Goal: Transaction & Acquisition: Purchase product/service

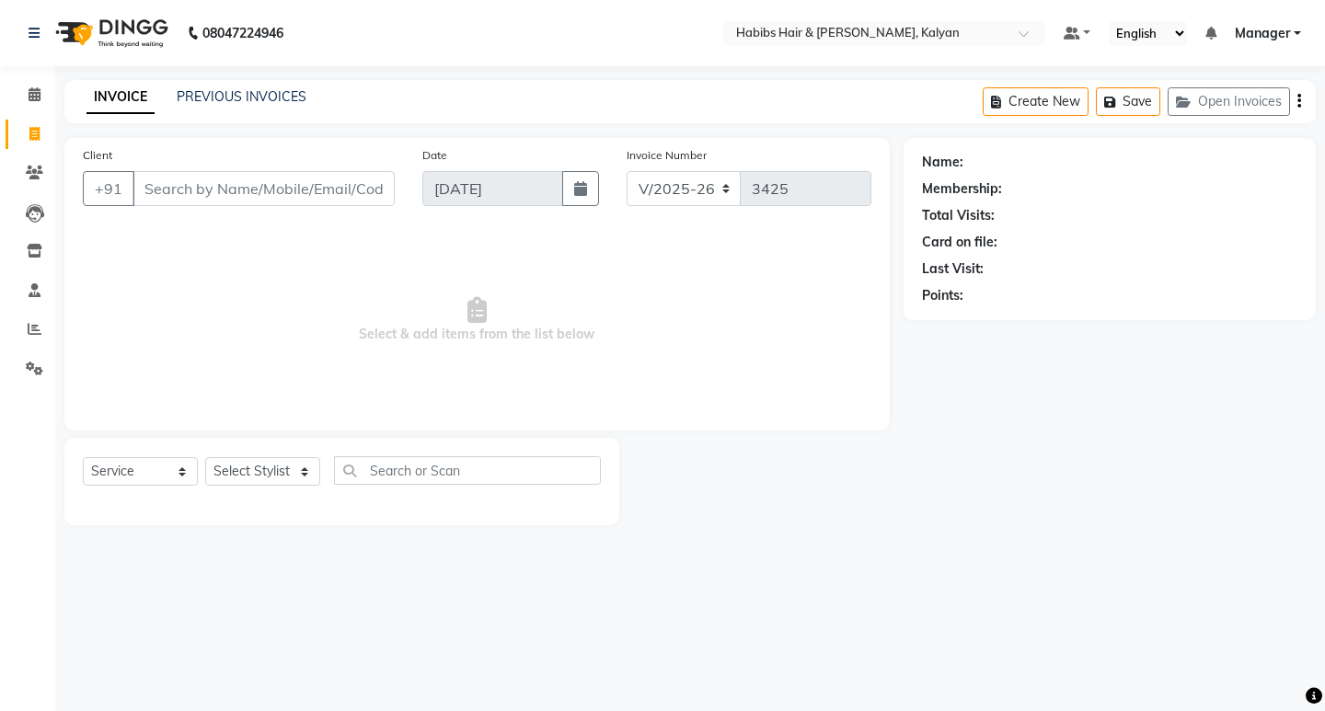
select select "8185"
select select "service"
click at [29, 75] on div "Calendar Invoice Clients Leads Inventory Staff Reports Settings Completed InPro…" at bounding box center [124, 367] width 248 height 631
click at [34, 94] on icon at bounding box center [35, 94] width 12 height 14
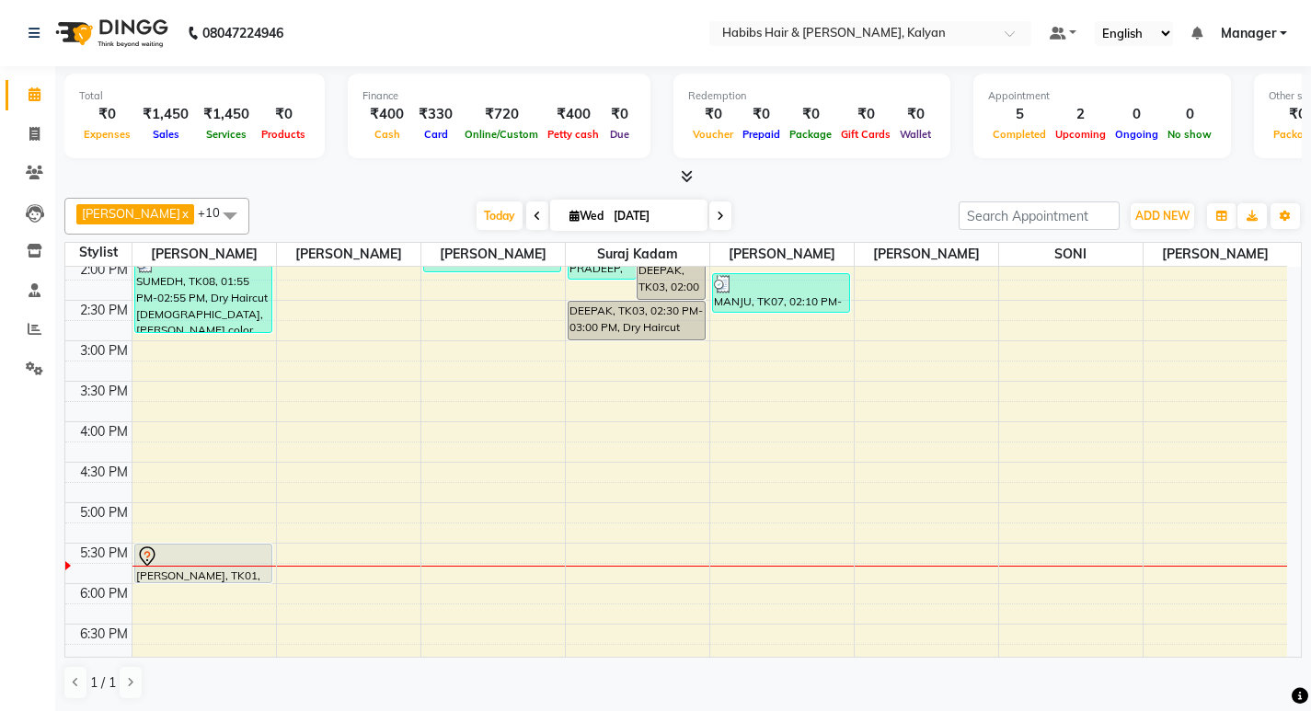
scroll to position [736, 0]
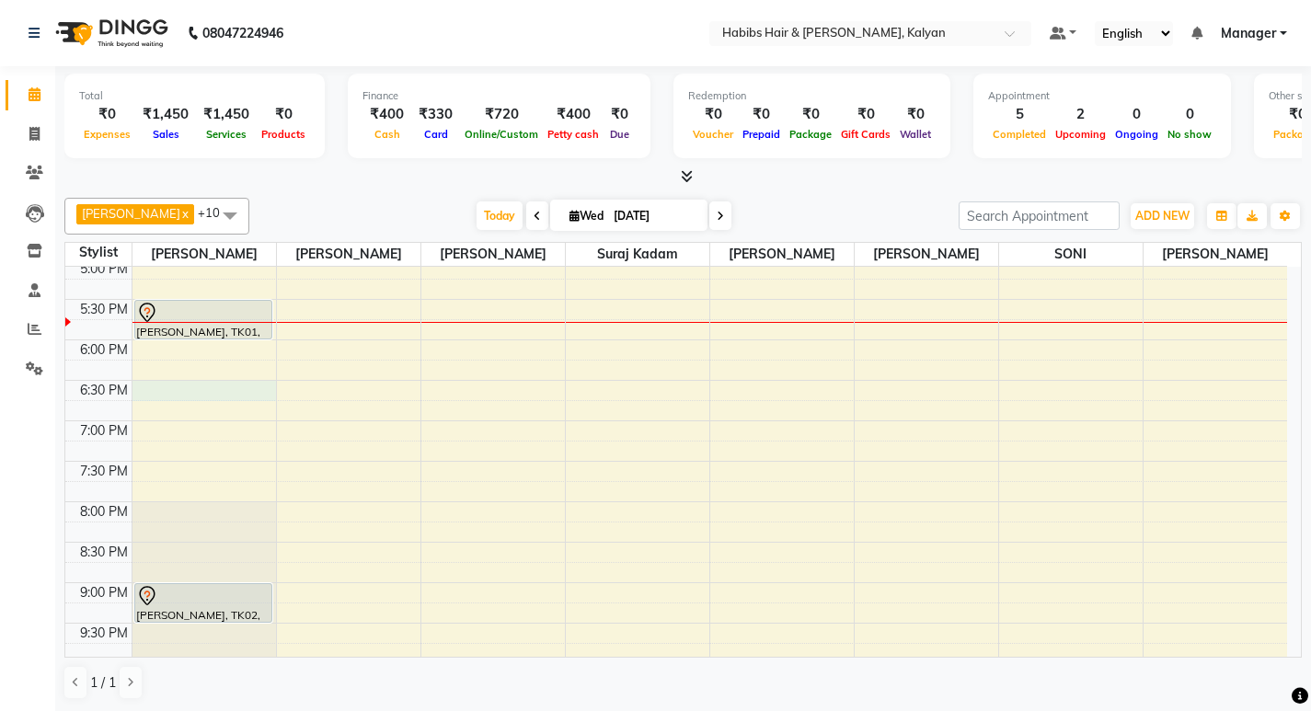
click at [182, 395] on div "8:00 AM 8:30 AM 9:00 AM 9:30 AM 10:00 AM 10:30 AM 11:00 AM 11:30 AM 12:00 PM 12…" at bounding box center [676, 138] width 1222 height 1214
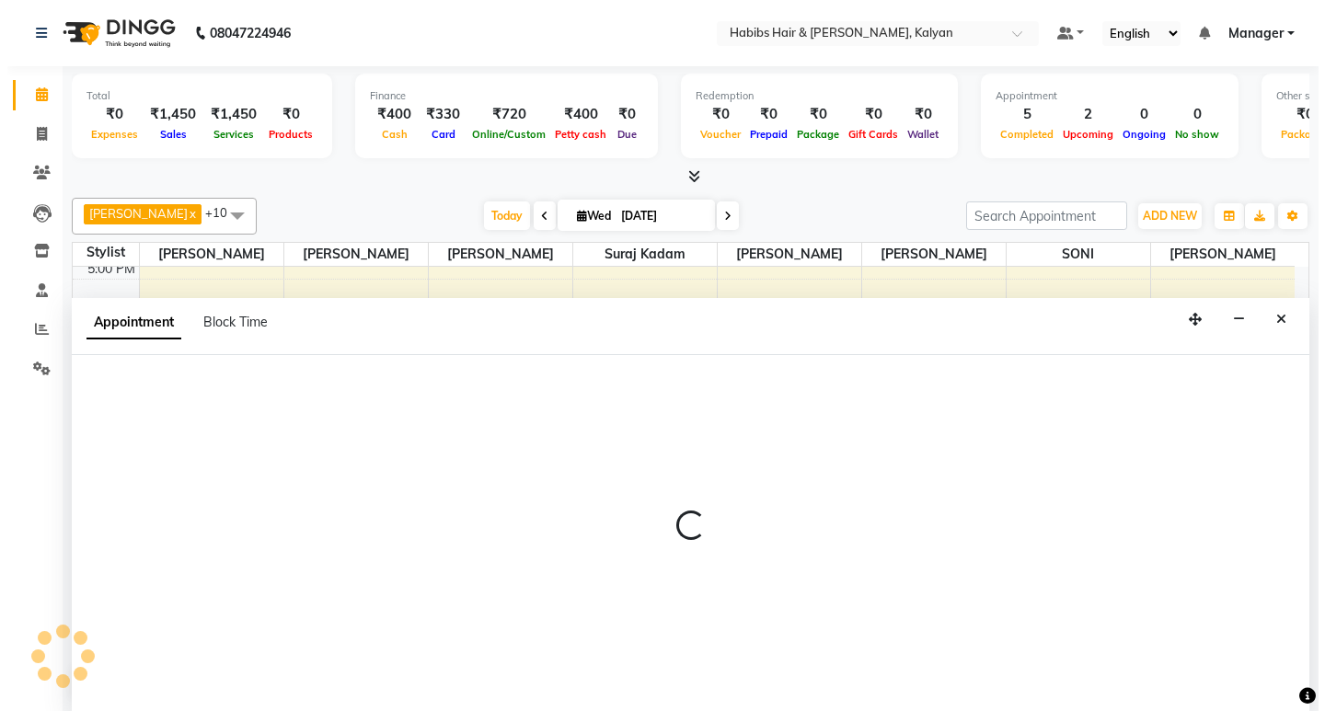
scroll to position [1, 0]
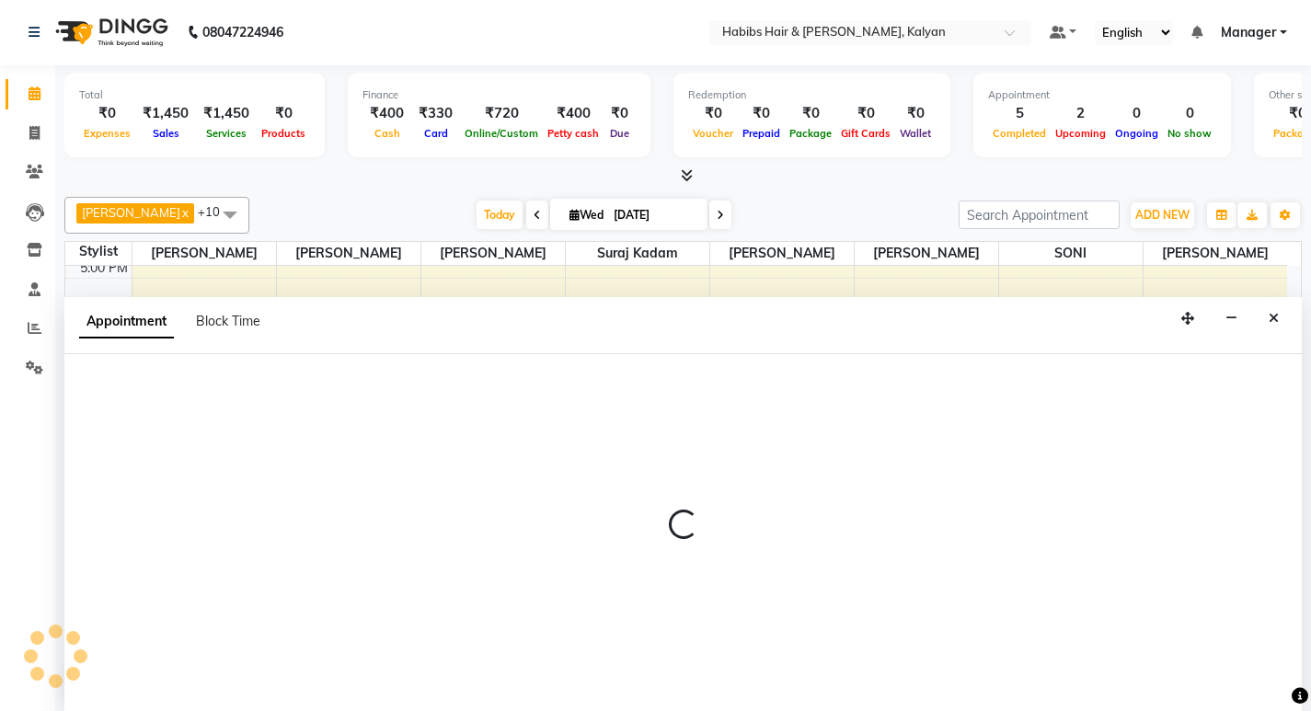
select select "77419"
select select "1110"
select select "tentative"
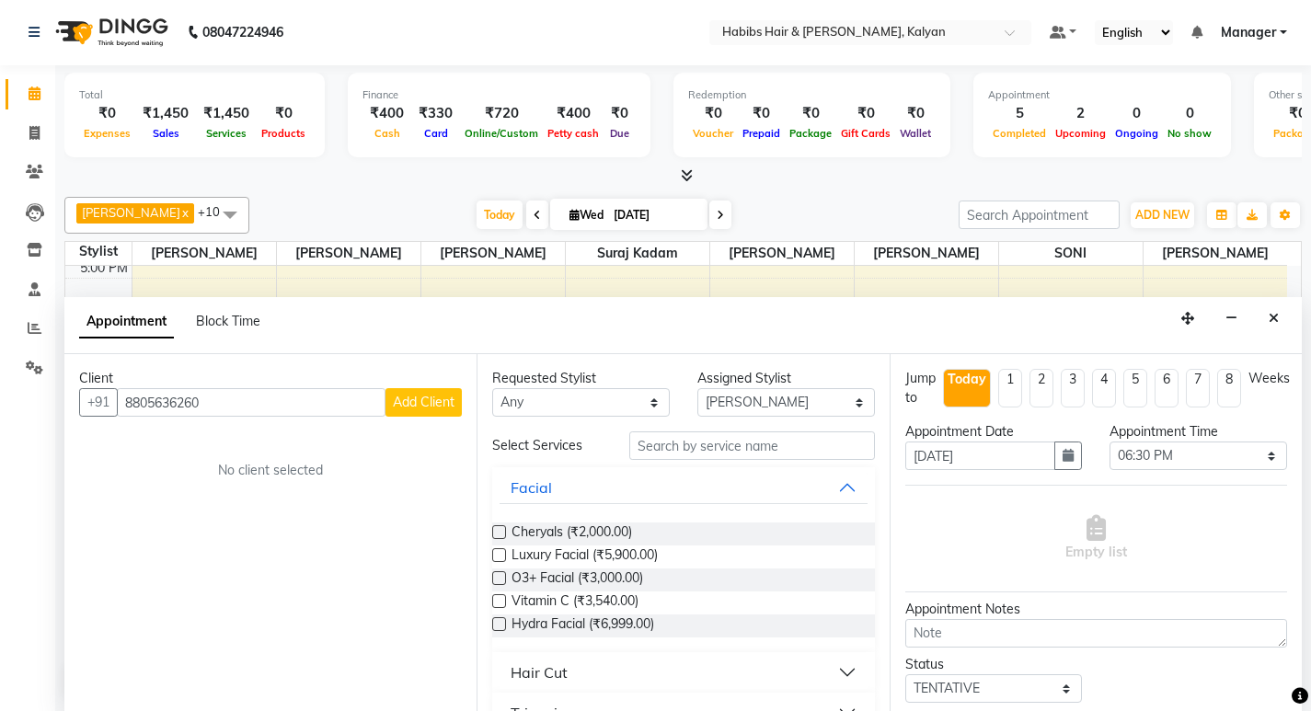
type input "8805636260"
click at [422, 391] on button "Add Client" at bounding box center [424, 402] width 76 height 29
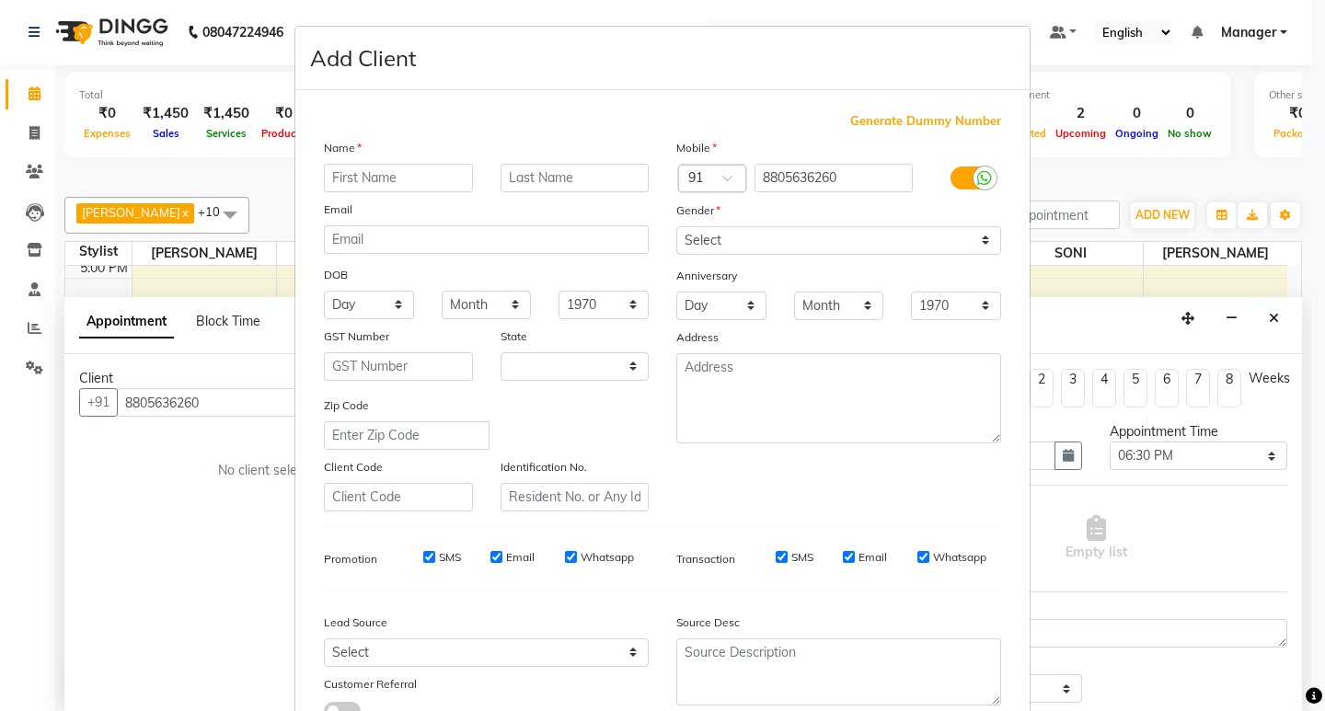
select select "22"
type input "SUNNY"
click at [777, 235] on select "Select [DEMOGRAPHIC_DATA] [DEMOGRAPHIC_DATA] Other Prefer Not To Say" at bounding box center [838, 240] width 325 height 29
select select "[DEMOGRAPHIC_DATA]"
click at [676, 226] on select "Select [DEMOGRAPHIC_DATA] [DEMOGRAPHIC_DATA] Other Prefer Not To Say" at bounding box center [838, 240] width 325 height 29
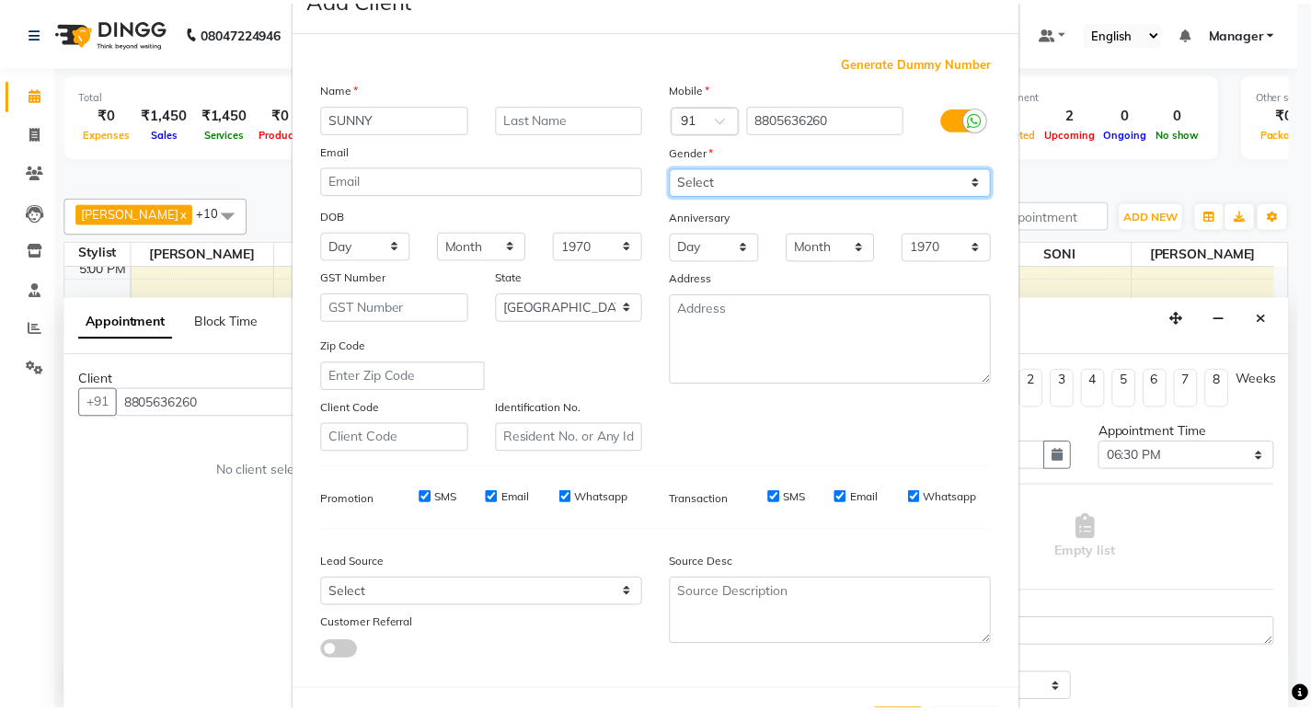
scroll to position [138, 0]
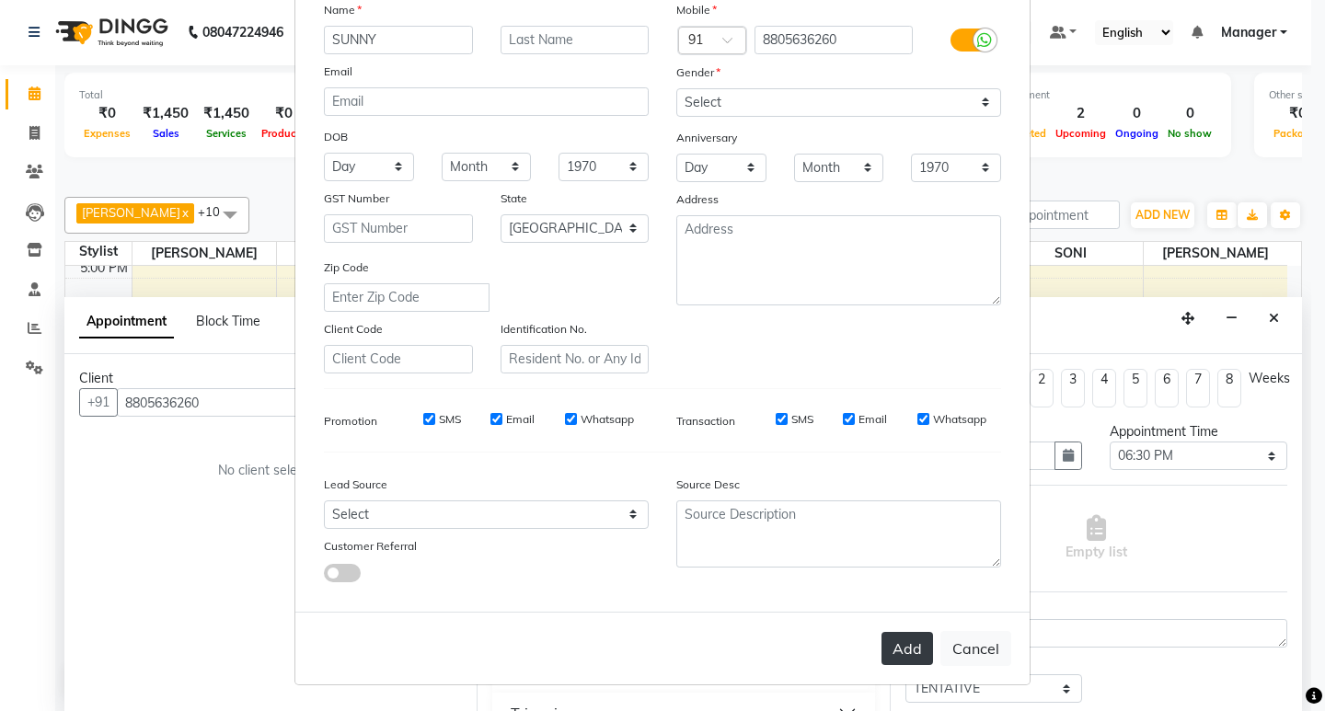
click at [909, 636] on button "Add" at bounding box center [908, 648] width 52 height 33
type input "88******60"
select select
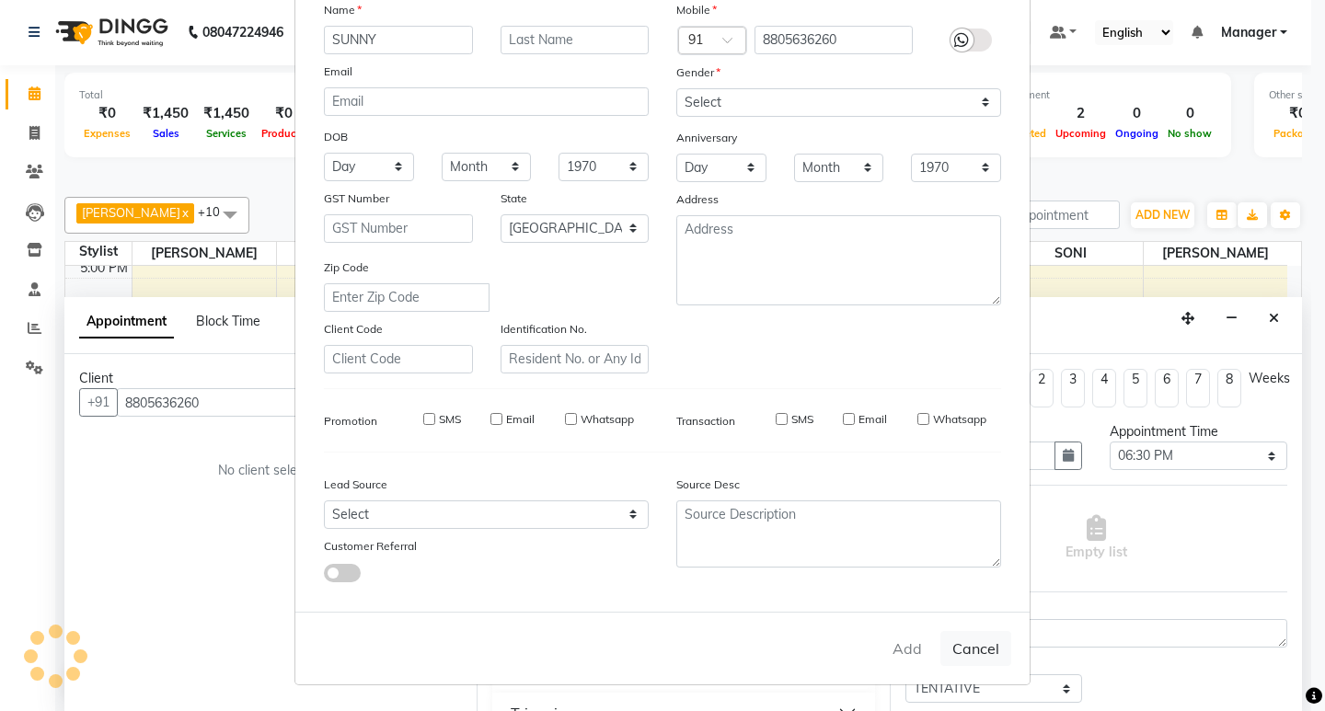
select select "null"
select select
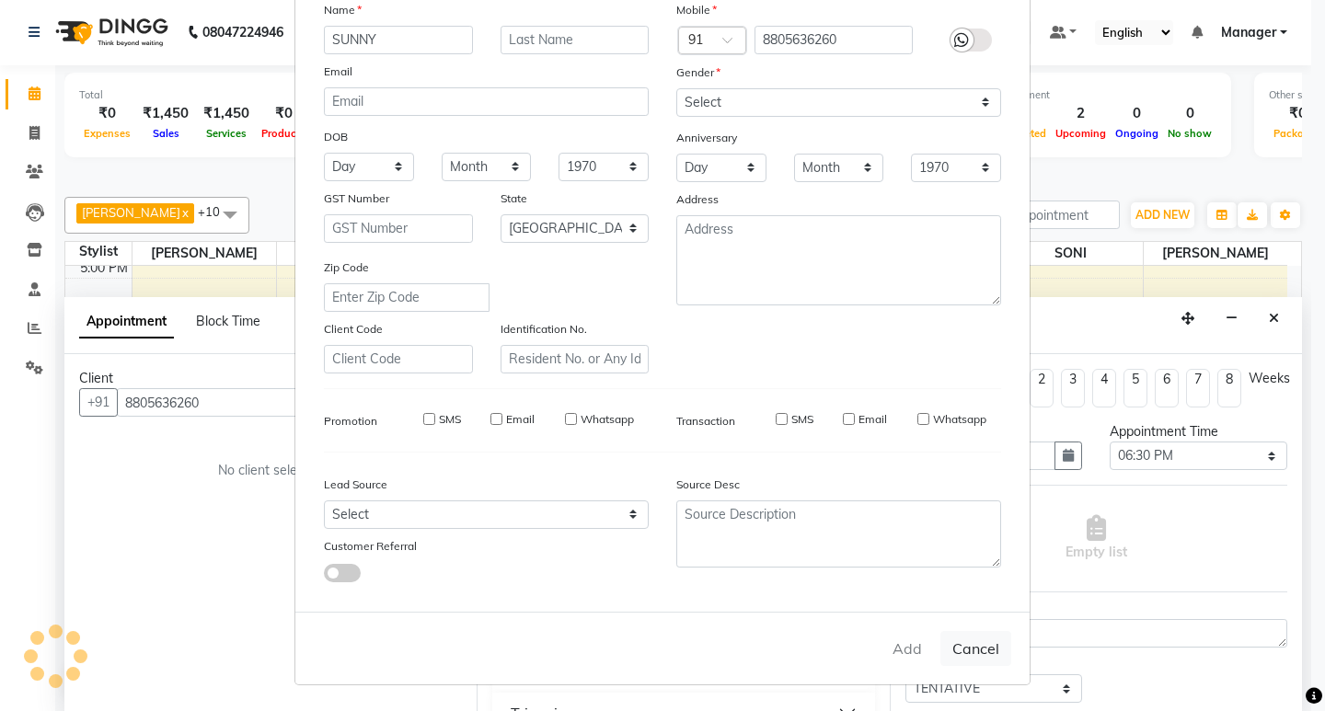
checkbox input "false"
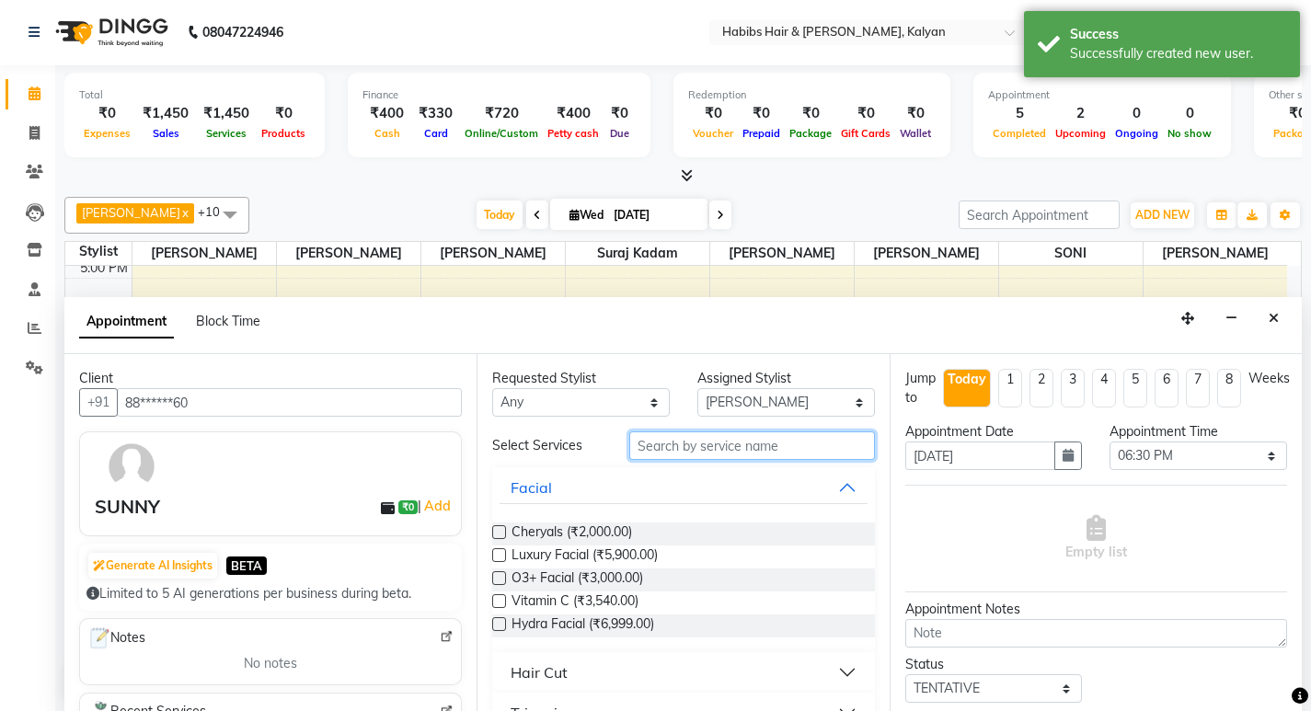
click at [681, 454] on input "text" at bounding box center [752, 446] width 246 height 29
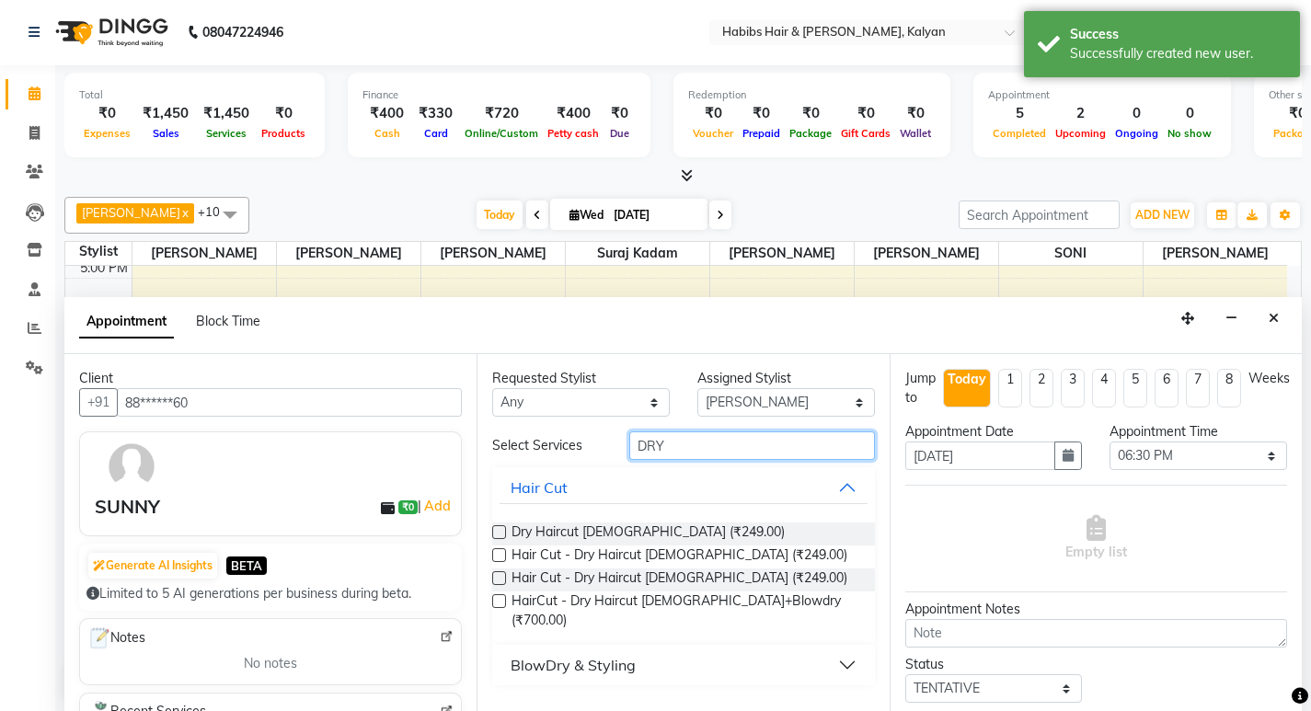
type input "DRY"
click at [496, 533] on label at bounding box center [499, 532] width 14 height 14
click at [496, 533] on input "checkbox" at bounding box center [498, 534] width 12 height 12
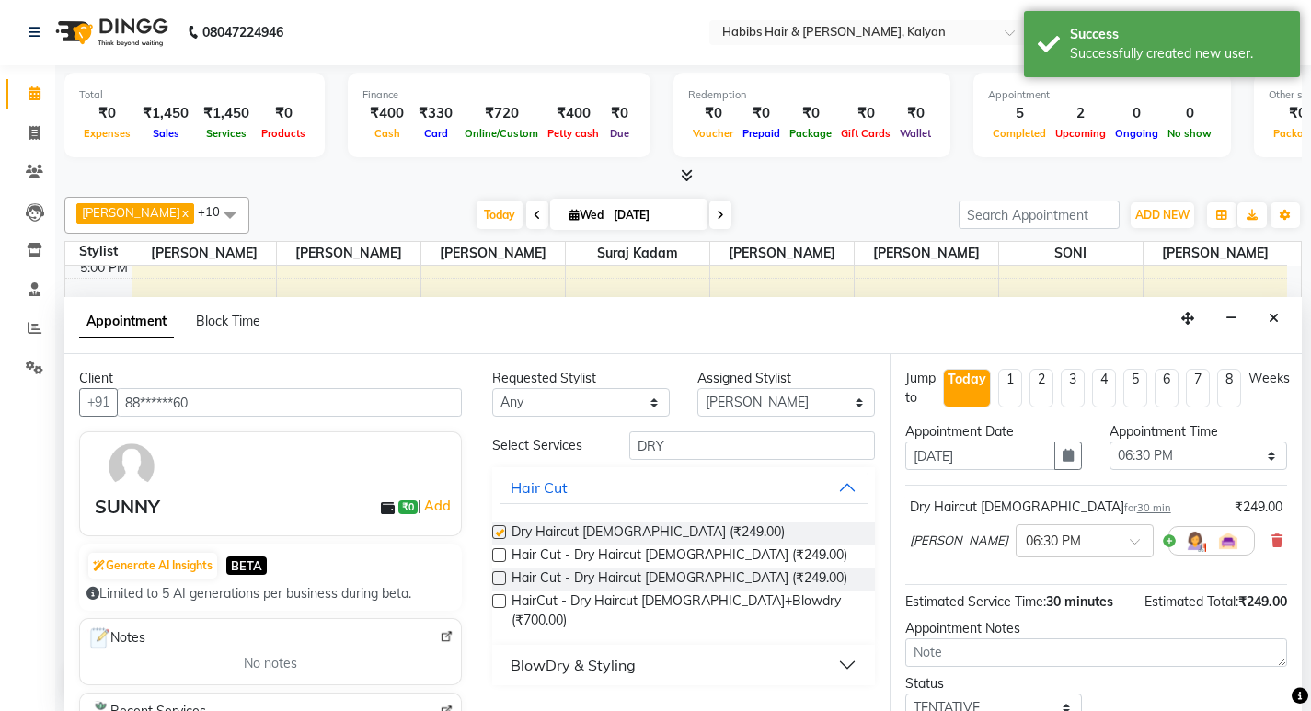
checkbox input "false"
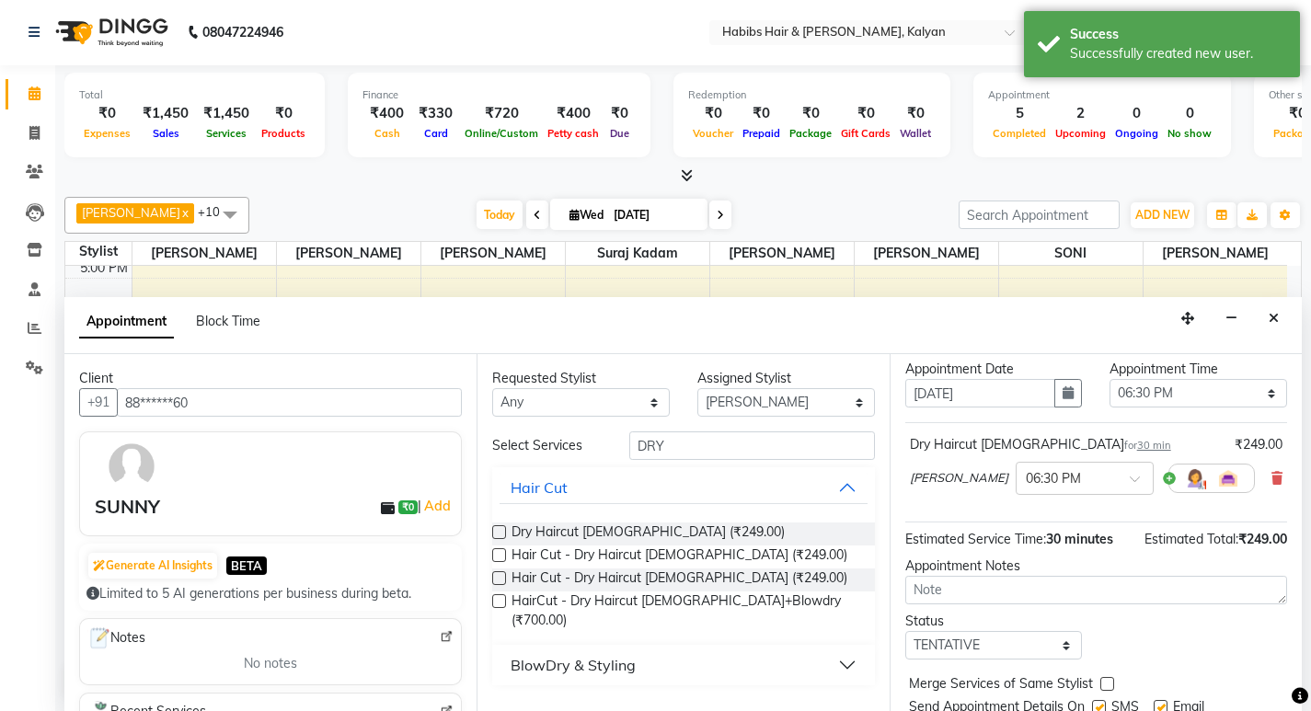
scroll to position [127, 0]
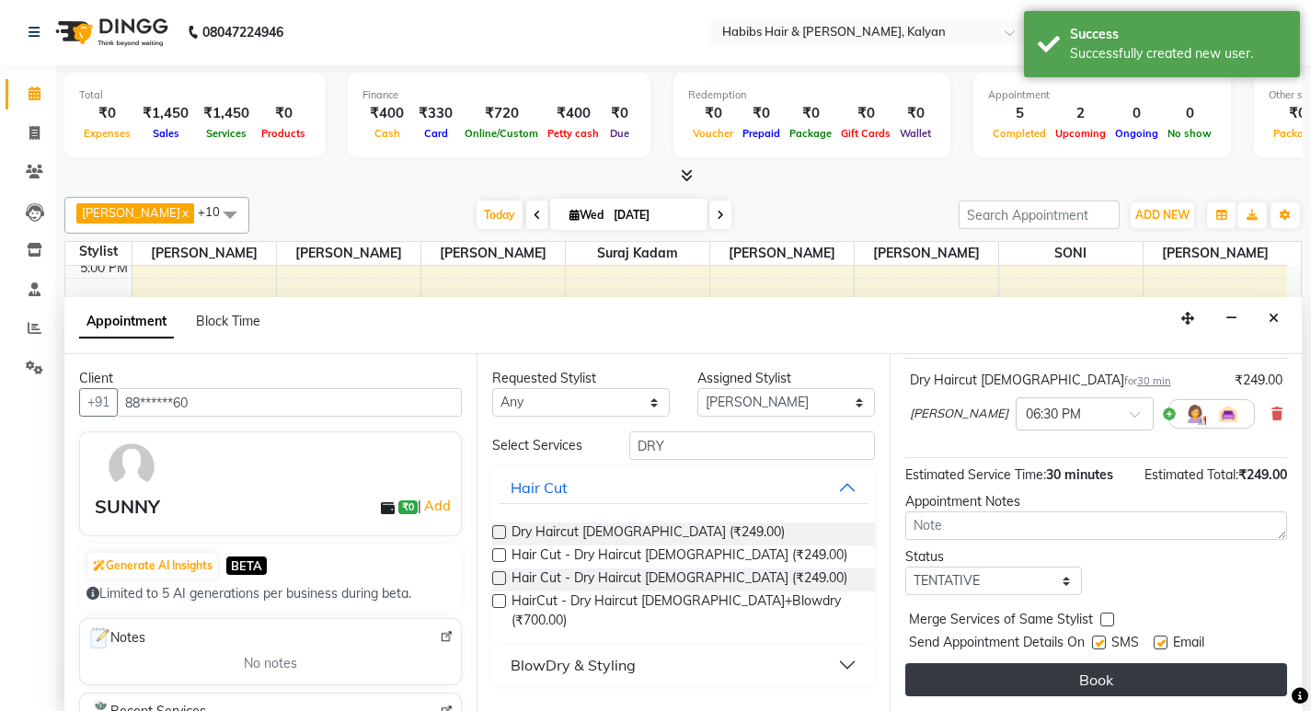
click at [1118, 679] on button "Book" at bounding box center [1097, 680] width 382 height 33
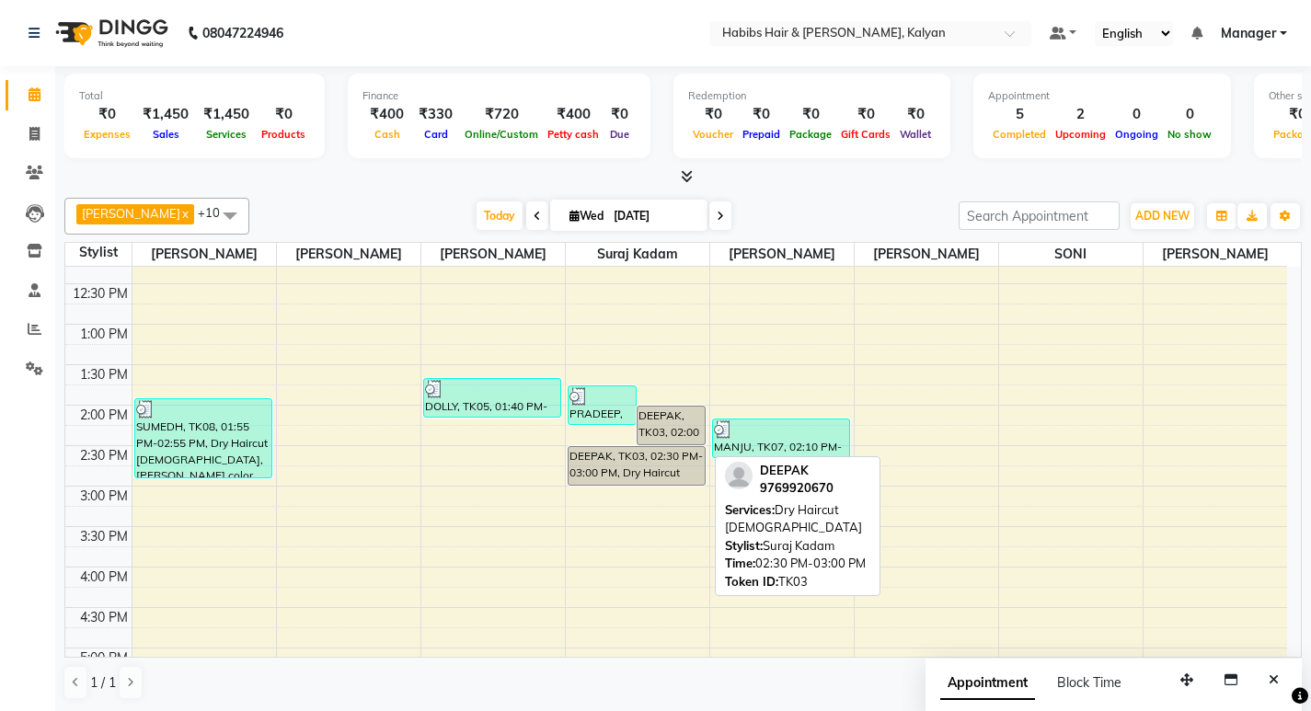
scroll to position [644, 0]
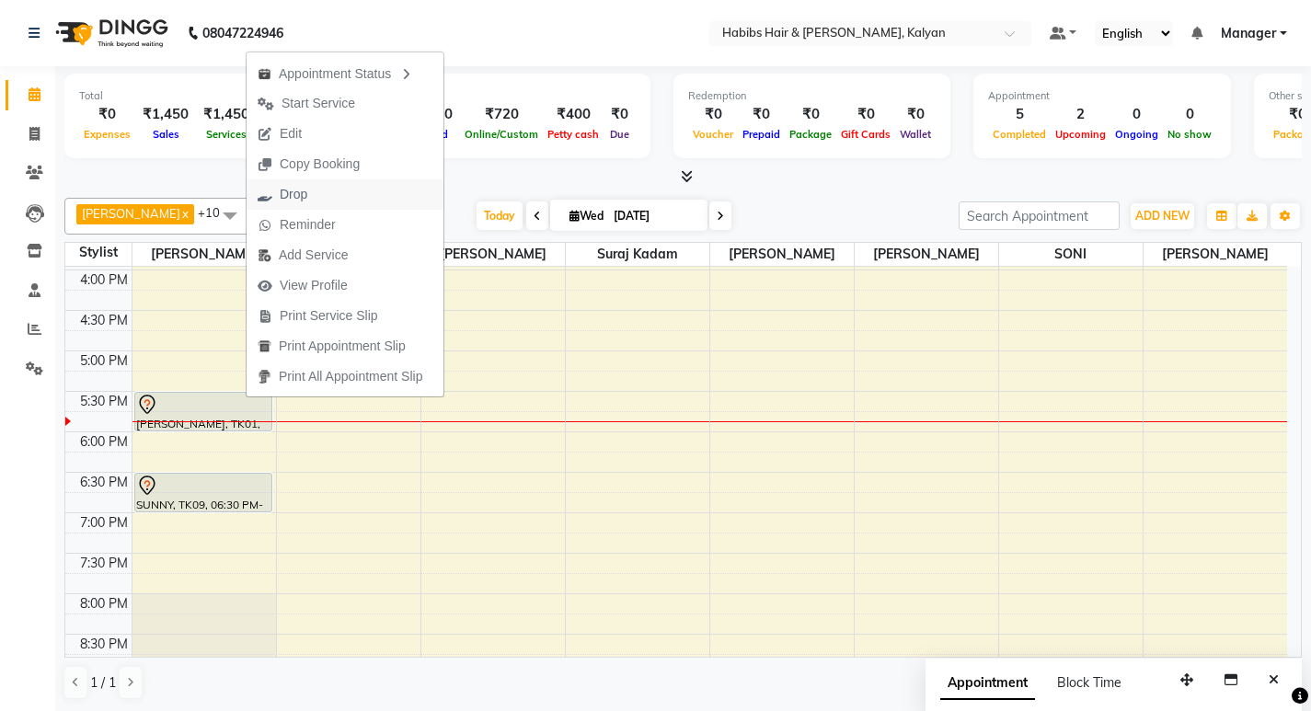
click at [338, 194] on button "Drop" at bounding box center [345, 194] width 197 height 30
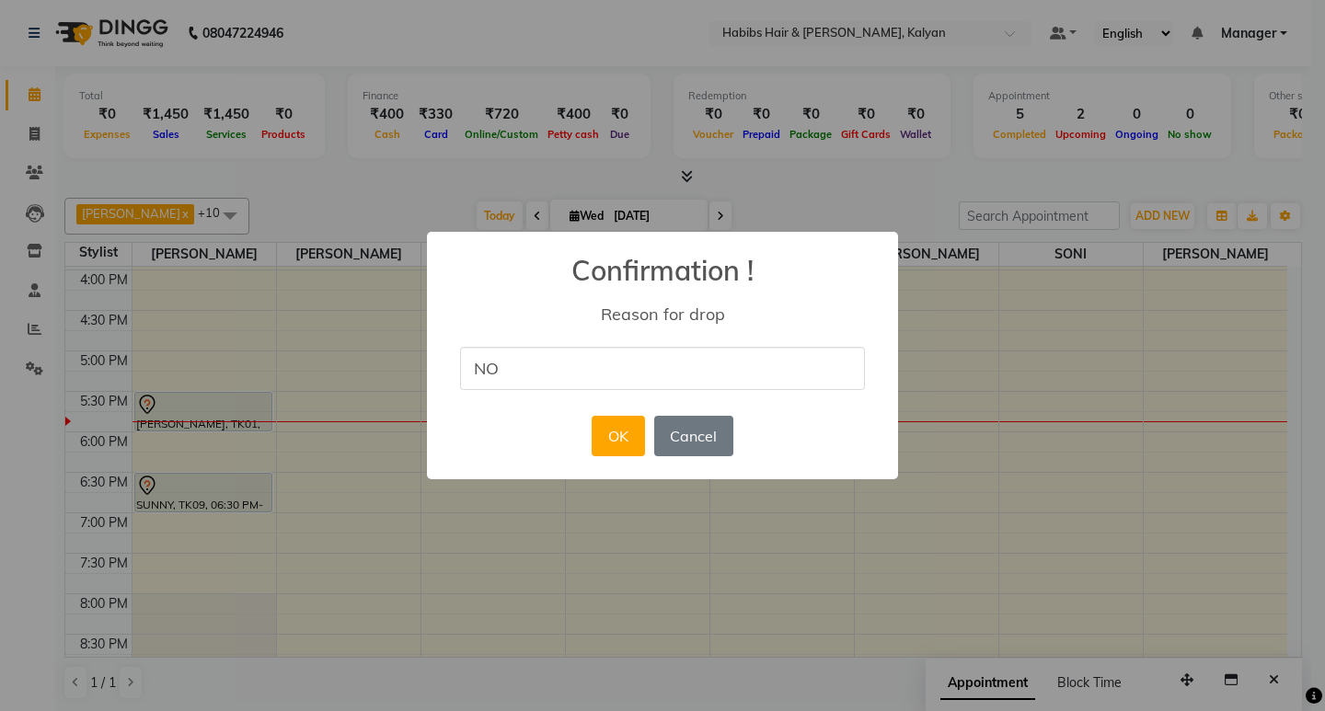
type input "NO"
click at [421, 181] on div "× Confirmation ! Reason for drop NO OK No Cancel" at bounding box center [662, 355] width 1325 height 711
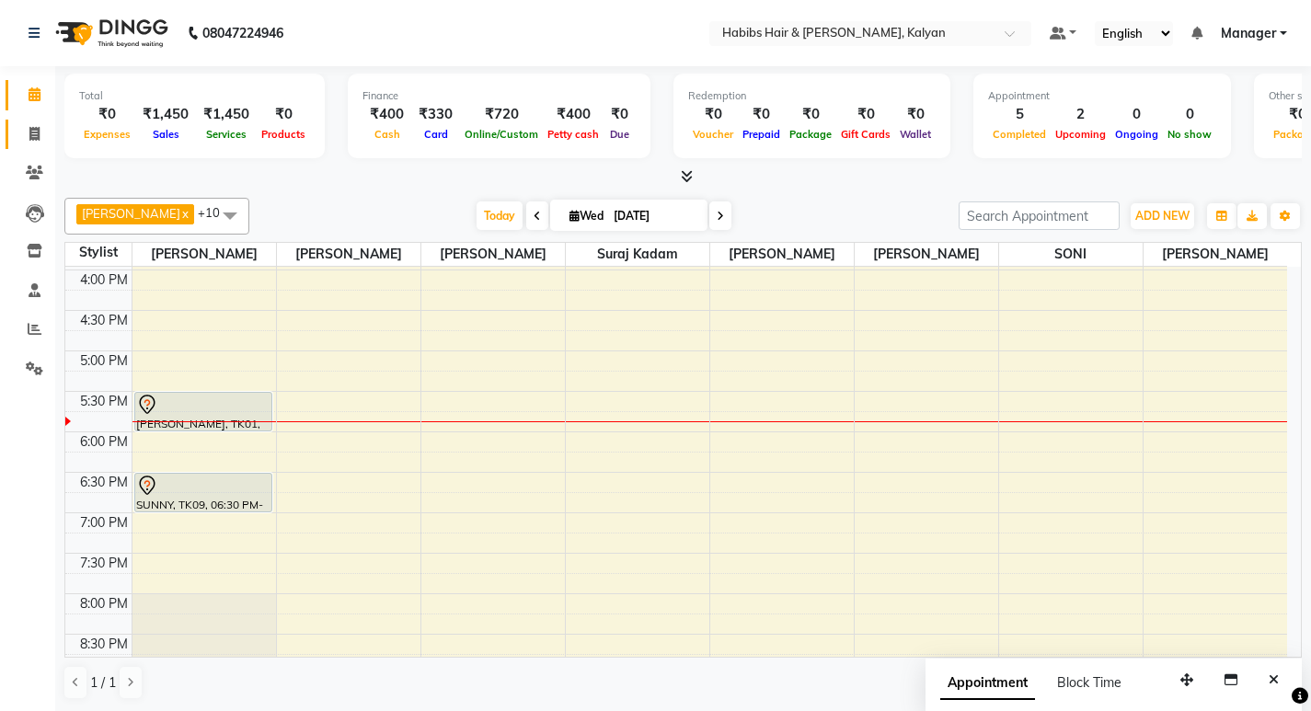
click at [17, 130] on link "Invoice" at bounding box center [28, 135] width 44 height 30
select select "service"
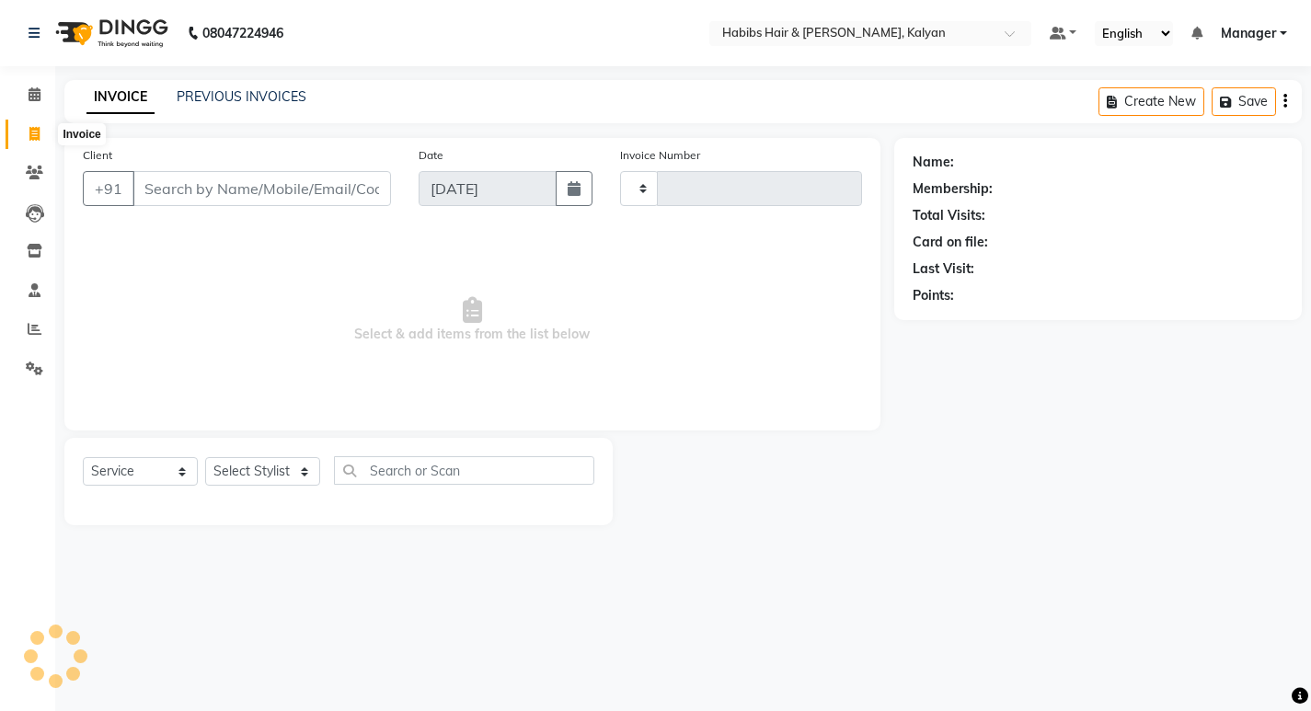
type input "3425"
select select "8185"
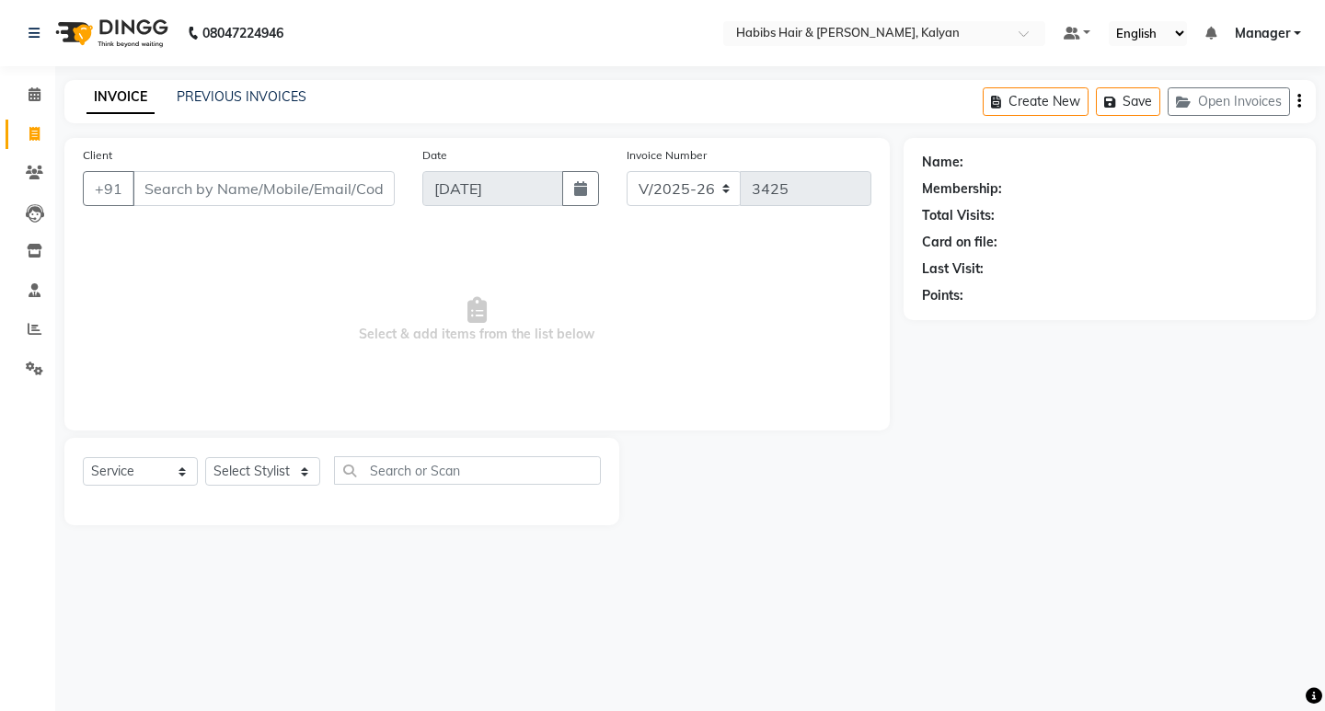
click at [477, 341] on span "Select & add items from the list below" at bounding box center [477, 320] width 789 height 184
click at [467, 388] on span "Select & add items from the list below" at bounding box center [477, 320] width 789 height 184
click at [479, 331] on span "Select & add items from the list below" at bounding box center [477, 320] width 789 height 184
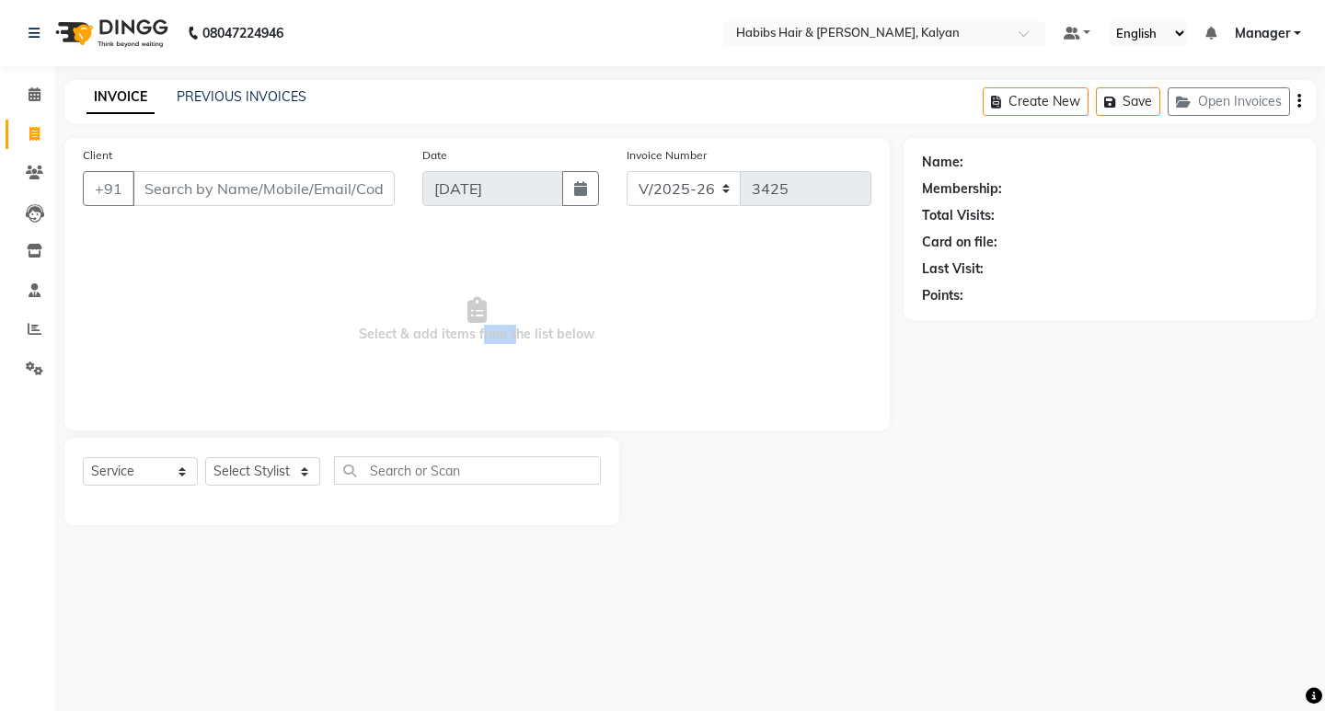
click at [479, 331] on span "Select & add items from the list below" at bounding box center [477, 320] width 789 height 184
click at [472, 364] on span "Select & add items from the list below" at bounding box center [477, 320] width 789 height 184
click at [26, 88] on span at bounding box center [34, 95] width 32 height 21
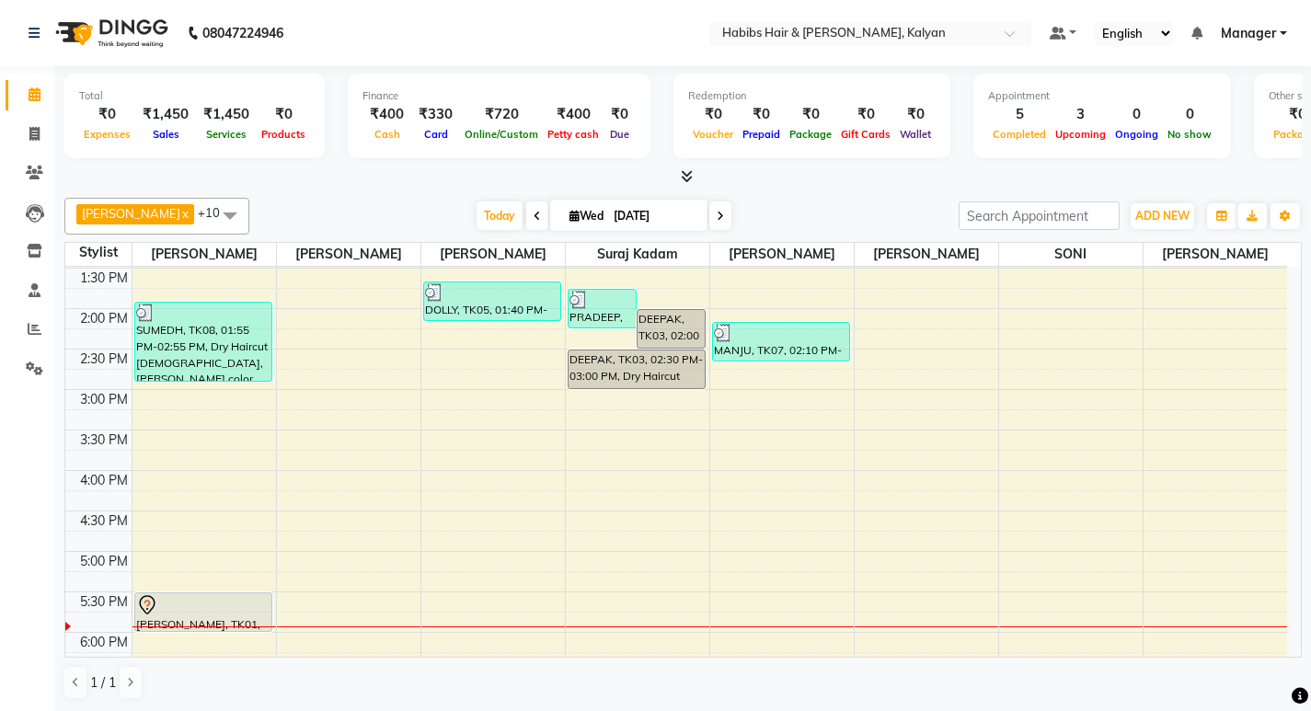
scroll to position [552, 0]
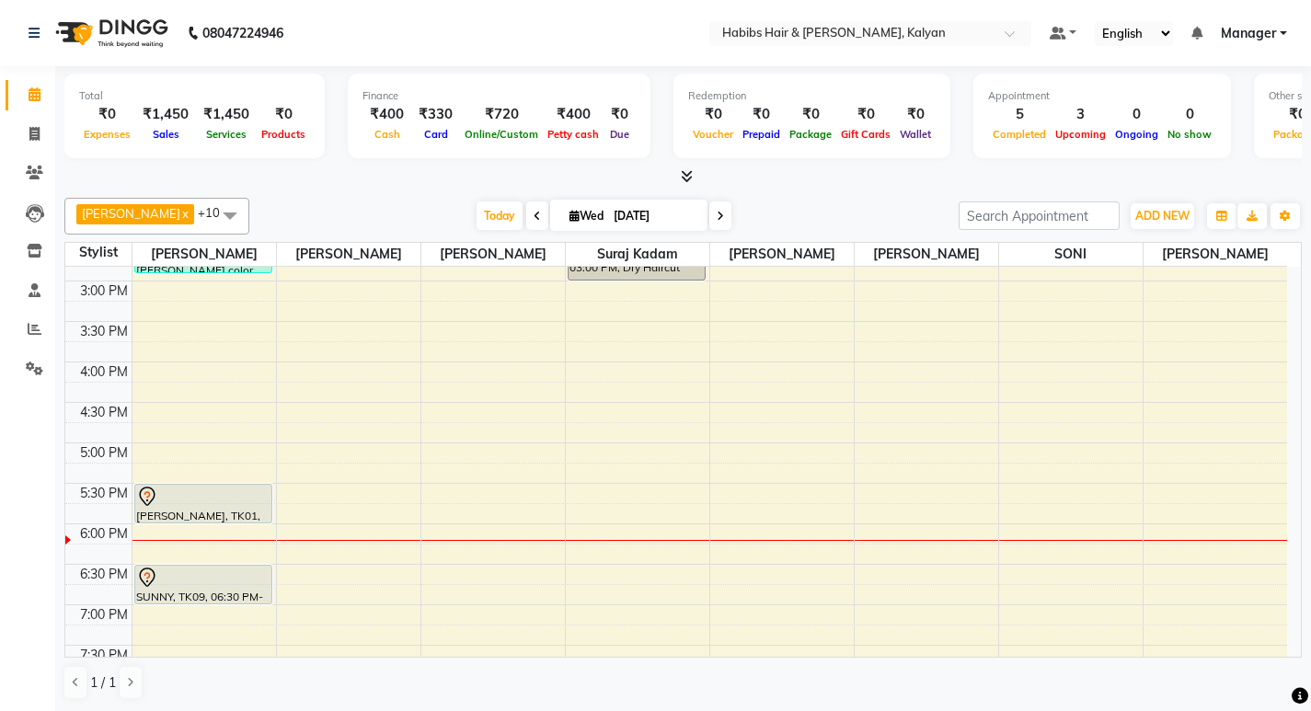
click at [85, 537] on div "6:00 PM" at bounding box center [103, 534] width 55 height 19
click at [31, 124] on span at bounding box center [34, 134] width 32 height 21
select select "8185"
select select "service"
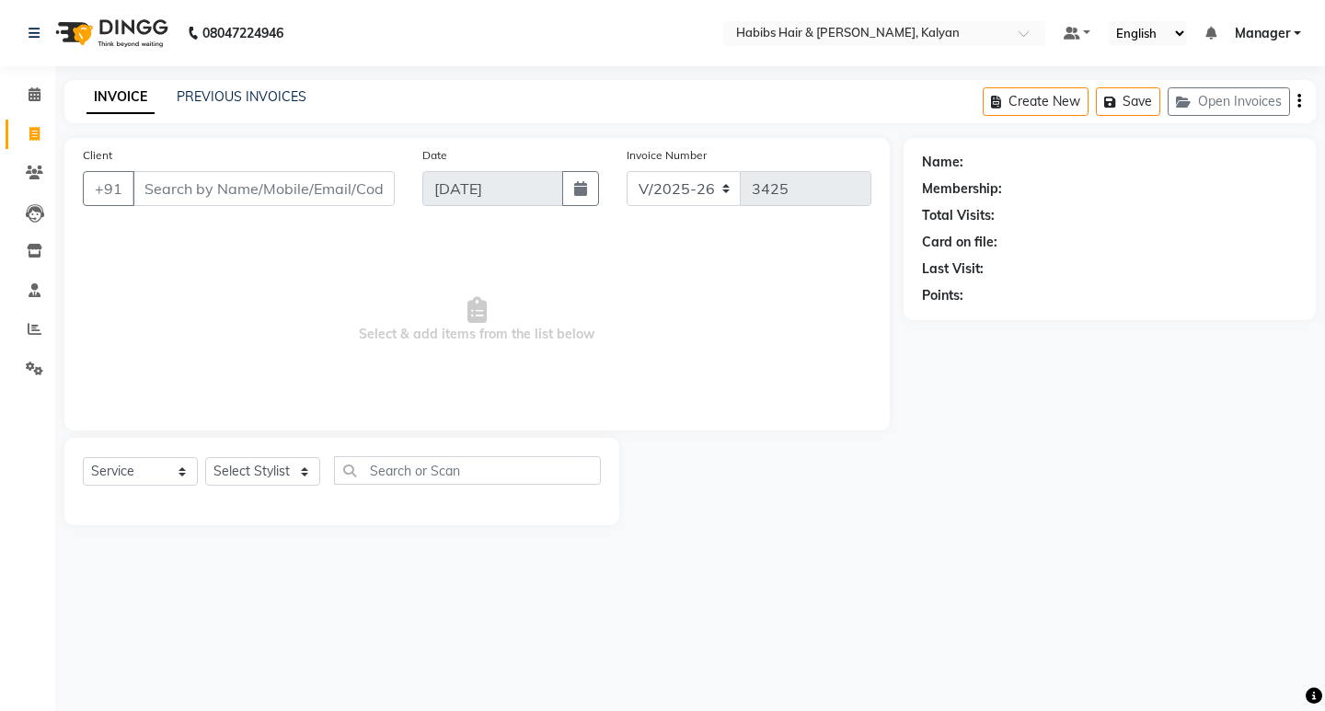
click at [31, 124] on span at bounding box center [34, 134] width 32 height 21
select select "service"
type input "3425"
select select "8185"
click at [25, 90] on span at bounding box center [34, 95] width 32 height 21
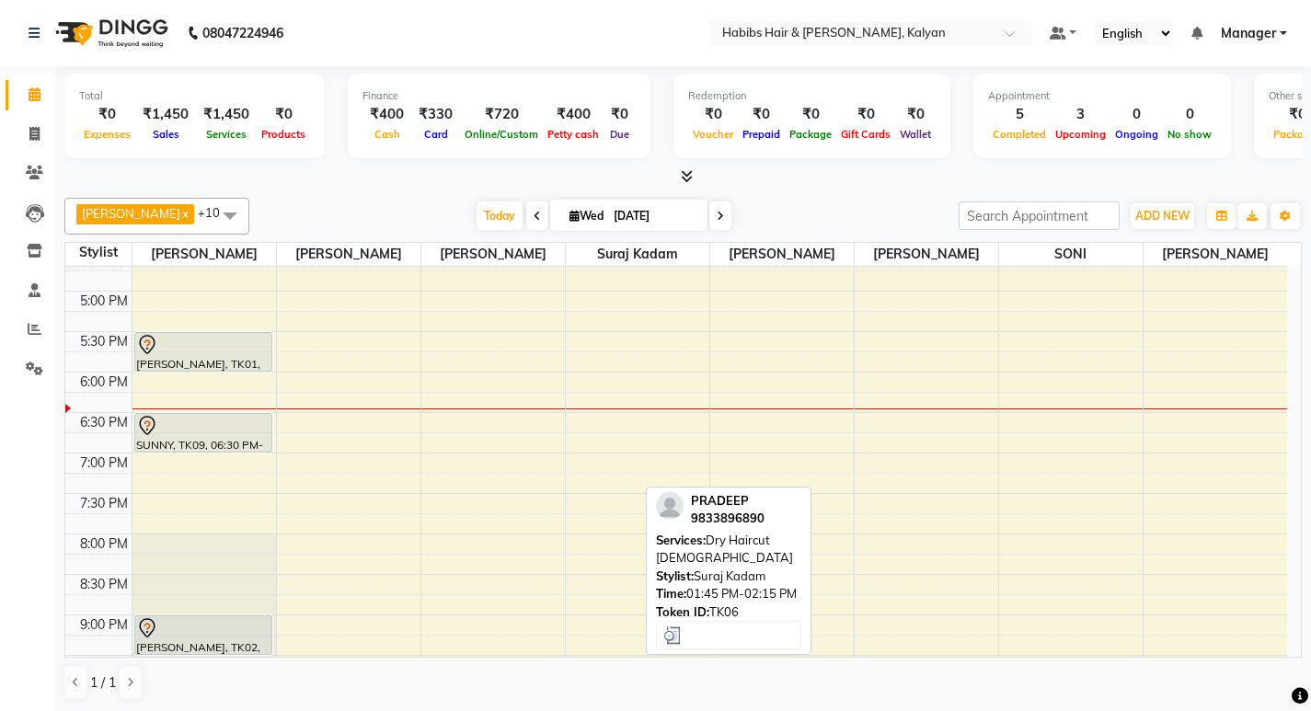
scroll to position [824, 0]
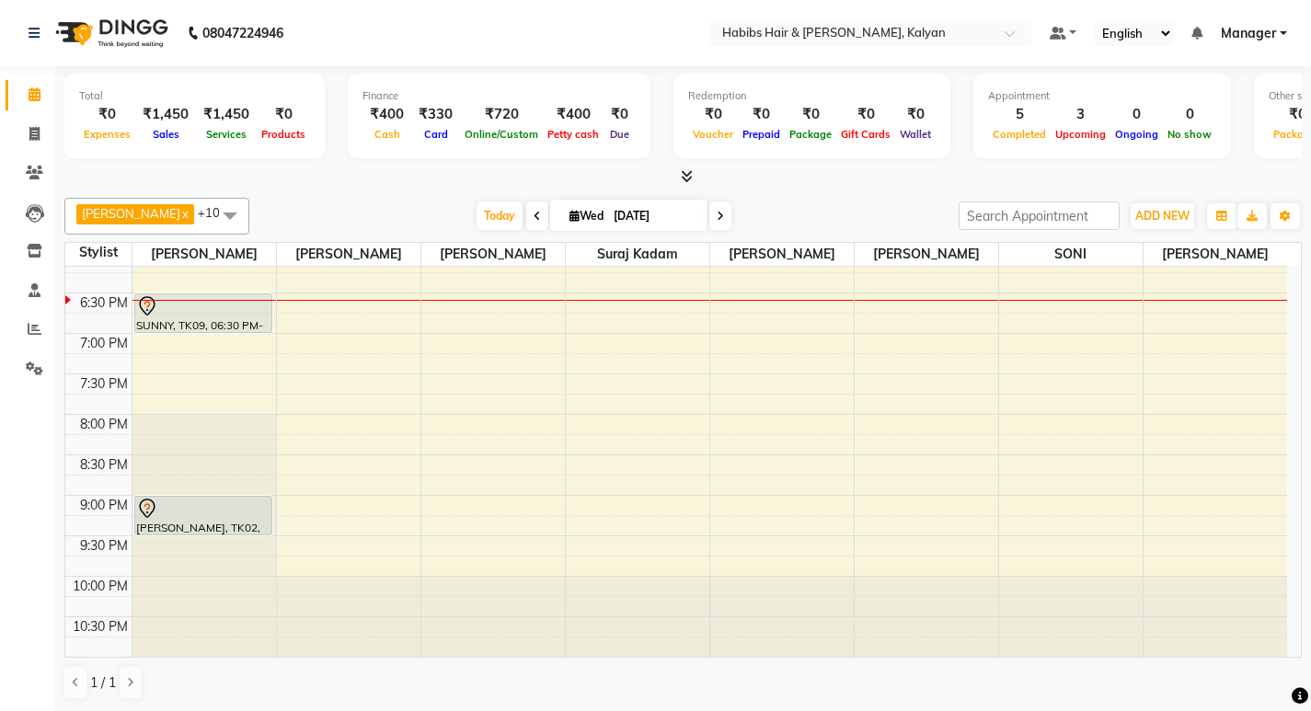
click at [733, 185] on div at bounding box center [683, 176] width 1238 height 19
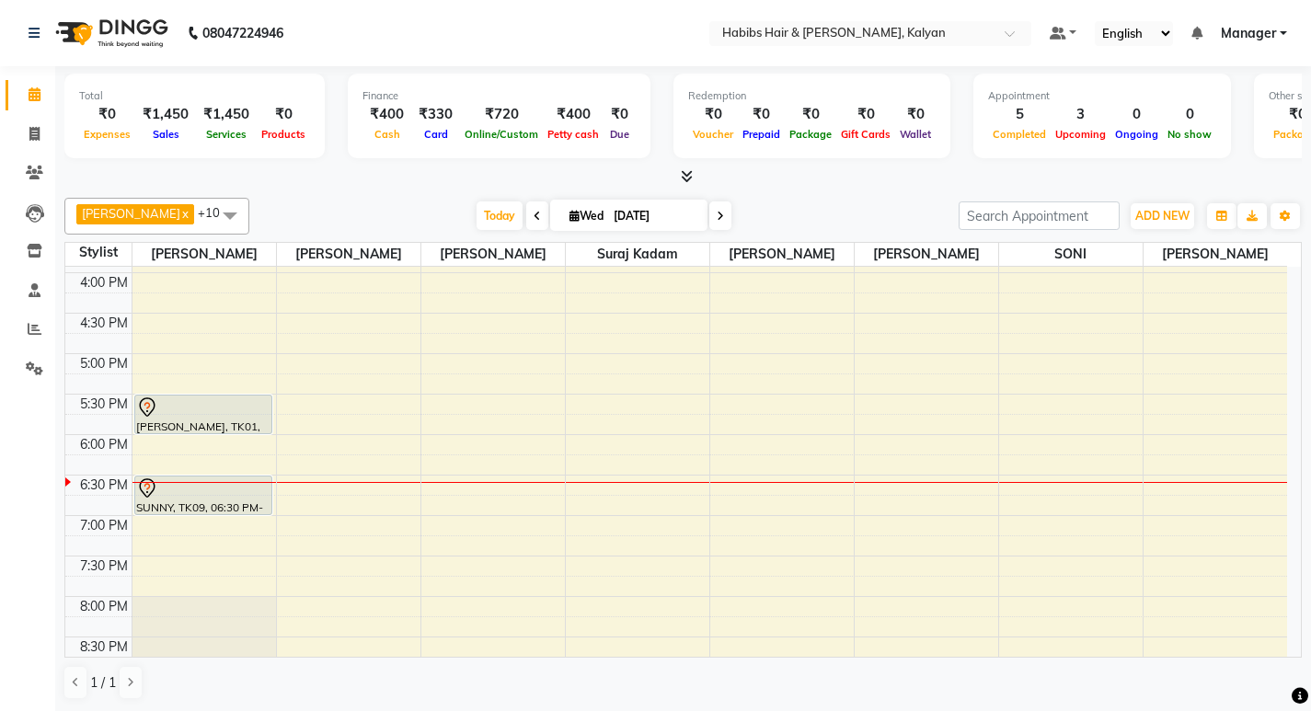
scroll to position [640, 0]
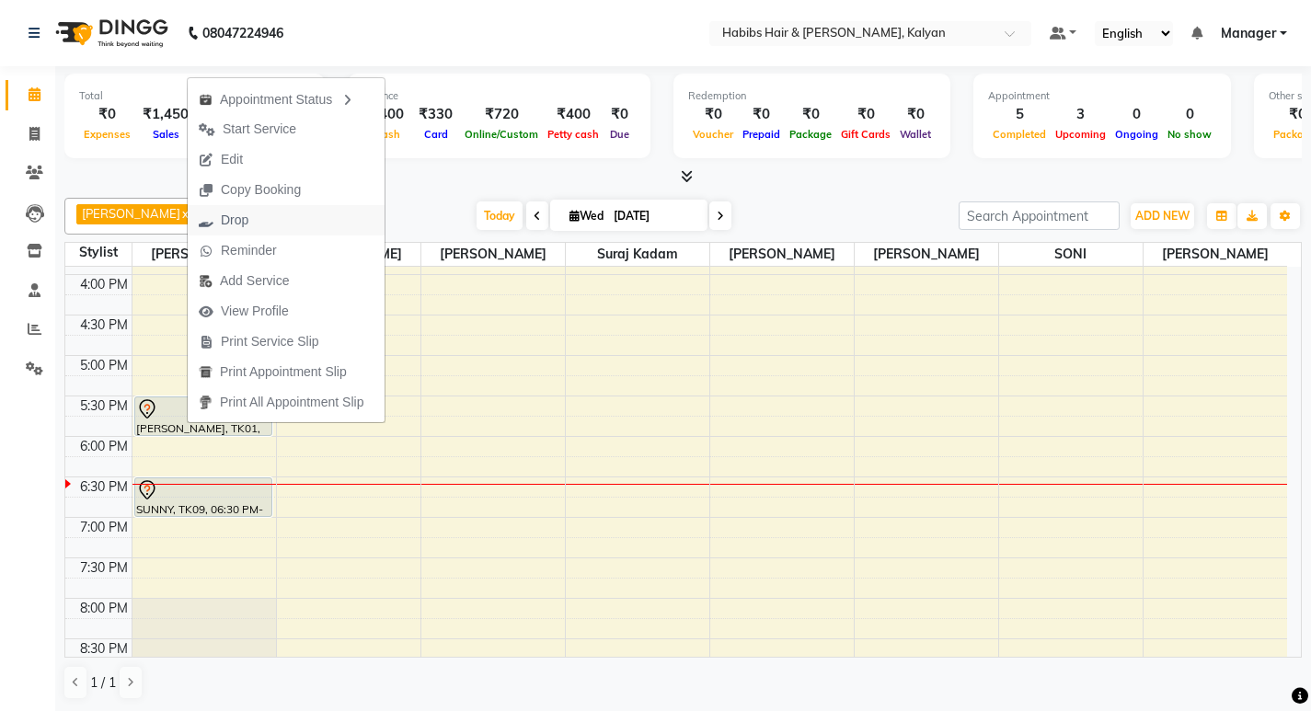
click at [277, 221] on button "Drop" at bounding box center [286, 220] width 197 height 30
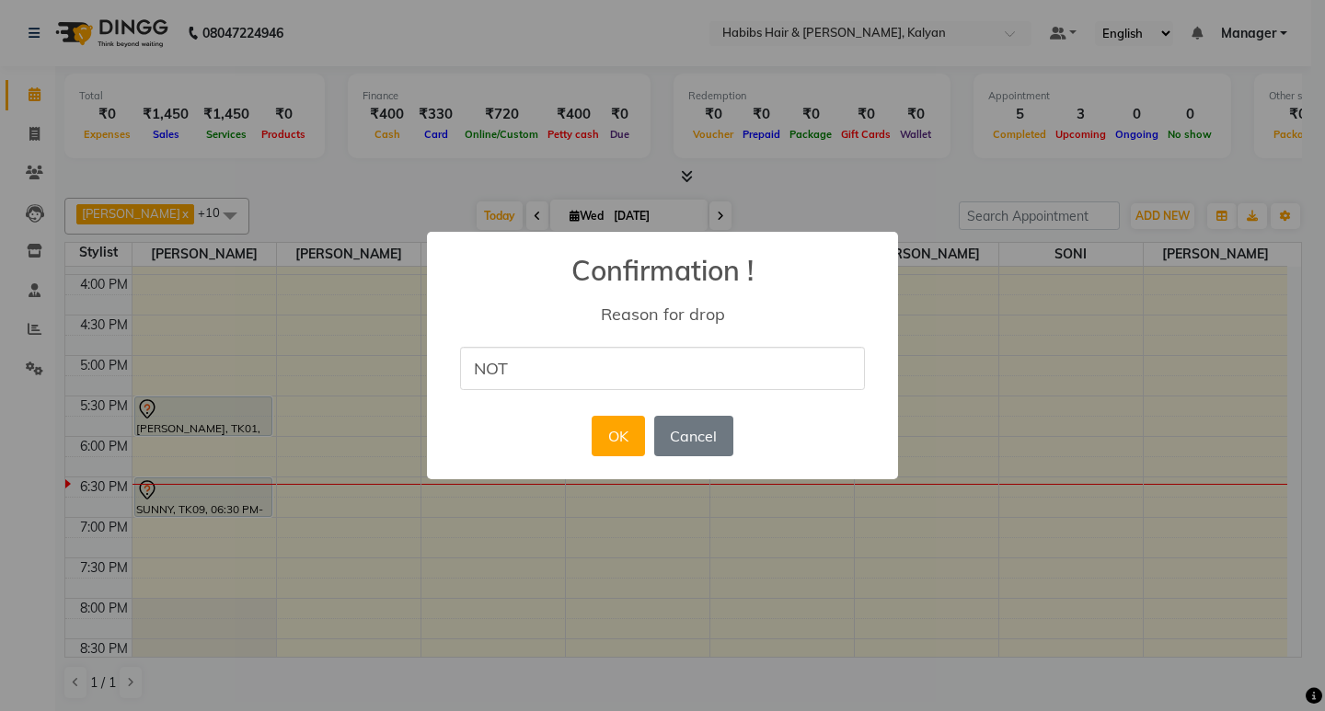
type input "NOT AVALIABAL"
click at [607, 441] on button "OK" at bounding box center [618, 436] width 52 height 40
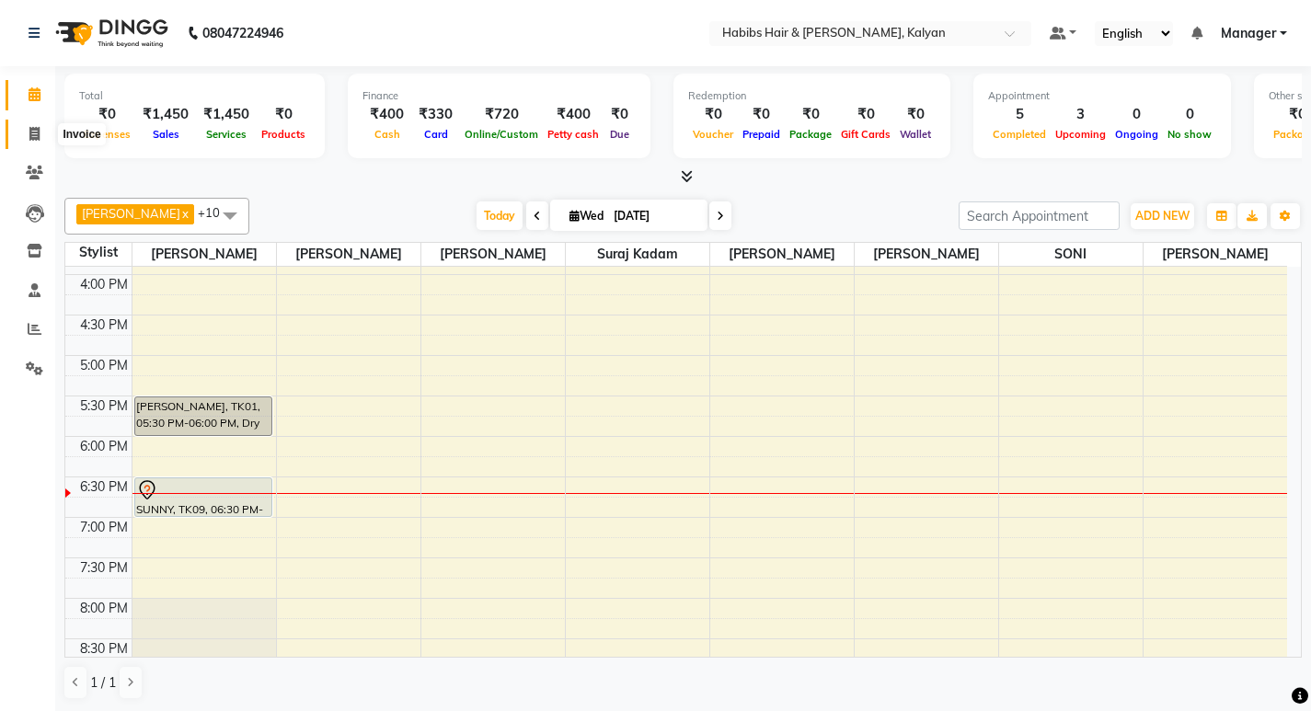
click at [26, 126] on span at bounding box center [34, 134] width 32 height 21
select select "8185"
select select "service"
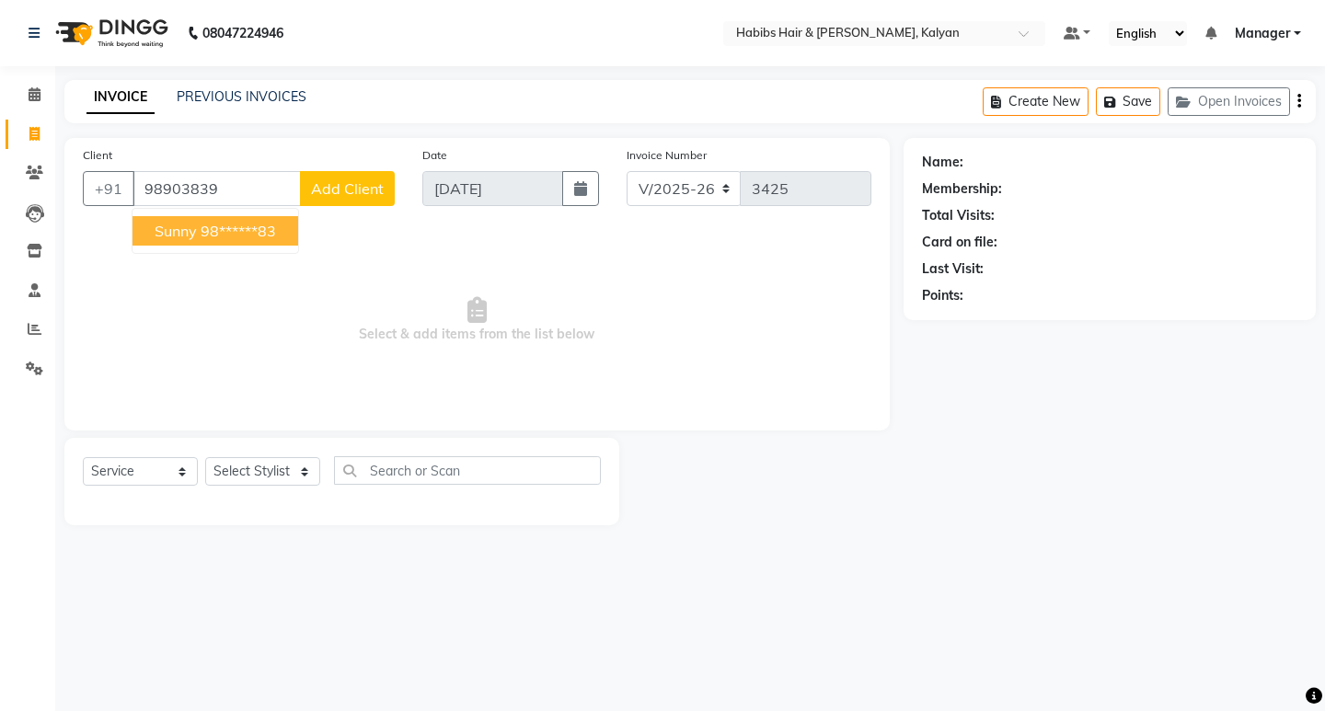
click at [278, 219] on button "sunny 98******83" at bounding box center [216, 230] width 166 height 29
type input "98******83"
select select "1: Object"
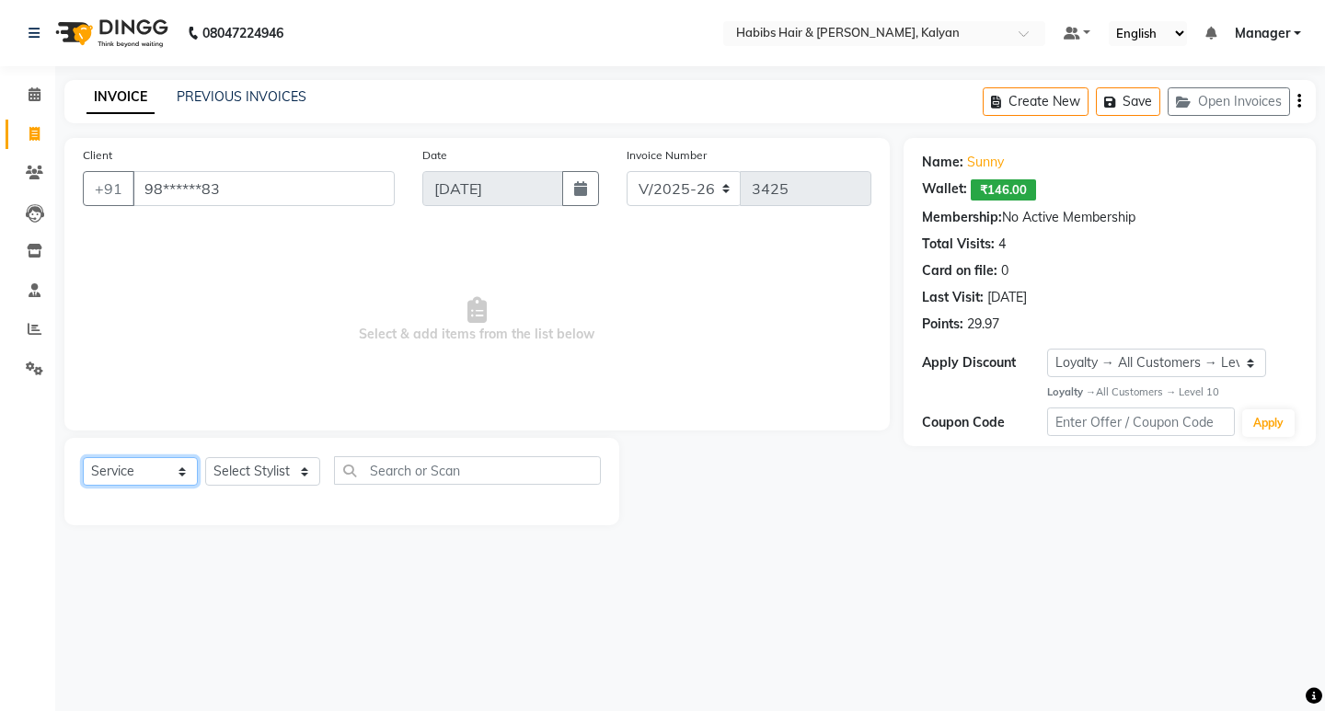
click at [119, 471] on select "Select Service Product Membership Package Voucher Prepaid Gift Card" at bounding box center [140, 471] width 115 height 29
select select "package"
click at [83, 457] on select "Select Service Product Membership Package Voucher Prepaid Gift Card" at bounding box center [140, 471] width 115 height 29
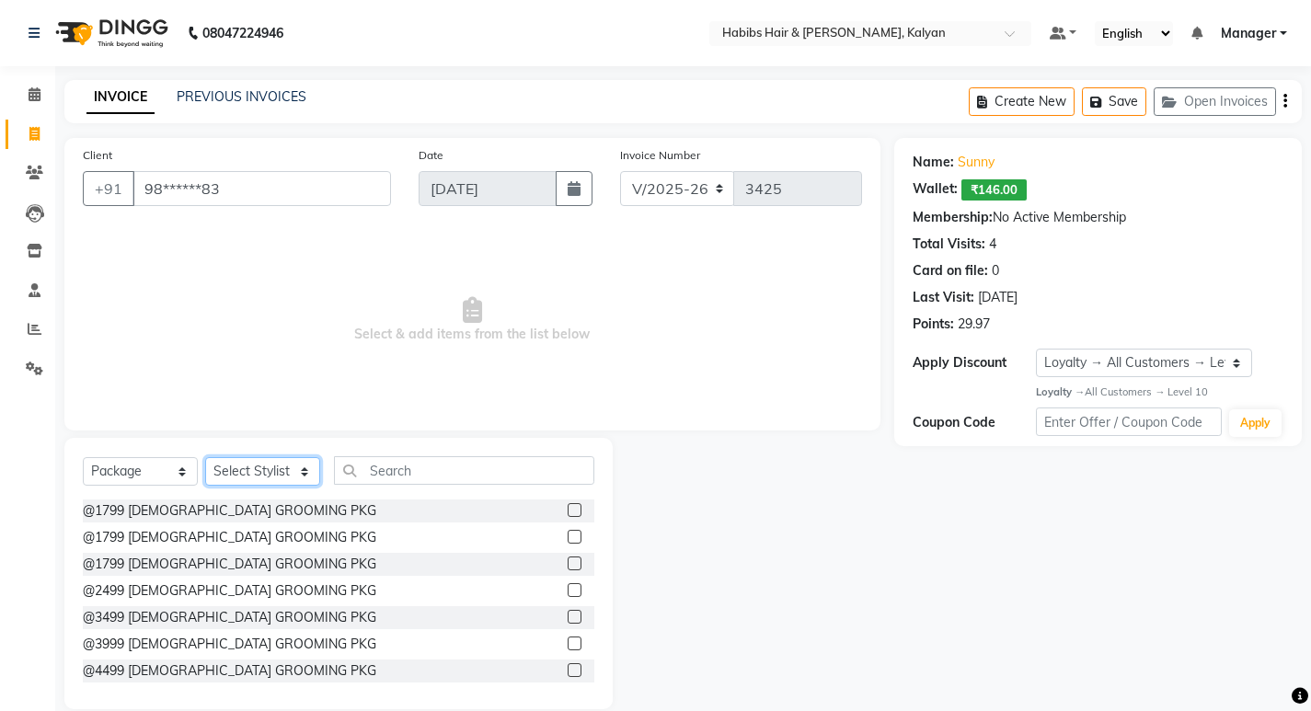
click at [245, 479] on select "Select Stylist [PERSON_NAME] Manager [PERSON_NAME] zipre Priyanka Sagar [PERSON…" at bounding box center [262, 471] width 115 height 29
select select "77419"
click at [205, 457] on select "Select Stylist [PERSON_NAME] Manager [PERSON_NAME] zipre Priyanka Sagar [PERSON…" at bounding box center [262, 471] width 115 height 29
click at [403, 472] on input "text" at bounding box center [464, 470] width 260 height 29
type input "9"
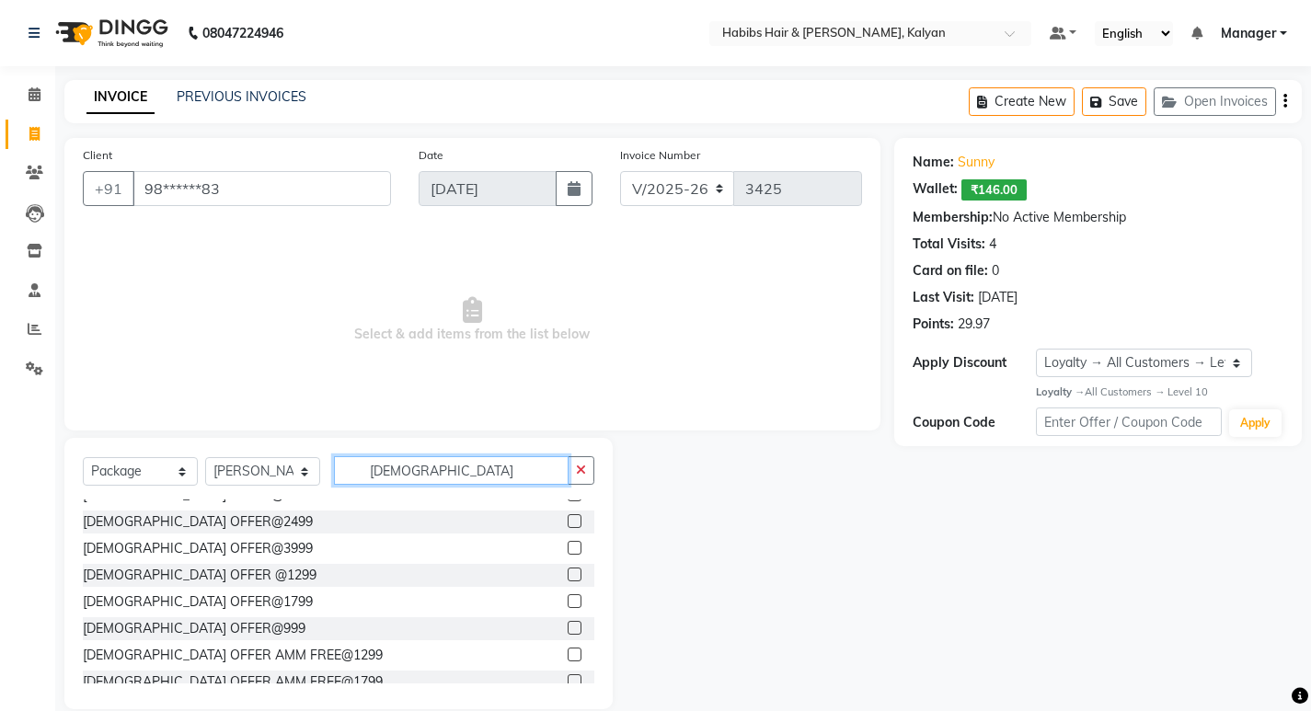
scroll to position [590, 0]
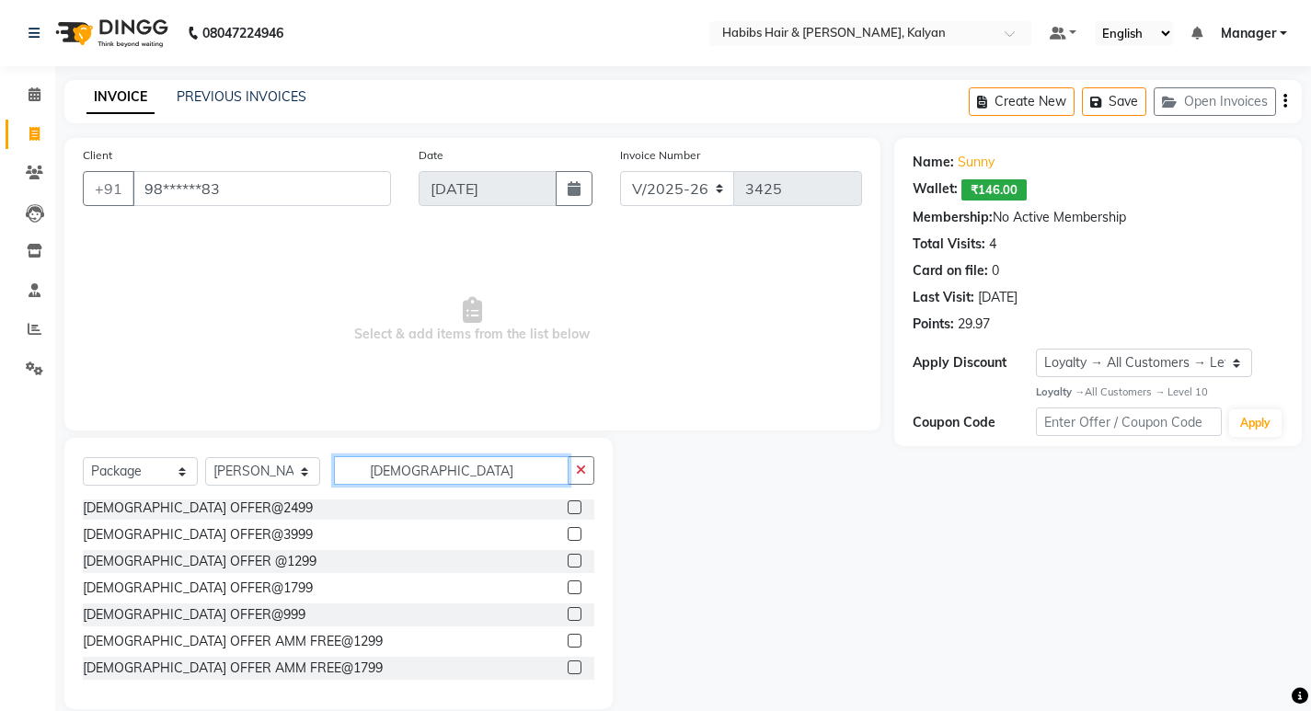
type input "MALE"
click at [568, 617] on label at bounding box center [575, 614] width 14 height 14
click at [568, 617] on input "checkbox" at bounding box center [574, 615] width 12 height 12
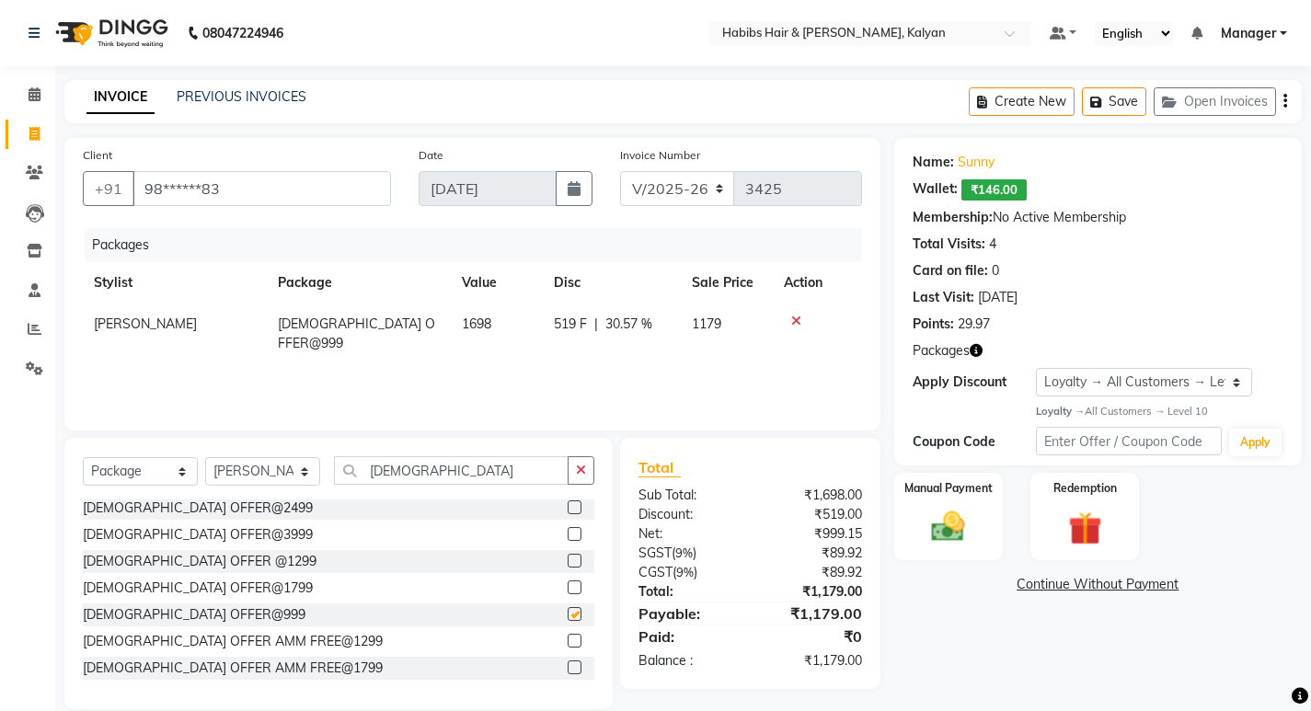
checkbox input "false"
click at [964, 445] on div "Coupon Code" at bounding box center [974, 442] width 123 height 19
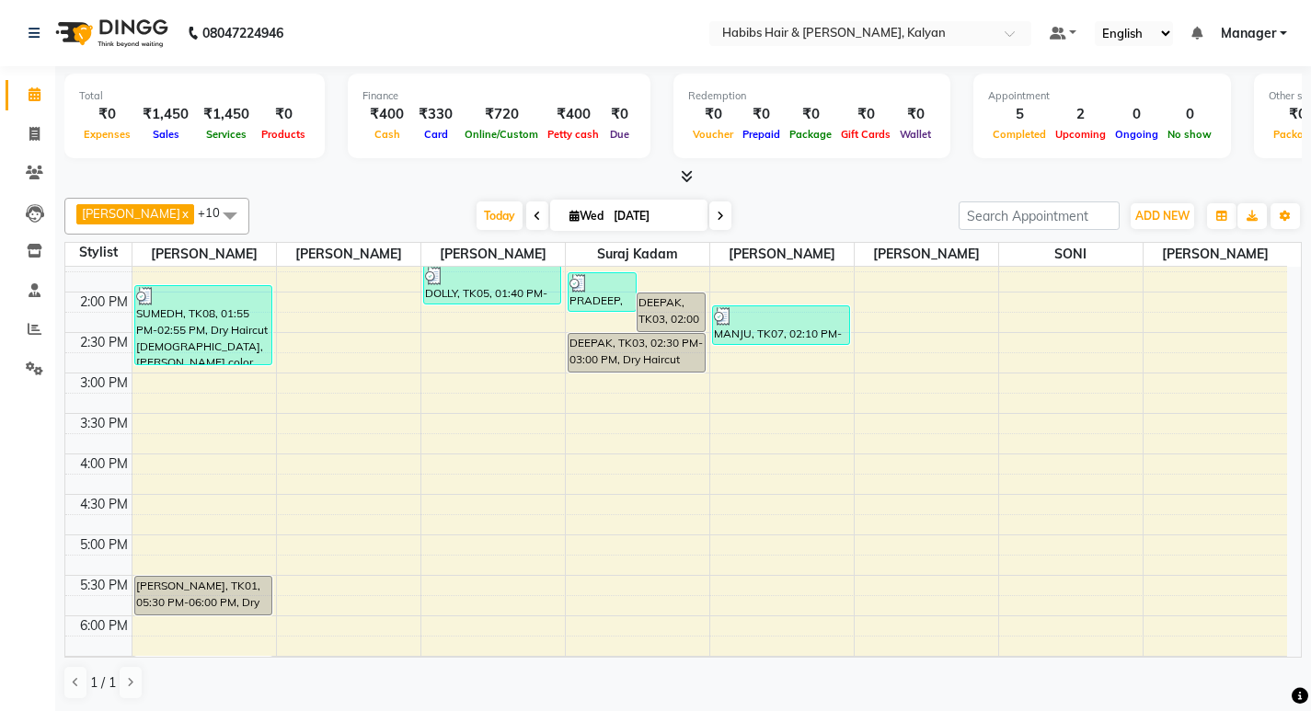
scroll to position [824, 0]
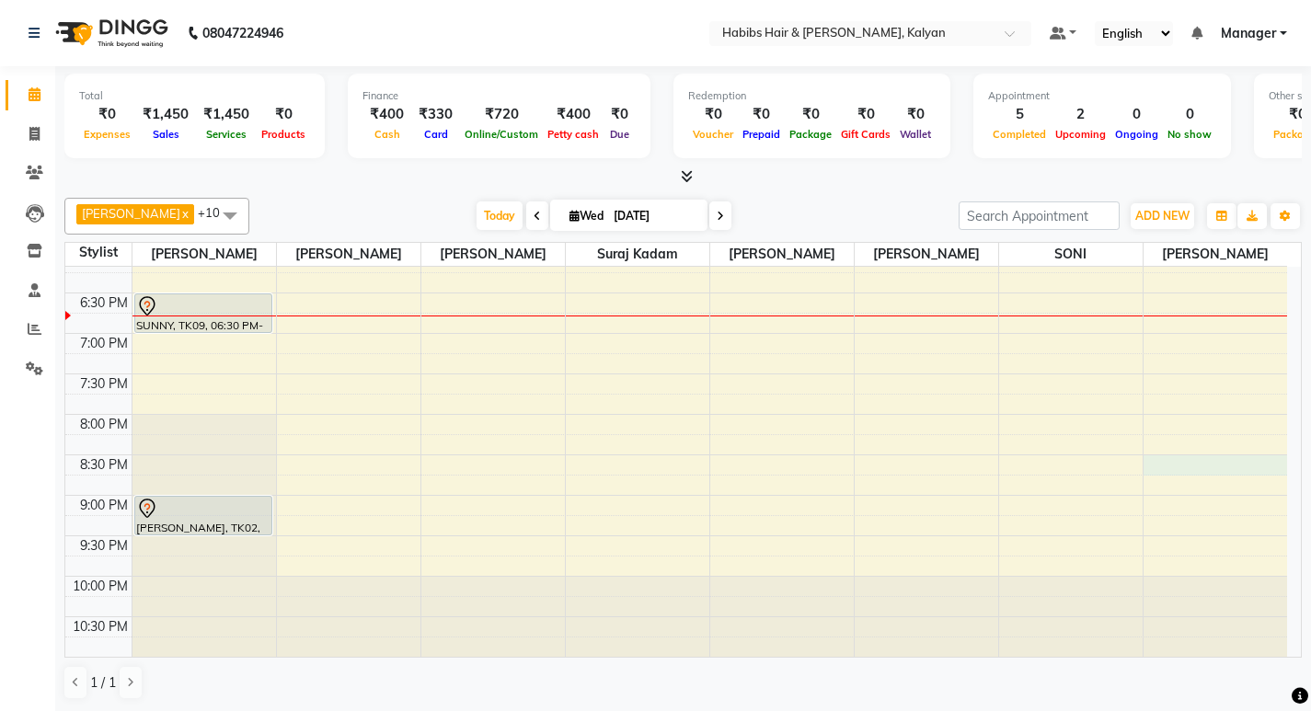
click at [1155, 465] on div "8:00 AM 8:30 AM 9:00 AM 9:30 AM 10:00 AM 10:30 AM 11:00 AM 11:30 AM 12:00 PM 12…" at bounding box center [676, 50] width 1222 height 1214
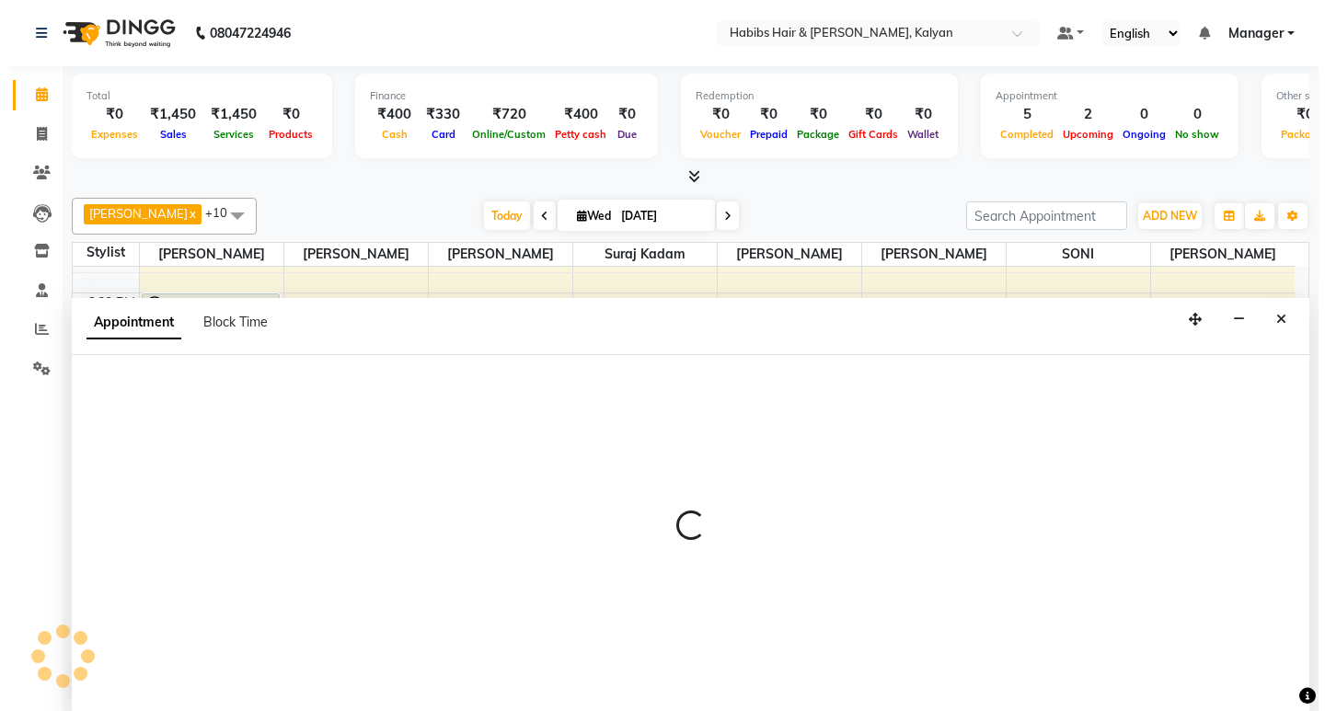
scroll to position [1, 0]
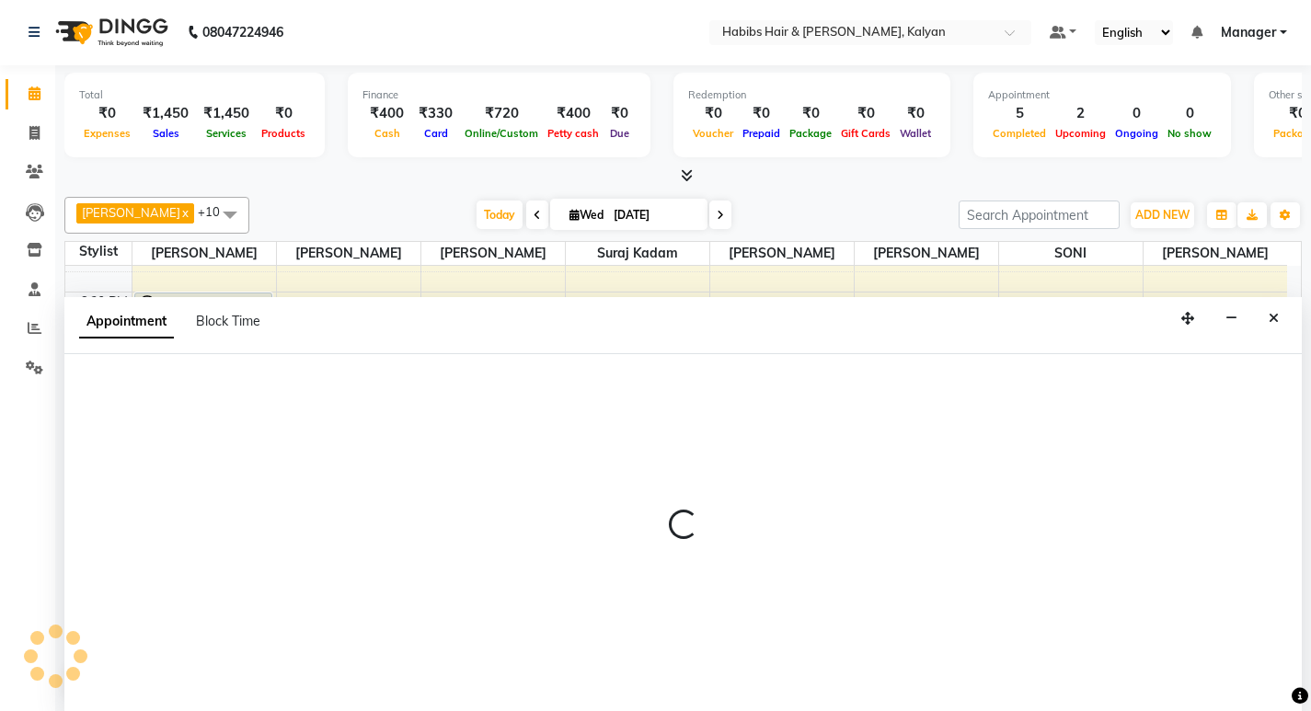
select select "90440"
select select "1230"
select select "tentative"
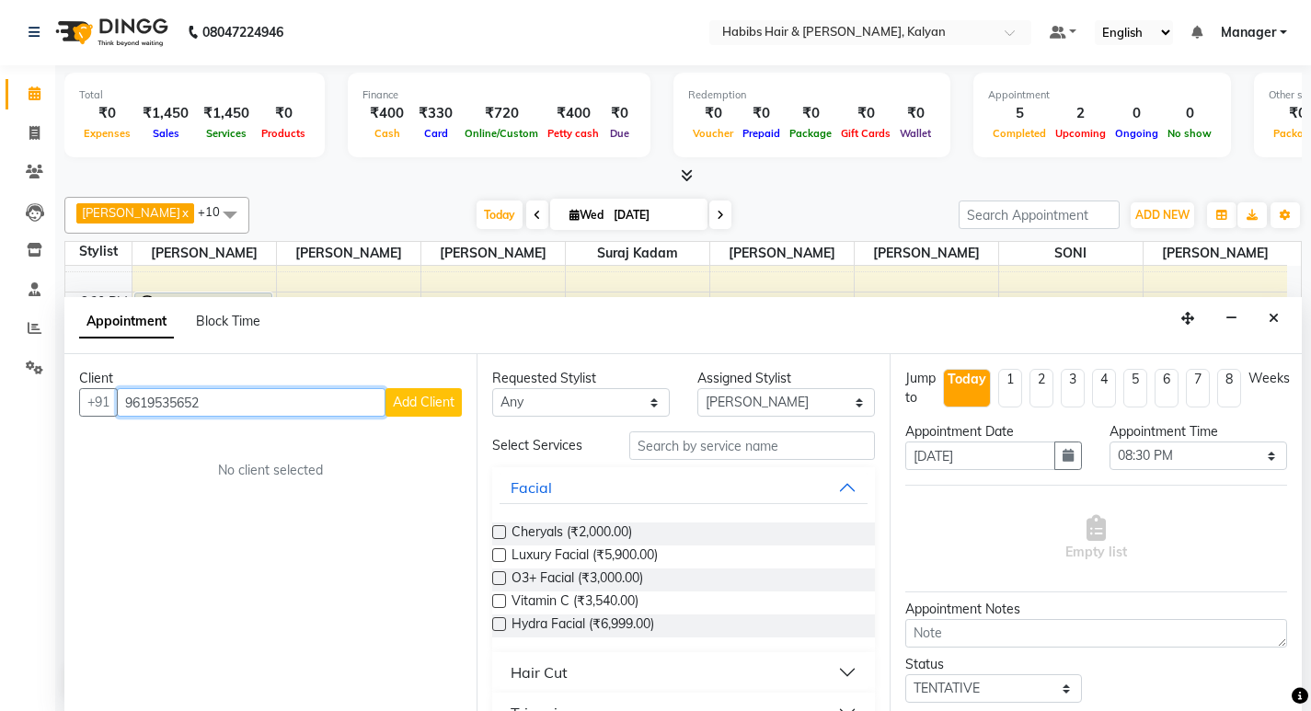
type input "9619535652"
click at [422, 403] on span "Add Client" at bounding box center [424, 402] width 62 height 17
select select "22"
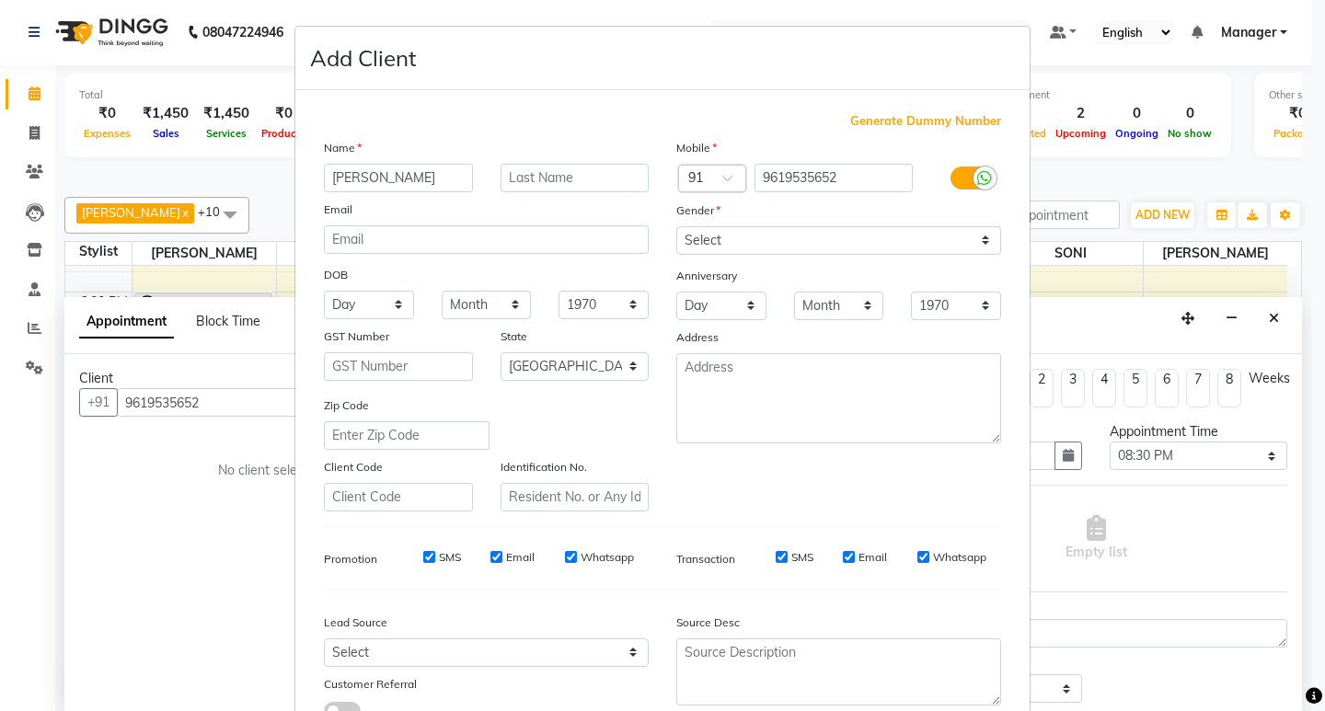
type input "SHRIKANT"
click at [830, 229] on select "Select [DEMOGRAPHIC_DATA] [DEMOGRAPHIC_DATA] Other Prefer Not To Say" at bounding box center [838, 240] width 325 height 29
click at [676, 226] on select "Select [DEMOGRAPHIC_DATA] [DEMOGRAPHIC_DATA] Other Prefer Not To Say" at bounding box center [838, 240] width 325 height 29
click at [809, 248] on select "Select [DEMOGRAPHIC_DATA] [DEMOGRAPHIC_DATA] Other Prefer Not To Say" at bounding box center [838, 240] width 325 height 29
select select "[DEMOGRAPHIC_DATA]"
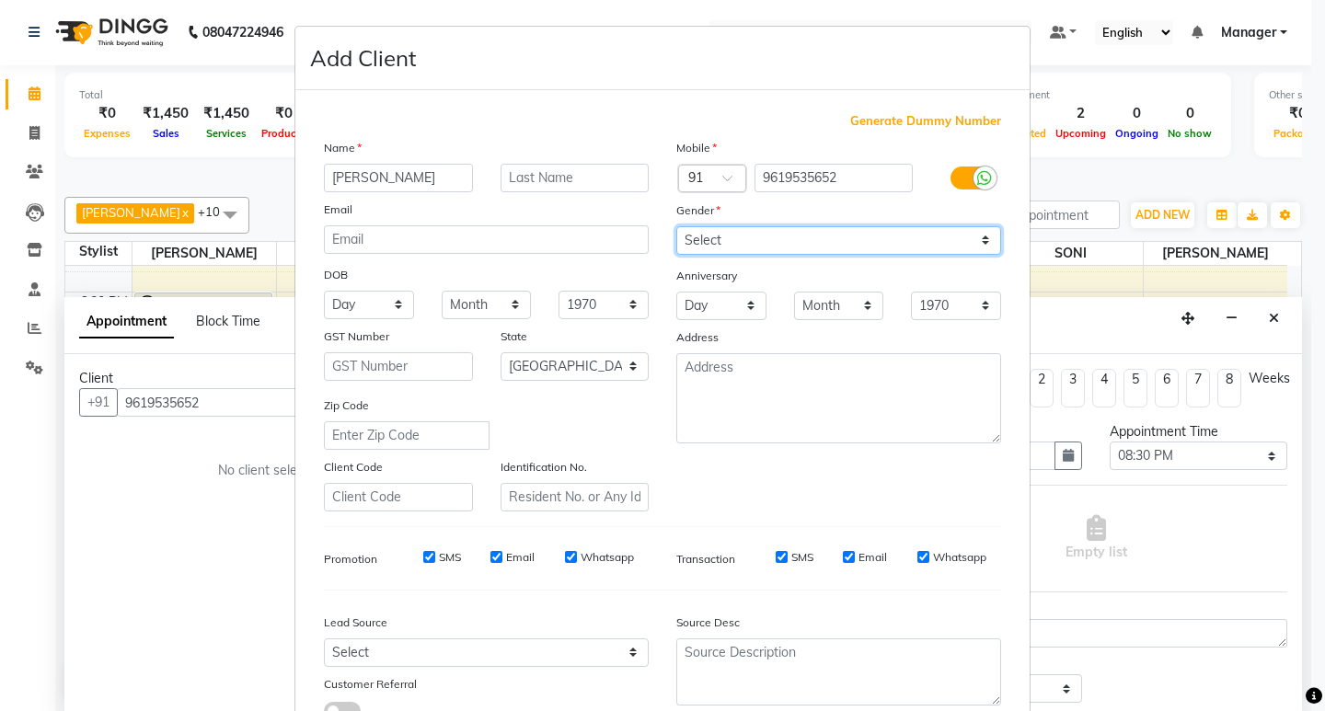
click at [676, 226] on select "Select [DEMOGRAPHIC_DATA] [DEMOGRAPHIC_DATA] Other Prefer Not To Say" at bounding box center [838, 240] width 325 height 29
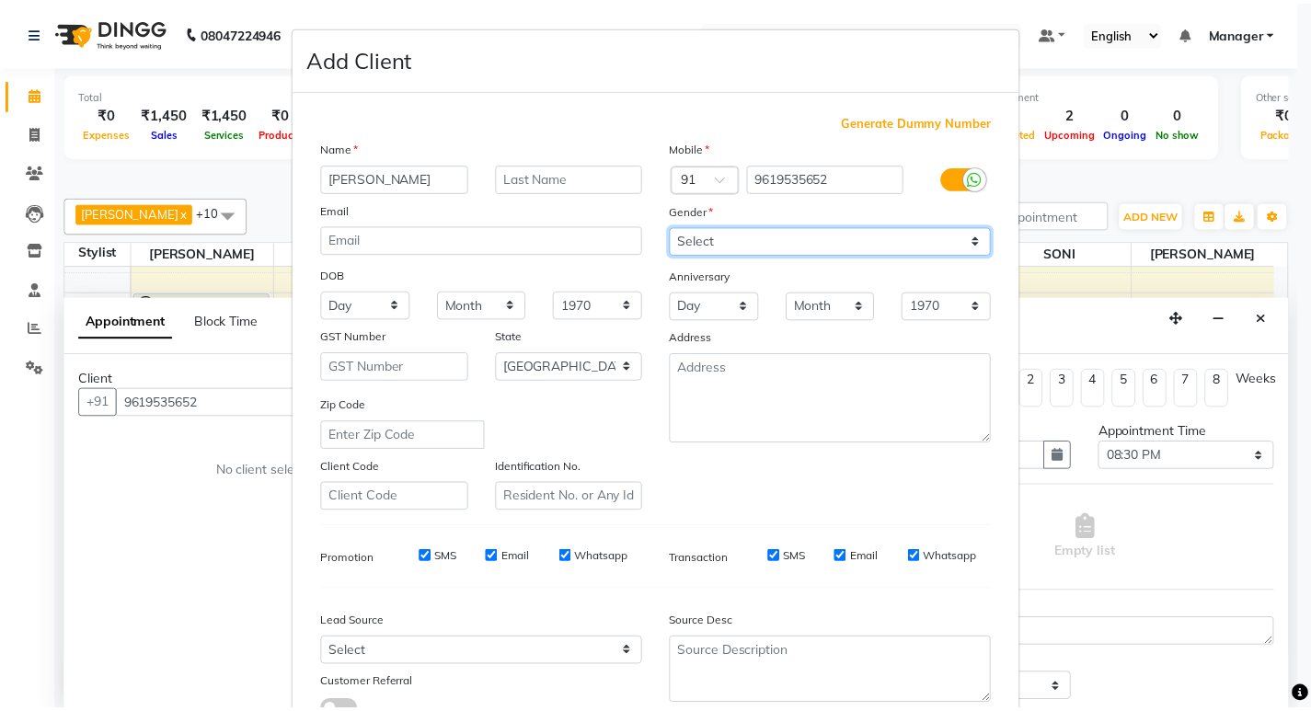
scroll to position [138, 0]
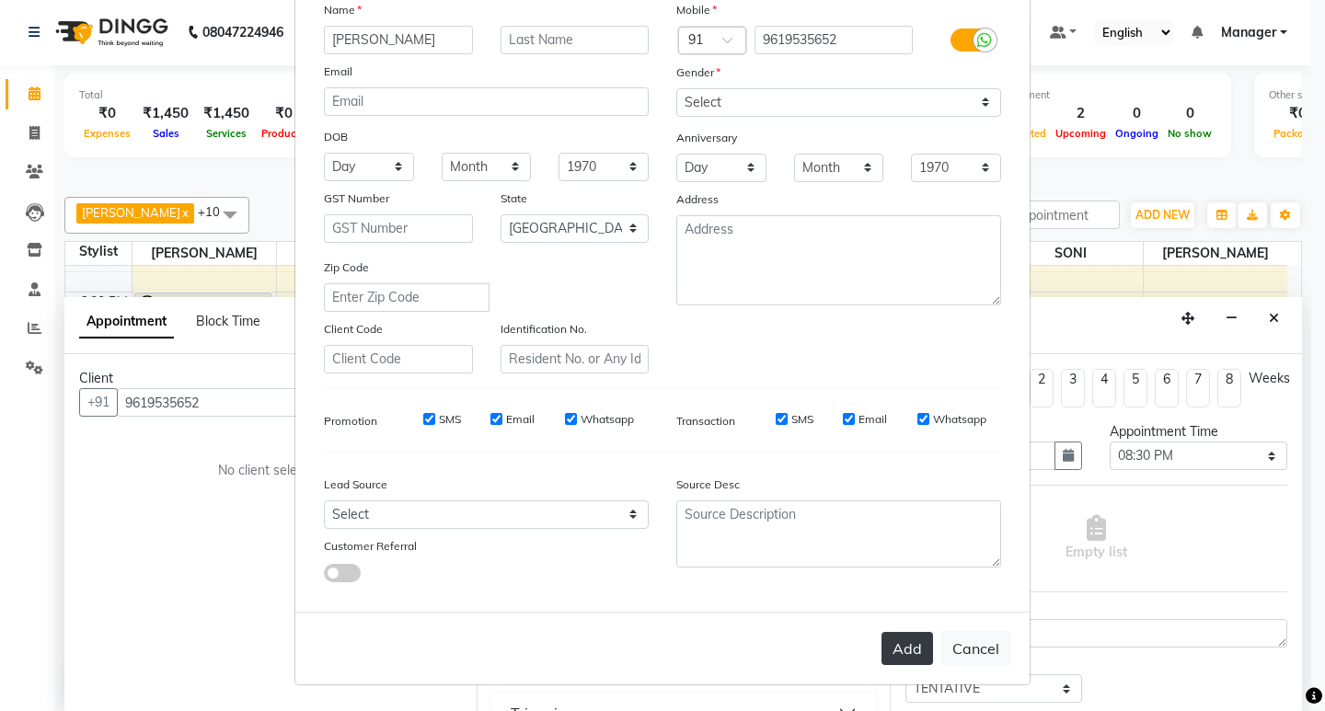
click at [890, 642] on button "Add" at bounding box center [908, 648] width 52 height 33
type input "96******52"
select select
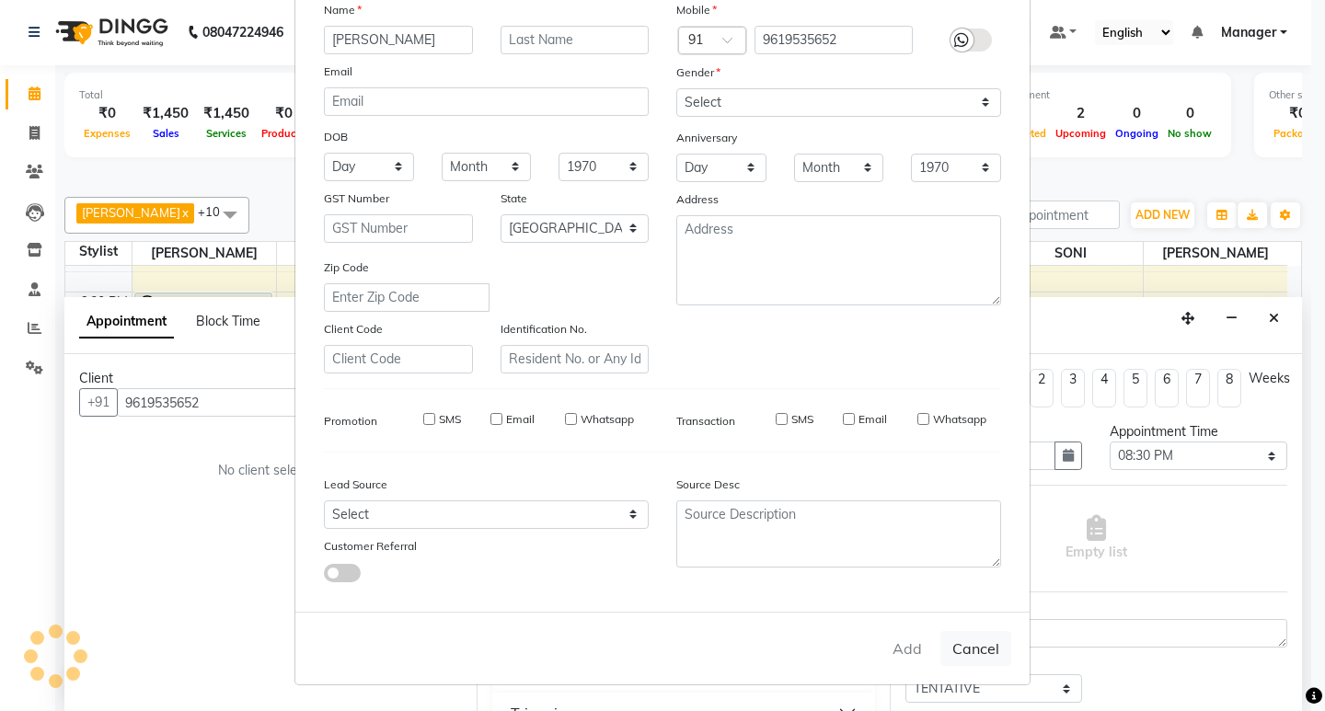
select select "null"
select select
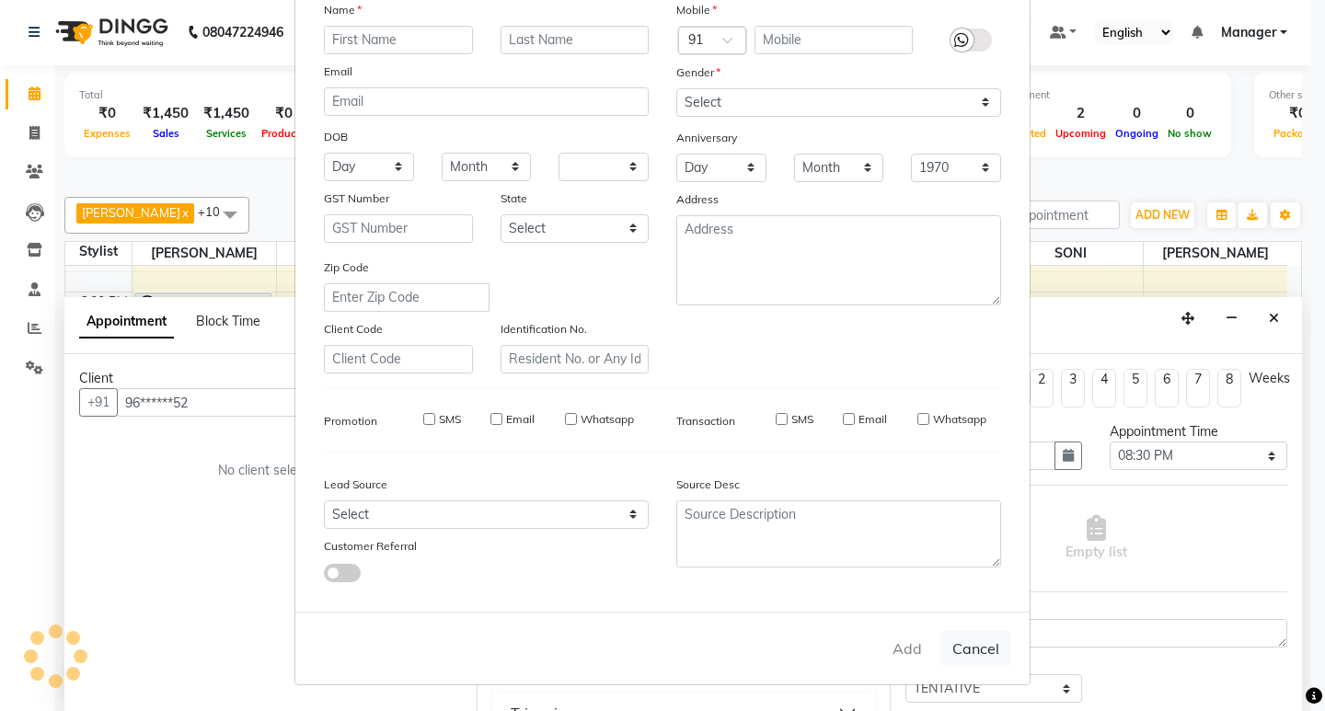
checkbox input "false"
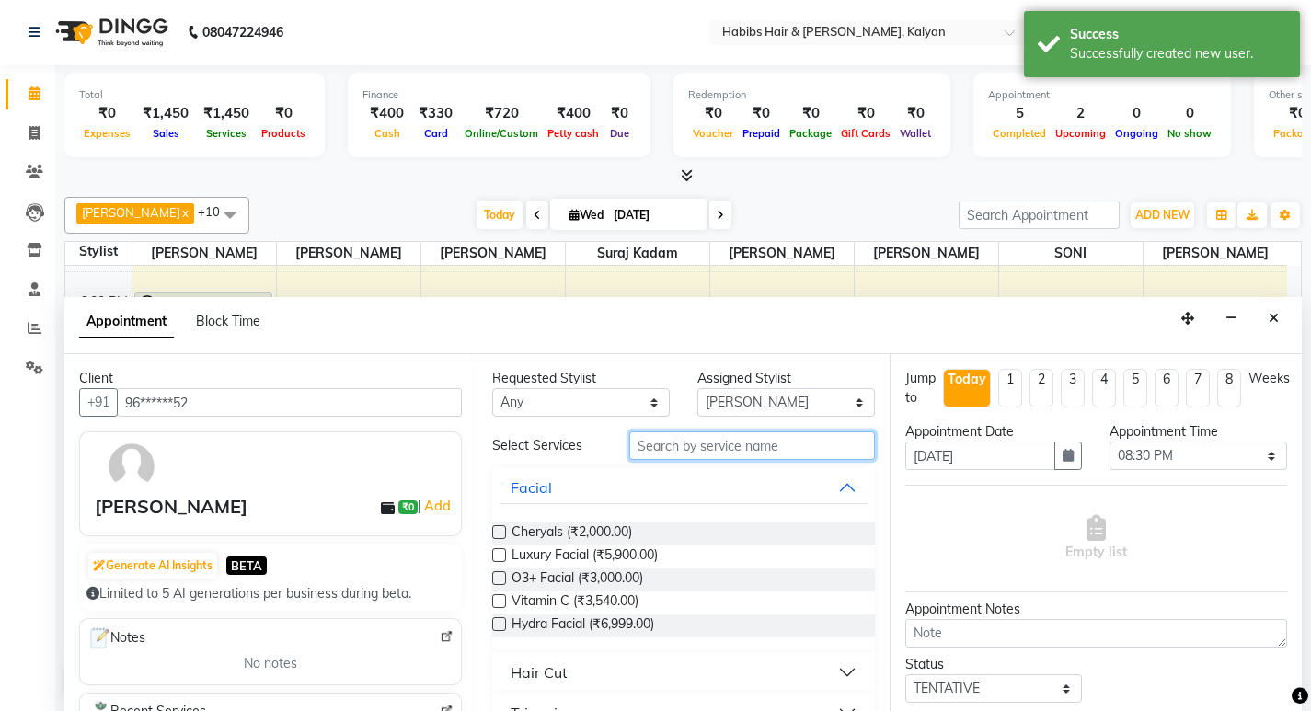
click at [759, 447] on input "text" at bounding box center [752, 446] width 246 height 29
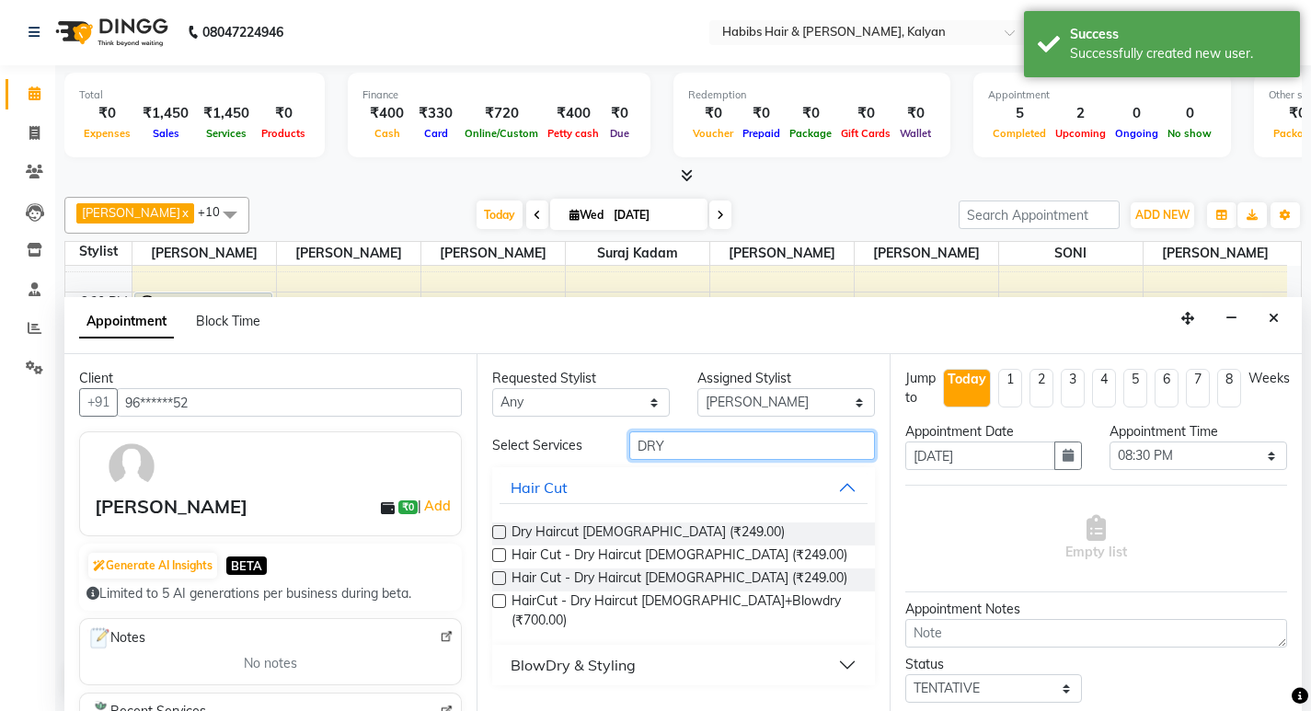
type input "DRY"
click at [499, 534] on label at bounding box center [499, 532] width 14 height 14
click at [499, 534] on input "checkbox" at bounding box center [498, 534] width 12 height 12
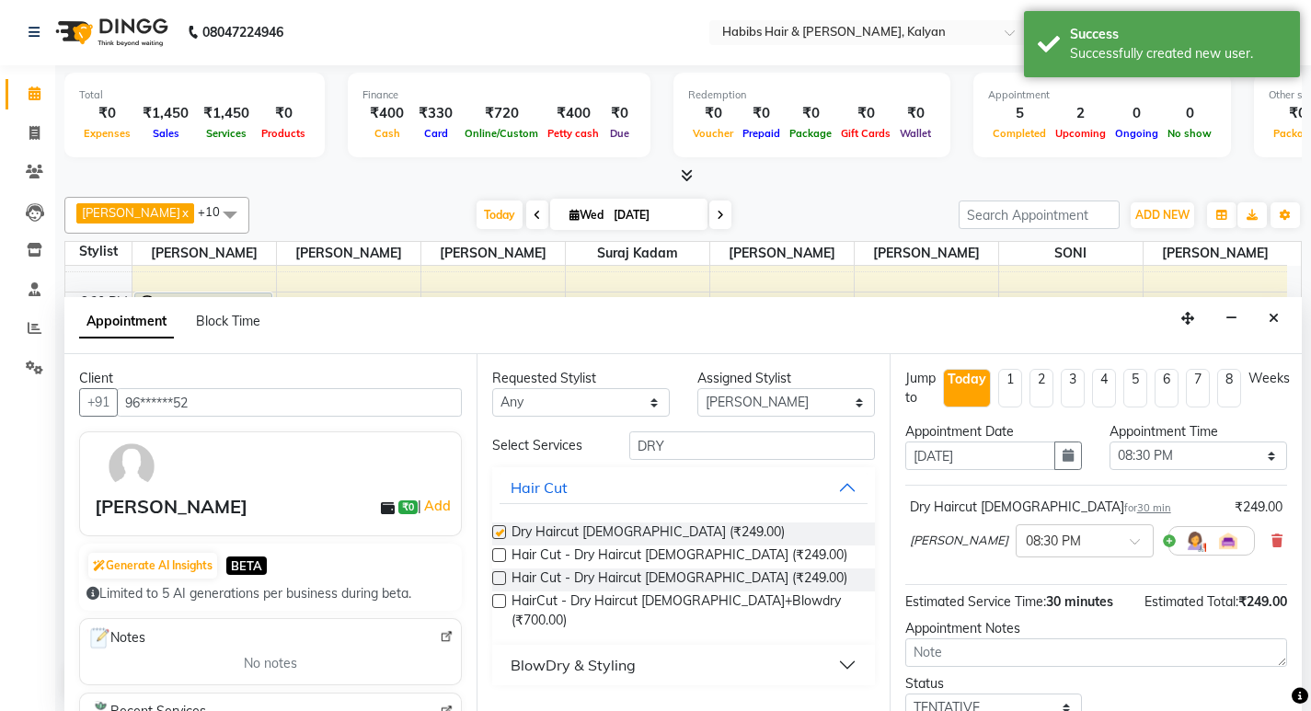
checkbox input "false"
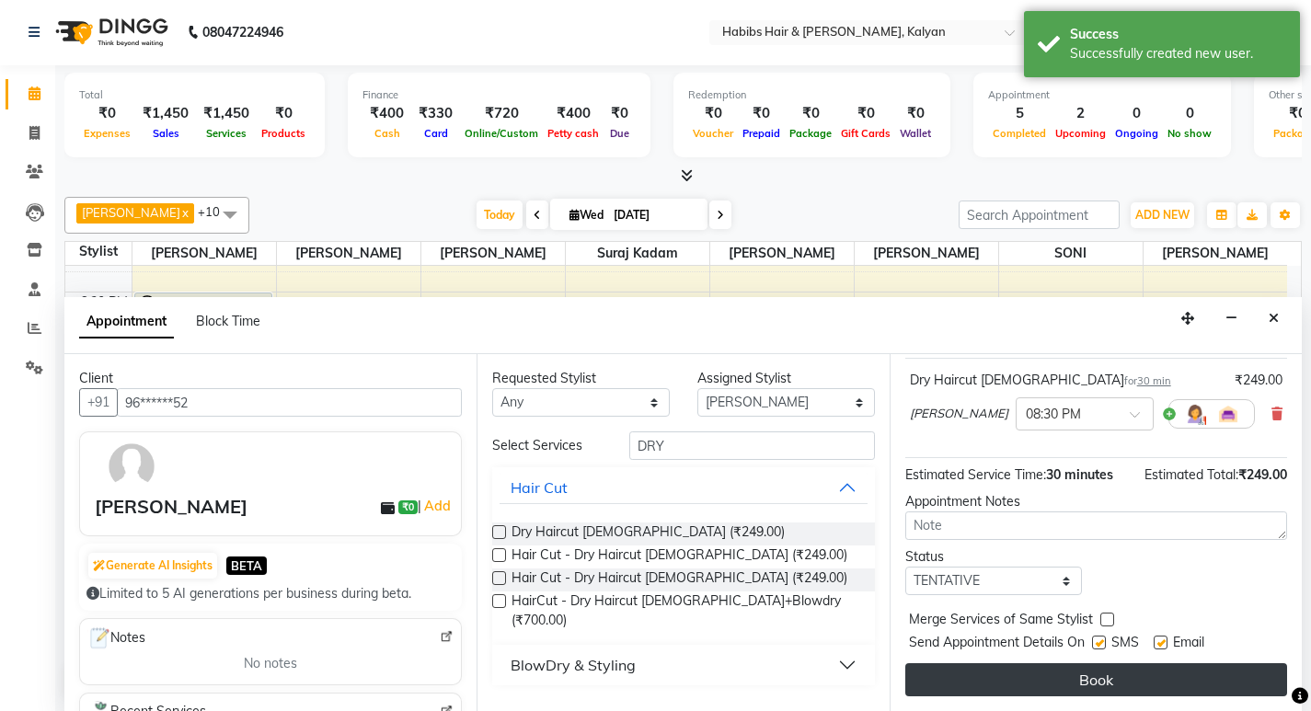
click at [1127, 672] on button "Book" at bounding box center [1097, 680] width 382 height 33
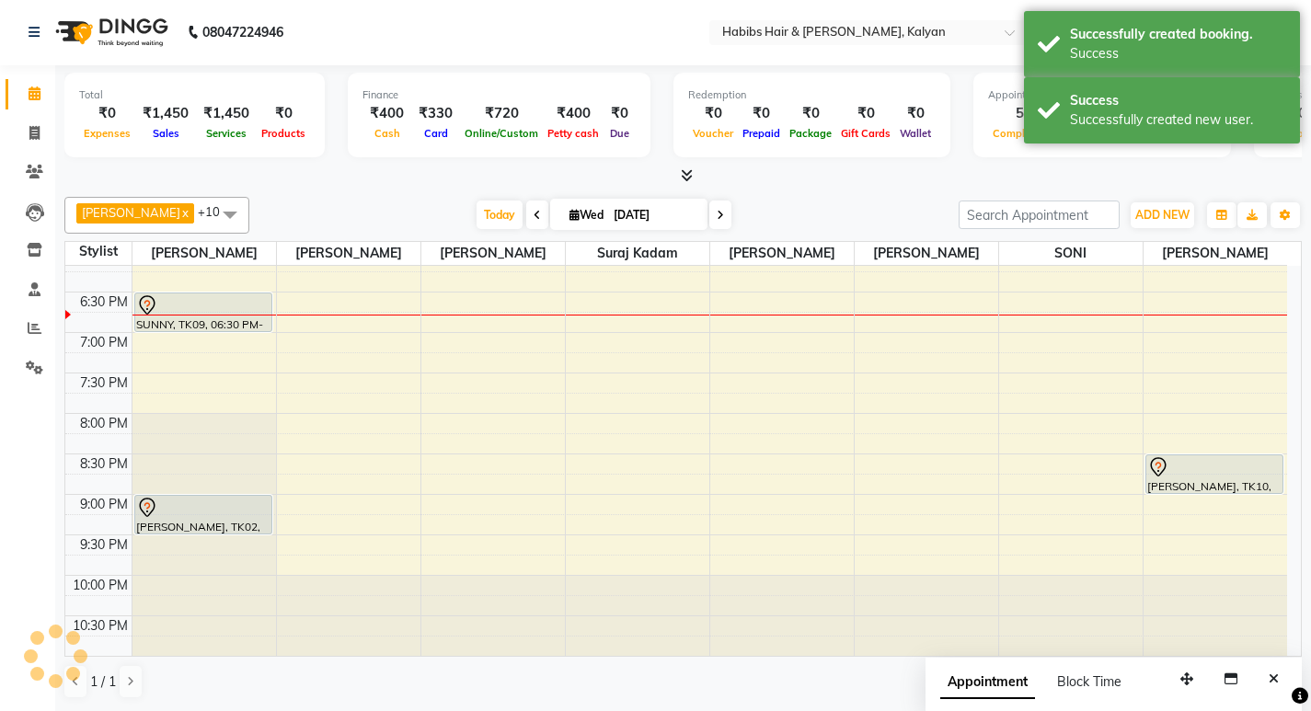
scroll to position [0, 0]
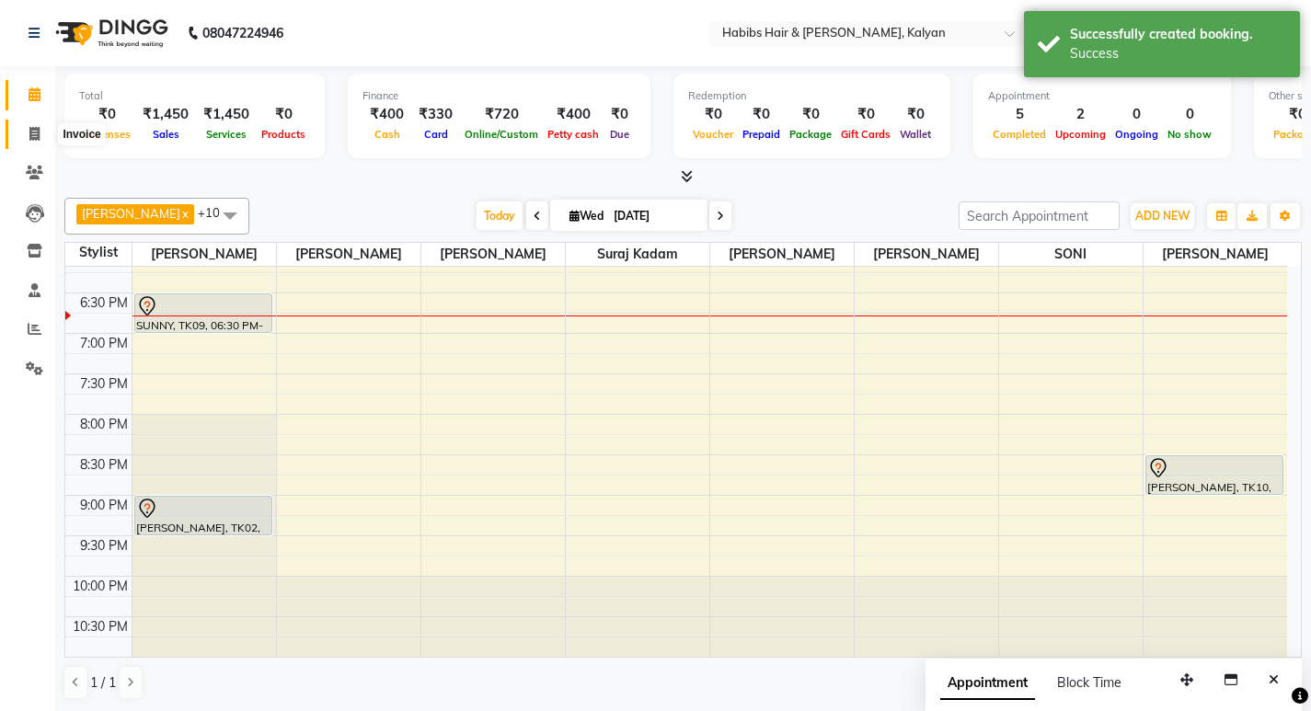
click at [32, 139] on icon at bounding box center [34, 134] width 10 height 14
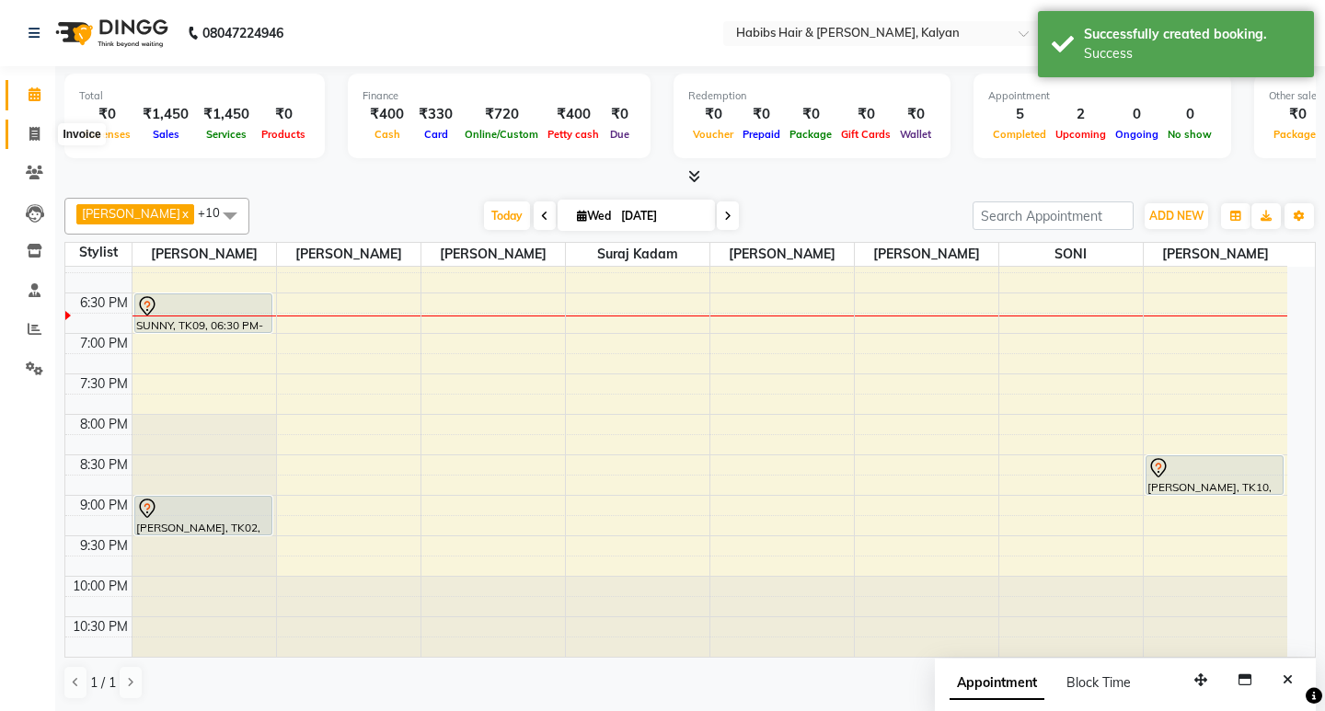
select select "8185"
select select "service"
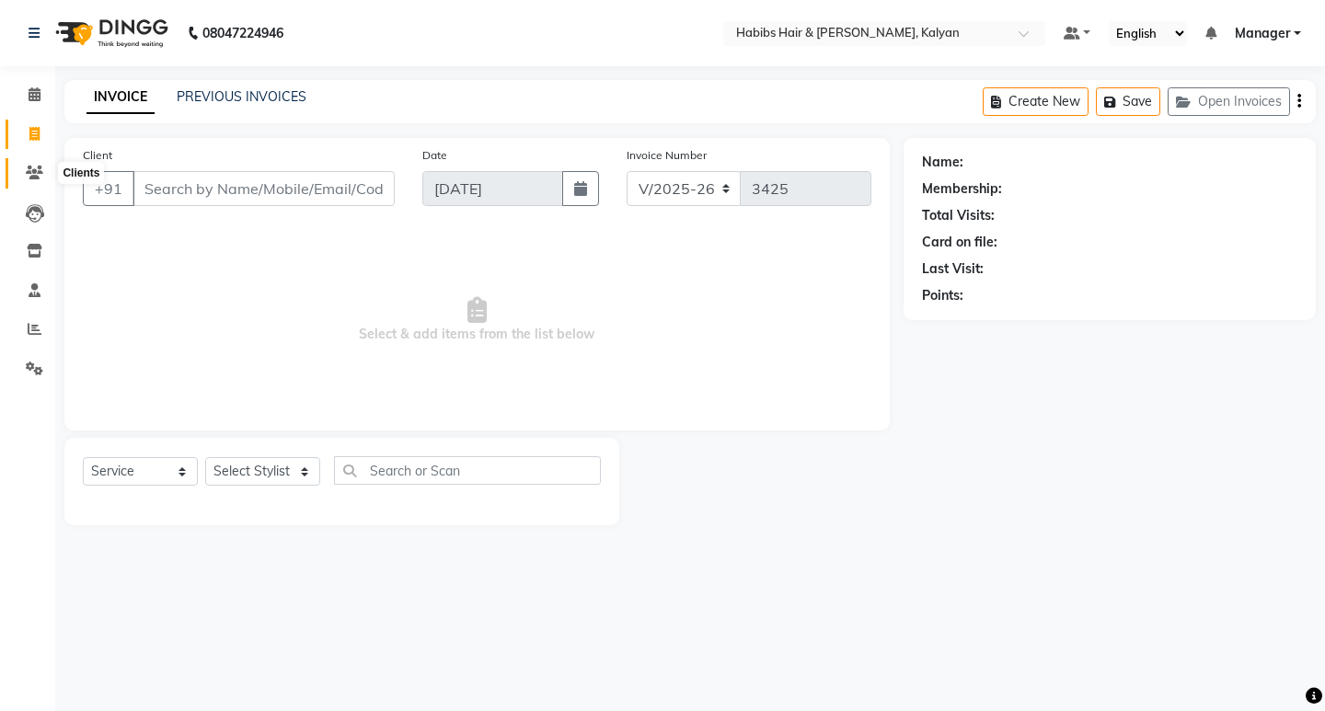
click at [27, 167] on icon at bounding box center [34, 173] width 17 height 14
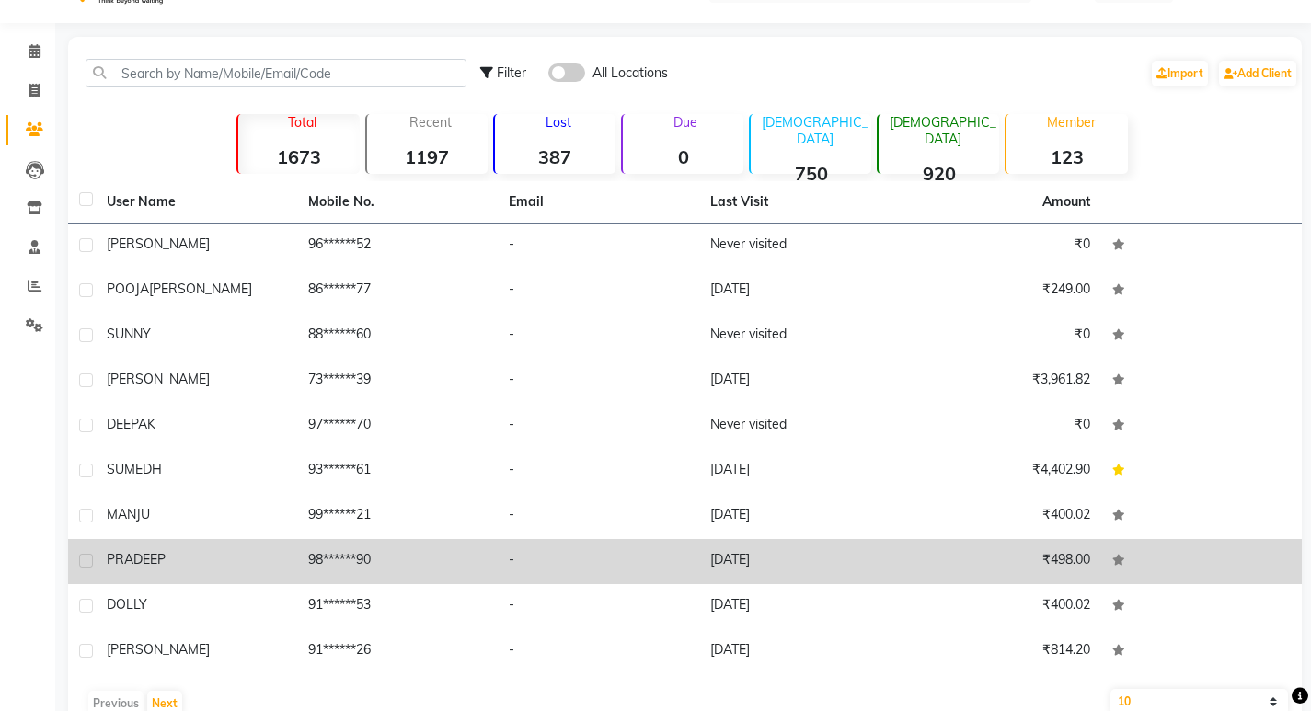
scroll to position [86, 0]
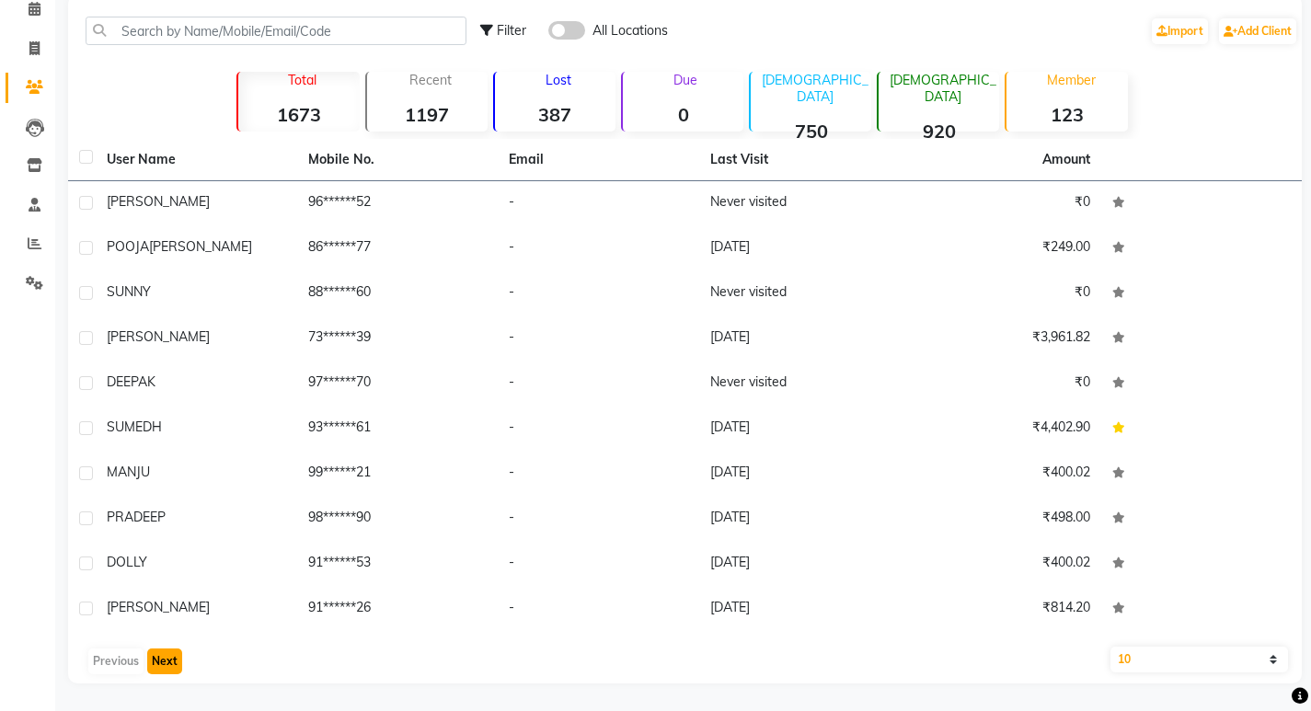
click at [171, 657] on button "Next" at bounding box center [164, 662] width 35 height 26
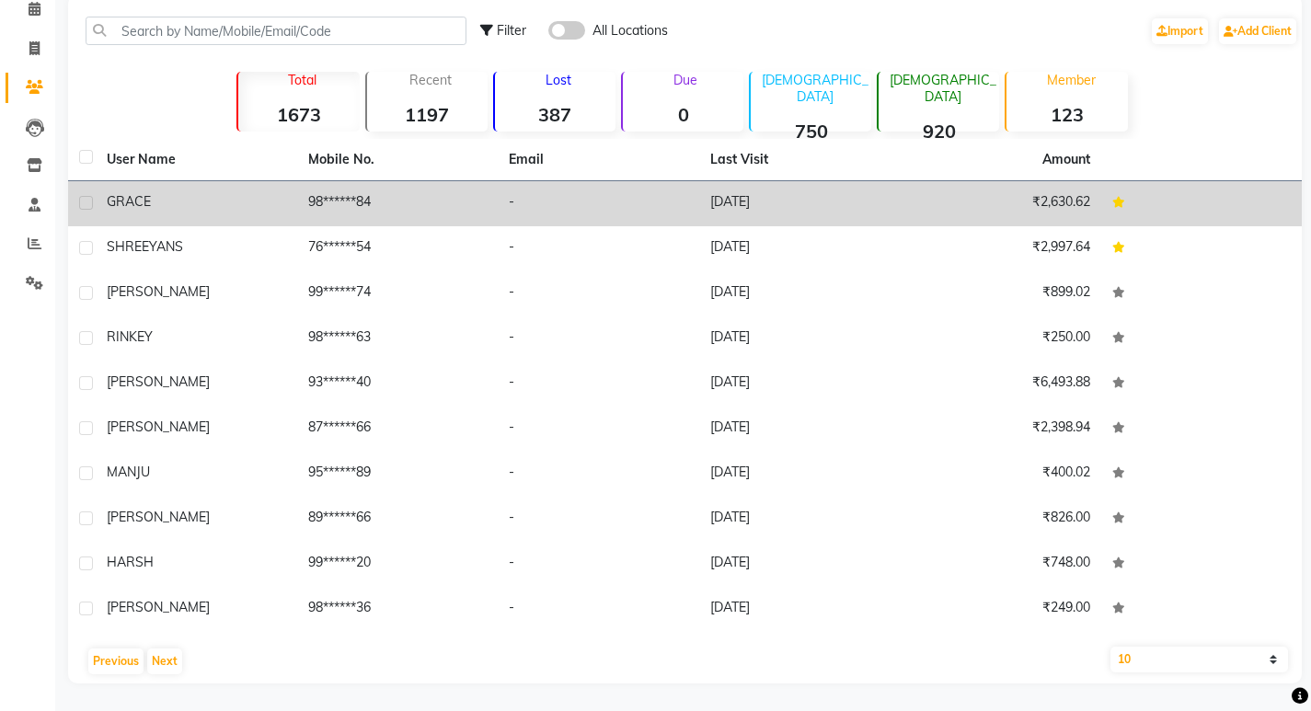
click at [386, 199] on td "98******84" at bounding box center [398, 203] width 202 height 45
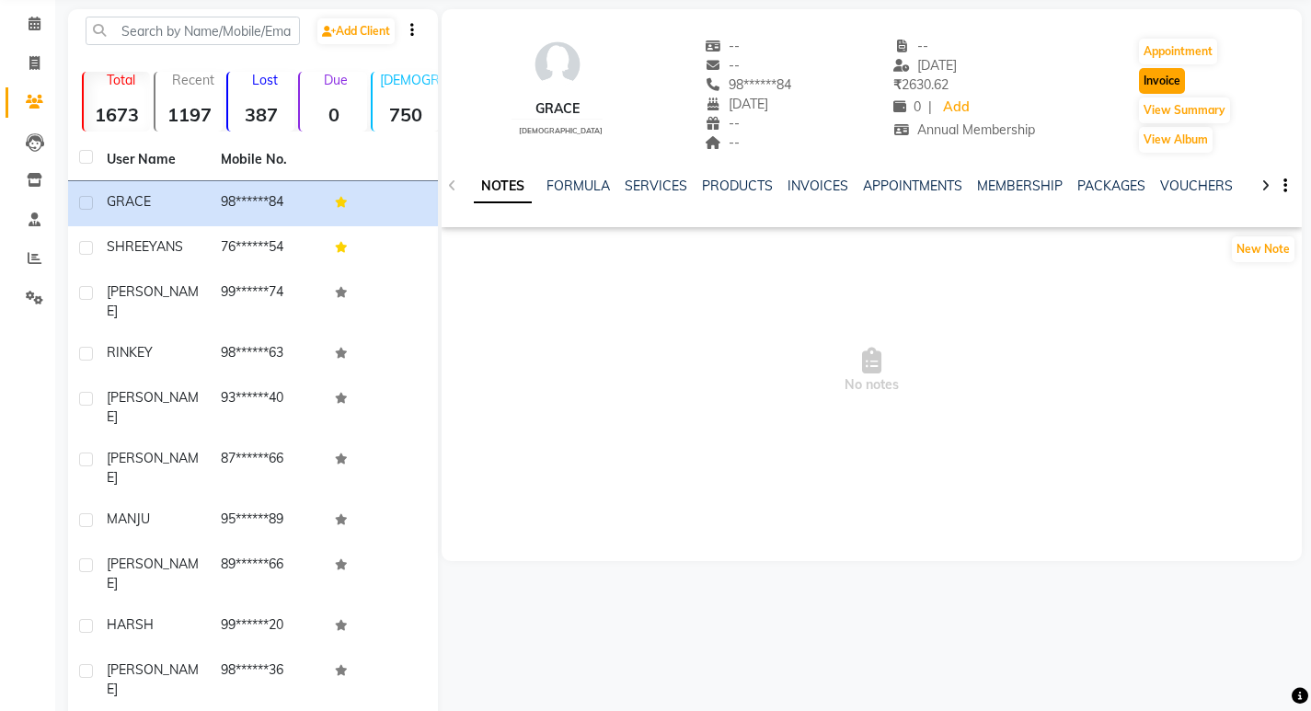
click at [1141, 78] on button "Invoice" at bounding box center [1162, 81] width 46 height 26
select select "8185"
select select "service"
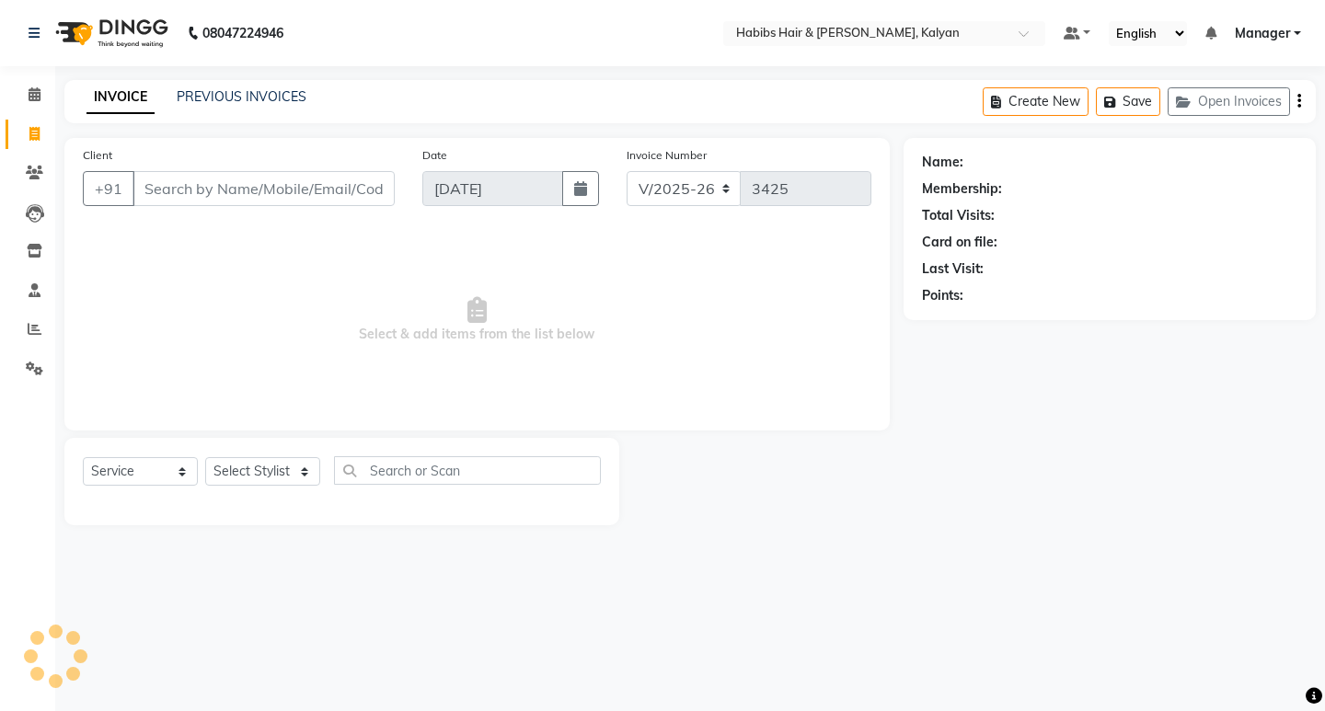
type input "98******84"
select select "2: Object"
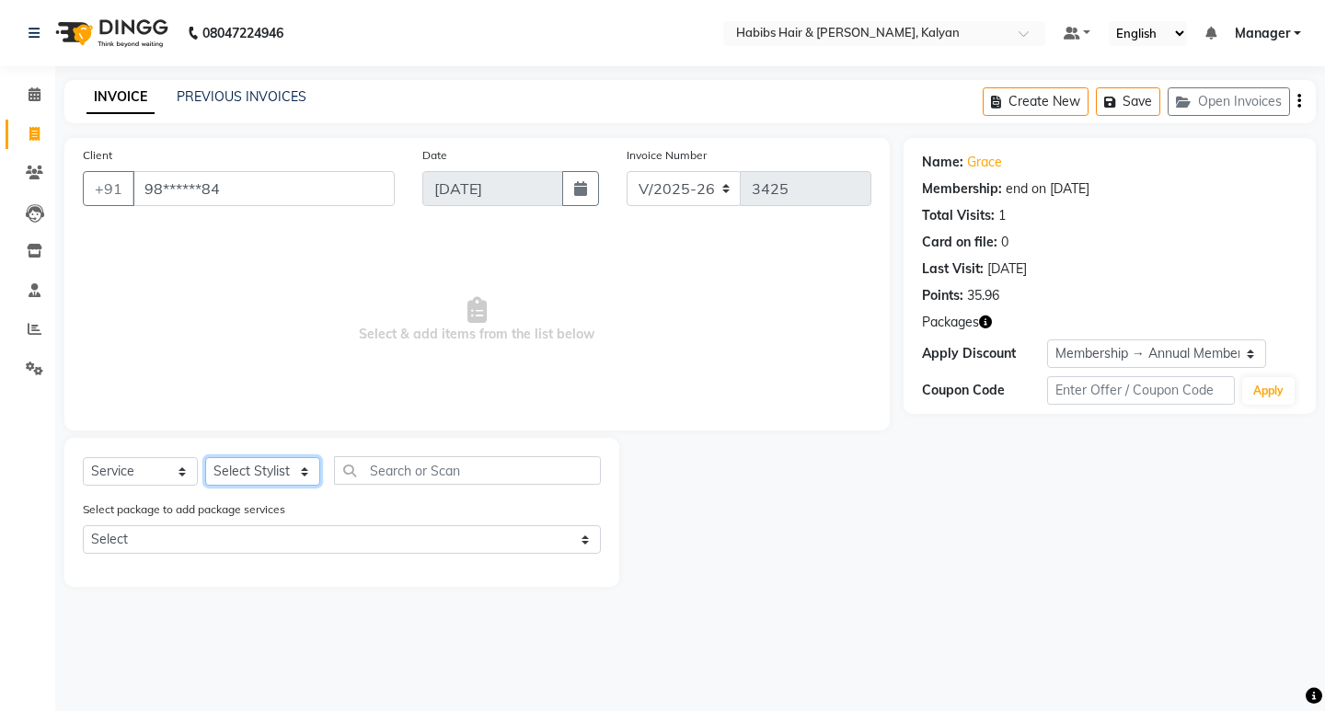
click at [263, 484] on select "Select Stylist [PERSON_NAME] Manager [PERSON_NAME] zipre Priyanka Sagar [PERSON…" at bounding box center [262, 471] width 115 height 29
select select "89442"
click at [205, 457] on select "Select Stylist [PERSON_NAME] Manager [PERSON_NAME] zipre Priyanka Sagar [PERSON…" at bounding box center [262, 471] width 115 height 29
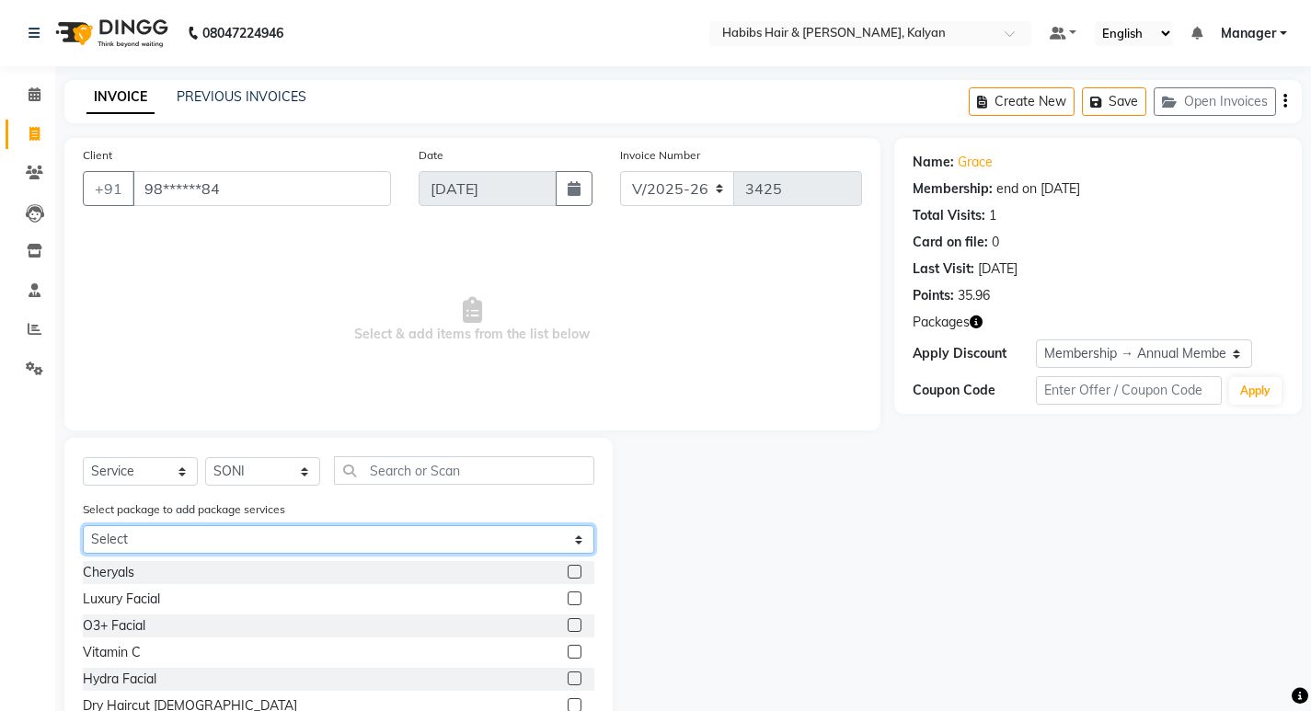
click at [288, 537] on select "Select @799 FOR FEMALE" at bounding box center [339, 539] width 512 height 29
select select "1: Object"
click at [83, 525] on select "Select @799 FOR FEMALE" at bounding box center [339, 539] width 512 height 29
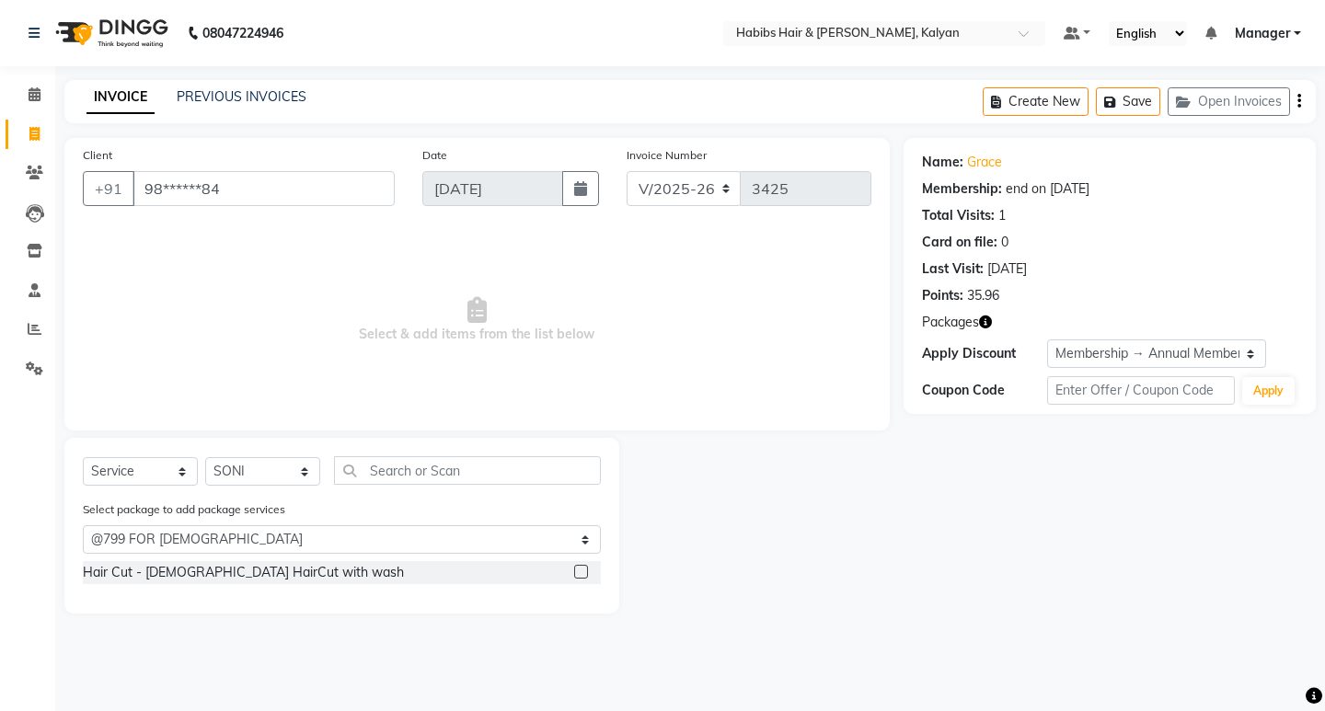
click at [576, 571] on label at bounding box center [581, 572] width 14 height 14
click at [576, 571] on input "checkbox" at bounding box center [580, 573] width 12 height 12
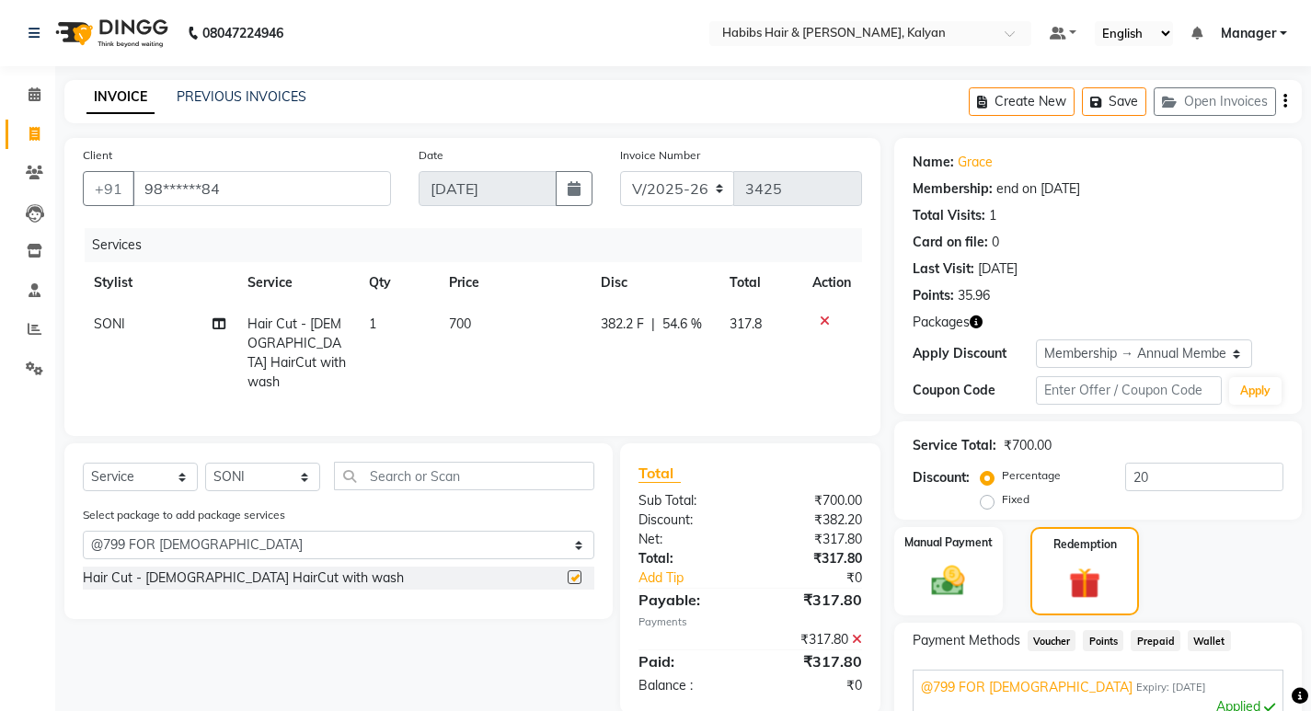
checkbox input "false"
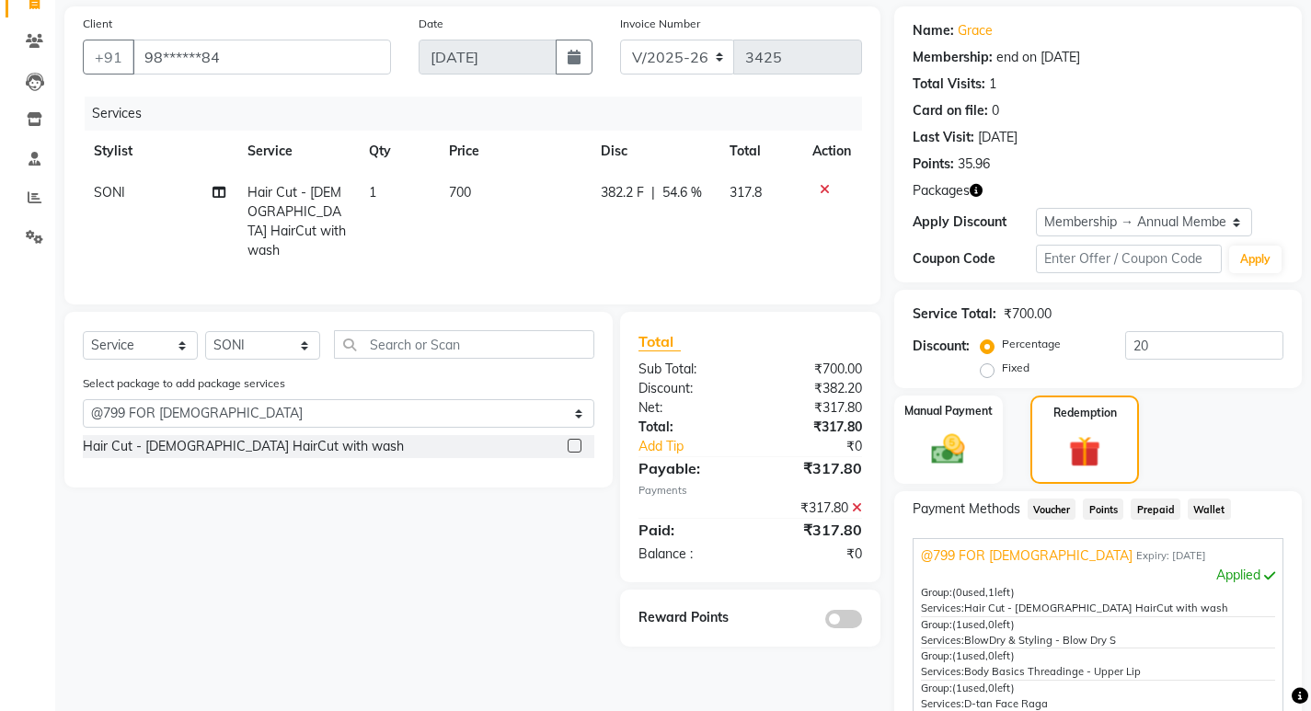
scroll to position [340, 0]
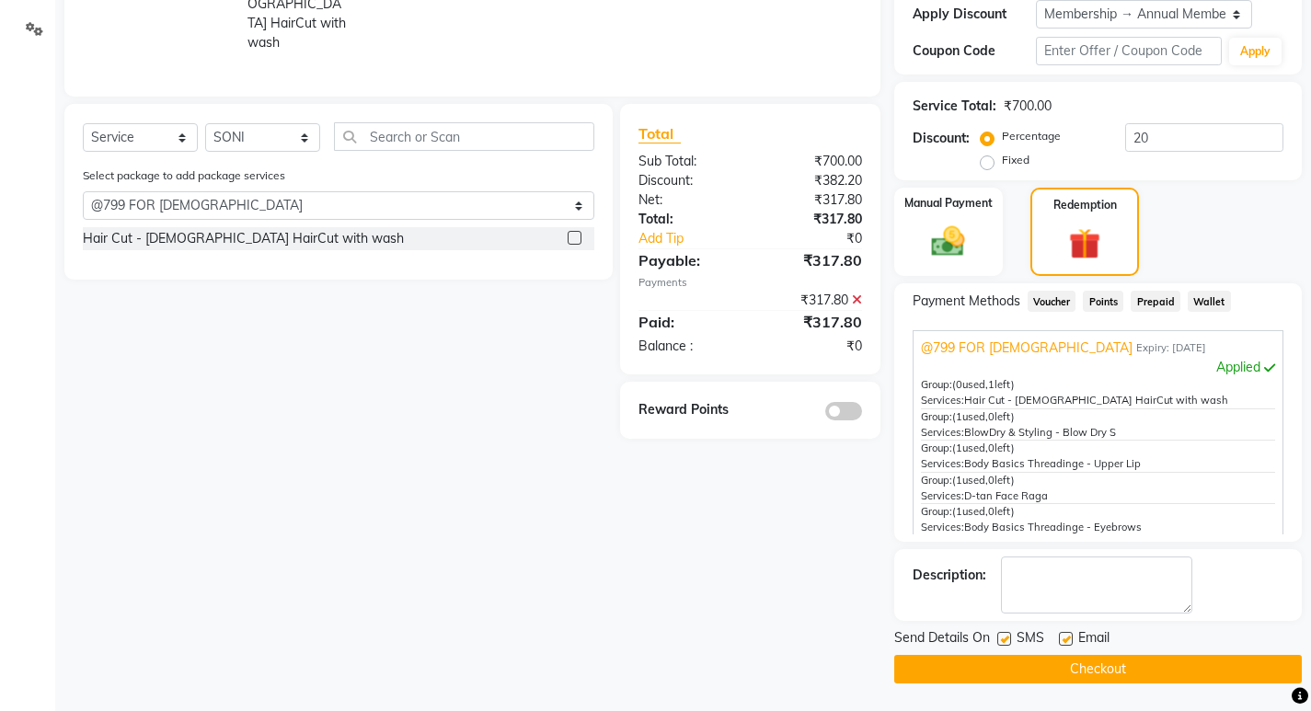
click at [1057, 658] on button "Checkout" at bounding box center [1099, 669] width 408 height 29
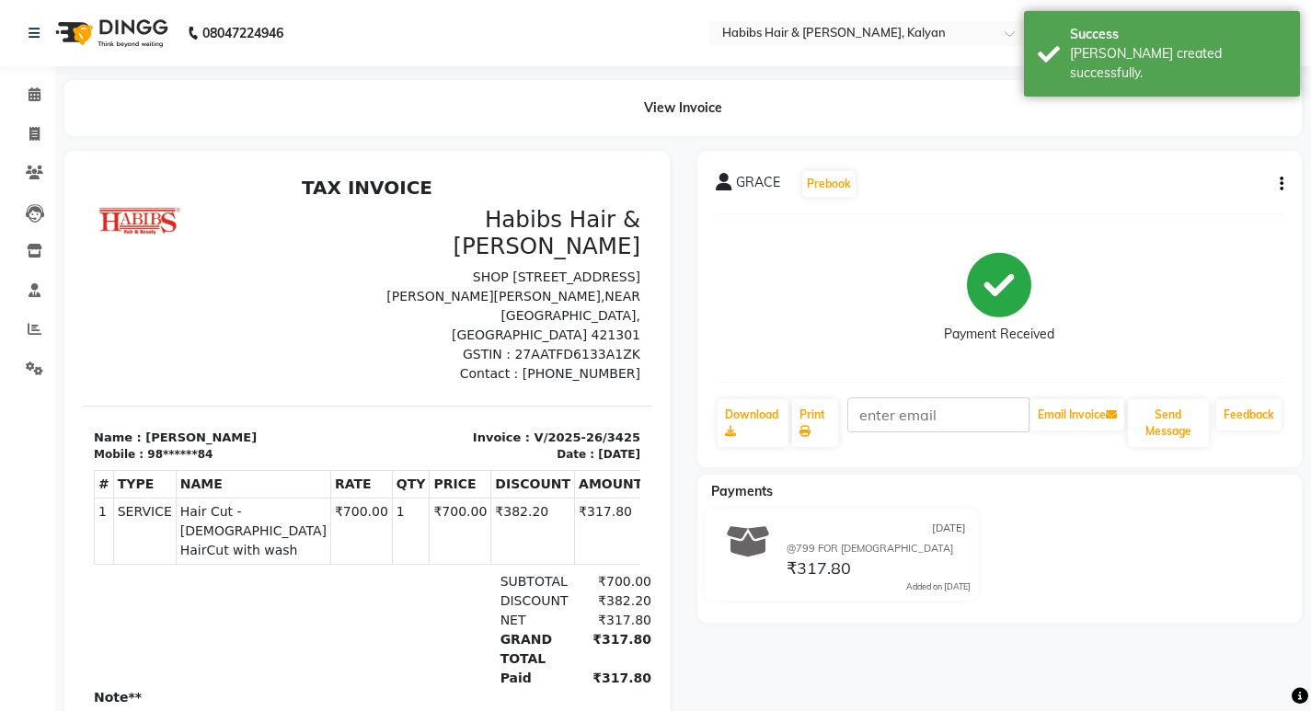
click at [32, 153] on li "Invoice" at bounding box center [27, 135] width 55 height 40
click at [32, 165] on span at bounding box center [34, 173] width 32 height 21
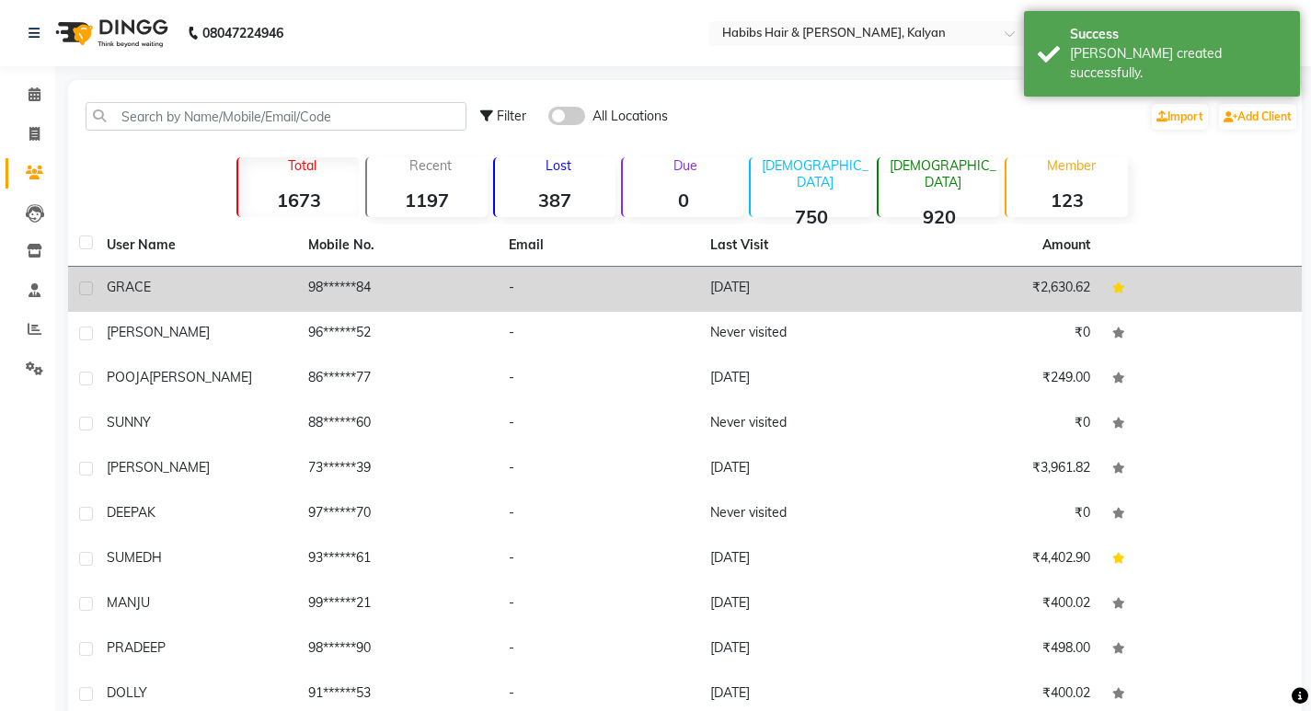
click at [610, 303] on td "-" at bounding box center [599, 289] width 202 height 45
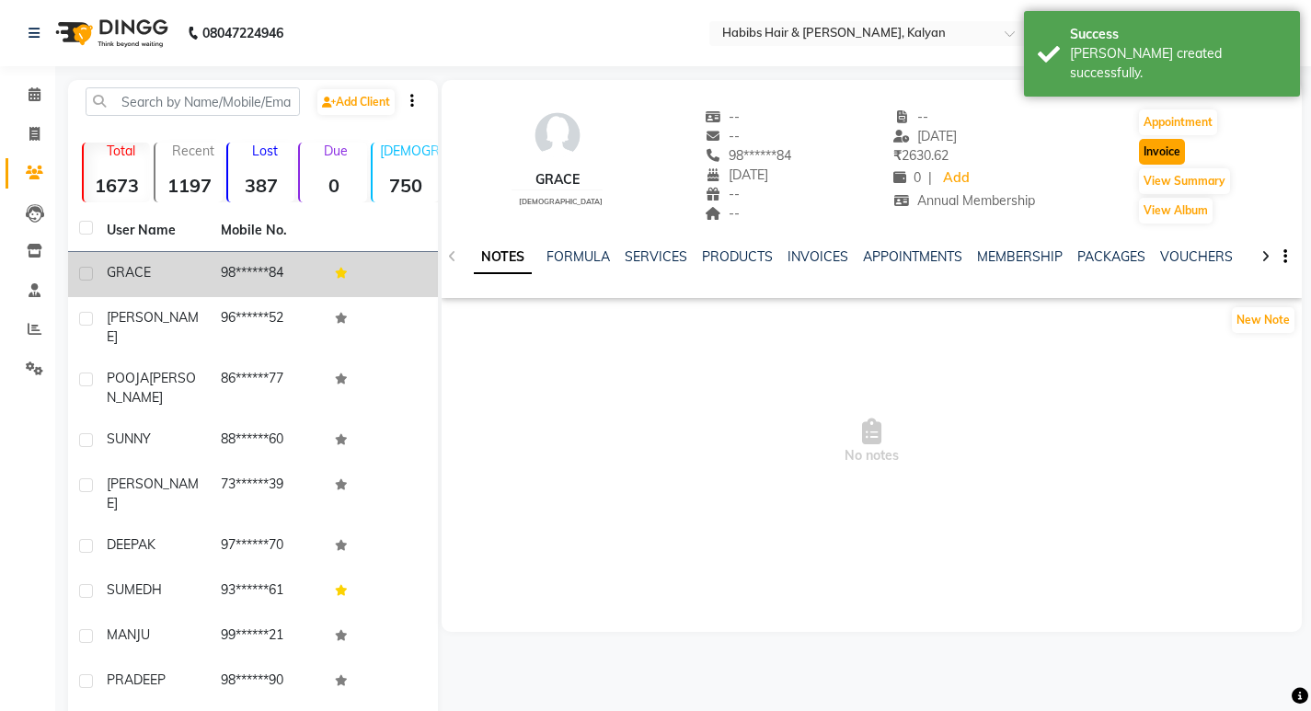
click at [1164, 150] on button "Invoice" at bounding box center [1162, 152] width 46 height 26
select select "8185"
select select "service"
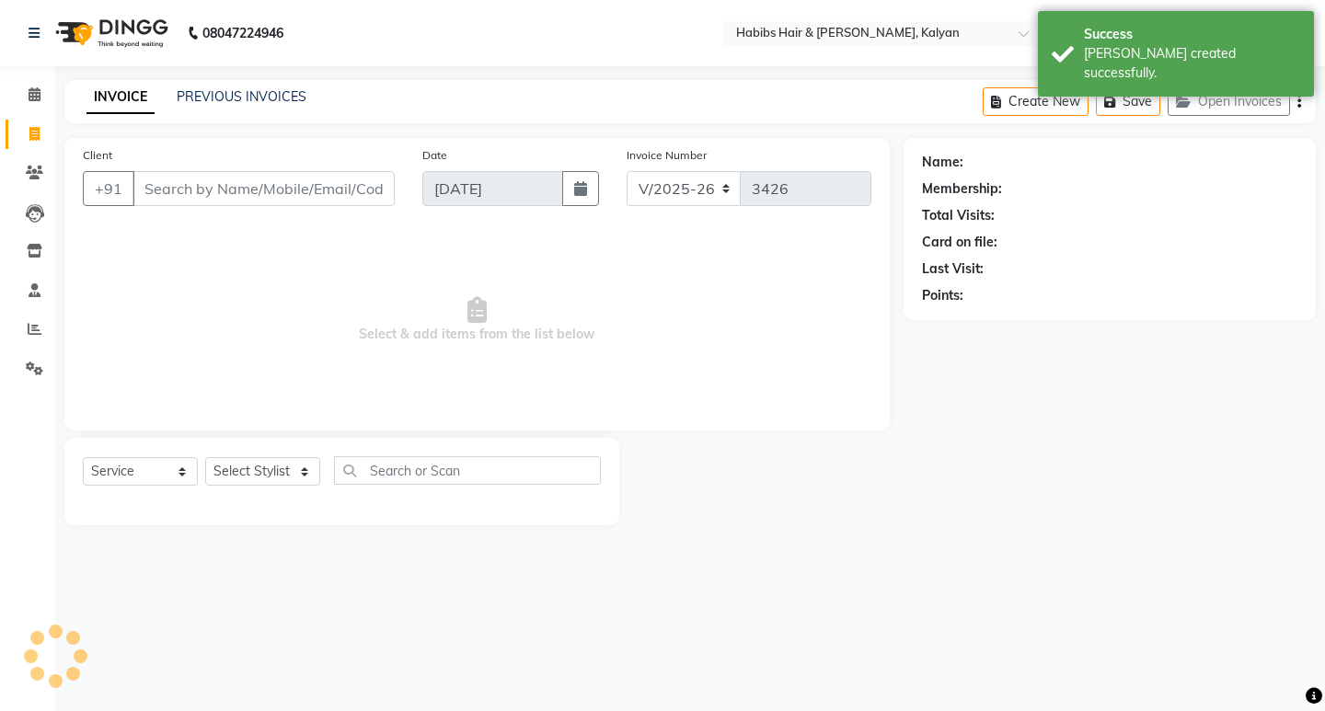
type input "98******84"
select select "2: Object"
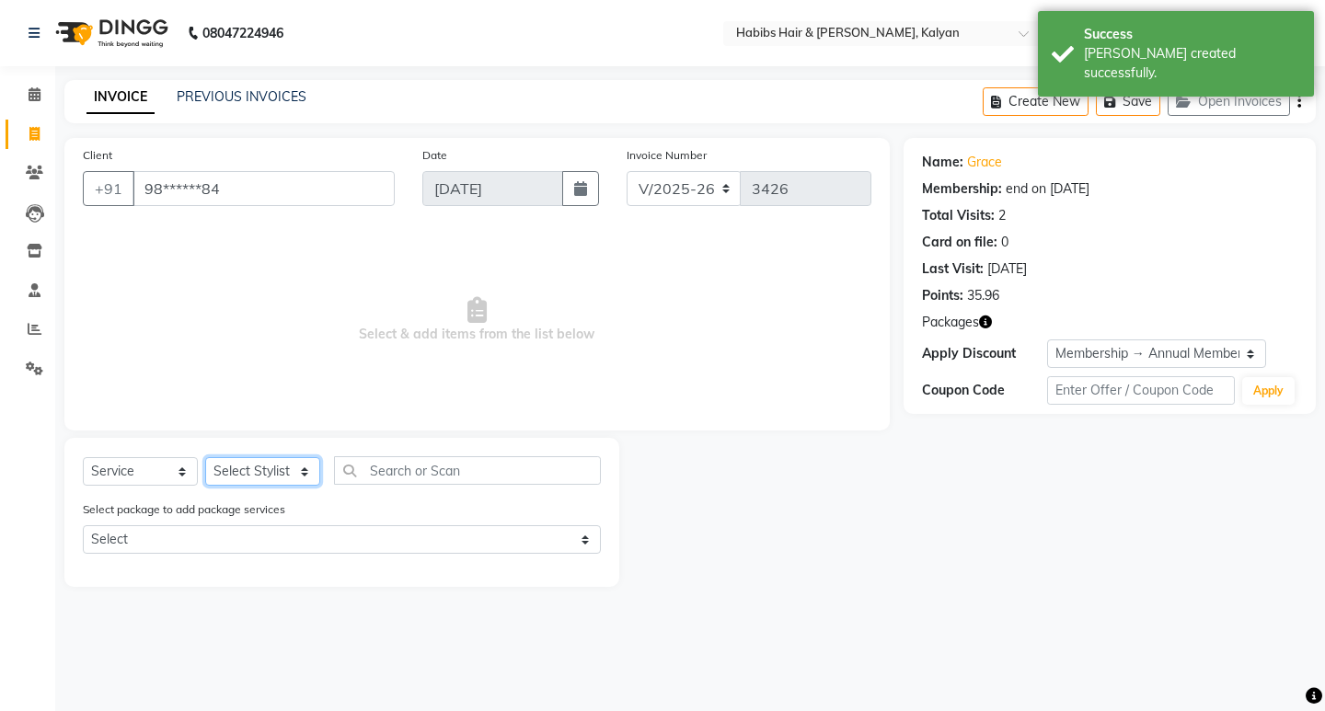
click at [254, 472] on select "Select Stylist [PERSON_NAME] Manager [PERSON_NAME] zipre Priyanka Sagar [PERSON…" at bounding box center [262, 471] width 115 height 29
select select "89442"
click at [205, 457] on select "Select Stylist [PERSON_NAME] Manager [PERSON_NAME] zipre Priyanka Sagar [PERSON…" at bounding box center [262, 471] width 115 height 29
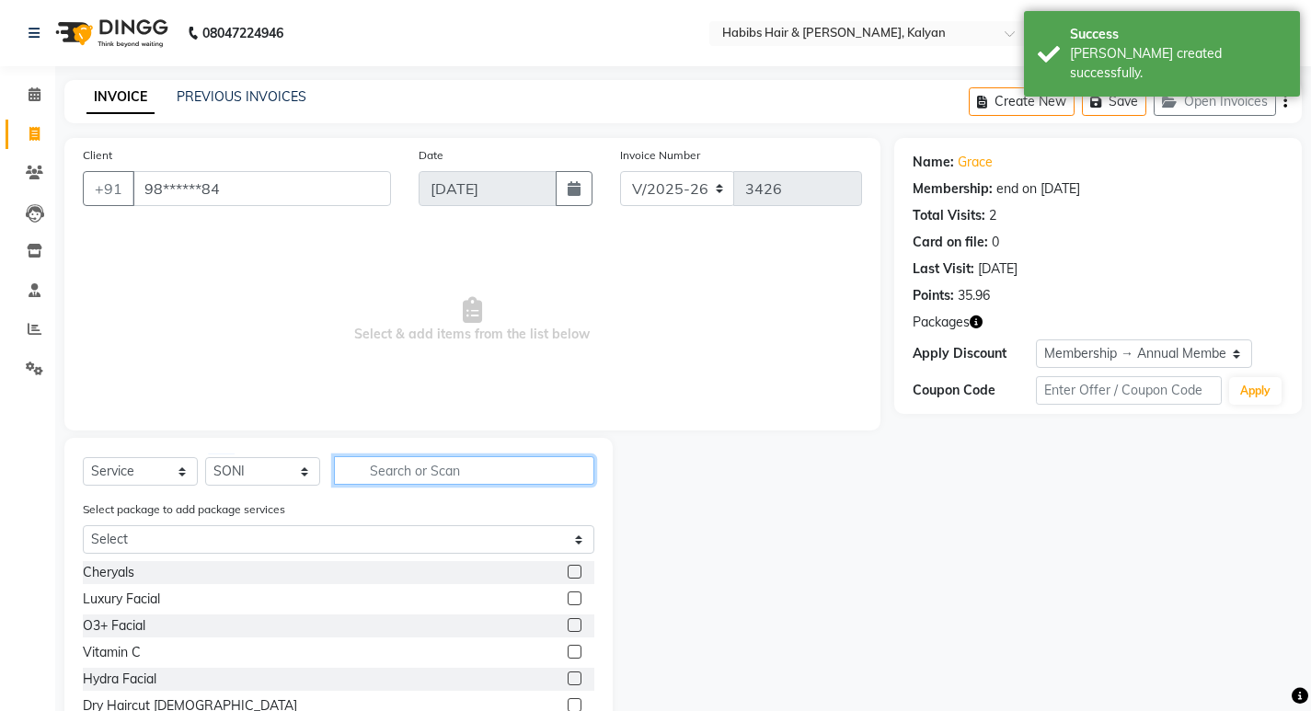
click at [396, 463] on input "text" at bounding box center [464, 470] width 260 height 29
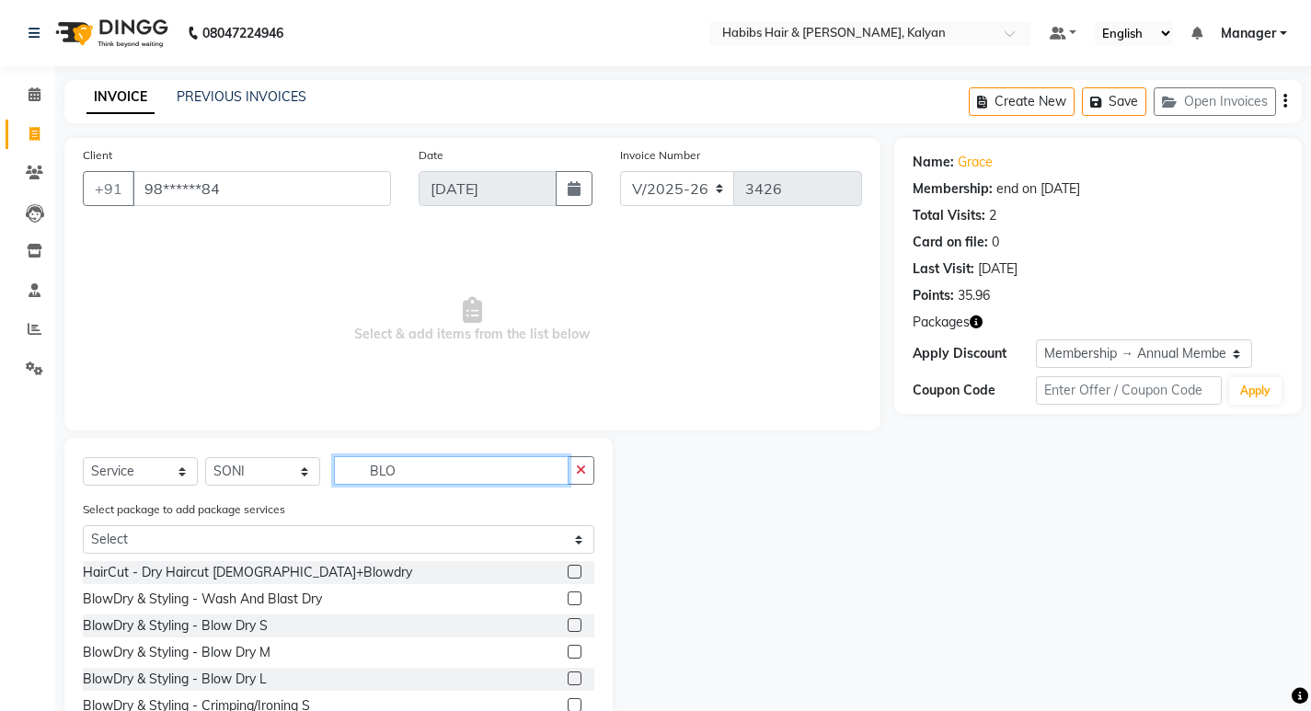
type input "BLO"
click at [568, 654] on label at bounding box center [575, 652] width 14 height 14
click at [568, 654] on input "checkbox" at bounding box center [574, 653] width 12 height 12
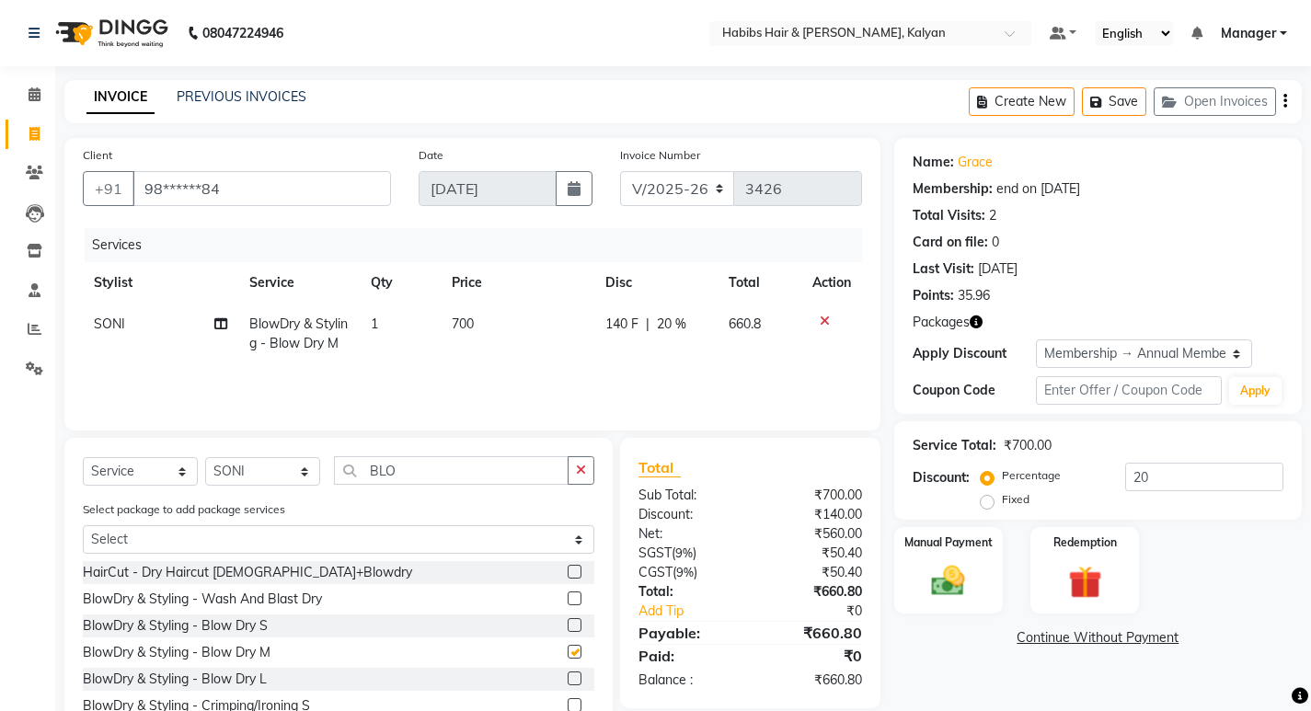
checkbox input "false"
click at [533, 329] on td "700" at bounding box center [518, 334] width 154 height 61
select select "89442"
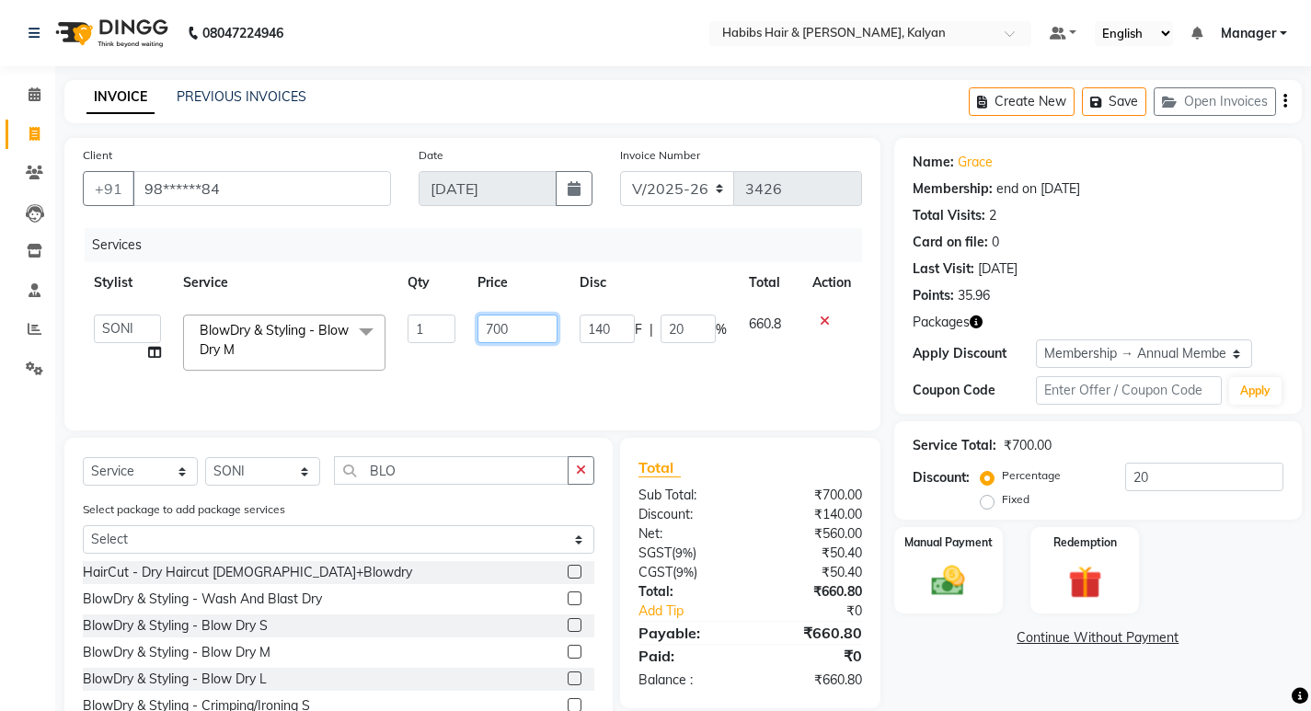
click at [533, 329] on input "700" at bounding box center [518, 329] width 80 height 29
type input "211"
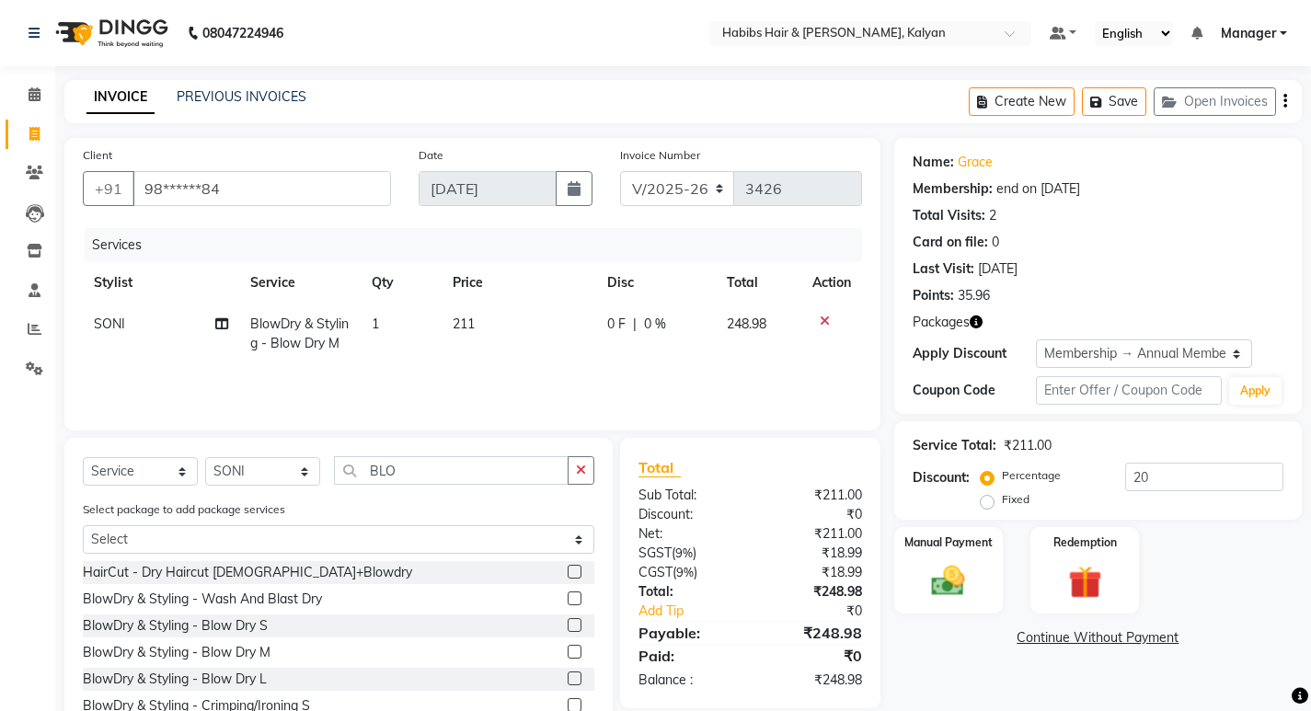
click at [539, 359] on td "211" at bounding box center [519, 334] width 154 height 61
select select "89442"
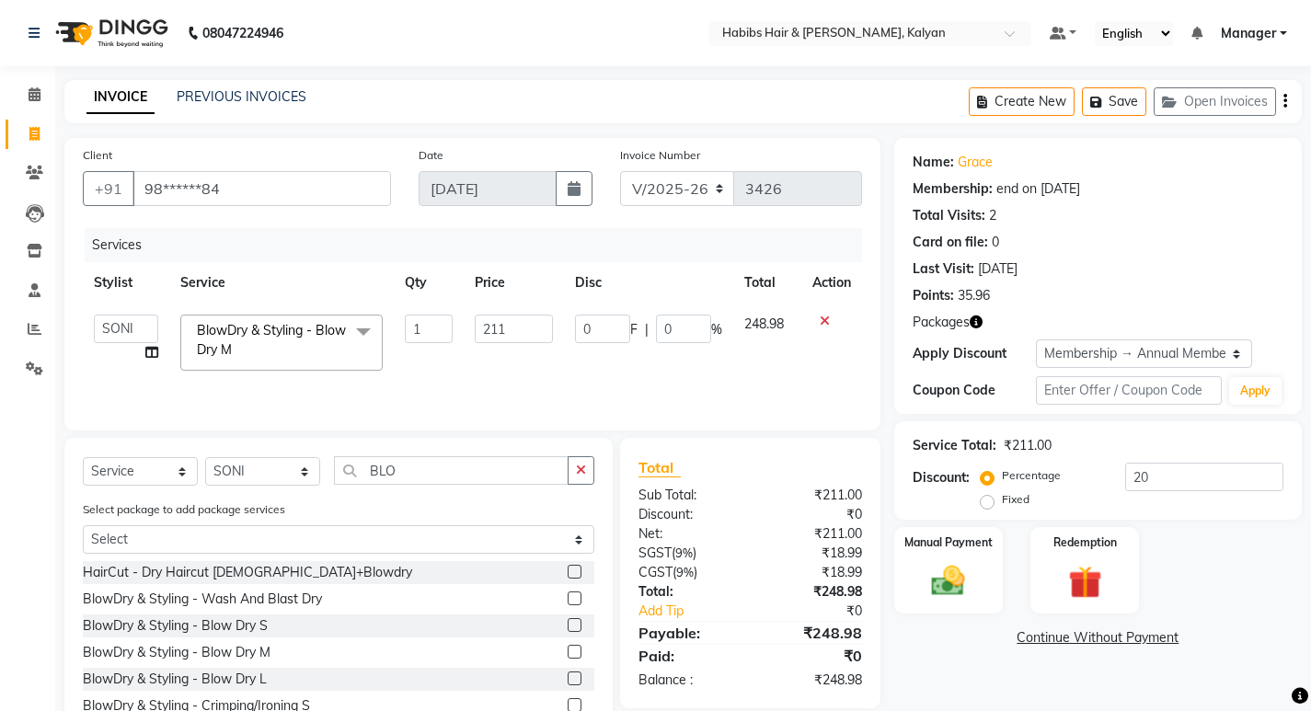
click at [521, 310] on td "211" at bounding box center [514, 343] width 100 height 78
click at [512, 328] on input "211" at bounding box center [514, 329] width 78 height 29
type input "212"
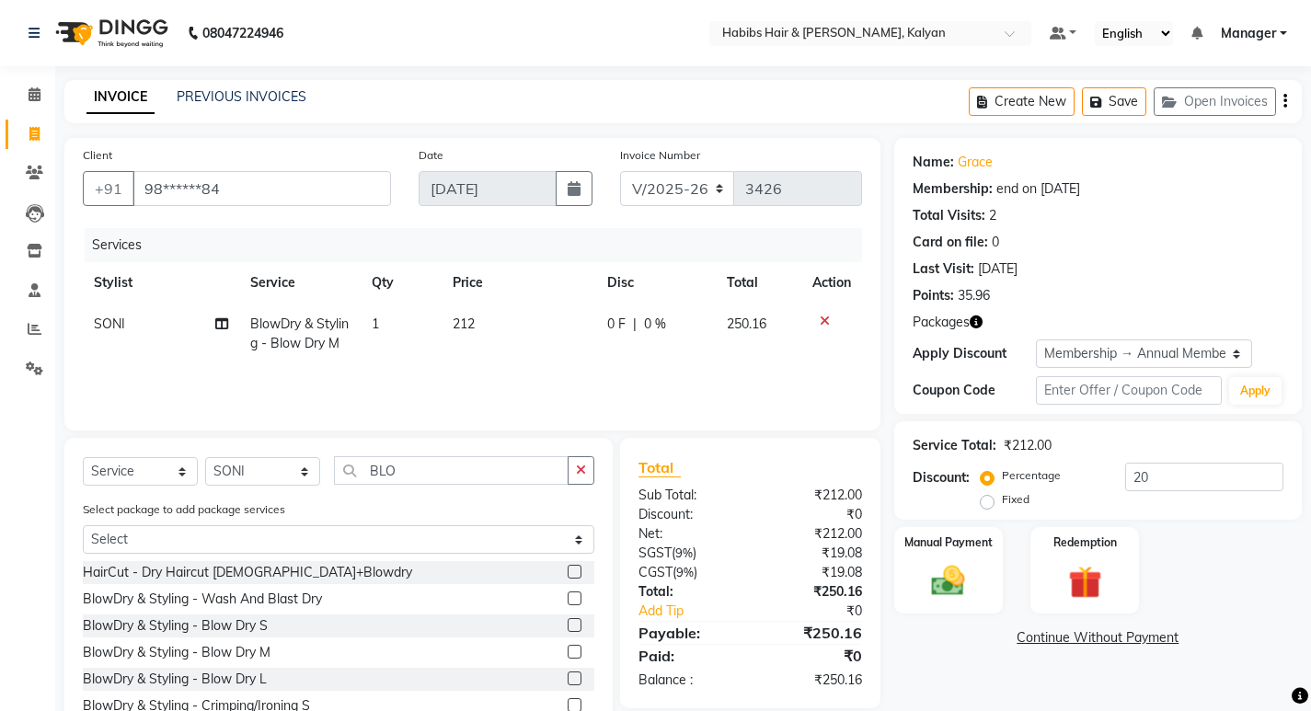
click at [514, 360] on td "212" at bounding box center [519, 334] width 154 height 61
select select "89442"
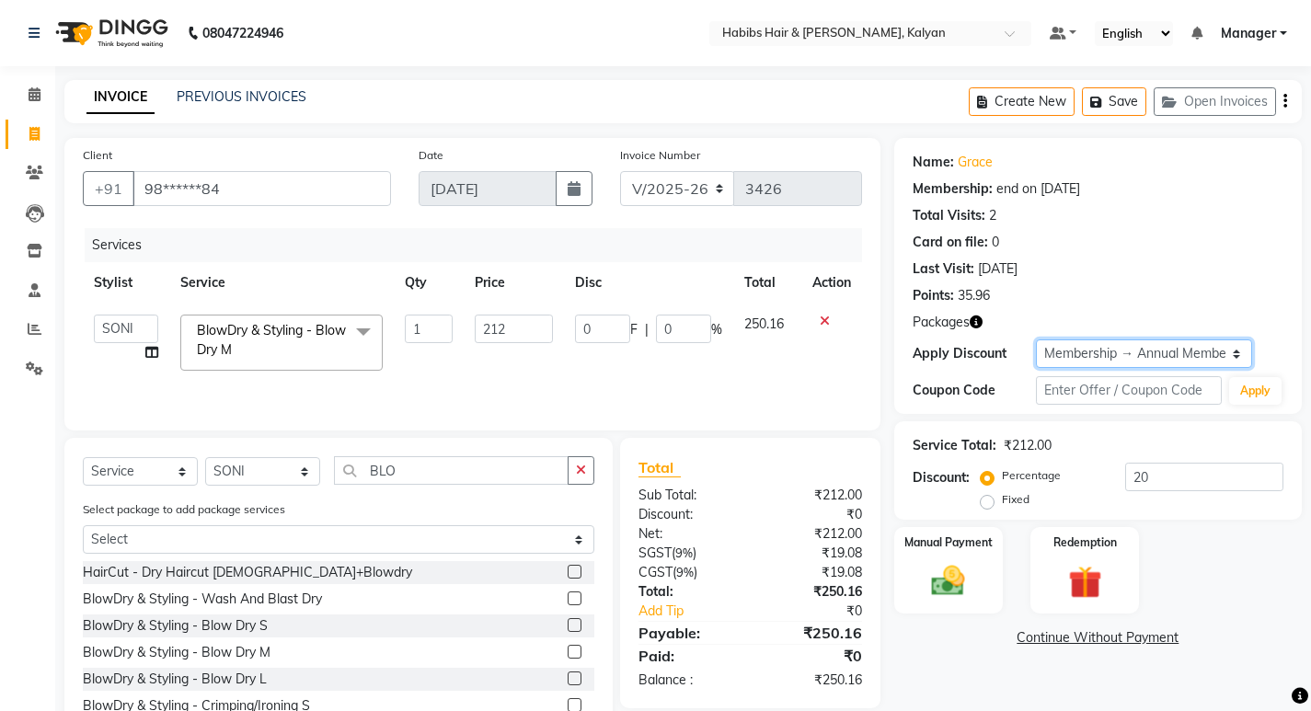
click at [1195, 345] on select "Select Membership → Annual Membership Loyalty → All Customers → Level 10" at bounding box center [1144, 354] width 216 height 29
select select "0:"
click at [1036, 340] on select "Select Membership → Annual Membership Loyalty → All Customers → Level 10" at bounding box center [1144, 354] width 216 height 29
type input "0"
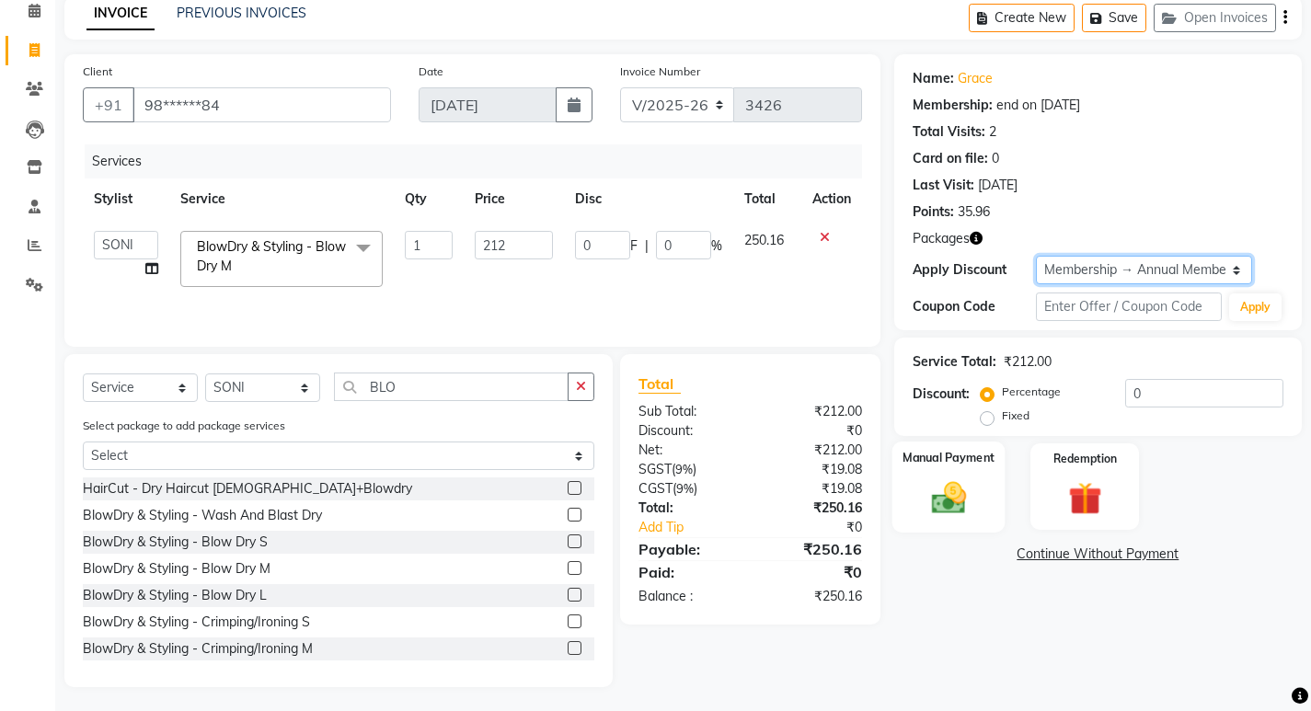
scroll to position [87, 0]
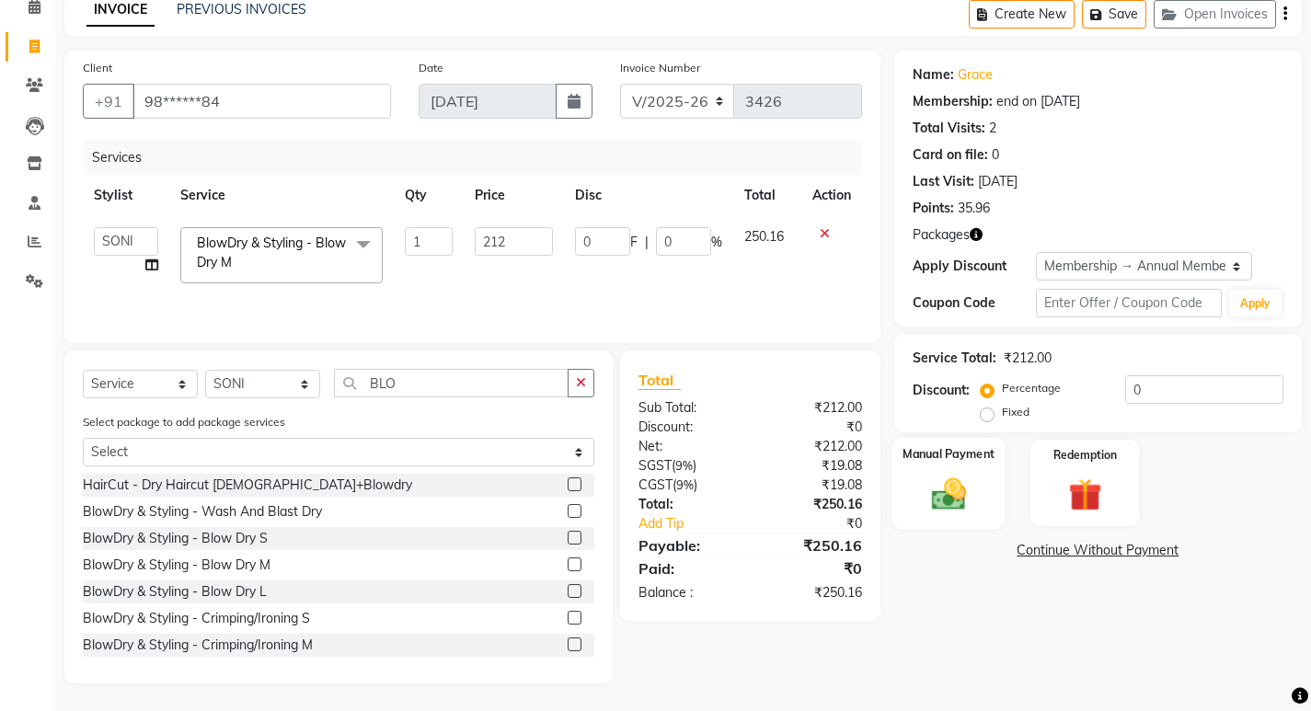
click at [938, 508] on img at bounding box center [948, 494] width 56 height 40
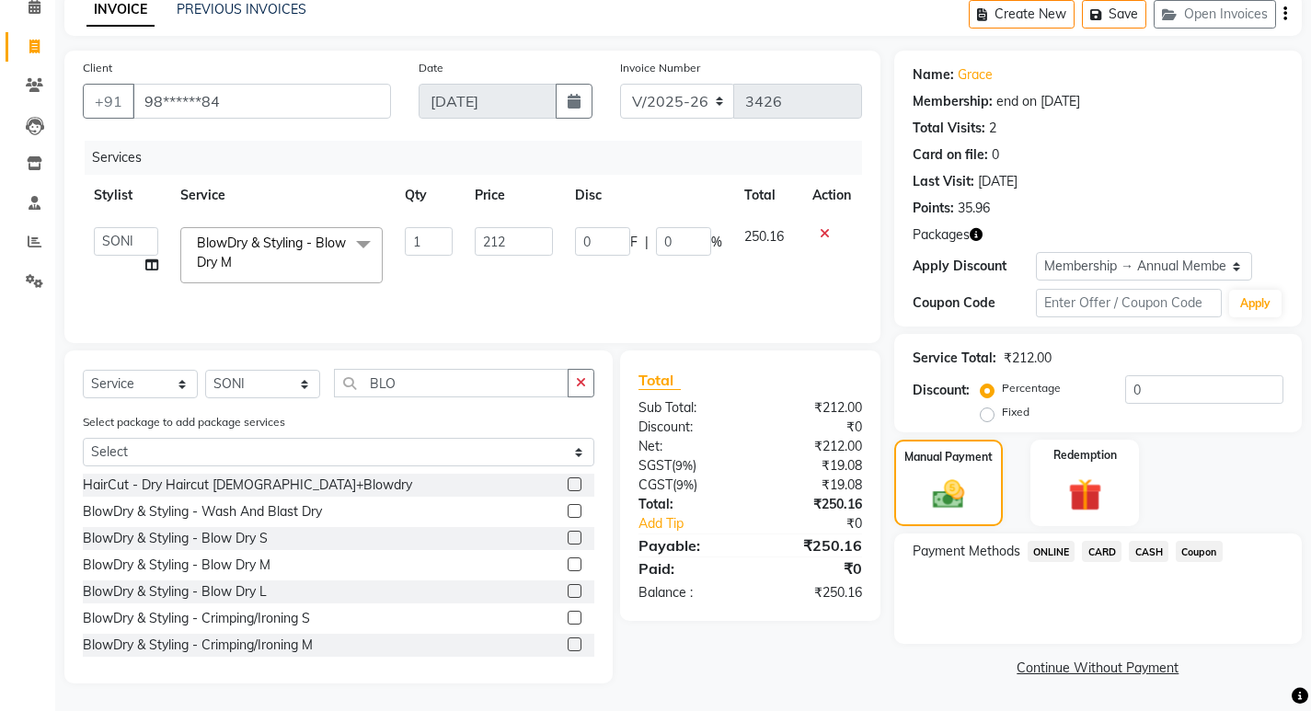
click at [1042, 551] on span "ONLINE" at bounding box center [1052, 551] width 48 height 21
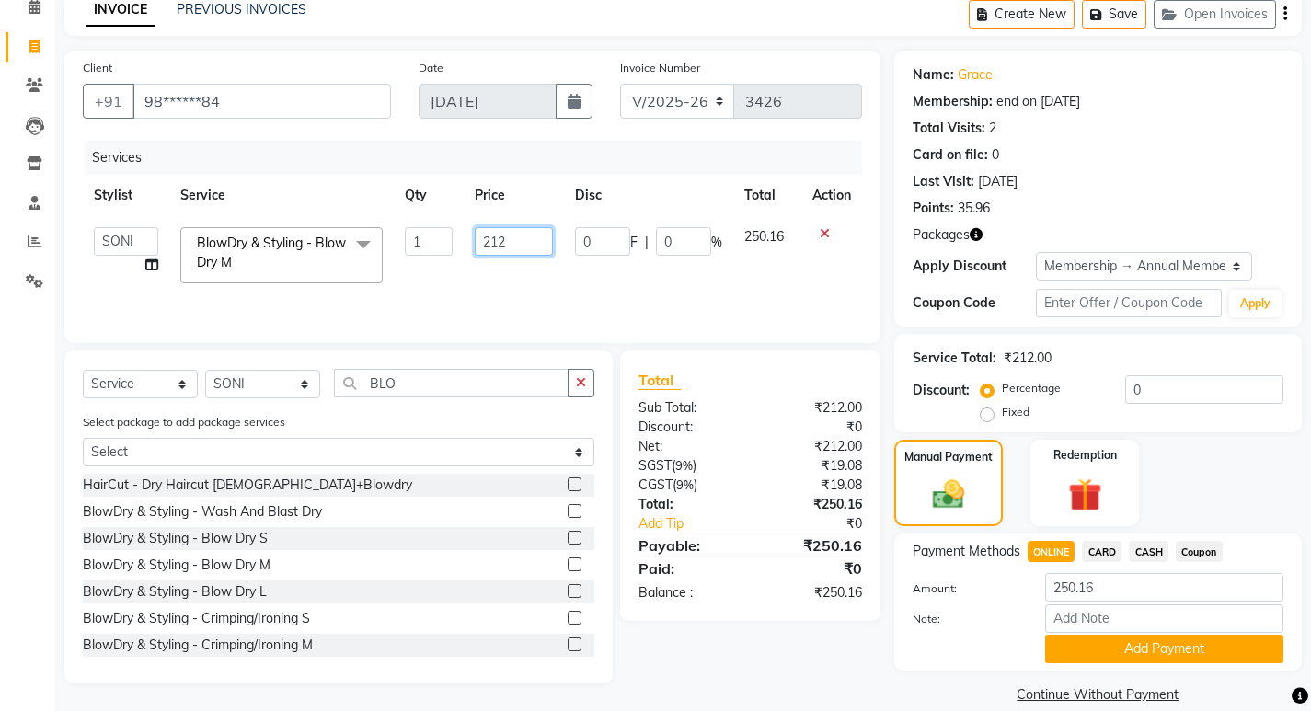
click at [525, 235] on input "212" at bounding box center [514, 241] width 78 height 29
type input "211"
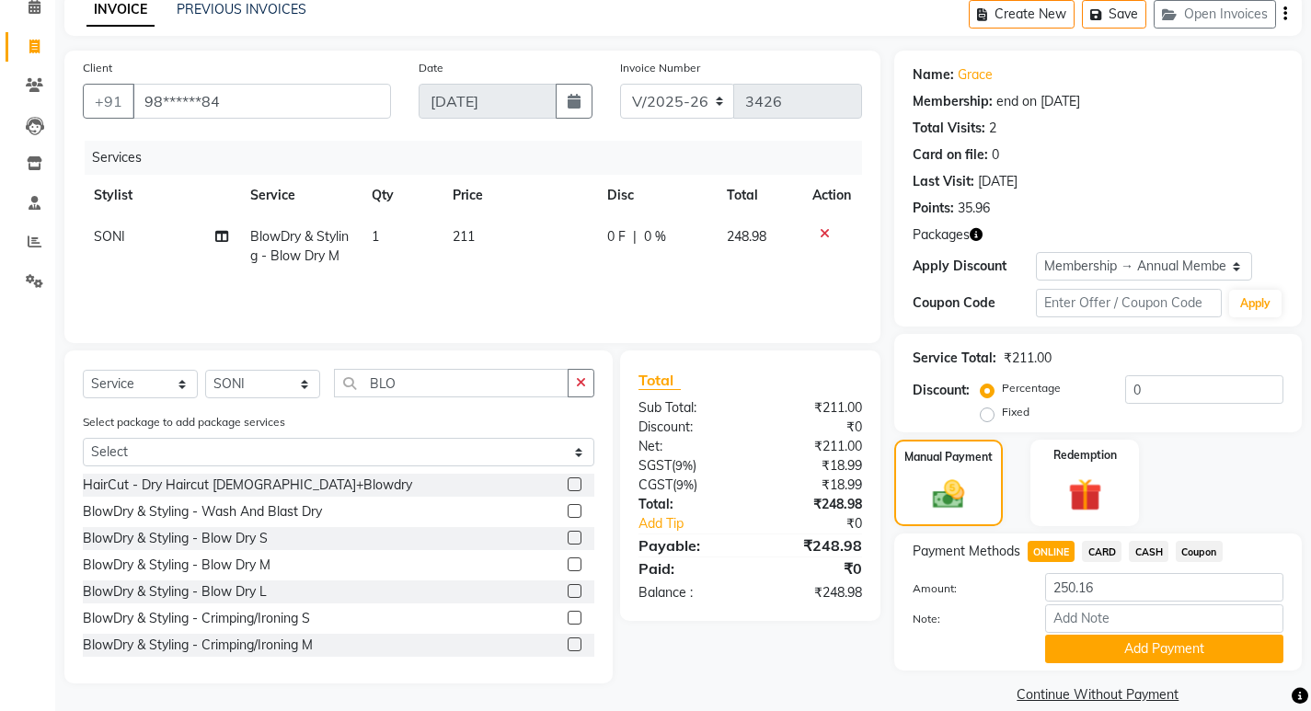
click at [799, 288] on div "Services Stylist Service Qty Price Disc Total Action SONI BlowDry & Styling - B…" at bounding box center [472, 233] width 779 height 184
click at [1074, 479] on img at bounding box center [1085, 495] width 56 height 43
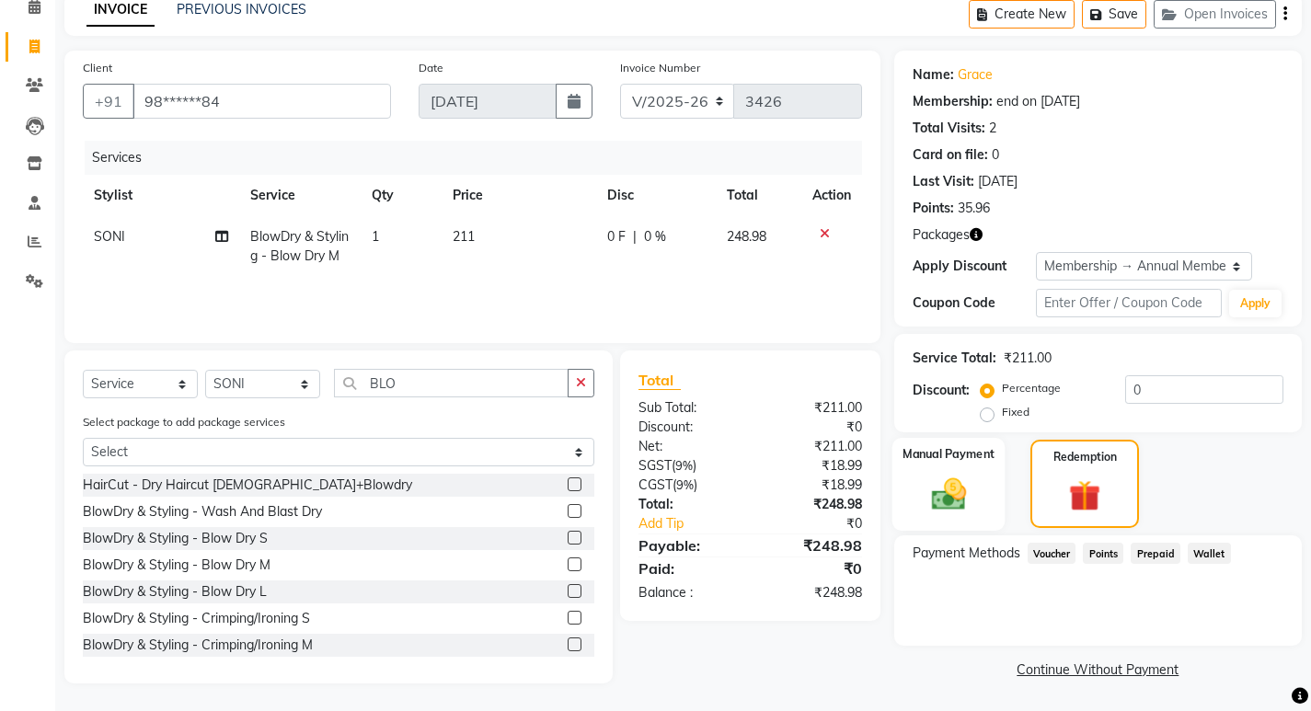
click at [964, 481] on img at bounding box center [948, 494] width 56 height 40
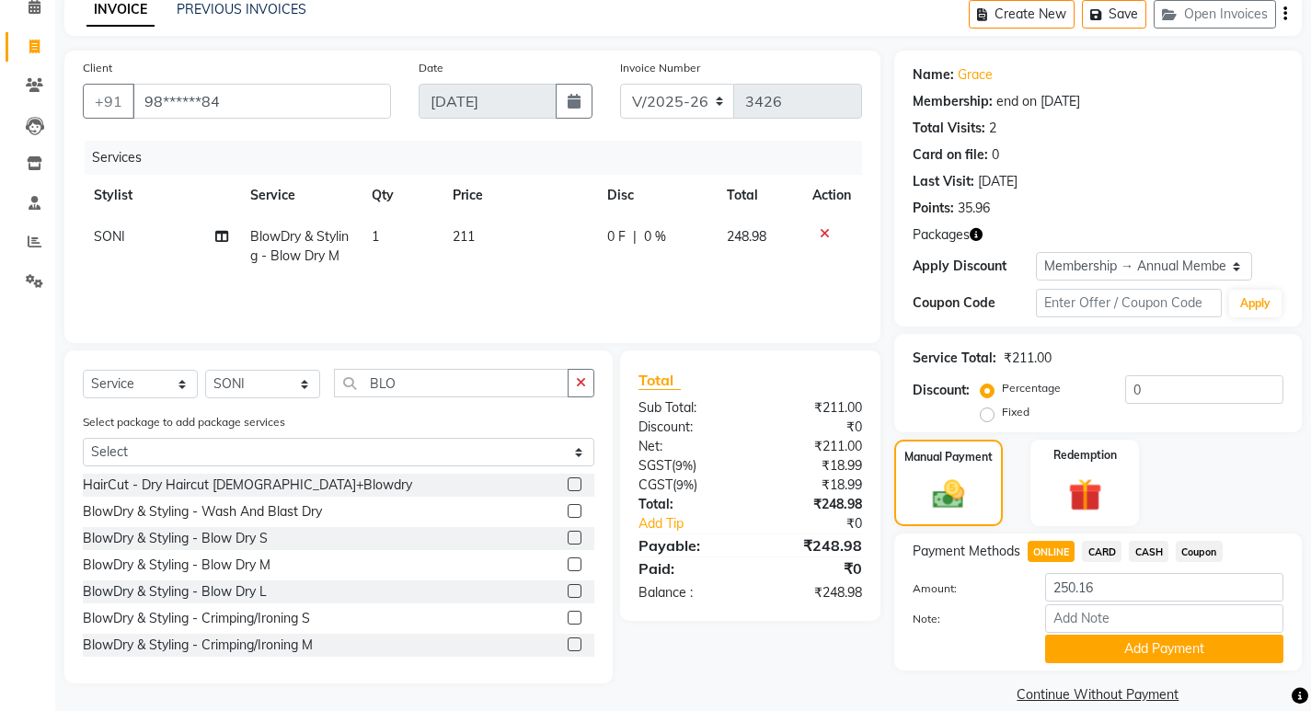
click at [1110, 551] on span "CARD" at bounding box center [1102, 551] width 40 height 21
type input "248.98"
click at [1064, 548] on span "ONLINE" at bounding box center [1052, 551] width 48 height 21
click at [1098, 646] on button "Add Payment" at bounding box center [1164, 649] width 238 height 29
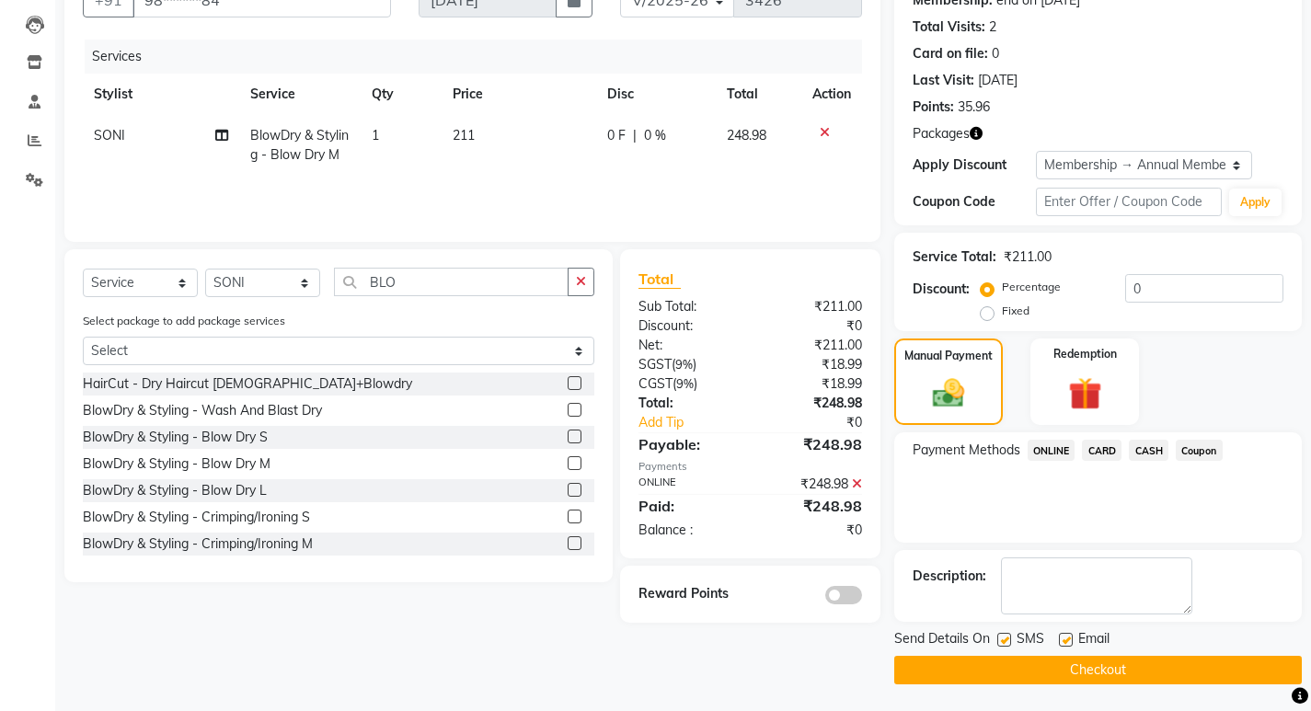
scroll to position [190, 0]
click at [1072, 659] on button "Checkout" at bounding box center [1099, 669] width 408 height 29
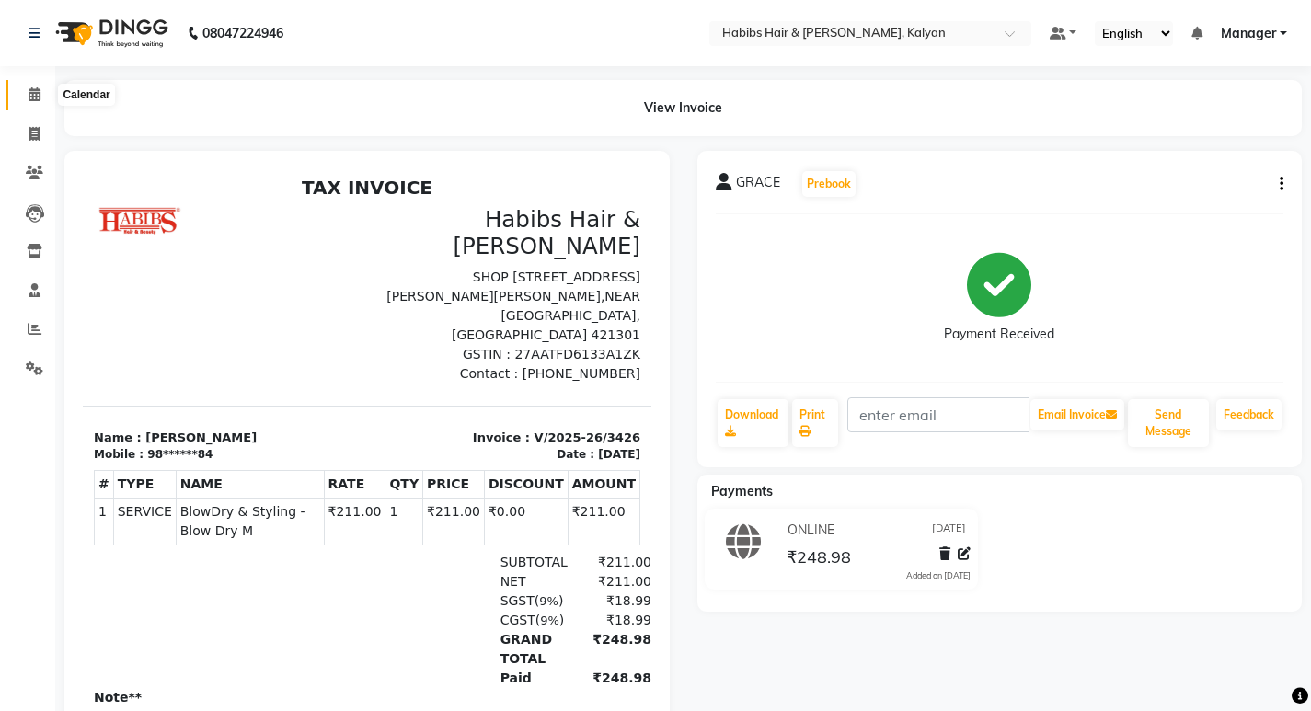
click at [41, 96] on span at bounding box center [34, 95] width 32 height 21
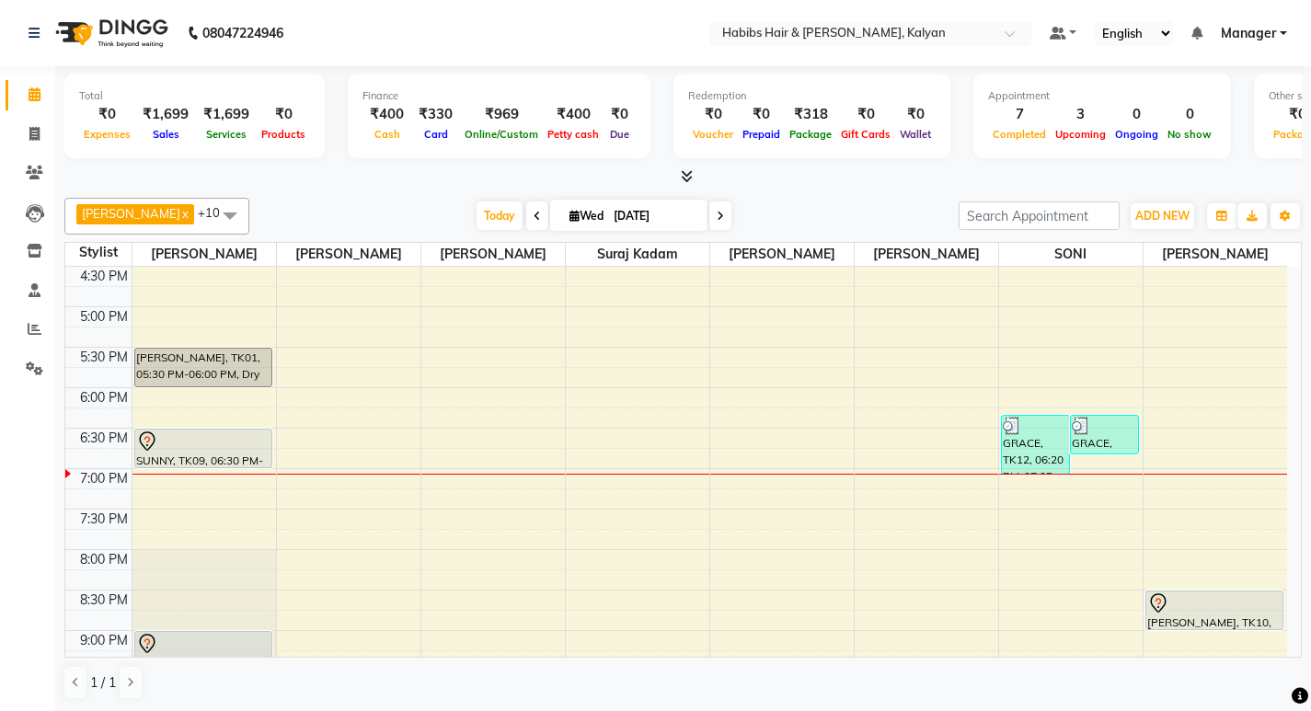
scroll to position [640, 0]
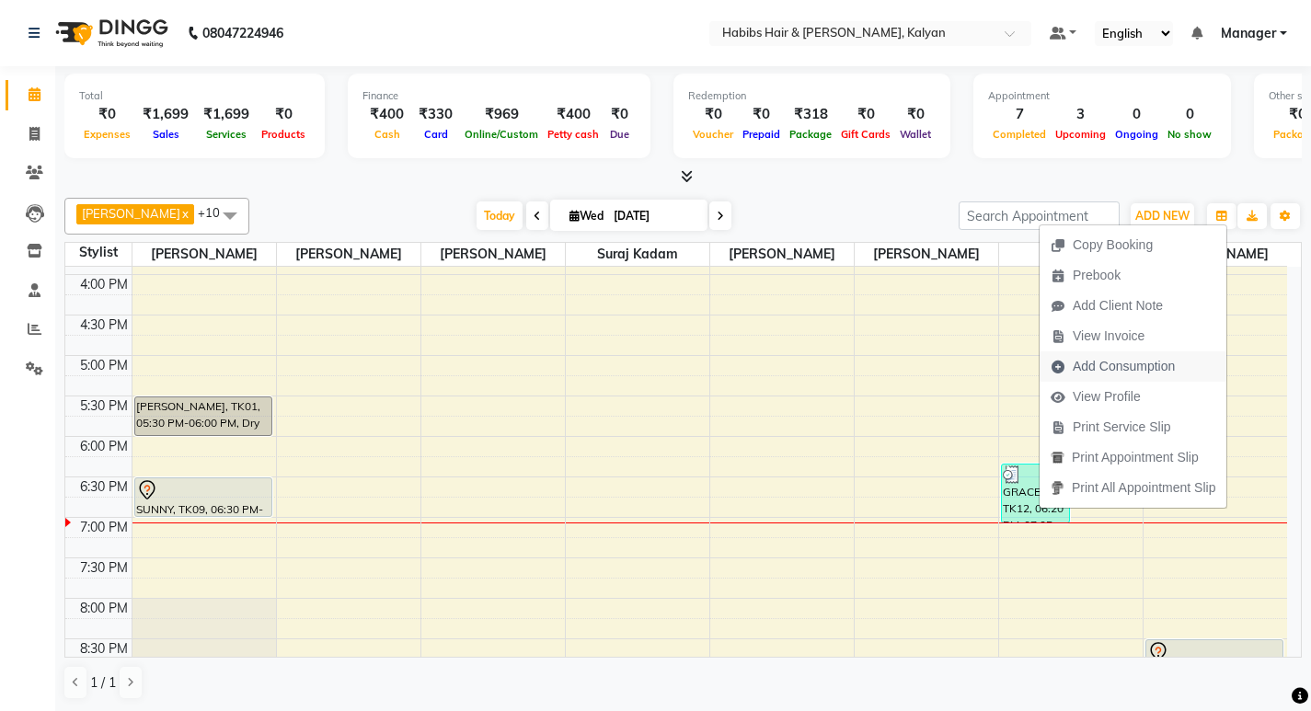
click at [1105, 365] on span "Add Consumption" at bounding box center [1124, 366] width 102 height 19
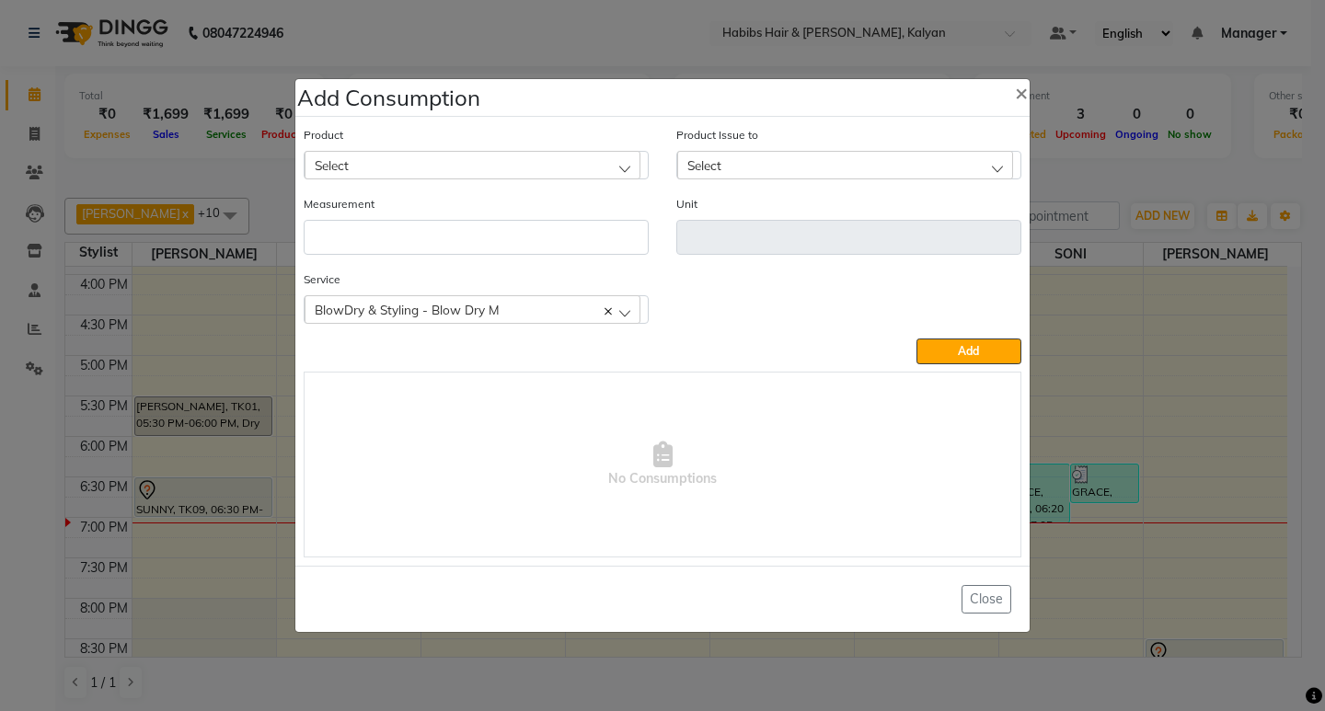
click at [504, 161] on div "Select" at bounding box center [473, 165] width 336 height 28
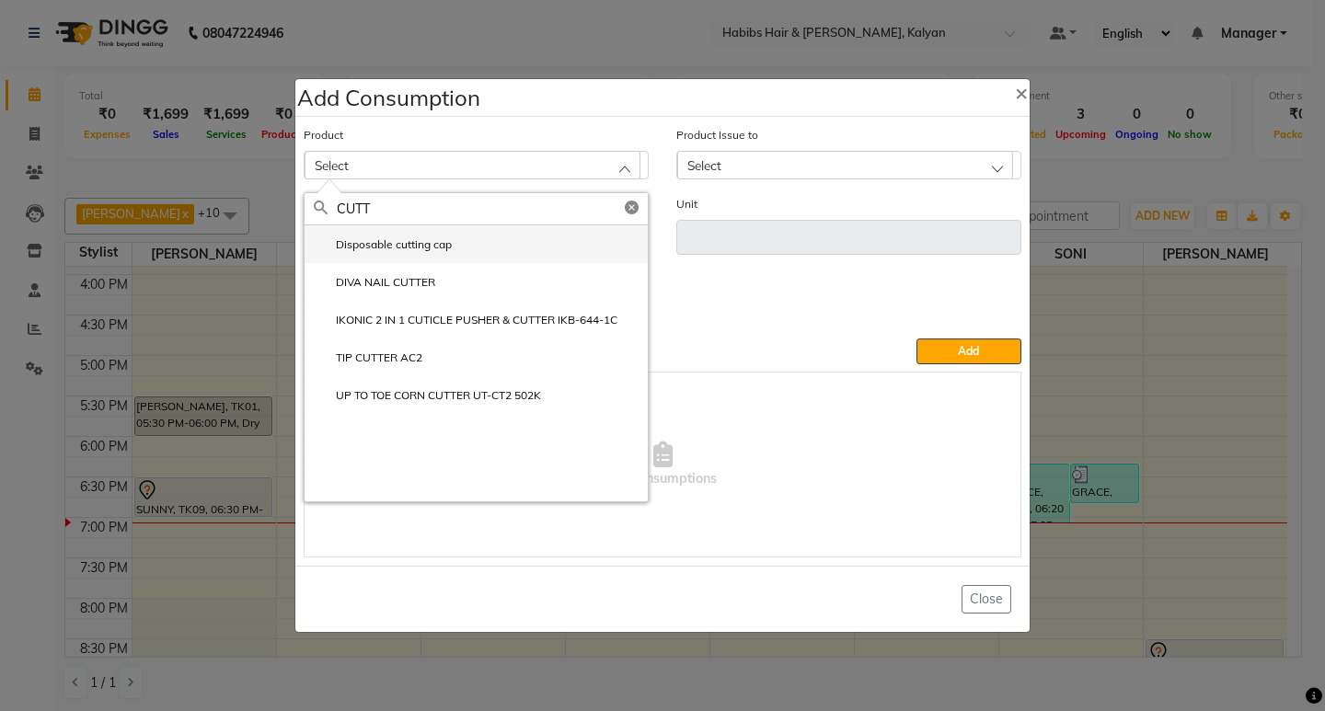
type input "CUTT"
click at [462, 259] on li "Disposable cutting cap" at bounding box center [476, 244] width 343 height 38
type input "pc"
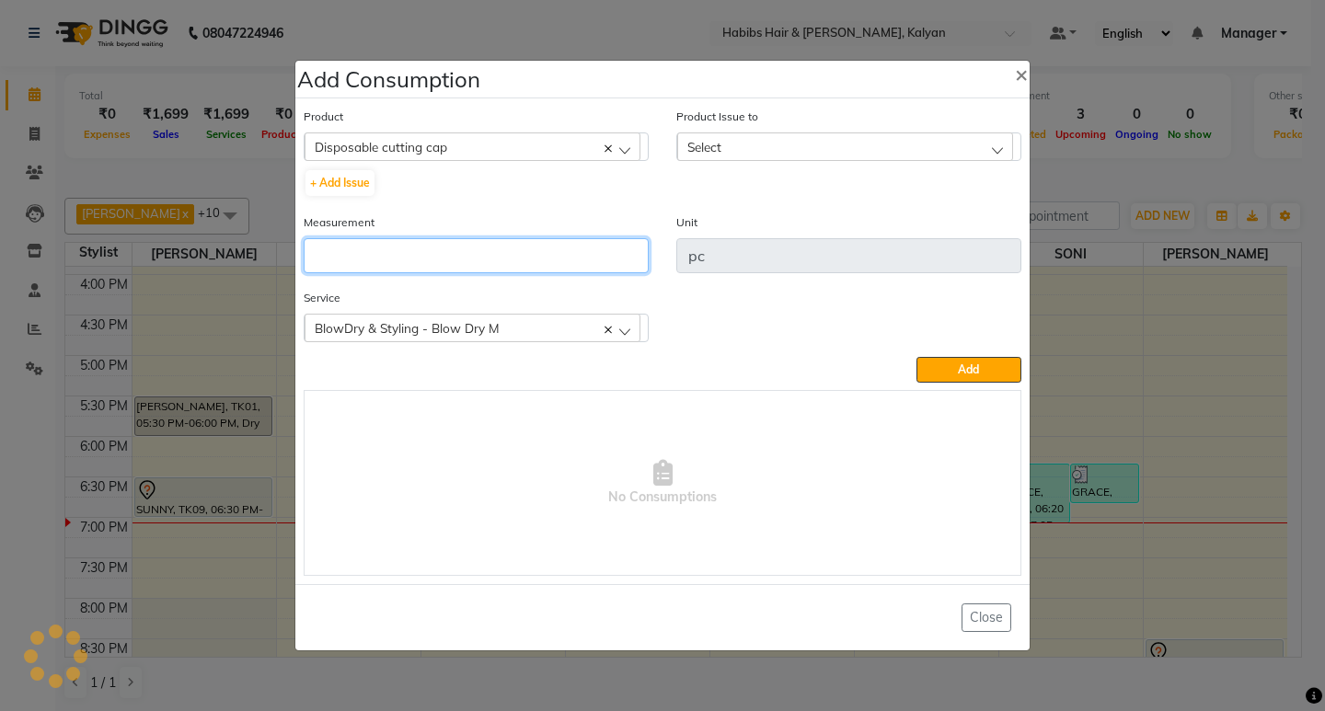
click at [462, 259] on input "number" at bounding box center [476, 255] width 345 height 35
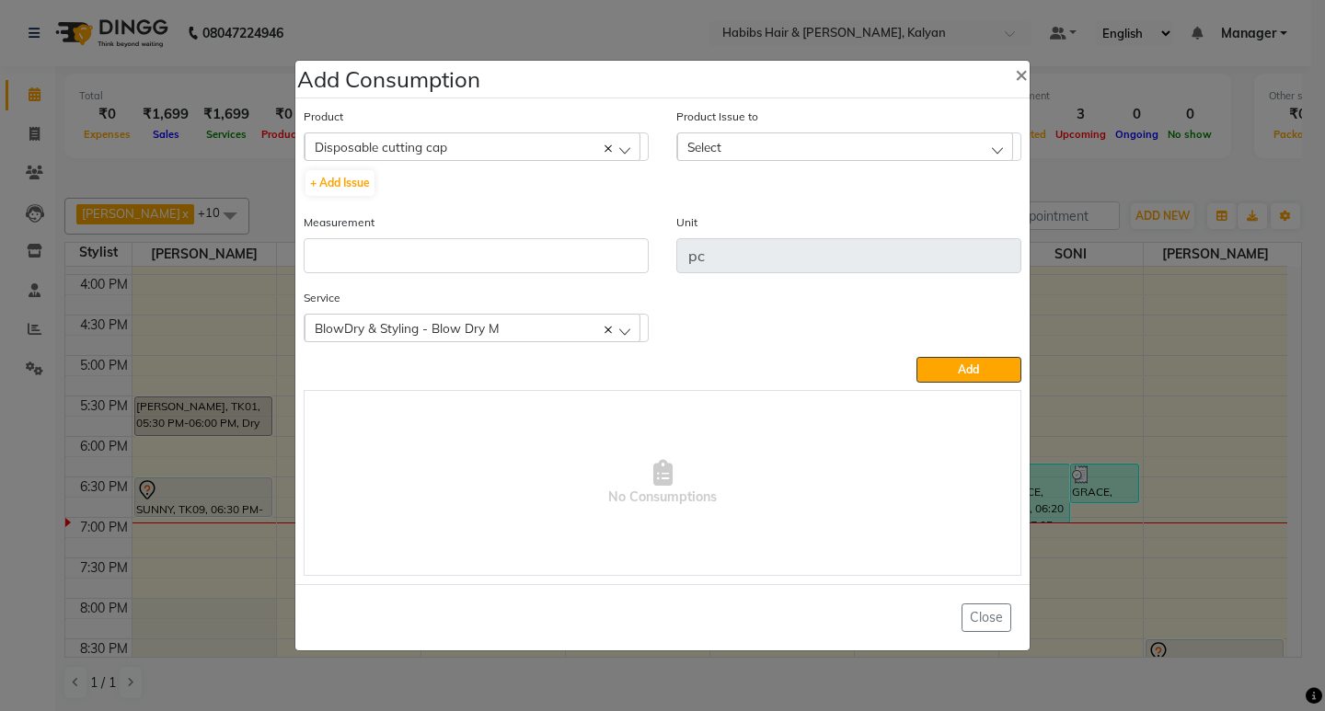
click at [864, 133] on div "Select" at bounding box center [845, 147] width 336 height 28
click at [866, 215] on li "2025-09-02, Issued to: SONI, Balance: 45" at bounding box center [848, 226] width 343 height 38
click at [1176, 181] on ngb-modal-window "Add Consumption × Product Disposable cutting cap 001 BANANA POWDER 10GM + Add I…" at bounding box center [662, 355] width 1325 height 711
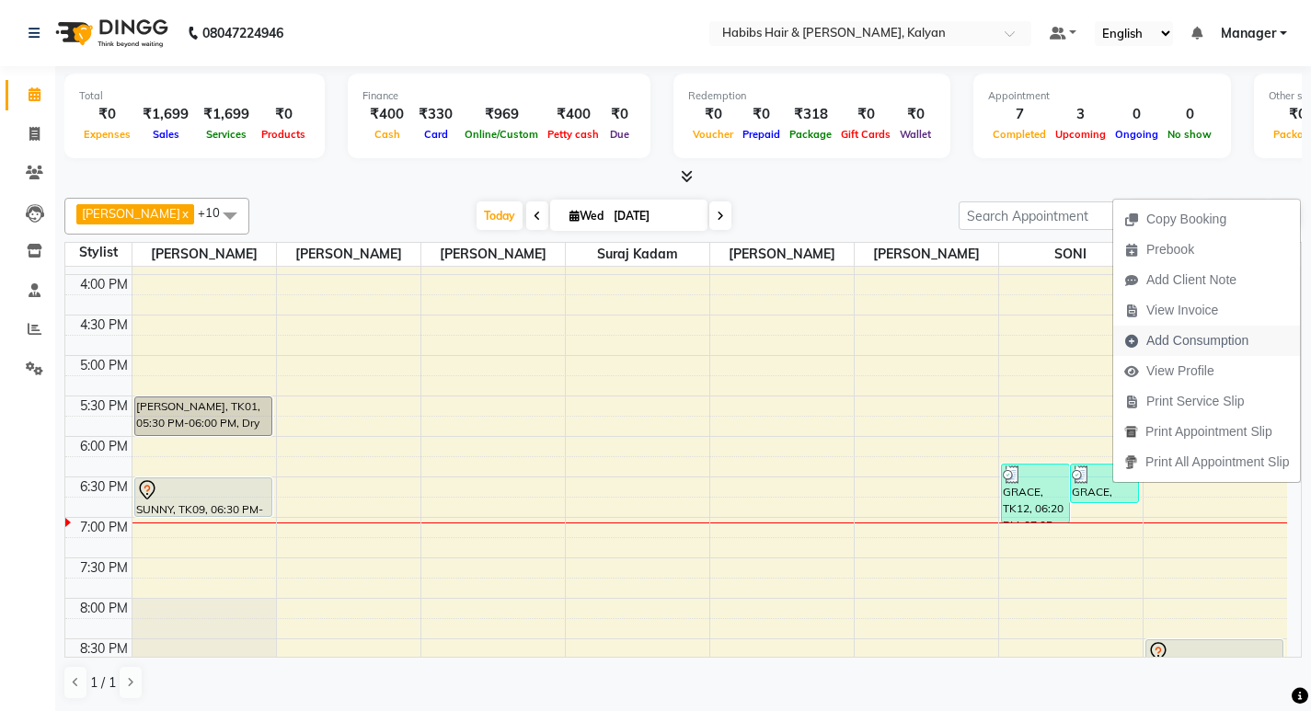
click at [1203, 339] on span "Add Consumption" at bounding box center [1198, 340] width 102 height 19
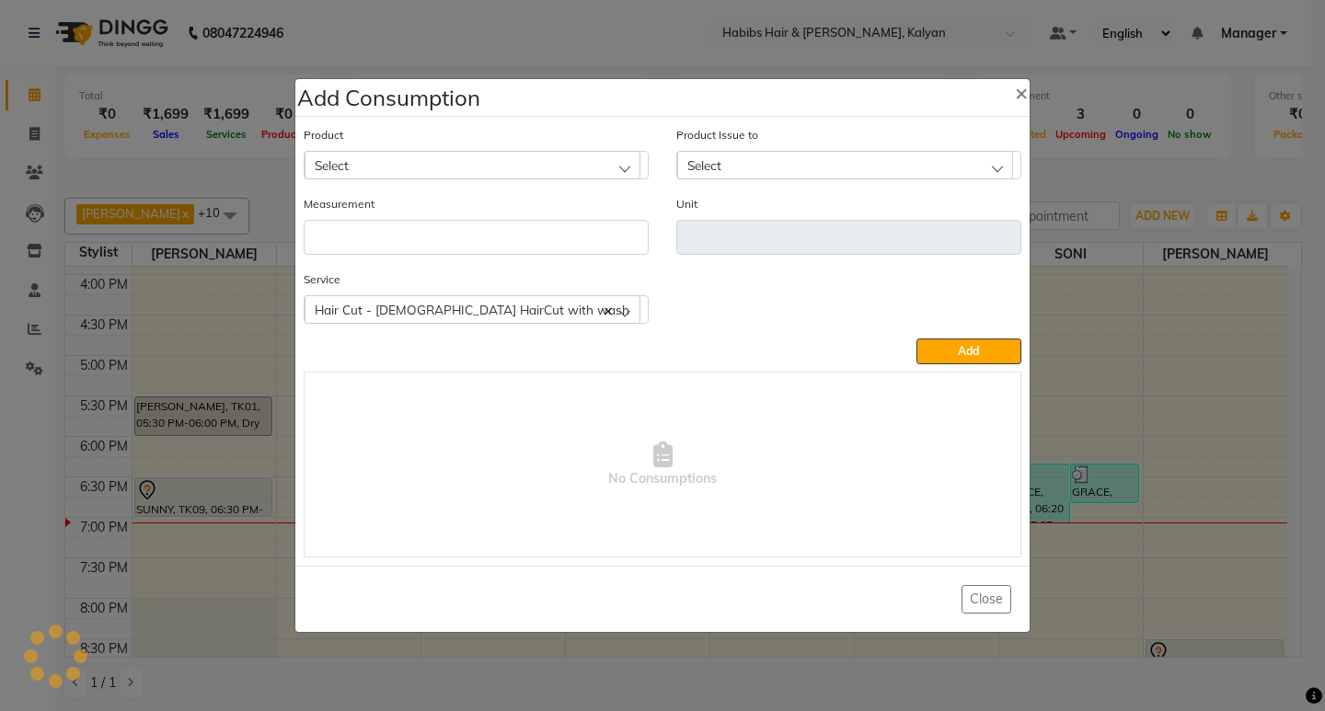
click at [426, 158] on div "Select" at bounding box center [473, 165] width 336 height 28
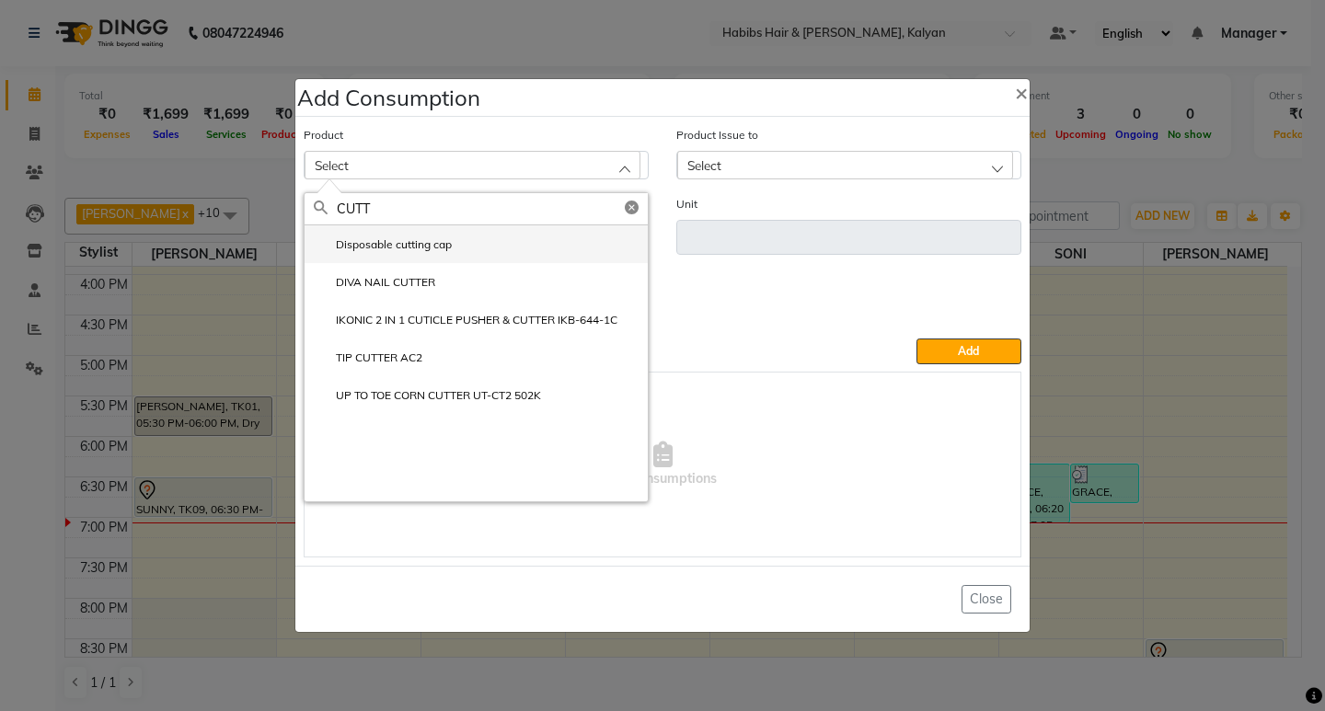
type input "CUTT"
click at [440, 249] on label "Disposable cutting cap" at bounding box center [383, 245] width 138 height 17
type input "pc"
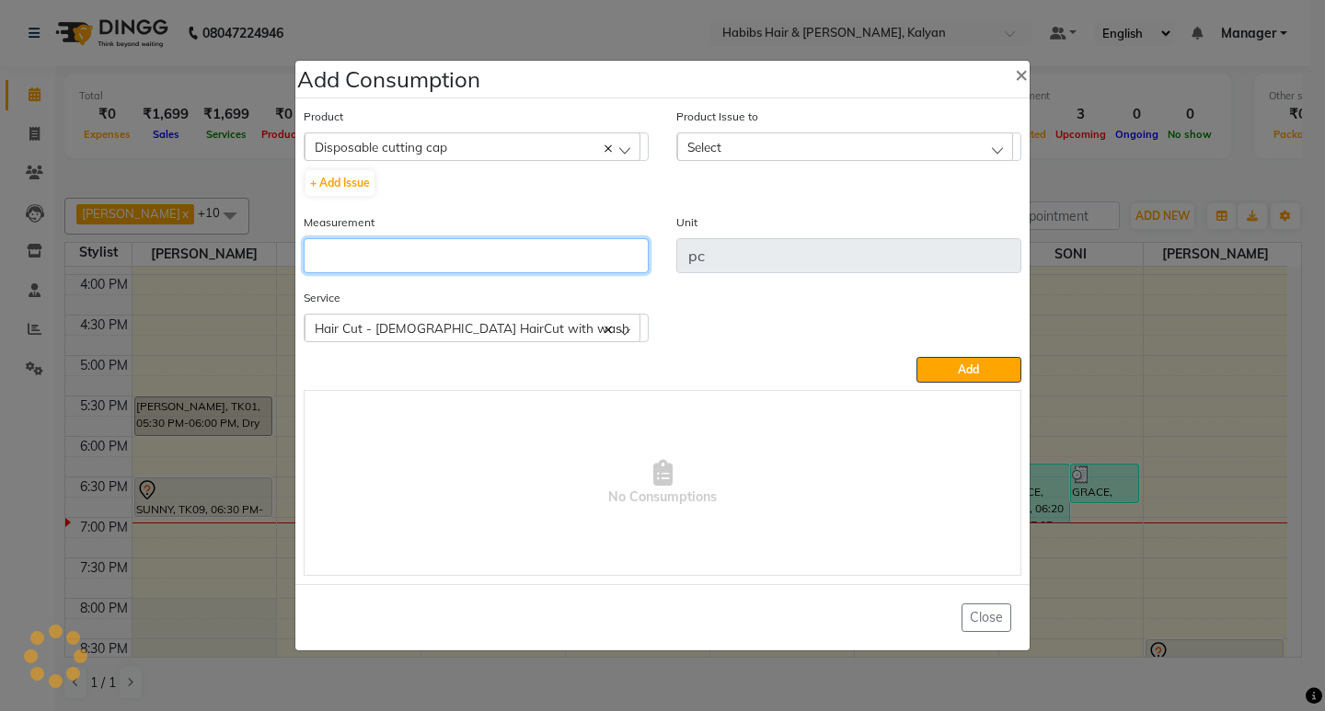
click at [440, 249] on input "number" at bounding box center [476, 255] width 345 height 35
type input "1"
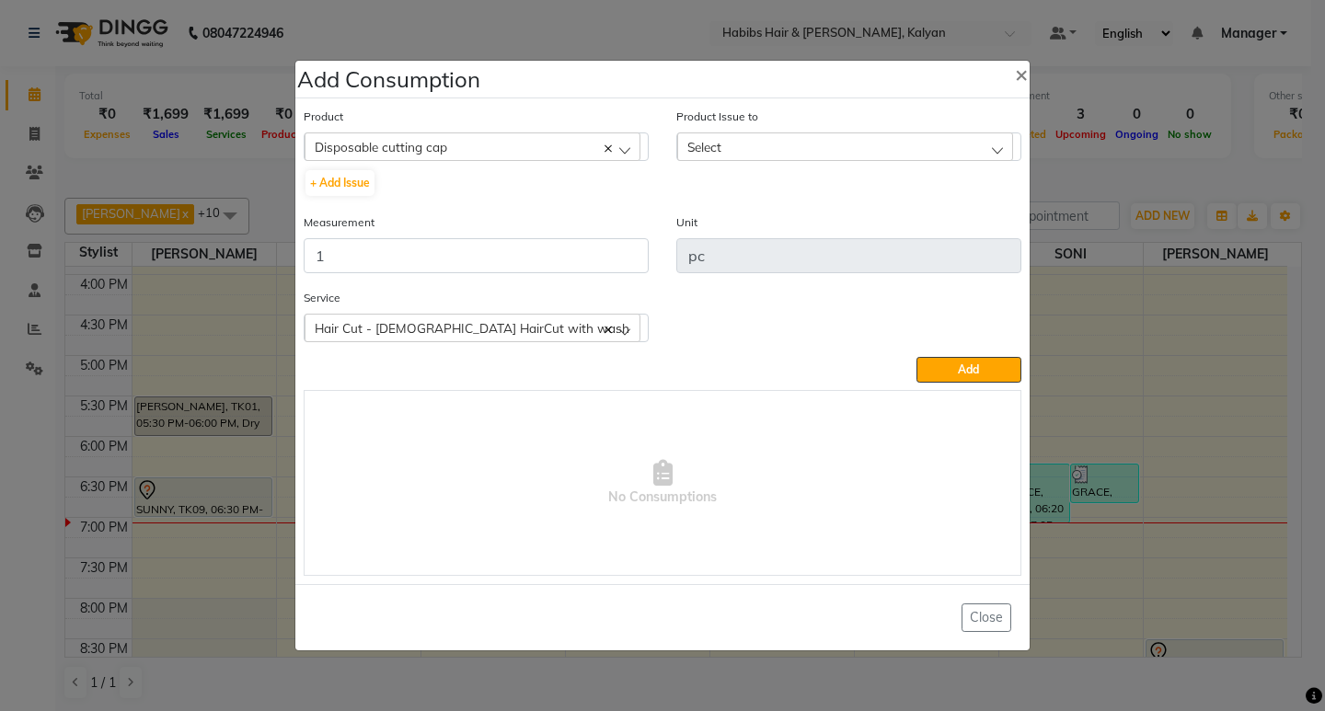
click at [861, 138] on div "Select" at bounding box center [845, 147] width 336 height 28
click at [898, 216] on li "2025-09-02, Issued to: SONI, Balance: 45" at bounding box center [848, 226] width 343 height 38
click at [962, 368] on span "Add" at bounding box center [968, 370] width 21 height 14
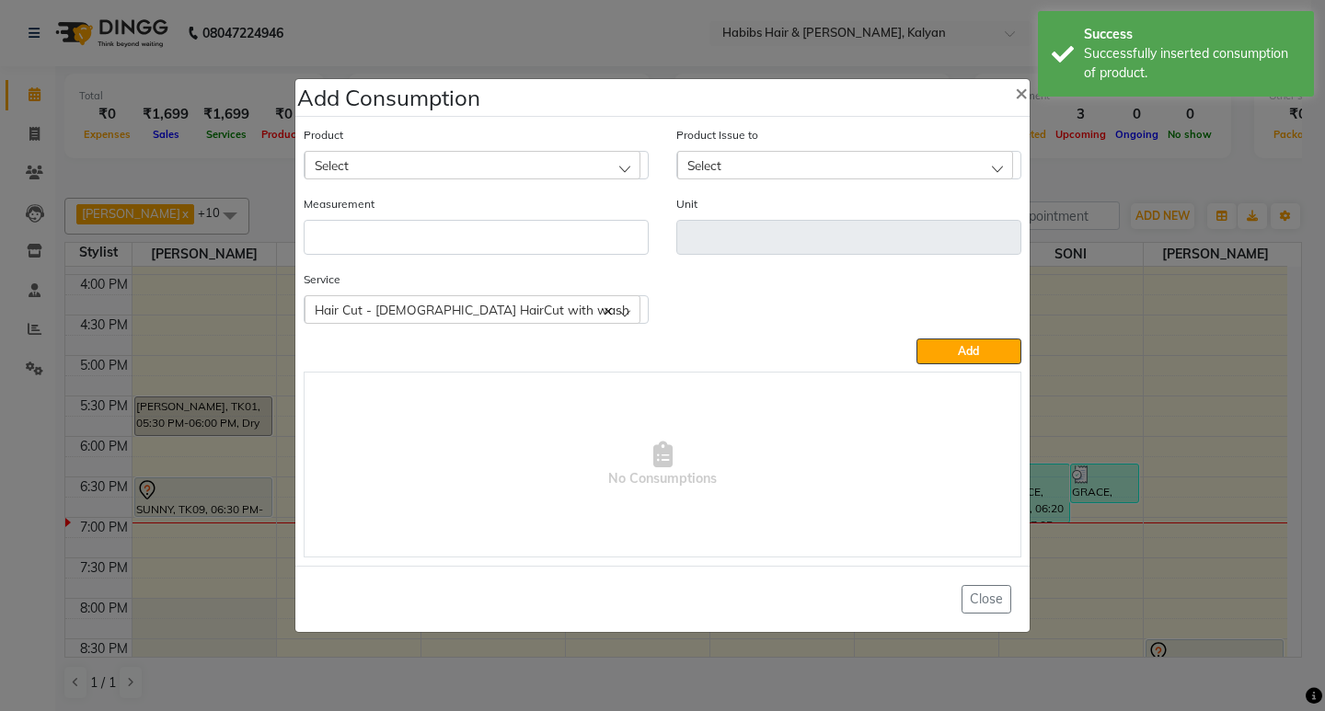
click at [1055, 203] on ngb-modal-window "Add Consumption × Product Select 001 BANANA POWDER 10GM Product Issue to Select…" at bounding box center [662, 355] width 1325 height 711
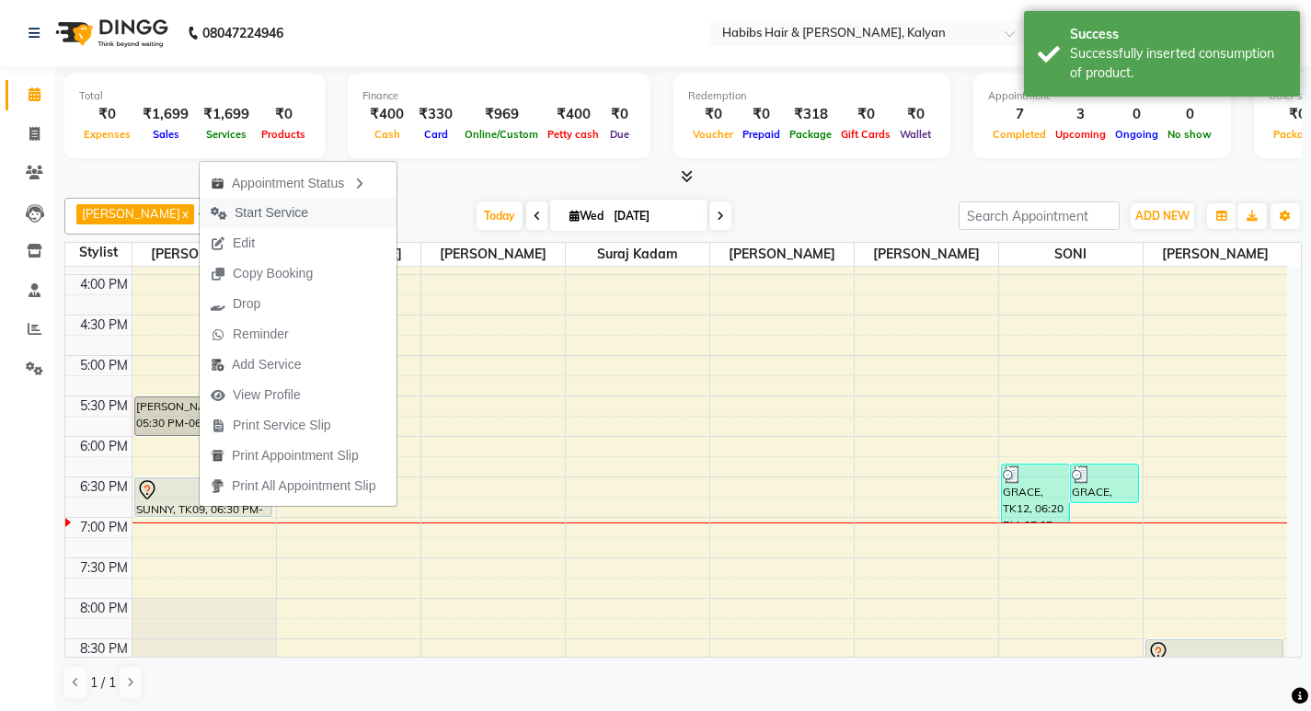
click at [294, 208] on span "Start Service" at bounding box center [272, 212] width 74 height 19
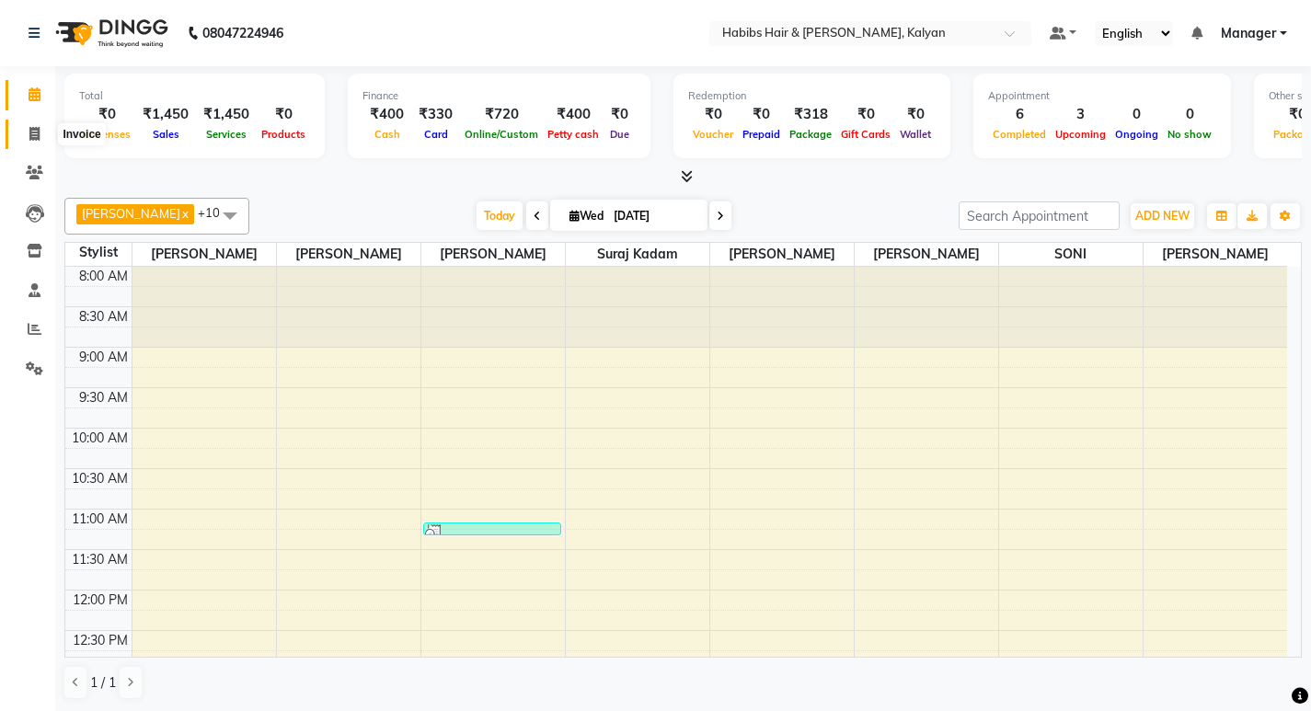
click at [28, 127] on span at bounding box center [34, 134] width 32 height 21
select select "8185"
select select "service"
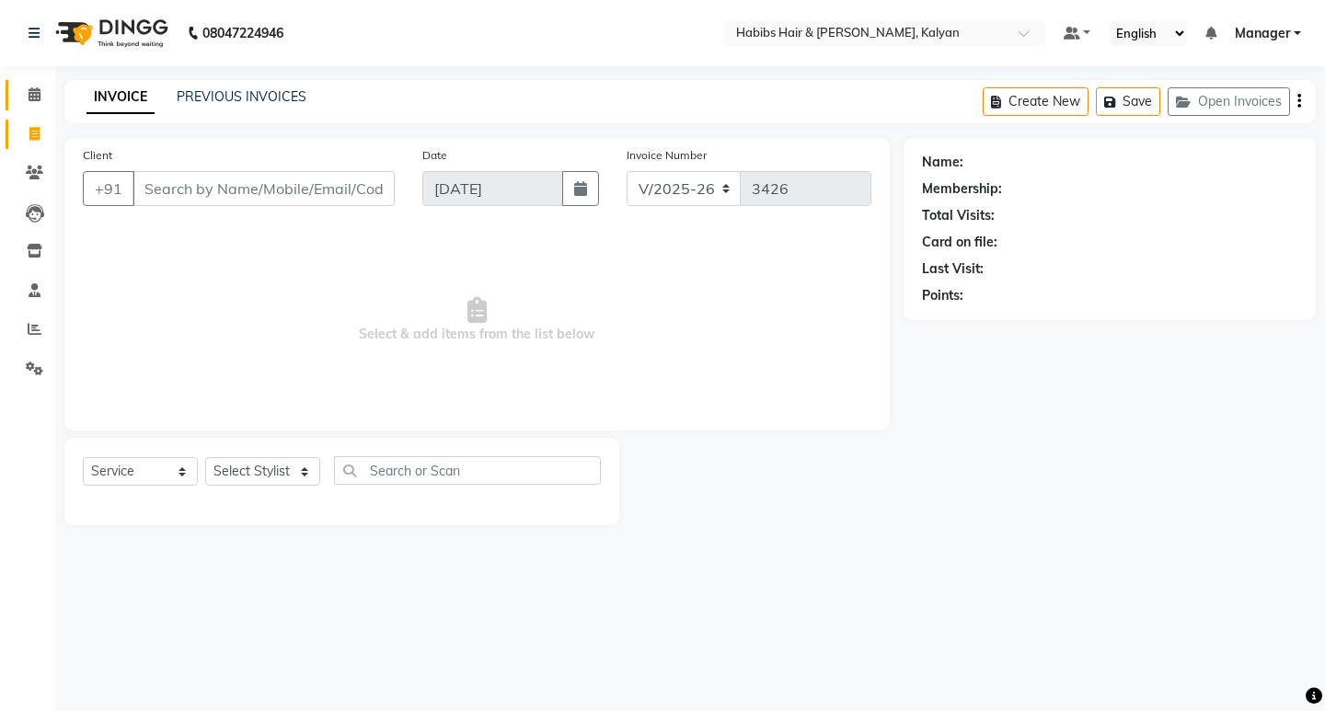
click at [30, 109] on link "Calendar" at bounding box center [28, 95] width 44 height 30
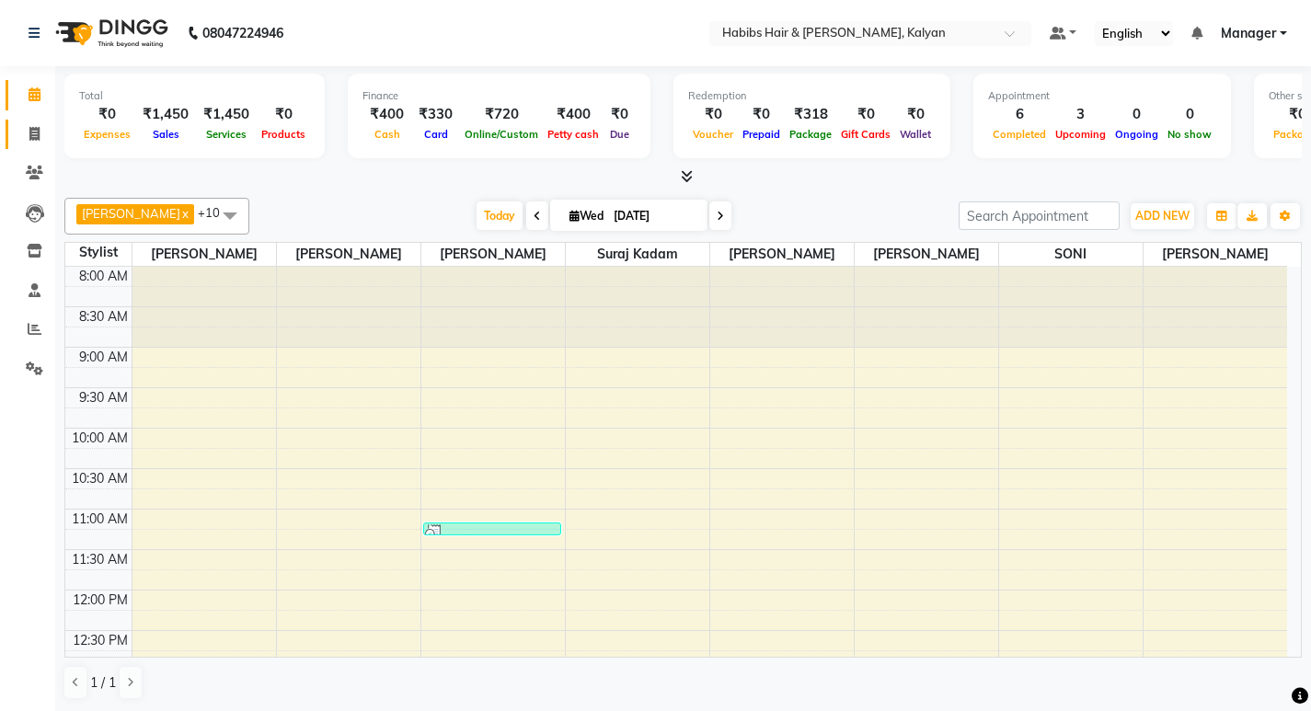
click at [32, 120] on link "Invoice" at bounding box center [28, 135] width 44 height 30
select select "8185"
select select "service"
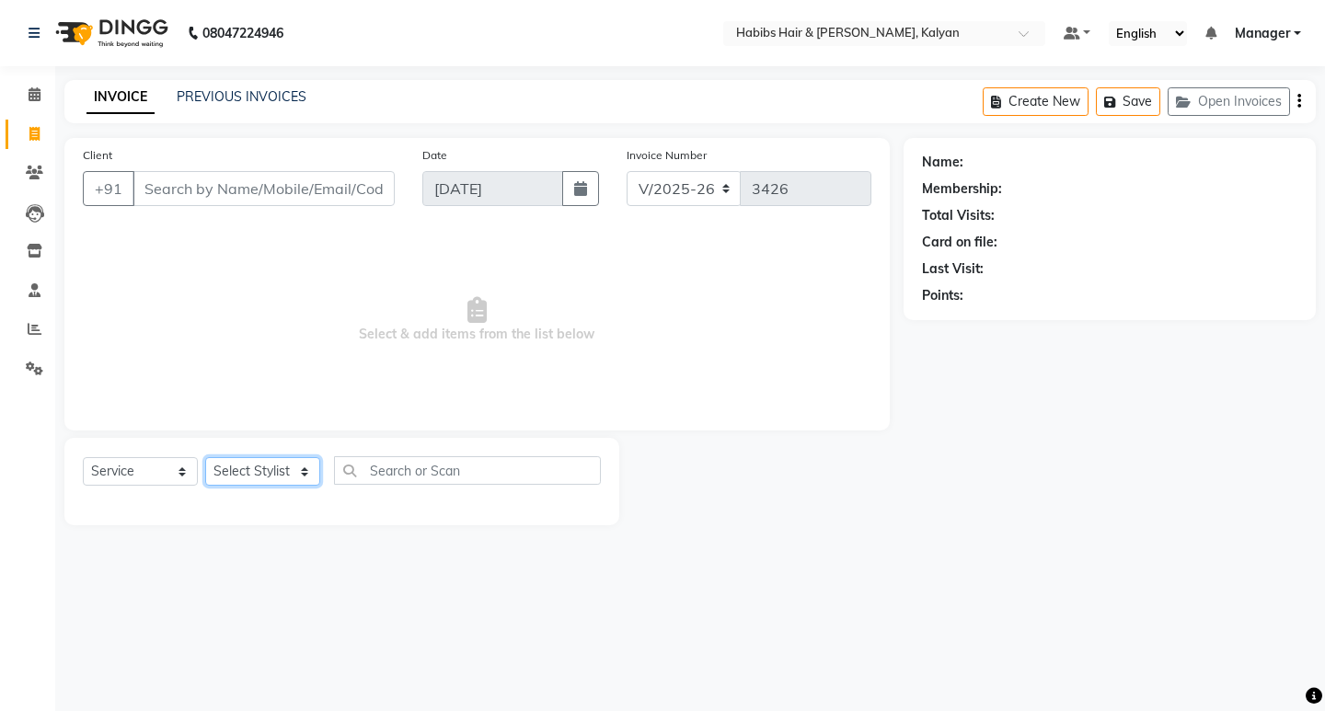
click at [266, 480] on select "Select Stylist [PERSON_NAME] Manager [PERSON_NAME] zipre Priyanka Sagar [PERSON…" at bounding box center [262, 471] width 115 height 29
select select "90440"
click at [205, 457] on select "Select Stylist [PERSON_NAME] Manager [PERSON_NAME] zipre Priyanka Sagar [PERSON…" at bounding box center [262, 471] width 115 height 29
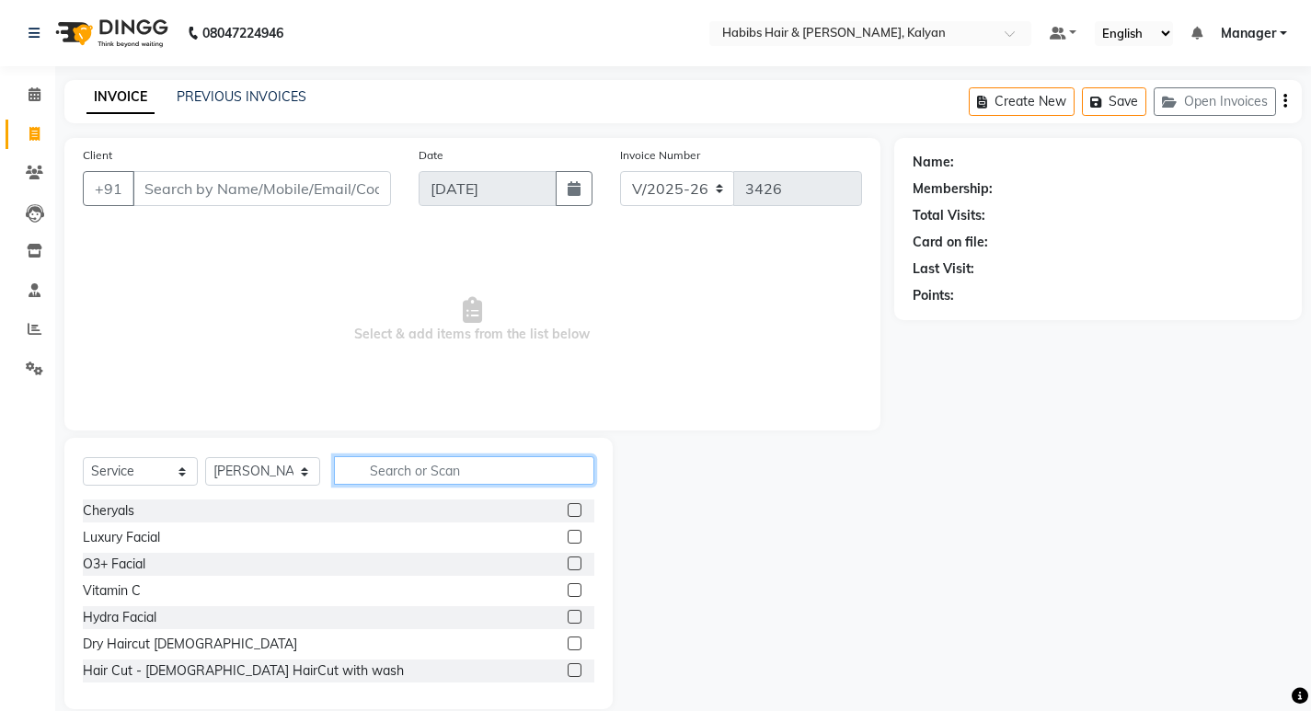
click at [417, 460] on input "text" at bounding box center [464, 470] width 260 height 29
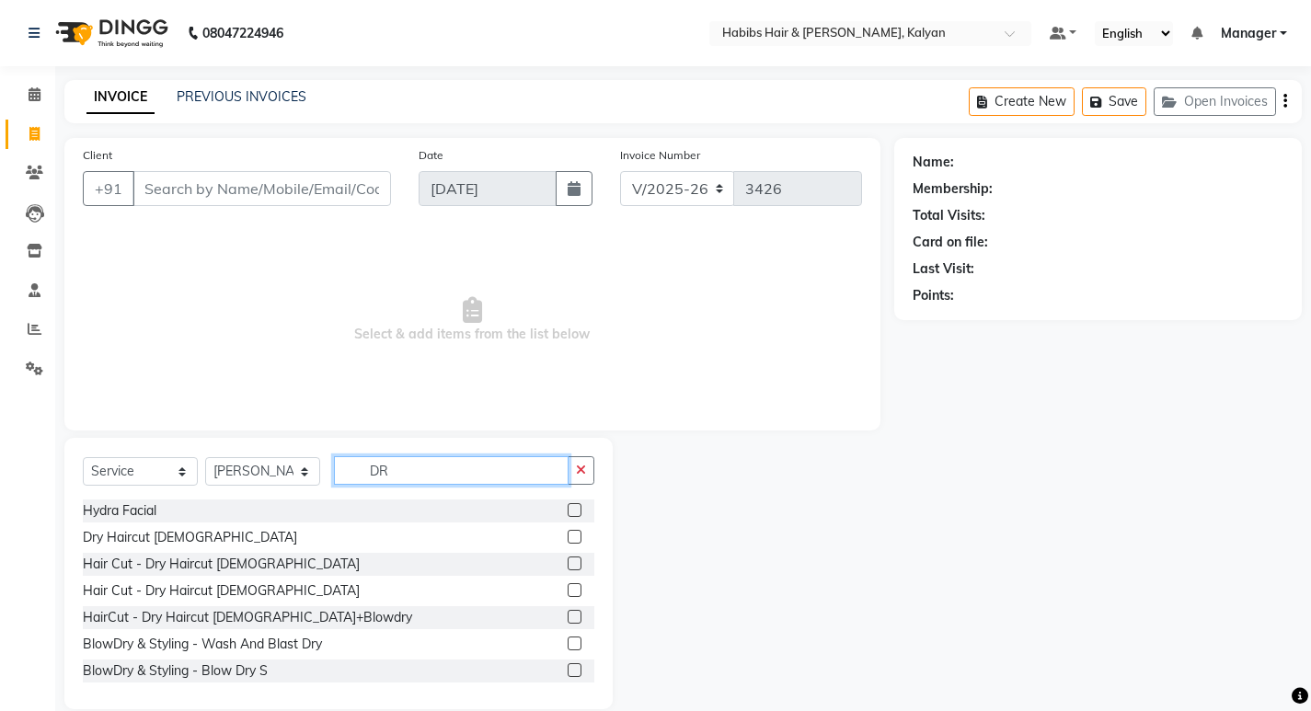
type input "DR"
click at [568, 538] on label at bounding box center [575, 537] width 14 height 14
click at [568, 538] on input "checkbox" at bounding box center [574, 538] width 12 height 12
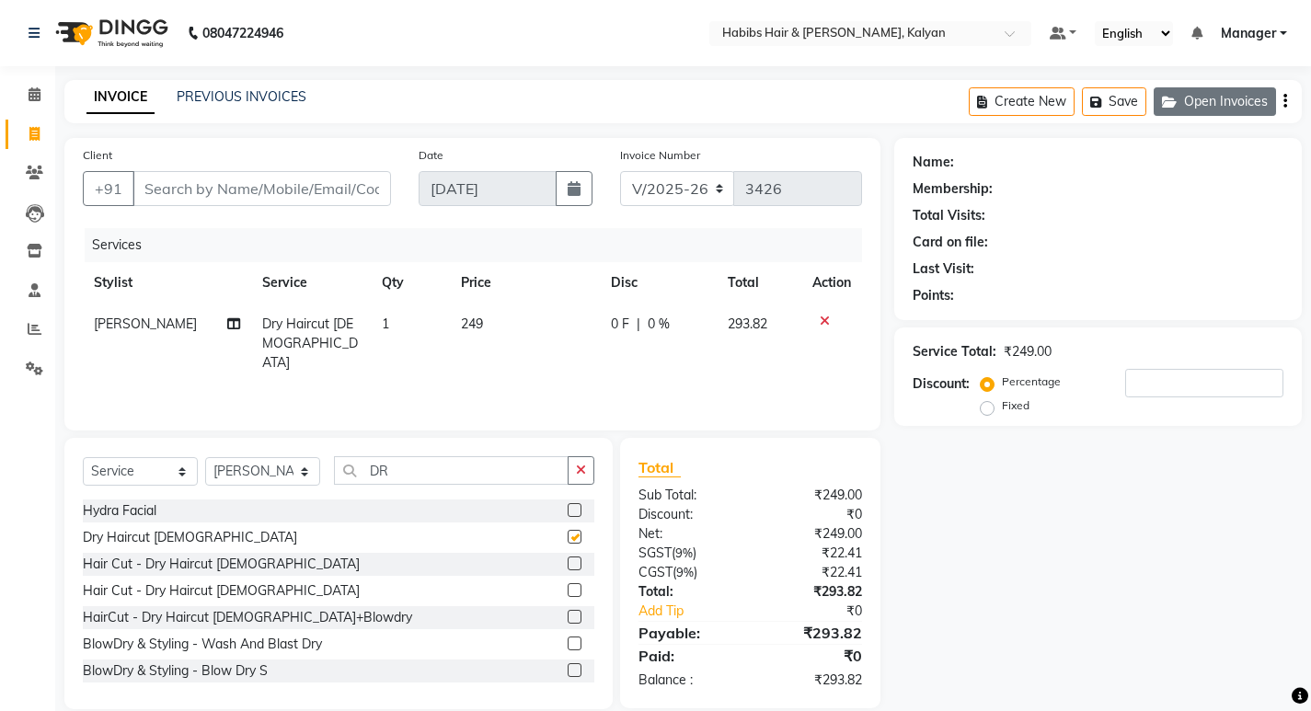
checkbox input "false"
click at [1286, 101] on icon "button" at bounding box center [1286, 101] width 4 height 1
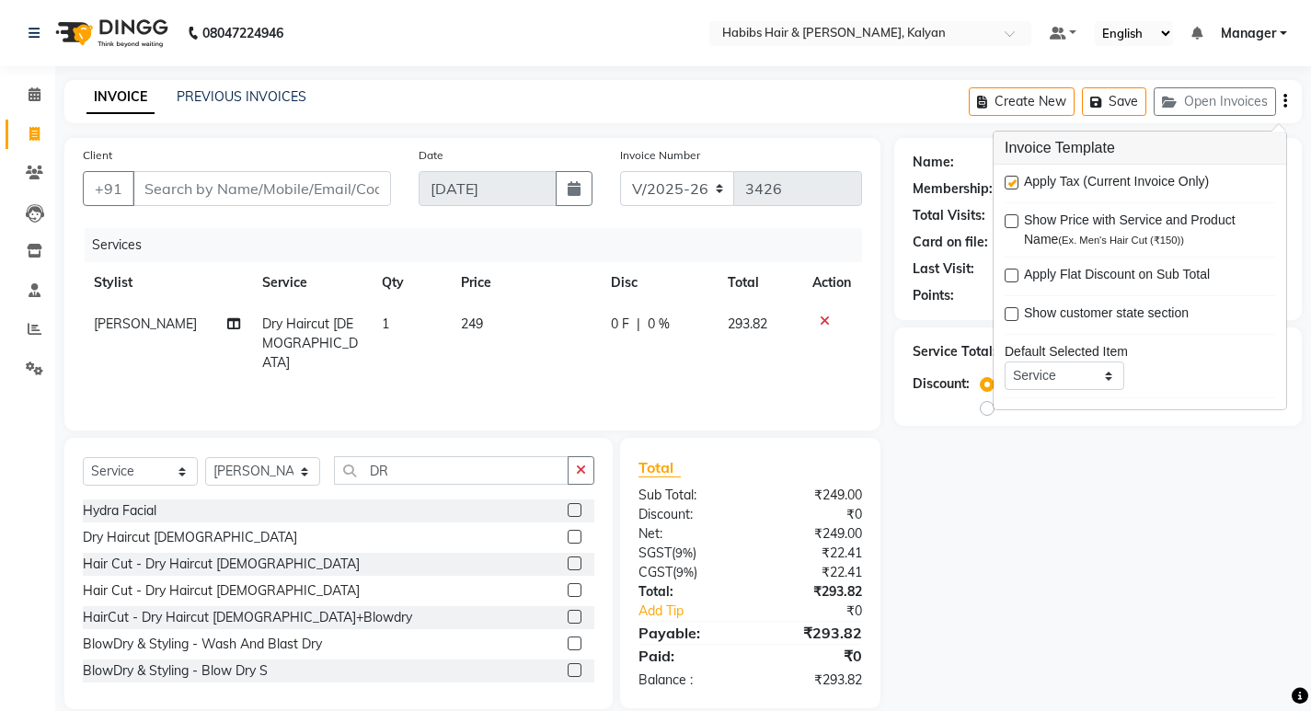
click at [1007, 182] on label at bounding box center [1012, 183] width 14 height 14
click at [1007, 182] on input "checkbox" at bounding box center [1011, 184] width 12 height 12
checkbox input "false"
click at [549, 295] on th "Price" at bounding box center [526, 282] width 150 height 41
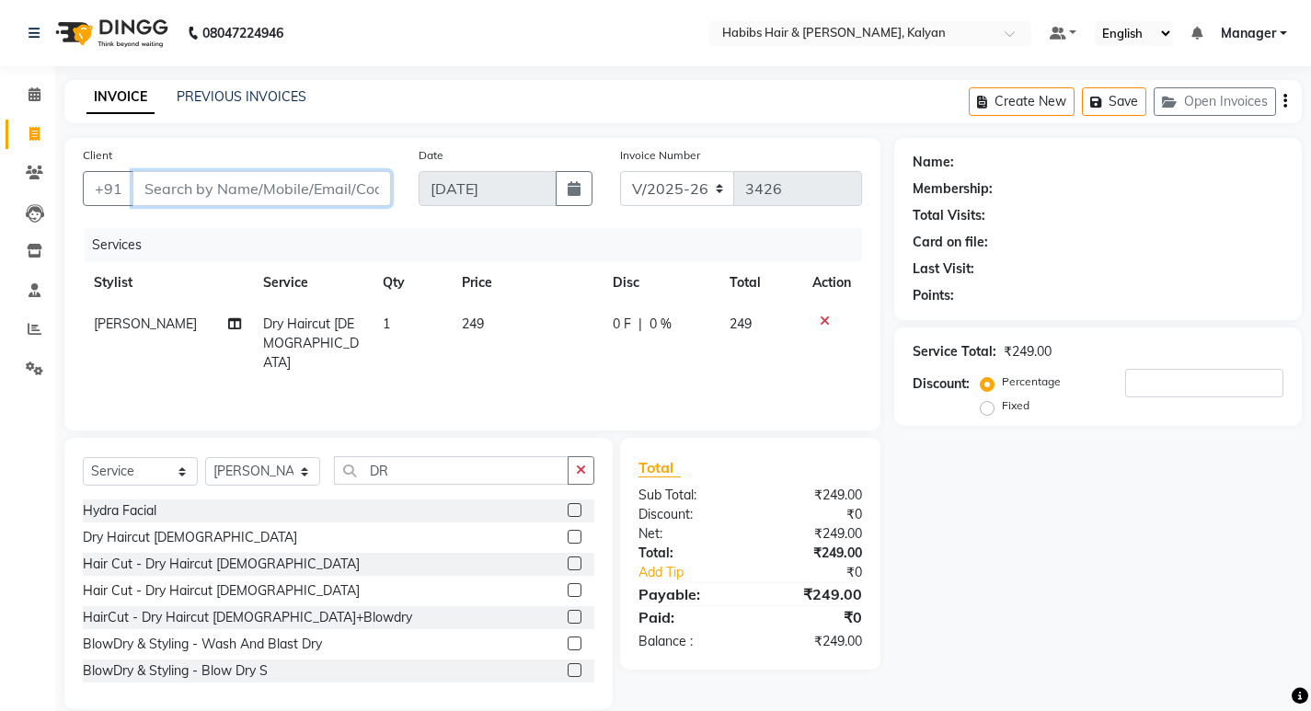
click at [279, 186] on input "Client" at bounding box center [262, 188] width 259 height 35
type input "9"
type input "0"
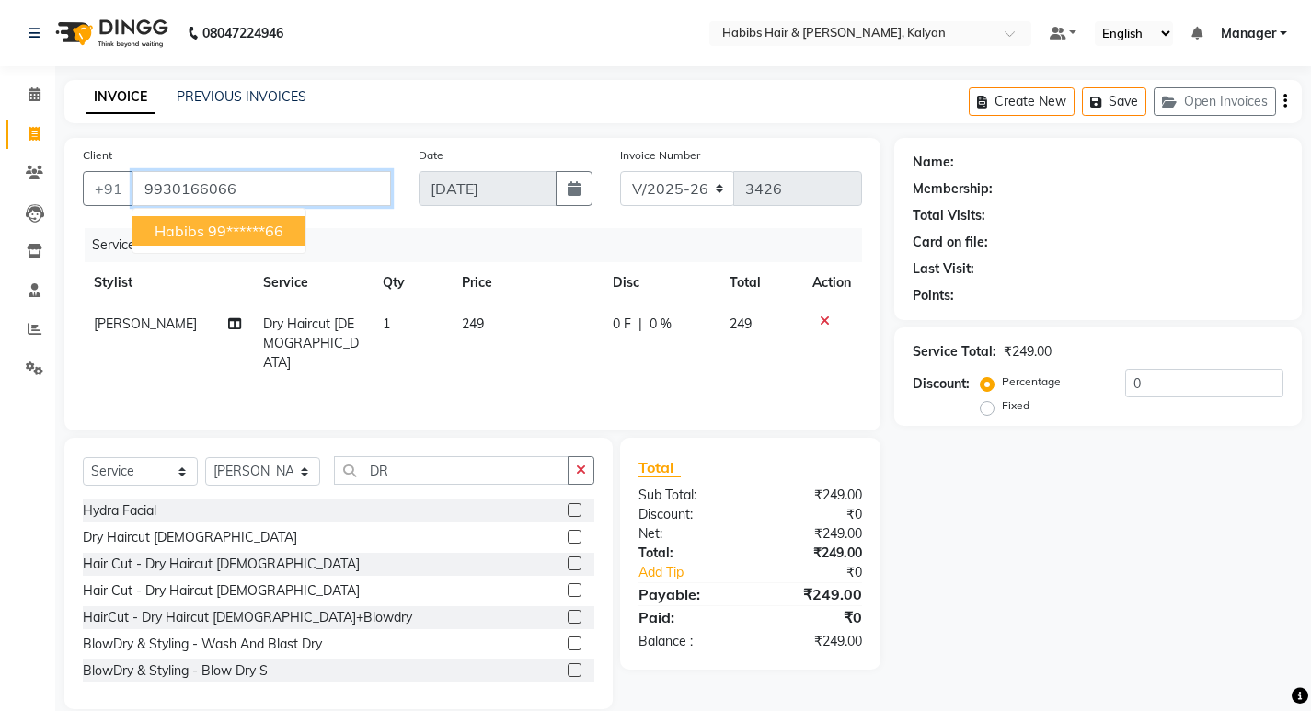
type input "9930166066"
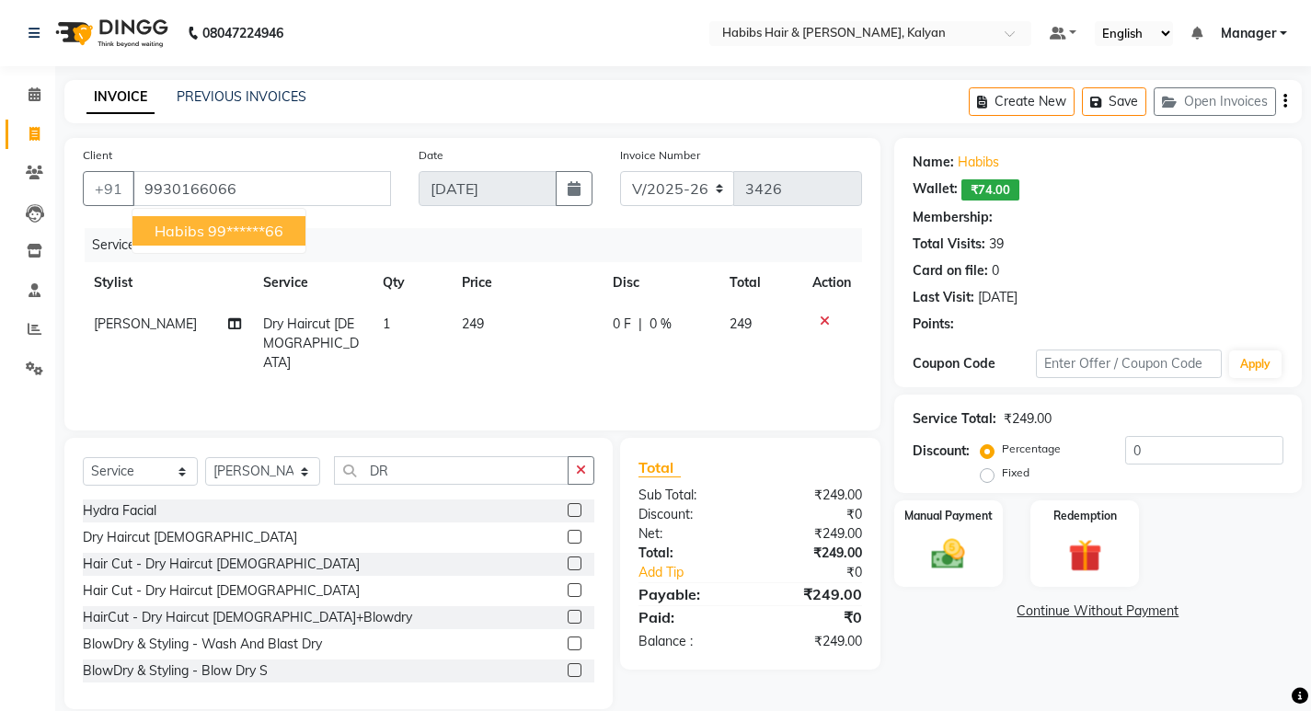
select select "1: Object"
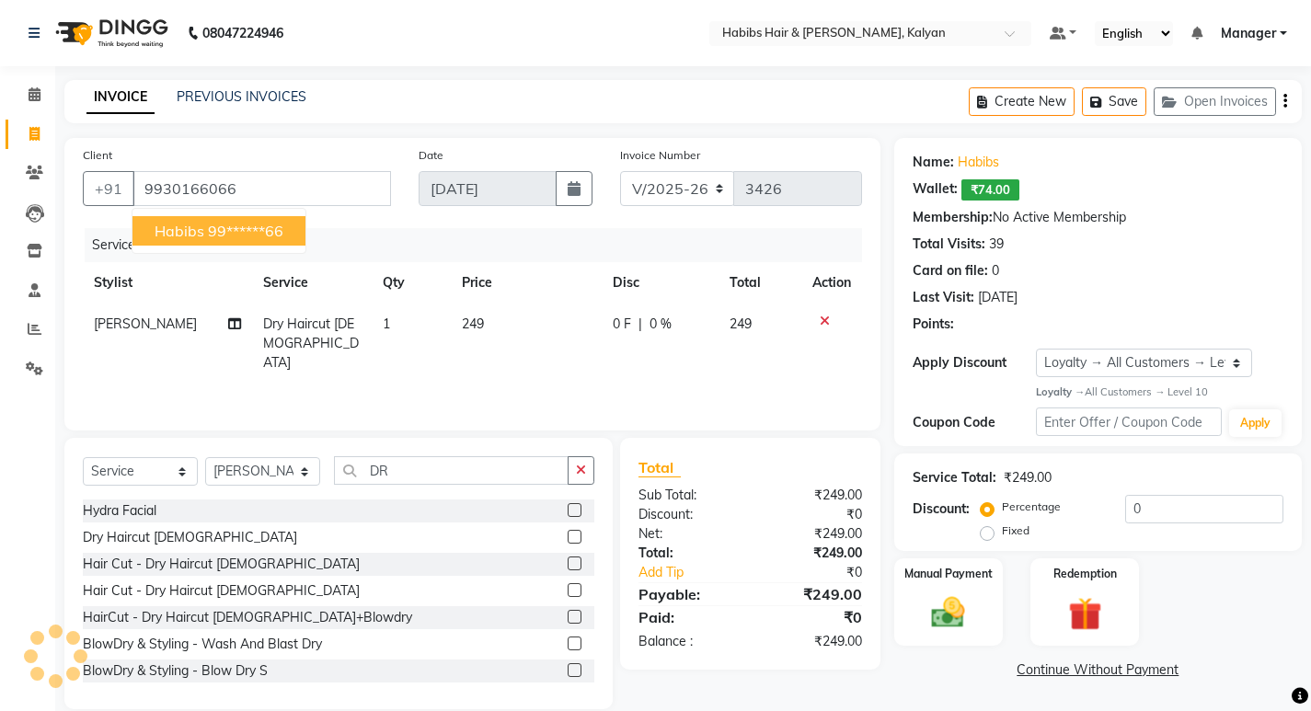
click at [290, 225] on button "habibs 99******66" at bounding box center [219, 230] width 173 height 29
type input "99******66"
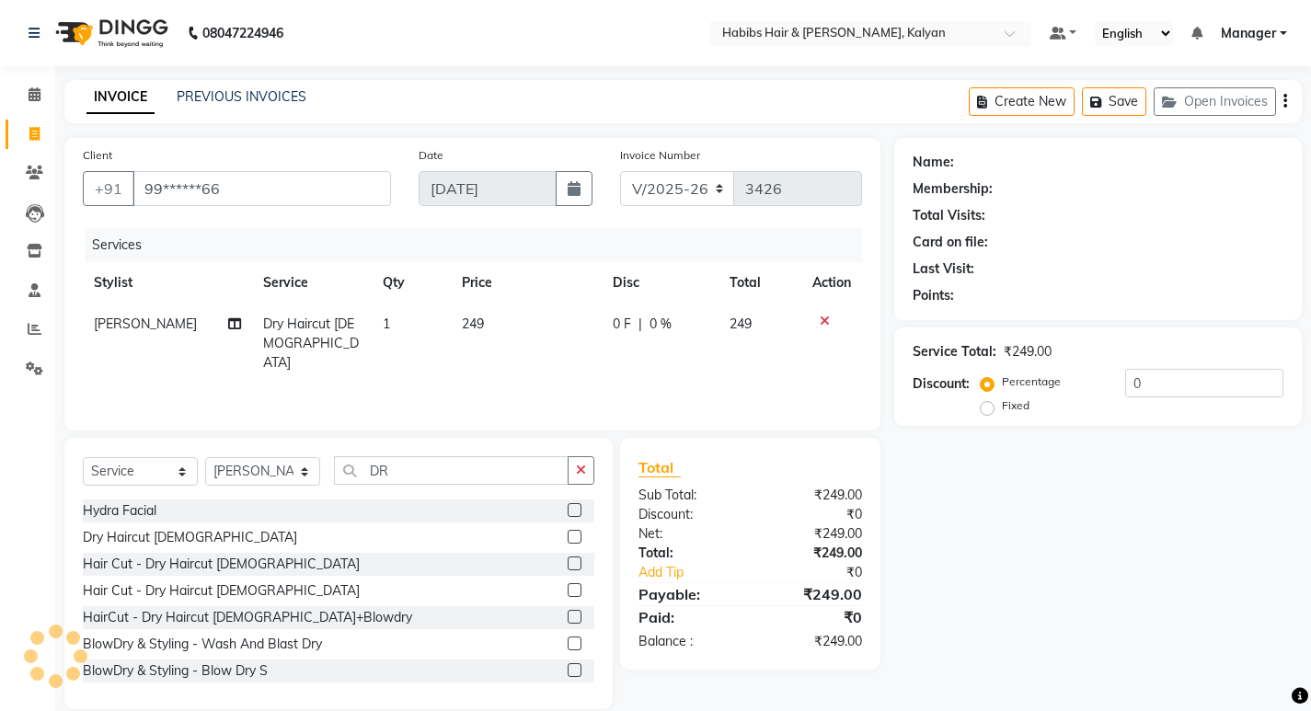
select select "1: Object"
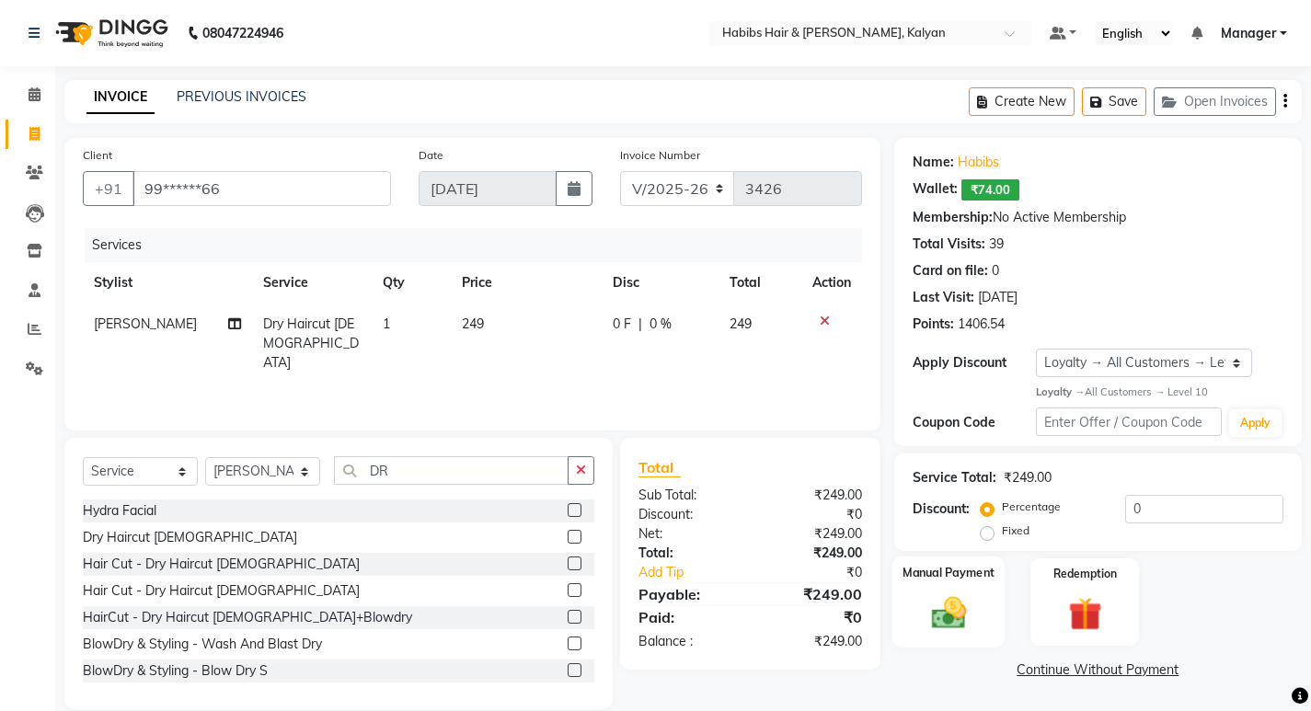
click at [977, 612] on div "Manual Payment" at bounding box center [948, 602] width 113 height 91
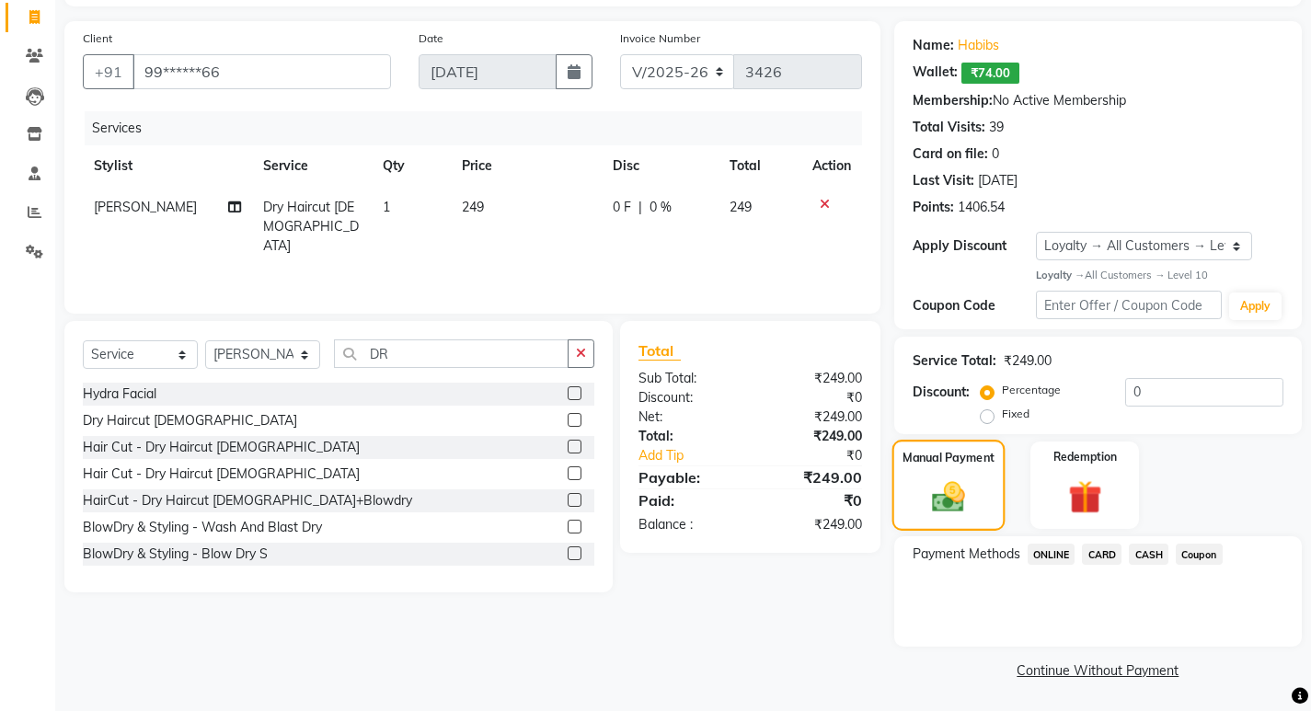
scroll to position [118, 0]
click at [1132, 552] on span "CASH" at bounding box center [1149, 553] width 40 height 21
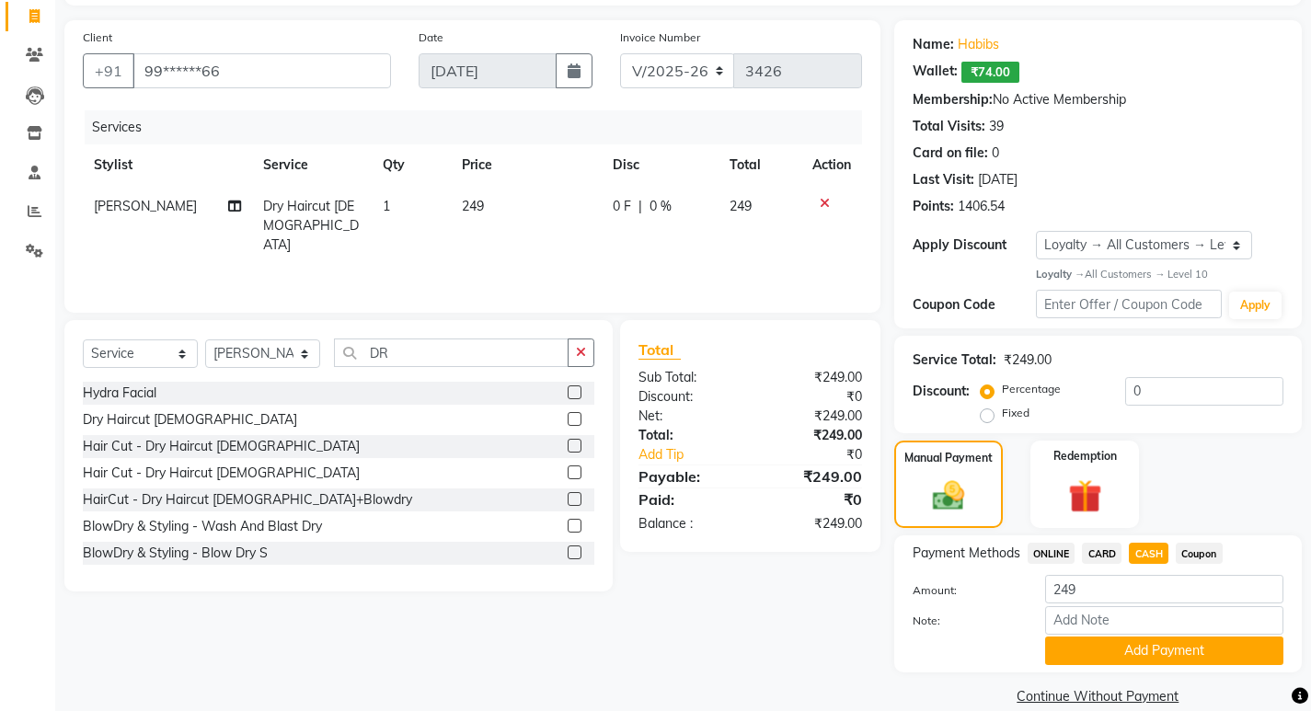
click at [523, 204] on td "249" at bounding box center [526, 226] width 150 height 80
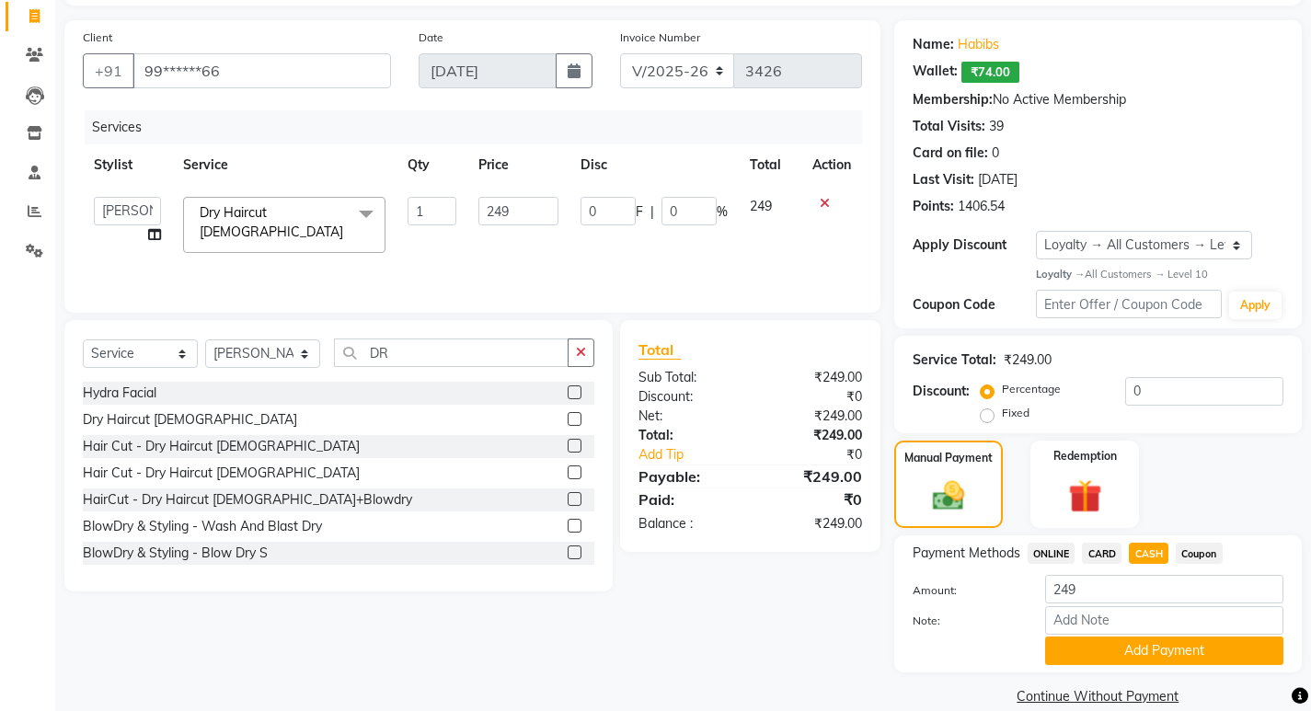
click at [523, 204] on input "249" at bounding box center [519, 211] width 80 height 29
type input "250"
click at [533, 239] on td "250" at bounding box center [519, 225] width 102 height 78
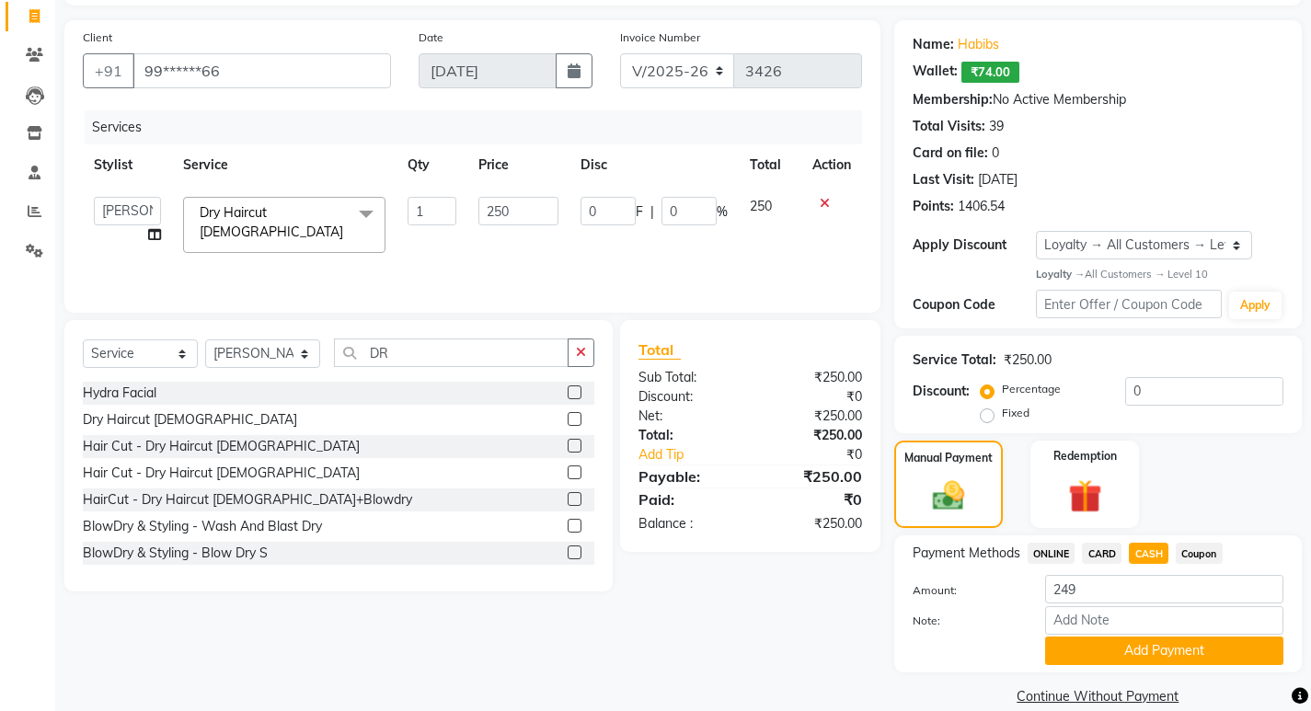
drag, startPoint x: 1055, startPoint y: 556, endPoint x: 1102, endPoint y: 555, distance: 47.9
click at [1055, 555] on span "ONLINE" at bounding box center [1052, 553] width 48 height 21
type input "250"
click at [1142, 548] on span "CASH" at bounding box center [1149, 553] width 40 height 21
click at [1137, 645] on button "Add Payment" at bounding box center [1164, 651] width 238 height 29
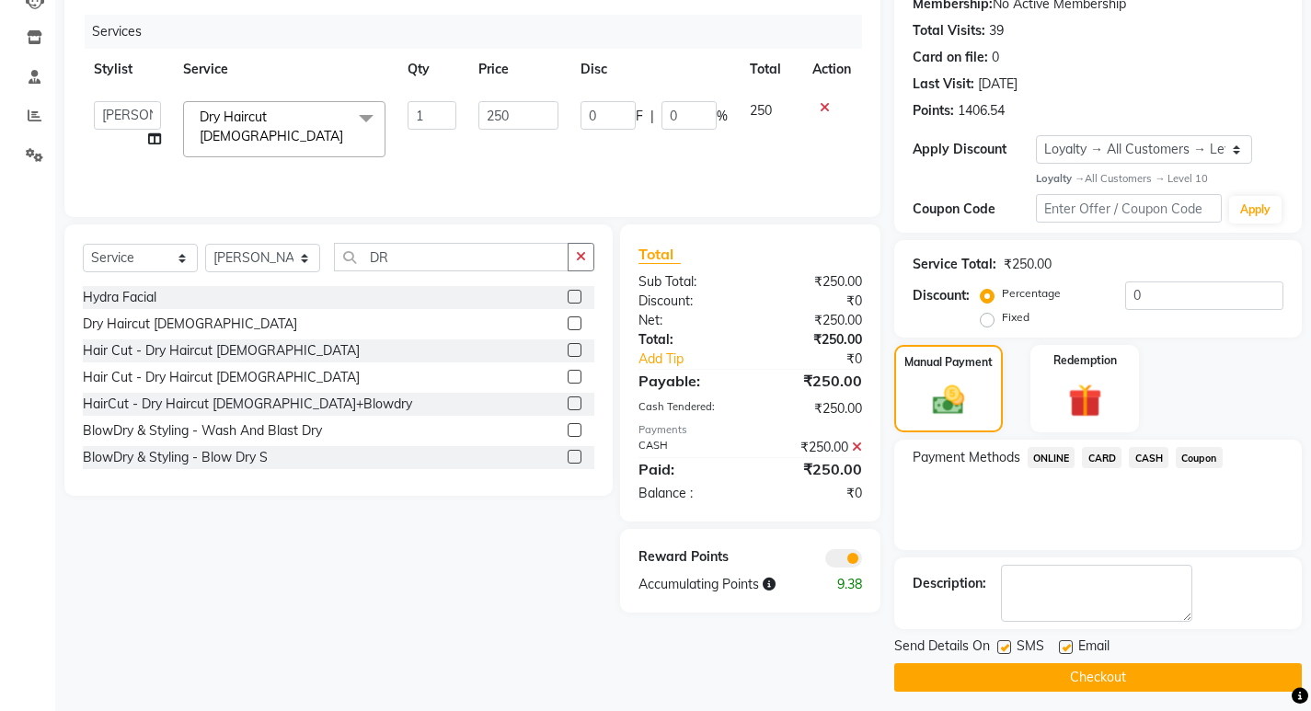
scroll to position [222, 0]
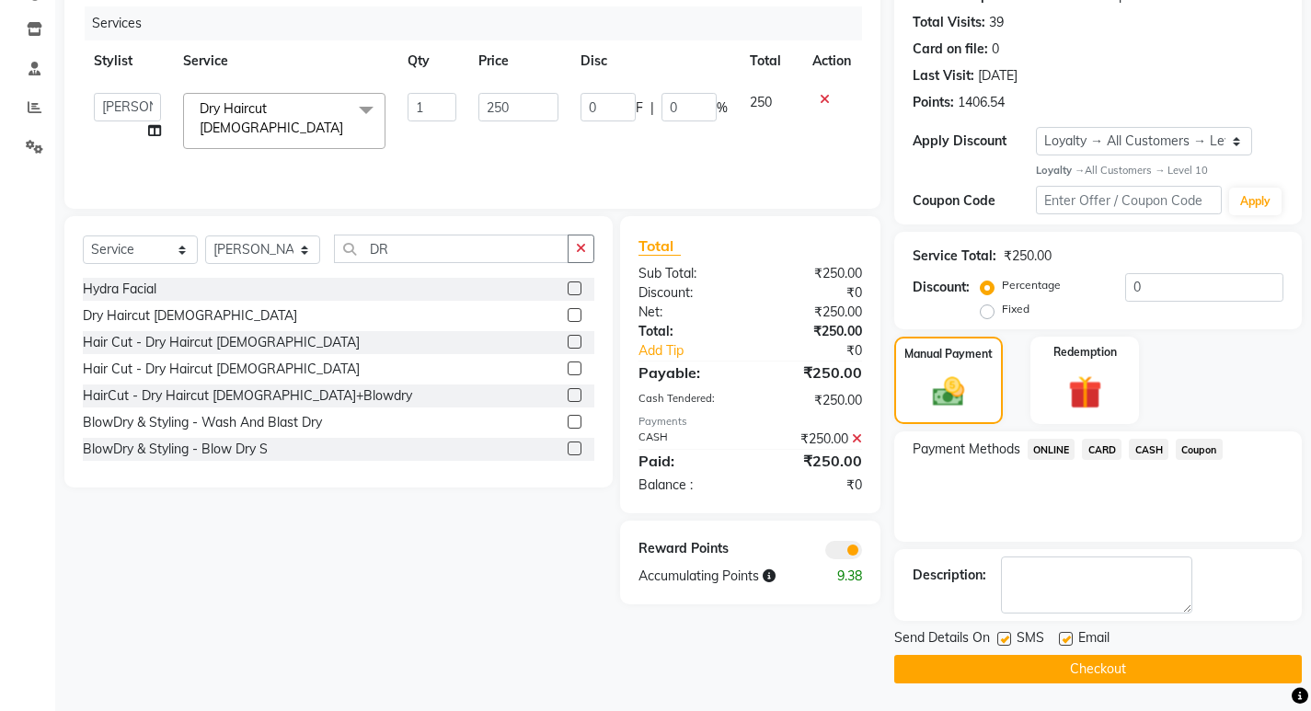
click at [1137, 664] on button "Checkout" at bounding box center [1099, 669] width 408 height 29
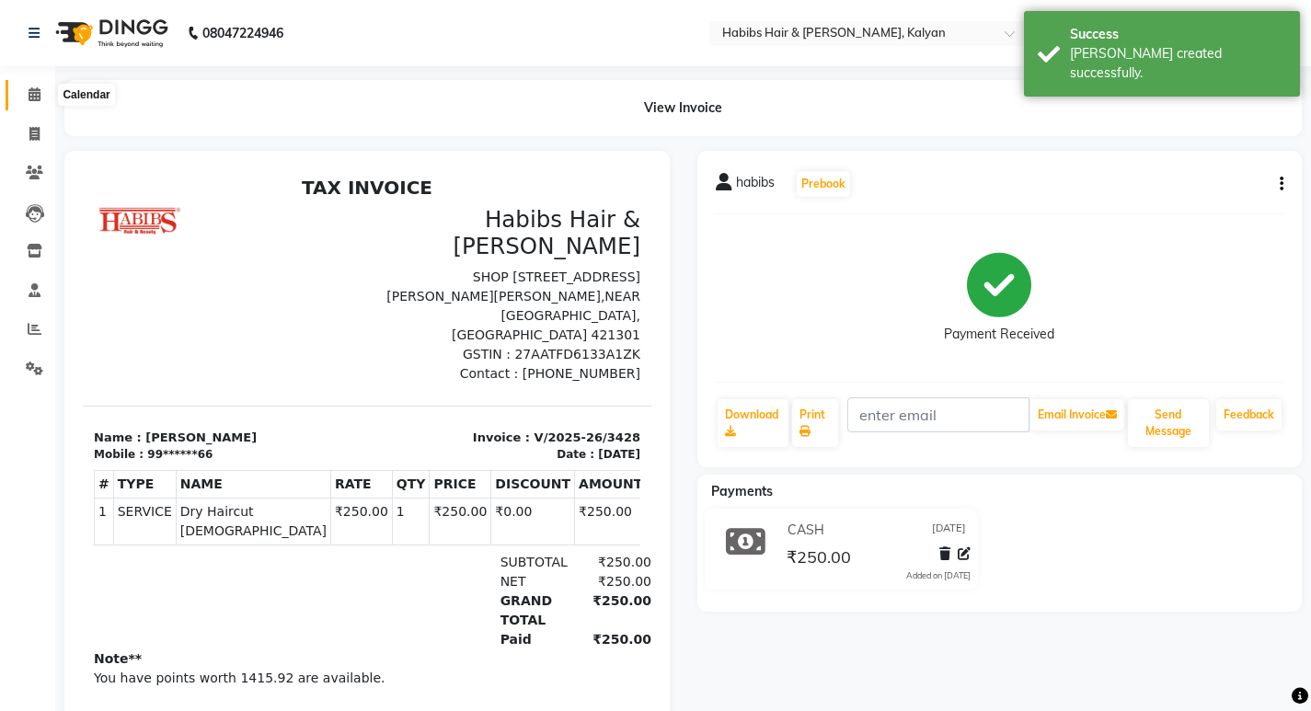
click at [31, 96] on icon at bounding box center [35, 94] width 12 height 14
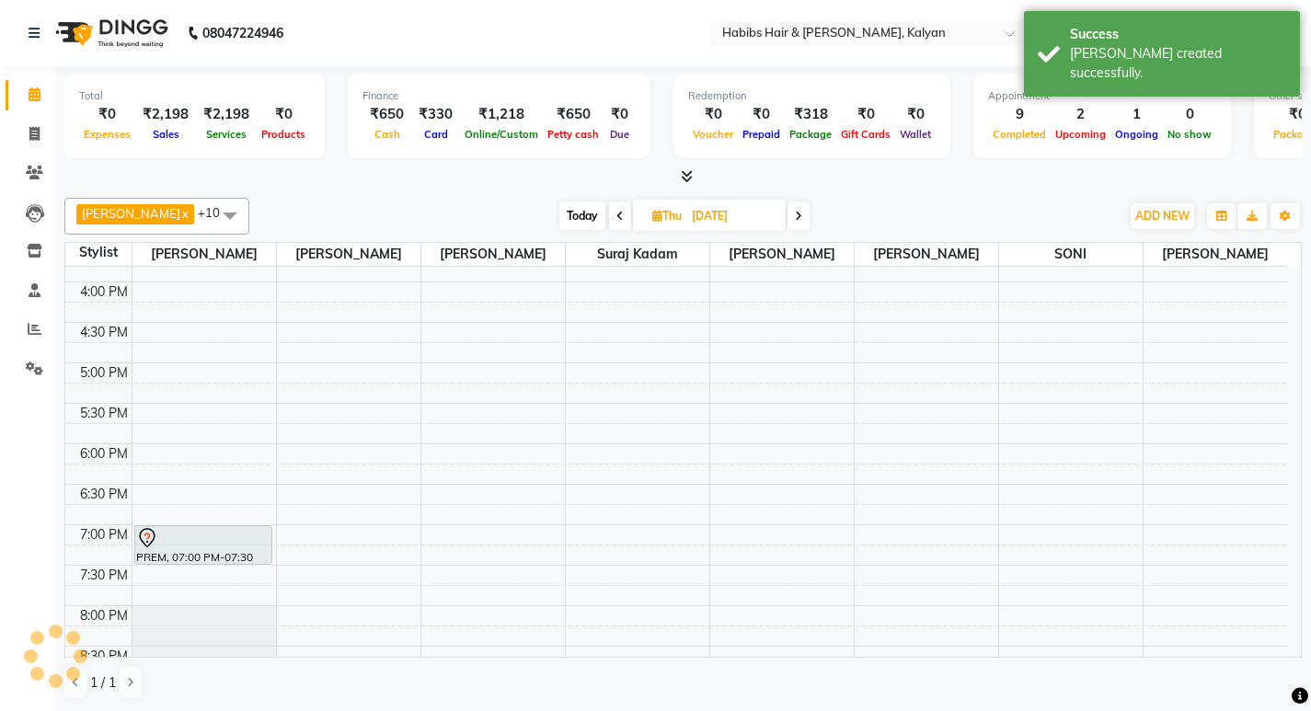
scroll to position [824, 0]
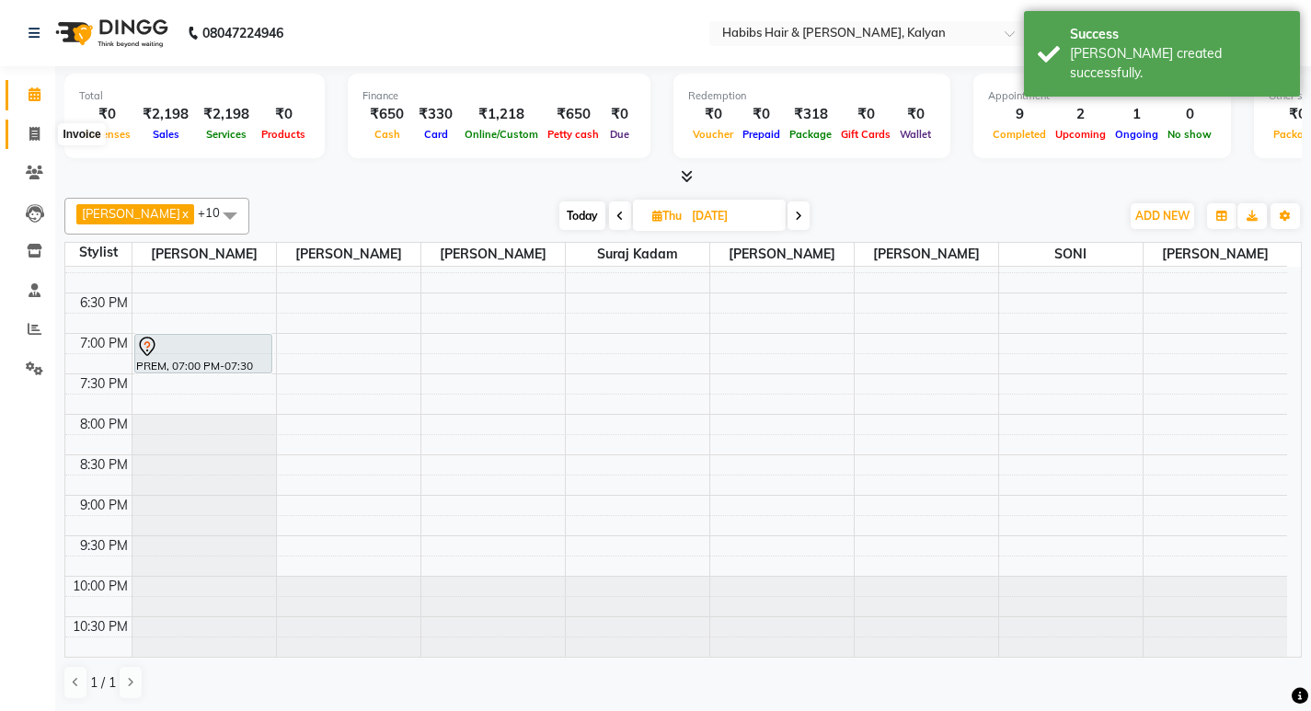
click at [18, 132] on span at bounding box center [34, 134] width 32 height 21
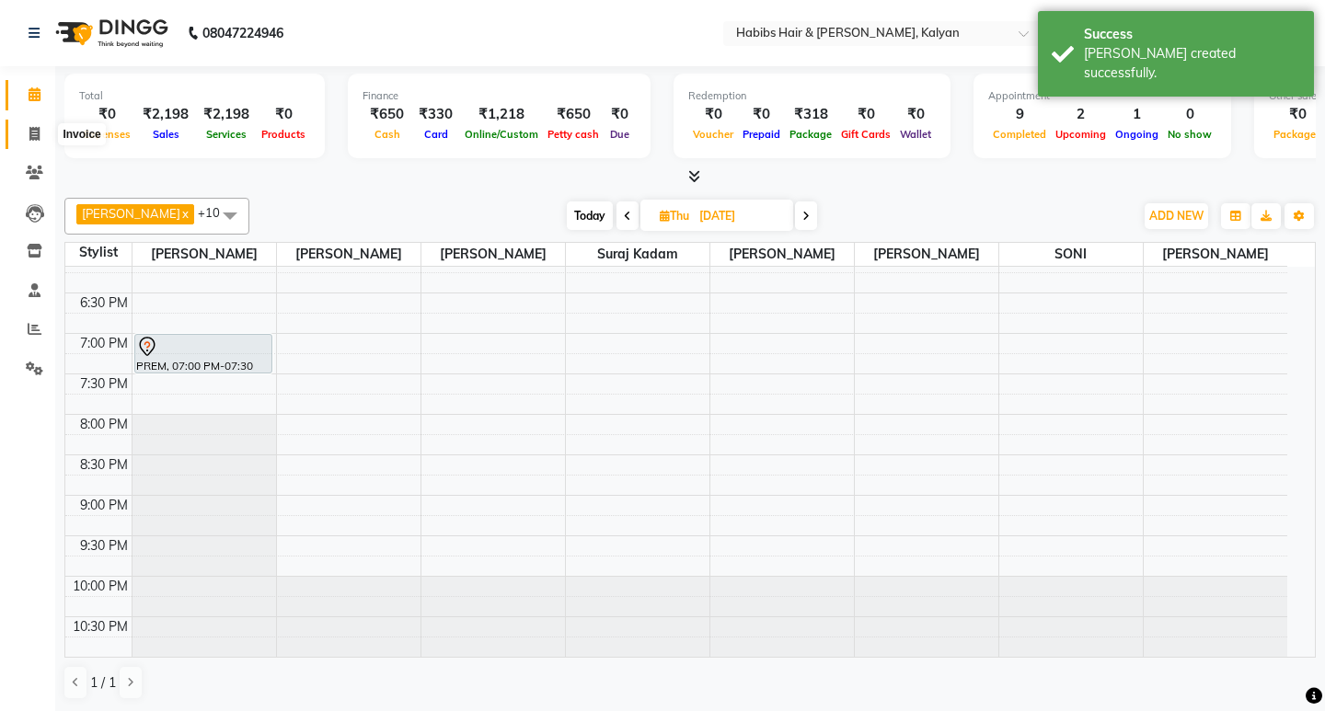
select select "8185"
select select "service"
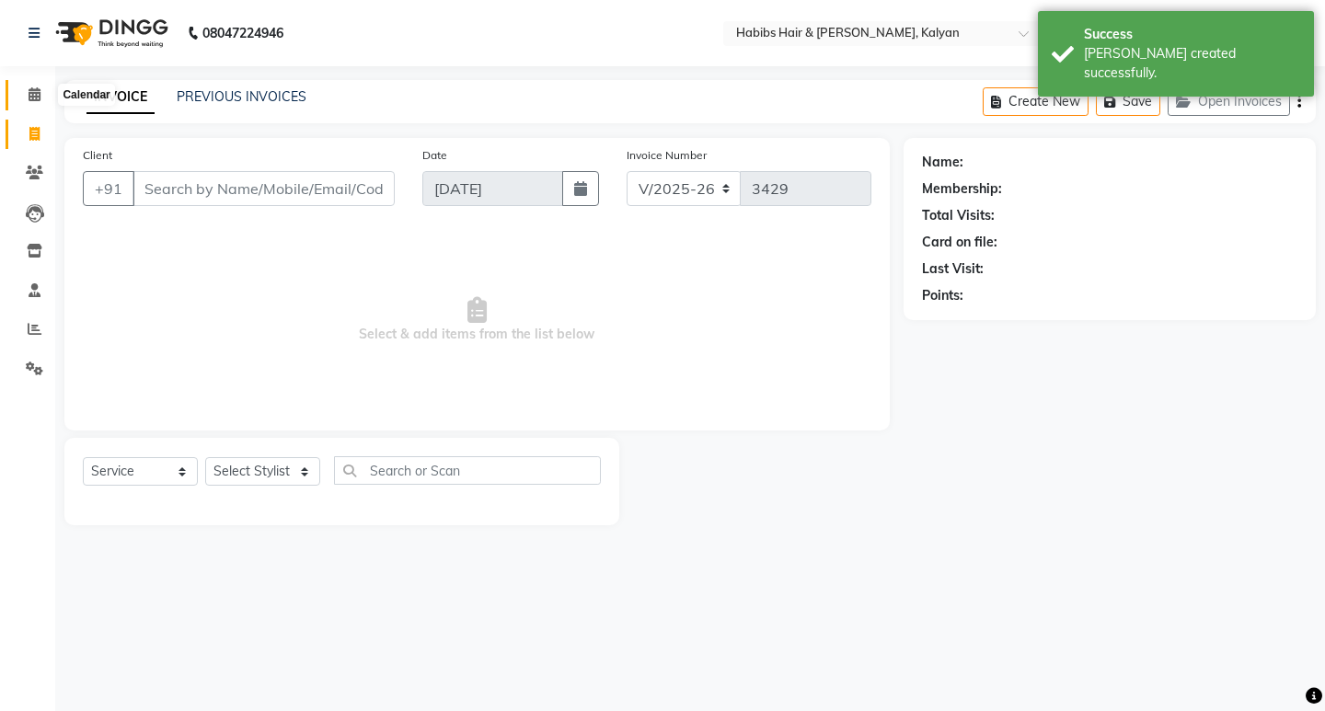
click at [26, 96] on span at bounding box center [34, 95] width 32 height 21
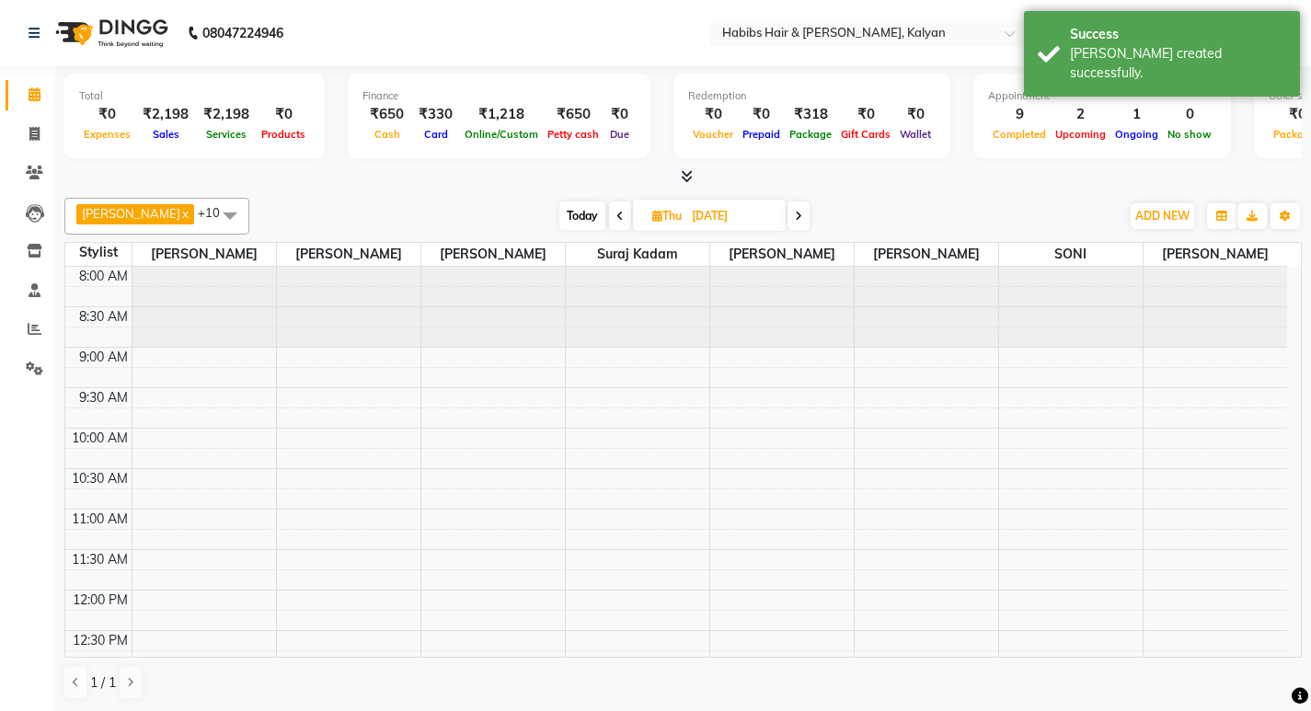
click at [609, 217] on span at bounding box center [620, 216] width 22 height 29
type input "[DATE]"
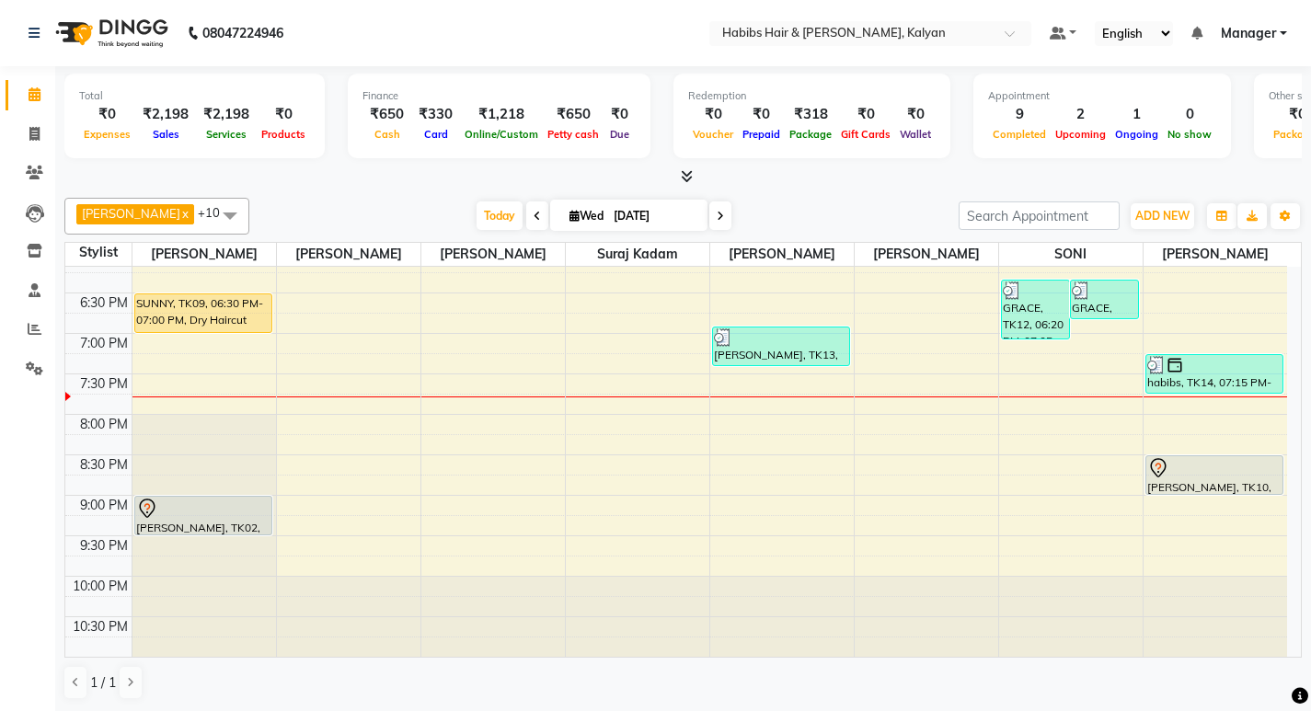
scroll to position [1, 0]
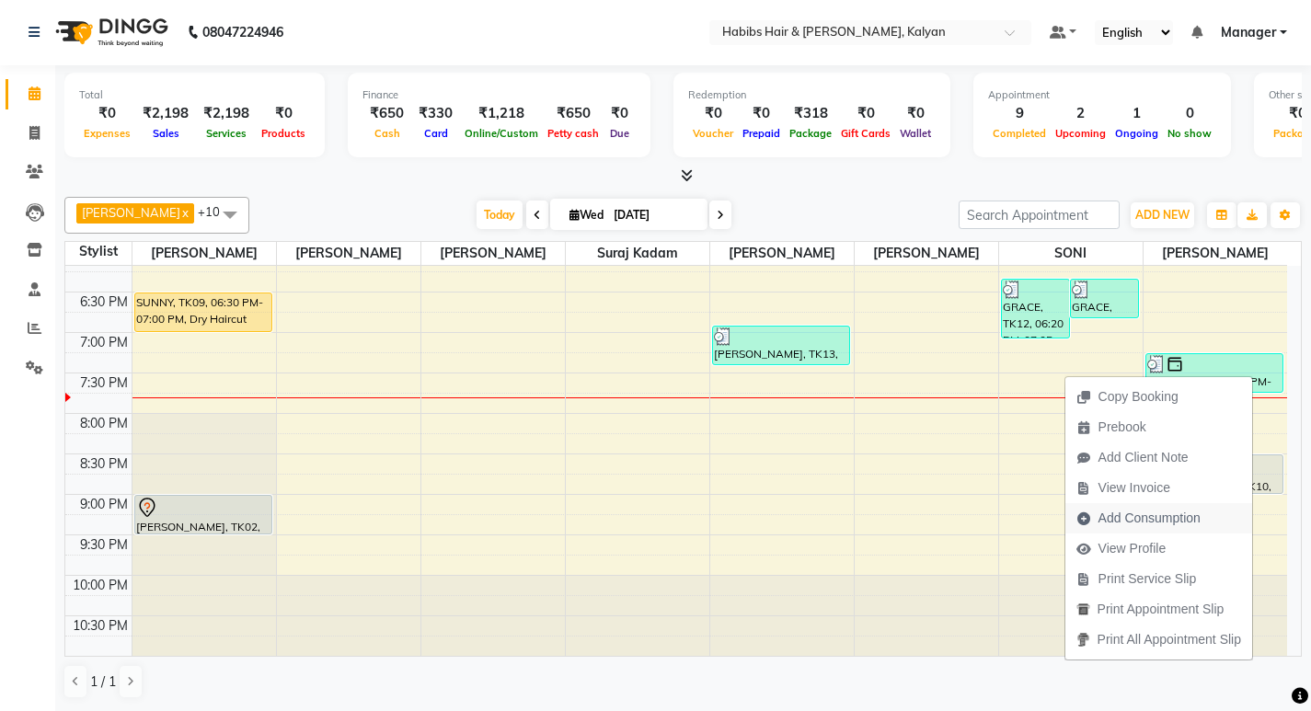
click at [1137, 503] on span "Add Consumption" at bounding box center [1139, 518] width 146 height 30
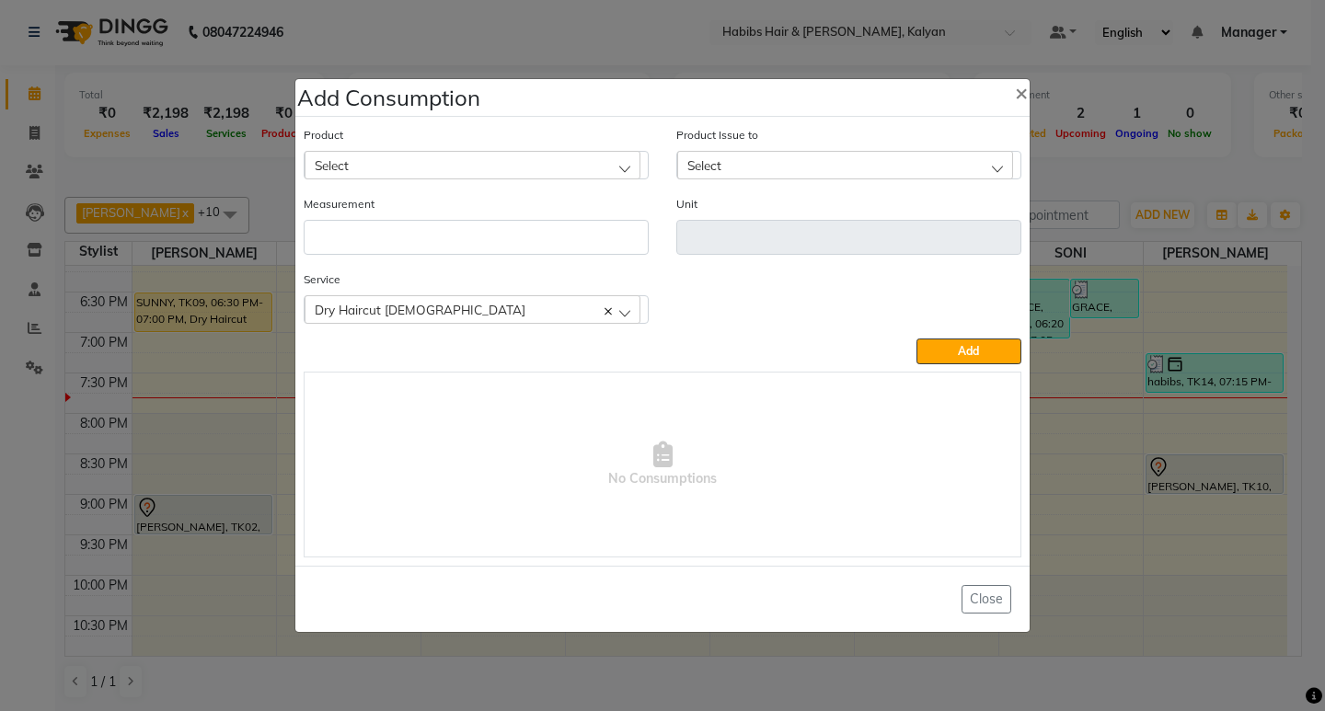
click at [509, 157] on div "Select" at bounding box center [473, 165] width 336 height 28
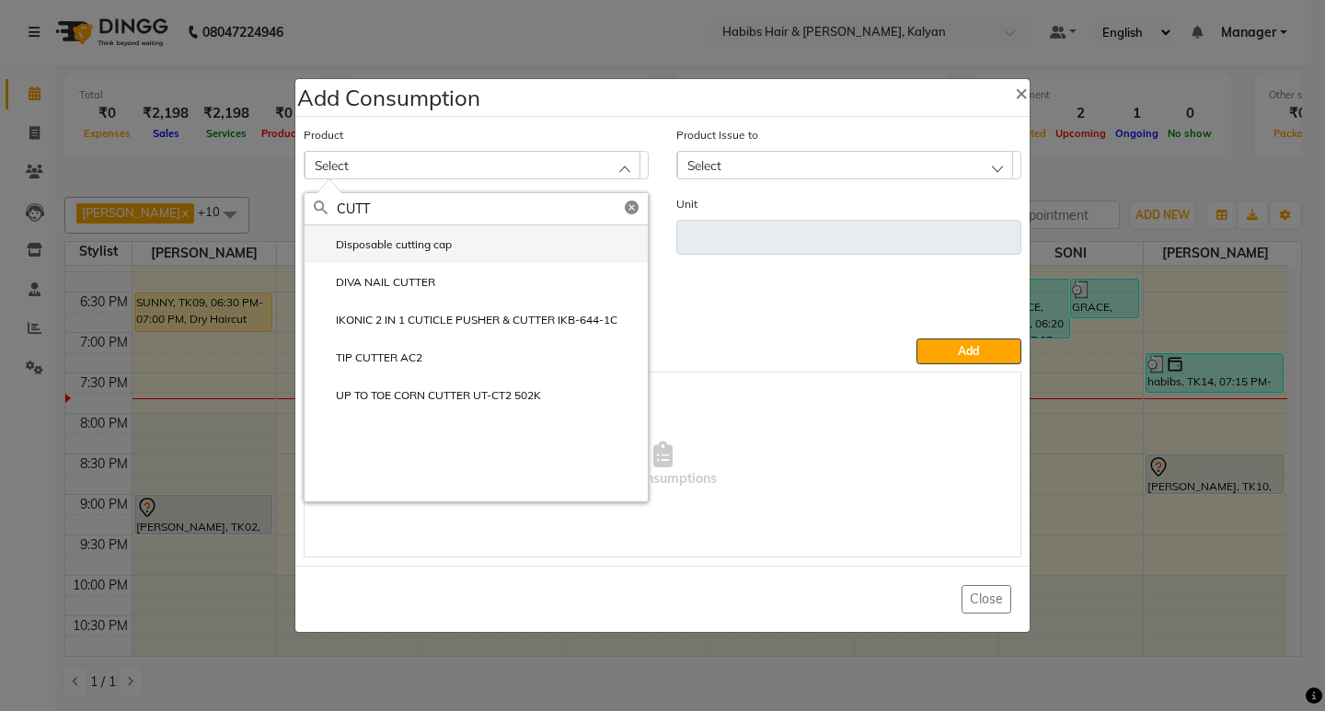
type input "CUTT"
click at [532, 245] on li "Disposable cutting cap" at bounding box center [476, 244] width 343 height 38
type input "pc"
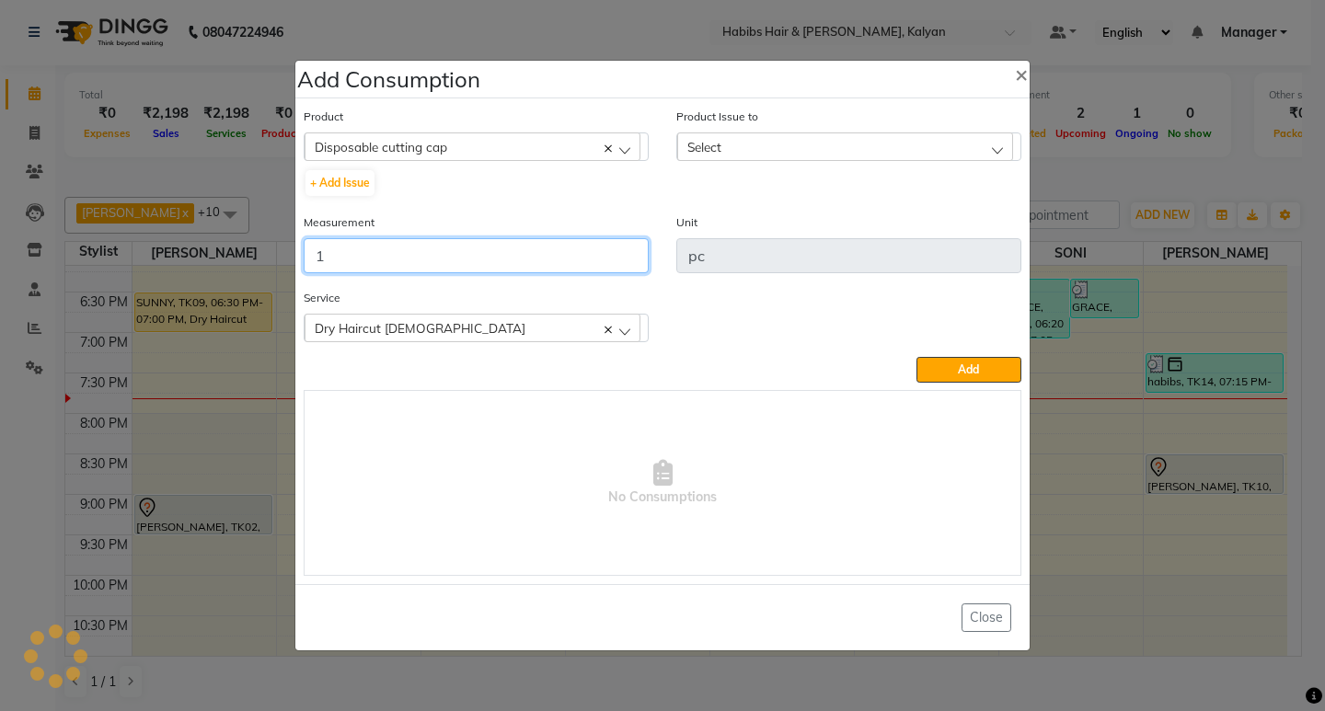
click at [532, 245] on input "1" at bounding box center [476, 255] width 345 height 35
type input "1"
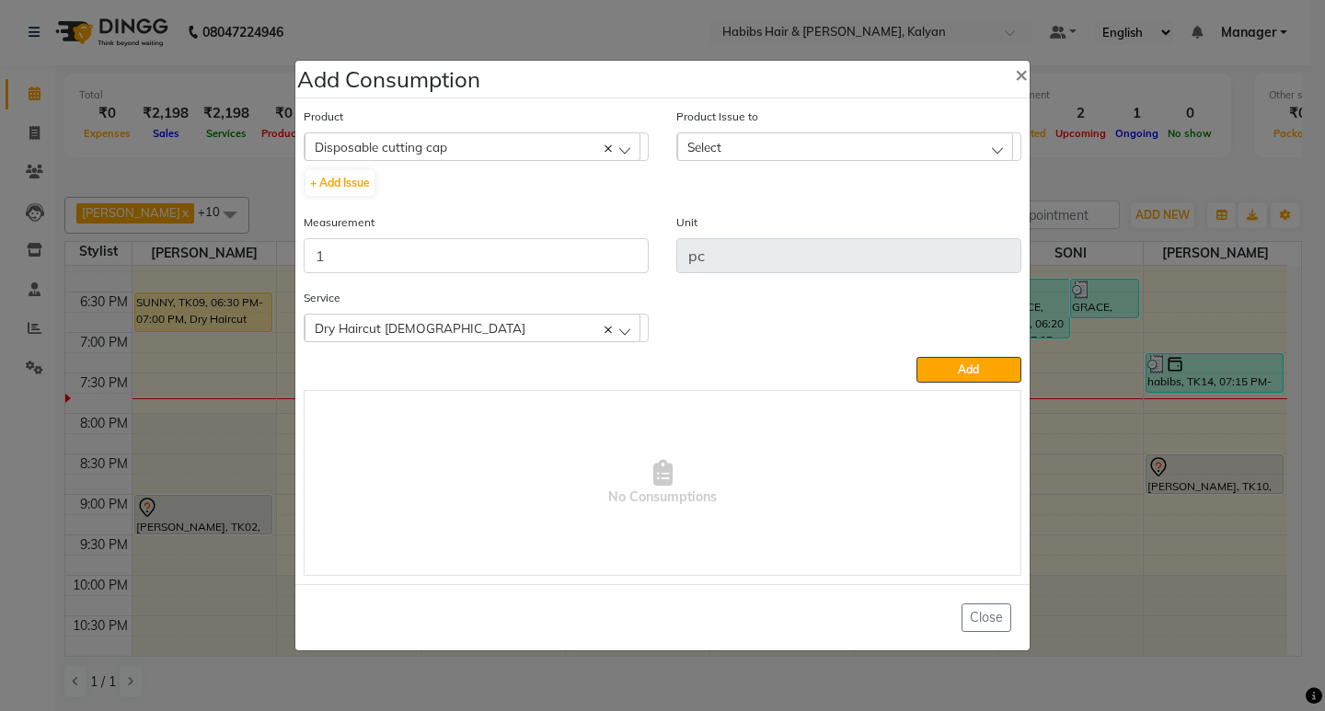
click at [941, 134] on div "Select" at bounding box center [845, 147] width 336 height 28
click at [950, 214] on li "2025-09-02, Issued to: SONI, Balance: 43" at bounding box center [848, 226] width 343 height 38
click at [966, 361] on button "Add" at bounding box center [969, 370] width 105 height 26
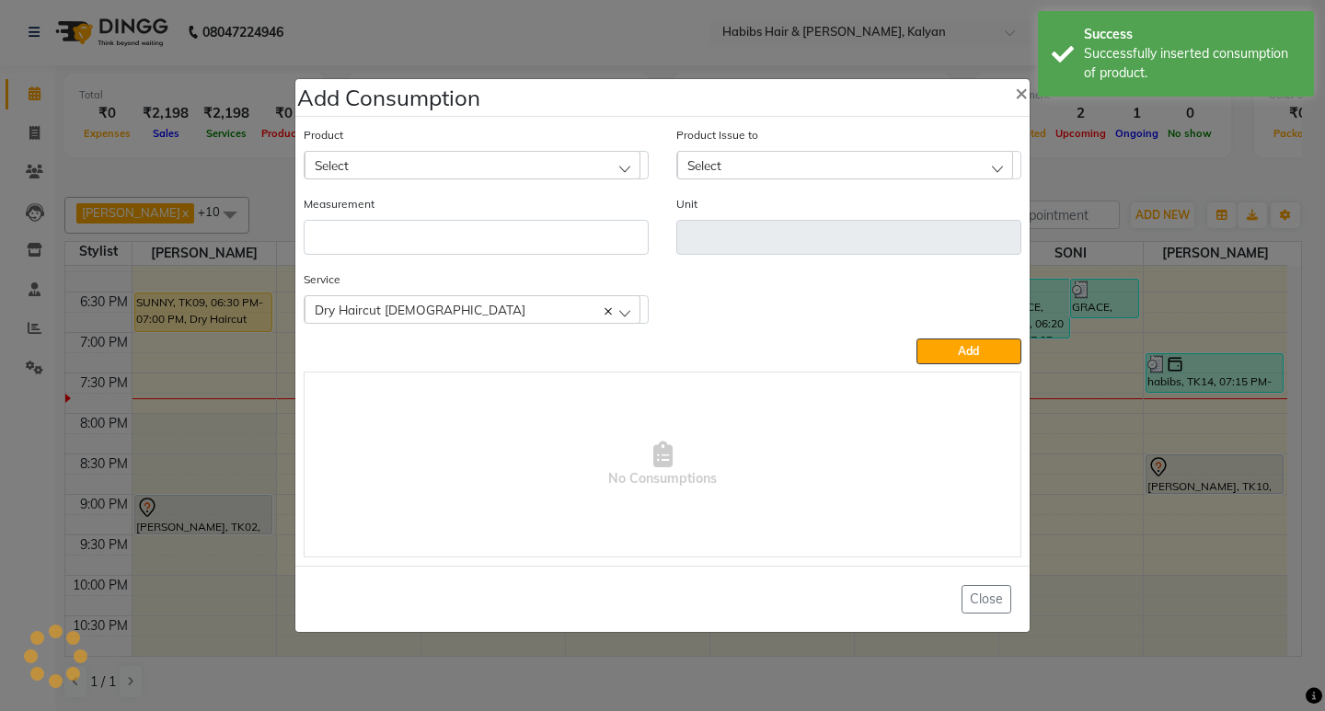
click at [1076, 149] on ngb-modal-window "Add Consumption × Product Select 001 BANANA POWDER 10GM Product Issue to Select…" at bounding box center [662, 355] width 1325 height 711
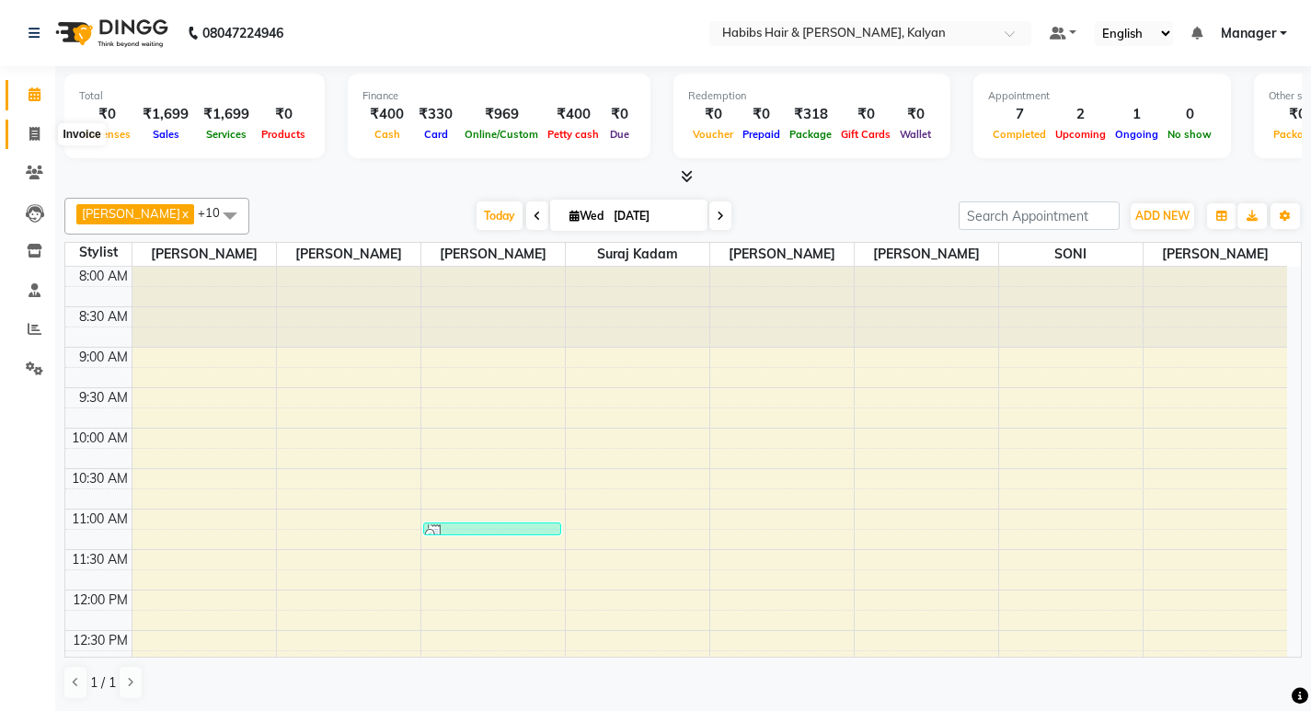
click at [32, 137] on icon at bounding box center [34, 134] width 10 height 14
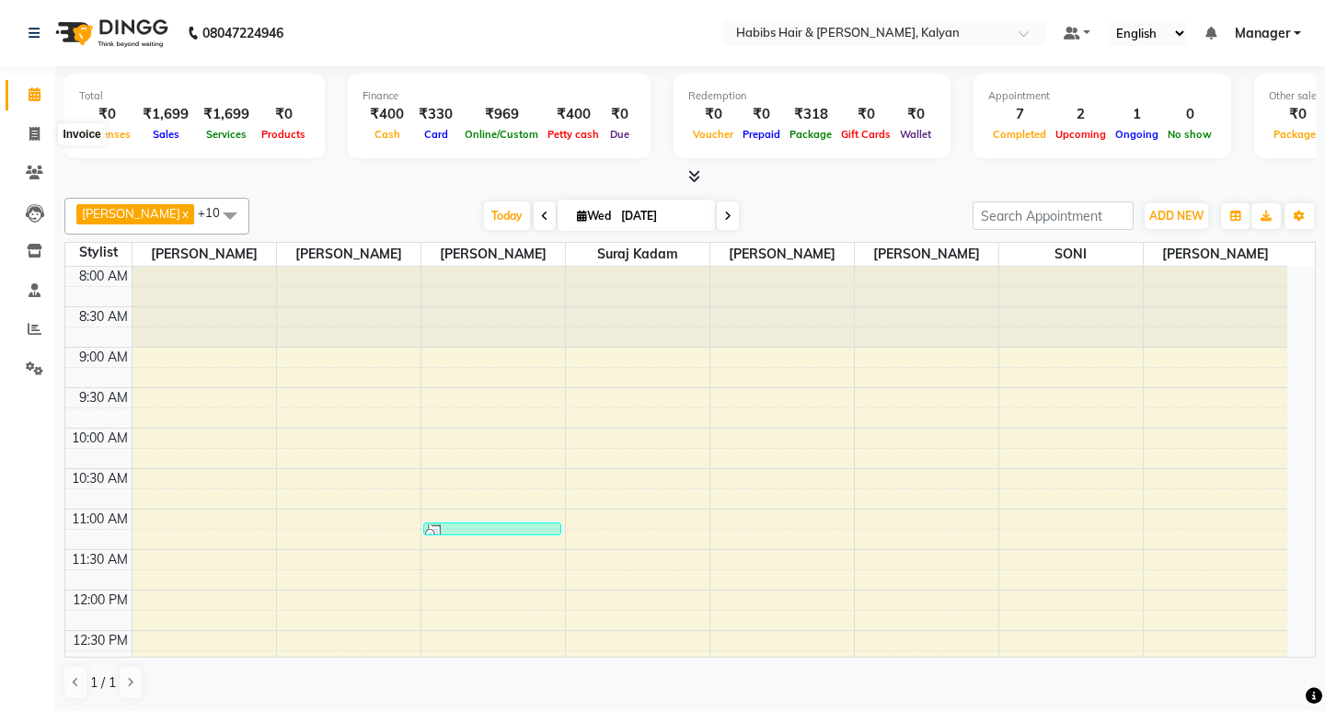
select select "8185"
select select "service"
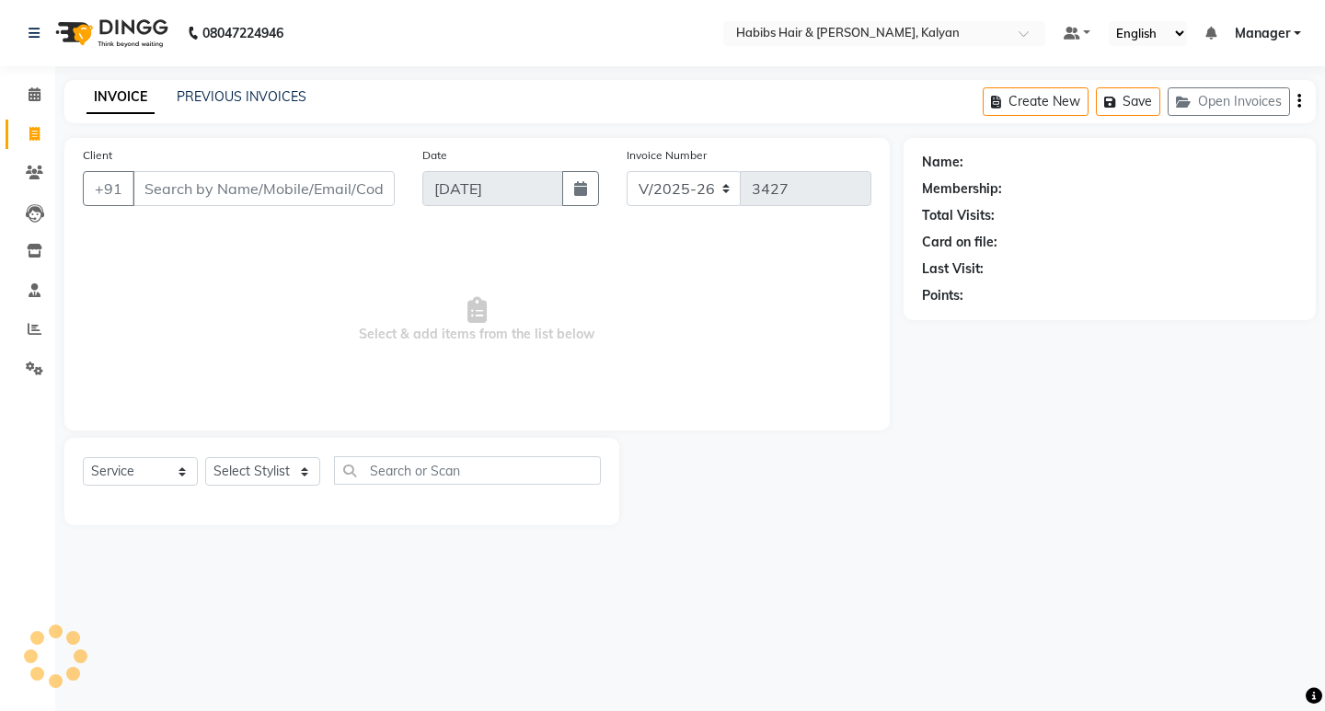
drag, startPoint x: 260, startPoint y: 492, endPoint x: 257, endPoint y: 469, distance: 23.2
click at [260, 492] on div "Select Service Product Membership Package Voucher Prepaid Gift Card Select Styl…" at bounding box center [342, 477] width 518 height 43
click at [254, 442] on div "Select Service Product Membership Package Voucher Prepaid Gift Card Select Styl…" at bounding box center [341, 481] width 555 height 87
click at [271, 481] on select "Select Stylist [PERSON_NAME] Manager [PERSON_NAME] zipre Priyanka Sagar [PERSON…" at bounding box center [262, 471] width 115 height 29
select select "81824"
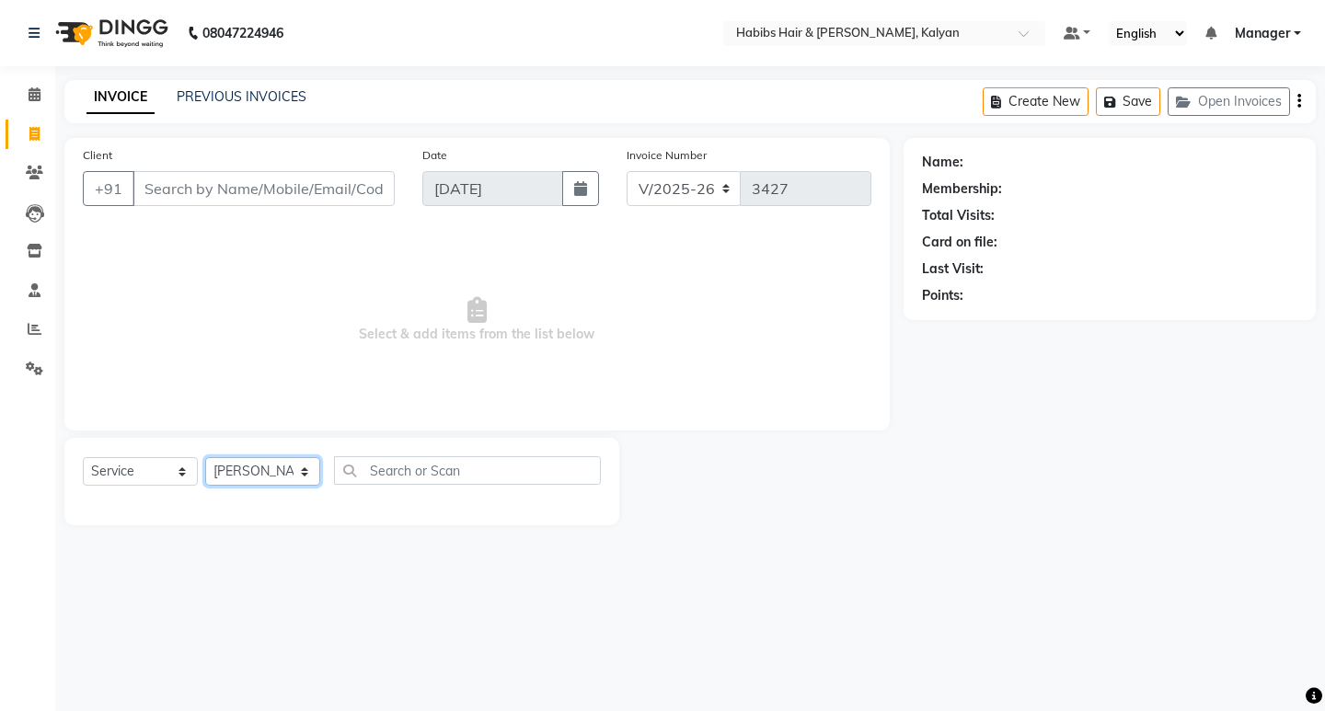
click at [205, 457] on select "Select Stylist [PERSON_NAME] Manager [PERSON_NAME] zipre Priyanka Sagar [PERSON…" at bounding box center [262, 471] width 115 height 29
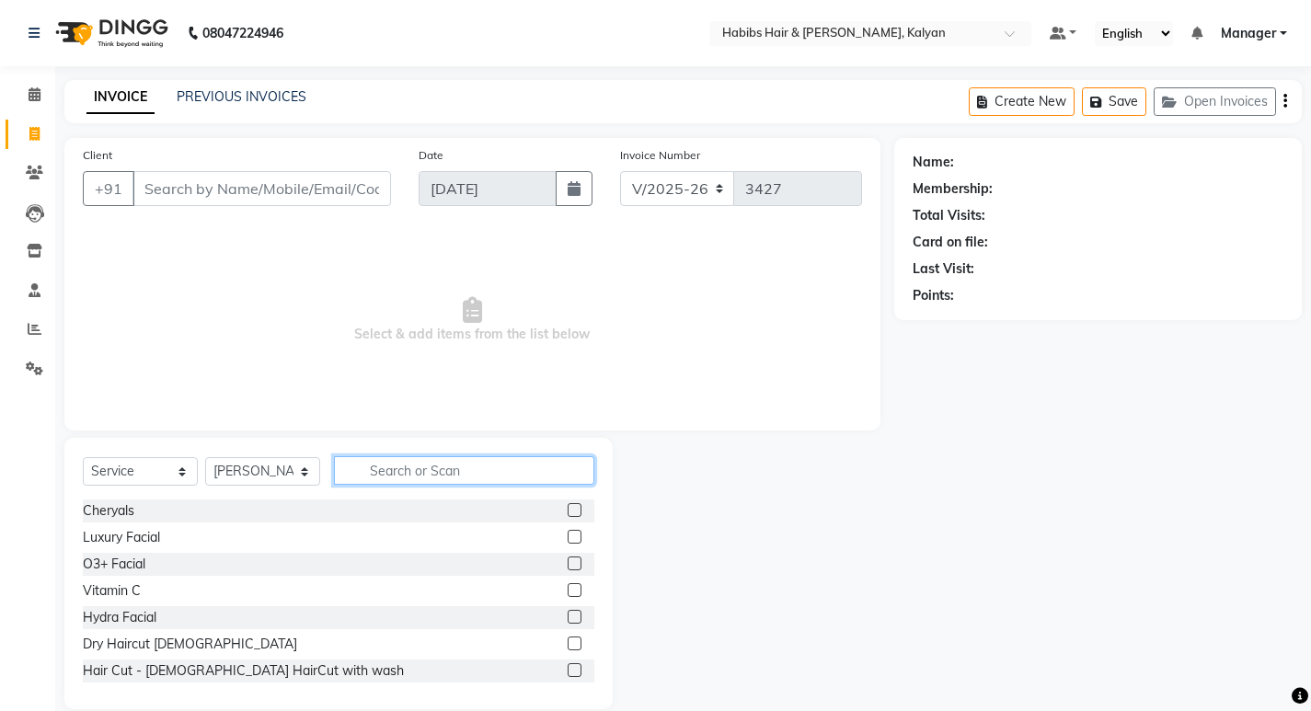
click at [421, 479] on input "text" at bounding box center [464, 470] width 260 height 29
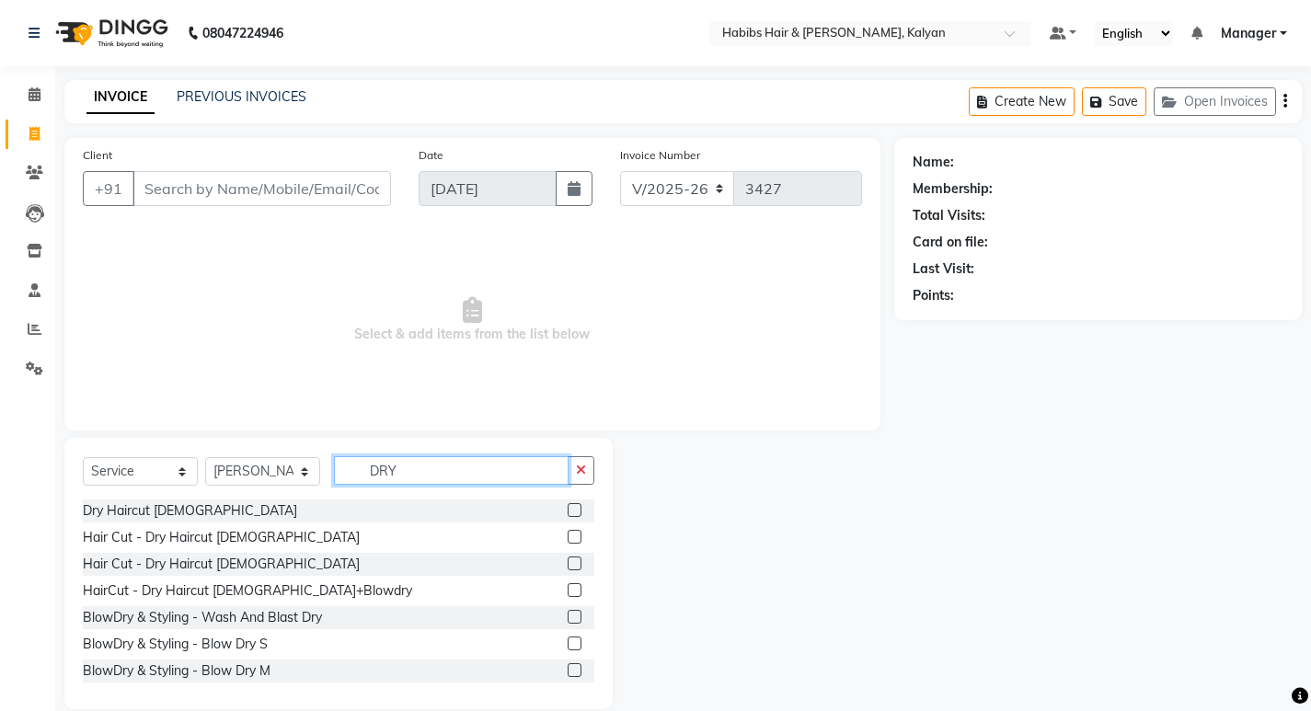
type input "DRY"
click at [568, 533] on label at bounding box center [575, 537] width 14 height 14
click at [568, 533] on input "checkbox" at bounding box center [574, 538] width 12 height 12
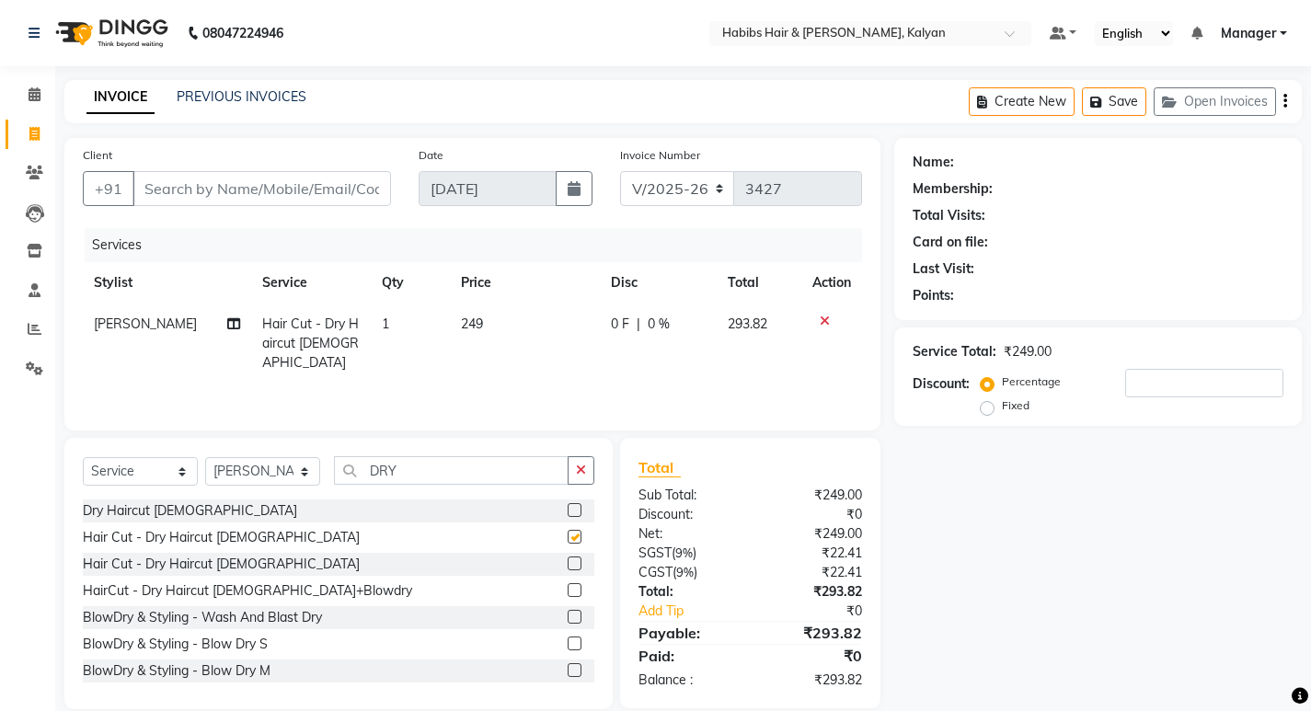
checkbox input "false"
click at [1287, 101] on icon "button" at bounding box center [1286, 101] width 4 height 1
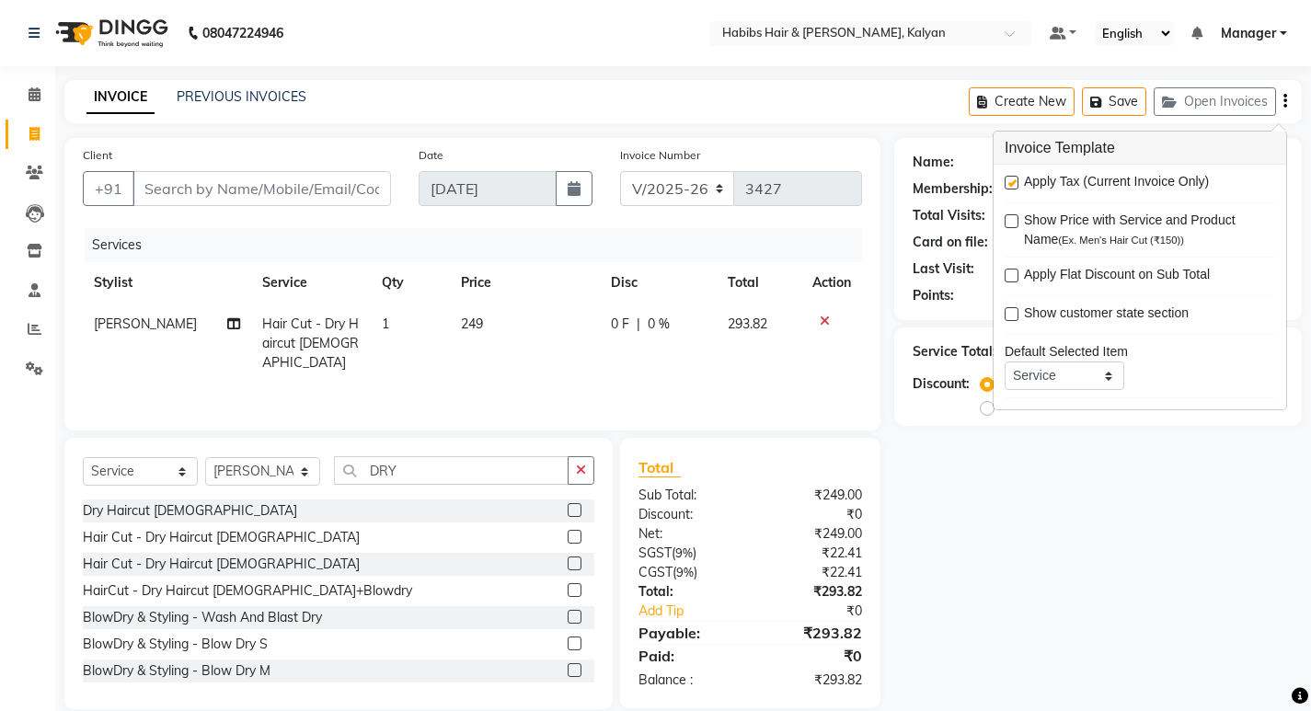
click at [1005, 182] on label at bounding box center [1012, 183] width 14 height 14
click at [1005, 182] on input "checkbox" at bounding box center [1011, 184] width 12 height 12
checkbox input "false"
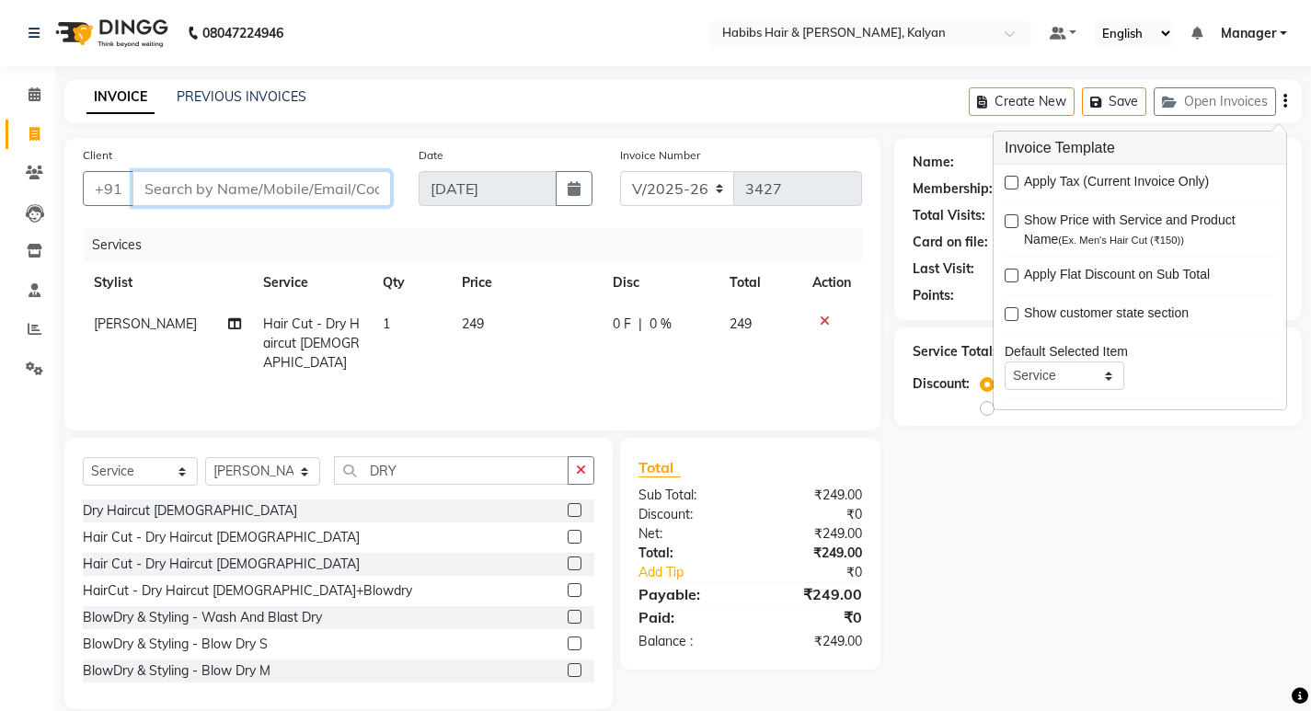
click at [354, 203] on input "Client" at bounding box center [262, 188] width 259 height 35
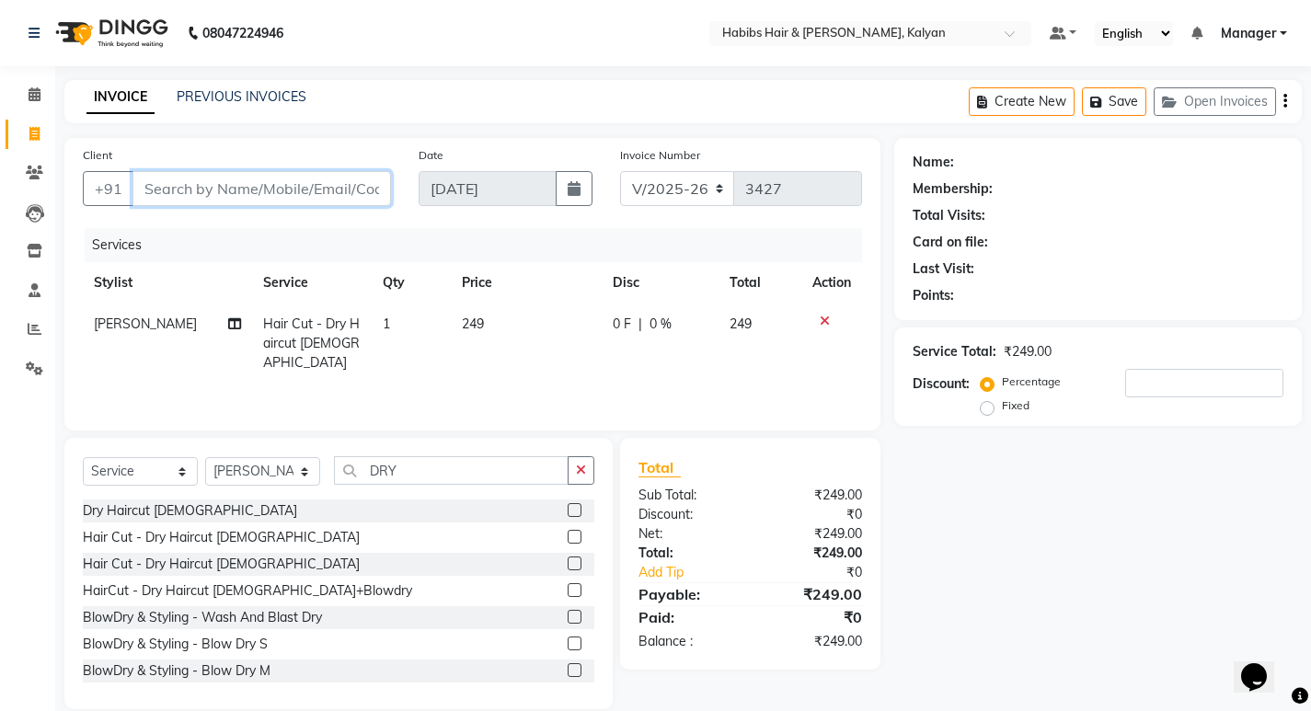
type input "9"
type input "0"
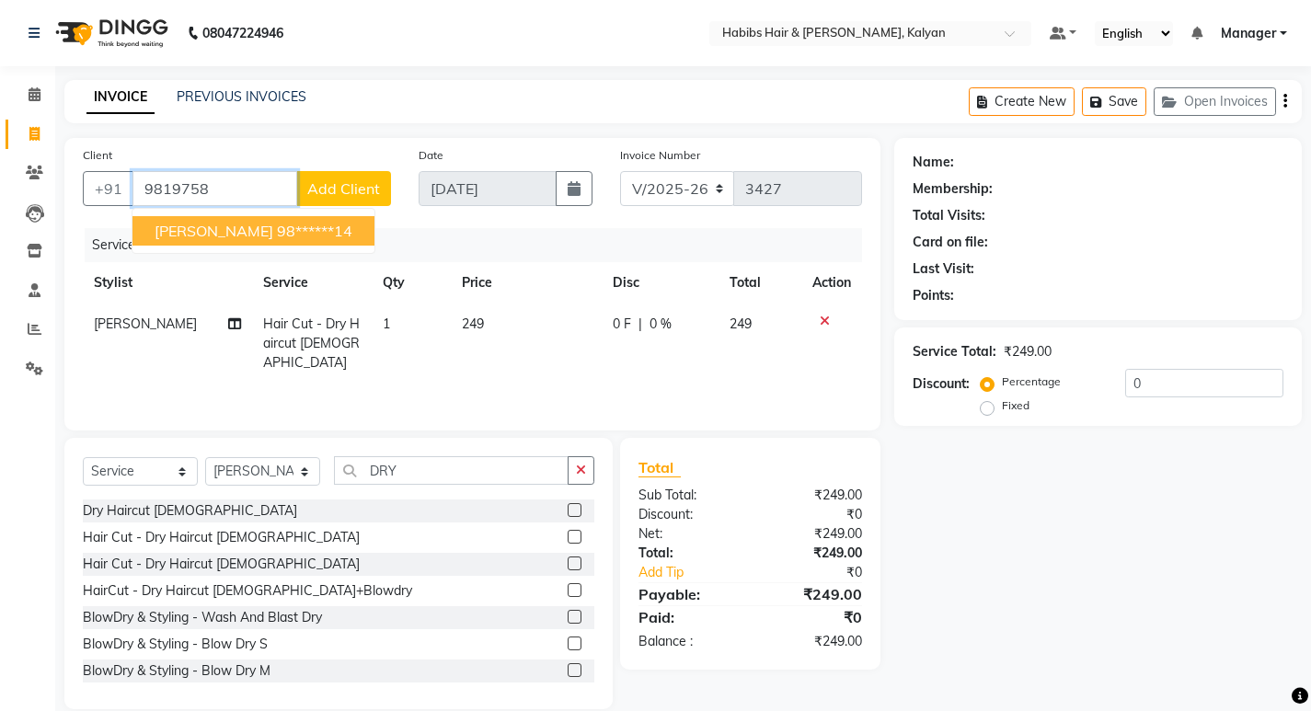
click at [308, 226] on ngb-highlight "98******14" at bounding box center [314, 231] width 75 height 18
type input "98******14"
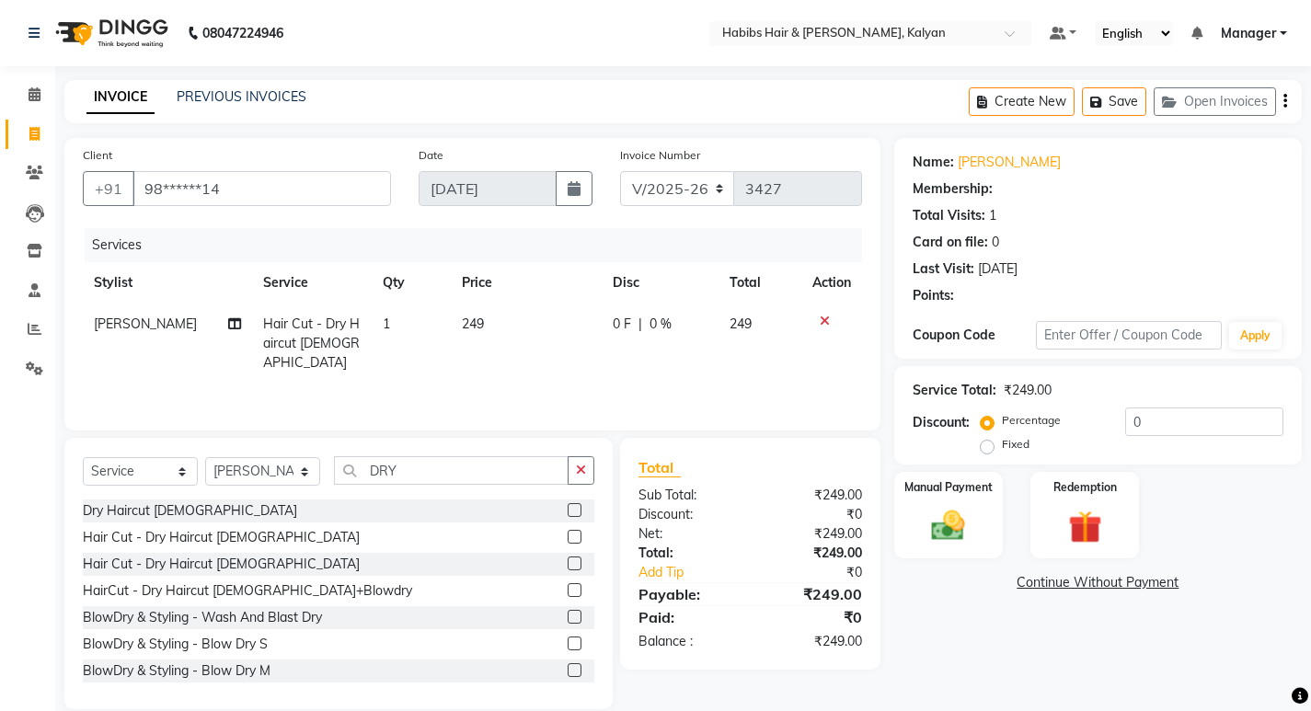
select select "1: Object"
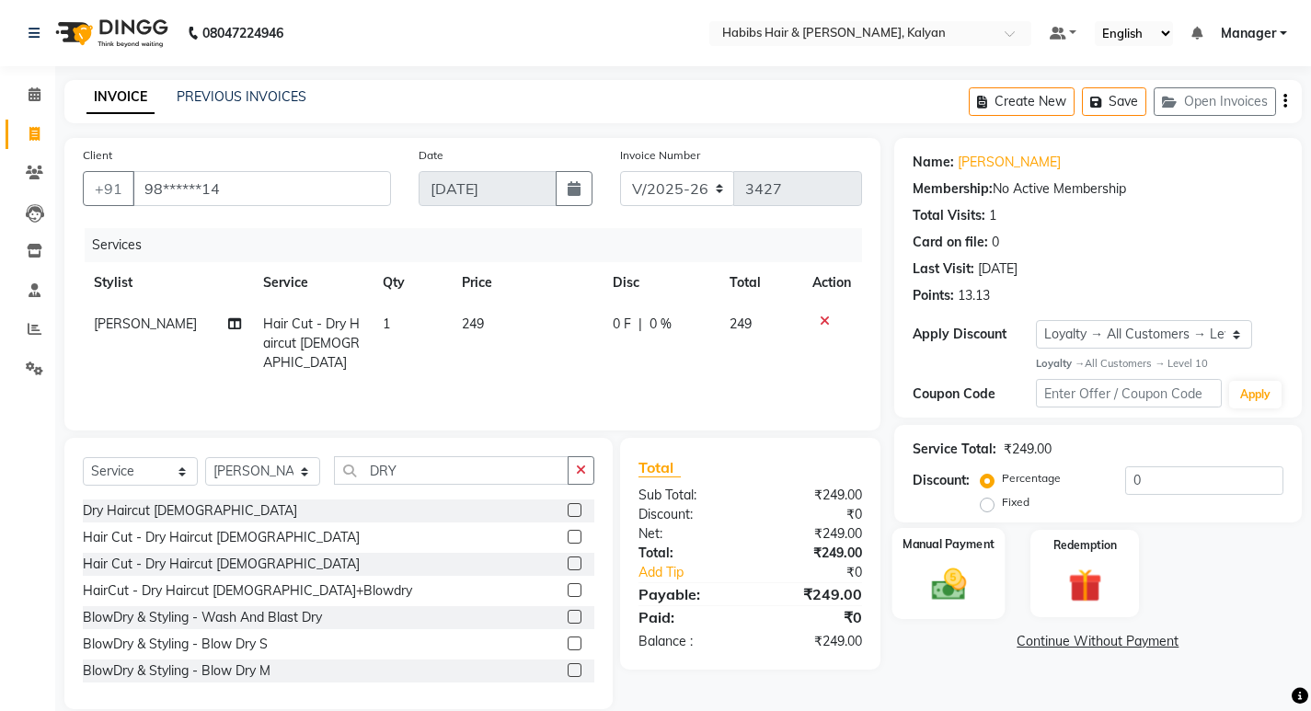
click at [949, 586] on img at bounding box center [948, 585] width 56 height 40
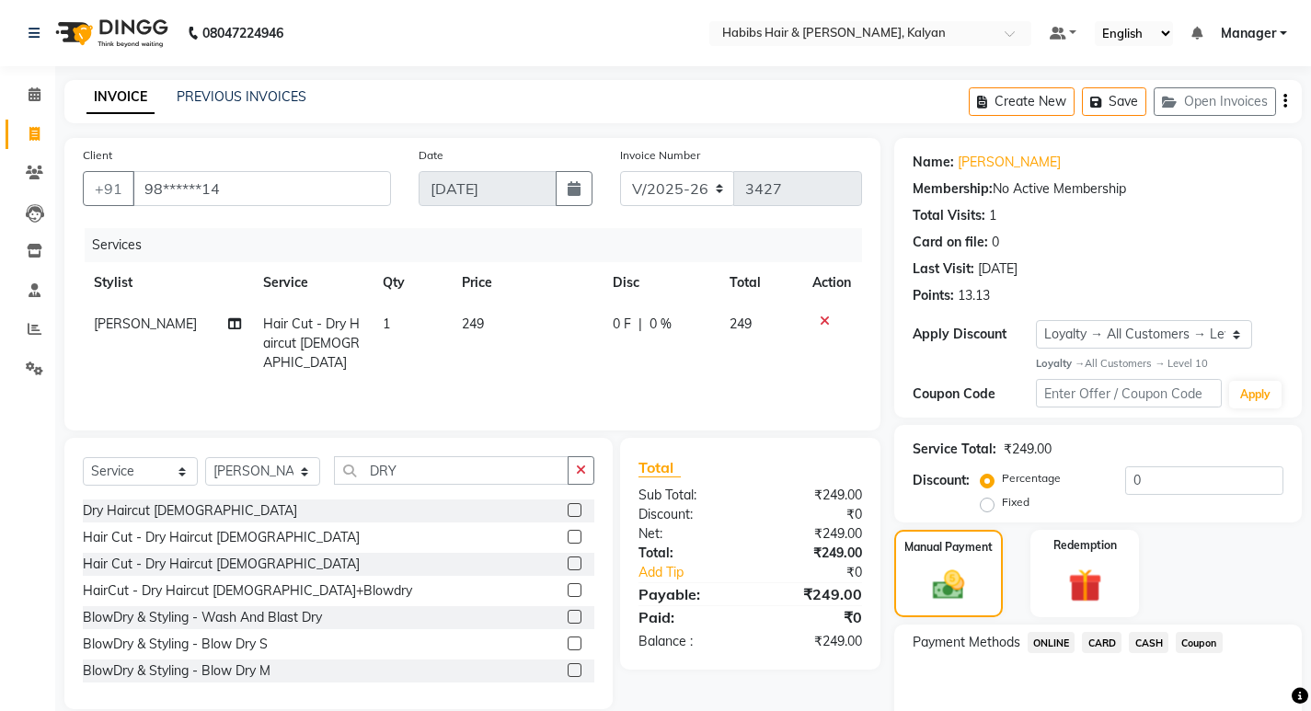
click at [1061, 641] on span "ONLINE" at bounding box center [1052, 642] width 48 height 21
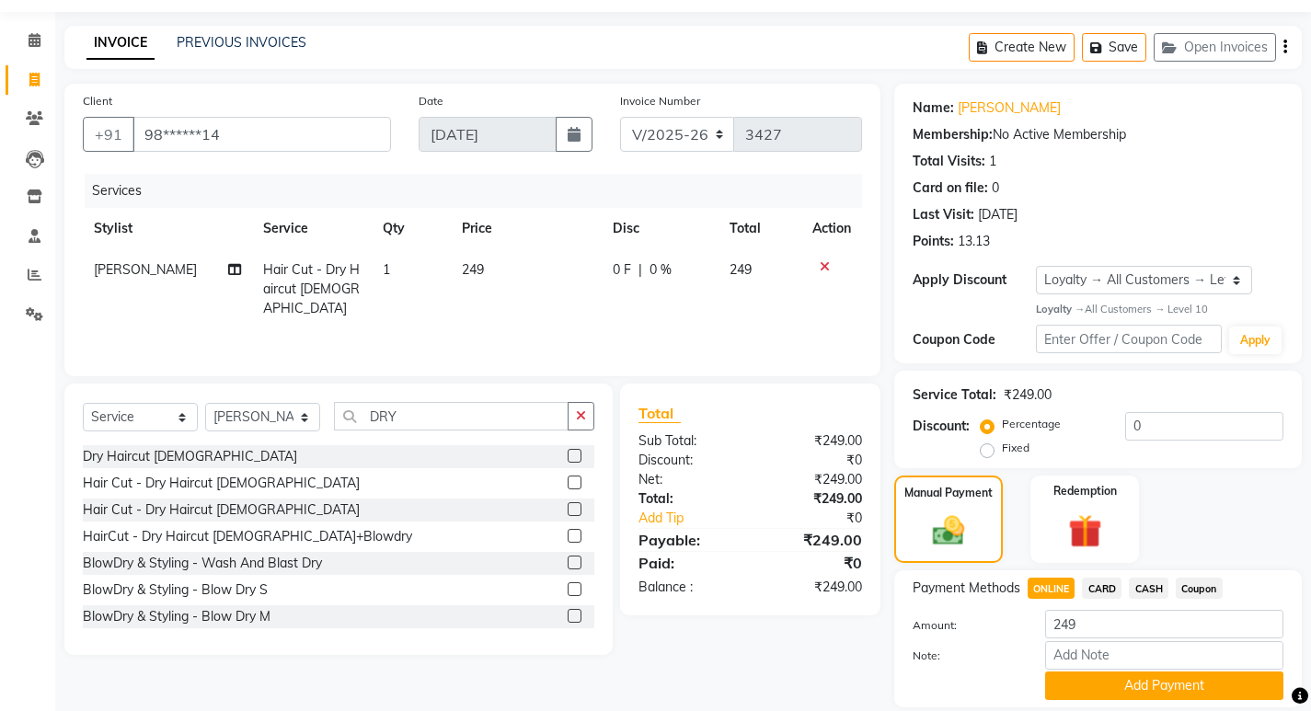
scroll to position [116, 0]
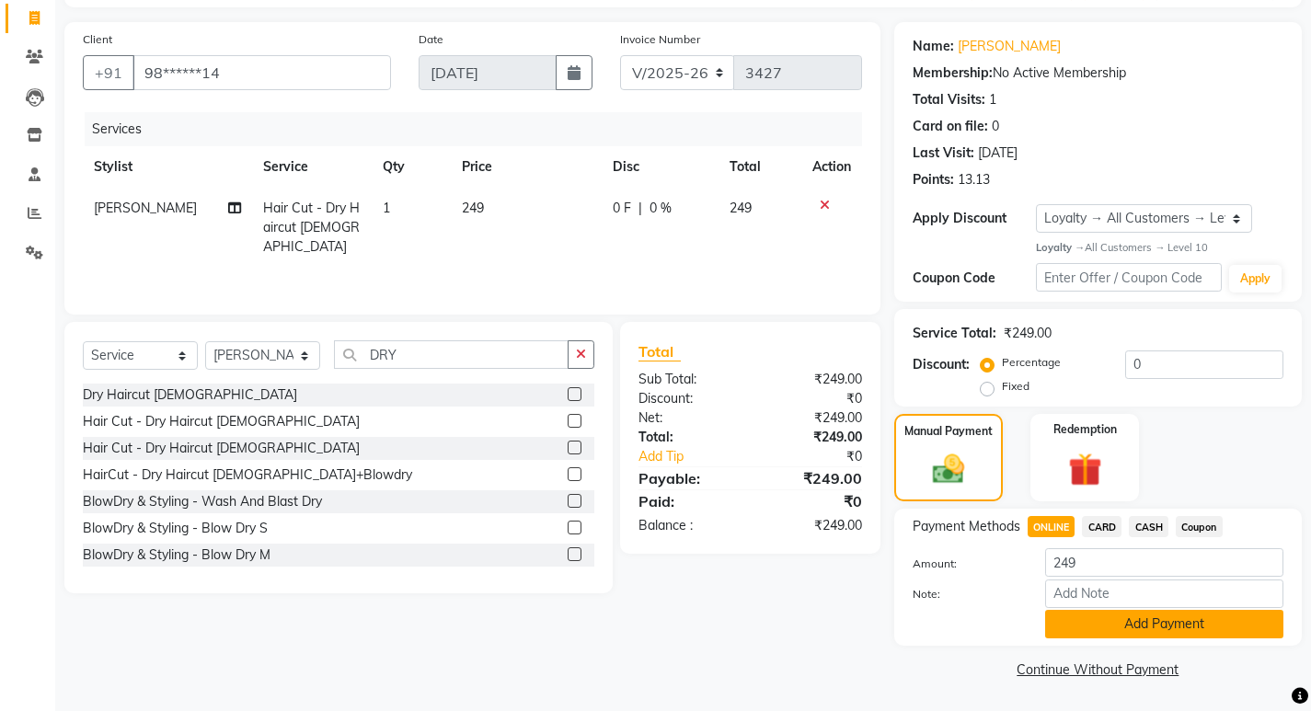
click at [1091, 615] on button "Add Payment" at bounding box center [1164, 624] width 238 height 29
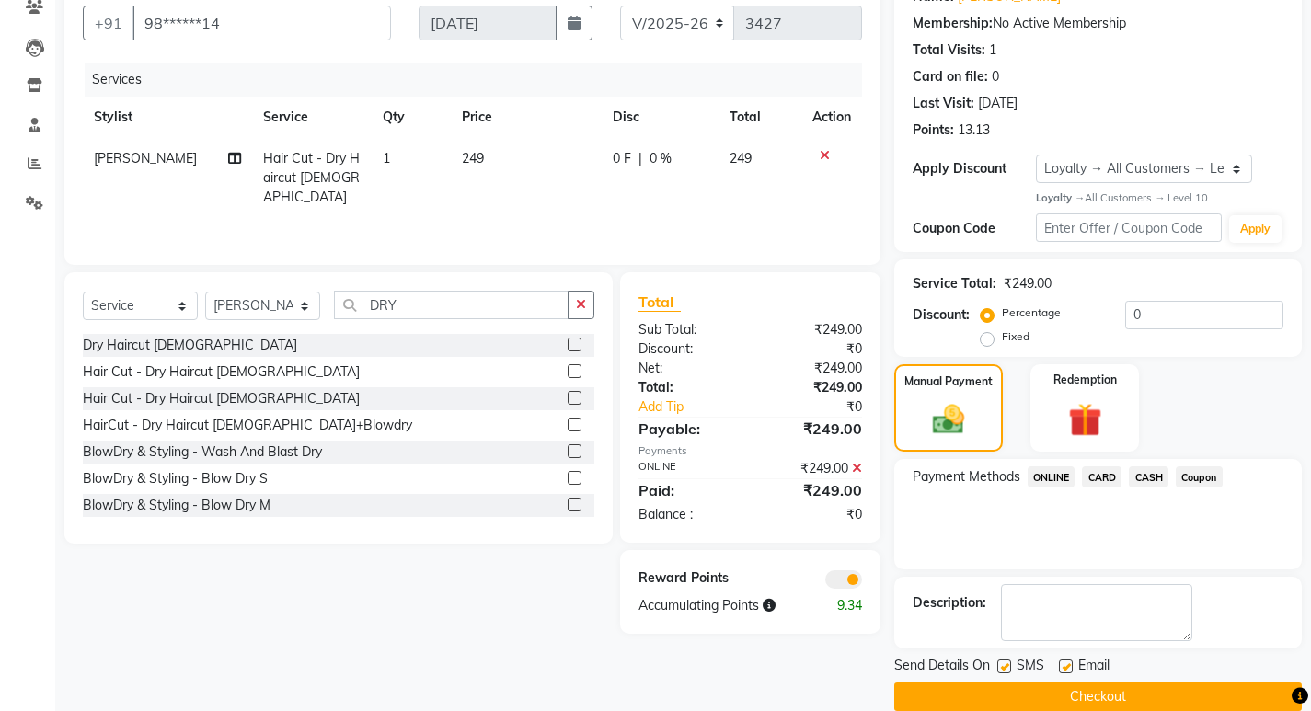
scroll to position [193, 0]
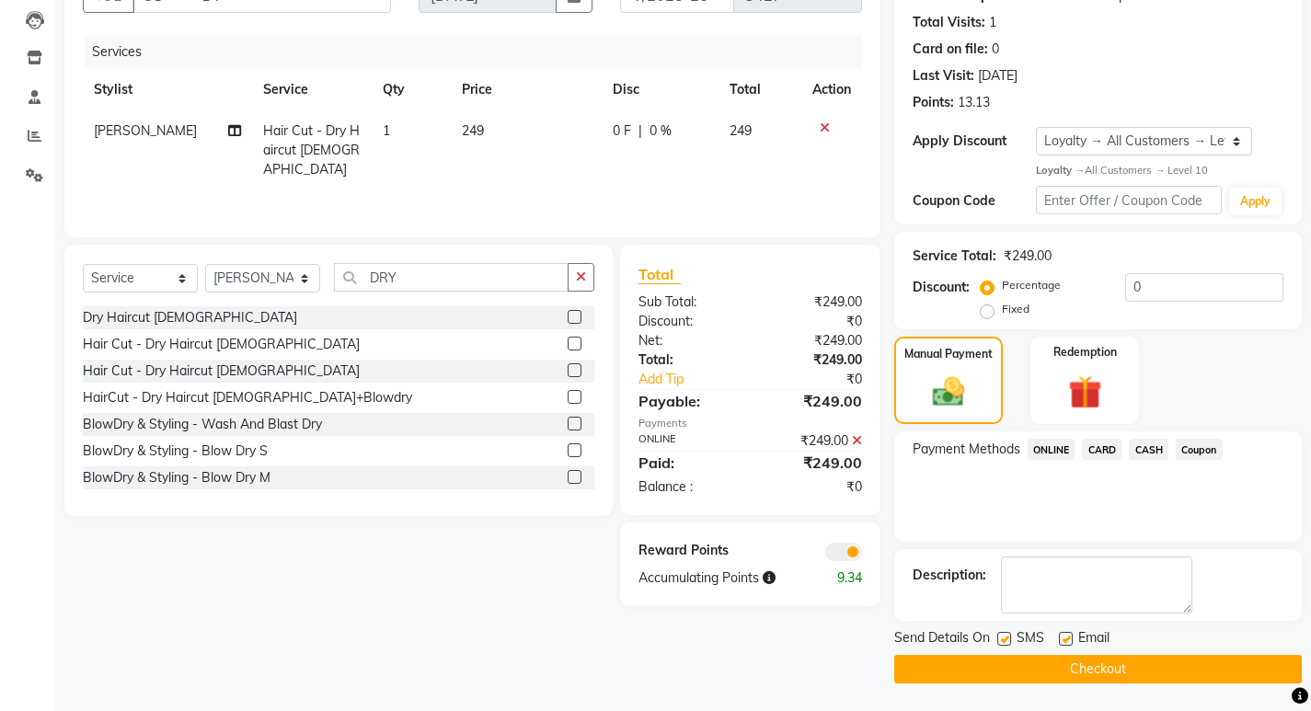
click at [1097, 662] on button "Checkout" at bounding box center [1099, 669] width 408 height 29
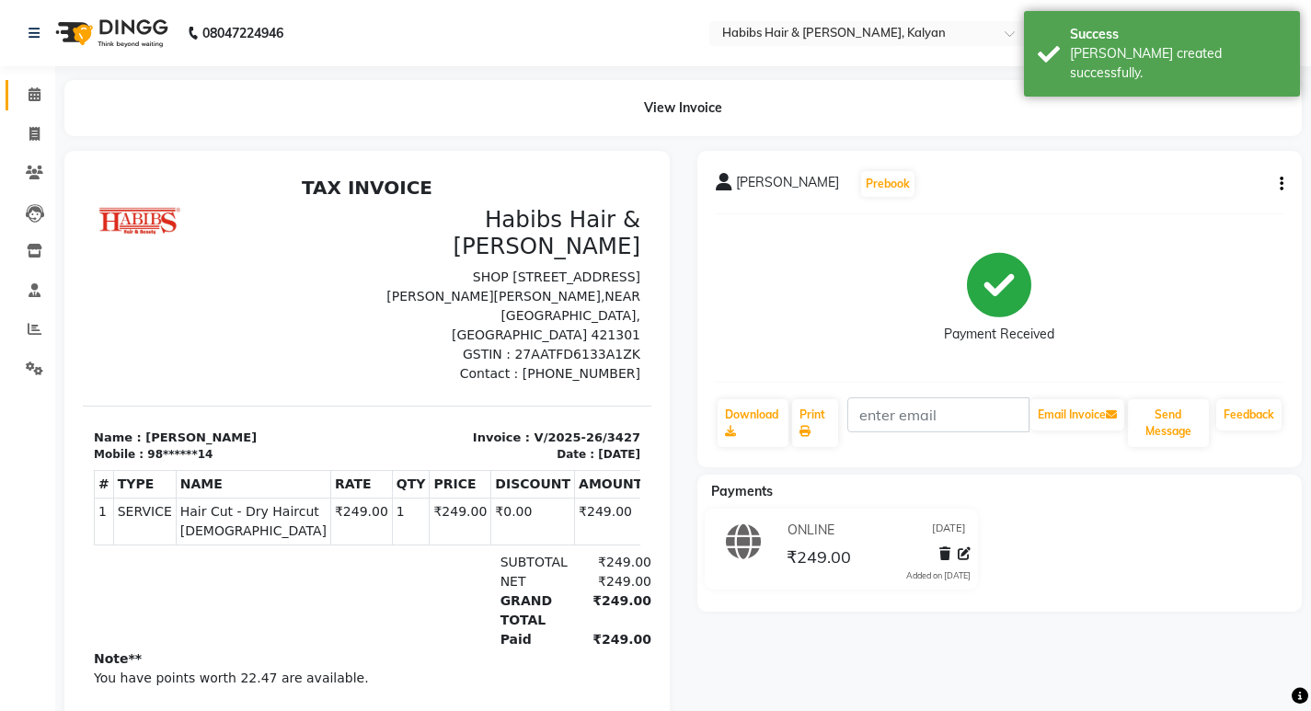
click at [16, 94] on link "Calendar" at bounding box center [28, 95] width 44 height 30
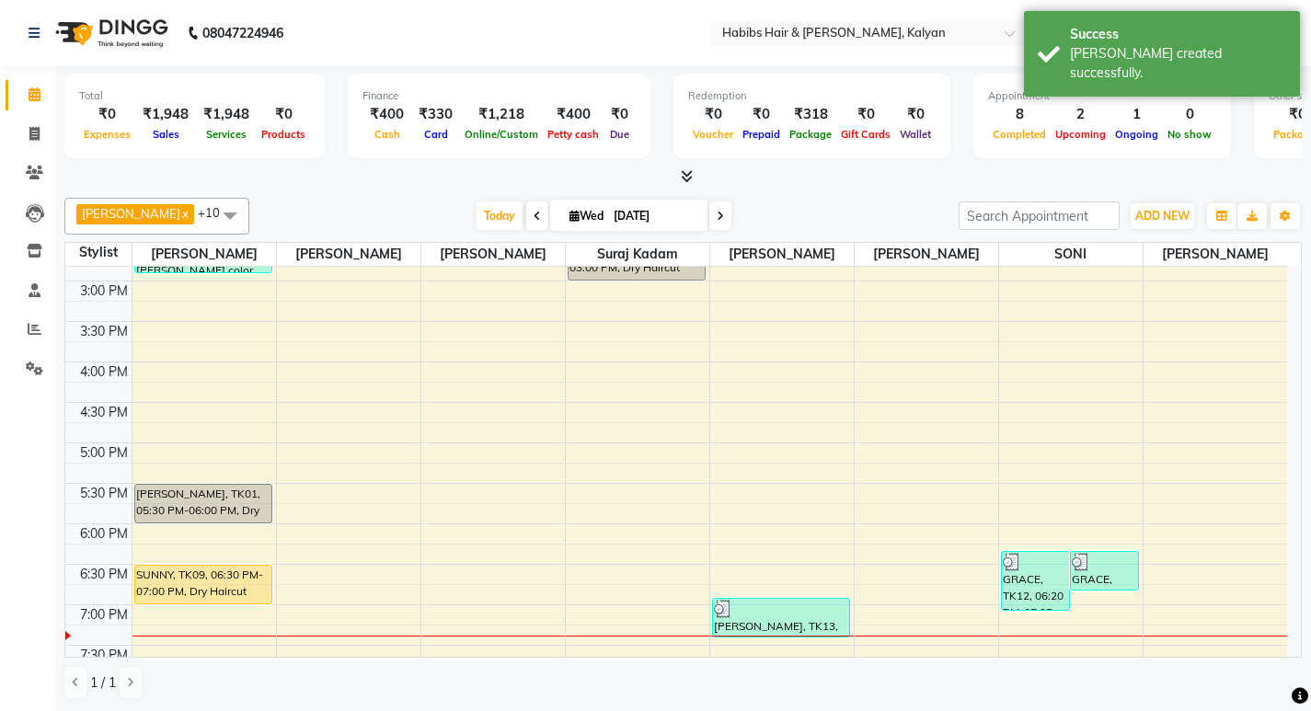
scroll to position [824, 0]
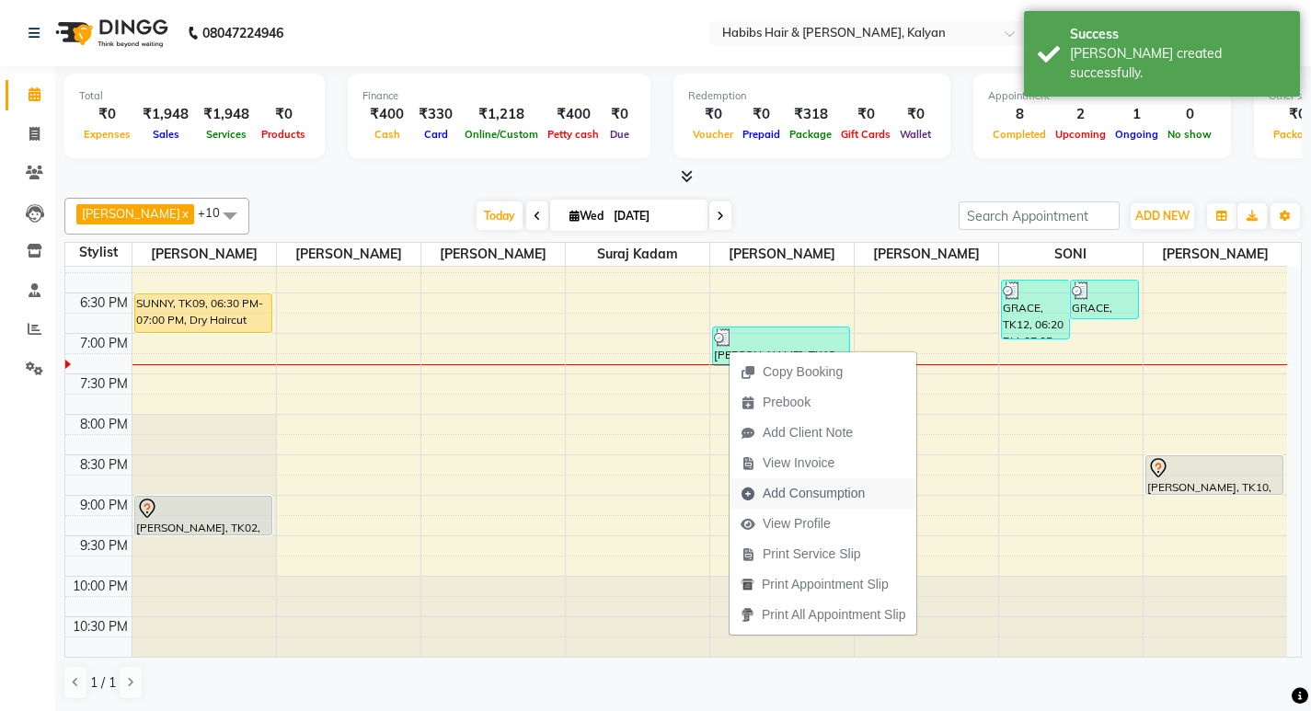
click at [835, 484] on span "Add Consumption" at bounding box center [814, 493] width 102 height 19
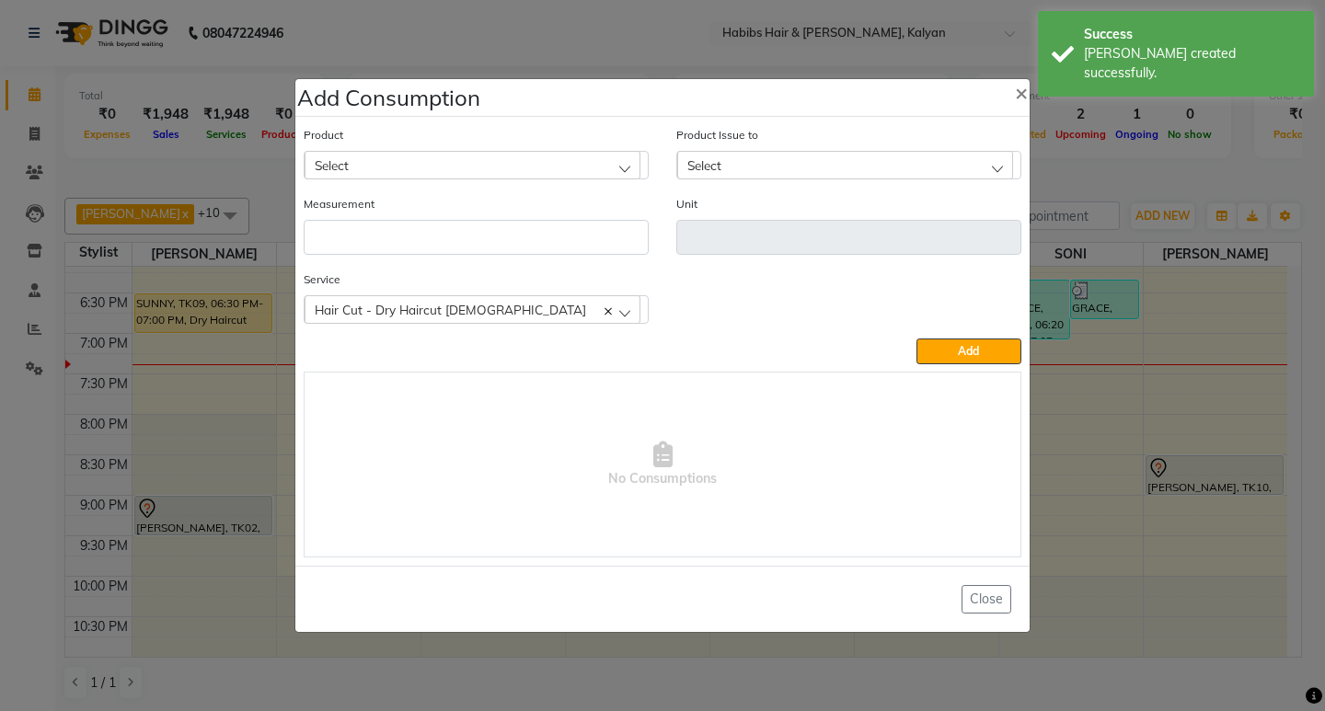
click at [433, 167] on div "Select" at bounding box center [473, 165] width 336 height 28
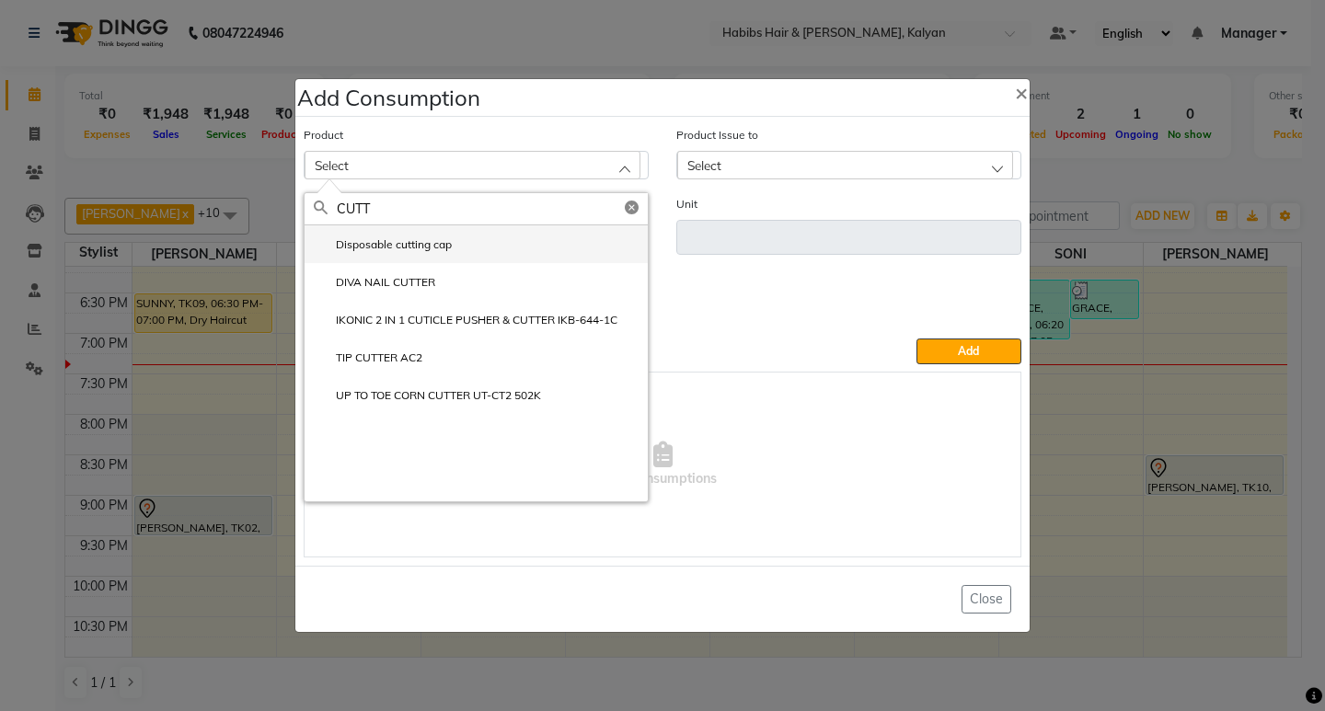
type input "CUTT"
click at [407, 236] on li "Disposable cutting cap" at bounding box center [476, 244] width 343 height 38
type input "pc"
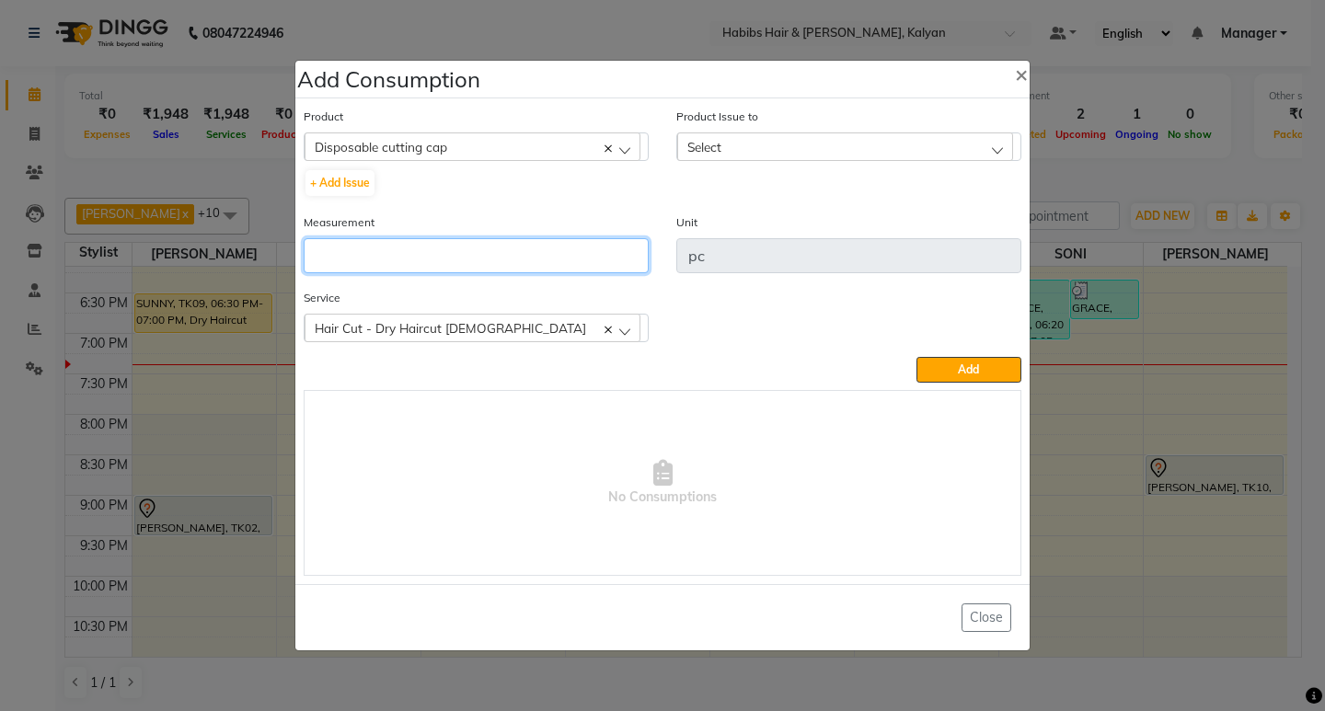
click at [421, 259] on input "number" at bounding box center [476, 255] width 345 height 35
type input "1"
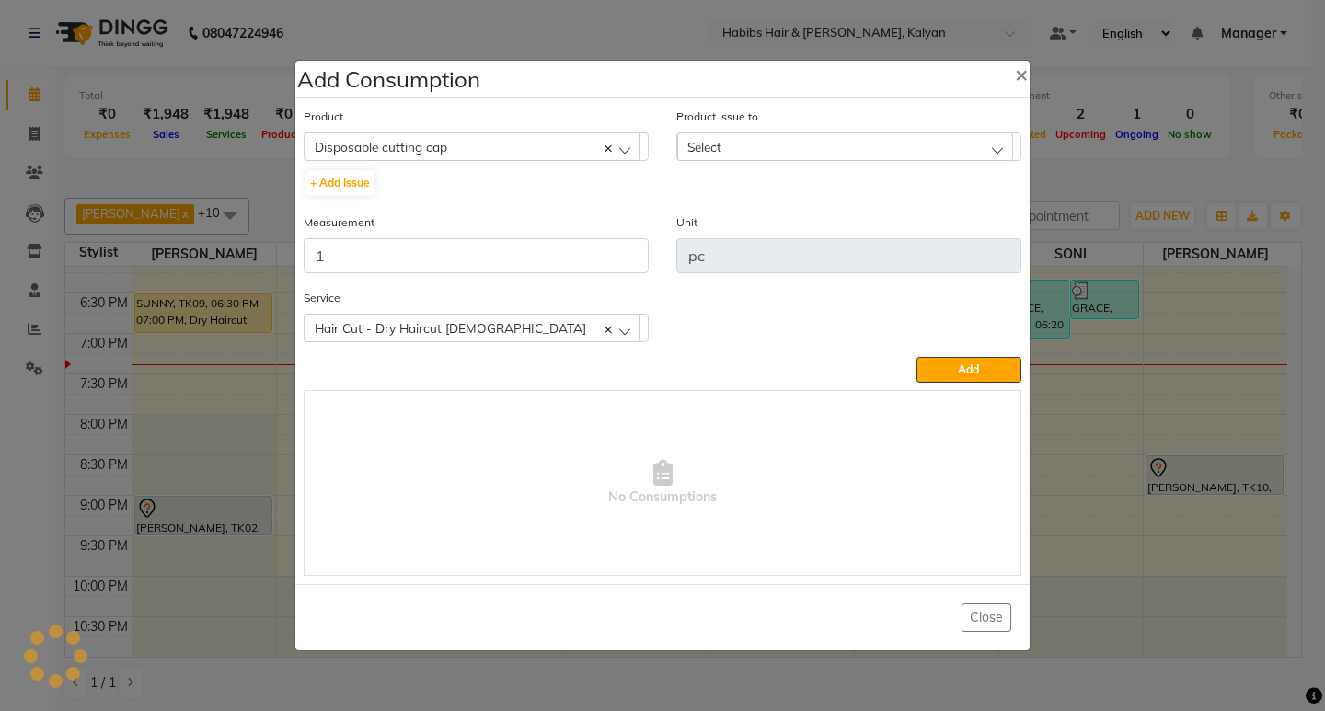
click at [908, 148] on div "Select" at bounding box center [845, 147] width 336 height 28
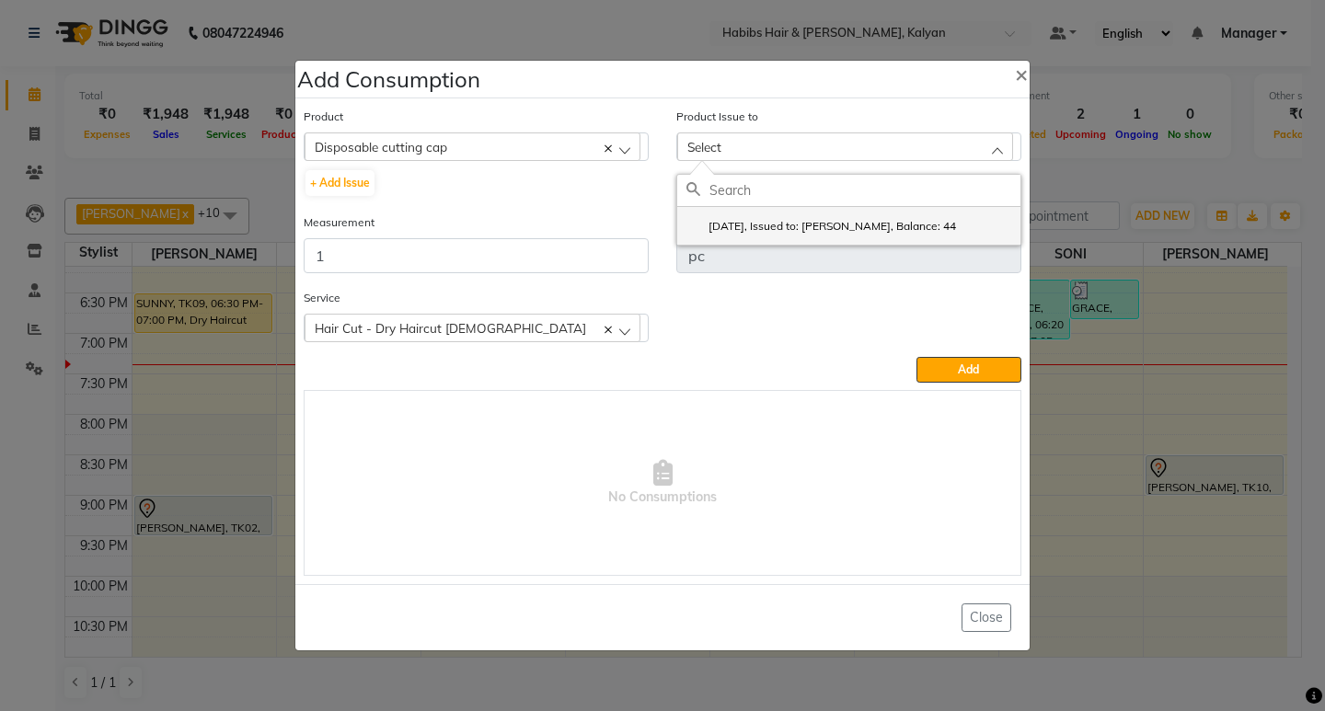
click at [924, 236] on li "2025-09-02, Issued to: SONI, Balance: 44" at bounding box center [848, 226] width 343 height 38
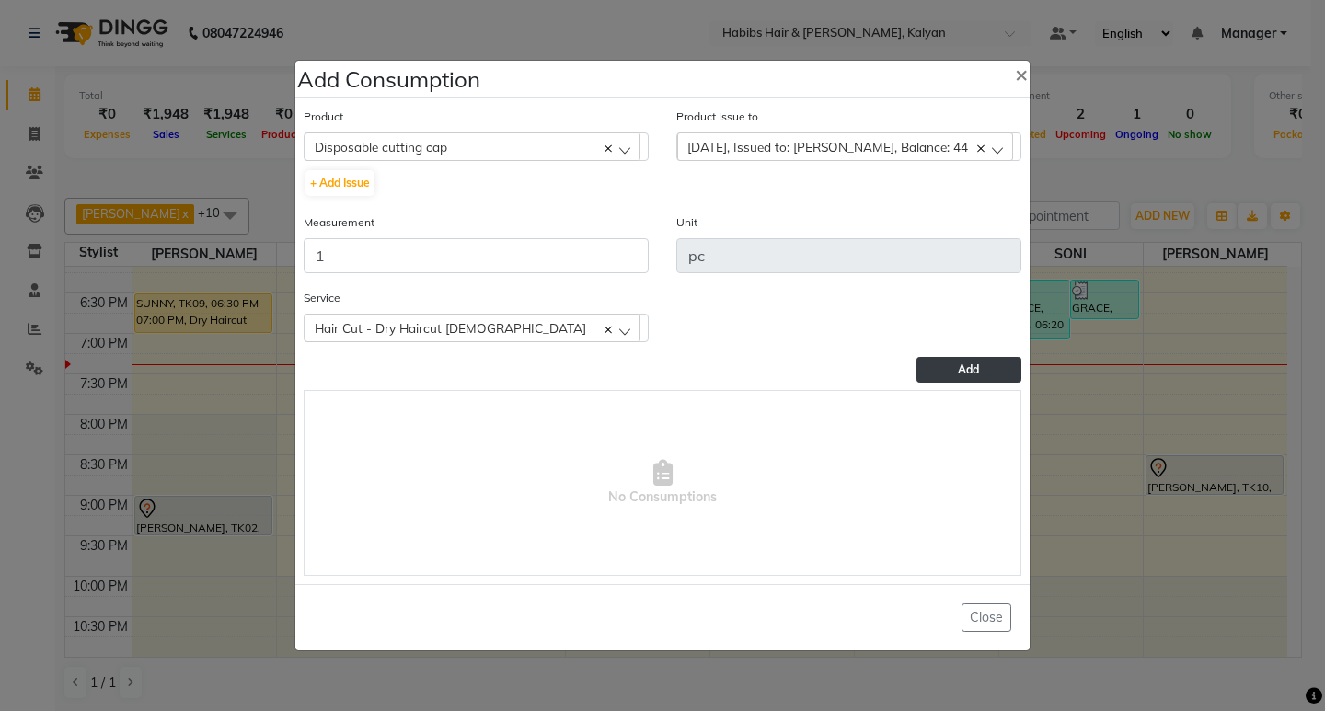
click at [961, 374] on span "Add" at bounding box center [968, 370] width 21 height 14
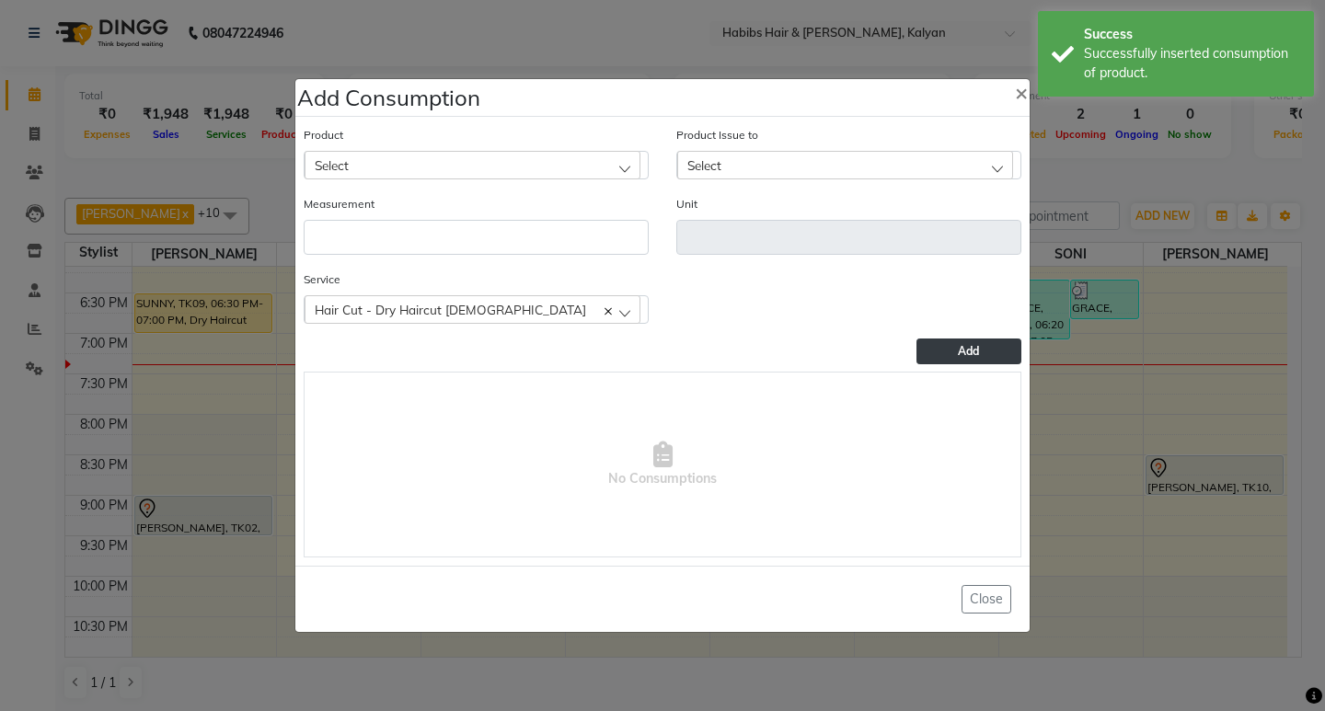
click at [1072, 193] on ngb-modal-window "Add Consumption × Product Select 001 BANANA POWDER 10GM Product Issue to Select…" at bounding box center [662, 355] width 1325 height 711
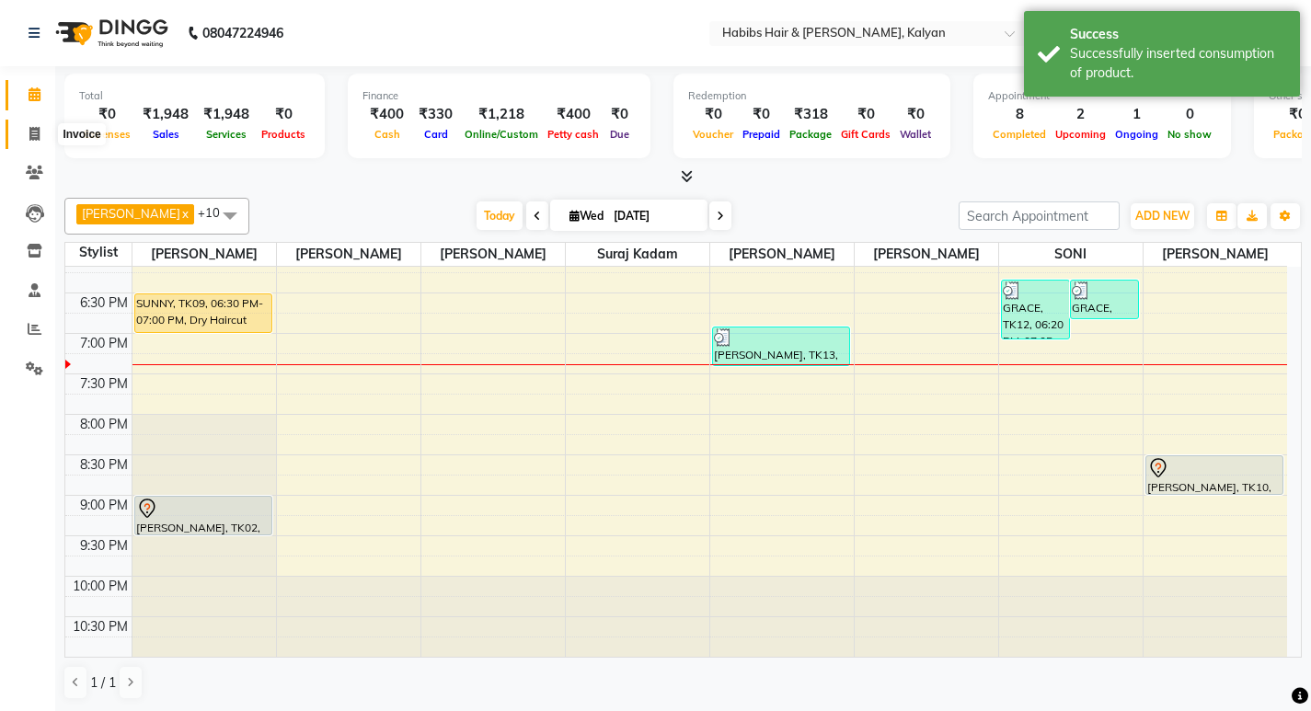
click at [36, 132] on icon at bounding box center [34, 134] width 10 height 14
select select "8185"
select select "service"
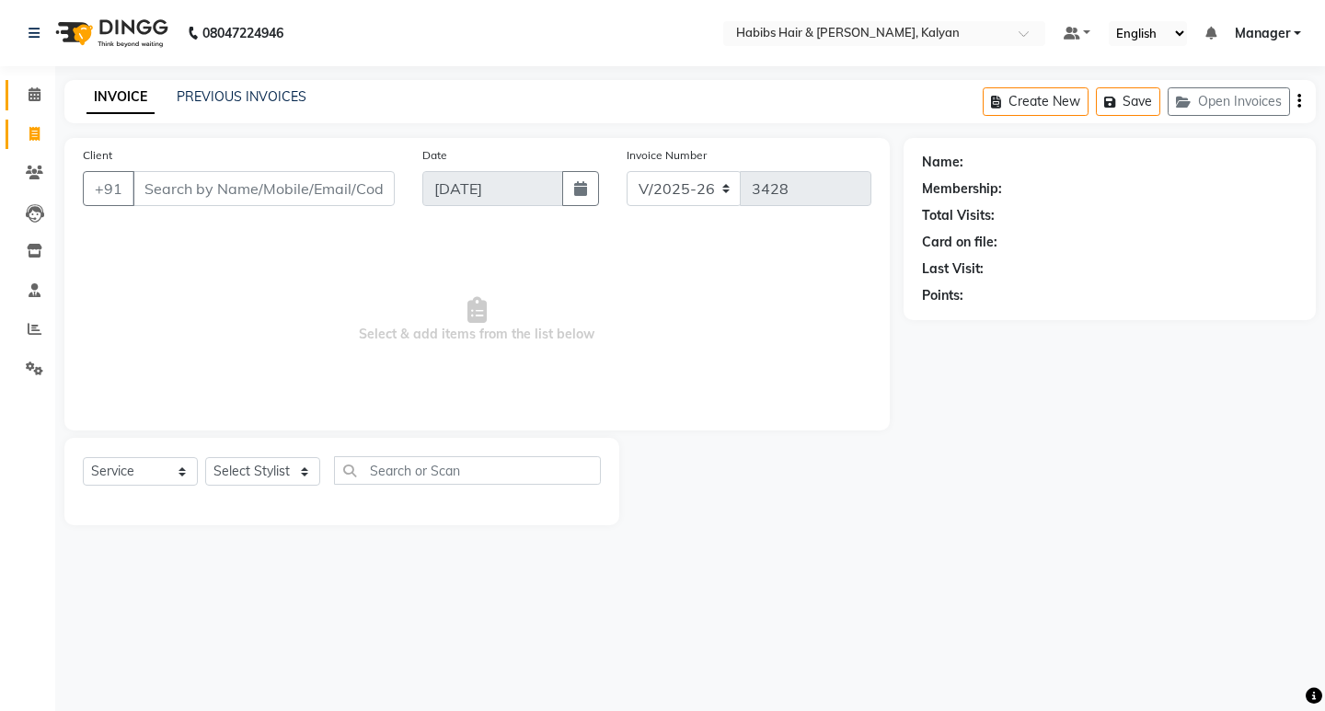
click at [27, 82] on link "Calendar" at bounding box center [28, 95] width 44 height 30
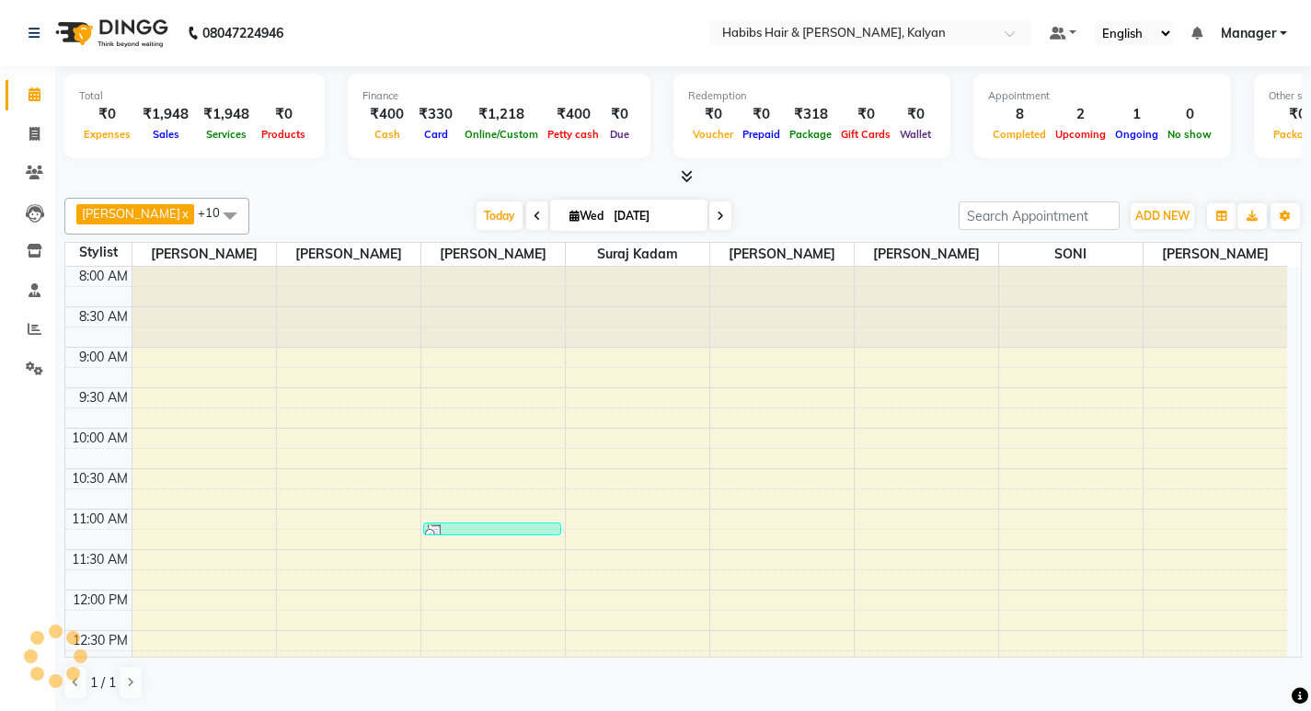
scroll to position [789, 0]
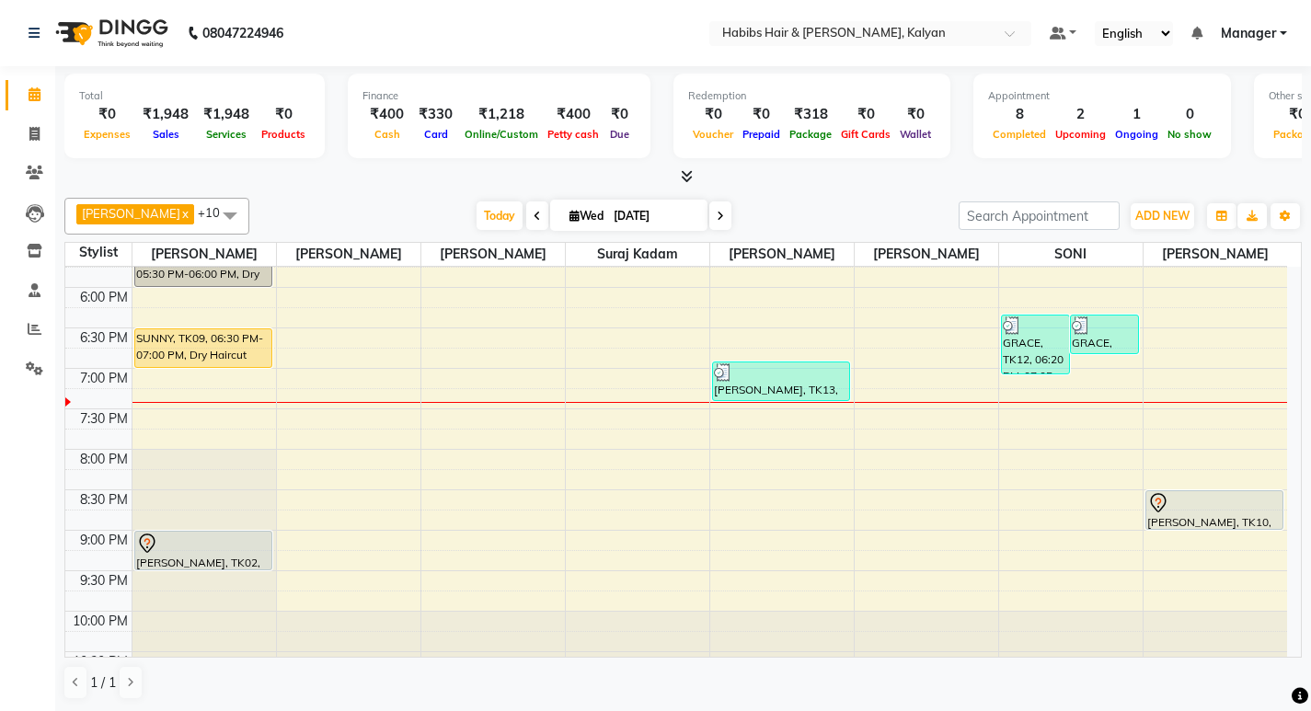
click at [717, 219] on icon at bounding box center [720, 216] width 7 height 11
type input "04-09-2025"
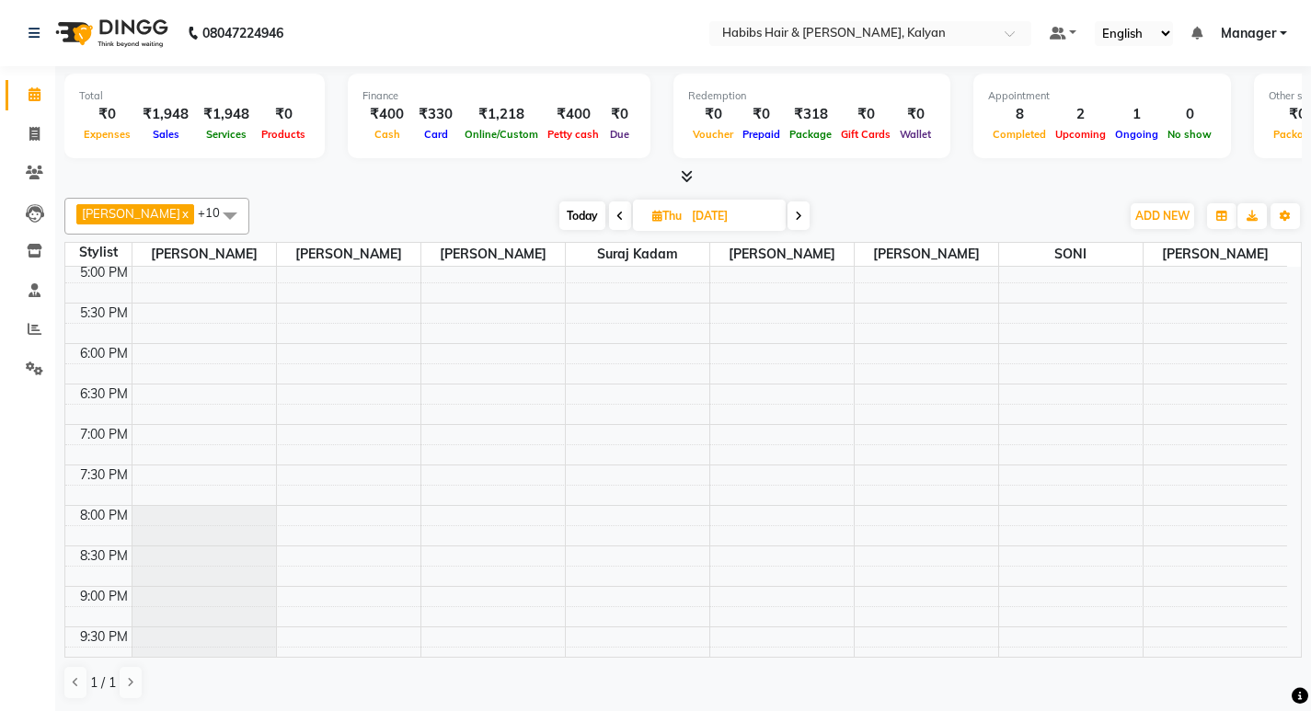
scroll to position [732, 0]
click at [198, 428] on div "8:00 AM 8:30 AM 9:00 AM 9:30 AM 10:00 AM 10:30 AM 11:00 AM 11:30 AM 12:00 PM 12…" at bounding box center [676, 142] width 1222 height 1214
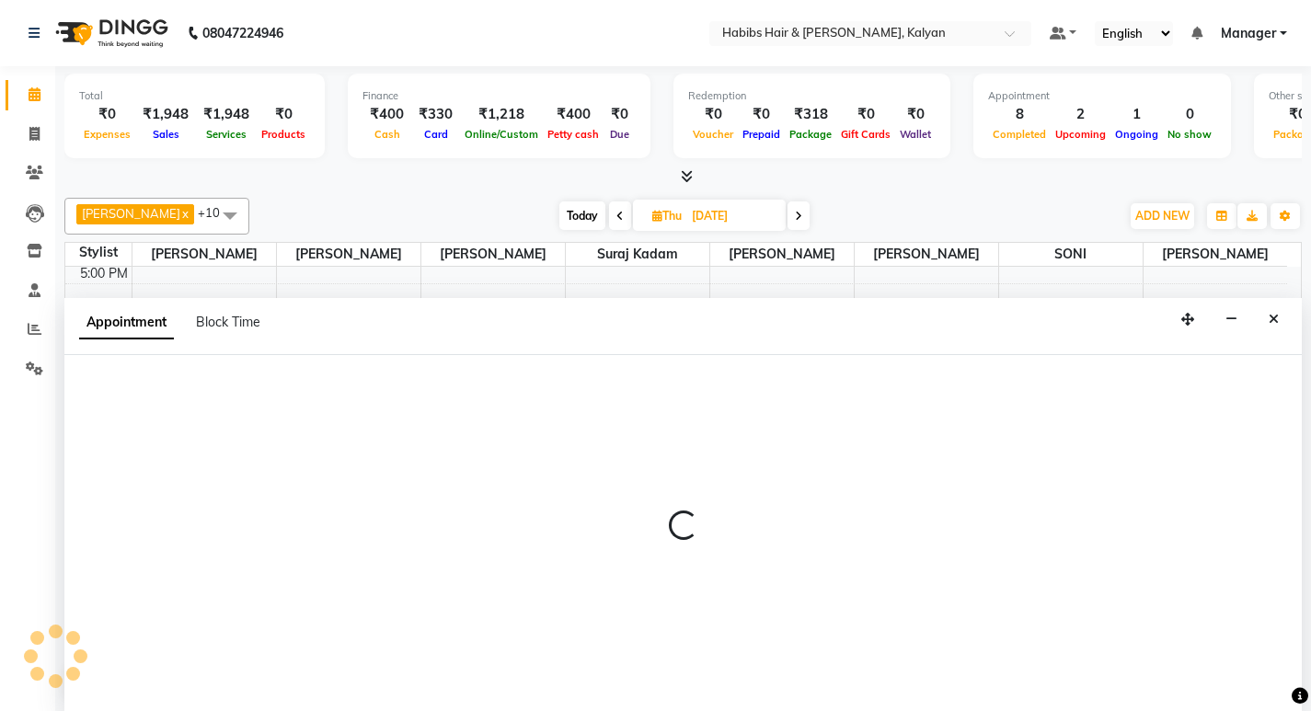
scroll to position [1, 0]
select select "77419"
select select "tentative"
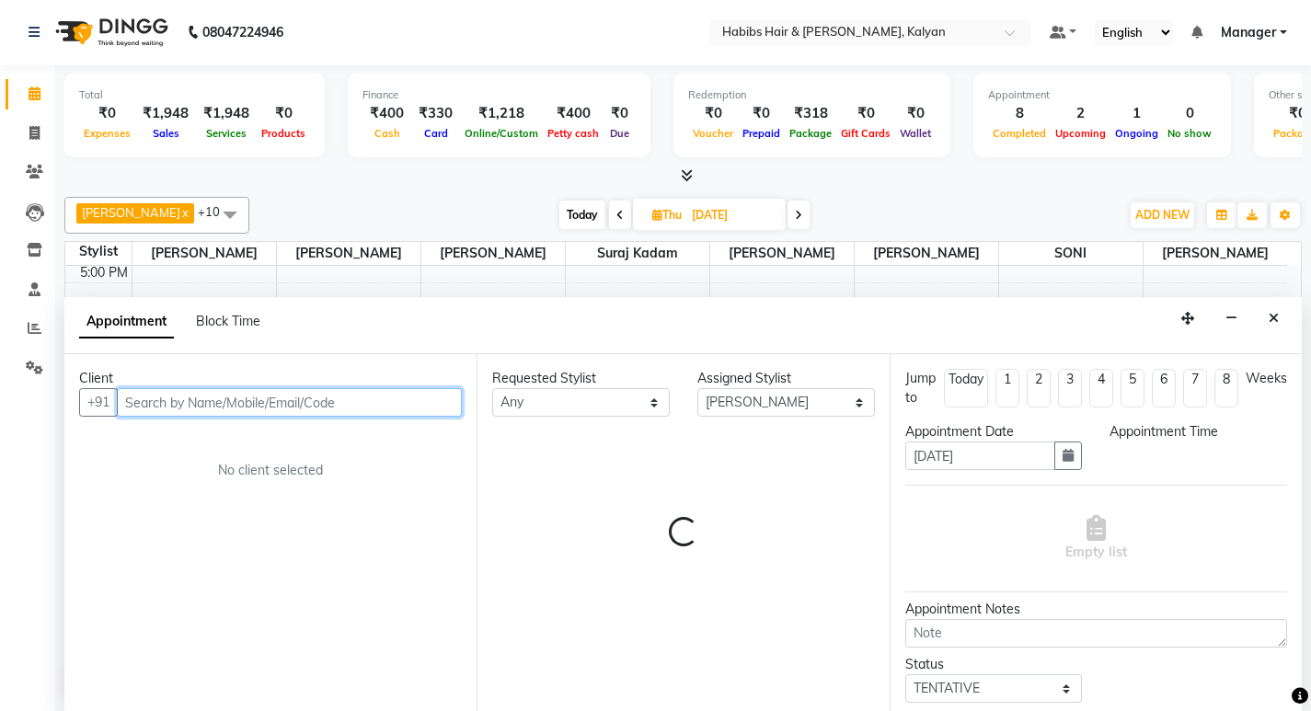
select select "1140"
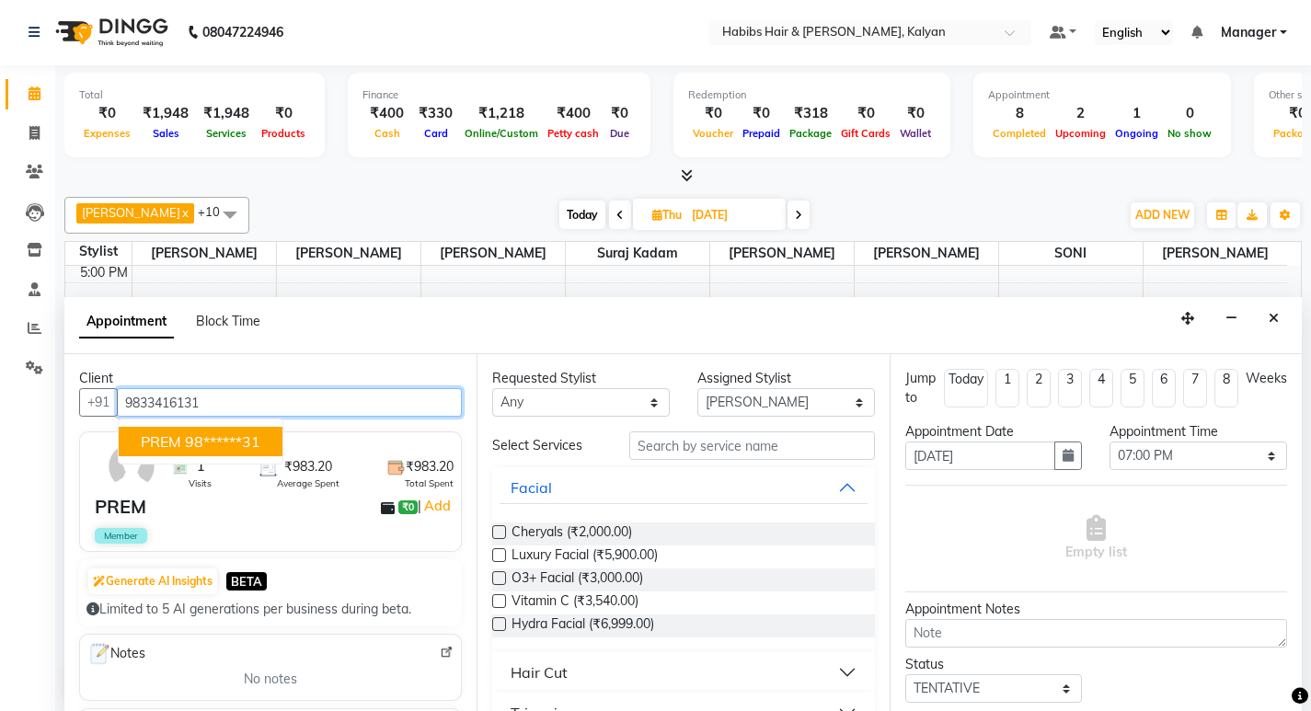
click at [198, 428] on button "PREM 98******31" at bounding box center [201, 441] width 164 height 29
type input "98******31"
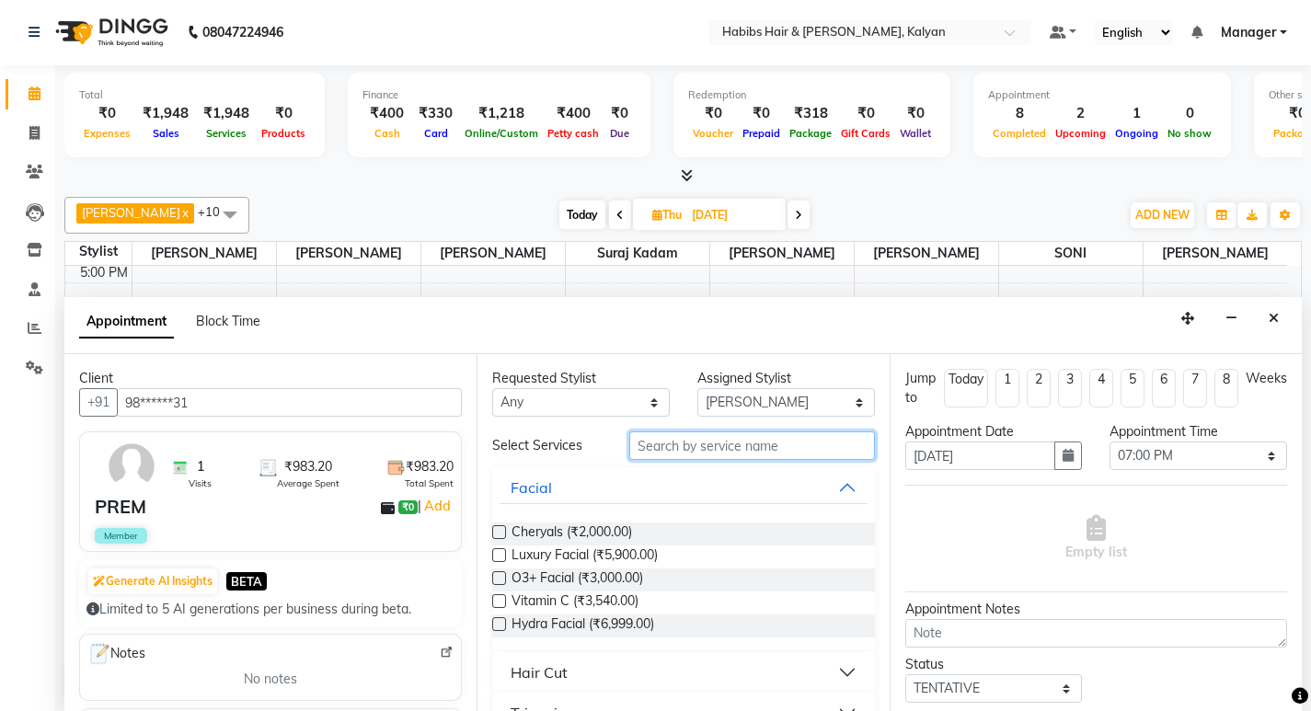
click at [745, 447] on input "text" at bounding box center [752, 446] width 246 height 29
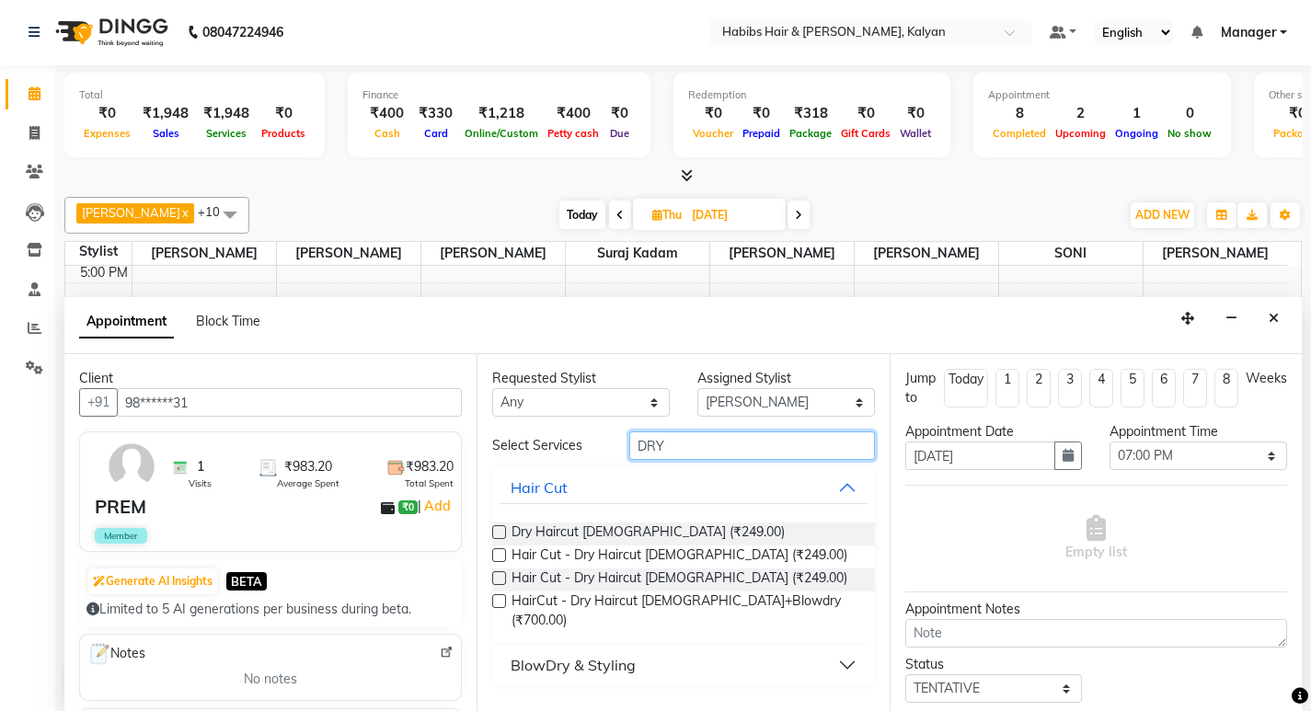
type input "DRY"
click at [500, 529] on label at bounding box center [499, 532] width 14 height 14
click at [500, 529] on input "checkbox" at bounding box center [498, 534] width 12 height 12
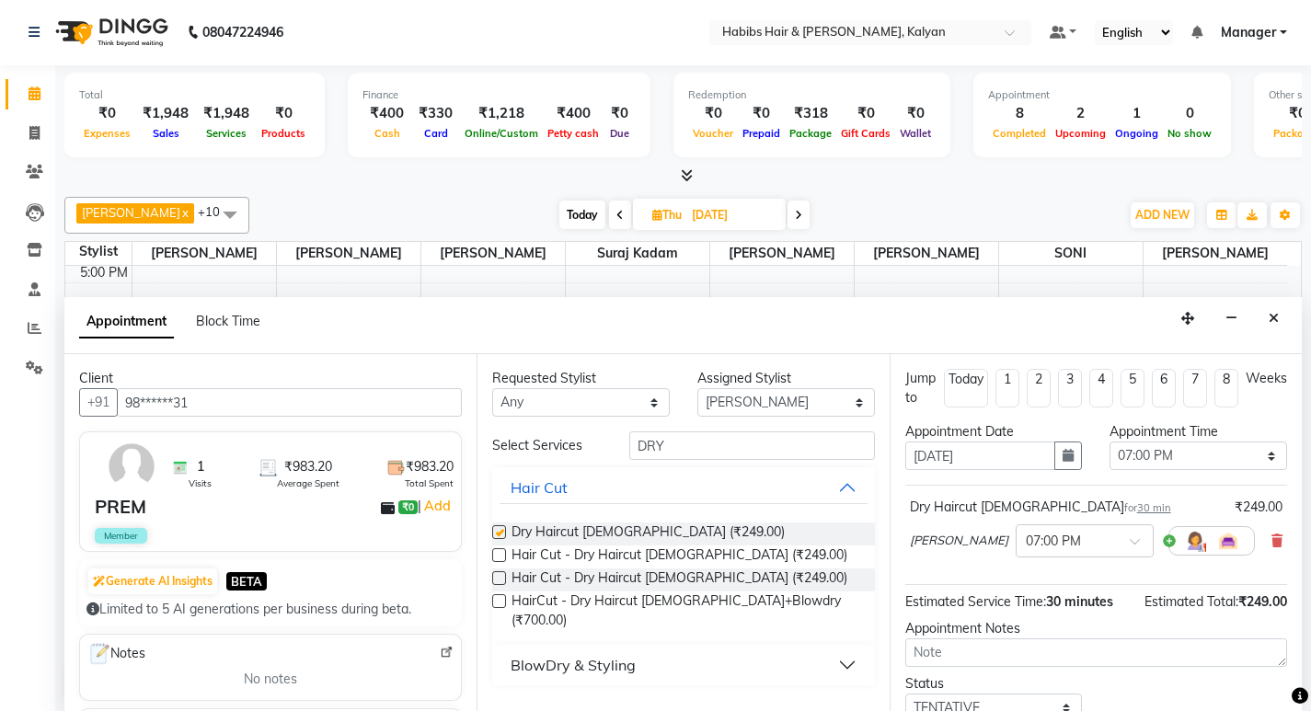
checkbox input "false"
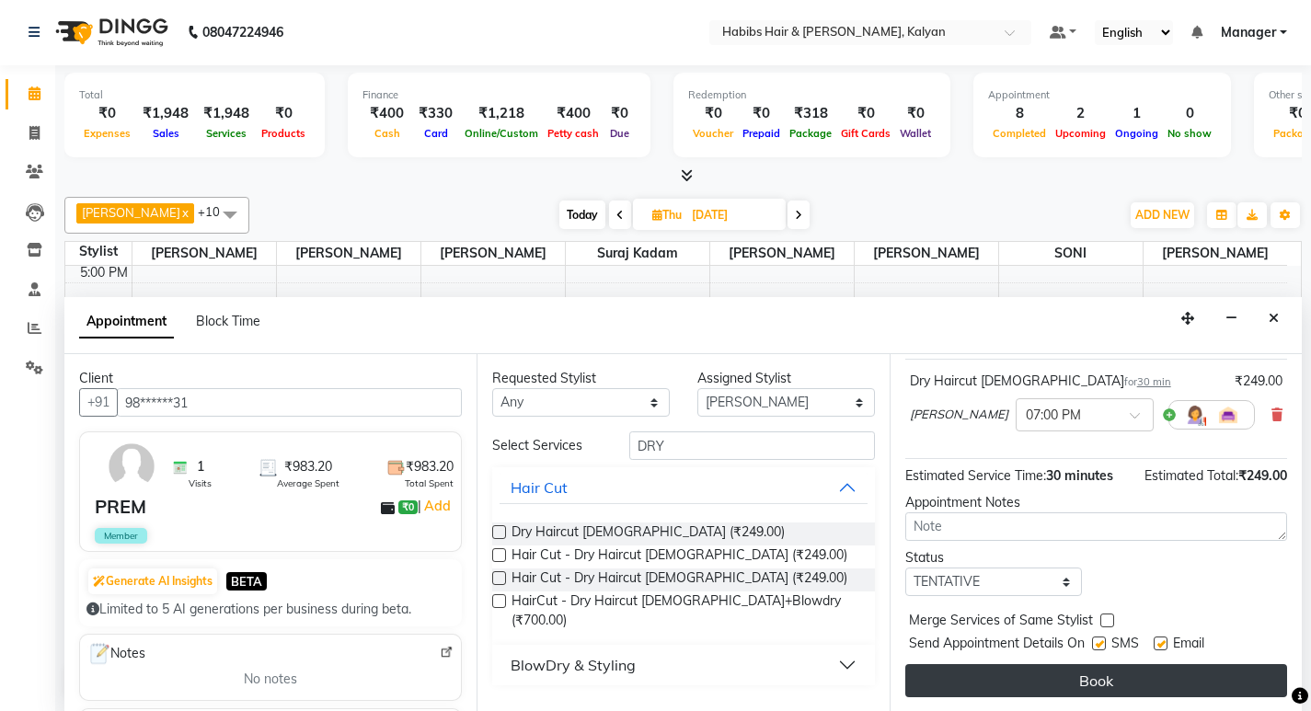
scroll to position [127, 0]
click at [1106, 688] on button "Book" at bounding box center [1097, 680] width 382 height 33
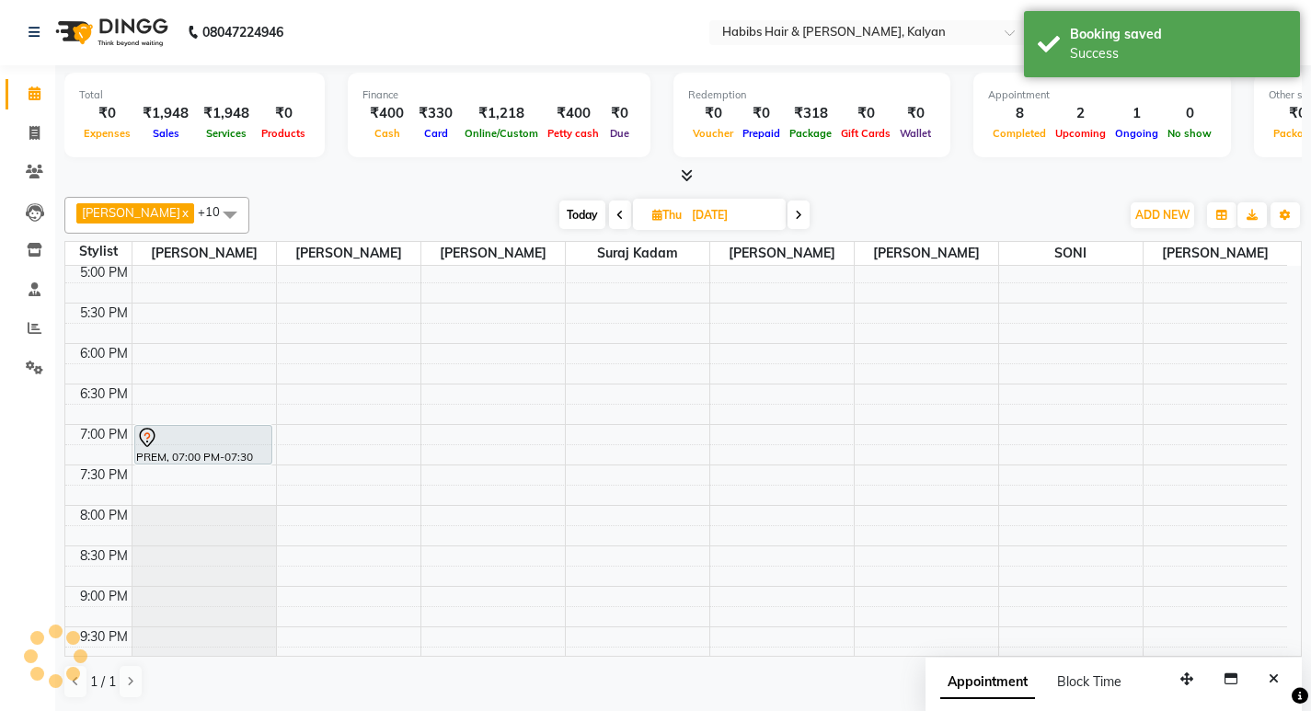
scroll to position [0, 0]
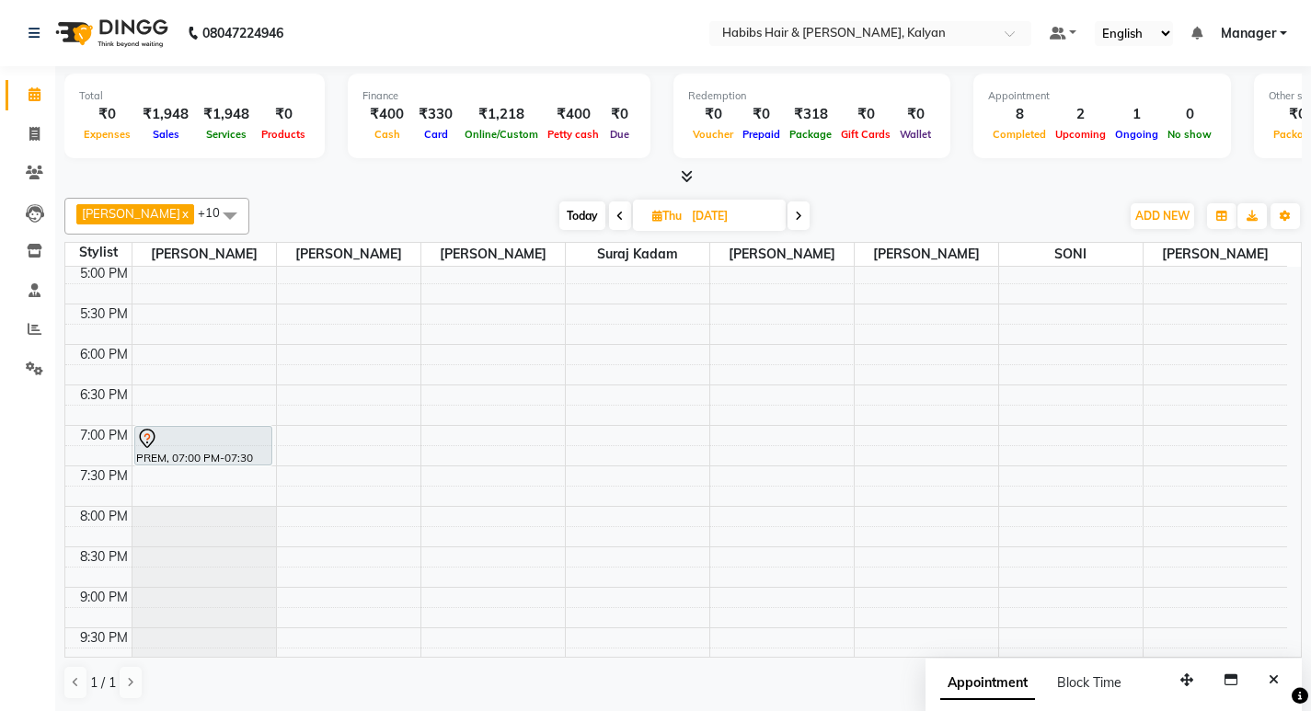
click at [1079, 670] on div "Appointment Block Time" at bounding box center [1042, 686] width 203 height 41
click at [38, 124] on span at bounding box center [34, 134] width 32 height 21
select select "service"
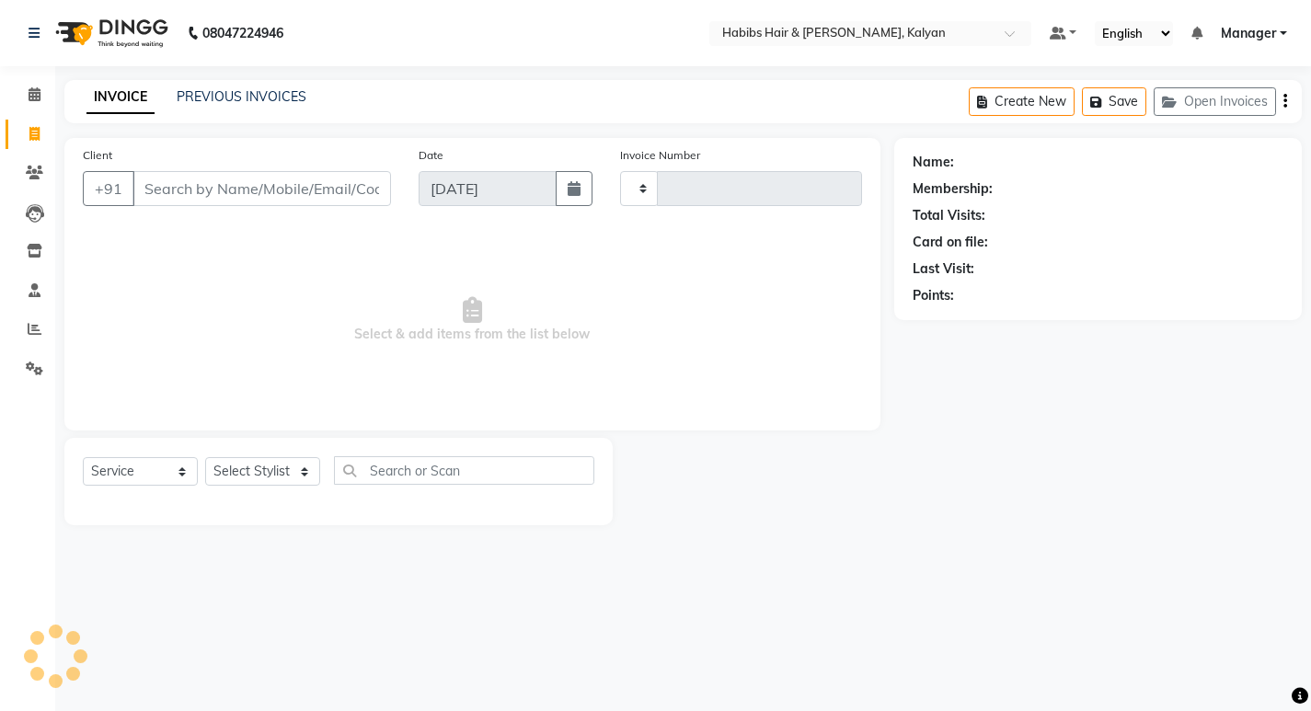
type input "3428"
select select "8185"
click at [278, 481] on select "Select Stylist [PERSON_NAME] Manager [PERSON_NAME] zipre Priyanka Sagar [PERSON…" at bounding box center [262, 471] width 115 height 29
select select "81824"
click at [205, 457] on select "Select Stylist [PERSON_NAME] Manager [PERSON_NAME] zipre Priyanka Sagar [PERSON…" at bounding box center [262, 471] width 115 height 29
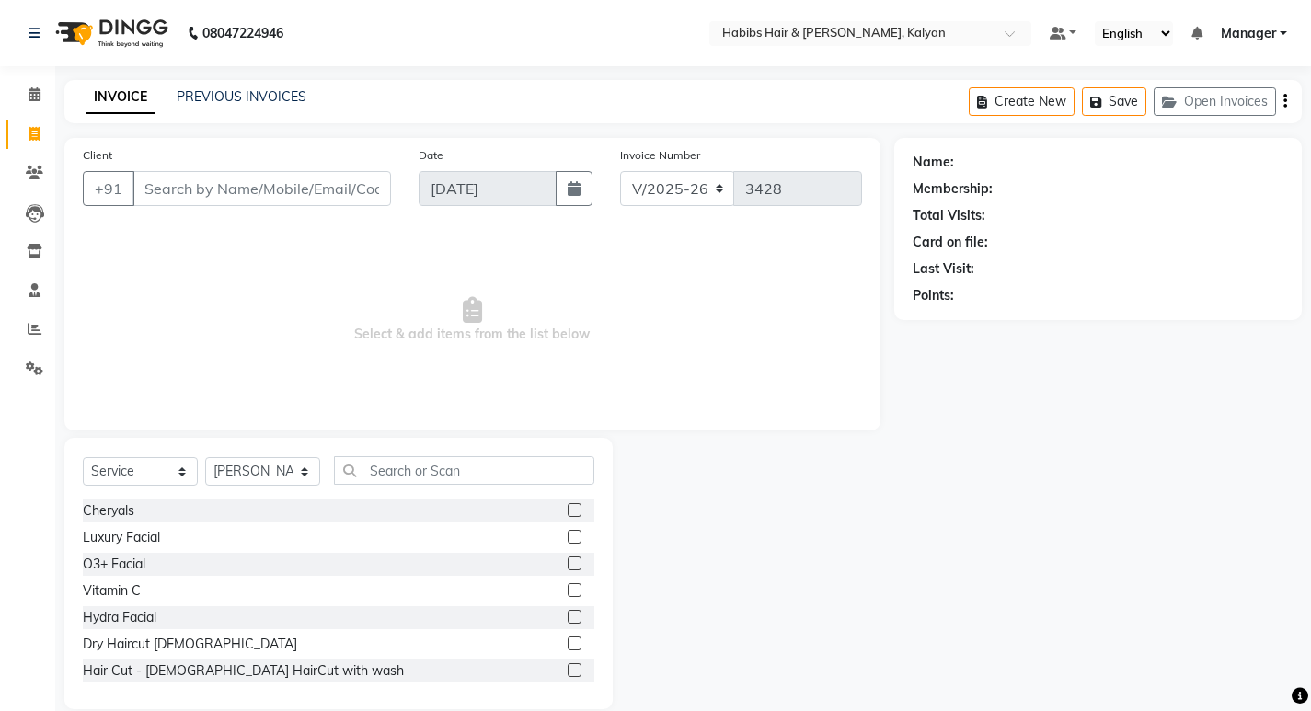
click at [411, 446] on div "Select Service Product Membership Package Voucher Prepaid Gift Card Select Styl…" at bounding box center [338, 573] width 548 height 271
click at [418, 491] on div "Select Service Product Membership Package Voucher Prepaid Gift Card Select Styl…" at bounding box center [339, 477] width 512 height 43
click at [415, 463] on input "text" at bounding box center [464, 470] width 260 height 29
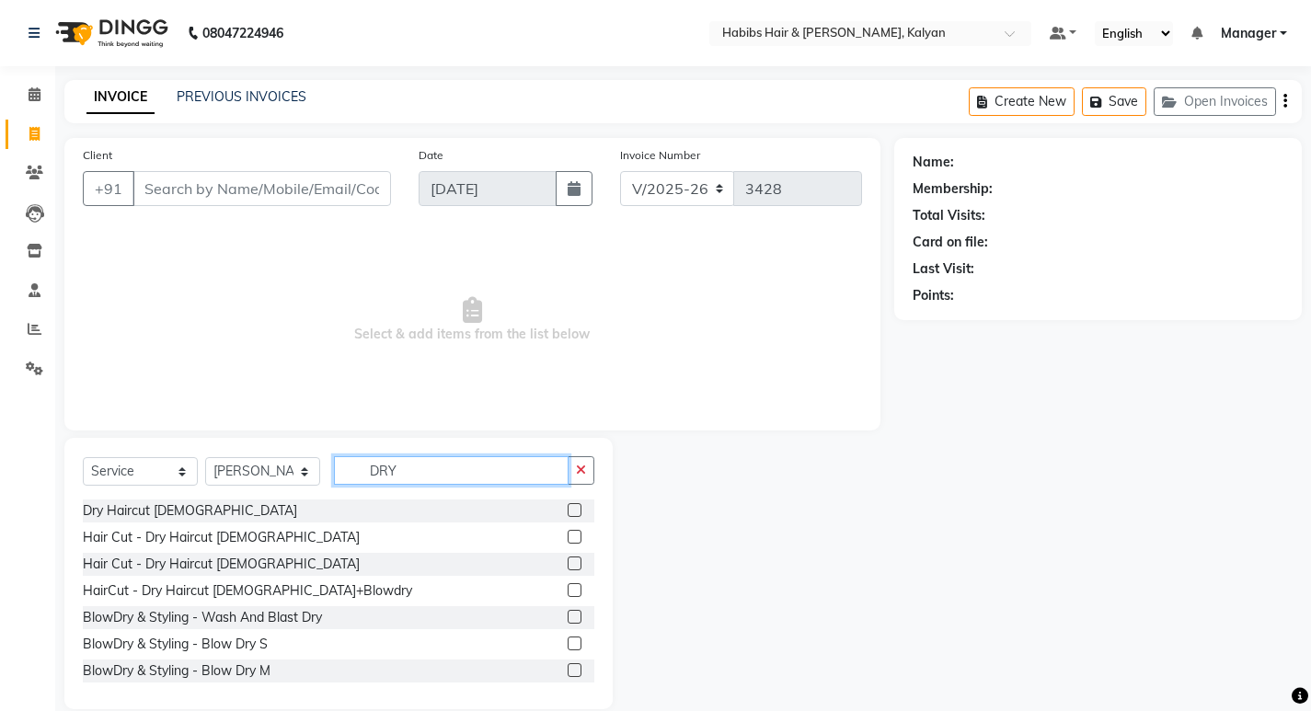
type input "DRY"
click at [568, 537] on label at bounding box center [575, 537] width 14 height 14
click at [568, 537] on input "checkbox" at bounding box center [574, 538] width 12 height 12
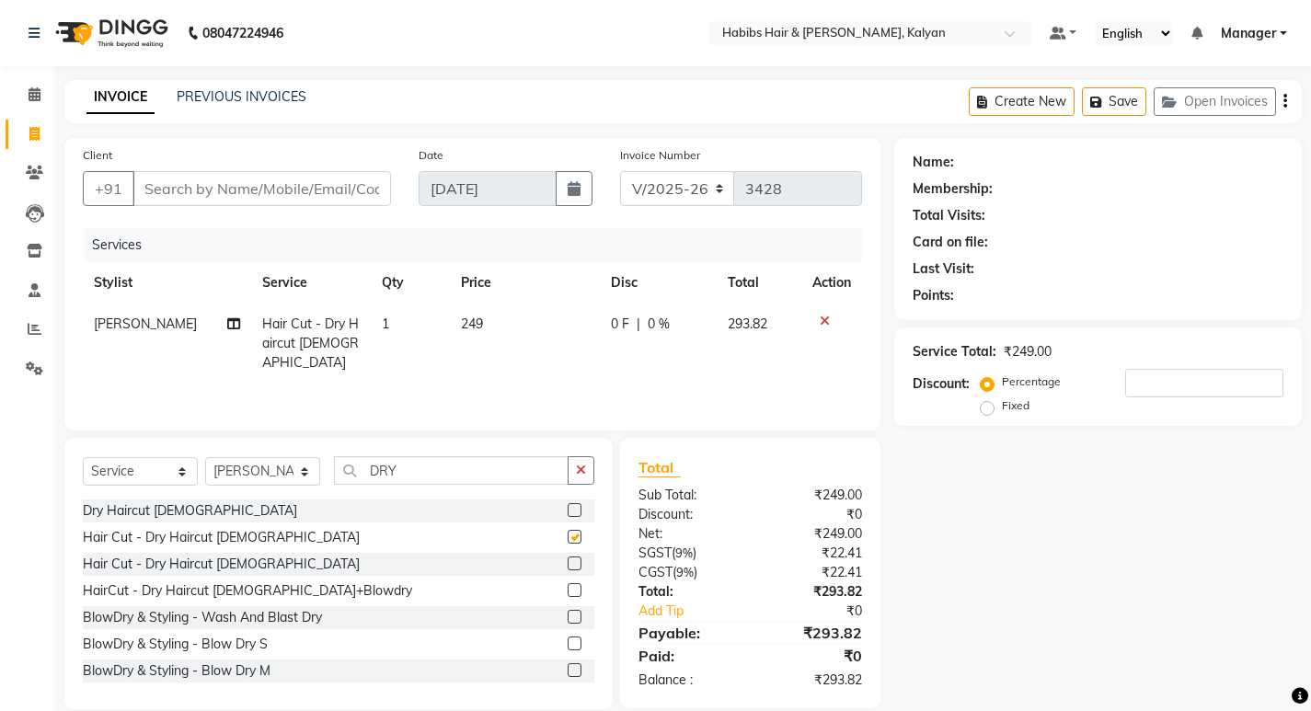
checkbox input "false"
click at [1285, 101] on icon "button" at bounding box center [1286, 101] width 4 height 1
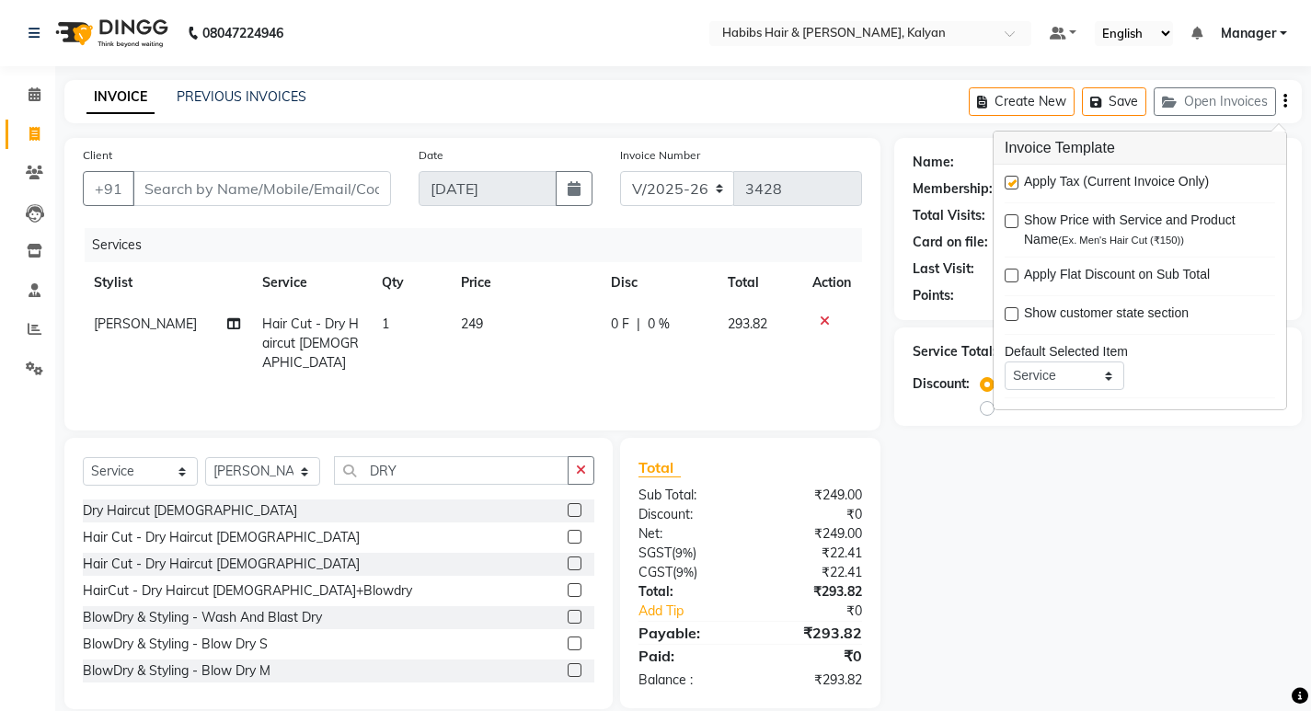
click at [1011, 180] on label at bounding box center [1012, 183] width 14 height 14
click at [1011, 180] on input "checkbox" at bounding box center [1011, 184] width 12 height 12
checkbox input "false"
click at [264, 252] on div "Services" at bounding box center [480, 245] width 791 height 34
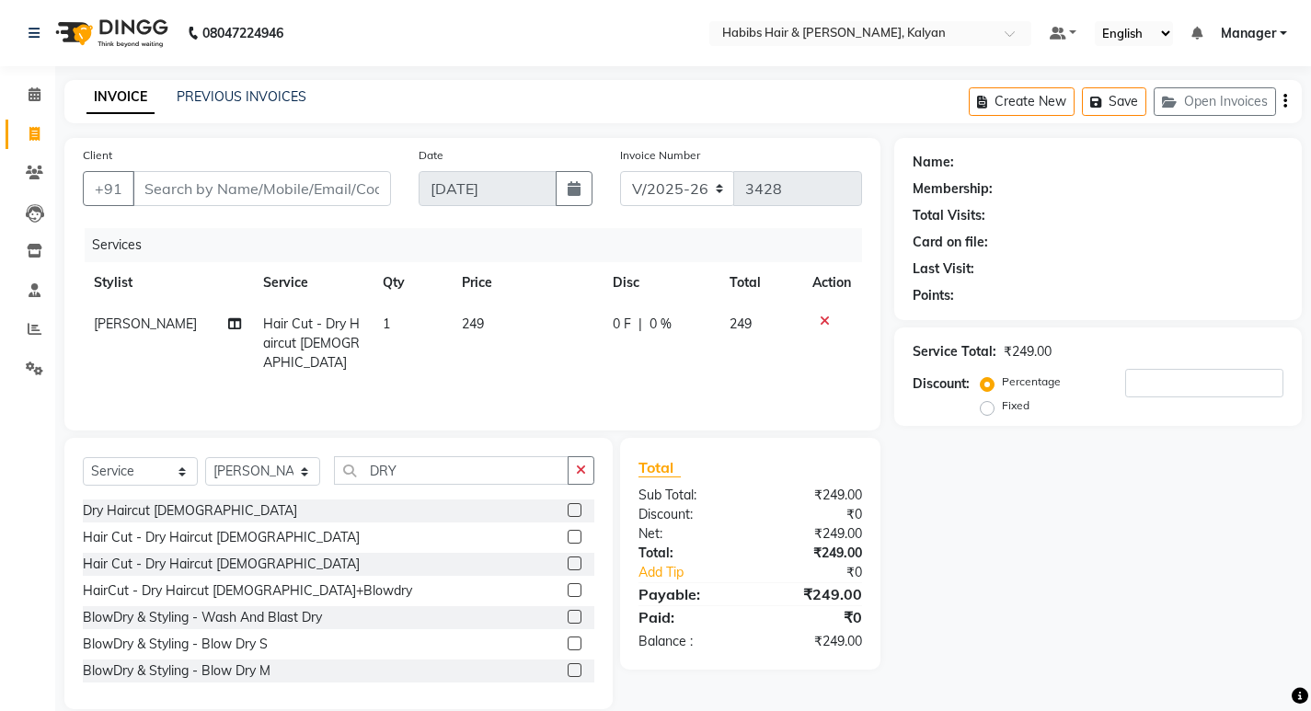
click at [306, 229] on div "Services" at bounding box center [480, 245] width 791 height 34
click at [313, 190] on input "Client" at bounding box center [262, 188] width 259 height 35
type input "8"
type input "0"
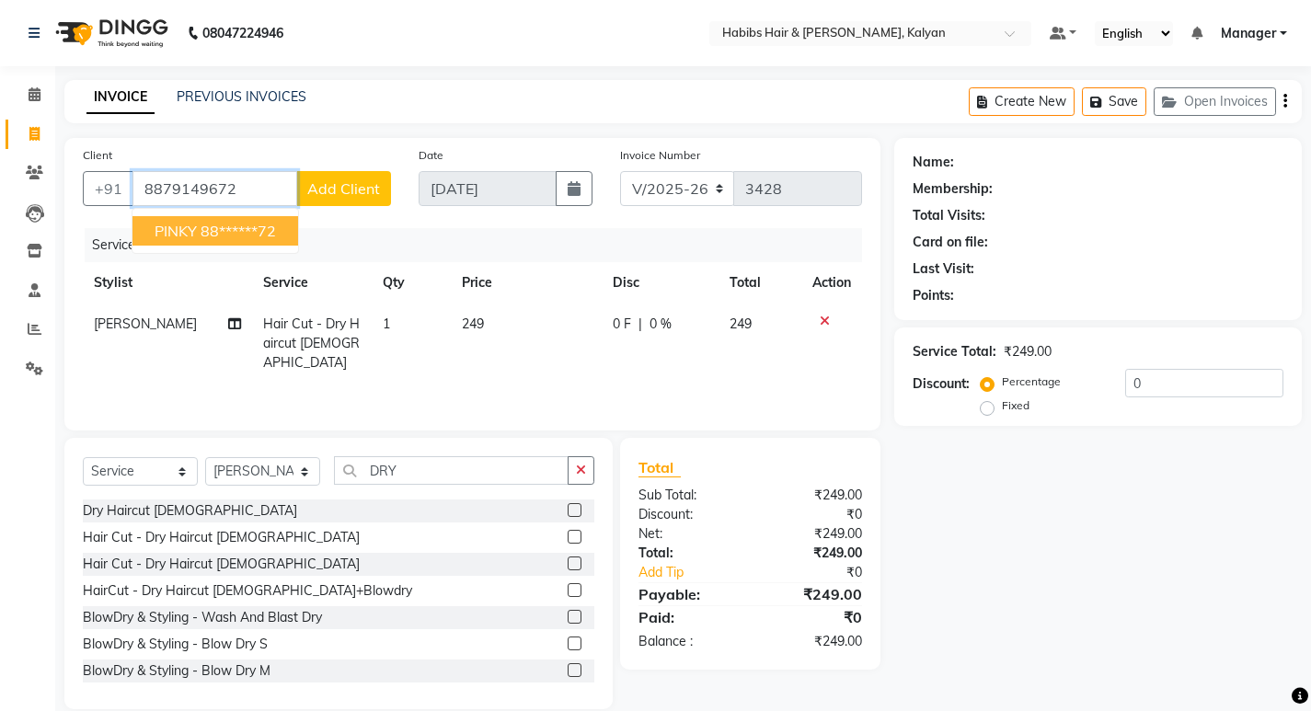
type input "8879149672"
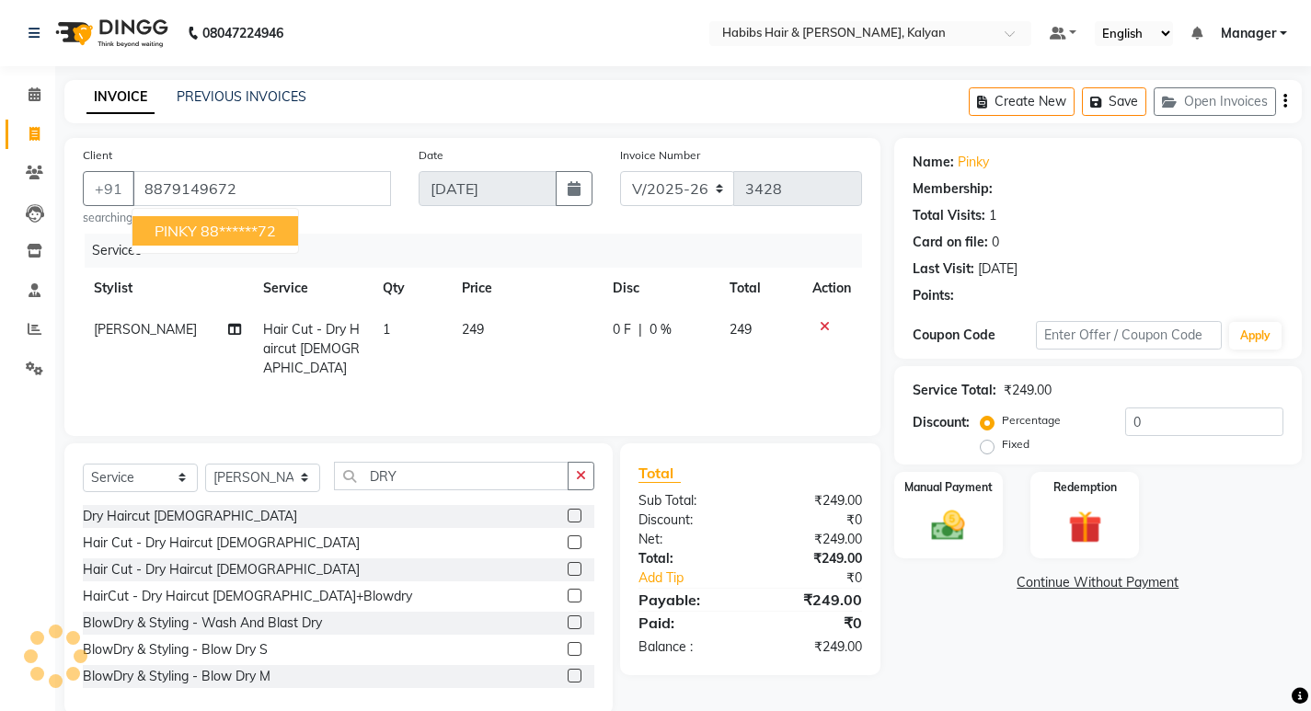
select select "1: Object"
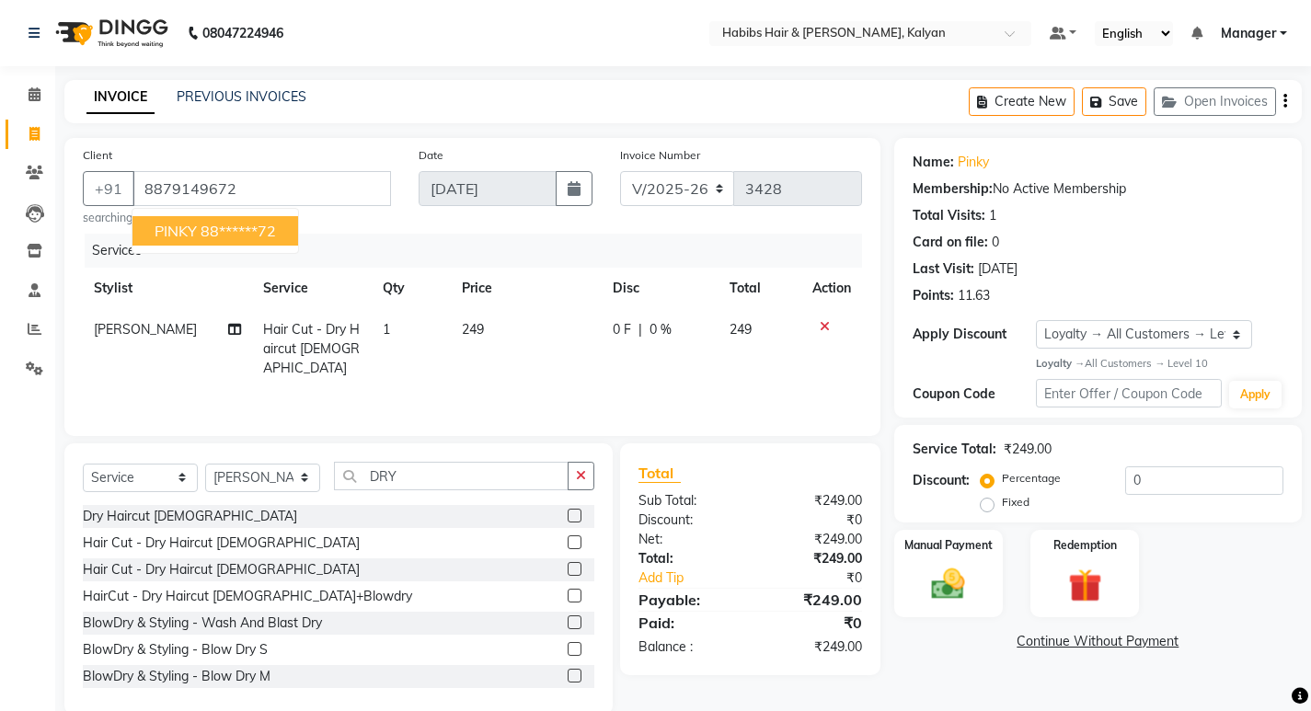
click at [241, 230] on ngb-highlight "88******72" at bounding box center [238, 231] width 75 height 18
type input "88******72"
select select "1: Object"
click at [966, 561] on div "Manual Payment" at bounding box center [948, 573] width 113 height 91
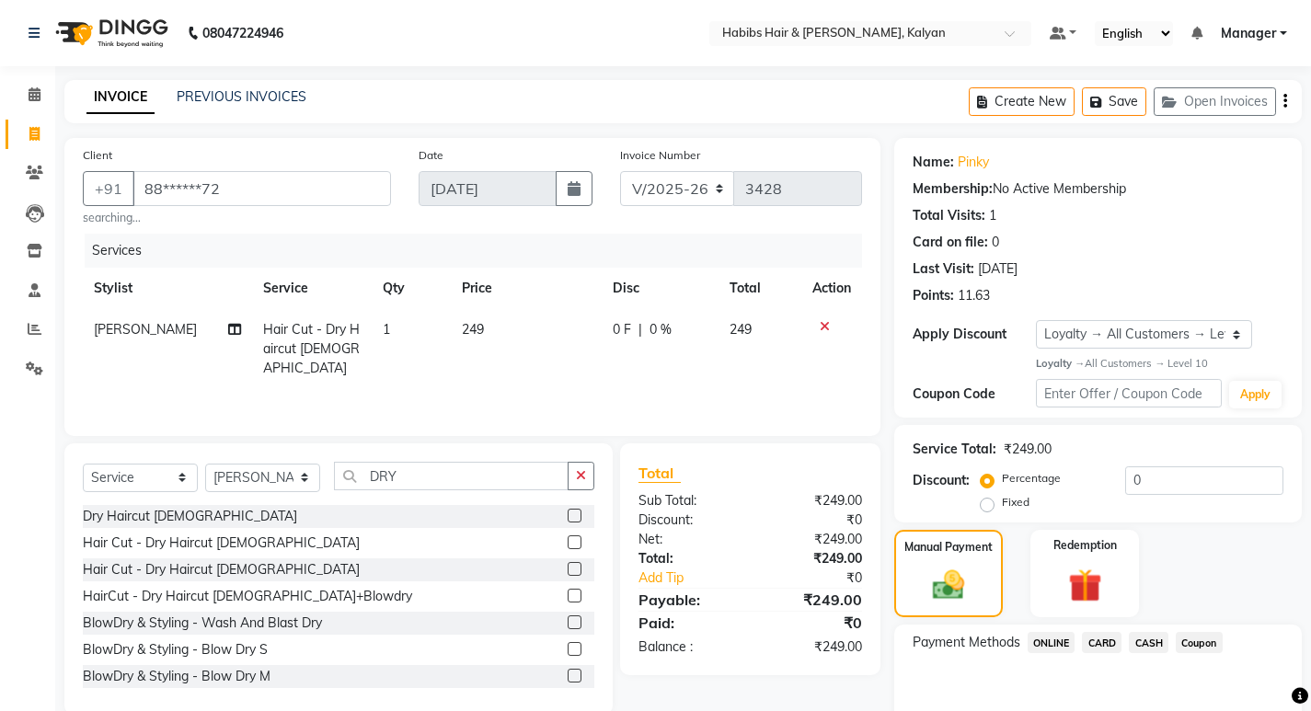
click at [1139, 647] on span "CASH" at bounding box center [1149, 642] width 40 height 21
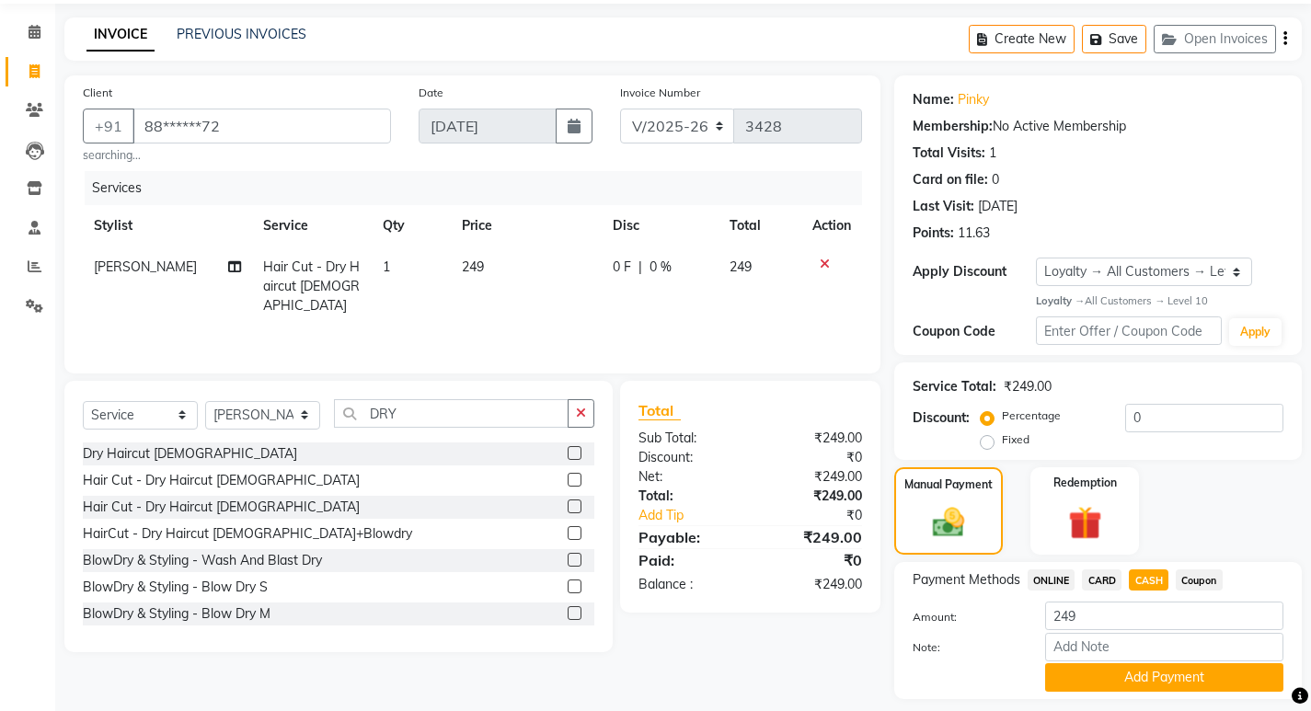
scroll to position [116, 0]
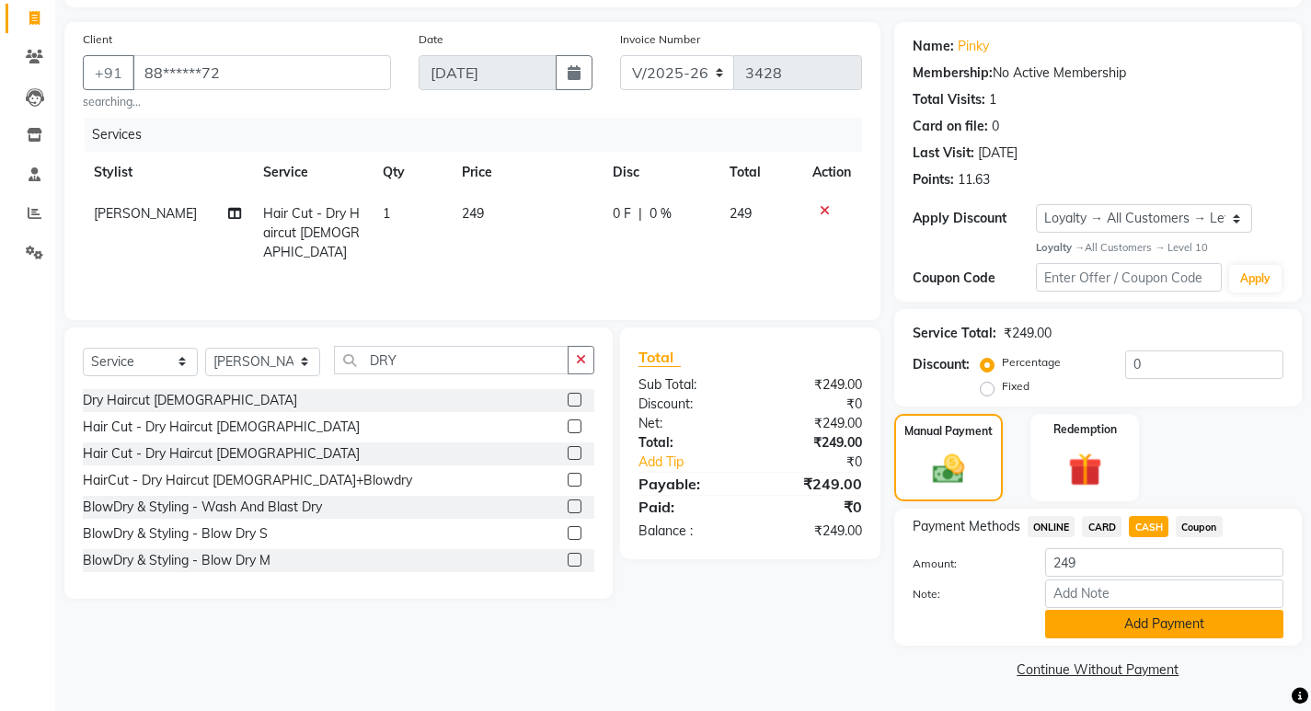
click at [1147, 627] on button "Add Payment" at bounding box center [1164, 624] width 238 height 29
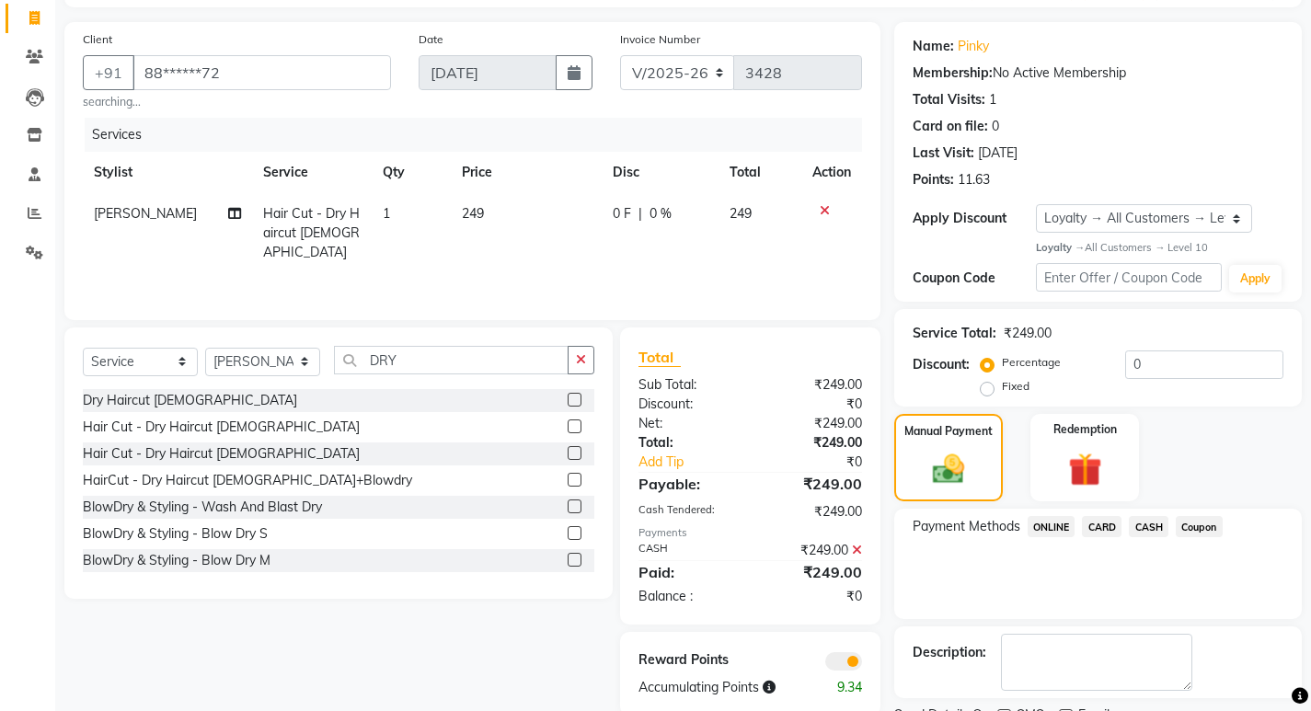
scroll to position [193, 0]
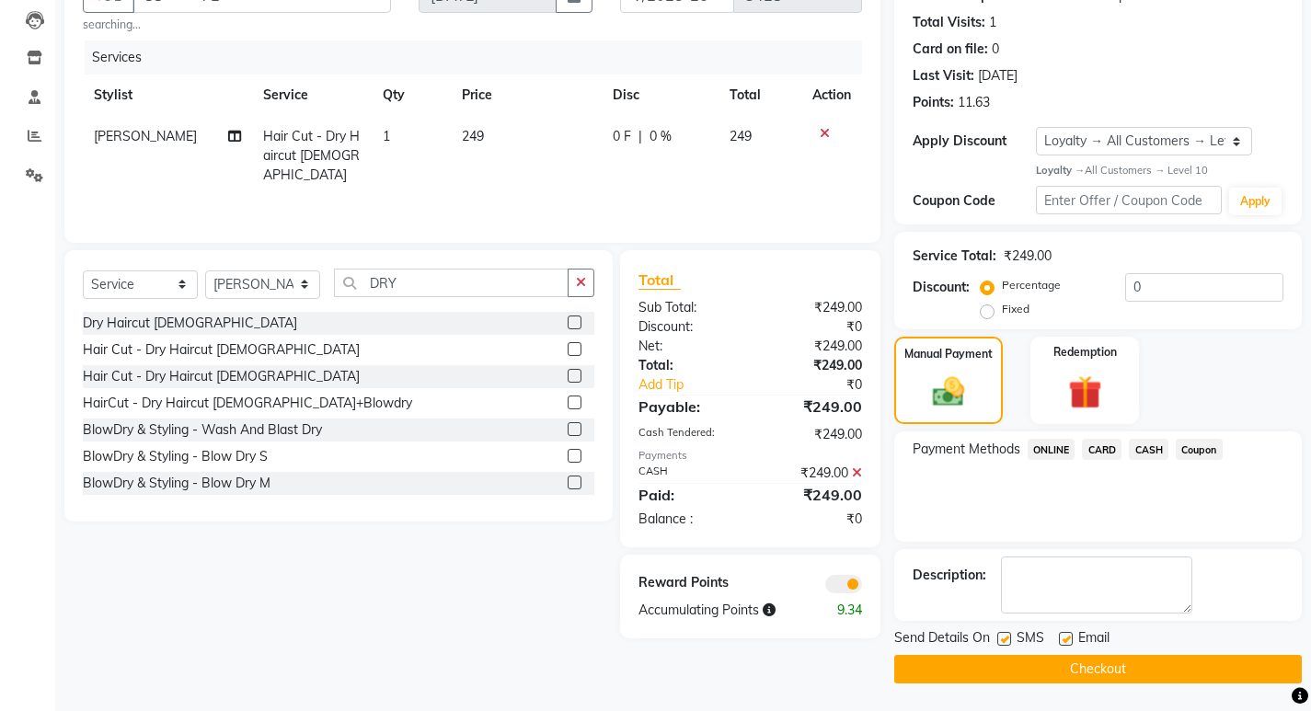
click at [1157, 673] on button "Checkout" at bounding box center [1099, 669] width 408 height 29
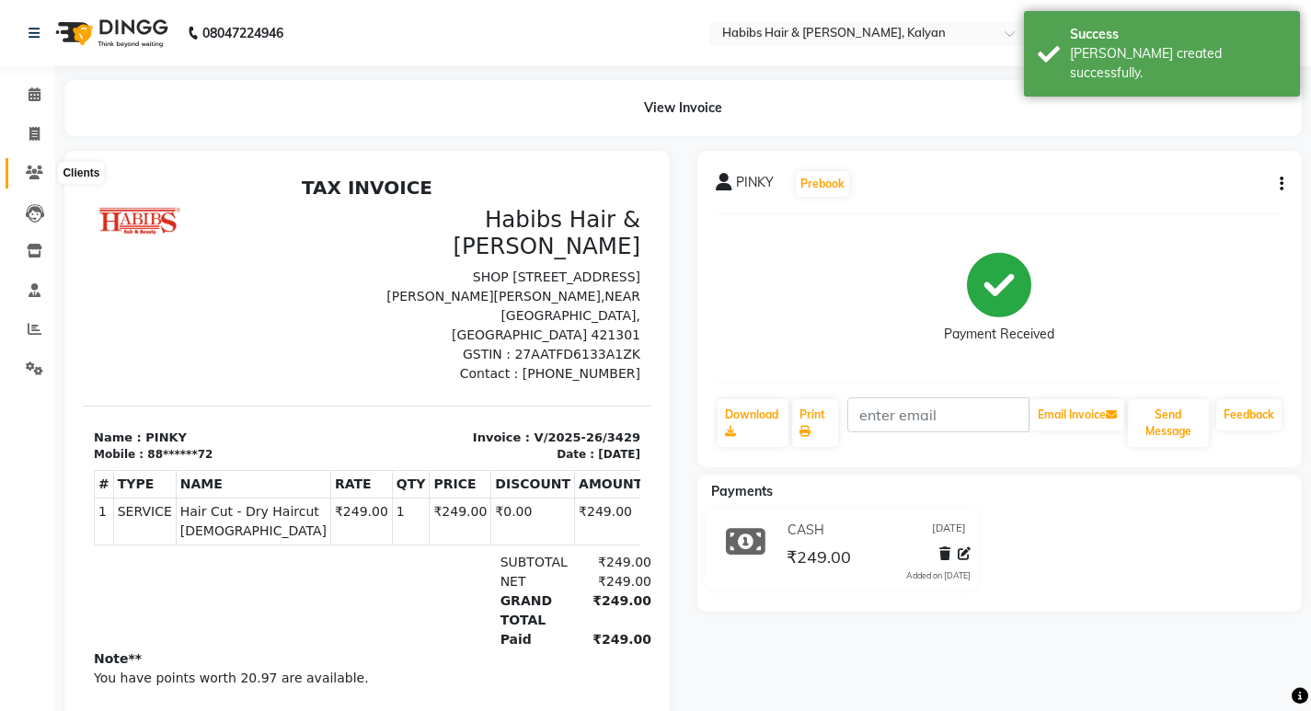
click at [31, 183] on span at bounding box center [34, 173] width 32 height 21
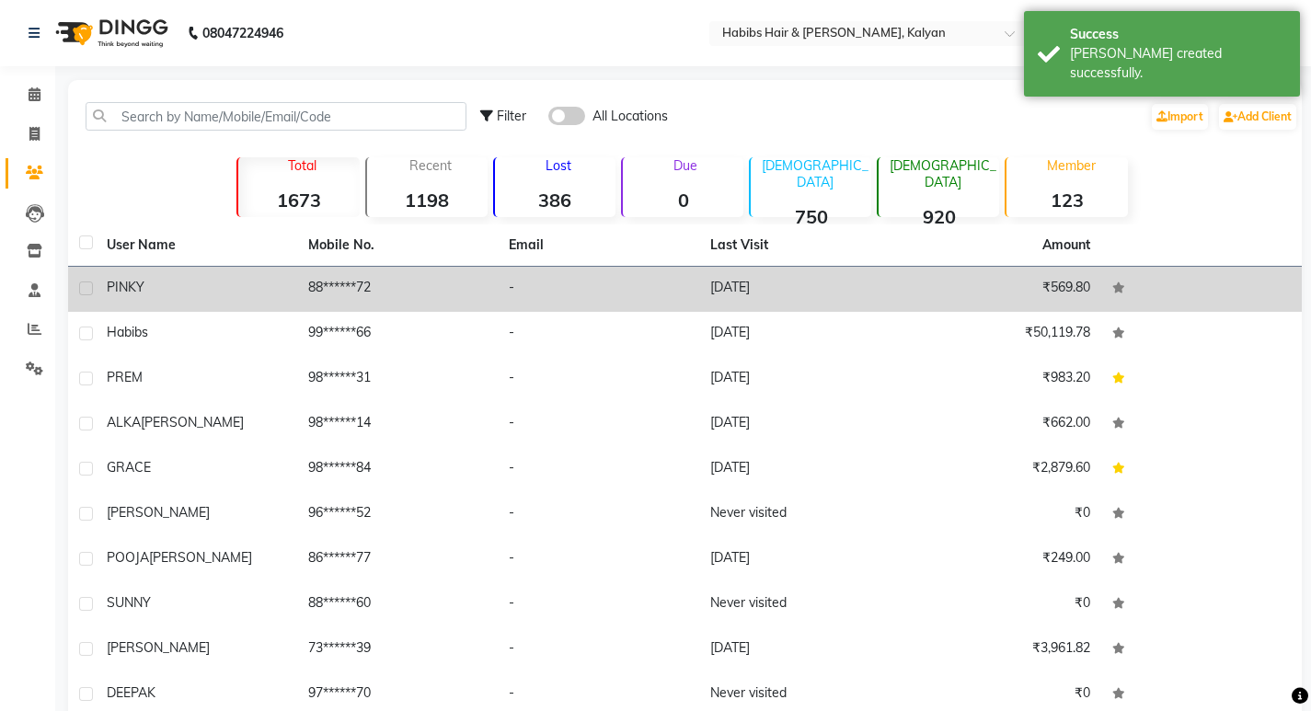
click at [520, 295] on td "-" at bounding box center [599, 289] width 202 height 45
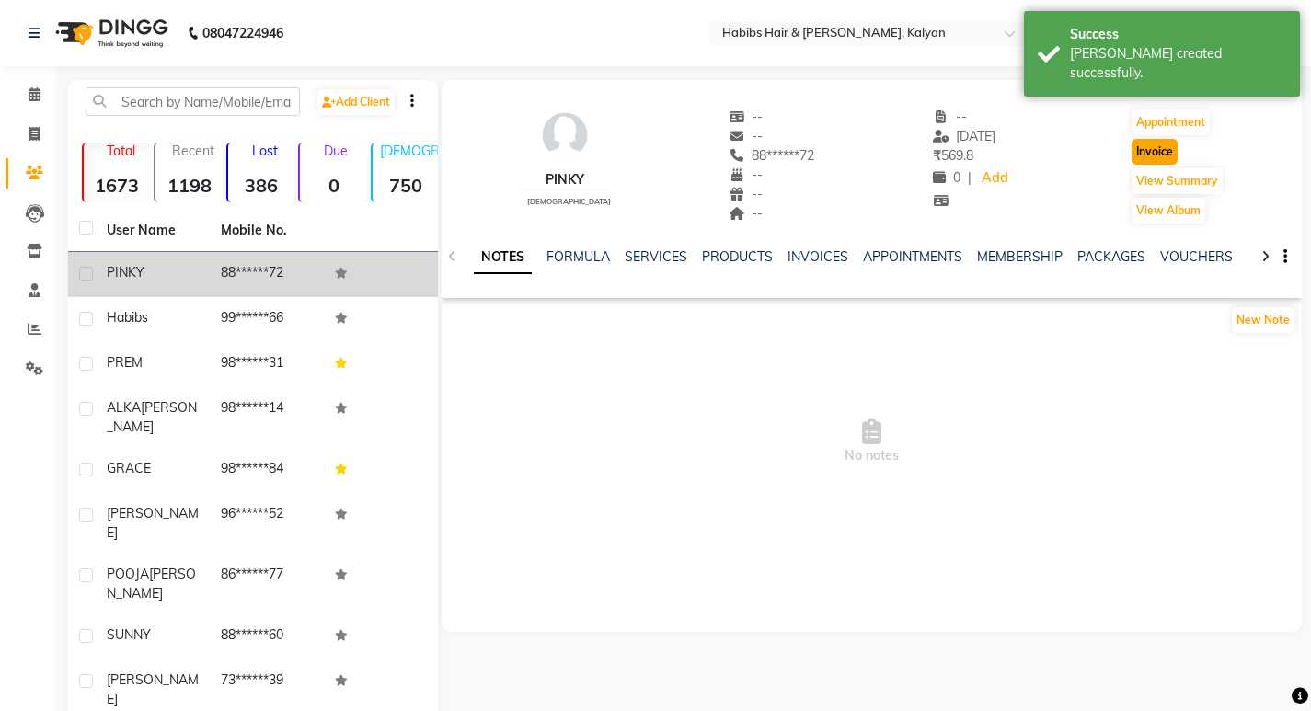
click at [1171, 147] on button "Invoice" at bounding box center [1155, 152] width 46 height 26
select select "service"
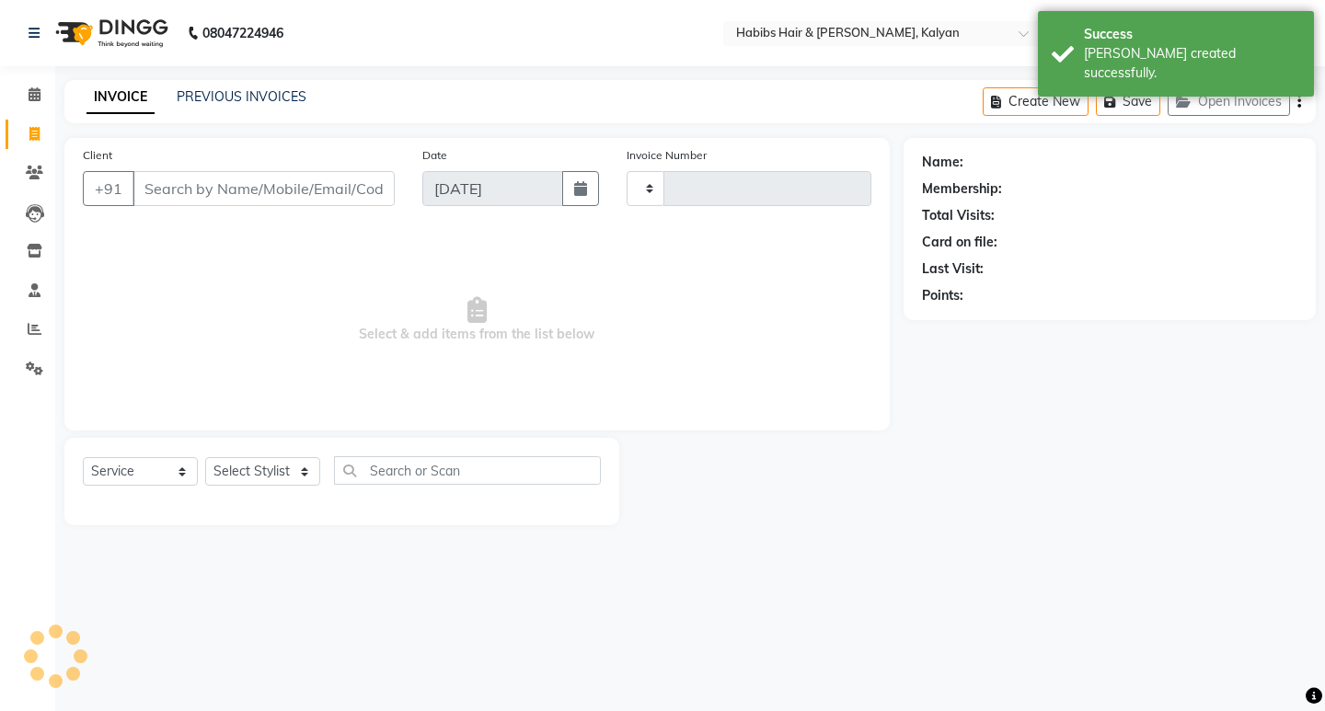
type input "3430"
type input "88******72"
select select "8185"
select select "1: Object"
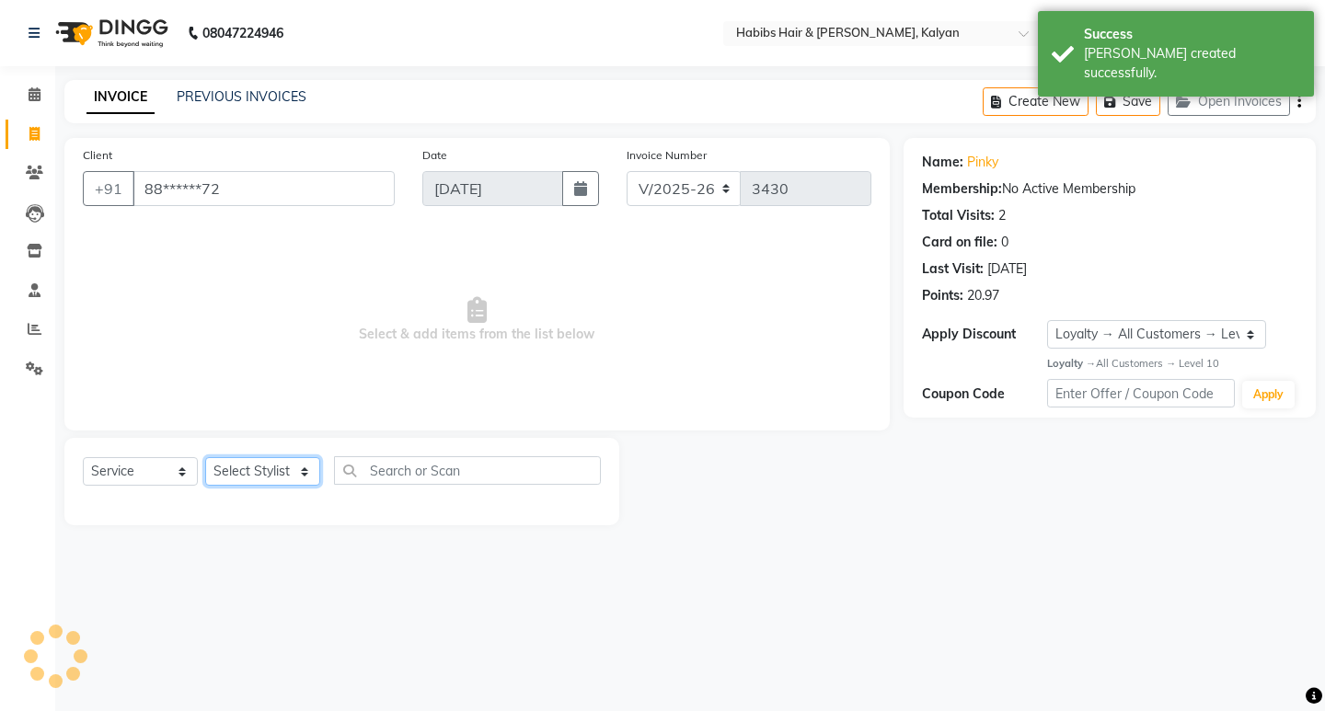
click at [276, 475] on select "Select Stylist [PERSON_NAME] Manager [PERSON_NAME] zipre Priyanka Sagar [PERSON…" at bounding box center [262, 471] width 115 height 29
select select "80296"
click at [205, 457] on select "Select Stylist [PERSON_NAME] Manager [PERSON_NAME] zipre Priyanka Sagar [PERSON…" at bounding box center [262, 471] width 115 height 29
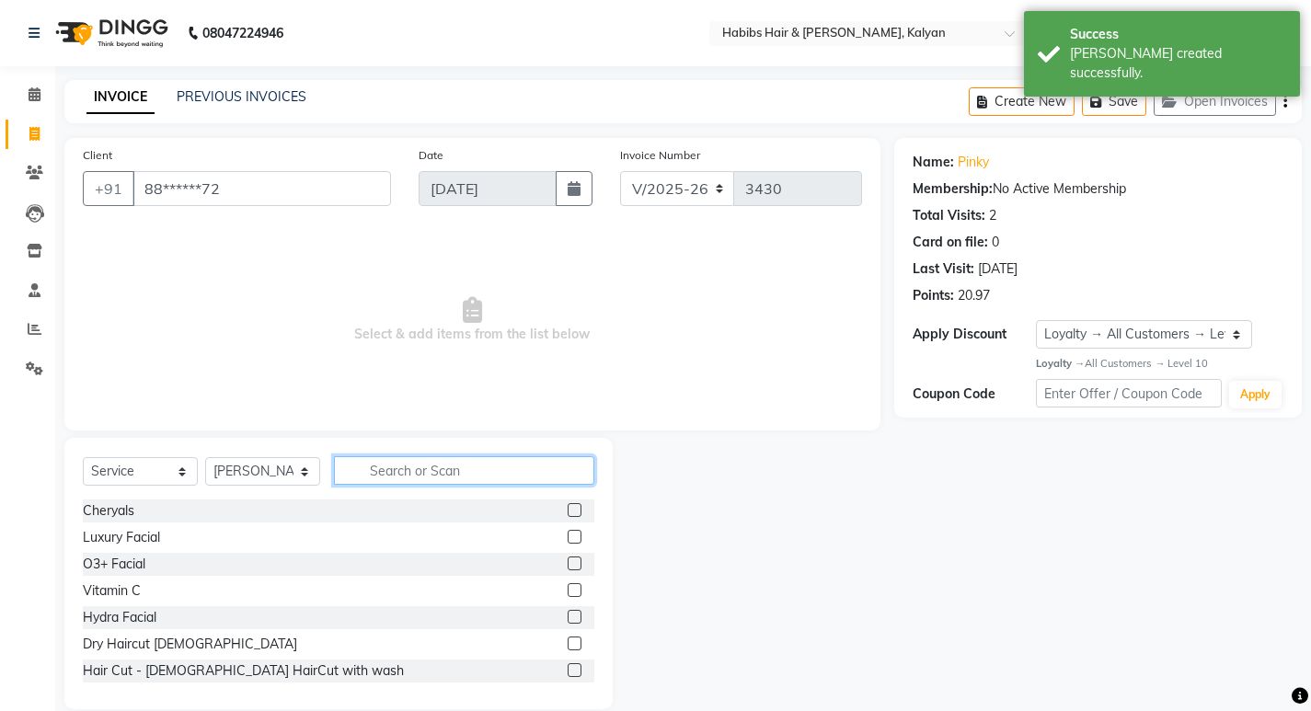
click at [405, 473] on input "text" at bounding box center [464, 470] width 260 height 29
type input "W"
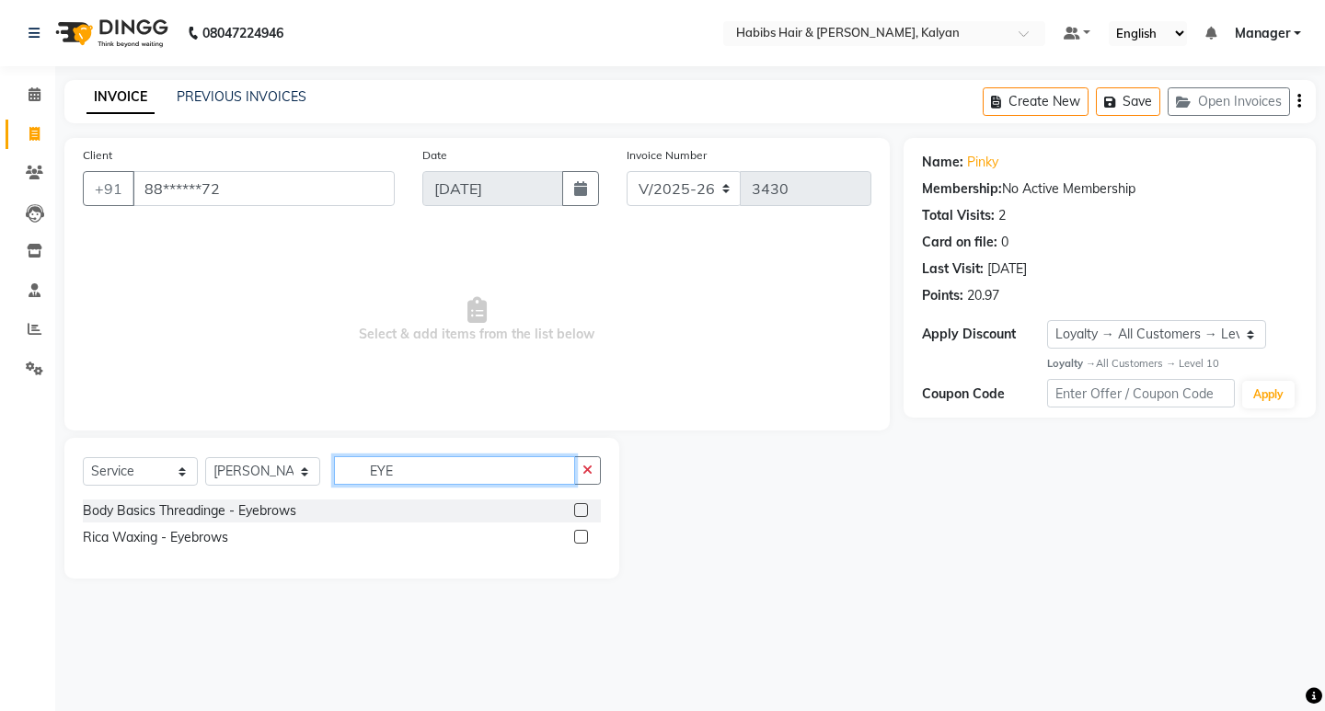
type input "EYE"
click at [579, 502] on div at bounding box center [587, 511] width 27 height 23
click at [582, 508] on label at bounding box center [581, 510] width 14 height 14
click at [582, 508] on input "checkbox" at bounding box center [580, 511] width 12 height 12
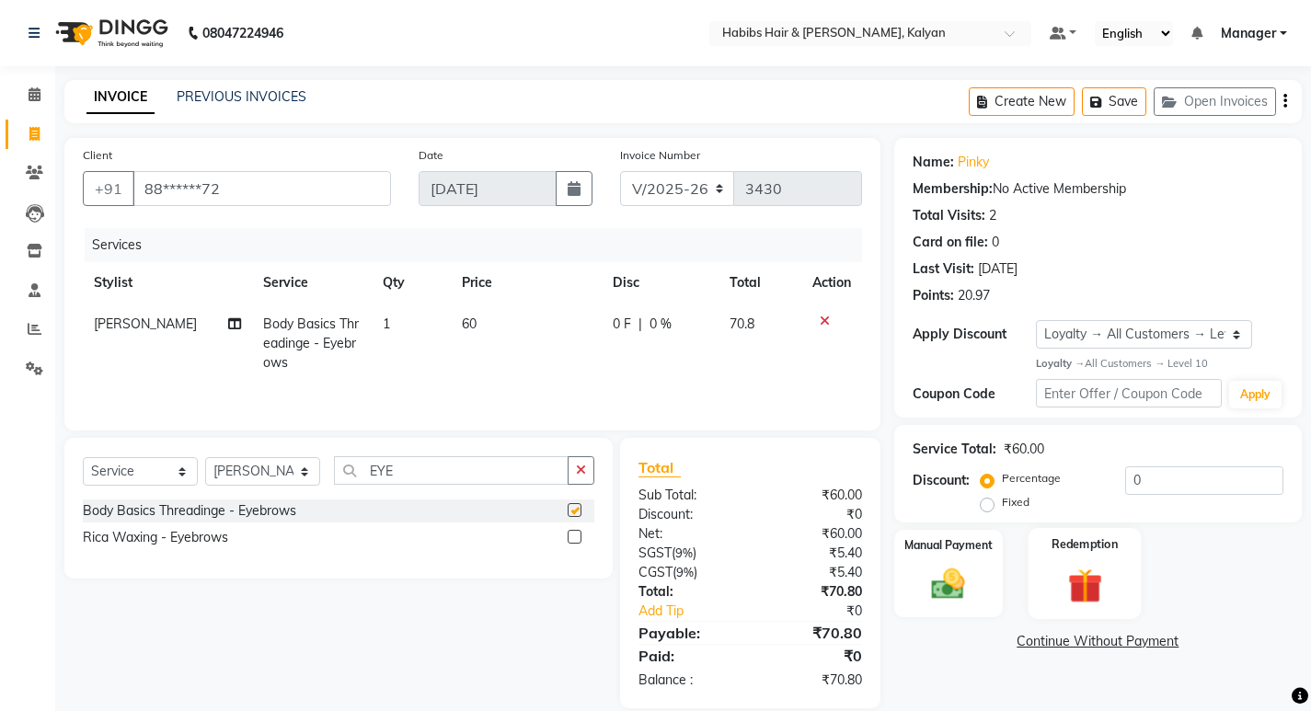
checkbox input "false"
click at [917, 566] on div "Manual Payment" at bounding box center [948, 573] width 113 height 91
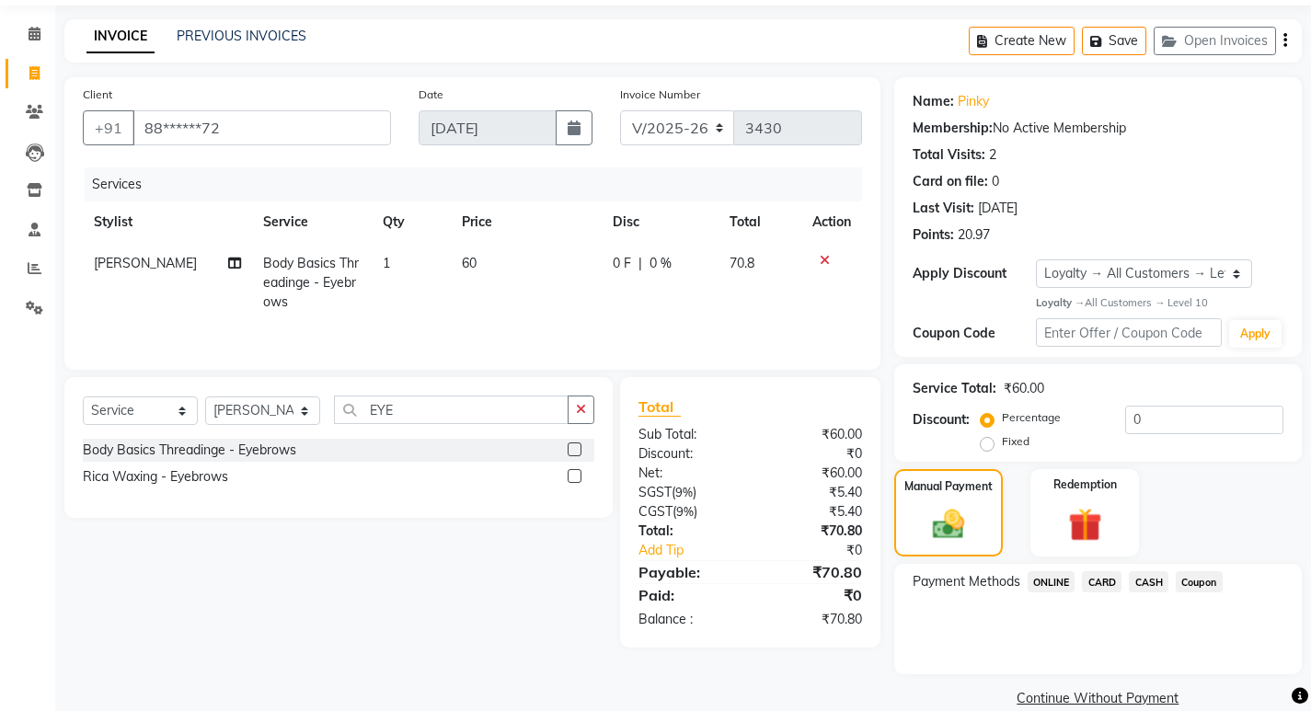
scroll to position [89, 0]
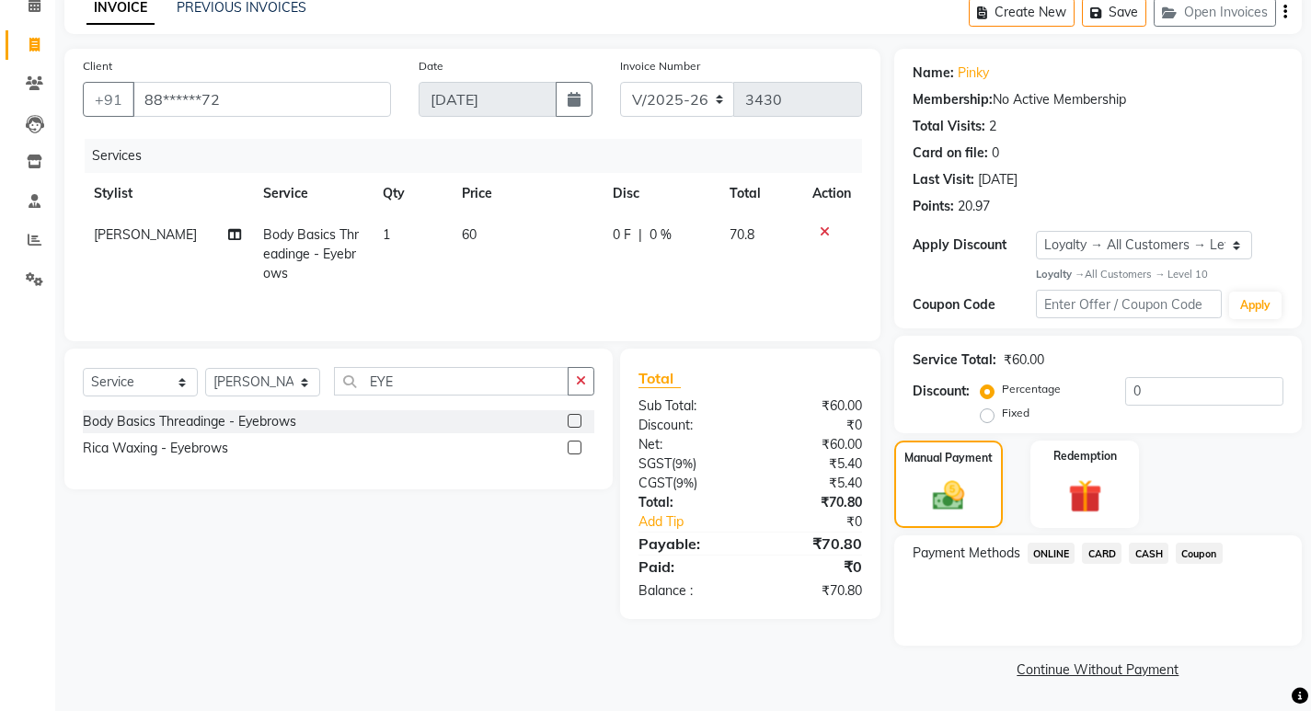
click at [1137, 560] on span "CASH" at bounding box center [1149, 553] width 40 height 21
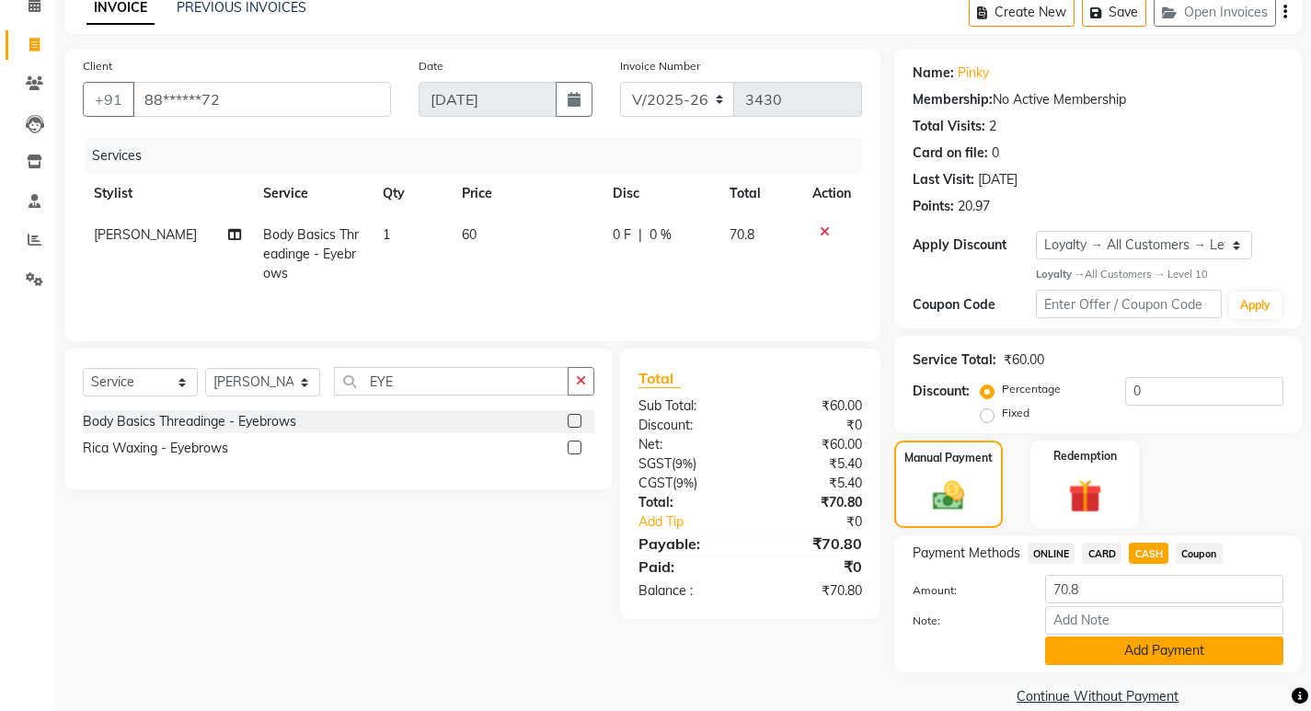
click at [1139, 651] on button "Add Payment" at bounding box center [1164, 651] width 238 height 29
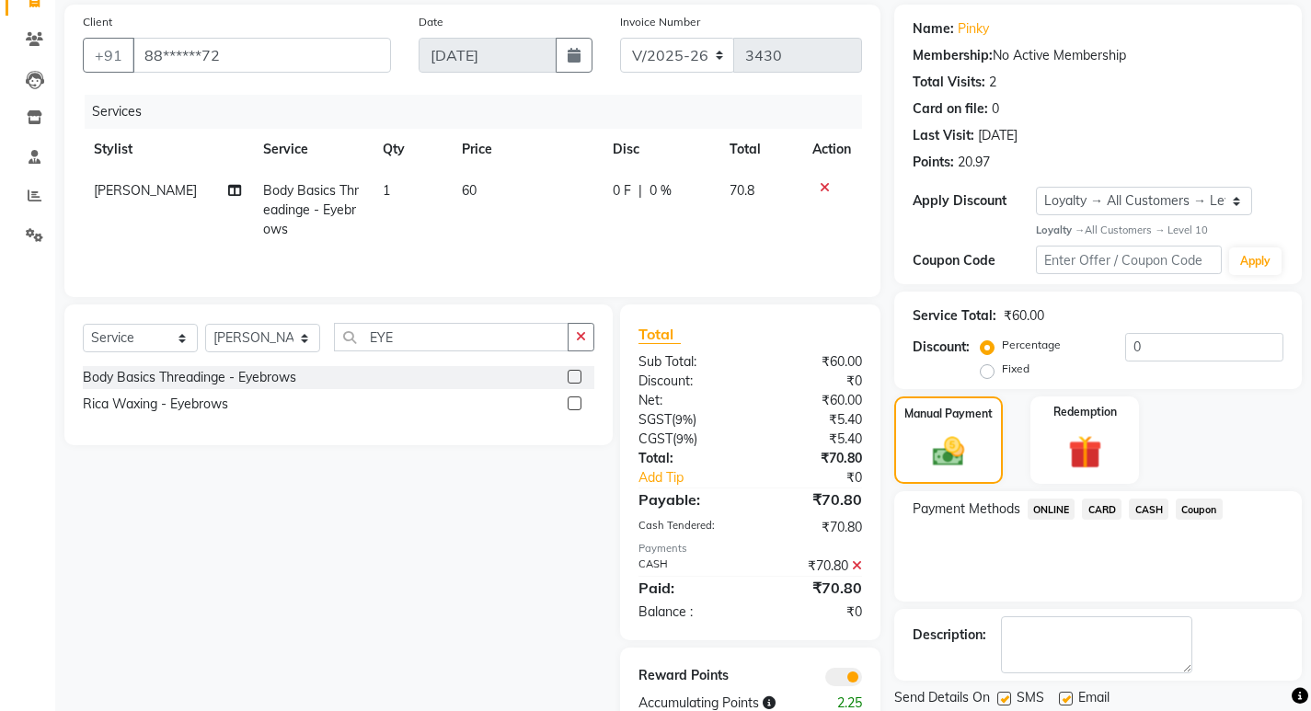
scroll to position [193, 0]
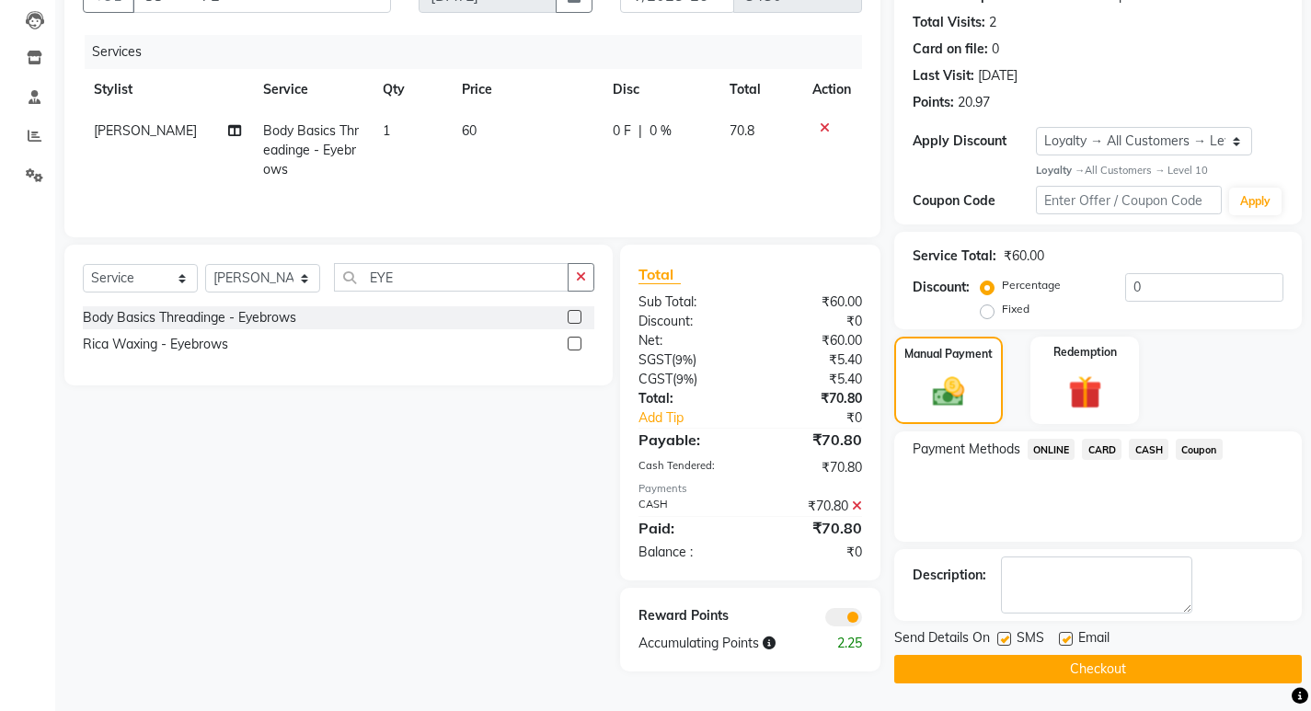
click at [1137, 667] on button "Checkout" at bounding box center [1099, 669] width 408 height 29
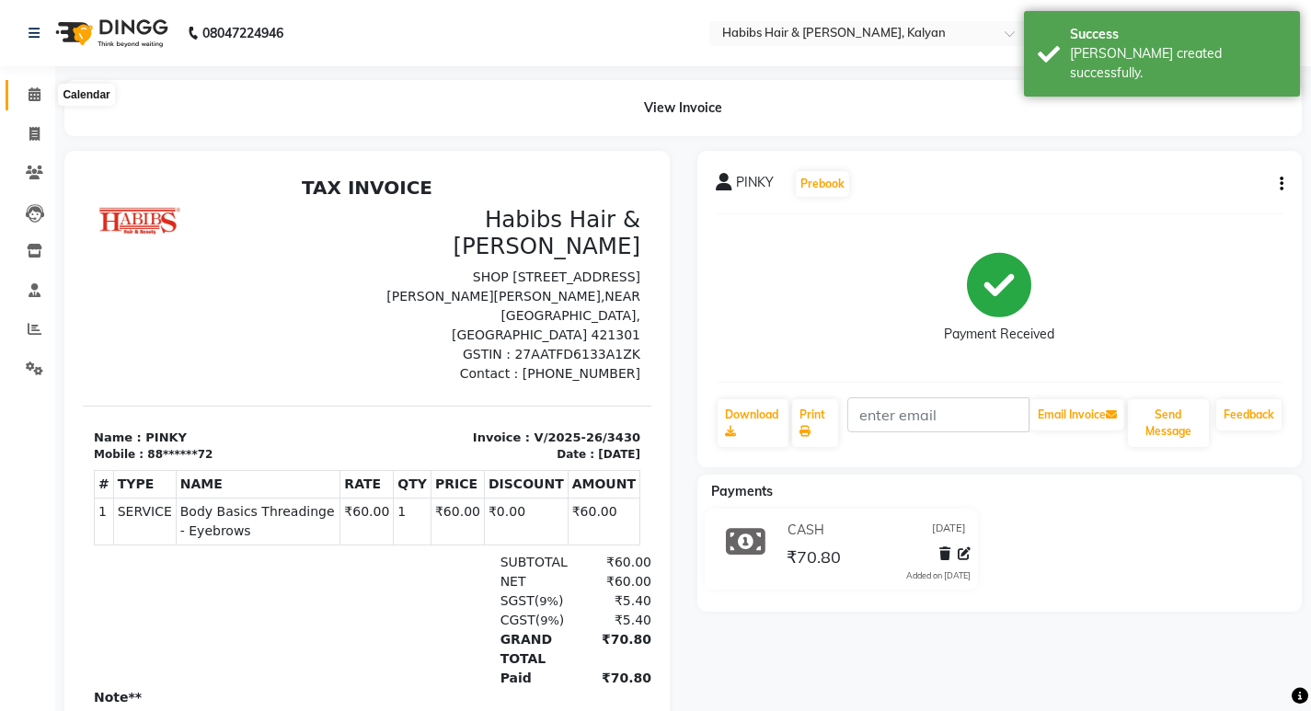
click at [48, 85] on span at bounding box center [34, 95] width 32 height 21
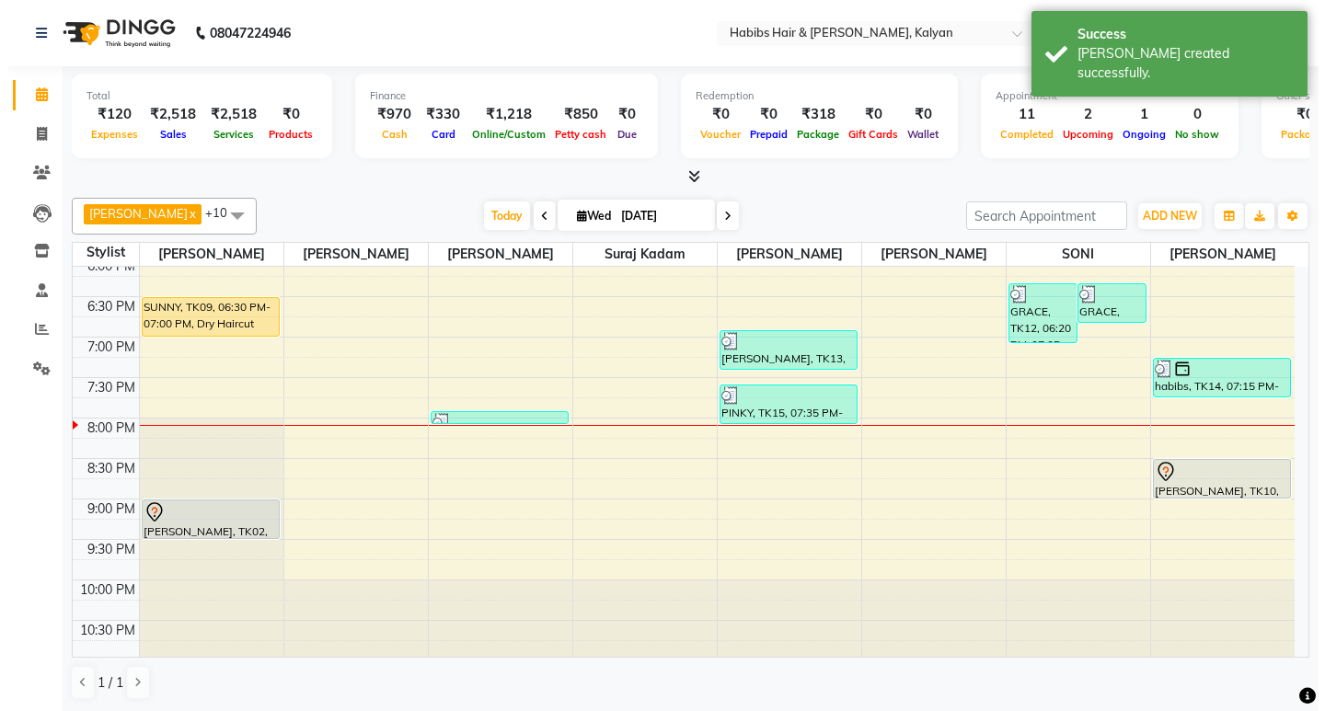
scroll to position [824, 0]
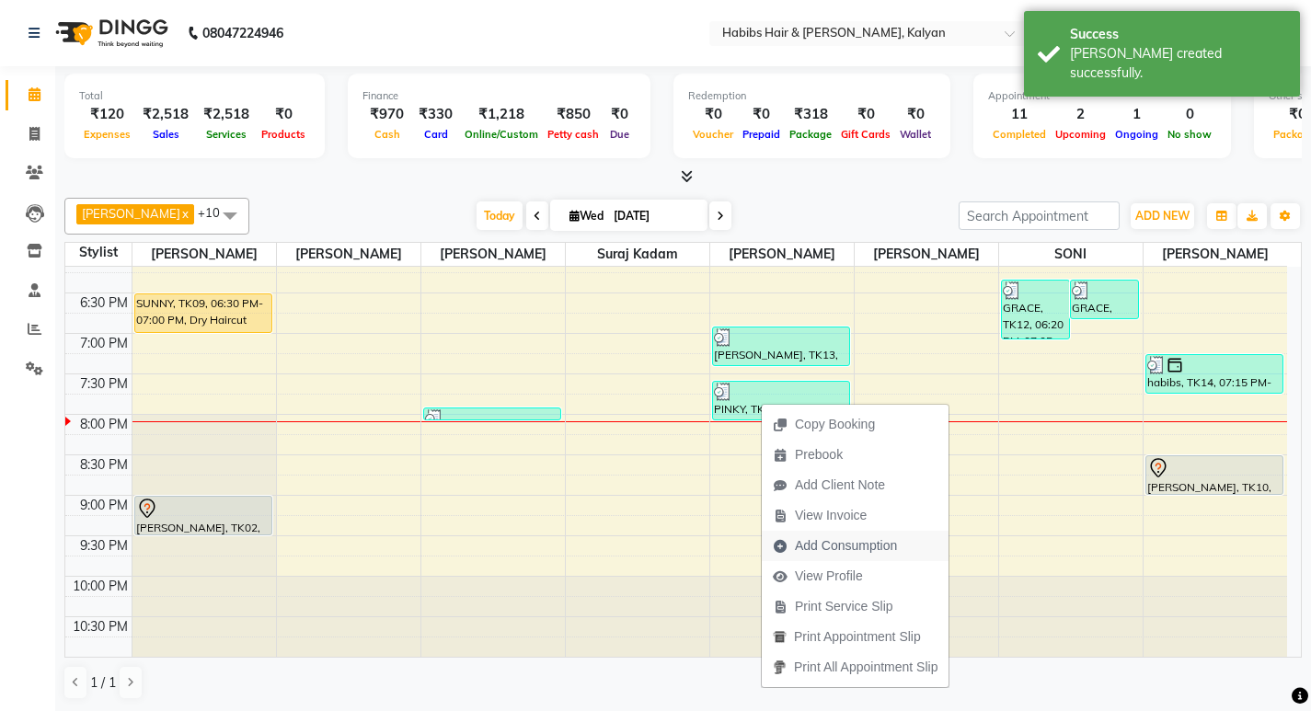
click at [820, 542] on span "Add Consumption" at bounding box center [846, 546] width 102 height 19
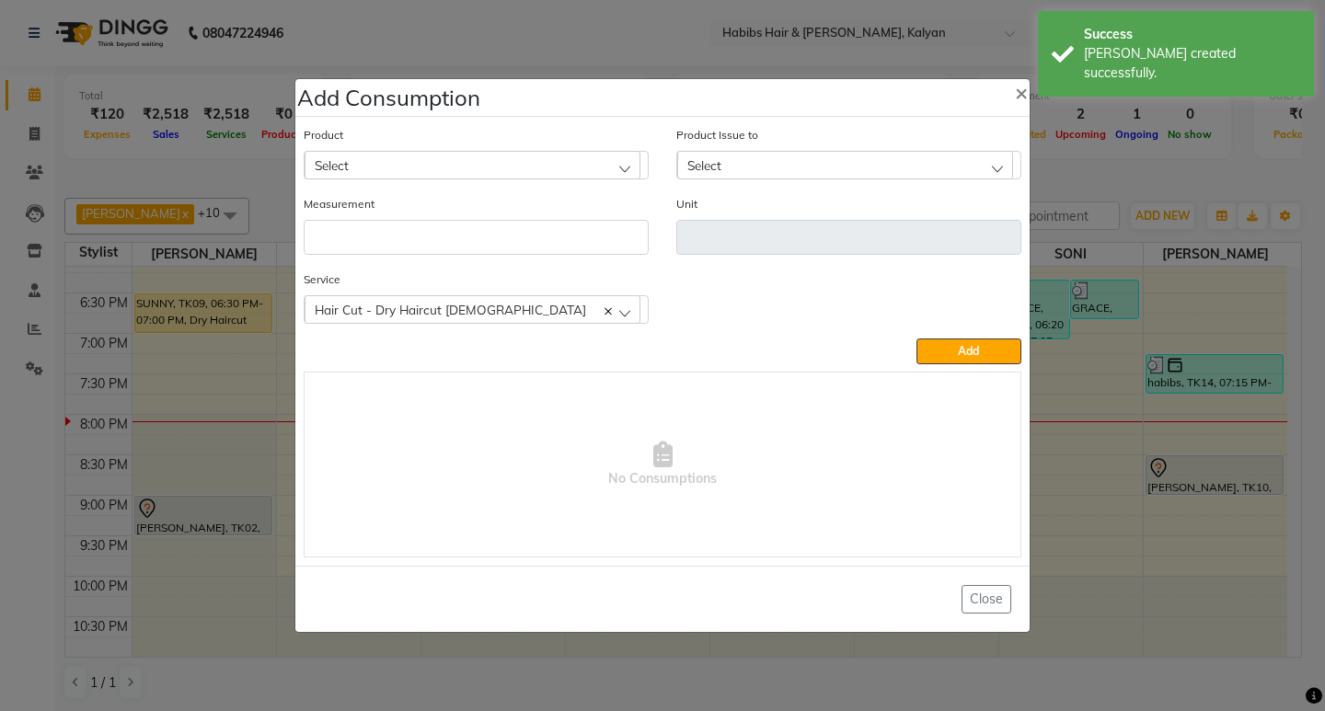
click at [525, 167] on div "Select" at bounding box center [473, 165] width 336 height 28
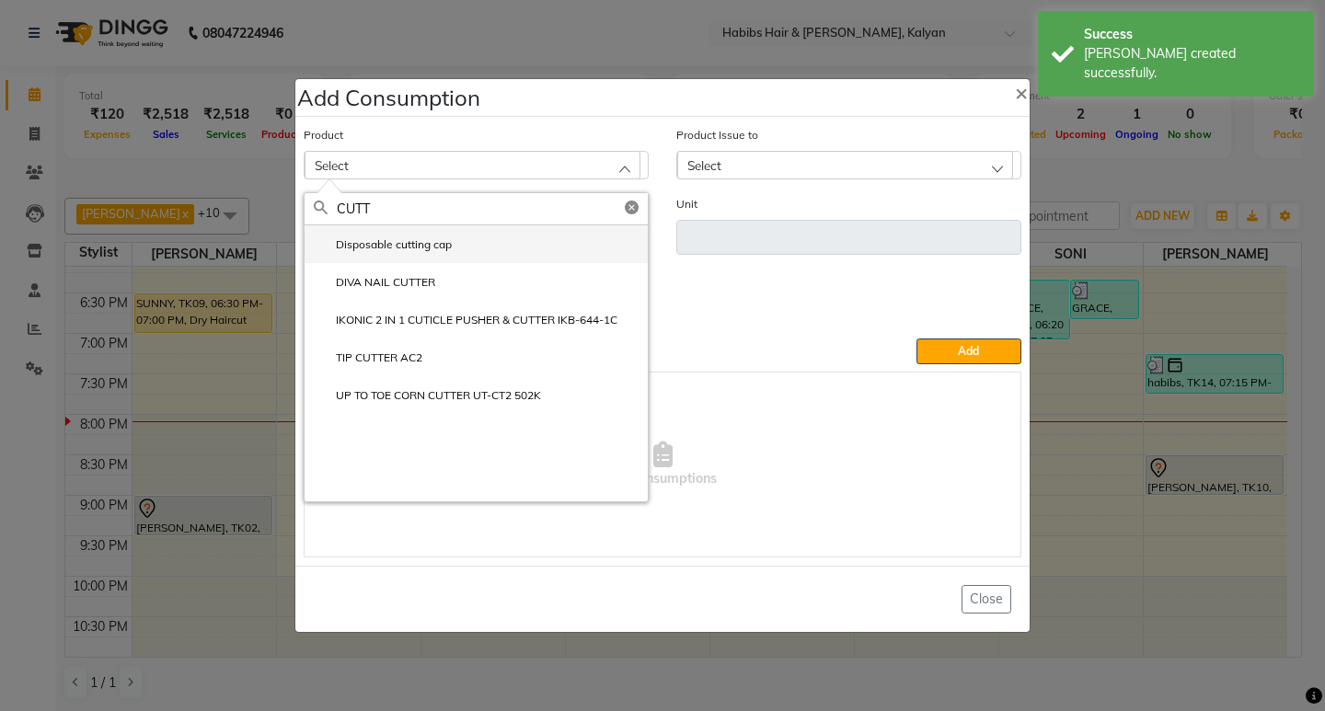
type input "CUTT"
click at [405, 244] on label "Disposable cutting cap" at bounding box center [383, 245] width 138 height 17
type input "pc"
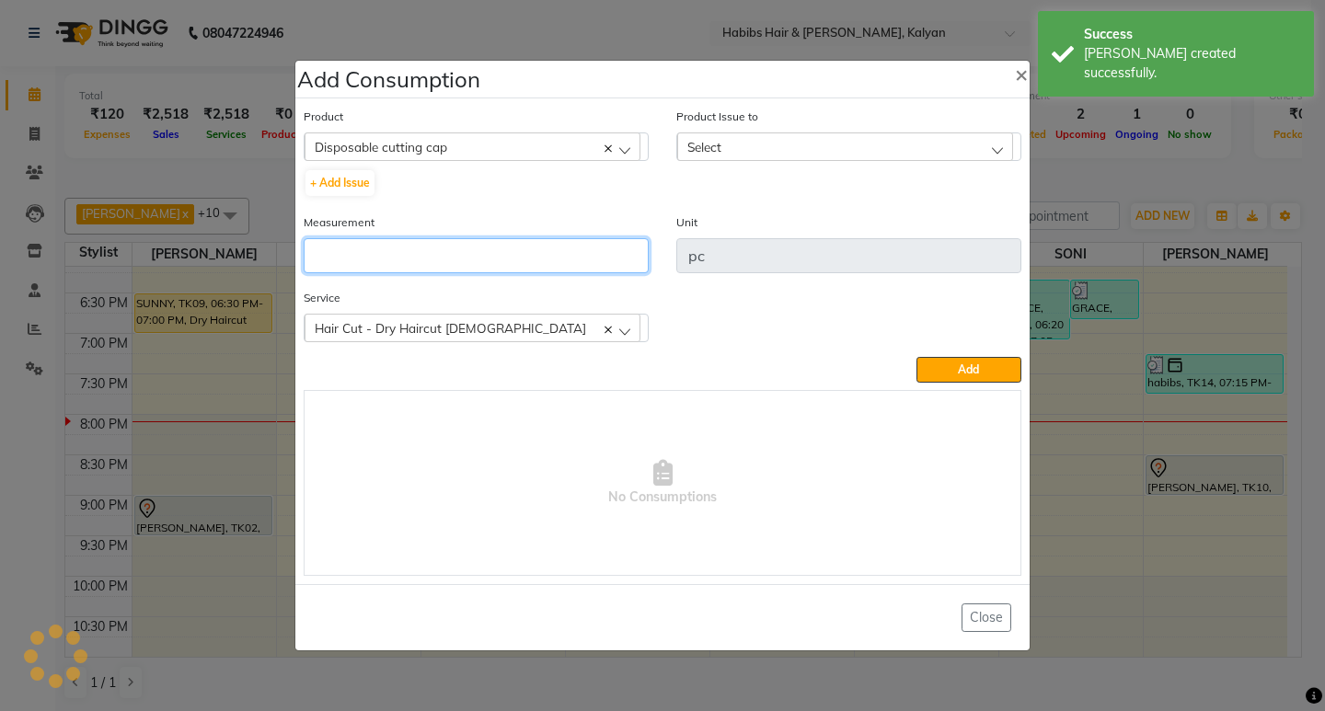
click at [405, 244] on input "number" at bounding box center [476, 255] width 345 height 35
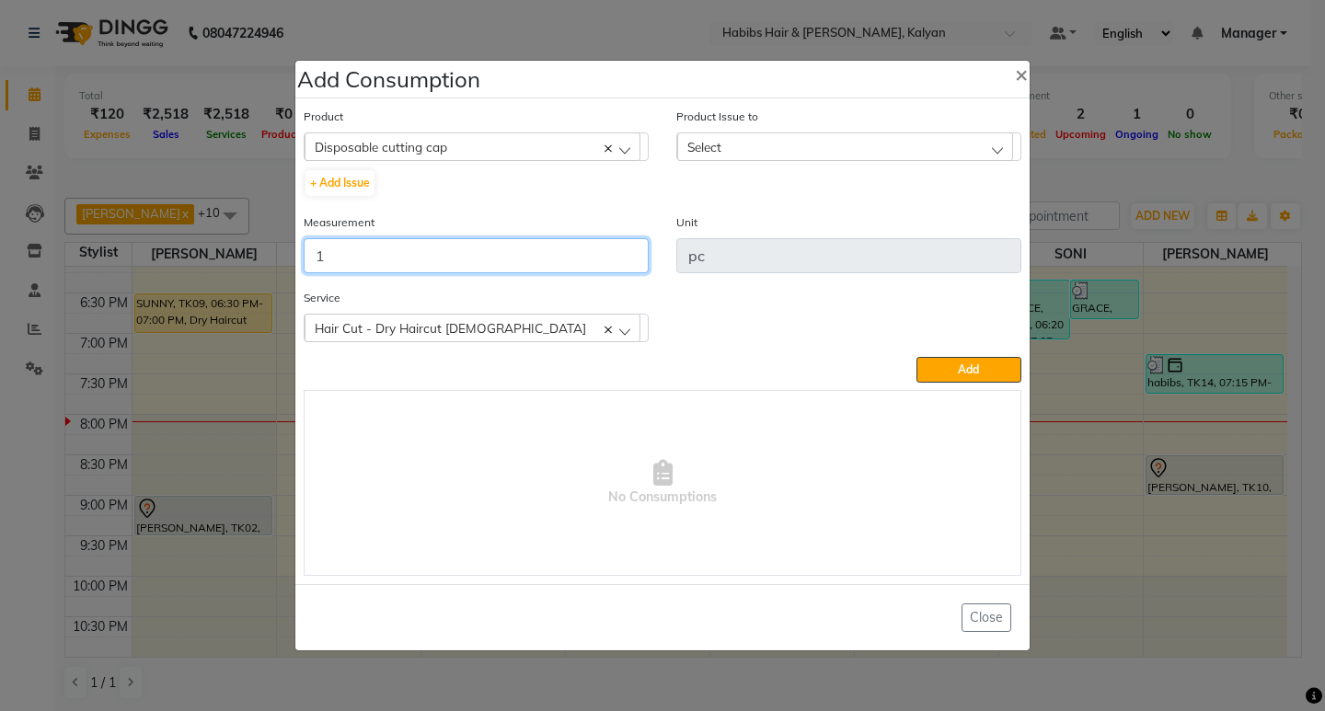
type input "1"
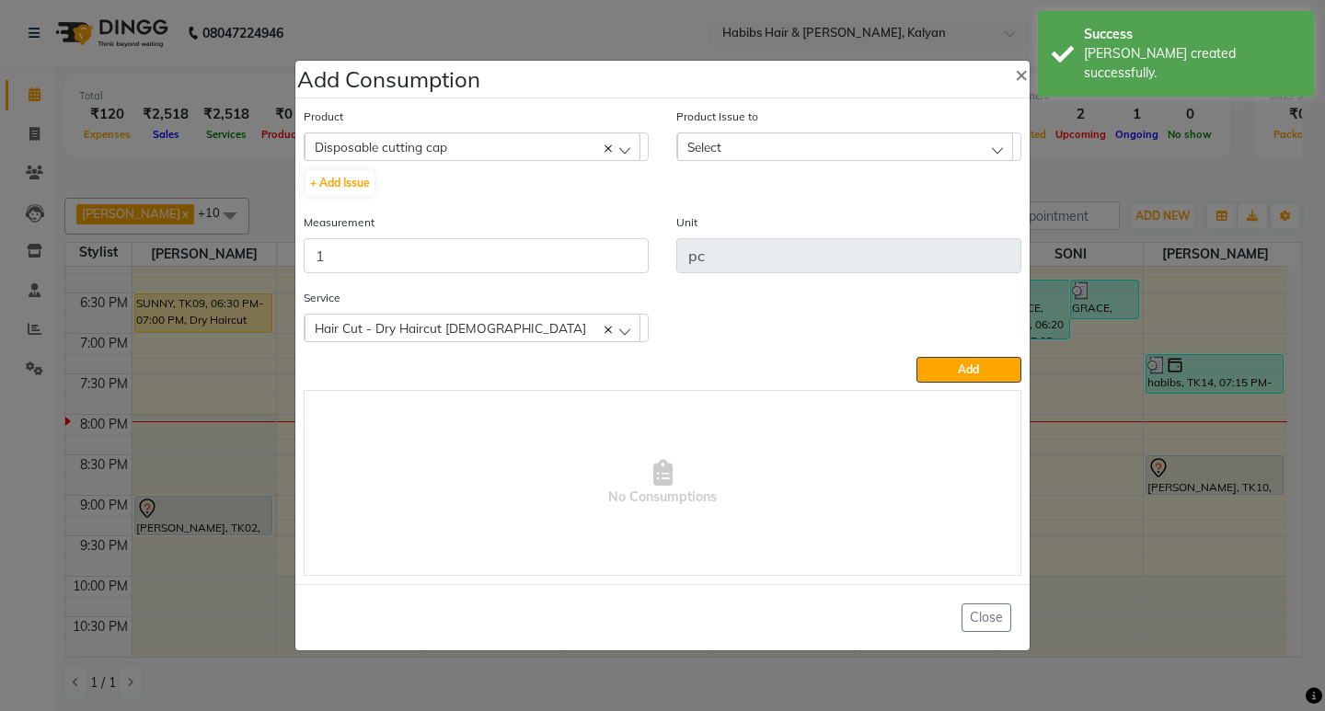
click at [885, 150] on div "Select" at bounding box center [845, 147] width 336 height 28
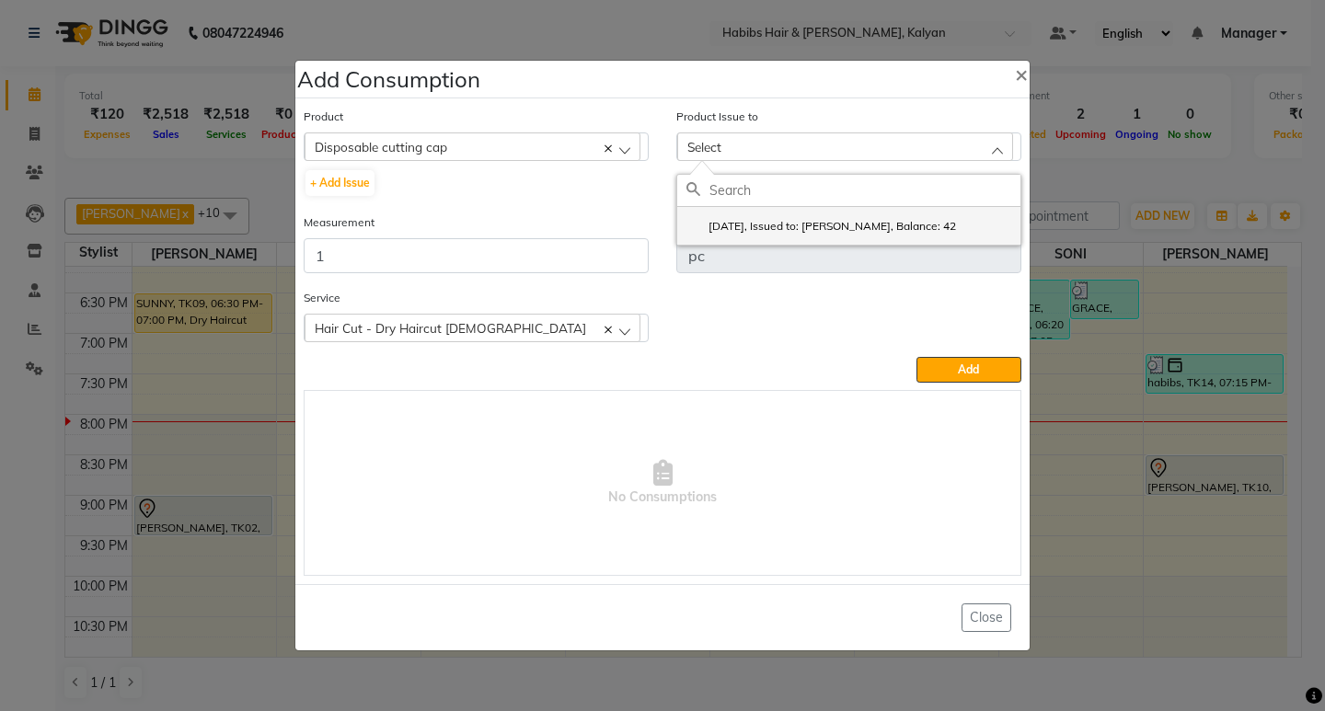
click at [905, 221] on label "2025-09-02, Issued to: SONI, Balance: 42" at bounding box center [822, 226] width 270 height 17
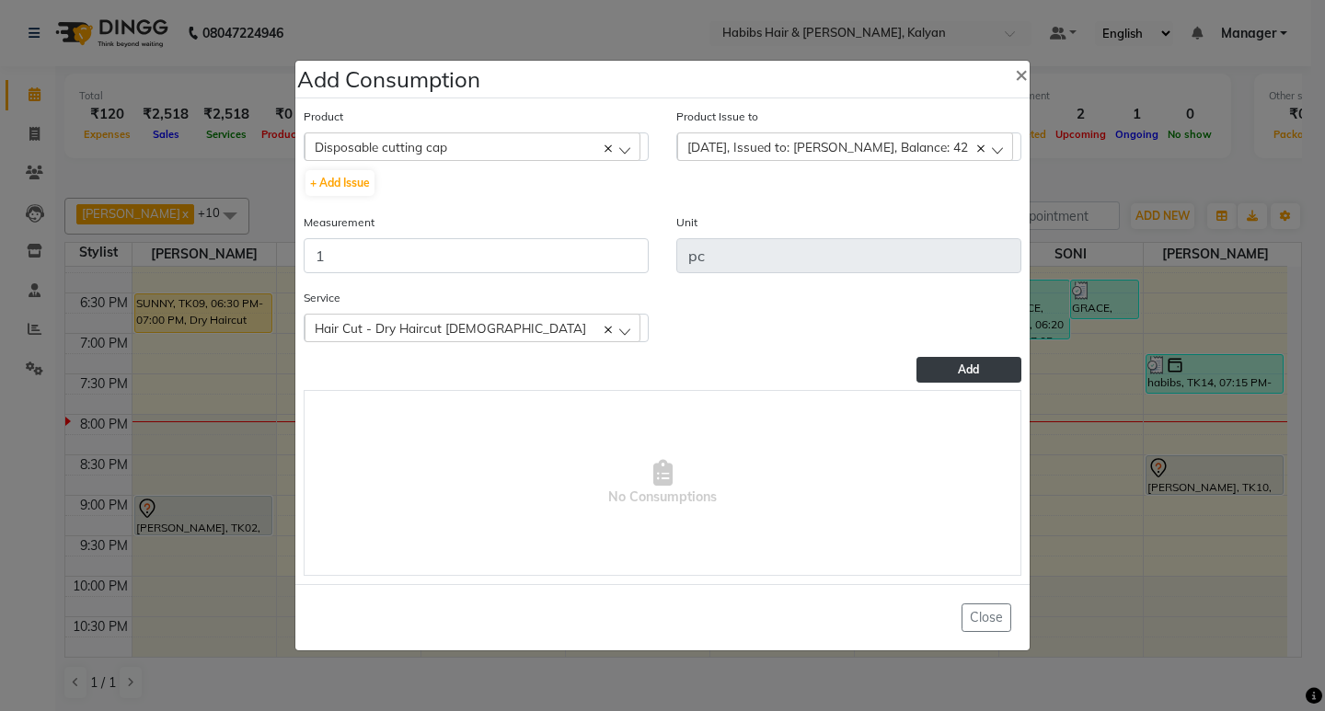
click at [952, 369] on button "Add" at bounding box center [969, 370] width 105 height 26
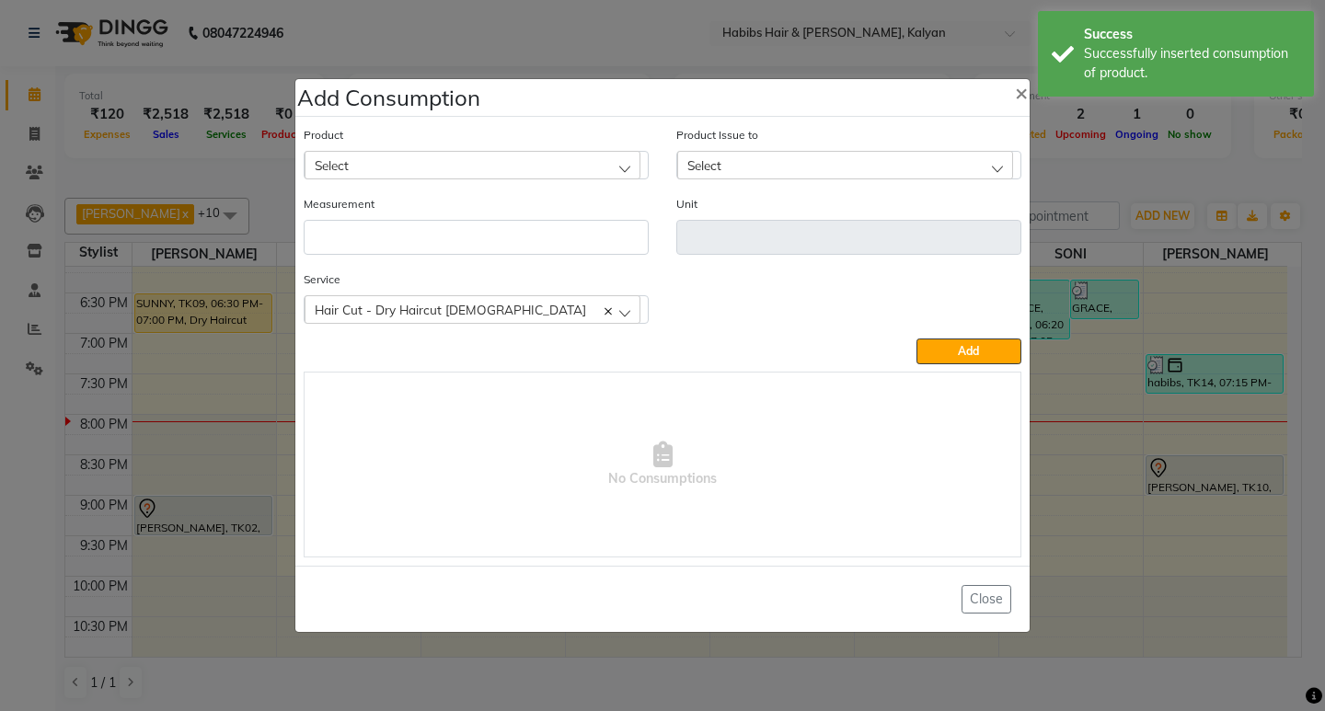
click at [580, 29] on ngb-modal-window "Add Consumption × Product Select 001 BANANA POWDER 10GM Product Issue to Select…" at bounding box center [662, 355] width 1325 height 711
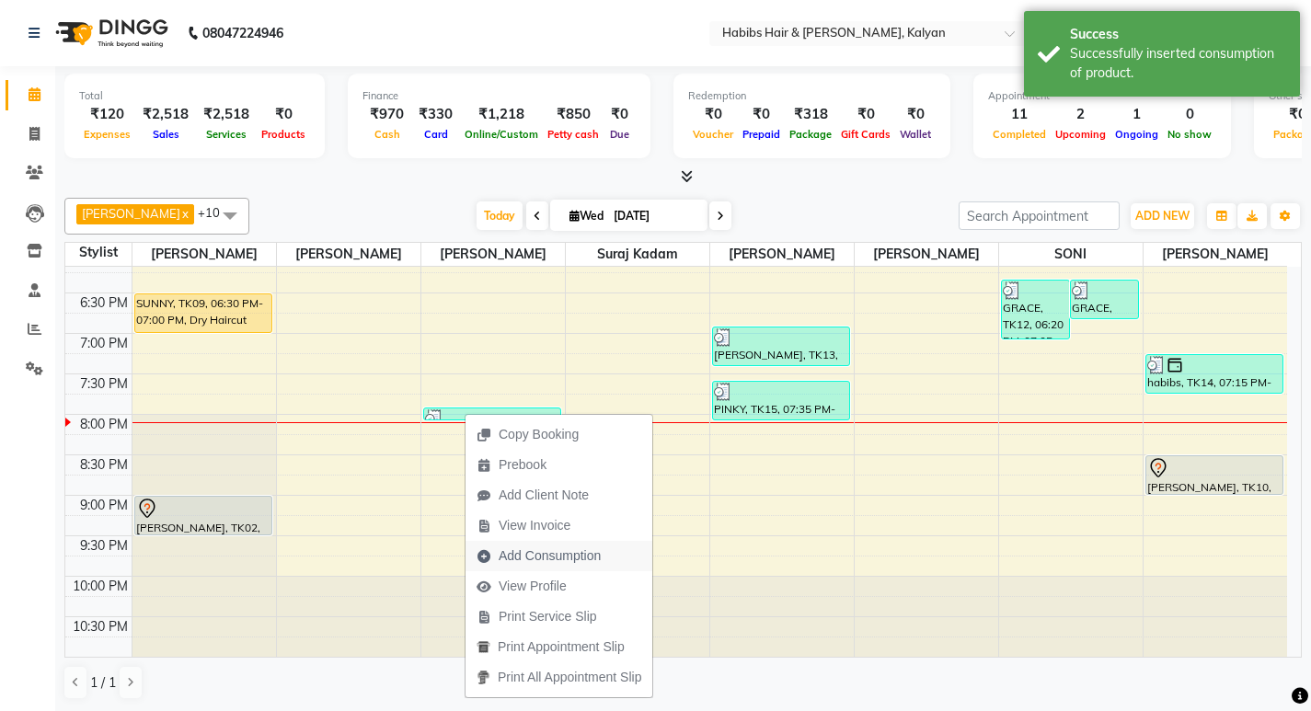
click at [562, 548] on span "Add Consumption" at bounding box center [550, 556] width 102 height 19
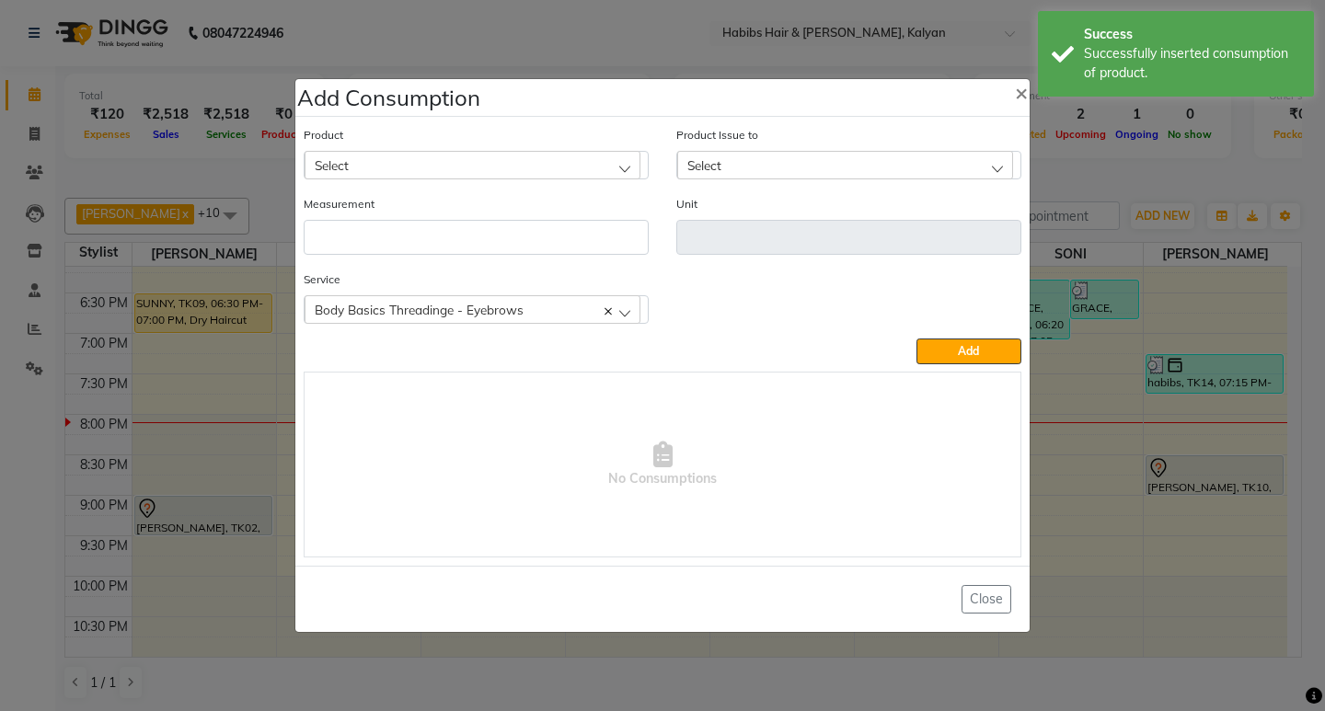
click at [403, 156] on div "Select" at bounding box center [473, 165] width 336 height 28
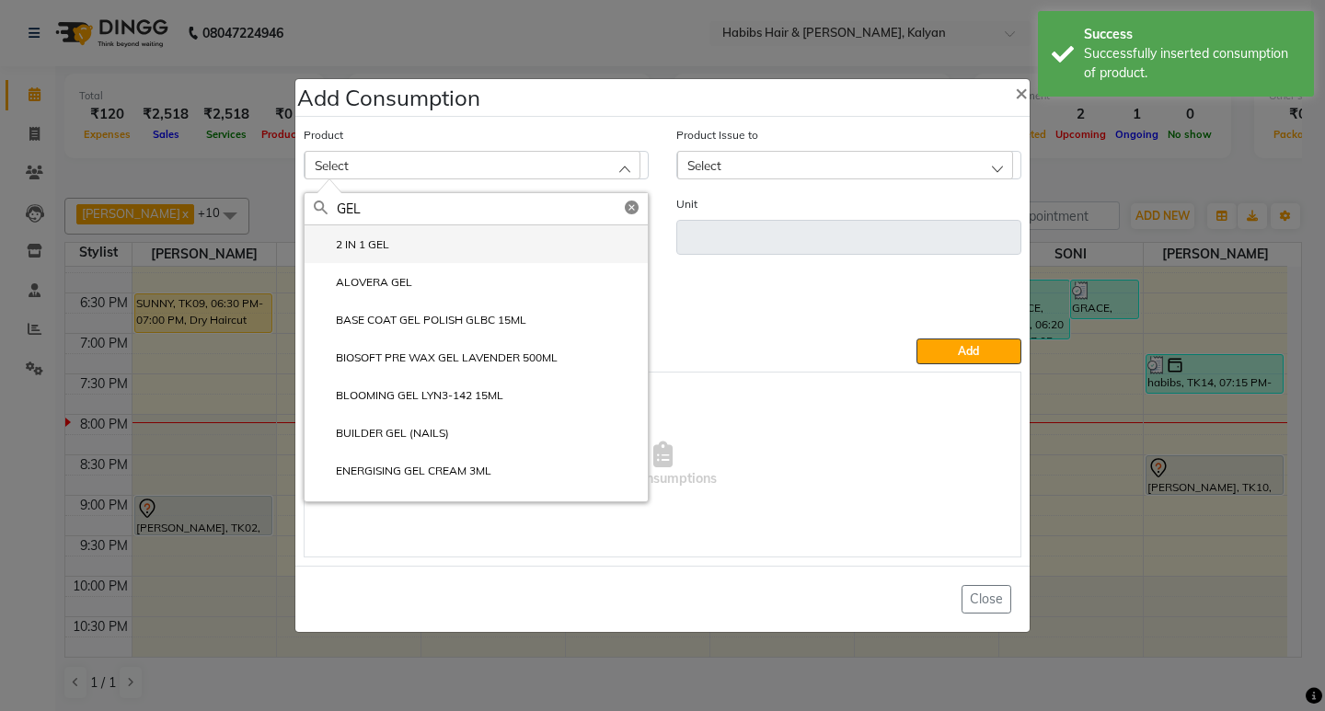
type input "GEL"
click at [434, 256] on li "2 IN 1 GEL" at bounding box center [476, 244] width 343 height 38
type input "PC"
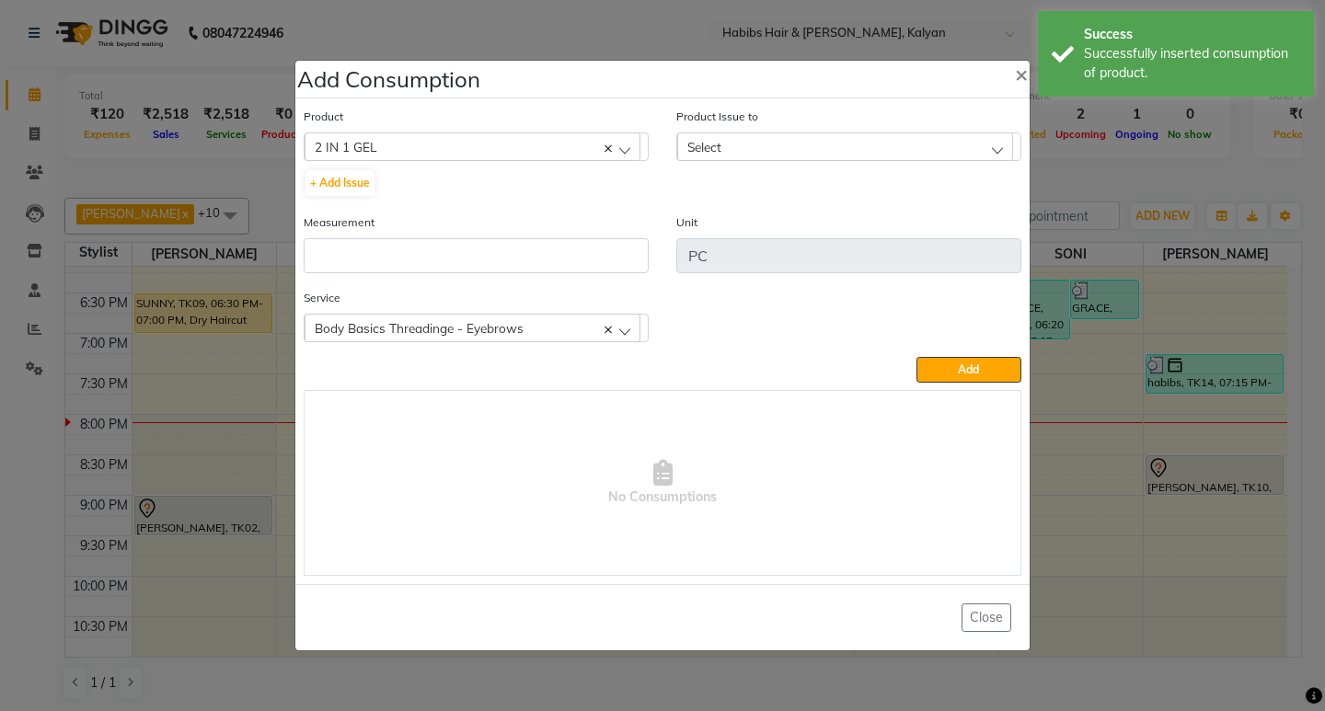
click at [607, 148] on icon at bounding box center [608, 148] width 7 height 7
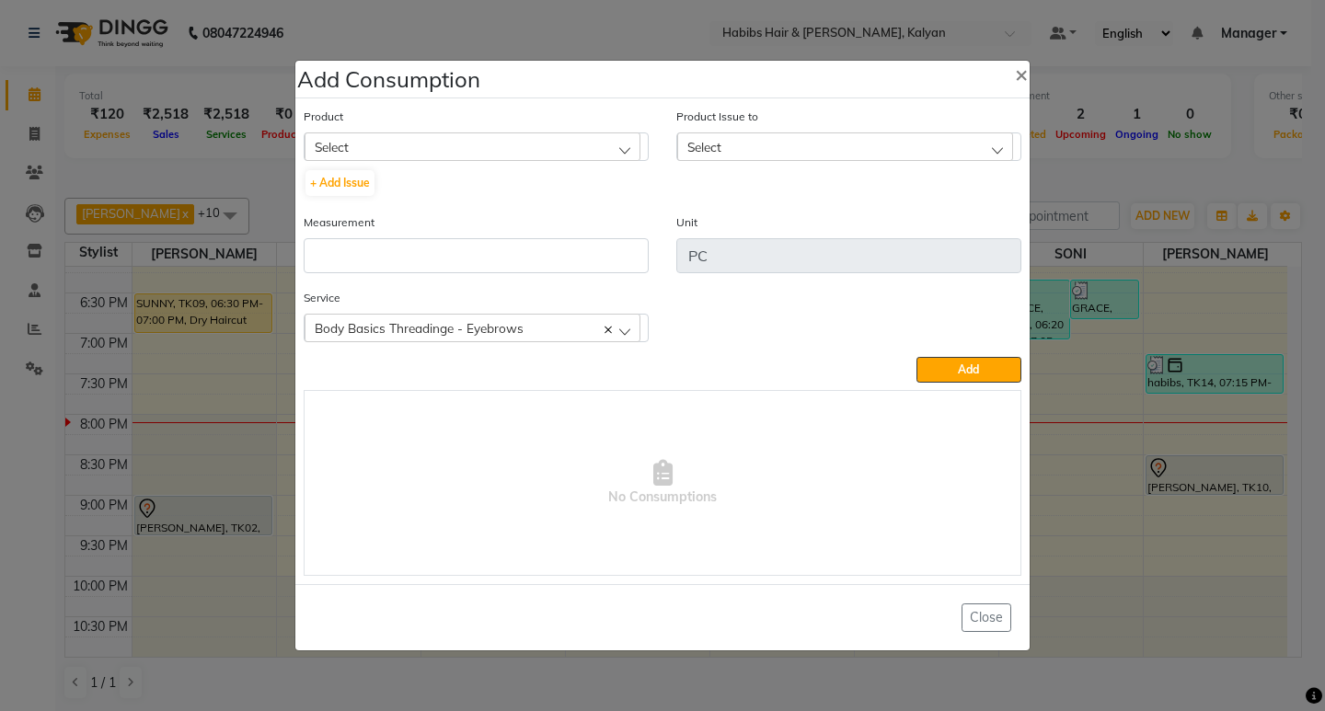
click at [503, 138] on div "Select" at bounding box center [473, 147] width 336 height 28
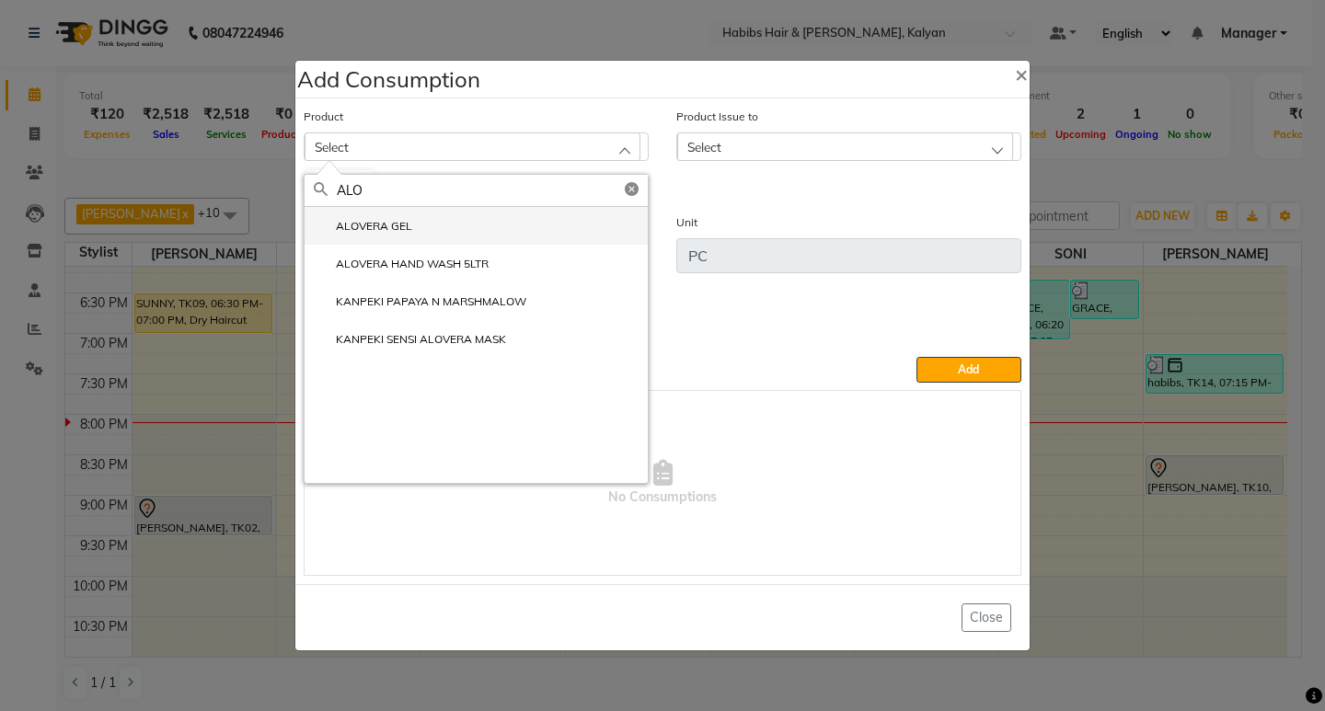
type input "ALO"
click at [356, 234] on label "ALOVERA GEL" at bounding box center [363, 226] width 98 height 17
type input "ml"
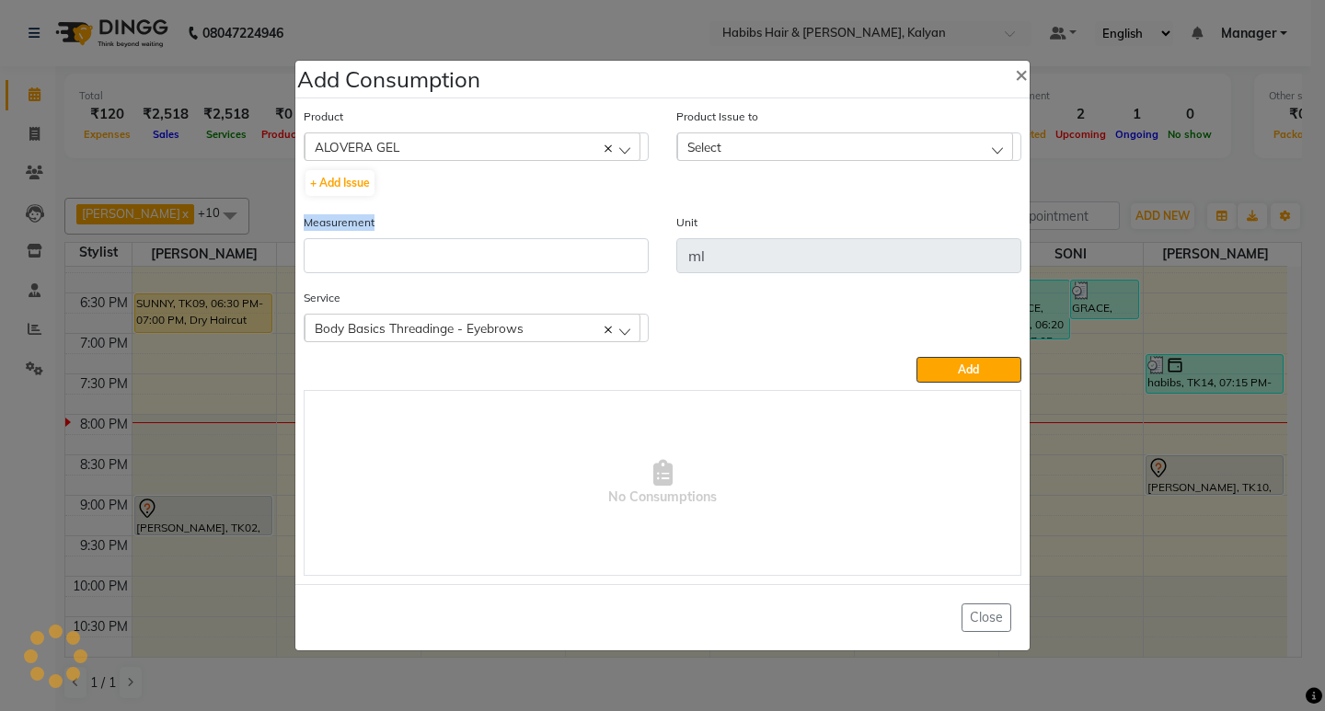
click at [356, 234] on div "Measurement" at bounding box center [476, 243] width 345 height 61
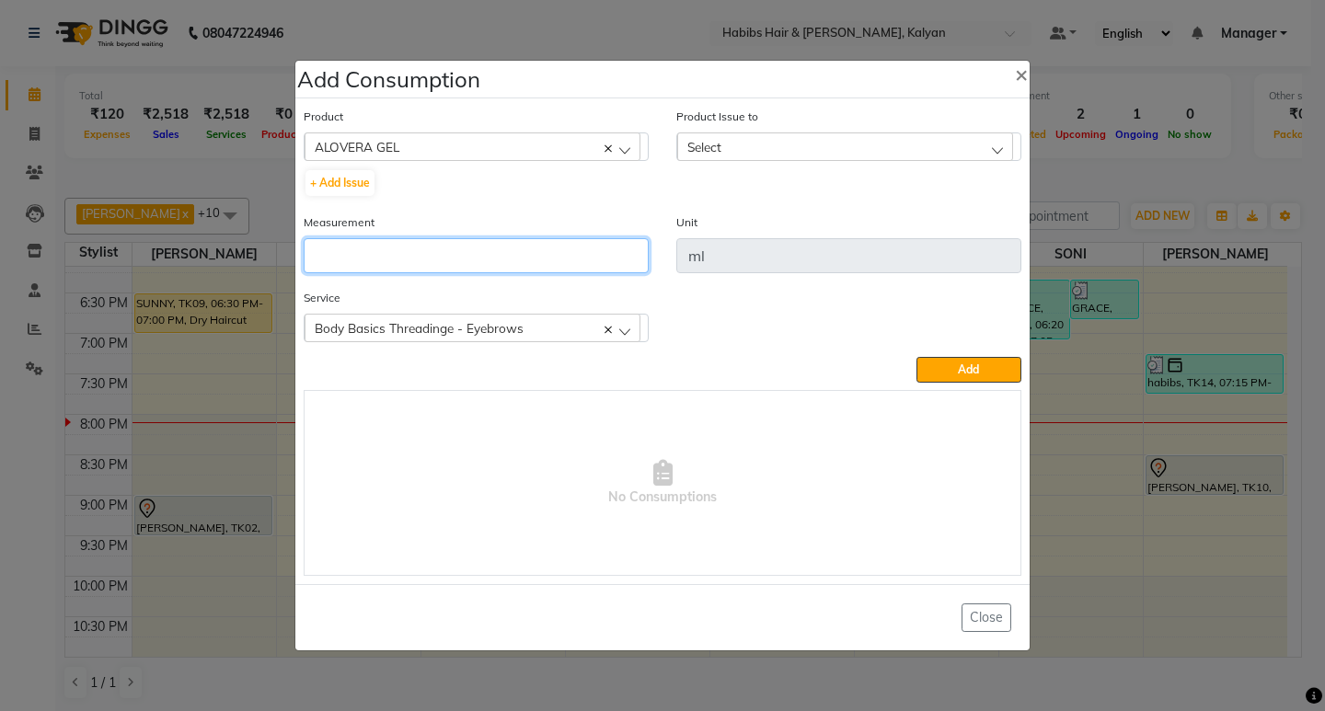
click at [390, 265] on input "number" at bounding box center [476, 255] width 345 height 35
type input "1"
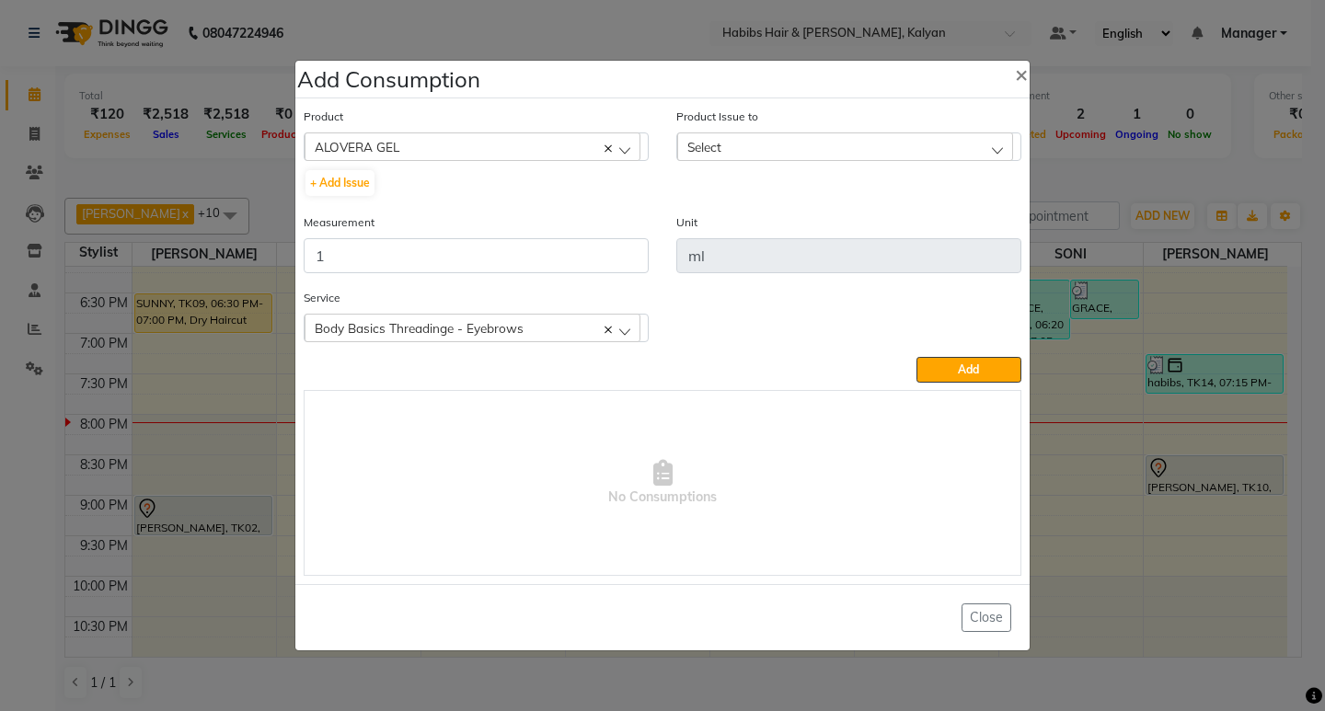
click at [871, 145] on div "Select" at bounding box center [845, 147] width 336 height 28
click at [875, 225] on label "2025-05-14, Issued to: SANTOSHI, Balance: 109" at bounding box center [825, 226] width 276 height 17
click at [961, 373] on span "Add" at bounding box center [968, 370] width 21 height 14
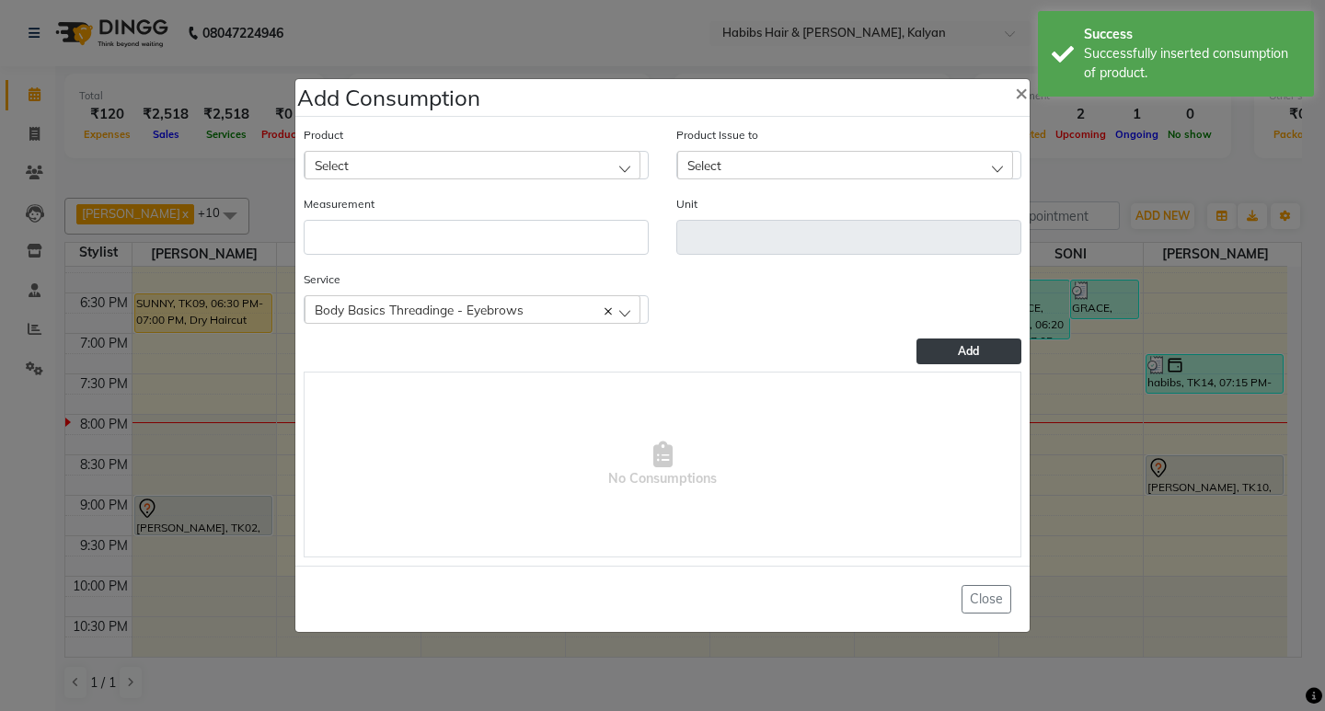
click at [1124, 169] on ngb-modal-window "Add Consumption × Product Select 001 BANANA POWDER 10GM Product Issue to Select…" at bounding box center [662, 355] width 1325 height 711
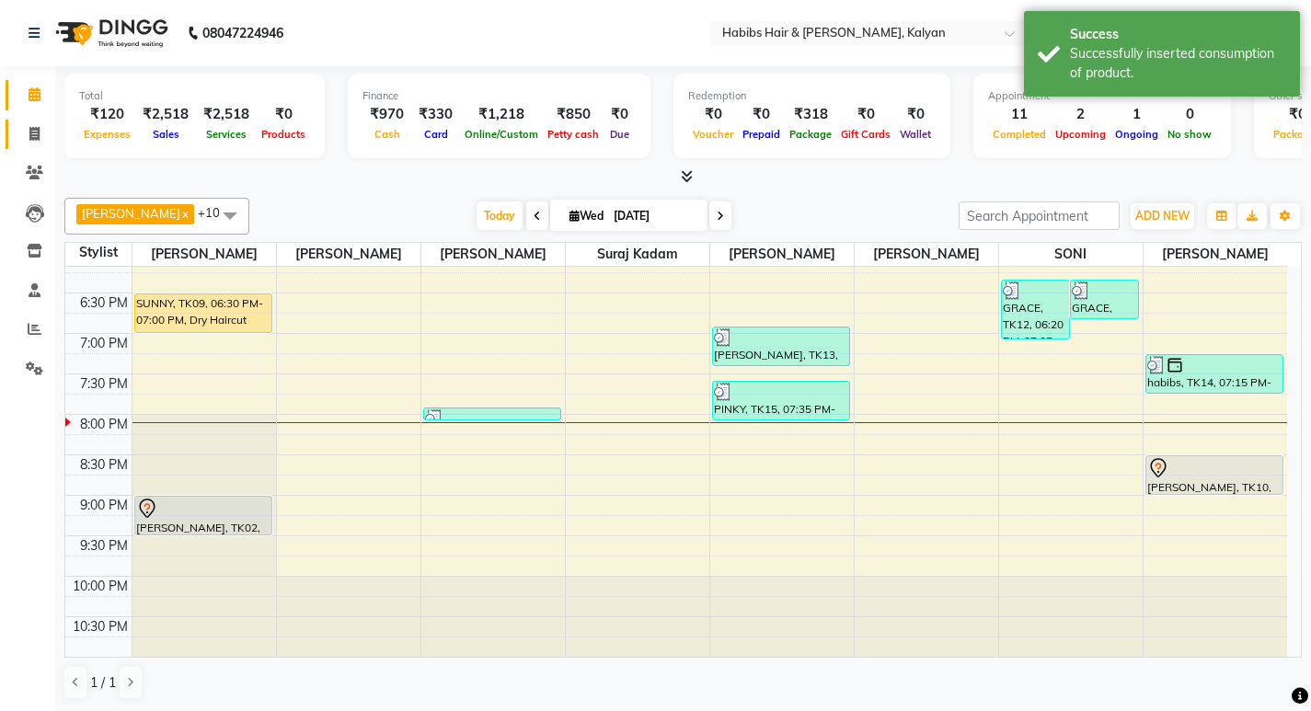
click at [10, 134] on link "Invoice" at bounding box center [28, 135] width 44 height 30
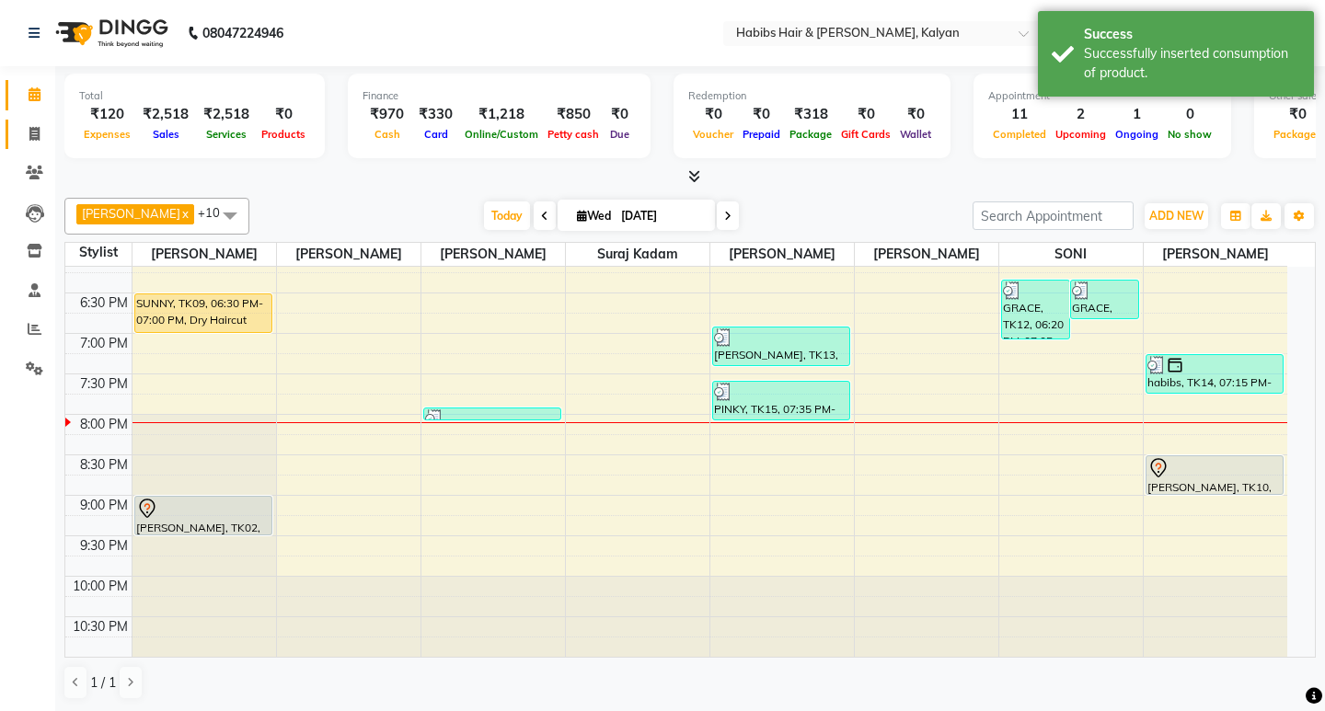
select select "service"
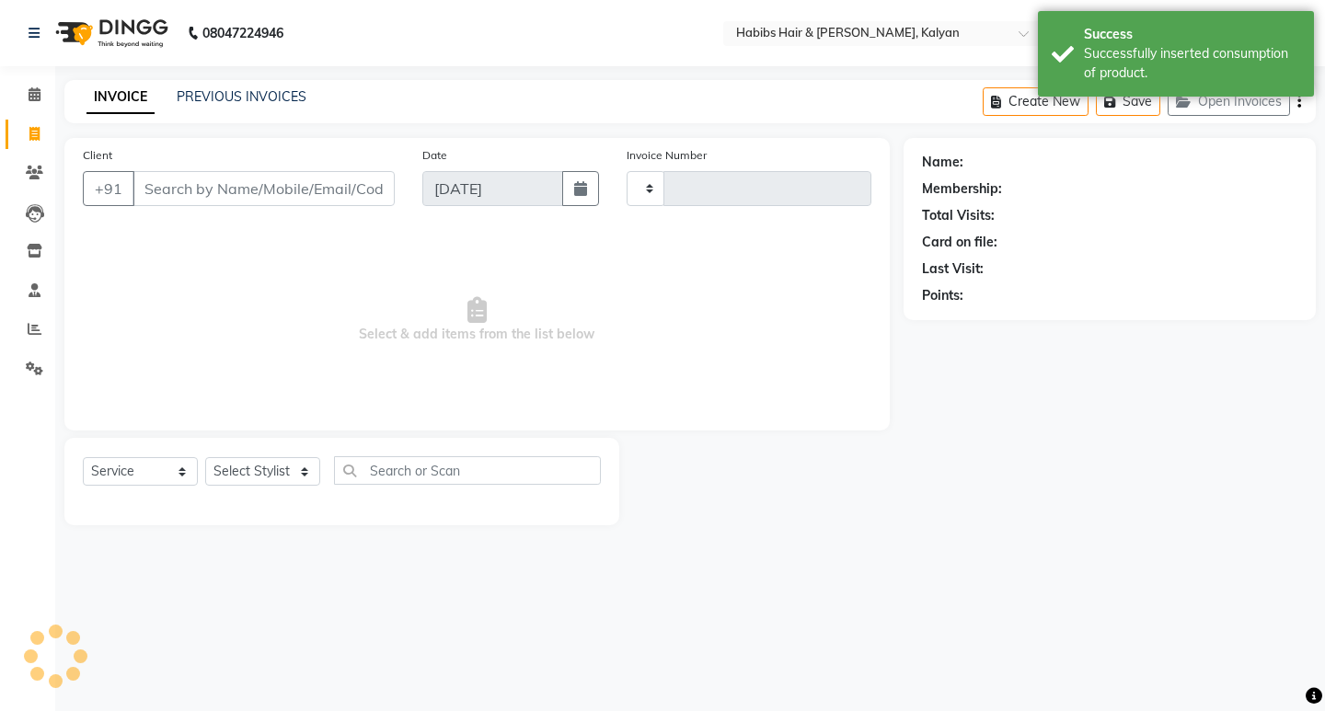
type input "3431"
select select "8185"
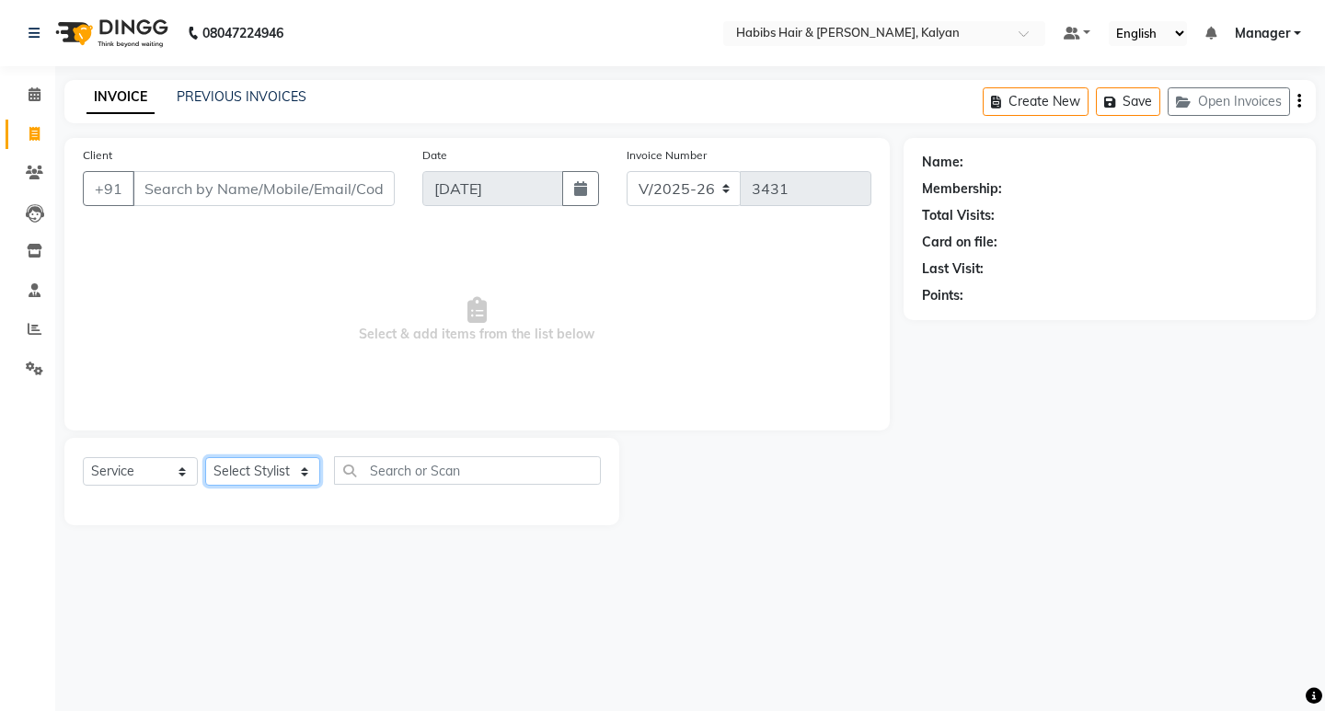
drag, startPoint x: 258, startPoint y: 483, endPoint x: 271, endPoint y: 477, distance: 14.4
click at [259, 483] on select "Select Stylist [PERSON_NAME] Manager [PERSON_NAME] zipre Priyanka Sagar [PERSON…" at bounding box center [262, 471] width 115 height 29
select select "90440"
click at [205, 457] on select "Select Stylist [PERSON_NAME] Manager [PERSON_NAME] zipre Priyanka Sagar [PERSON…" at bounding box center [262, 471] width 115 height 29
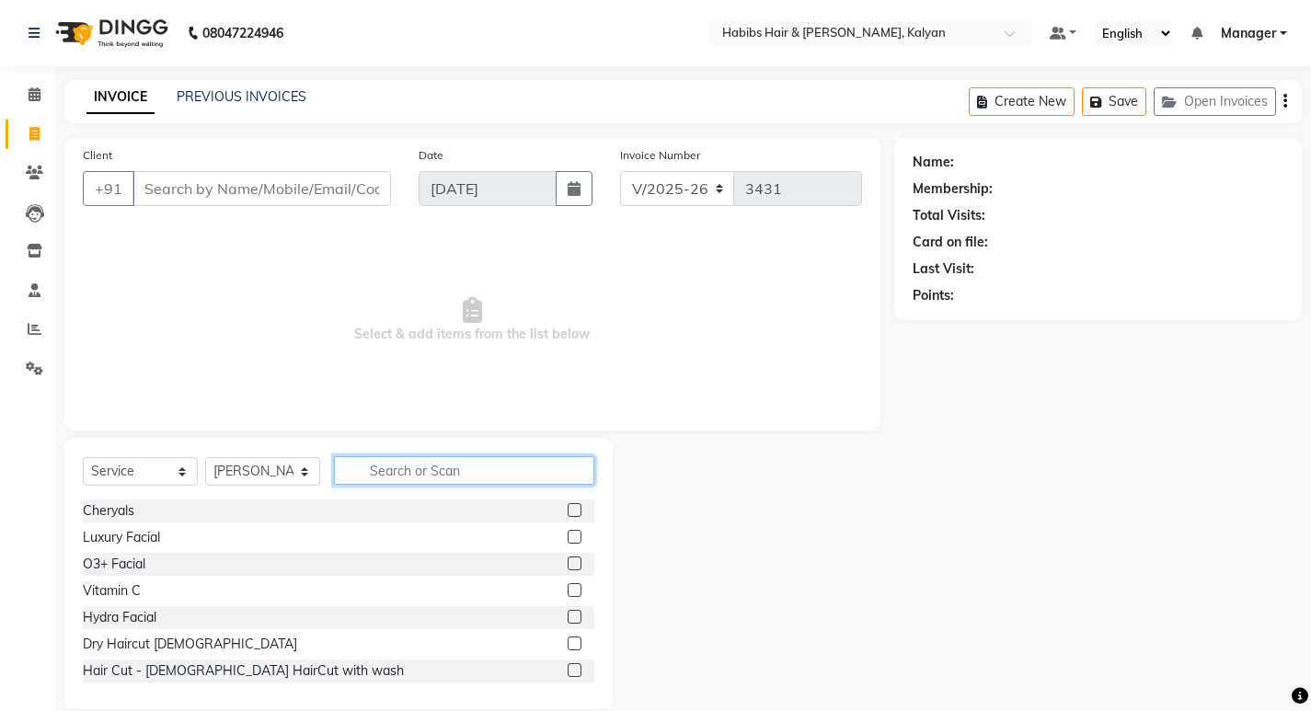
click at [393, 479] on input "text" at bounding box center [464, 470] width 260 height 29
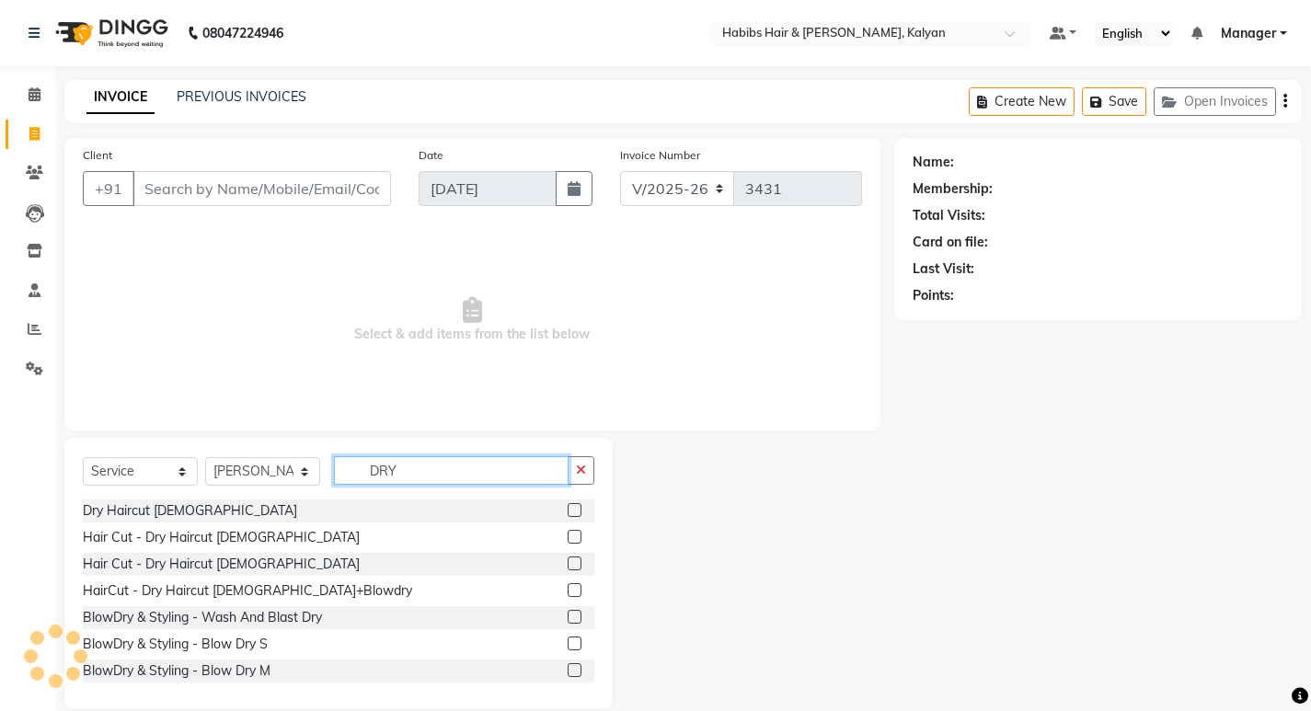
type input "DRY"
click at [568, 510] on label at bounding box center [575, 510] width 14 height 14
click at [568, 510] on input "checkbox" at bounding box center [574, 511] width 12 height 12
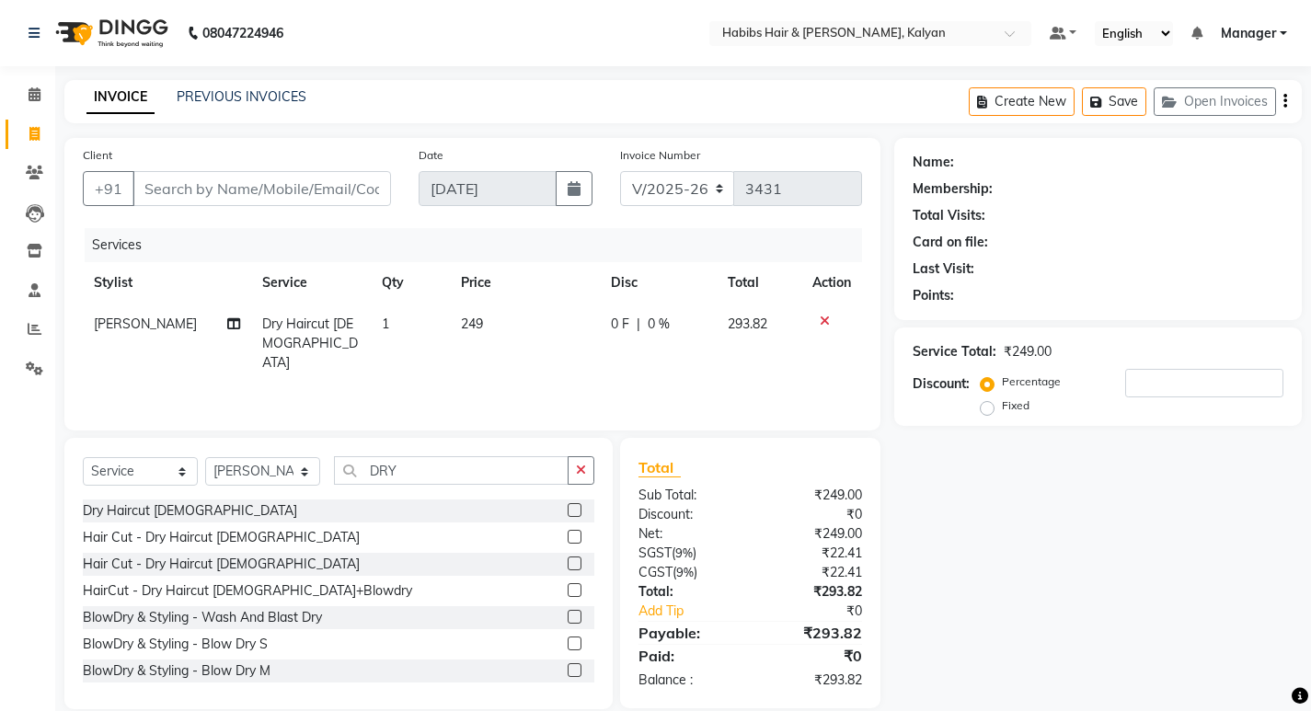
click at [568, 510] on label at bounding box center [575, 510] width 14 height 14
click at [568, 510] on input "checkbox" at bounding box center [574, 511] width 12 height 12
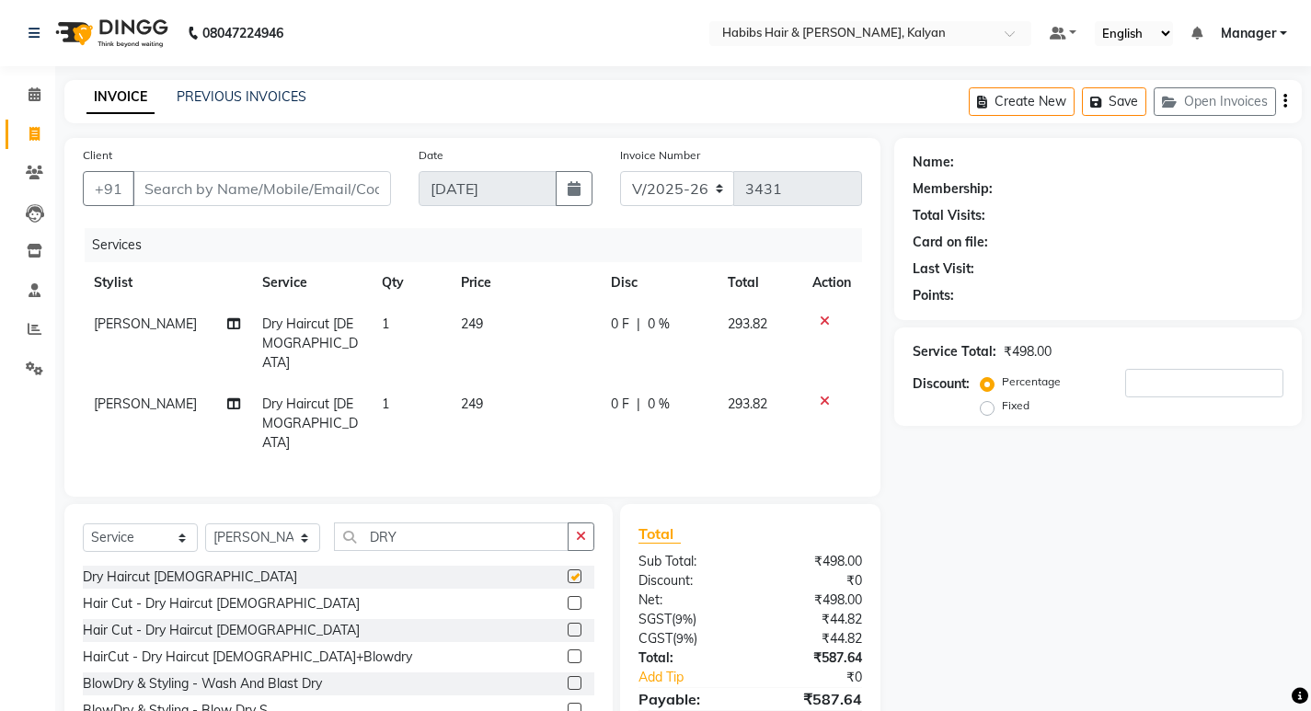
checkbox input "false"
click at [820, 395] on icon at bounding box center [825, 401] width 10 height 13
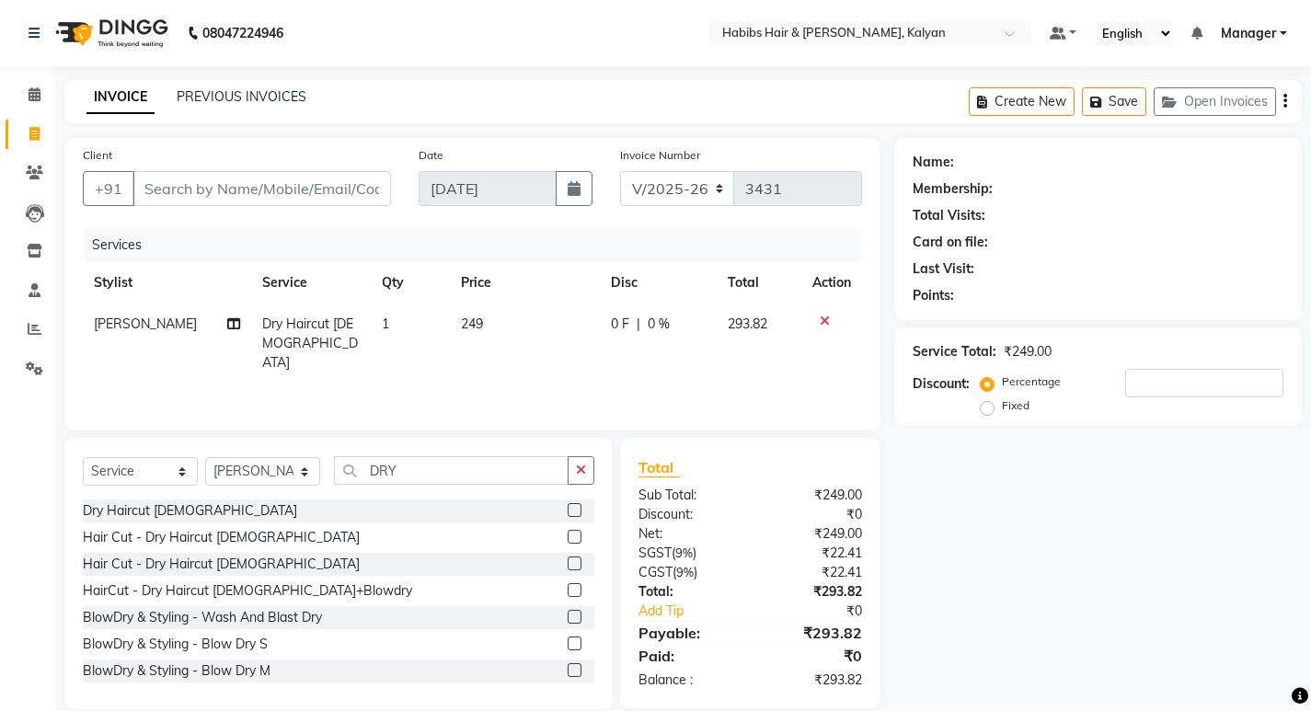
click at [1099, 521] on div "Name: Membership: Total Visits: Card on file: Last Visit: Points: Service Total…" at bounding box center [1105, 423] width 421 height 571
click at [1125, 579] on div "Name: Membership: Total Visits: Card on file: Last Visit: Points: Service Total…" at bounding box center [1105, 423] width 421 height 571
click at [1285, 102] on icon "button" at bounding box center [1286, 101] width 4 height 1
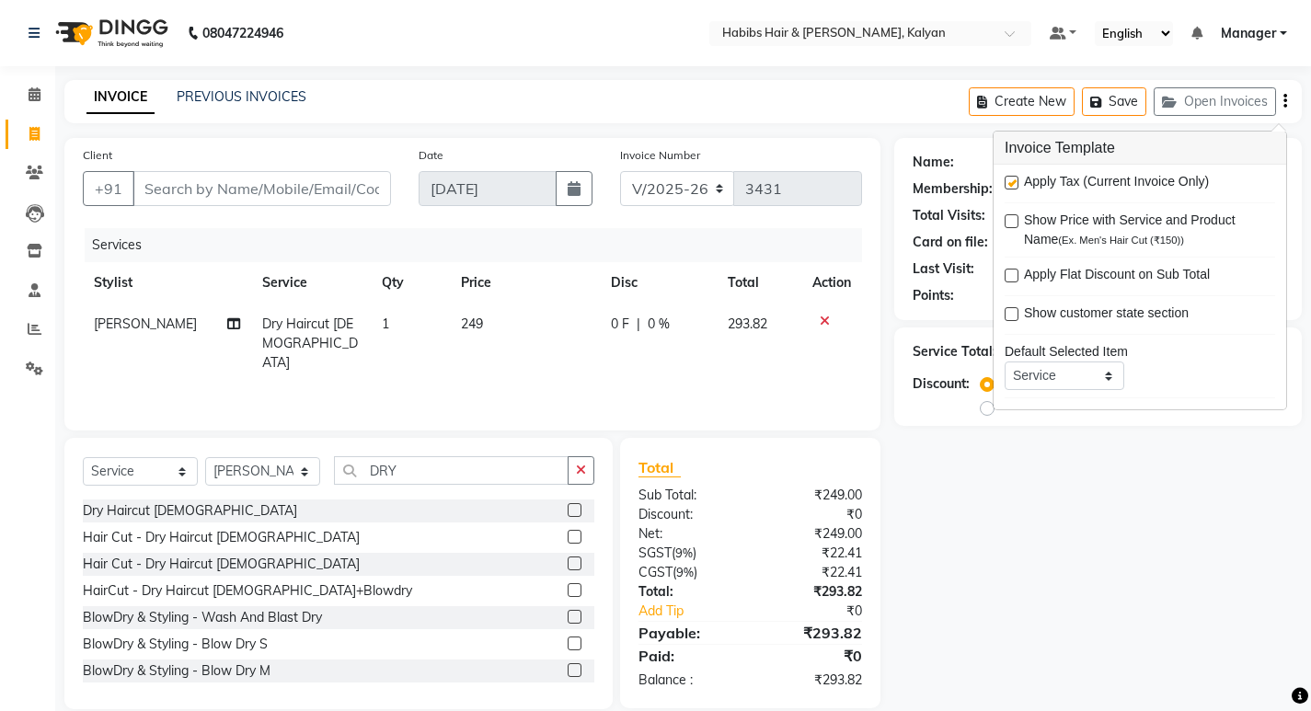
click at [1004, 179] on div "Apply Tax (Current Invoice Only) Show Price with Service and Product Name (Ex. …" at bounding box center [1140, 287] width 293 height 245
click at [1007, 179] on label at bounding box center [1012, 183] width 14 height 14
click at [1007, 179] on input "checkbox" at bounding box center [1011, 184] width 12 height 12
checkbox input "false"
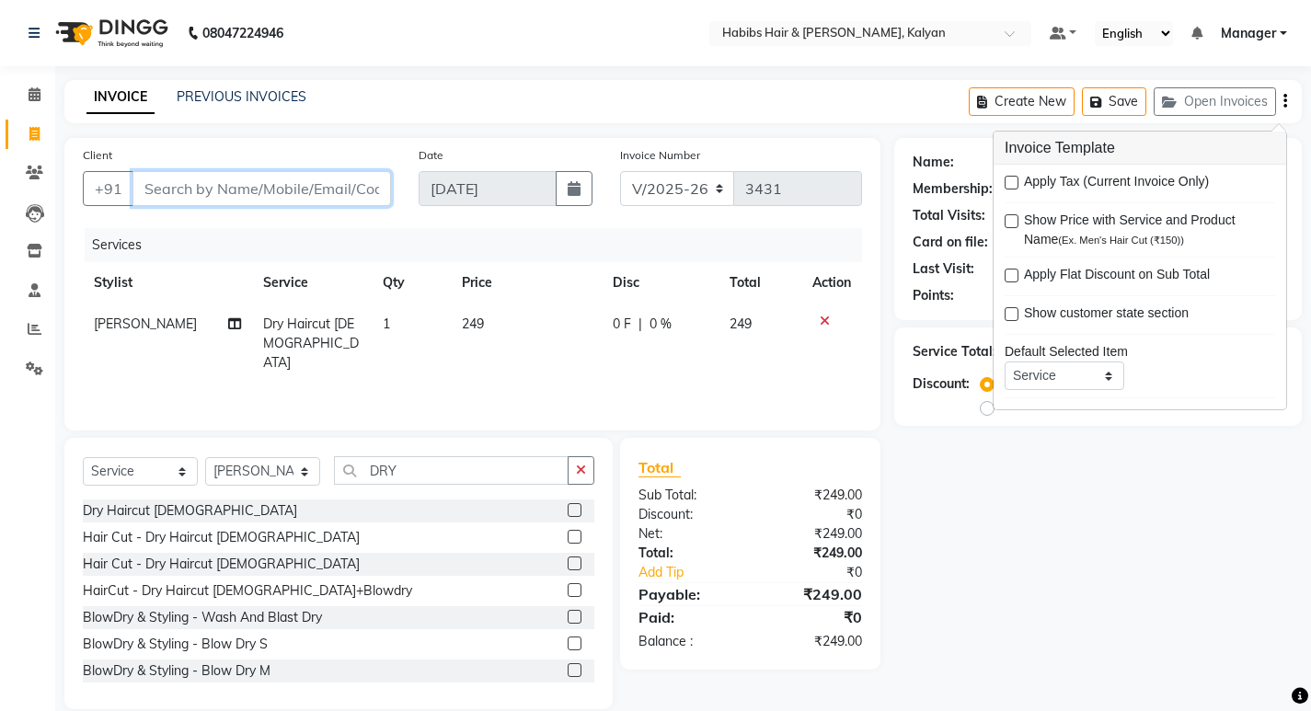
click at [350, 193] on input "Client" at bounding box center [262, 188] width 259 height 35
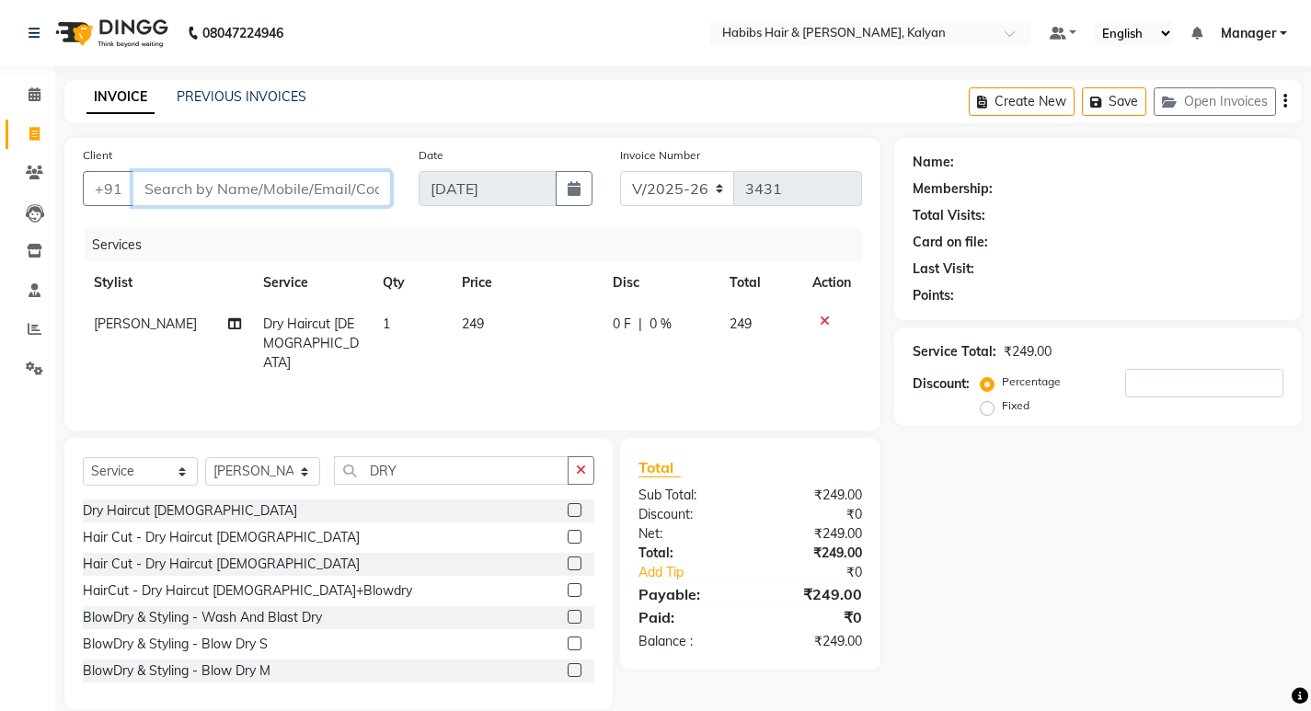
type input "7"
type input "0"
type input "7977905645"
click at [362, 167] on div "Client +91 7977905645 Add Client" at bounding box center [237, 182] width 336 height 75
click at [345, 195] on span "Add Client" at bounding box center [343, 188] width 73 height 18
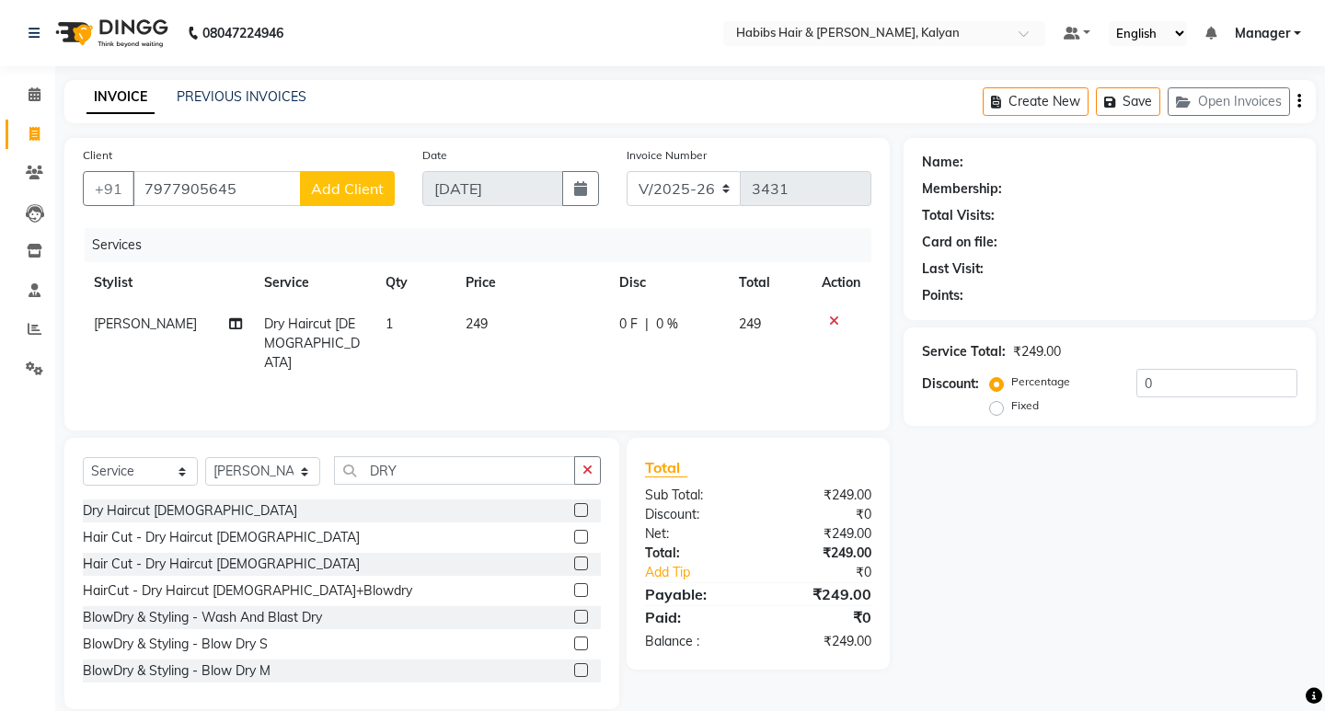
select select "22"
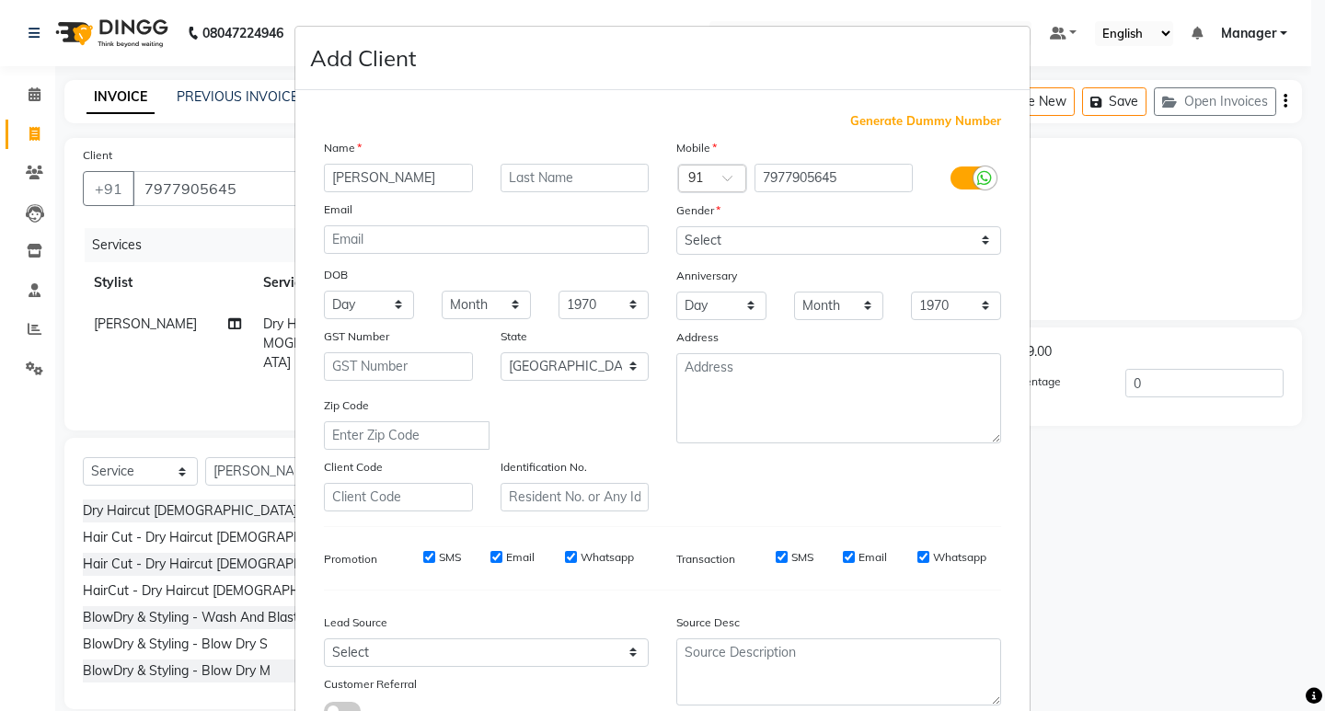
type input "SUREKHA"
click at [848, 235] on select "Select [DEMOGRAPHIC_DATA] [DEMOGRAPHIC_DATA] Other Prefer Not To Say" at bounding box center [838, 240] width 325 height 29
select select "[DEMOGRAPHIC_DATA]"
click at [676, 226] on select "Select [DEMOGRAPHIC_DATA] [DEMOGRAPHIC_DATA] Other Prefer Not To Say" at bounding box center [838, 240] width 325 height 29
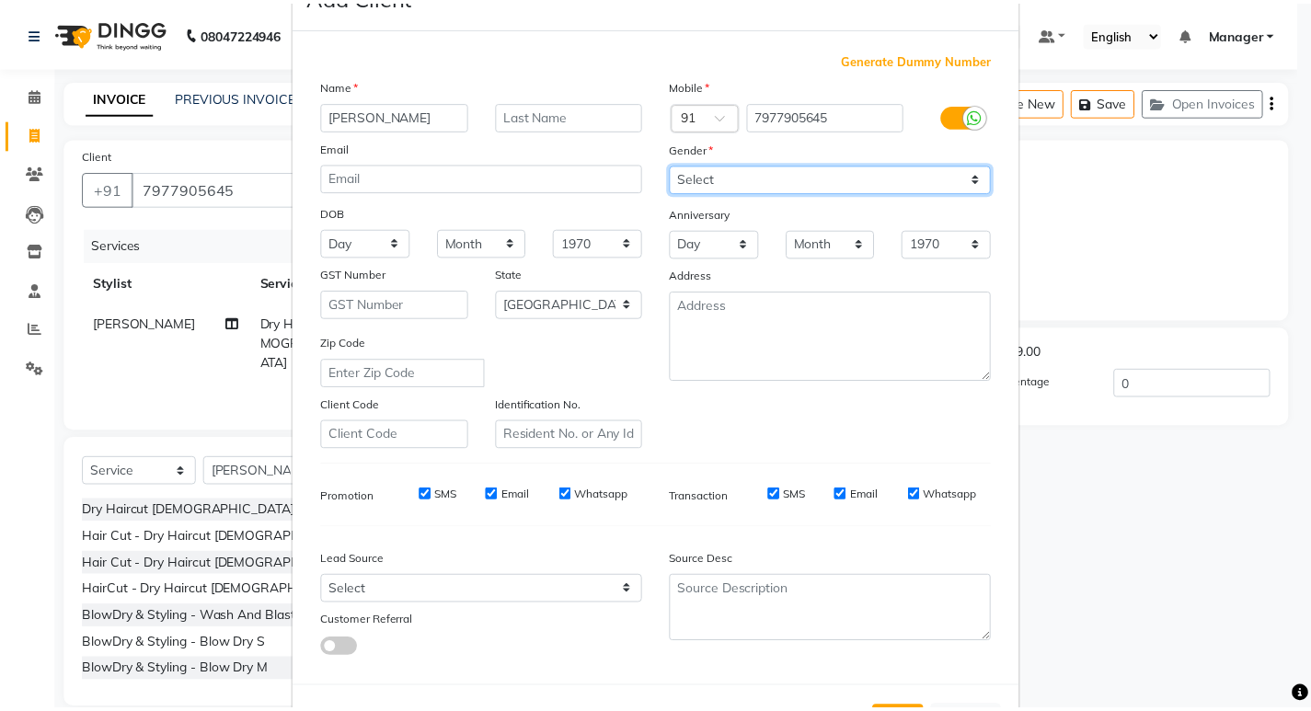
scroll to position [138, 0]
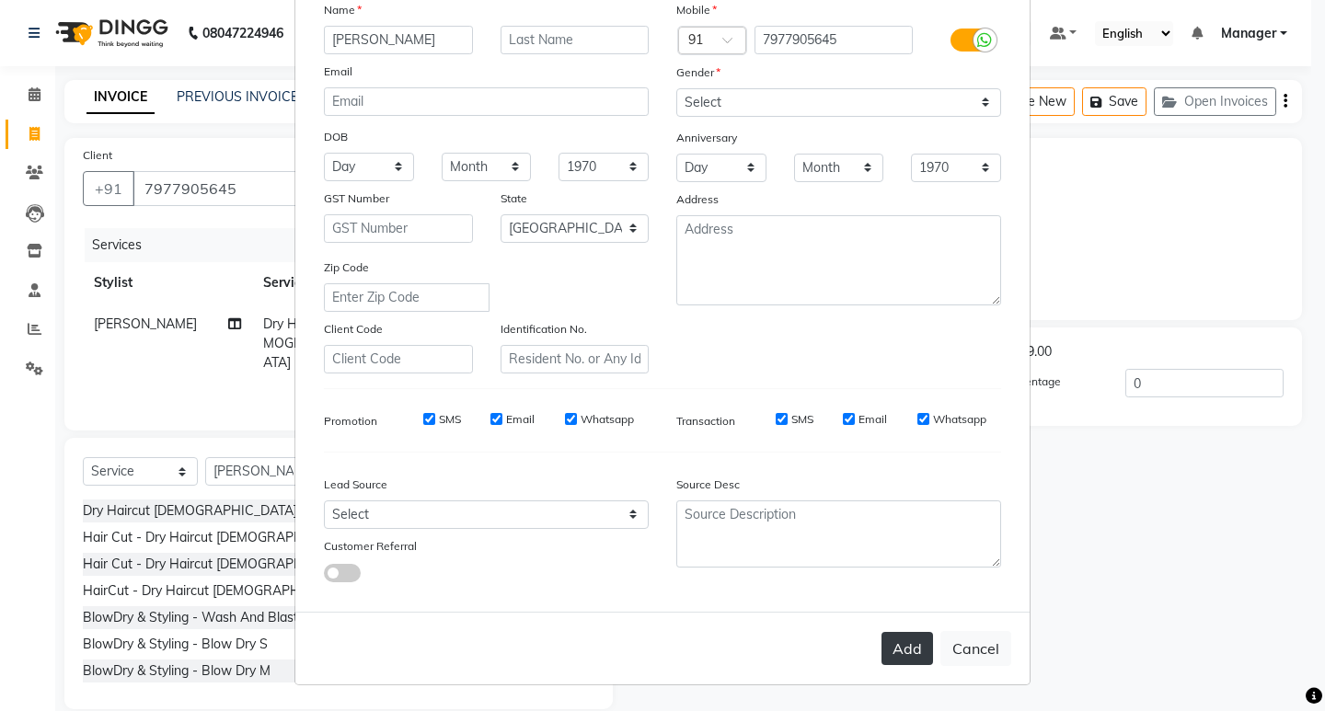
click at [888, 644] on button "Add" at bounding box center [908, 648] width 52 height 33
type input "79******45"
select select
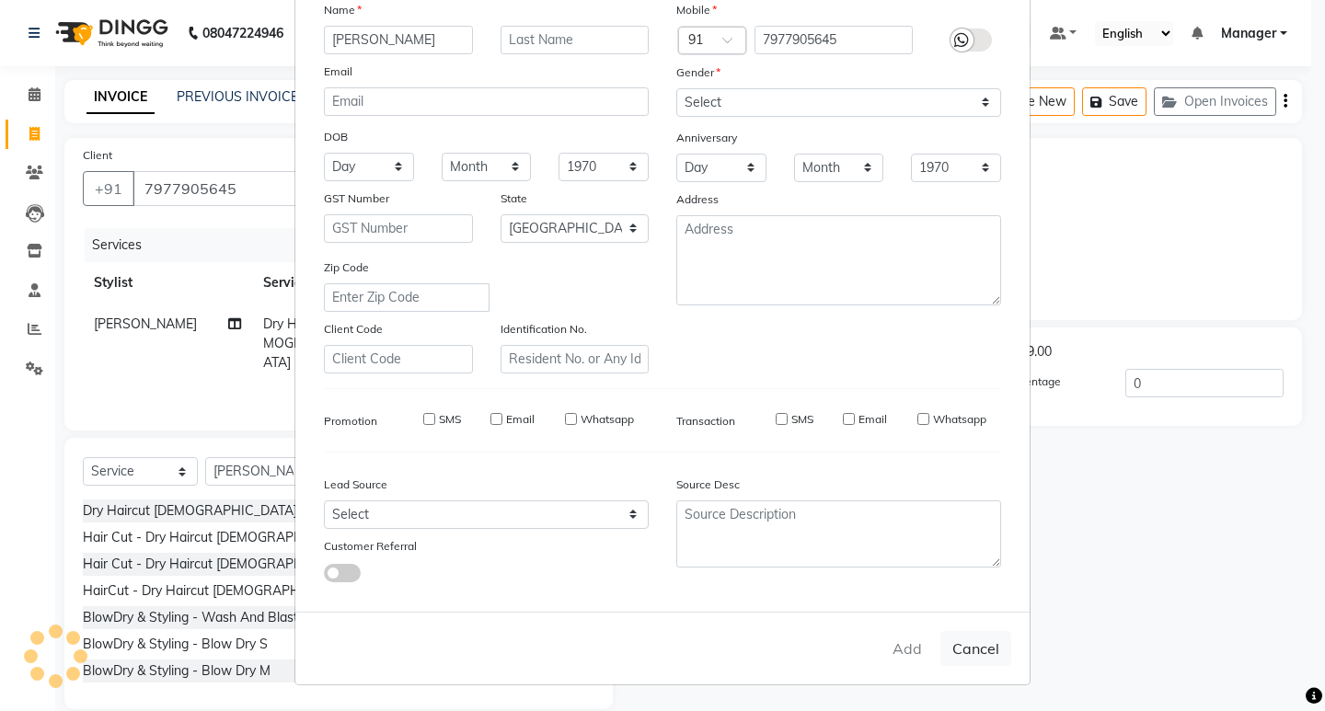
select select "null"
select select
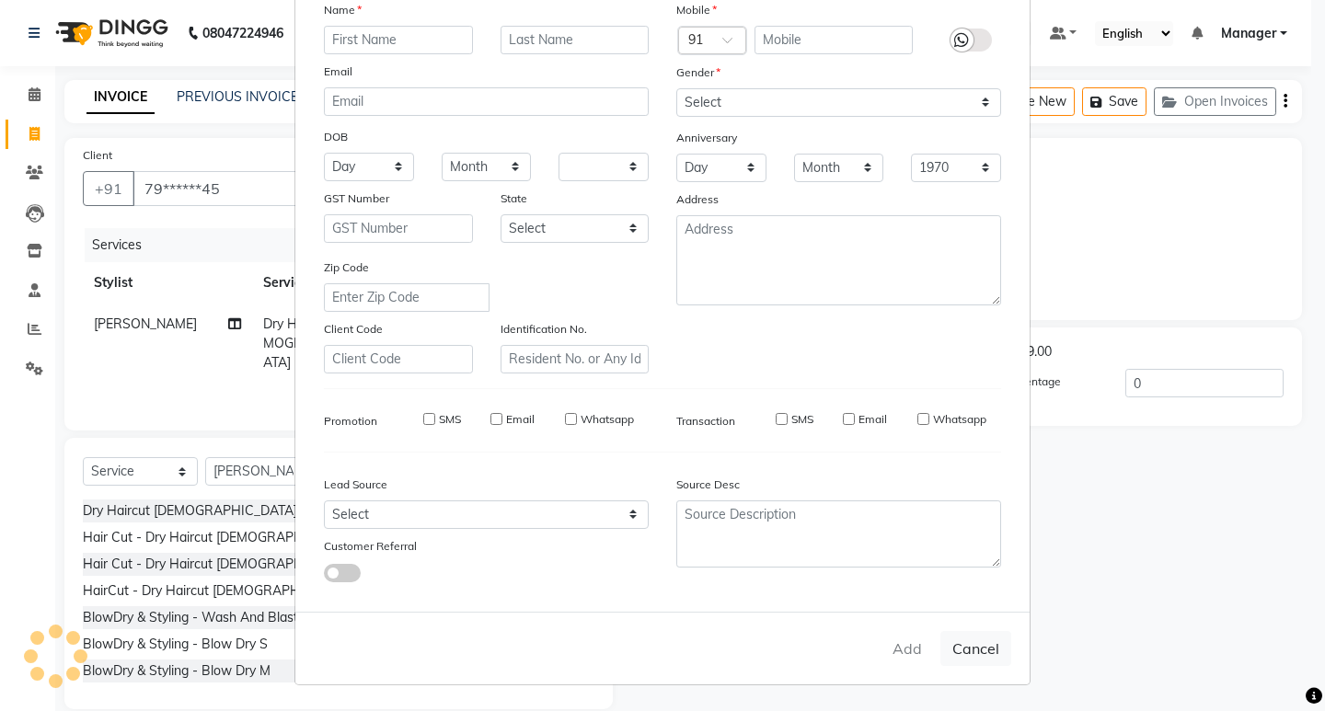
checkbox input "false"
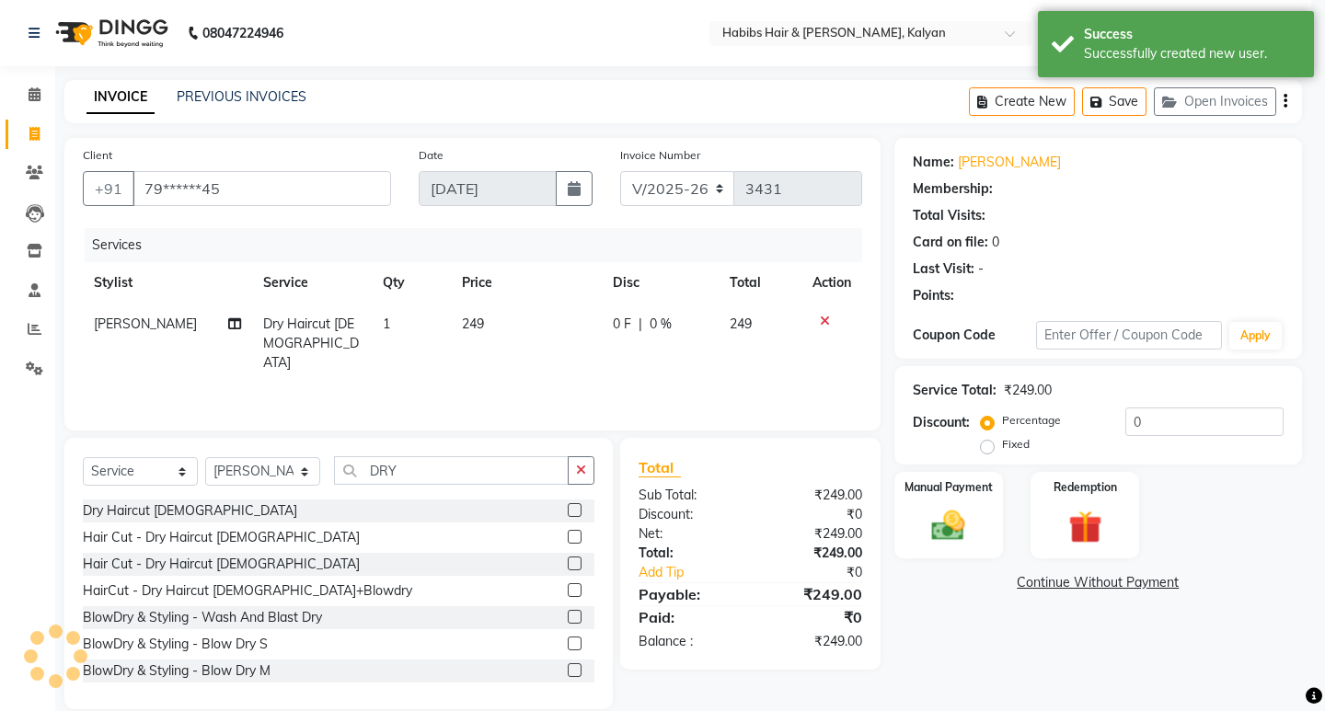
select select "1: Object"
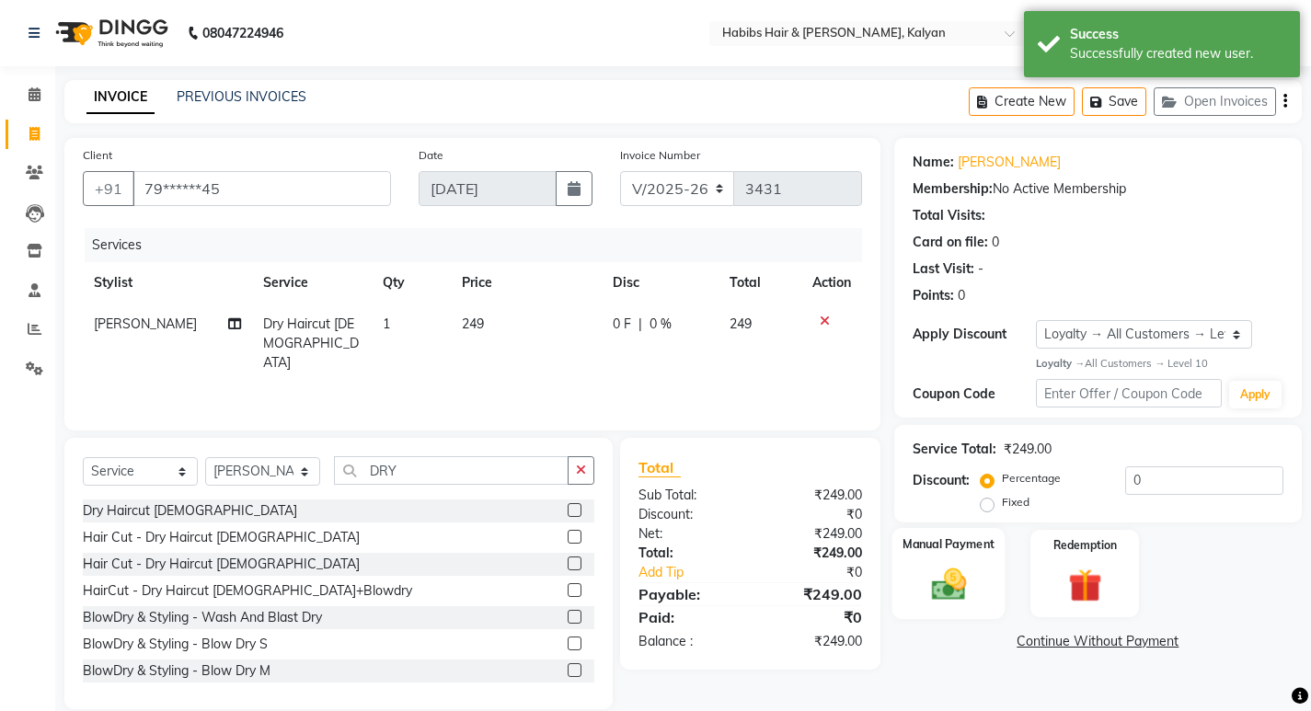
click at [968, 541] on label "Manual Payment" at bounding box center [949, 545] width 92 height 17
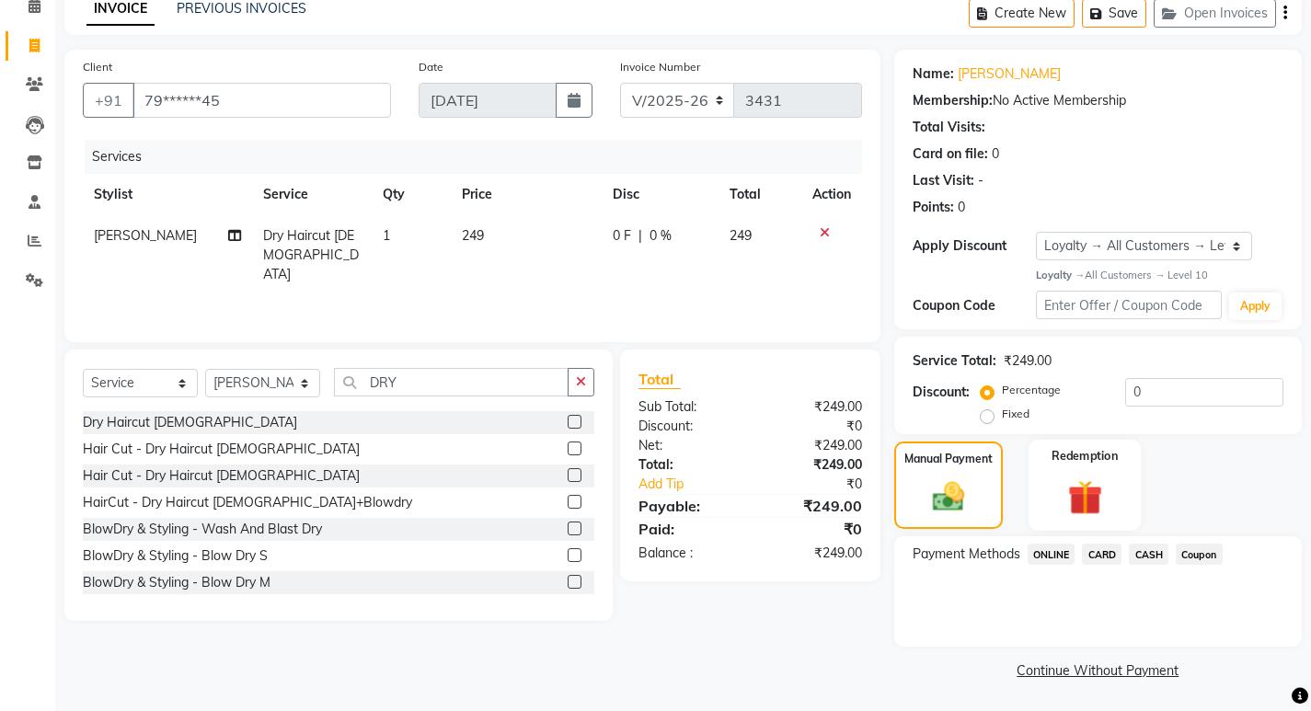
scroll to position [89, 0]
click at [1045, 549] on span "ONLINE" at bounding box center [1052, 553] width 48 height 21
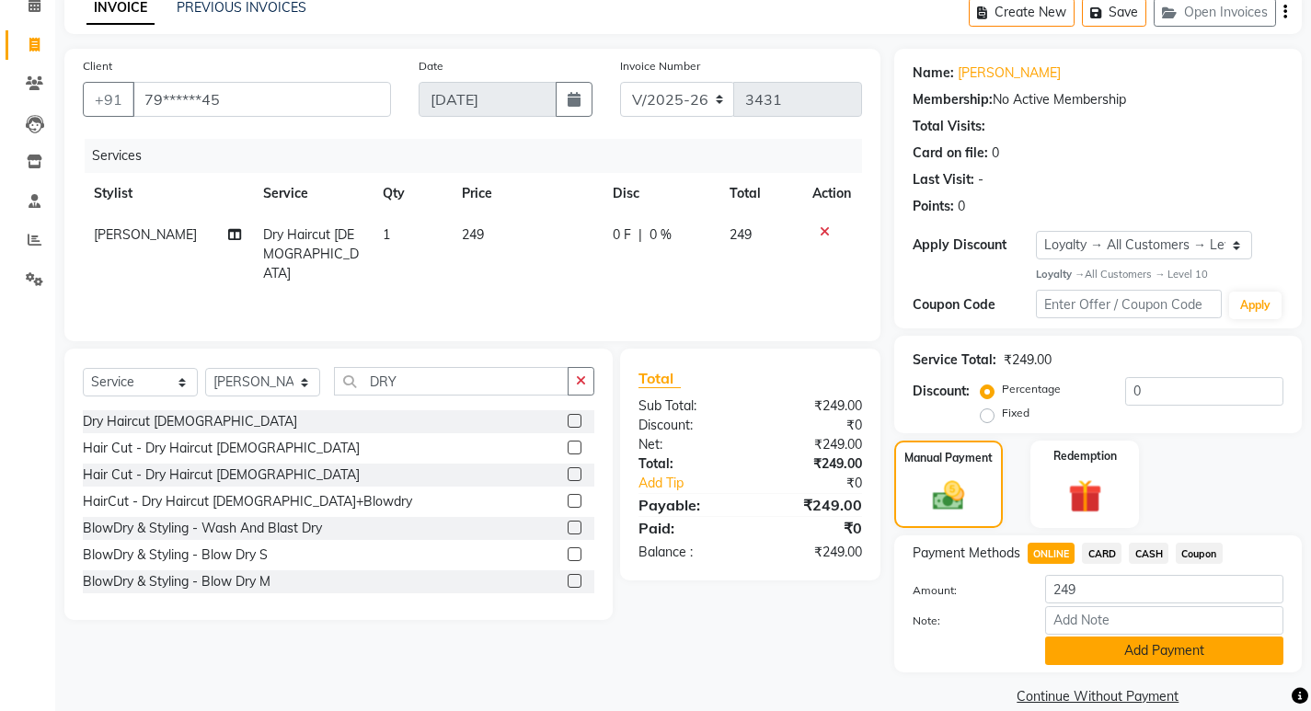
click at [1140, 649] on button "Add Payment" at bounding box center [1164, 651] width 238 height 29
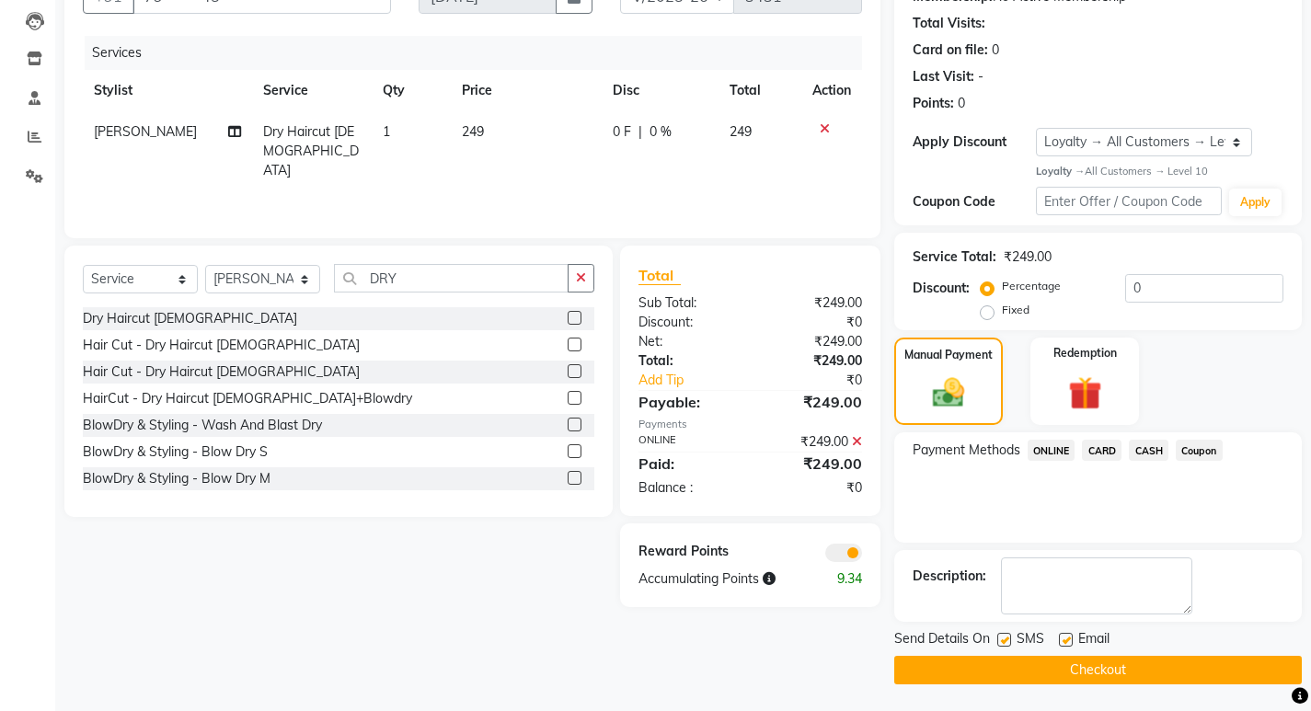
scroll to position [193, 0]
click at [1166, 665] on button "Checkout" at bounding box center [1099, 669] width 408 height 29
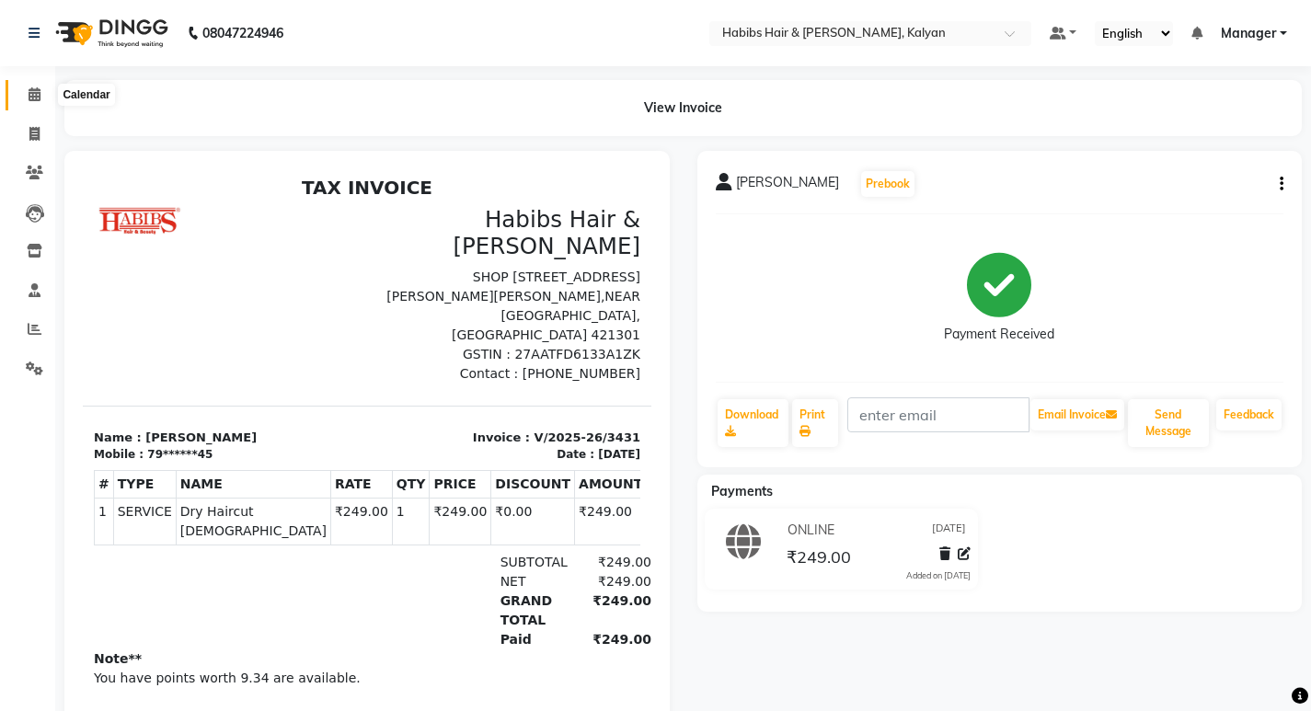
click at [22, 96] on span at bounding box center [34, 95] width 32 height 21
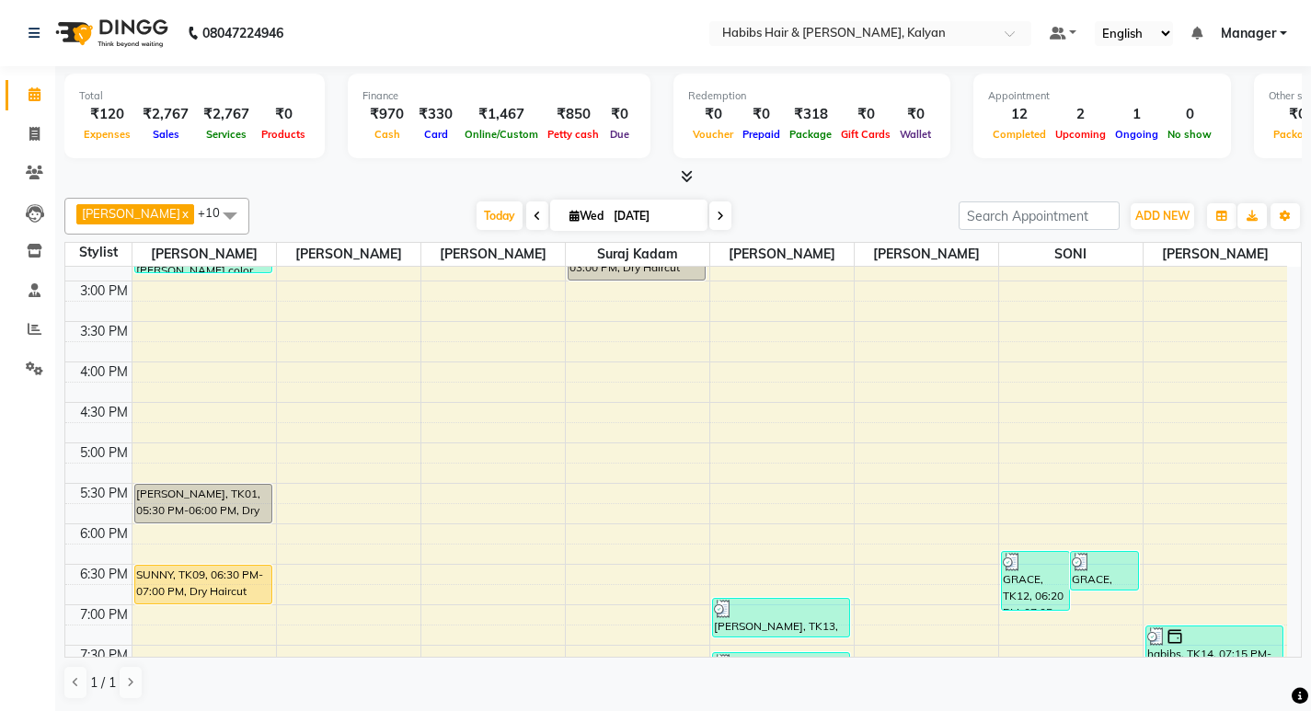
scroll to position [824, 0]
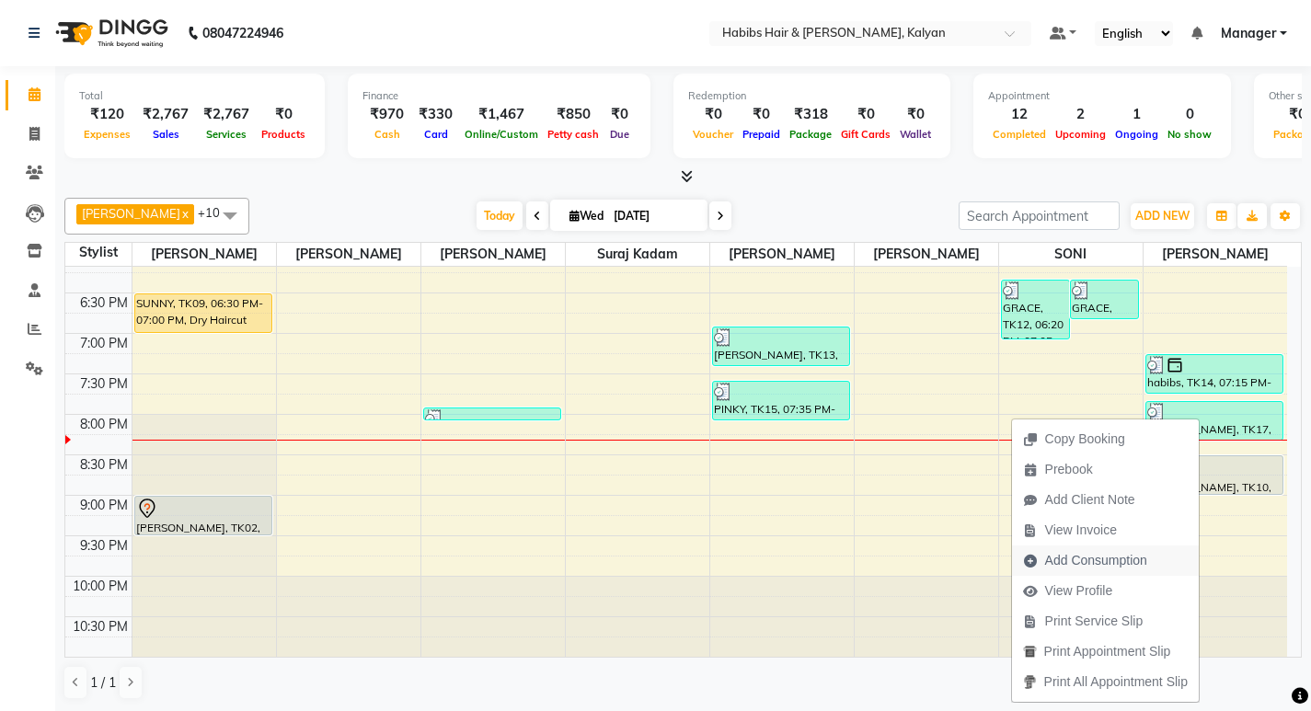
click at [1089, 567] on span "Add Consumption" at bounding box center [1096, 560] width 102 height 19
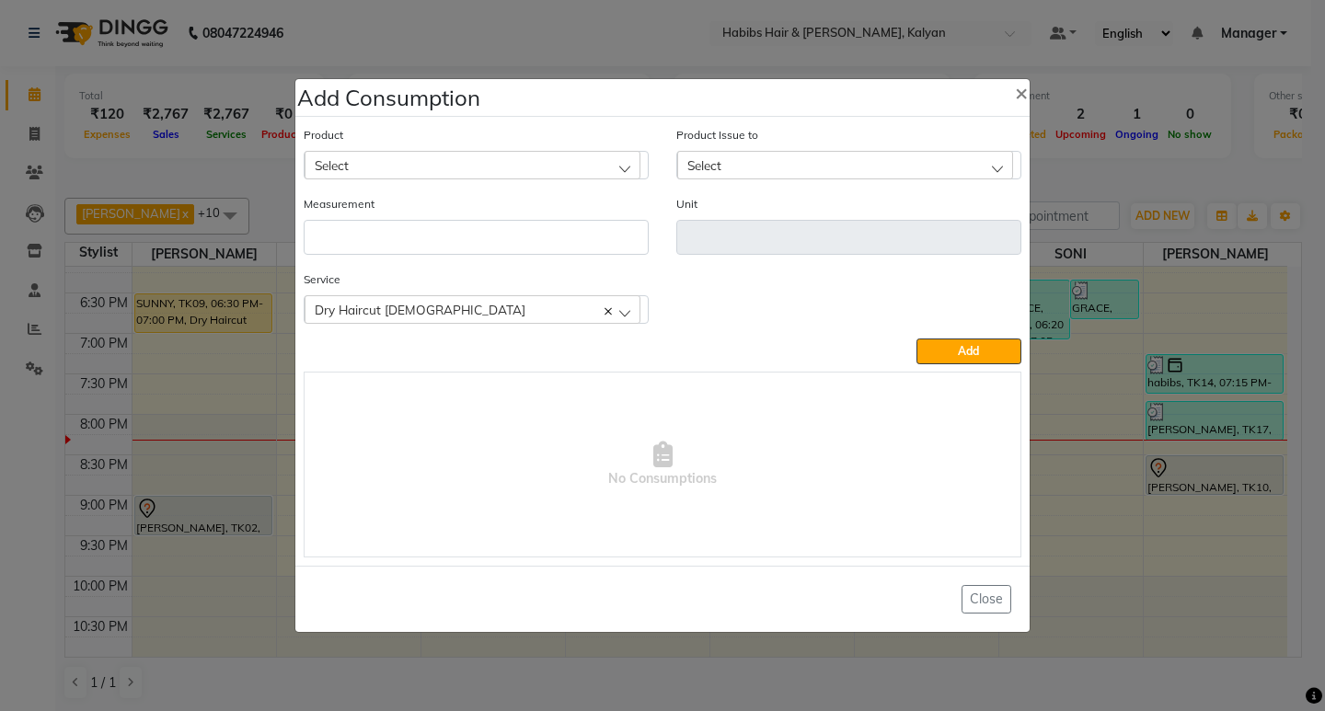
click at [434, 163] on div "Select" at bounding box center [473, 165] width 336 height 28
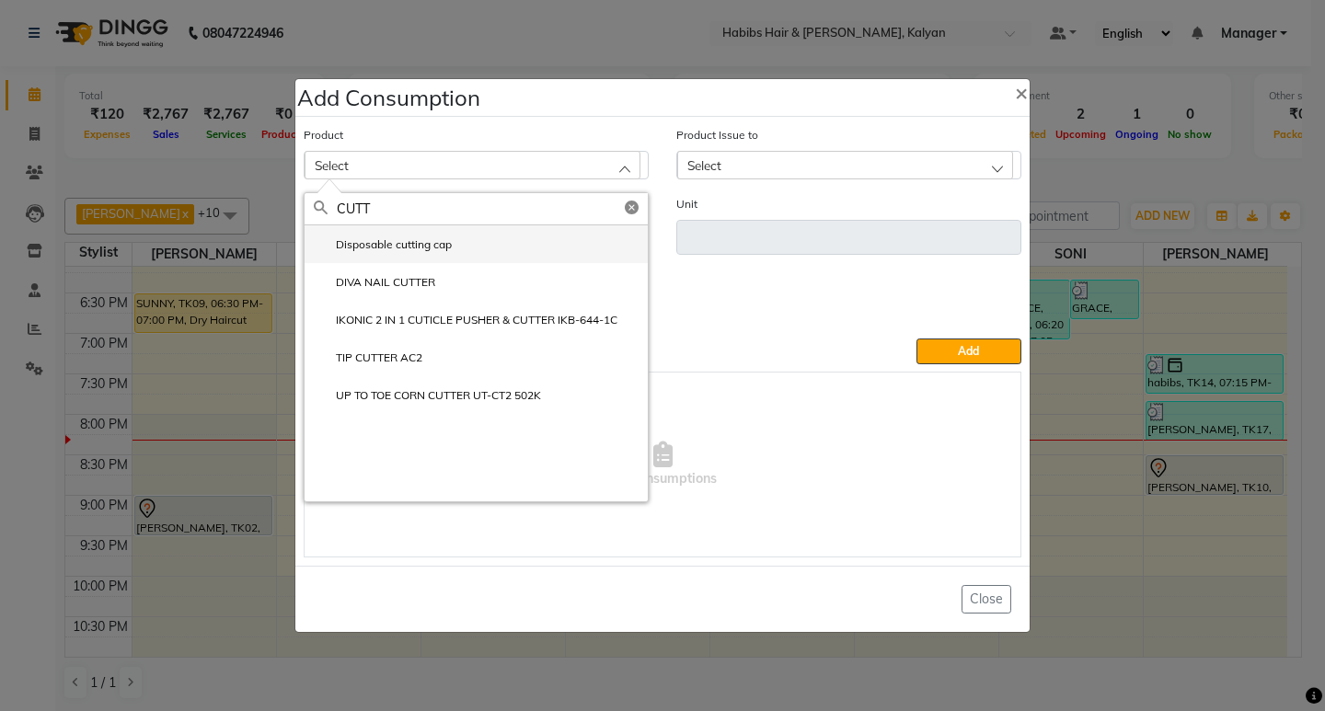
type input "CUTT"
click at [407, 256] on li "Disposable cutting cap" at bounding box center [476, 244] width 343 height 38
type input "pc"
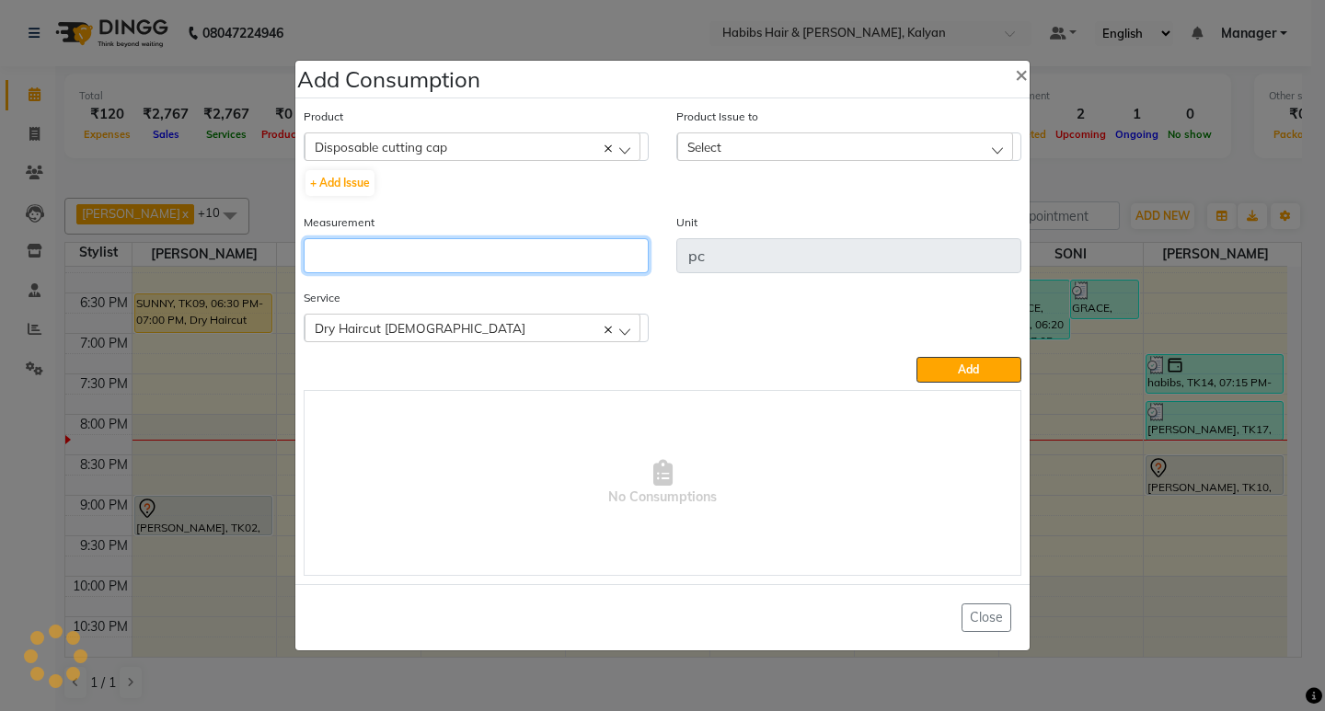
click at [407, 256] on input "number" at bounding box center [476, 255] width 345 height 35
type input "1"
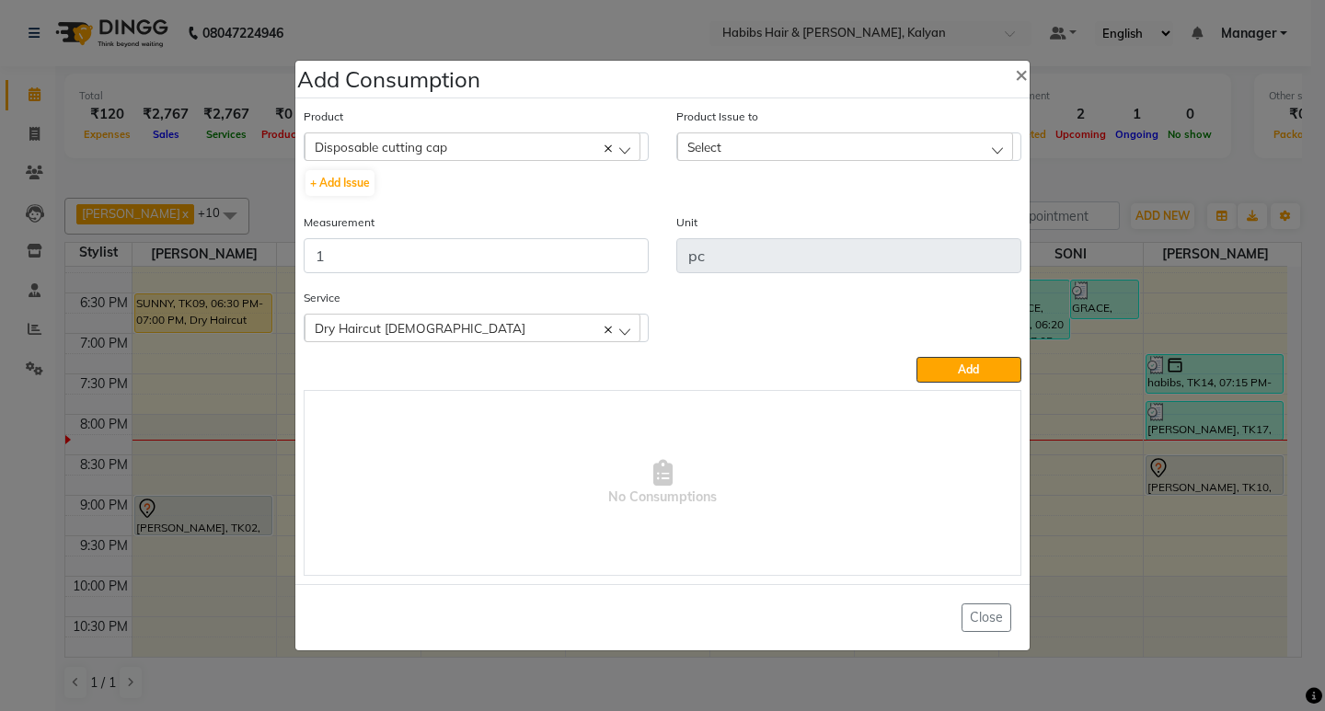
click at [877, 151] on div "Select" at bounding box center [845, 147] width 336 height 28
click at [877, 226] on label "2025-09-02, Issued to: SONI, Balance: 41" at bounding box center [822, 226] width 270 height 17
click at [943, 374] on button "Add" at bounding box center [969, 370] width 105 height 26
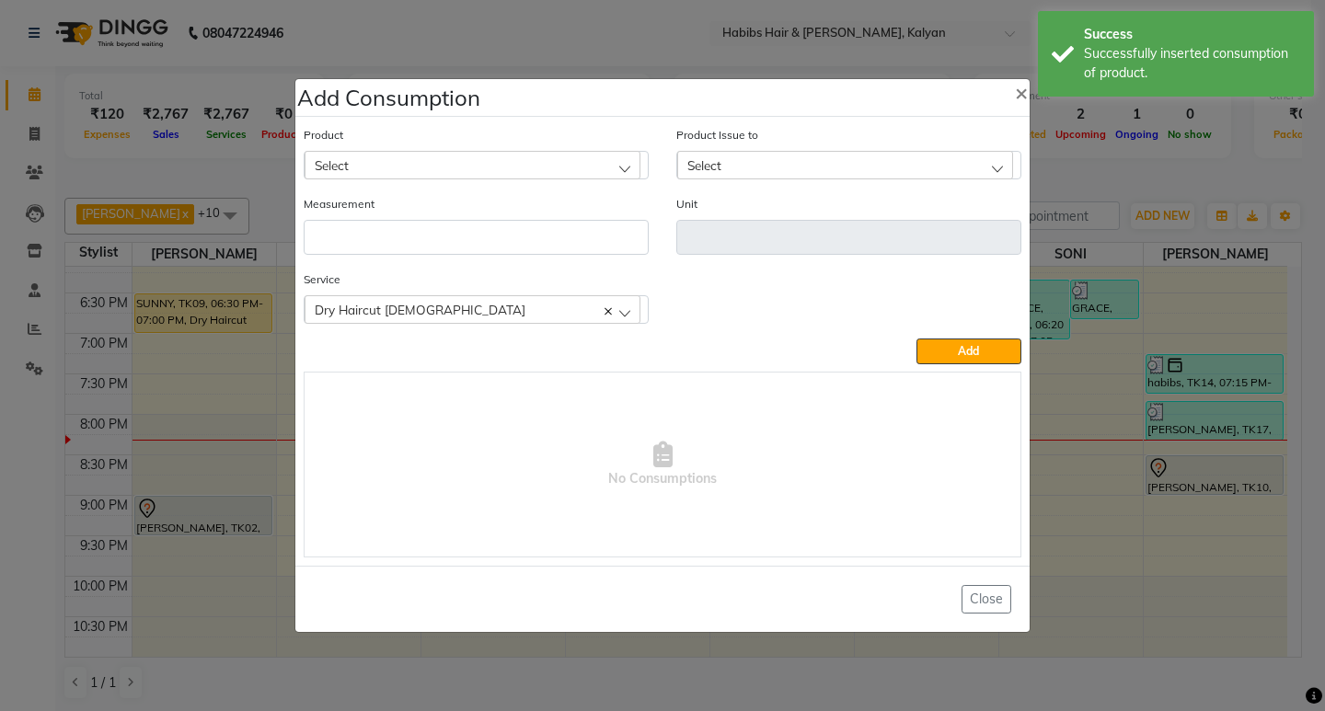
click at [1077, 216] on ngb-modal-window "Add Consumption × Product Select 001 BANANA POWDER 10GM Product Issue to Select…" at bounding box center [662, 355] width 1325 height 711
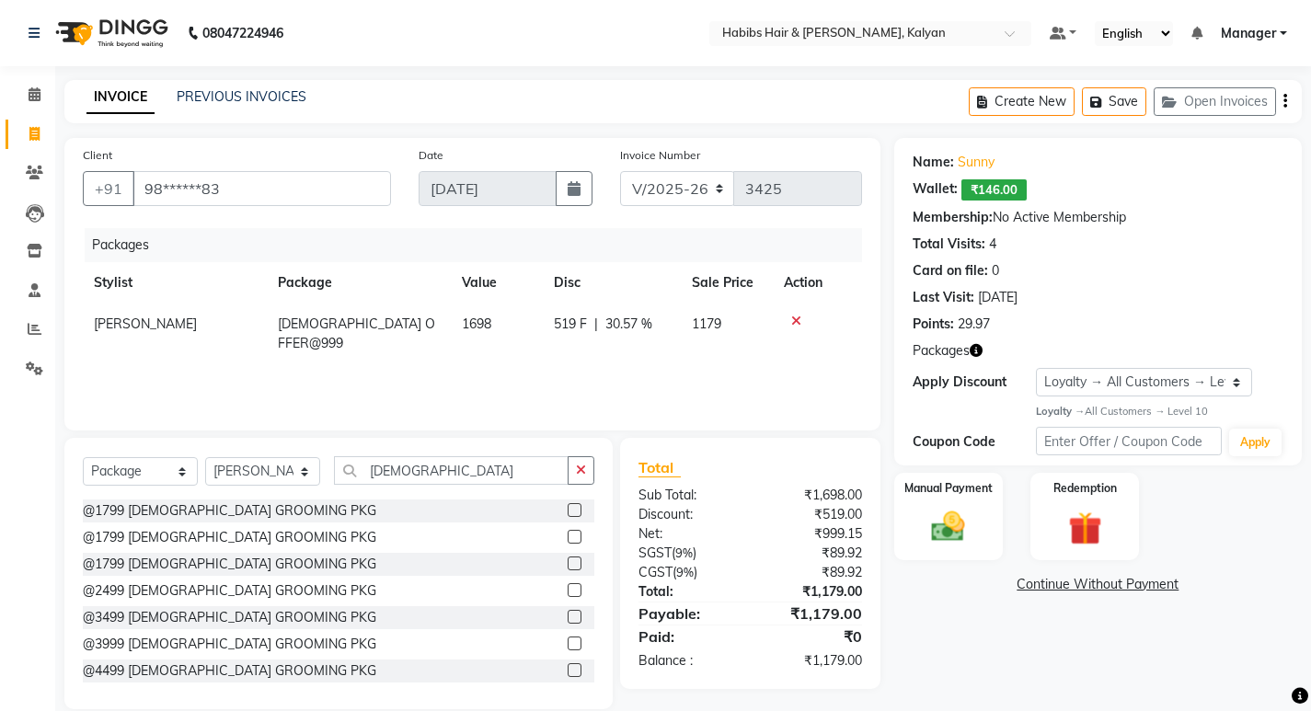
select select "8185"
select select "package"
select select "77419"
select select "1: Object"
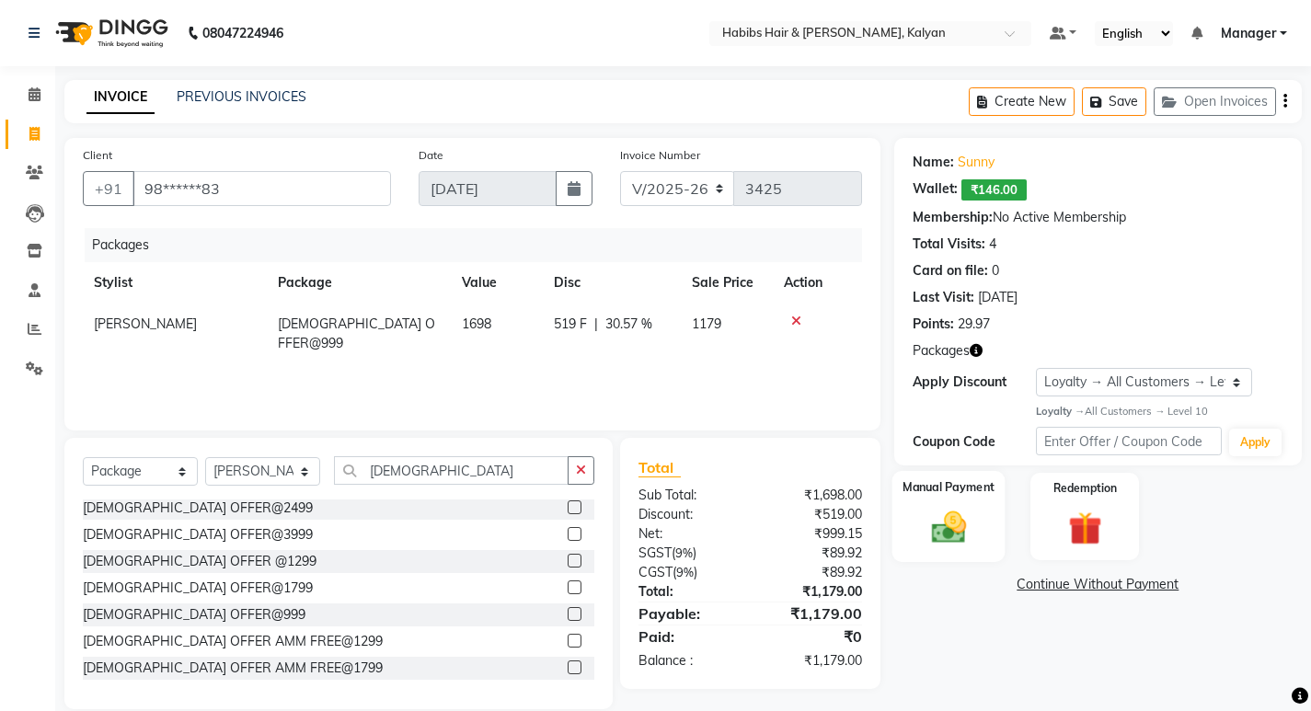
click at [983, 518] on div "Manual Payment" at bounding box center [948, 516] width 113 height 91
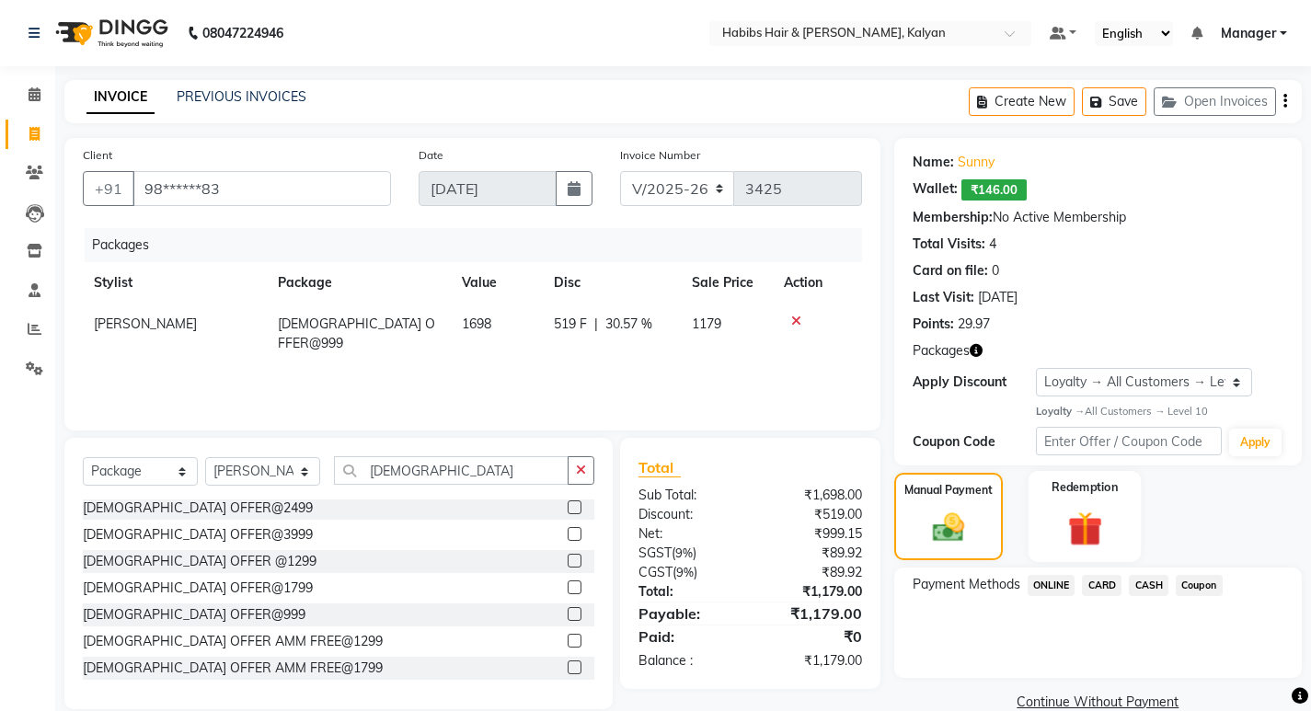
scroll to position [32, 0]
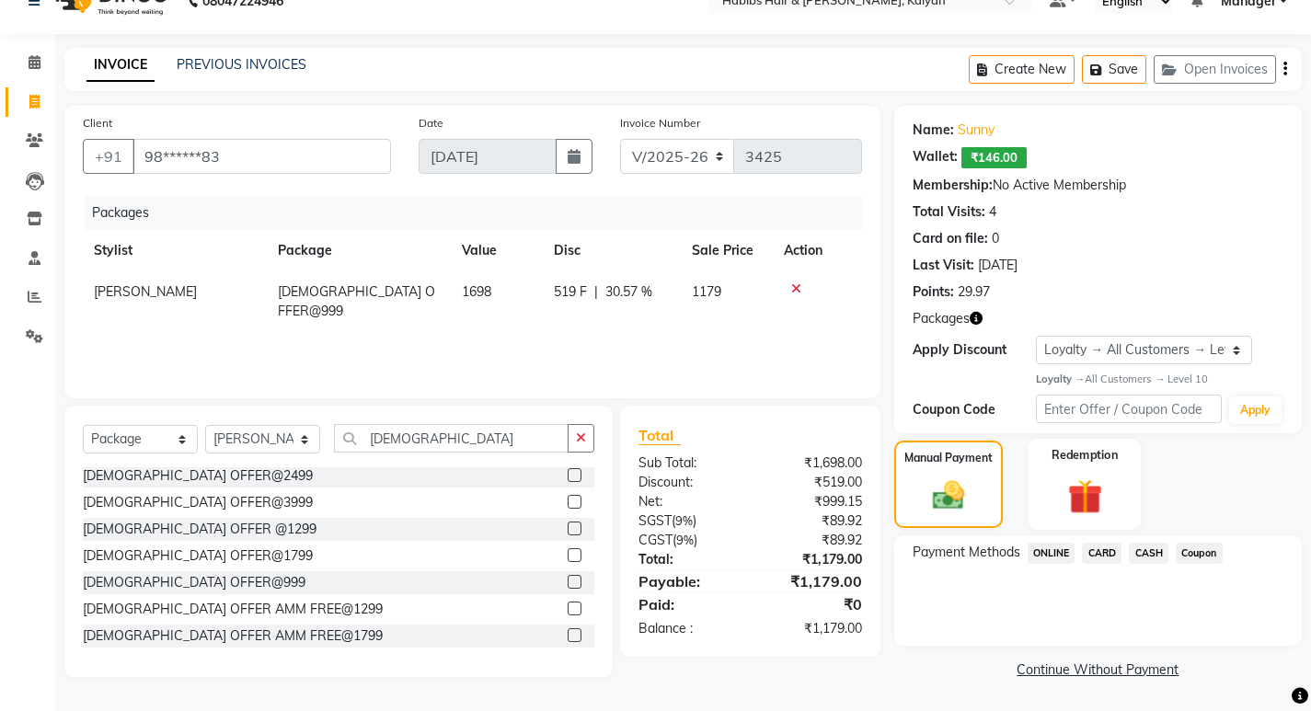
click at [1042, 511] on div "Redemption" at bounding box center [1085, 484] width 113 height 91
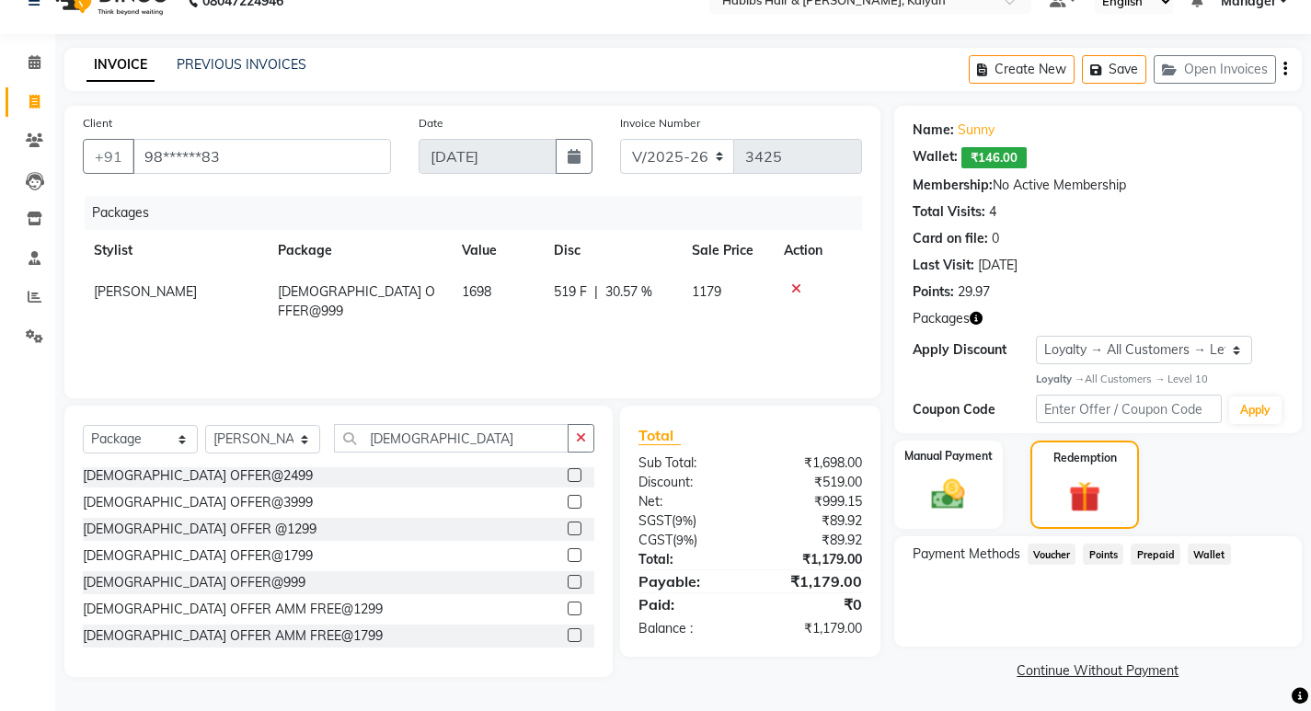
click at [1201, 550] on span "Wallet" at bounding box center [1209, 554] width 43 height 21
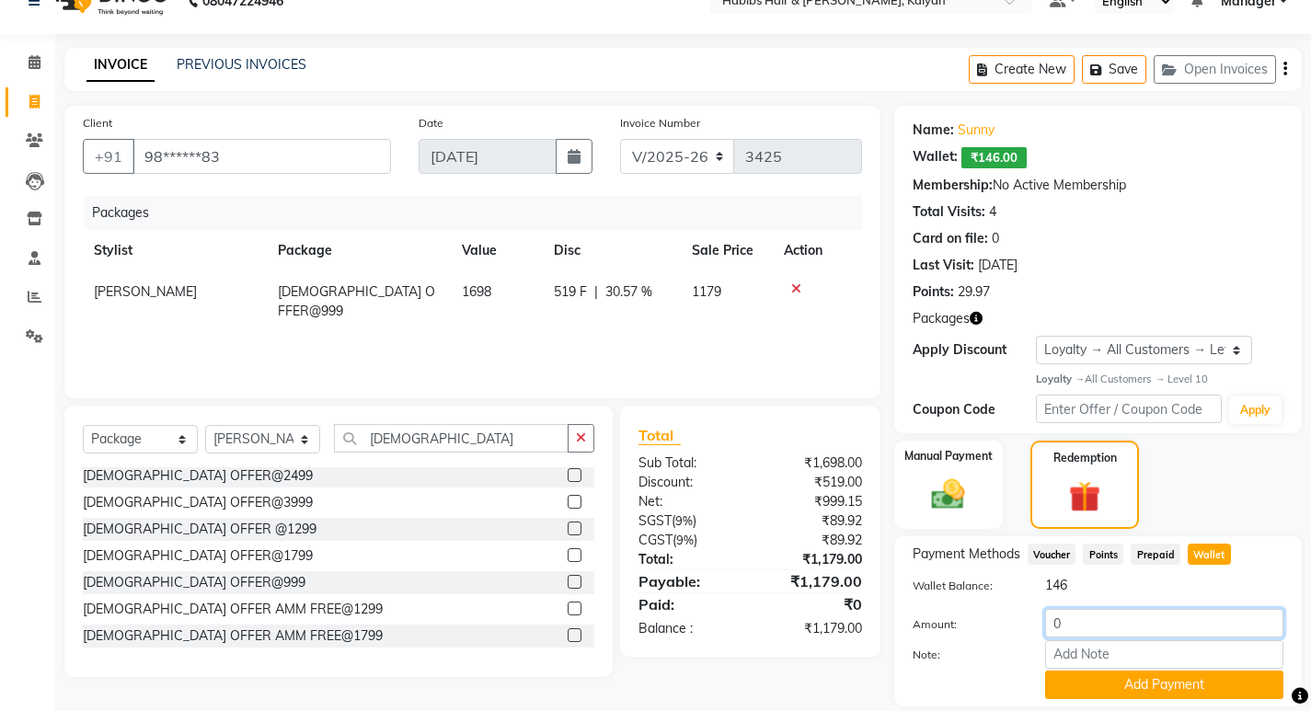
click at [1079, 627] on input "0" at bounding box center [1164, 623] width 238 height 29
type input "146"
click at [1122, 689] on button "Add Payment" at bounding box center [1164, 685] width 238 height 29
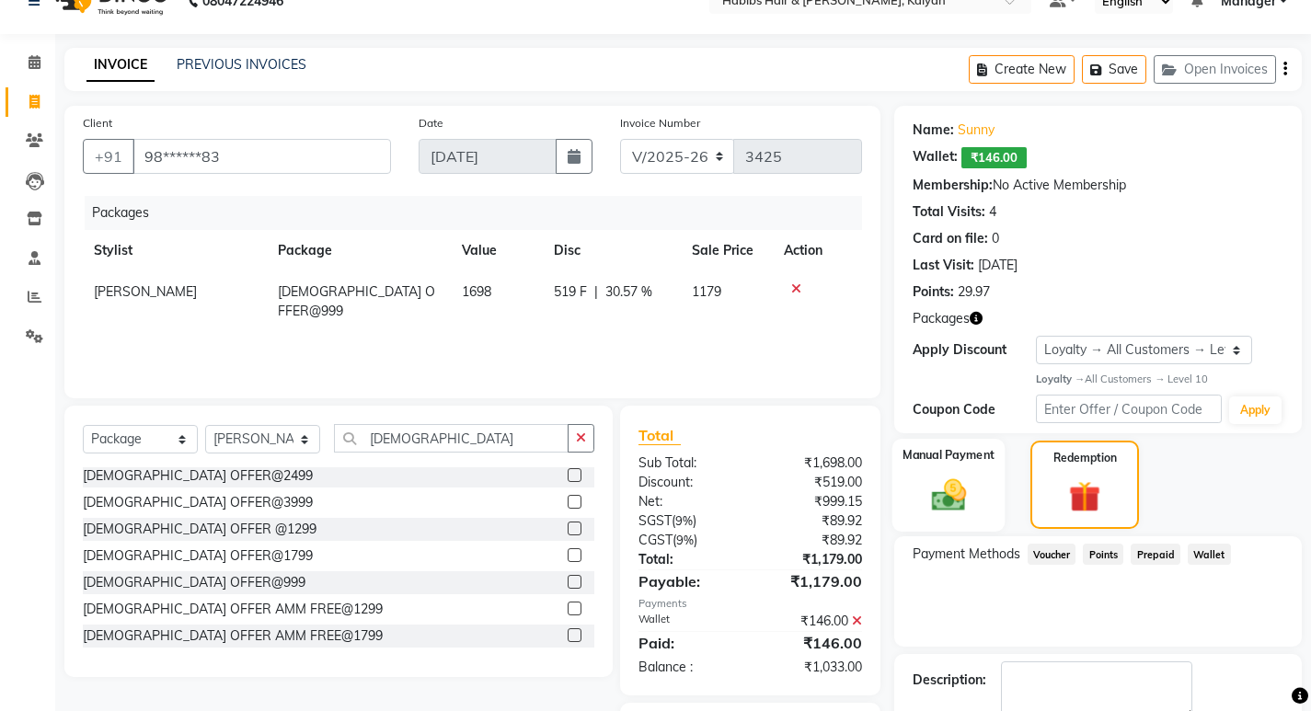
click at [981, 464] on label "Manual Payment" at bounding box center [949, 454] width 92 height 17
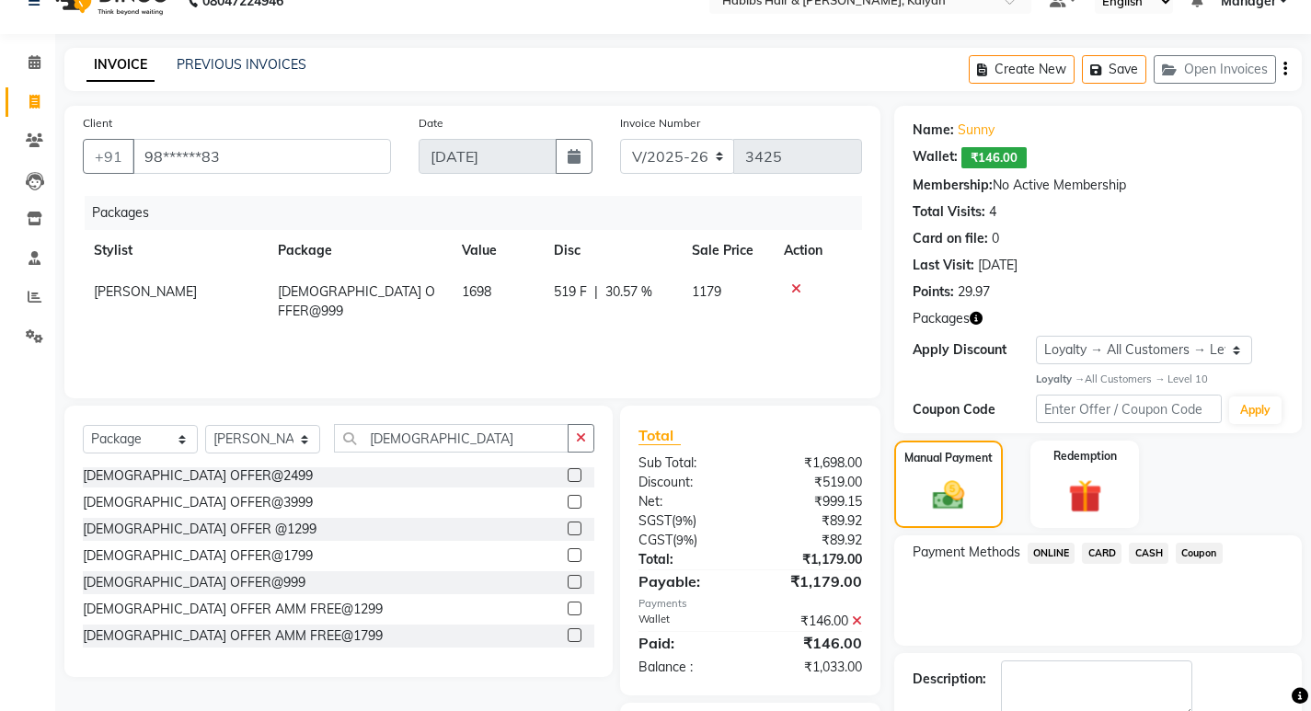
scroll to position [136, 0]
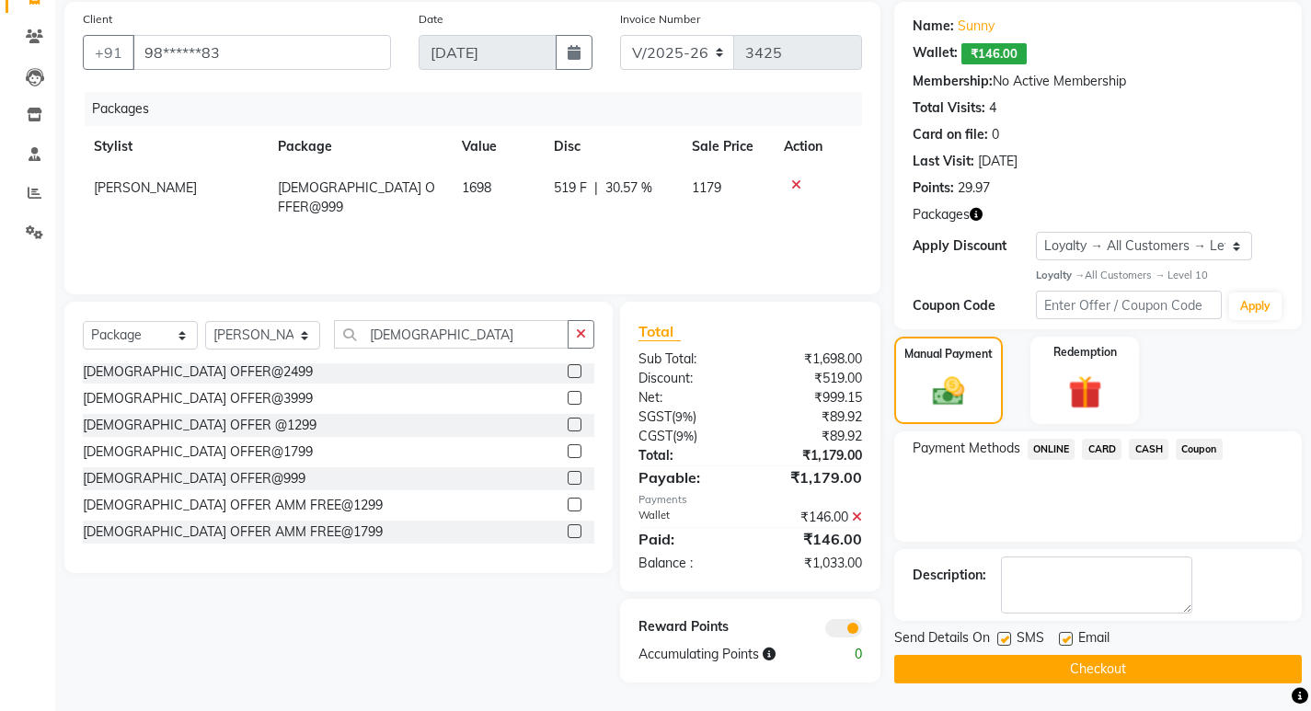
click at [1052, 451] on span "ONLINE" at bounding box center [1052, 449] width 48 height 21
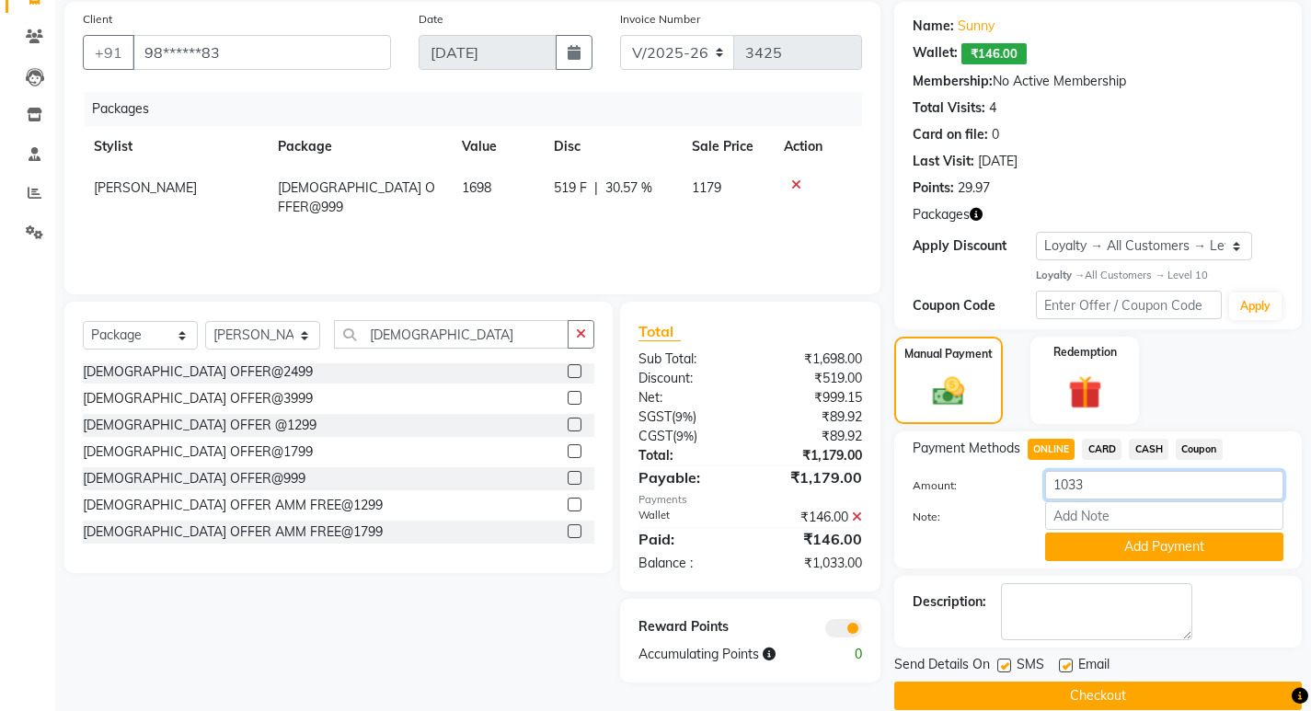
drag, startPoint x: 1071, startPoint y: 482, endPoint x: 1050, endPoint y: 482, distance: 21.2
click at [1050, 482] on input "1033" at bounding box center [1164, 485] width 238 height 29
type input "33"
click at [1117, 545] on button "Add Payment" at bounding box center [1164, 547] width 238 height 29
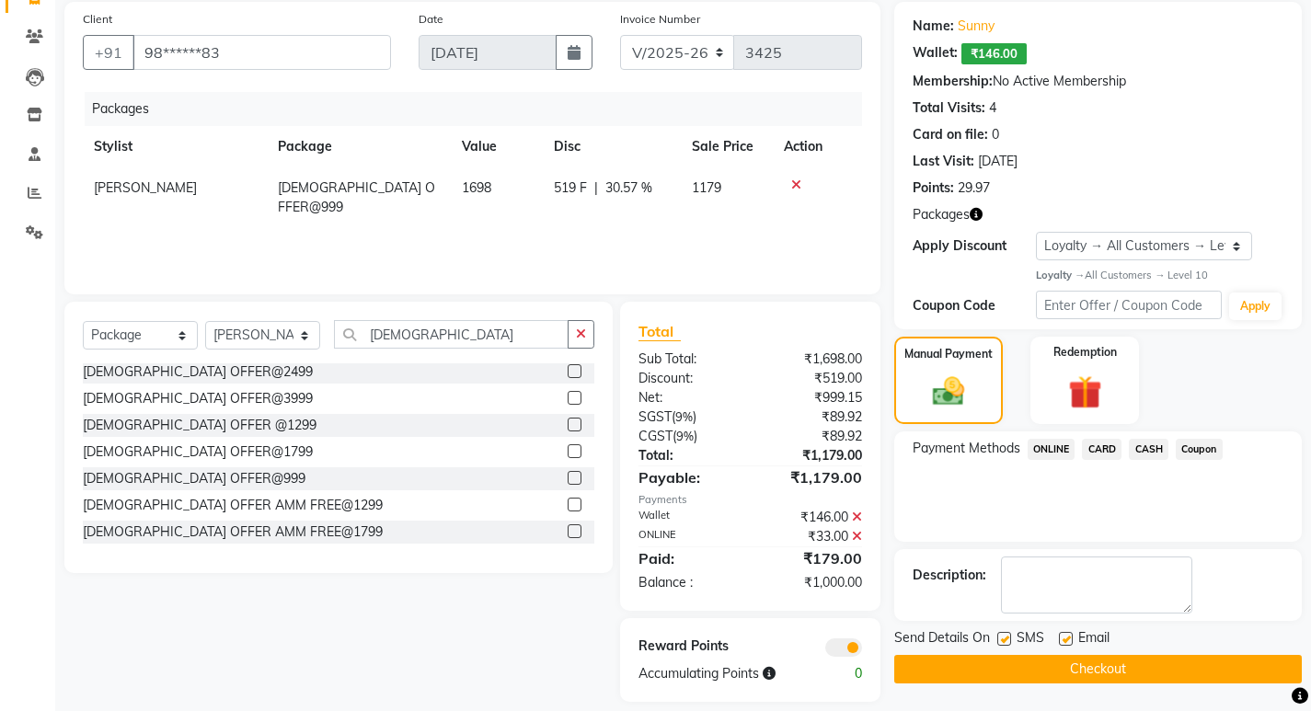
click at [1144, 440] on span "CASH" at bounding box center [1149, 449] width 40 height 21
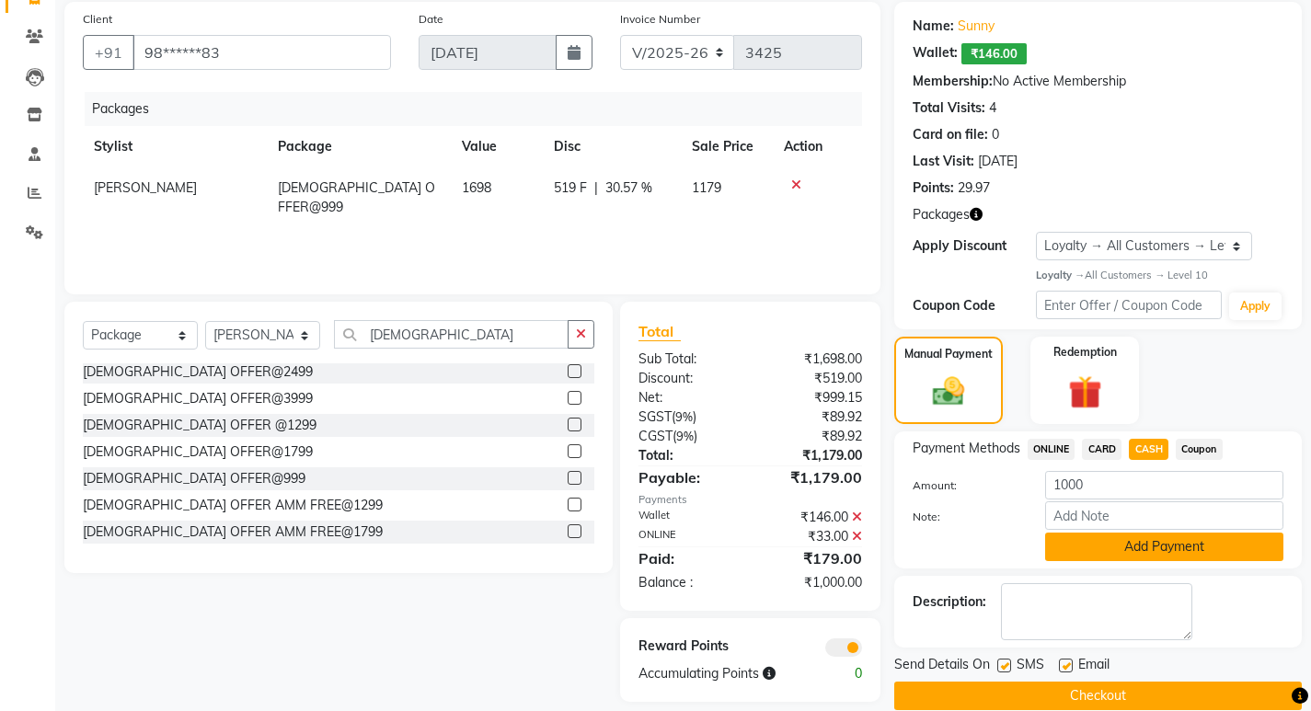
click at [1140, 550] on button "Add Payment" at bounding box center [1164, 547] width 238 height 29
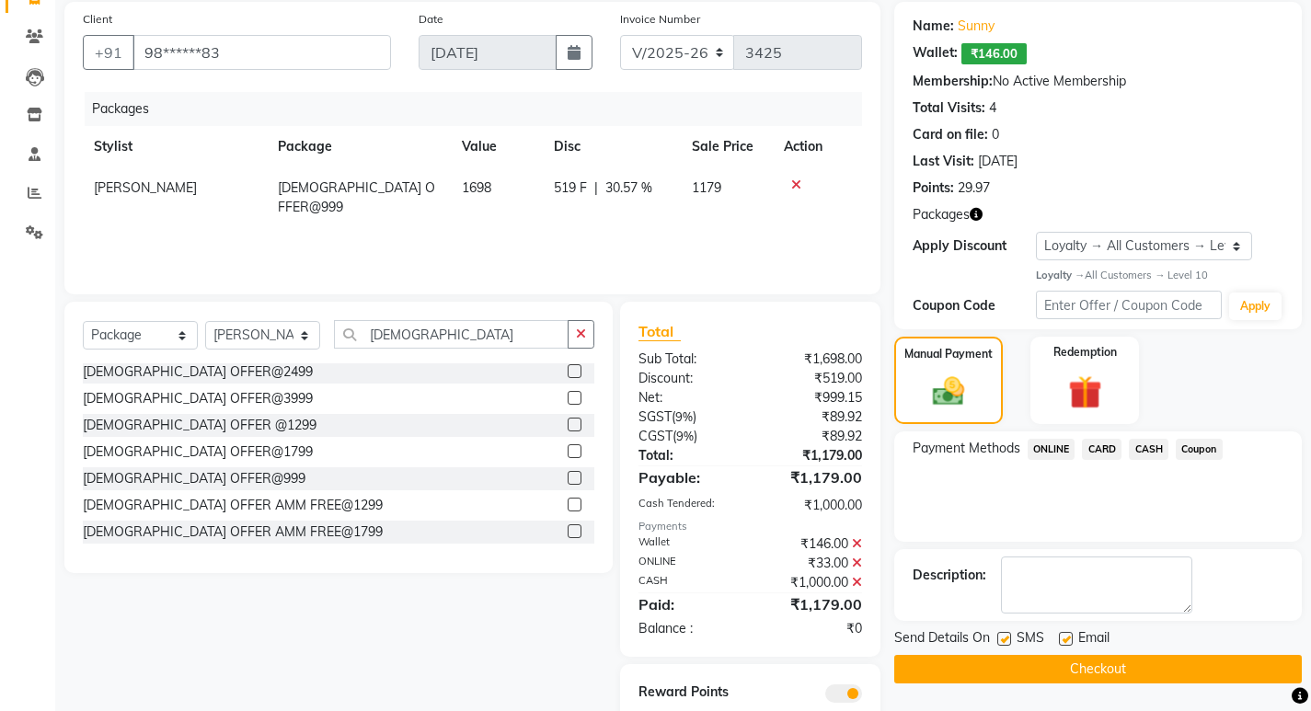
scroll to position [201, 0]
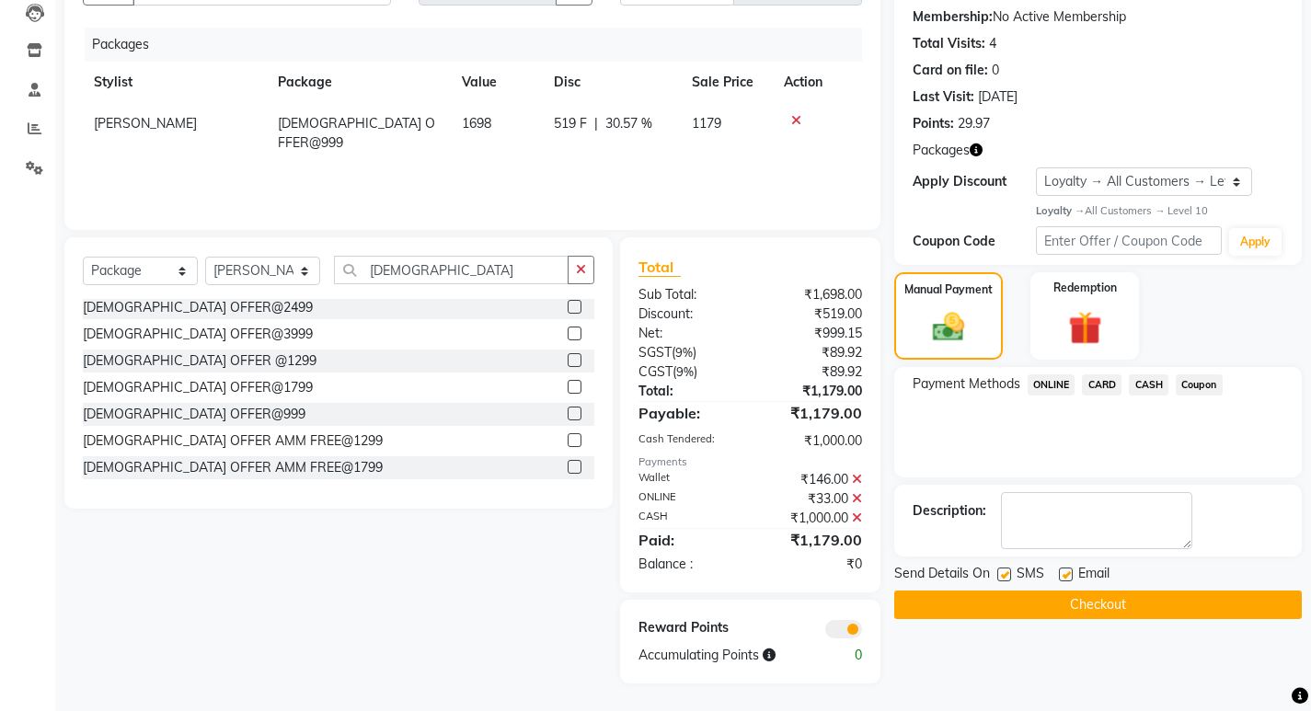
click at [1133, 594] on button "Checkout" at bounding box center [1099, 605] width 408 height 29
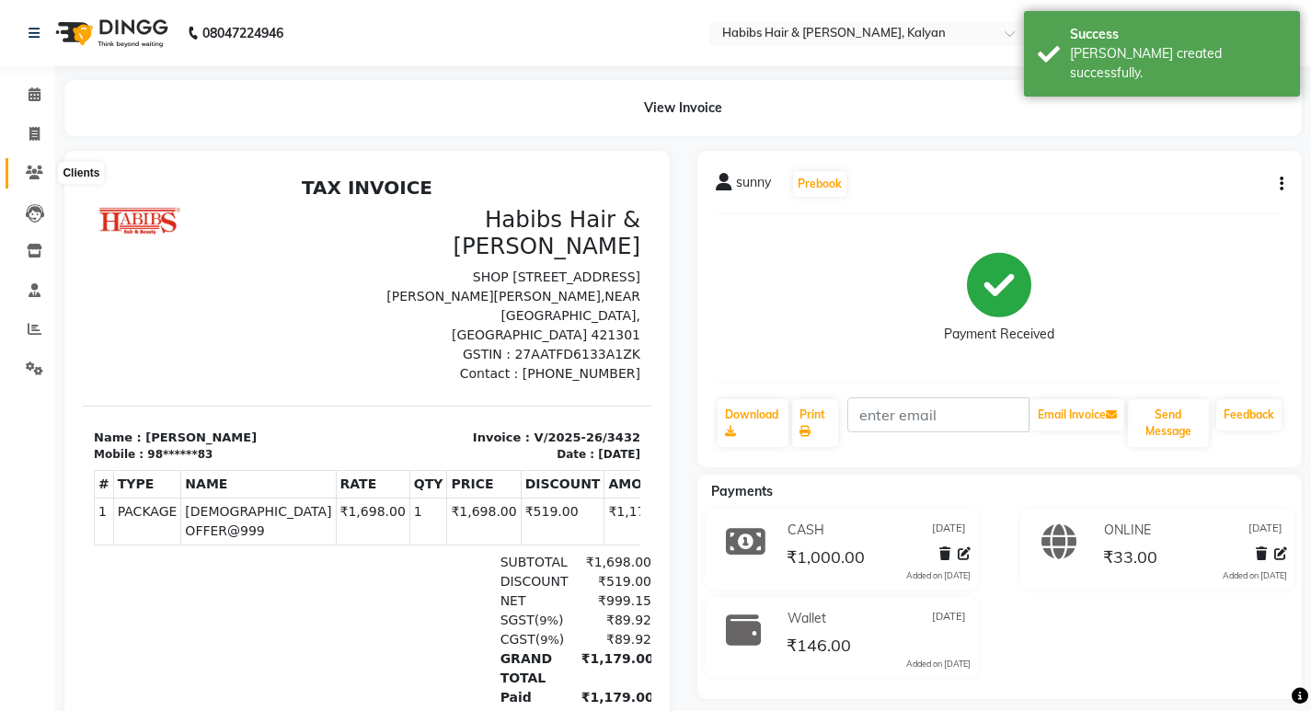
click at [36, 176] on icon at bounding box center [34, 173] width 17 height 14
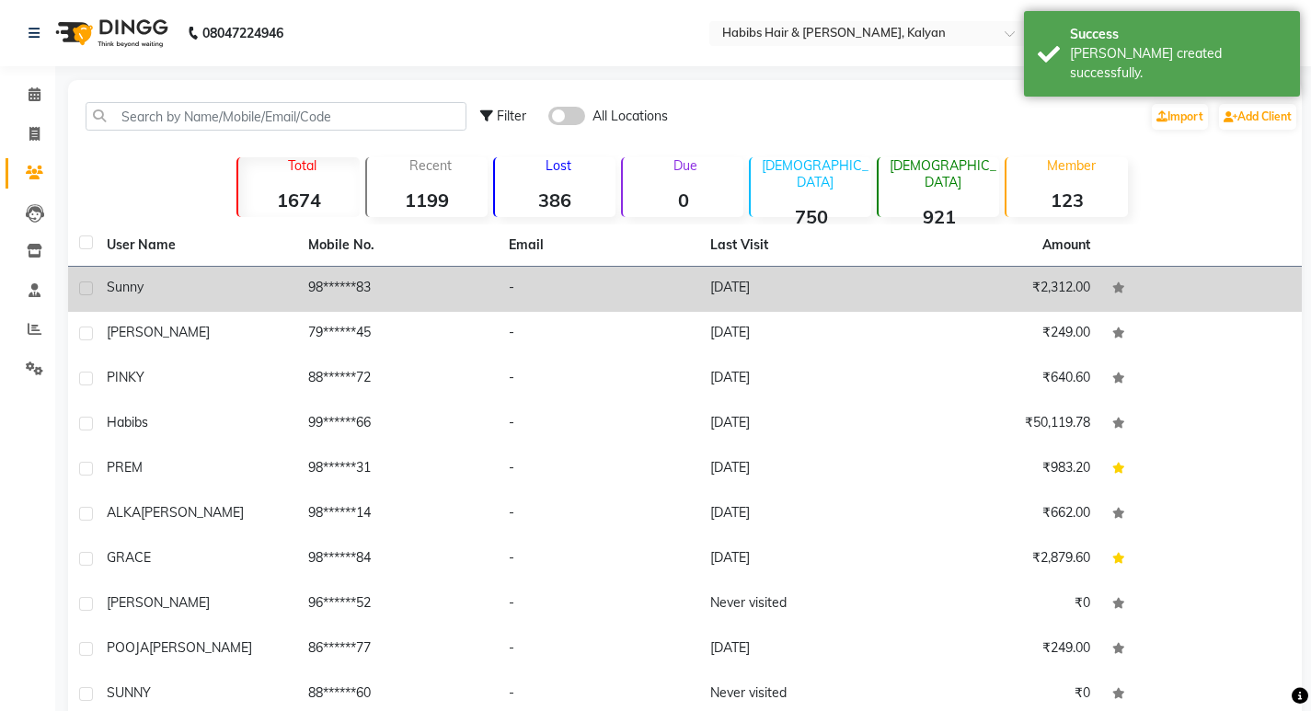
click at [557, 280] on td "-" at bounding box center [599, 289] width 202 height 45
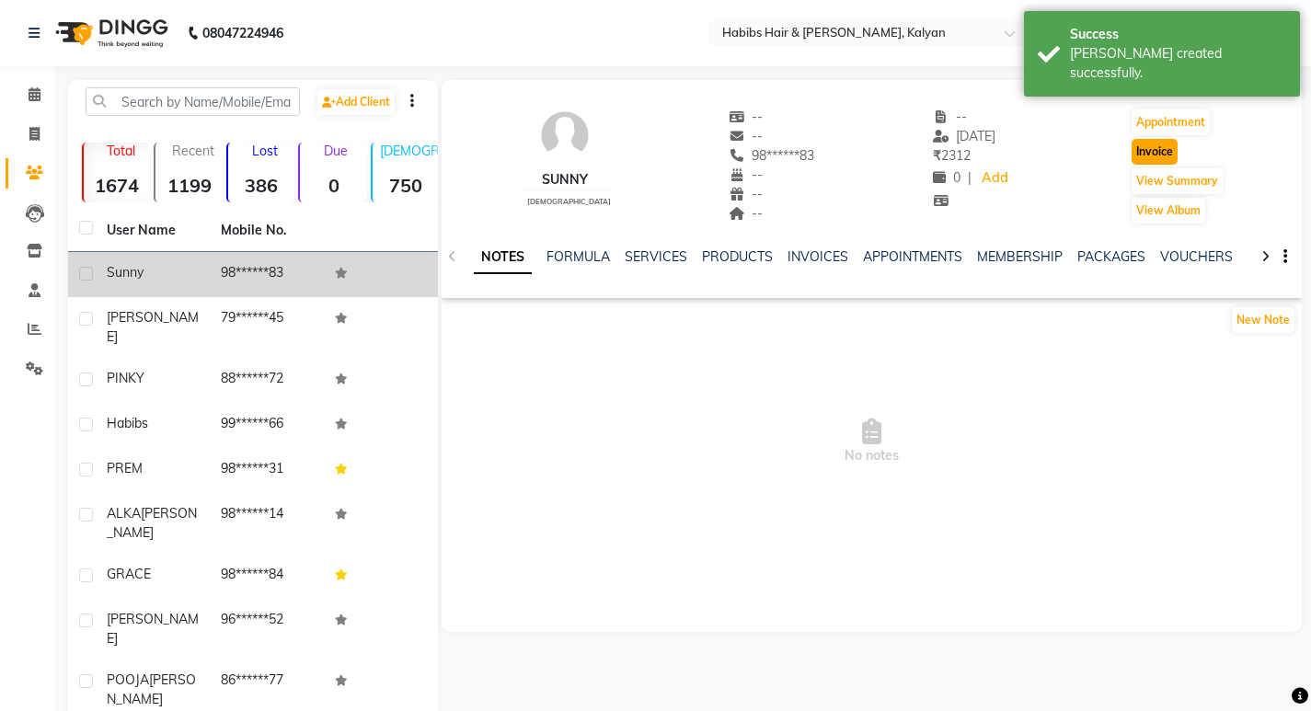
click at [1147, 143] on button "Invoice" at bounding box center [1155, 152] width 46 height 26
select select "service"
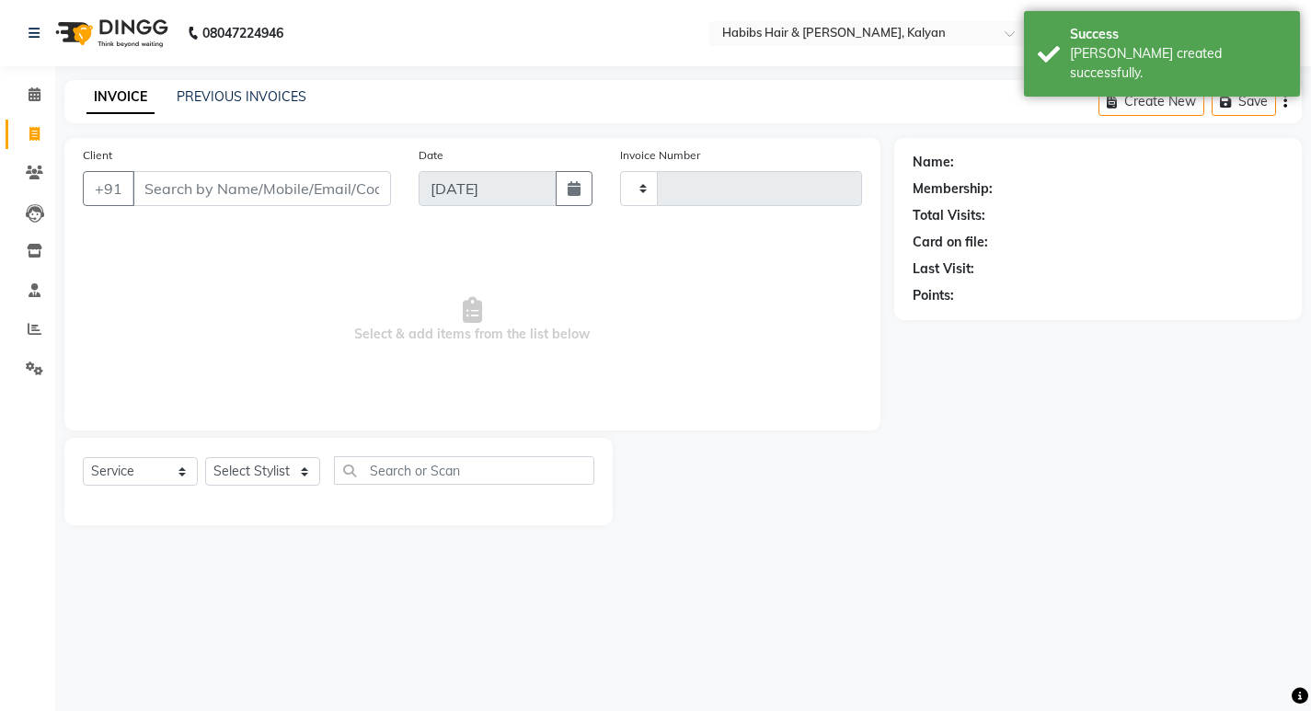
type input "3433"
select select "8185"
type input "98******83"
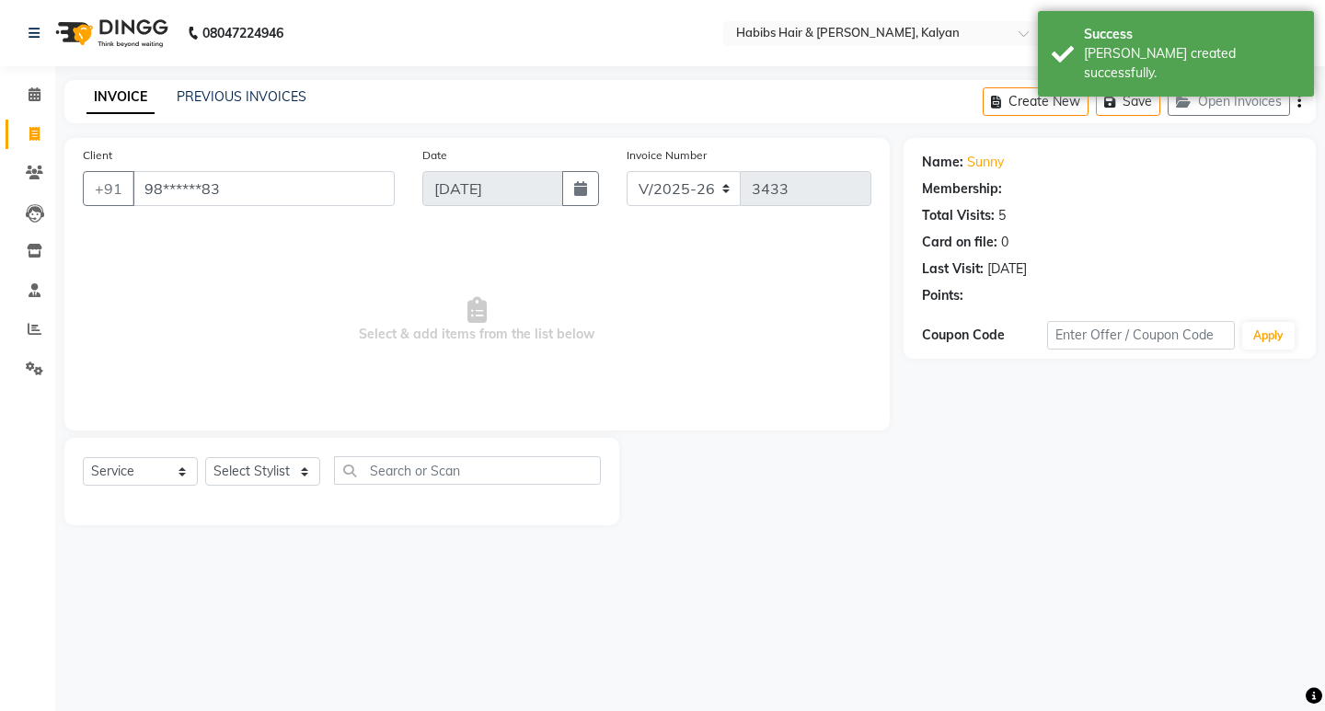
select select "1: Object"
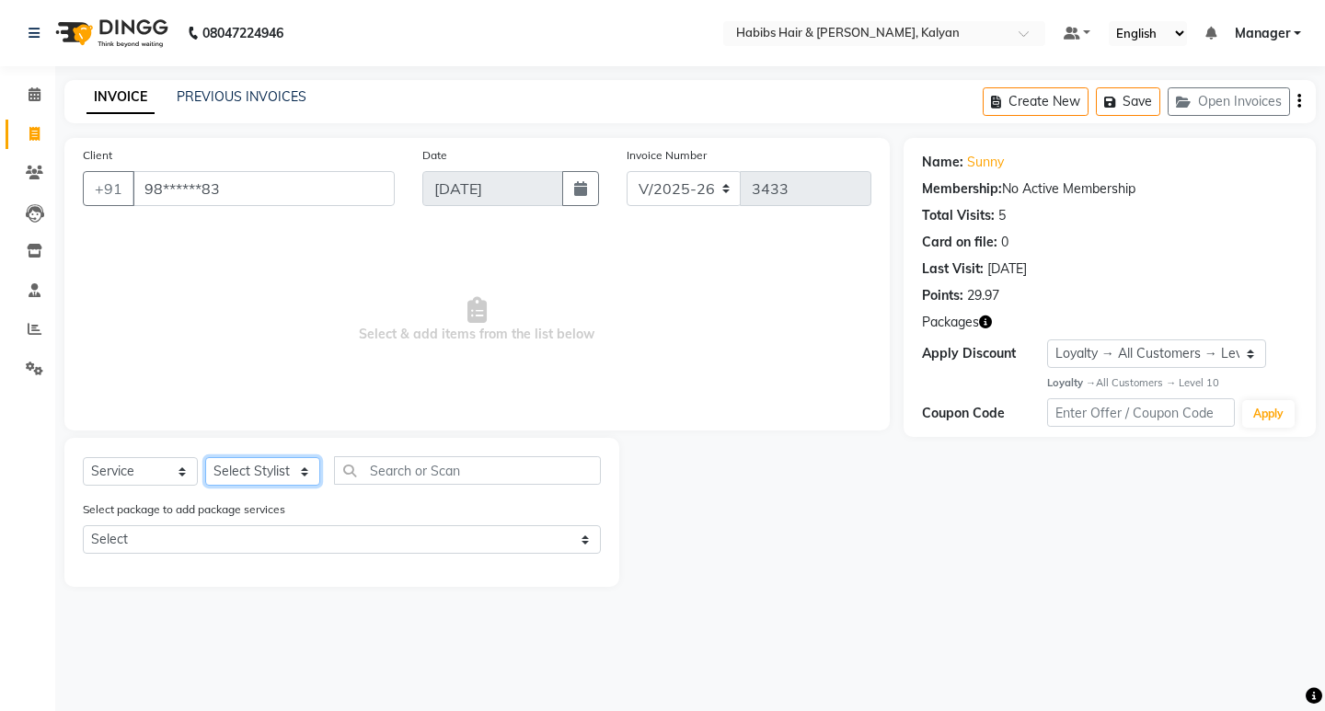
click at [256, 479] on select "Select Stylist [PERSON_NAME] Manager [PERSON_NAME] zipre Priyanka Sagar [PERSON…" at bounding box center [262, 471] width 115 height 29
select select "77419"
click at [205, 457] on select "Select Stylist [PERSON_NAME] Manager [PERSON_NAME] zipre Priyanka Sagar [PERSON…" at bounding box center [262, 471] width 115 height 29
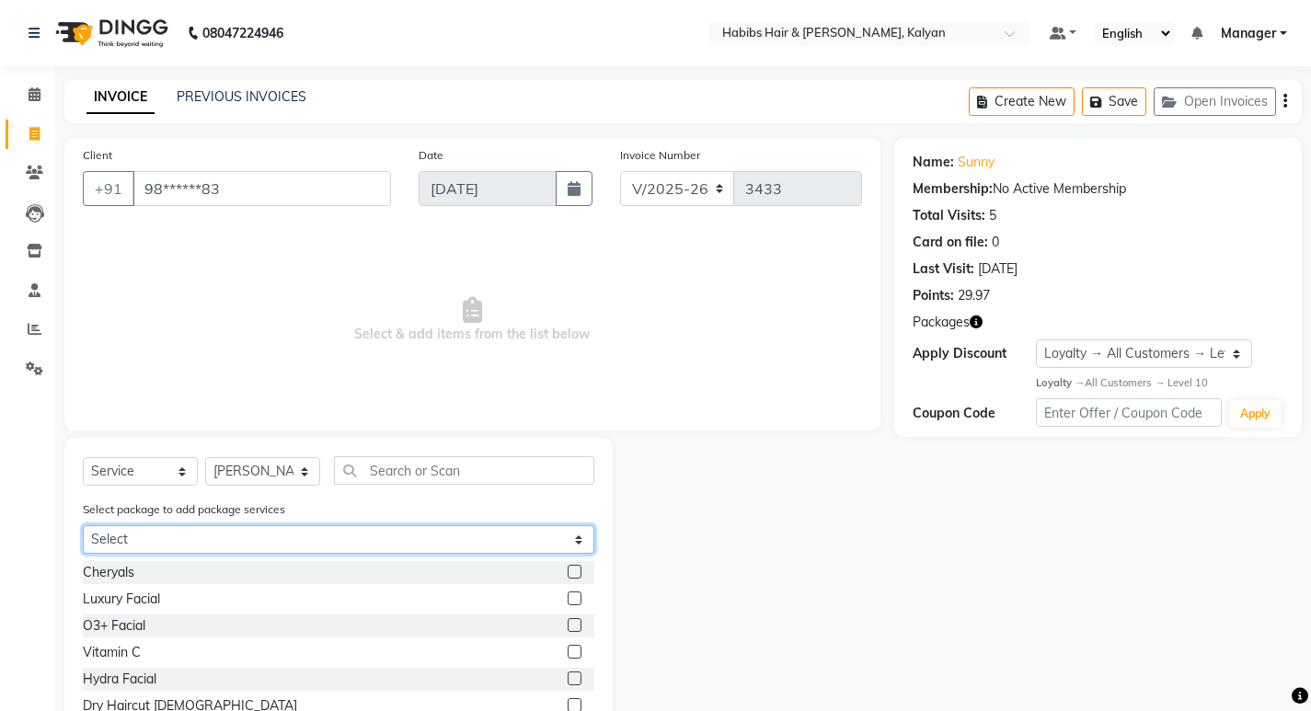
click at [304, 545] on select "Select MALE OFFER@999" at bounding box center [339, 539] width 512 height 29
select select "1: Object"
click at [83, 525] on select "Select MALE OFFER@999" at bounding box center [339, 539] width 512 height 29
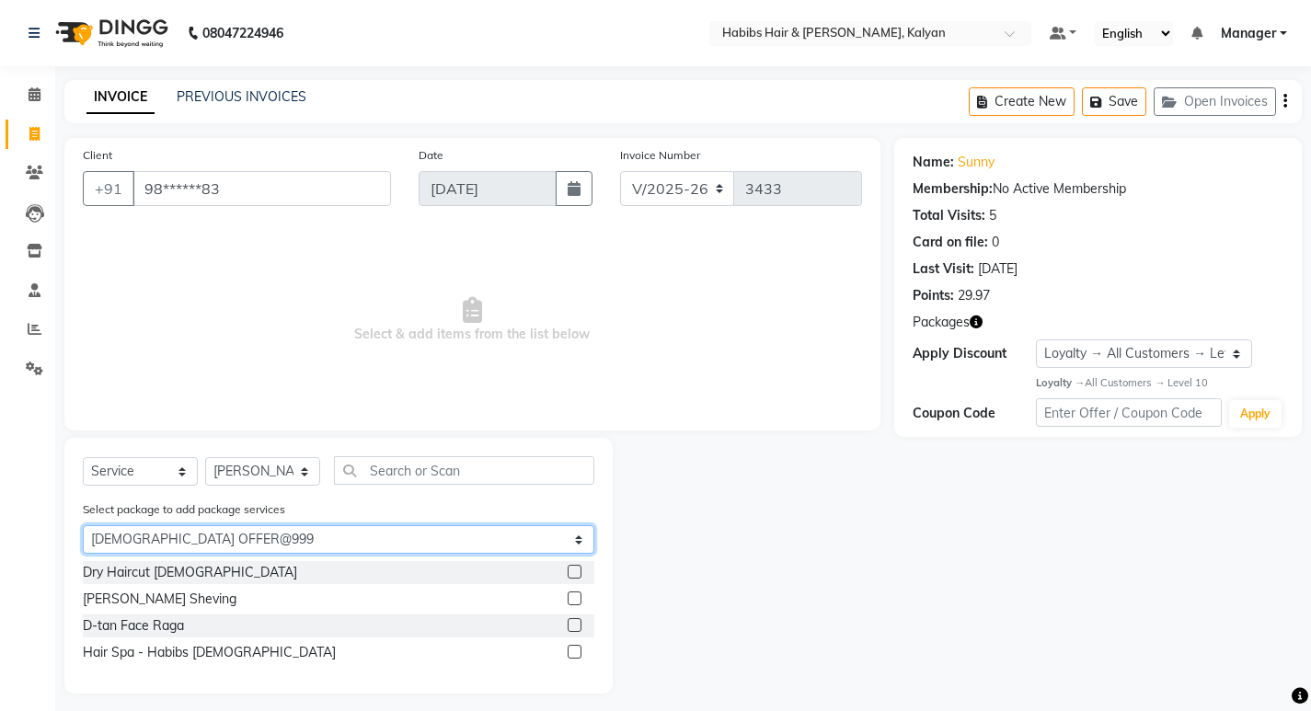
scroll to position [10, 0]
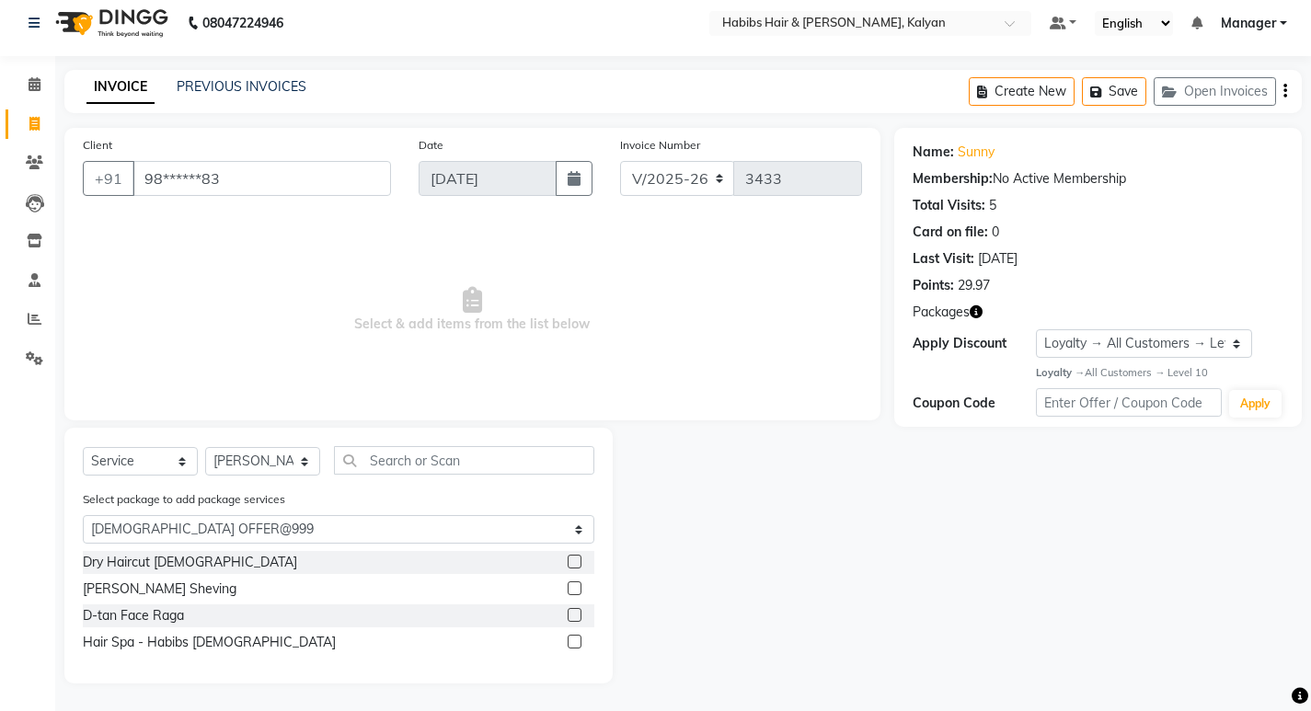
click at [573, 564] on label at bounding box center [575, 562] width 14 height 14
click at [573, 564] on input "checkbox" at bounding box center [574, 563] width 12 height 12
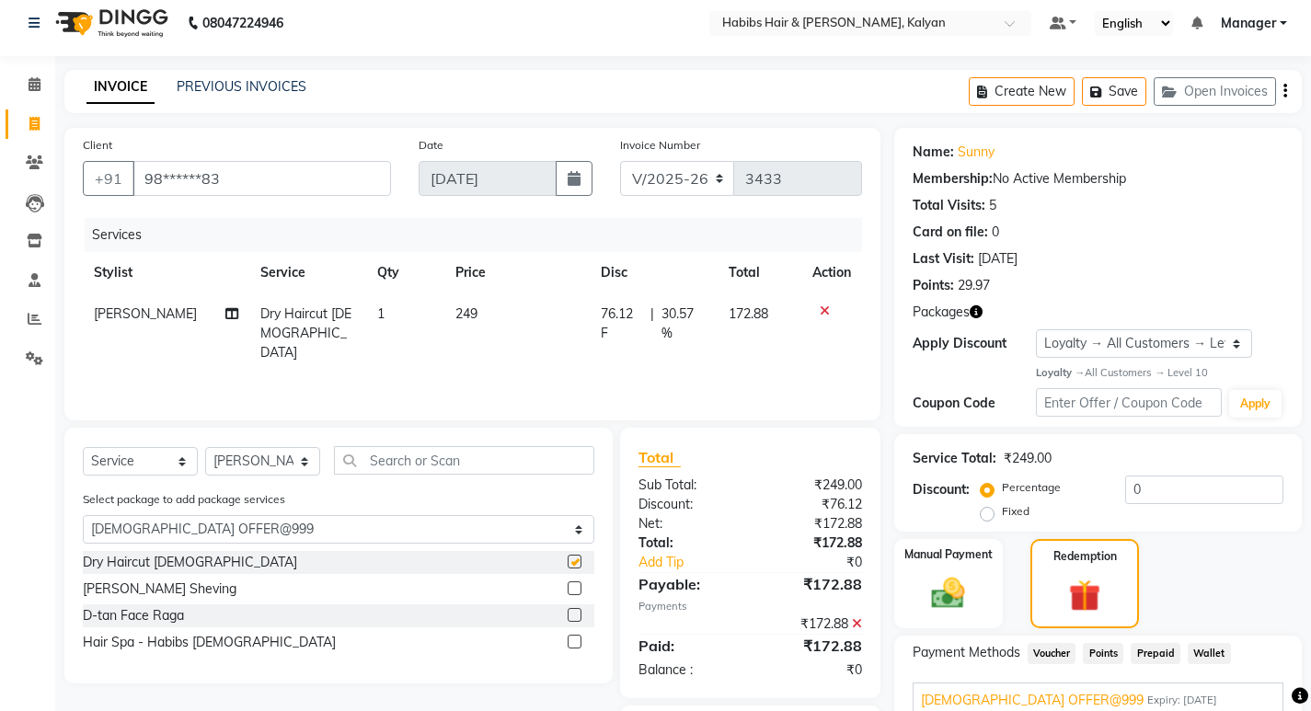
checkbox input "false"
click at [570, 585] on label at bounding box center [575, 589] width 14 height 14
click at [570, 585] on input "checkbox" at bounding box center [574, 589] width 12 height 12
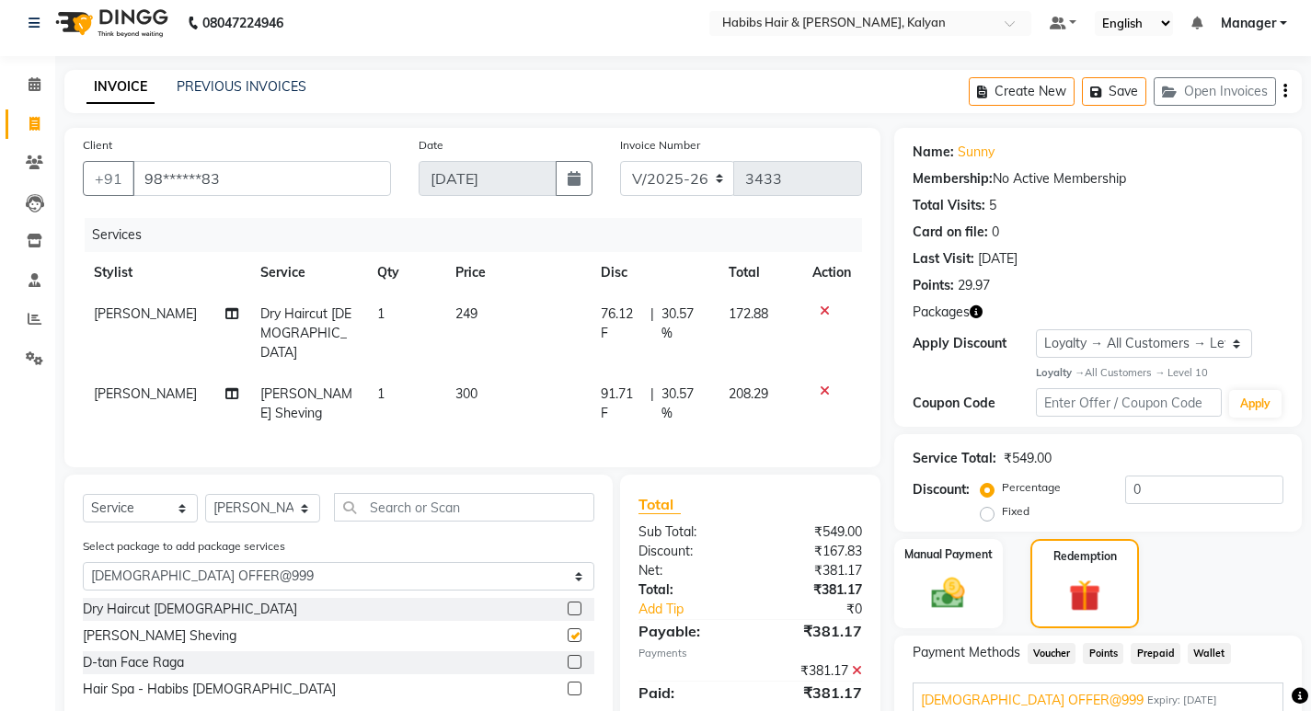
checkbox input "false"
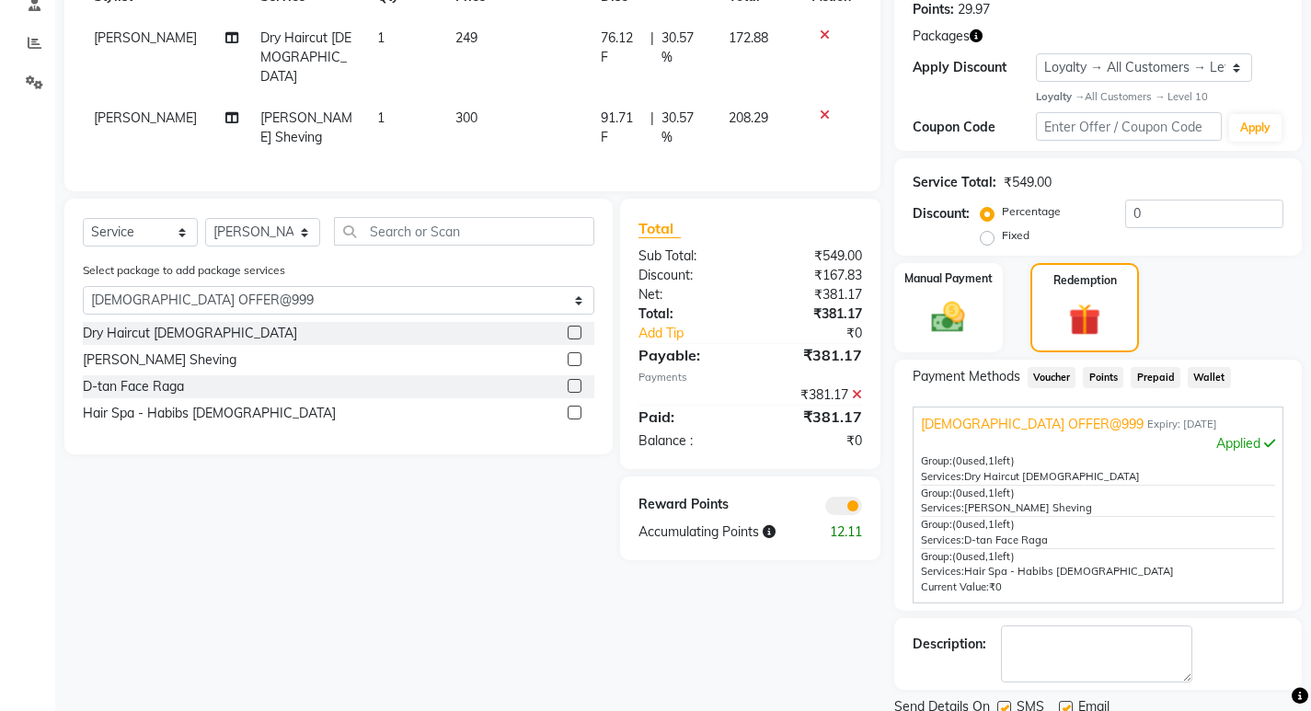
click at [569, 379] on label at bounding box center [575, 386] width 14 height 14
click at [569, 381] on input "checkbox" at bounding box center [574, 387] width 12 height 12
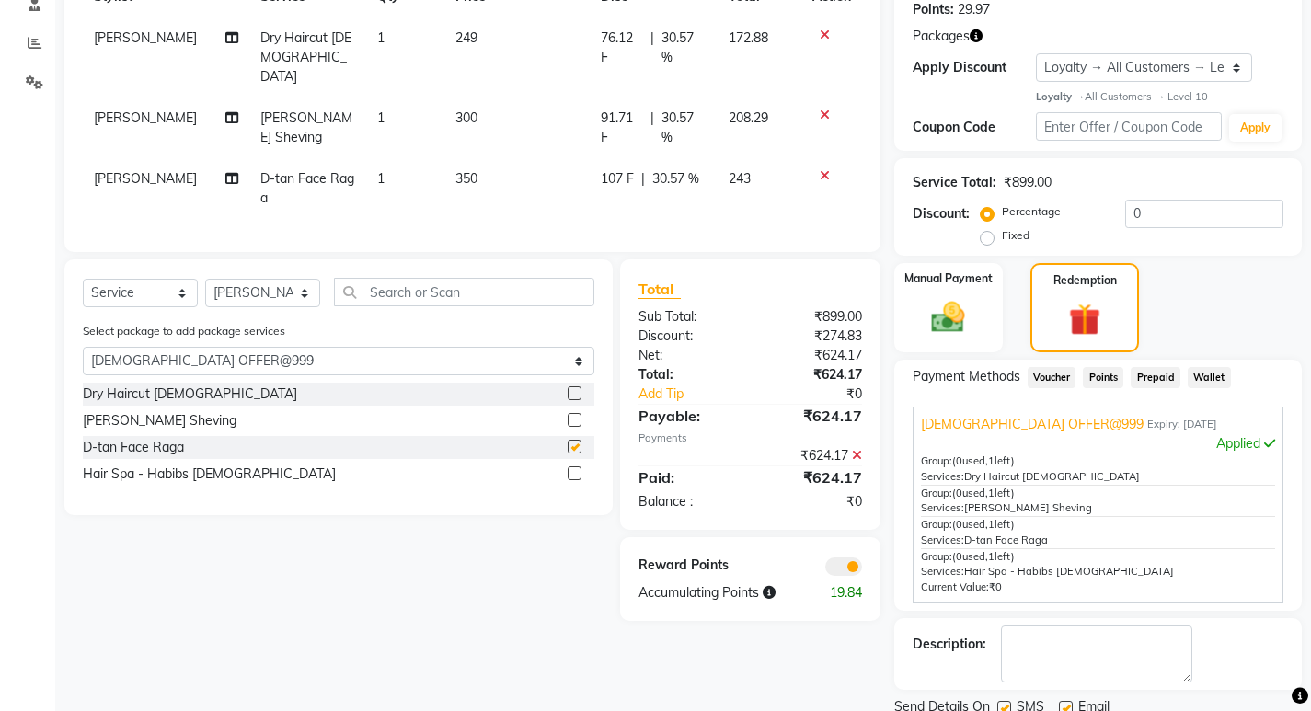
checkbox input "false"
click at [570, 467] on label at bounding box center [575, 474] width 14 height 14
click at [570, 468] on input "checkbox" at bounding box center [574, 474] width 12 height 12
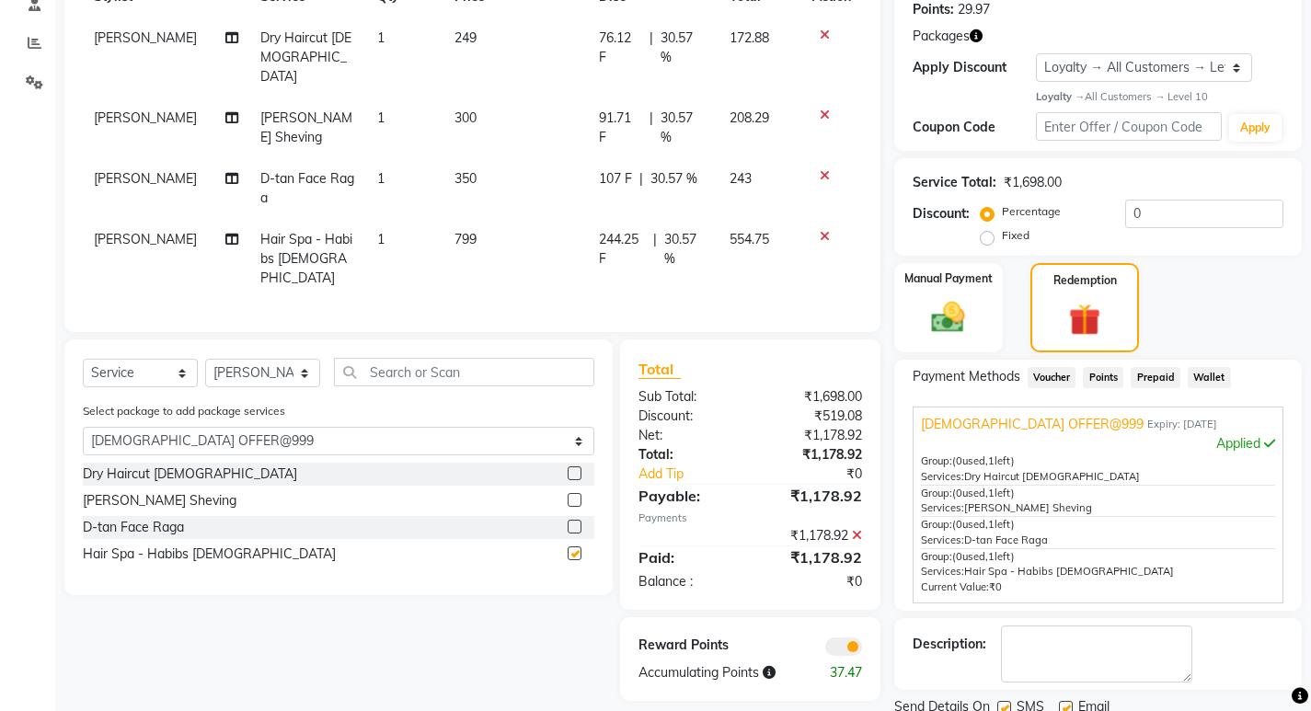
checkbox input "false"
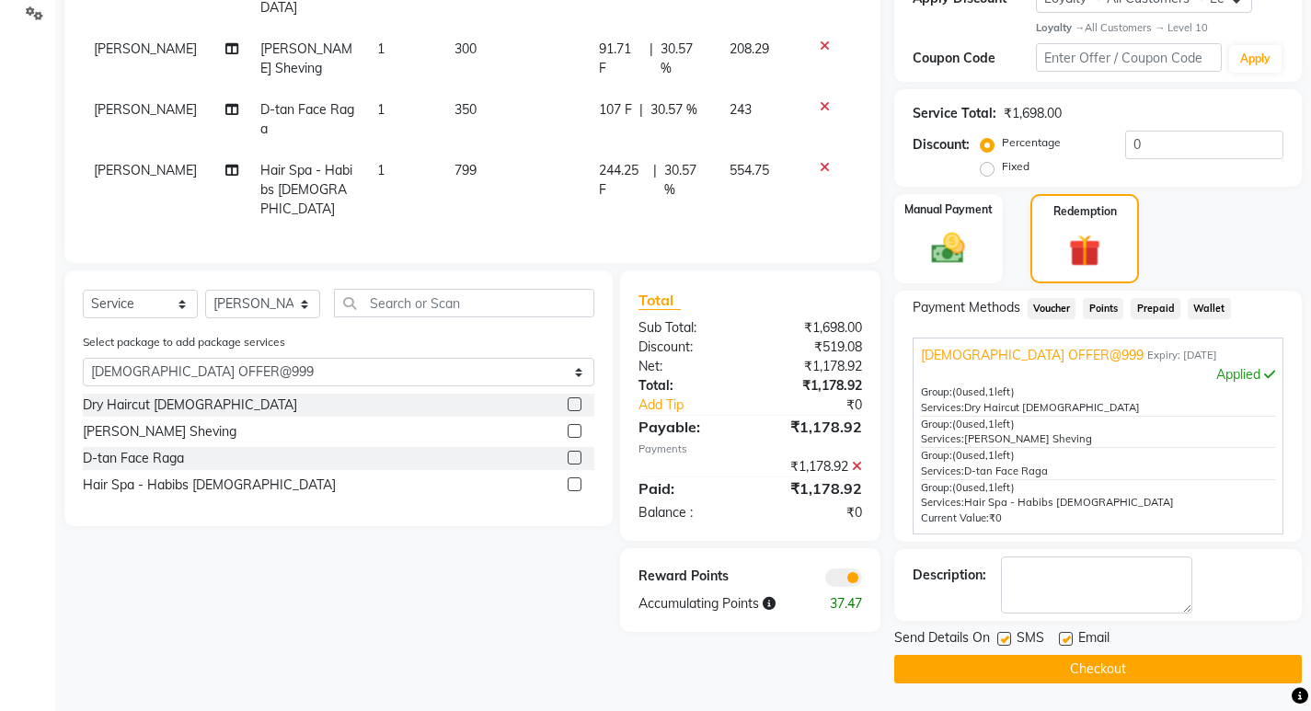
click at [1177, 673] on button "Checkout" at bounding box center [1099, 669] width 408 height 29
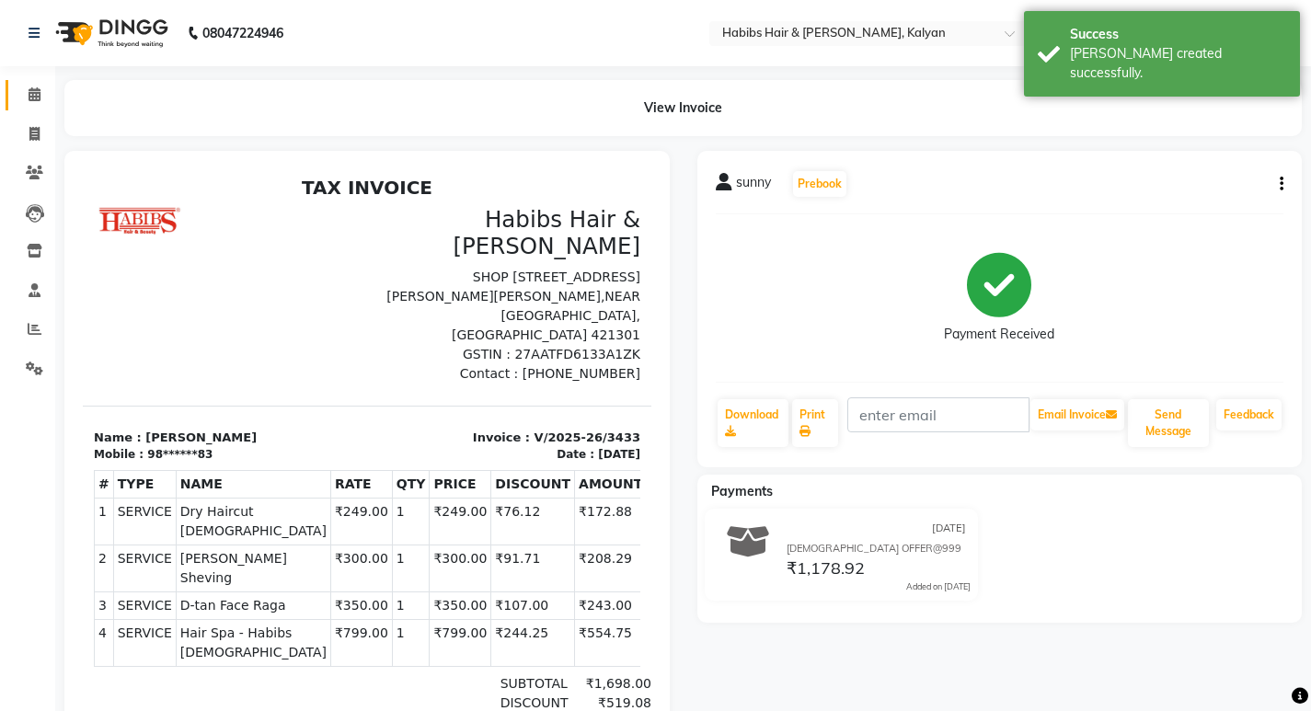
click at [34, 110] on link "Calendar" at bounding box center [28, 95] width 44 height 30
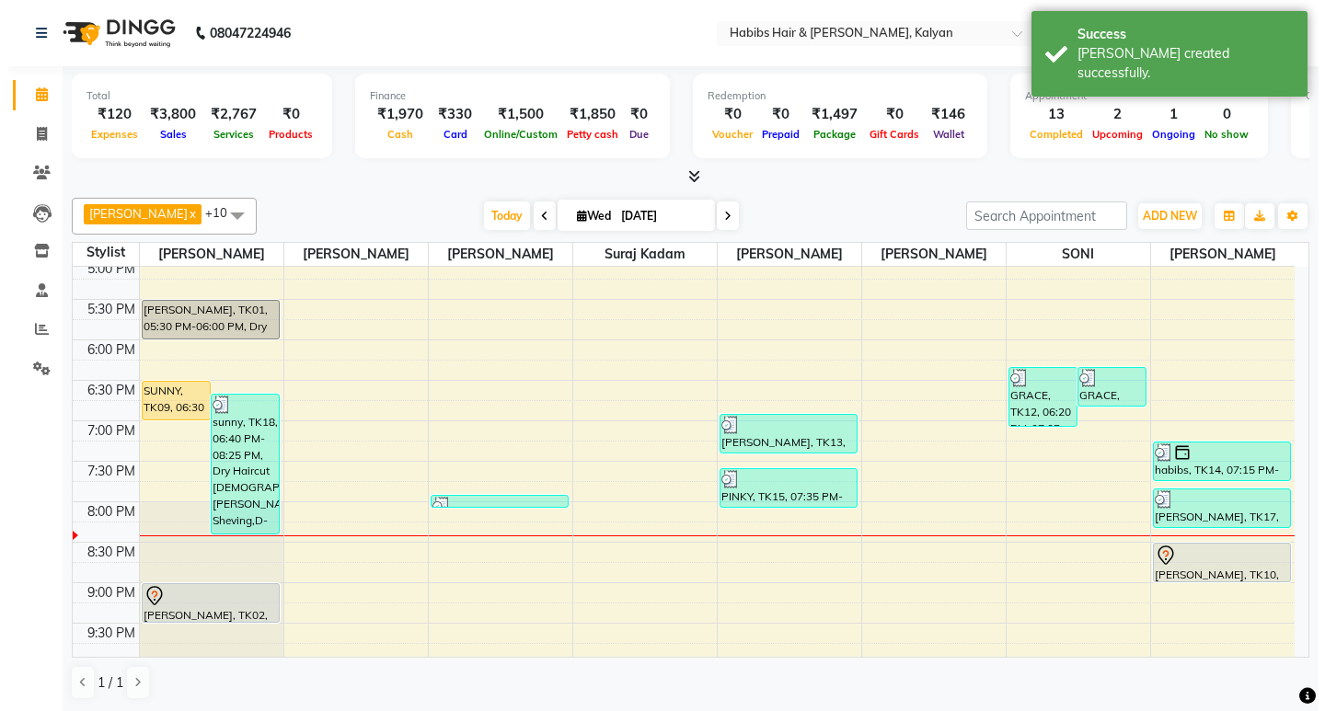
scroll to position [824, 0]
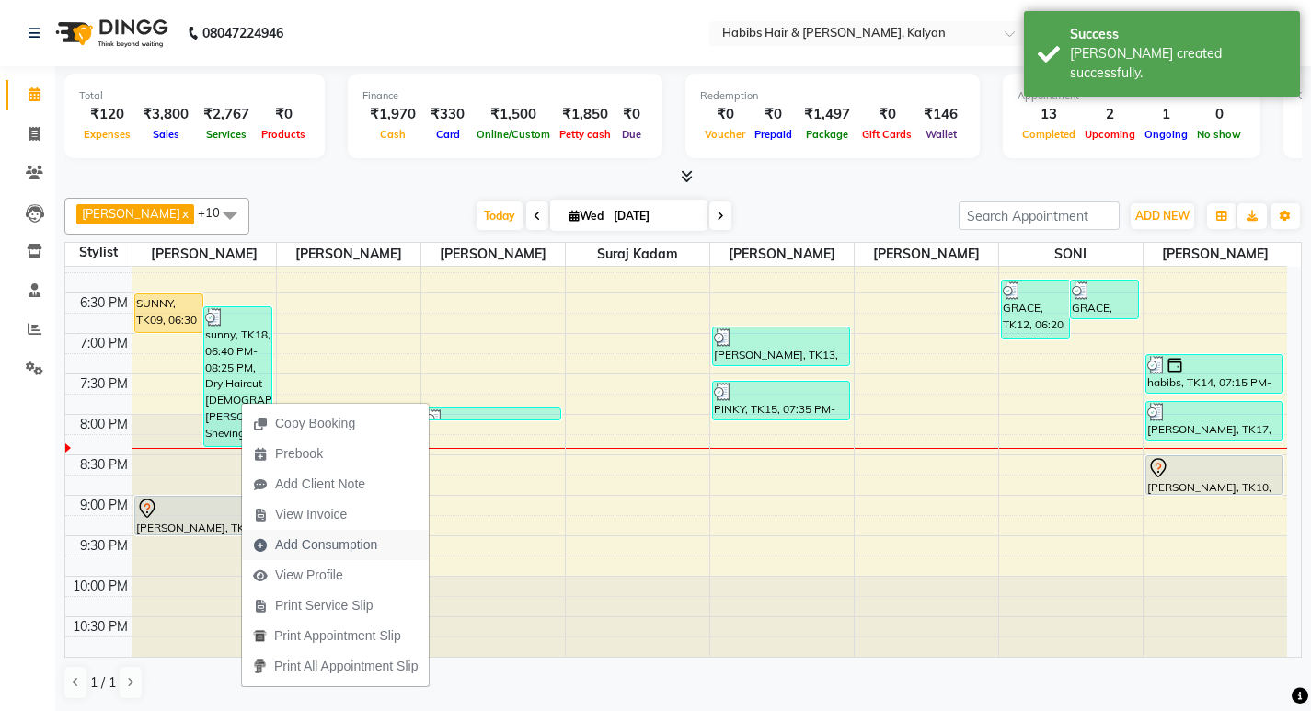
click at [316, 544] on span "Add Consumption" at bounding box center [326, 545] width 102 height 19
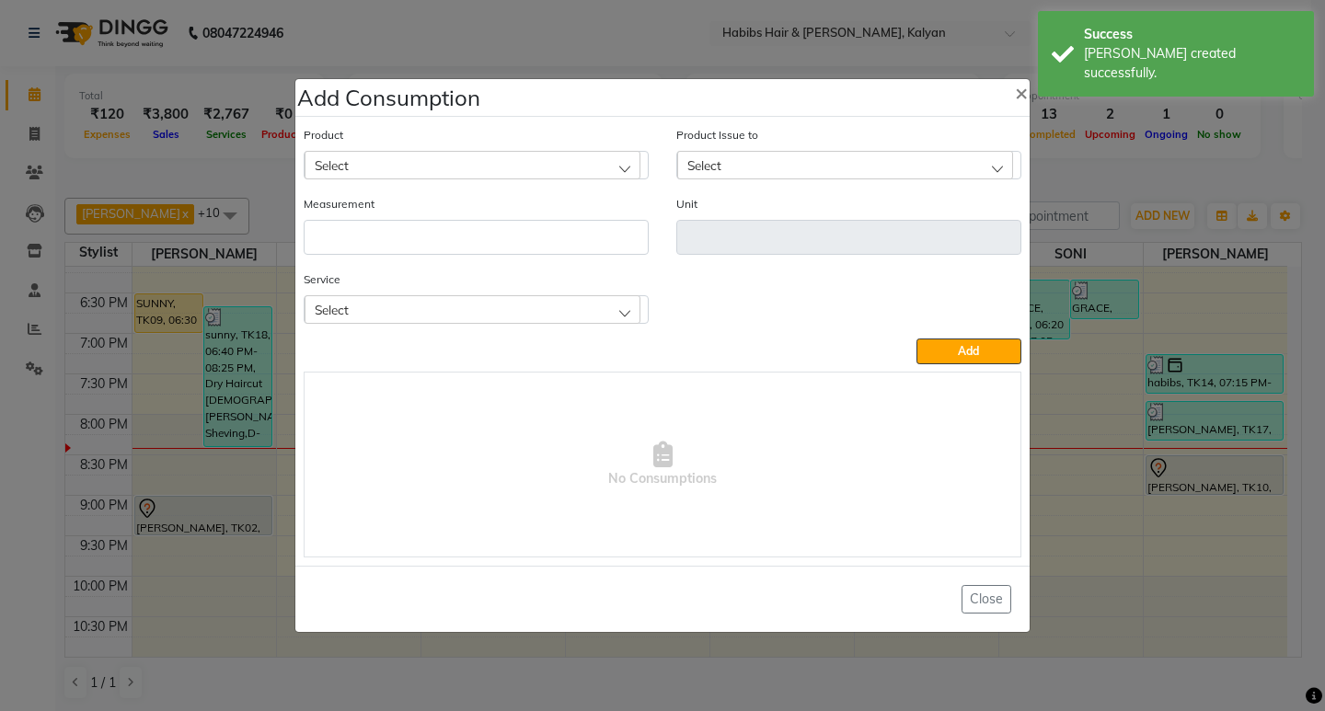
click at [525, 303] on div "Select" at bounding box center [473, 309] width 336 height 28
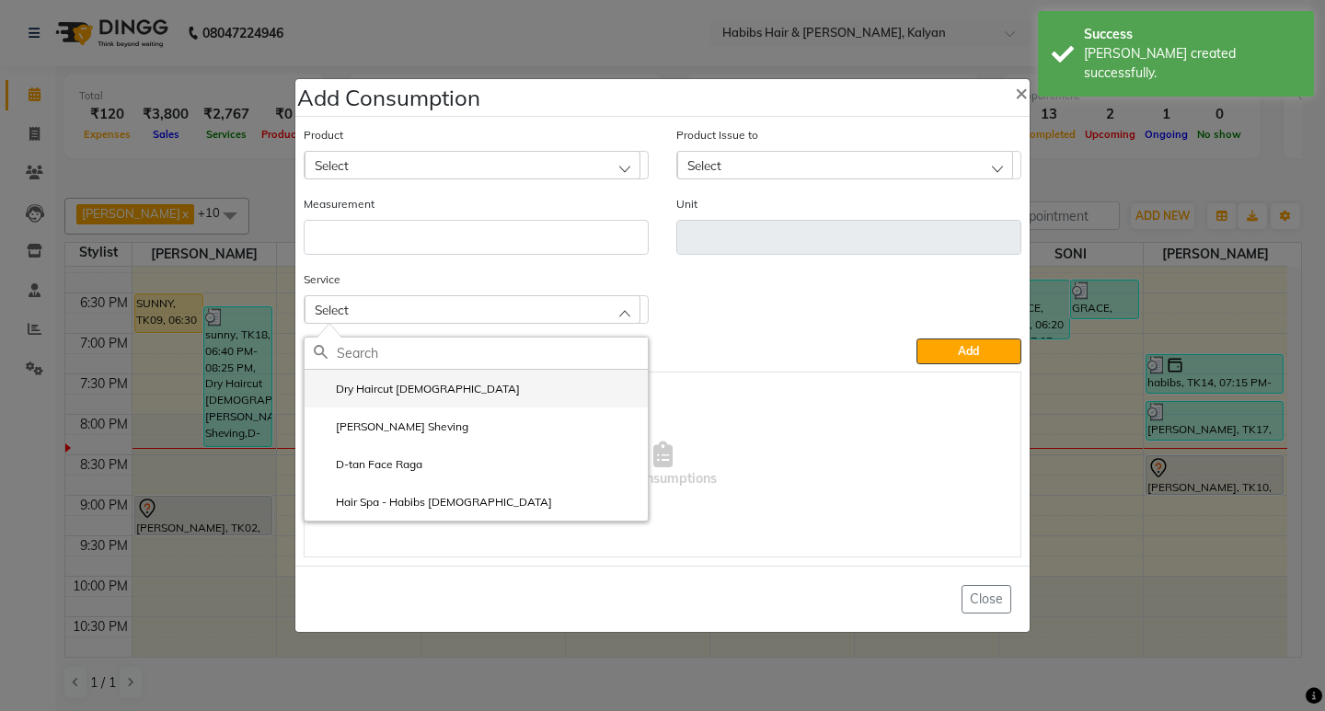
click at [525, 389] on li "Dry Haircut [DEMOGRAPHIC_DATA]" at bounding box center [476, 389] width 343 height 38
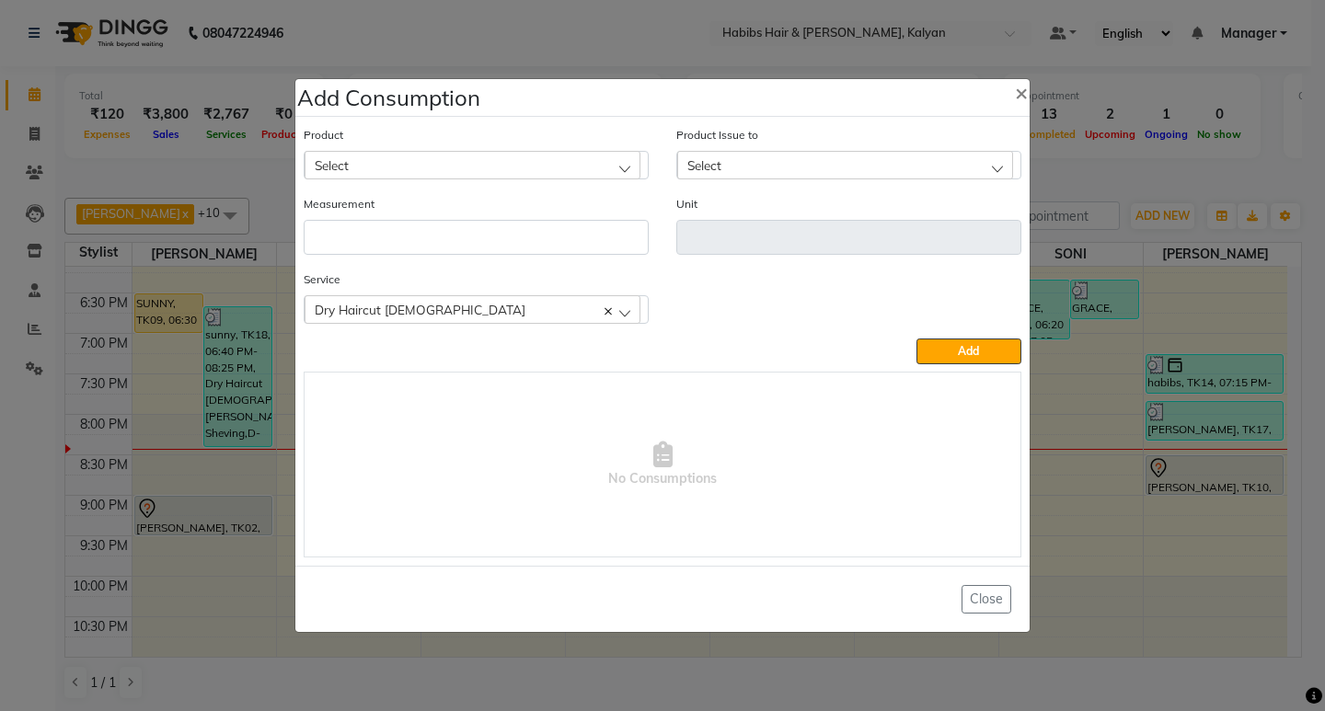
click at [532, 162] on div "Select" at bounding box center [473, 165] width 336 height 28
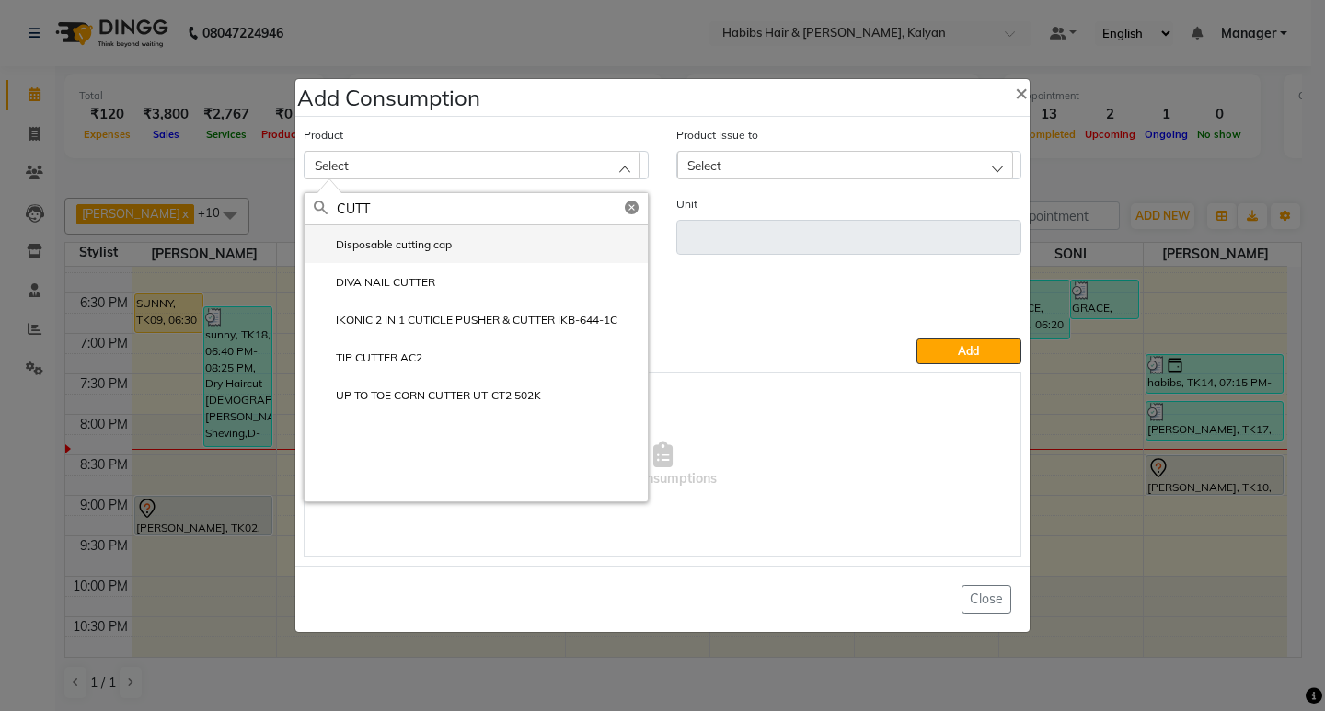
type input "CUTT"
click at [479, 235] on li "Disposable cutting cap" at bounding box center [476, 244] width 343 height 38
type input "pc"
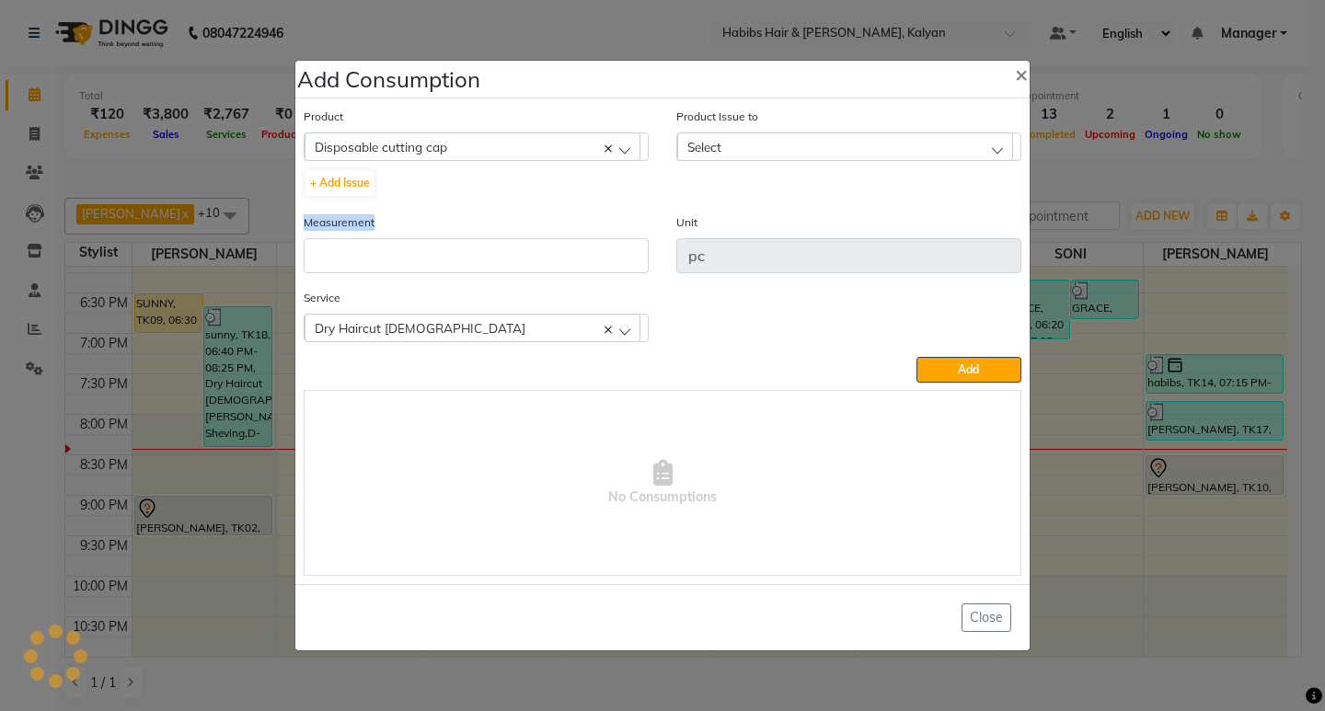
click at [479, 237] on div "Measurement" at bounding box center [476, 243] width 345 height 61
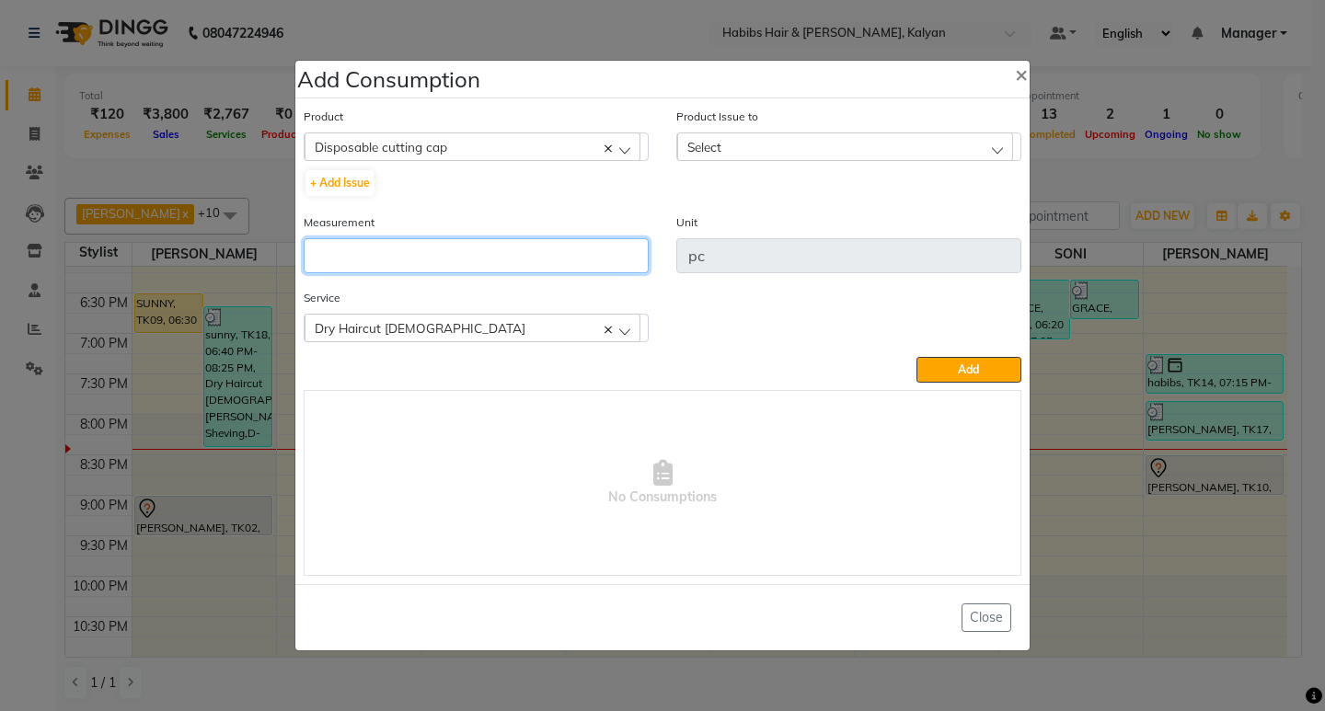
click at [479, 268] on input "number" at bounding box center [476, 255] width 345 height 35
type input "1"
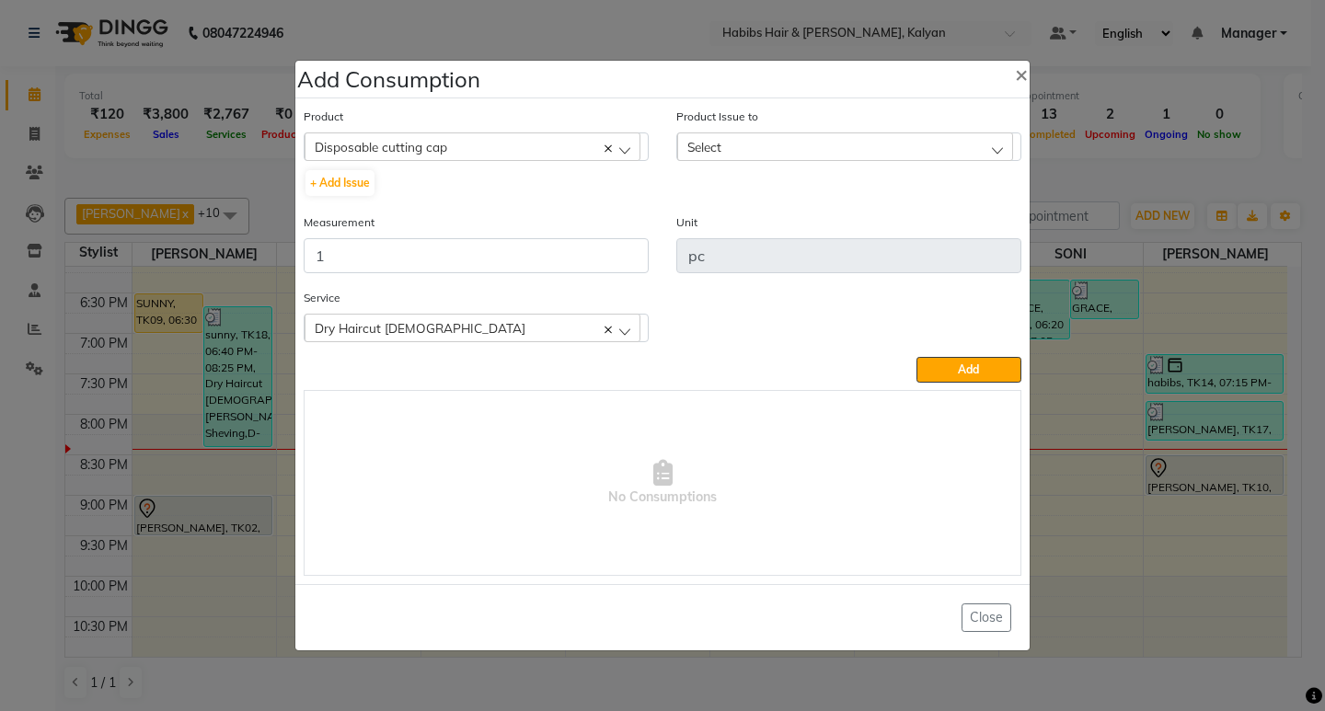
click at [924, 159] on div "Select" at bounding box center [845, 147] width 336 height 28
click at [920, 234] on li "2025-09-02, Issued to: SONI, Balance: 40" at bounding box center [848, 226] width 343 height 38
click at [959, 377] on button "Add" at bounding box center [969, 370] width 105 height 26
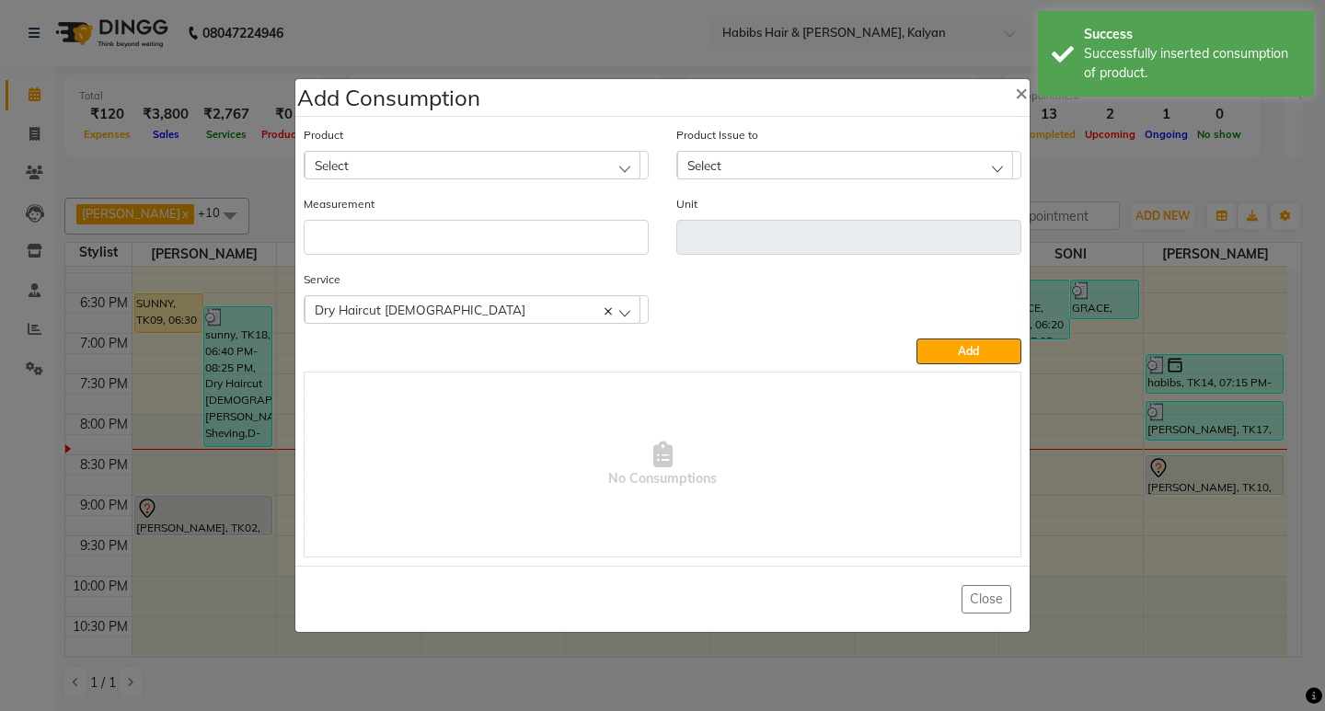
click at [433, 309] on div "Dry Haircut [DEMOGRAPHIC_DATA]" at bounding box center [473, 309] width 336 height 28
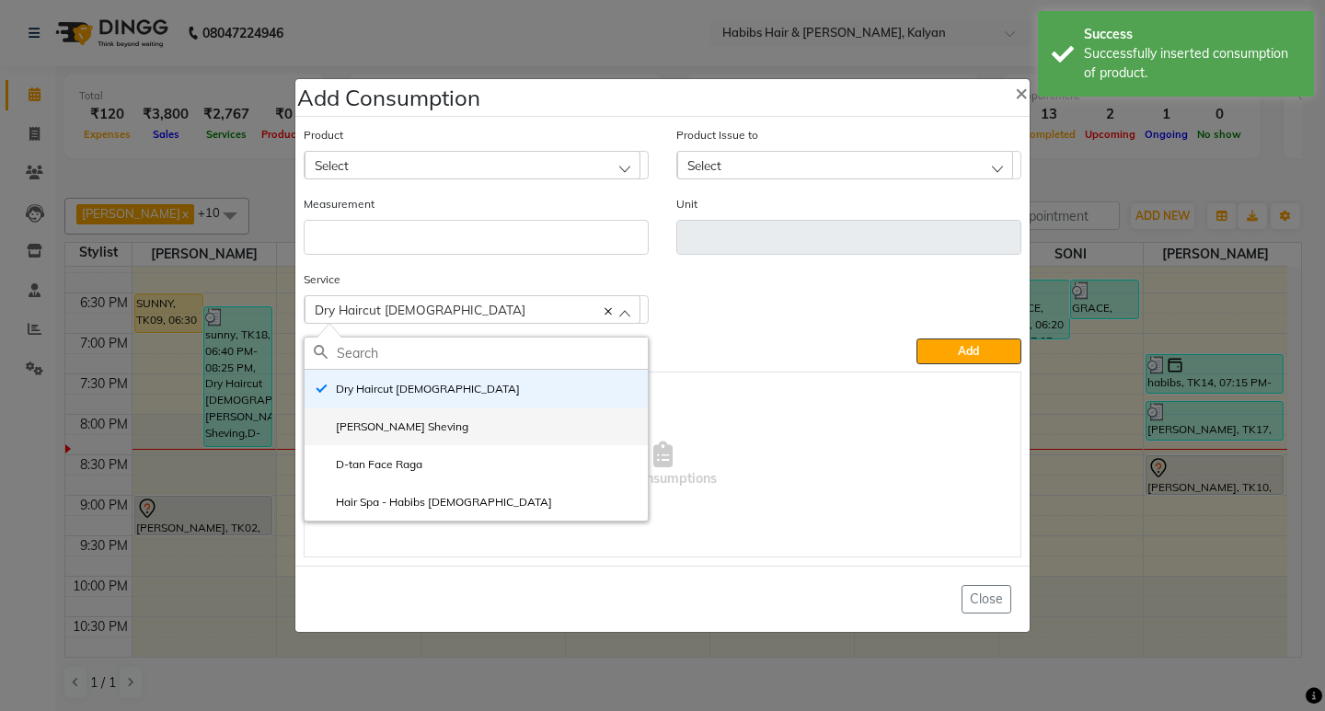
click at [452, 428] on li "[PERSON_NAME] Sheving" at bounding box center [476, 427] width 343 height 38
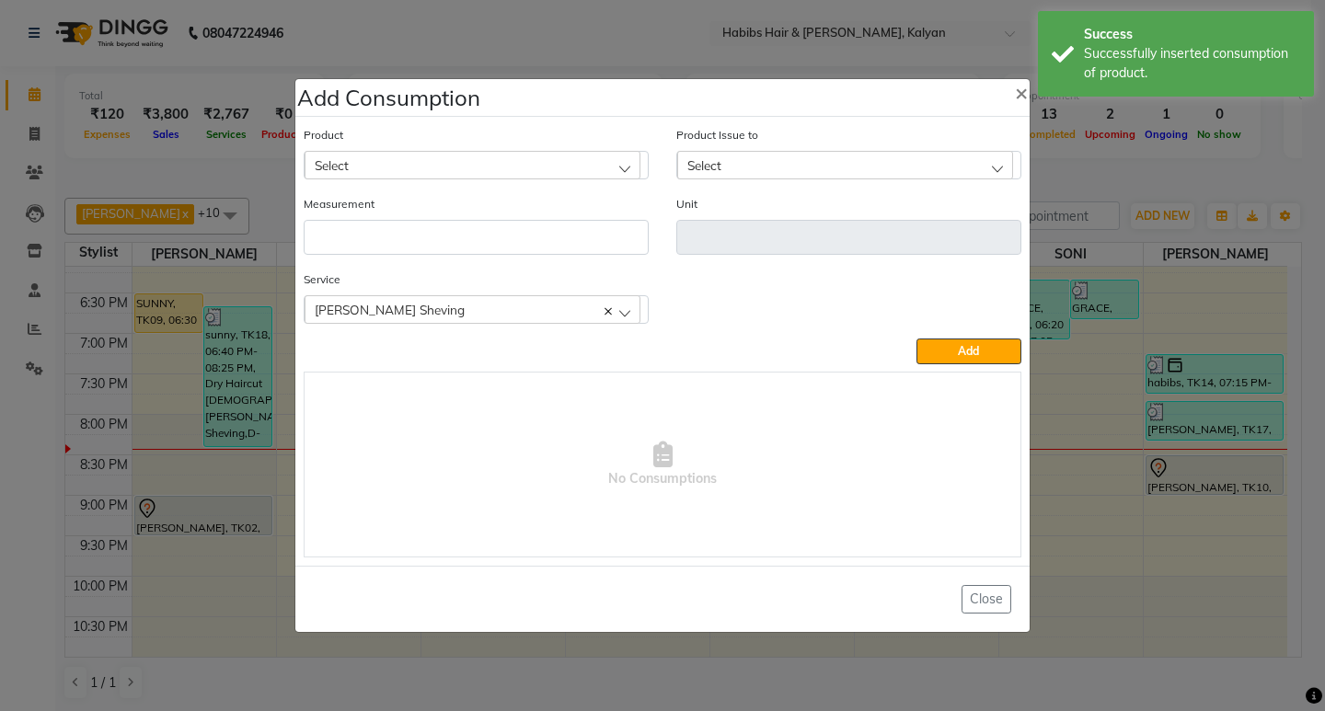
click at [473, 157] on div "Select" at bounding box center [473, 165] width 336 height 28
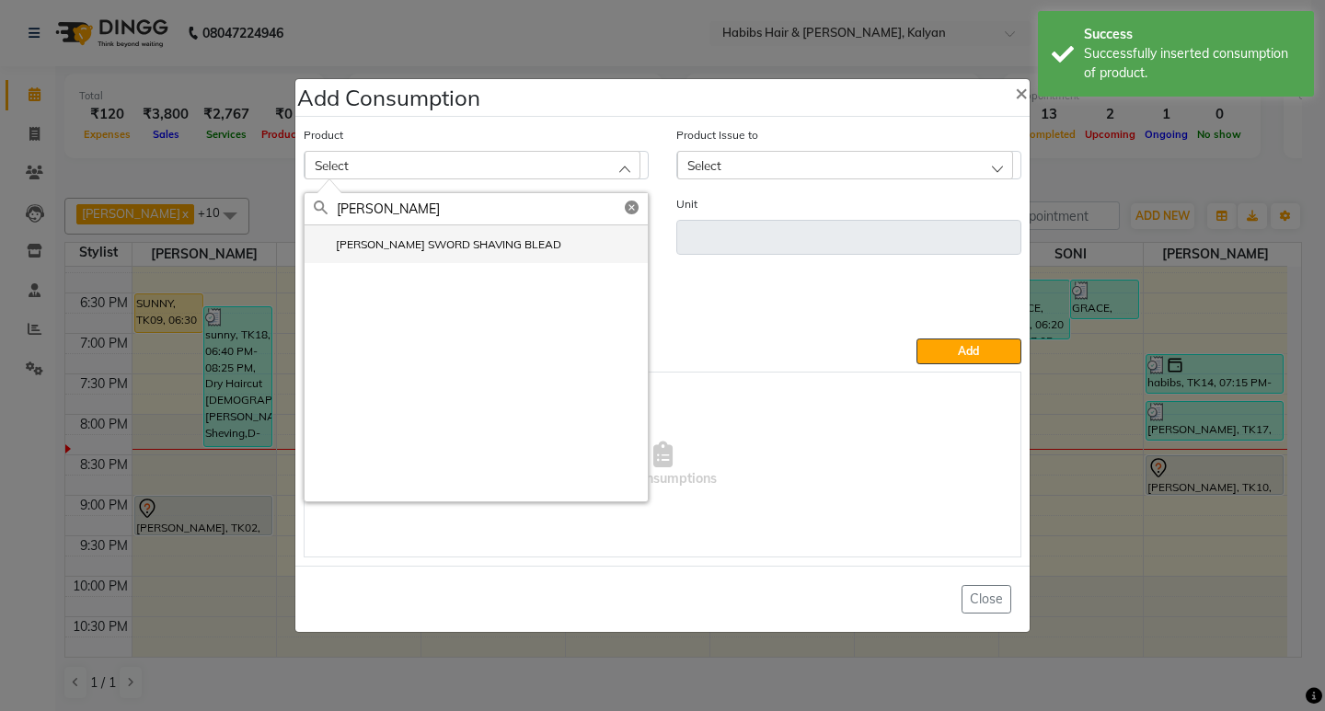
type input "WILK"
click at [444, 258] on li "WILKINSON SWORD SHAVING BLEAD" at bounding box center [476, 244] width 343 height 38
type input "pc"
click at [444, 255] on input "number" at bounding box center [476, 237] width 345 height 35
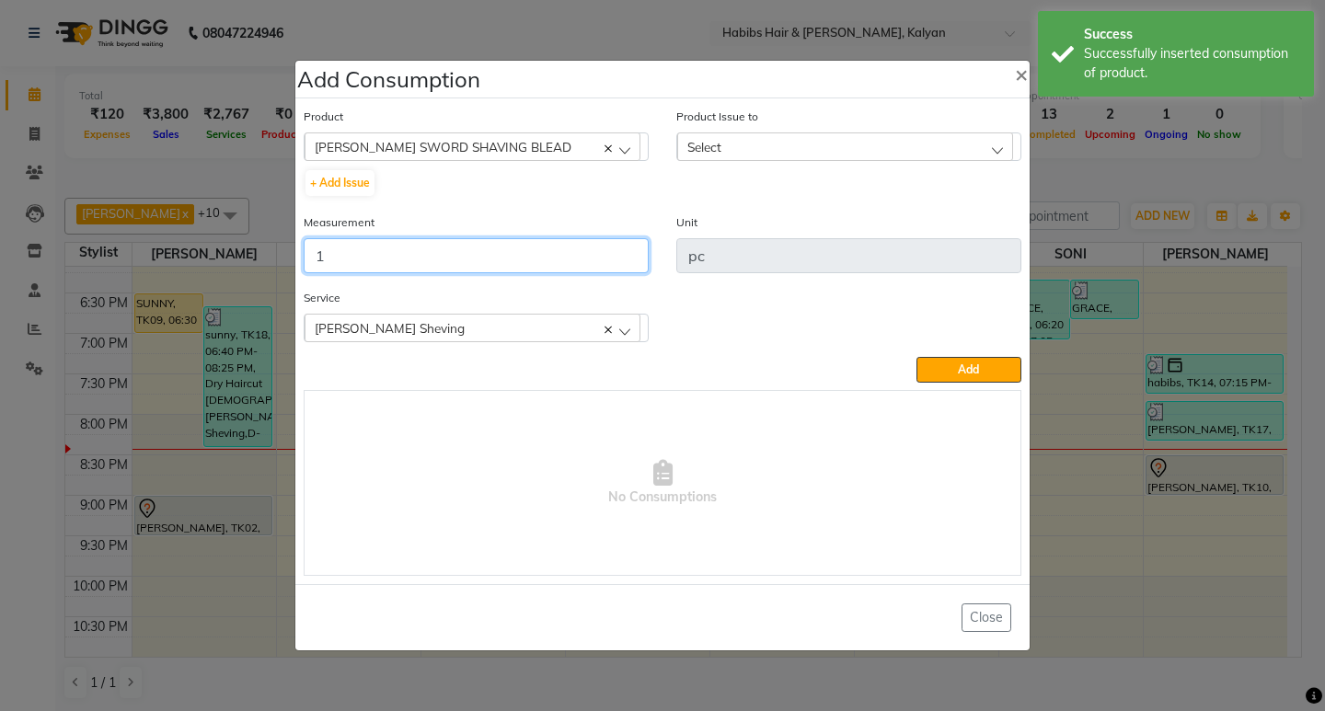
type input "1"
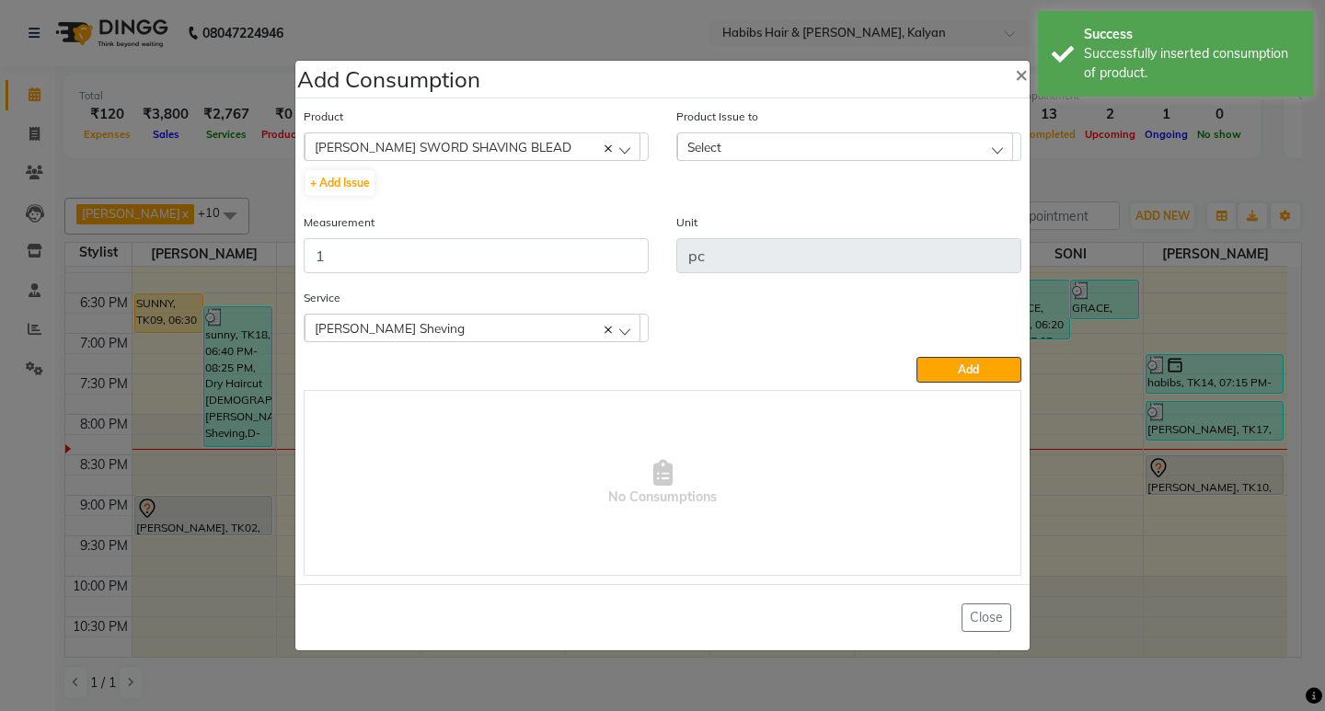
click at [945, 138] on div "Select" at bounding box center [845, 147] width 336 height 28
click at [946, 233] on label "2025-06-30, Issued to: Suraj Kadam, Balance: 289" at bounding box center [825, 226] width 276 height 17
click at [981, 370] on button "Add" at bounding box center [969, 370] width 105 height 26
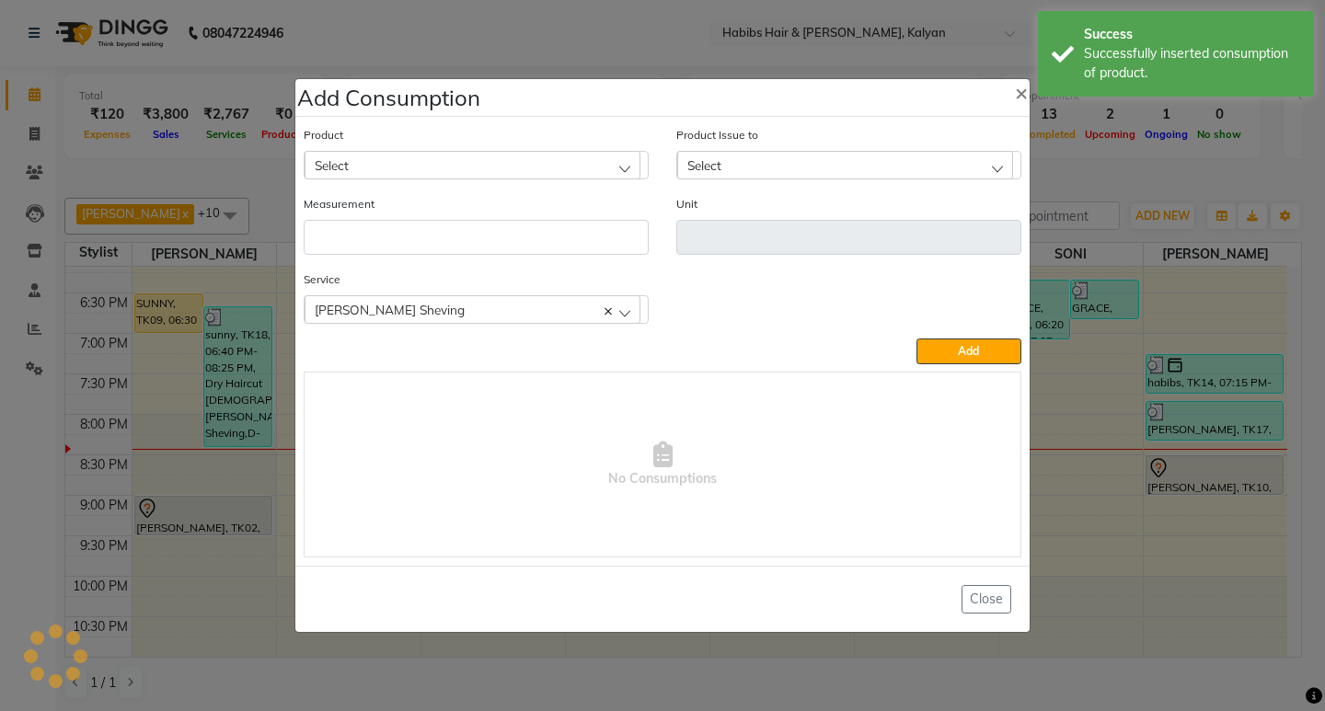
click at [550, 154] on div "Select" at bounding box center [473, 165] width 336 height 28
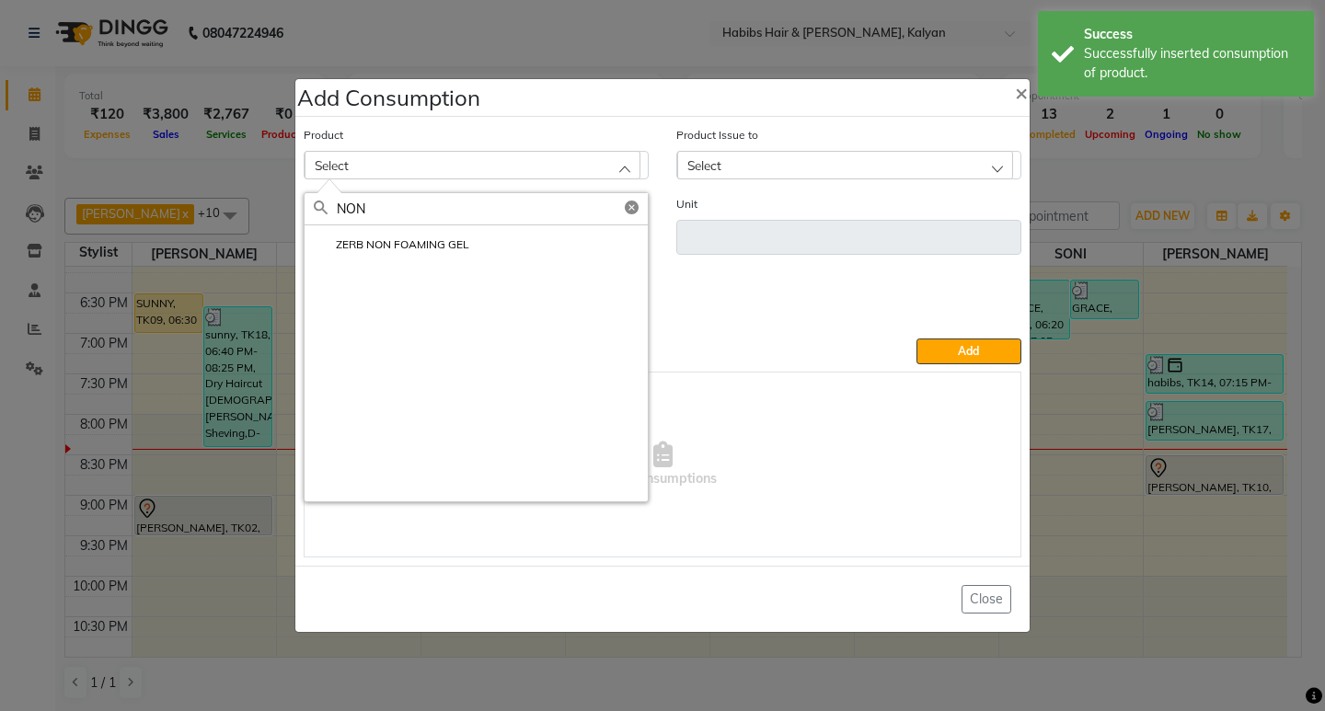
type input "NON"
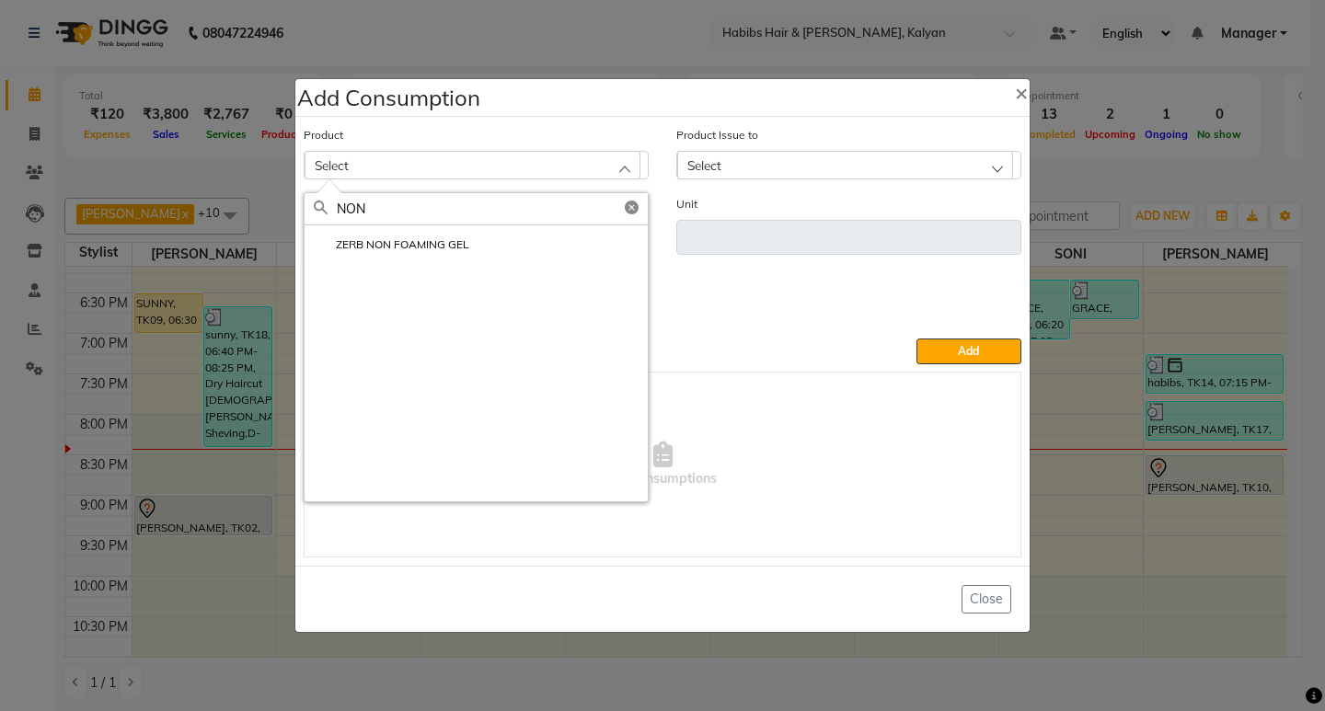
click at [442, 248] on label "ZERB NON FOAMING GEL" at bounding box center [392, 245] width 156 height 17
type input "ml"
click at [442, 248] on input "number" at bounding box center [476, 237] width 345 height 35
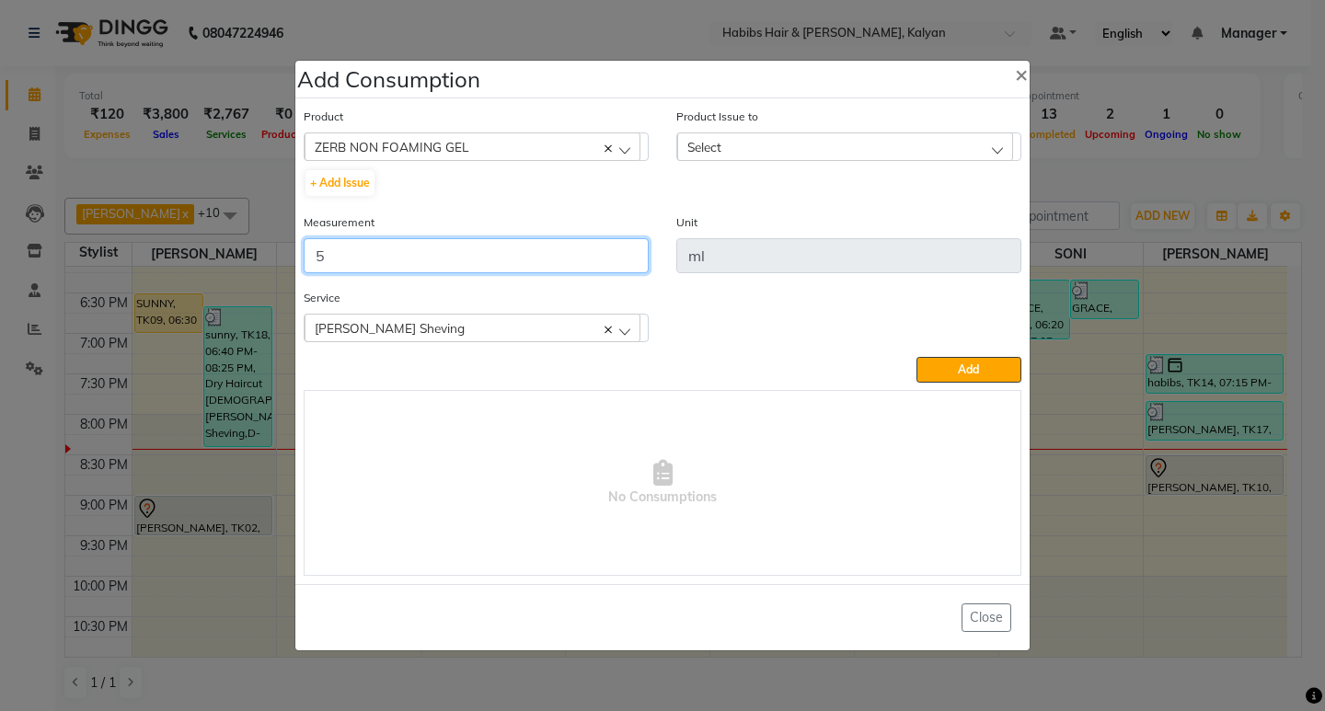
type input "5"
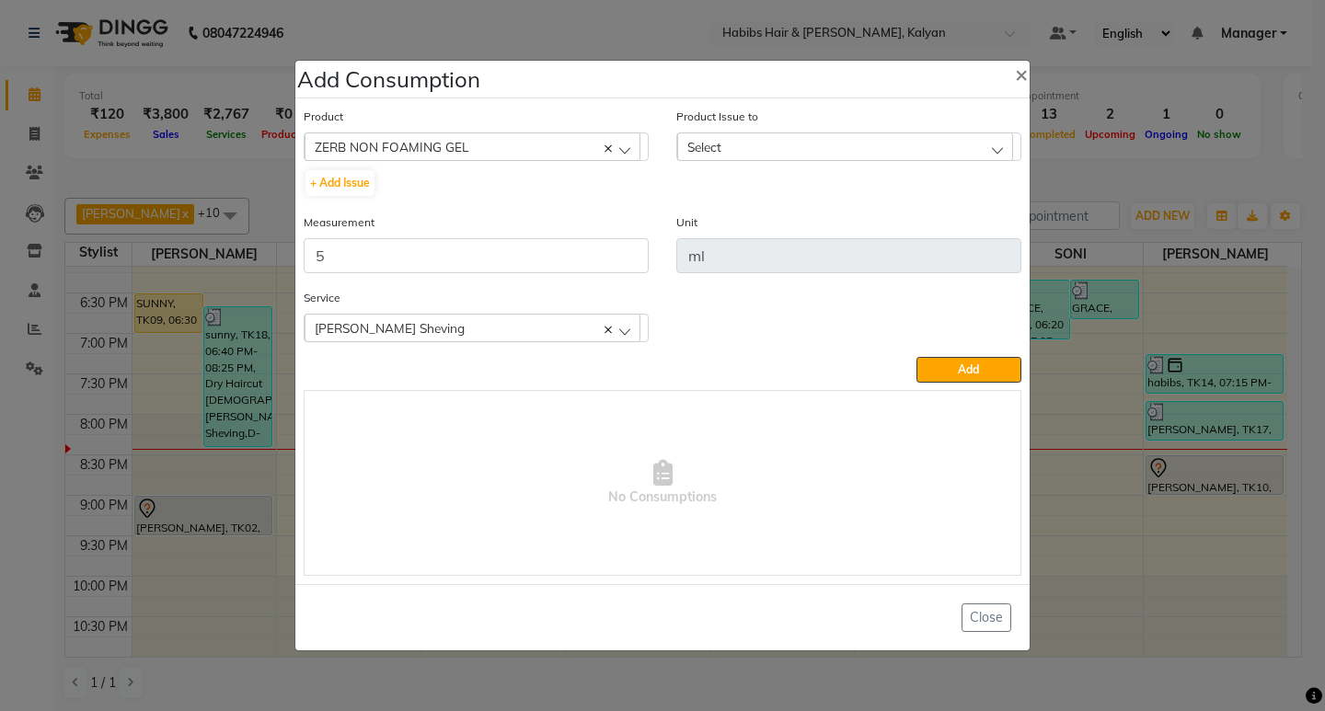
click at [781, 157] on div "Select" at bounding box center [845, 147] width 336 height 28
click at [851, 229] on label "2025-08-18, Issued to: Suraj Kadam, Balance: 895" at bounding box center [825, 226] width 276 height 17
click at [958, 374] on span "Add" at bounding box center [968, 370] width 21 height 14
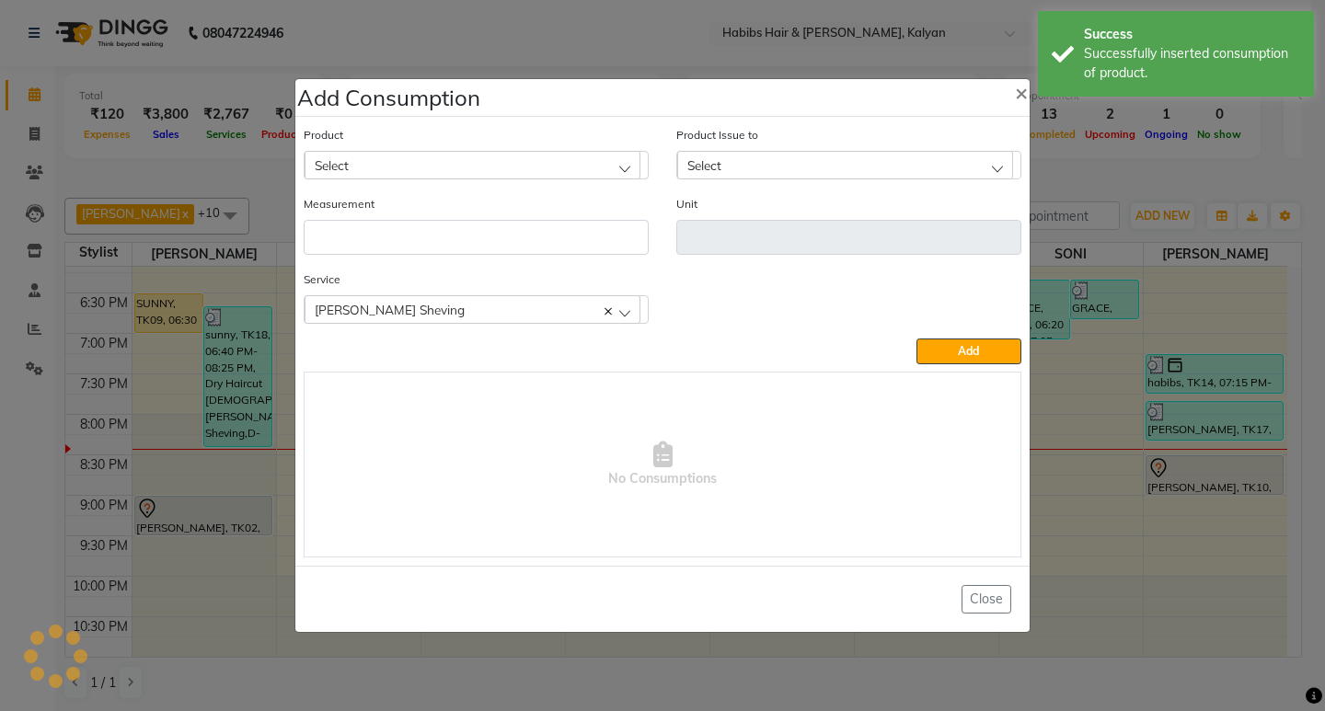
click at [453, 163] on div "Select" at bounding box center [473, 165] width 336 height 28
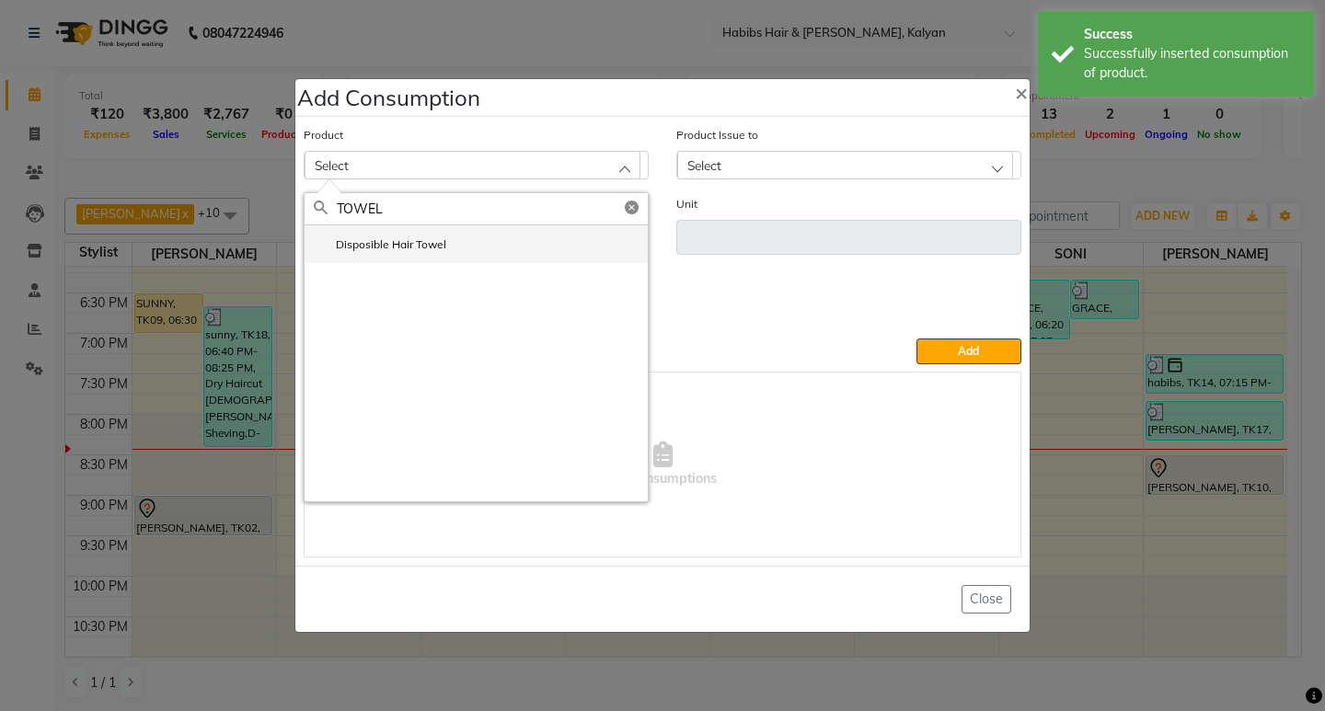
type input "TOWEL"
click at [437, 245] on label "Disposible Hair Towel" at bounding box center [380, 245] width 133 height 17
type input "pc"
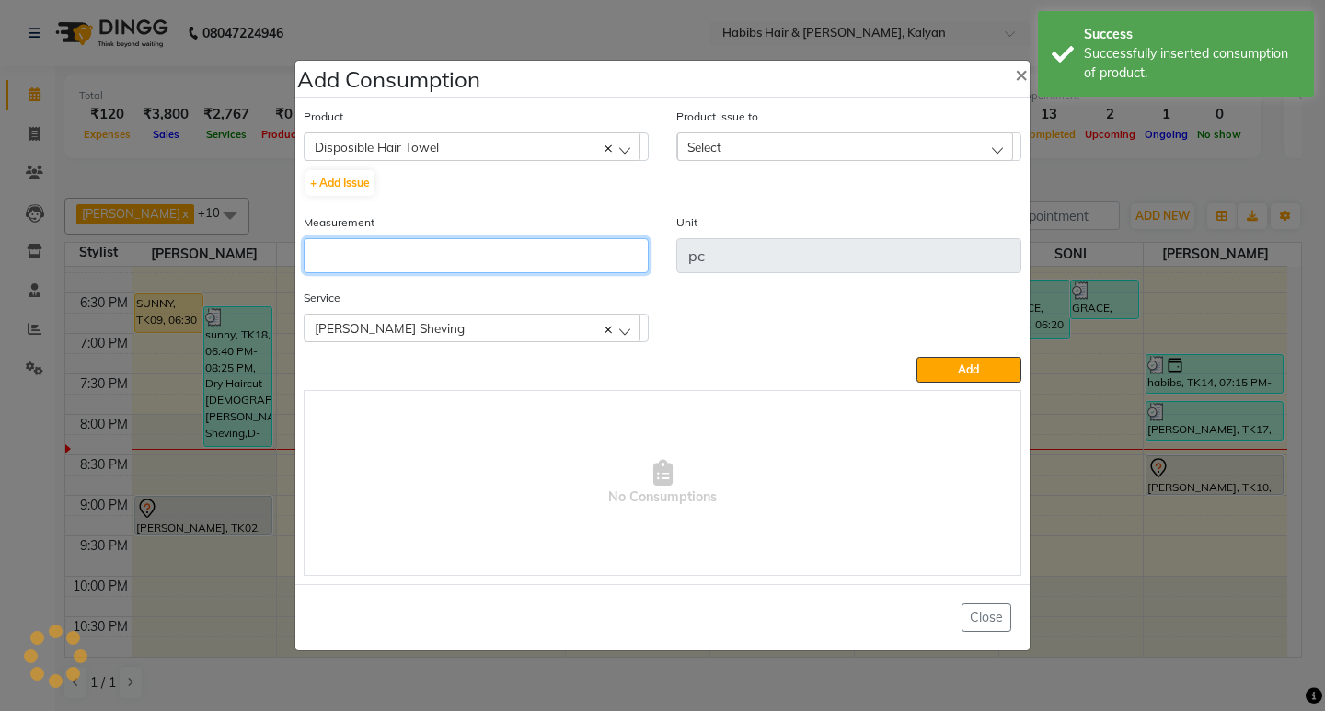
click at [437, 245] on input "number" at bounding box center [476, 255] width 345 height 35
type input "1"
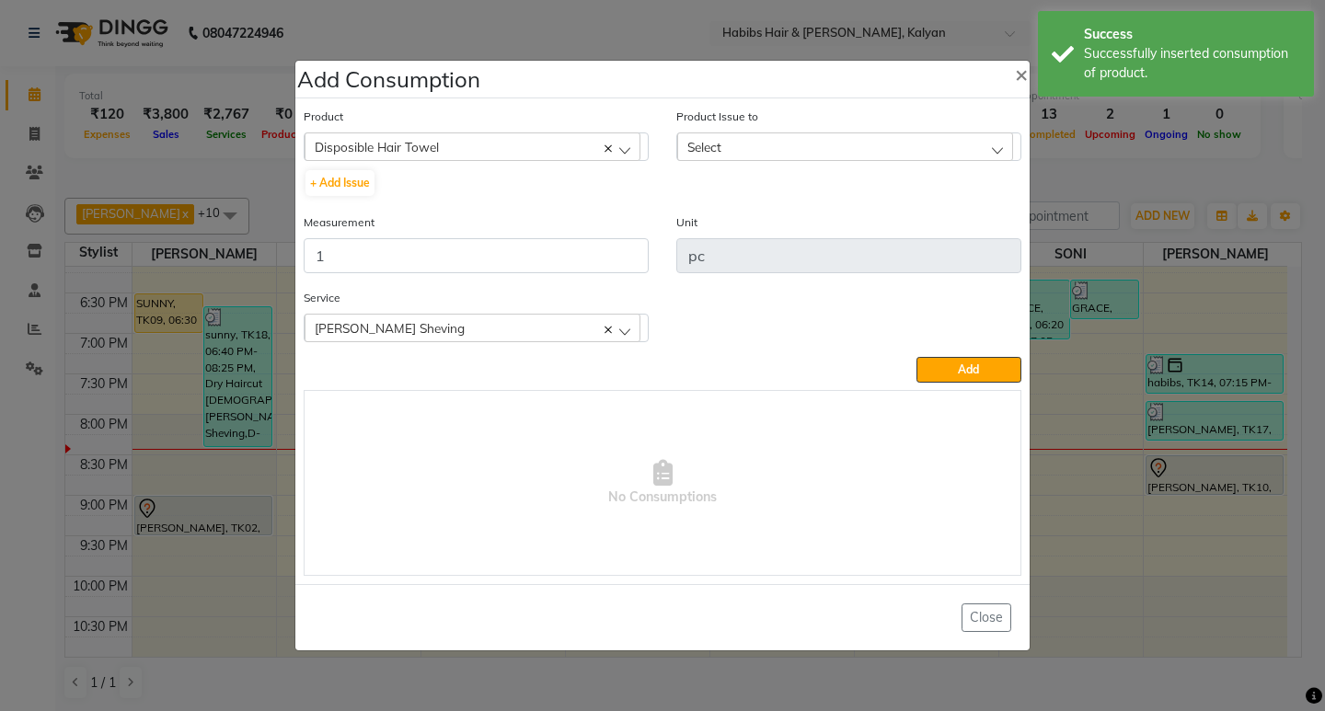
click at [959, 130] on div "Product Issue to Select 2025-08-31, Issued to: Swapnil Shinde, Balance: 50 2025…" at bounding box center [848, 134] width 345 height 54
click at [959, 139] on div "Select" at bounding box center [845, 147] width 336 height 28
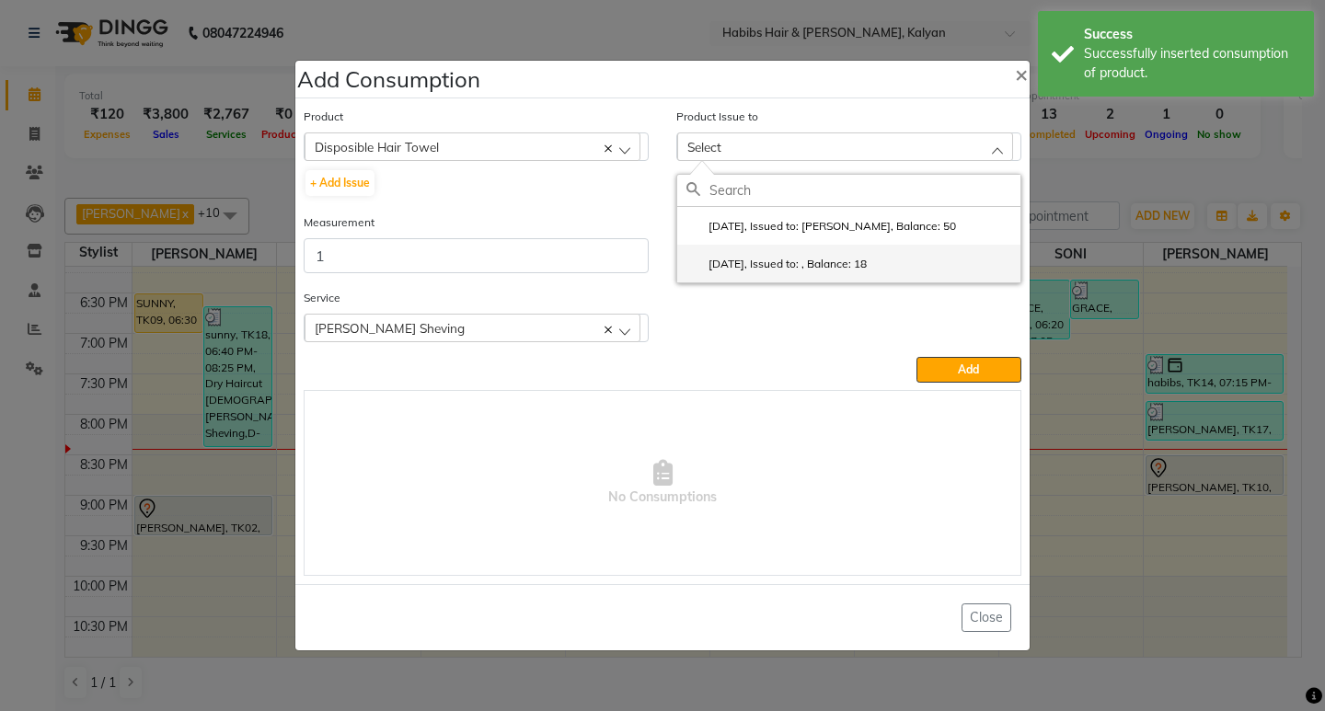
click at [934, 259] on li "2025-08-31, Issued to: , Balance: 18" at bounding box center [848, 264] width 343 height 38
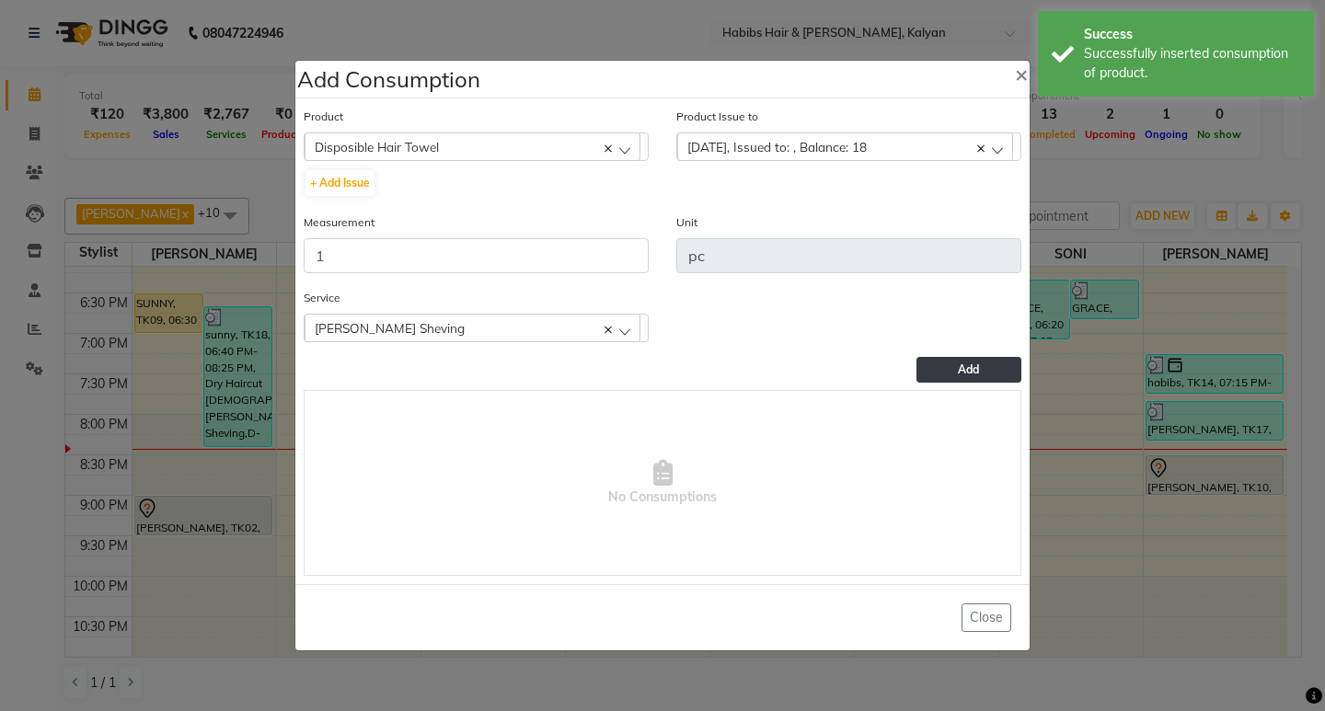
click at [958, 364] on span "Add" at bounding box center [968, 370] width 21 height 14
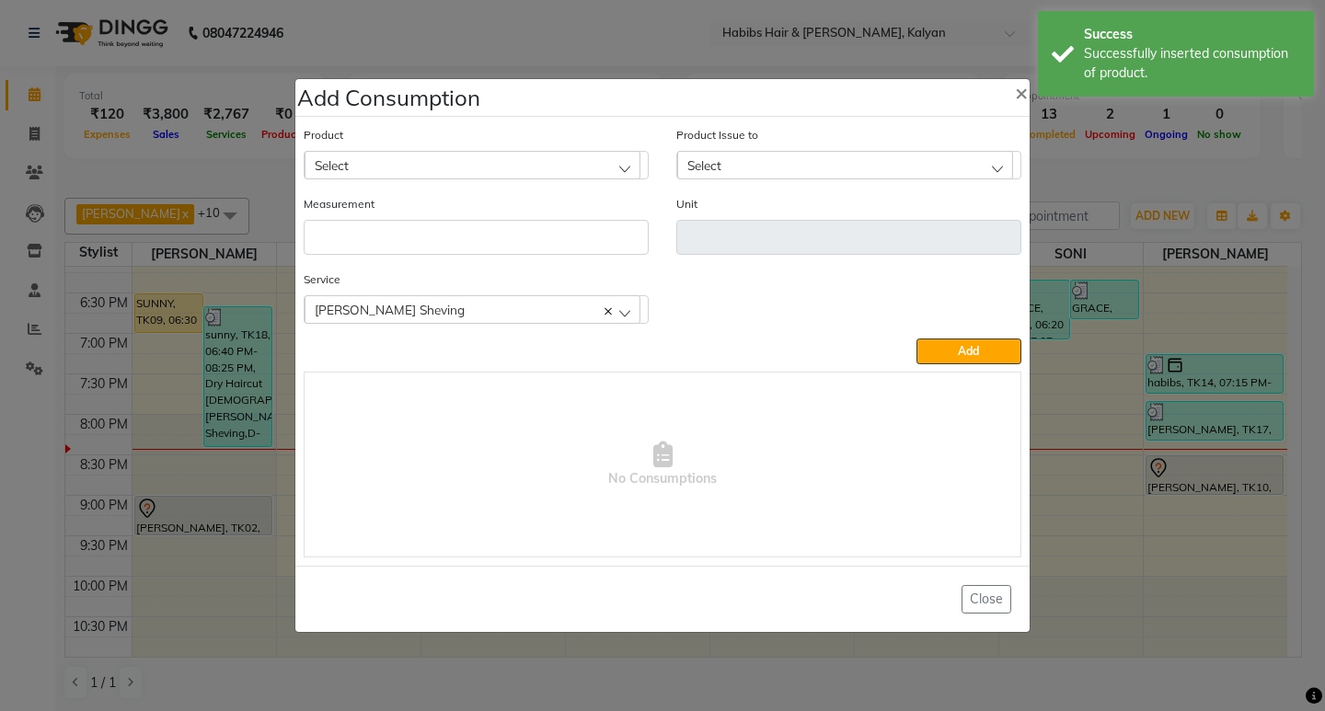
click at [532, 167] on div "Select" at bounding box center [473, 165] width 336 height 28
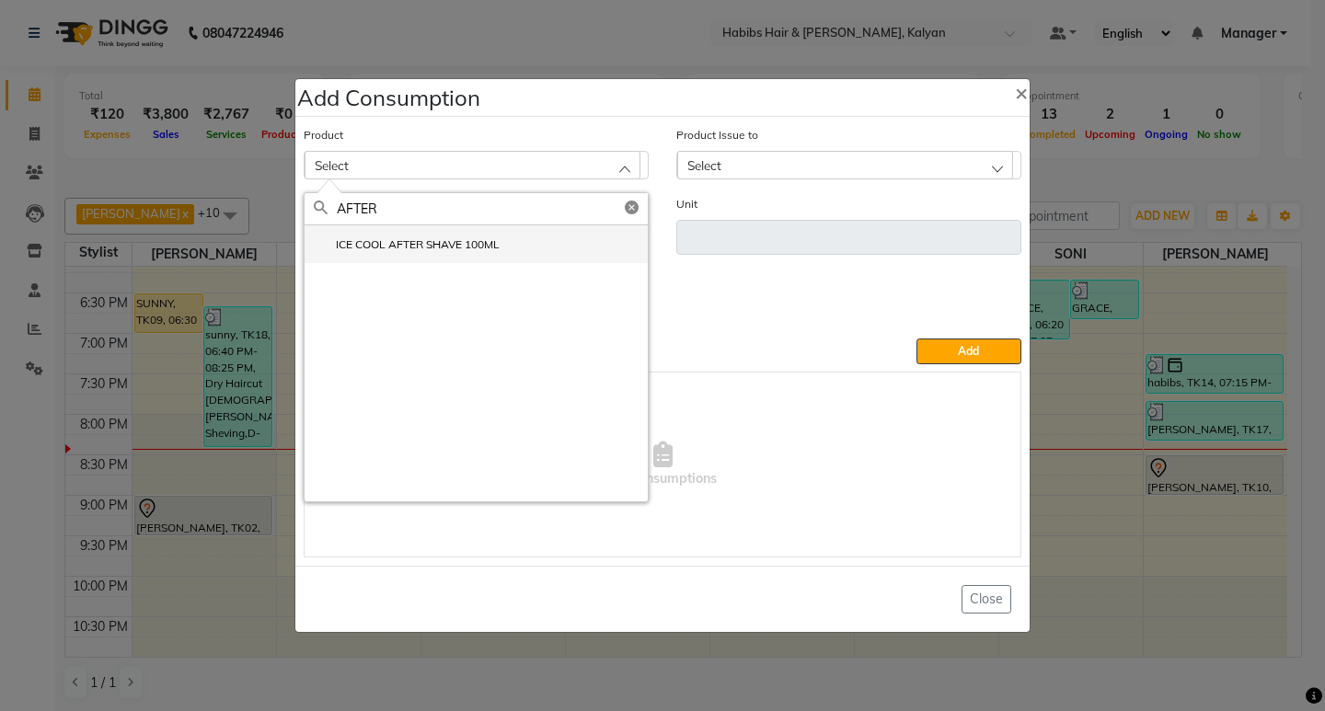
type input "AFTER"
click at [458, 247] on label "ICE COOL AFTER SHAVE 100ML" at bounding box center [407, 245] width 186 height 17
type input "ML"
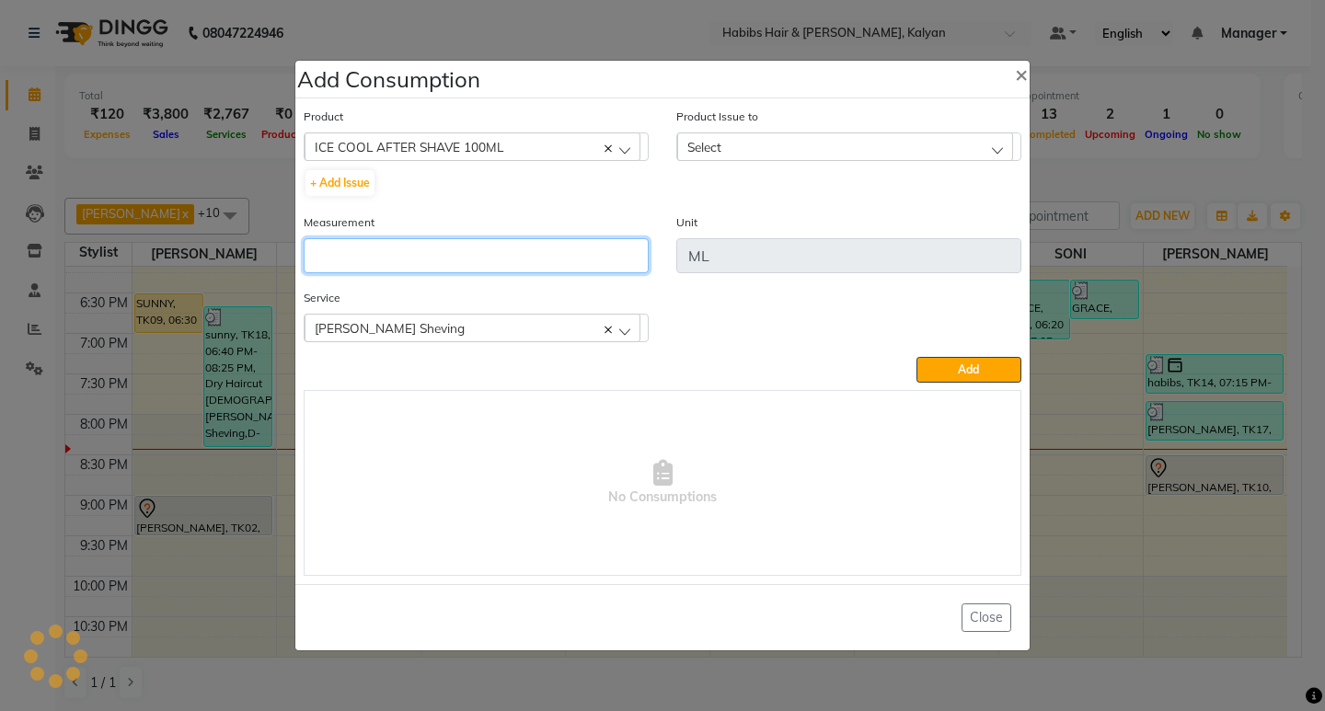
click at [458, 247] on input "number" at bounding box center [476, 255] width 345 height 35
type input "1"
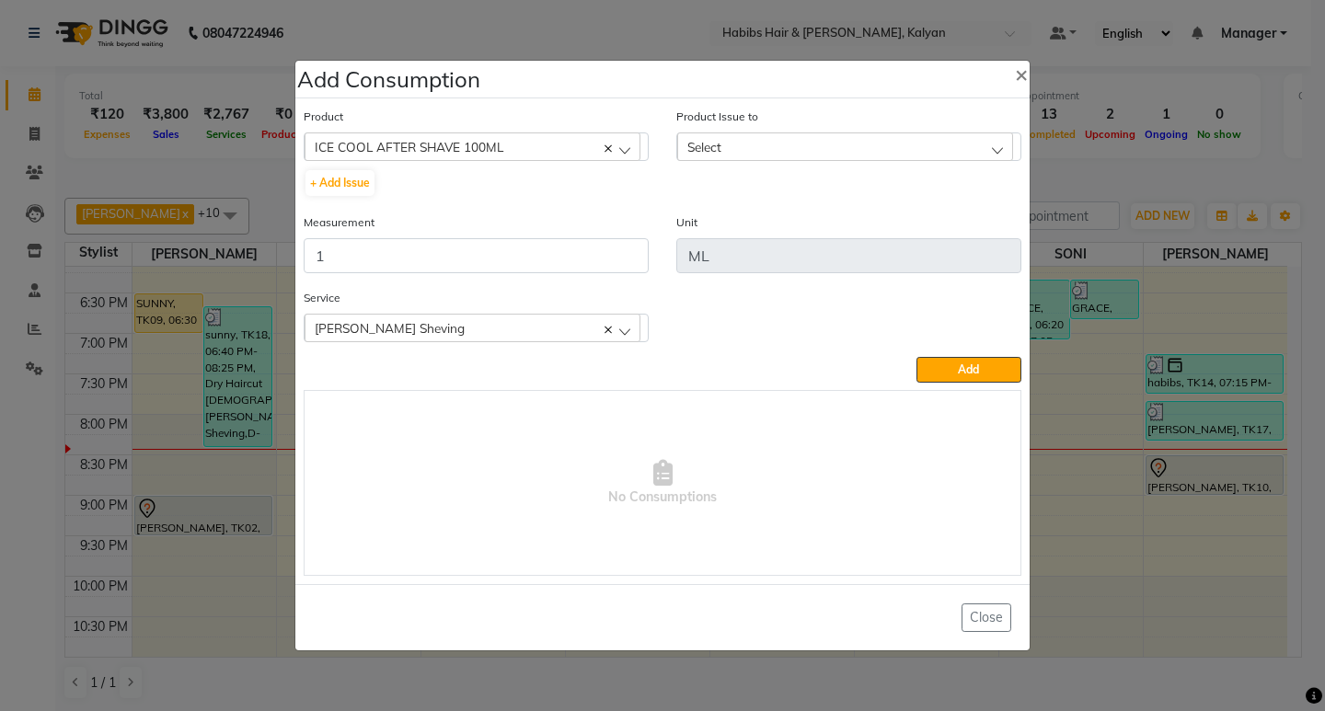
click at [872, 154] on div "Select" at bounding box center [845, 147] width 336 height 28
click at [893, 237] on li "2025-08-16, Issued to: Sagar saindane, Balance: 46" at bounding box center [848, 226] width 343 height 38
click at [964, 360] on button "Add" at bounding box center [969, 370] width 105 height 26
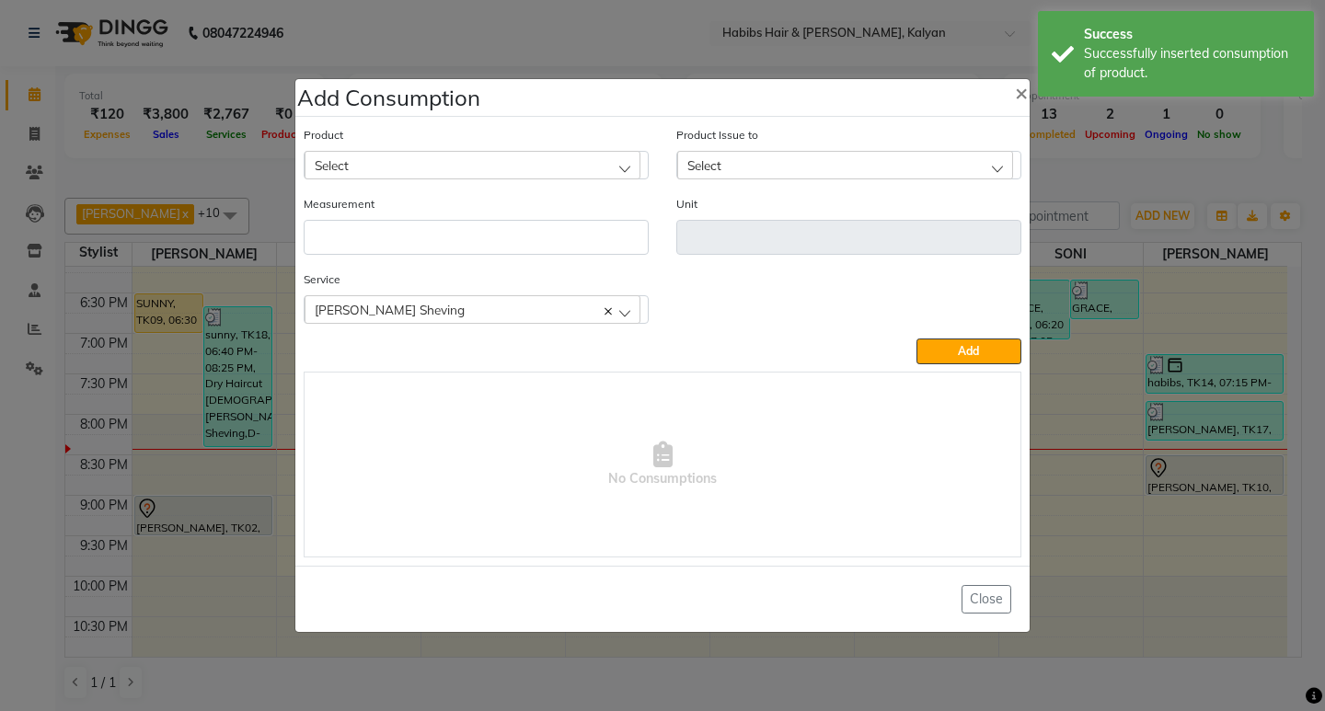
click at [502, 305] on div "[PERSON_NAME] Sheving" at bounding box center [473, 309] width 336 height 28
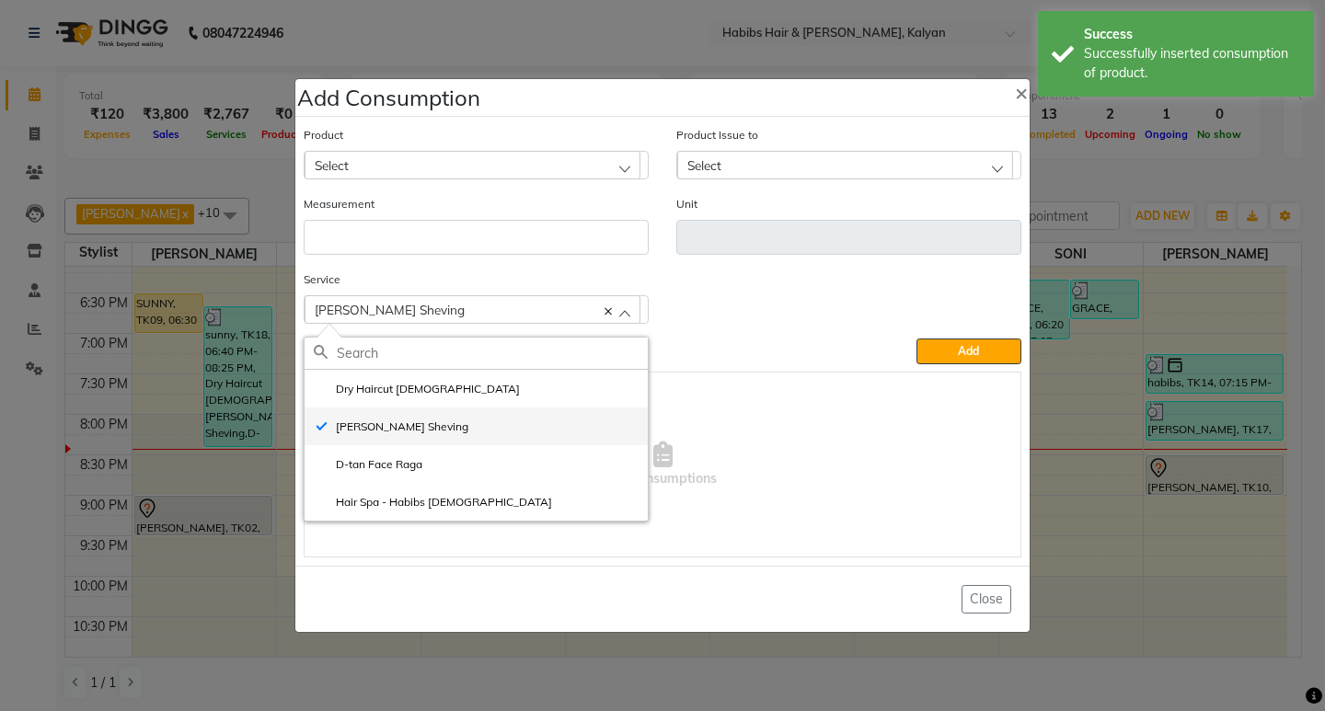
click at [456, 444] on li "[PERSON_NAME] Sheving" at bounding box center [476, 427] width 343 height 38
checkbox input "false"
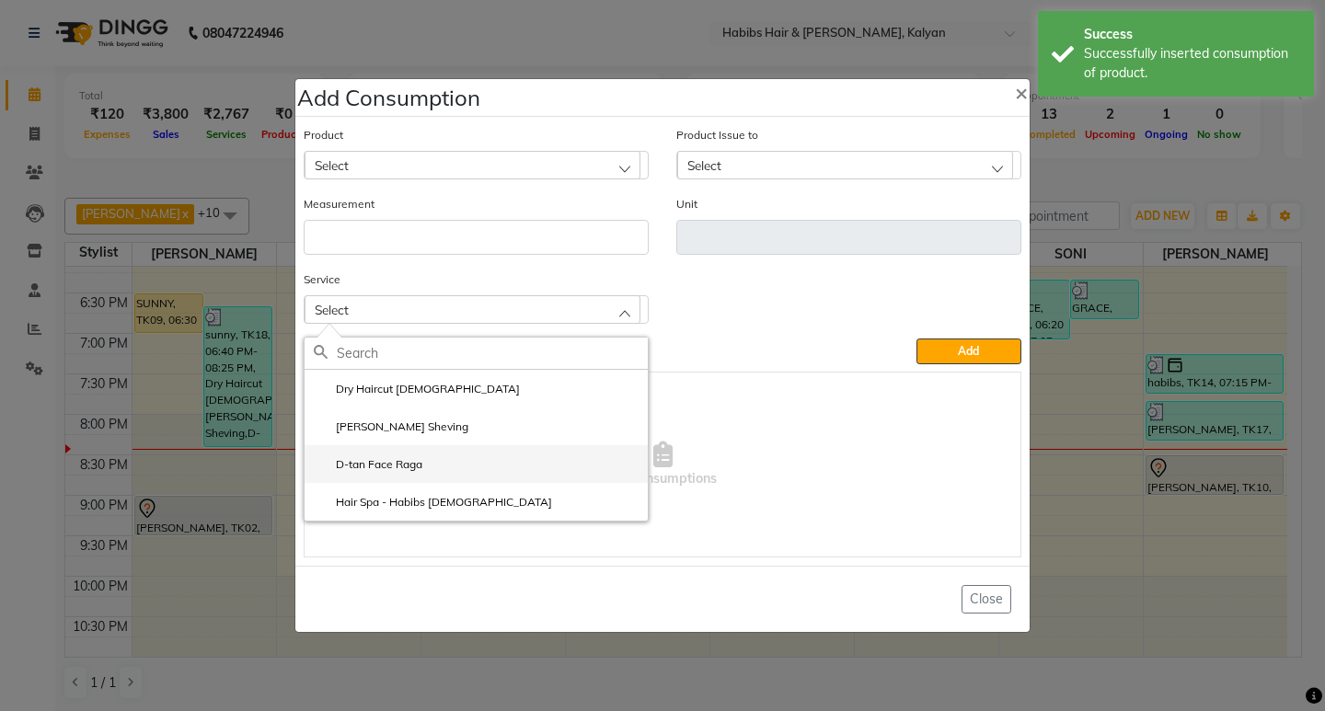
click at [456, 461] on li "D-tan Face Raga" at bounding box center [476, 464] width 343 height 38
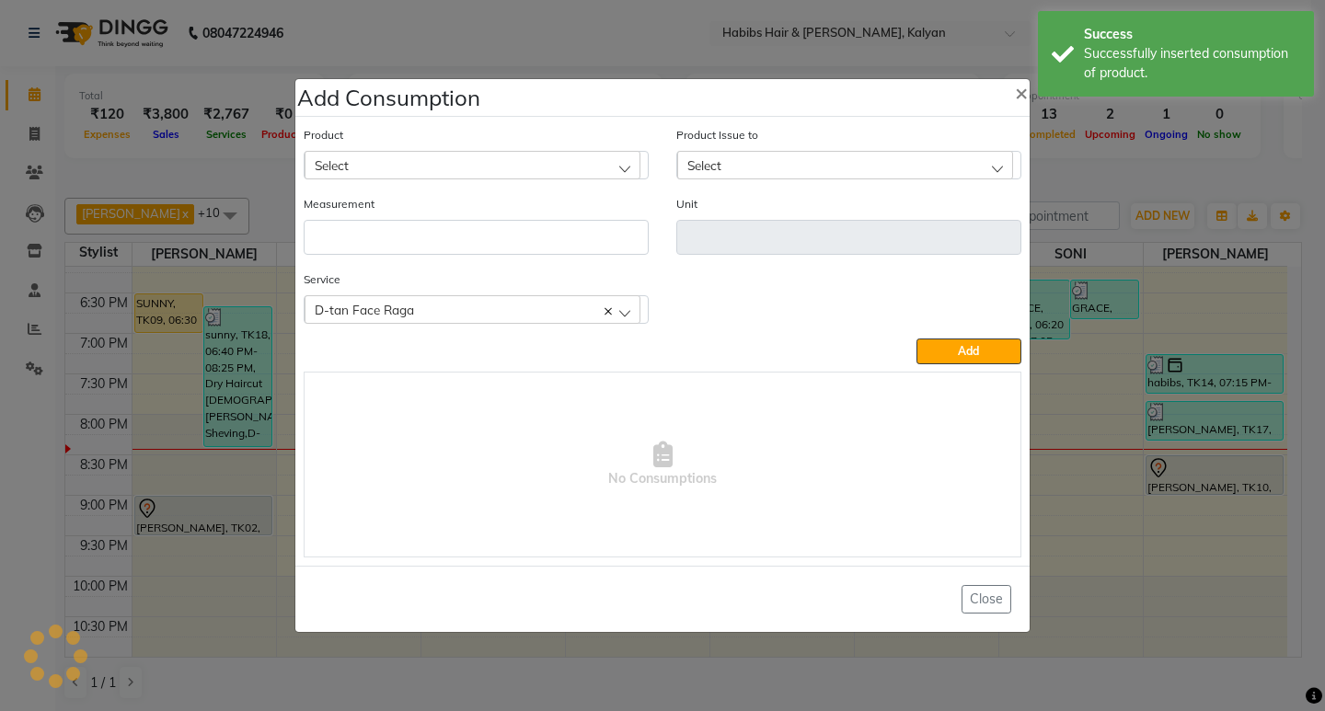
click at [504, 166] on div "Select" at bounding box center [473, 165] width 336 height 28
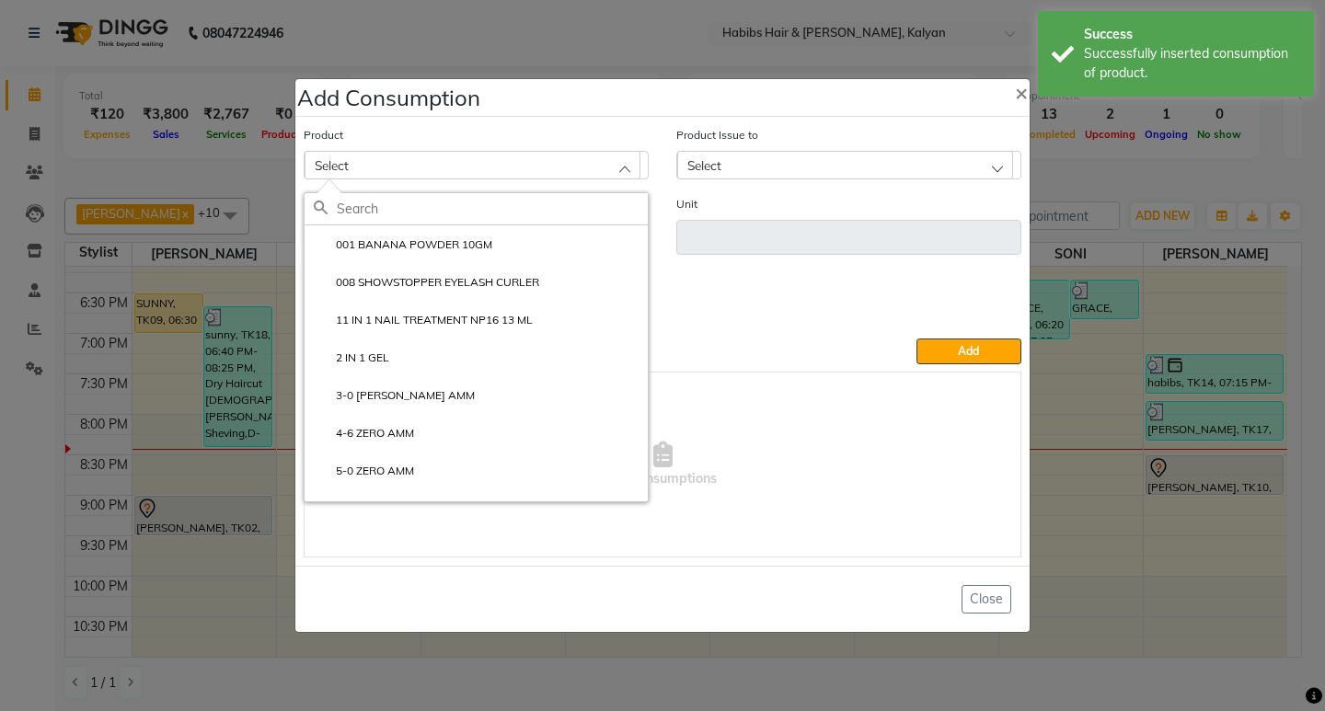
type input "R"
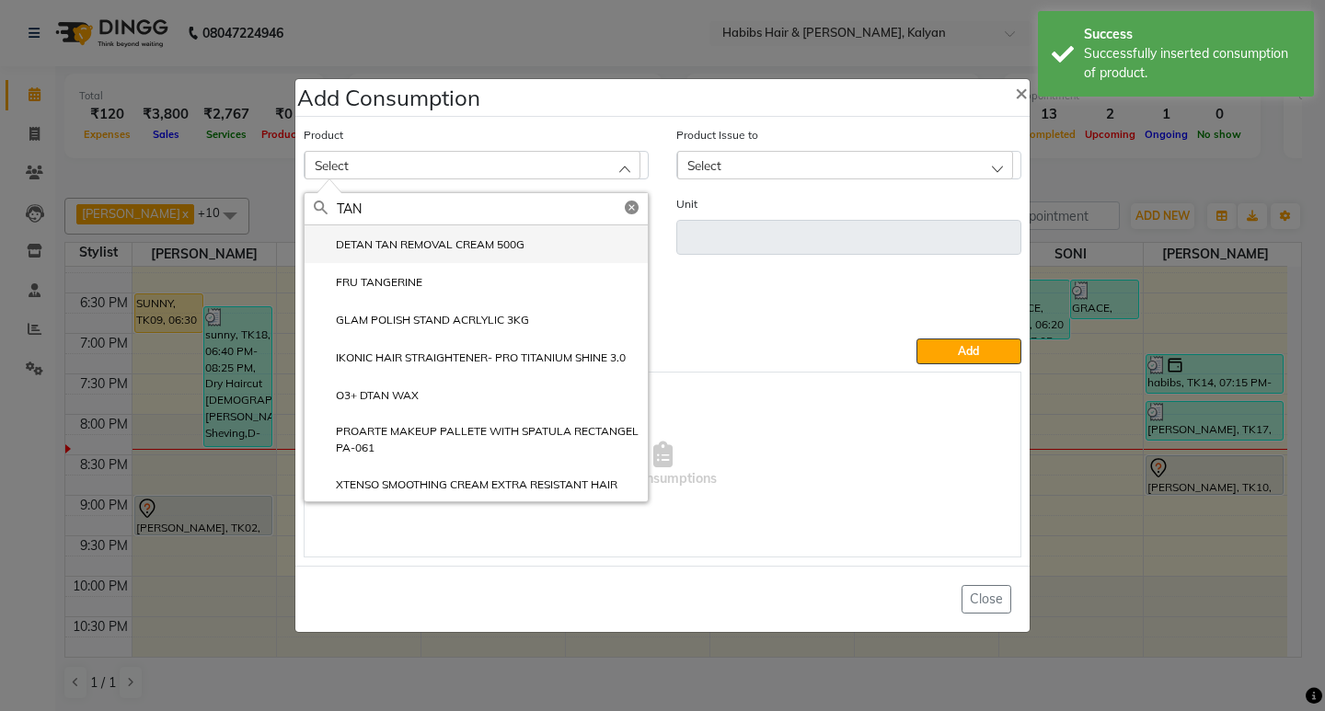
type input "TAN"
click at [485, 253] on label "DETAN TAN REMOVAL CREAM 500G" at bounding box center [419, 245] width 211 height 17
type input "gms"
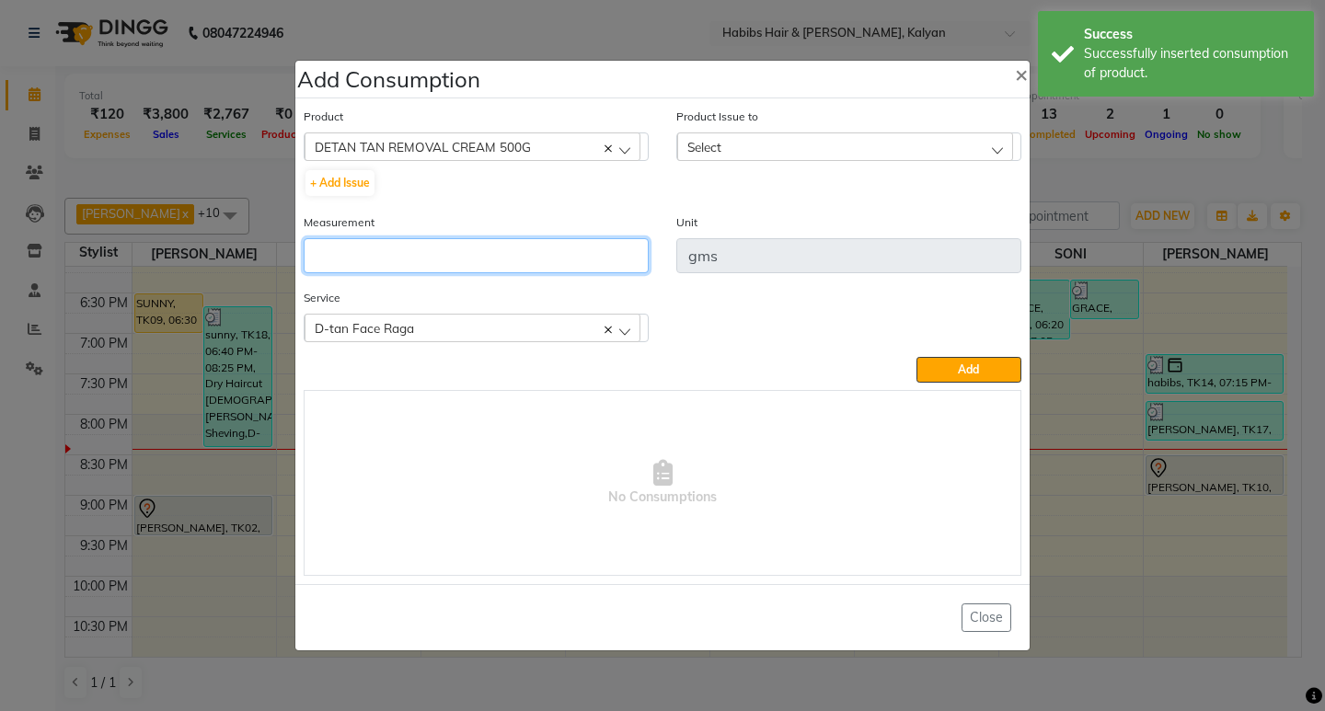
click at [484, 253] on input "number" at bounding box center [476, 255] width 345 height 35
type input "5"
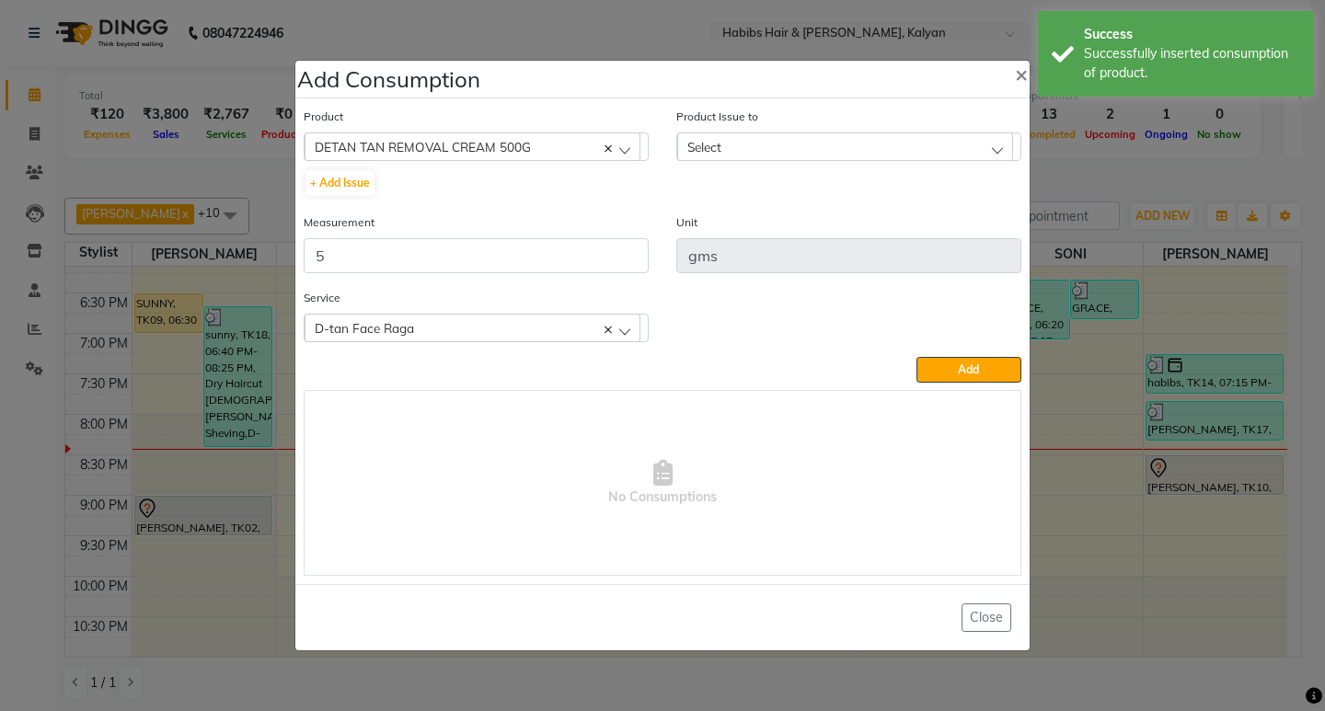
click at [905, 145] on div "Select" at bounding box center [845, 147] width 336 height 28
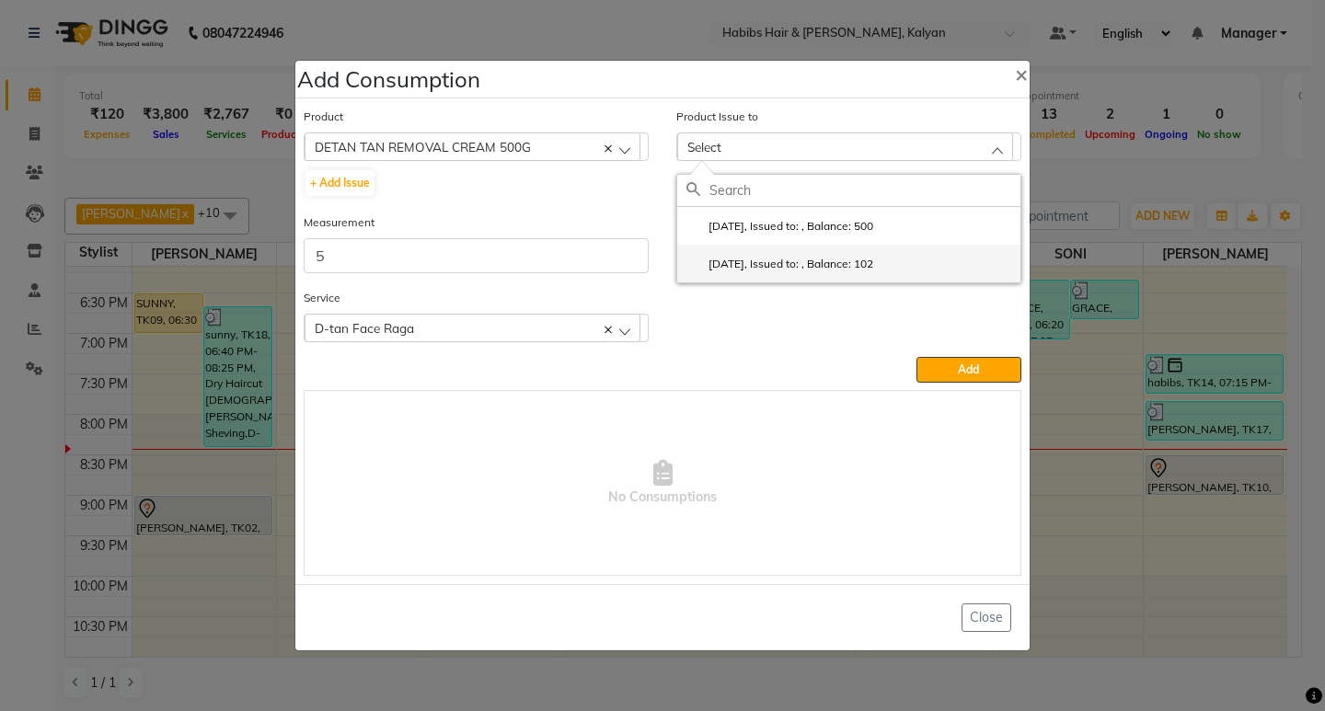
click at [873, 270] on label "2025-07-12, Issued to: , Balance: 102" at bounding box center [780, 264] width 187 height 17
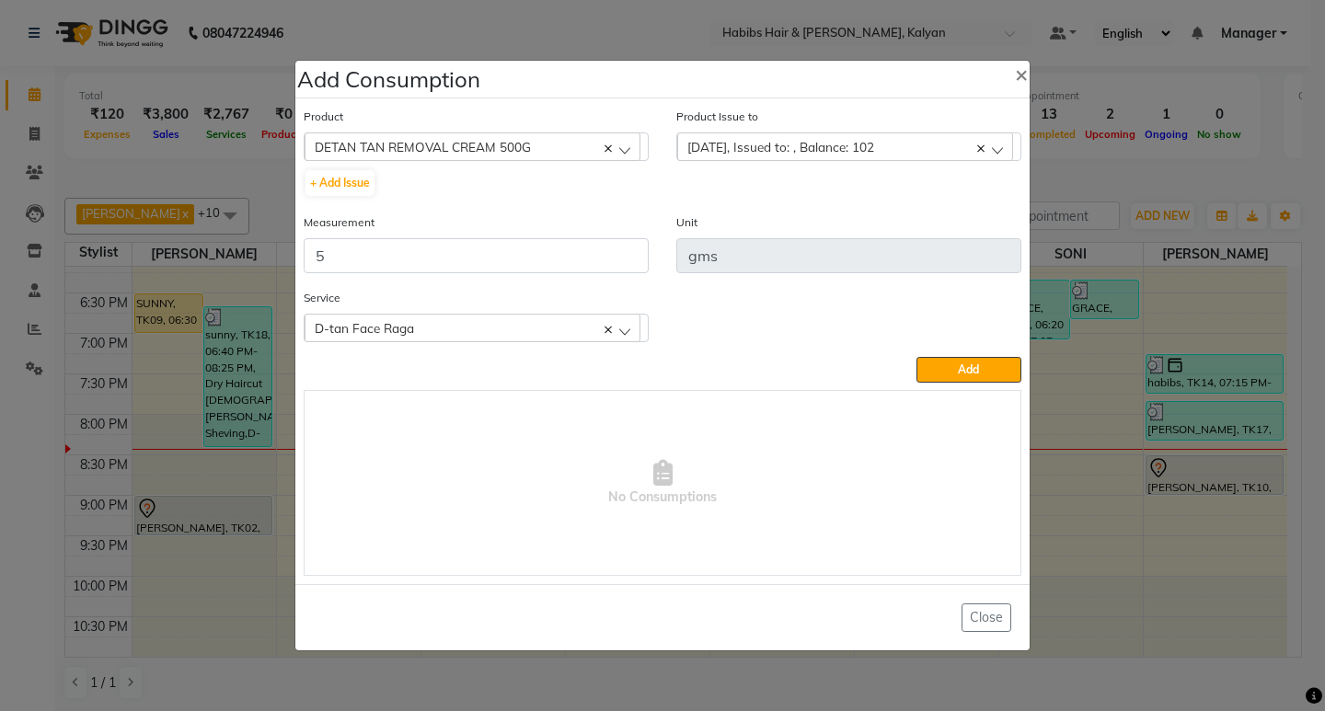
click at [952, 354] on div "Service D-tan Face Raga Dry Haircut Male Beard Sheving D-tan Face Raga Hair Spa…" at bounding box center [662, 322] width 745 height 69
click at [952, 380] on button "Add" at bounding box center [969, 370] width 105 height 26
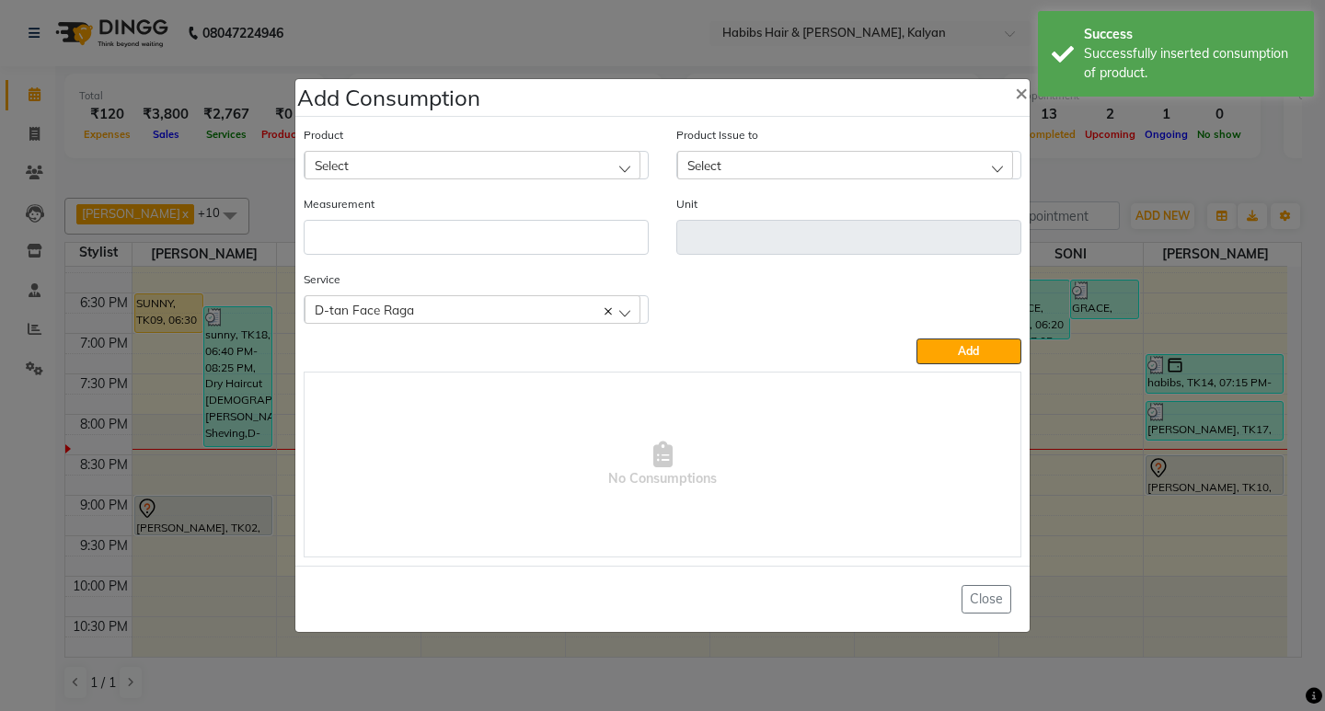
click at [473, 304] on div "D-tan Face Raga" at bounding box center [473, 309] width 336 height 28
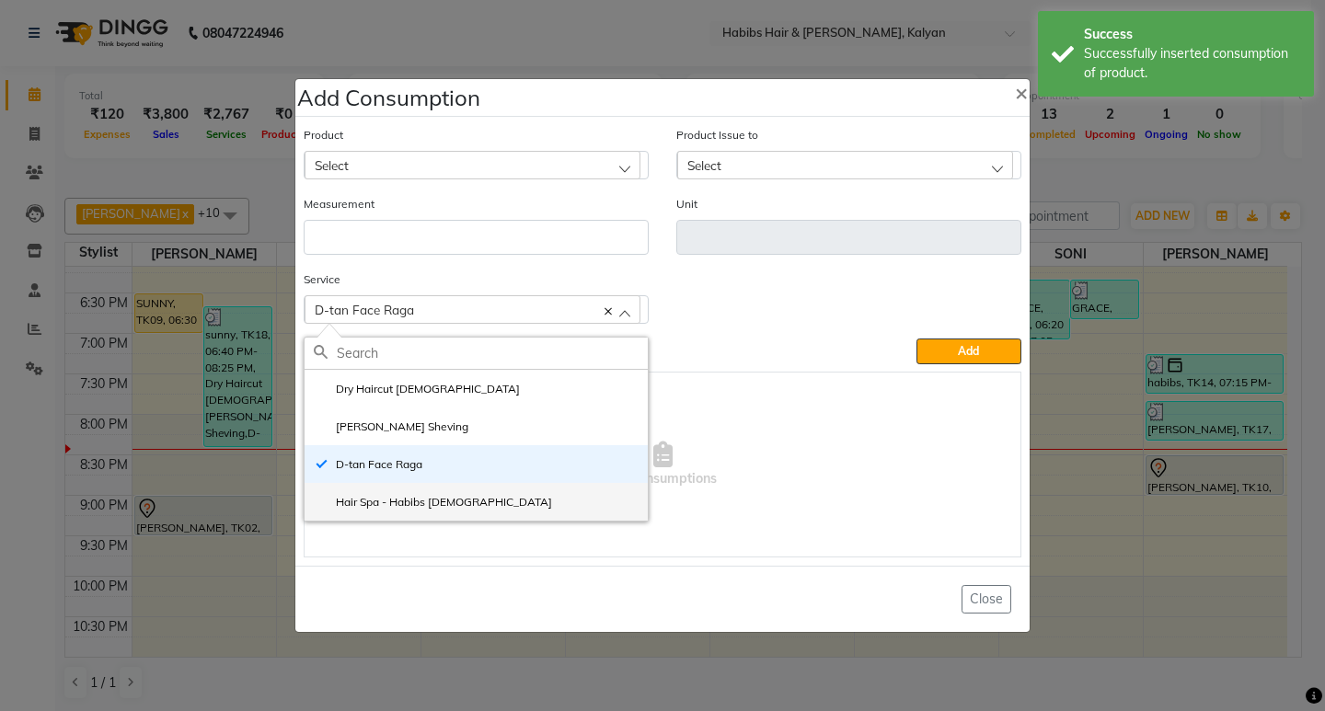
click at [455, 504] on label "Hair Spa - Habibs [DEMOGRAPHIC_DATA]" at bounding box center [433, 502] width 238 height 17
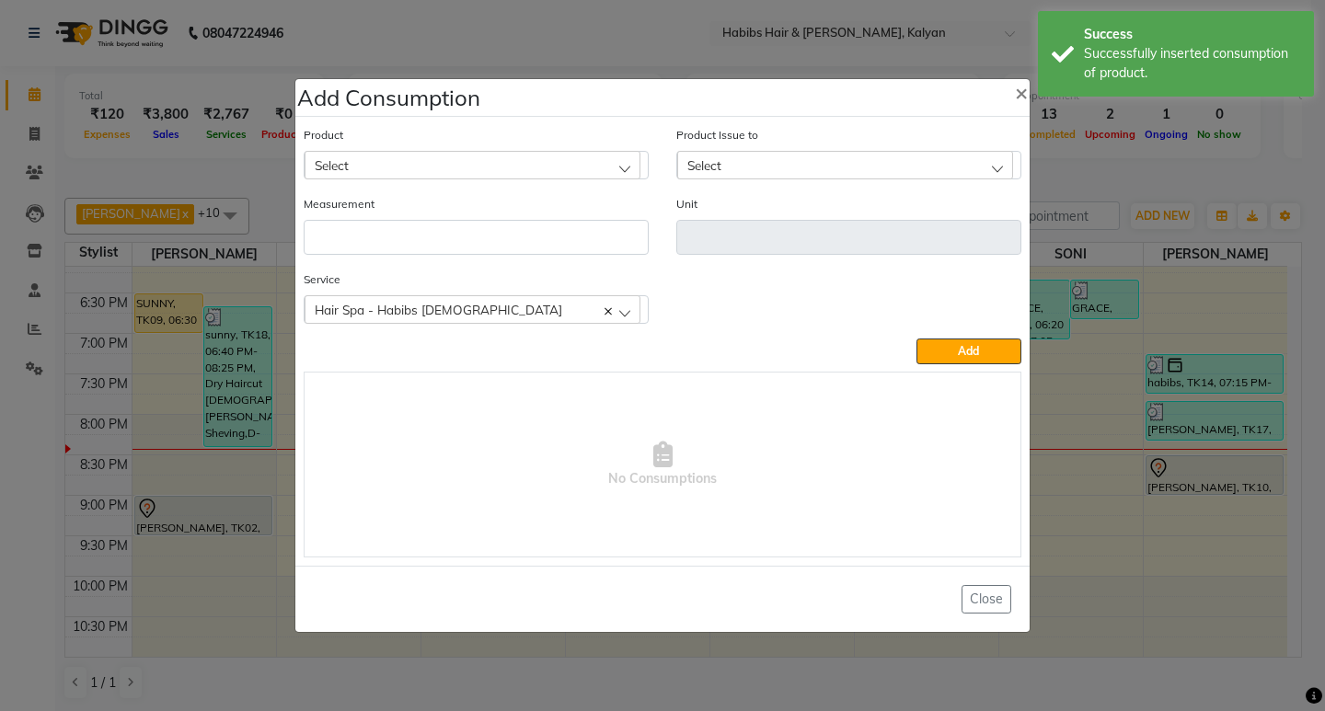
click at [577, 156] on div "Select" at bounding box center [473, 165] width 336 height 28
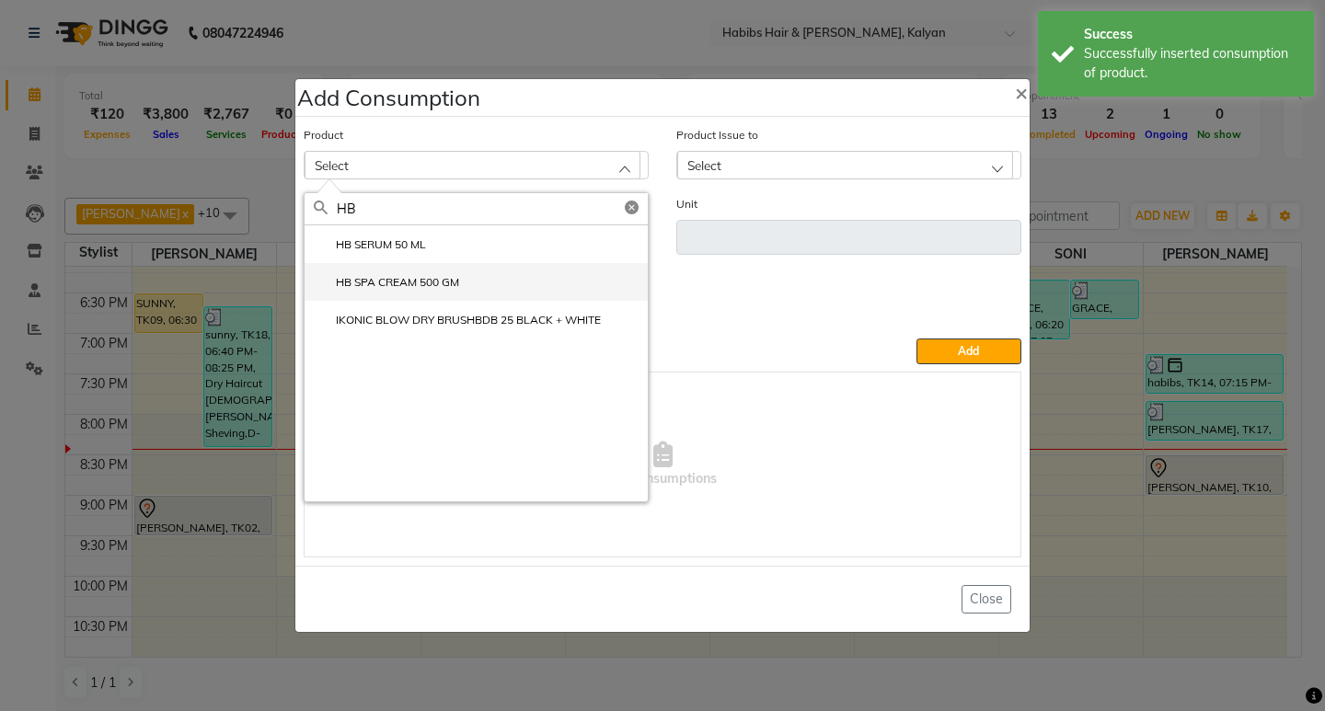
type input "HB"
click at [420, 284] on label "HB SPA CREAM 500 GM" at bounding box center [386, 282] width 145 height 17
type input "GM"
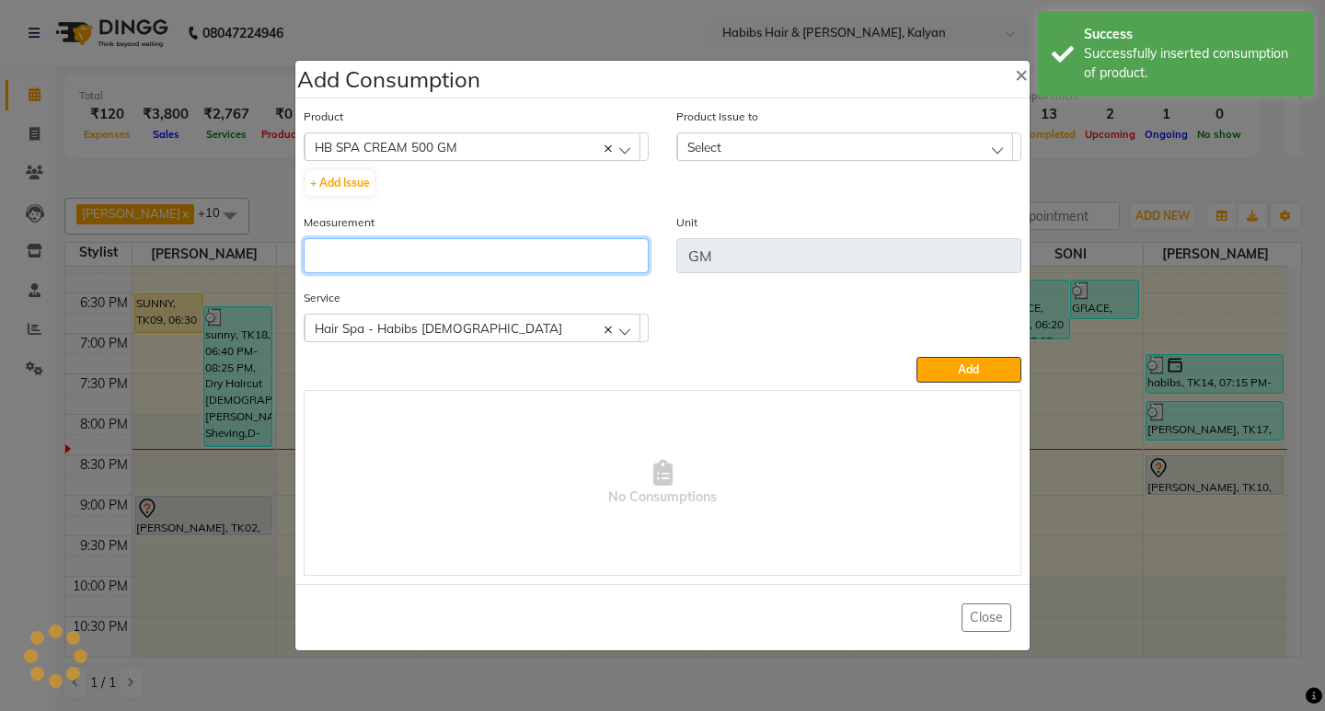
click at [425, 244] on input "number" at bounding box center [476, 255] width 345 height 35
type input "1"
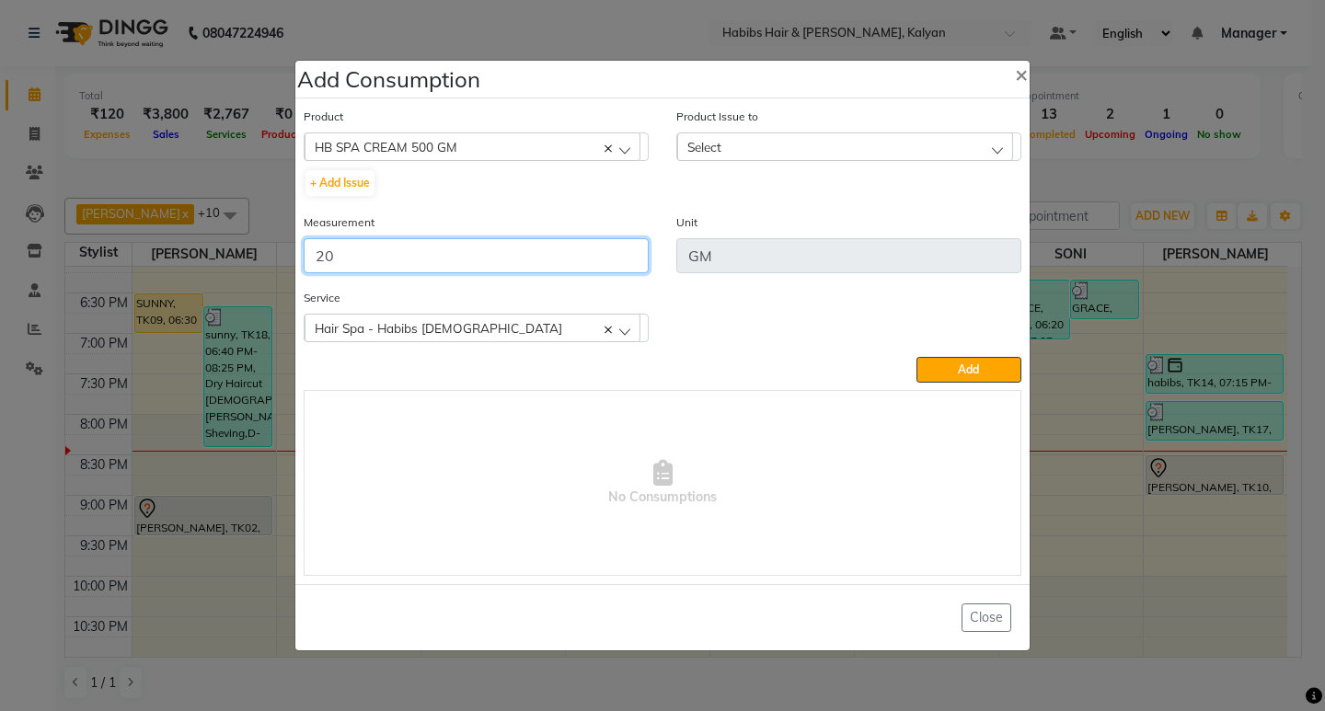
type input "20"
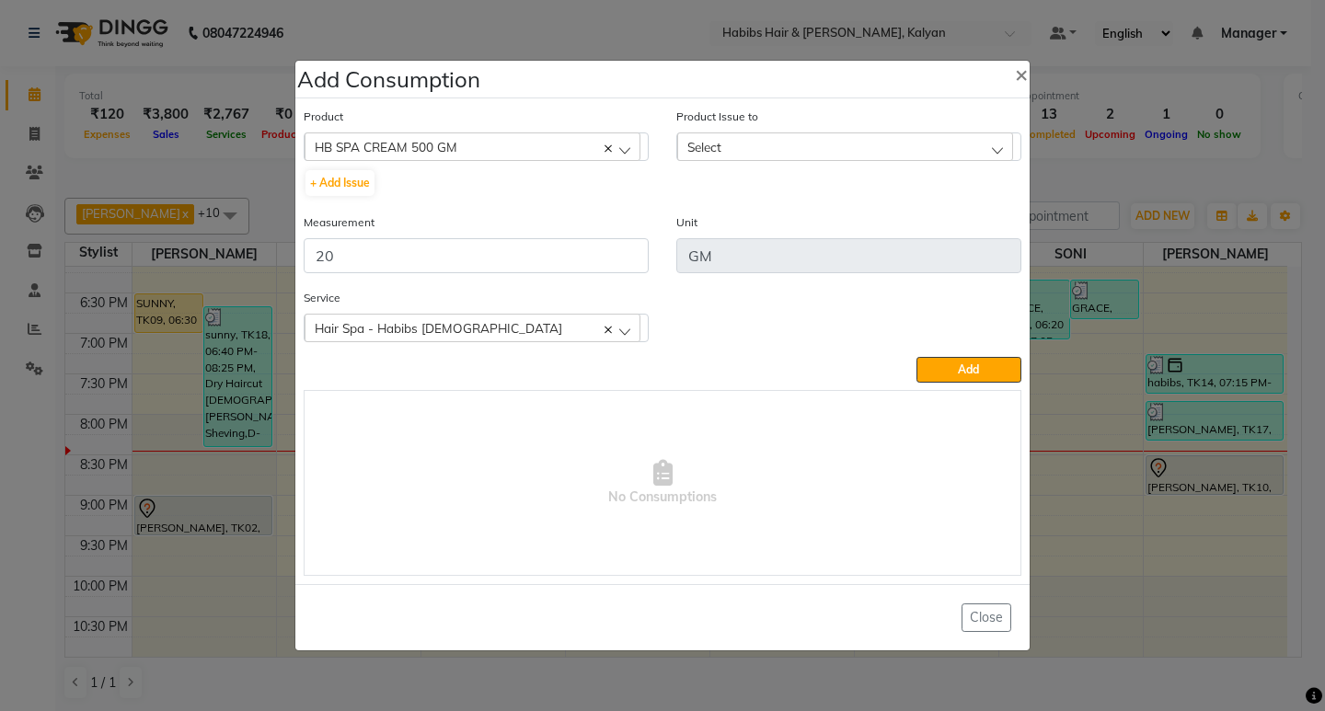
click at [878, 148] on div "Select" at bounding box center [845, 147] width 336 height 28
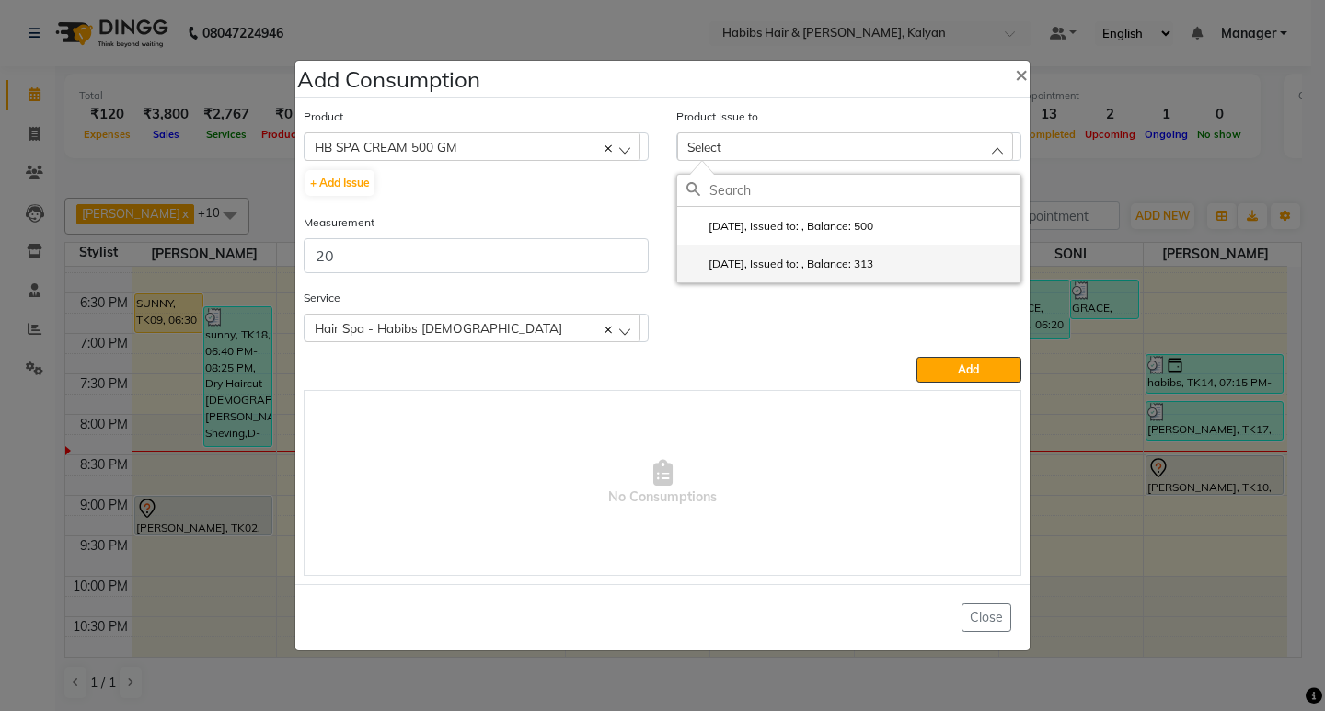
click at [873, 271] on label "2025-07-18, Issued to: , Balance: 313" at bounding box center [780, 264] width 187 height 17
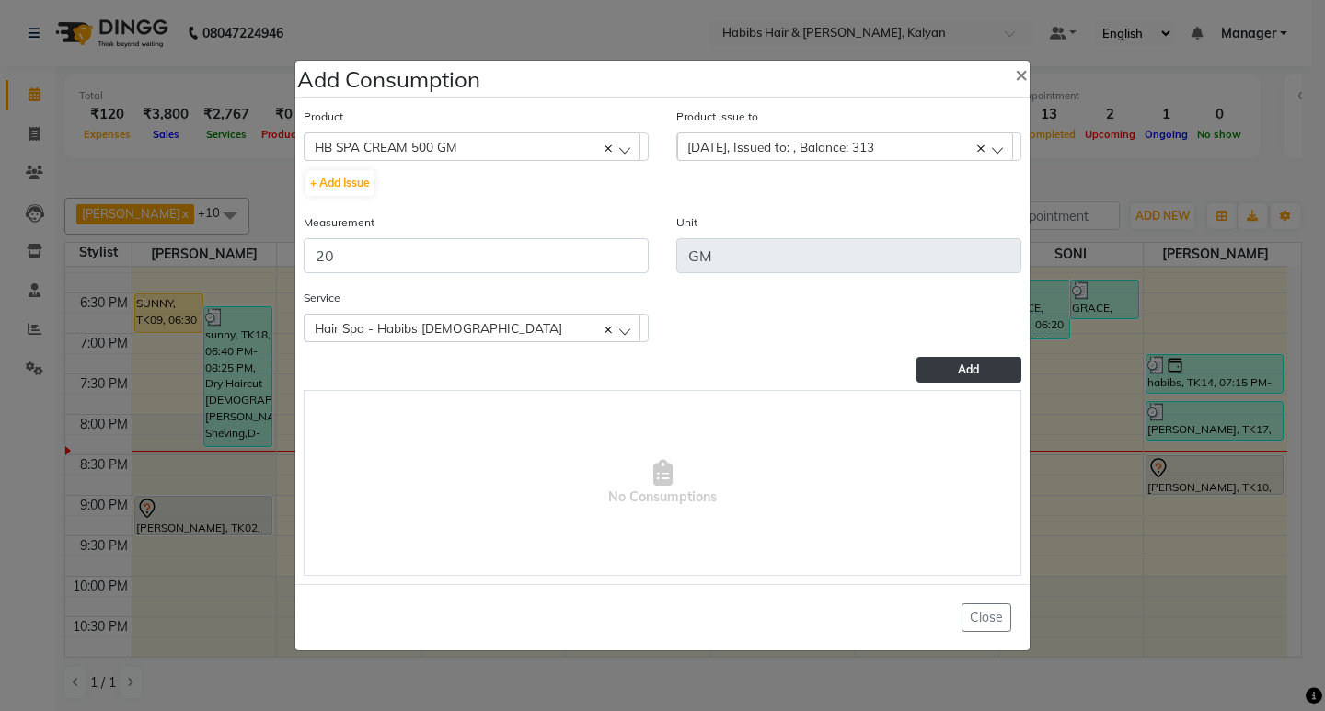
click at [943, 372] on button "Add" at bounding box center [969, 370] width 105 height 26
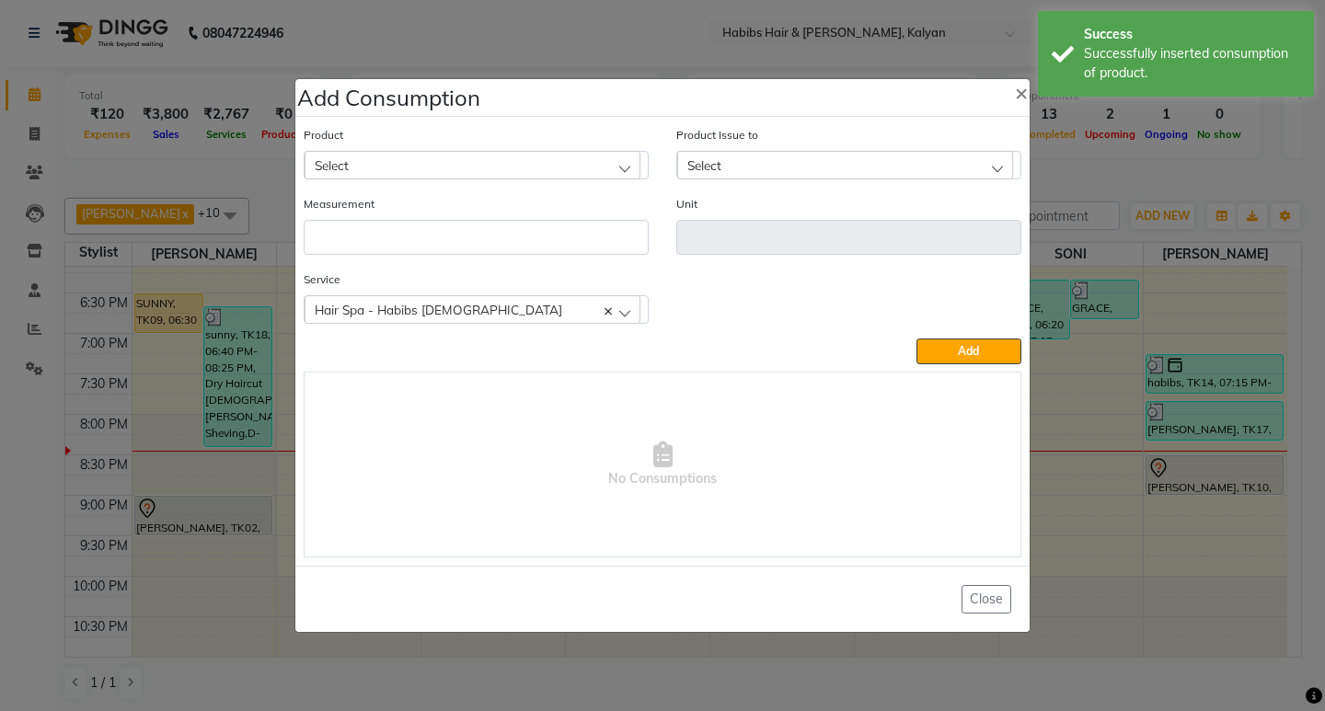
click at [498, 157] on div "Select" at bounding box center [473, 165] width 336 height 28
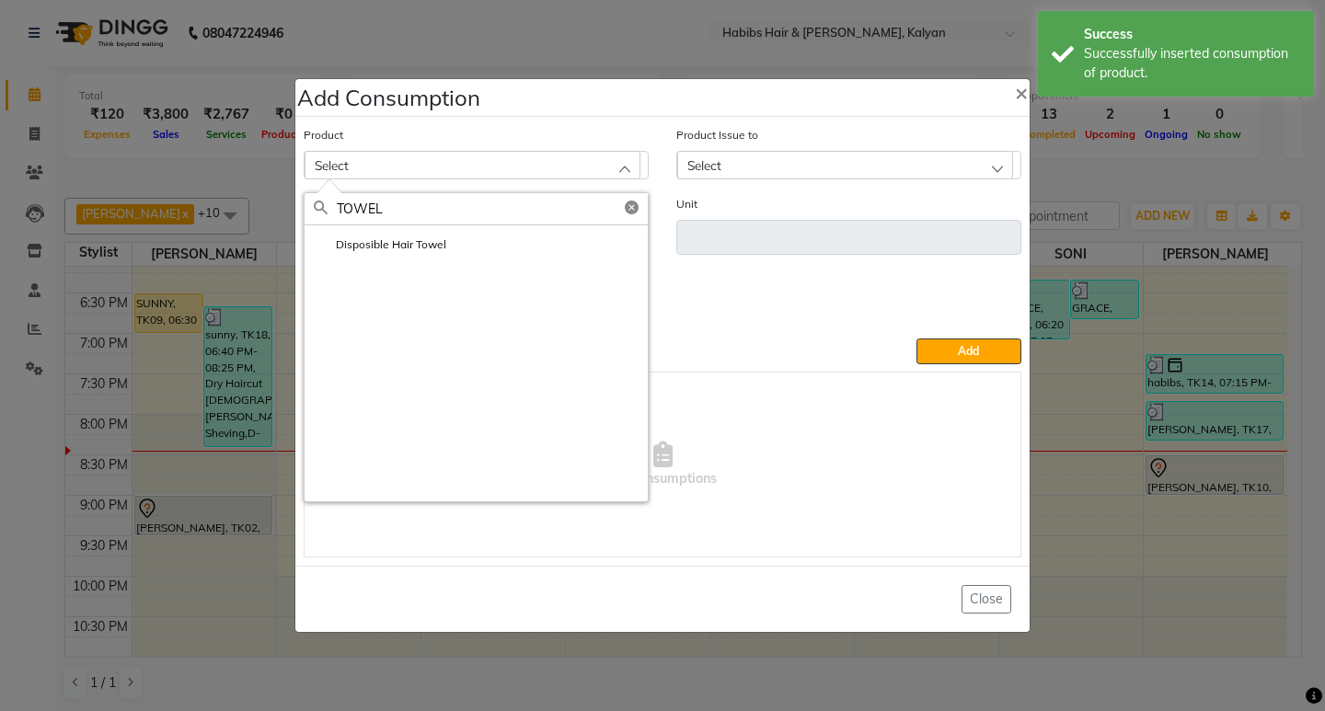
type input "TOWEL"
click at [464, 272] on div "Disposible Hair Towel" at bounding box center [476, 363] width 343 height 276
click at [461, 248] on li "Disposible Hair Towel" at bounding box center [476, 244] width 343 height 38
type input "pc"
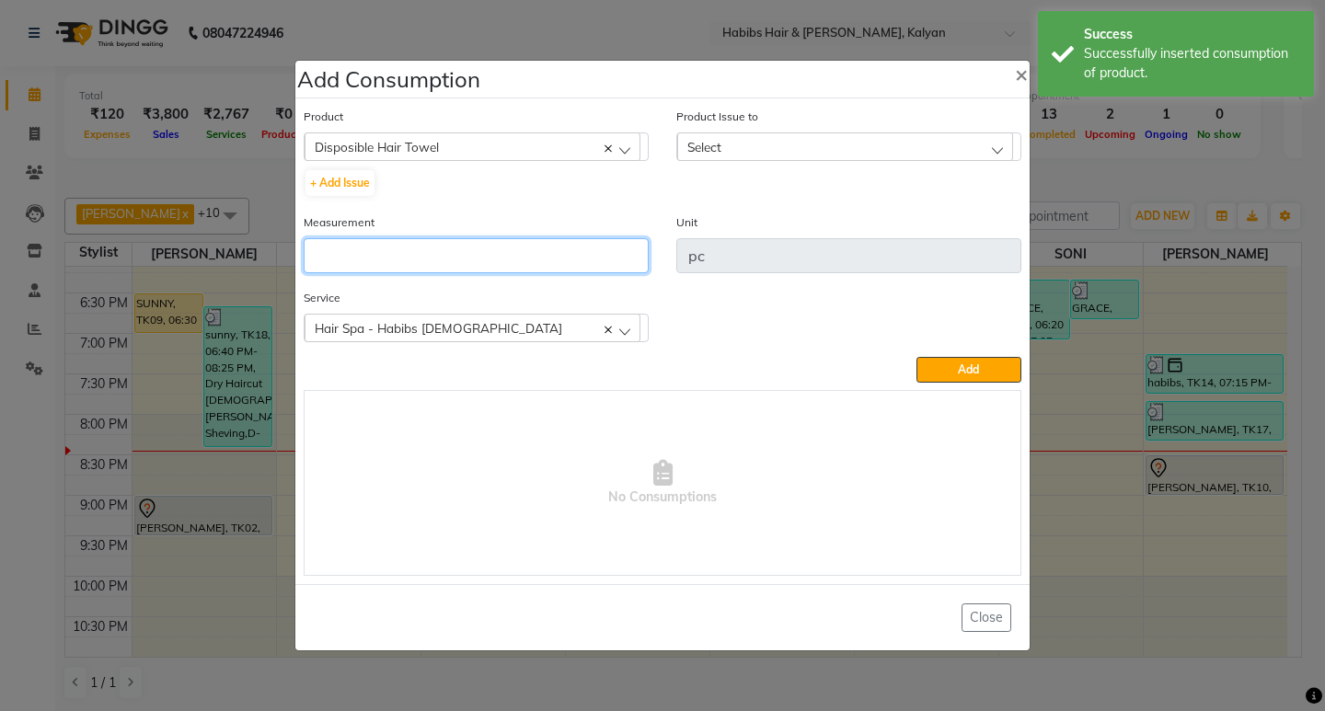
click at [461, 248] on input "number" at bounding box center [476, 255] width 345 height 35
type input "1"
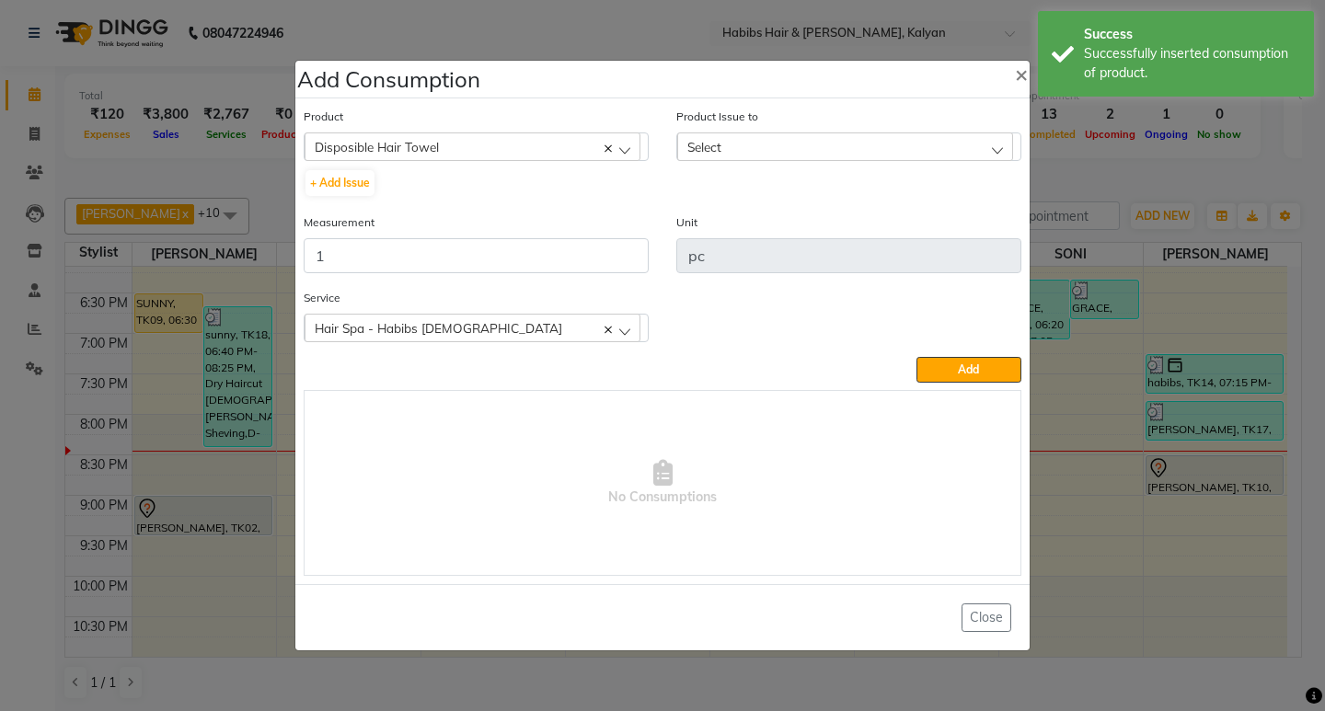
click at [823, 151] on div "Select" at bounding box center [845, 147] width 336 height 28
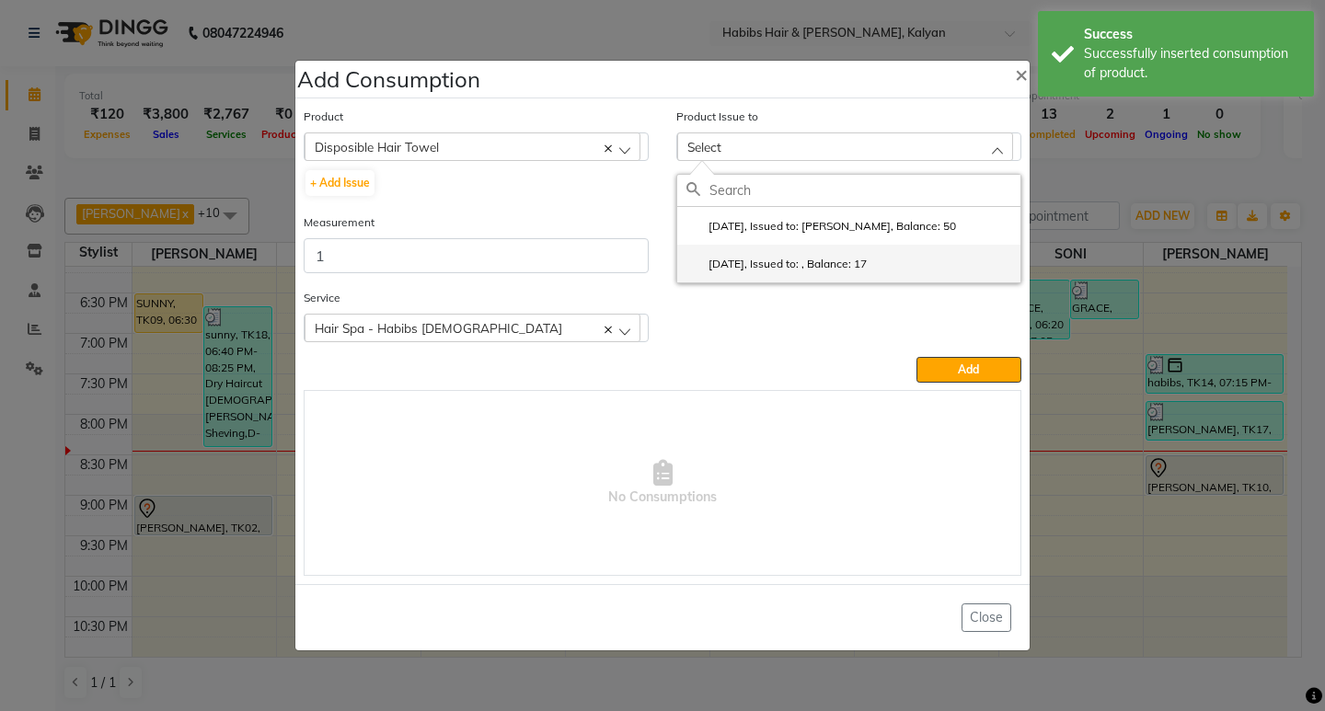
click at [908, 265] on li "2025-08-31, Issued to: , Balance: 17" at bounding box center [848, 264] width 343 height 38
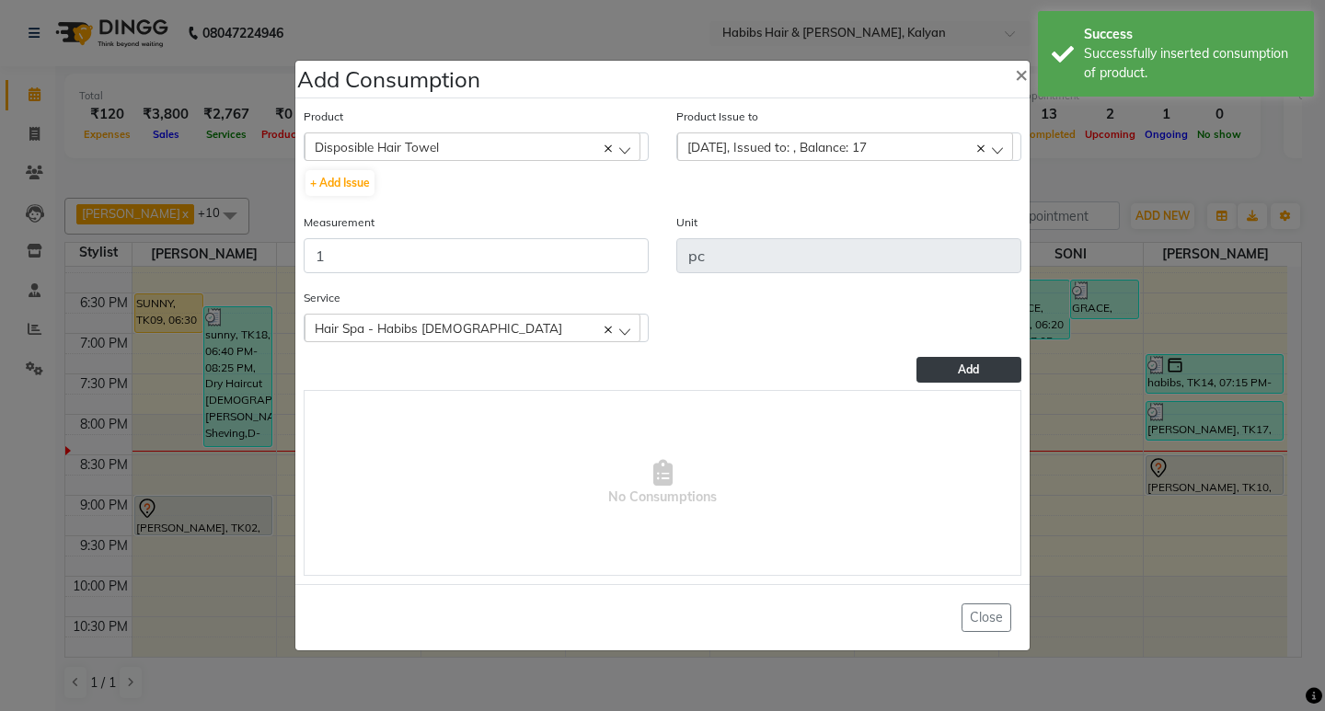
click at [974, 374] on span "Add" at bounding box center [968, 370] width 21 height 14
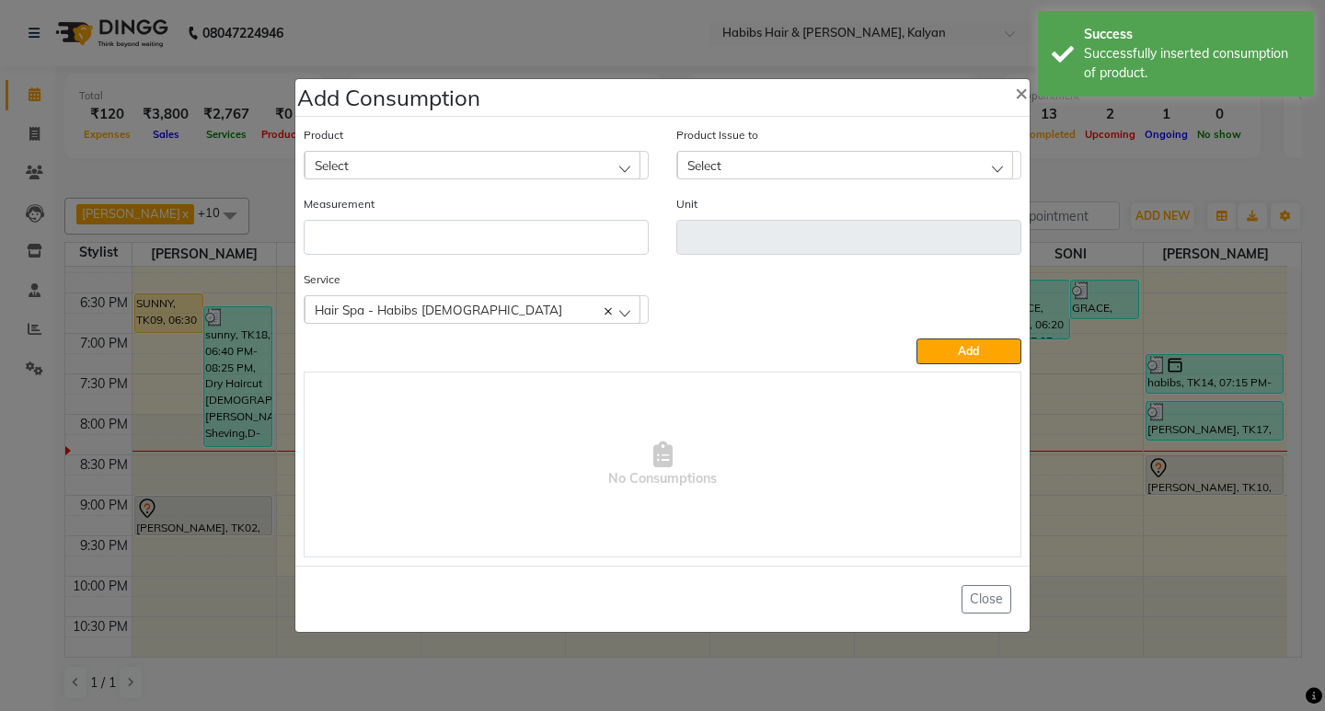
click at [565, 157] on div "Select" at bounding box center [473, 165] width 336 height 28
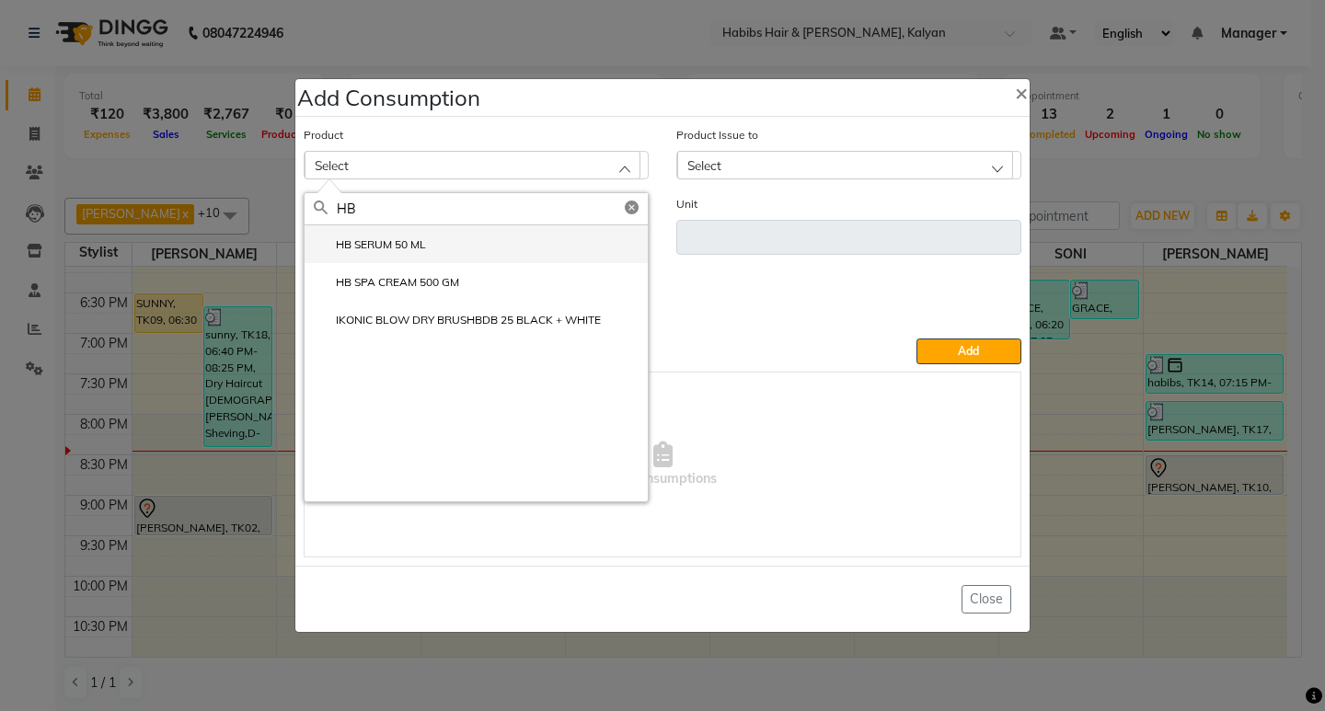
type input "HB"
click at [430, 237] on li "HB SERUM 50 ML" at bounding box center [476, 244] width 343 height 38
type input "ML"
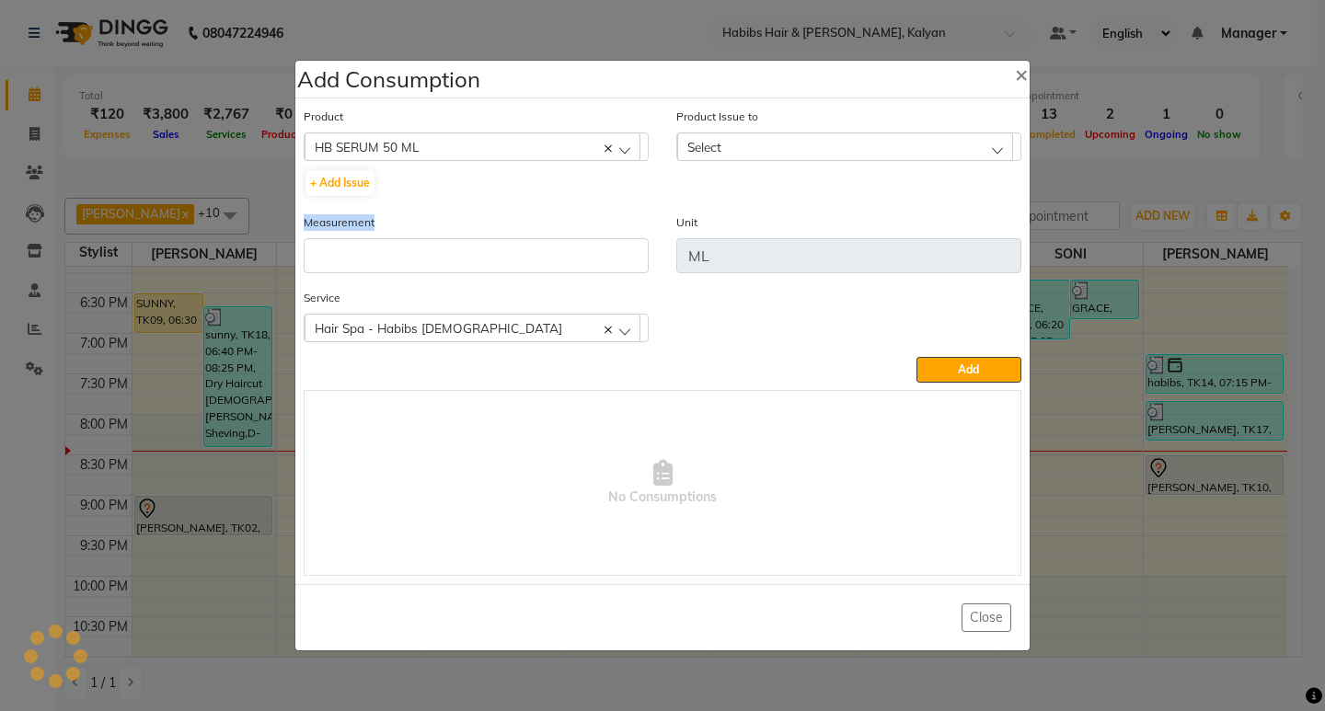
click at [430, 237] on div "Measurement" at bounding box center [476, 243] width 345 height 61
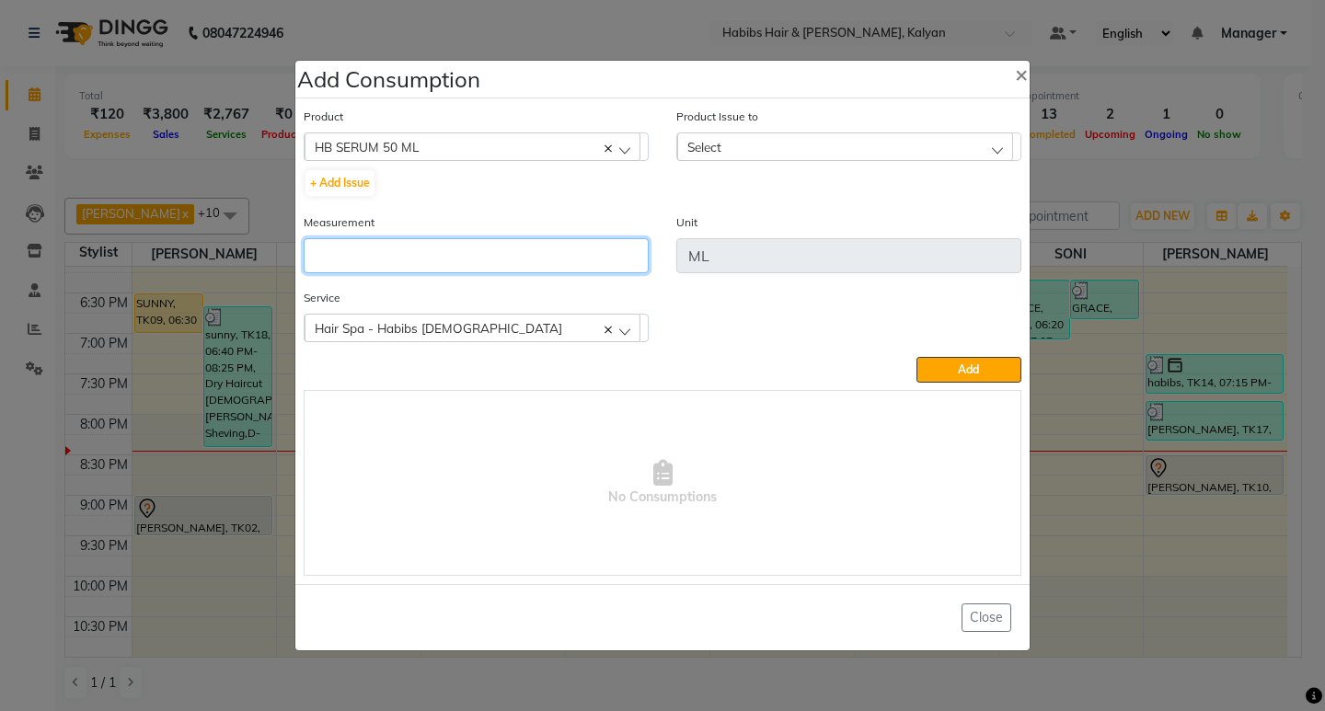
click at [430, 253] on input "number" at bounding box center [476, 255] width 345 height 35
type input "1"
type input "2"
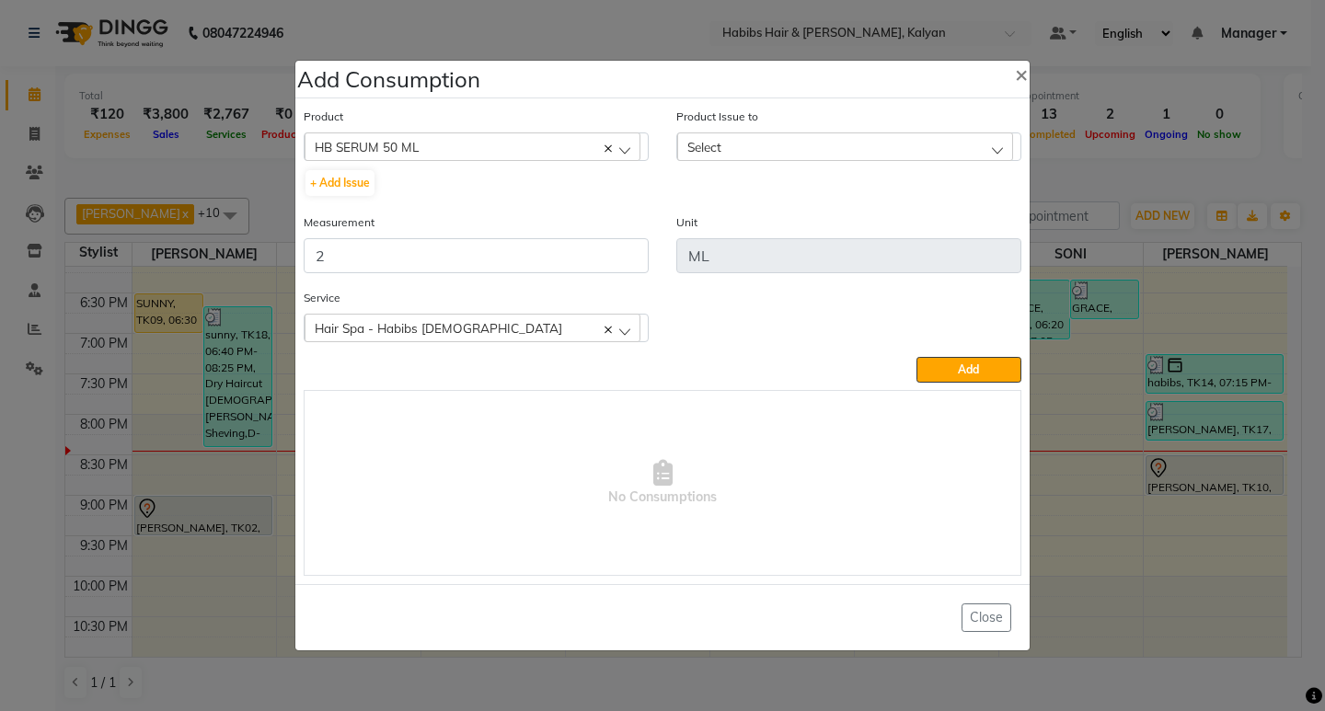
click at [900, 141] on div "Select" at bounding box center [845, 147] width 336 height 28
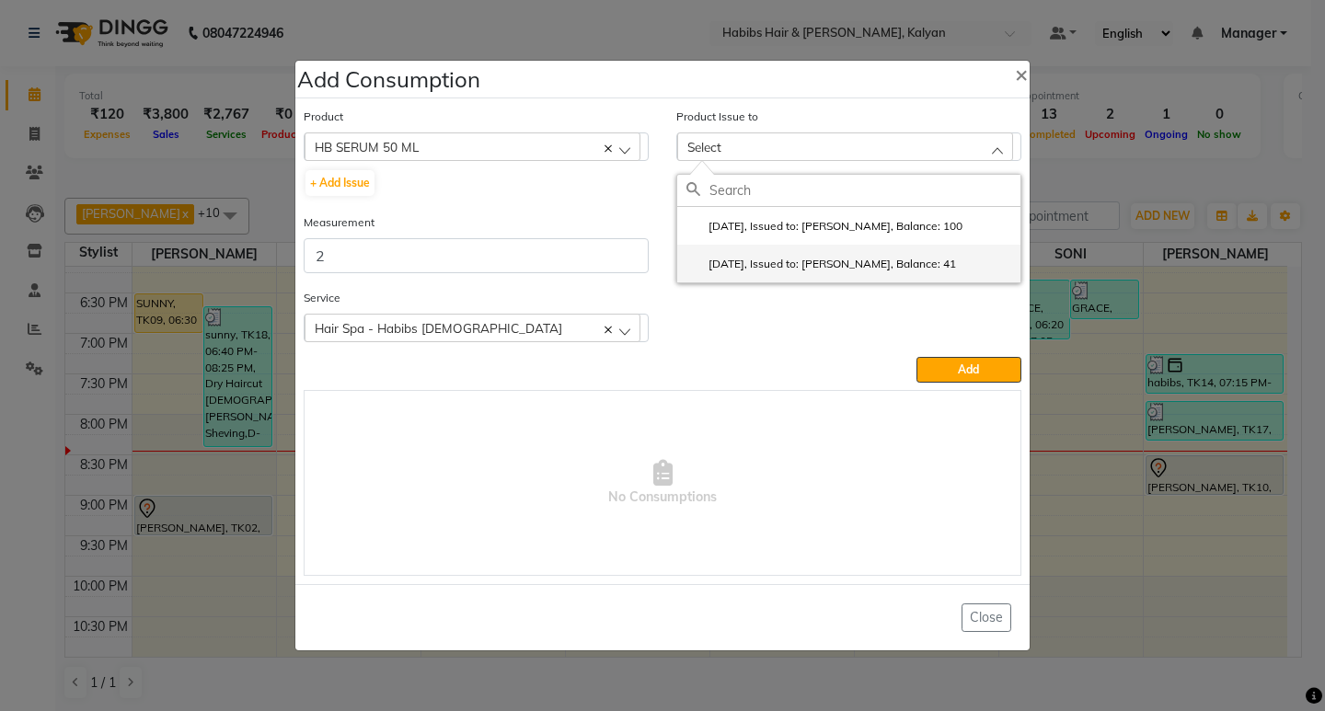
click at [900, 264] on label "2025-08-19, Issued to: SHALINI, Balance: 41" at bounding box center [822, 264] width 270 height 17
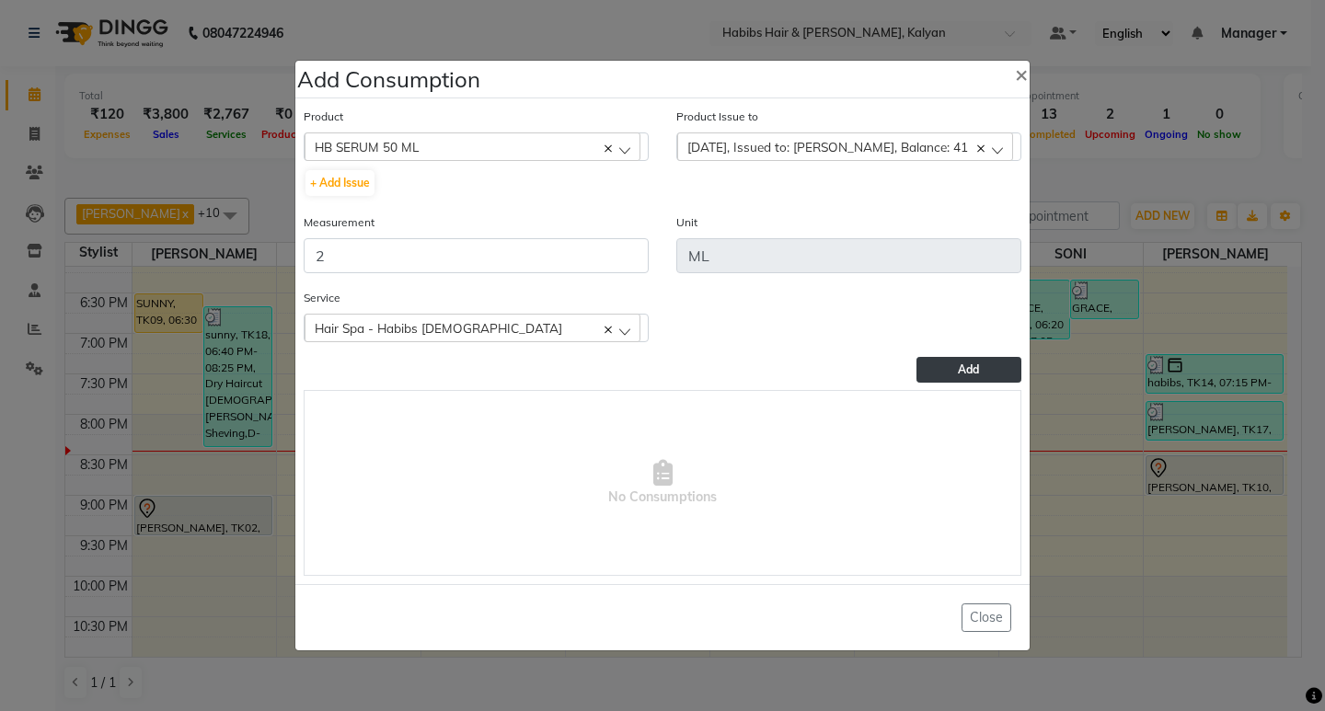
click at [964, 364] on span "Add" at bounding box center [968, 370] width 21 height 14
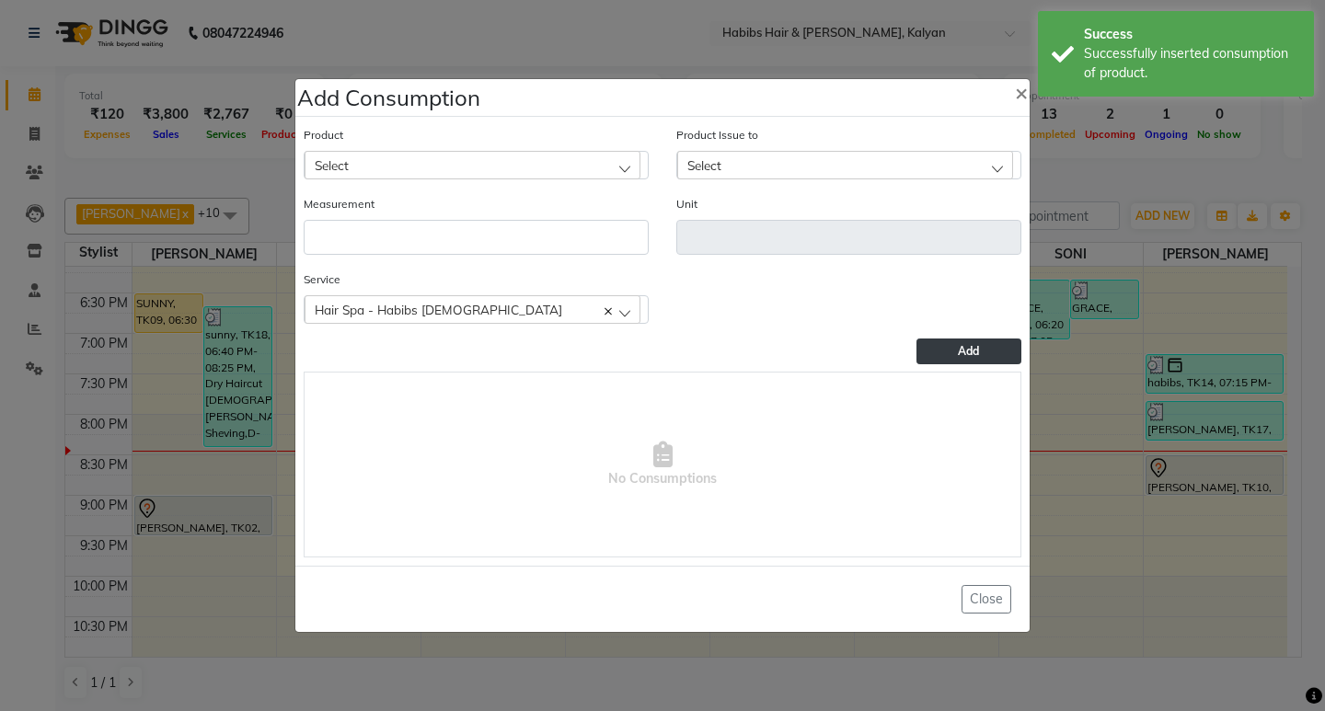
click at [1097, 202] on ngb-modal-window "Add Consumption × Product Select 001 BANANA POWDER 10GM Product Issue to Select…" at bounding box center [662, 355] width 1325 height 711
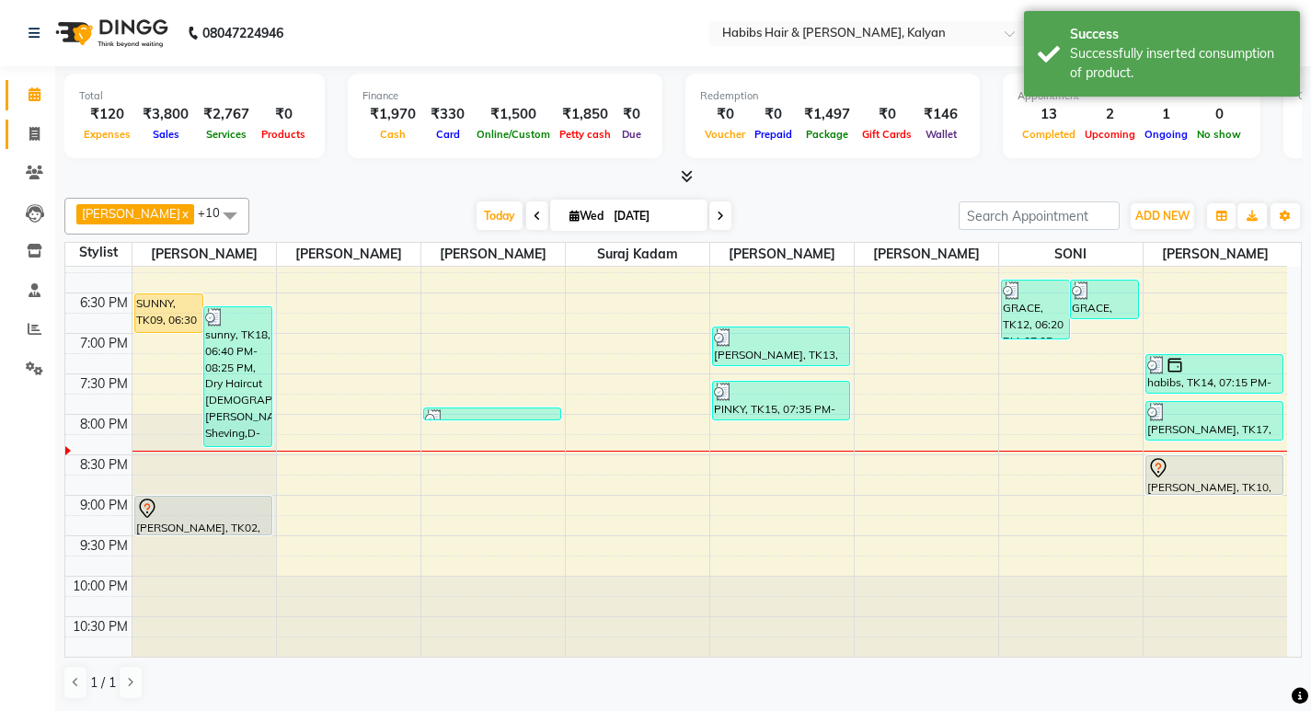
click at [15, 141] on link "Invoice" at bounding box center [28, 135] width 44 height 30
select select "8185"
select select "service"
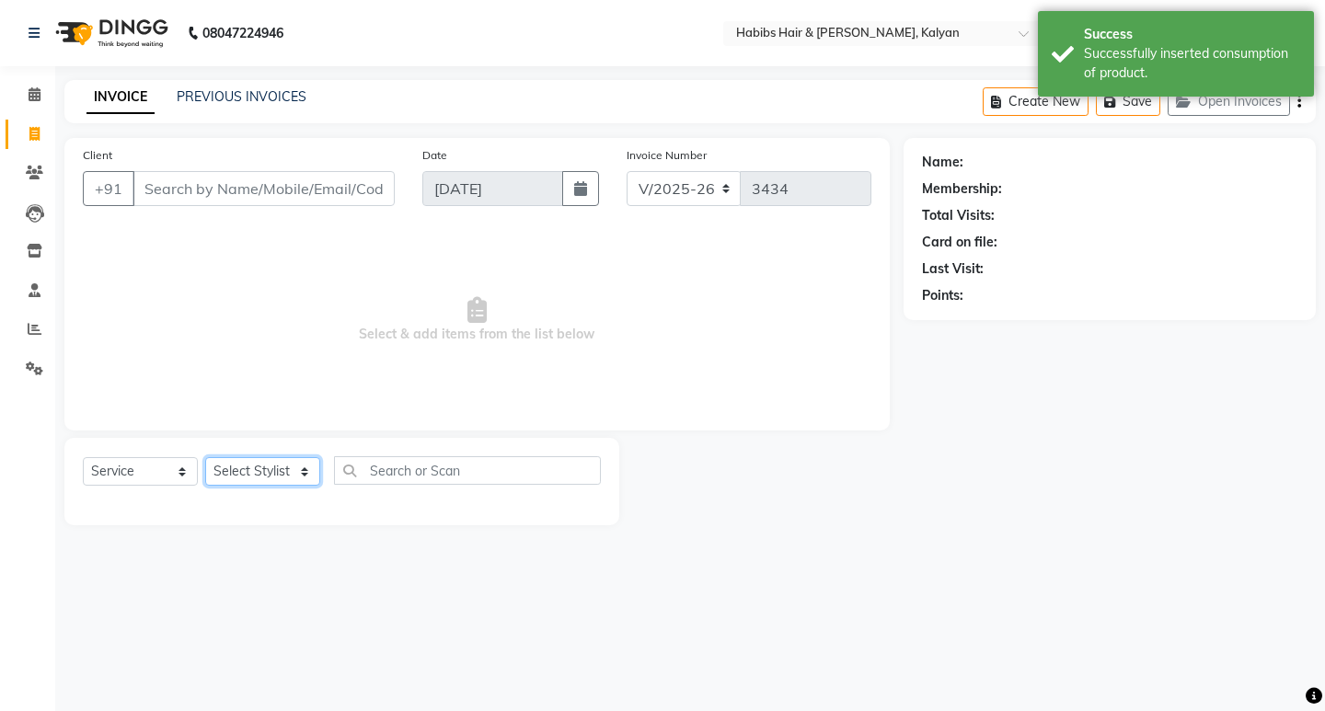
click at [267, 480] on select "Select Stylist [PERSON_NAME] Manager [PERSON_NAME] zipre Priyanka Sagar [PERSON…" at bounding box center [262, 471] width 115 height 29
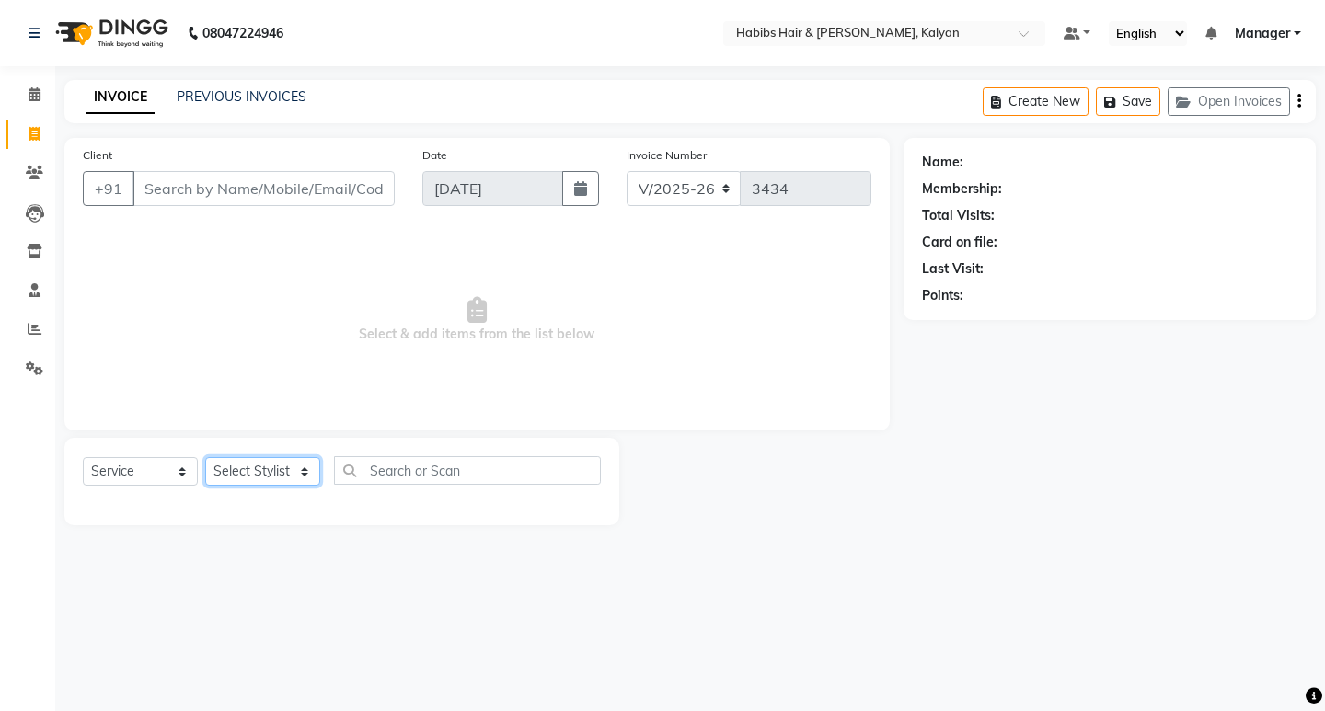
select select "89442"
click at [205, 457] on select "Select Stylist [PERSON_NAME] Manager [PERSON_NAME] zipre Priyanka Sagar [PERSON…" at bounding box center [262, 471] width 115 height 29
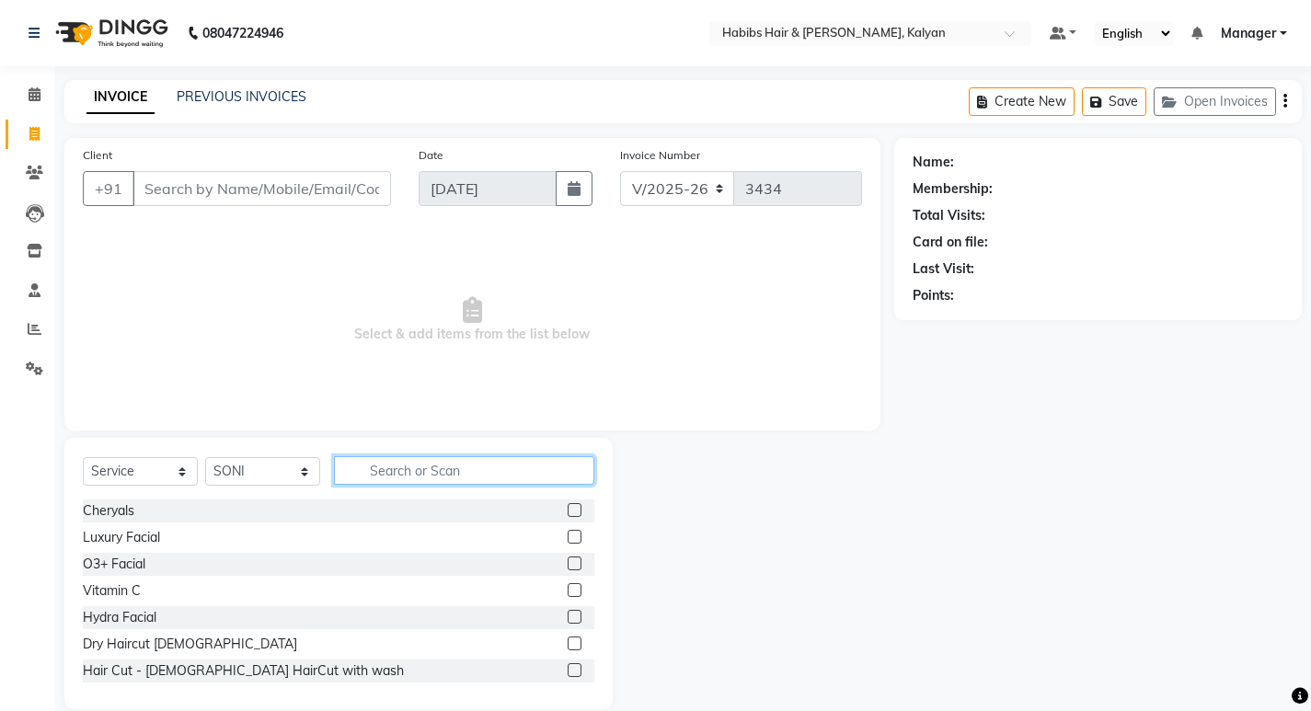
click at [429, 476] on input "text" at bounding box center [464, 470] width 260 height 29
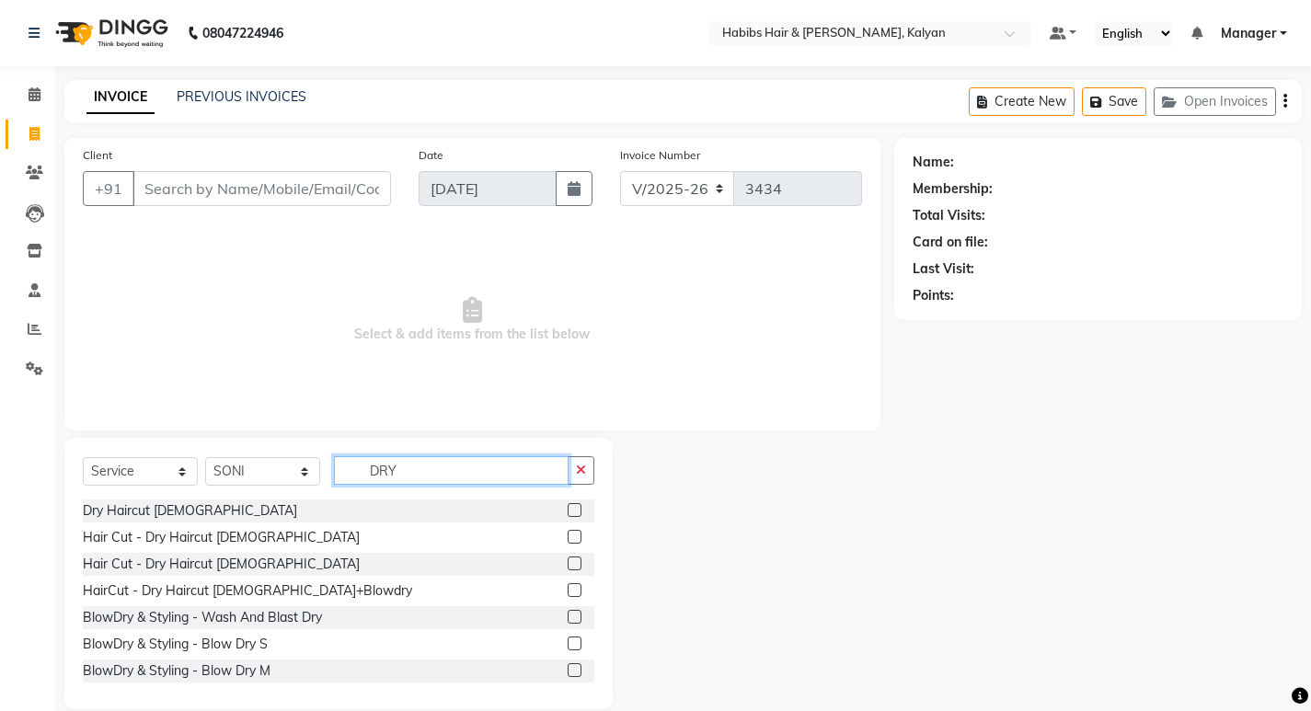
type input "DRY"
click at [553, 536] on div "Hair Cut - Dry Haircut [DEMOGRAPHIC_DATA]" at bounding box center [339, 537] width 512 height 23
click at [568, 536] on label at bounding box center [575, 537] width 14 height 14
click at [568, 536] on input "checkbox" at bounding box center [574, 538] width 12 height 12
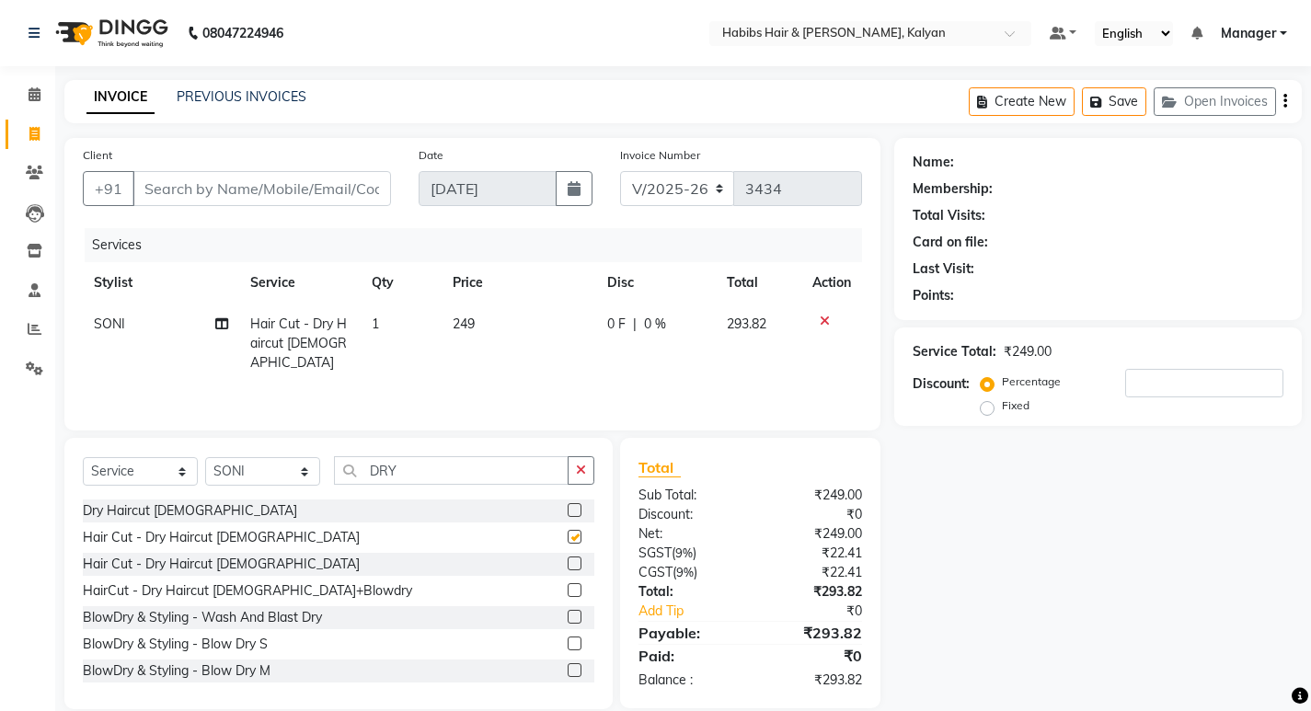
checkbox input "false"
click at [1287, 100] on div "Create New Save Open Invoices" at bounding box center [1135, 101] width 333 height 43
click at [1287, 101] on icon "button" at bounding box center [1286, 101] width 4 height 1
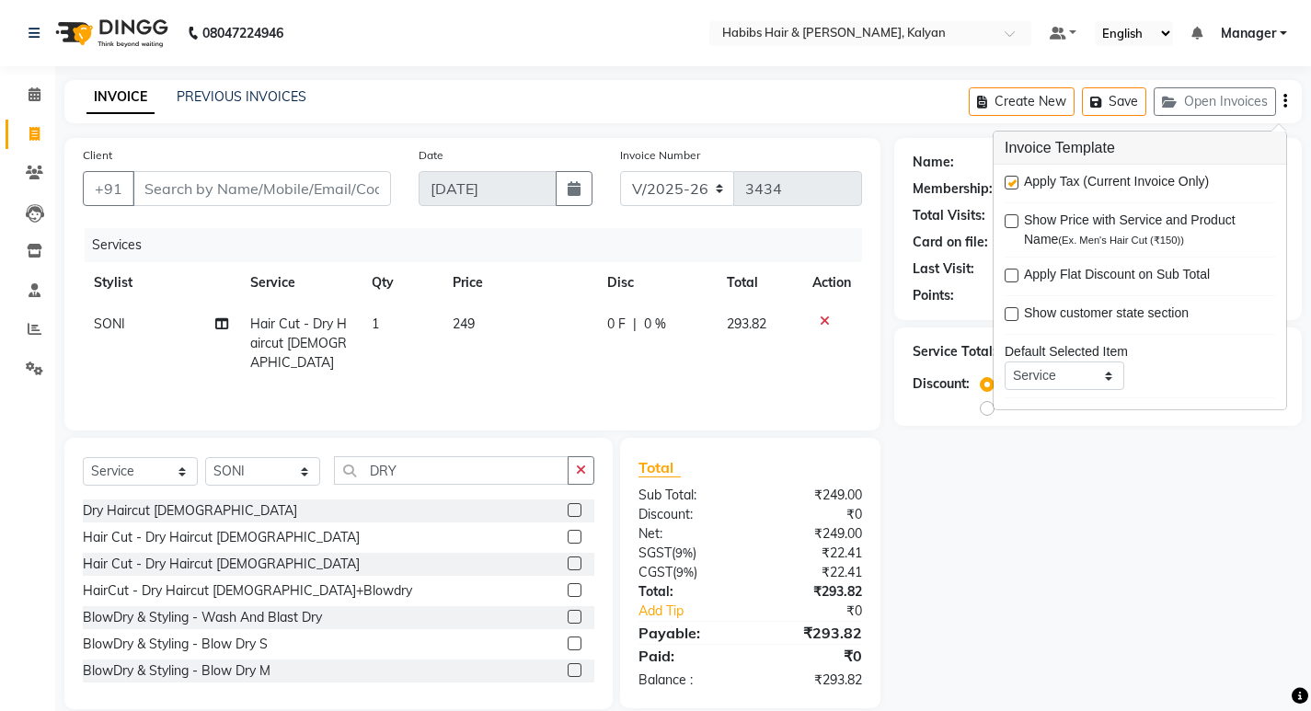
click at [1018, 179] on label at bounding box center [1012, 183] width 14 height 14
click at [1017, 179] on input "checkbox" at bounding box center [1011, 184] width 12 height 12
checkbox input "false"
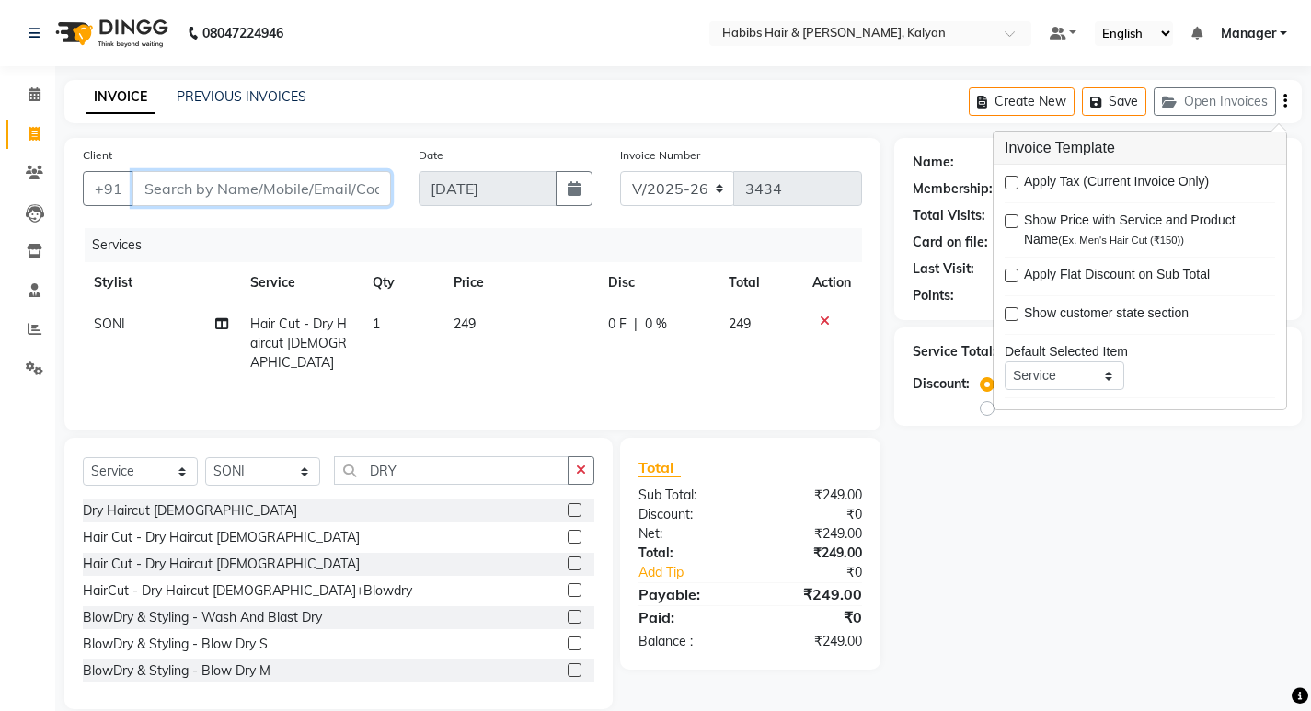
click at [356, 195] on input "Client" at bounding box center [262, 188] width 259 height 35
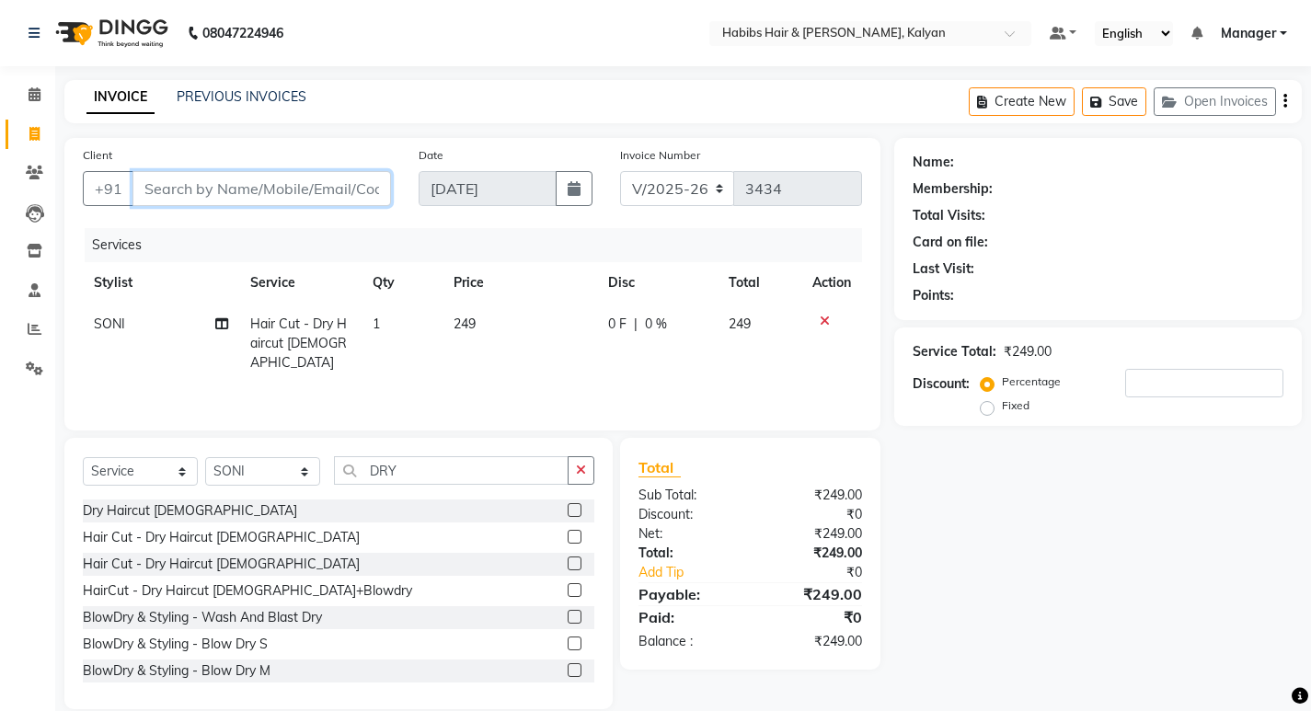
type input "7"
type input "0"
type input "7977260244"
click at [314, 190] on span "Add Client" at bounding box center [343, 188] width 73 height 18
select select "22"
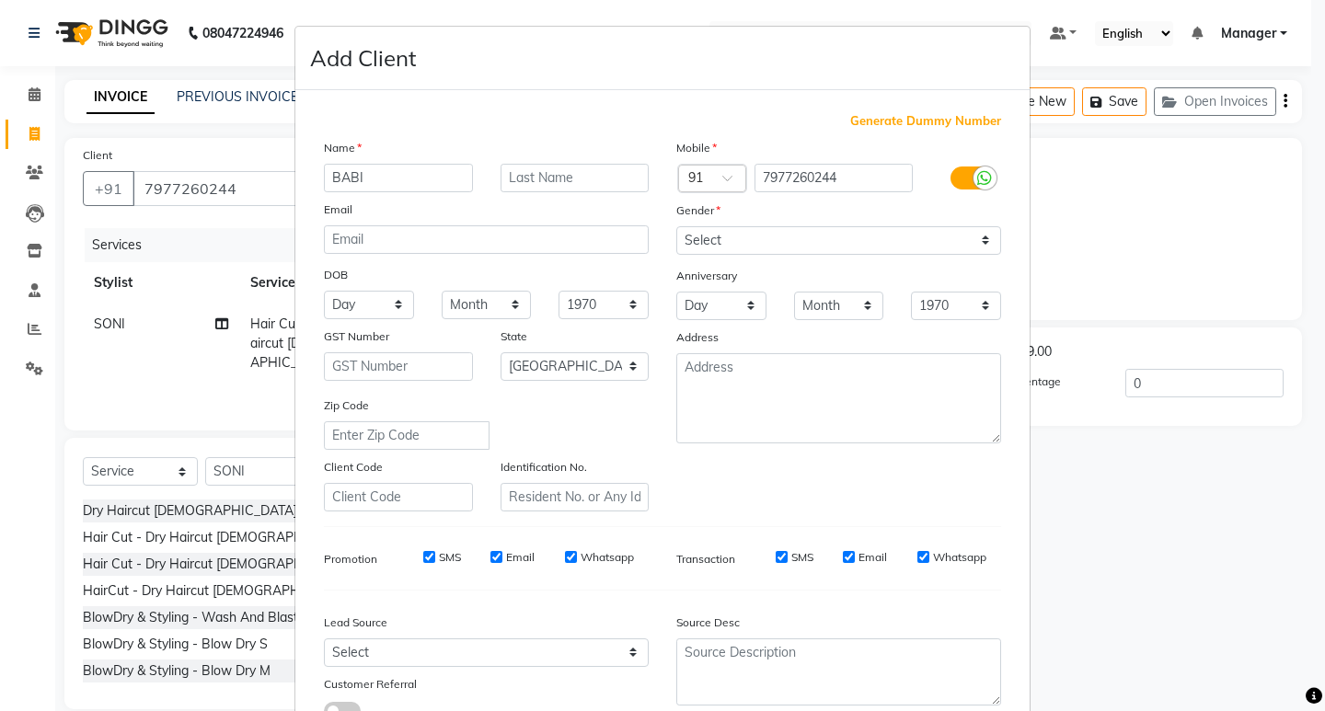
type input "BABI"
click at [748, 226] on select "Select [DEMOGRAPHIC_DATA] [DEMOGRAPHIC_DATA] Other Prefer Not To Say" at bounding box center [838, 240] width 325 height 29
select select "[DEMOGRAPHIC_DATA]"
click at [676, 226] on select "Select [DEMOGRAPHIC_DATA] [DEMOGRAPHIC_DATA] Other Prefer Not To Say" at bounding box center [838, 240] width 325 height 29
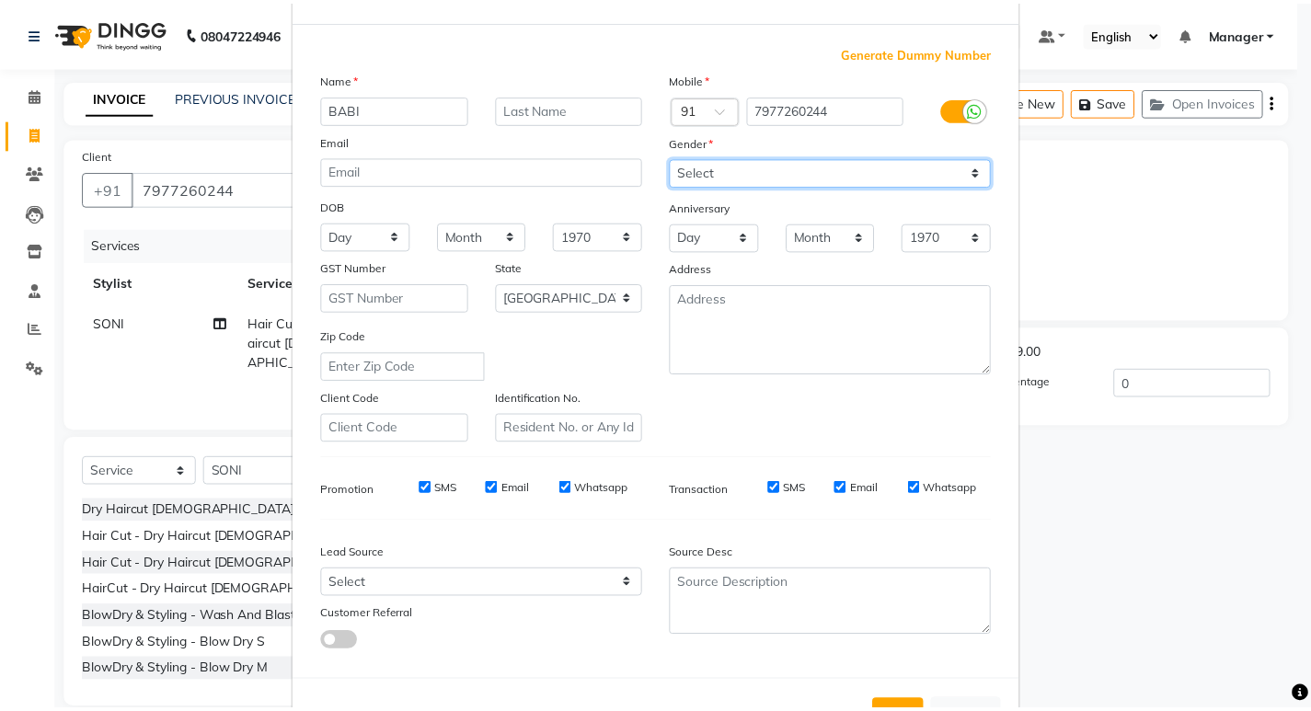
scroll to position [138, 0]
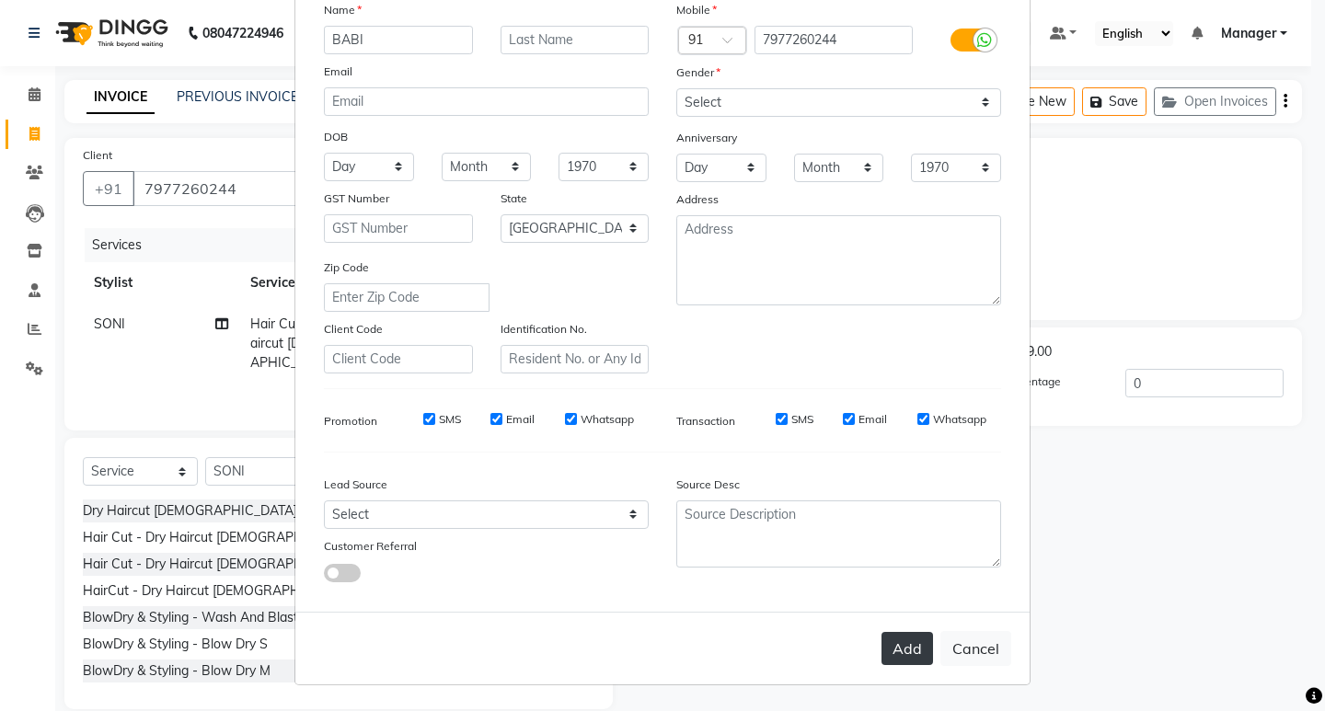
click at [899, 646] on button "Add" at bounding box center [908, 648] width 52 height 33
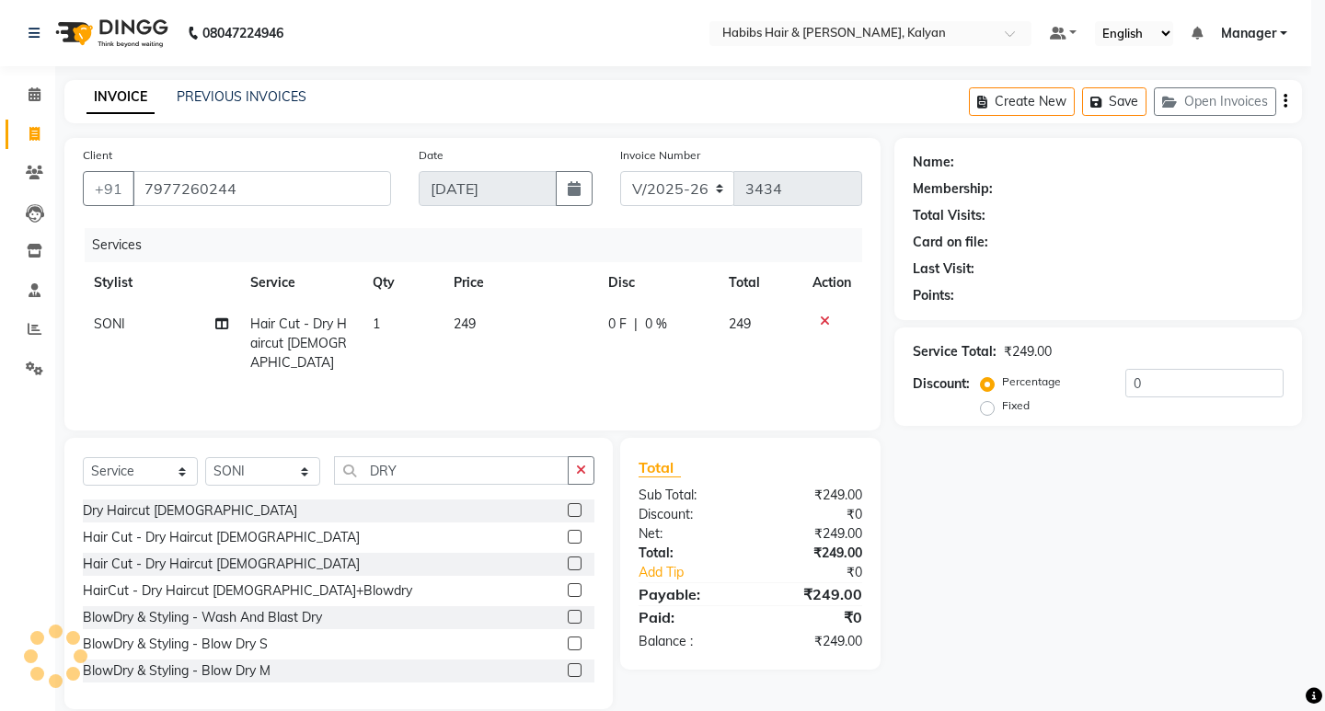
type input "79******44"
select select
select select "null"
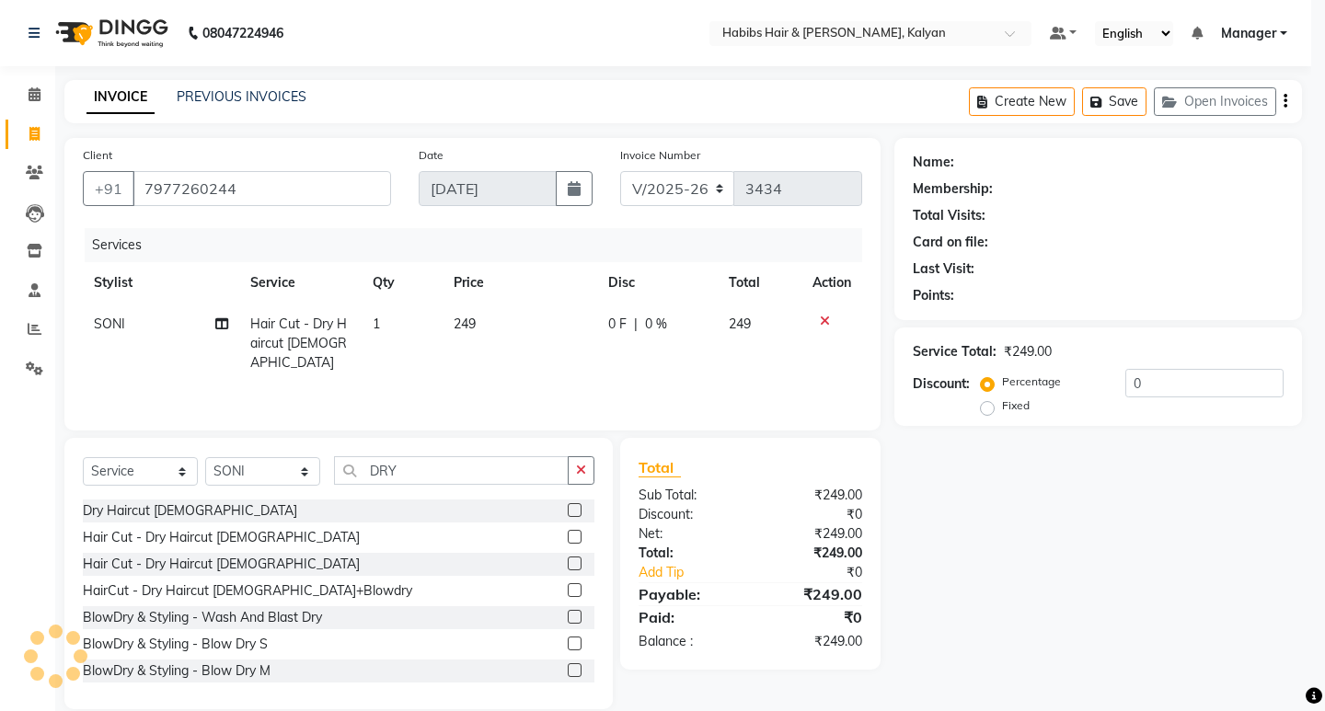
select select
checkbox input "false"
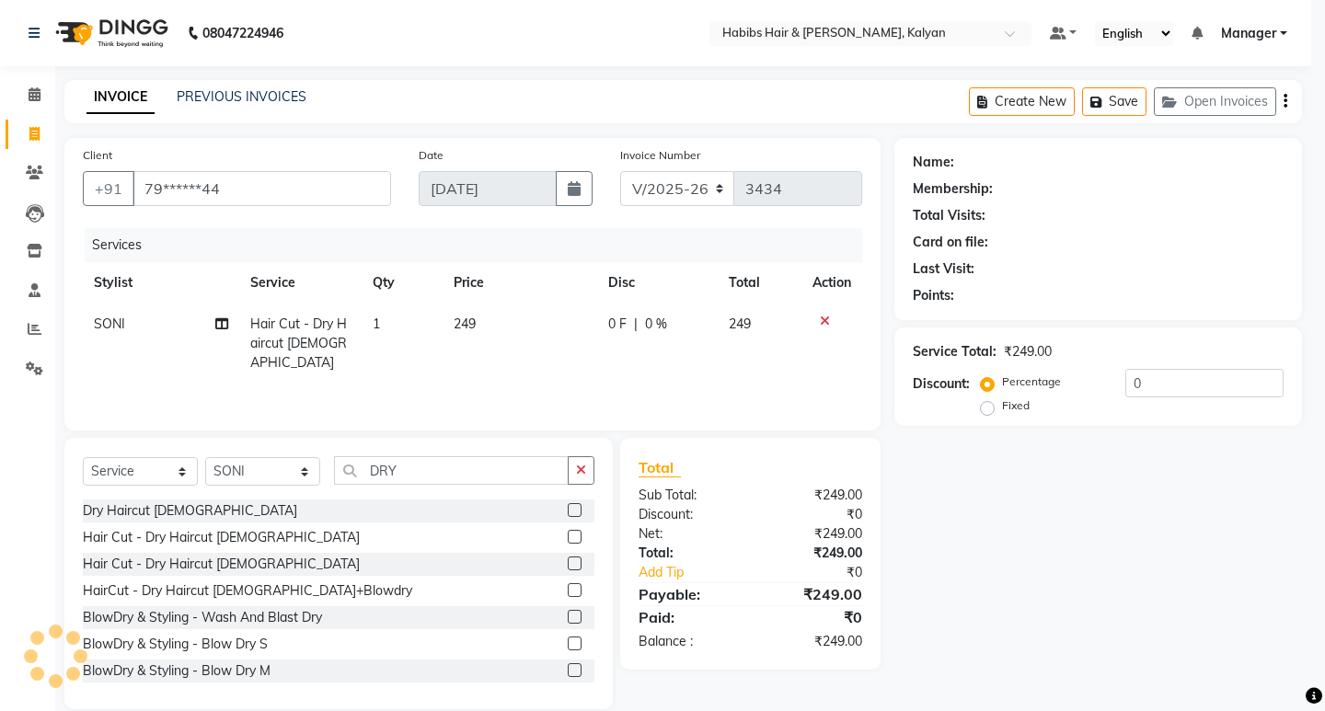
checkbox input "false"
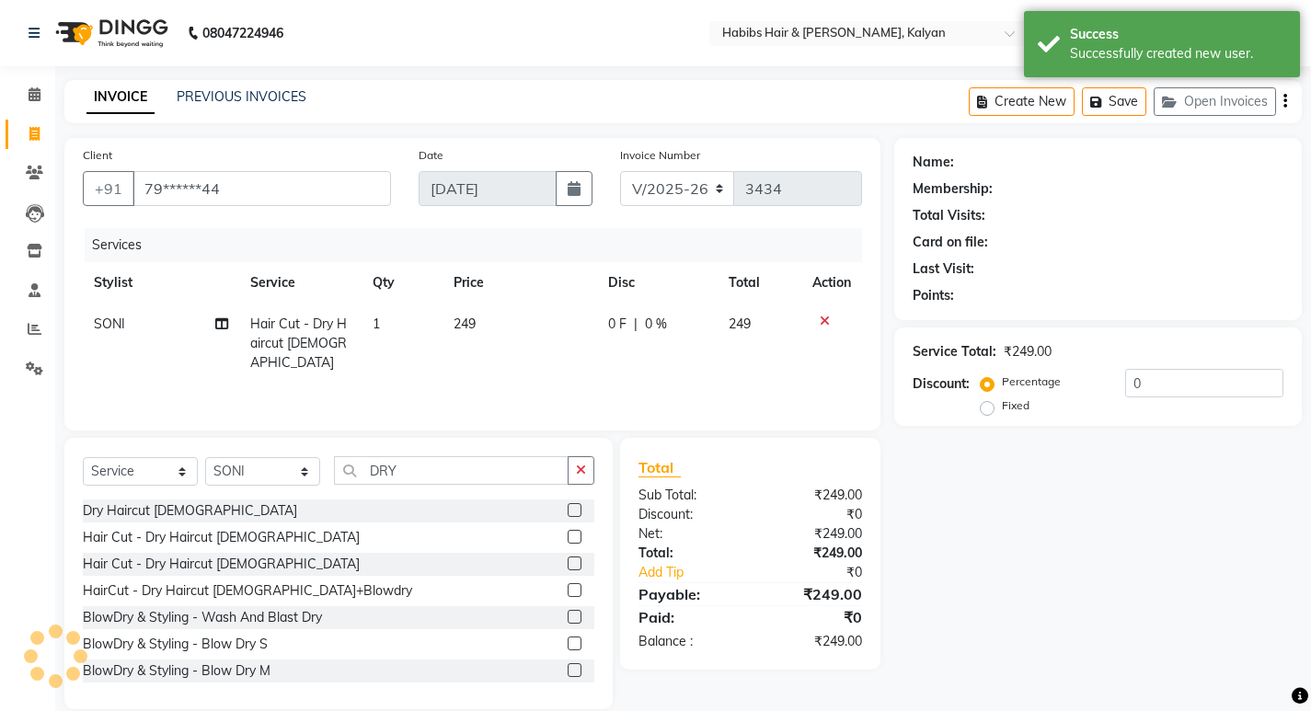
select select "1: Object"
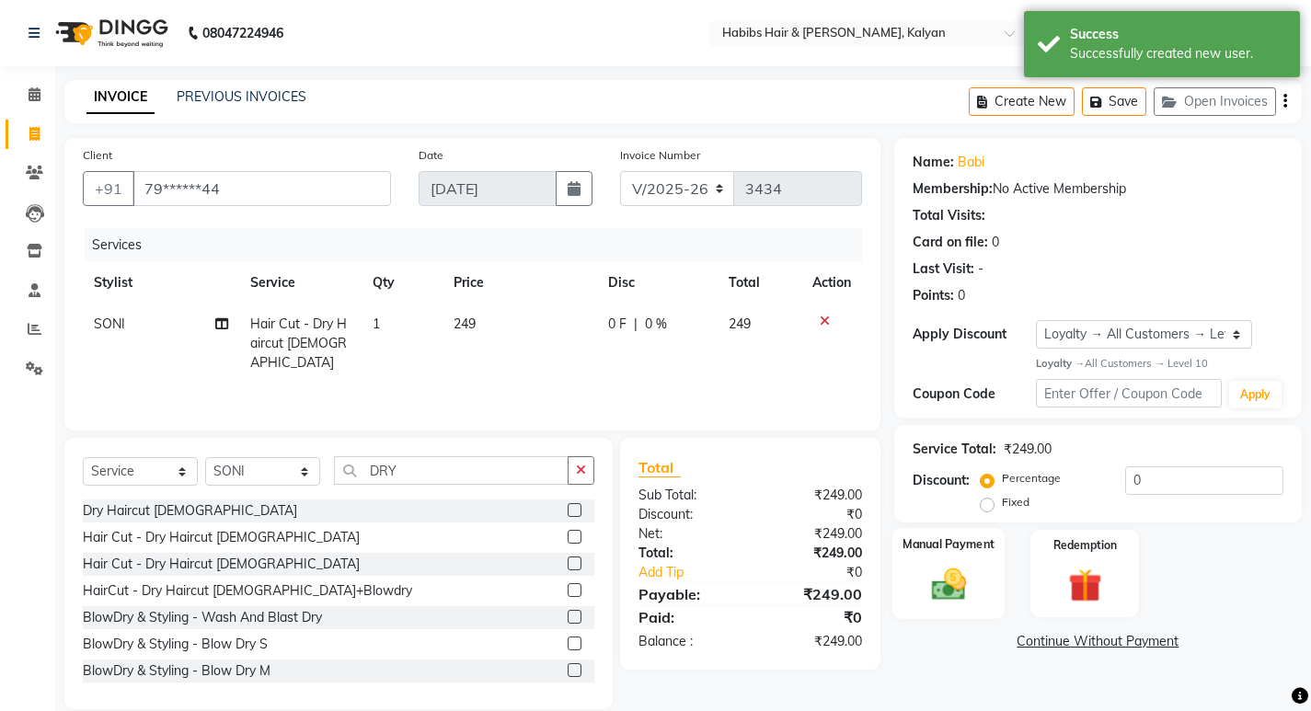
click at [950, 562] on div "Manual Payment" at bounding box center [948, 573] width 113 height 91
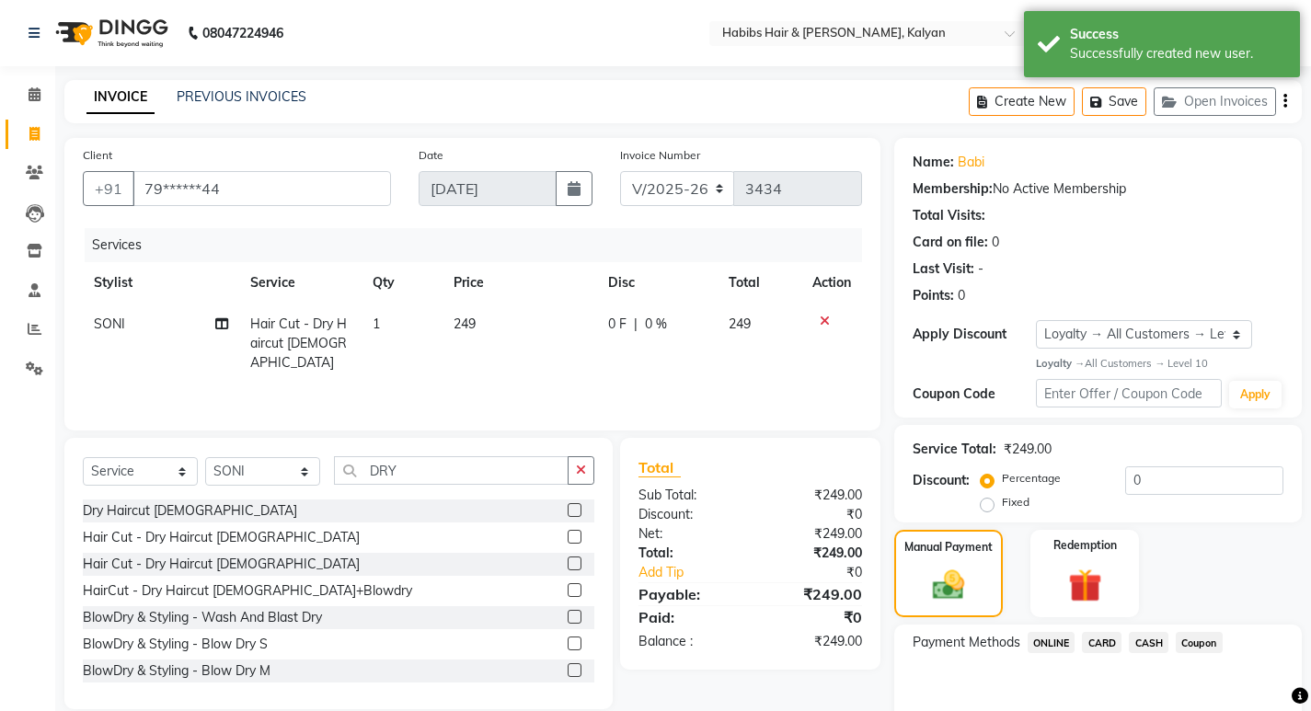
scroll to position [89, 0]
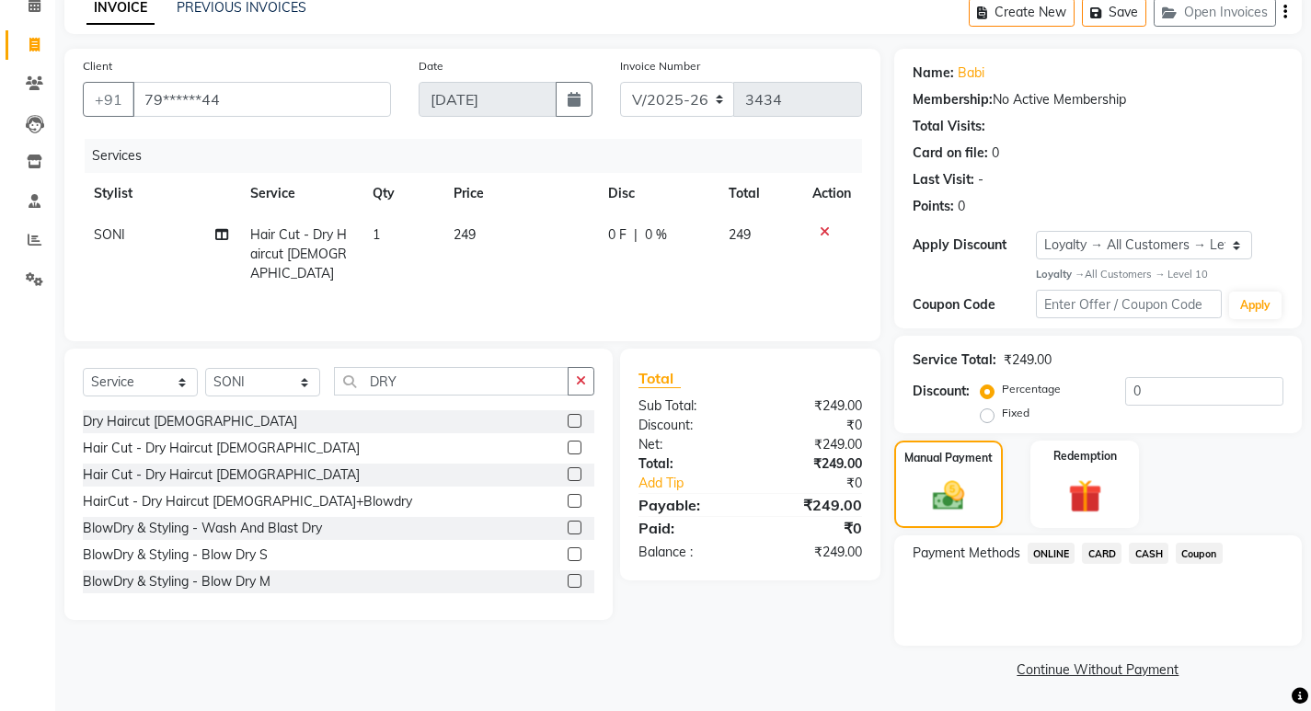
click at [1057, 550] on span "ONLINE" at bounding box center [1052, 553] width 48 height 21
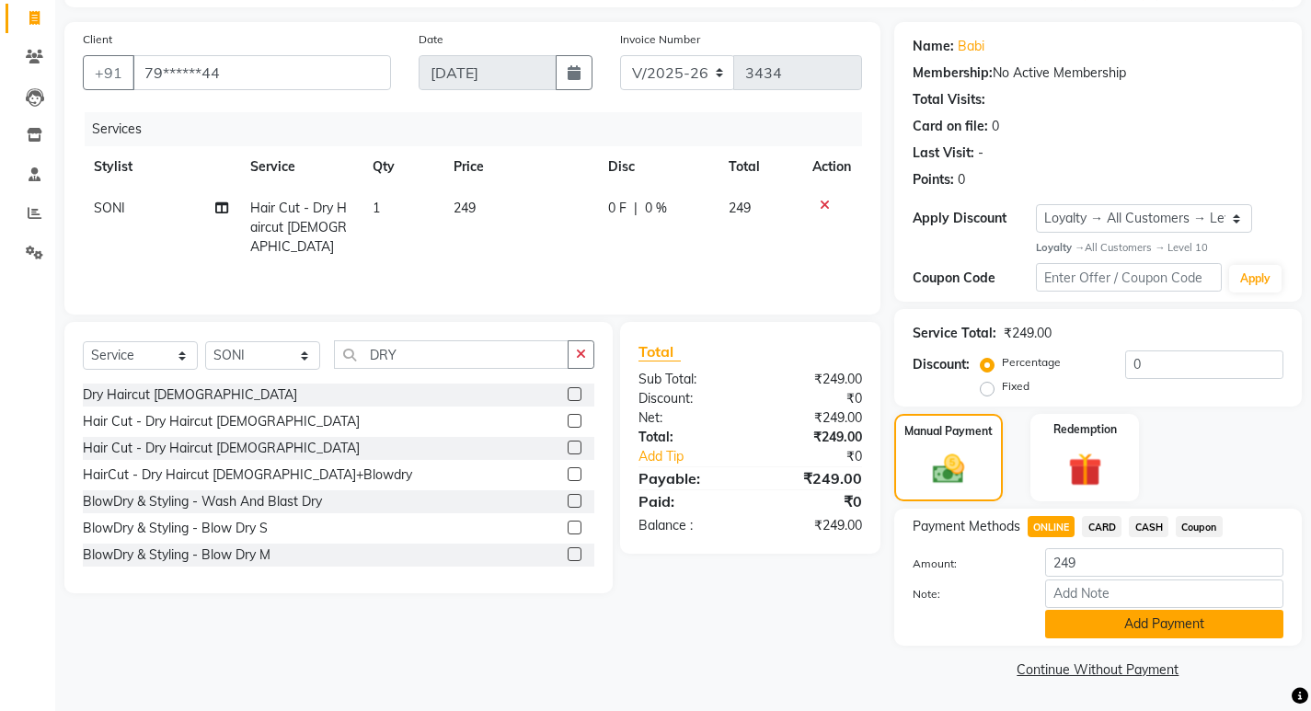
click at [1089, 621] on button "Add Payment" at bounding box center [1164, 624] width 238 height 29
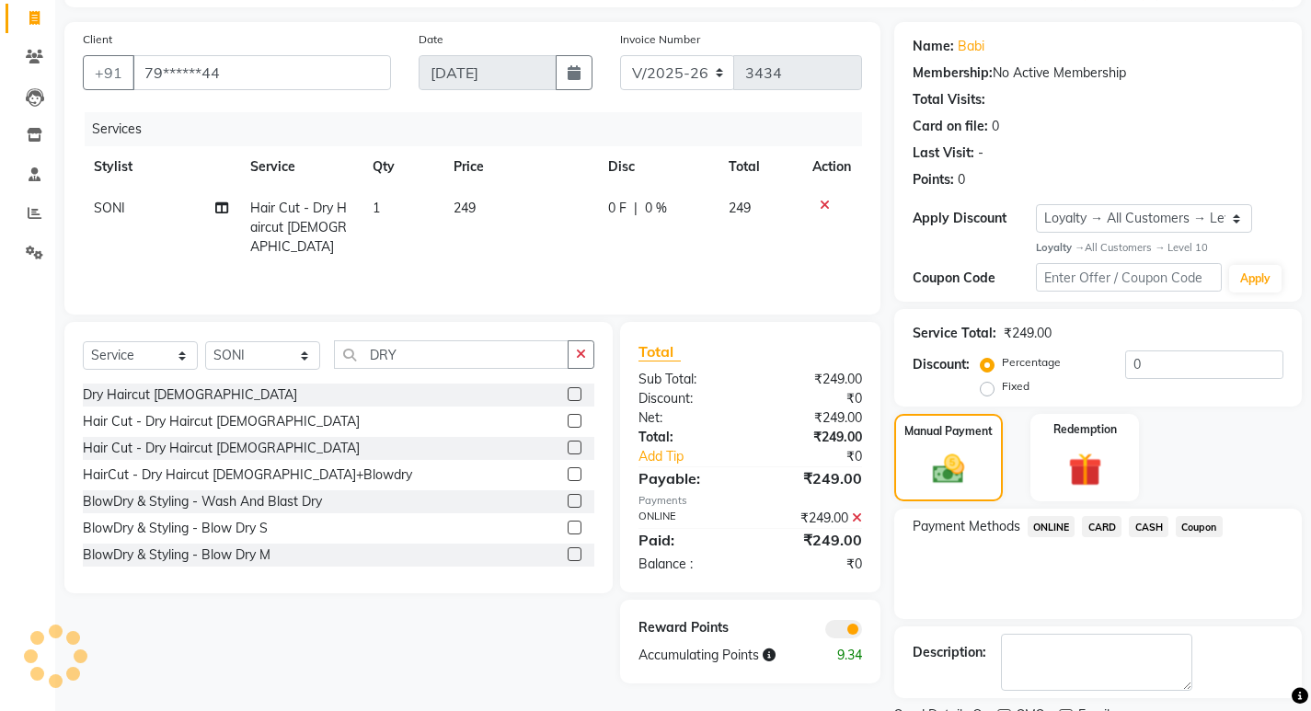
scroll to position [193, 0]
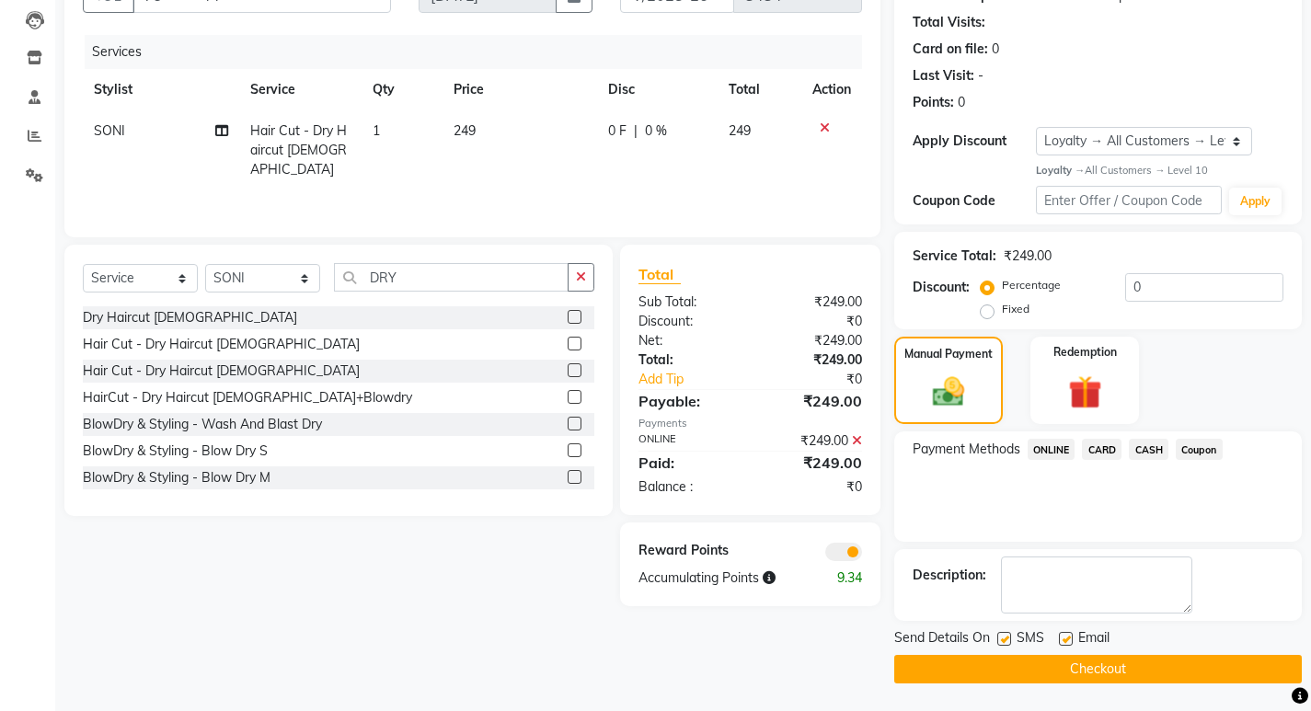
click at [1086, 670] on button "Checkout" at bounding box center [1099, 669] width 408 height 29
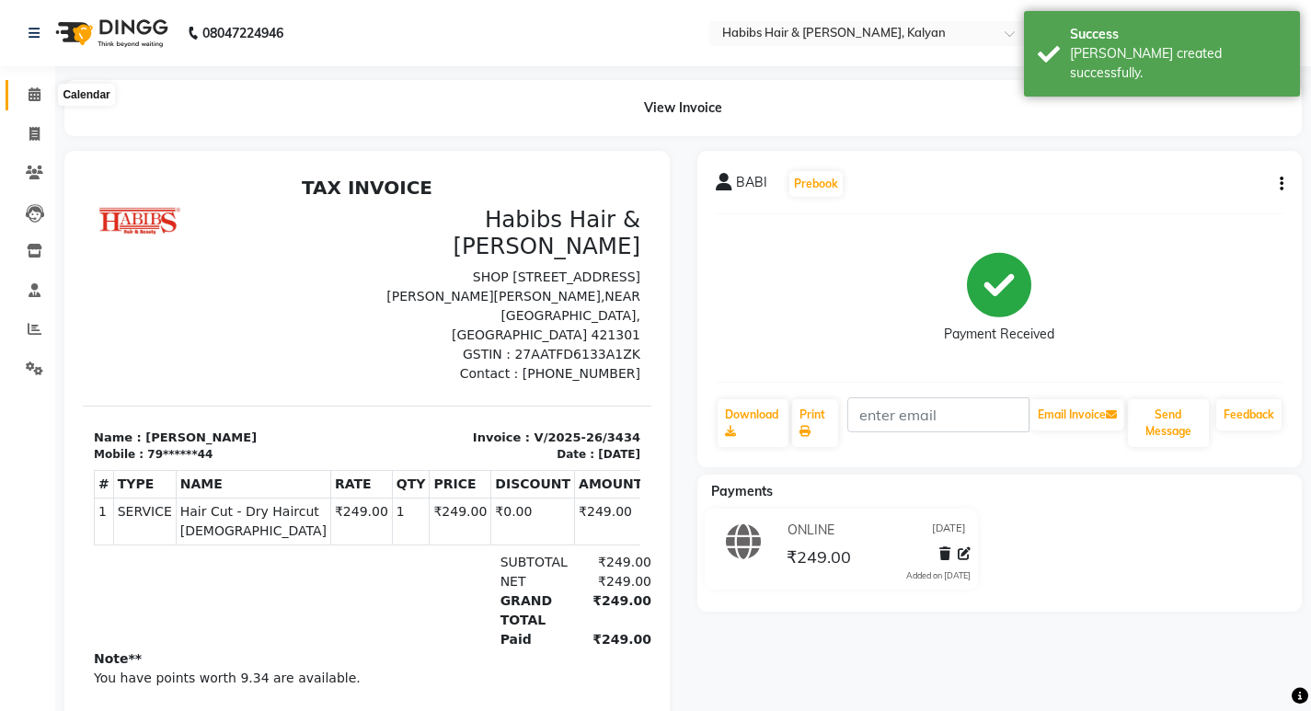
click at [40, 92] on icon at bounding box center [35, 94] width 12 height 14
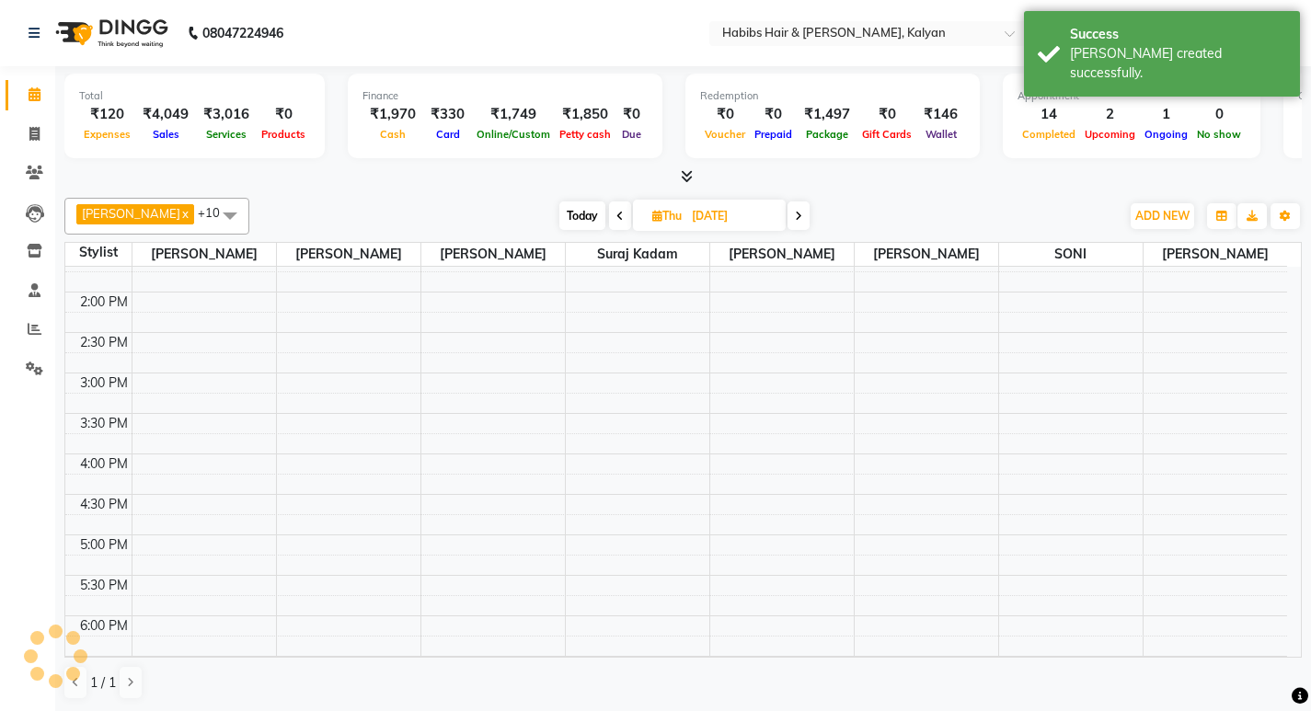
scroll to position [824, 0]
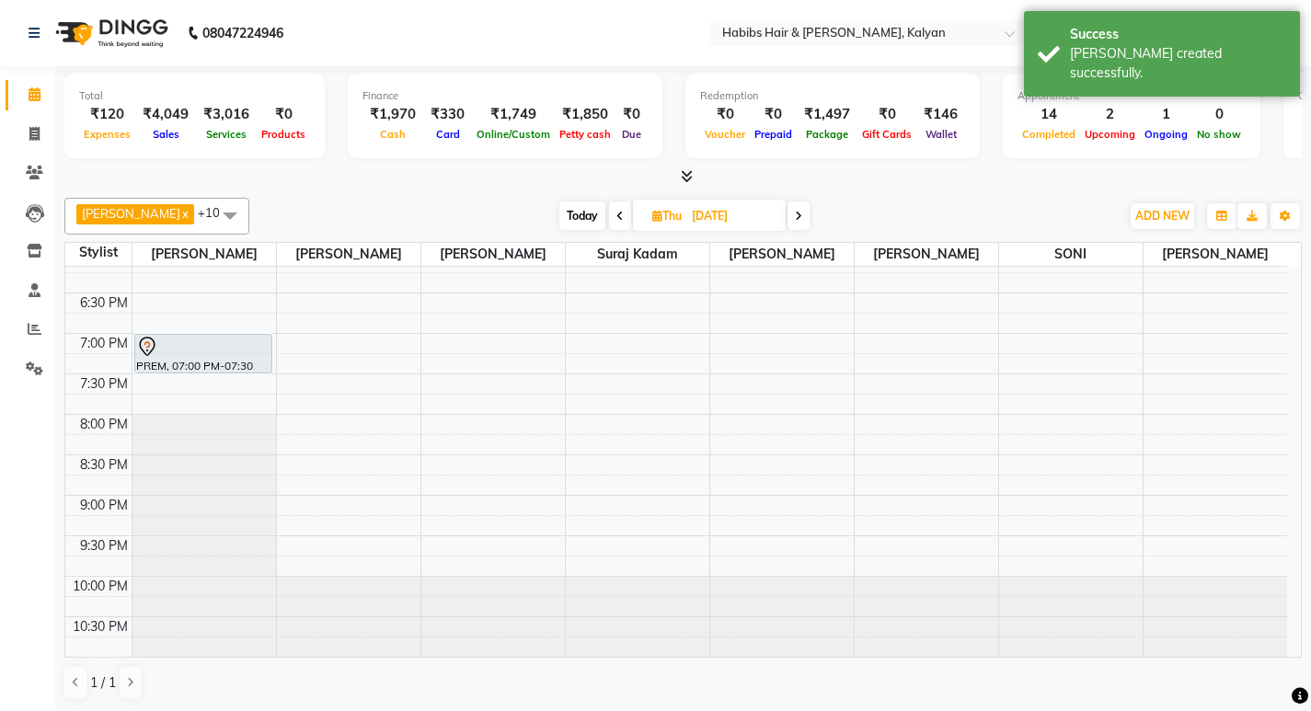
click at [617, 211] on icon at bounding box center [620, 216] width 7 height 11
type input "[DATE]"
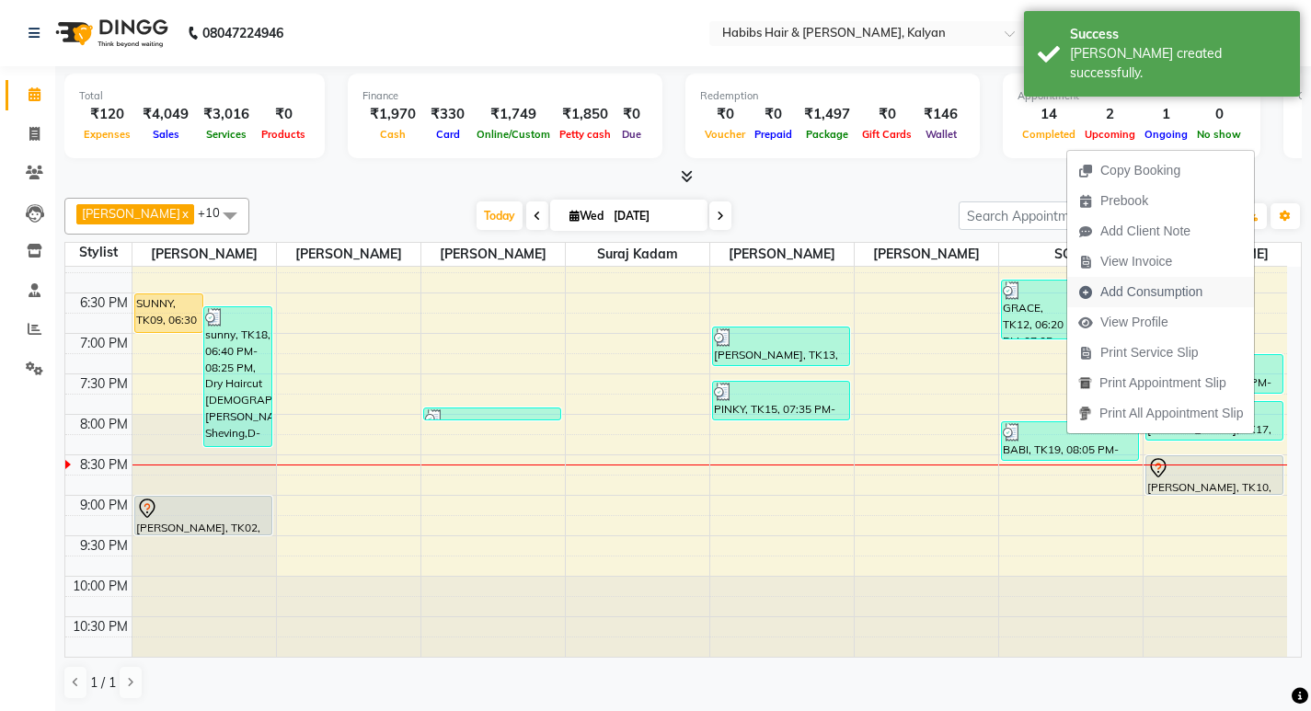
click at [1131, 287] on span "Add Consumption" at bounding box center [1152, 292] width 102 height 19
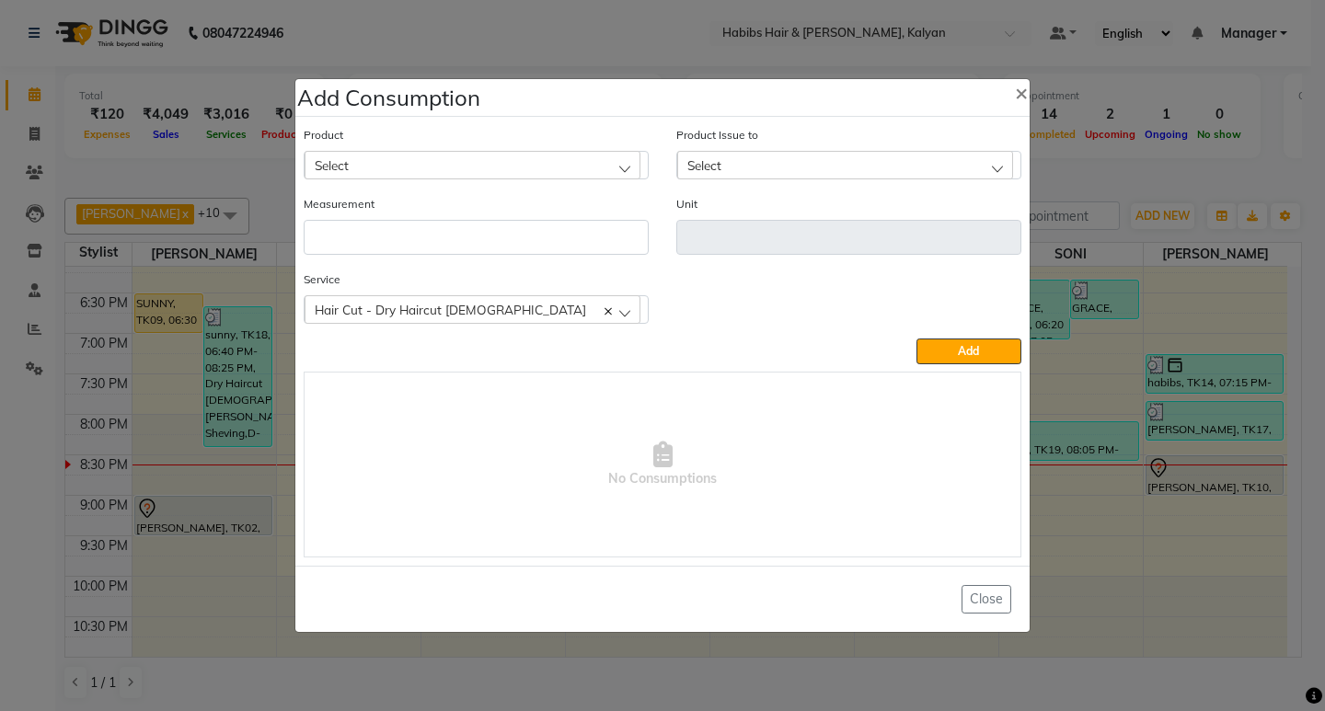
click at [518, 170] on div "Select" at bounding box center [473, 165] width 336 height 28
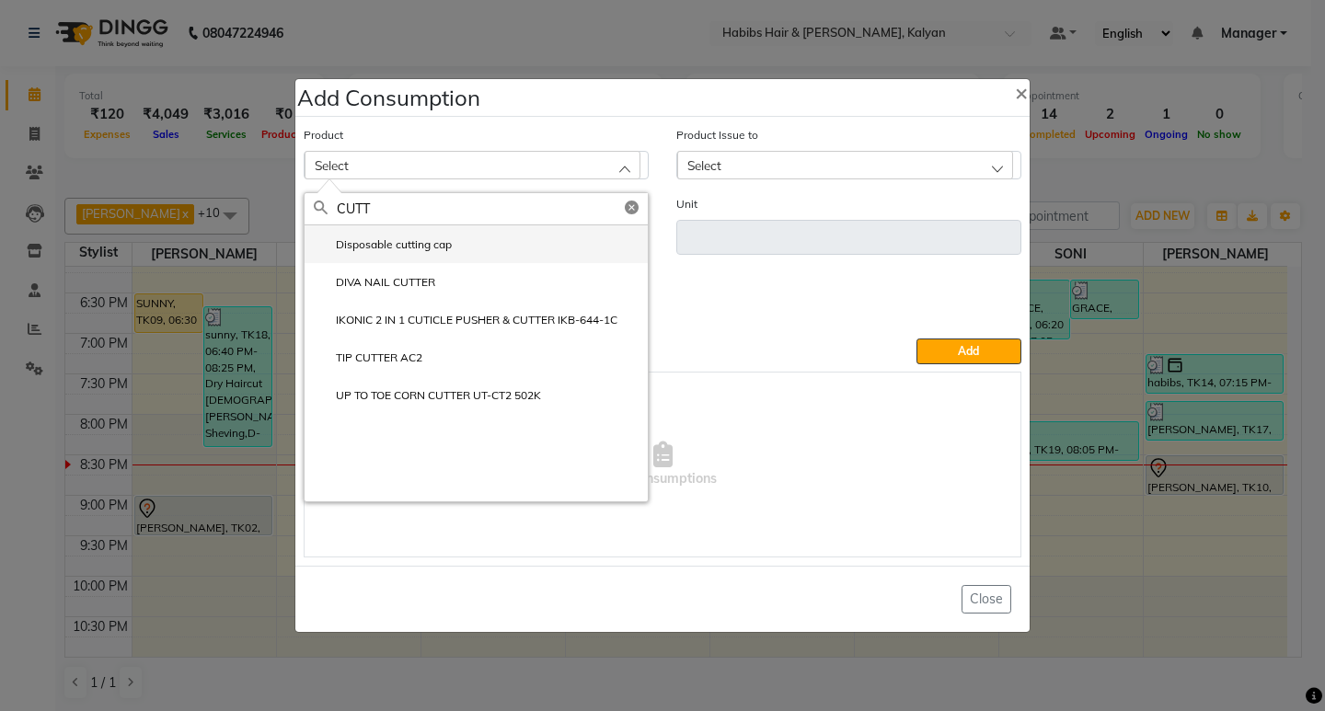
type input "CUTT"
click at [548, 258] on li "Disposable cutting cap" at bounding box center [476, 244] width 343 height 38
type input "pc"
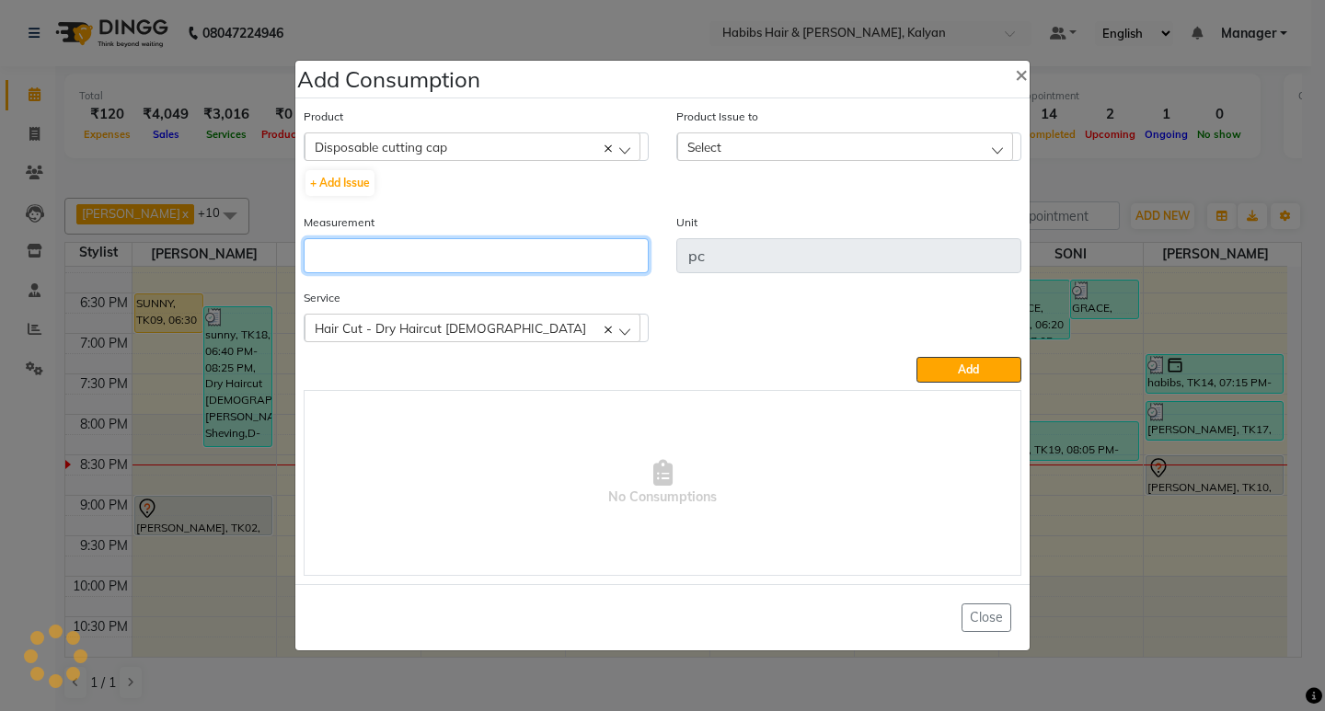
click at [548, 258] on input "number" at bounding box center [476, 255] width 345 height 35
type input "1"
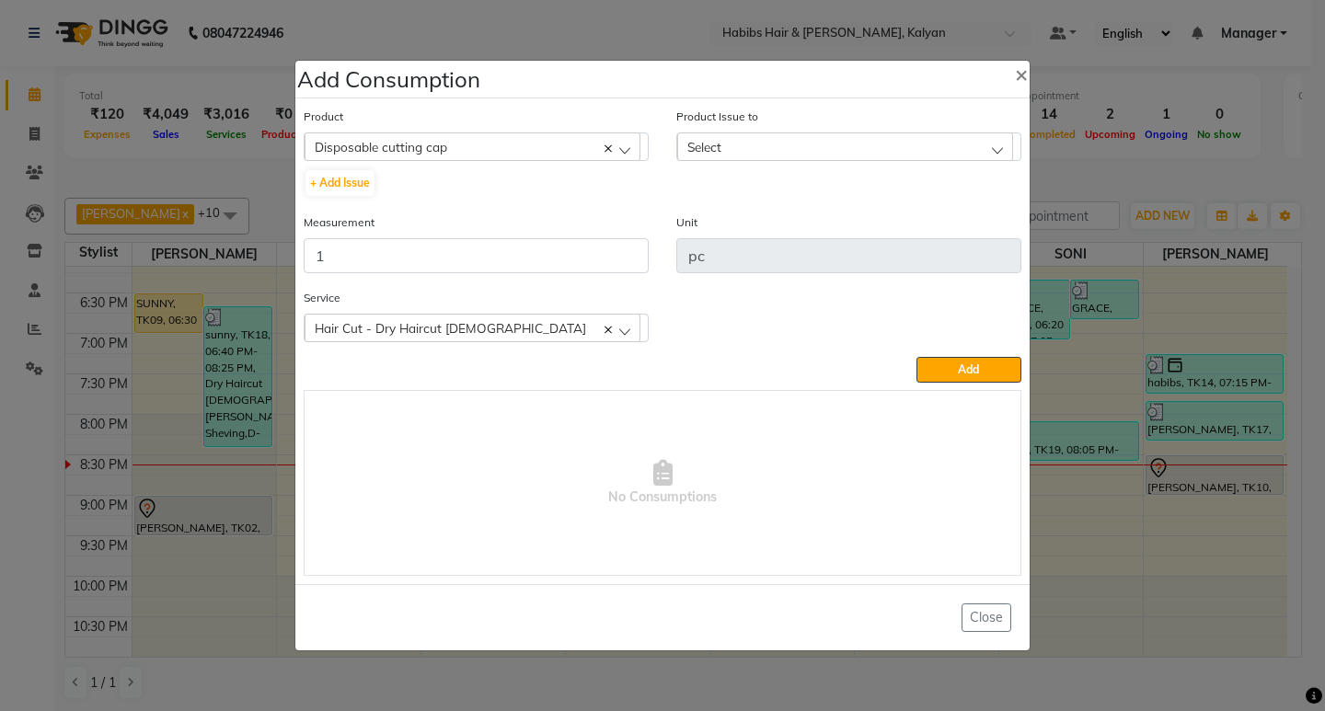
click at [799, 150] on div "Select" at bounding box center [845, 147] width 336 height 28
click at [848, 219] on label "2025-09-02, Issued to: SONI, Balance: 39" at bounding box center [822, 226] width 270 height 17
click at [982, 376] on button "Add" at bounding box center [969, 370] width 105 height 26
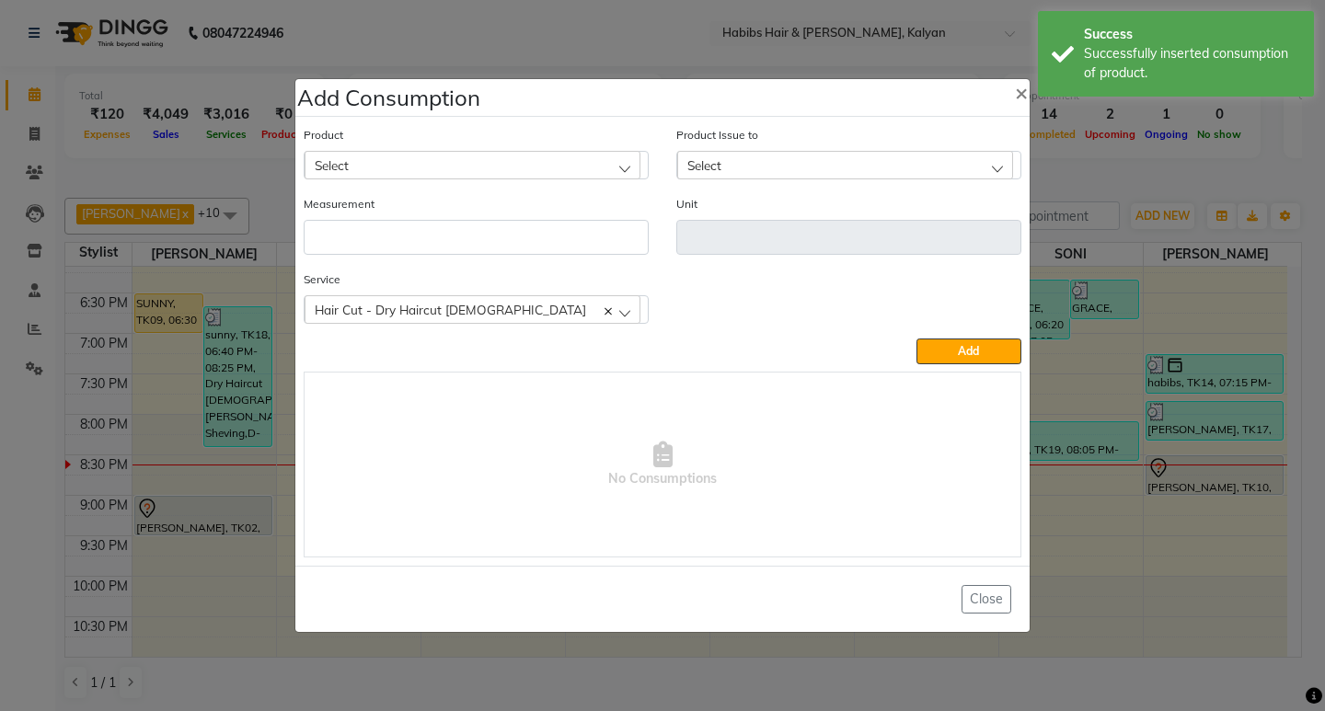
click at [1069, 177] on ngb-modal-window "Add Consumption × Product Select 001 BANANA POWDER 10GM Product Issue to Select…" at bounding box center [662, 355] width 1325 height 711
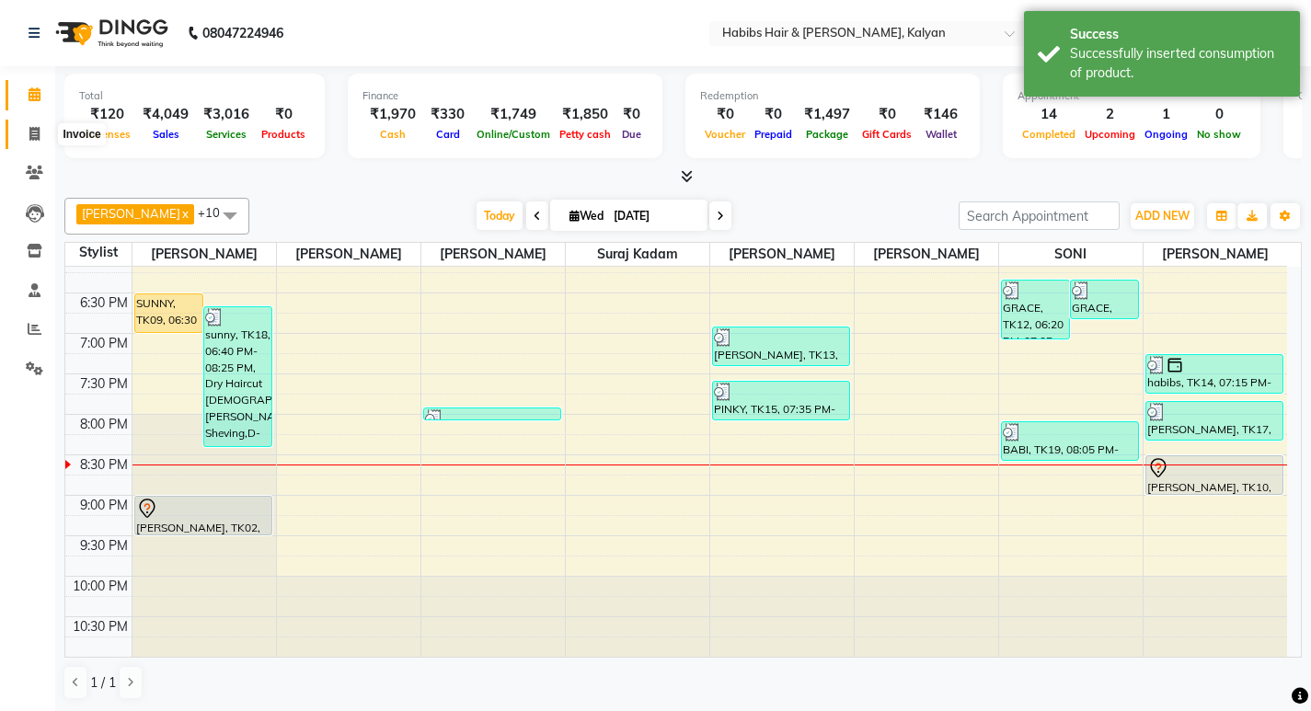
click at [42, 127] on span at bounding box center [34, 134] width 32 height 21
select select "8185"
select select "service"
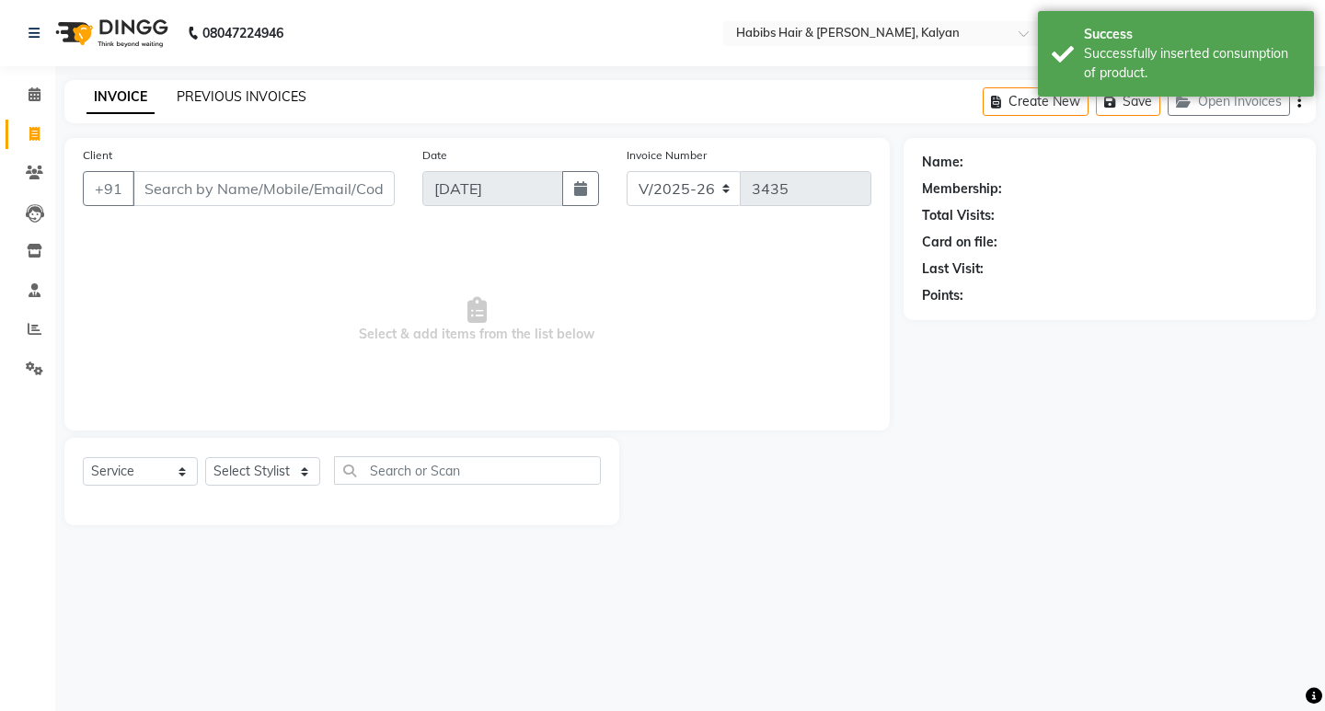
click at [225, 99] on link "PREVIOUS INVOICES" at bounding box center [242, 96] width 130 height 17
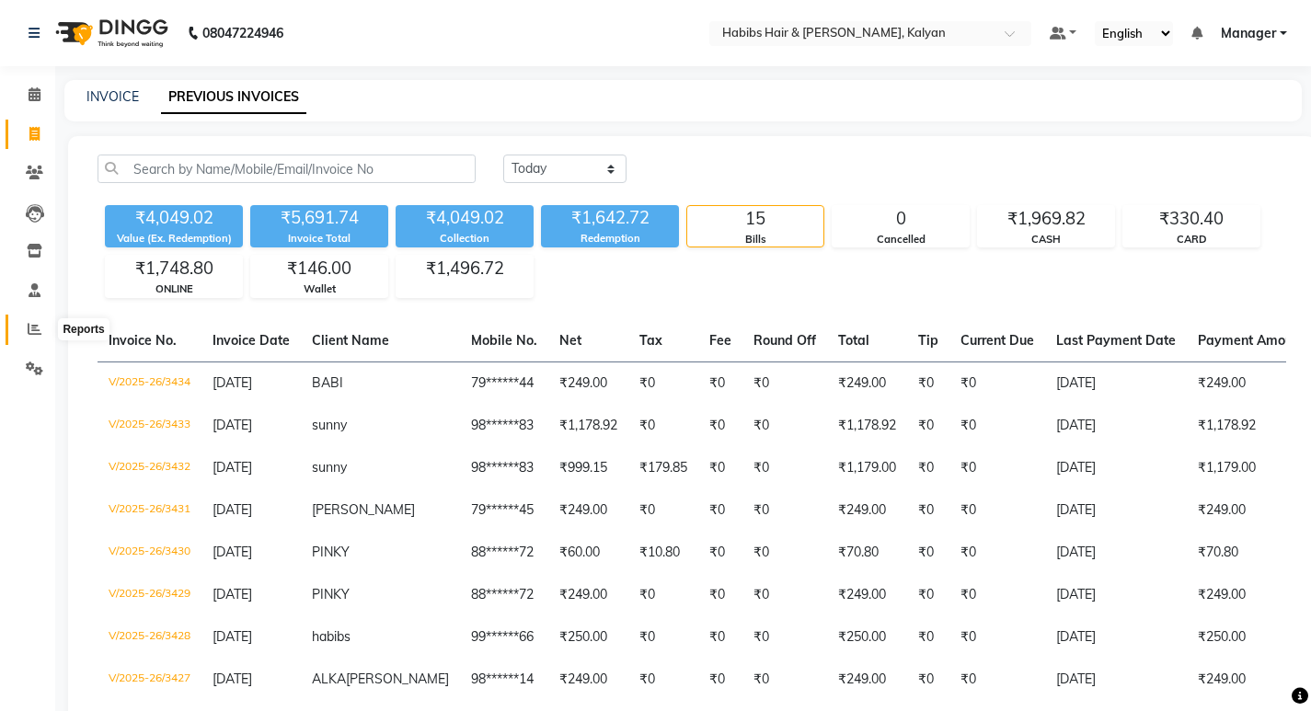
click at [25, 334] on span at bounding box center [34, 329] width 32 height 21
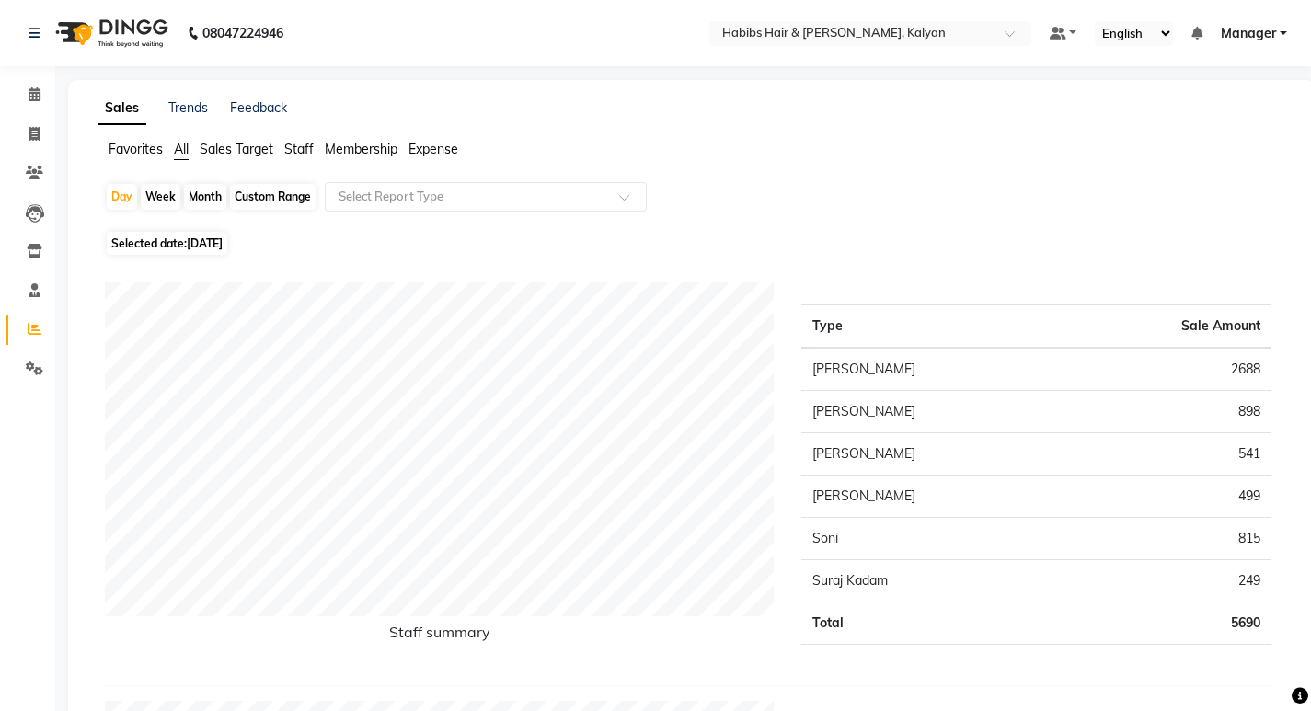
click at [448, 154] on span "Expense" at bounding box center [434, 149] width 50 height 17
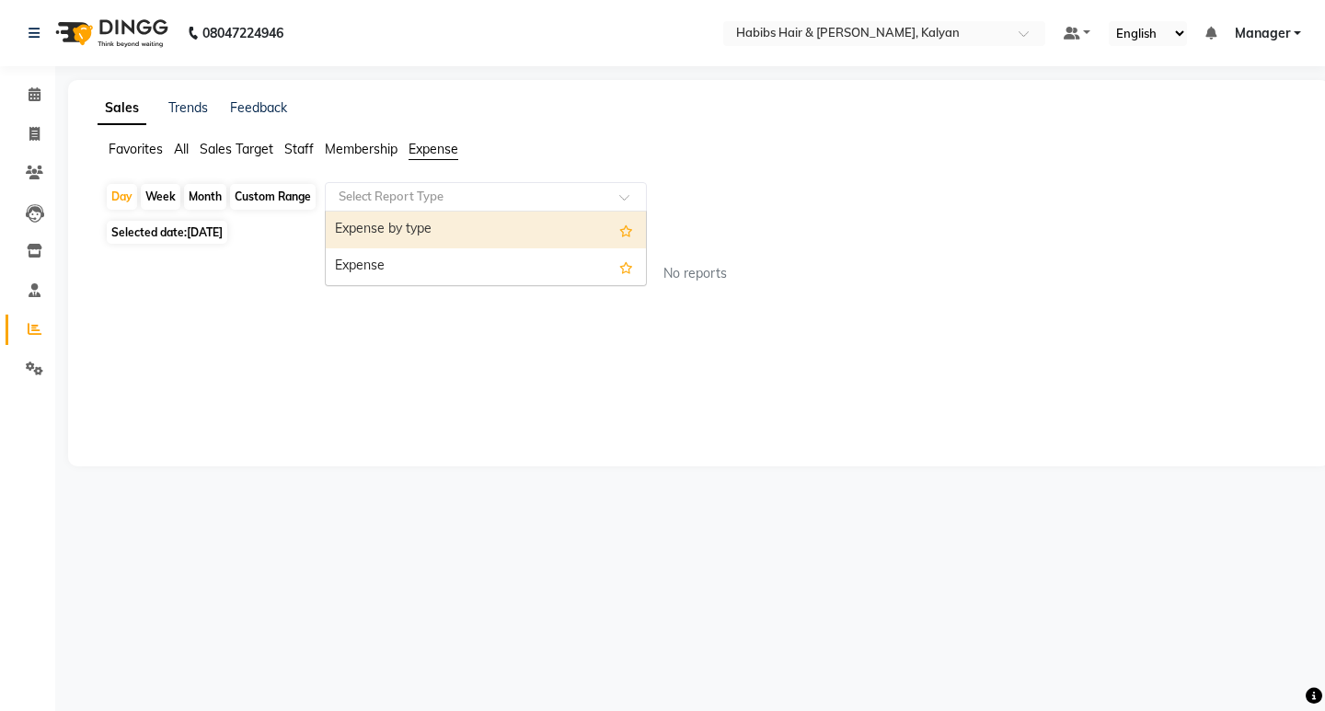
click at [449, 192] on input "text" at bounding box center [467, 197] width 265 height 18
click at [450, 249] on div "Expense" at bounding box center [486, 266] width 320 height 37
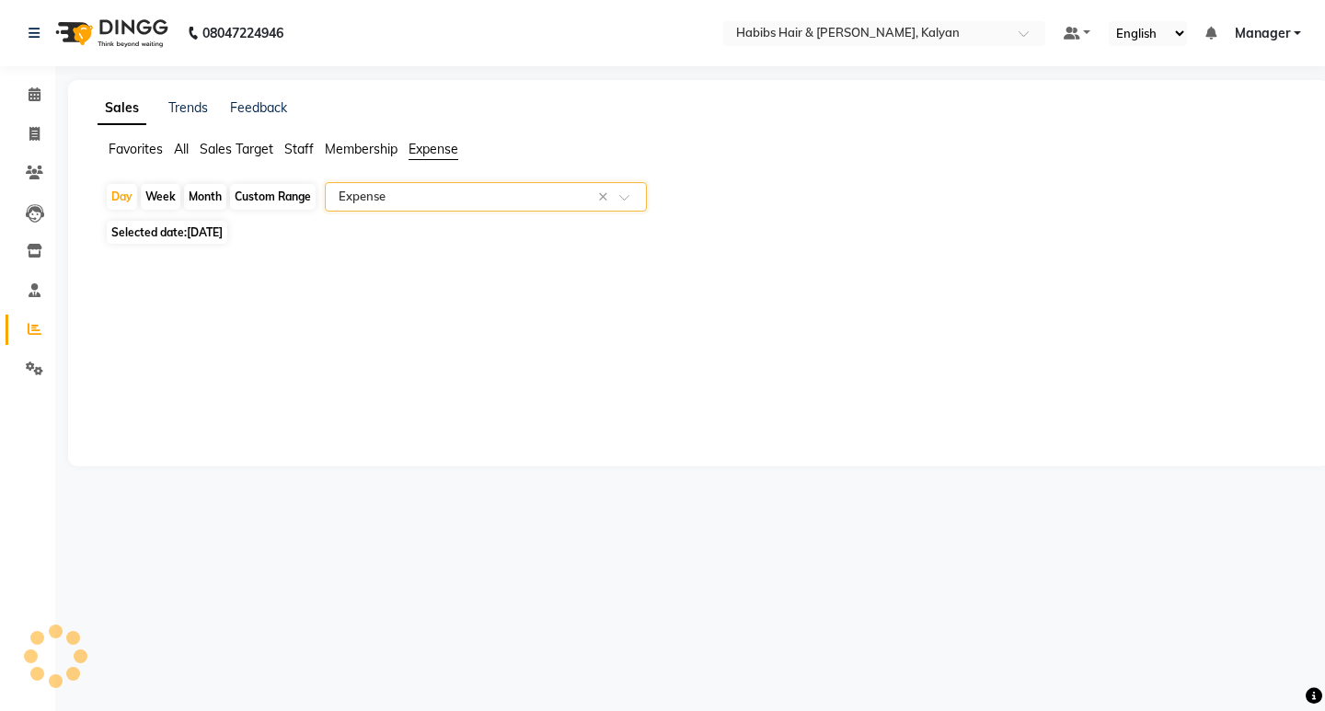
select select "csv"
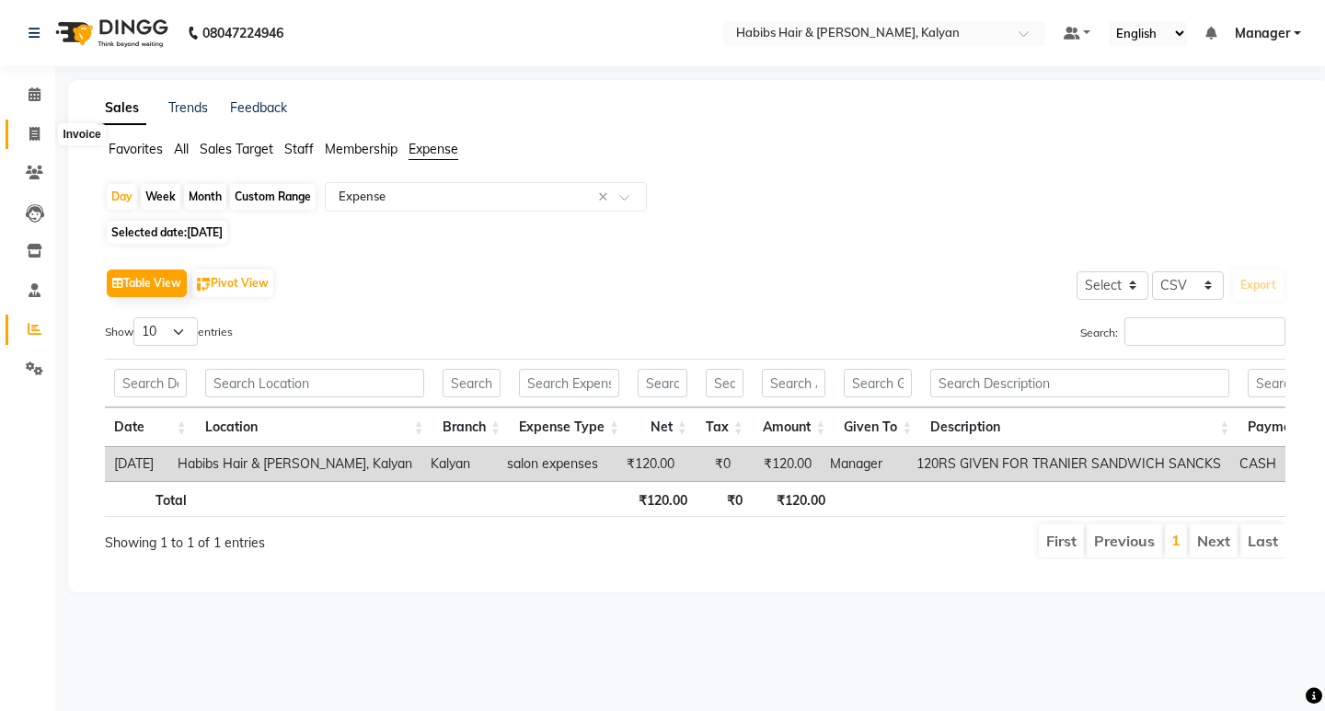
click at [29, 130] on icon at bounding box center [34, 134] width 10 height 14
select select "8185"
select select "service"
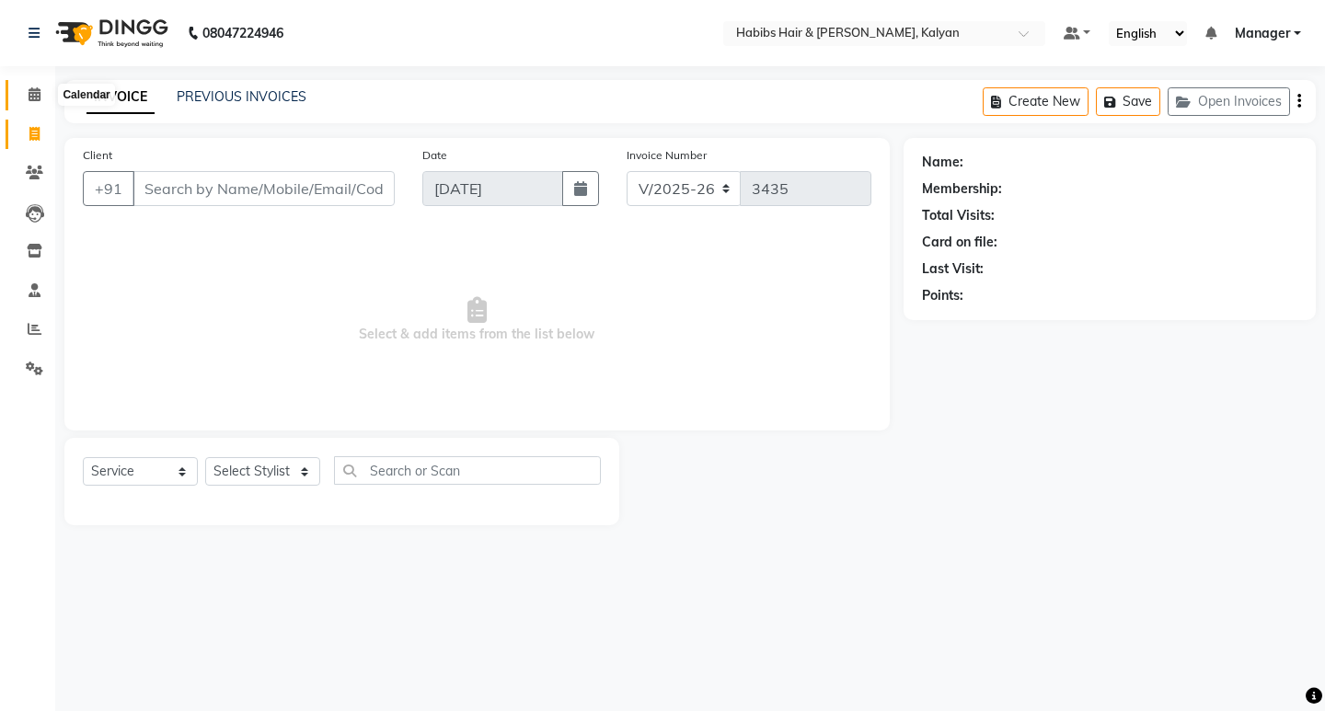
click at [39, 91] on icon at bounding box center [35, 94] width 12 height 14
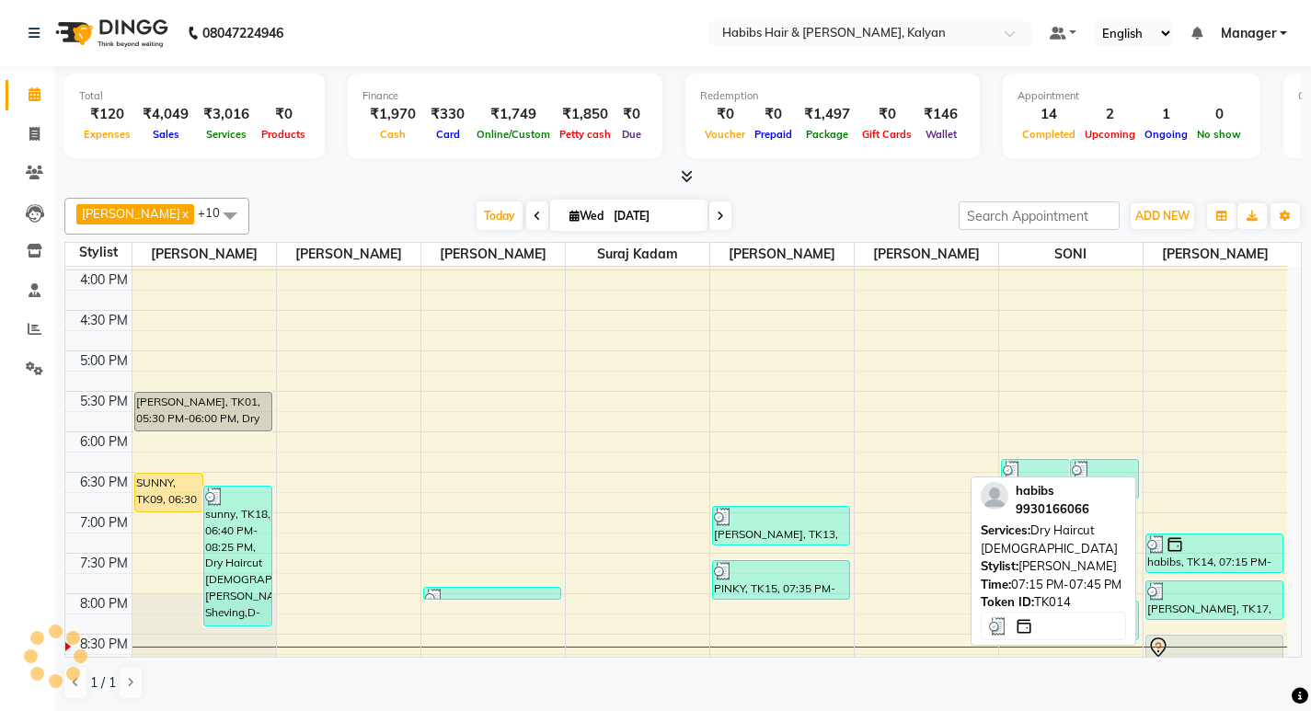
scroll to position [824, 0]
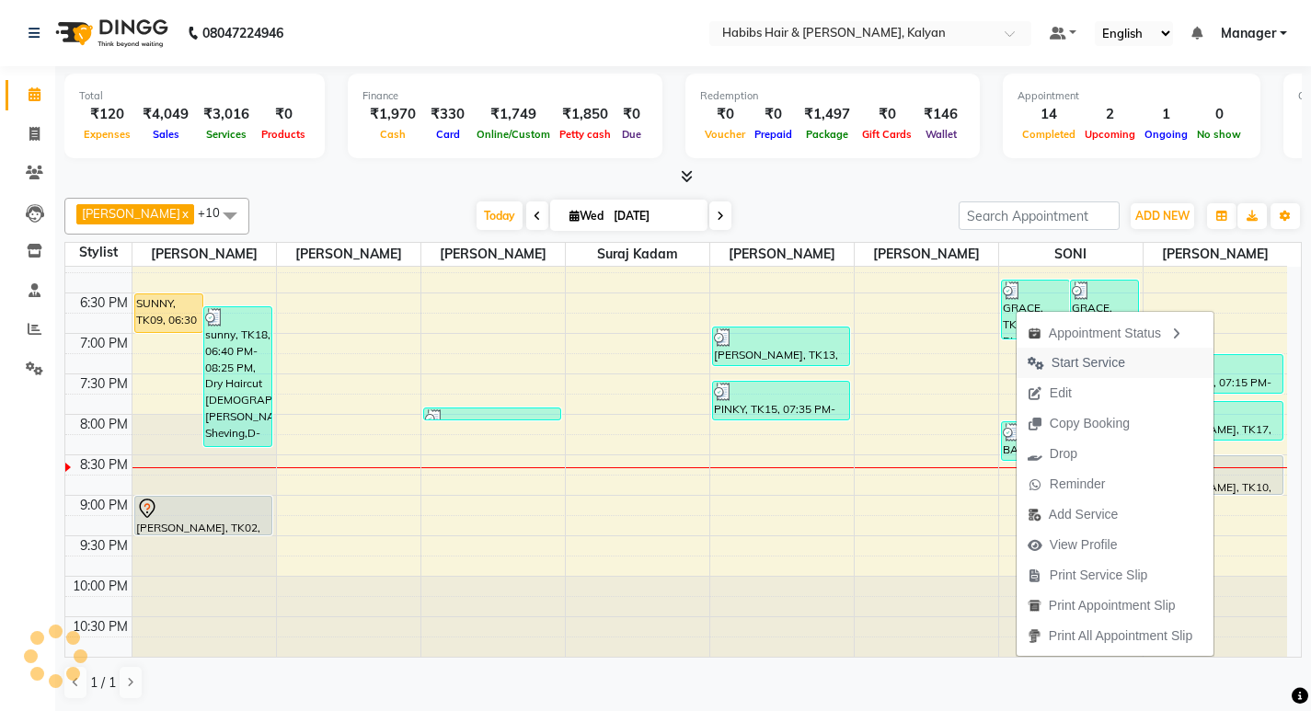
click at [1078, 359] on span "Start Service" at bounding box center [1089, 362] width 74 height 19
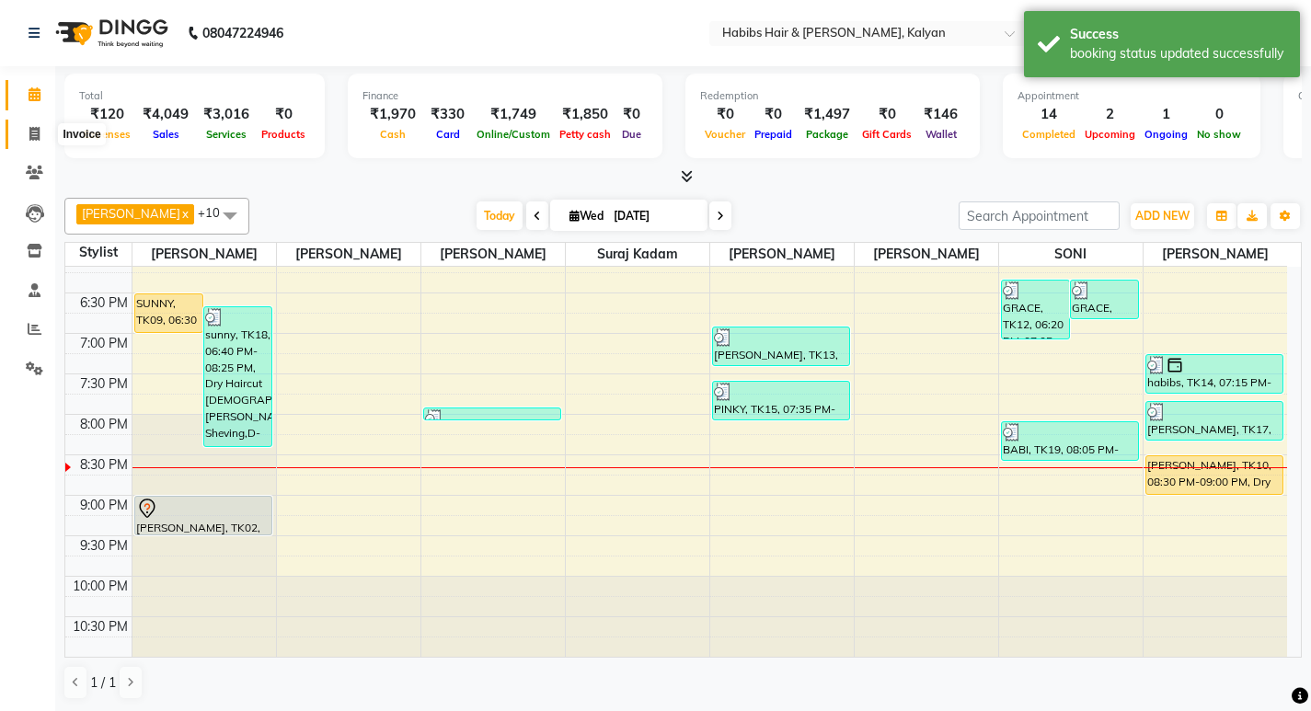
click at [26, 130] on span at bounding box center [34, 134] width 32 height 21
select select "8185"
select select "service"
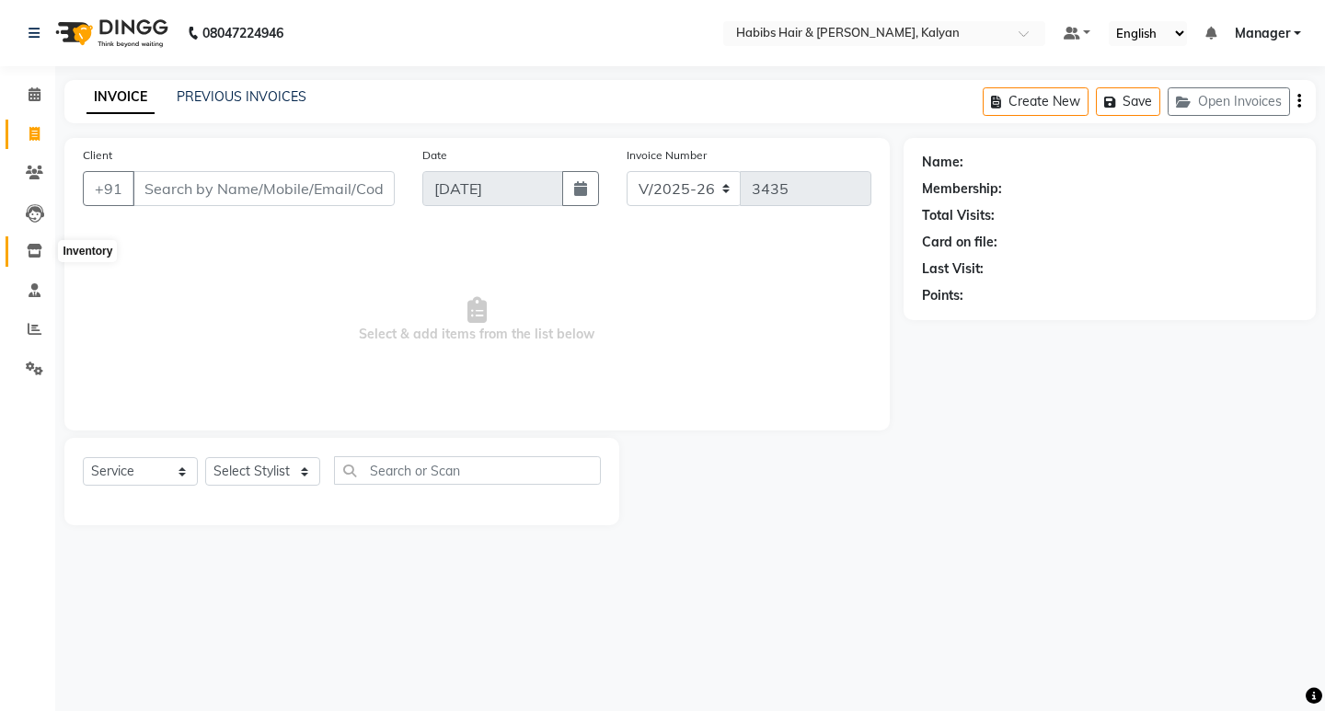
click at [38, 260] on span at bounding box center [34, 251] width 32 height 21
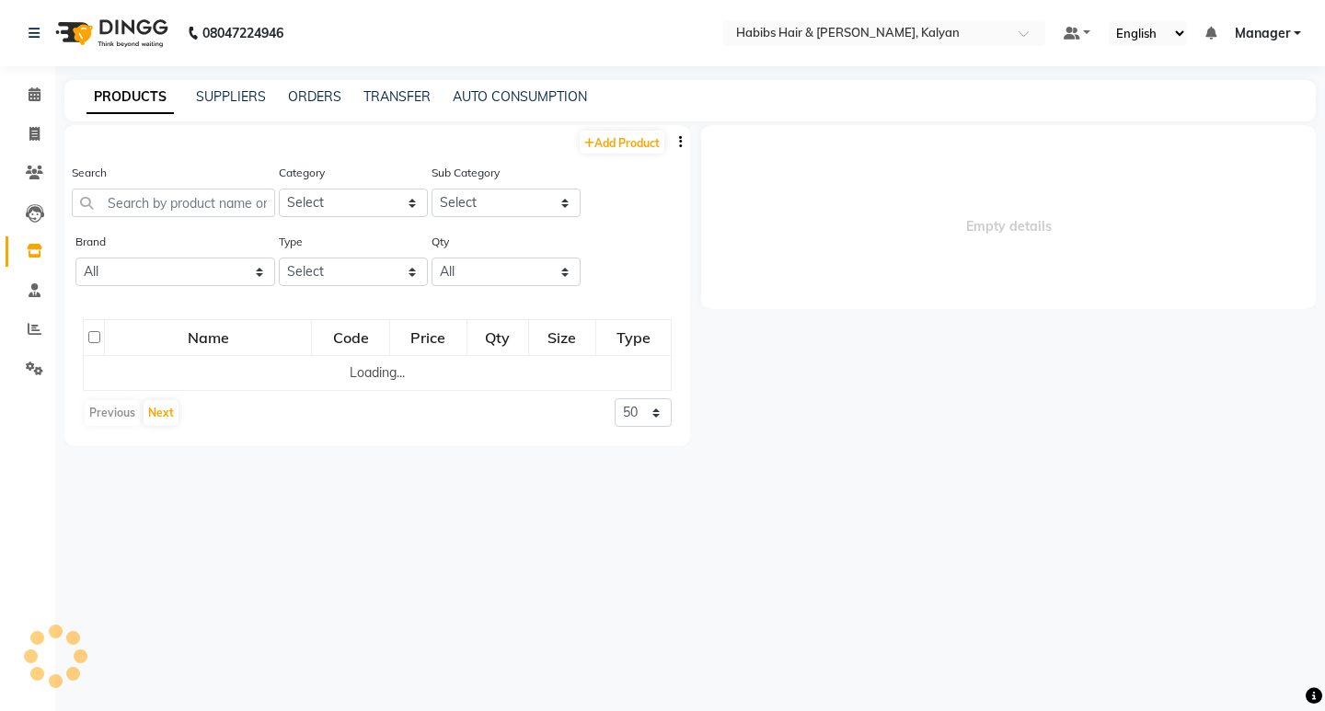
select select
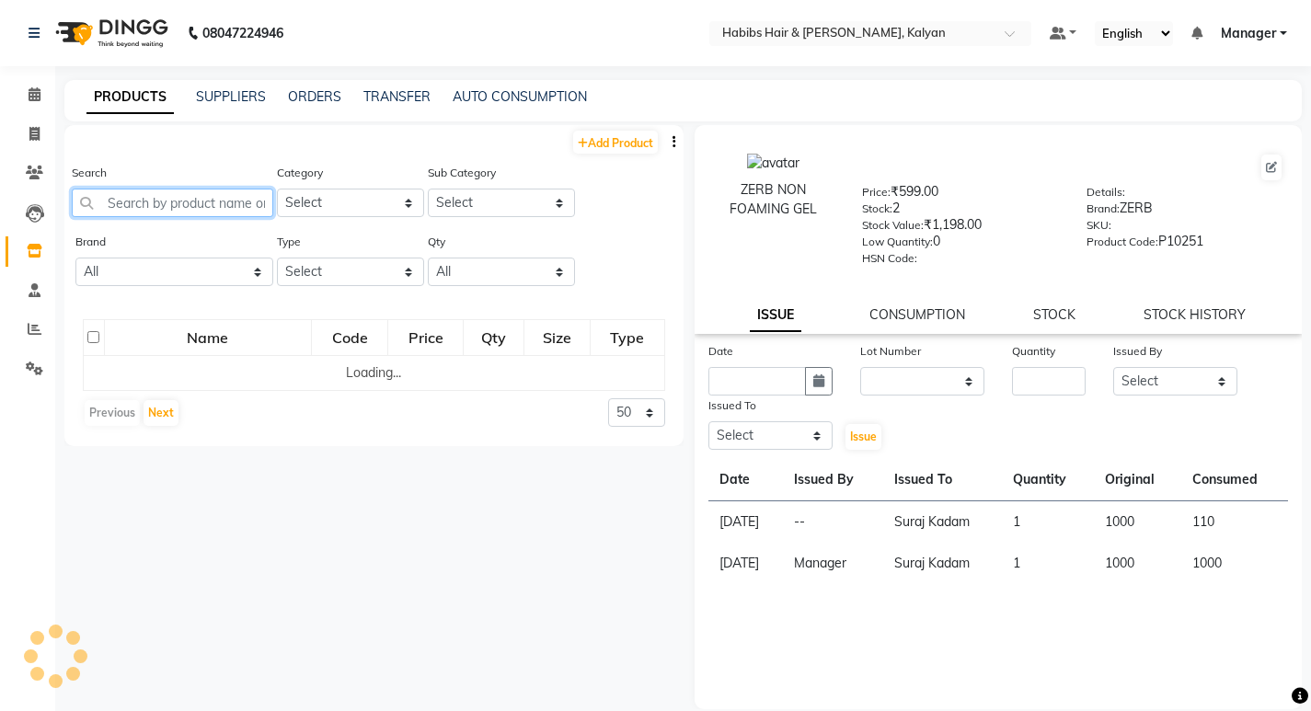
click at [227, 204] on input "text" at bounding box center [173, 203] width 202 height 29
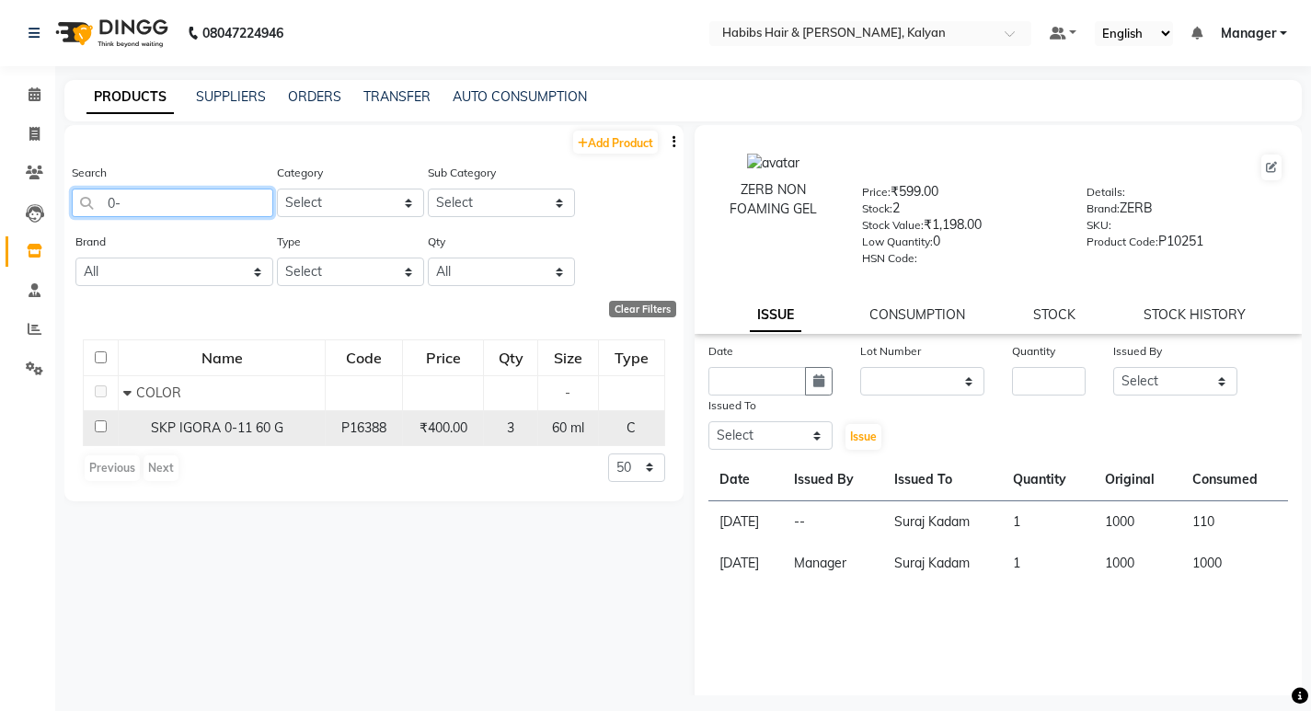
type input "0"
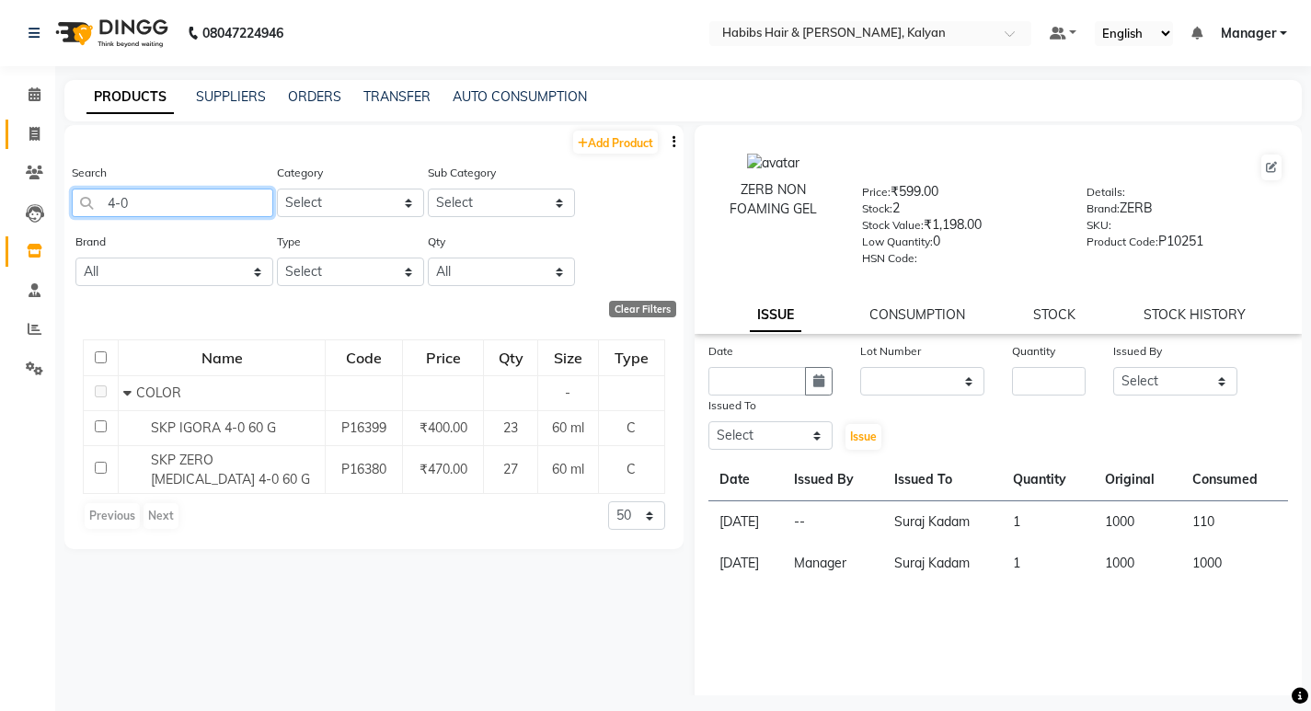
type input "4-0"
click at [40, 147] on link "Invoice" at bounding box center [28, 135] width 44 height 30
select select "8185"
select select "service"
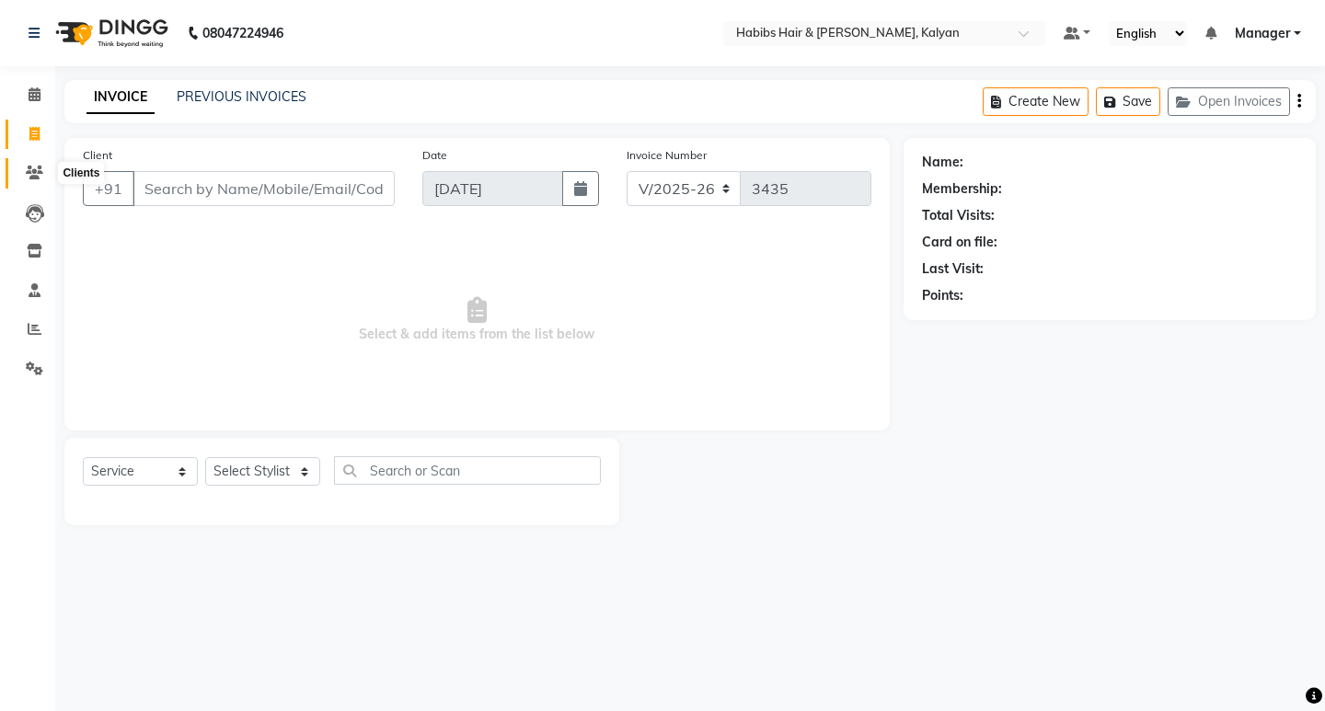
click at [43, 167] on span at bounding box center [34, 173] width 32 height 21
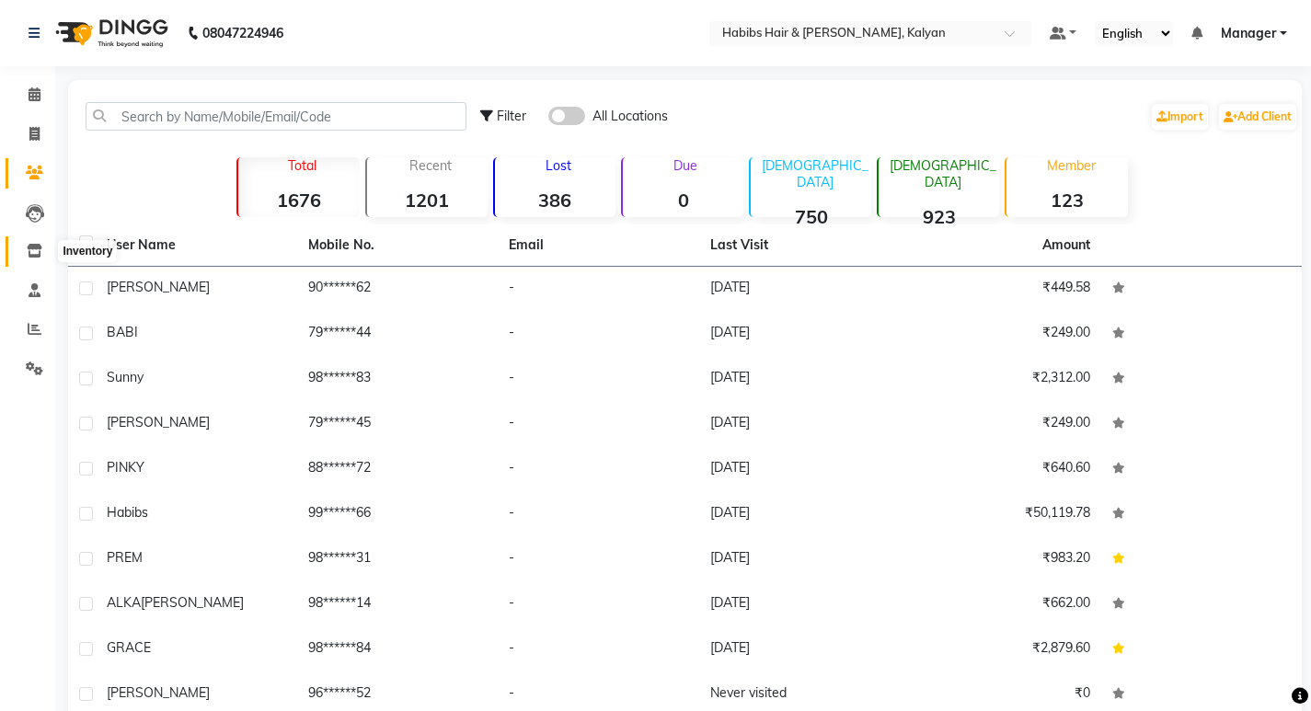
click at [22, 246] on span at bounding box center [34, 251] width 32 height 21
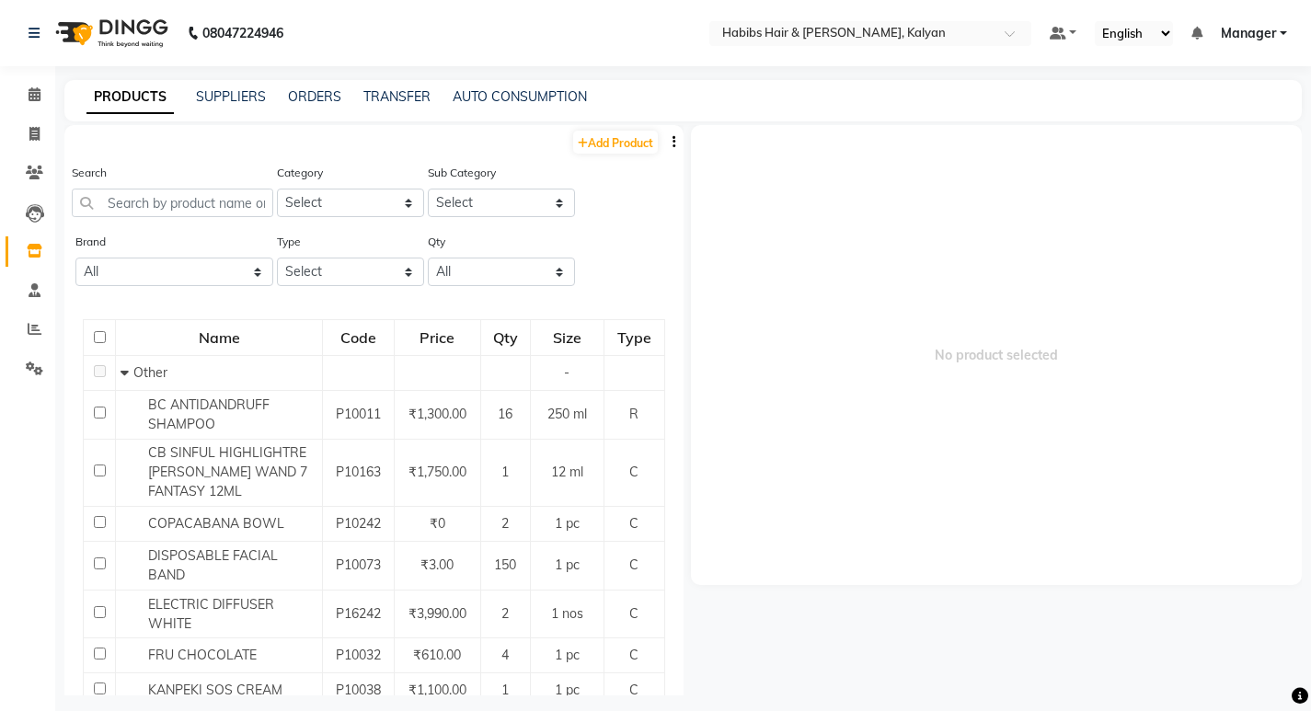
click at [595, 136] on link "Add Product" at bounding box center [615, 142] width 85 height 23
select select "true"
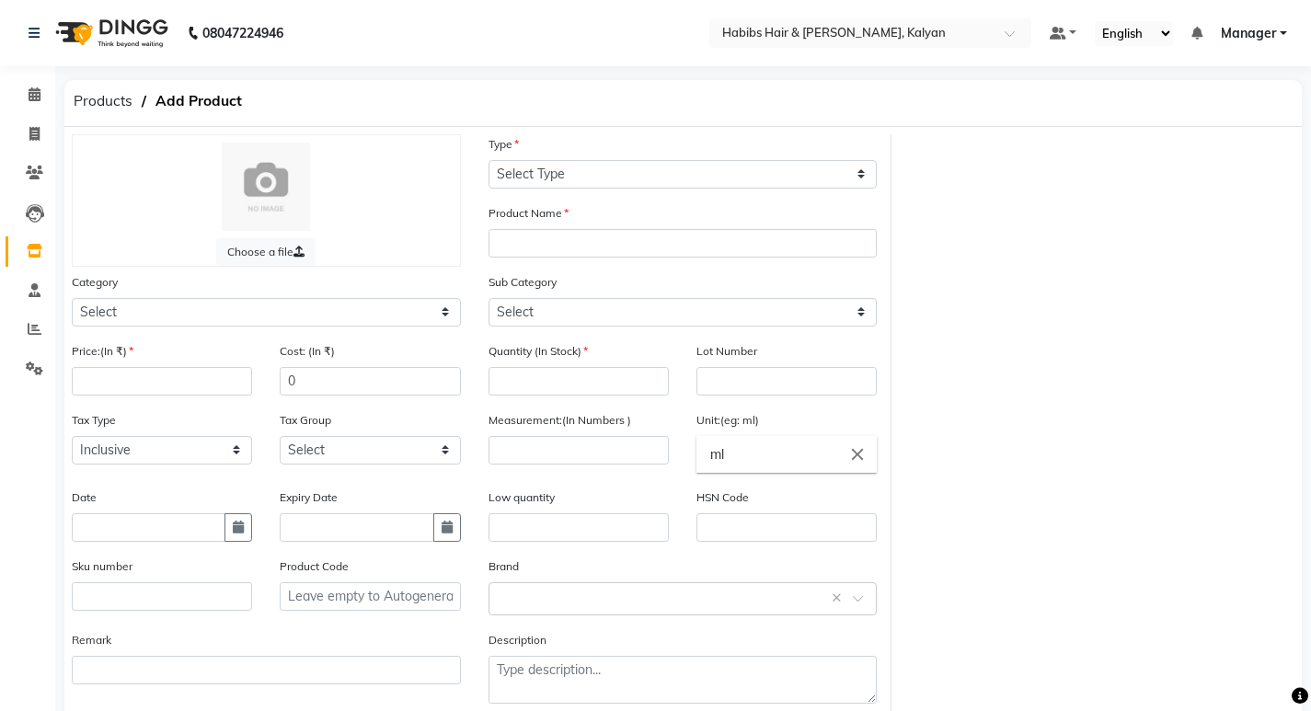
click at [960, 306] on div "Choose a file Type Select Type Both Retail Consumable Product Name Category Sel…" at bounding box center [683, 426] width 1251 height 584
click at [401, 300] on select "Select Hair Skin Makeup Personal Care Appliances Beard Waxing Disposable Thread…" at bounding box center [266, 312] width 389 height 29
click at [72, 298] on select "Select Hair Skin Makeup Personal Care Appliances Beard Waxing Disposable Thread…" at bounding box center [266, 312] width 389 height 29
click at [285, 308] on select "Select Hair Skin Makeup Personal Care Appliances Beard Waxing Disposable Thread…" at bounding box center [266, 312] width 389 height 29
select select "1436701100"
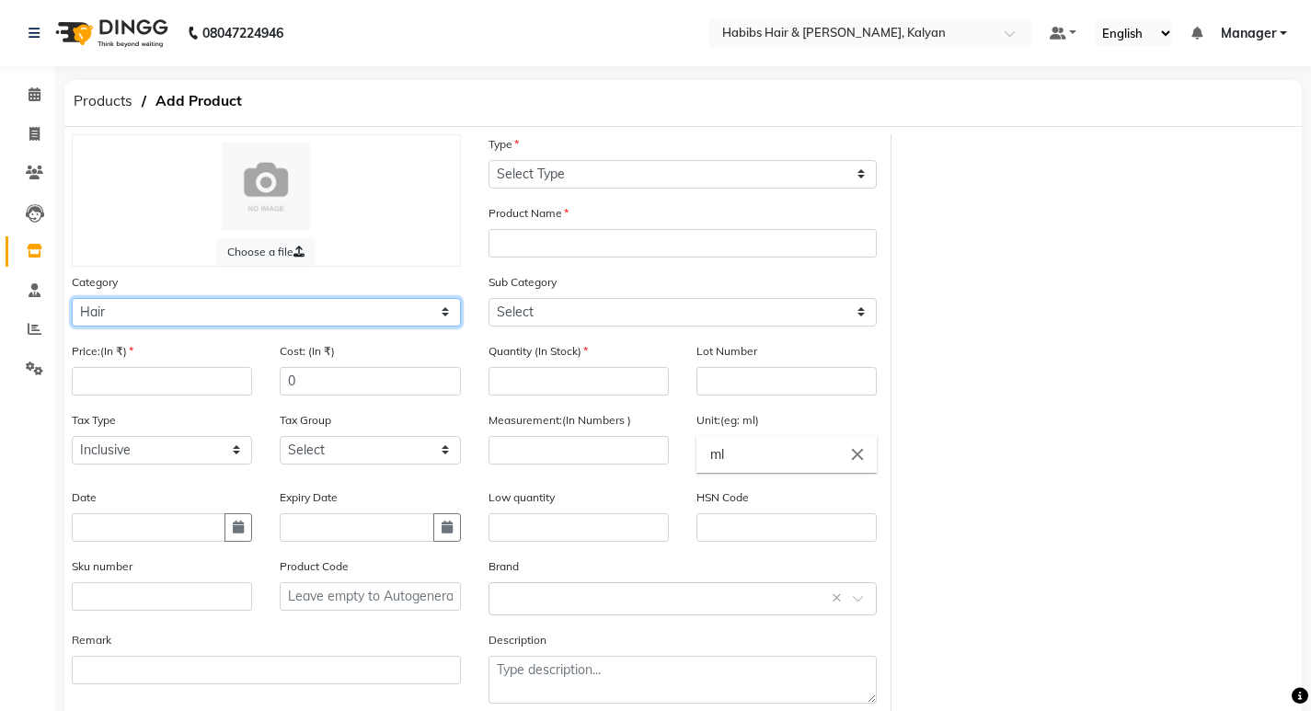
click at [72, 298] on select "Select Hair Skin Makeup Personal Care Appliances Beard Waxing Disposable Thread…" at bounding box center [266, 312] width 389 height 29
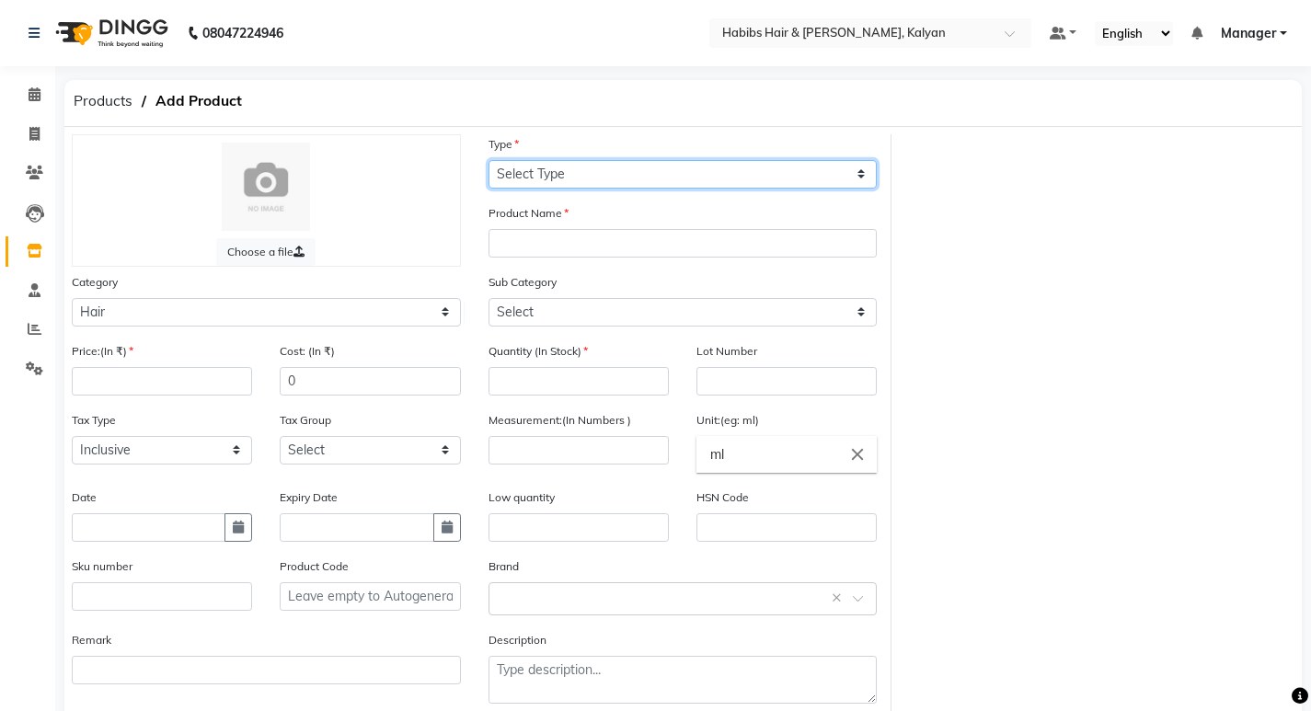
click at [648, 177] on select "Select Type Both Retail Consumable" at bounding box center [683, 174] width 389 height 29
select select "C"
click at [489, 160] on select "Select Type Both Retail Consumable" at bounding box center [683, 174] width 389 height 29
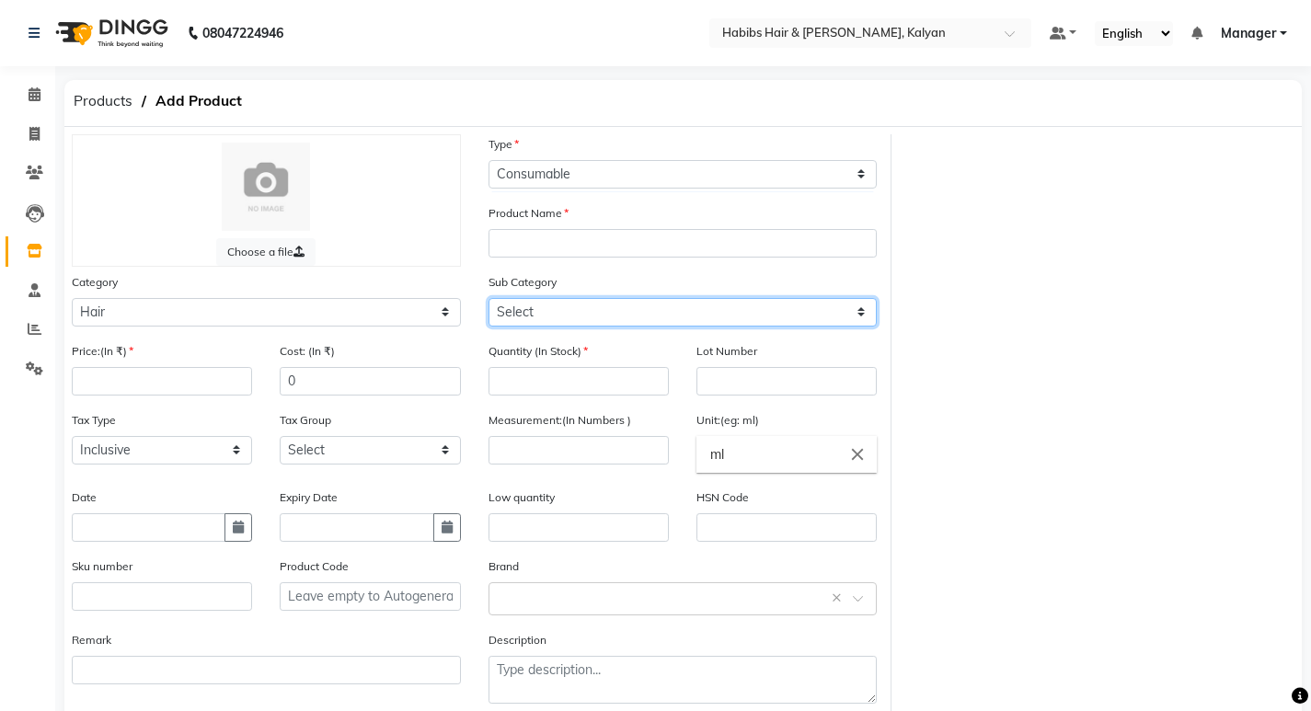
click at [601, 315] on select "Select Shampoo Conditioner Cream Mask Oil Serum Color Appliances Treatment Styl…" at bounding box center [683, 312] width 389 height 29
select select "1436701109"
click at [489, 298] on select "Select Shampoo Conditioner Cream Mask Oil Serum Color Appliances Treatment Styl…" at bounding box center [683, 312] width 389 height 29
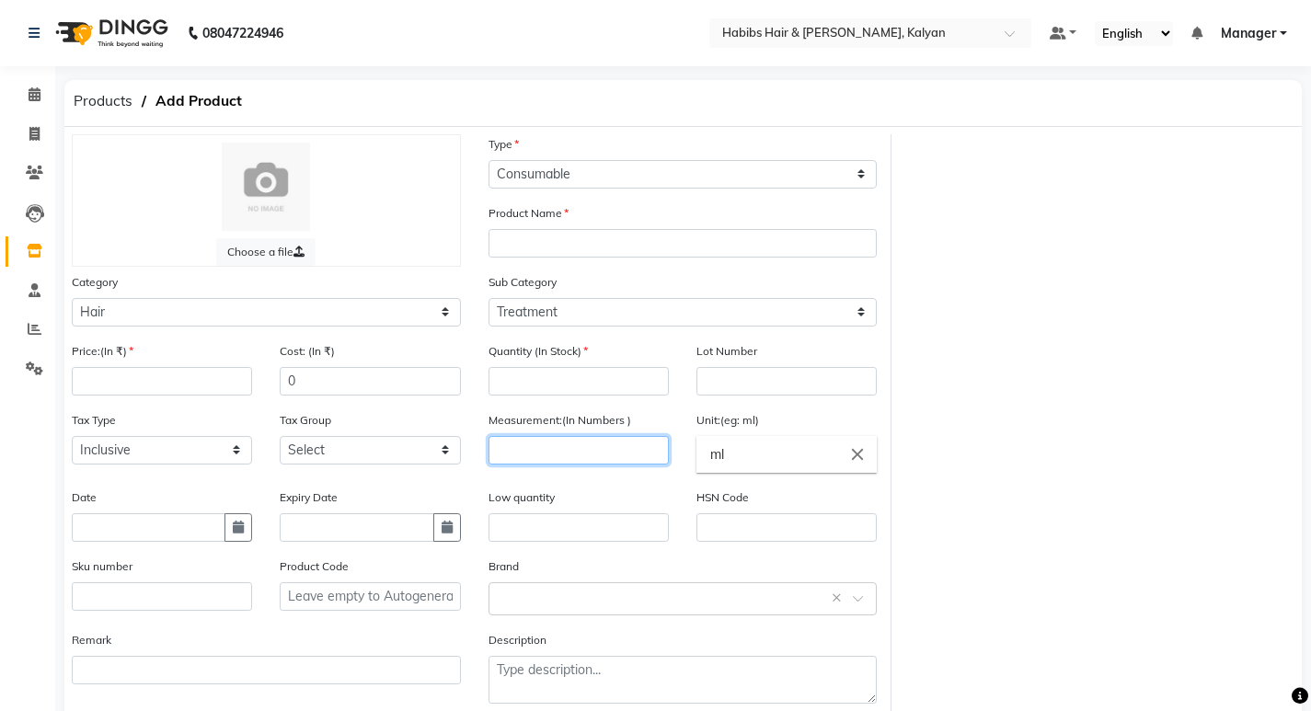
click at [584, 454] on input "number" at bounding box center [579, 450] width 180 height 29
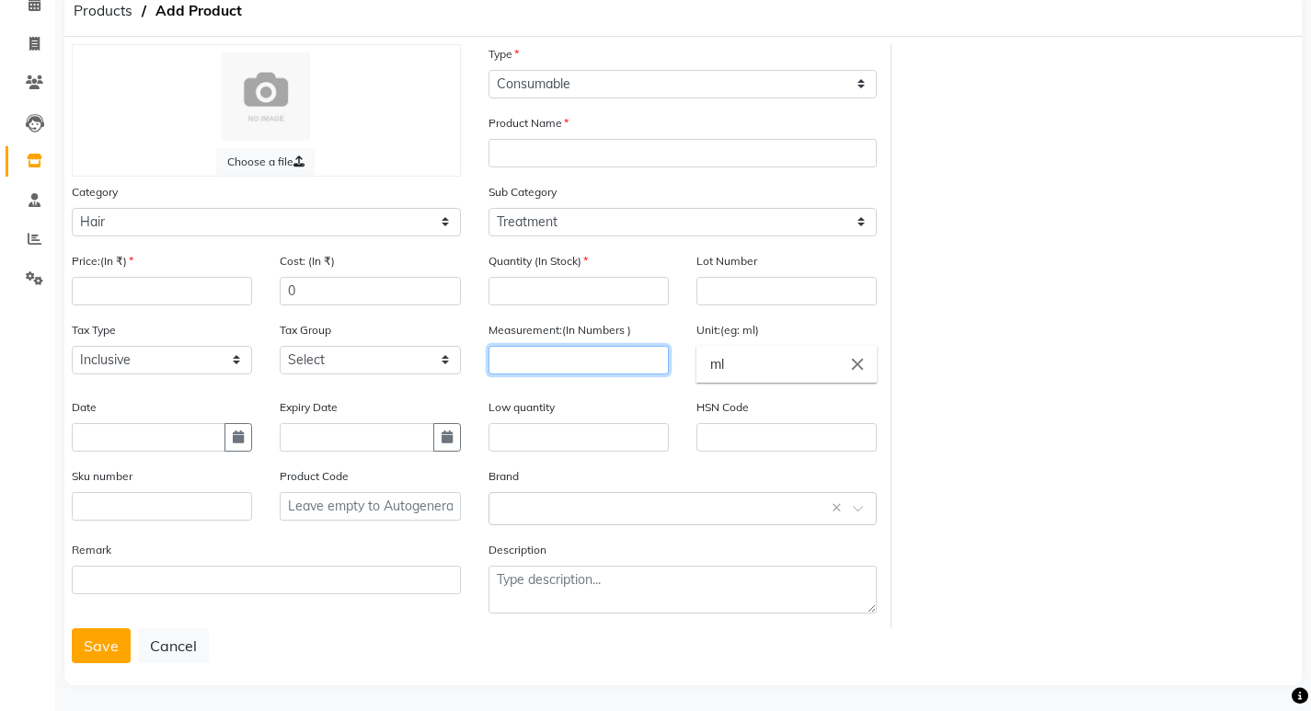
scroll to position [96, 0]
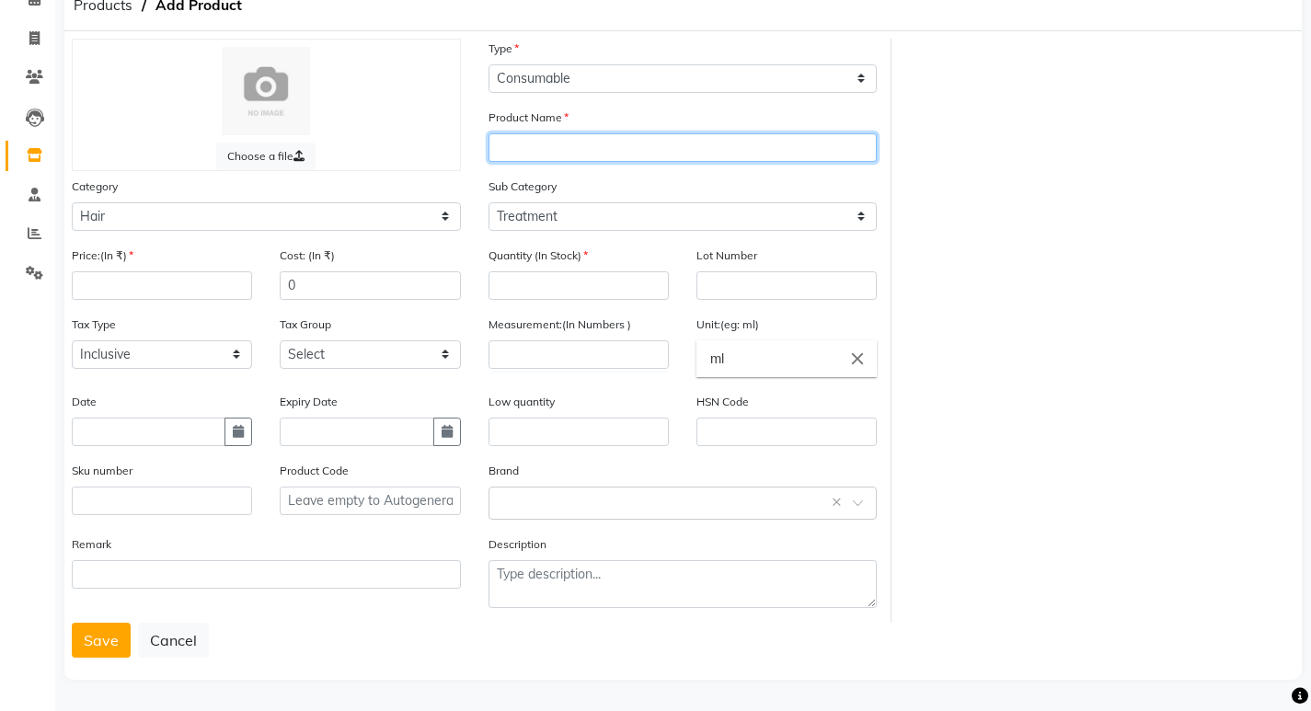
click at [599, 142] on input "text" at bounding box center [683, 147] width 389 height 29
type input "B"
type input "COPA CABANA BOTOX PROTIN"
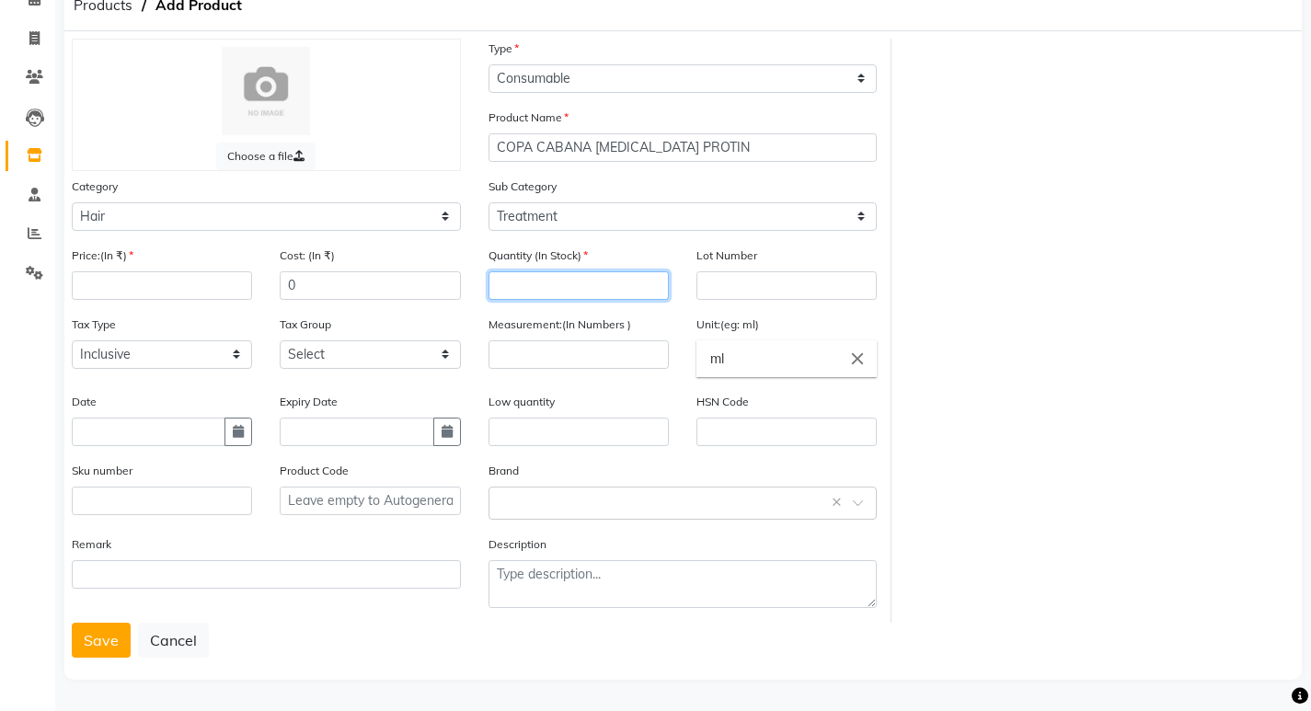
click at [623, 299] on input "number" at bounding box center [579, 285] width 180 height 29
type input "0"
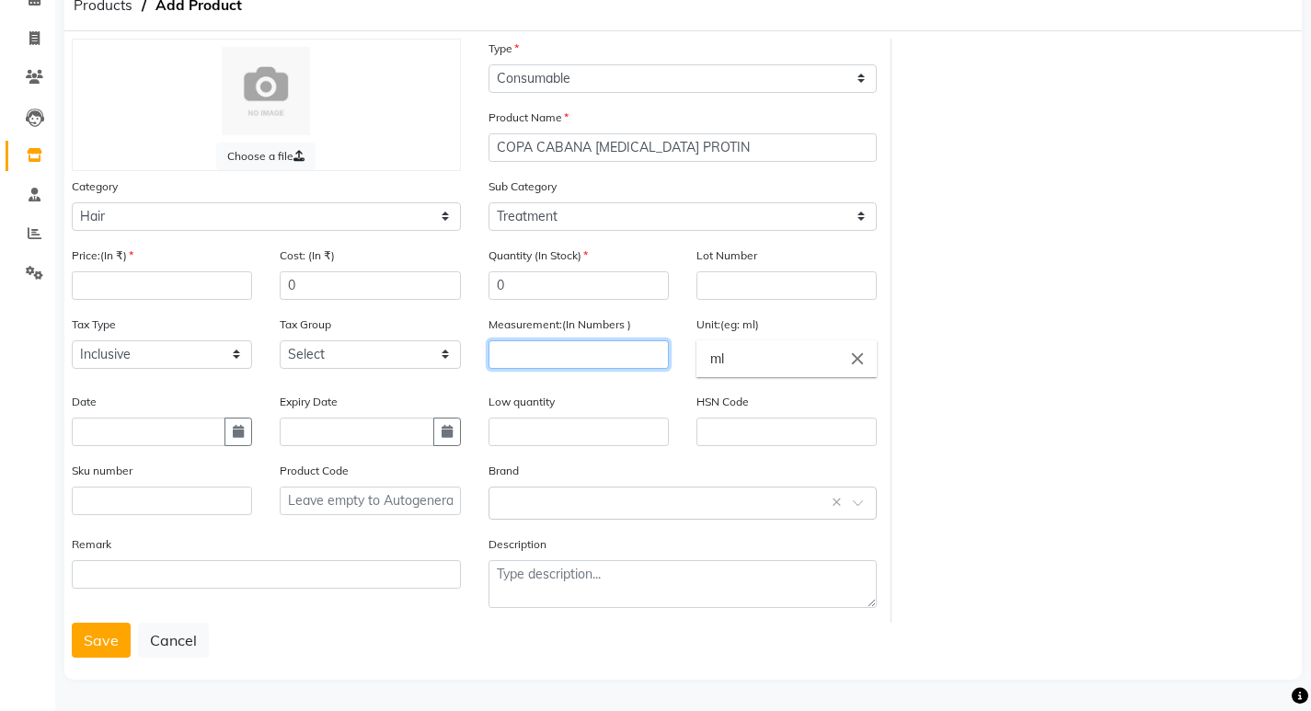
click at [582, 352] on input "number" at bounding box center [579, 355] width 180 height 29
type input "1000"
click at [167, 426] on input "text" at bounding box center [149, 432] width 154 height 29
select select "9"
select select "2025"
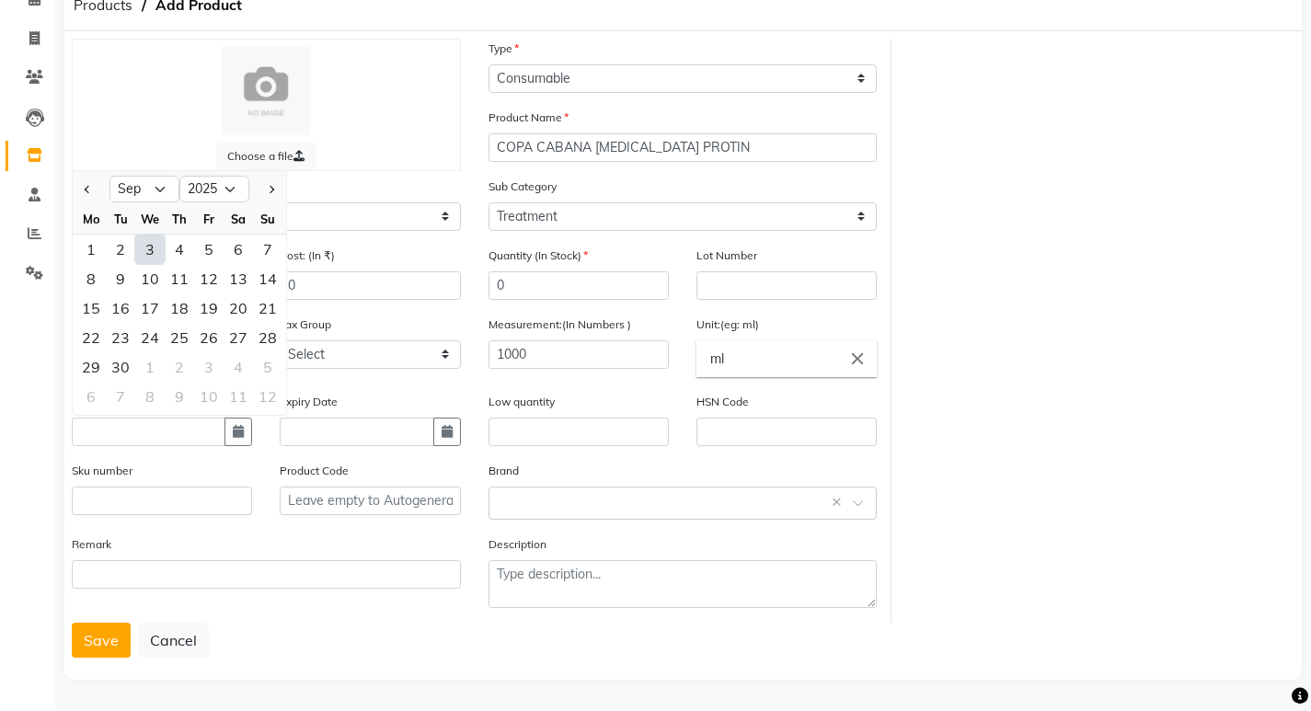
click at [152, 245] on div "3" at bounding box center [149, 249] width 29 height 29
type input "[DATE]"
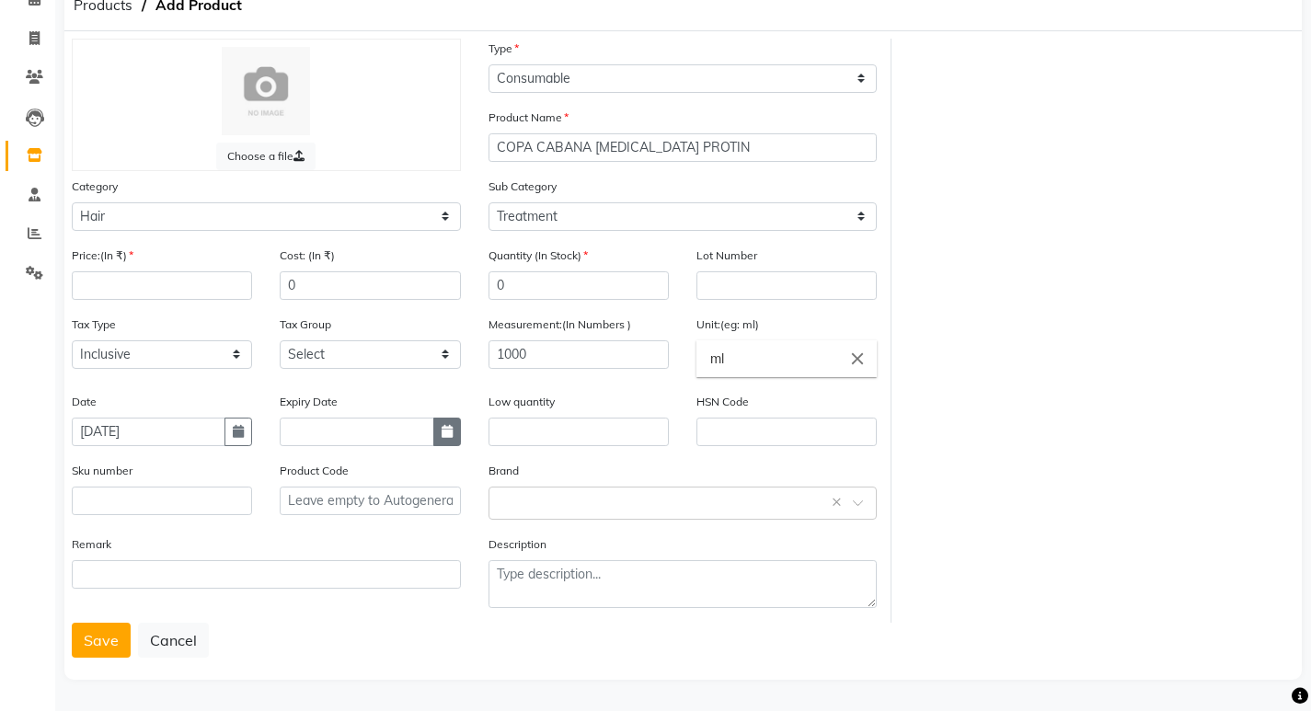
click at [446, 432] on icon "button" at bounding box center [447, 431] width 11 height 13
select select "9"
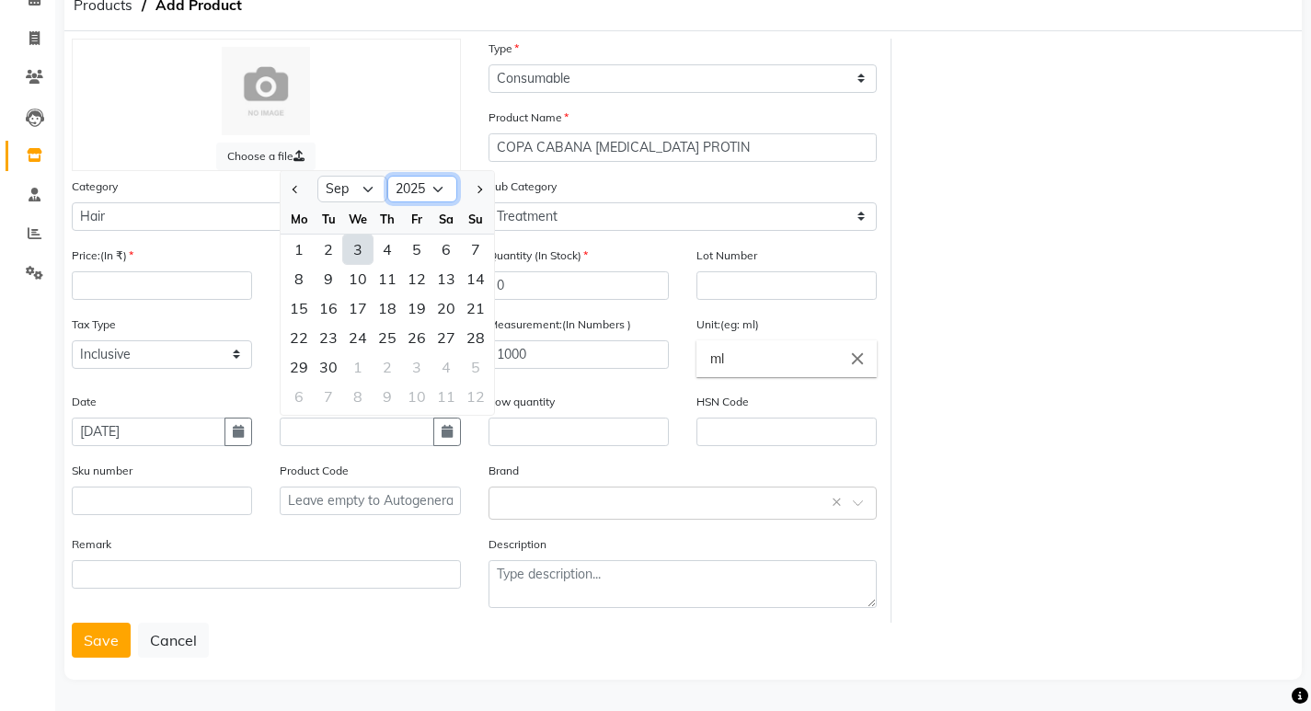
click at [428, 194] on select "2015 2016 2017 2018 2019 2020 2021 2022 2023 2024 2025 2026 2027 2028 2029 2030…" at bounding box center [422, 190] width 70 height 28
select select "2028"
click at [387, 176] on select "2015 2016 2017 2018 2019 2020 2021 2022 2023 2024 2025 2026 2027 2028 2029 2030…" at bounding box center [422, 190] width 70 height 28
click at [365, 194] on select "Jan Feb Mar Apr May Jun Jul Aug Sep Oct Nov Dec" at bounding box center [352, 190] width 70 height 28
select select "2"
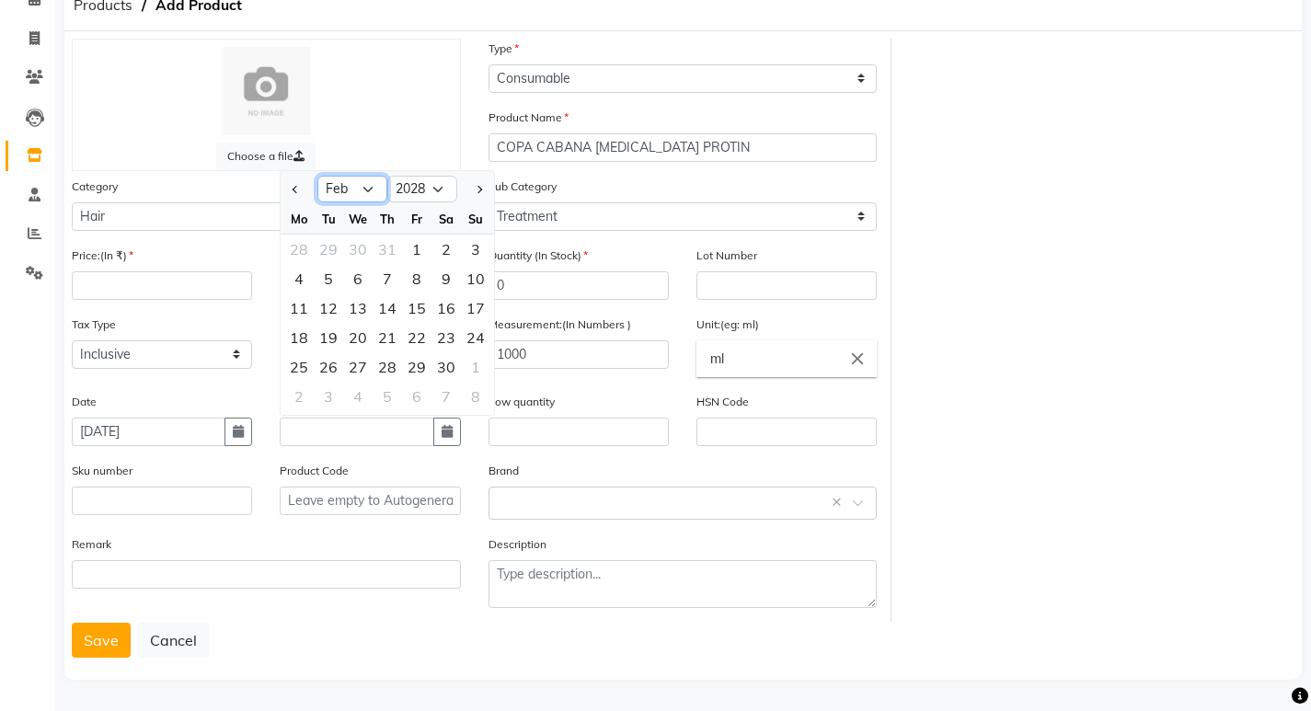
click at [317, 176] on select "Jan Feb Mar Apr May Jun Jul Aug Sep Oct Nov Dec" at bounding box center [352, 190] width 70 height 28
click at [307, 358] on div "28" at bounding box center [298, 366] width 29 height 29
type input "28-02-2028"
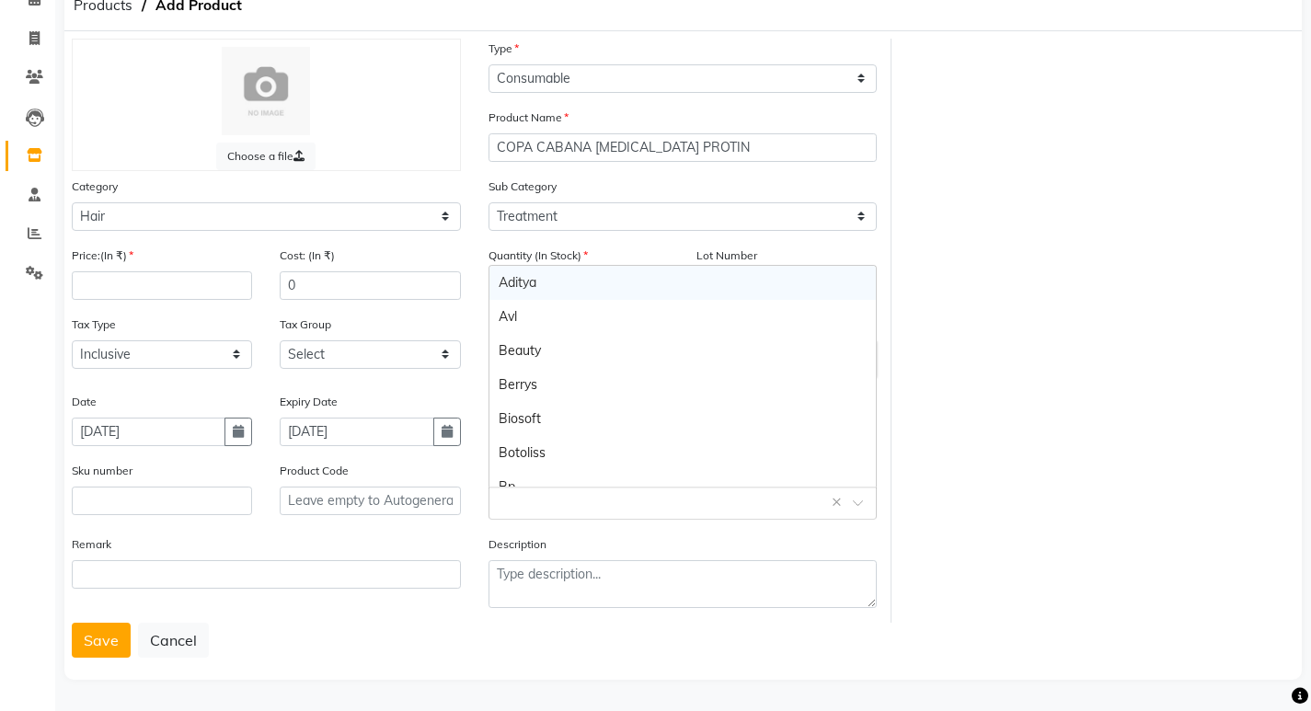
click at [597, 514] on div "Select brand or add custom brand ×" at bounding box center [683, 503] width 389 height 33
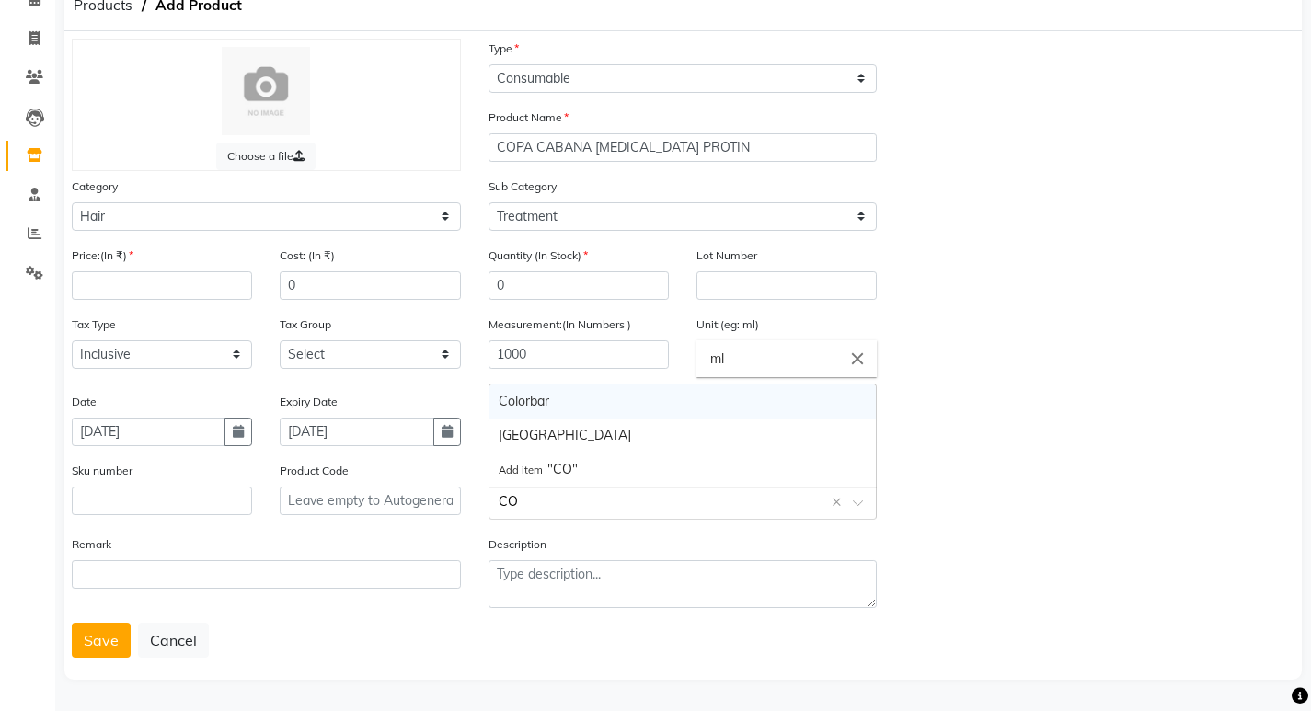
type input "COP"
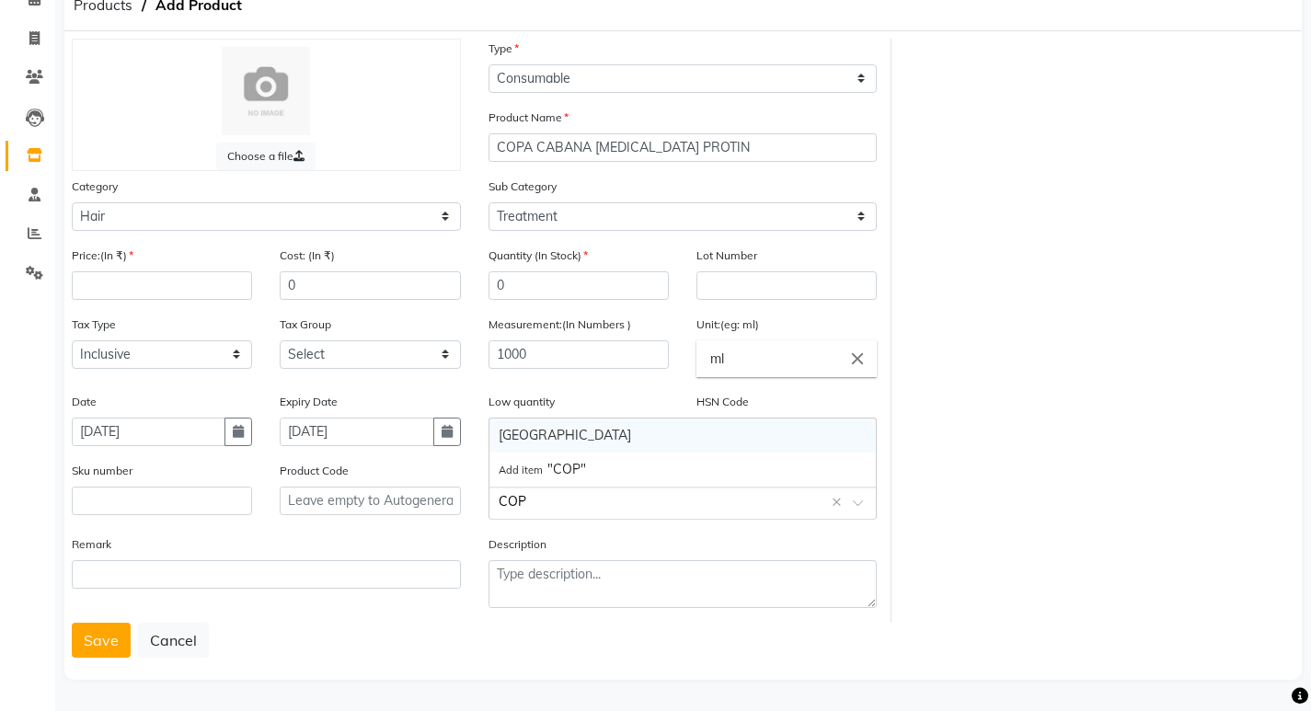
click at [585, 429] on div "Copacabana" at bounding box center [683, 436] width 387 height 34
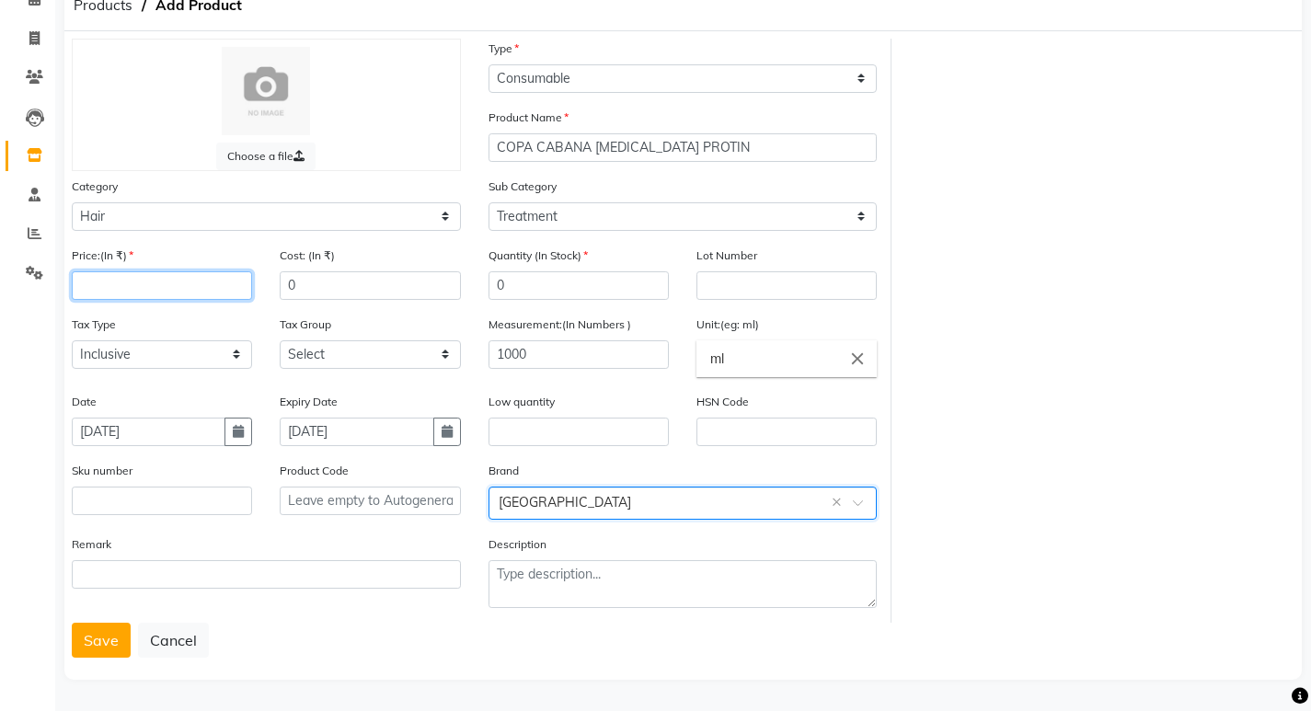
click at [157, 278] on input "number" at bounding box center [162, 285] width 180 height 29
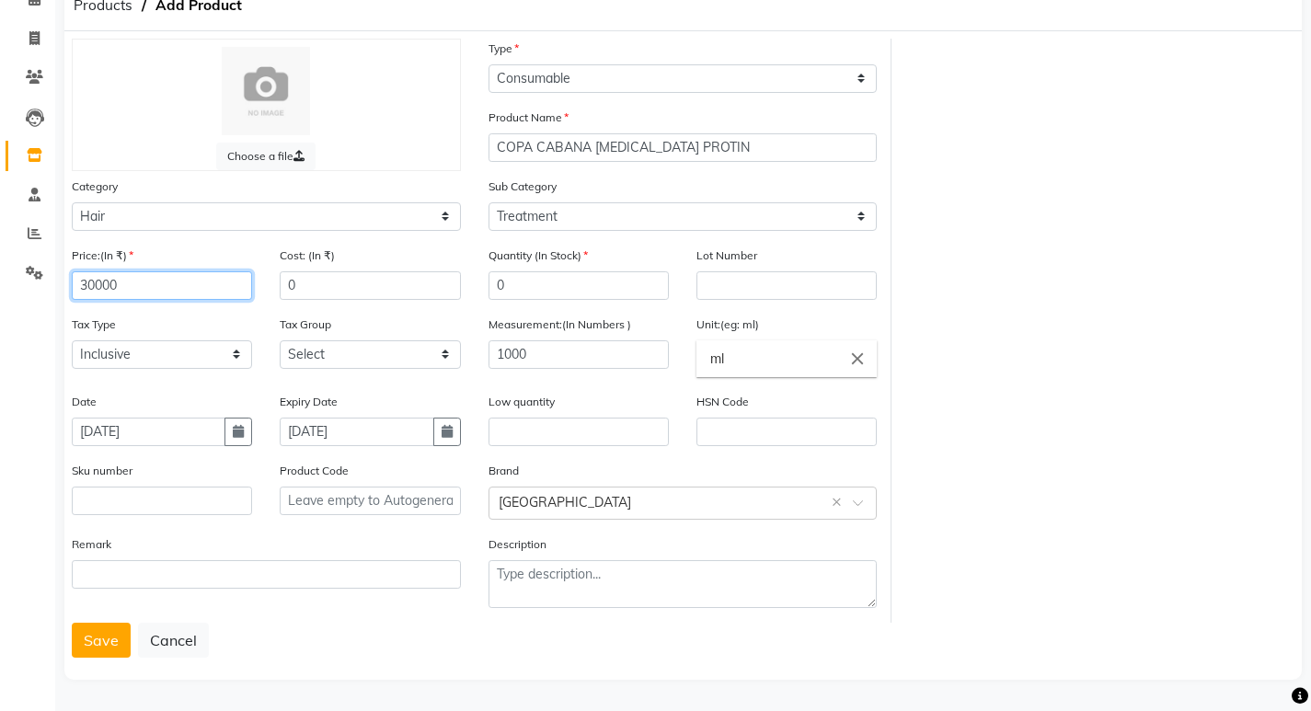
click at [94, 284] on input "30000" at bounding box center [162, 285] width 180 height 29
type input "30000"
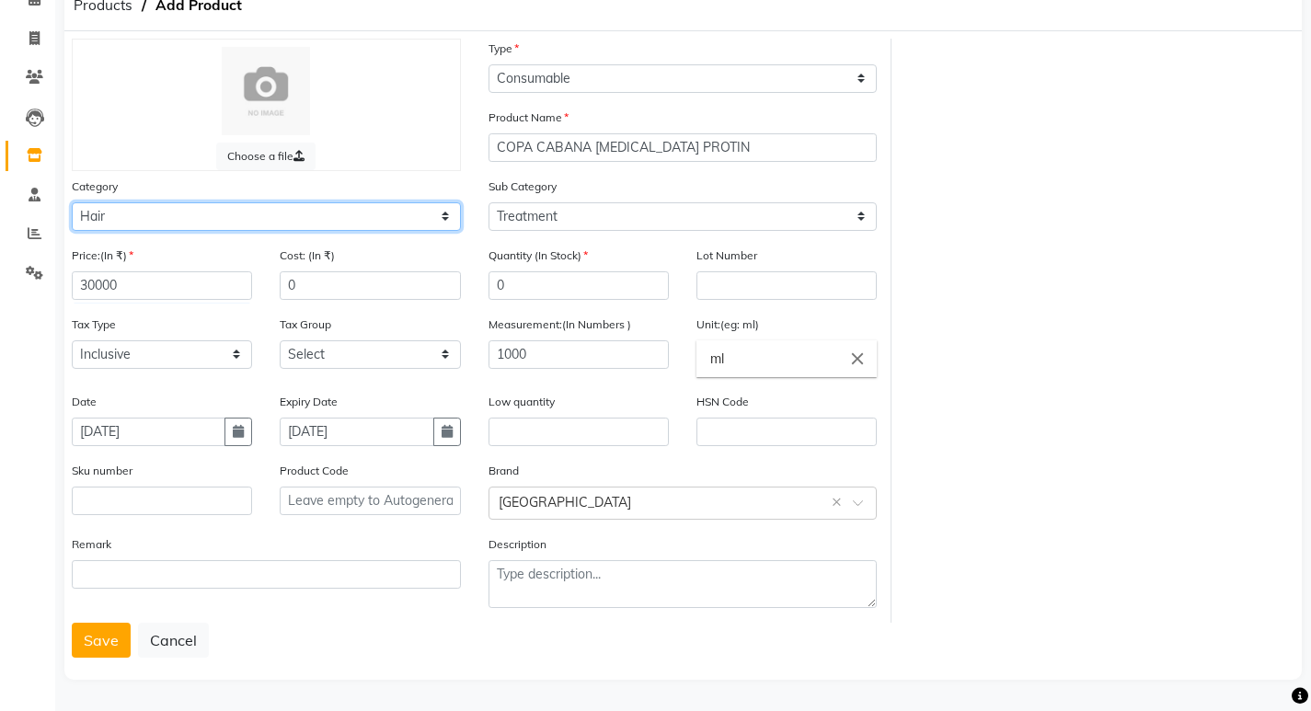
click at [240, 214] on select "Select Hair Skin Makeup Personal Care Appliances Beard Waxing Disposable Thread…" at bounding box center [266, 216] width 389 height 29
select select "1436703850"
click at [72, 202] on select "Select Hair Skin Makeup Personal Care Appliances Beard Waxing Disposable Thread…" at bounding box center [266, 216] width 389 height 29
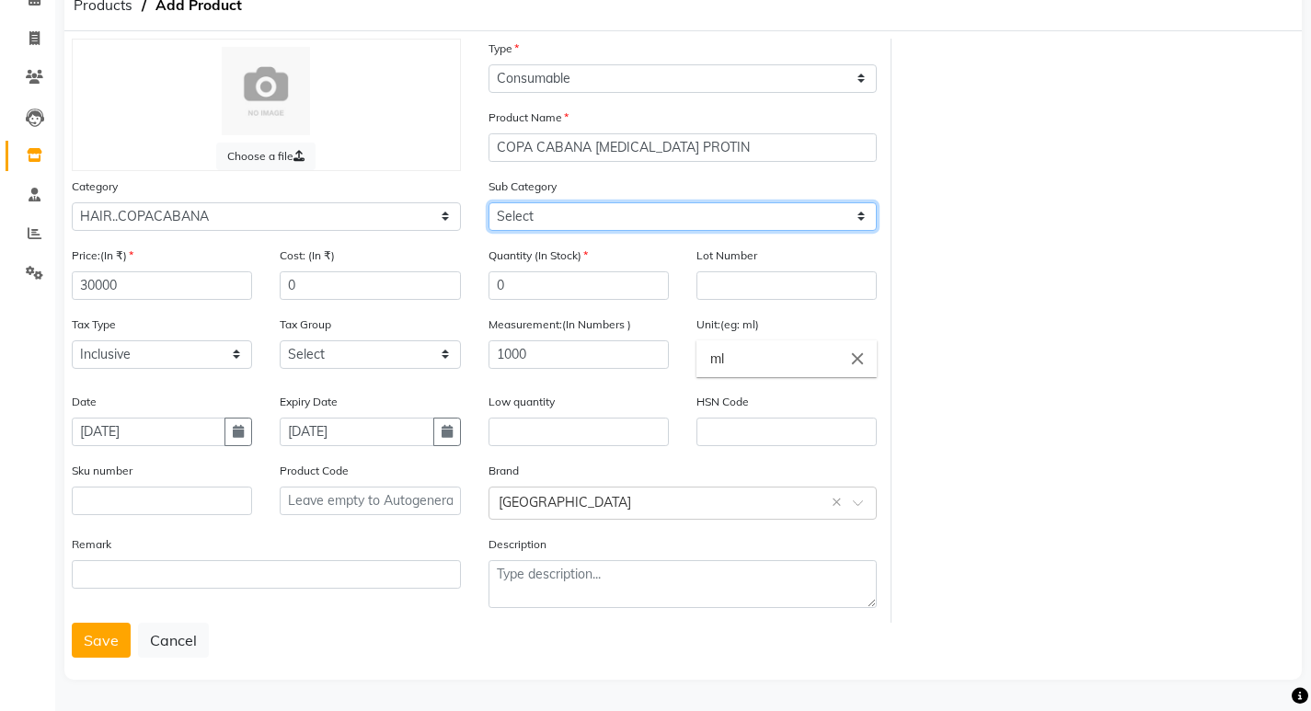
click at [553, 207] on select "Select TREATMENT" at bounding box center [683, 216] width 389 height 29
select select "14367038501"
click at [489, 202] on select "Select TREATMENT" at bounding box center [683, 216] width 389 height 29
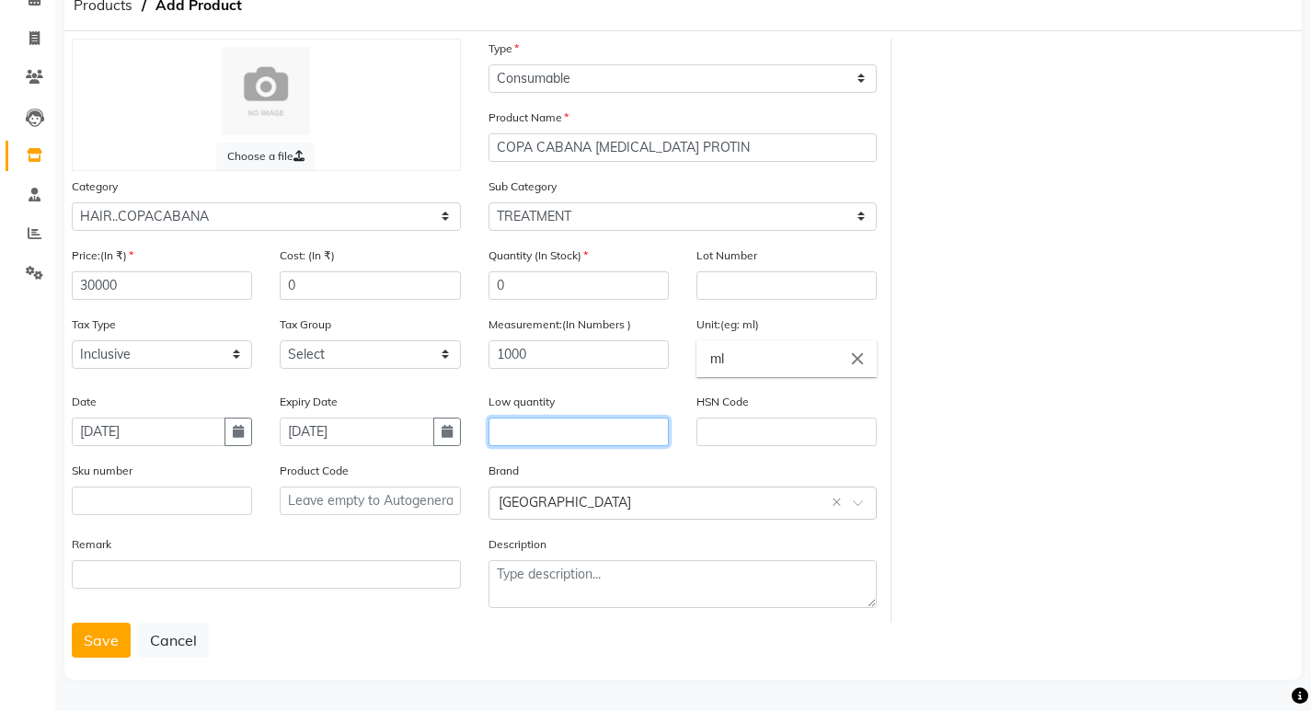
click at [560, 441] on input "text" at bounding box center [579, 432] width 180 height 29
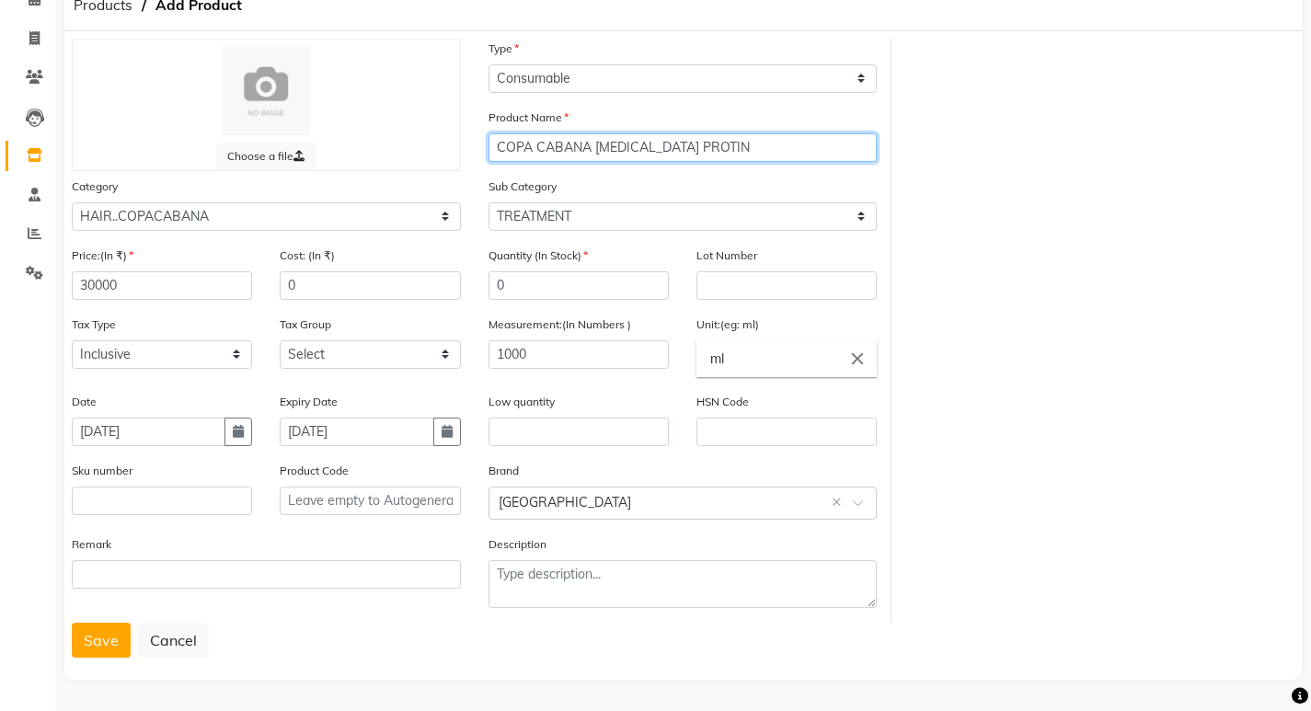
click at [696, 146] on input "COPA CABANA BOTOX PROTIN" at bounding box center [683, 147] width 389 height 29
type input "COPA CABANA BOTOX PROTIN TRETMENT"
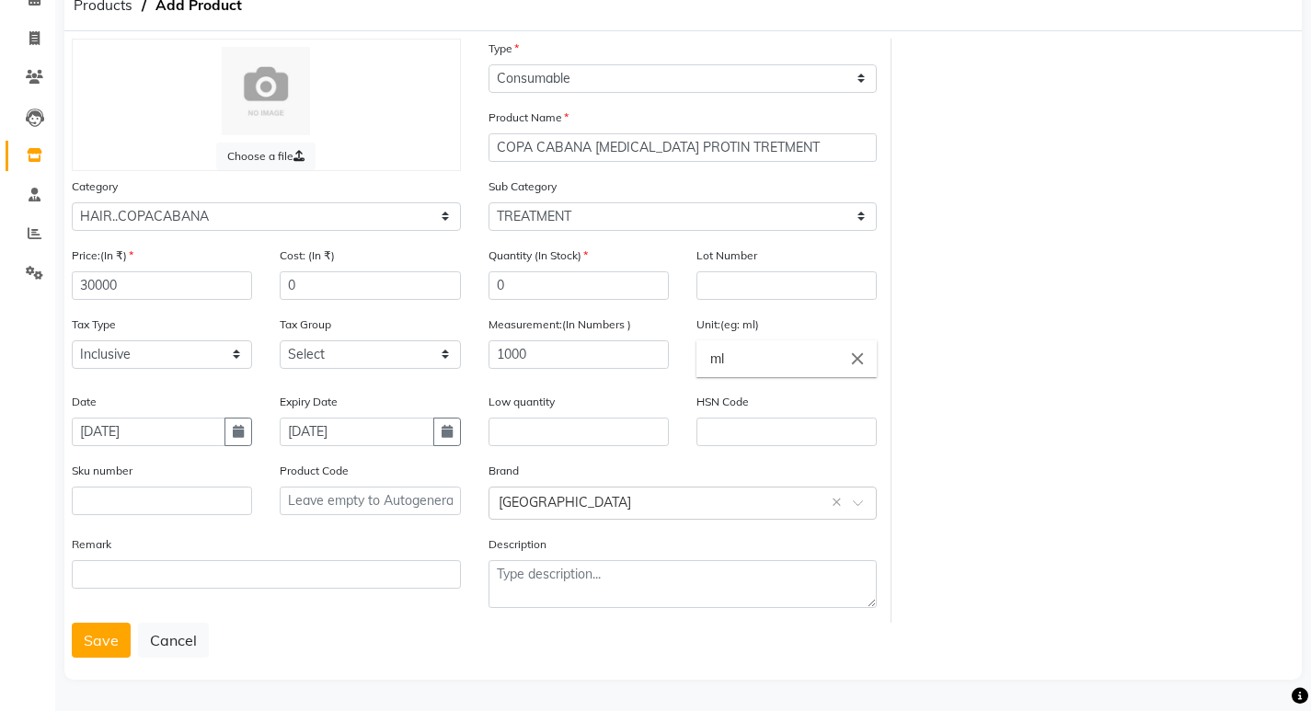
click at [1137, 470] on div "Choose a file Type Select Type Both Retail Consumable Product Name COPA CABANA …" at bounding box center [683, 331] width 1251 height 584
click at [558, 438] on input "text" at bounding box center [579, 432] width 180 height 29
click at [72, 632] on button "Save" at bounding box center [101, 640] width 59 height 35
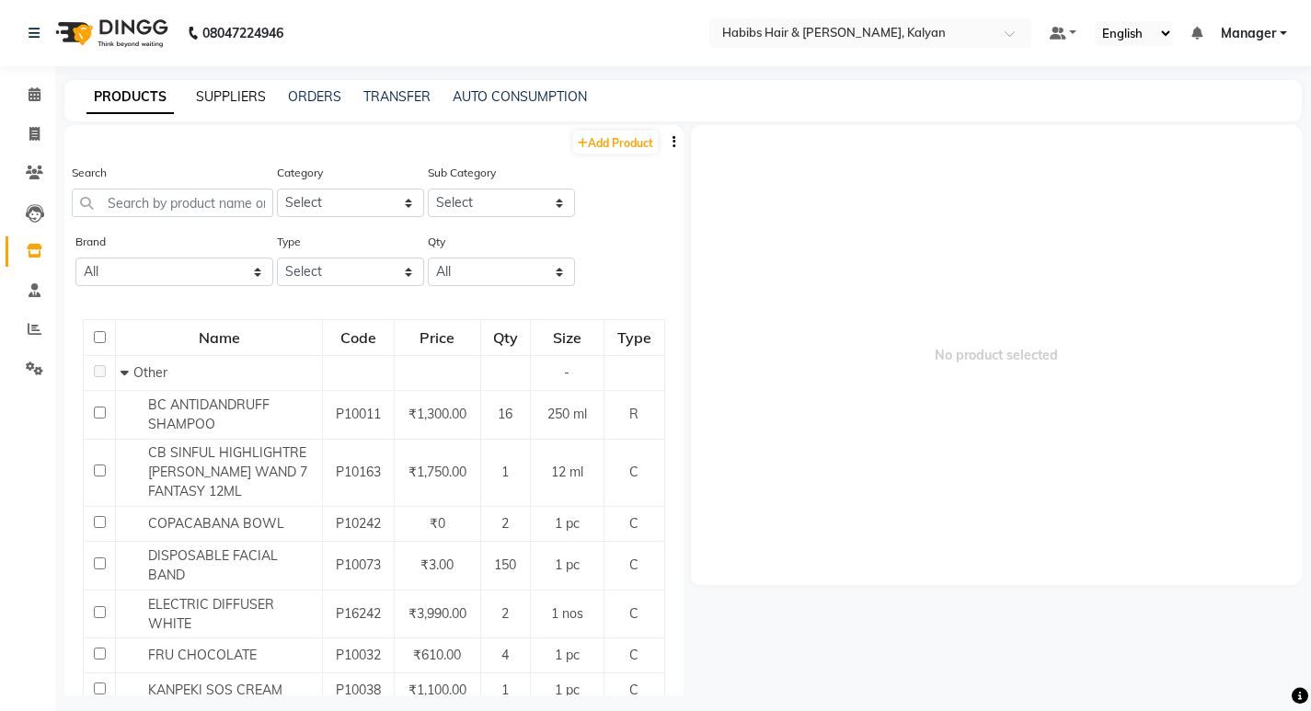
click at [237, 88] on link "SUPPLIERS" at bounding box center [231, 96] width 70 height 17
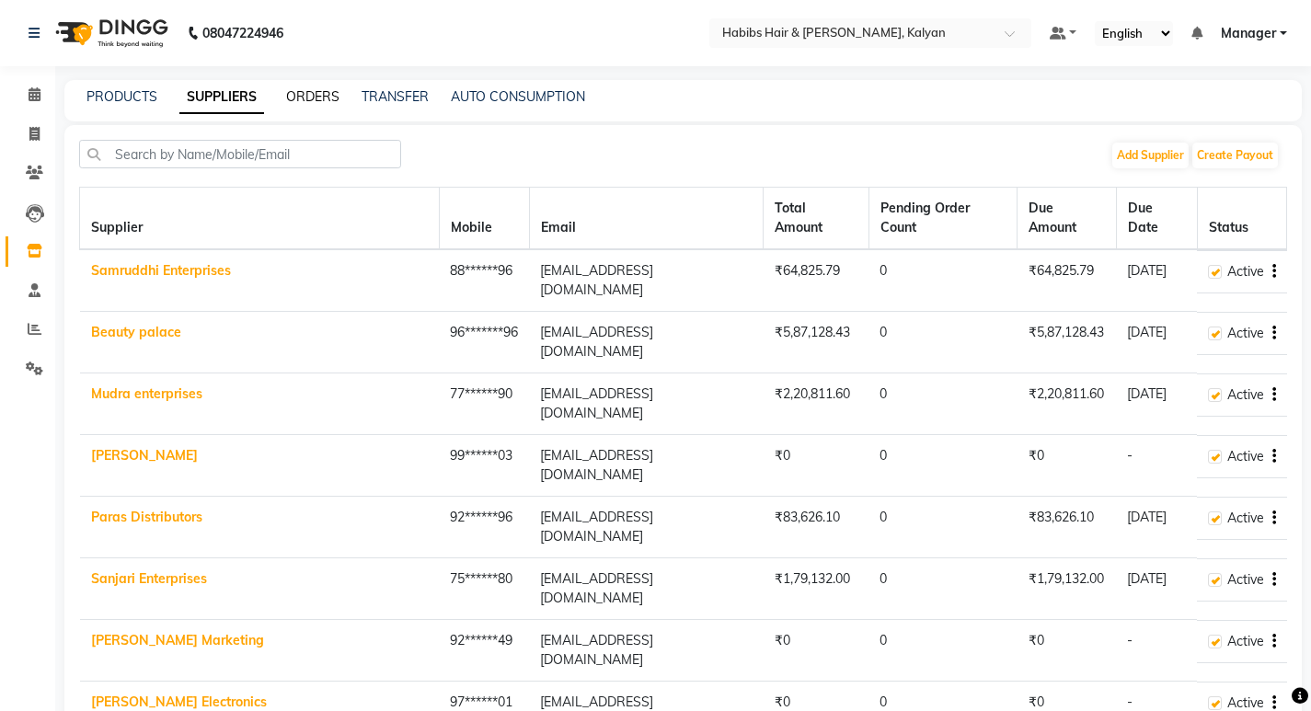
click at [324, 92] on link "ORDERS" at bounding box center [312, 96] width 53 height 17
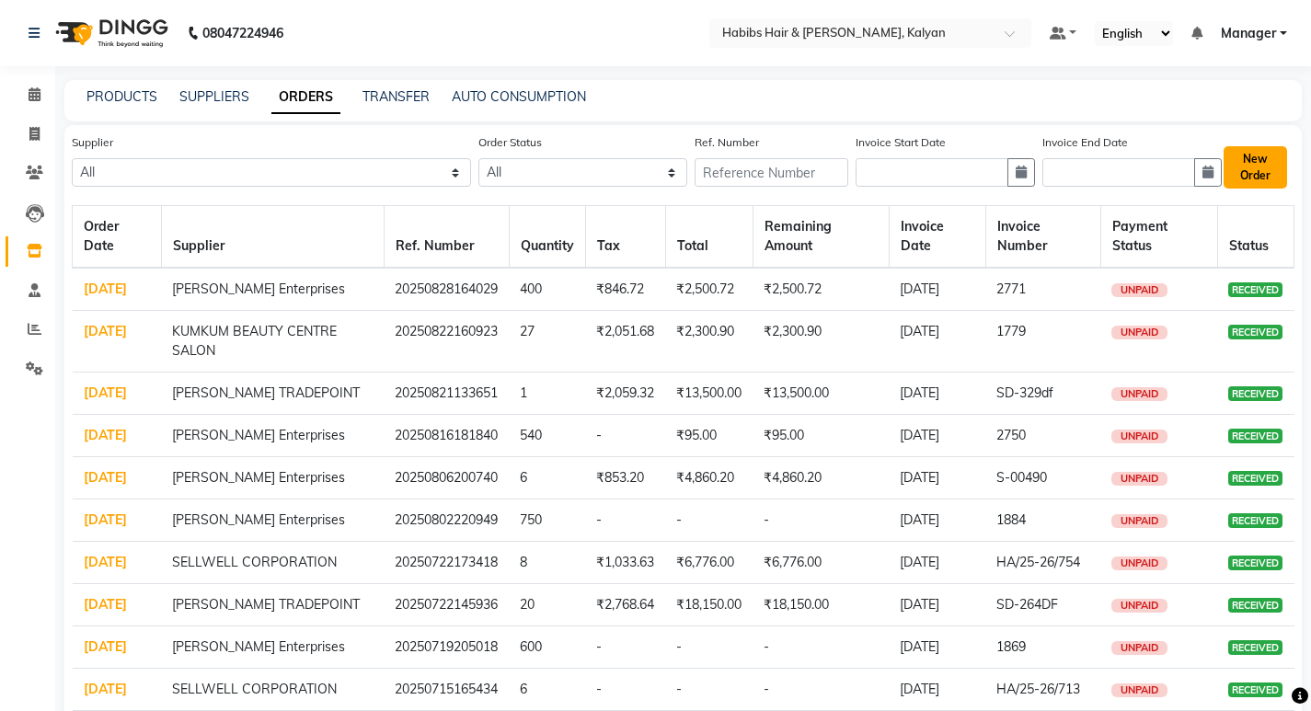
click at [1242, 163] on button "New Order" at bounding box center [1255, 167] width 63 height 42
select select "true"
select select "3719"
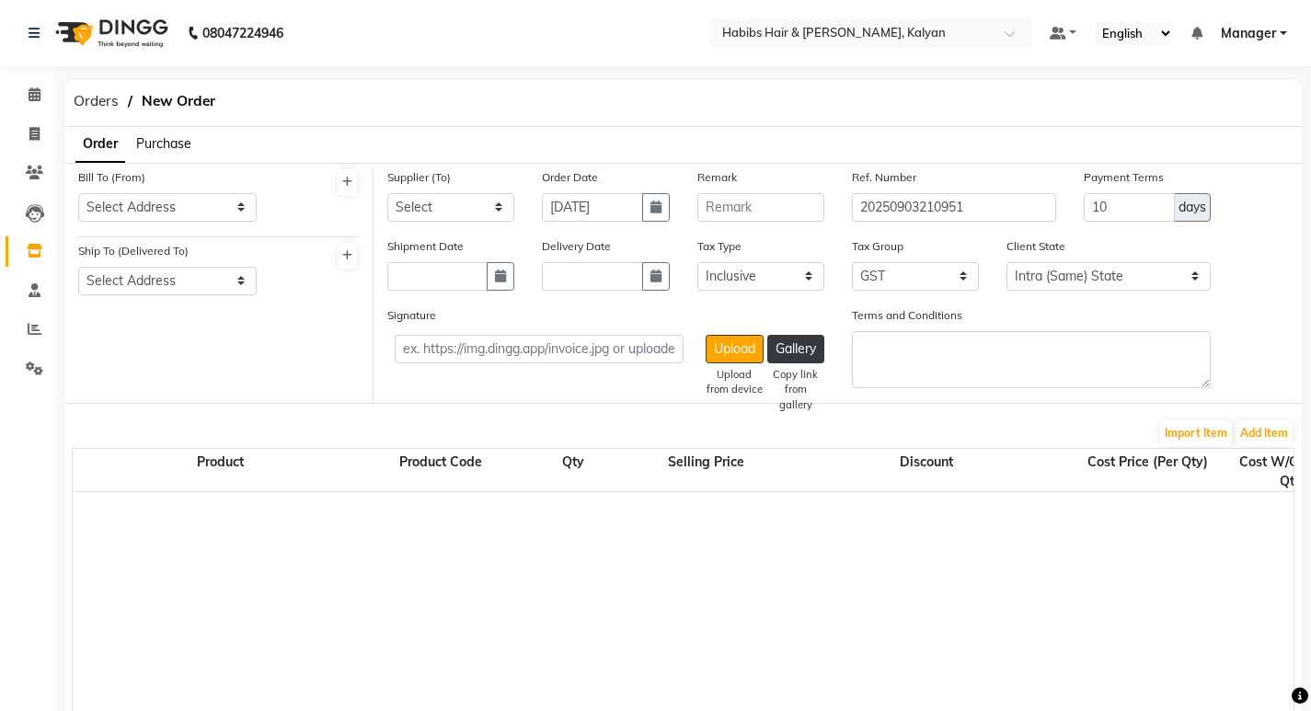
click at [166, 143] on span "Purchase" at bounding box center [163, 143] width 55 height 17
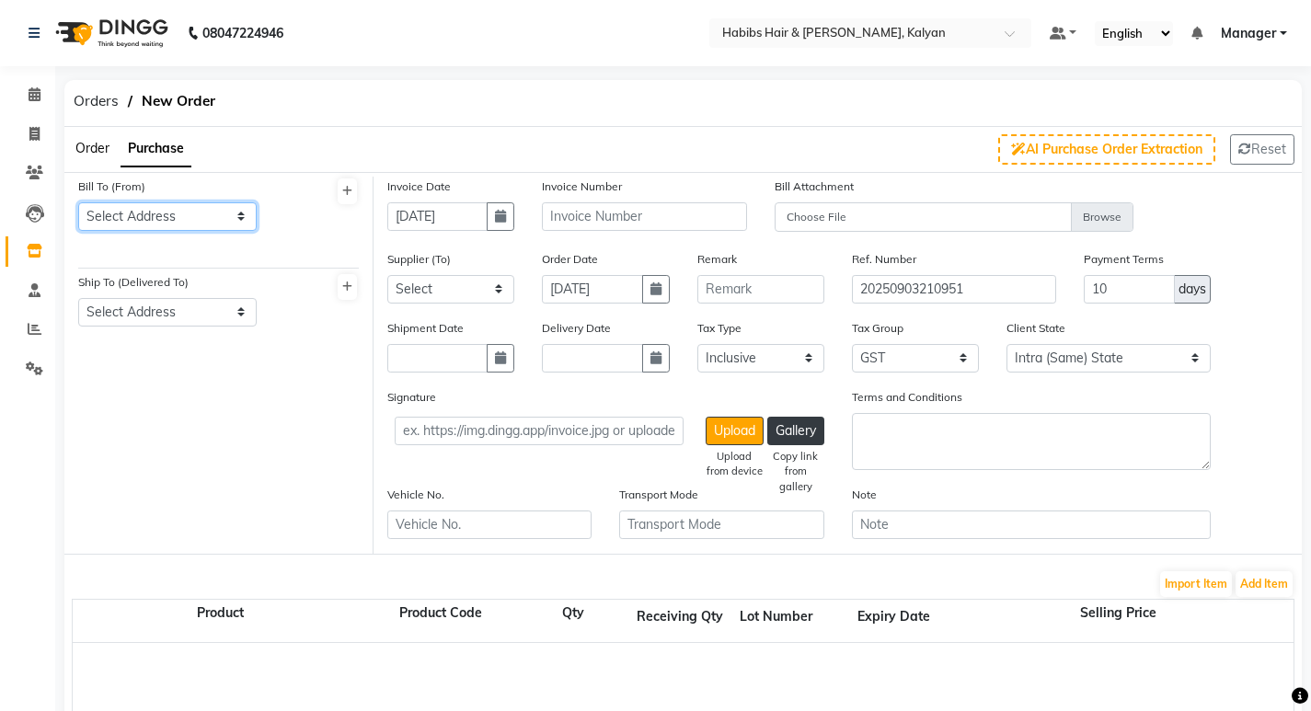
click at [210, 210] on select "Select Address HABIBS KALYAN" at bounding box center [167, 216] width 179 height 29
select select "1401"
click at [78, 202] on select "Select Address HABIBS KALYAN" at bounding box center [167, 216] width 179 height 29
click at [221, 323] on select "Select Address HABIBS KALYAN" at bounding box center [167, 312] width 179 height 29
select select "1402"
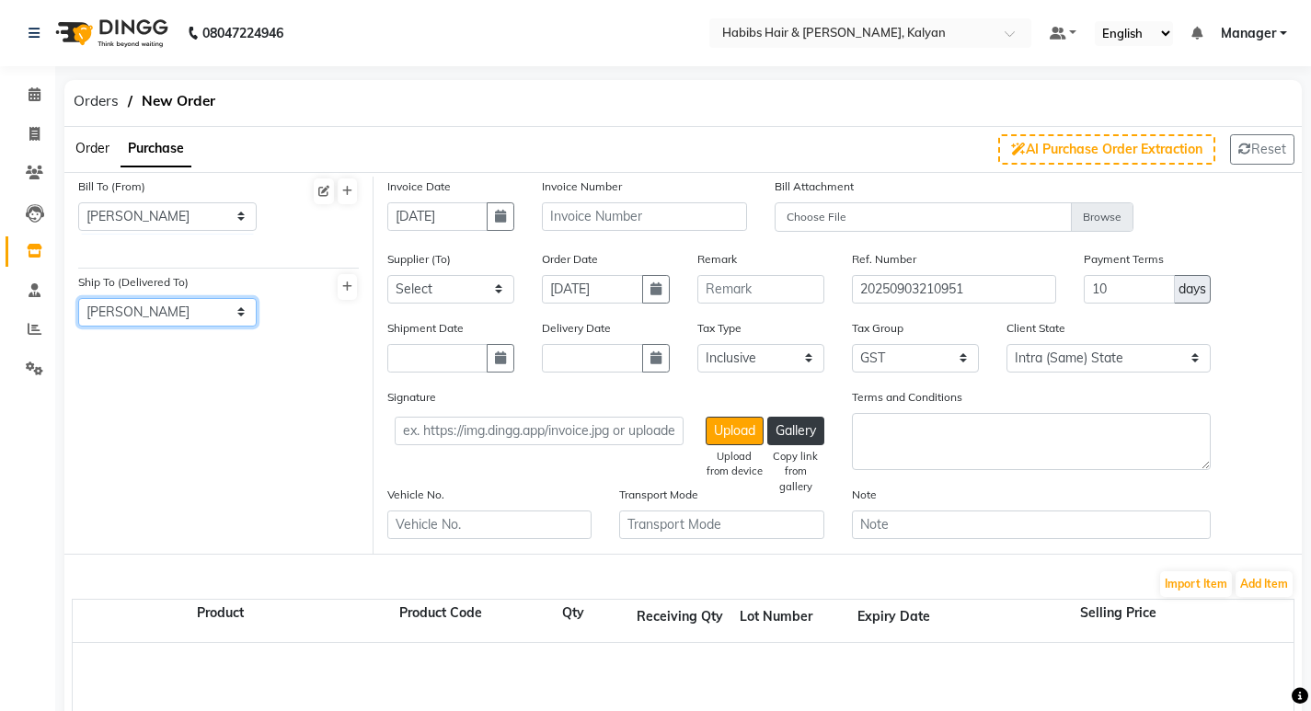
click at [78, 298] on select "Select Address HABIBS KALYAN" at bounding box center [167, 312] width 179 height 29
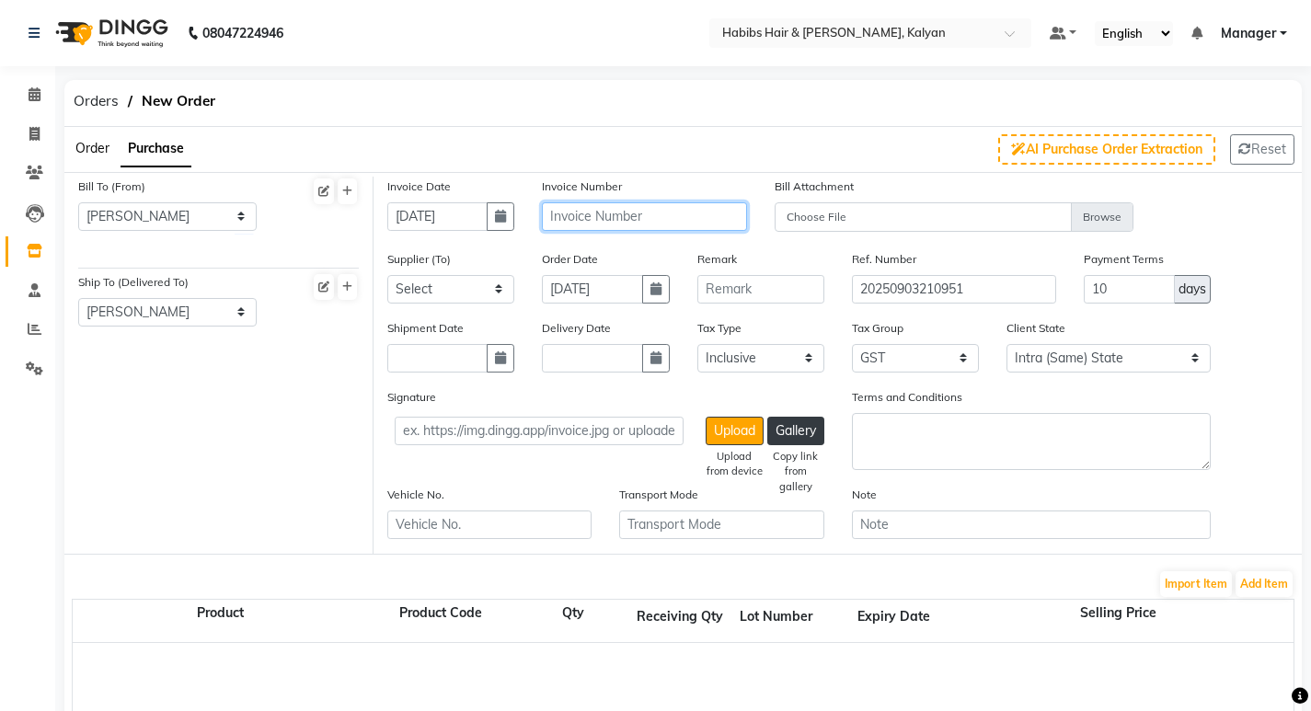
click at [633, 223] on input "text" at bounding box center [644, 216] width 204 height 29
type input "SD-354DF"
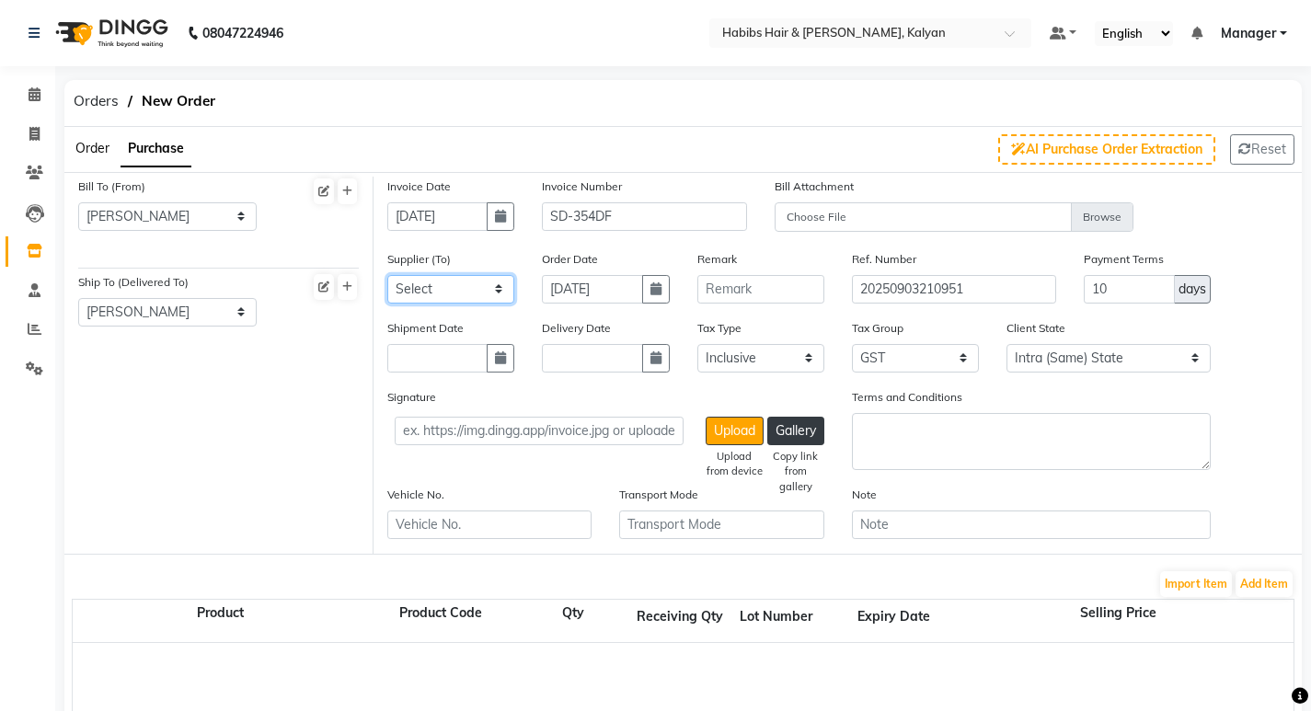
click at [477, 289] on select "Select Samruddhi Enterprises Beauty palace Mudra enterprises Vijay Sales Paras …" at bounding box center [450, 289] width 127 height 29
select select "4588"
click at [387, 275] on select "Select Samruddhi Enterprises Beauty palace Mudra enterprises Vijay Sales Paras …" at bounding box center [450, 289] width 127 height 29
click at [500, 360] on icon "button" at bounding box center [500, 358] width 11 height 13
select select "9"
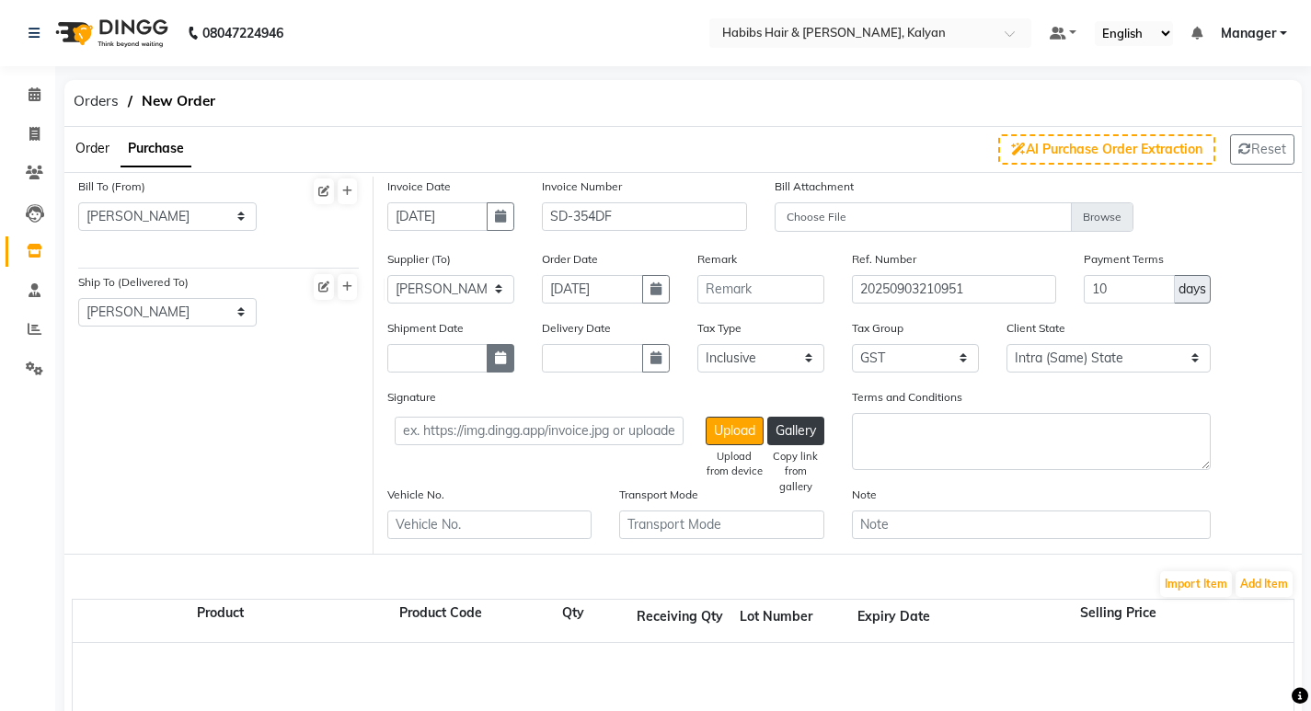
select select "2025"
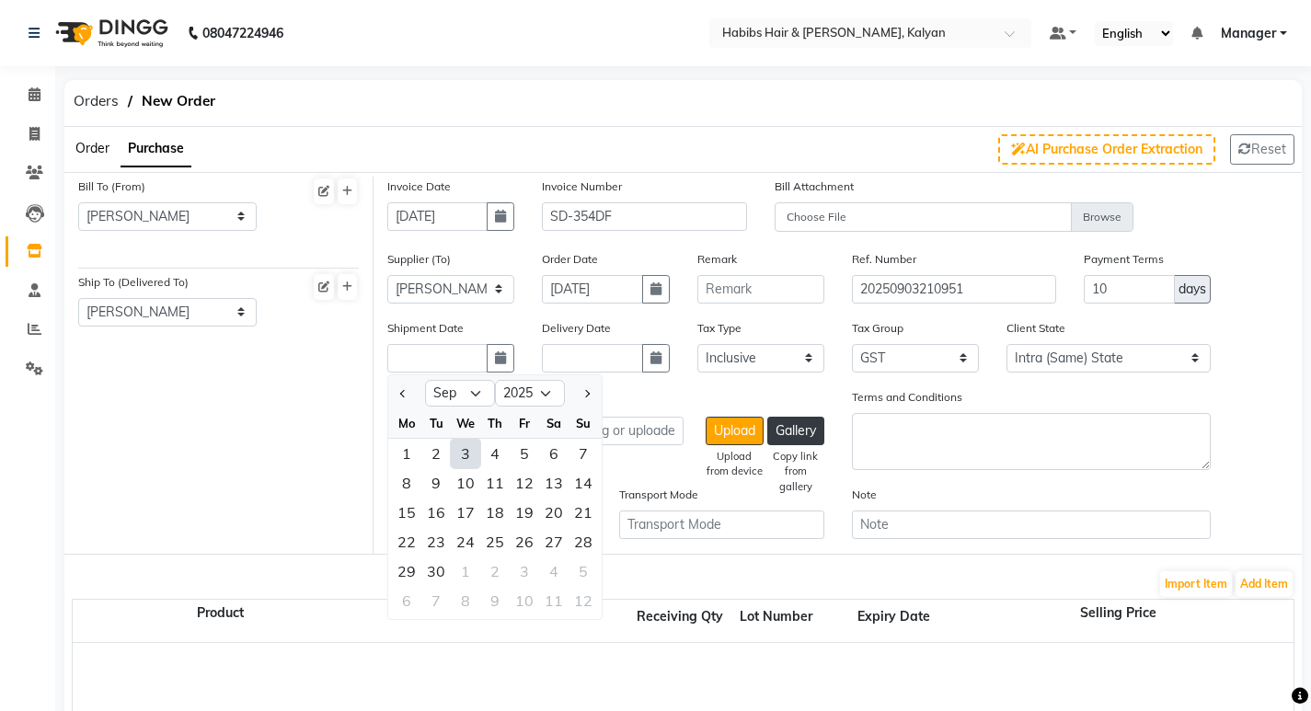
click at [463, 448] on div "3" at bounding box center [465, 453] width 29 height 29
type input "[DATE]"
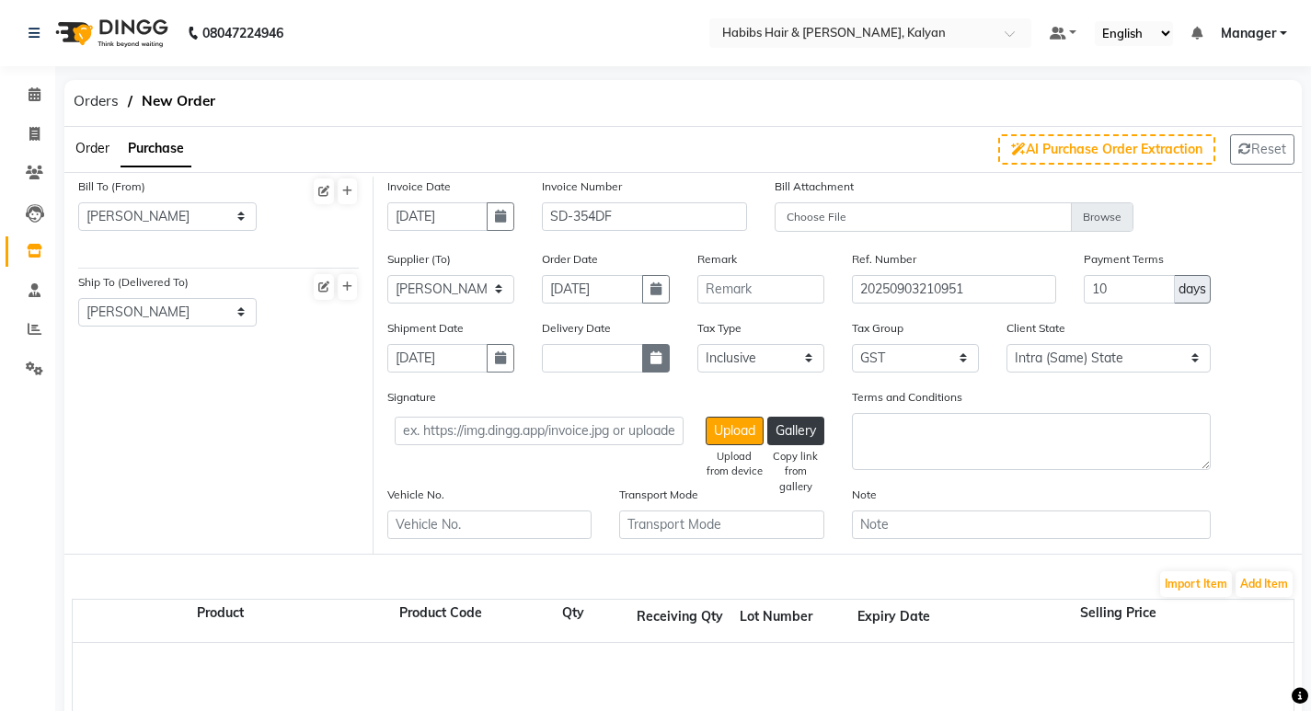
click at [651, 347] on button "button" at bounding box center [656, 358] width 28 height 29
select select "9"
select select "2025"
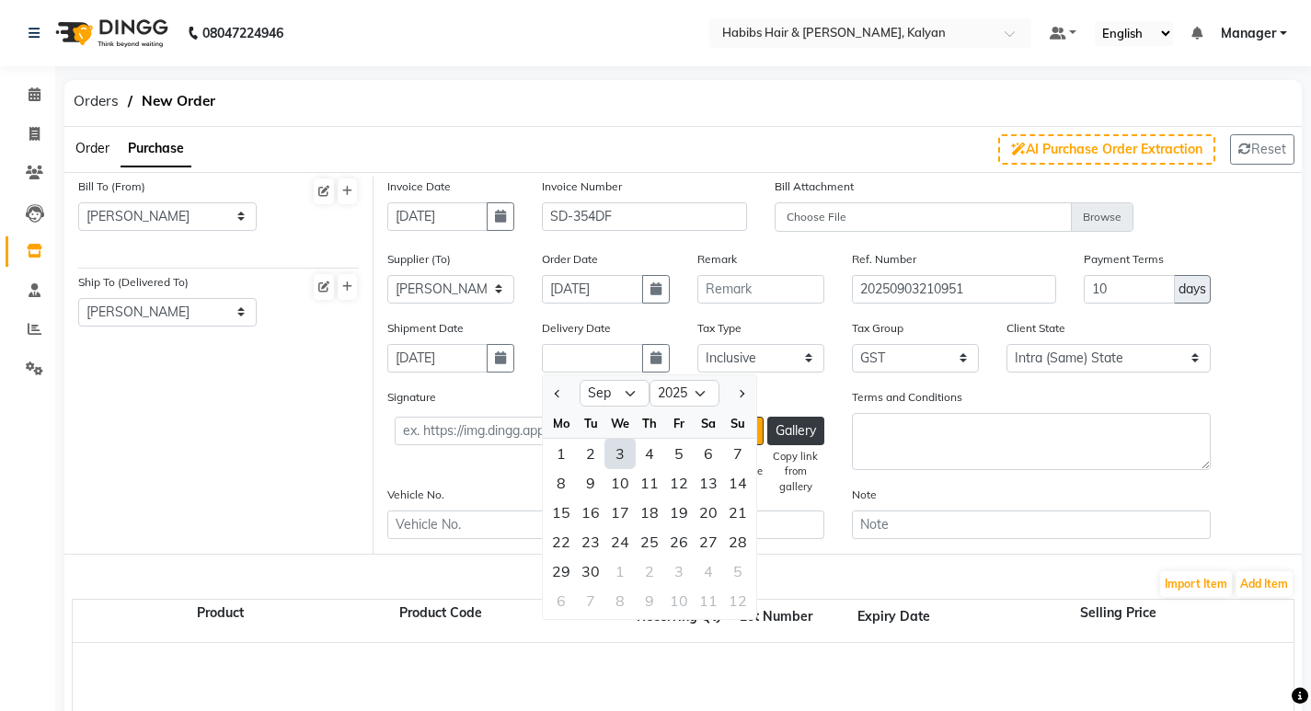
click at [618, 466] on div "3" at bounding box center [620, 453] width 29 height 29
type input "[DATE]"
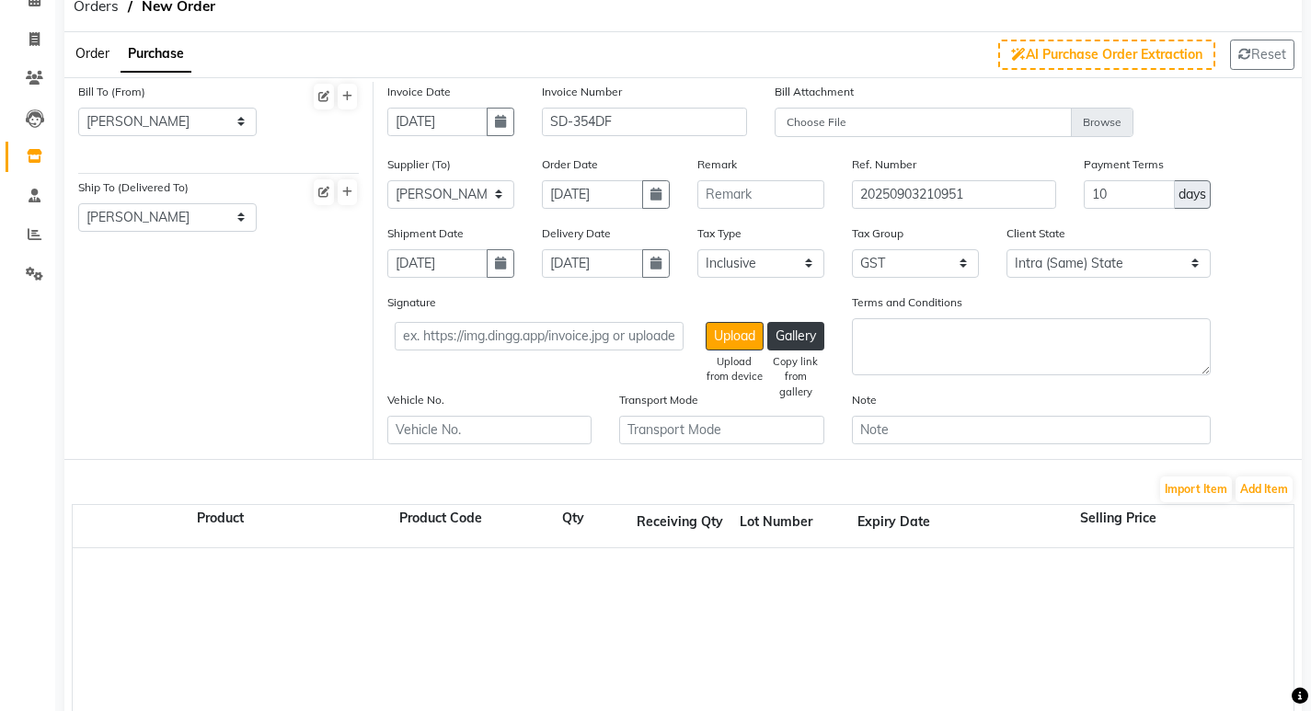
scroll to position [184, 0]
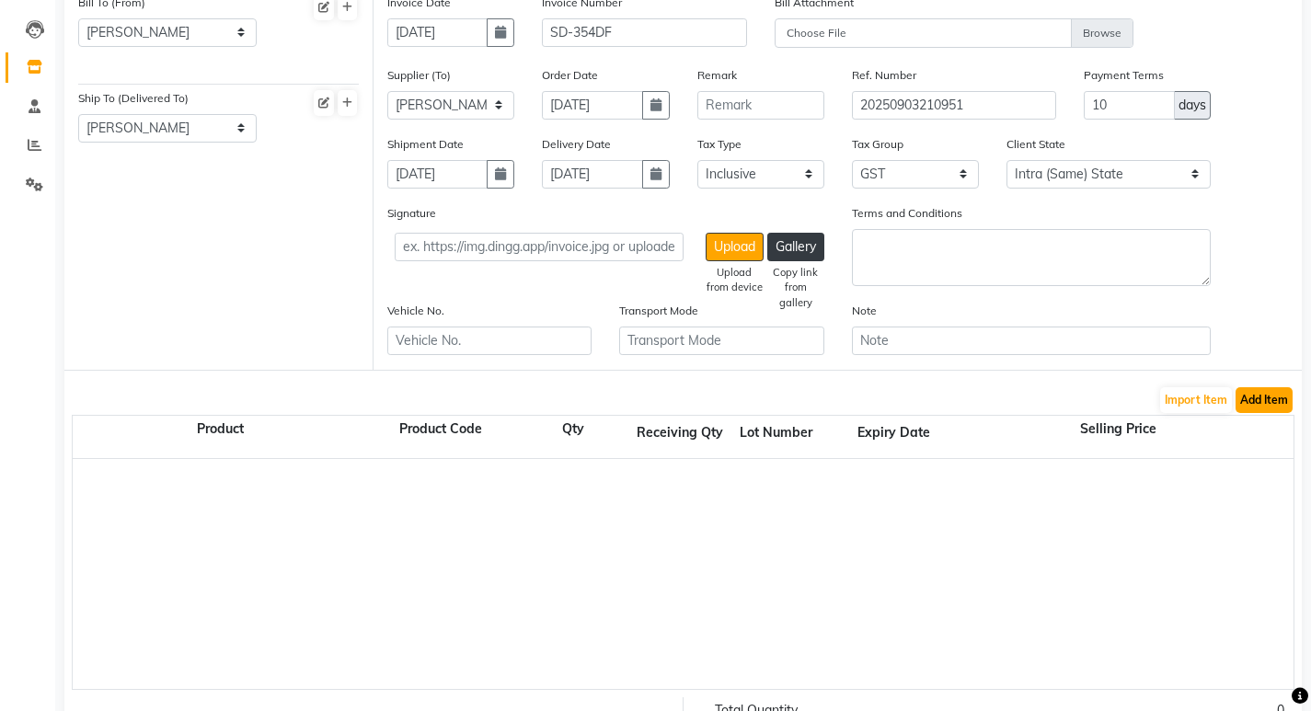
click at [1275, 397] on button "Add Item" at bounding box center [1264, 400] width 57 height 26
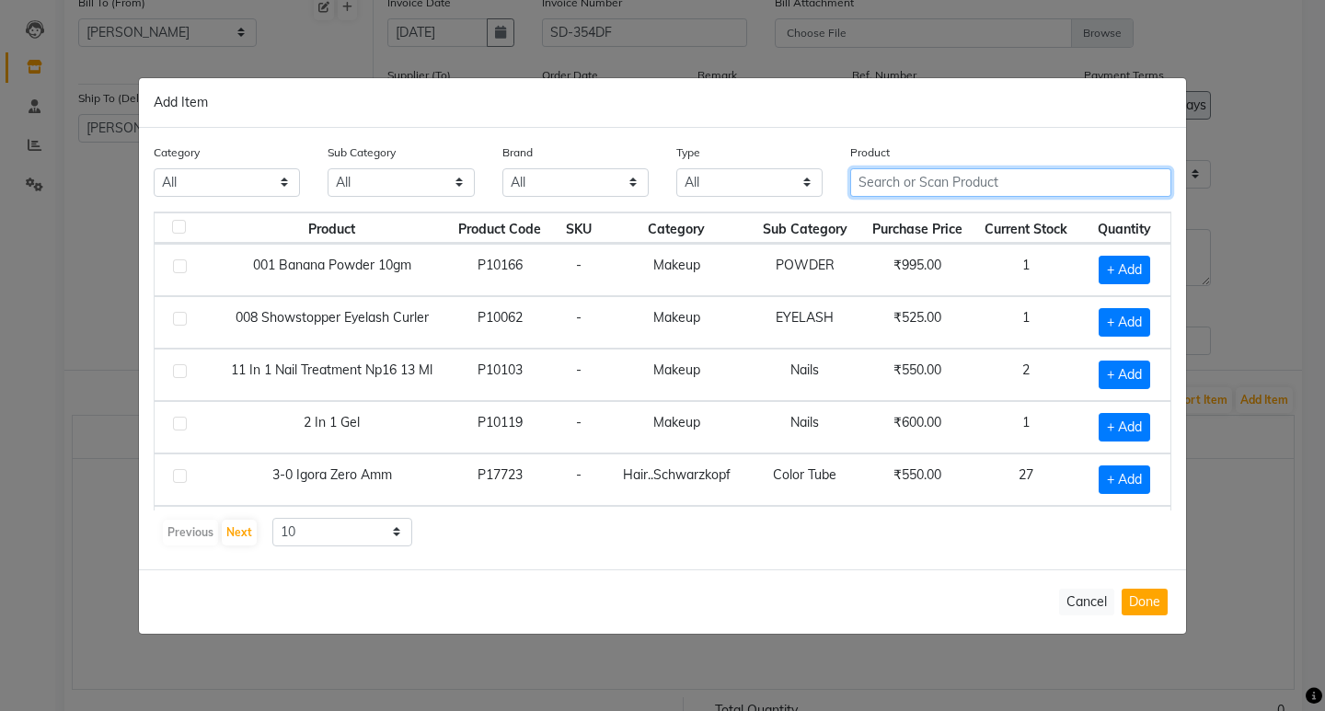
click at [888, 185] on input "text" at bounding box center [1010, 182] width 321 height 29
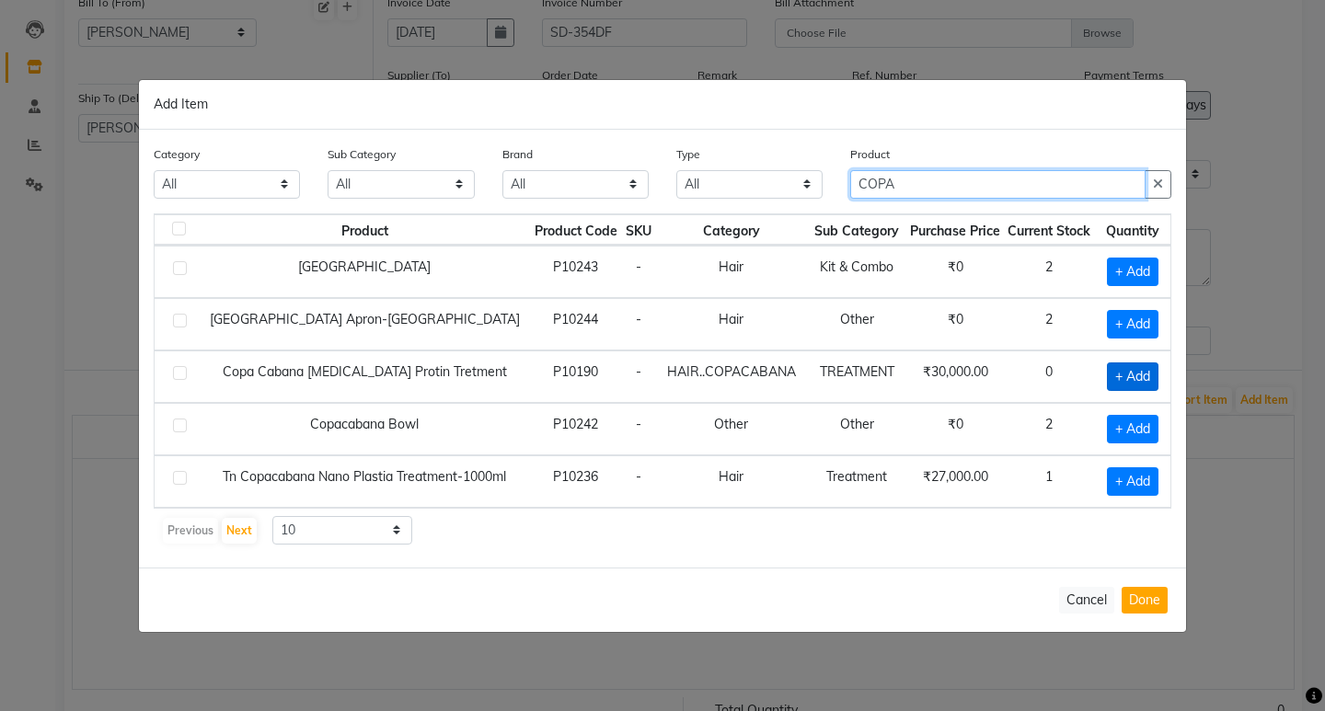
type input "COPA"
click at [1126, 369] on span "+ Add" at bounding box center [1133, 377] width 52 height 29
checkbox input "true"
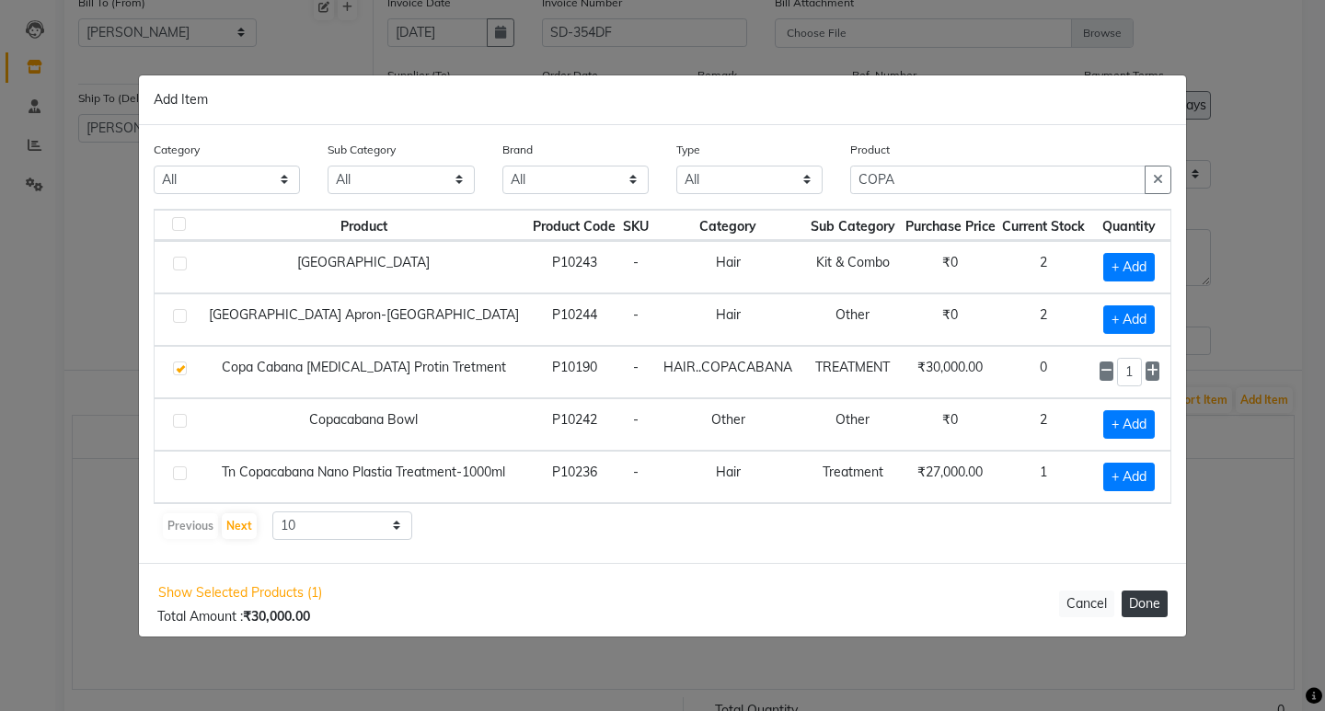
click at [1153, 595] on button "Done" at bounding box center [1145, 604] width 46 height 27
select select "3719"
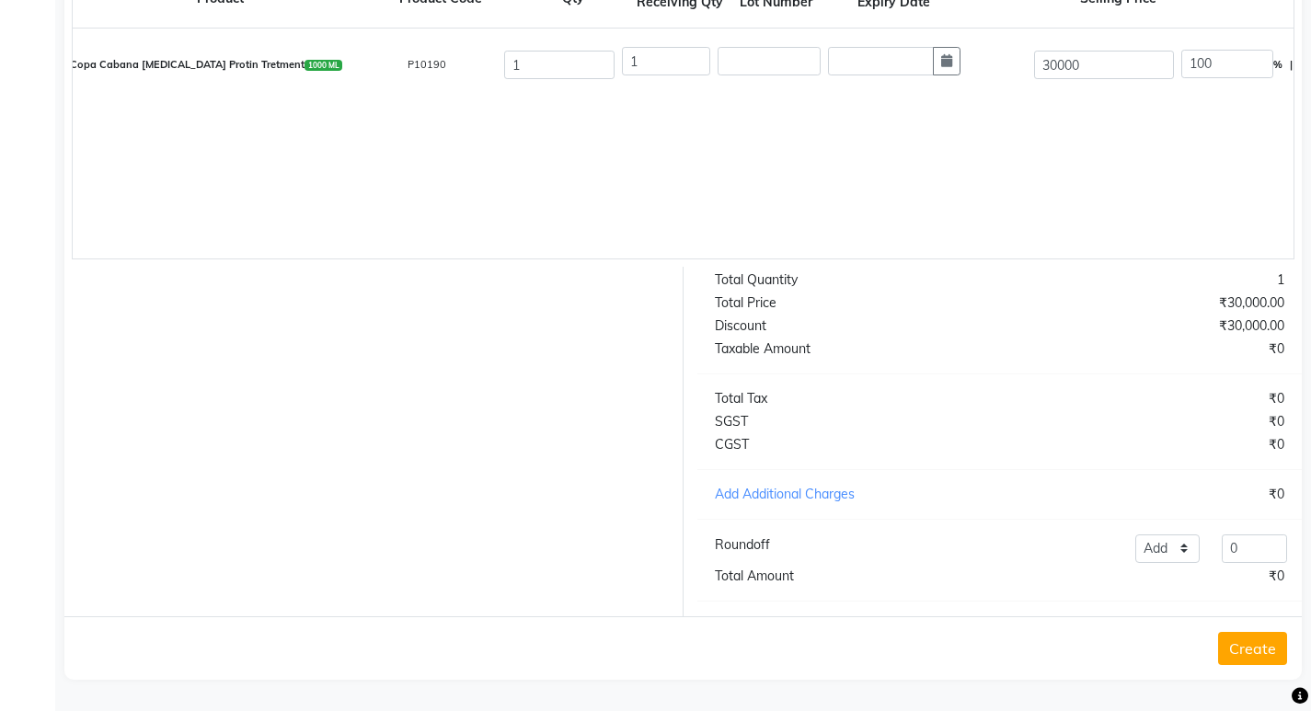
scroll to position [352, 0]
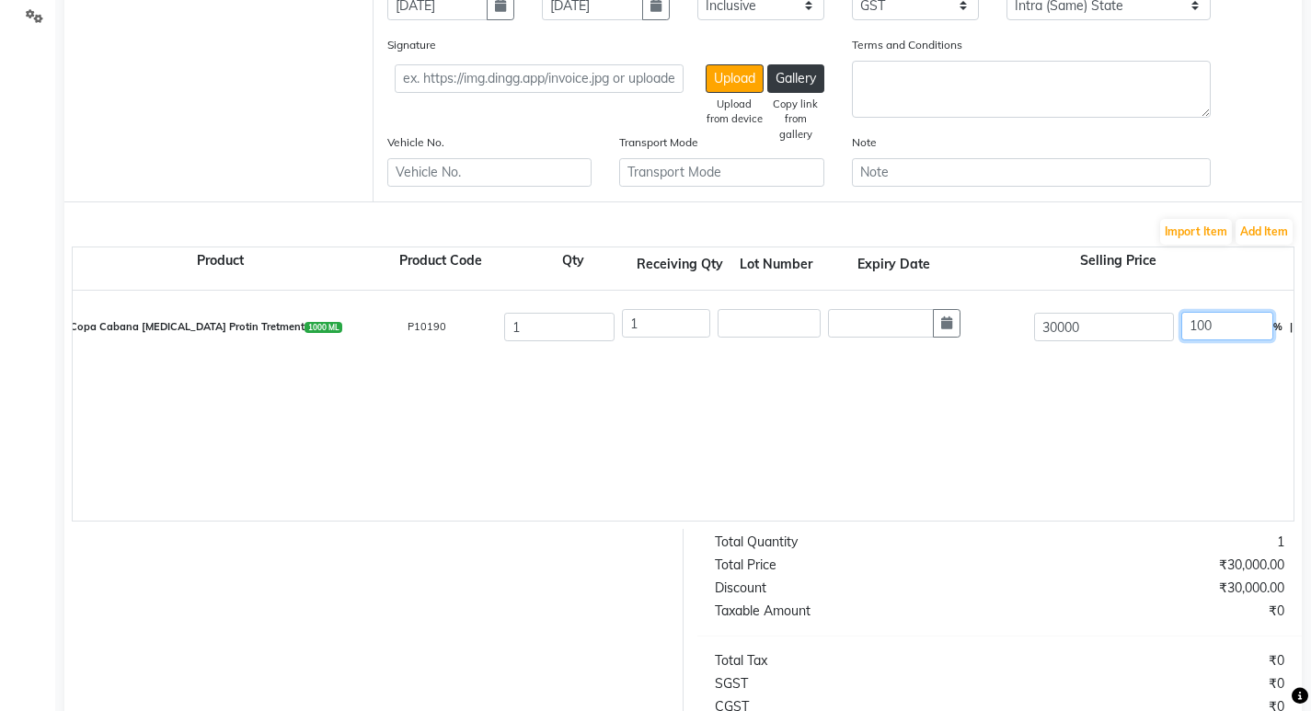
click at [1235, 329] on input "100" at bounding box center [1228, 326] width 92 height 29
type input "50"
type input "15000"
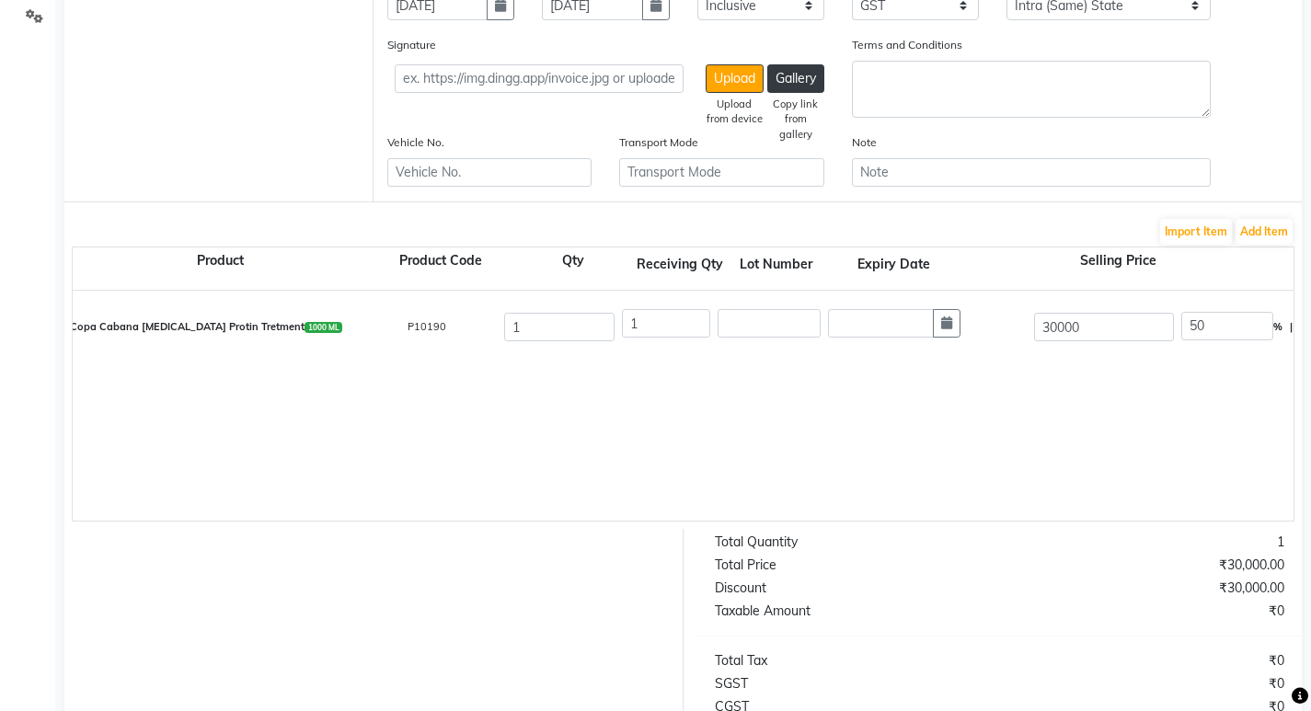
type input "15000"
type input "12711.86"
type input "2288.13"
type input "14999.99"
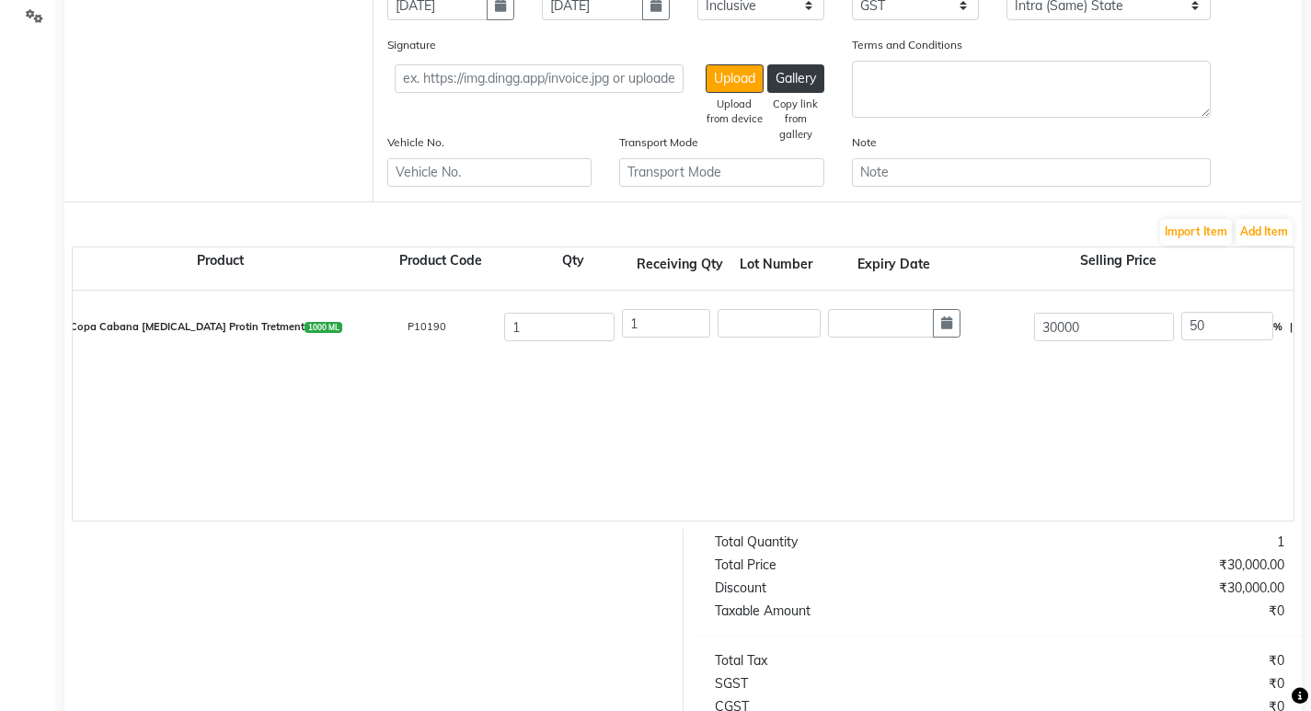
click at [1211, 394] on div "Copa Cabana Botox Protin Tretment 1000 ML P10190 1 1 30000 50 % | 15000 F 15000…" at bounding box center [1294, 406] width 2442 height 230
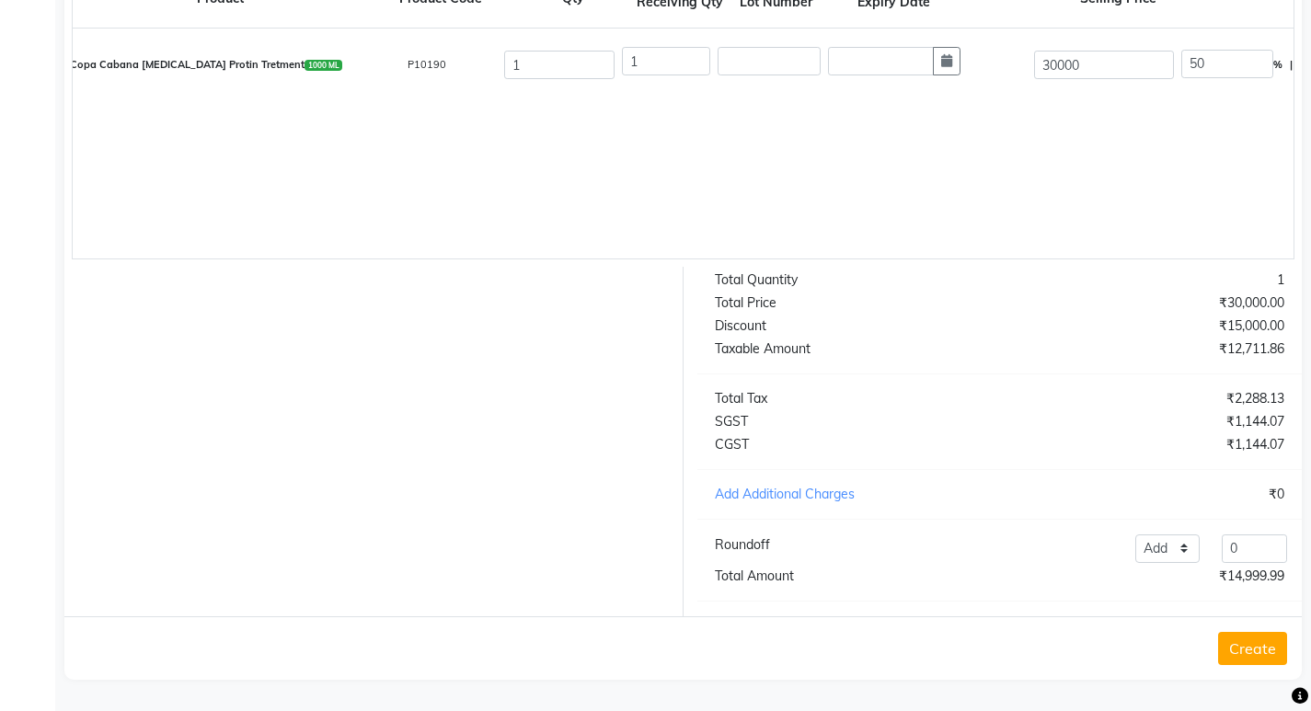
scroll to position [444, 0]
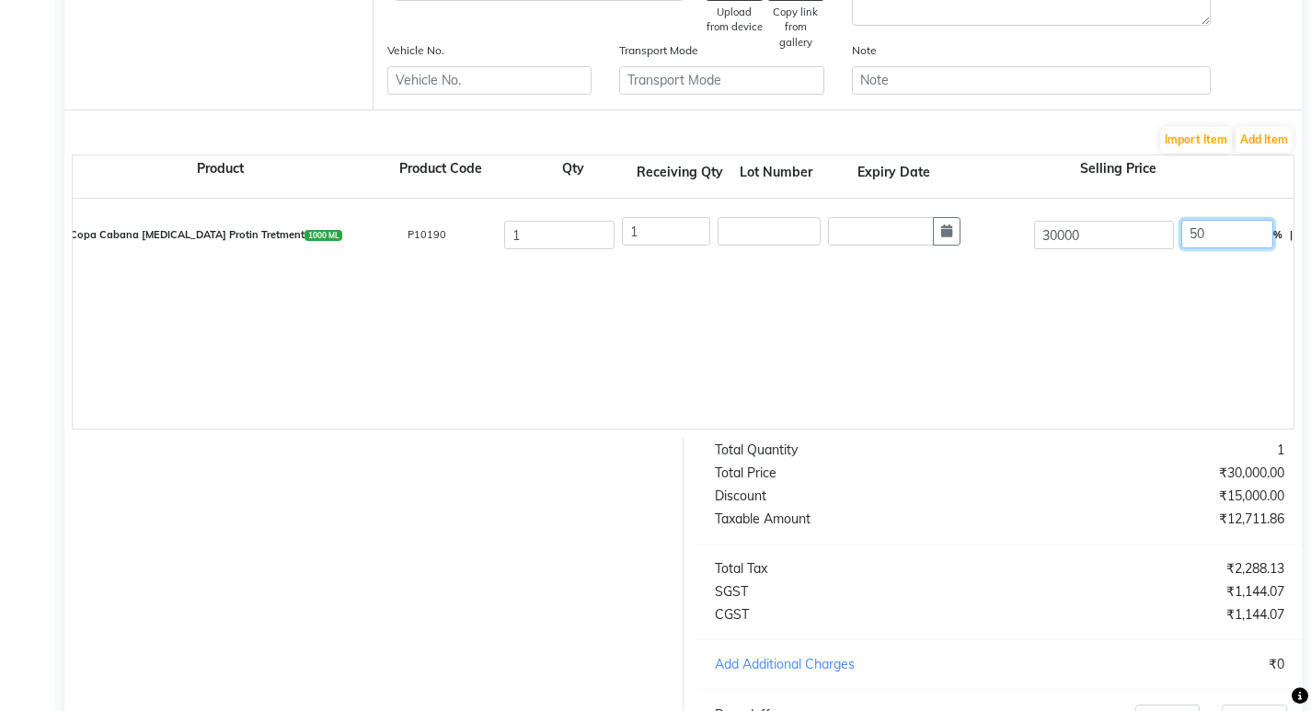
click at [1218, 237] on input "50" at bounding box center [1228, 234] width 92 height 29
type input "49"
type input "14700"
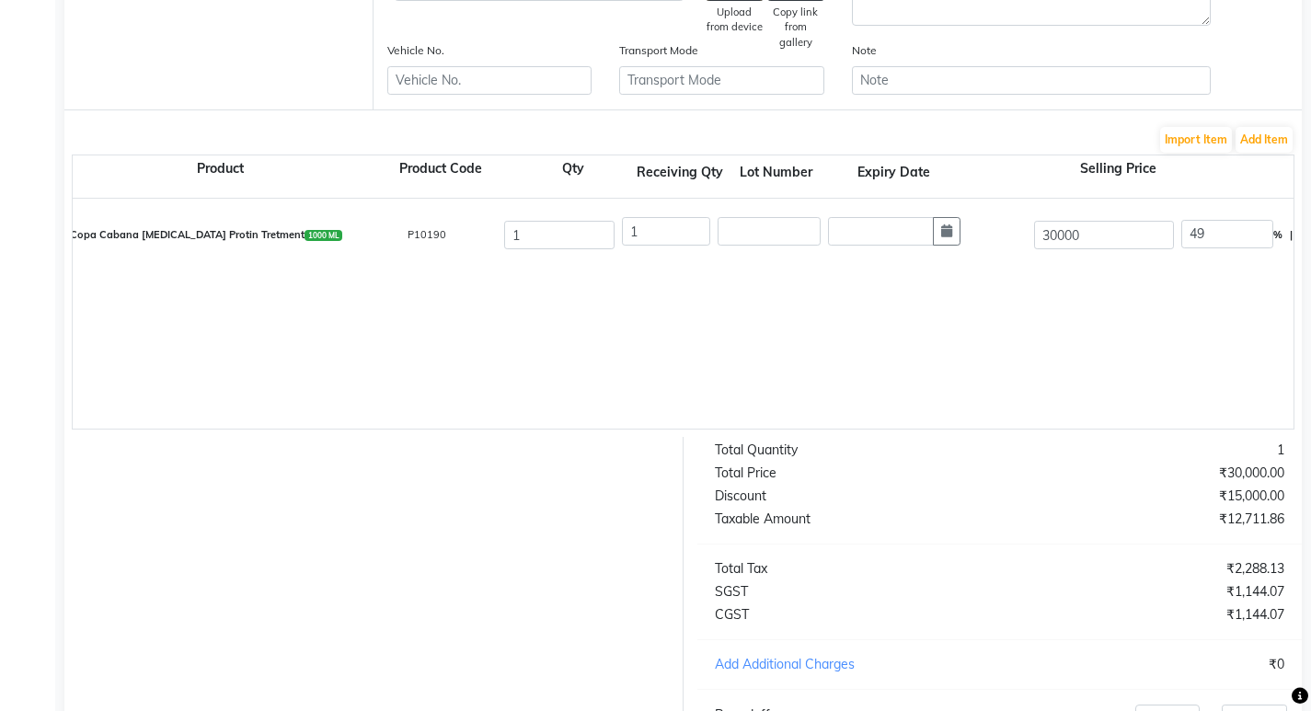
type input "15300"
type input "12966.1"
type input "2333.9"
type input "15300"
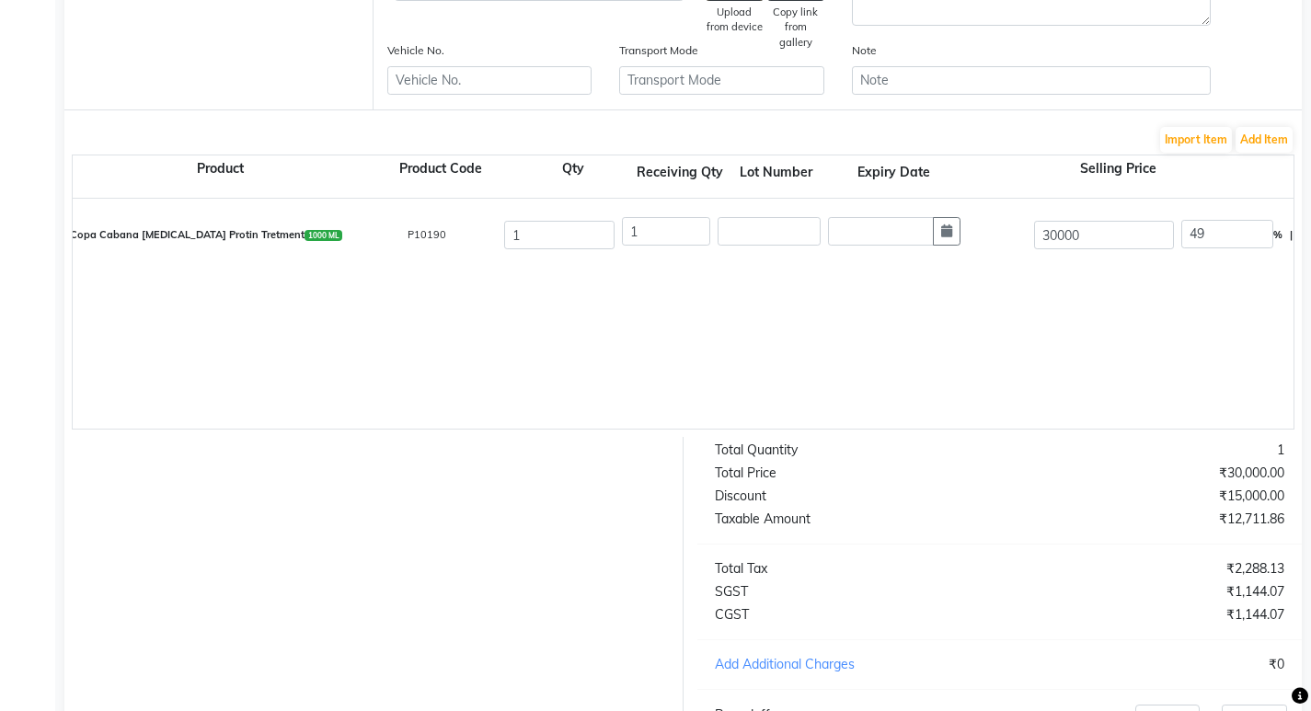
click at [1207, 283] on div "Copa Cabana Botox Protin Tretment 1000 ML P10190 1 1 30000 49 % | 14700 F 15300…" at bounding box center [1294, 314] width 2442 height 230
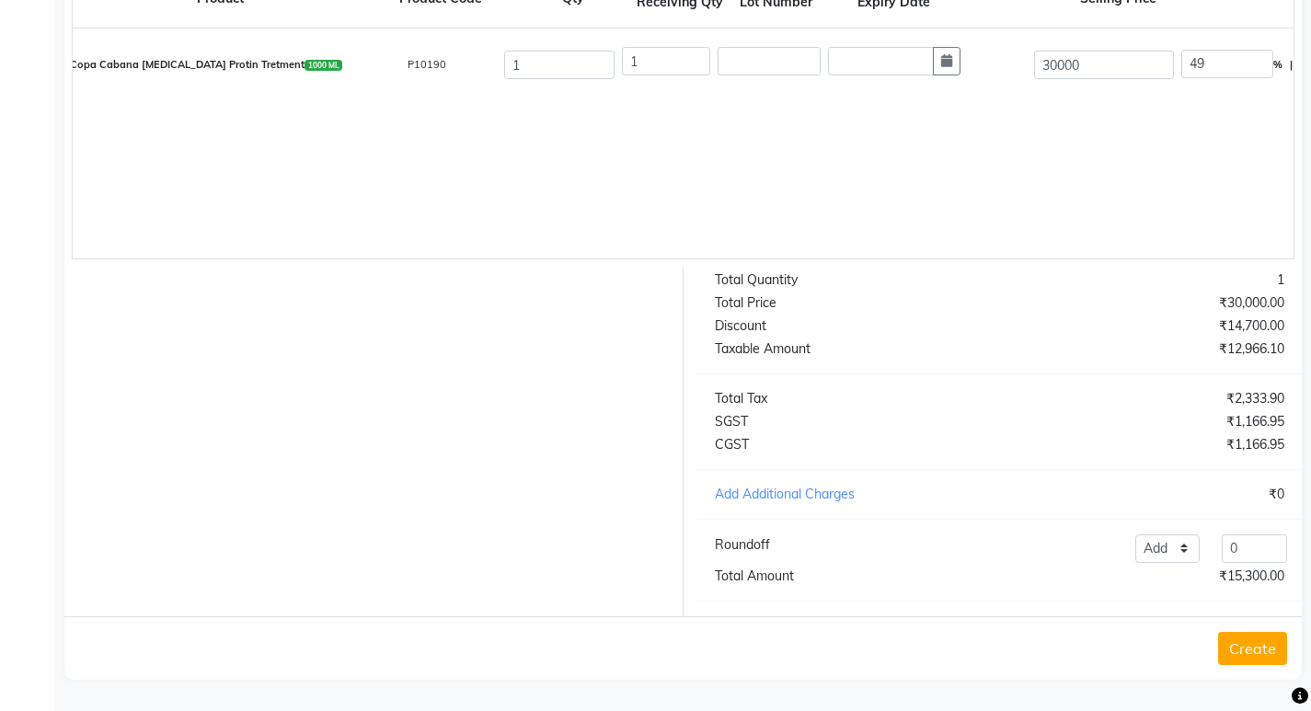
scroll to position [352, 0]
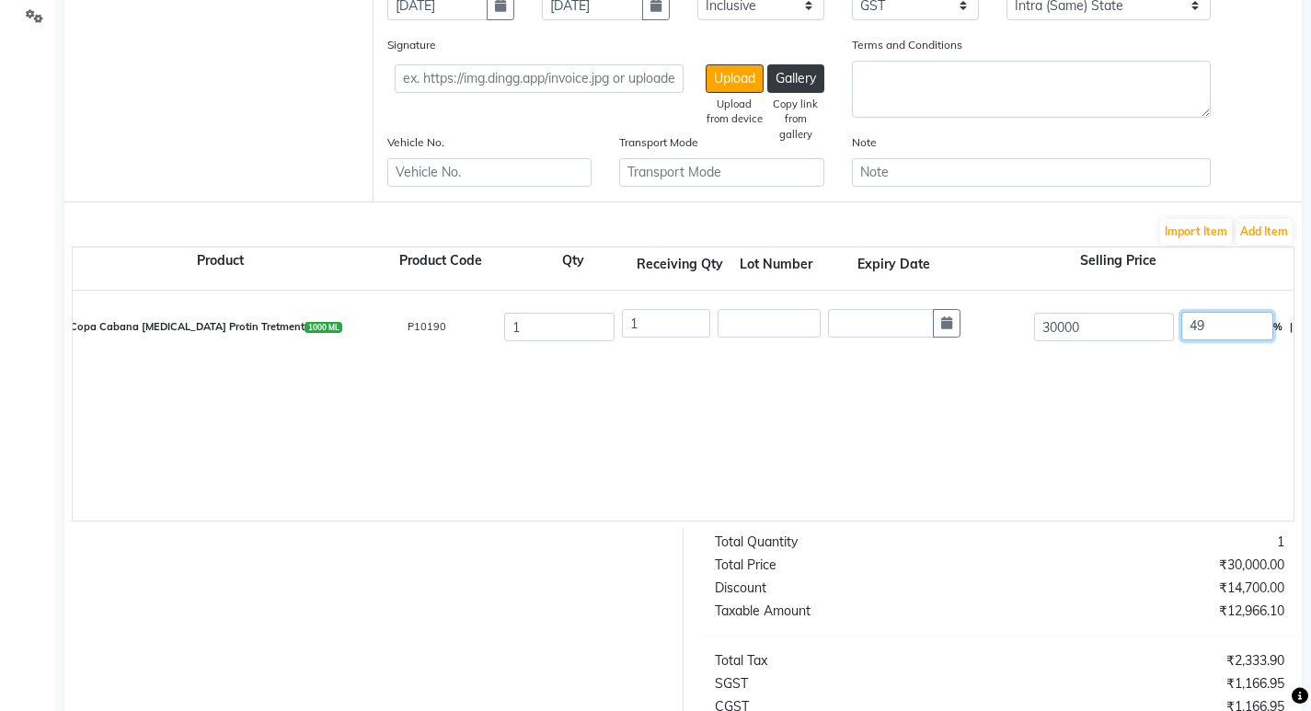
click at [1219, 320] on input "49" at bounding box center [1228, 326] width 92 height 29
type input "48"
type input "14400"
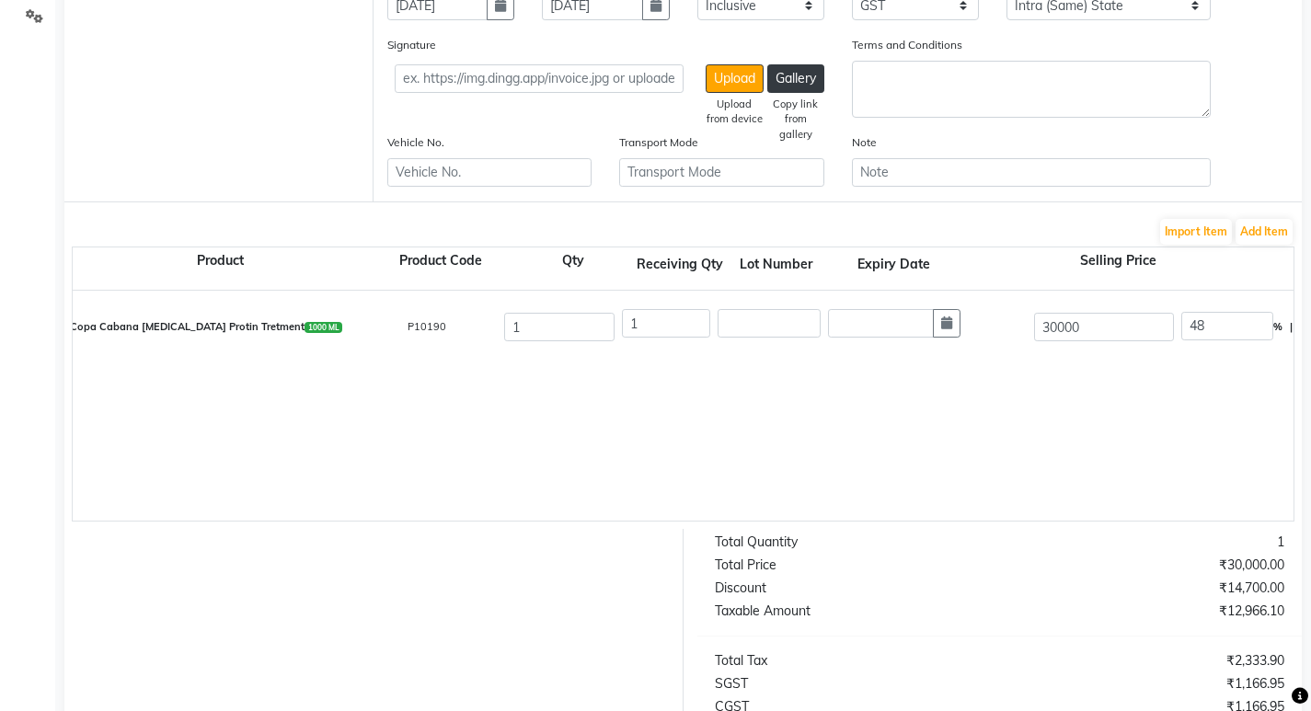
type input "15600"
type input "13220.34"
type input "2379.66"
type input "15600"
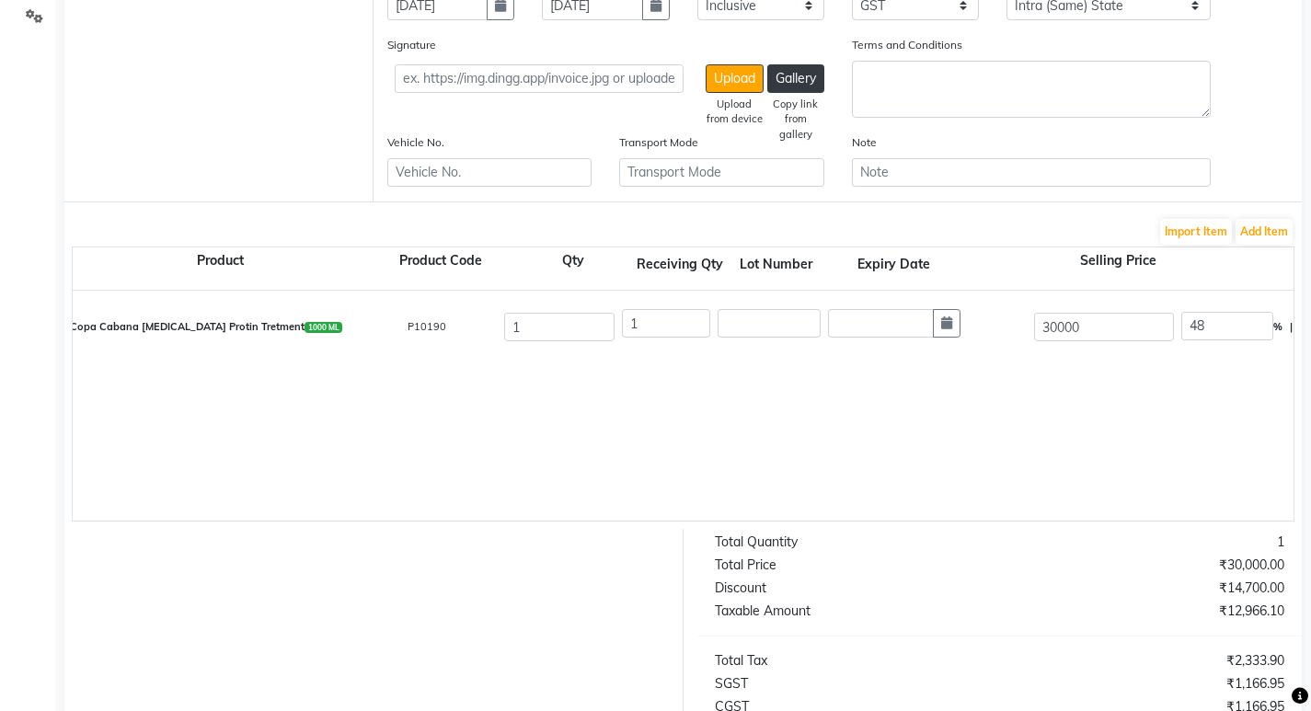
click at [1214, 421] on div "Copa Cabana Botox Protin Tretment 1000 ML P10190 1 1 30000 48 % | 14400 F 15600…" at bounding box center [1294, 406] width 2442 height 230
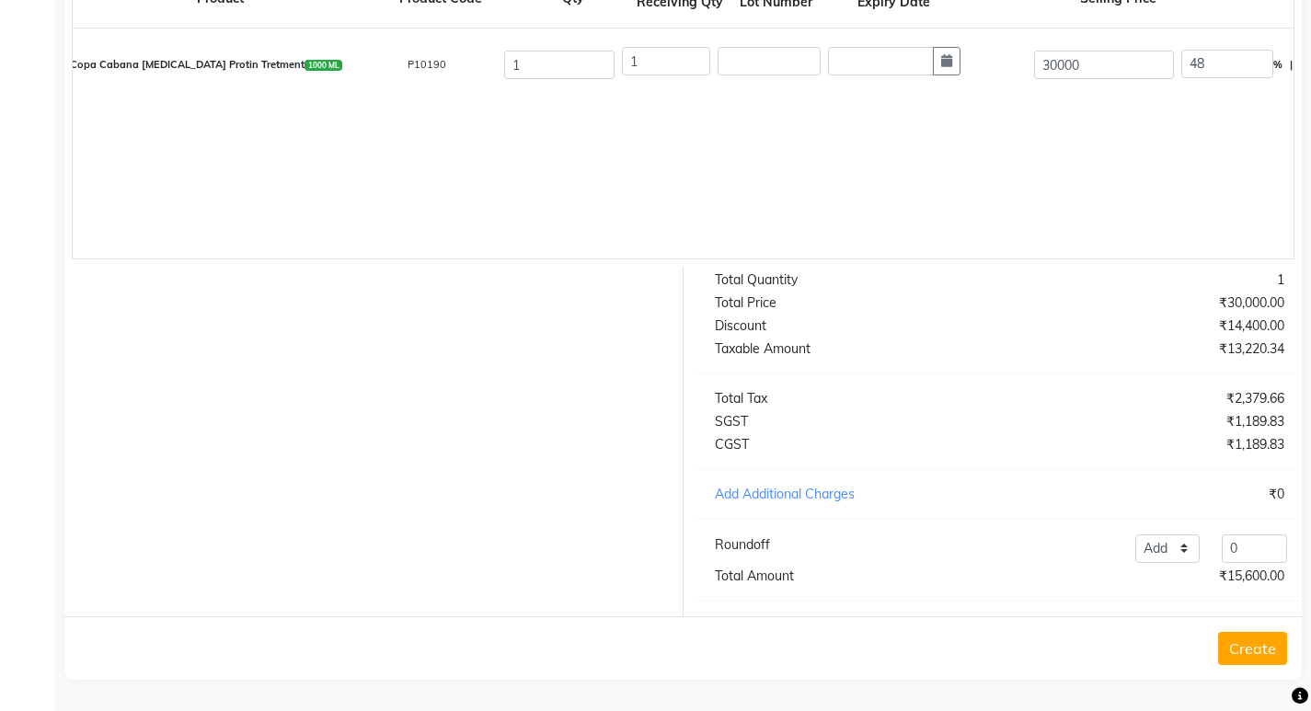
scroll to position [260, 0]
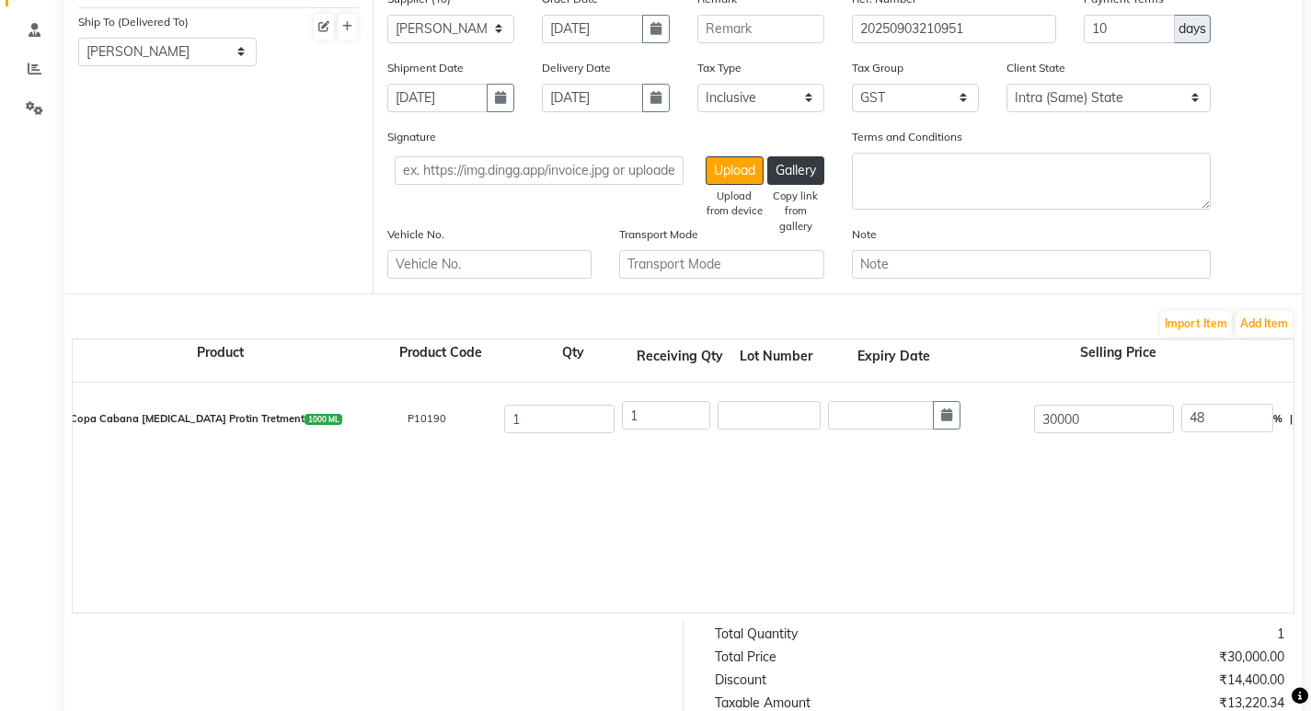
click at [1213, 433] on div "48 % | 14400 F" at bounding box center [1325, 419] width 287 height 31
click at [1213, 424] on input "48" at bounding box center [1228, 418] width 92 height 29
type input "50"
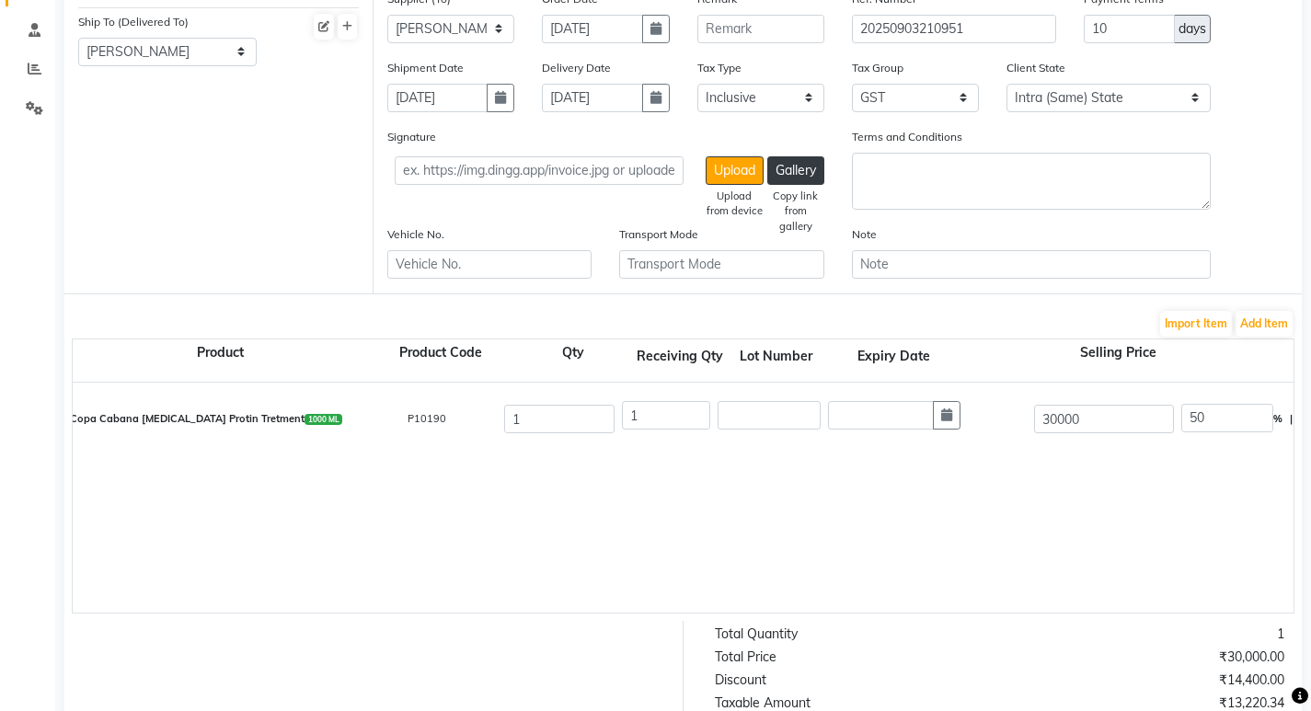
type input "15000"
type input "12711.86"
type input "2288.13"
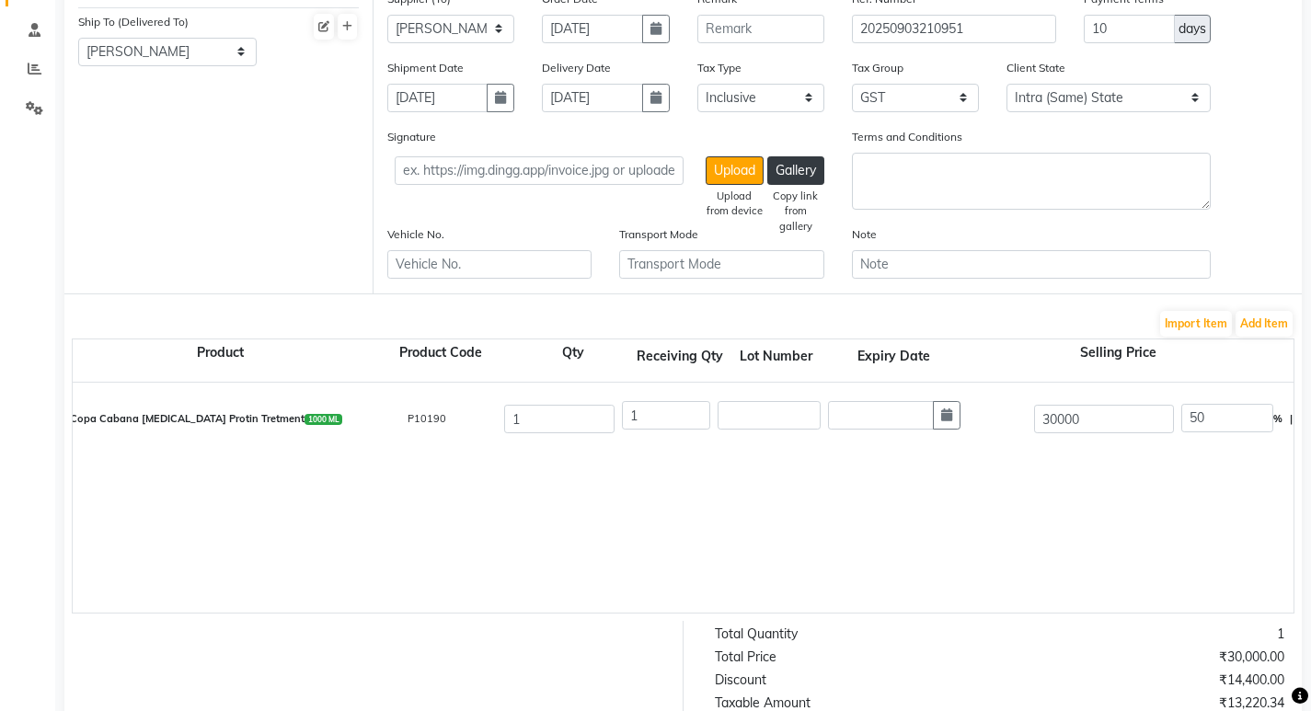
type input "14999.99"
click at [1206, 474] on div "Copa Cabana Botox Protin Tretment 1000 ML P10190 1 1 30000 50 % | 15000 F 15000…" at bounding box center [1294, 498] width 2442 height 230
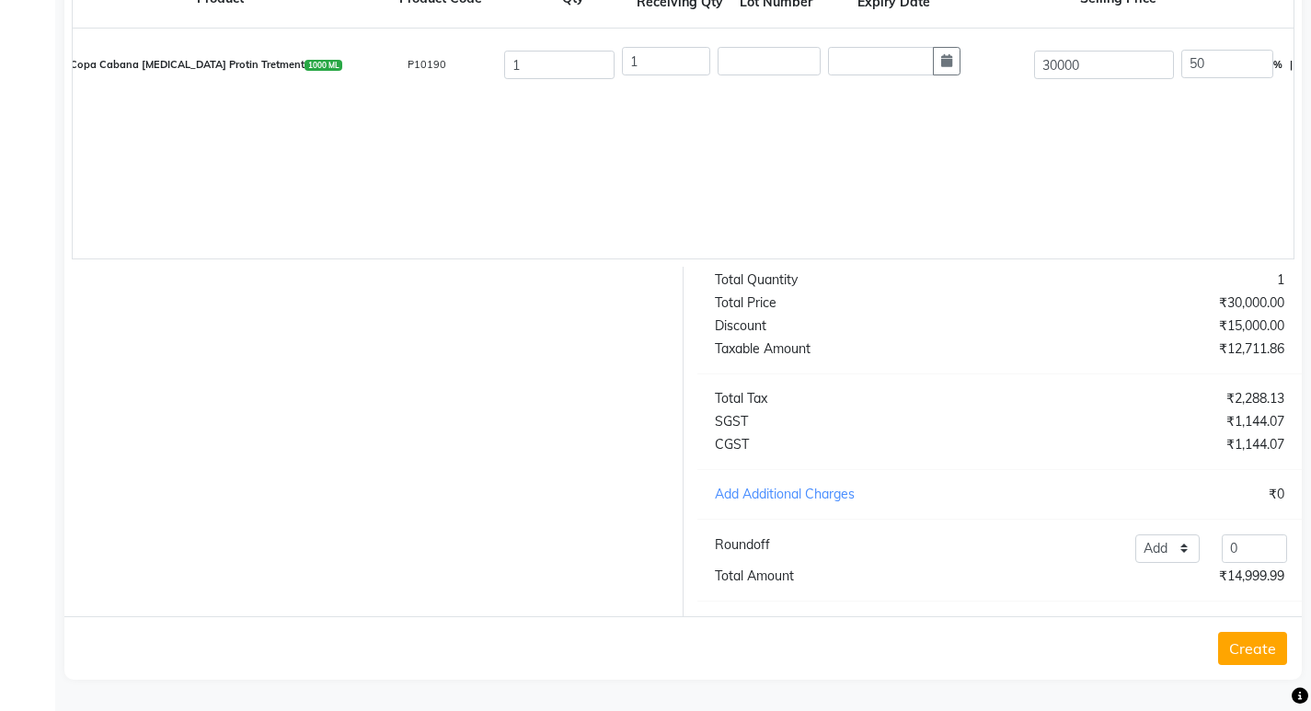
click at [1255, 638] on button "Create" at bounding box center [1252, 648] width 69 height 33
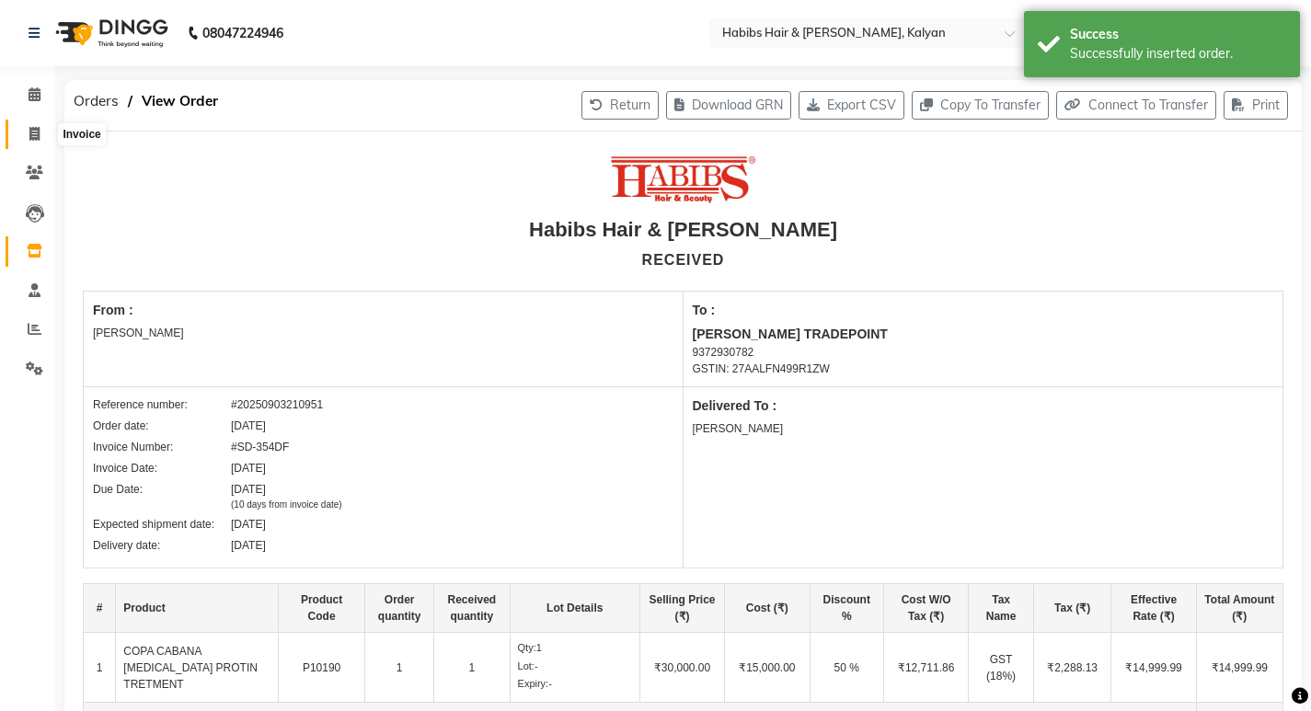
click at [30, 137] on icon at bounding box center [34, 134] width 10 height 14
select select "8185"
select select "service"
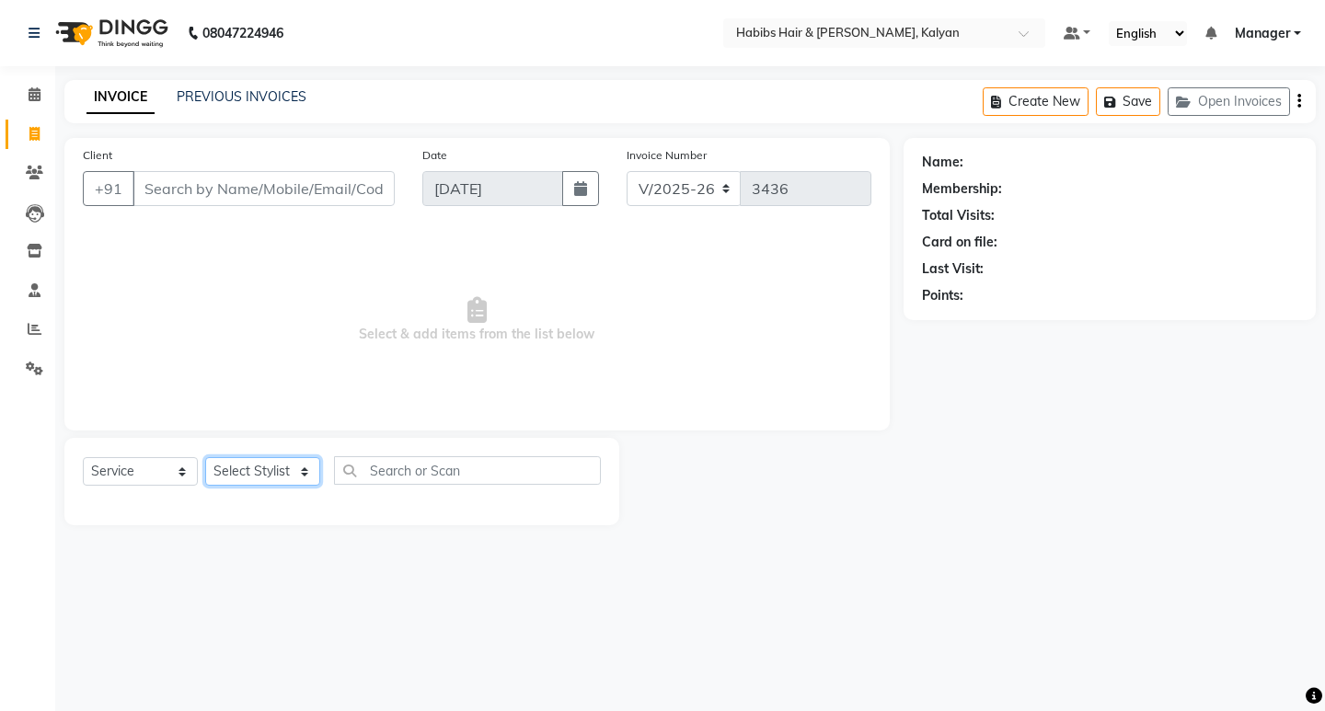
click at [271, 463] on select "Select Stylist Kumudini Manager Namrata zipre Priyanka Sagar saindane SANCHITA …" at bounding box center [262, 471] width 115 height 29
select select "89442"
click at [205, 457] on select "Select Stylist Kumudini Manager Namrata zipre Priyanka Sagar saindane SANCHITA …" at bounding box center [262, 471] width 115 height 29
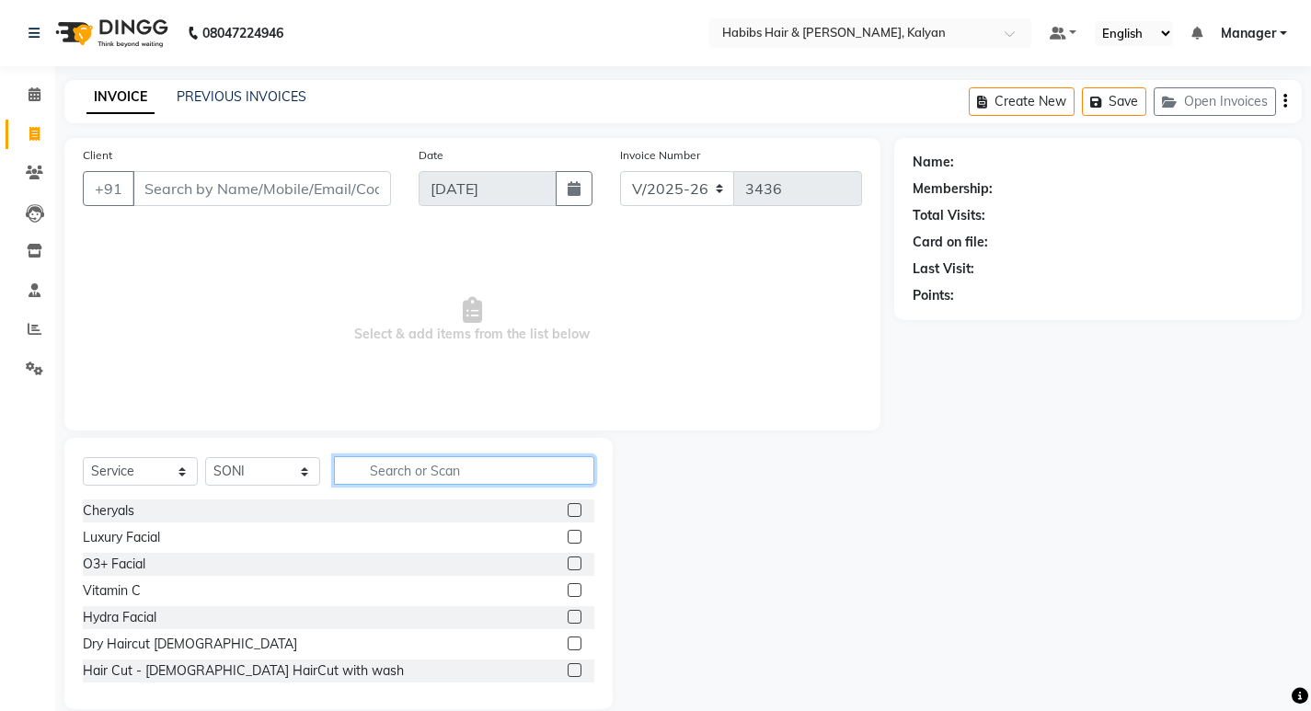
click at [344, 469] on input "text" at bounding box center [464, 470] width 260 height 29
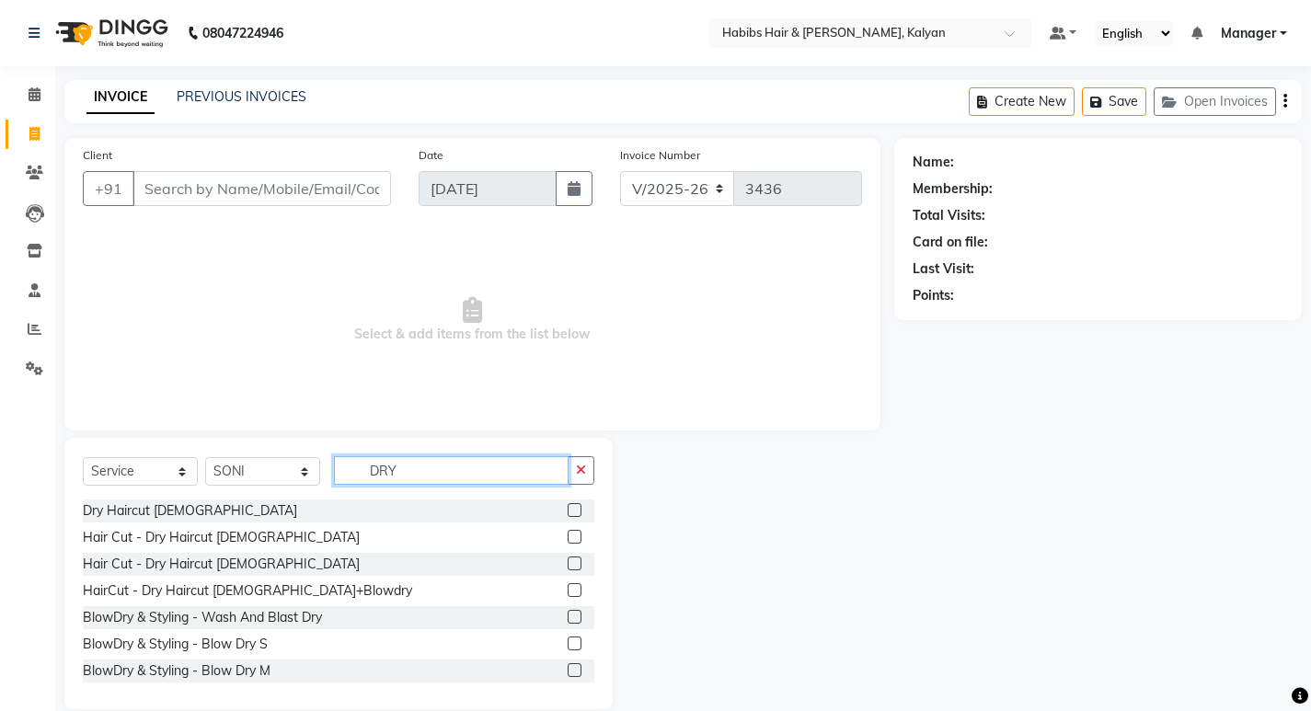
type input "DRY"
click at [568, 505] on label at bounding box center [575, 510] width 14 height 14
click at [568, 505] on input "checkbox" at bounding box center [574, 511] width 12 height 12
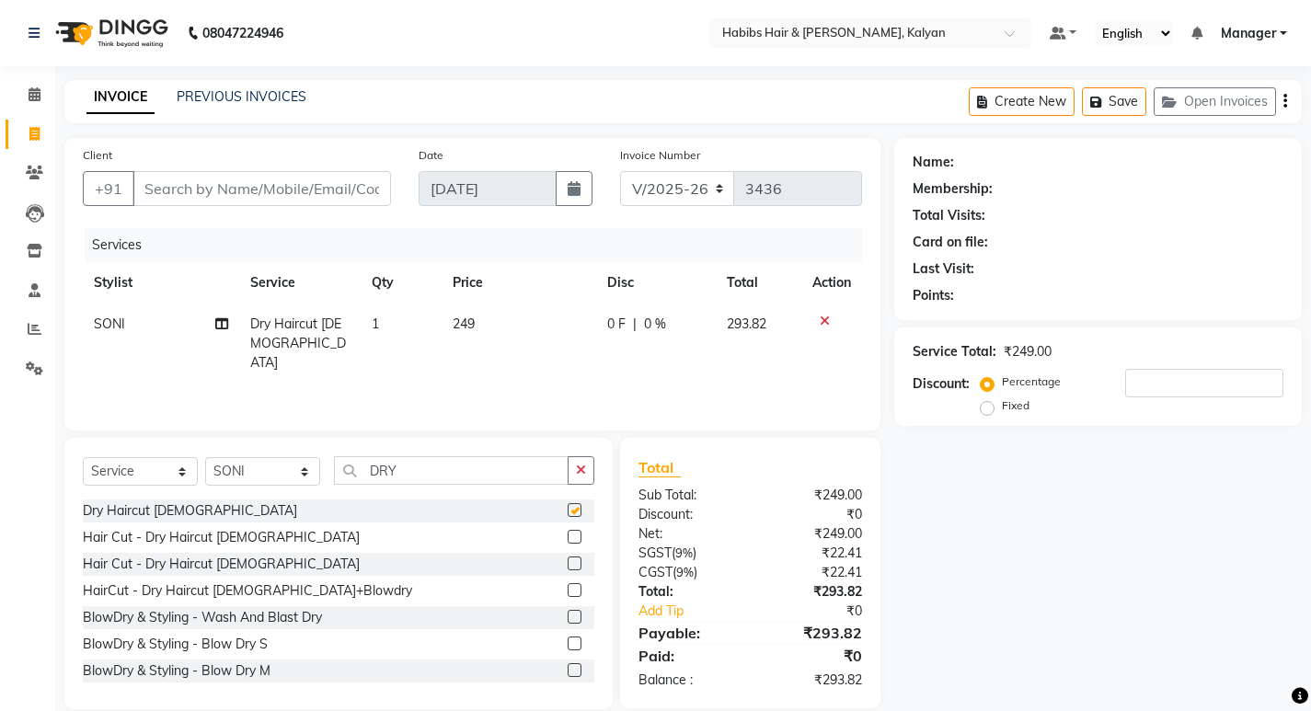
checkbox input "false"
click at [1284, 102] on icon "button" at bounding box center [1286, 101] width 4 height 1
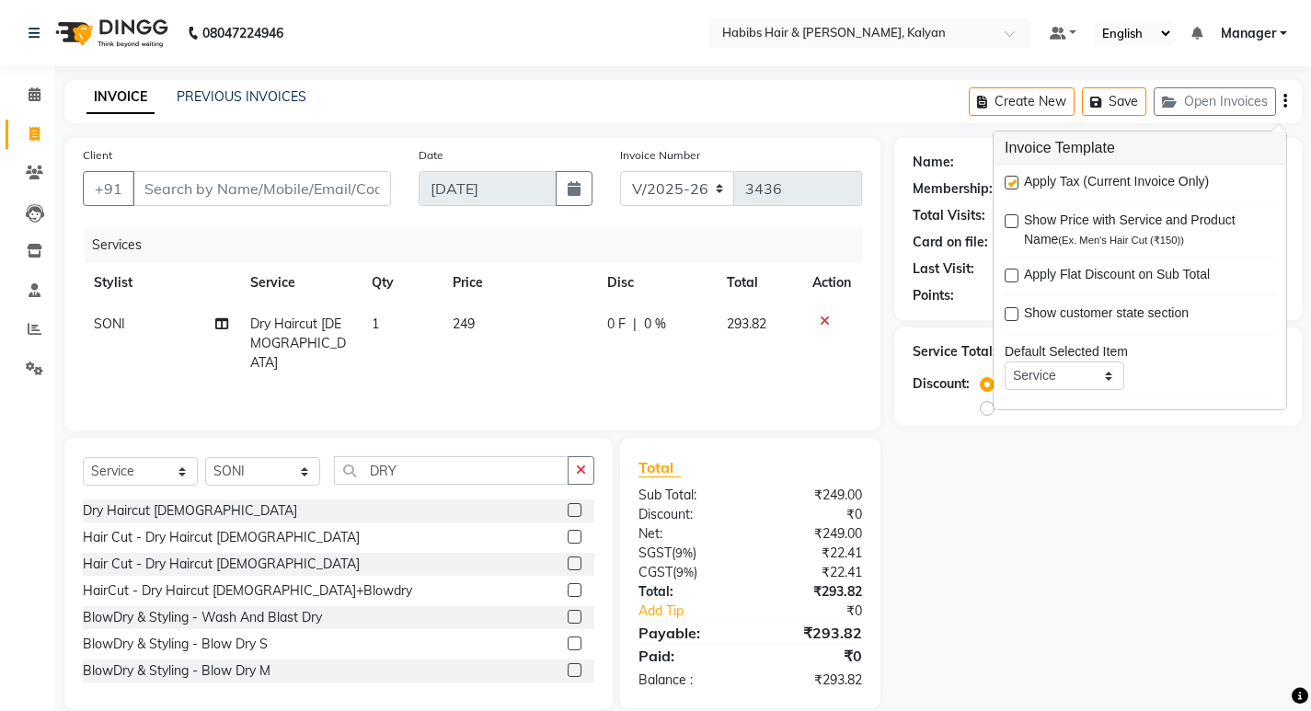
click at [1009, 185] on label at bounding box center [1012, 183] width 14 height 14
click at [1009, 185] on input "checkbox" at bounding box center [1011, 184] width 12 height 12
checkbox input "false"
click at [535, 365] on div "Services Stylist Service Qty Price Disc Total Action SONI Dry Haircut Male 1 24…" at bounding box center [472, 320] width 779 height 184
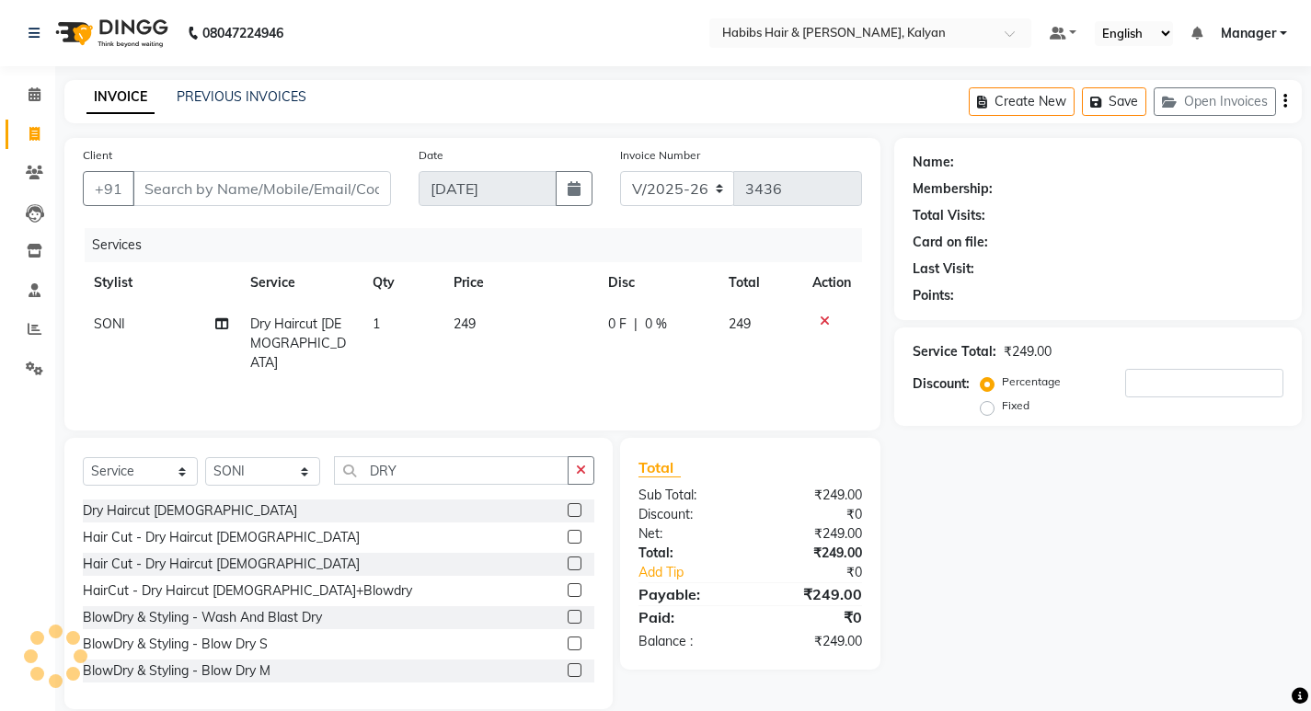
click at [551, 375] on div "Services Stylist Service Qty Price Disc Total Action SONI Dry Haircut Male 1 24…" at bounding box center [472, 320] width 779 height 184
drag, startPoint x: 265, startPoint y: 204, endPoint x: 243, endPoint y: 202, distance: 22.3
click at [249, 203] on input "Client" at bounding box center [262, 188] width 259 height 35
type input "9"
type input "0"
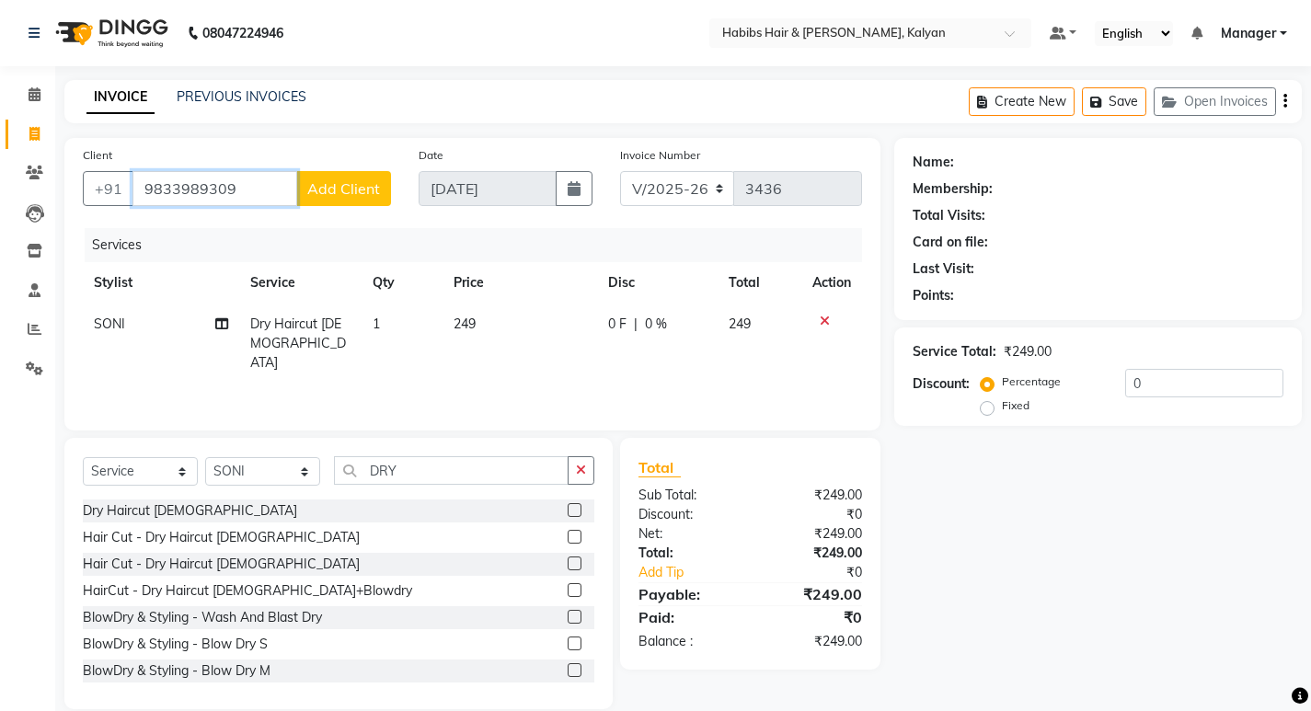
type input "9833989309"
click at [318, 194] on span "Add Client" at bounding box center [343, 188] width 73 height 18
select select "22"
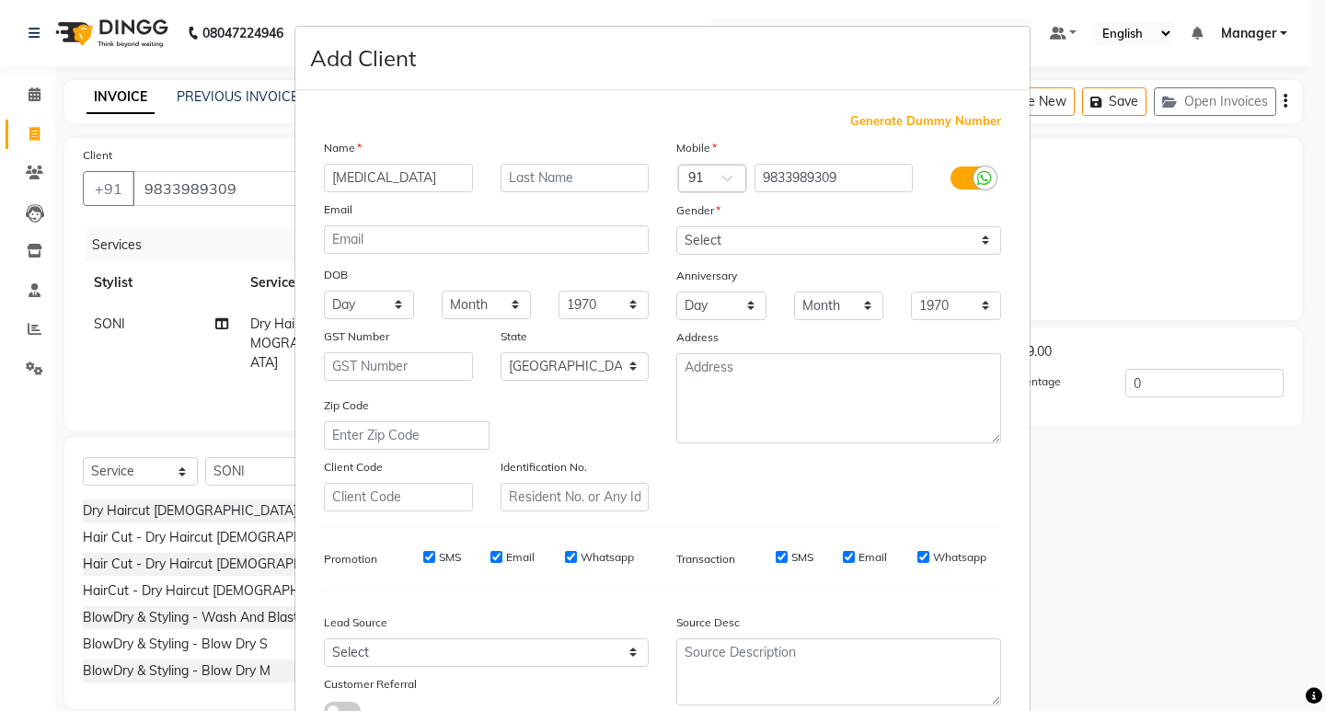
type input "[MEDICAL_DATA]"
click at [784, 226] on select "Select Male Female Other Prefer Not To Say" at bounding box center [838, 240] width 325 height 29
select select "female"
click at [676, 226] on select "Select Male Female Other Prefer Not To Say" at bounding box center [838, 240] width 325 height 29
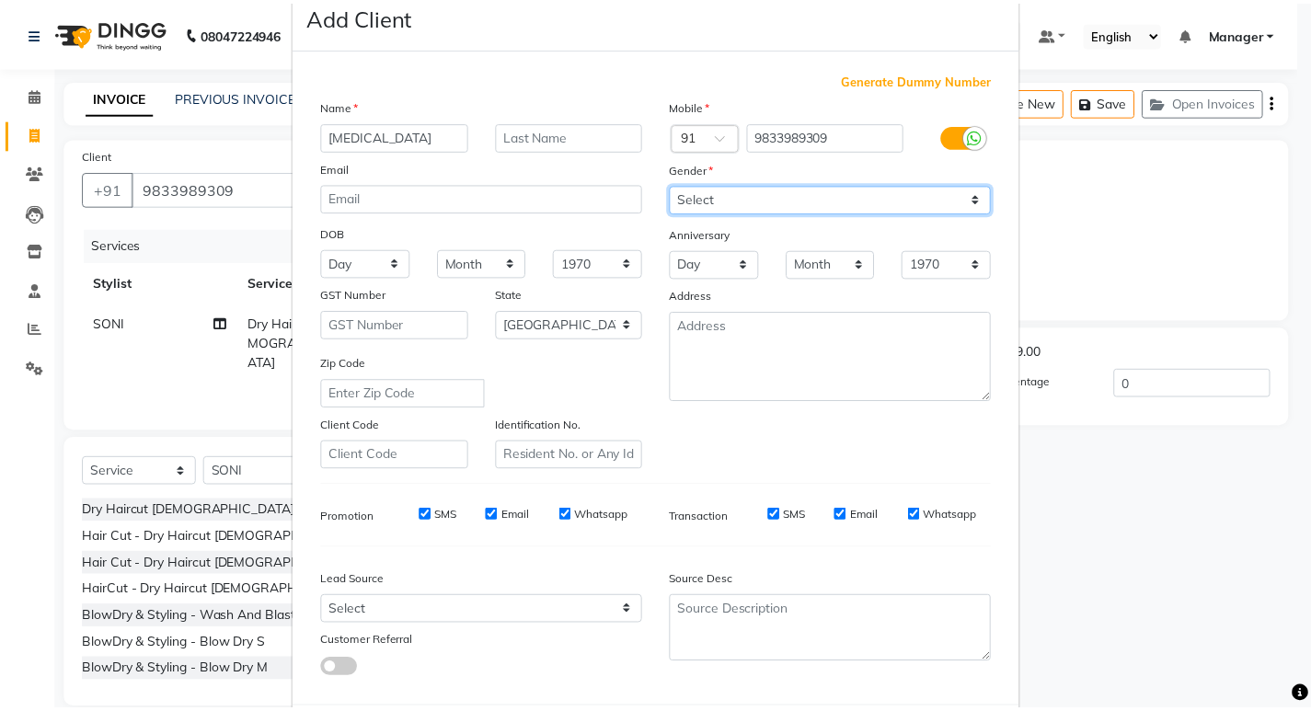
scroll to position [138, 0]
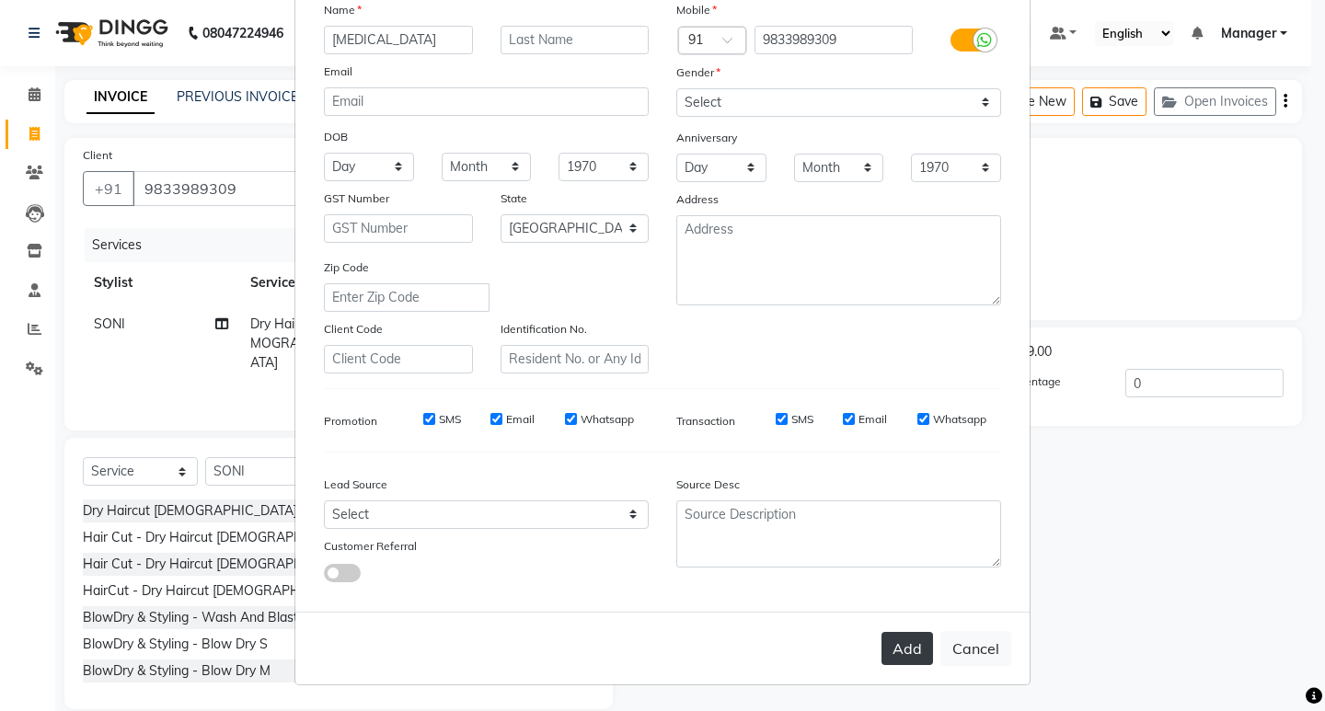
click at [897, 651] on button "Add" at bounding box center [908, 648] width 52 height 33
type input "98******09"
select select
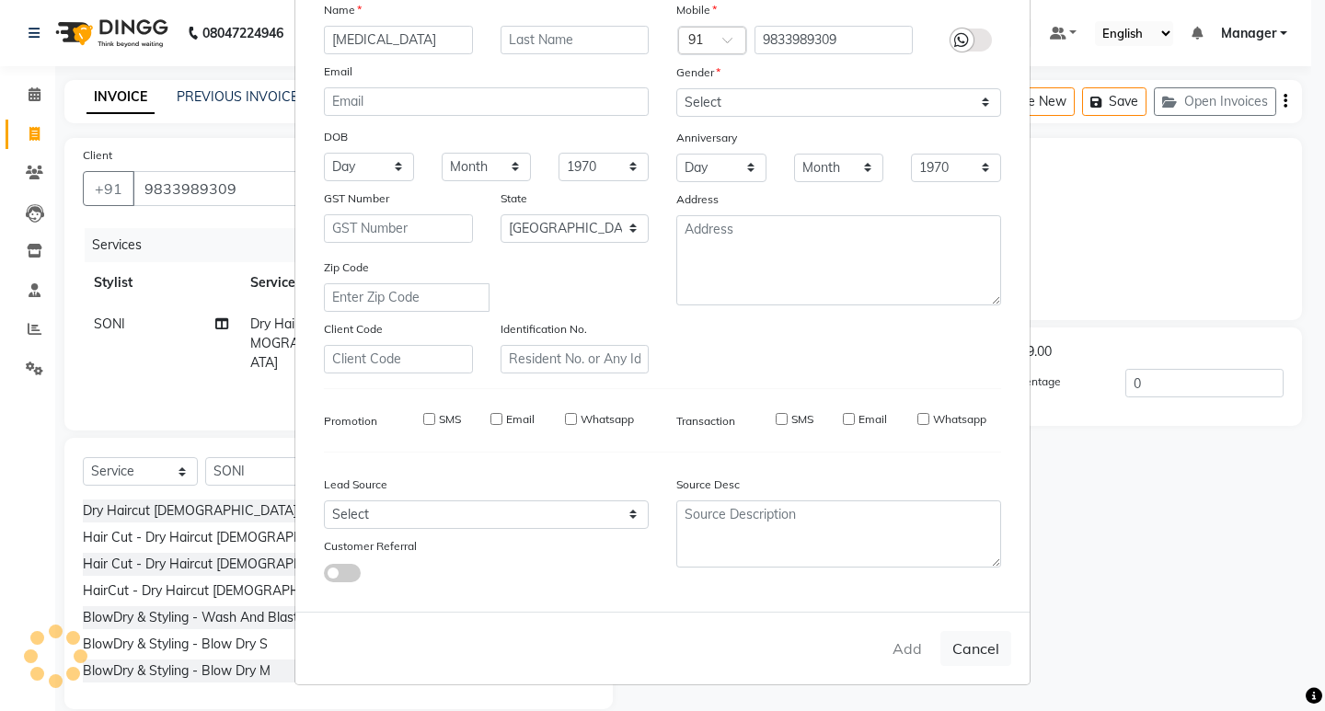
select select "null"
select select
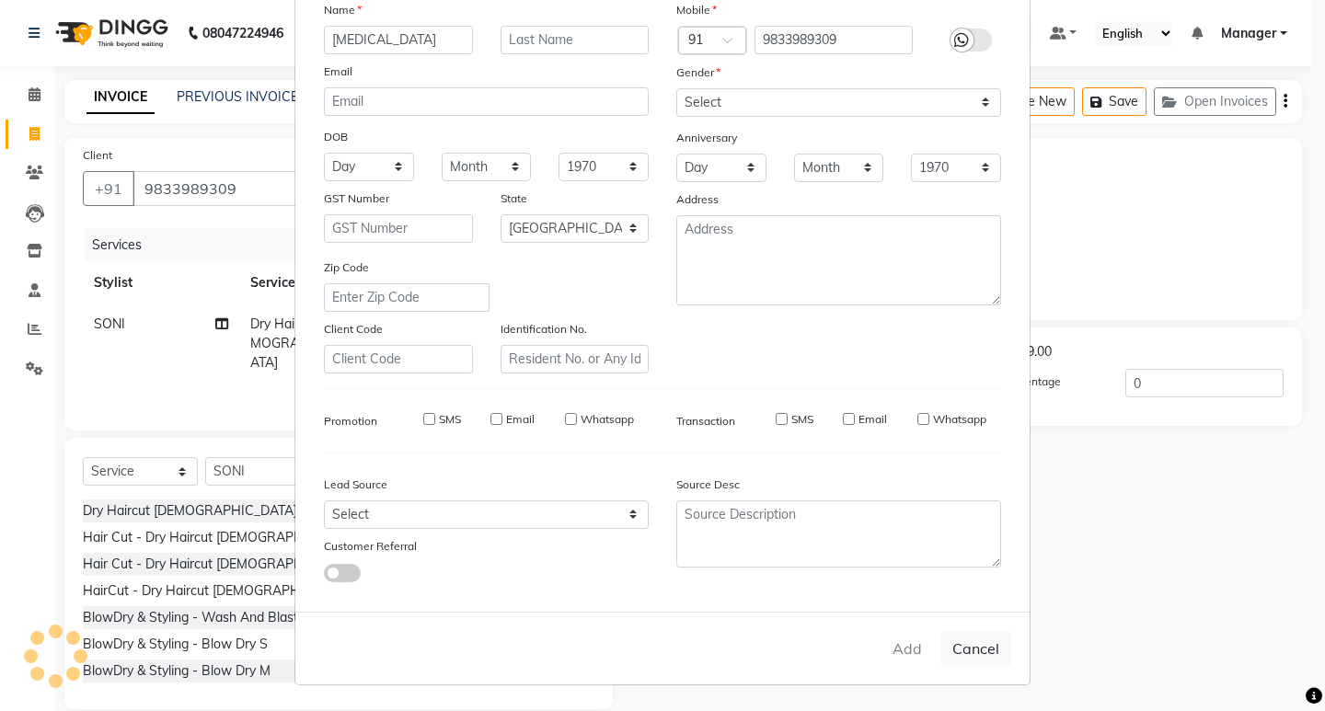
checkbox input "false"
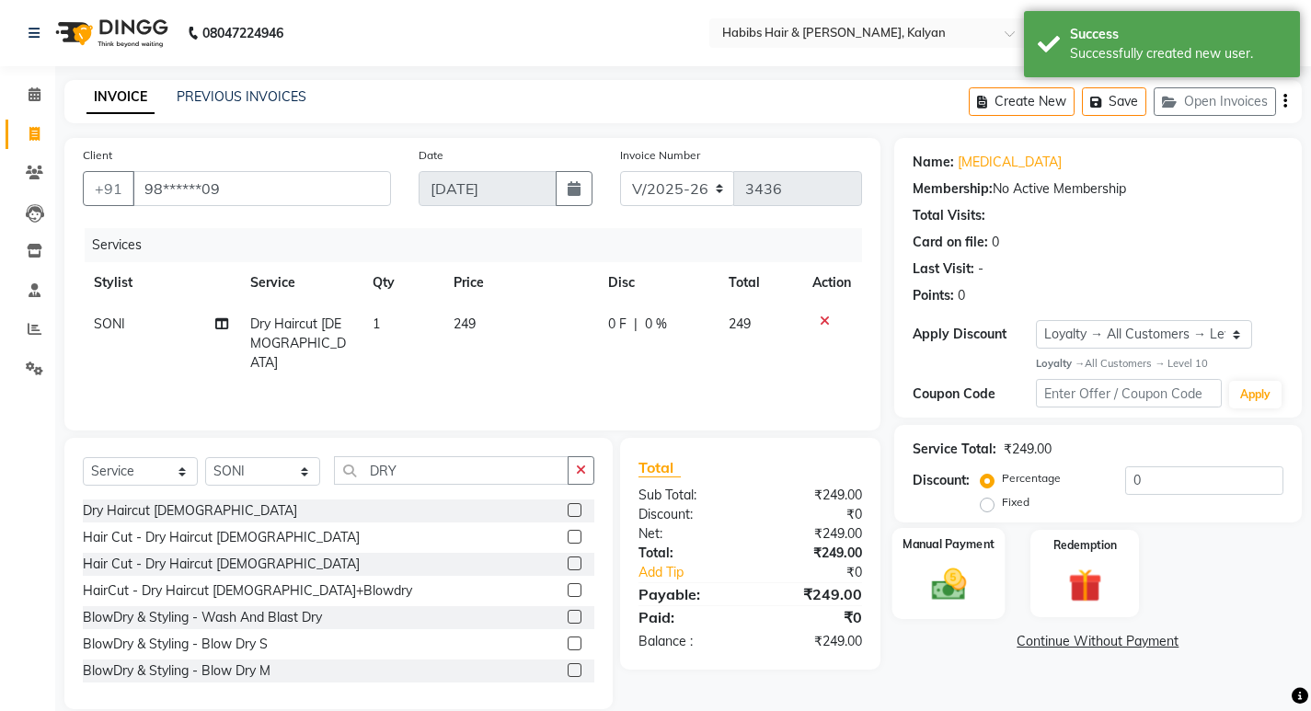
click at [960, 571] on img at bounding box center [948, 585] width 56 height 40
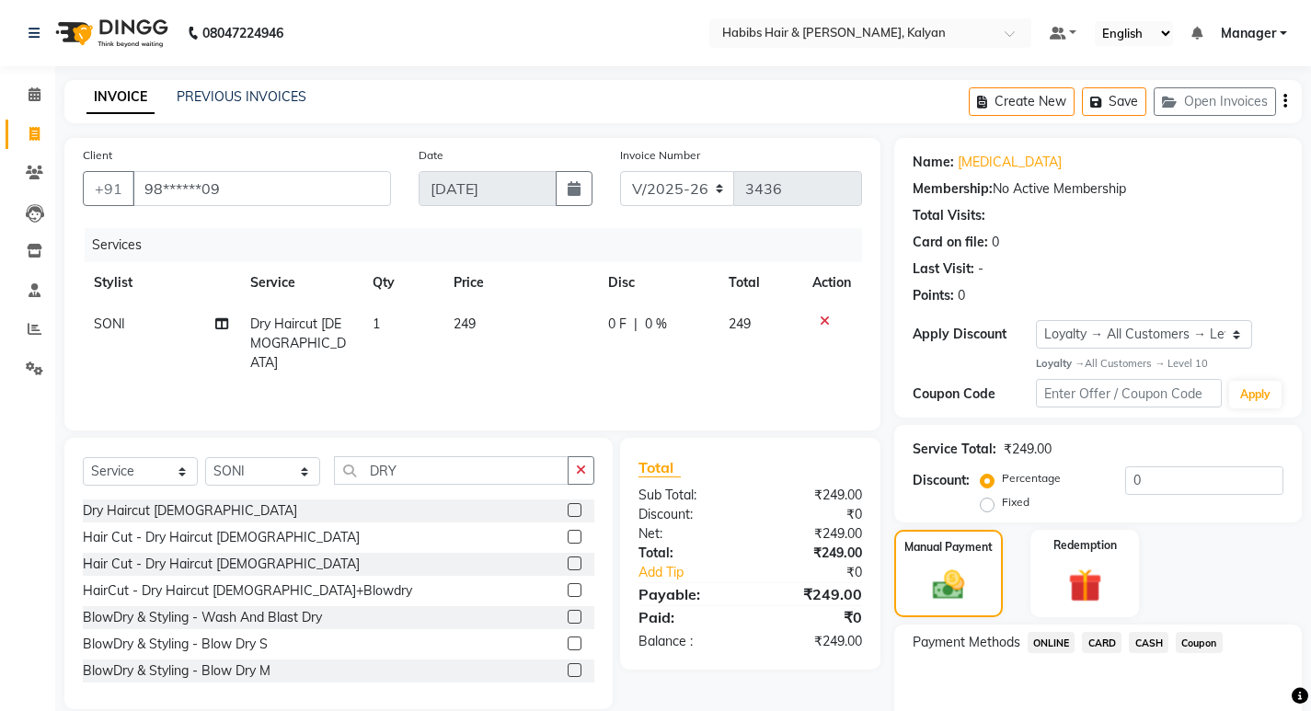
click at [1060, 635] on span "ONLINE" at bounding box center [1052, 642] width 48 height 21
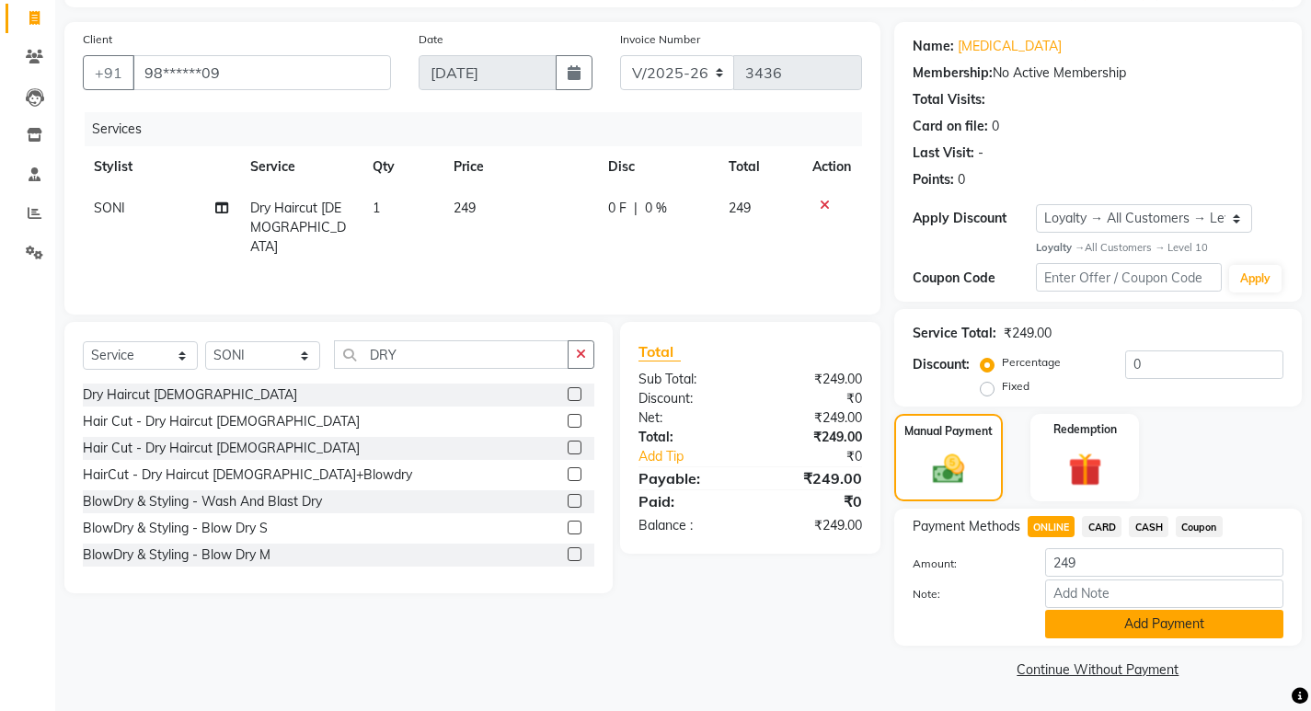
click at [1061, 630] on button "Add Payment" at bounding box center [1164, 624] width 238 height 29
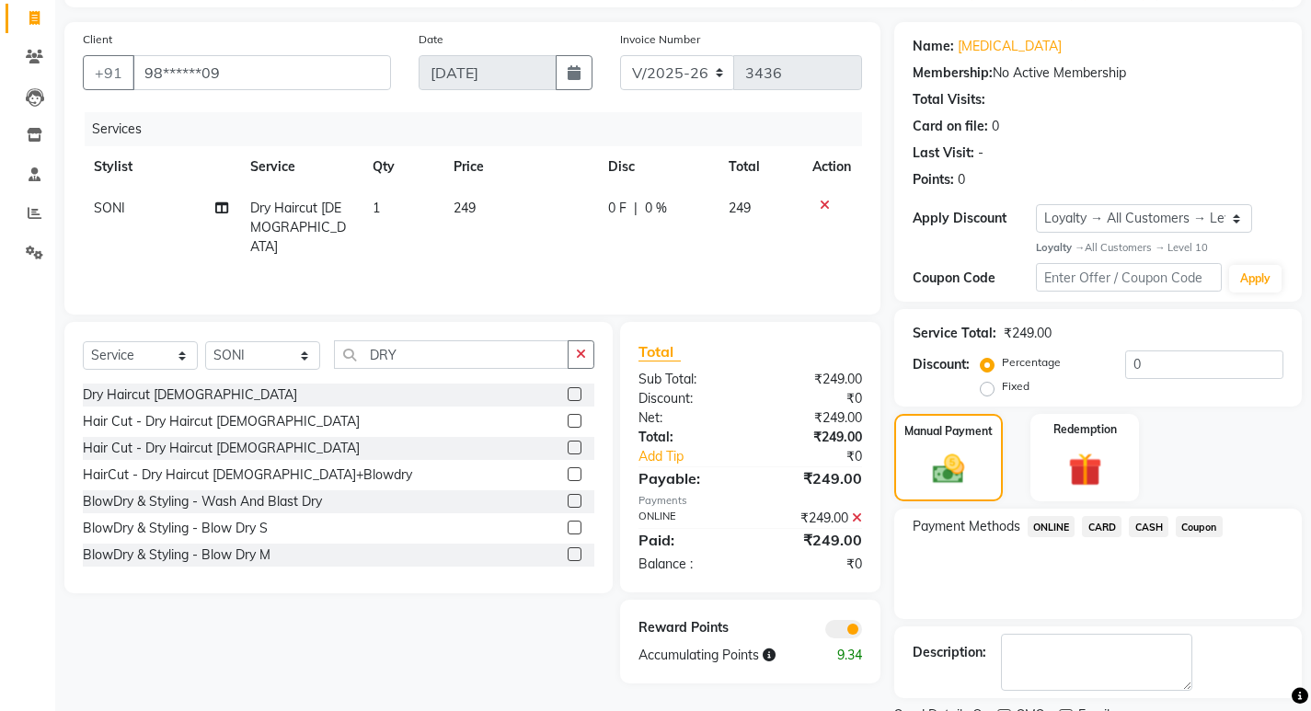
scroll to position [193, 0]
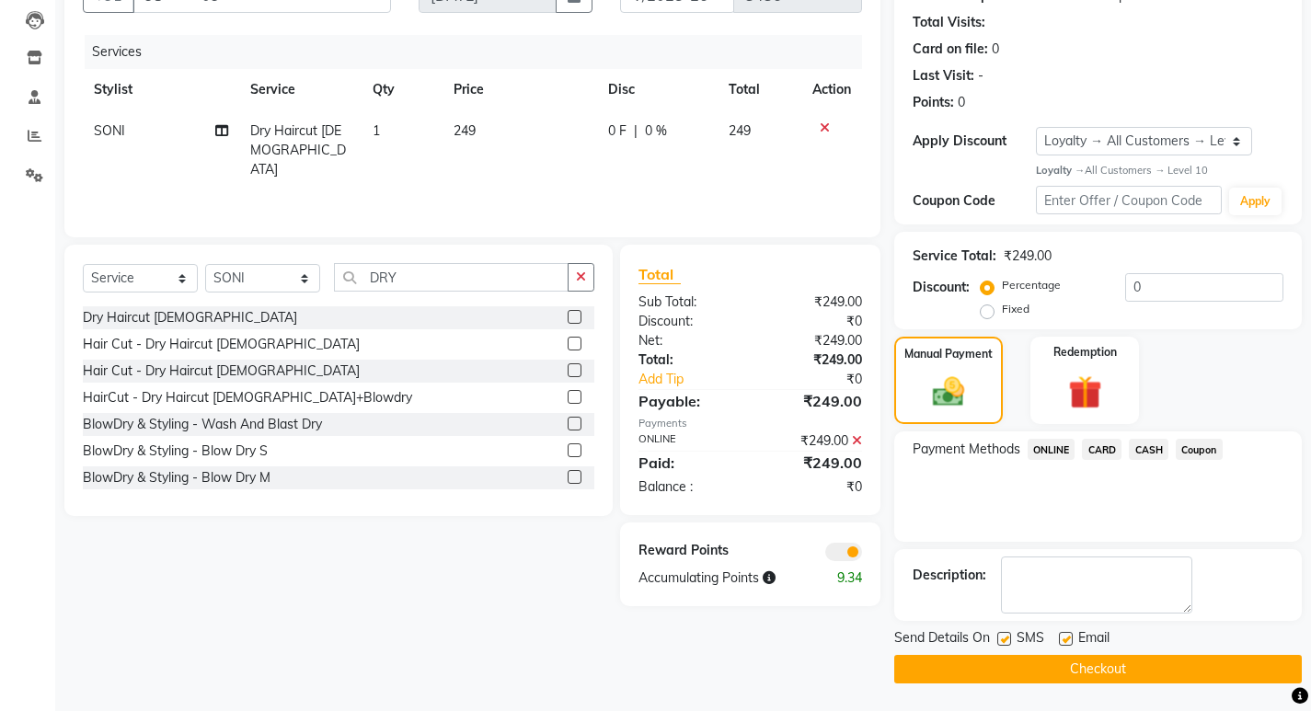
click at [1106, 672] on button "Checkout" at bounding box center [1099, 669] width 408 height 29
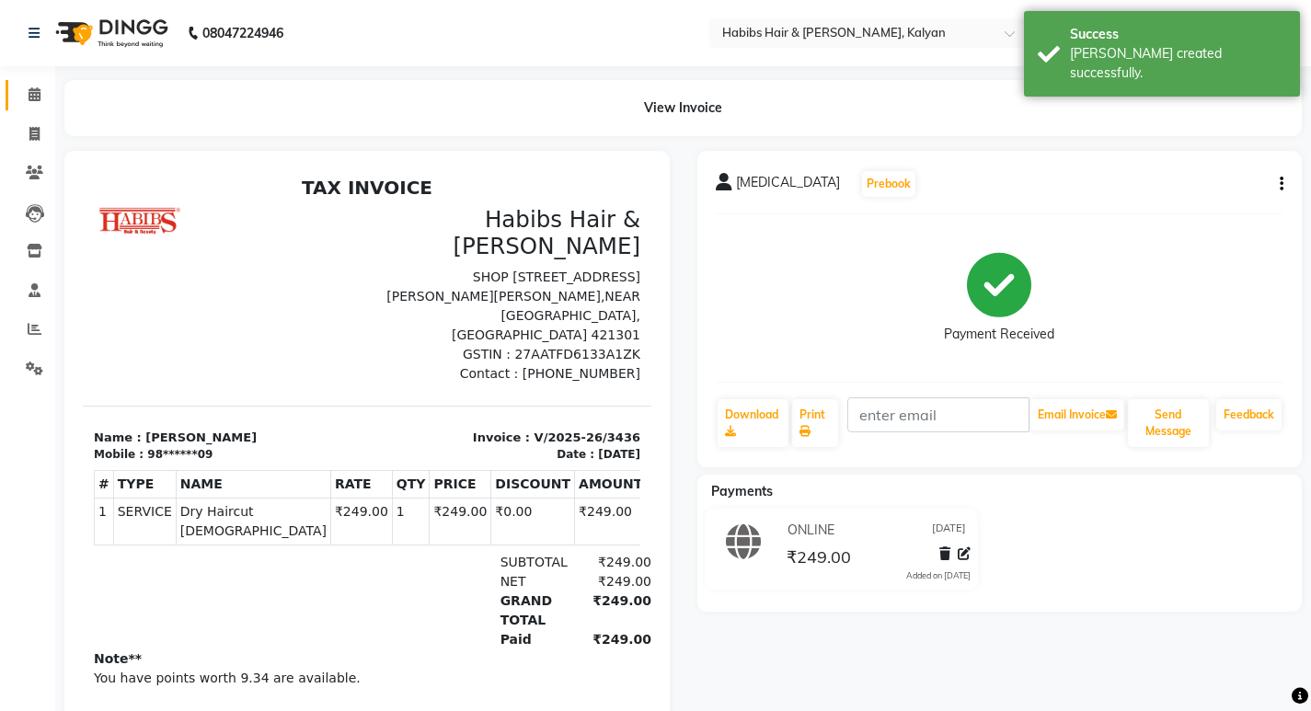
click at [30, 84] on link "Calendar" at bounding box center [28, 95] width 44 height 30
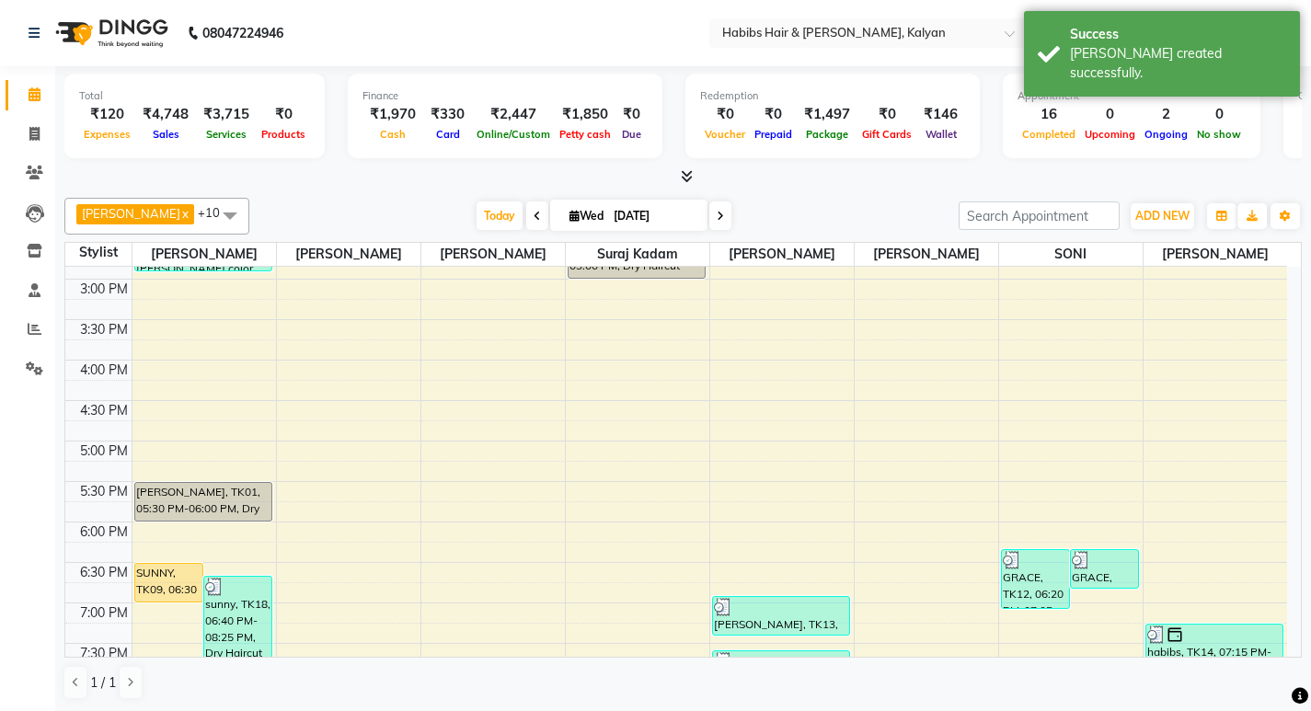
scroll to position [824, 0]
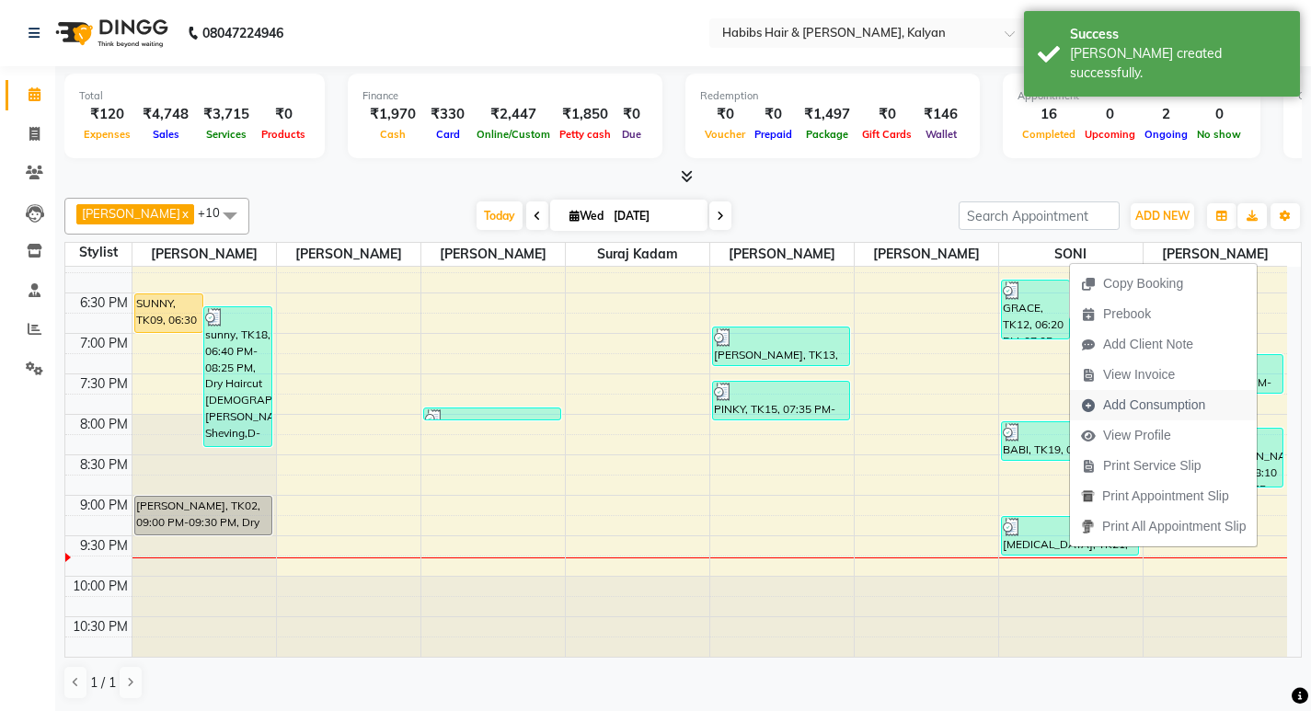
click at [1133, 406] on span "Add Consumption" at bounding box center [1154, 405] width 102 height 19
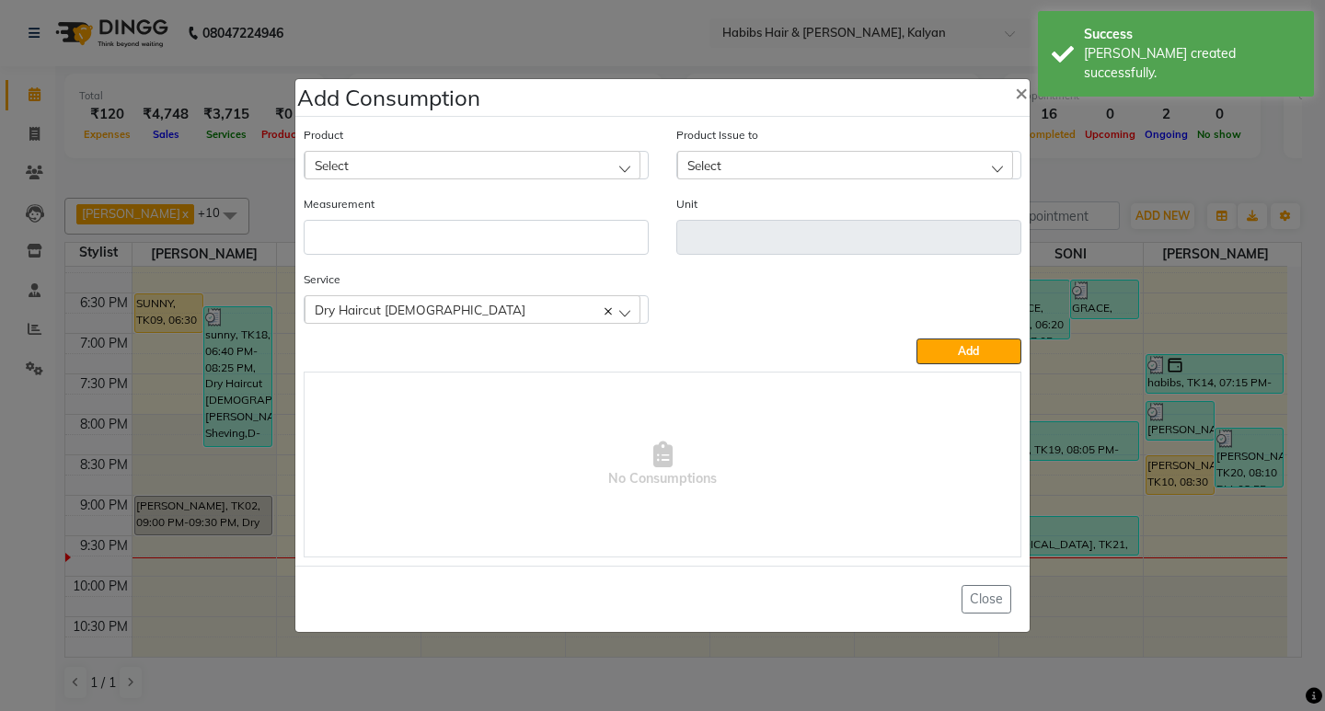
click at [378, 176] on div "Select" at bounding box center [473, 165] width 336 height 28
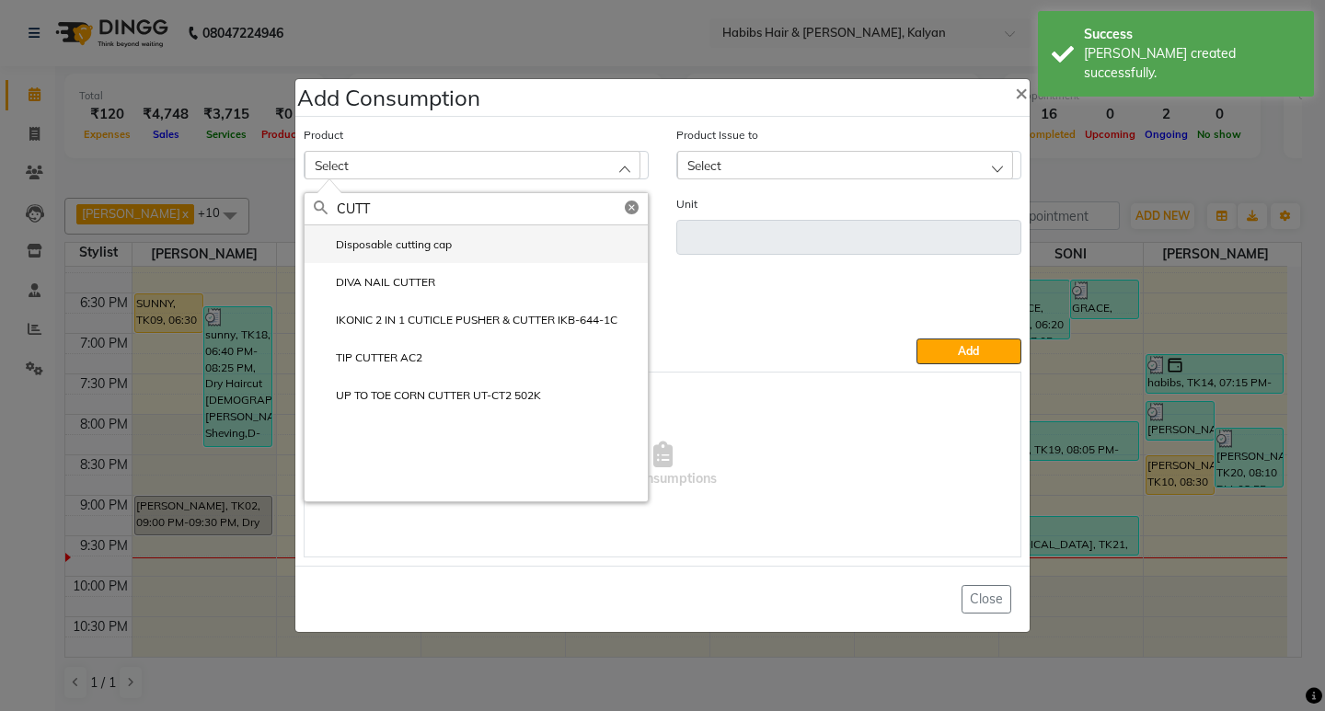
click at [385, 257] on li "Disposable cutting cap" at bounding box center [476, 244] width 343 height 38
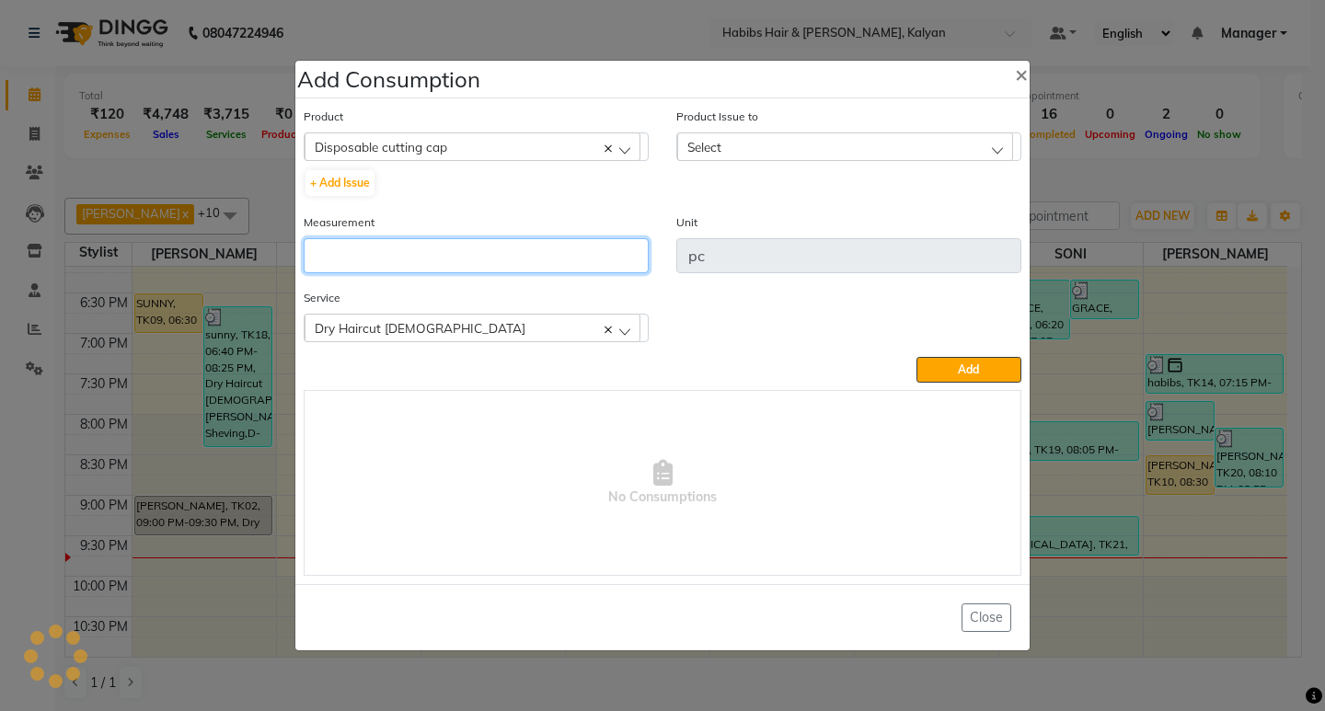
click at [385, 257] on input "number" at bounding box center [476, 255] width 345 height 35
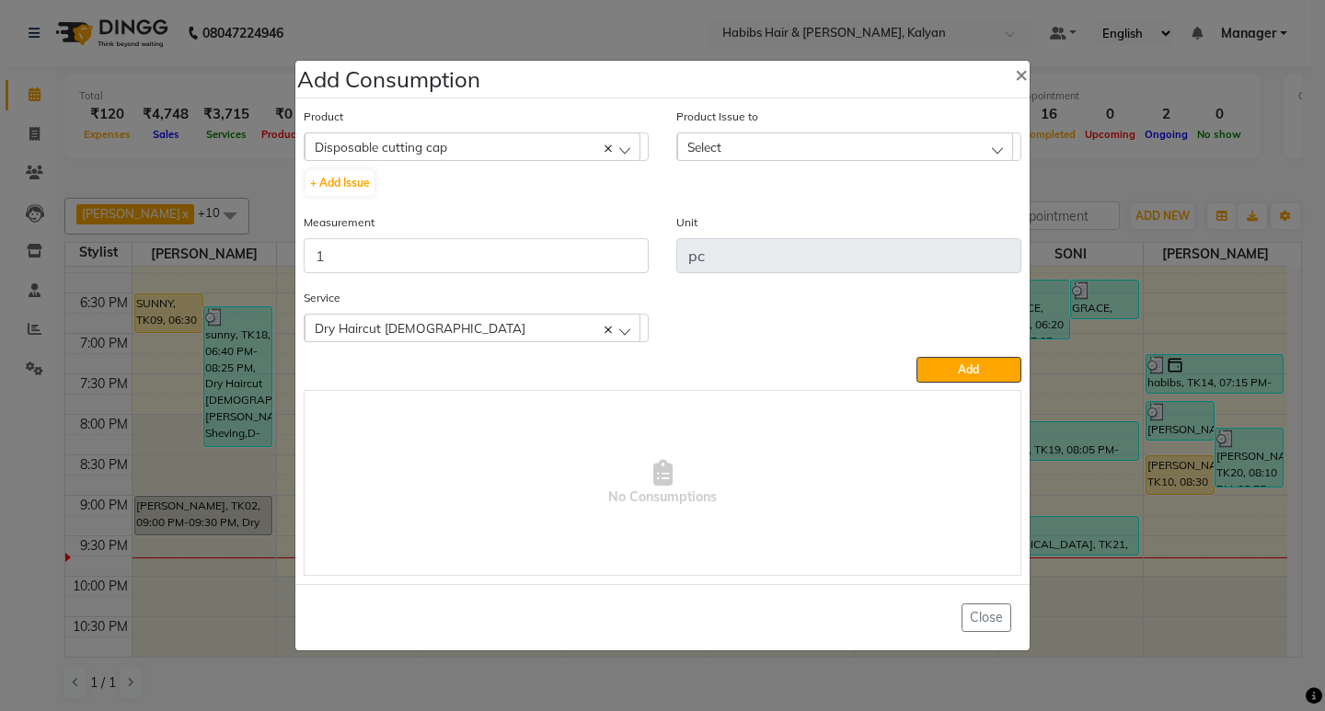
click at [871, 137] on div "Select" at bounding box center [845, 147] width 336 height 28
click at [892, 232] on label "2025-09-02, Issued to: SONI, Balance: 37" at bounding box center [822, 226] width 270 height 17
click at [965, 380] on button "Add" at bounding box center [969, 370] width 105 height 26
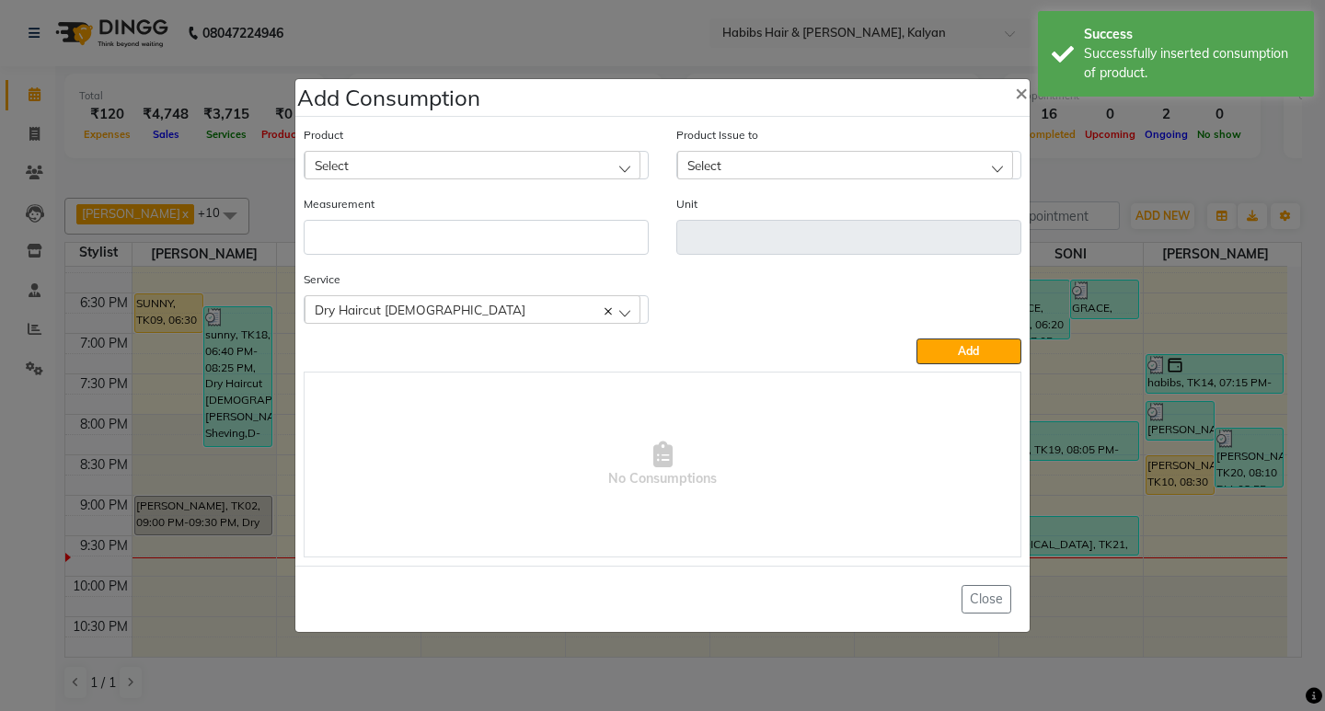
click at [1078, 190] on ngb-modal-window "Add Consumption × Product Select 001 BANANA POWDER 10GM Product Issue to Select…" at bounding box center [662, 355] width 1325 height 711
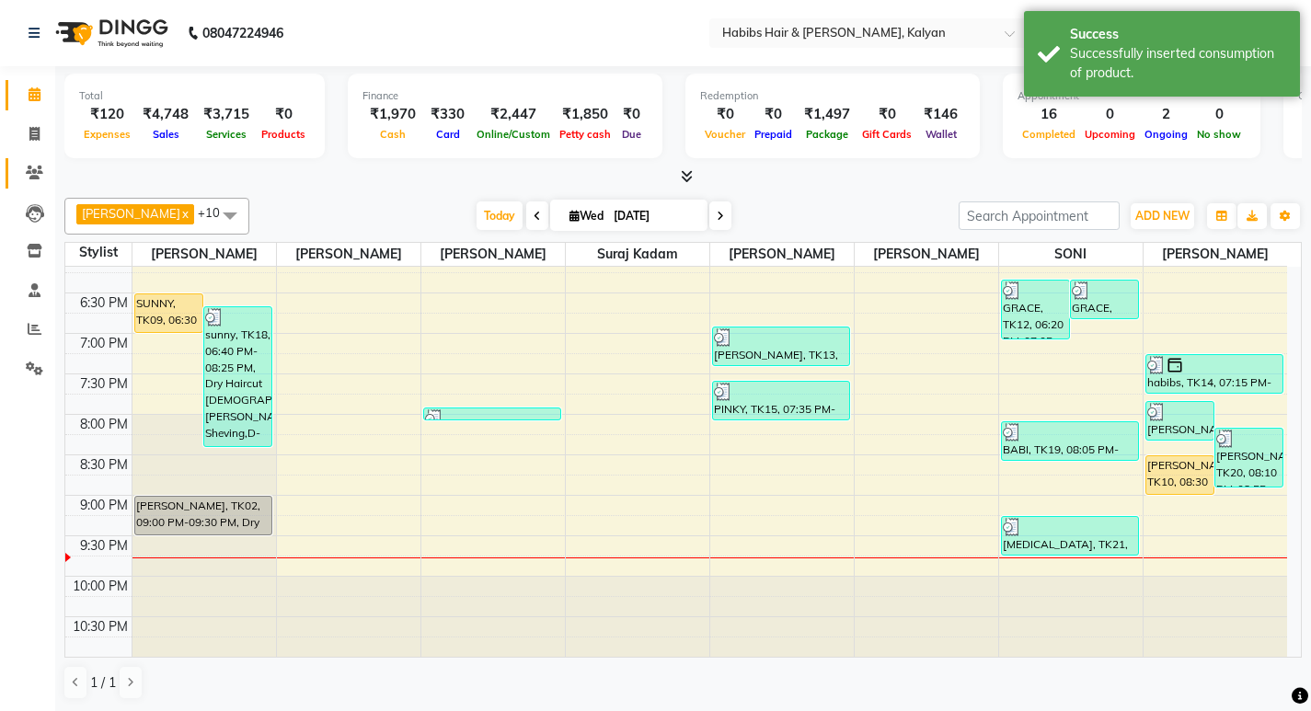
click at [42, 160] on link "Clients" at bounding box center [28, 173] width 44 height 30
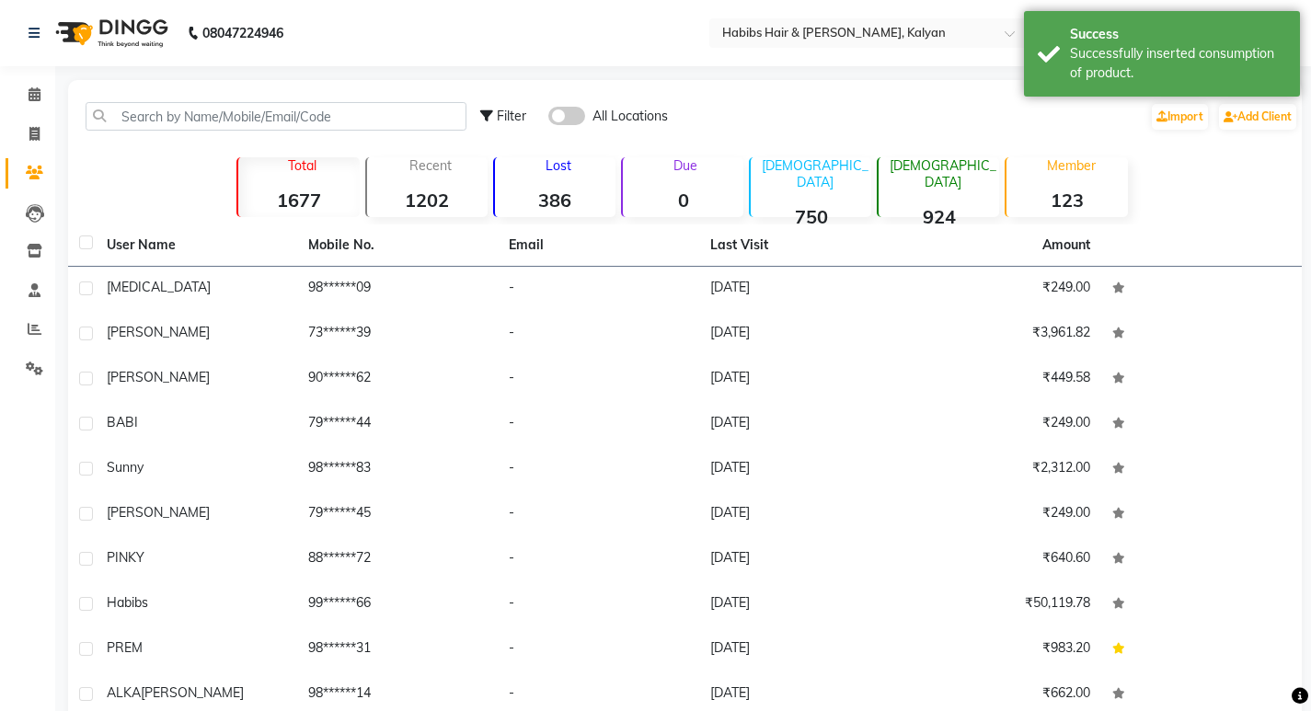
click at [29, 117] on li "Invoice" at bounding box center [27, 135] width 55 height 40
click at [40, 135] on icon at bounding box center [34, 134] width 10 height 14
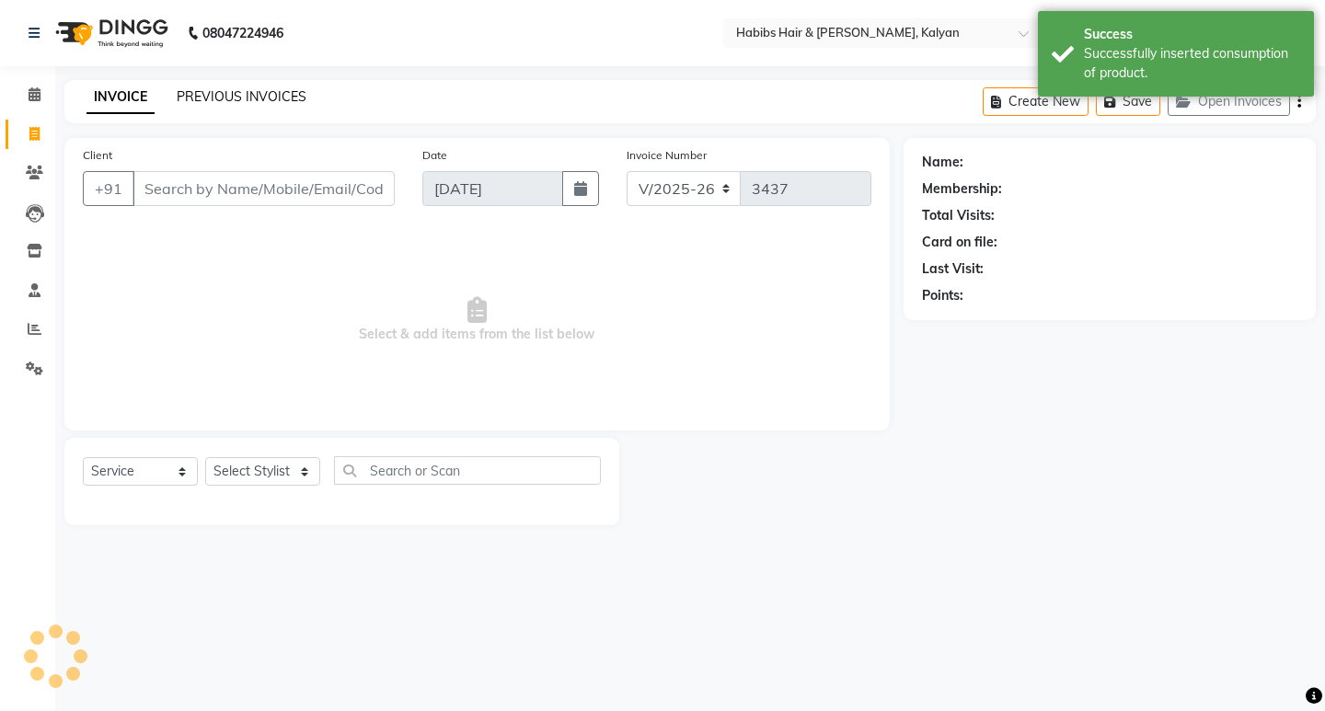
click at [270, 93] on link "PREVIOUS INVOICES" at bounding box center [242, 96] width 130 height 17
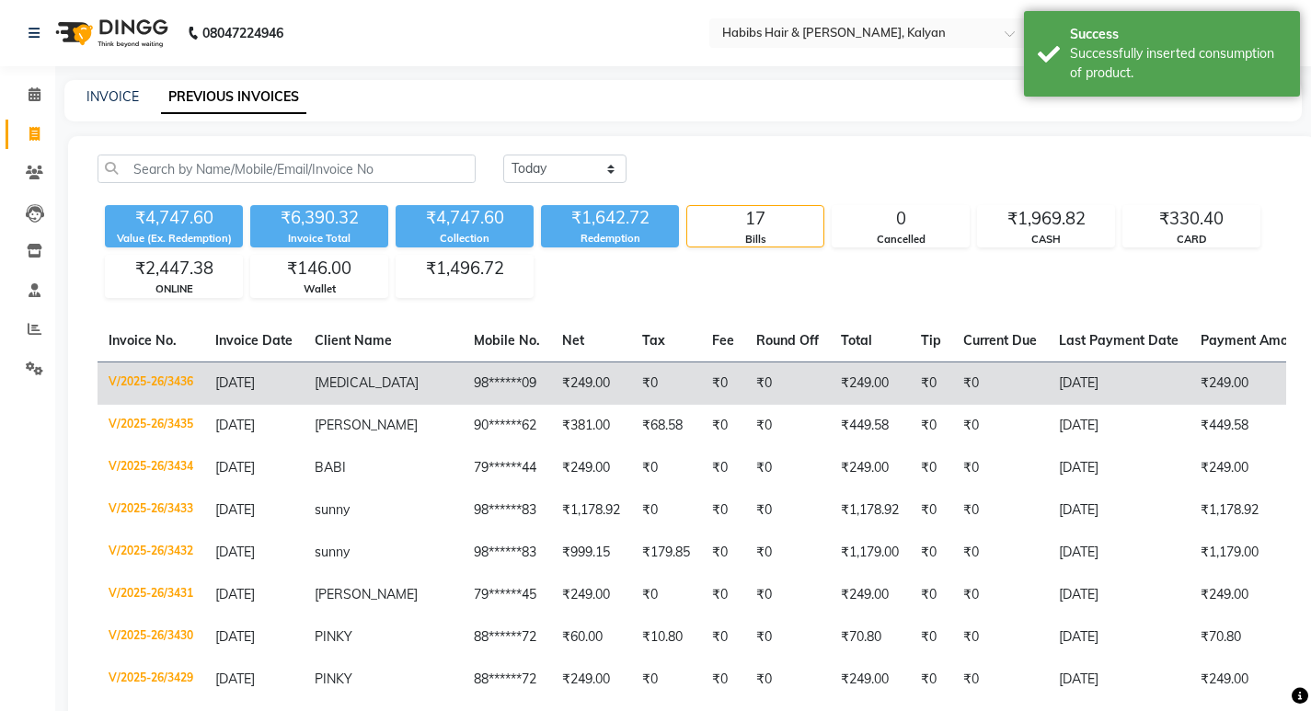
click at [553, 382] on td "₹249.00" at bounding box center [591, 383] width 80 height 43
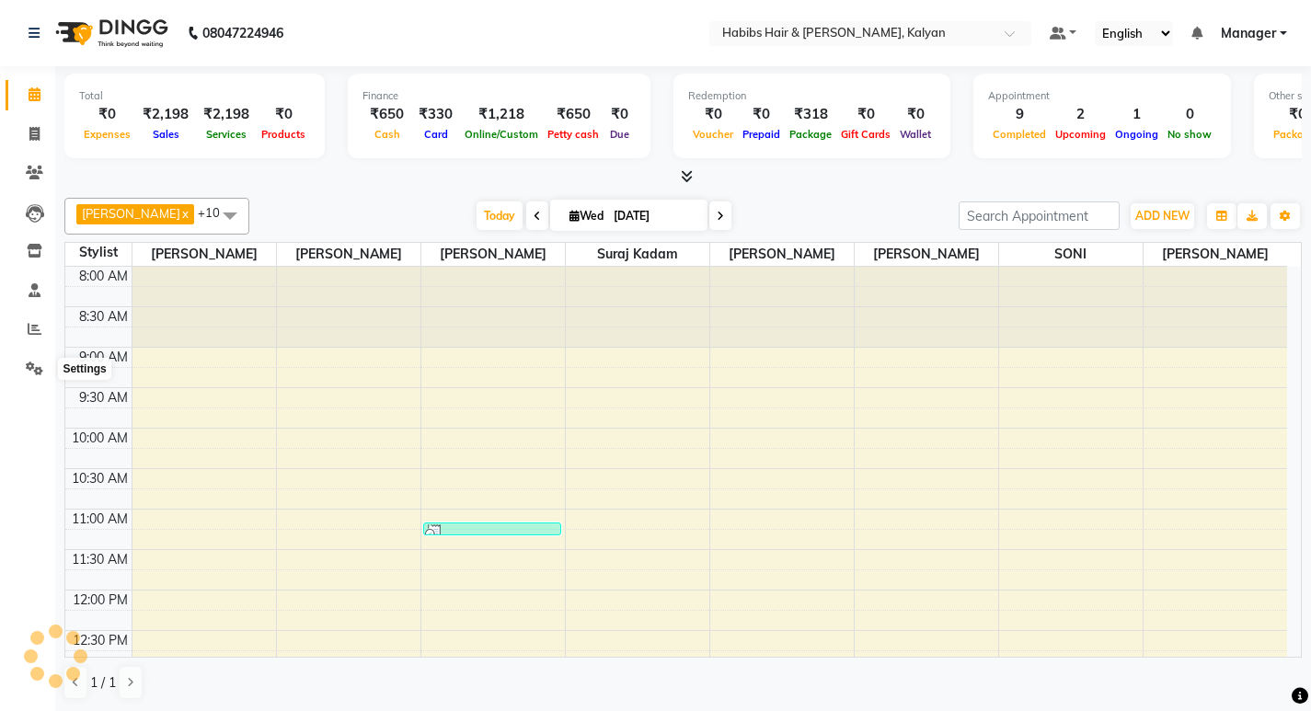
click at [36, 374] on icon at bounding box center [34, 369] width 17 height 14
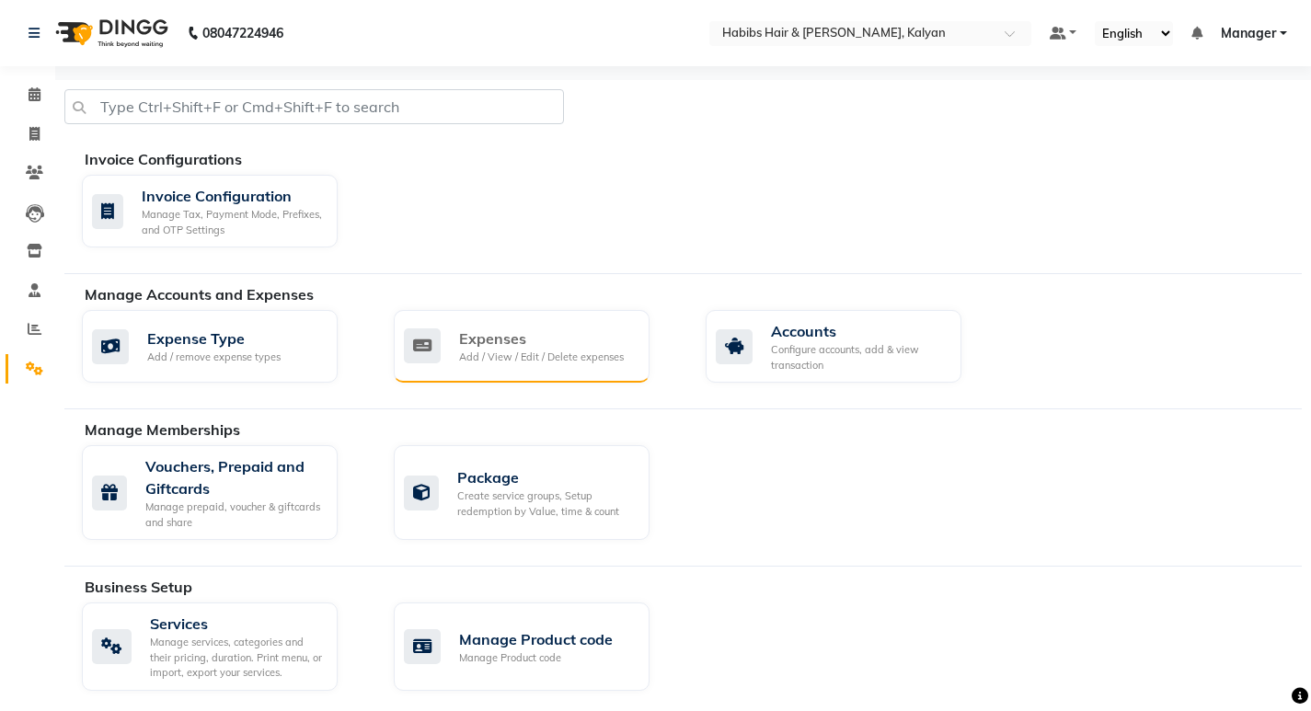
click at [567, 350] on div "Add / View / Edit / Delete expenses" at bounding box center [541, 358] width 165 height 16
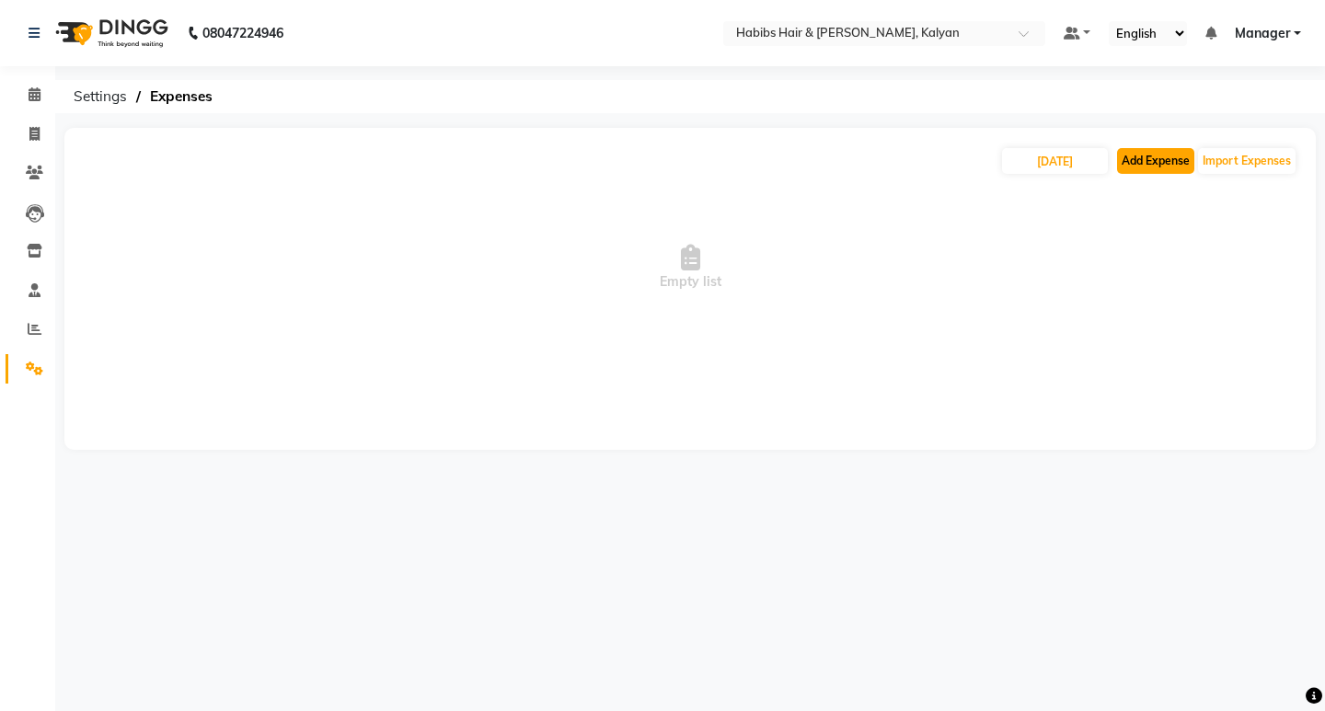
click at [1155, 156] on button "Add Expense" at bounding box center [1155, 161] width 77 height 26
select select "1"
select select "7313"
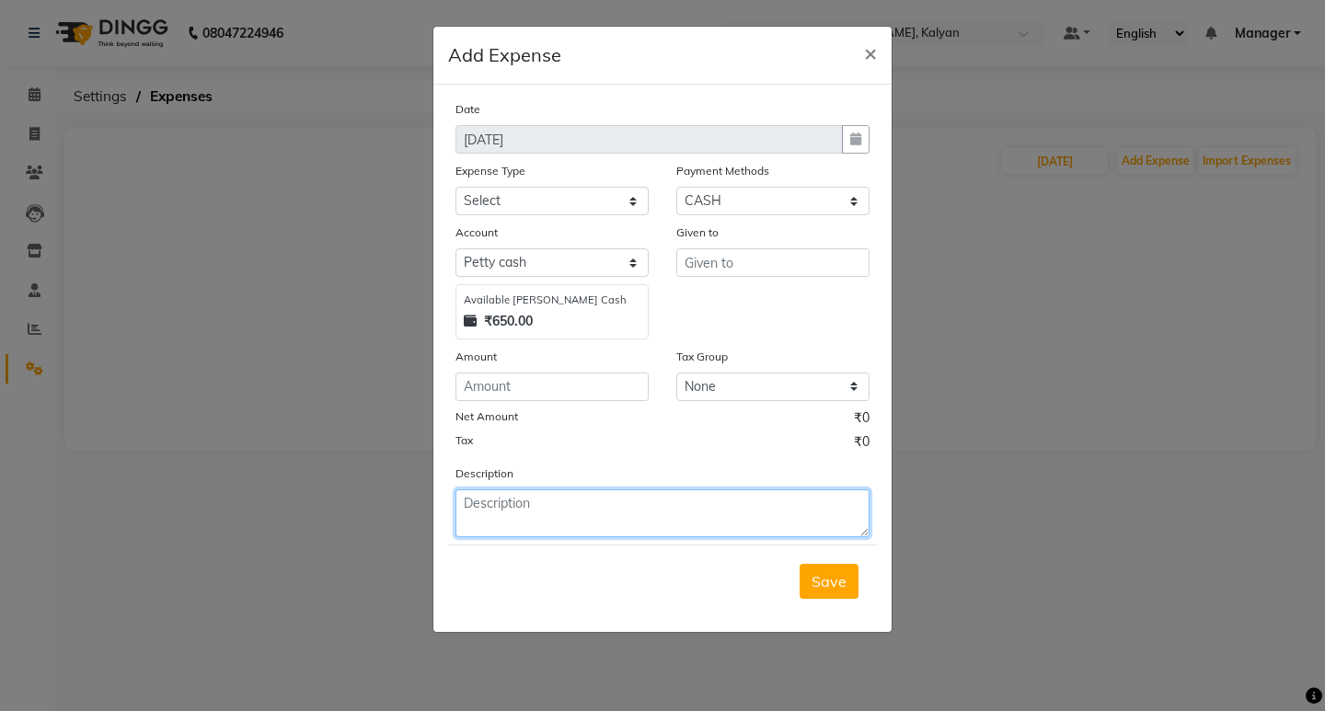
click at [546, 512] on textarea at bounding box center [663, 514] width 414 height 48
type textarea "120RS GIVEN FOR TRANIER SANDWICH SANCKS"
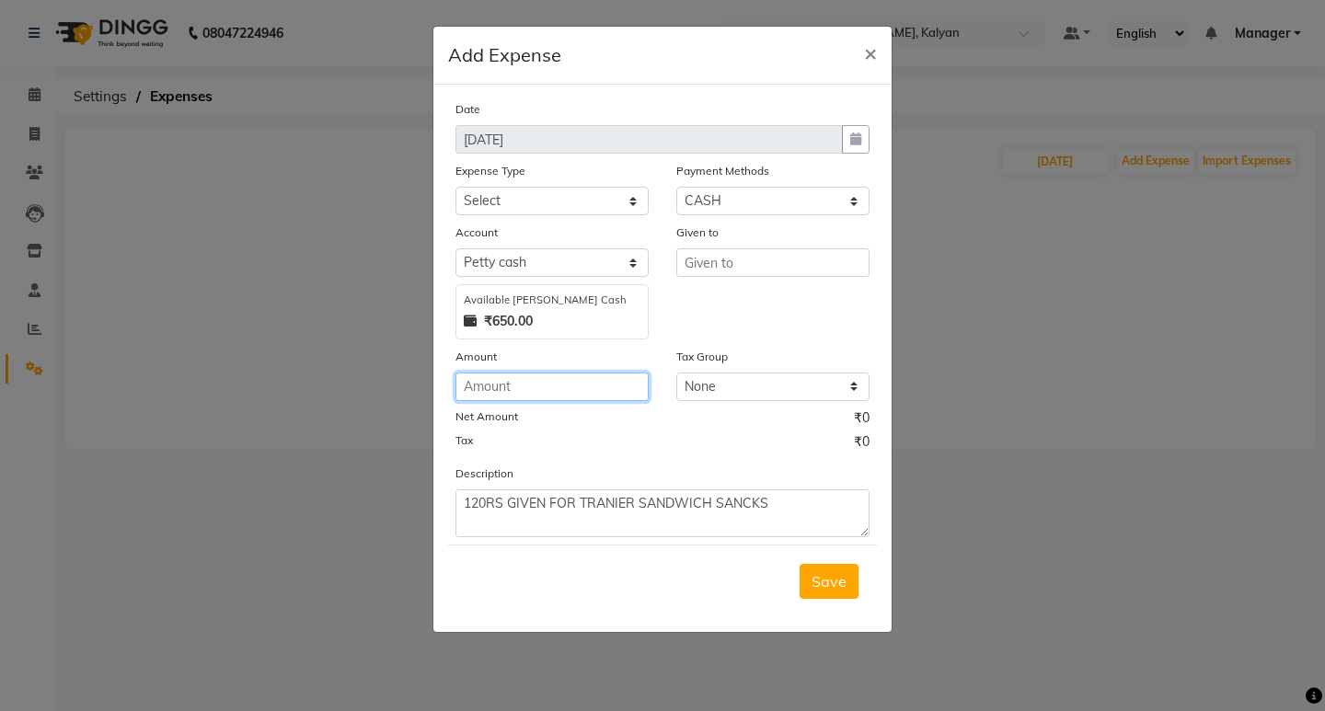
click at [599, 376] on input "number" at bounding box center [552, 387] width 193 height 29
type input "120"
click at [616, 181] on div "Expense Type" at bounding box center [552, 174] width 193 height 26
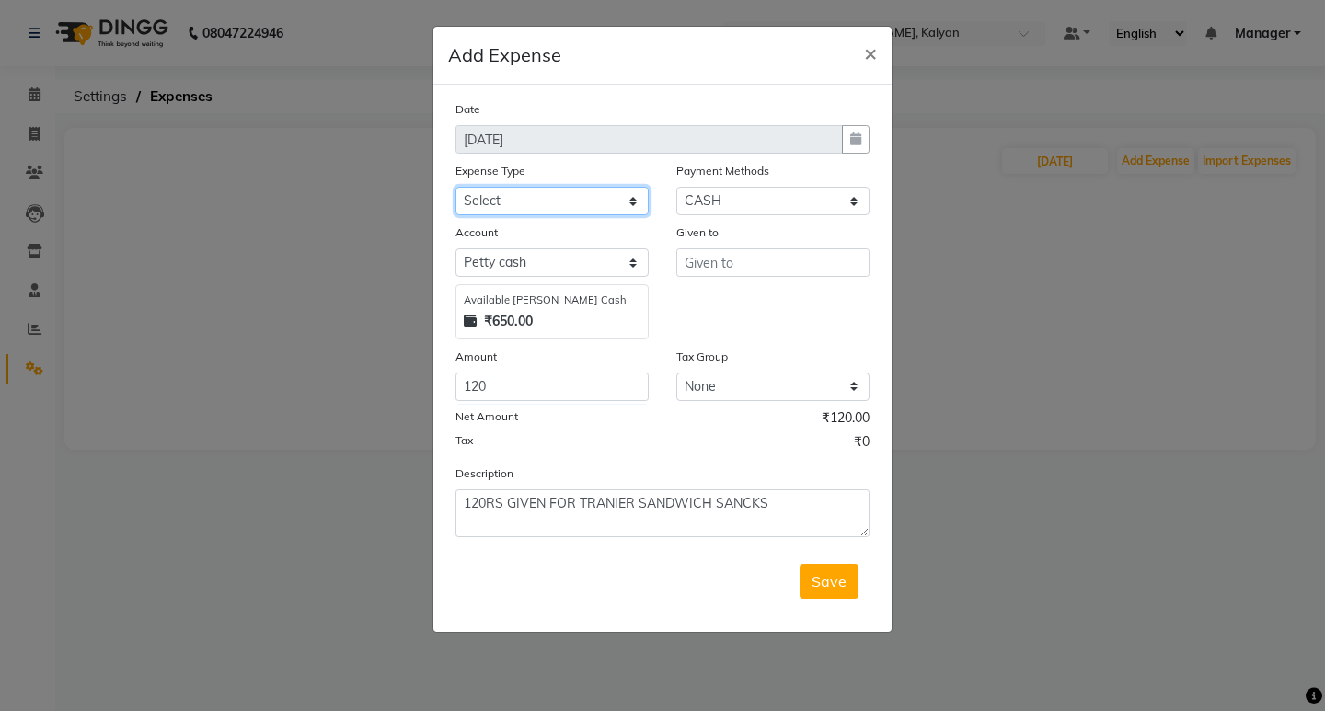
click at [612, 193] on select "Select client coffee client refund [PERSON_NAME] snacks [PERSON_NAME] TEA [PERS…" at bounding box center [552, 201] width 193 height 29
select select "21008"
click at [456, 187] on select "Select client coffee client refund [PERSON_NAME] snacks [PERSON_NAME] TEA [PERS…" at bounding box center [552, 201] width 193 height 29
click at [760, 266] on input "text" at bounding box center [772, 262] width 193 height 29
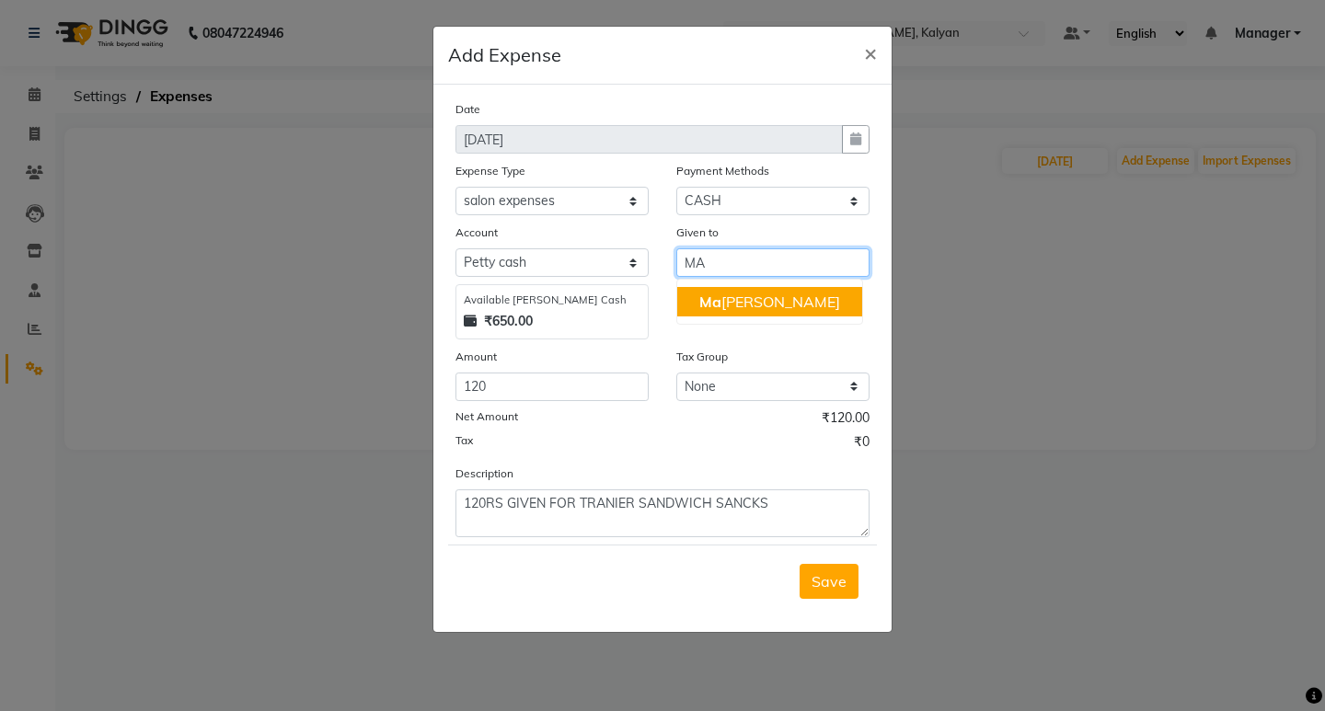
click at [747, 292] on button "Ma [PERSON_NAME]" at bounding box center [769, 301] width 185 height 29
type input "Manager"
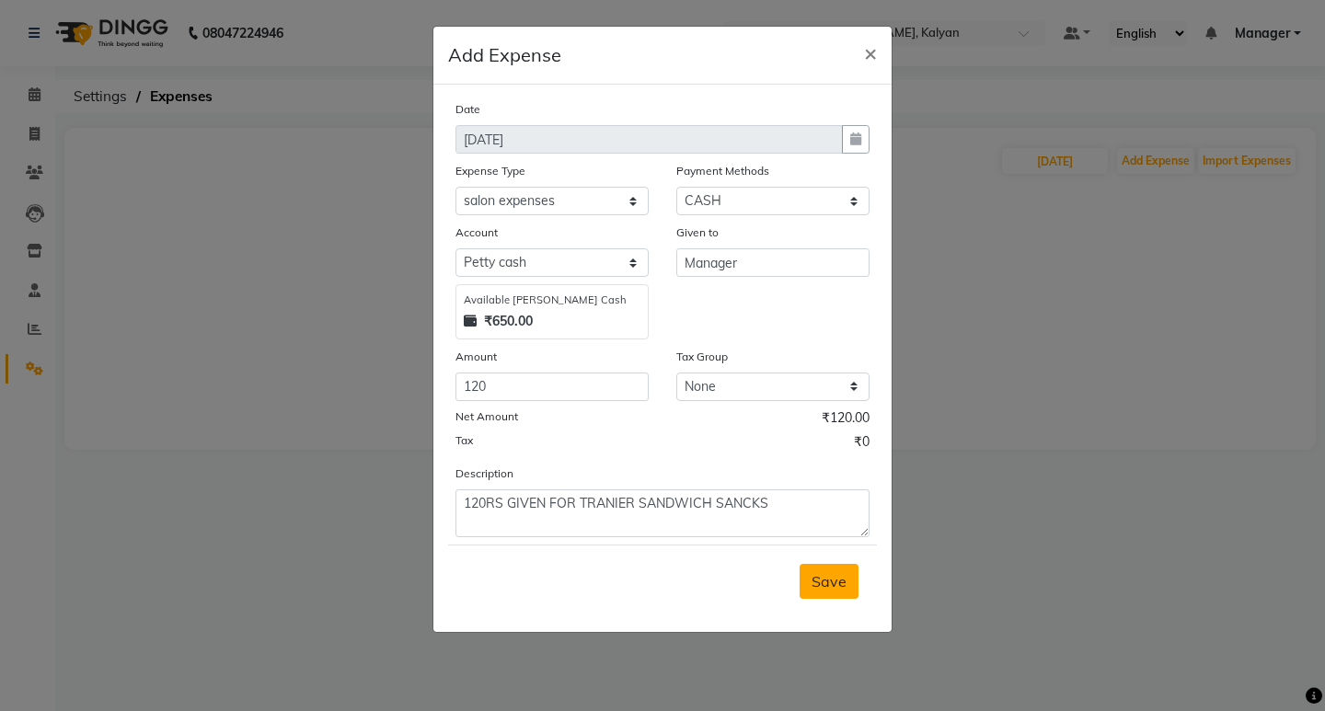
click at [828, 591] on button "Save" at bounding box center [829, 581] width 59 height 35
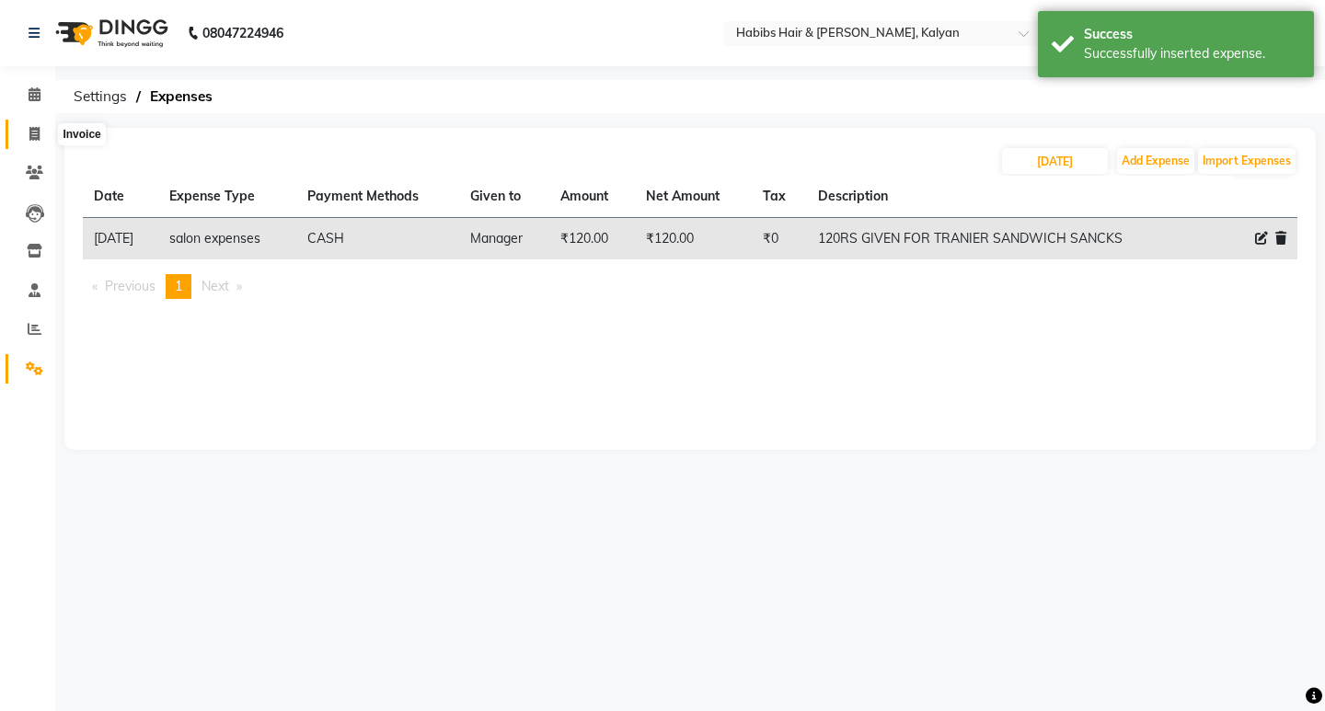
click at [26, 132] on span at bounding box center [34, 134] width 32 height 21
select select "service"
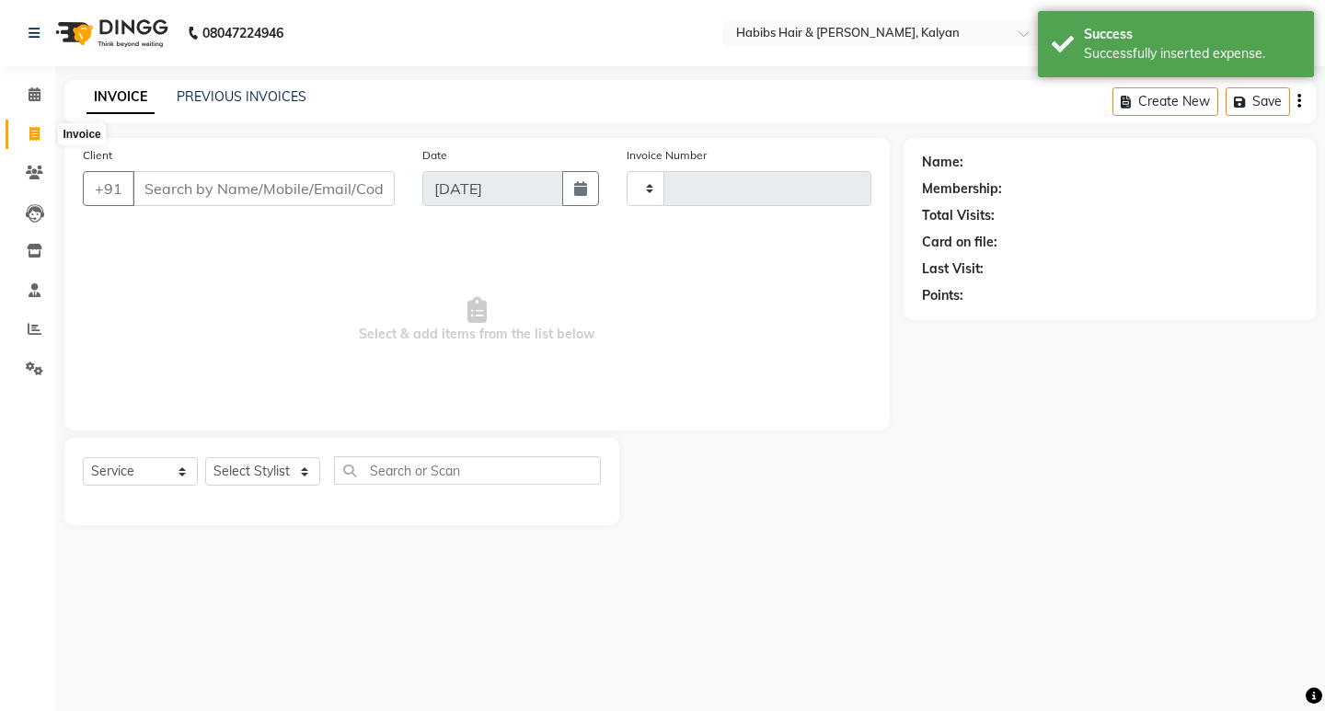
type input "3429"
select select "8185"
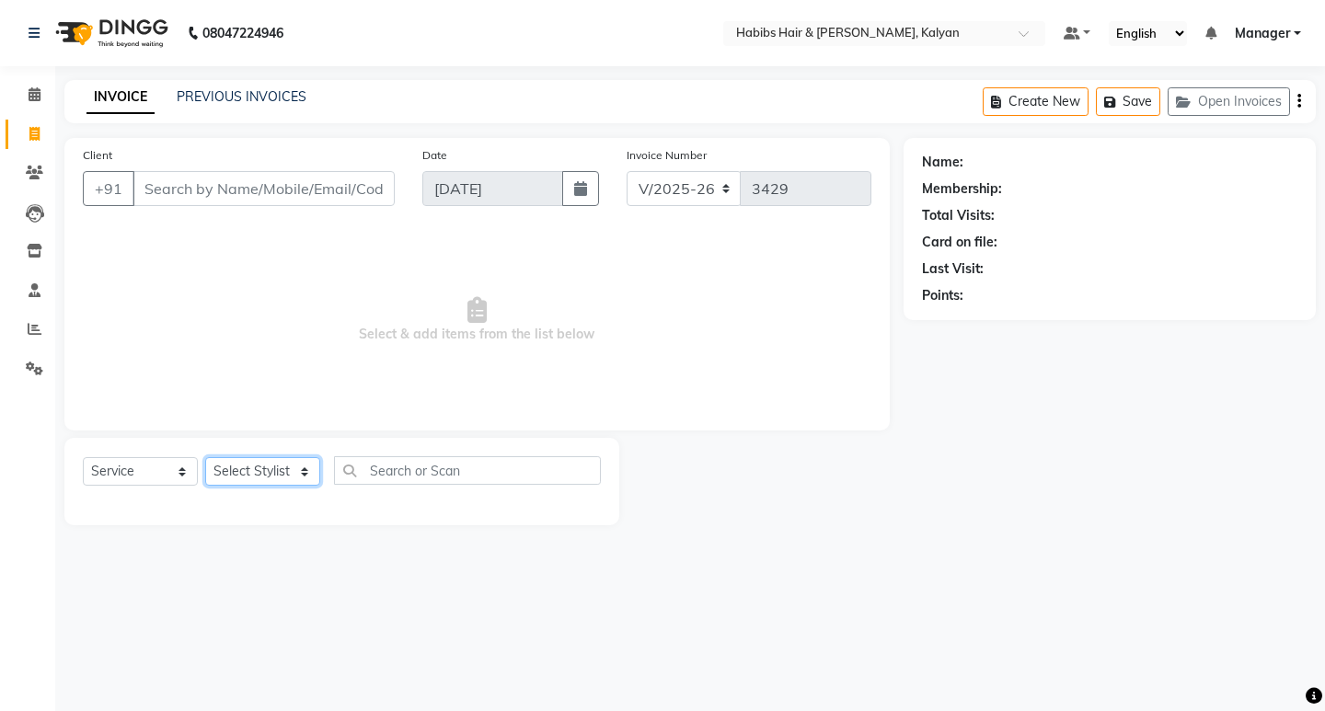
drag, startPoint x: 291, startPoint y: 476, endPoint x: 298, endPoint y: 458, distance: 19.0
click at [291, 476] on select "Select Stylist [PERSON_NAME] Manager [PERSON_NAME] zipre Priyanka Sagar [PERSON…" at bounding box center [262, 471] width 115 height 29
click at [514, 332] on span "Select & add items from the list below" at bounding box center [477, 320] width 789 height 184
click at [20, 180] on span at bounding box center [34, 173] width 32 height 21
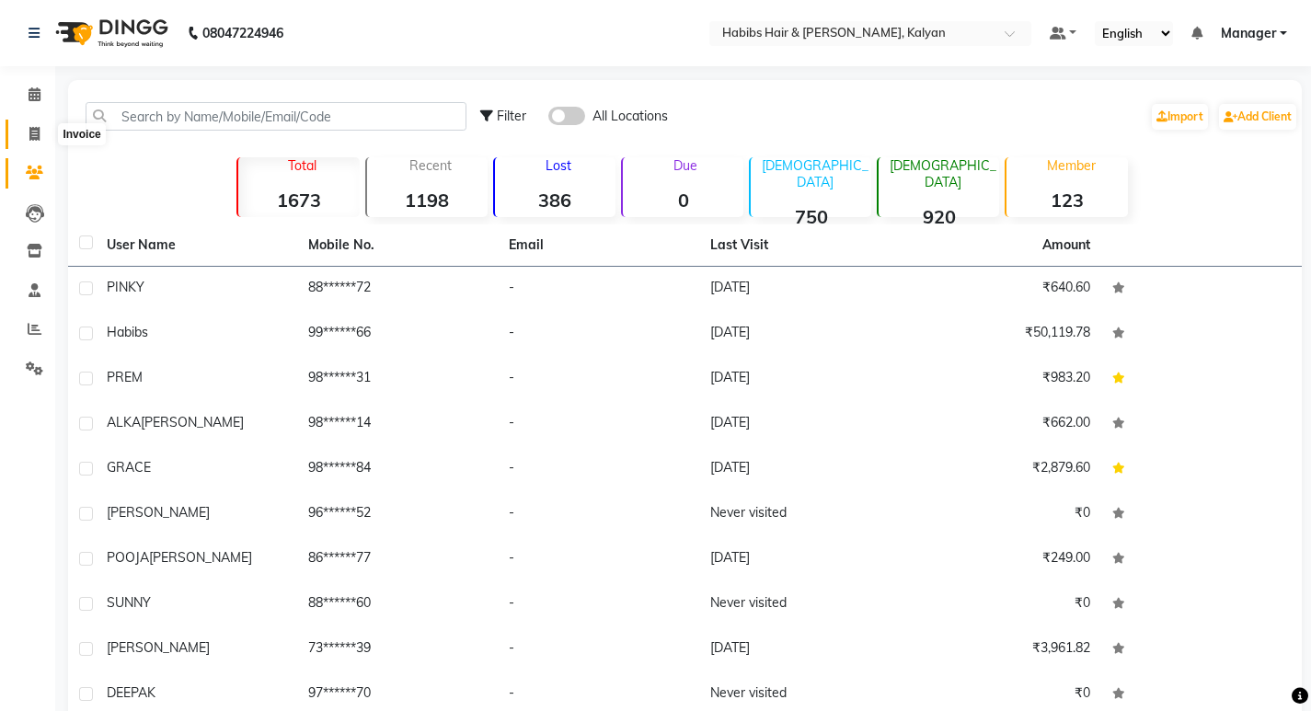
click at [30, 124] on span at bounding box center [34, 134] width 32 height 21
select select "8185"
select select "service"
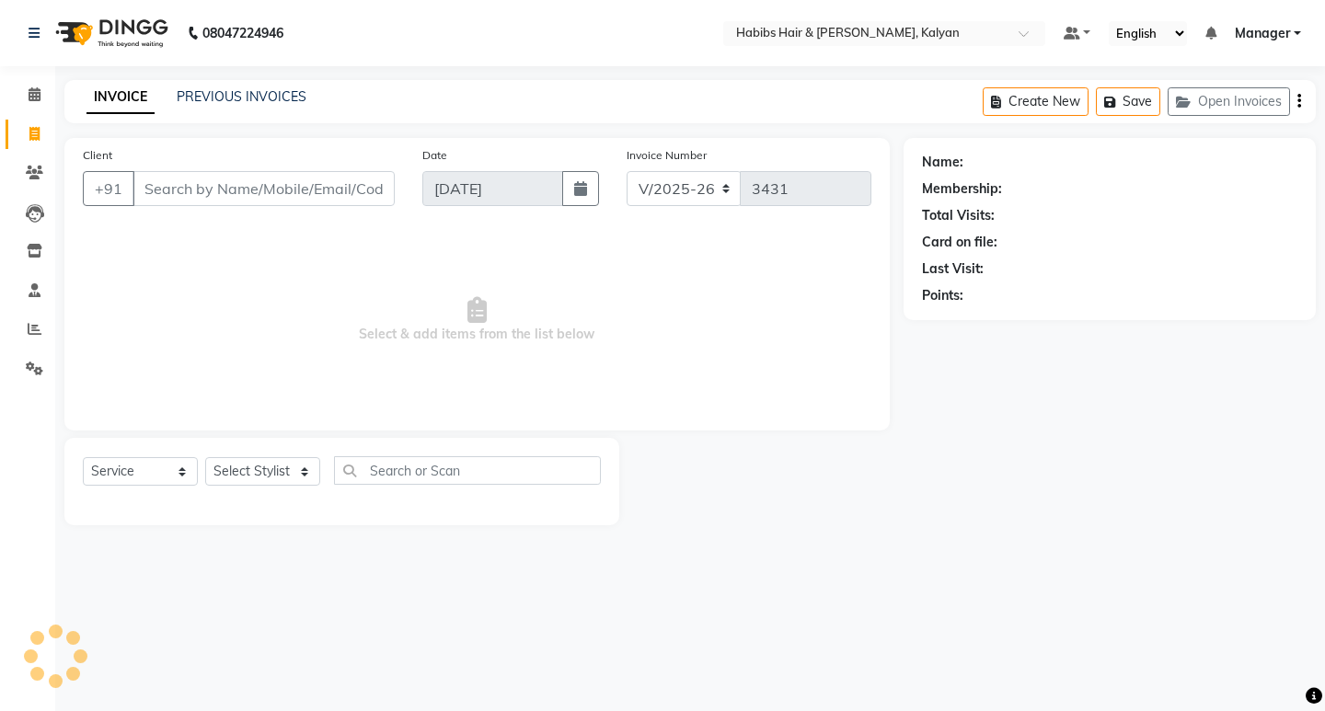
click at [270, 87] on div "INVOICE PREVIOUS INVOICES Create New Save Open Invoices" at bounding box center [690, 101] width 1252 height 43
click at [272, 95] on link "PREVIOUS INVOICES" at bounding box center [242, 96] width 130 height 17
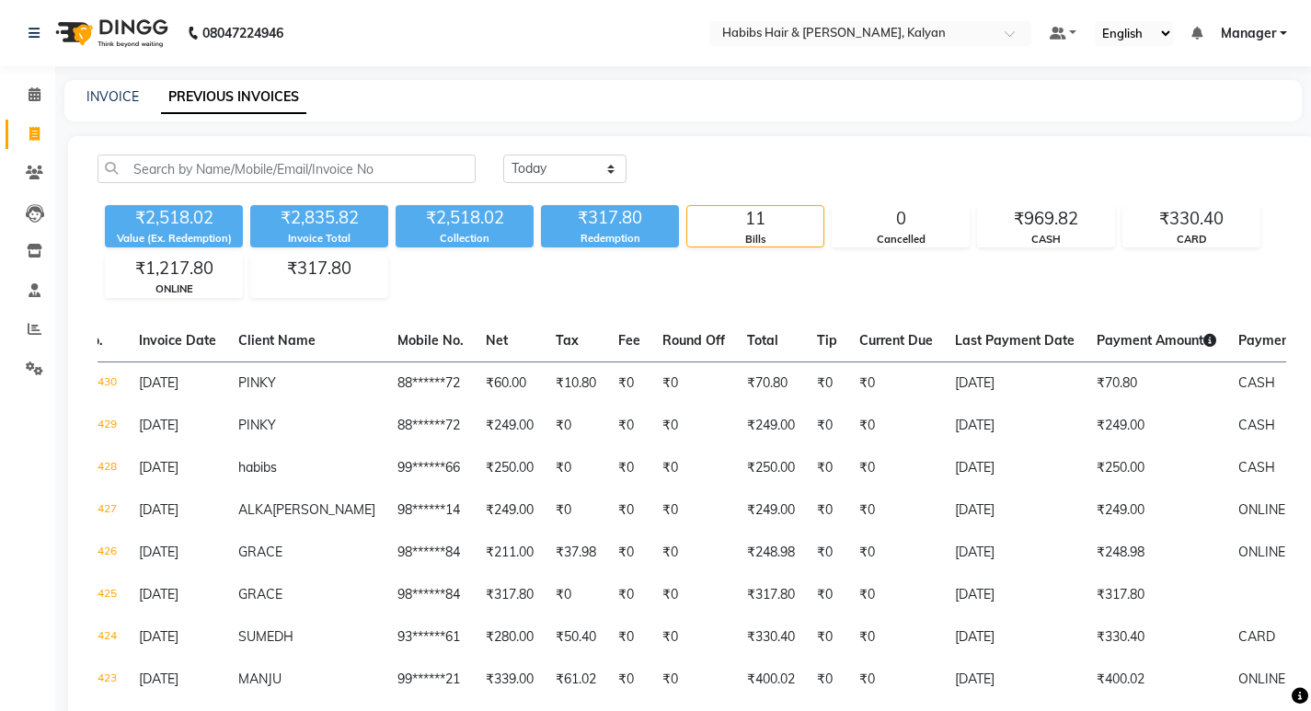
click at [17, 137] on link "Invoice" at bounding box center [28, 135] width 44 height 30
select select "service"
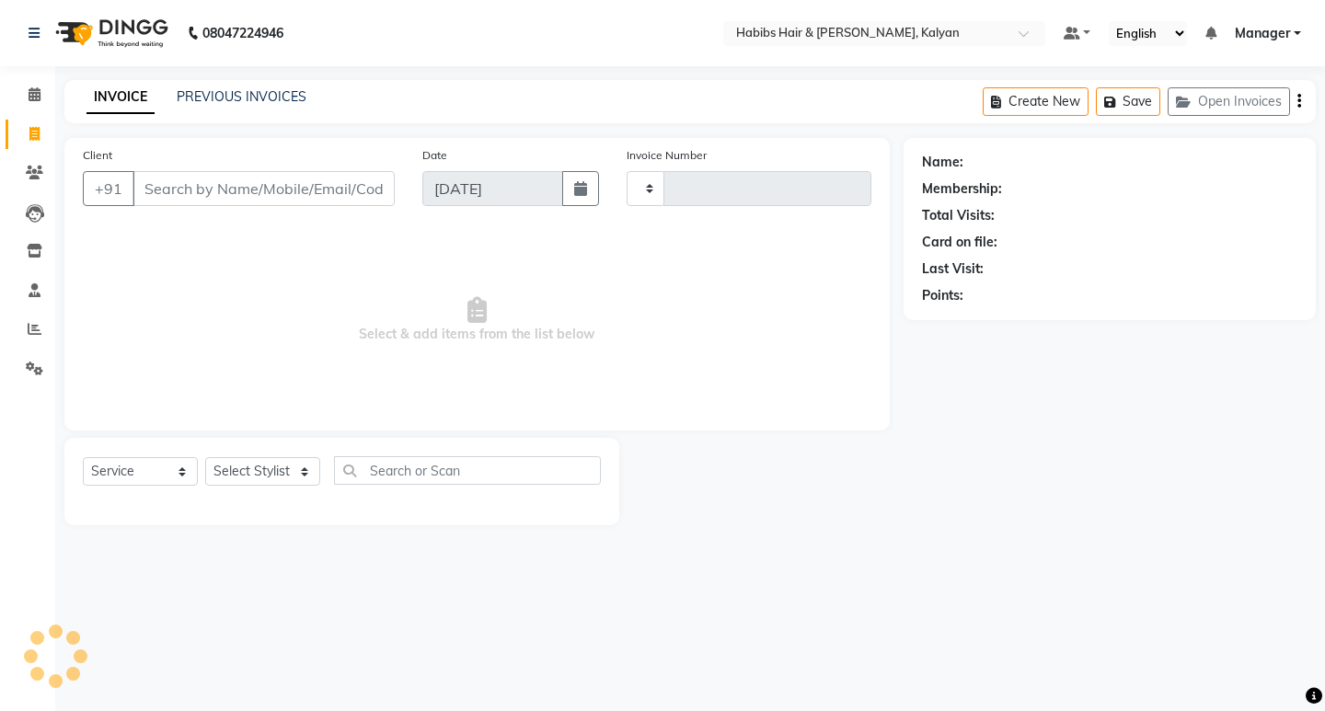
type input "3431"
select select "8185"
click at [248, 480] on select "Select Stylist [PERSON_NAME] Manager [PERSON_NAME] zipre Priyanka Sagar [PERSON…" at bounding box center [262, 471] width 115 height 29
select select "90440"
click at [205, 457] on select "Select Stylist [PERSON_NAME] Manager [PERSON_NAME] zipre Priyanka Sagar [PERSON…" at bounding box center [262, 471] width 115 height 29
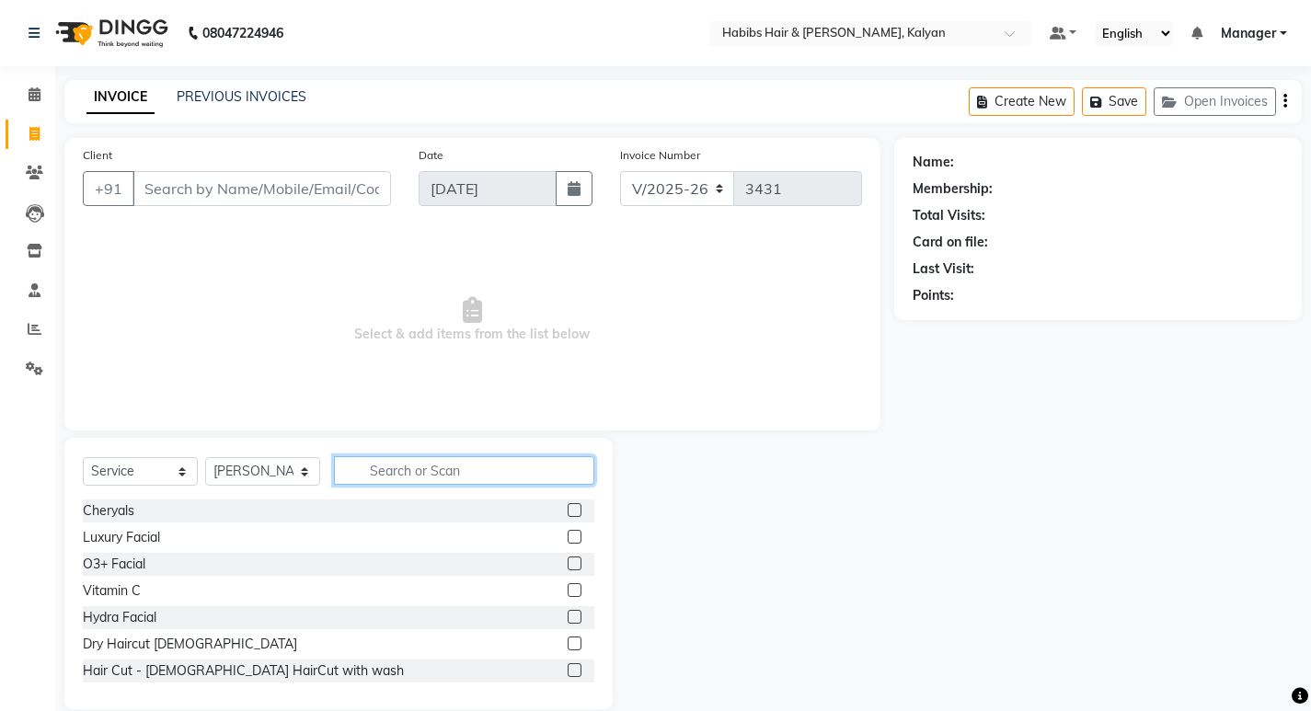
click at [410, 459] on input "text" at bounding box center [464, 470] width 260 height 29
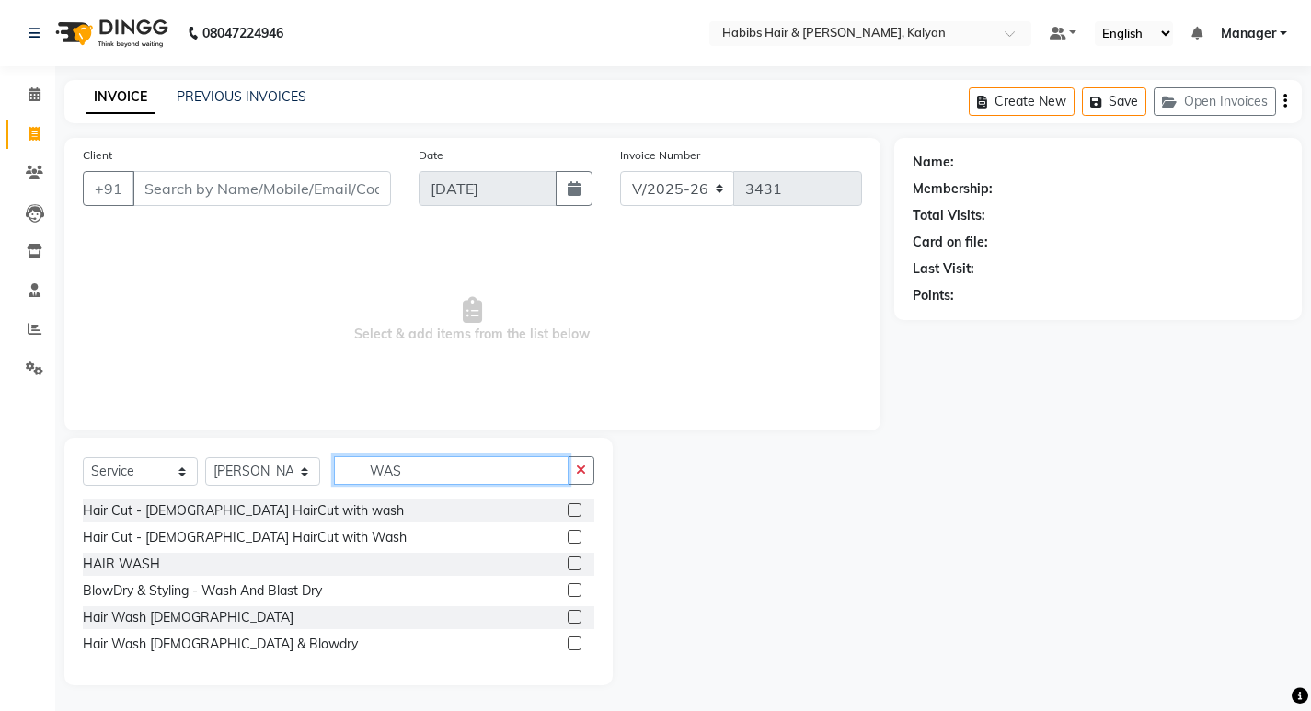
type input "WAS"
click at [570, 590] on label at bounding box center [575, 590] width 14 height 14
click at [570, 590] on input "checkbox" at bounding box center [574, 591] width 12 height 12
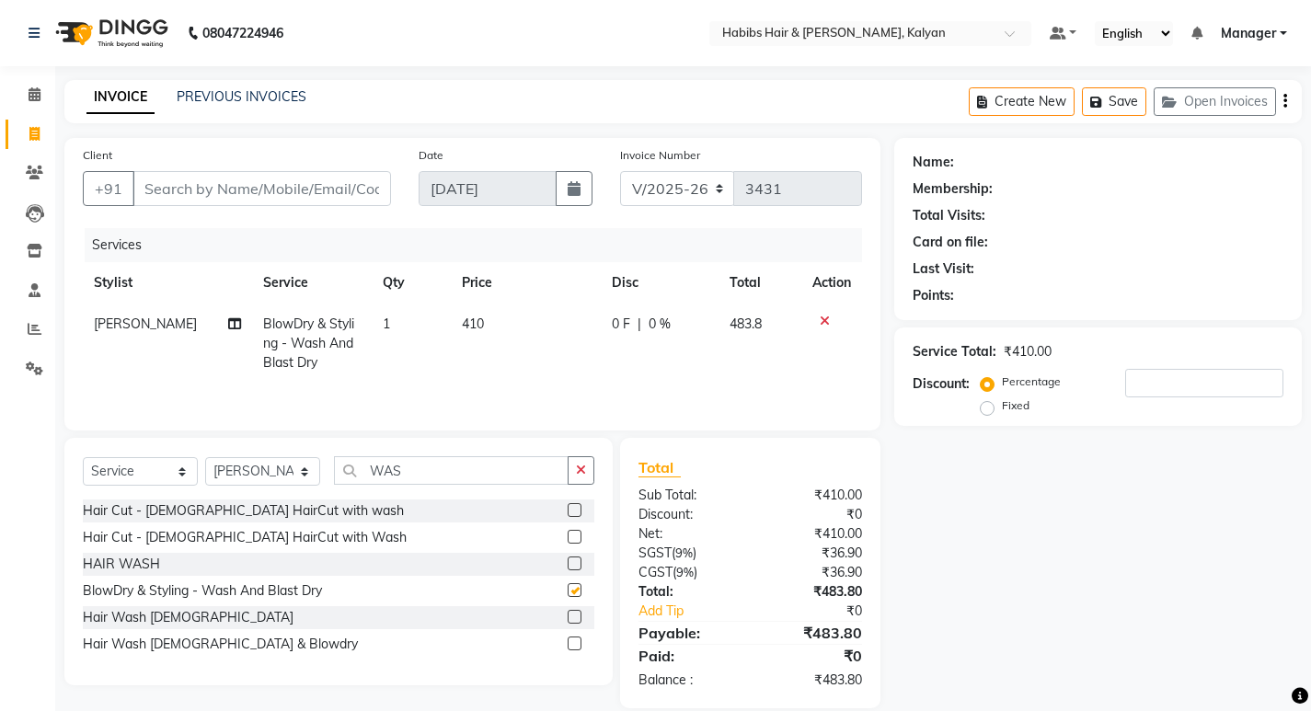
checkbox input "false"
click at [473, 336] on td "410" at bounding box center [526, 344] width 150 height 80
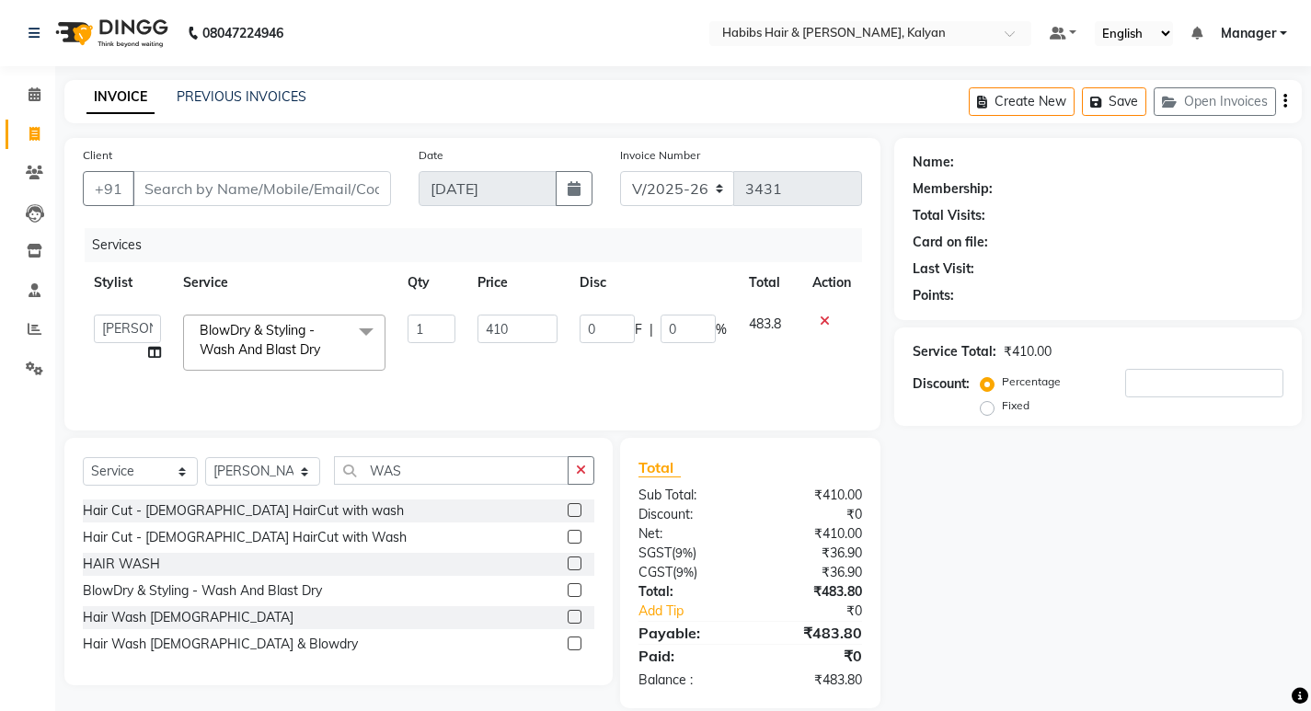
click at [473, 336] on td "410" at bounding box center [518, 343] width 102 height 78
click at [516, 326] on input "410" at bounding box center [518, 329] width 80 height 29
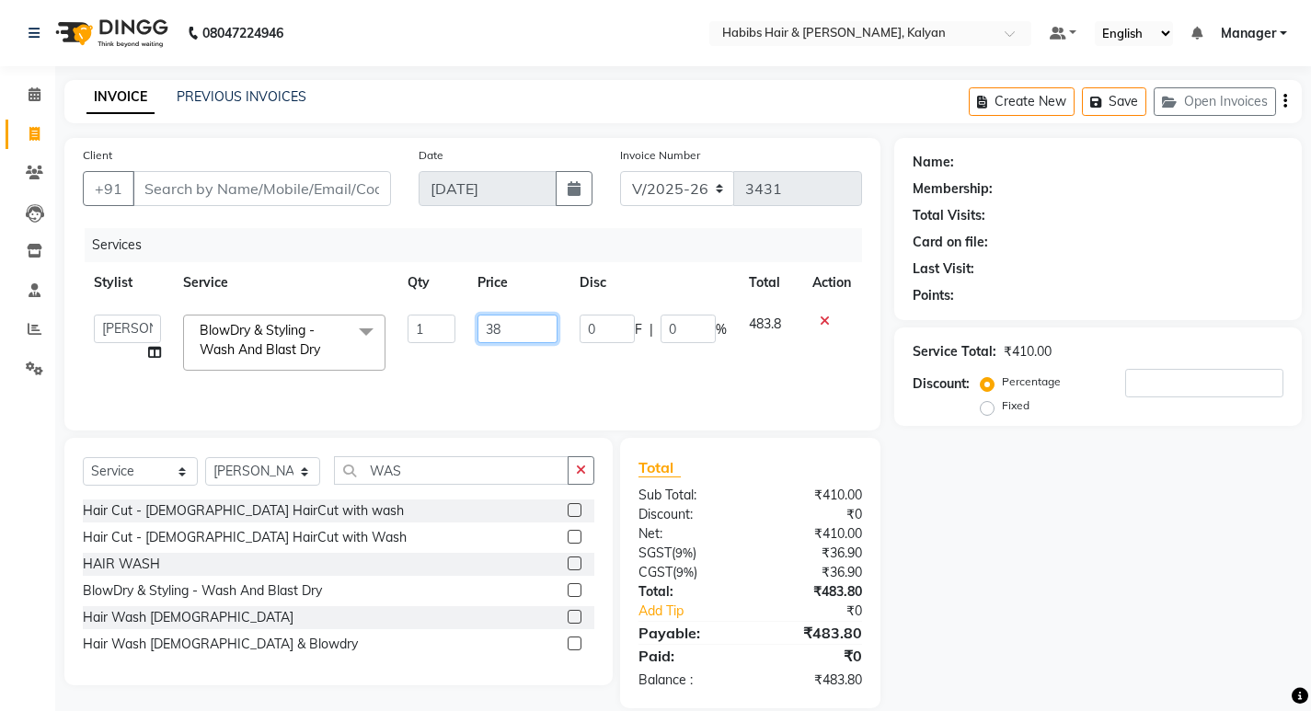
type input "381"
click at [532, 377] on td "381" at bounding box center [518, 343] width 102 height 78
click at [224, 181] on input "Client" at bounding box center [262, 188] width 259 height 35
type input "9"
type input "0"
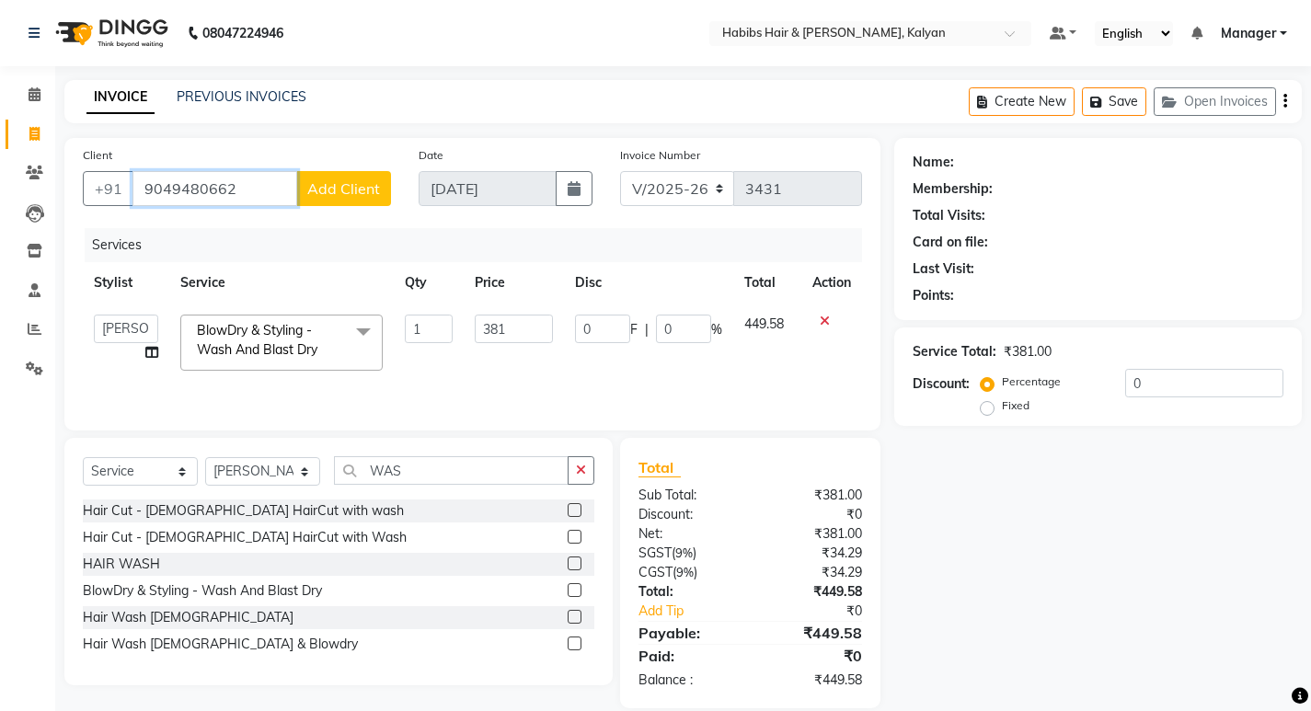
type input "9049480662"
click at [353, 176] on button "Add Client" at bounding box center [343, 188] width 95 height 35
select select "22"
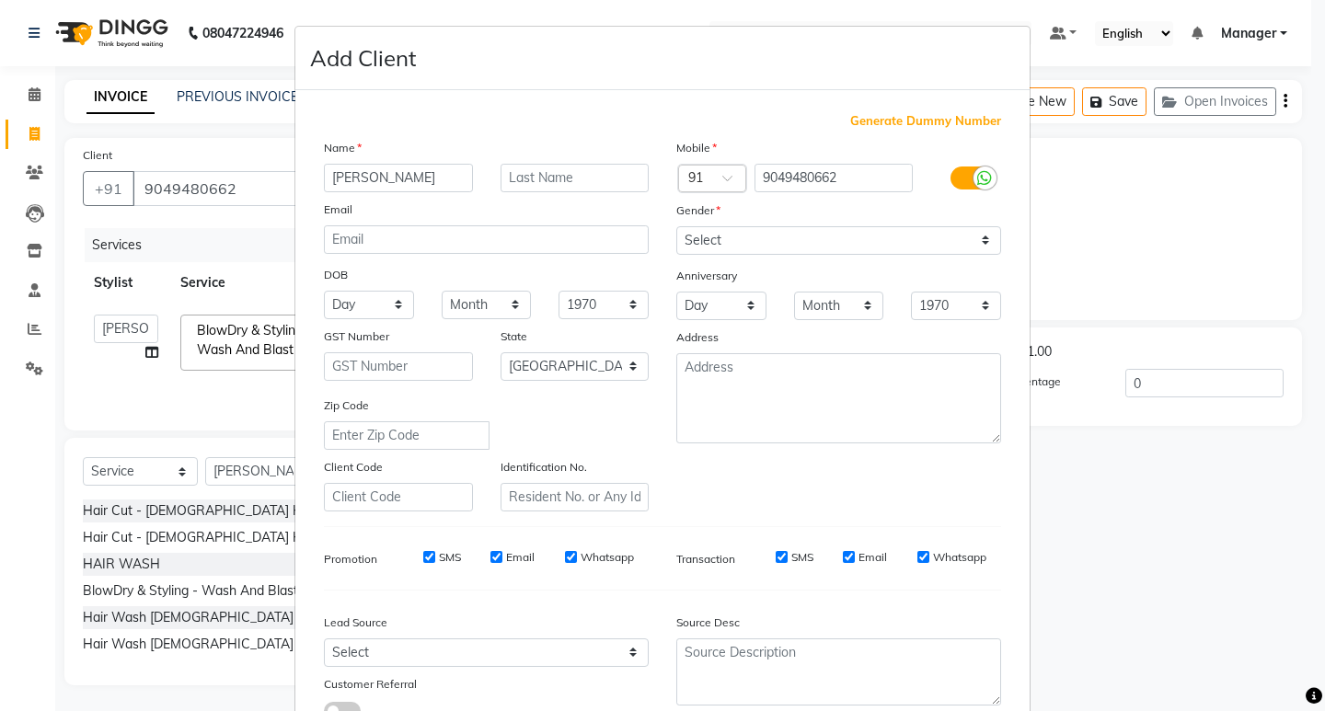
type input "[PERSON_NAME]"
click at [874, 248] on select "Select [DEMOGRAPHIC_DATA] [DEMOGRAPHIC_DATA] Other Prefer Not To Say" at bounding box center [838, 240] width 325 height 29
select select "[DEMOGRAPHIC_DATA]"
click at [676, 226] on select "Select [DEMOGRAPHIC_DATA] [DEMOGRAPHIC_DATA] Other Prefer Not To Say" at bounding box center [838, 240] width 325 height 29
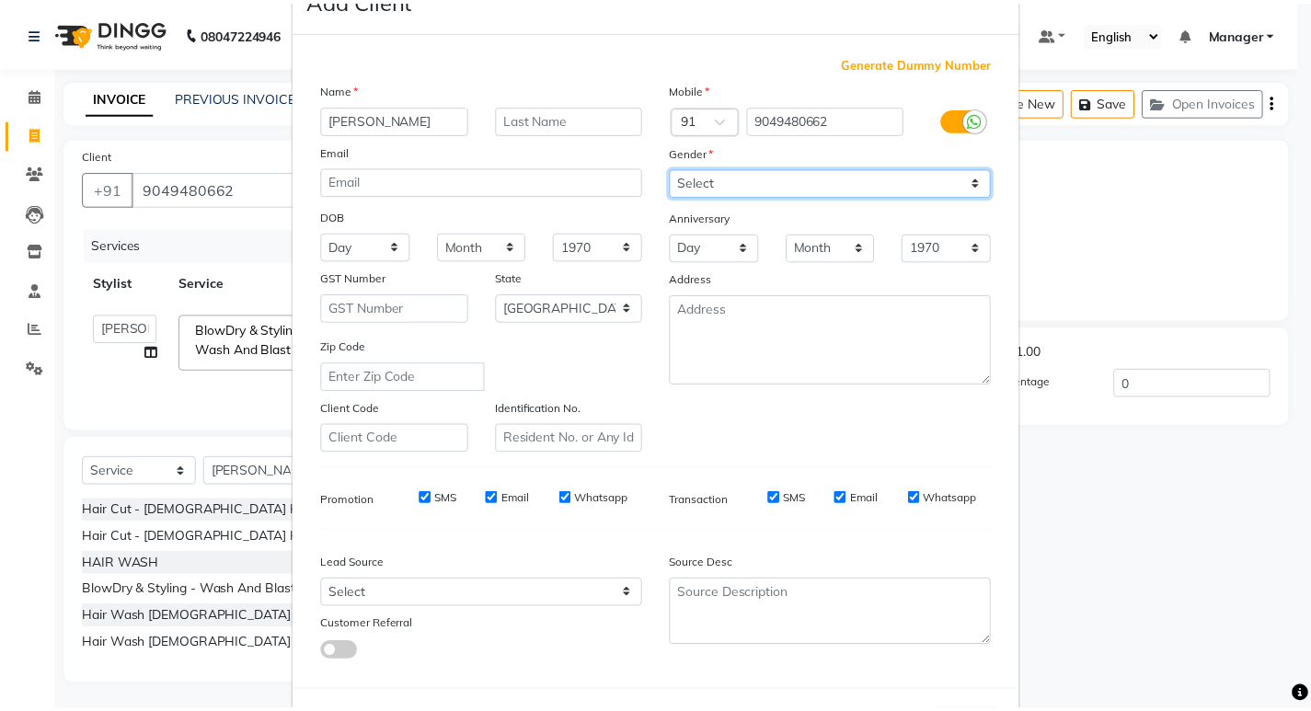
scroll to position [138, 0]
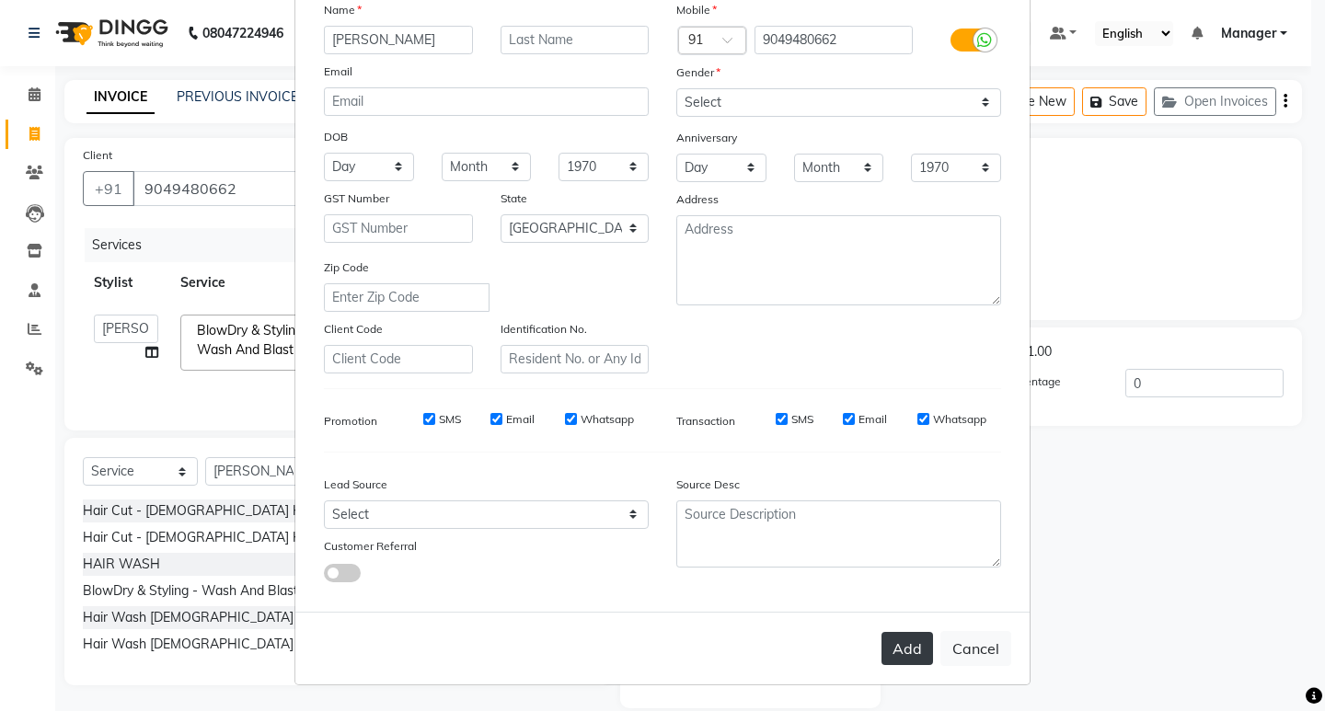
click at [893, 650] on button "Add" at bounding box center [908, 648] width 52 height 33
type input "90******62"
select select
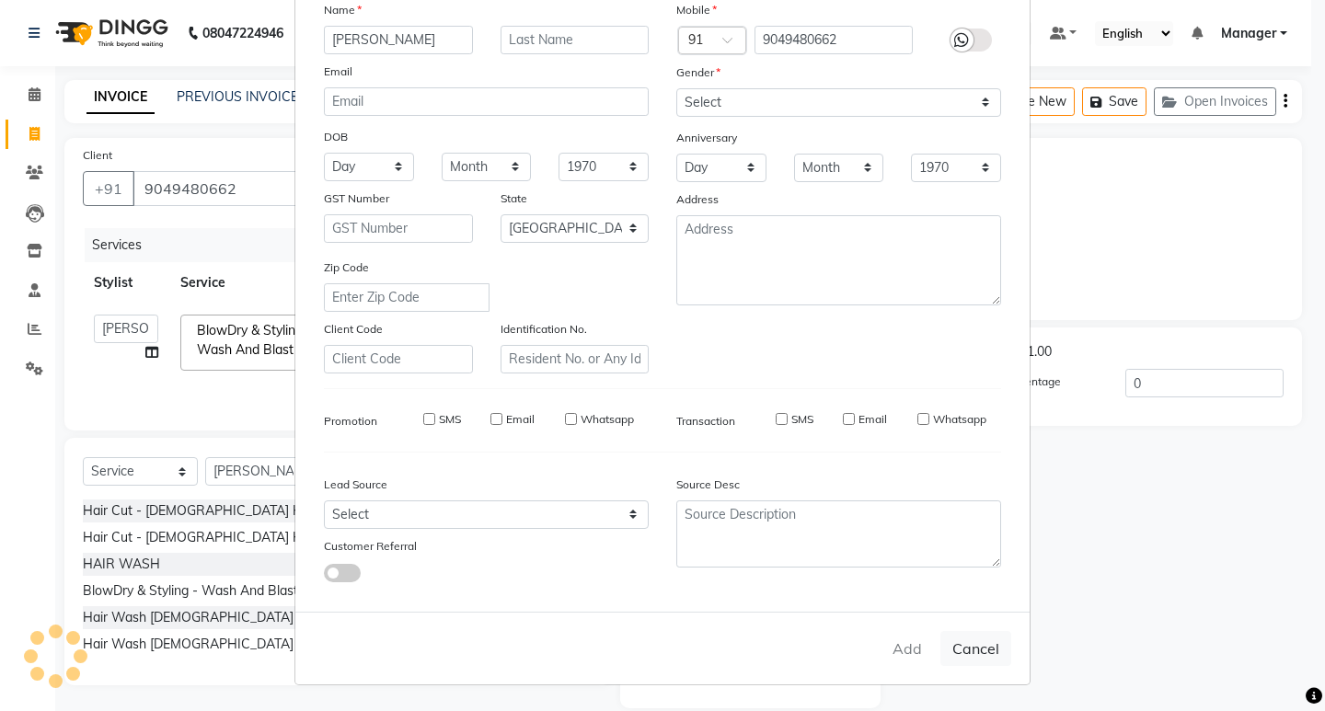
select select "null"
select select
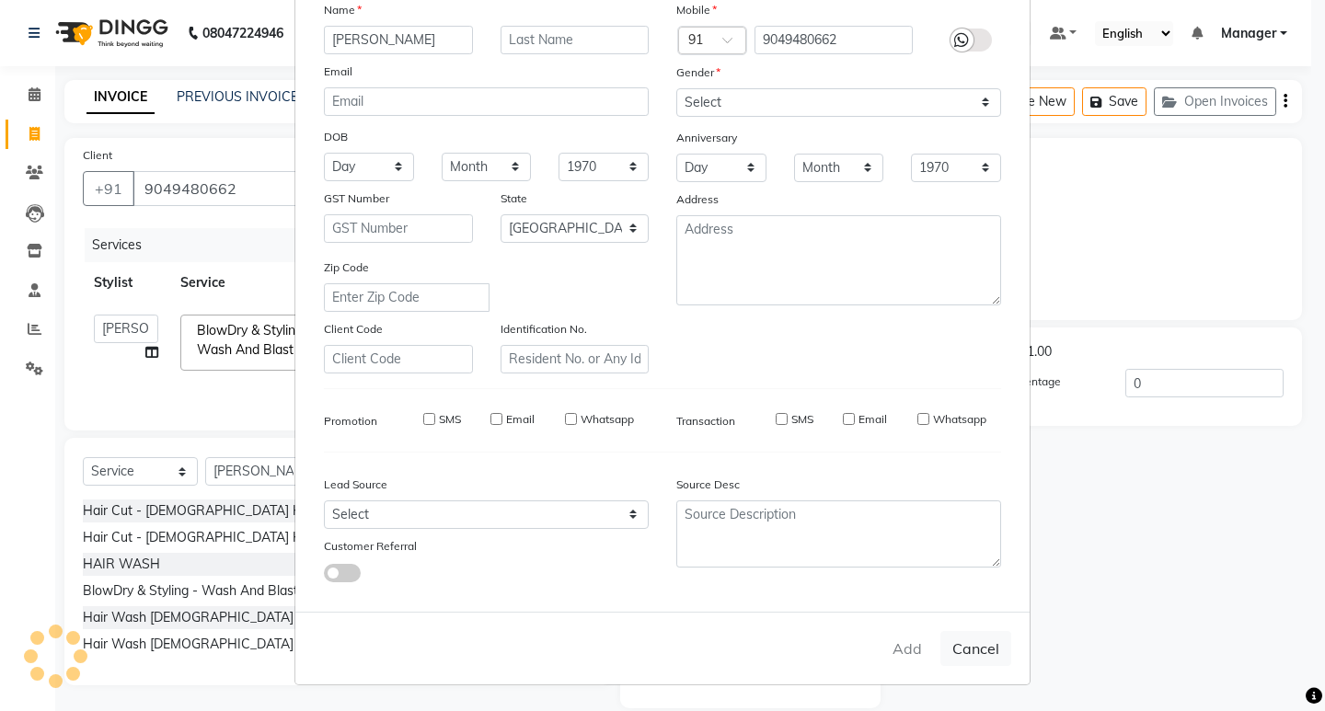
checkbox input "false"
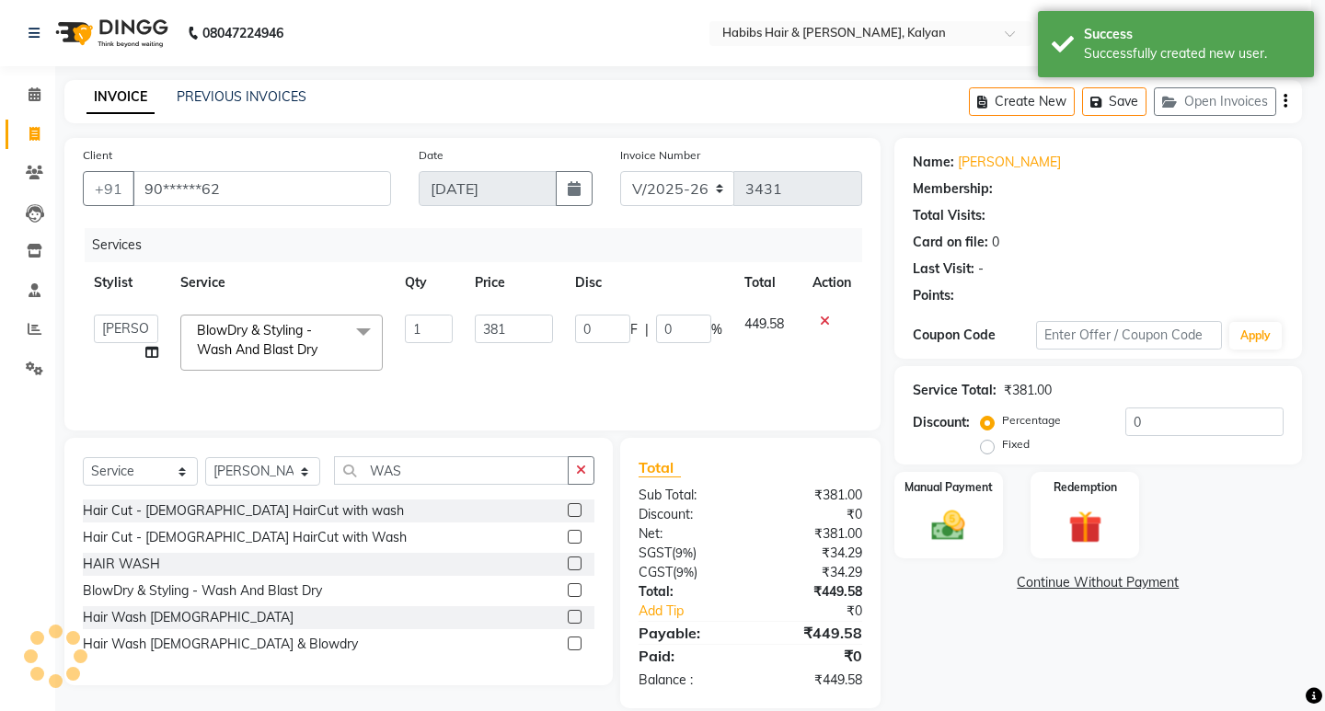
select select "1: Object"
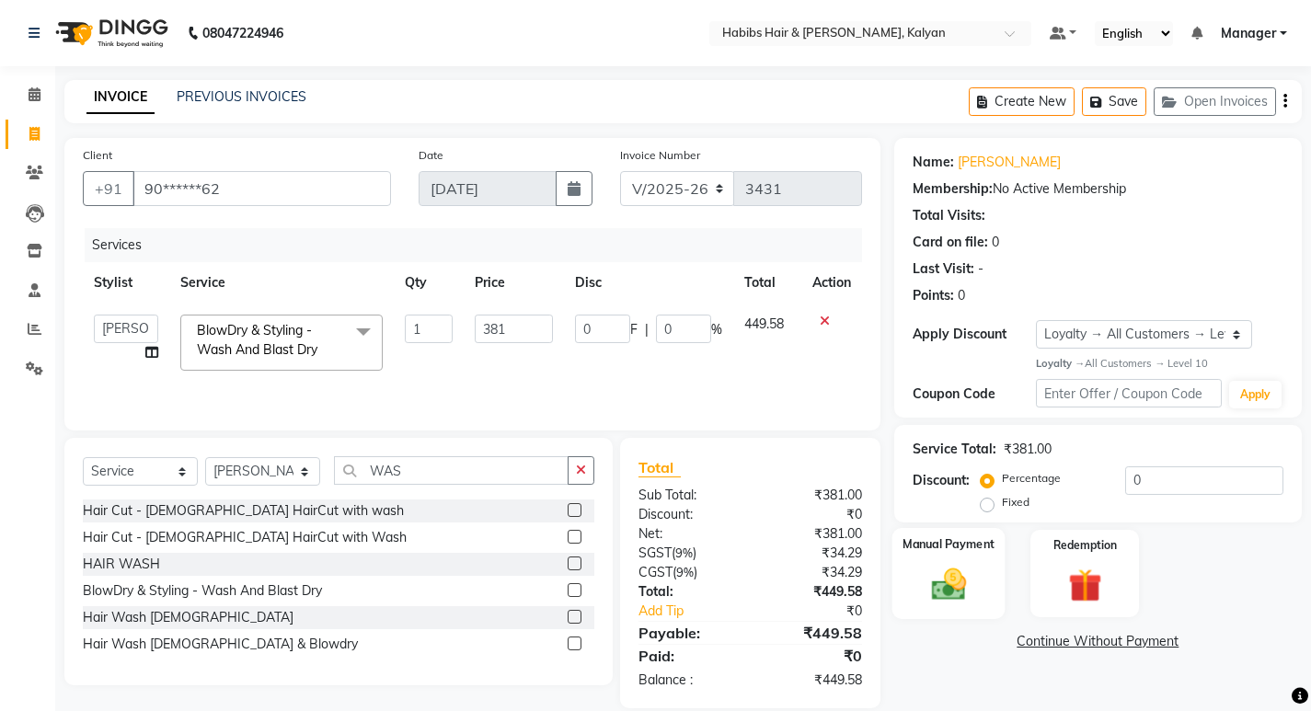
click at [958, 568] on img at bounding box center [948, 585] width 56 height 40
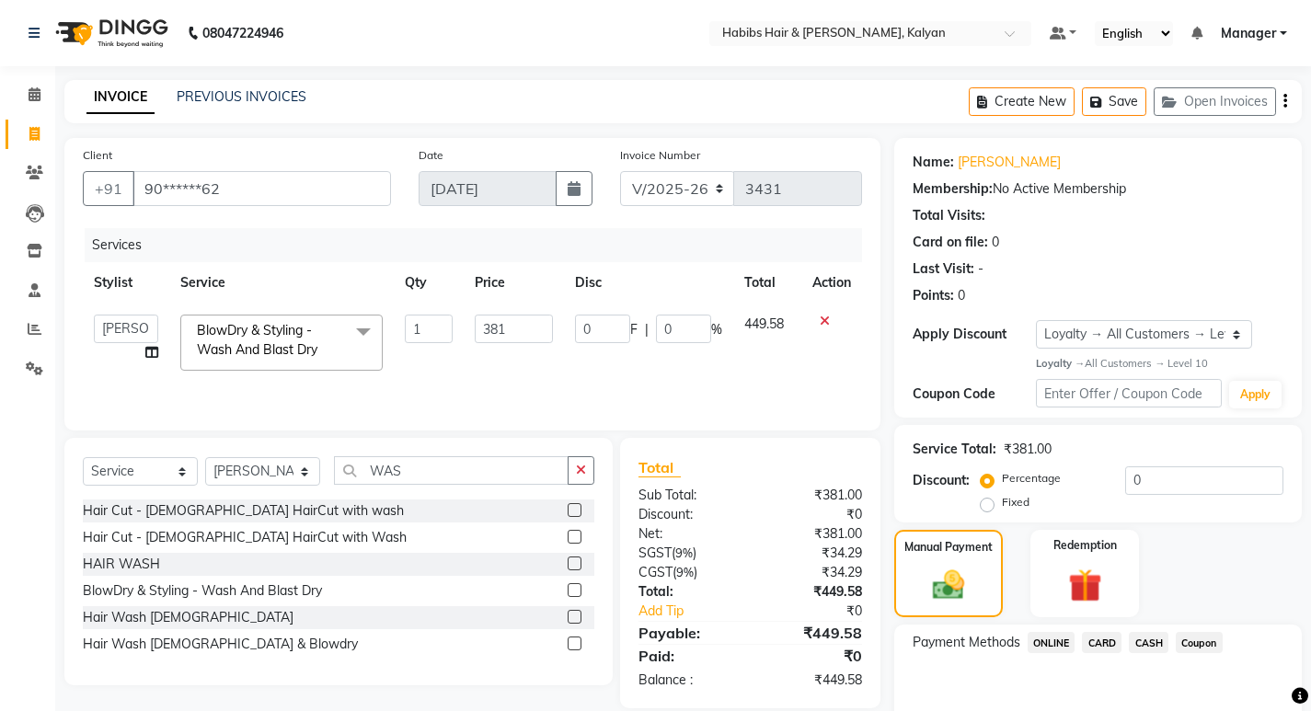
scroll to position [89, 0]
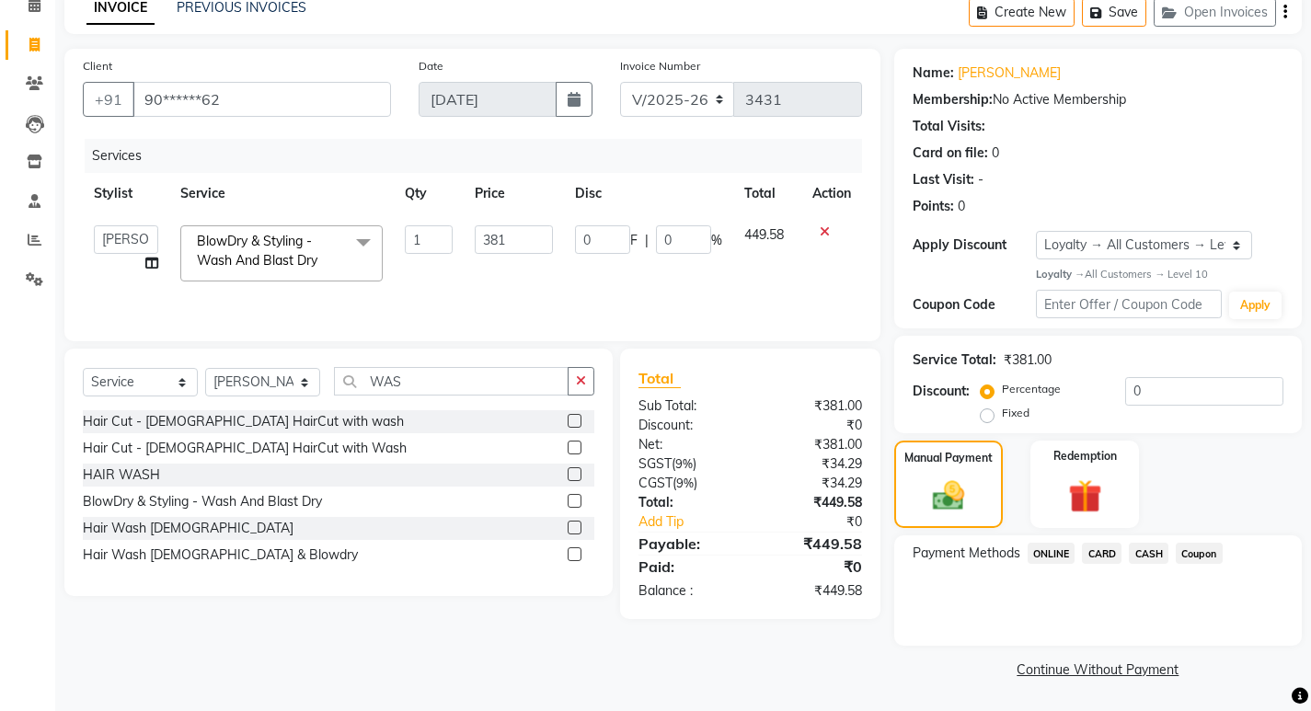
click at [1056, 560] on span "ONLINE" at bounding box center [1052, 553] width 48 height 21
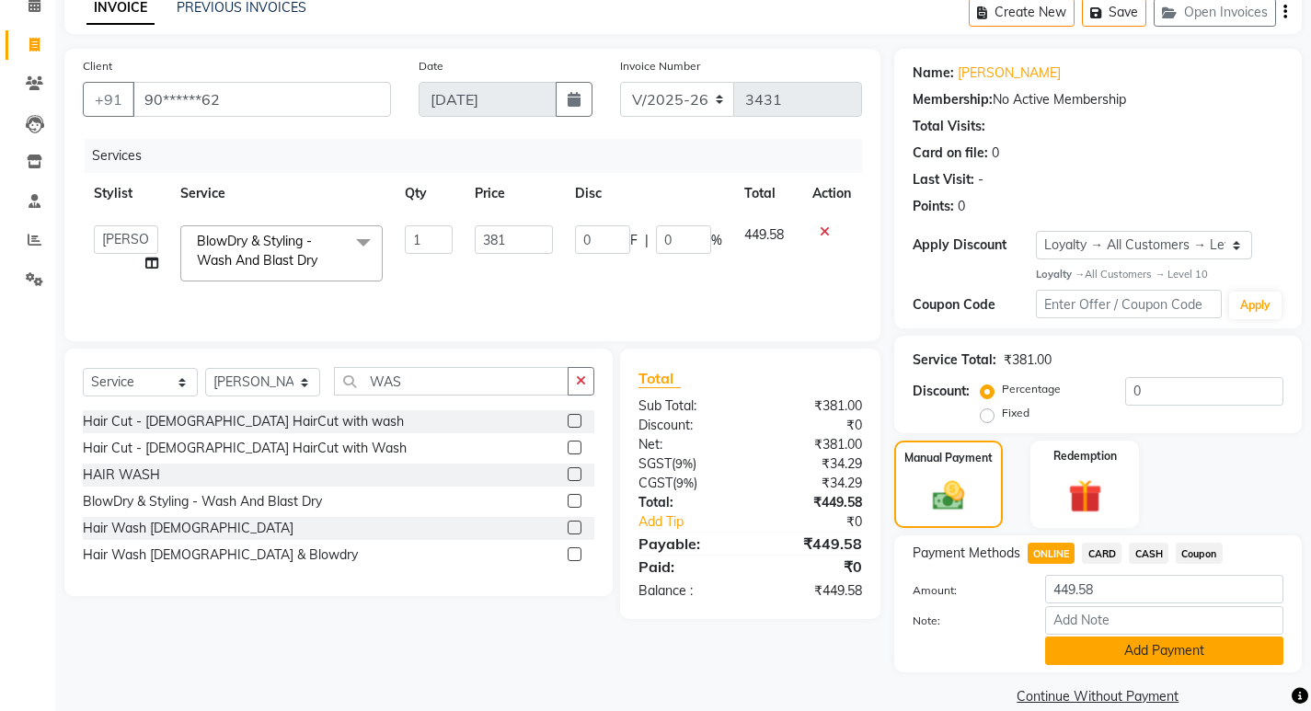
click at [1089, 660] on button "Add Payment" at bounding box center [1164, 651] width 238 height 29
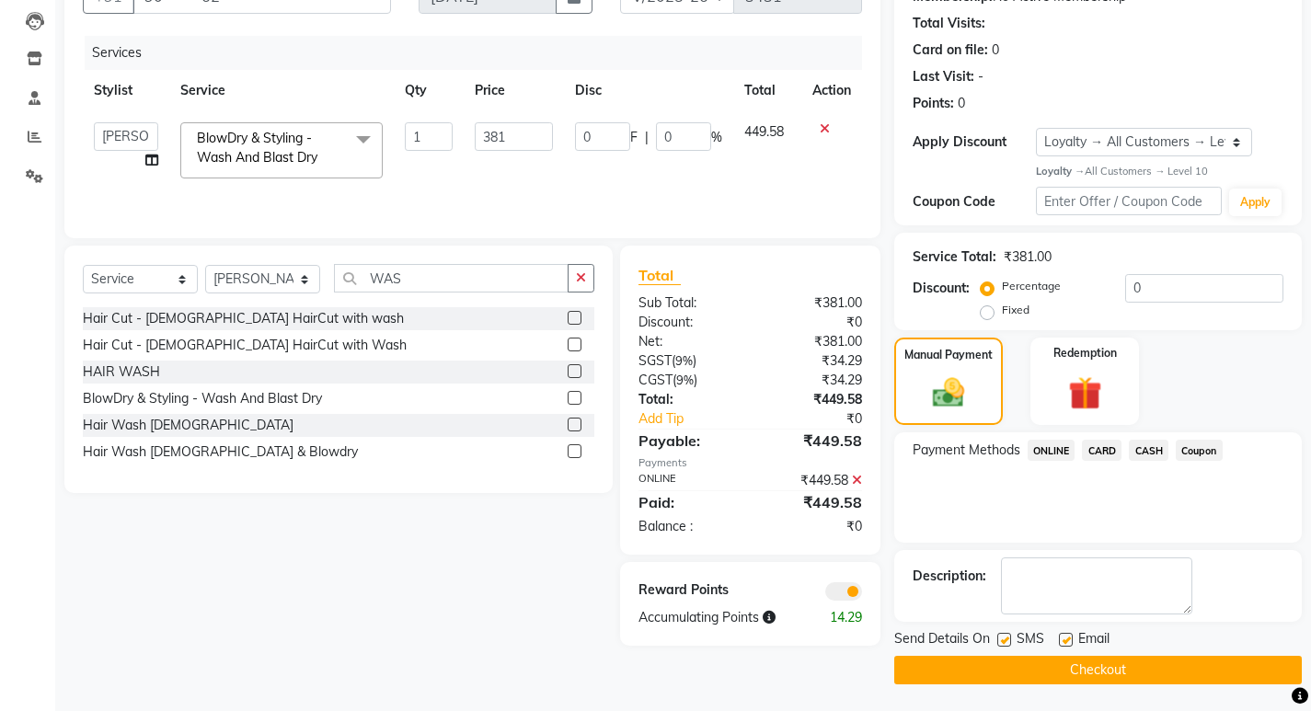
scroll to position [193, 0]
click at [1100, 667] on button "Checkout" at bounding box center [1099, 669] width 408 height 29
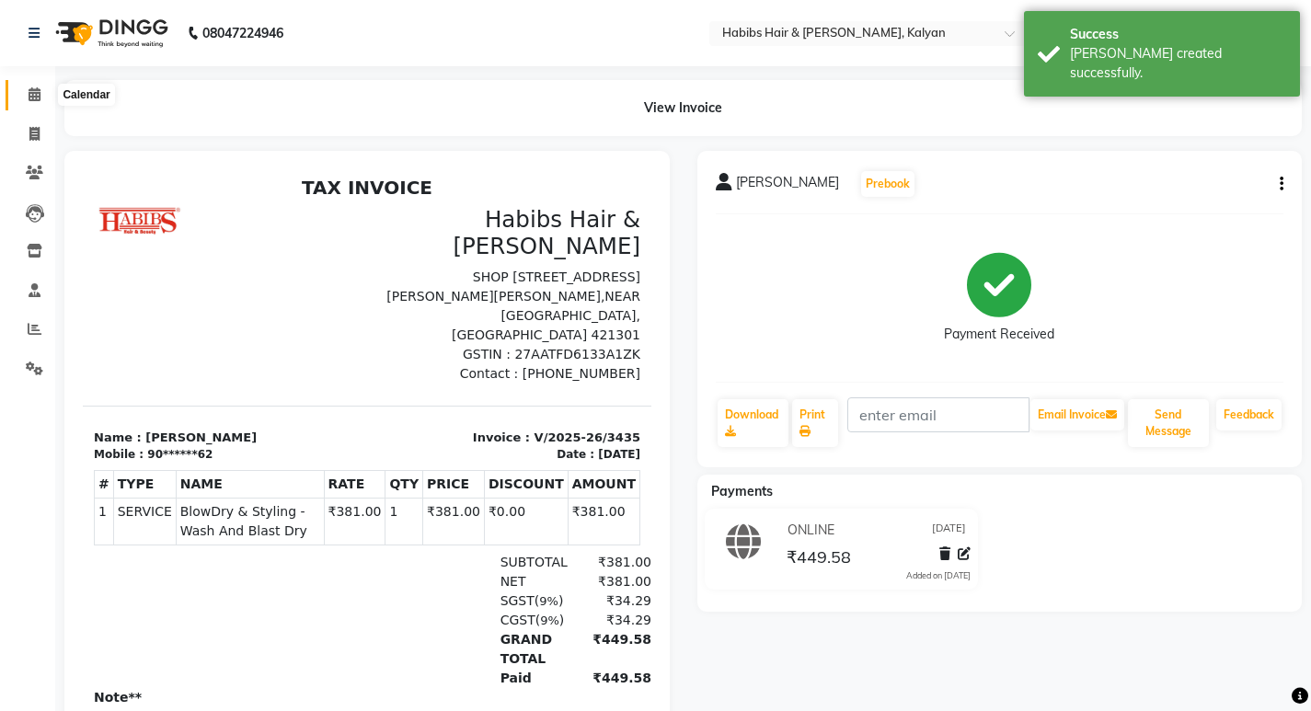
click at [18, 85] on span at bounding box center [34, 95] width 32 height 21
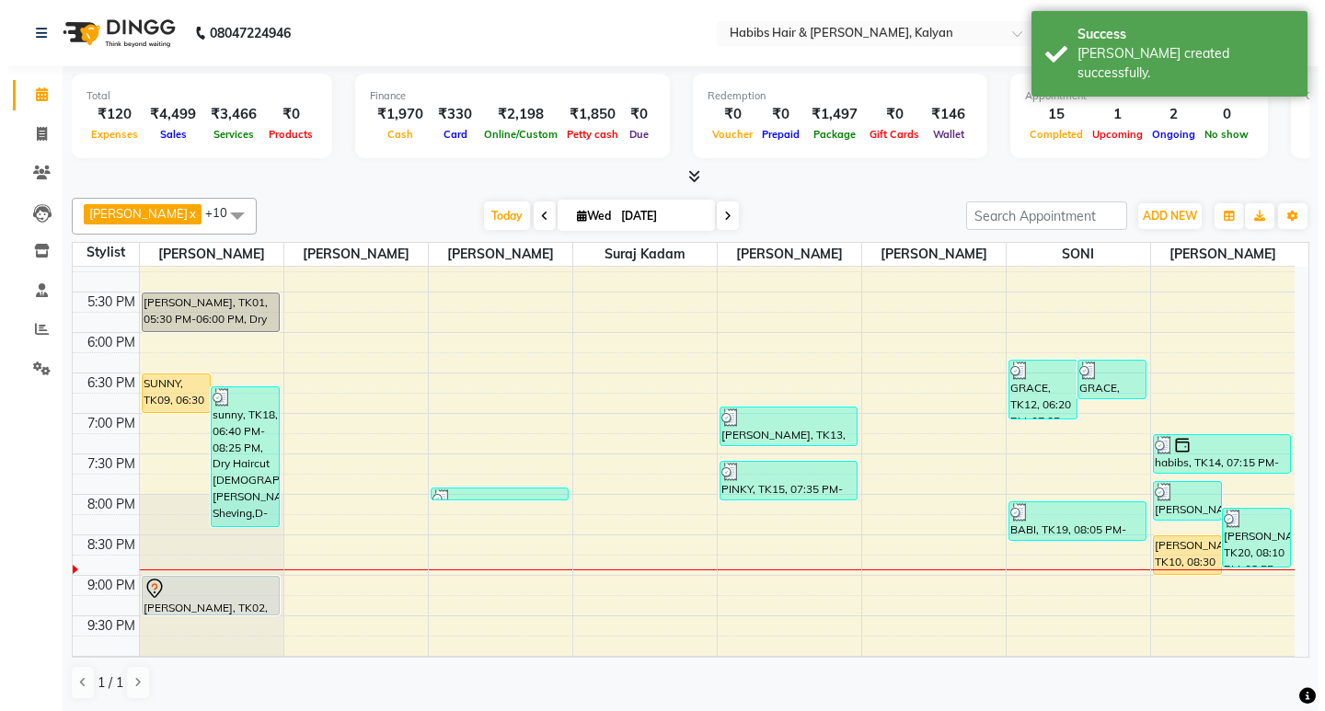
scroll to position [824, 0]
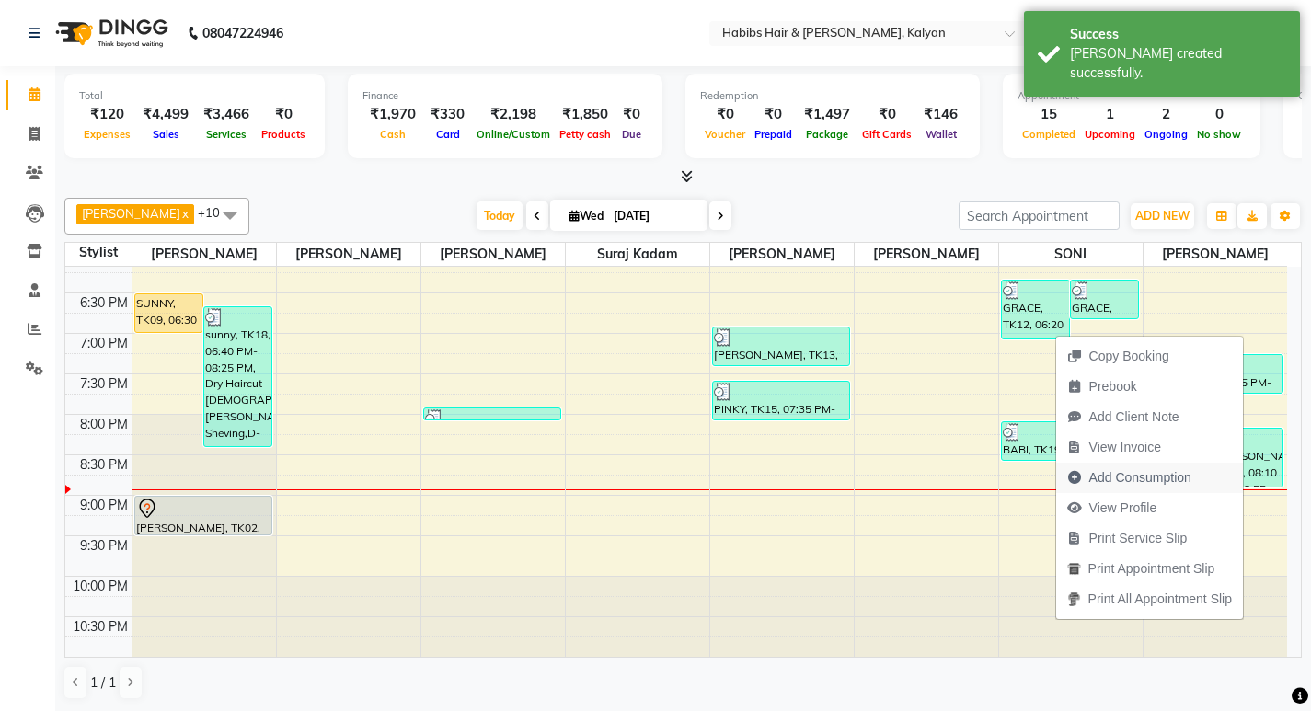
click at [1131, 480] on span "Add Consumption" at bounding box center [1141, 477] width 102 height 19
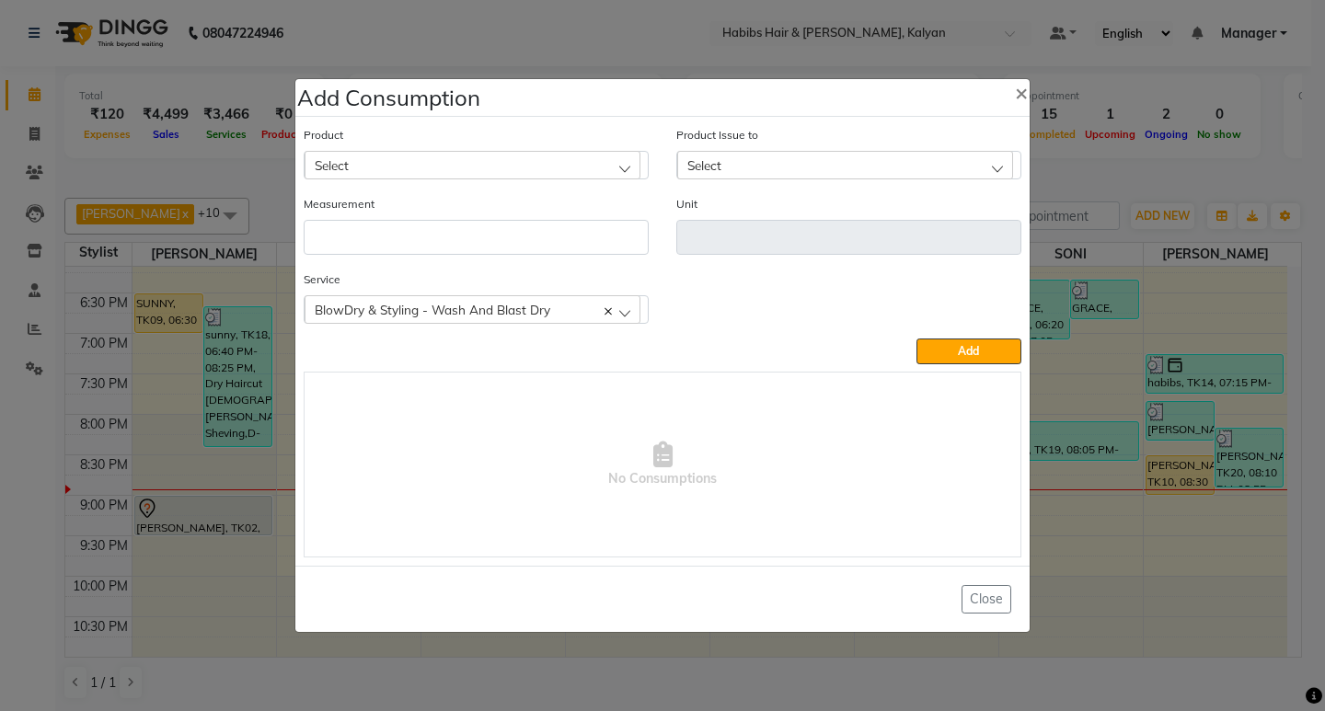
click at [515, 161] on div "Select" at bounding box center [473, 165] width 336 height 28
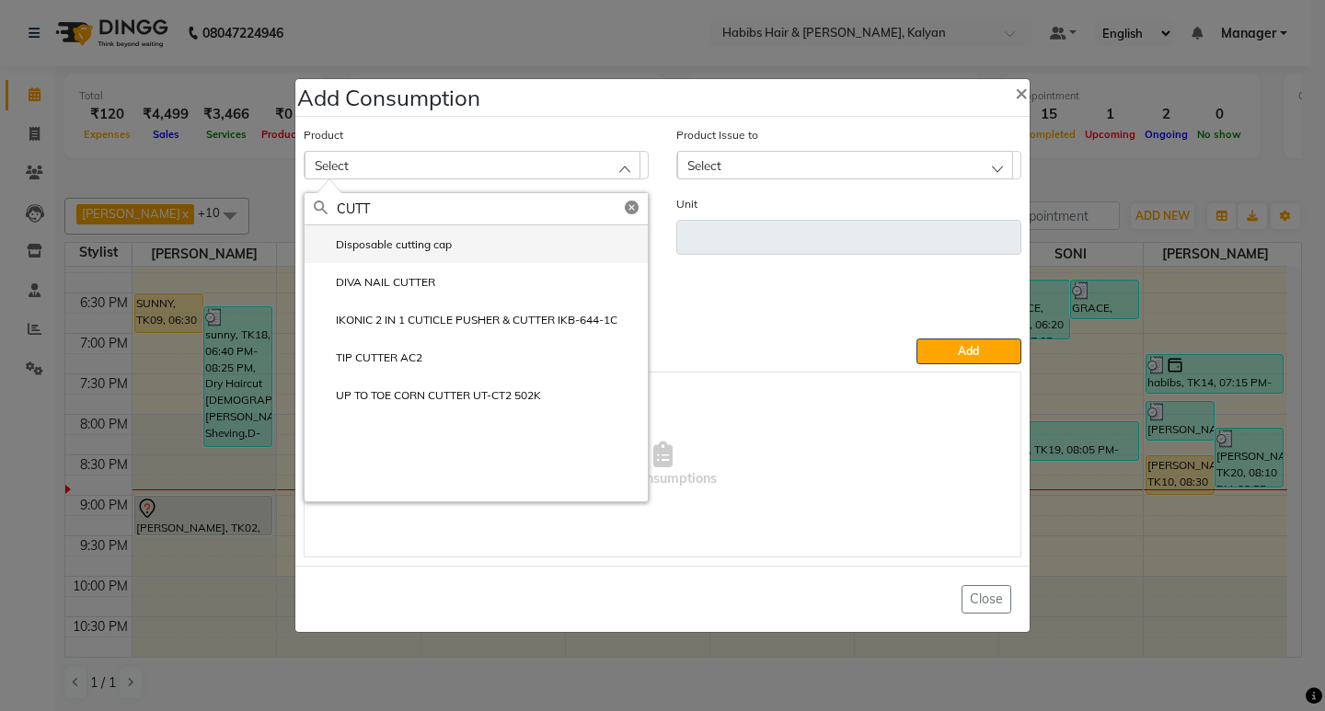
type input "CUTT"
click at [418, 256] on li "Disposable cutting cap" at bounding box center [476, 244] width 343 height 38
type input "pc"
click at [418, 255] on input "number" at bounding box center [476, 237] width 345 height 35
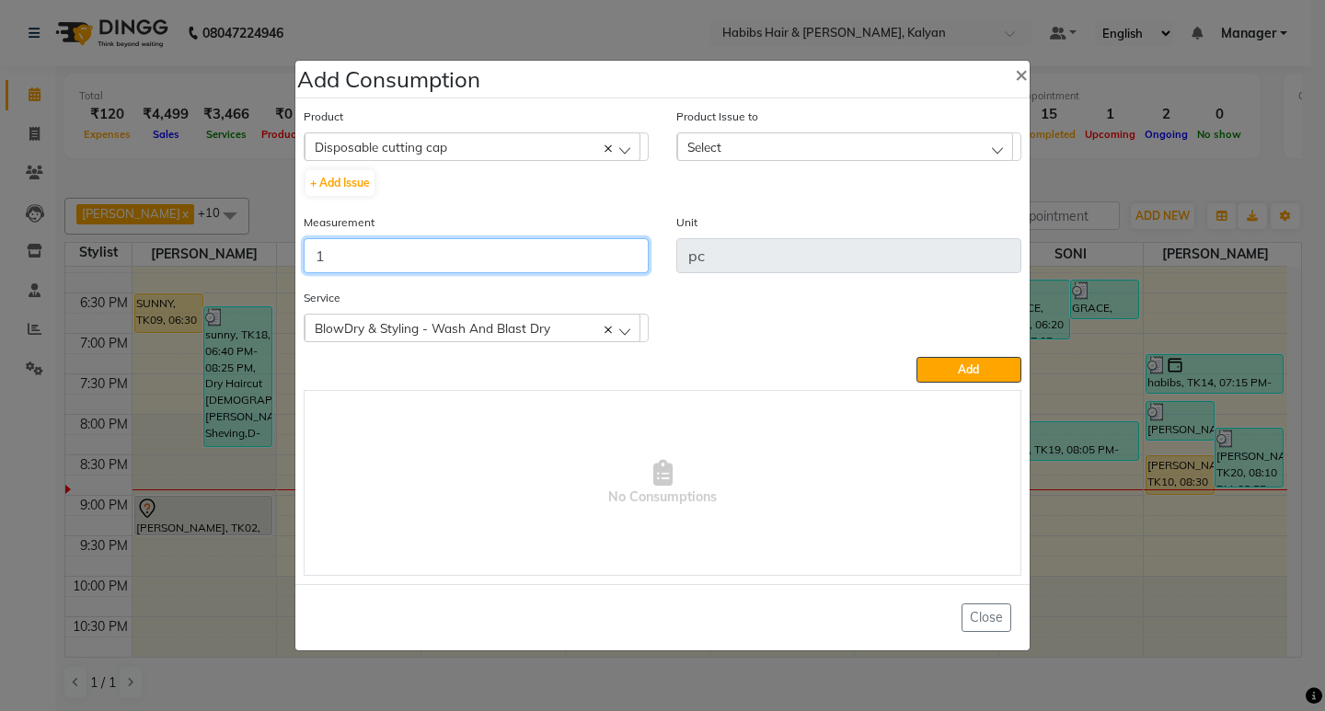
type input "1"
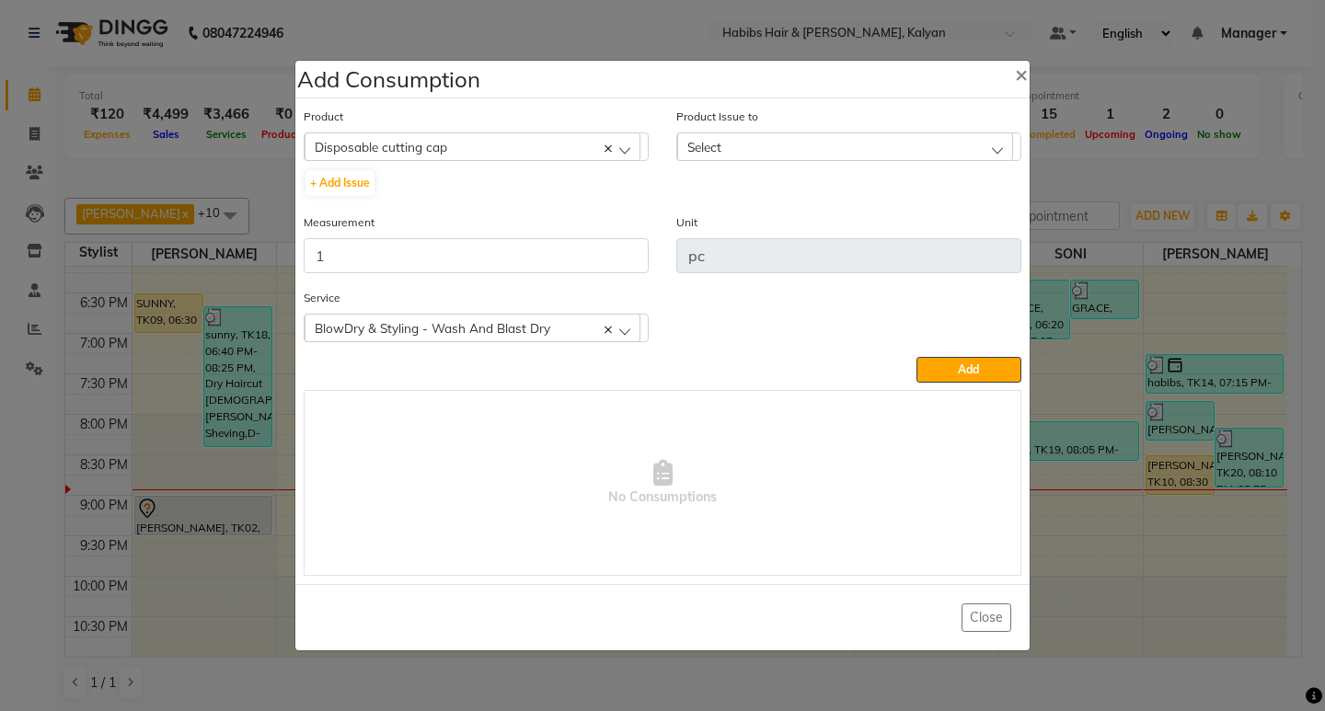
click at [891, 138] on div "Select" at bounding box center [845, 147] width 336 height 28
click at [931, 225] on li "[DATE], Issued to: [PERSON_NAME], Balance: 38" at bounding box center [848, 226] width 343 height 38
click at [960, 363] on span "Add" at bounding box center [968, 370] width 21 height 14
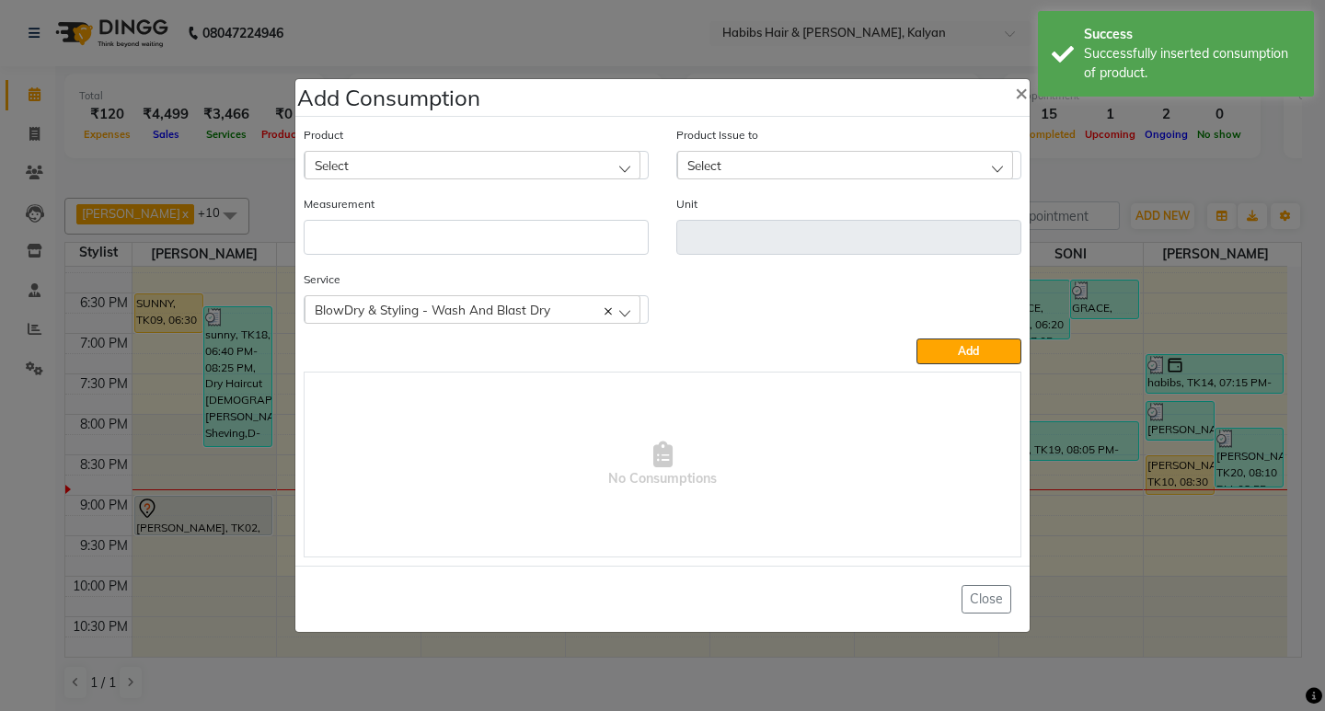
click at [520, 165] on div "Select" at bounding box center [473, 165] width 336 height 28
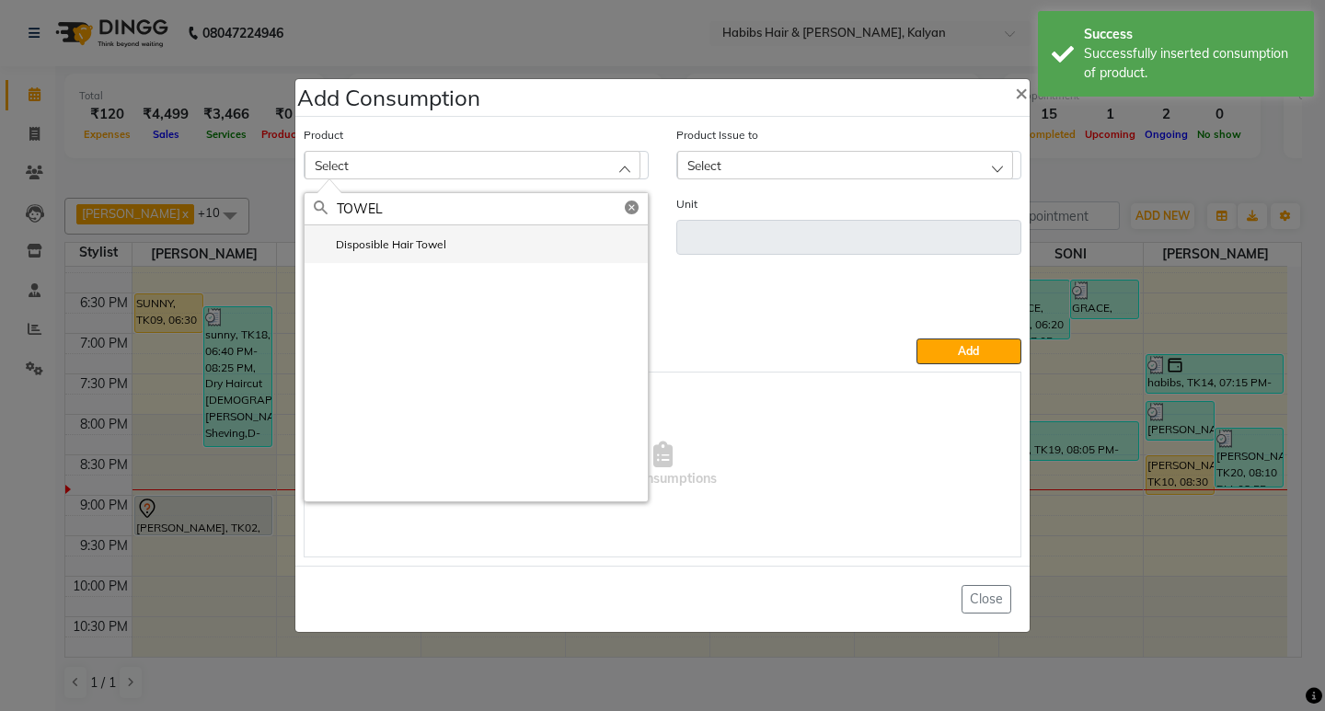
type input "TOWEL"
click at [468, 245] on li "Disposible Hair Towel" at bounding box center [476, 244] width 343 height 38
type input "pc"
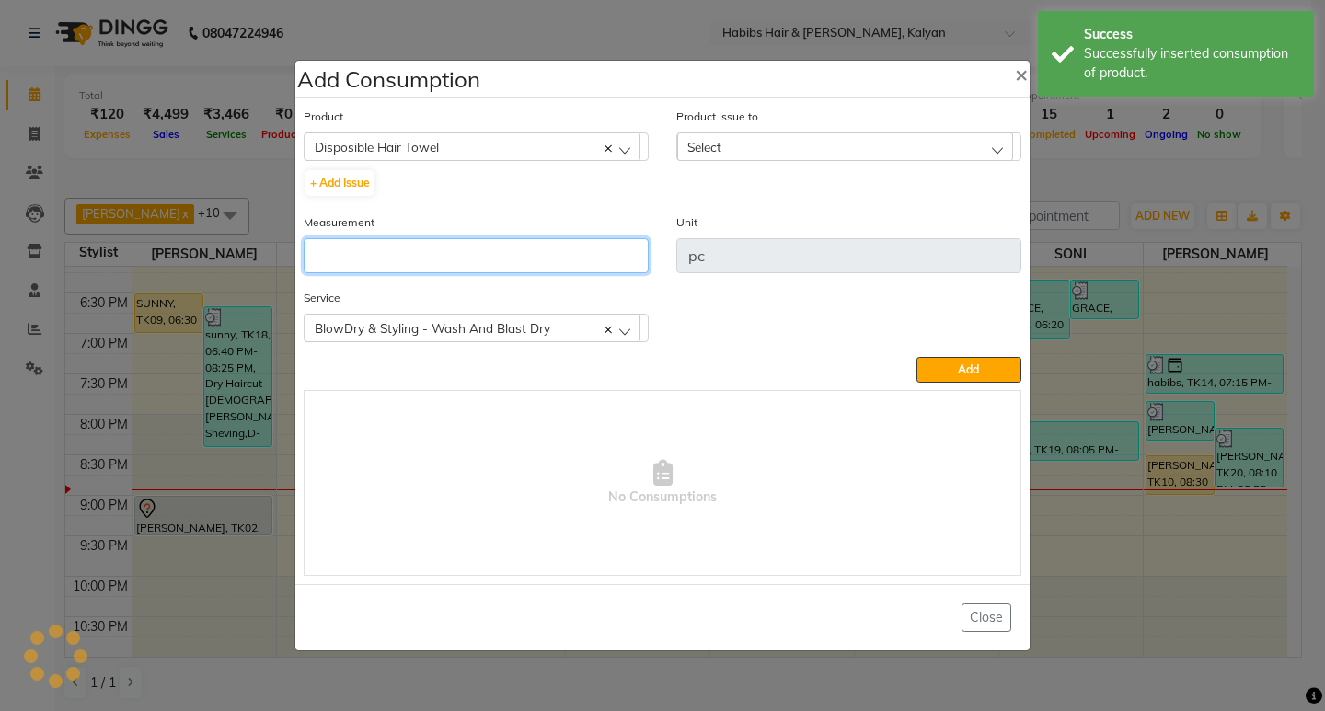
click at [468, 245] on input "number" at bounding box center [476, 255] width 345 height 35
type input "1"
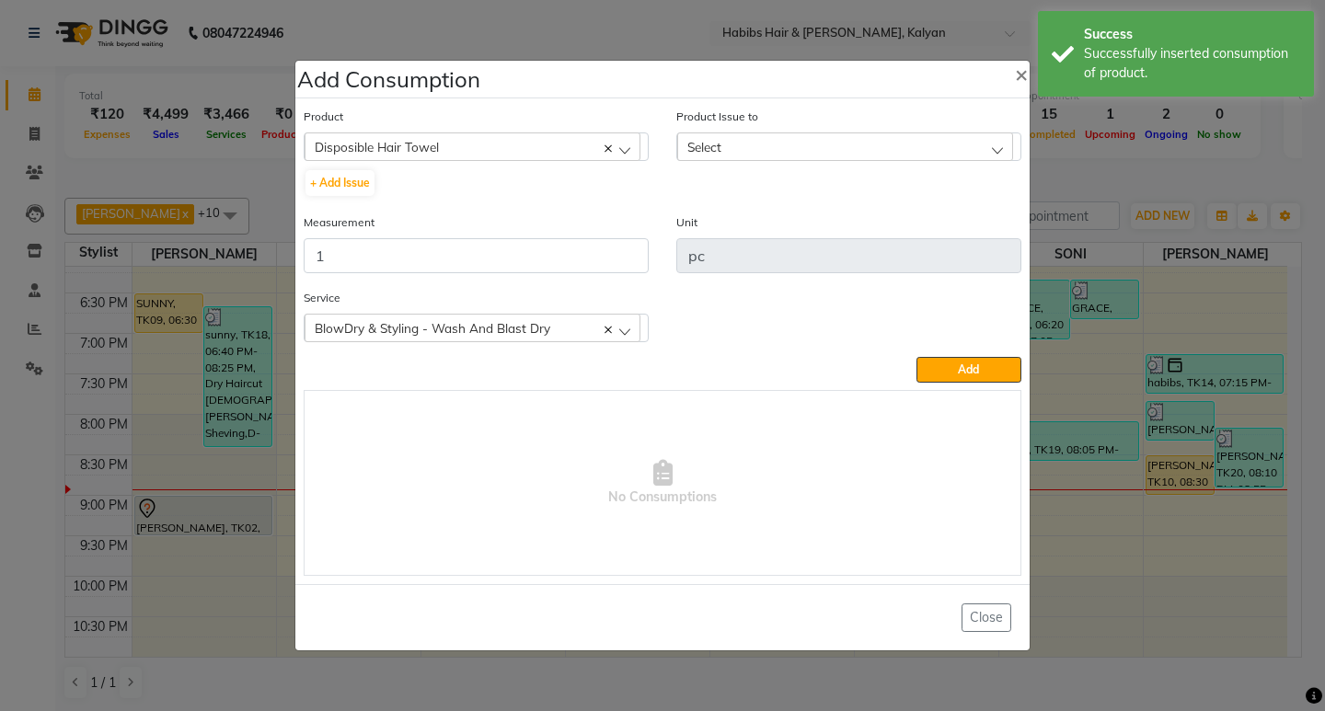
click at [902, 145] on div "Select" at bounding box center [845, 147] width 336 height 28
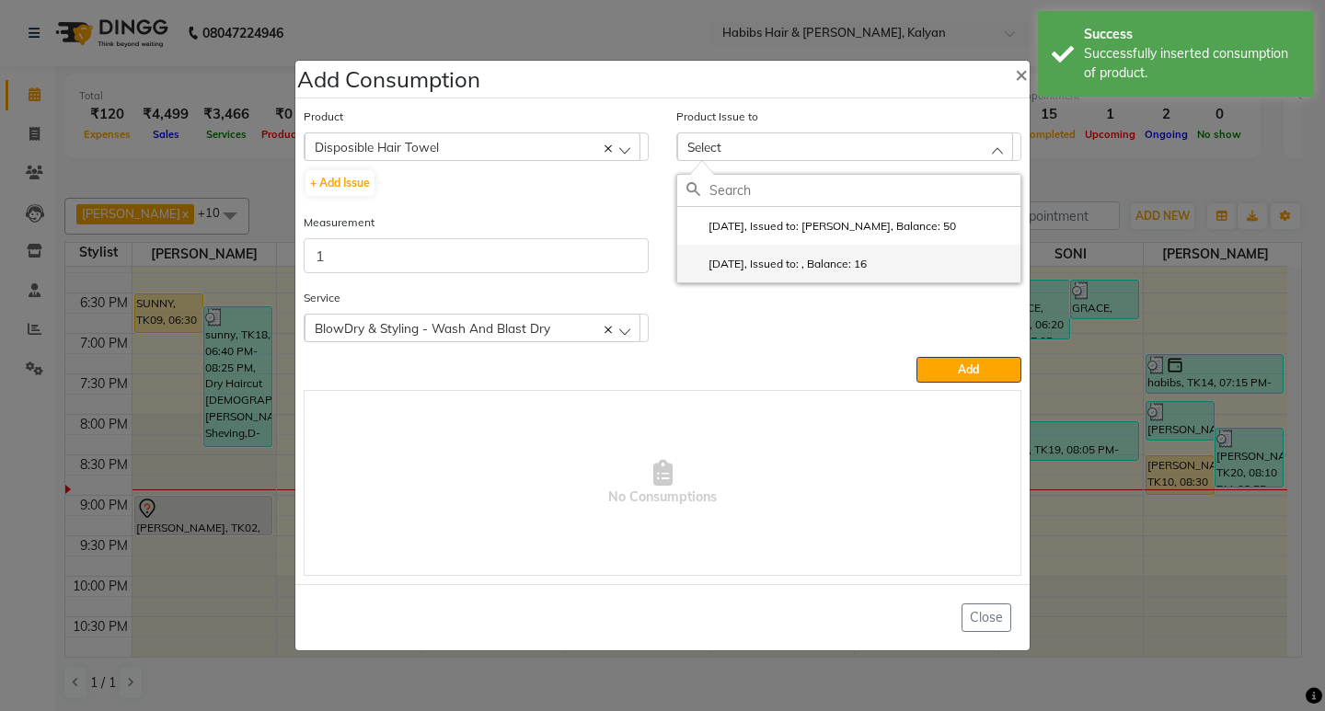
click at [925, 271] on li "[DATE], Issued to: , Balance: 16" at bounding box center [848, 264] width 343 height 38
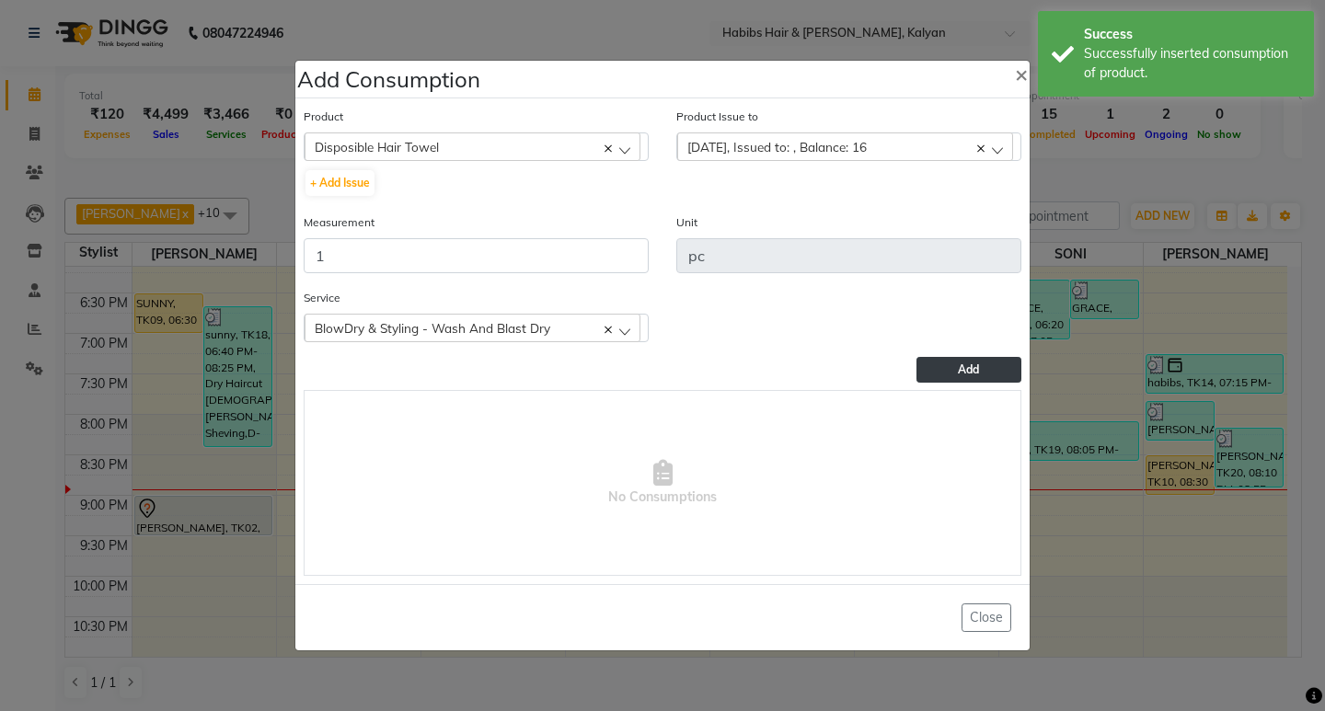
click at [965, 374] on span "Add" at bounding box center [968, 370] width 21 height 14
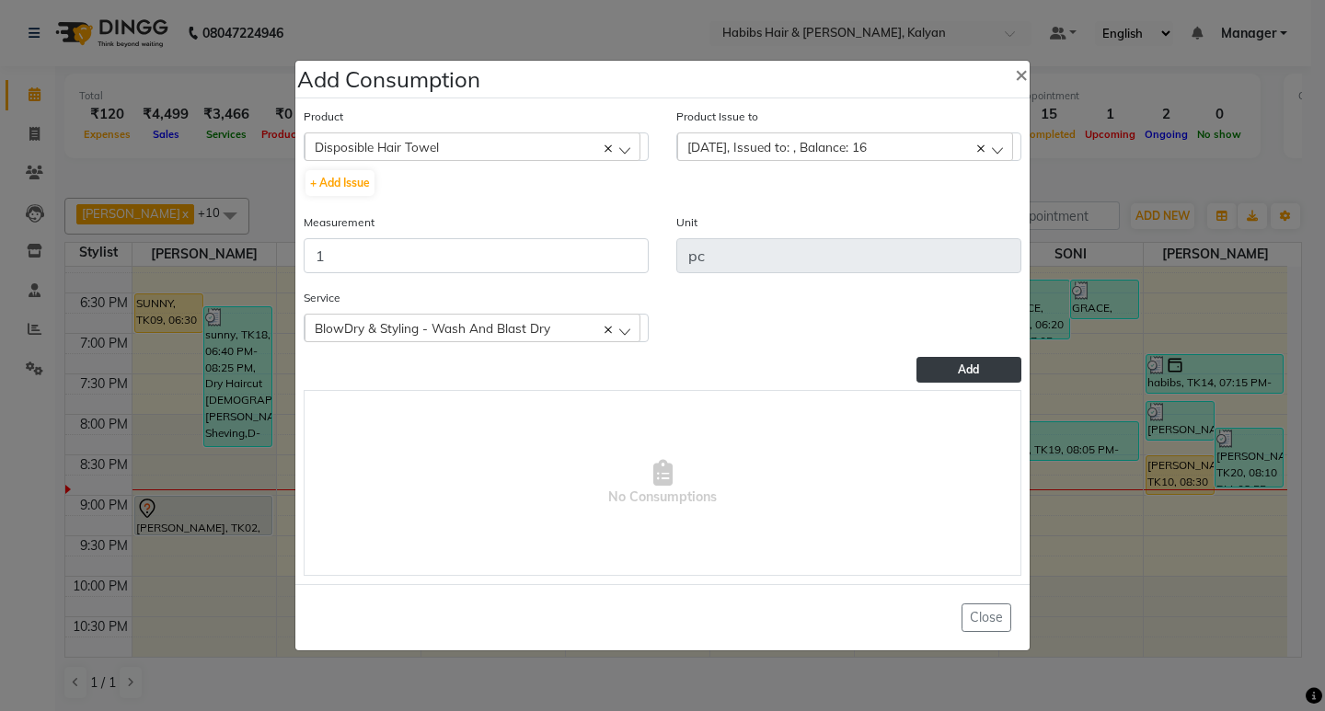
click at [705, 398] on span "No Consumptions" at bounding box center [663, 483] width 716 height 184
click at [951, 377] on button "Add" at bounding box center [969, 370] width 105 height 26
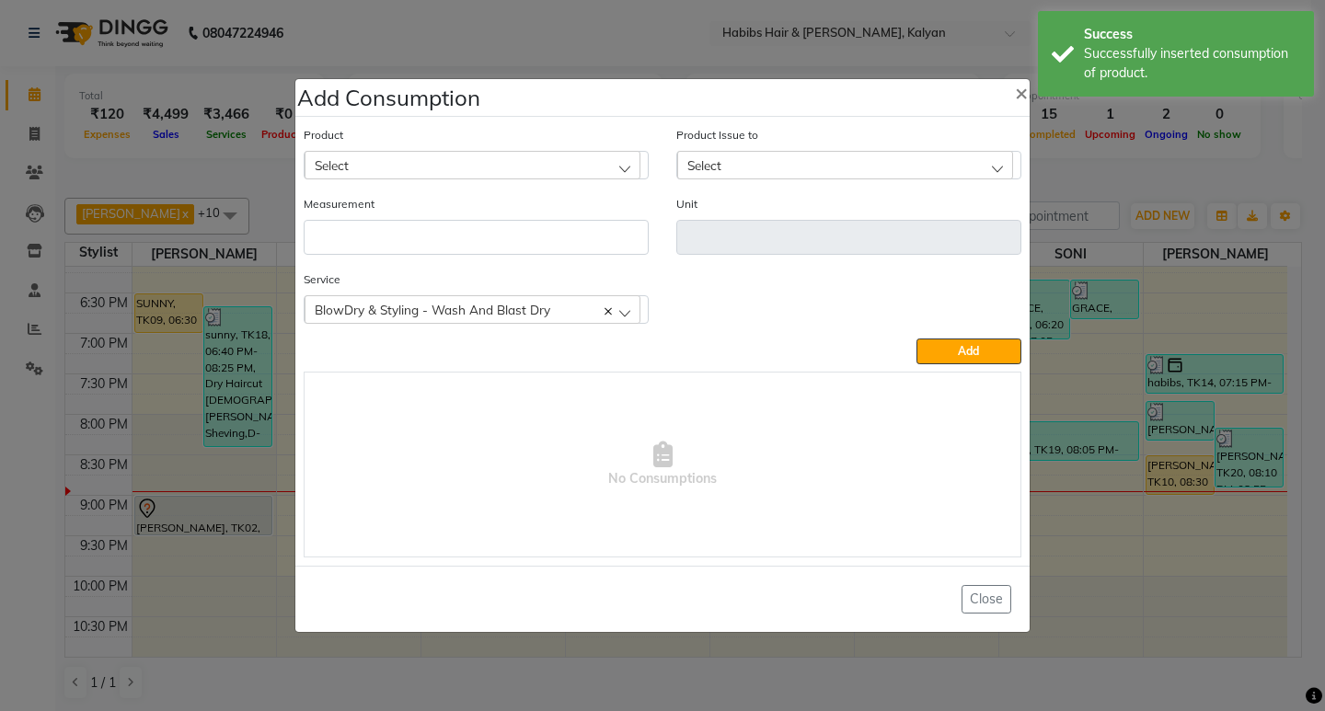
click at [447, 162] on div "Select" at bounding box center [473, 165] width 336 height 28
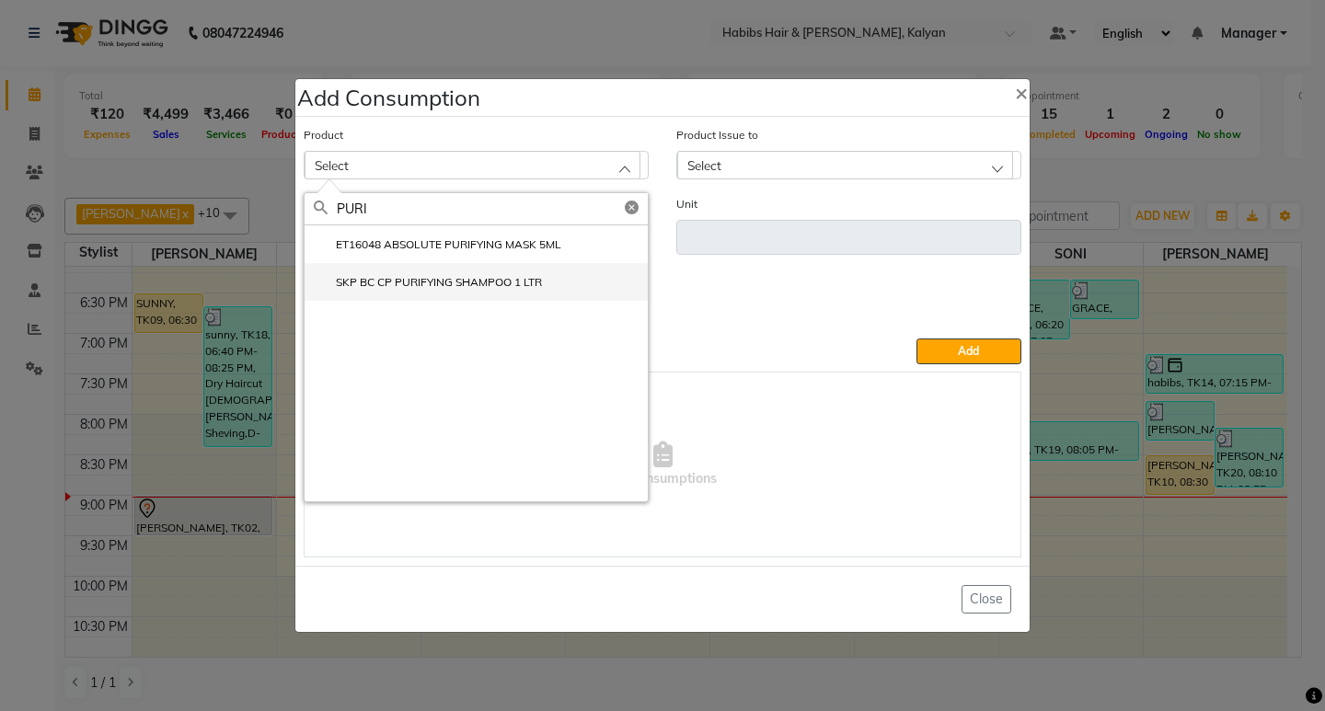
type input "PURI"
click at [474, 286] on label "SKP BC CP PURIFYING SHAMPOO 1 LTR" at bounding box center [428, 282] width 228 height 17
type input "ml"
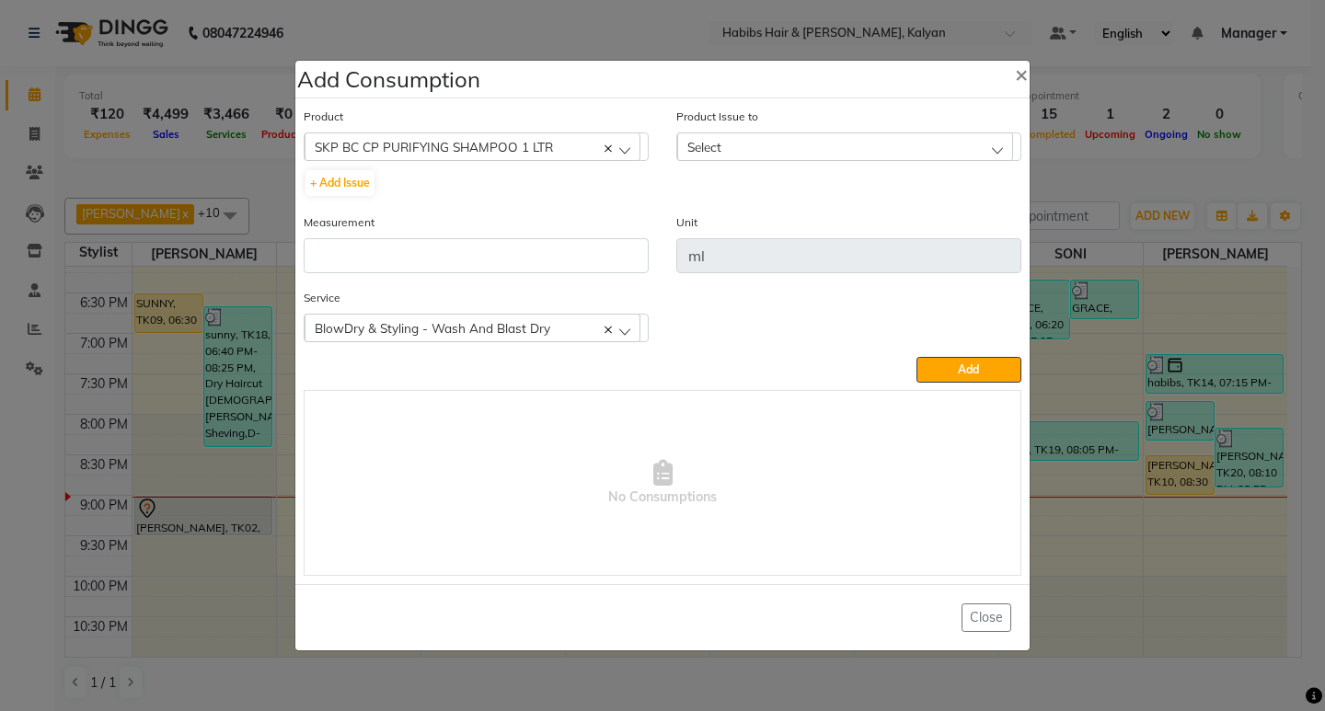
click at [506, 237] on div "Measurement" at bounding box center [476, 243] width 345 height 61
click at [508, 237] on div "Measurement" at bounding box center [476, 243] width 345 height 61
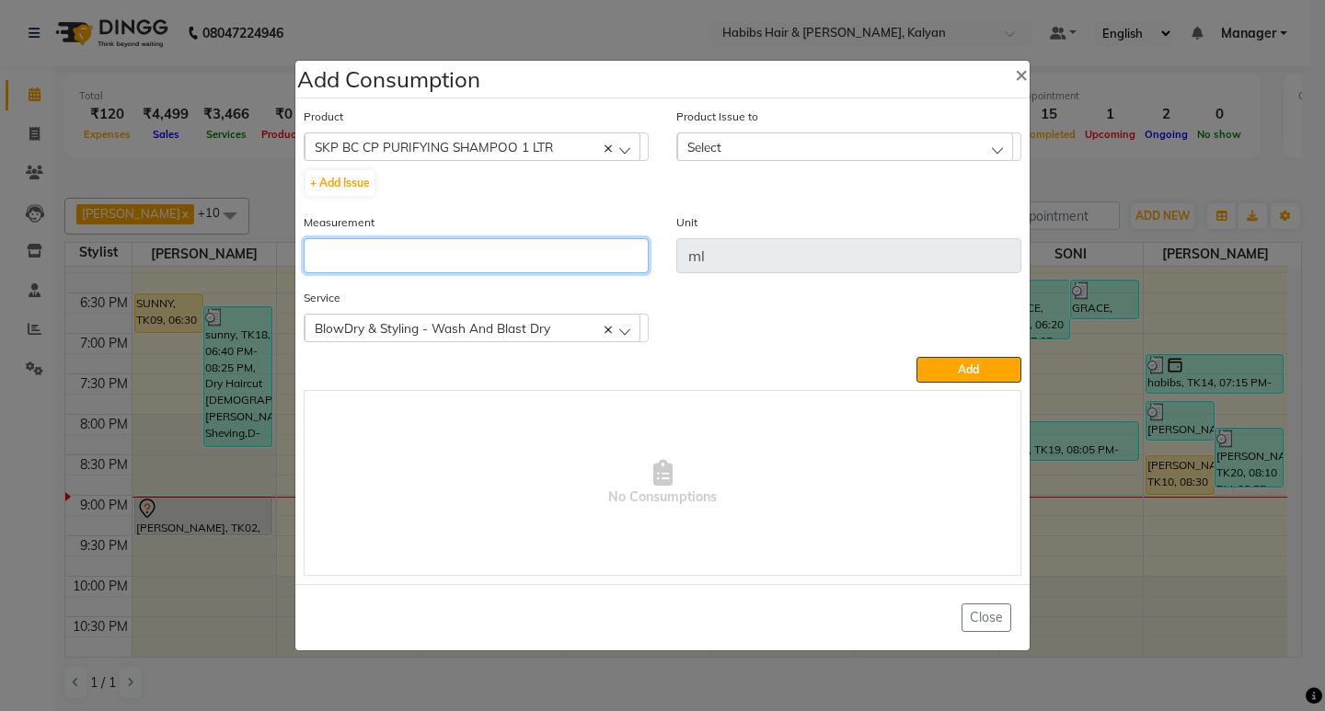
click at [514, 261] on input "number" at bounding box center [476, 255] width 345 height 35
type input "10"
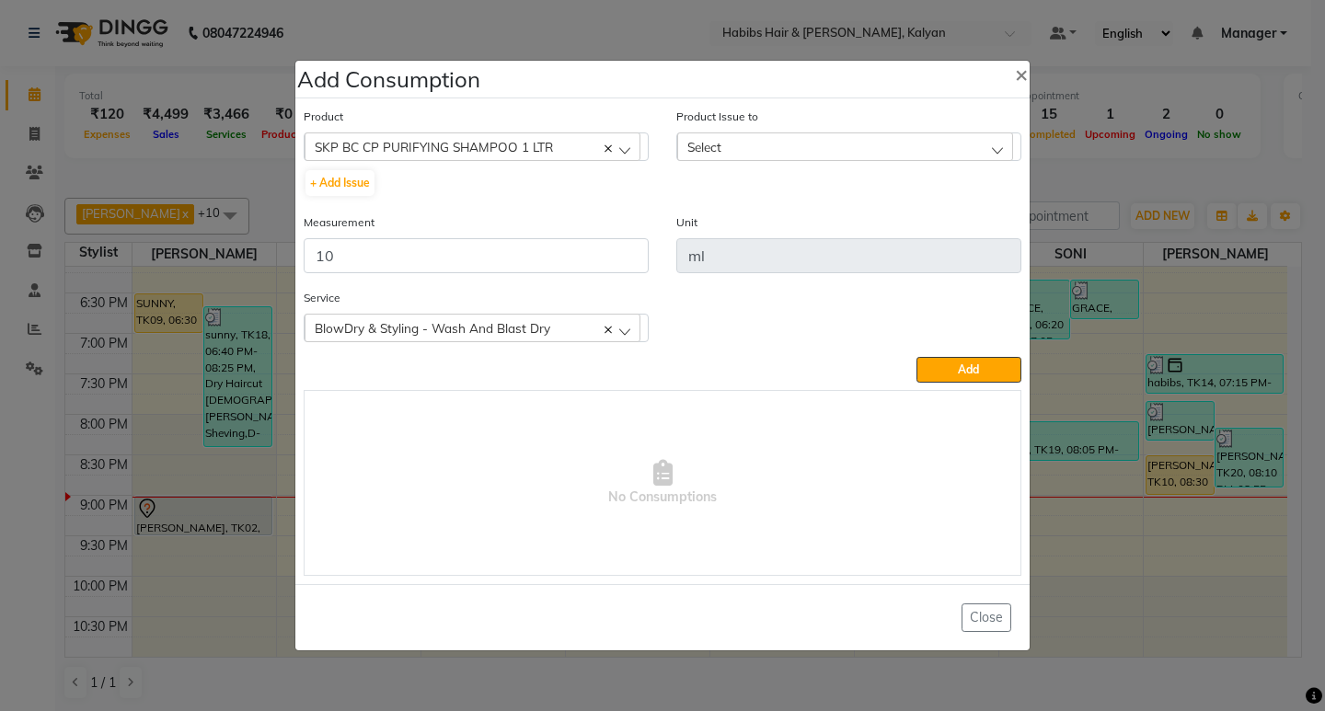
click at [964, 131] on div "Product Issue to Select 2025-07-23, Issued to: , Balance: 646" at bounding box center [848, 134] width 345 height 54
click at [957, 156] on div "Select" at bounding box center [845, 147] width 336 height 28
click at [936, 227] on li "2025-07-23, Issued to: , Balance: 646" at bounding box center [848, 226] width 343 height 38
click at [950, 379] on button "Add" at bounding box center [969, 370] width 105 height 26
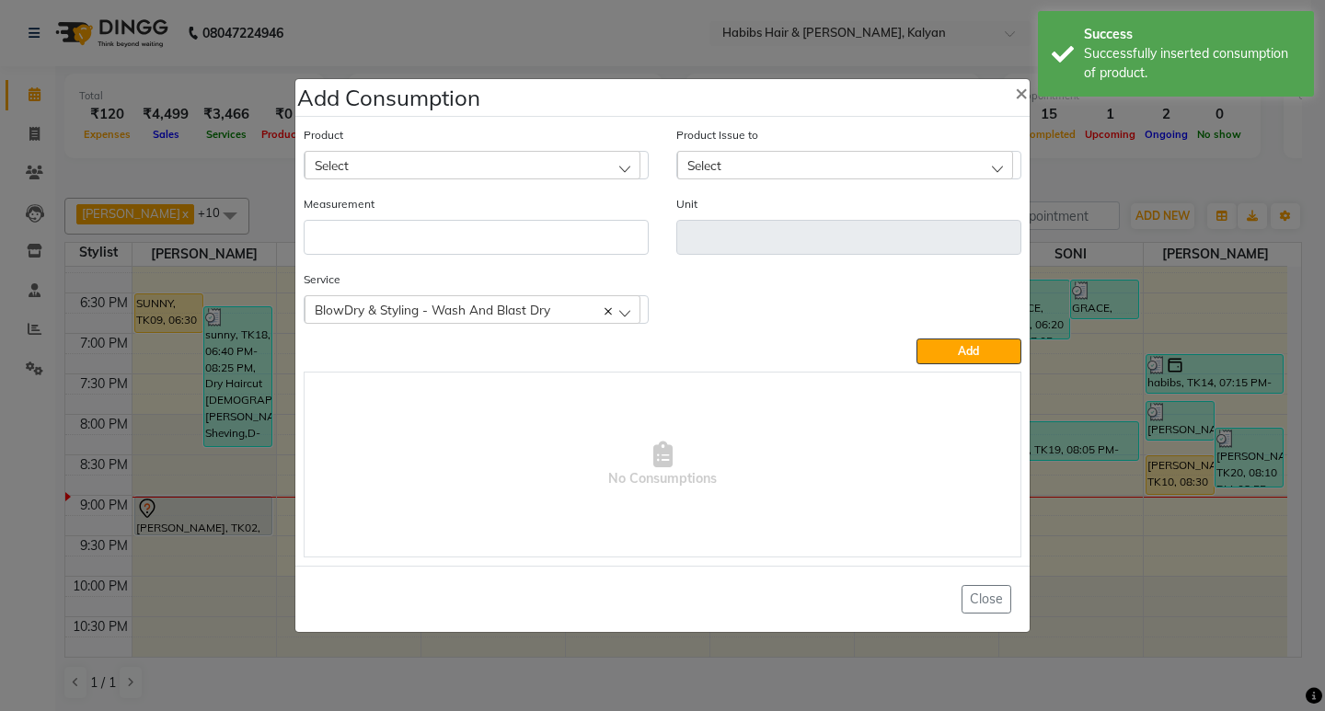
click at [364, 167] on div "Select" at bounding box center [473, 165] width 336 height 28
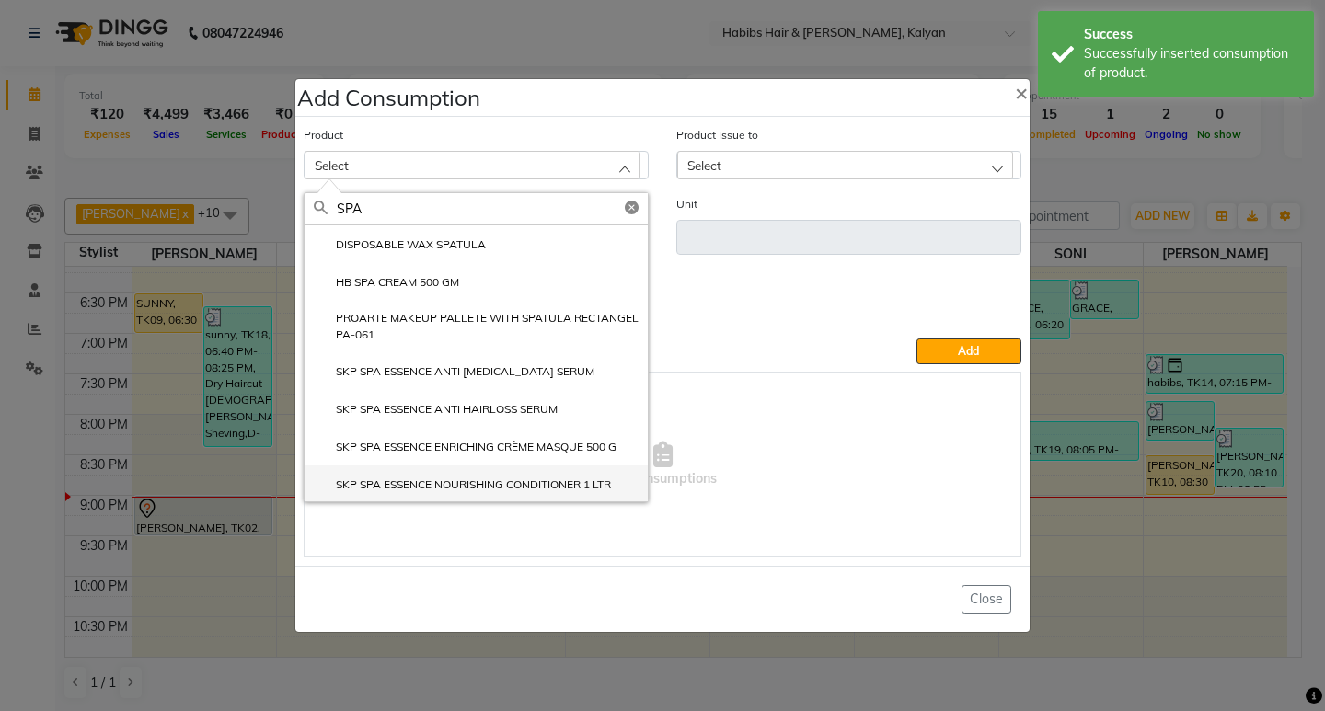
type input "SPA"
click at [400, 494] on li "SKP SPA ESSENCE NOURISHING CONDITIONER 1 LTR" at bounding box center [476, 485] width 343 height 38
type input "ml"
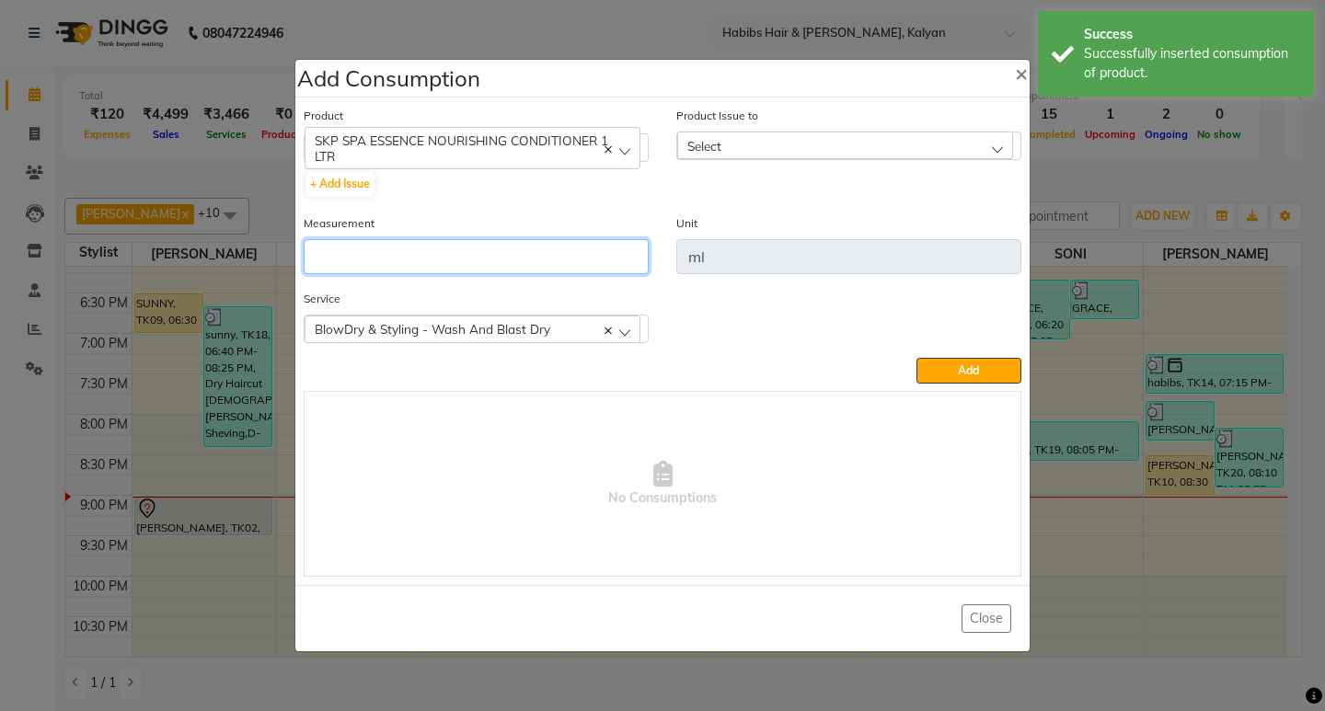
click at [503, 260] on input "number" at bounding box center [476, 256] width 345 height 35
type input "5"
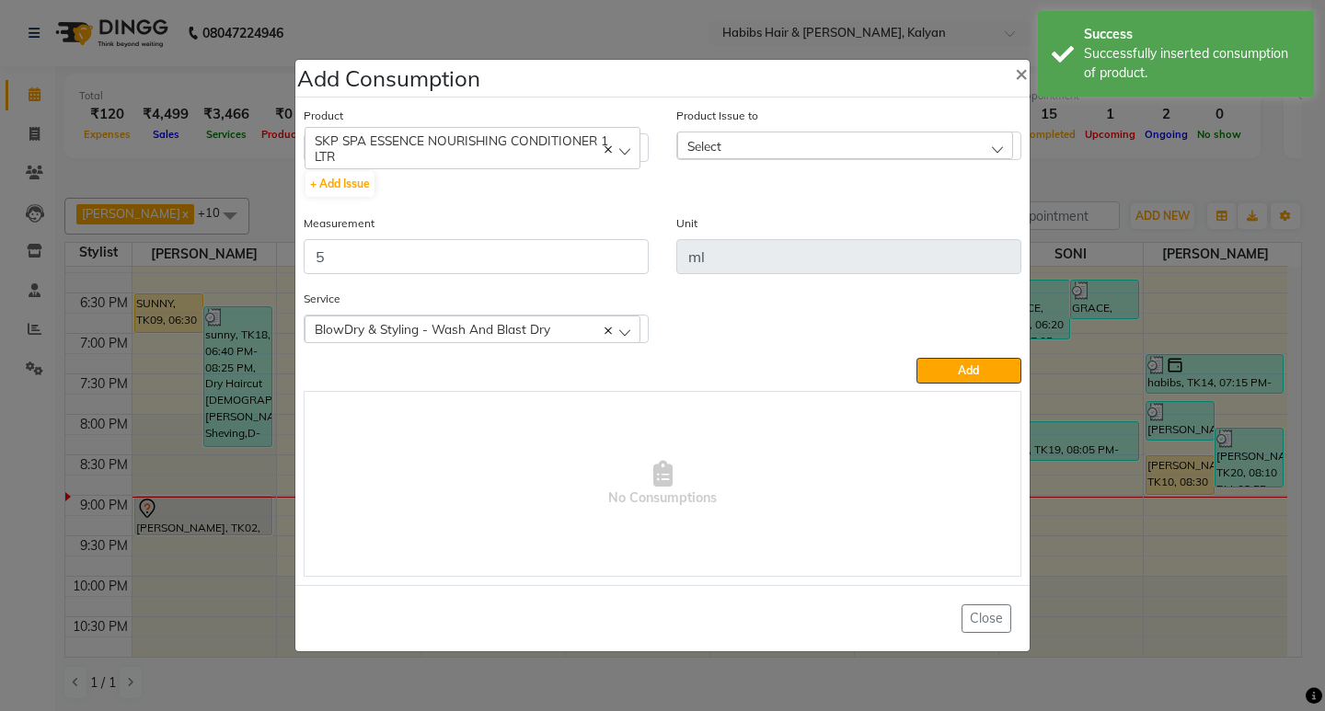
click at [917, 161] on div "Product Issue to Select 2025-08-02, Issued to: Smruti, Balance: 1000 2025-07-27…" at bounding box center [849, 160] width 373 height 108
click at [920, 135] on div "Select" at bounding box center [845, 146] width 336 height 28
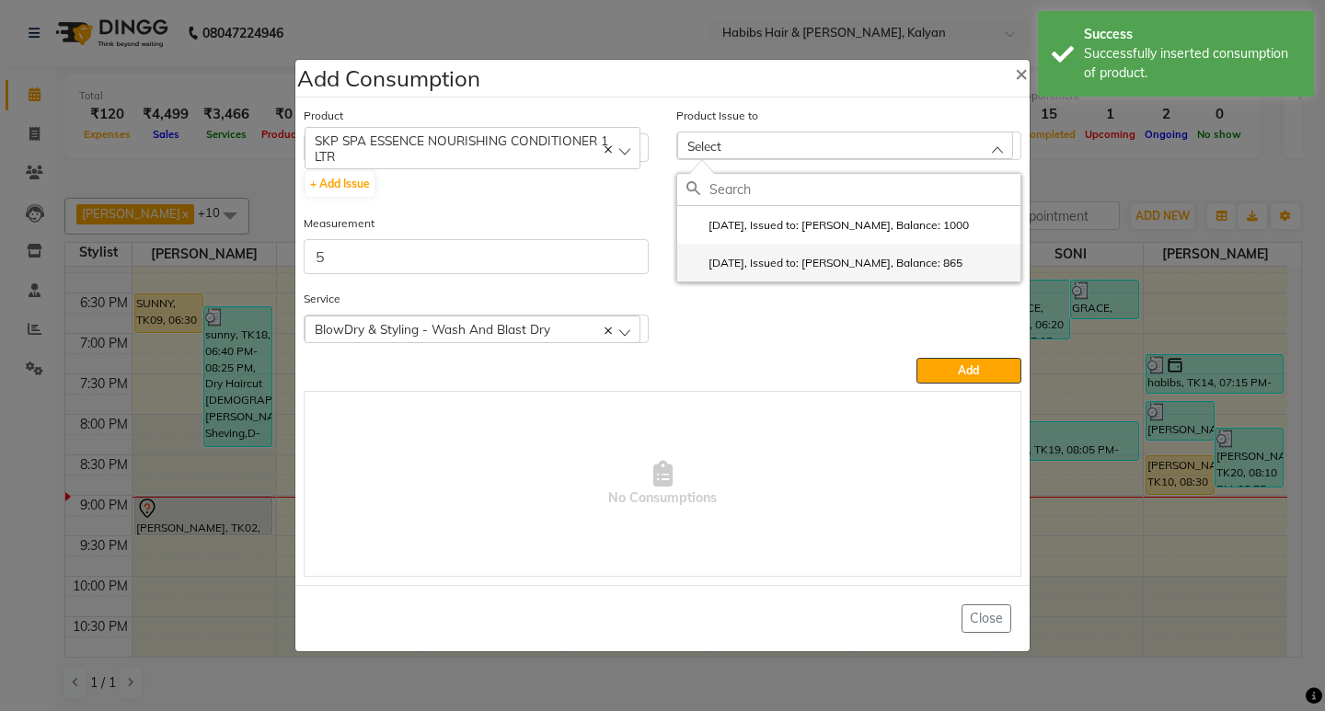
click at [929, 257] on label "2025-07-27, Issued to: SANTOSHI, Balance: 865" at bounding box center [825, 263] width 276 height 17
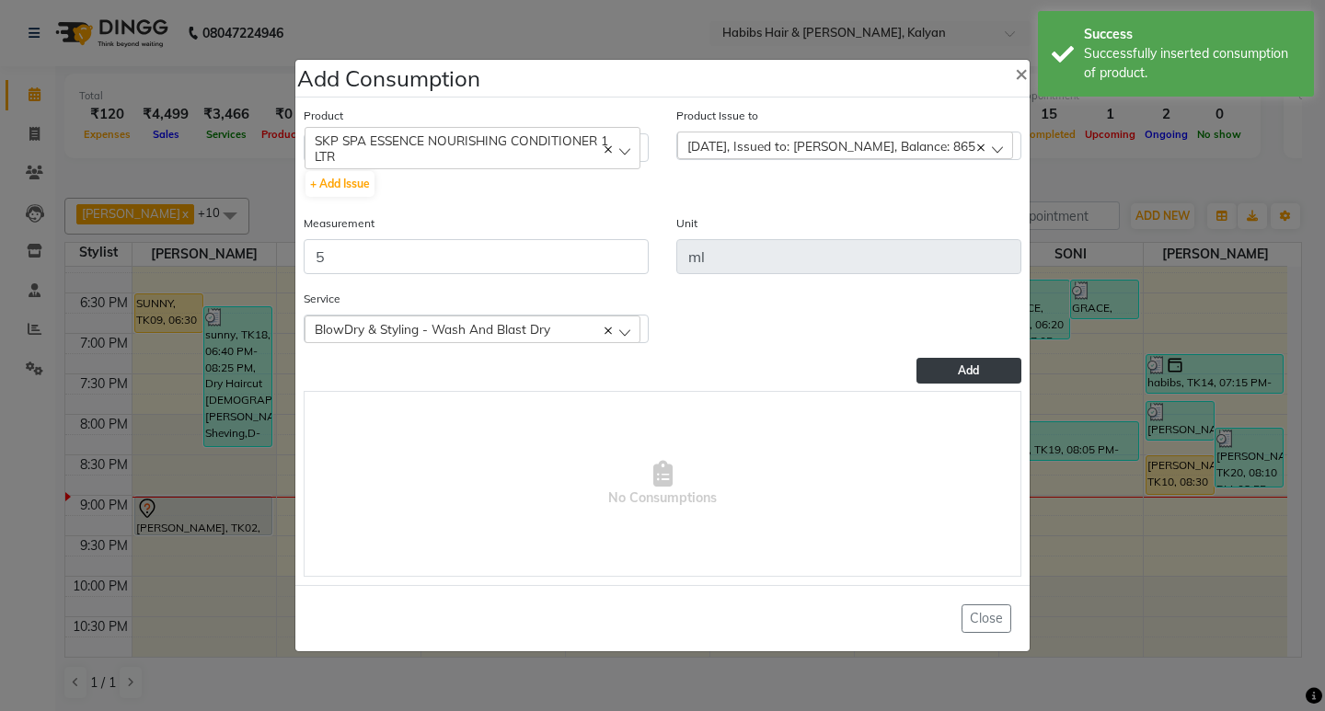
click at [952, 373] on button "Add" at bounding box center [969, 371] width 105 height 26
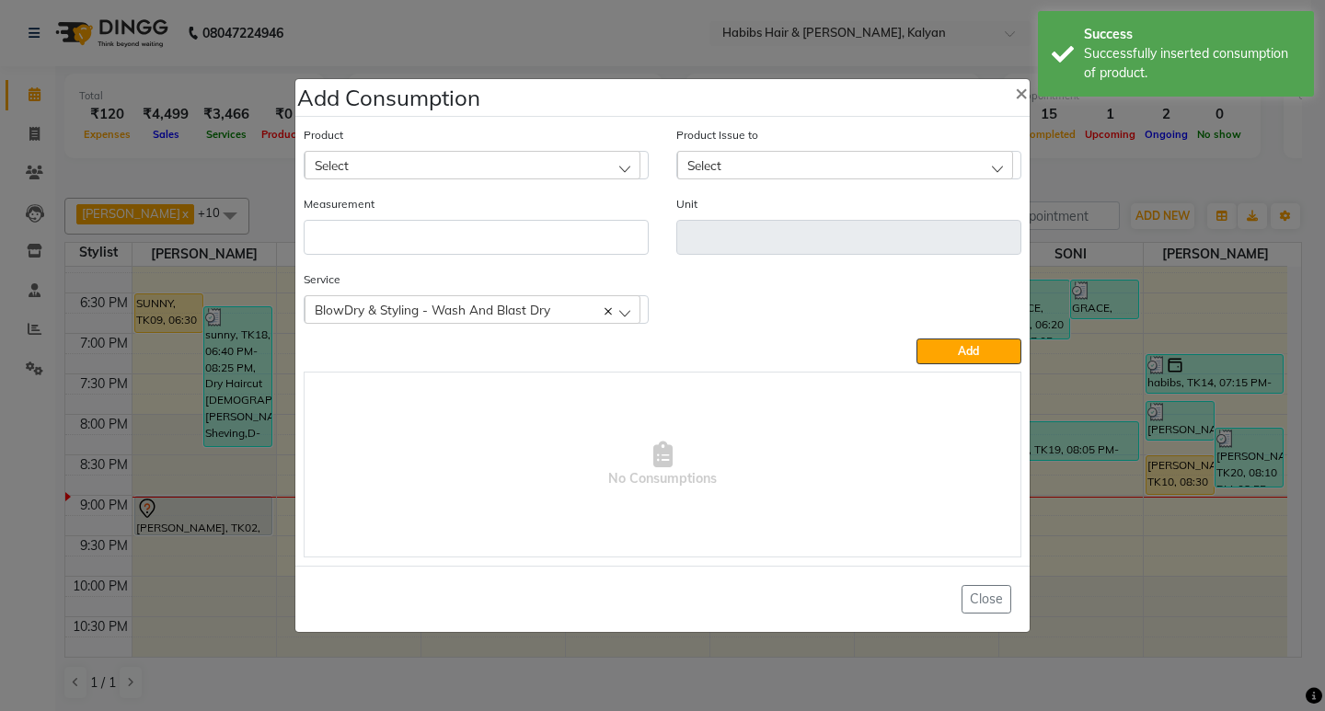
click at [1116, 169] on ngb-modal-window "Add Consumption × Product Select 001 BANANA POWDER 10GM Product Issue to Select…" at bounding box center [662, 355] width 1325 height 711
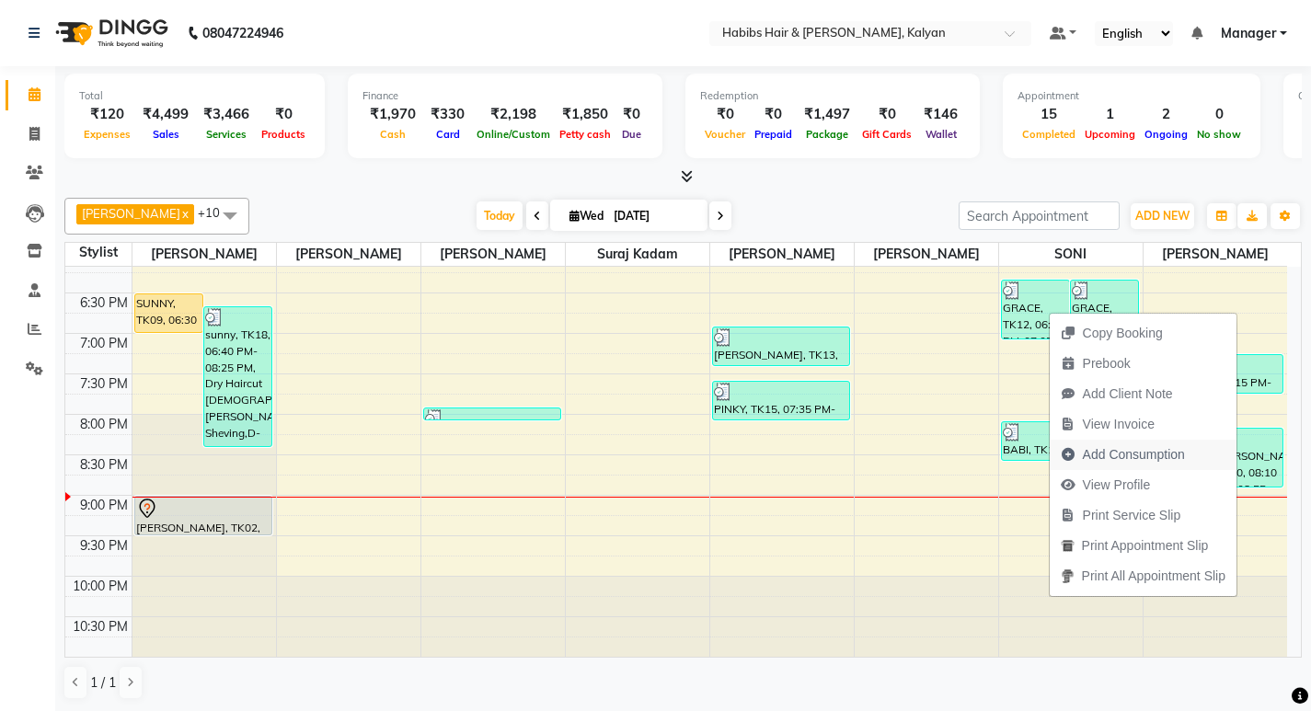
click at [1138, 456] on span "Add Consumption" at bounding box center [1134, 454] width 102 height 19
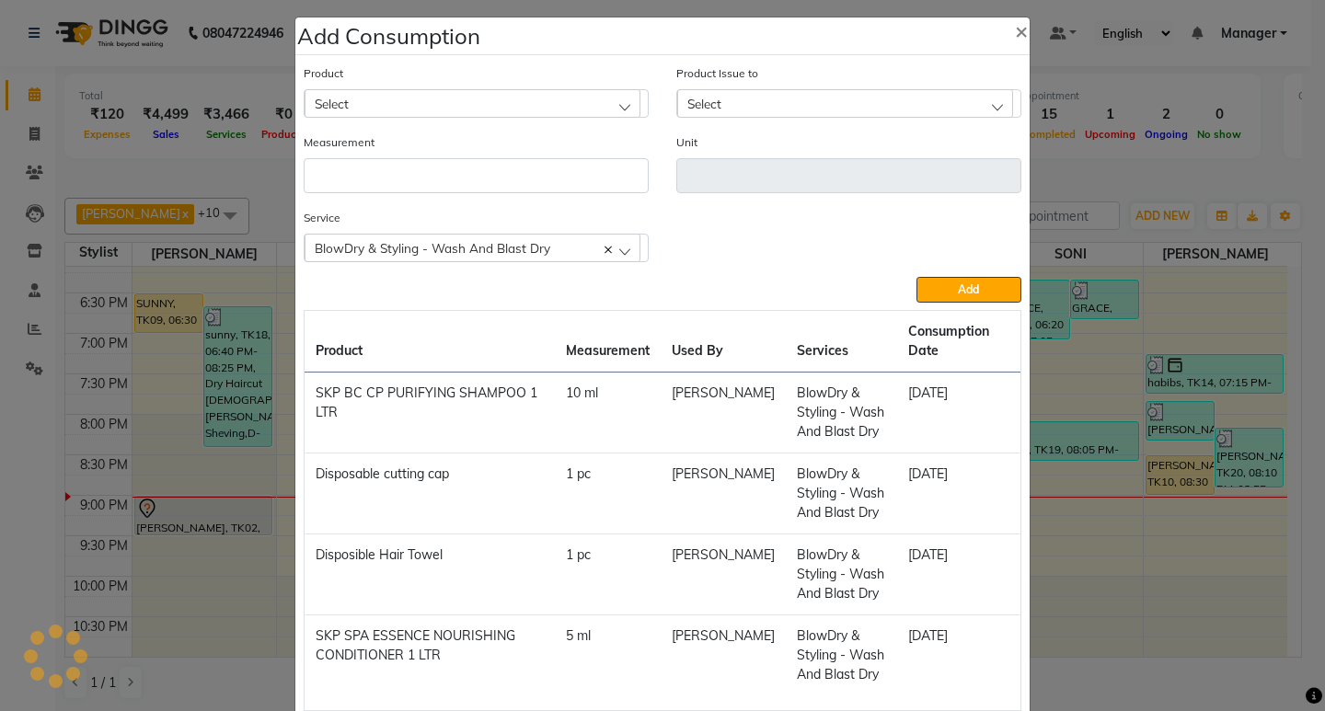
scroll to position [0, 0]
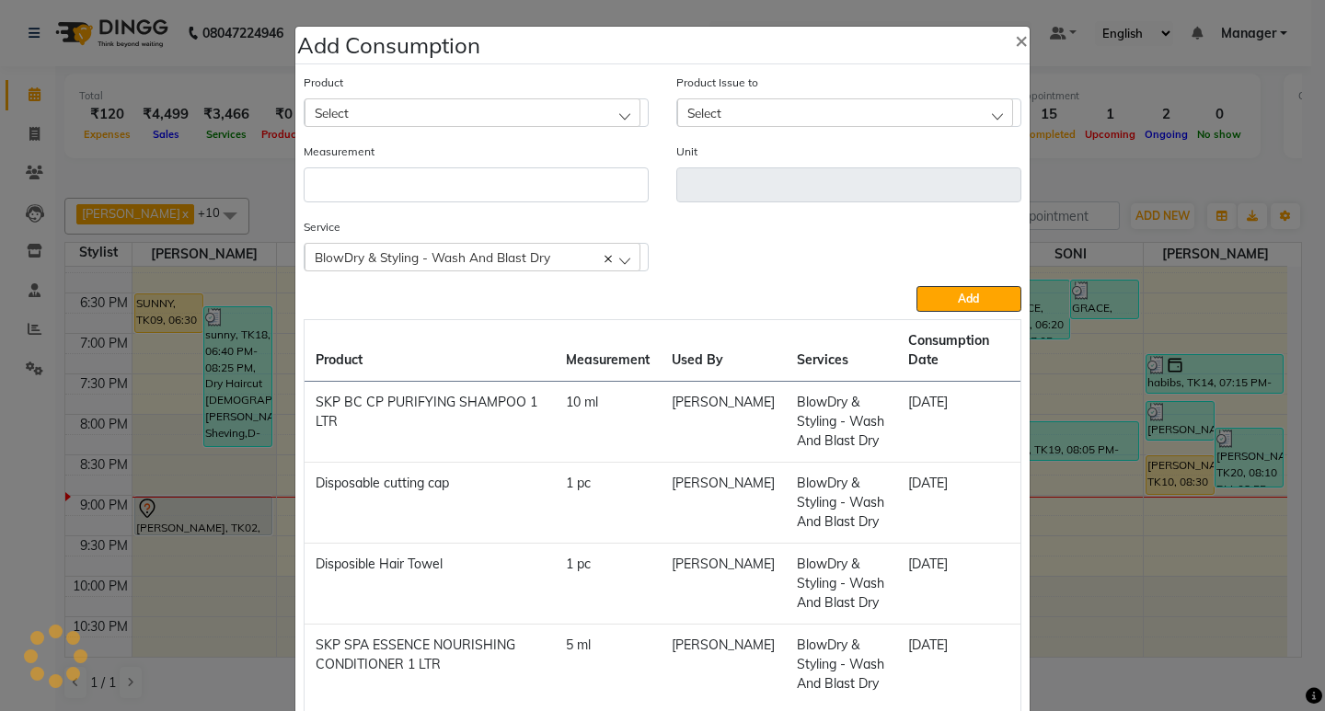
click at [507, 96] on div "Product Select" at bounding box center [476, 100] width 345 height 54
click at [514, 110] on div "Select" at bounding box center [473, 112] width 336 height 28
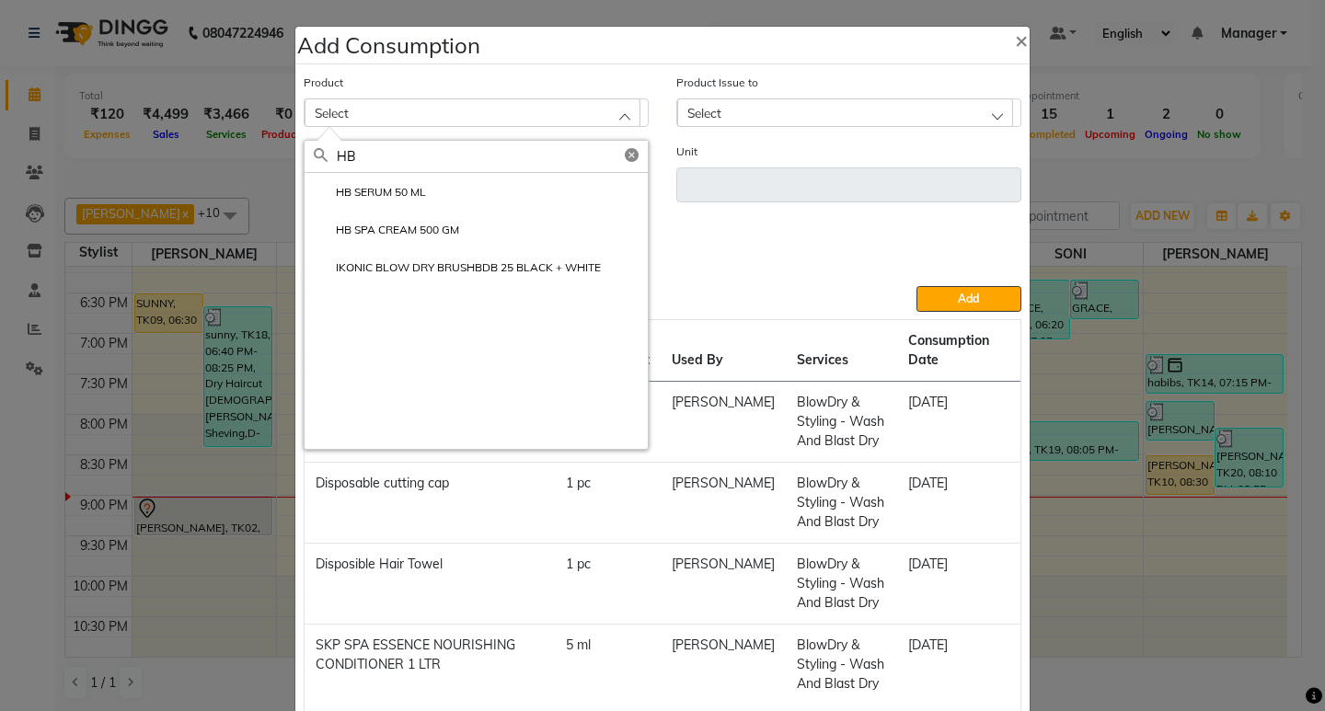
type input "HB"
click at [387, 187] on label "HB SERUM 50 ML" at bounding box center [370, 192] width 112 height 17
type input "ML"
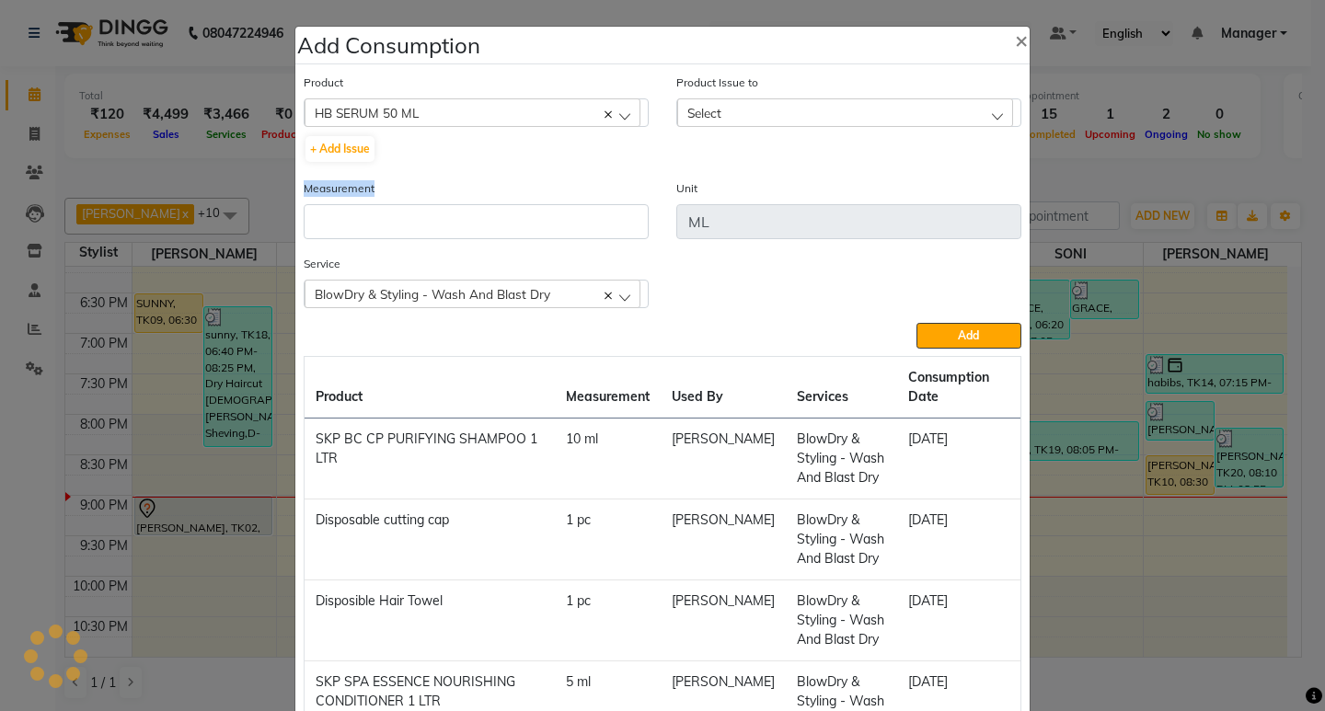
click at [387, 187] on div "Measurement" at bounding box center [476, 209] width 345 height 61
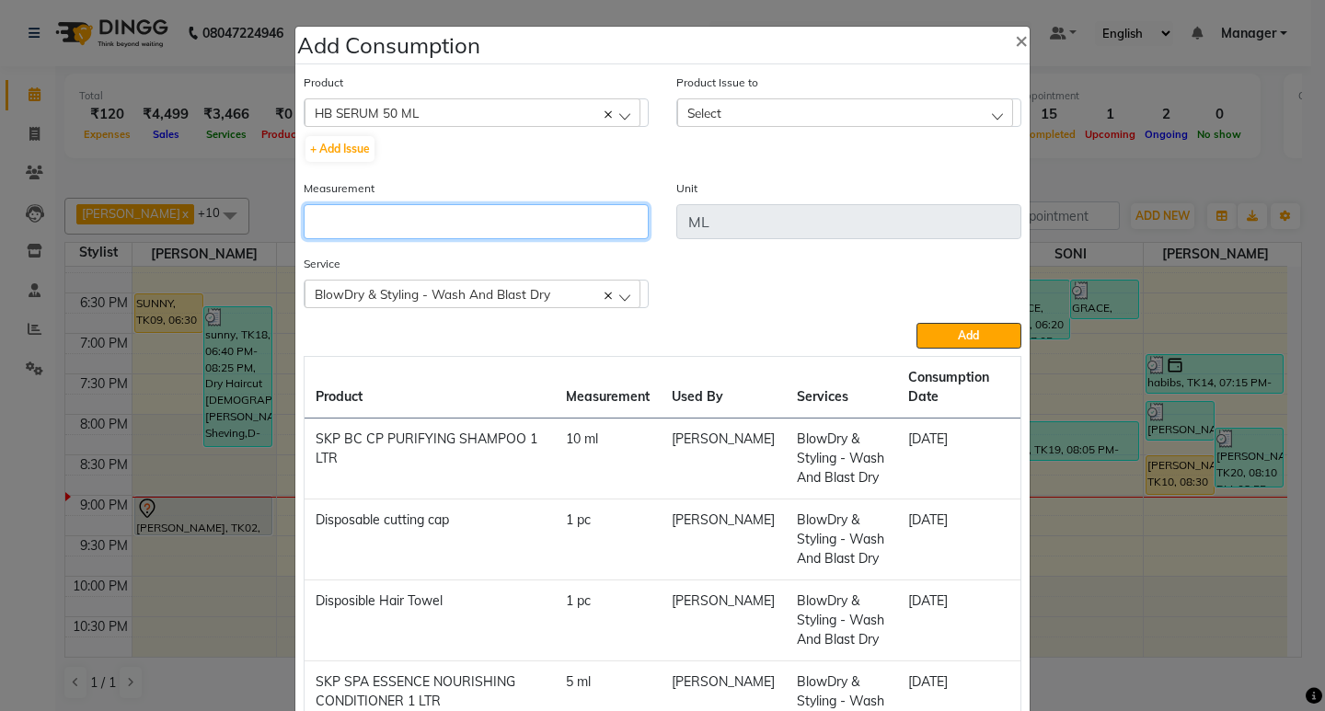
click at [396, 210] on input "number" at bounding box center [476, 221] width 345 height 35
click at [397, 212] on input "number" at bounding box center [476, 221] width 345 height 35
type input "1"
drag, startPoint x: 801, startPoint y: 106, endPoint x: 851, endPoint y: 189, distance: 97.1
click at [802, 106] on div "Select" at bounding box center [845, 112] width 336 height 28
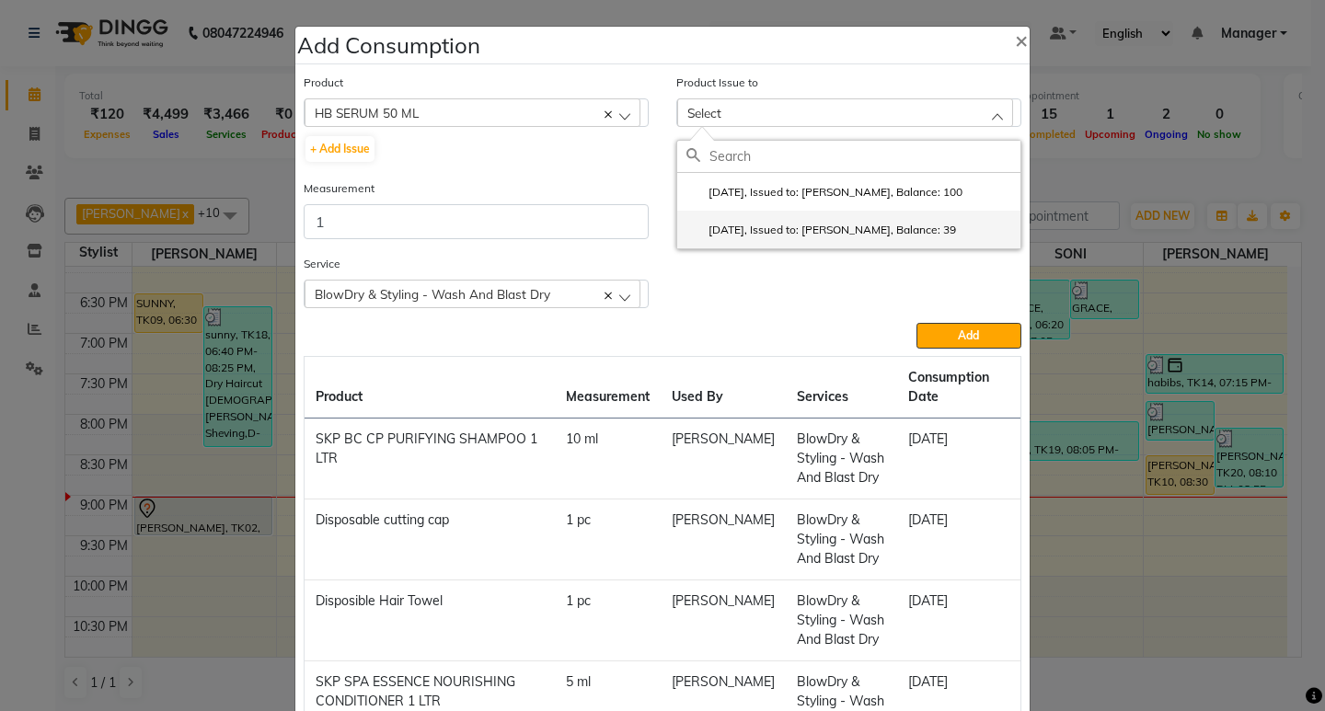
click at [859, 242] on li "2025-08-19, Issued to: SHALINI, Balance: 39" at bounding box center [848, 230] width 343 height 38
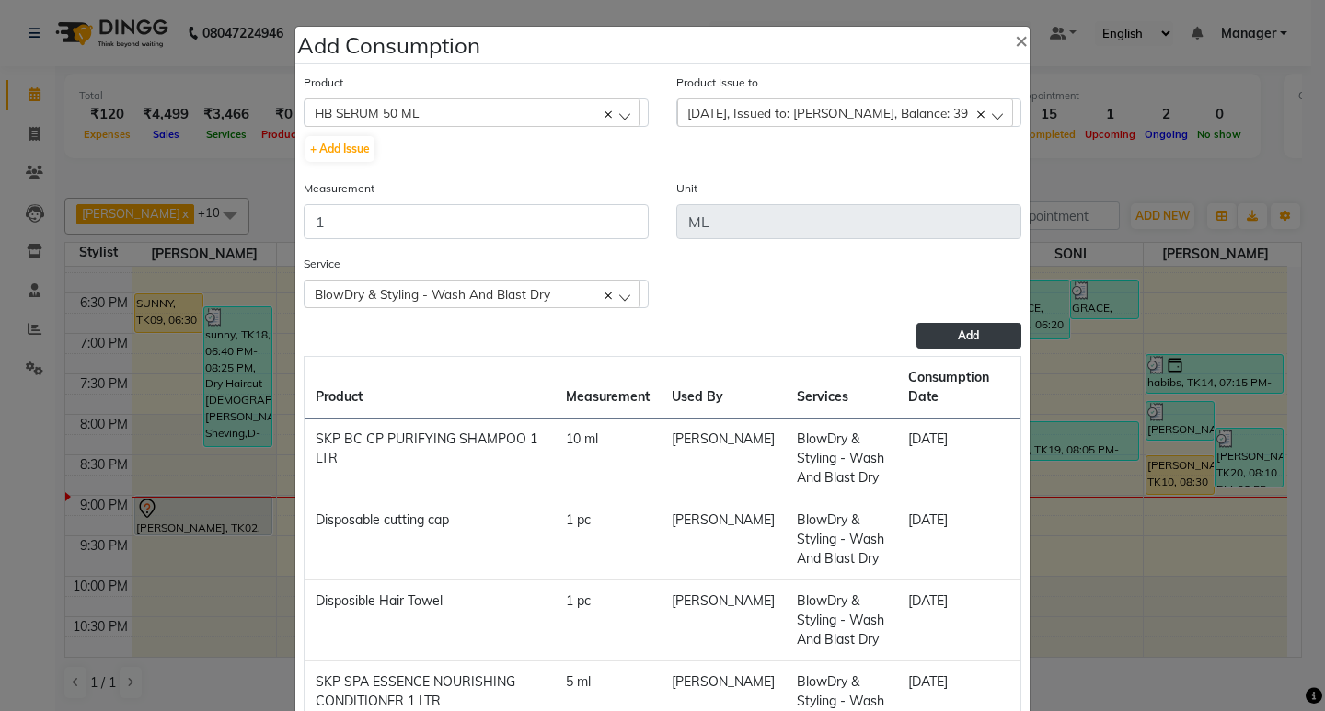
click at [995, 343] on button "Add" at bounding box center [969, 336] width 105 height 26
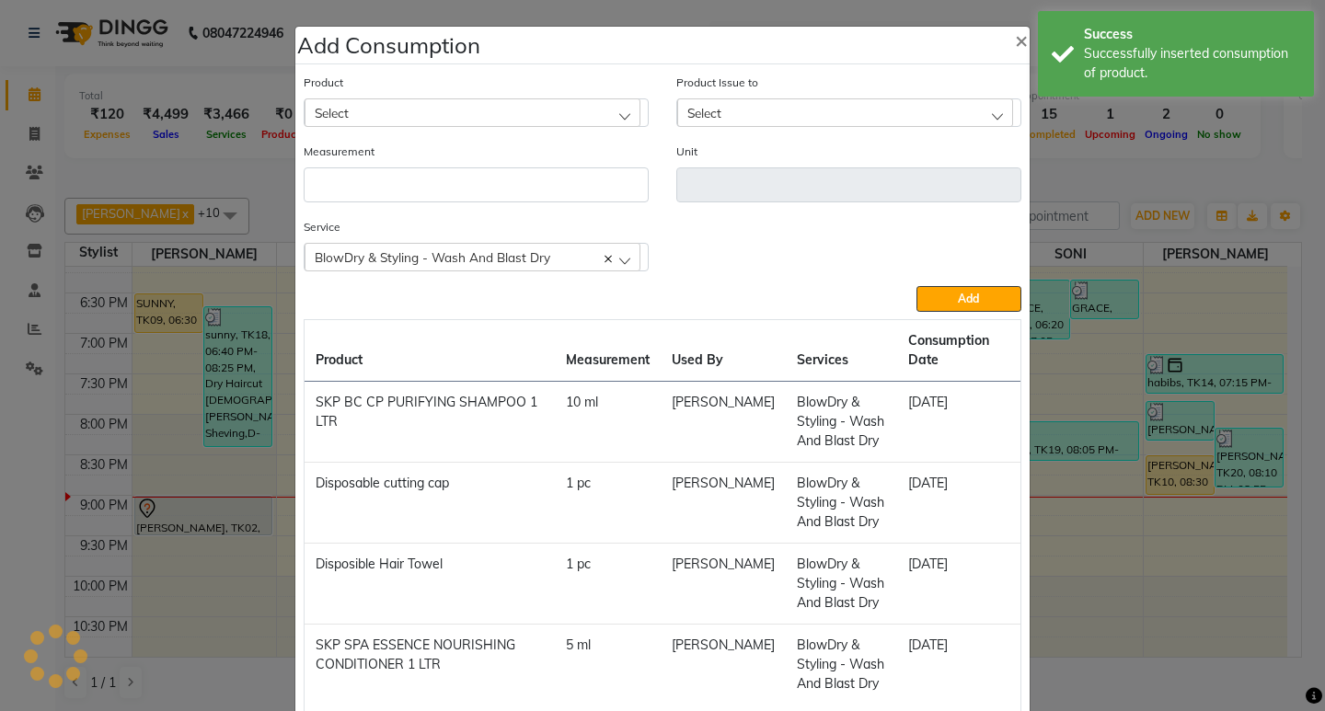
click at [1123, 156] on ngb-modal-window "Add Consumption × Product Select 001 BANANA POWDER 10GM Product Issue to Select…" at bounding box center [662, 355] width 1325 height 711
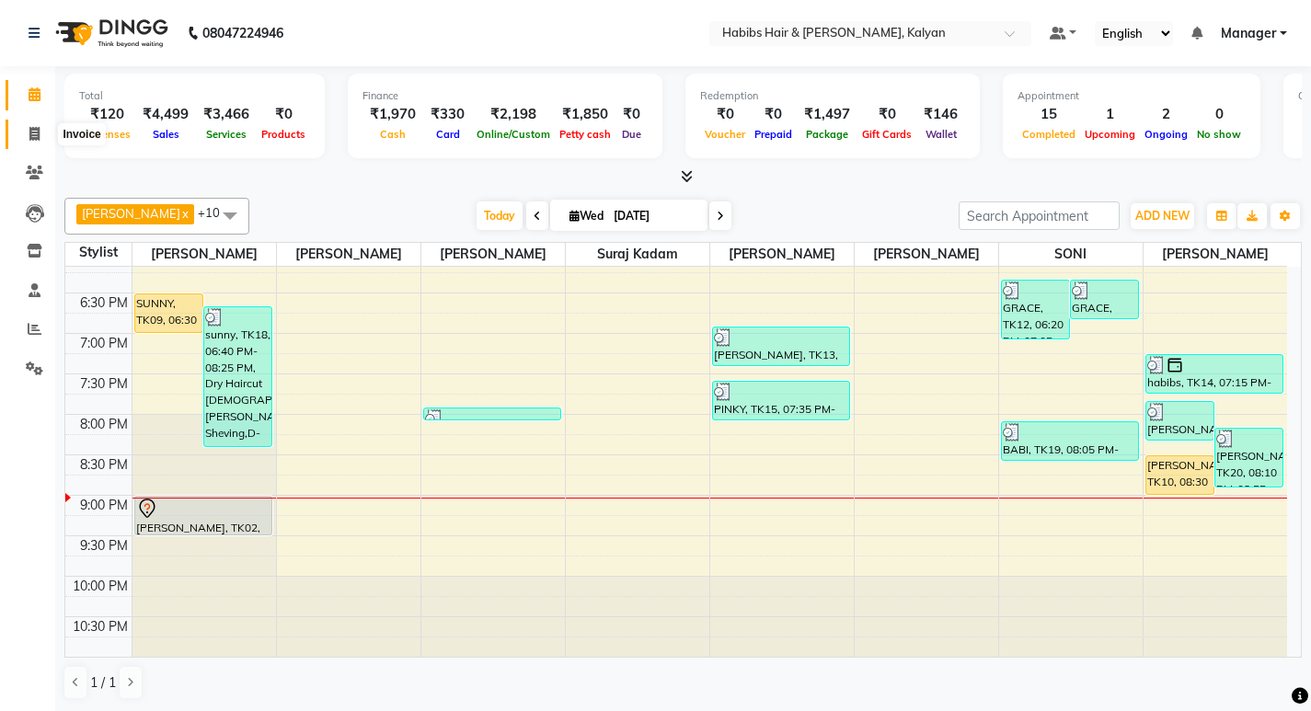
click at [32, 143] on span at bounding box center [34, 134] width 32 height 21
select select "8185"
select select "service"
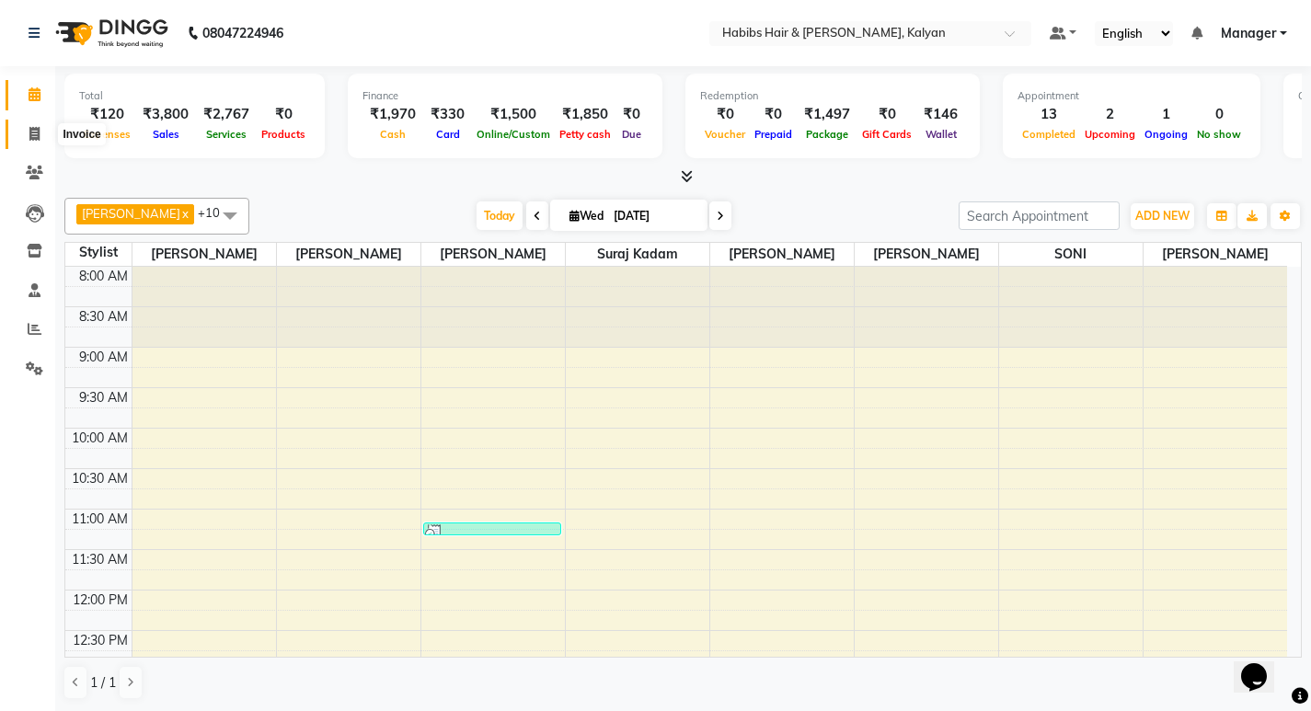
click at [37, 141] on span at bounding box center [34, 134] width 32 height 21
select select "8185"
select select "service"
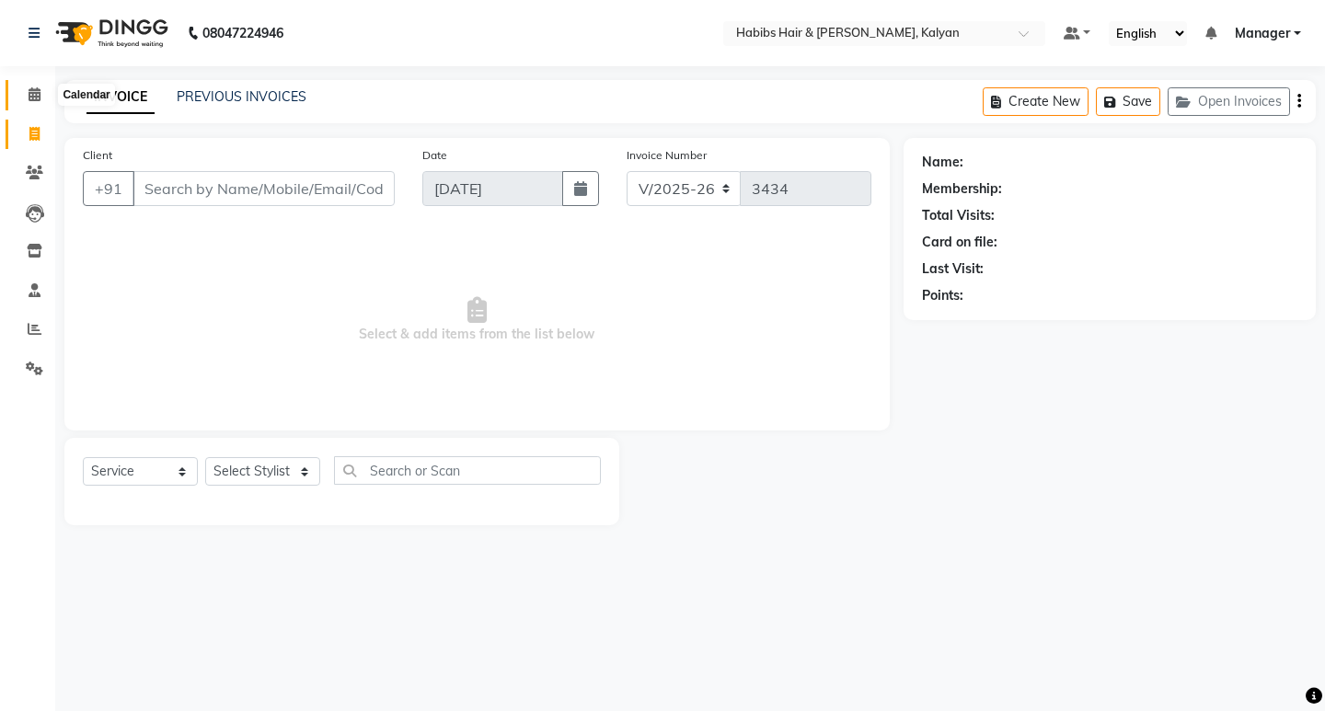
click at [21, 90] on span at bounding box center [34, 95] width 32 height 21
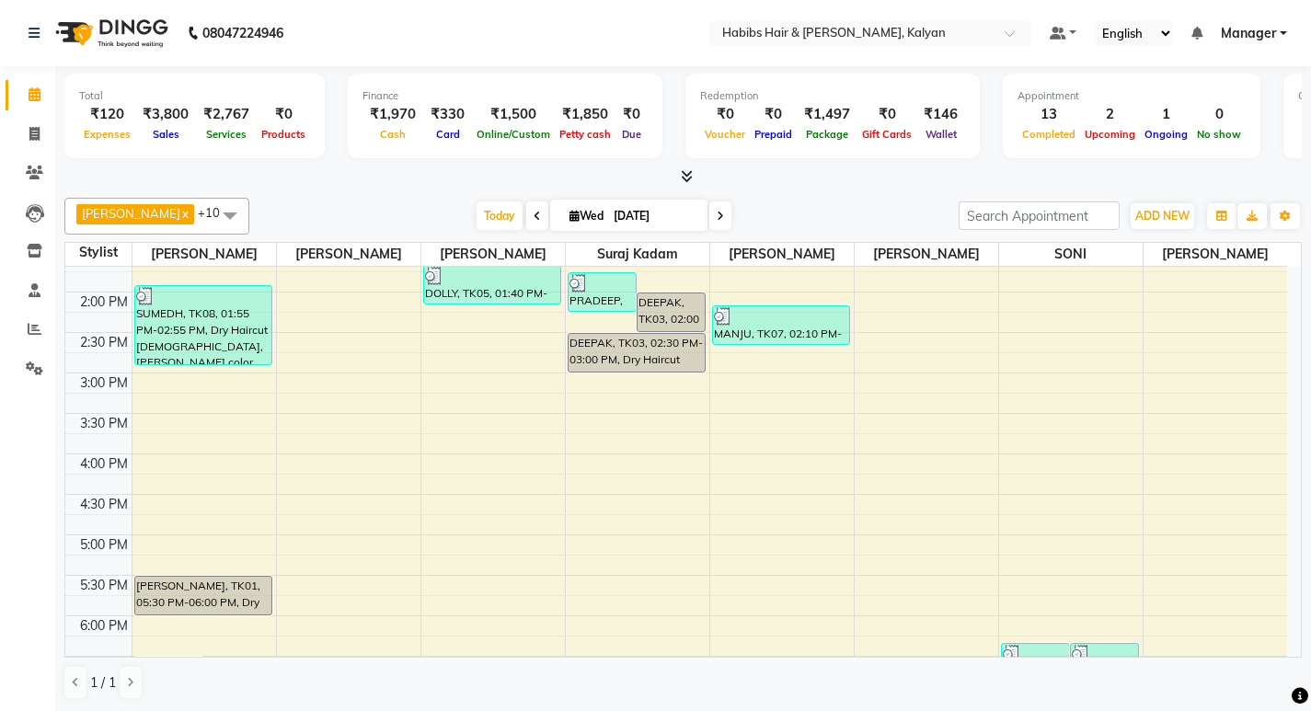
scroll to position [824, 0]
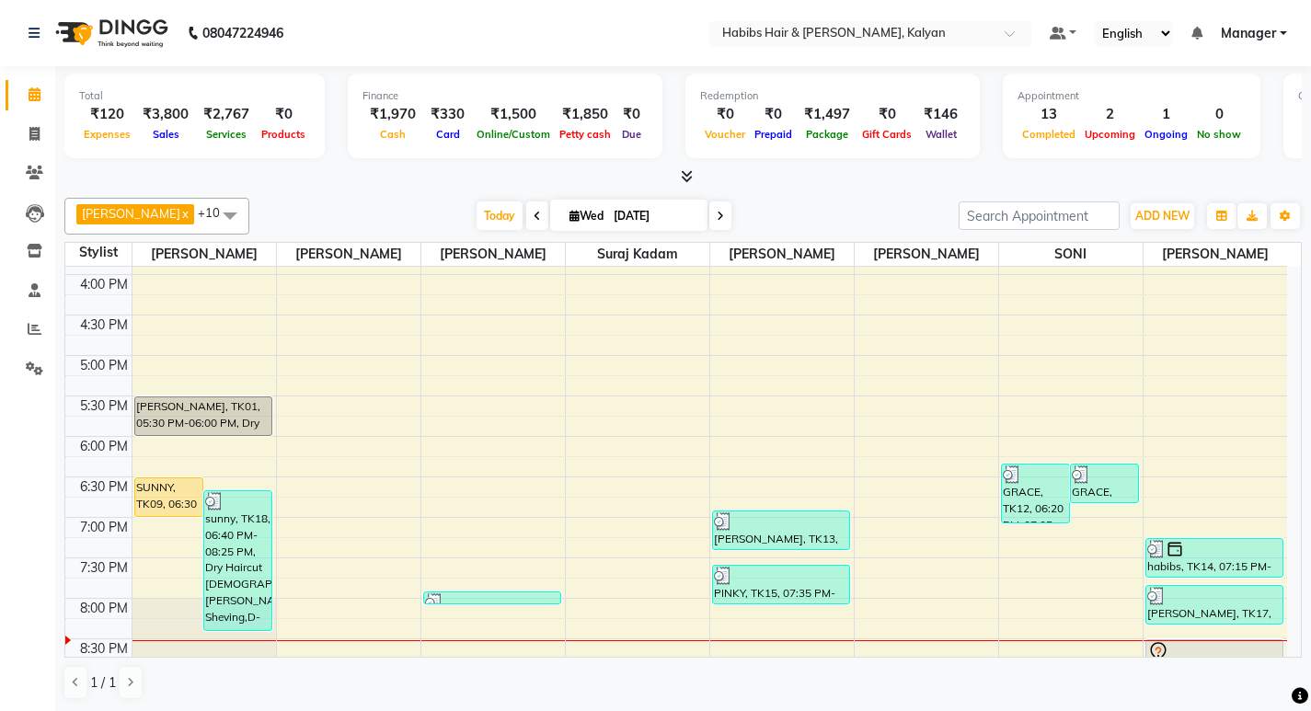
click at [710, 227] on span at bounding box center [721, 216] width 22 height 29
type input "[DATE]"
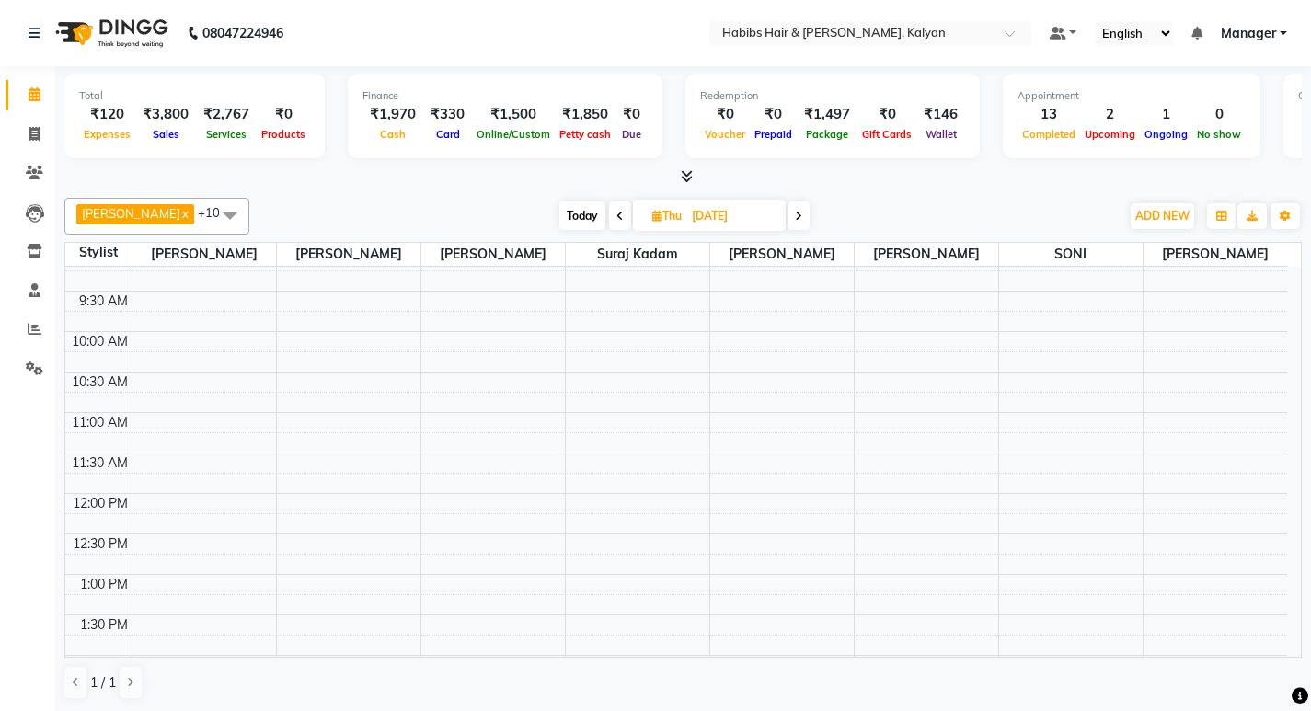
scroll to position [0, 0]
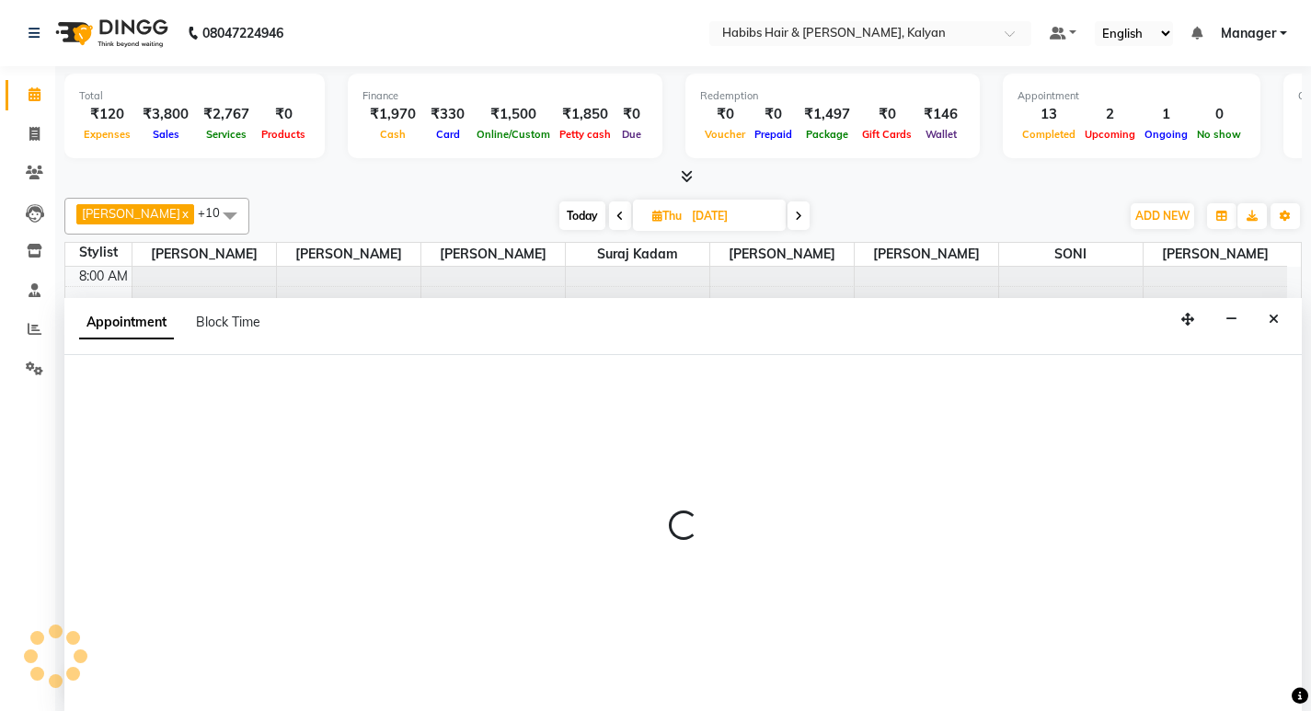
scroll to position [1, 0]
select select "81824"
select select "600"
select select "tentative"
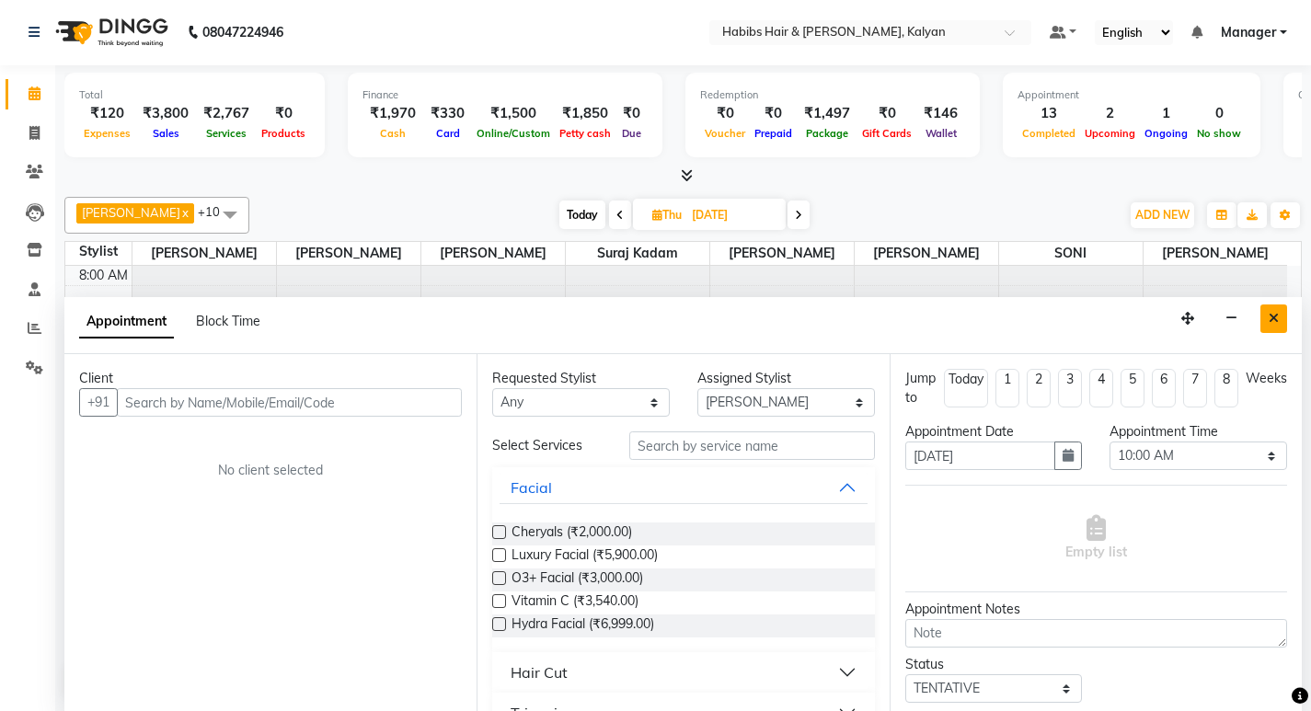
click at [1276, 324] on icon "Close" at bounding box center [1274, 318] width 10 height 13
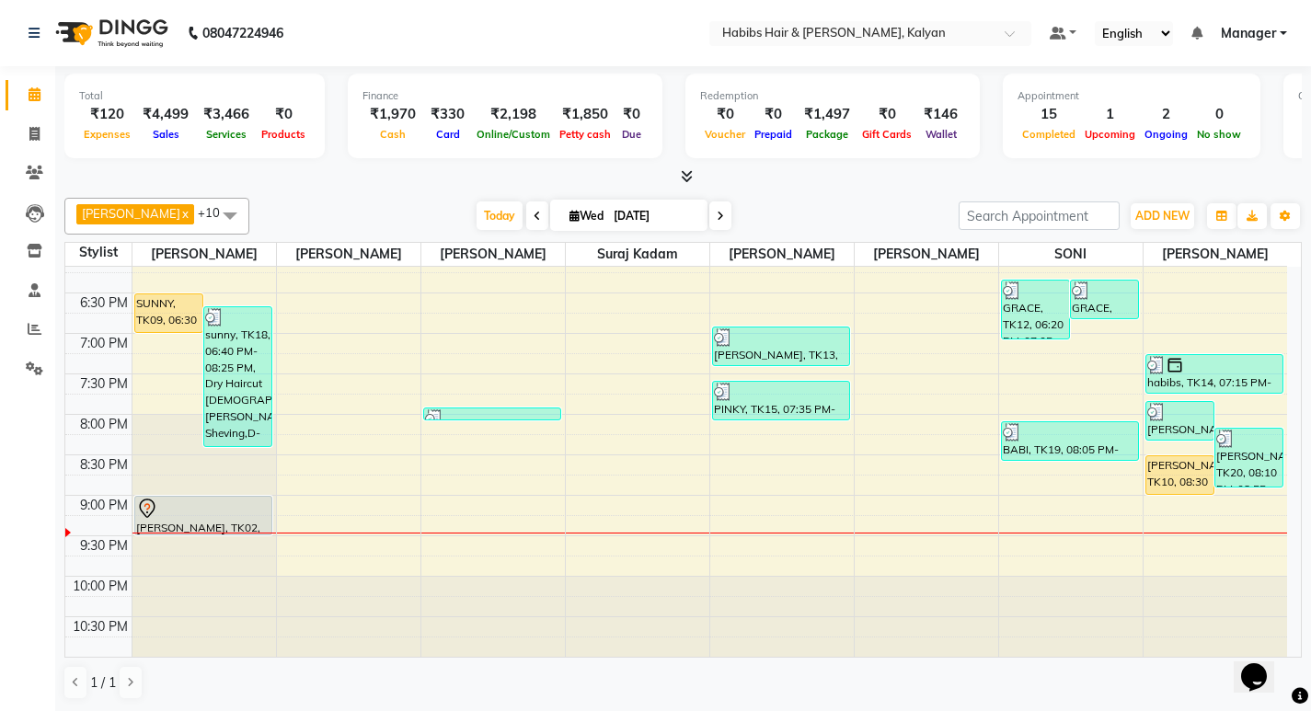
scroll to position [1, 0]
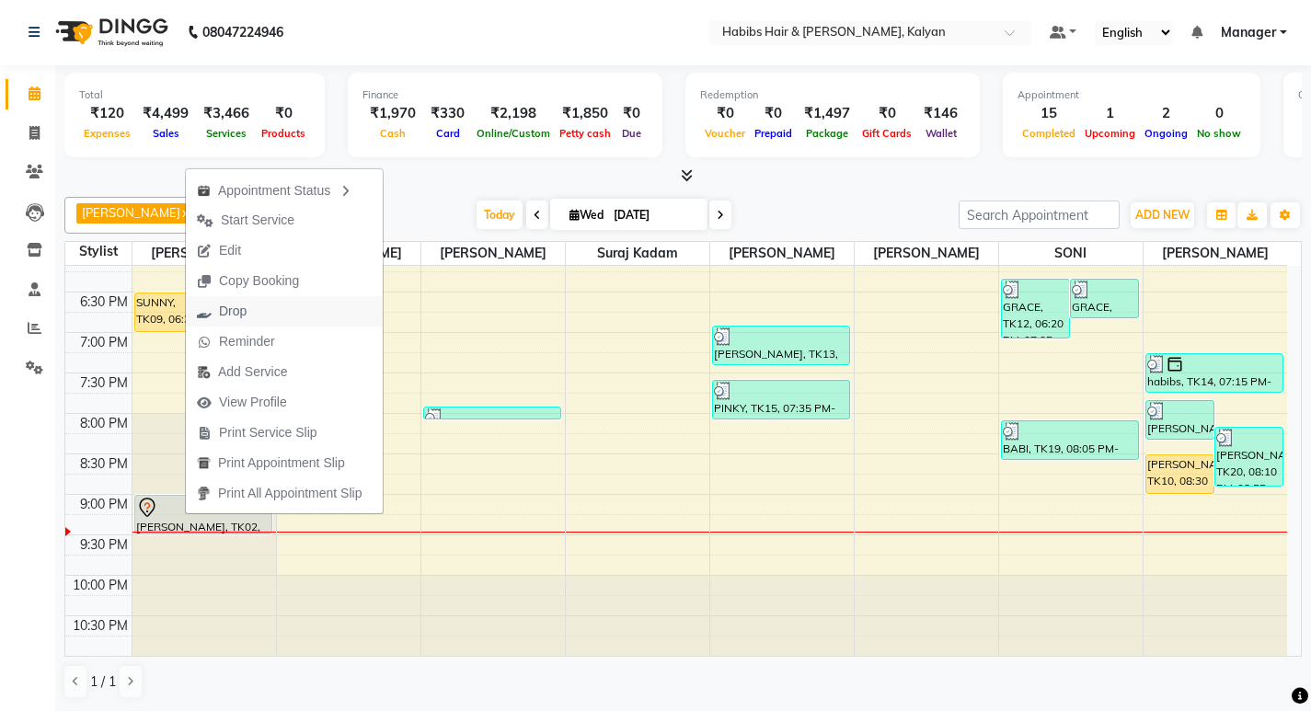
click at [227, 314] on span "Drop" at bounding box center [233, 311] width 28 height 19
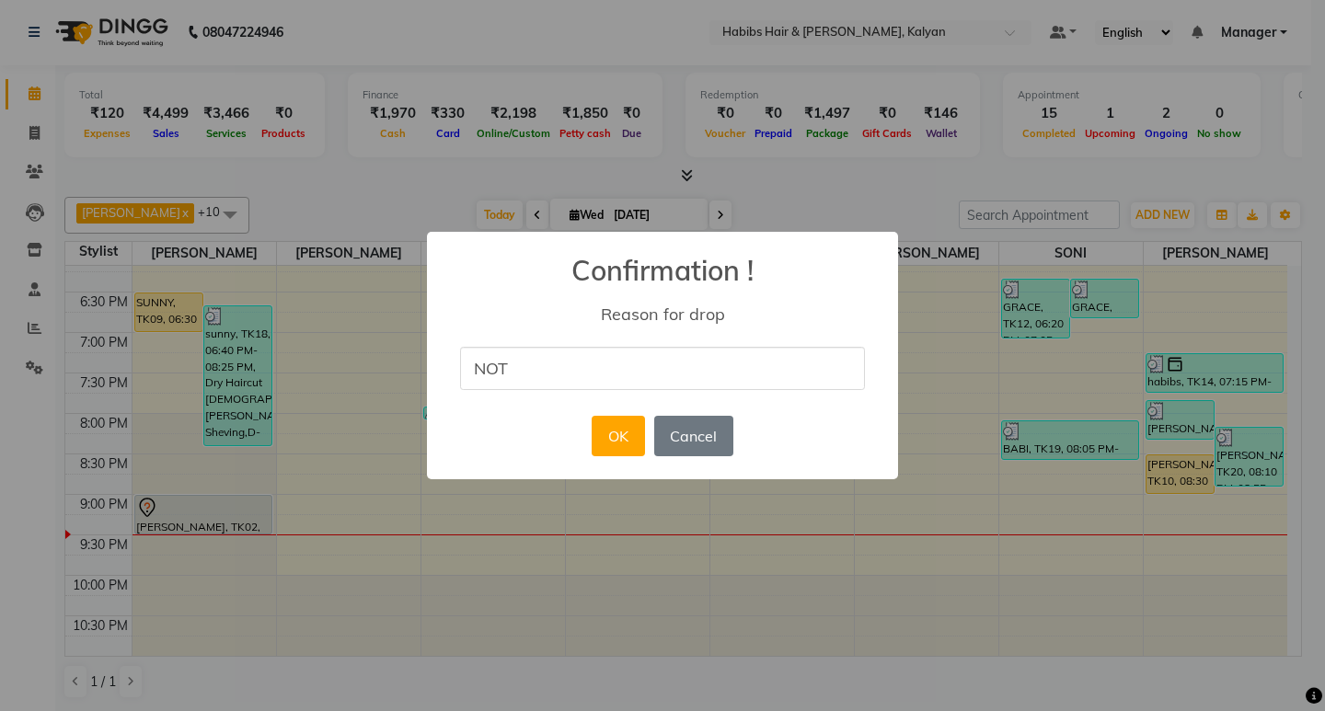
type input "NOT AVALIABAL"
click at [594, 441] on button "OK" at bounding box center [618, 436] width 52 height 40
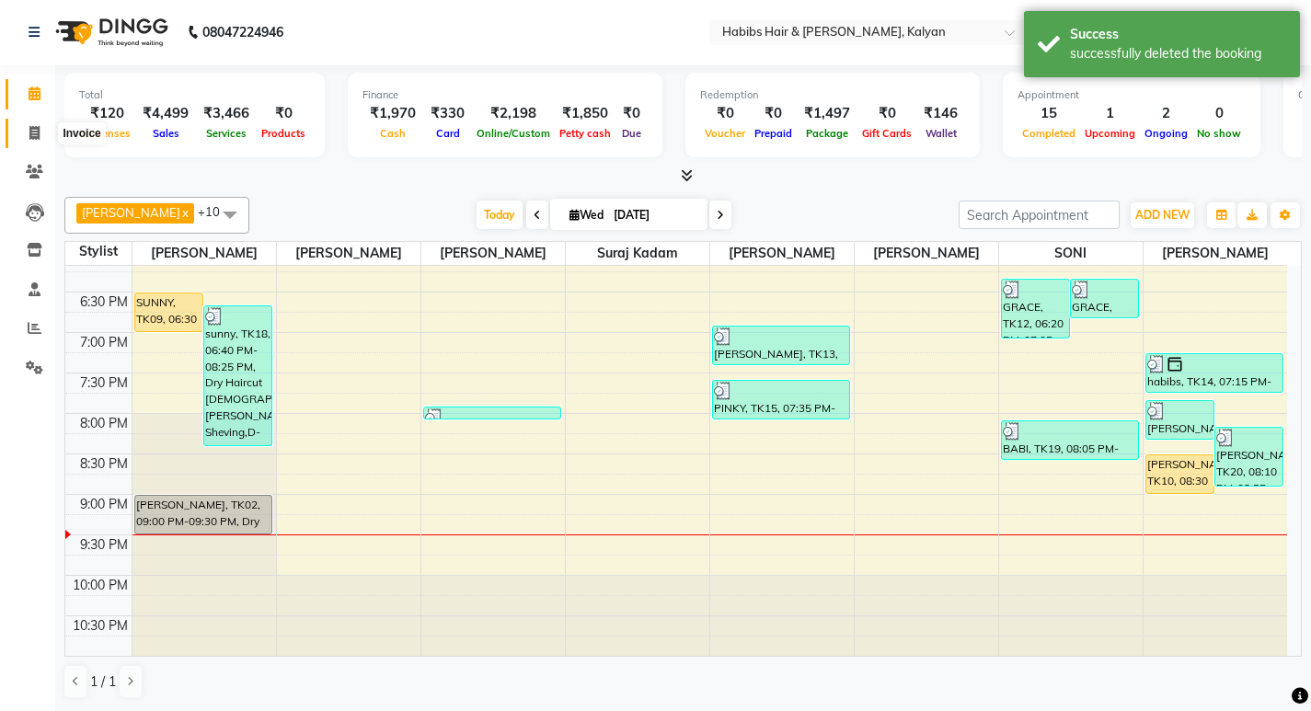
click at [26, 126] on span at bounding box center [34, 133] width 32 height 21
select select "8185"
select select "service"
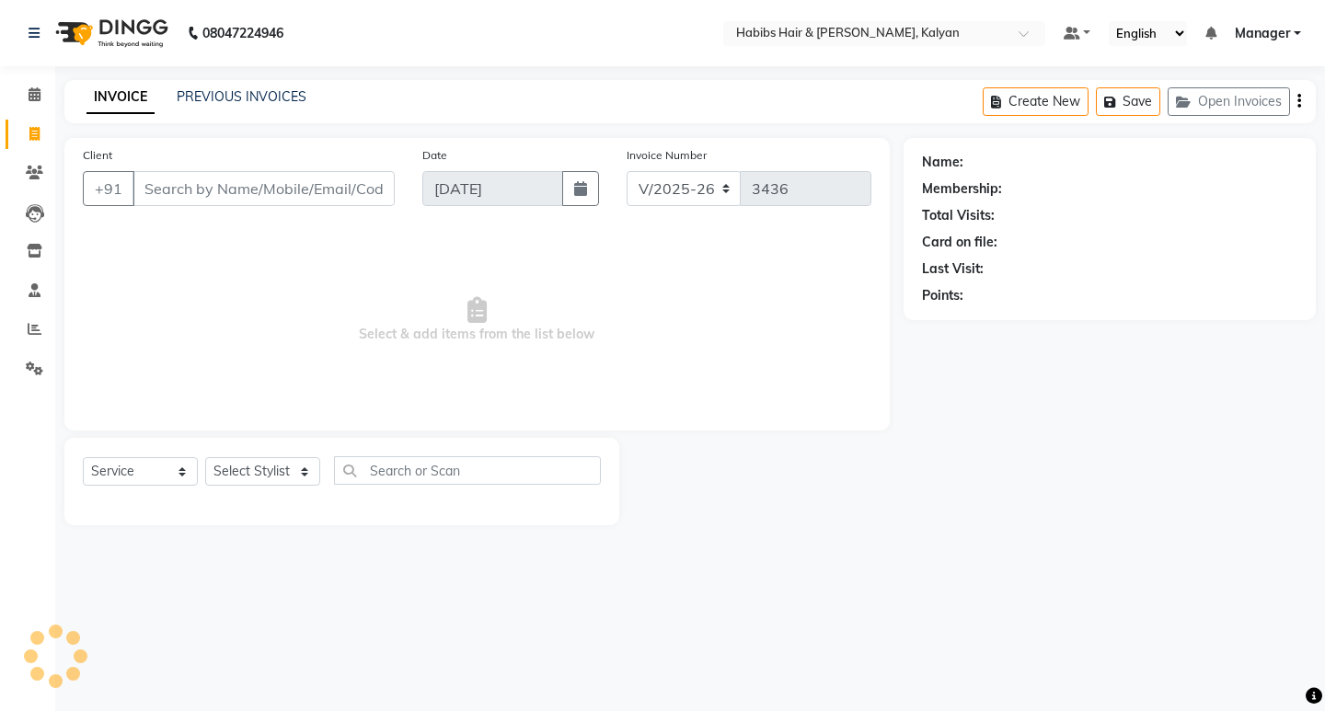
drag, startPoint x: 26, startPoint y: 126, endPoint x: 341, endPoint y: 316, distance: 367.4
click at [341, 316] on span "Select & add items from the list below" at bounding box center [477, 320] width 789 height 184
click at [283, 455] on div "Select Service Product Membership Package Voucher Prepaid Gift Card Select Styl…" at bounding box center [341, 481] width 555 height 87
click at [286, 470] on select "Select Stylist [PERSON_NAME] Manager [PERSON_NAME] zipre Priyanka Sagar [PERSON…" at bounding box center [262, 471] width 115 height 29
select select "90440"
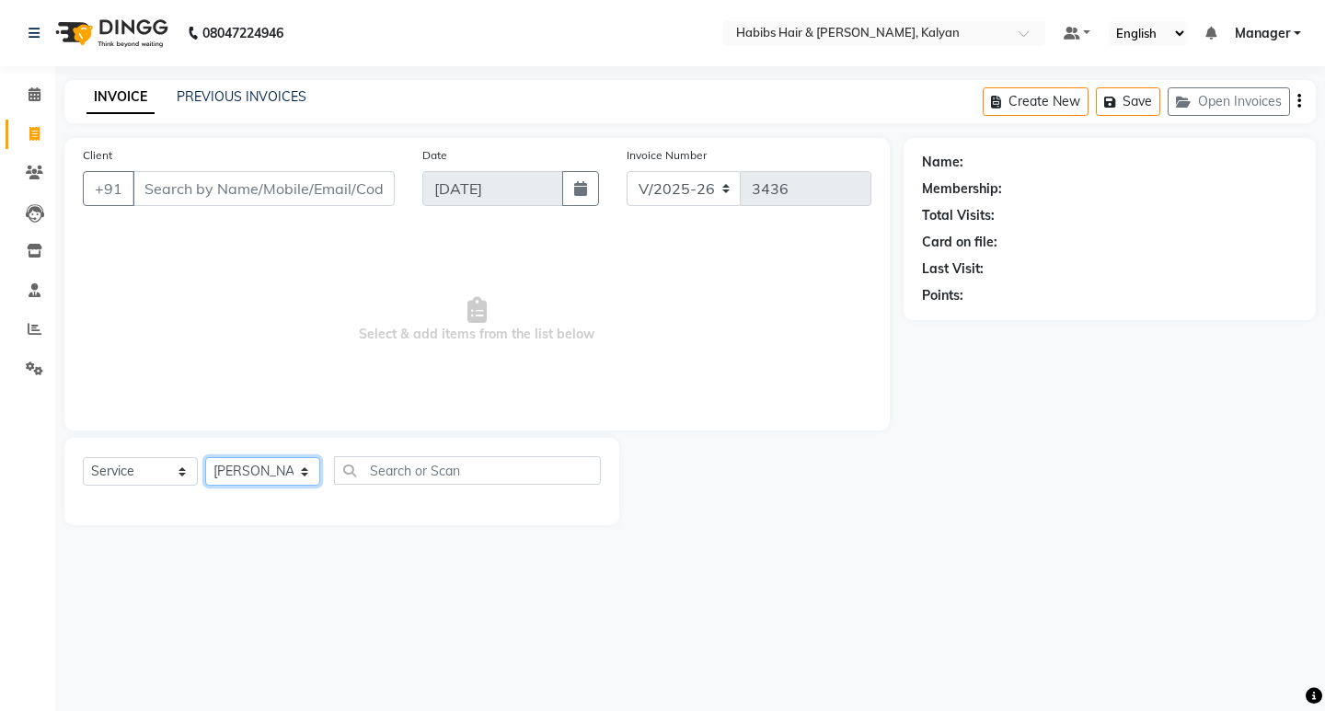
click at [205, 457] on select "Select Stylist [PERSON_NAME] Manager [PERSON_NAME] zipre Priyanka Sagar [PERSON…" at bounding box center [262, 471] width 115 height 29
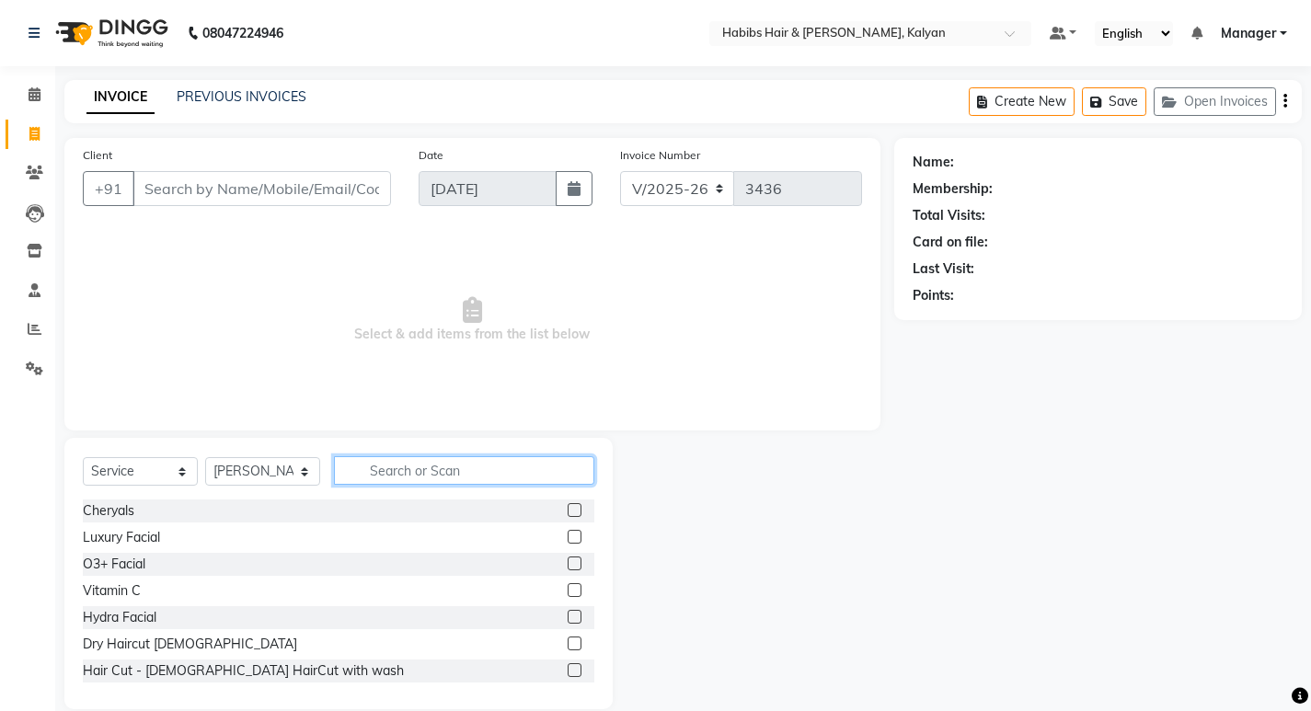
click at [364, 467] on input "text" at bounding box center [464, 470] width 260 height 29
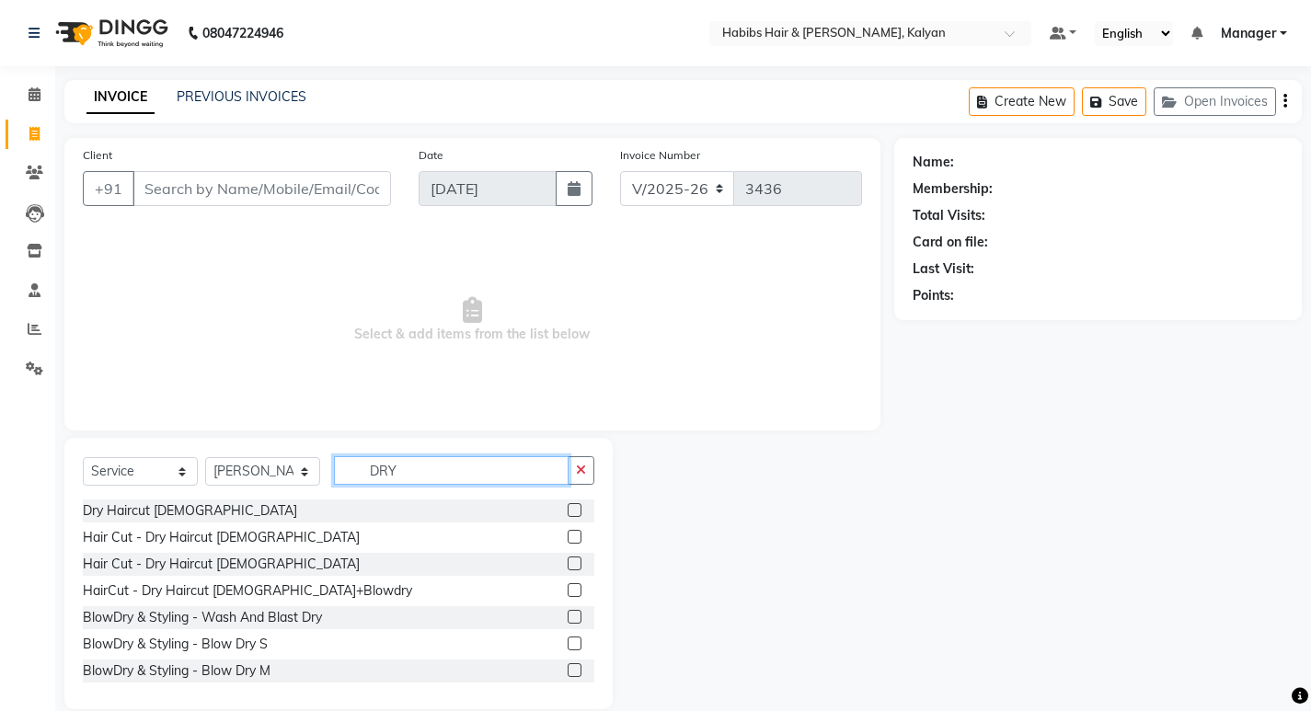
type input "DRY"
click at [568, 592] on label at bounding box center [575, 590] width 14 height 14
click at [568, 592] on input "checkbox" at bounding box center [574, 591] width 12 height 12
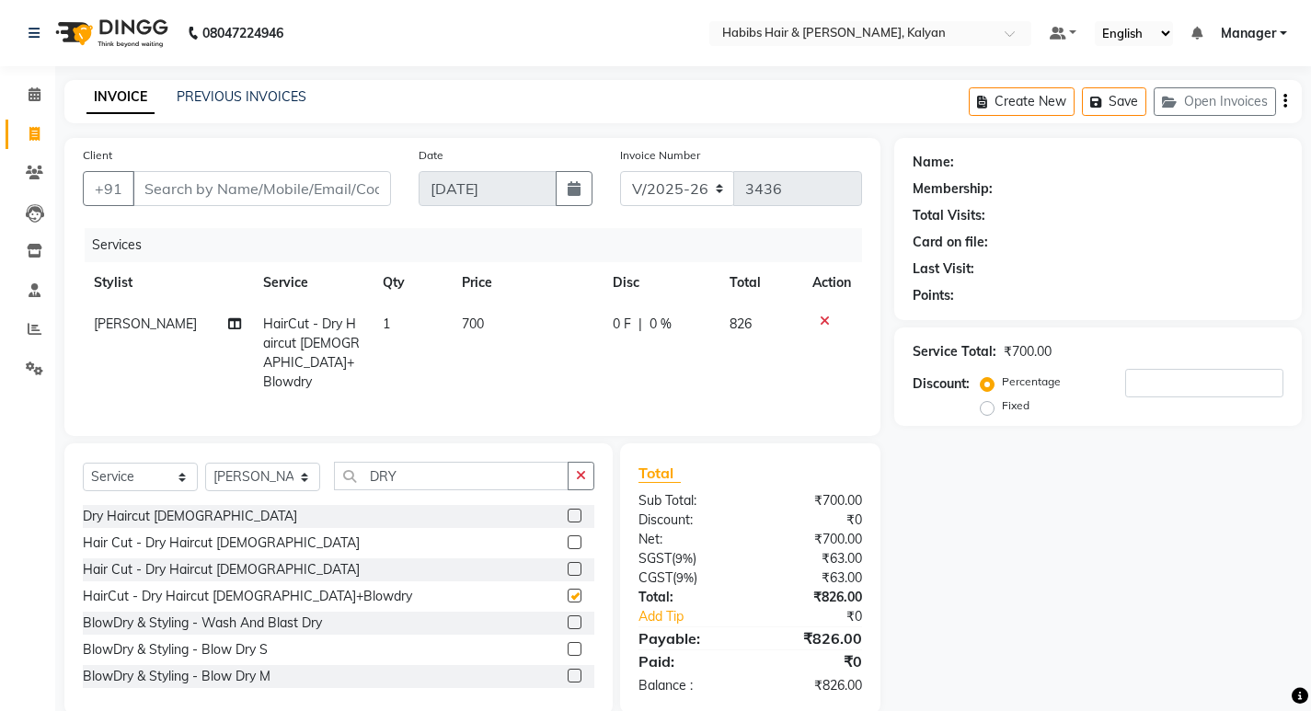
checkbox input "false"
click at [518, 323] on td "700" at bounding box center [526, 353] width 150 height 99
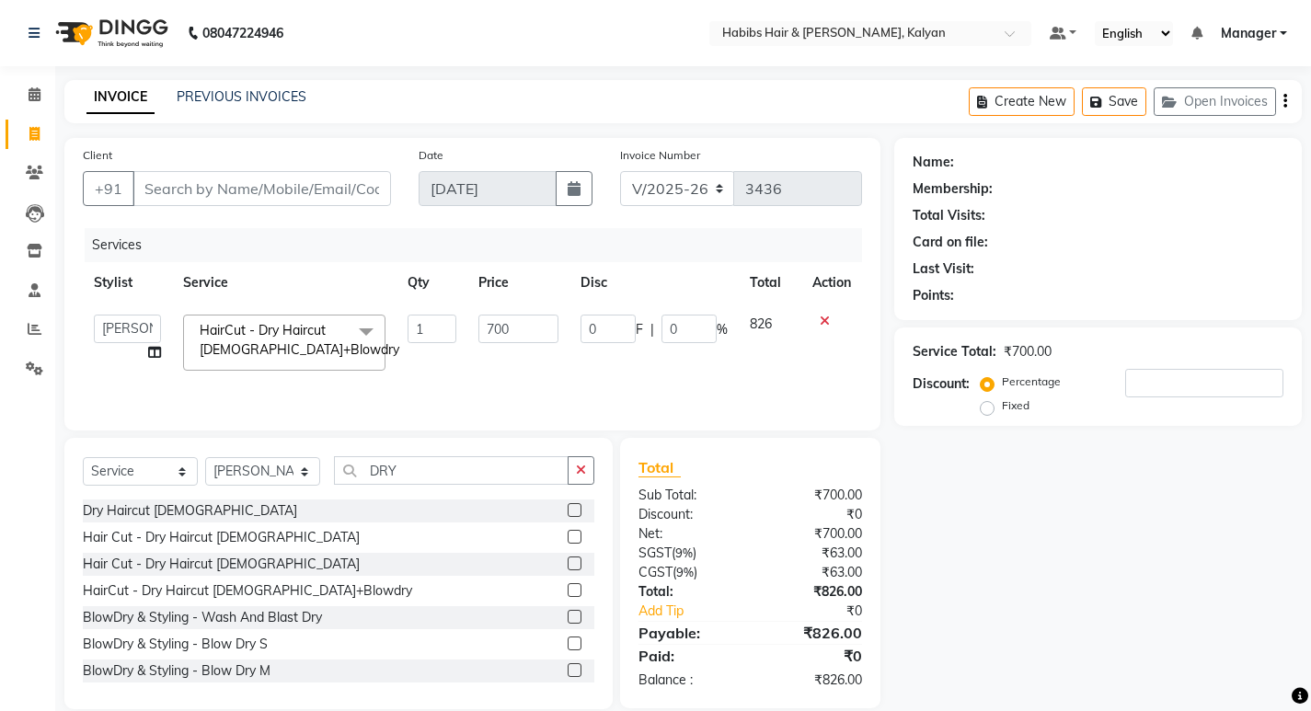
click at [518, 323] on input "700" at bounding box center [519, 329] width 80 height 29
type input "339"
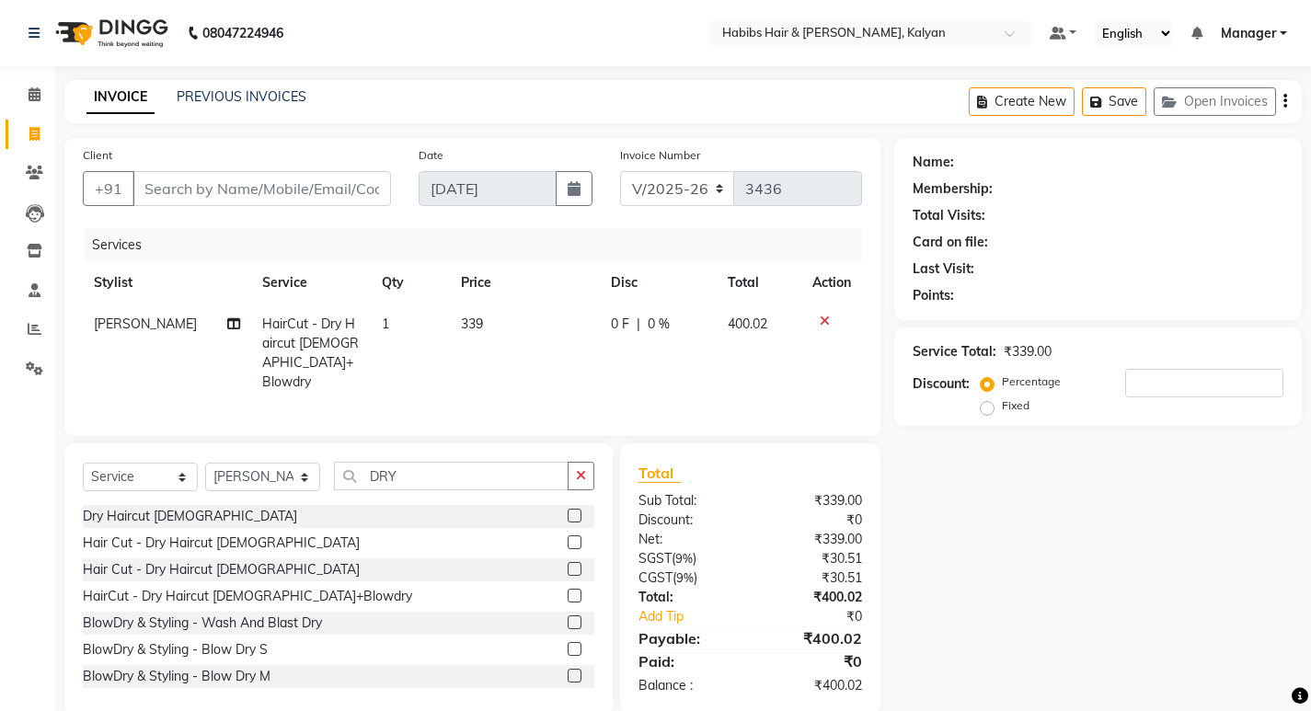
click at [523, 363] on td "339" at bounding box center [524, 353] width 149 height 99
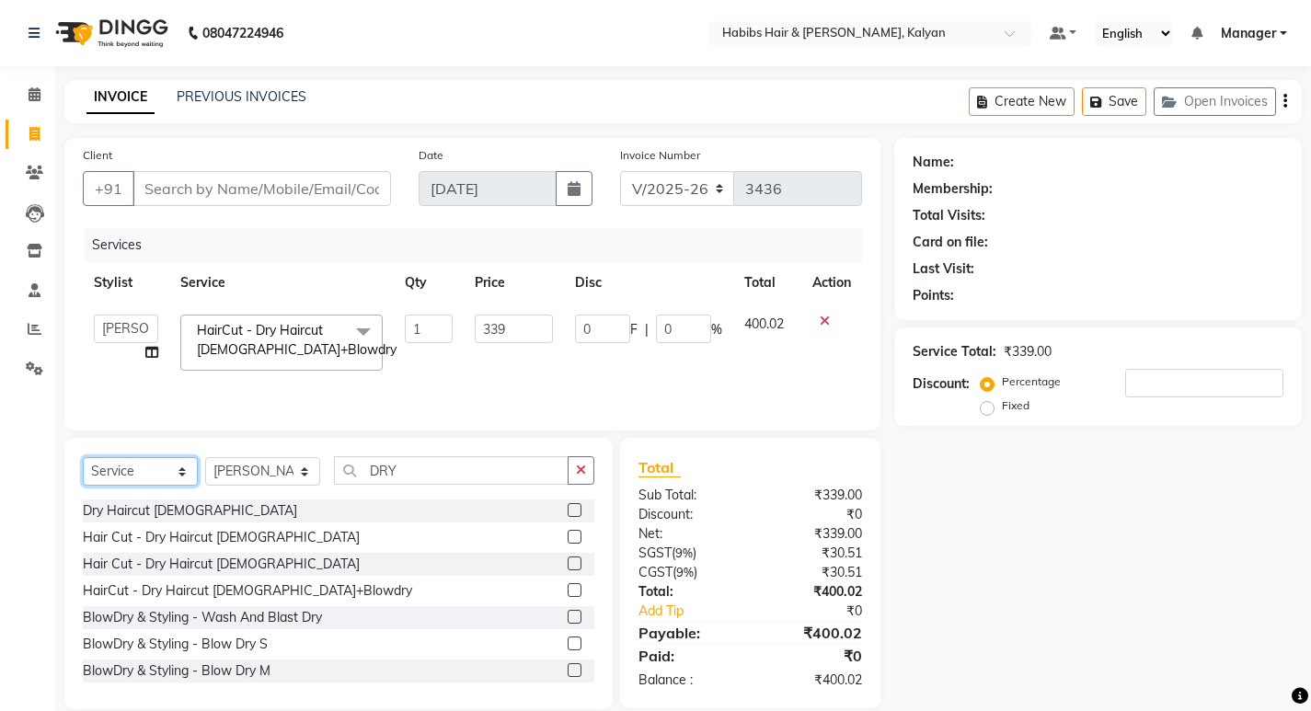
click at [165, 479] on select "Select Service Product Membership Package Voucher Prepaid Gift Card" at bounding box center [140, 471] width 115 height 29
select select "product"
click at [83, 457] on select "Select Service Product Membership Package Voucher Prepaid Gift Card" at bounding box center [140, 471] width 115 height 29
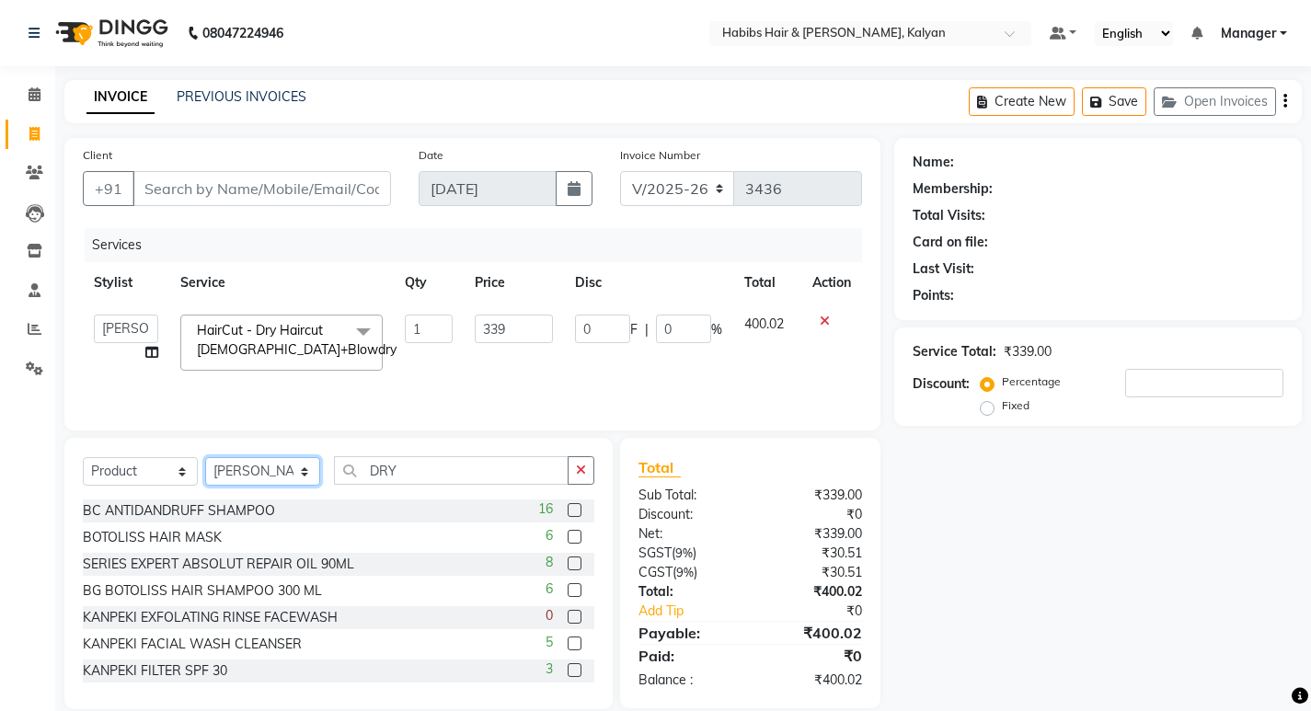
click at [239, 481] on select "Select Stylist [PERSON_NAME] Manager [PERSON_NAME] zipre Priyanka Sagar [PERSON…" at bounding box center [262, 471] width 115 height 29
select select "77407"
click at [205, 457] on select "Select Stylist [PERSON_NAME] Manager [PERSON_NAME] zipre Priyanka Sagar [PERSON…" at bounding box center [262, 471] width 115 height 29
click at [574, 475] on button "button" at bounding box center [581, 470] width 27 height 29
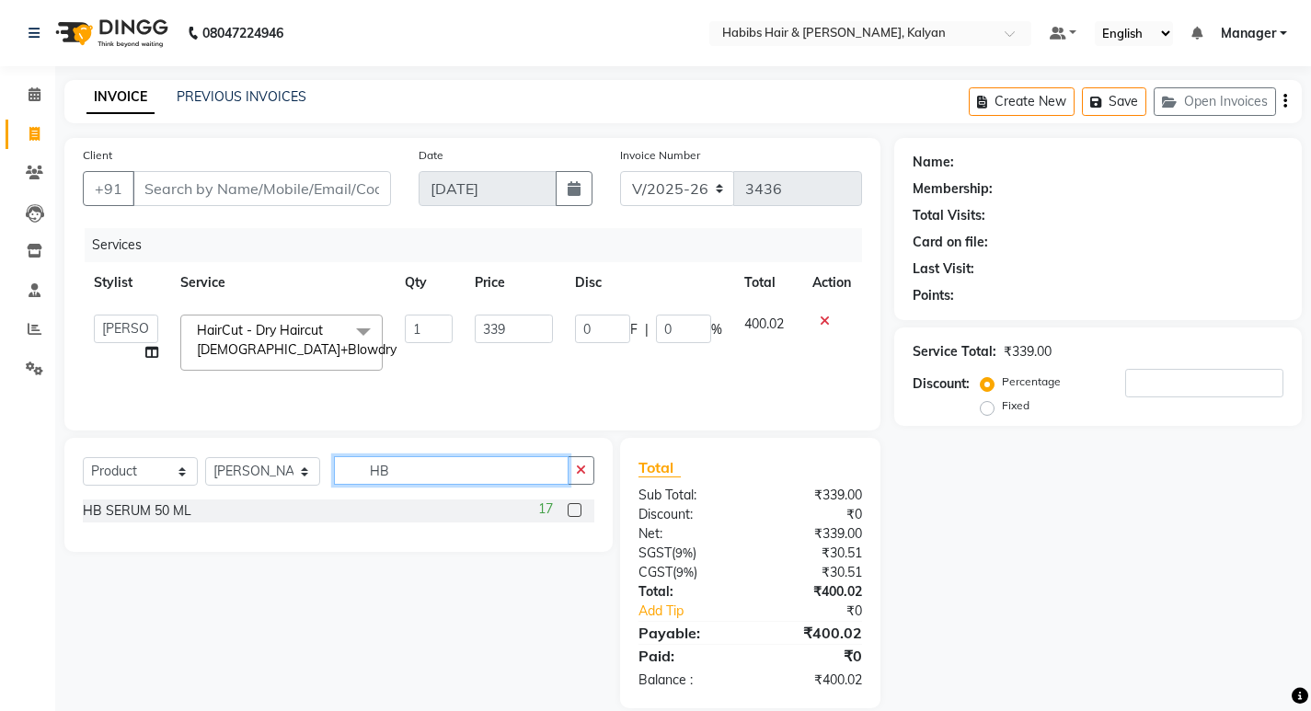
type input "HB"
click at [574, 513] on label at bounding box center [575, 510] width 14 height 14
click at [574, 513] on input "checkbox" at bounding box center [574, 511] width 12 height 12
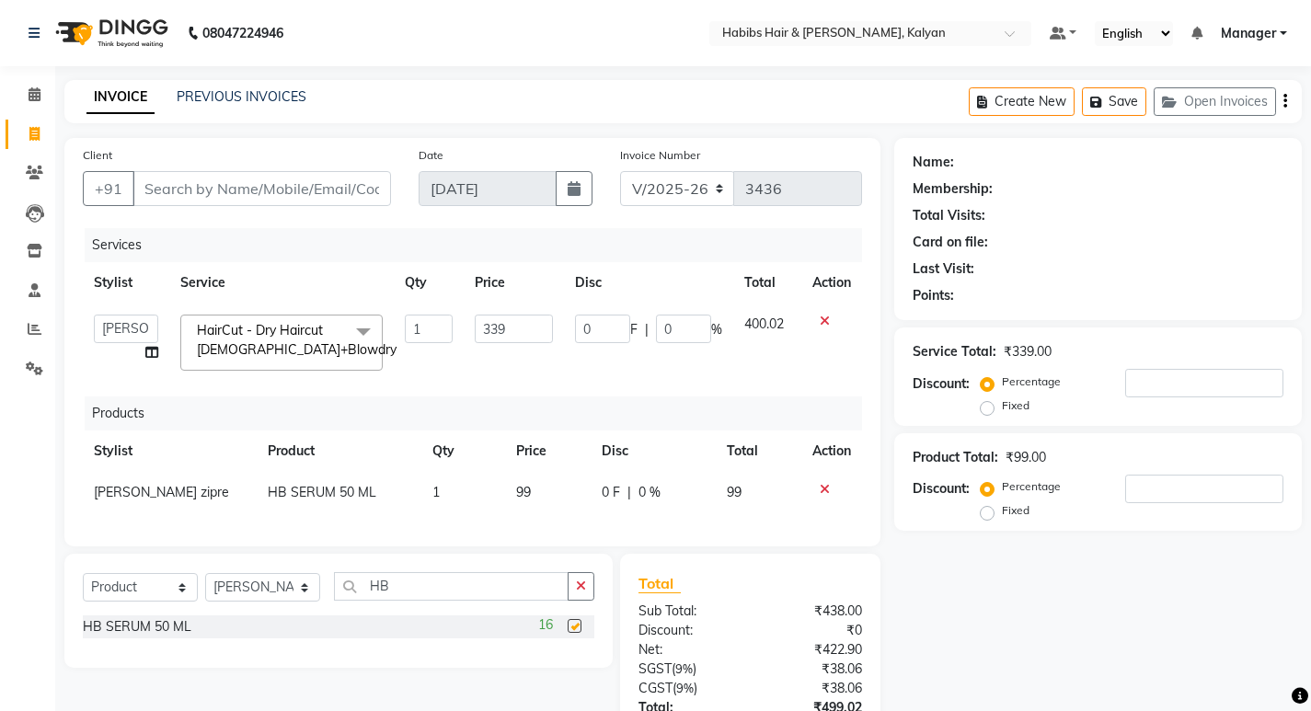
checkbox input "false"
click at [571, 510] on td "99" at bounding box center [548, 492] width 86 height 41
select select "77407"
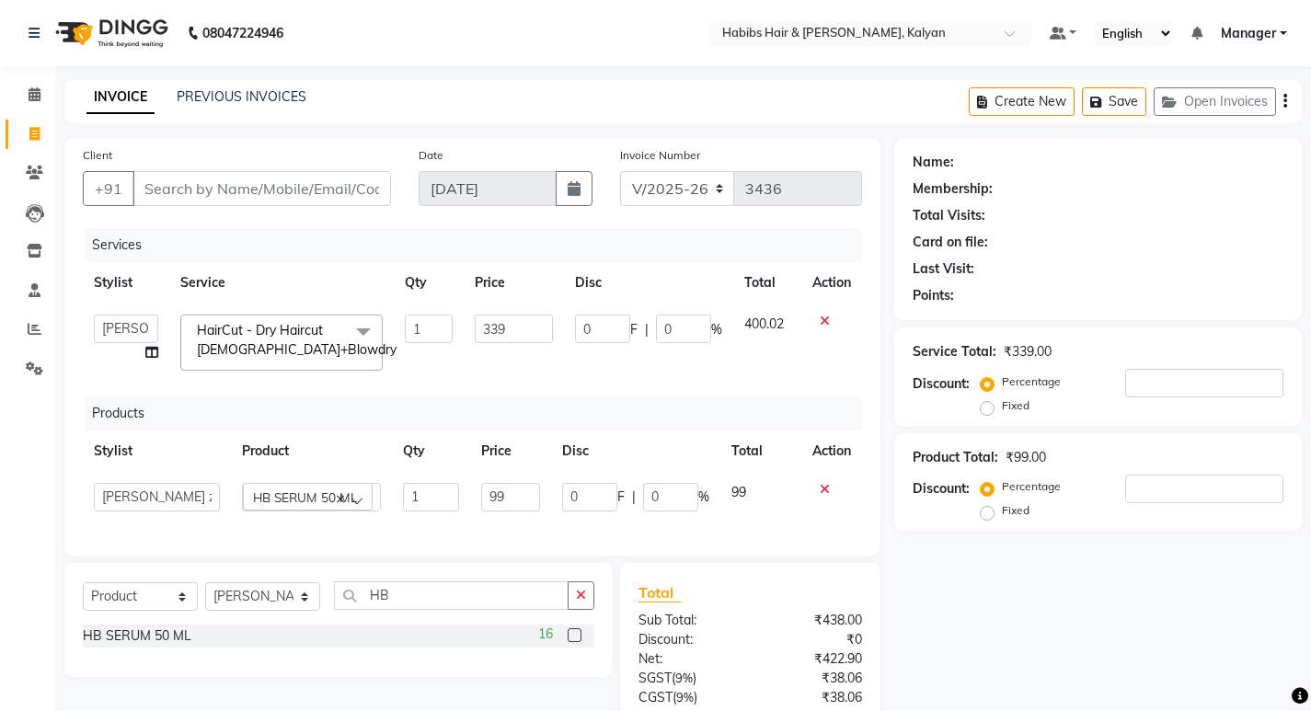
click at [756, 362] on td "400.02" at bounding box center [767, 343] width 68 height 78
click at [757, 374] on td "400.02" at bounding box center [767, 343] width 68 height 78
click at [278, 177] on input "Client" at bounding box center [262, 188] width 259 height 35
type input "9"
type input "0"
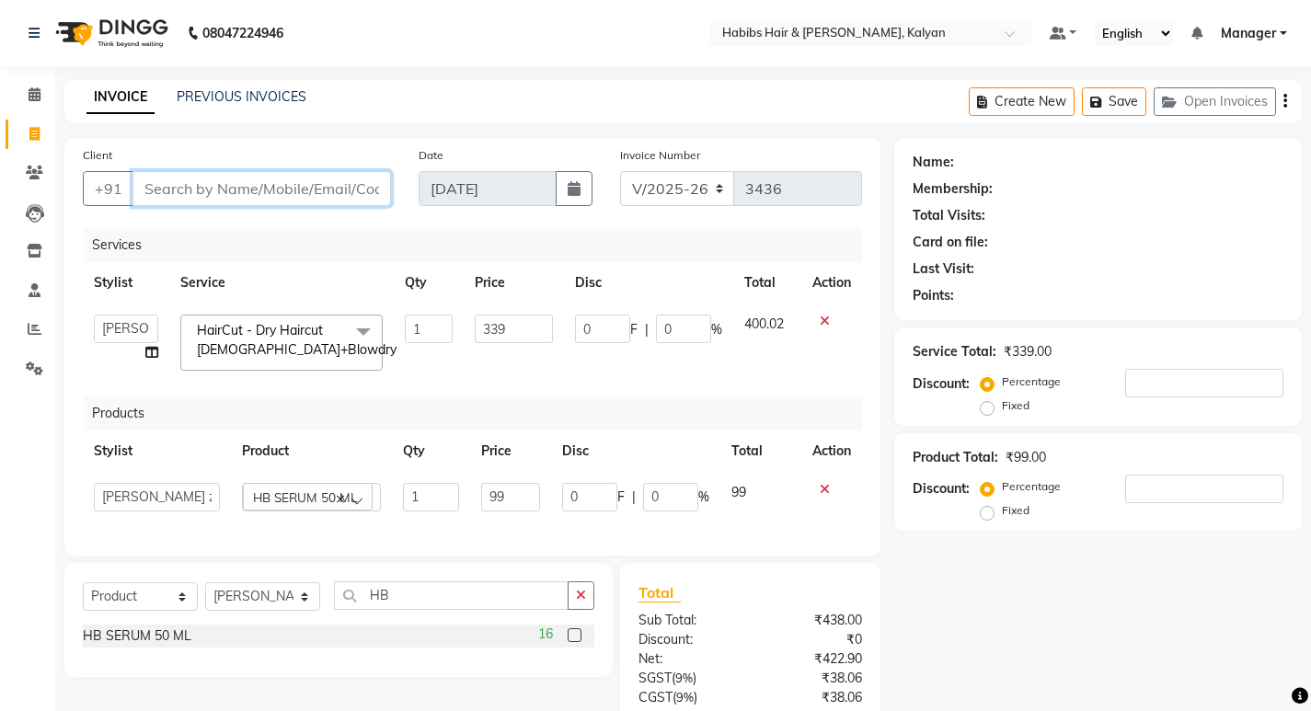
type input "0"
type input "9136123969"
click at [360, 191] on span "Add Client" at bounding box center [343, 188] width 73 height 18
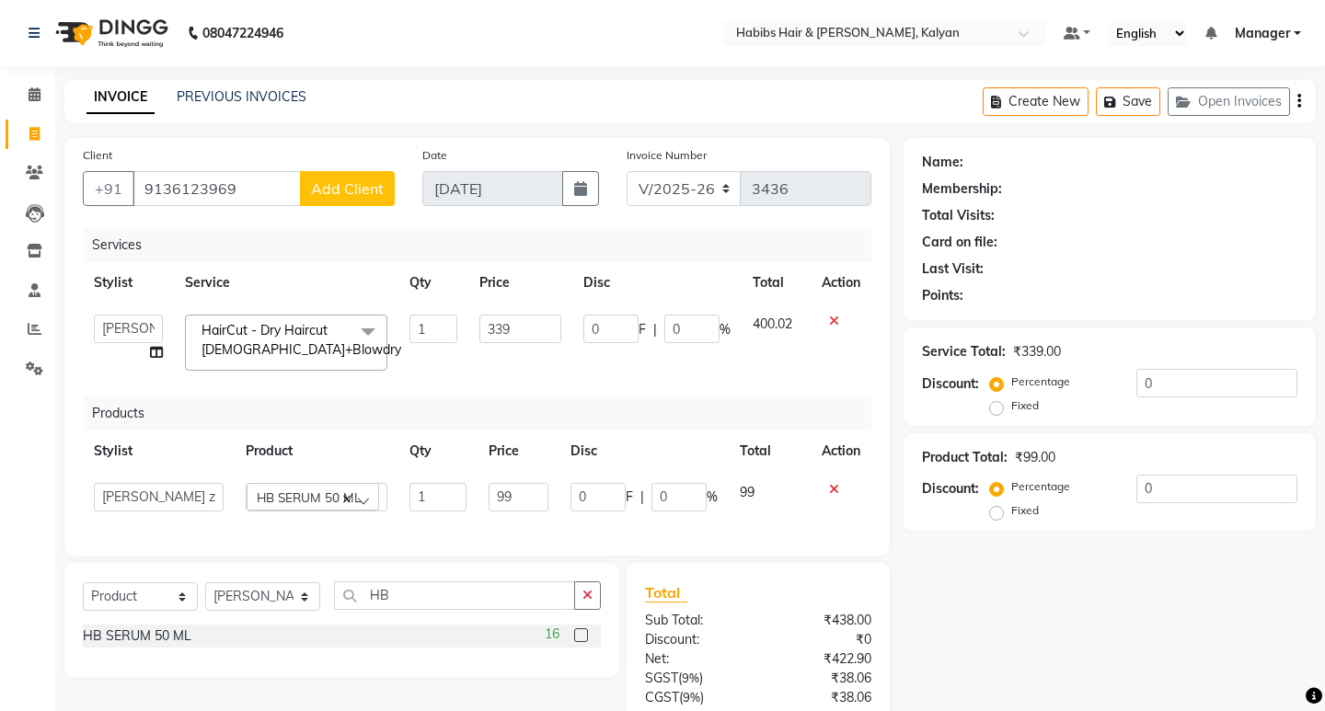
select select "22"
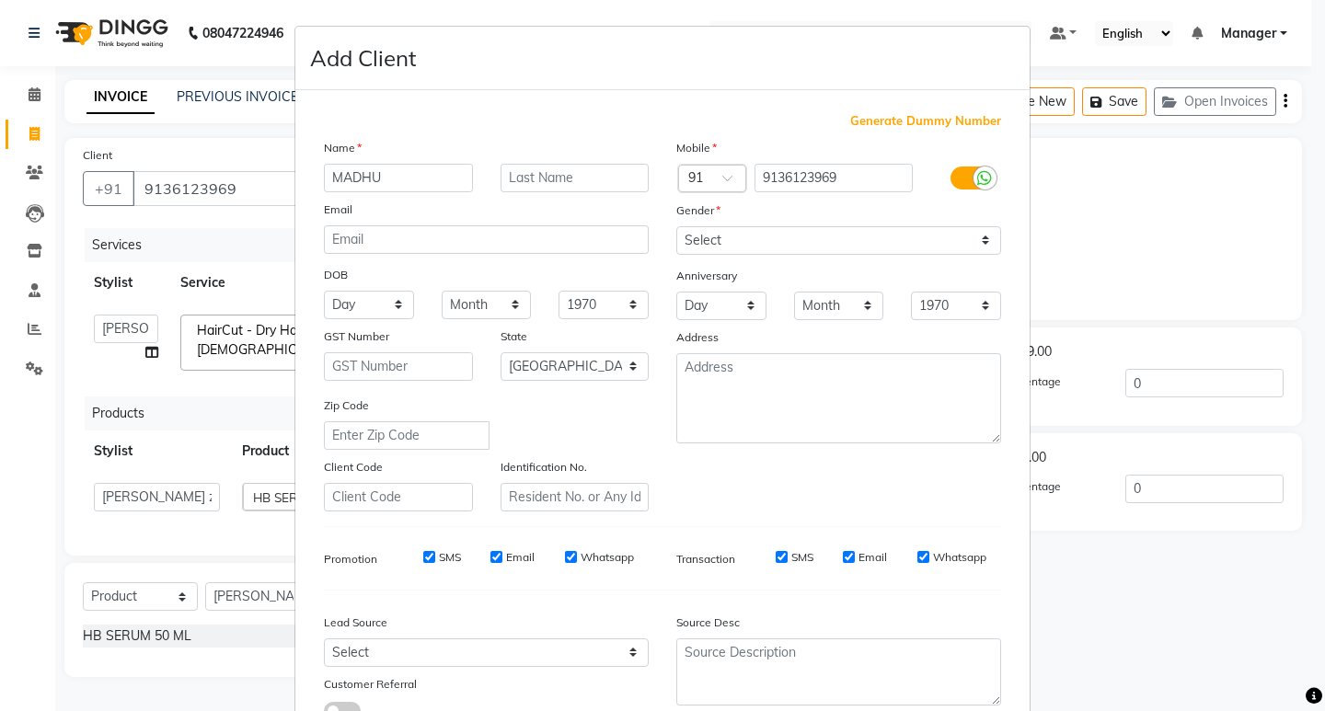
type input "MADHU"
click at [847, 230] on select "Select Male Female Other Prefer Not To Say" at bounding box center [838, 240] width 325 height 29
select select "female"
click at [676, 226] on select "Select Male Female Other Prefer Not To Say" at bounding box center [838, 240] width 325 height 29
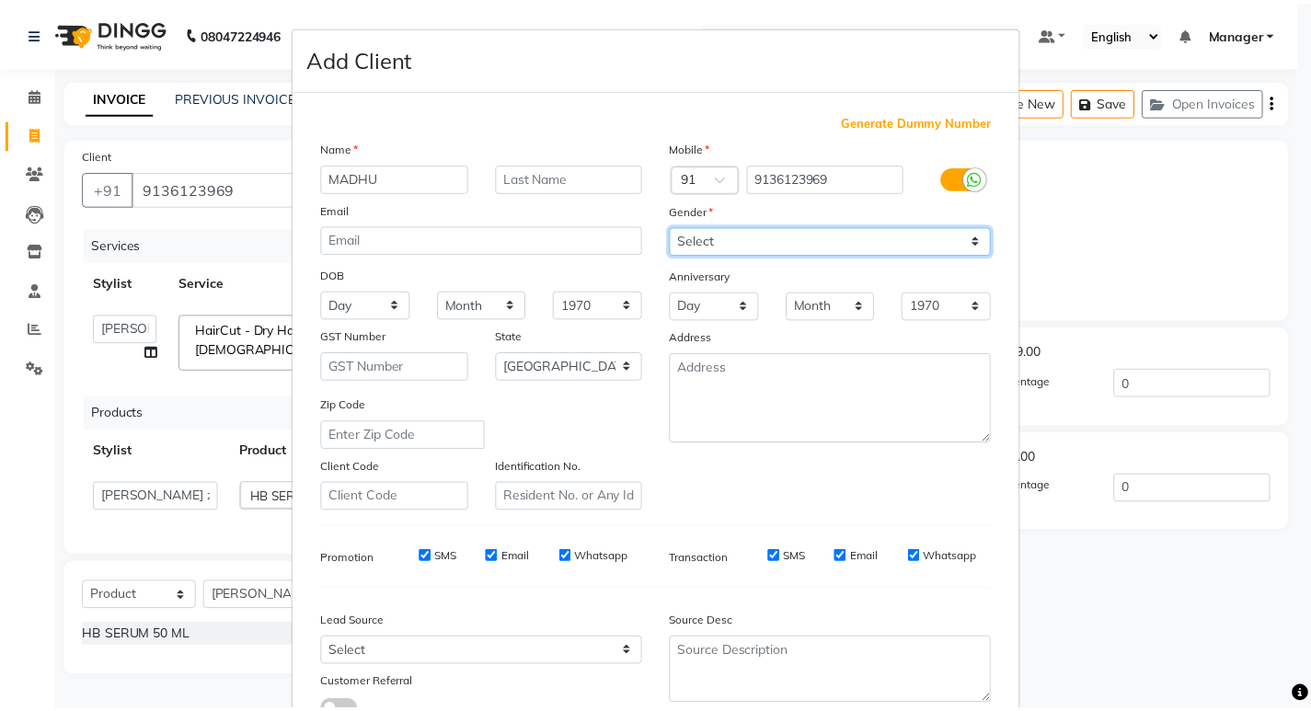
scroll to position [138, 0]
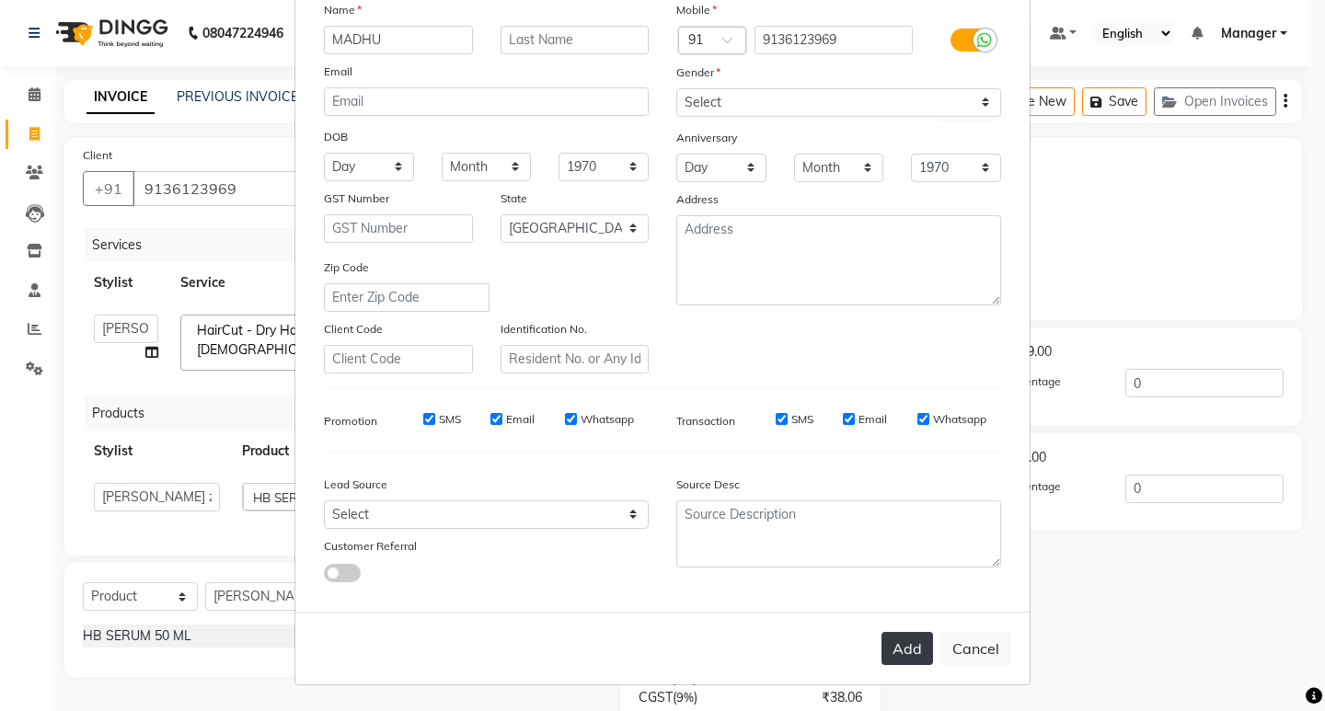
click at [891, 656] on button "Add" at bounding box center [908, 648] width 52 height 33
type input "91******69"
select select
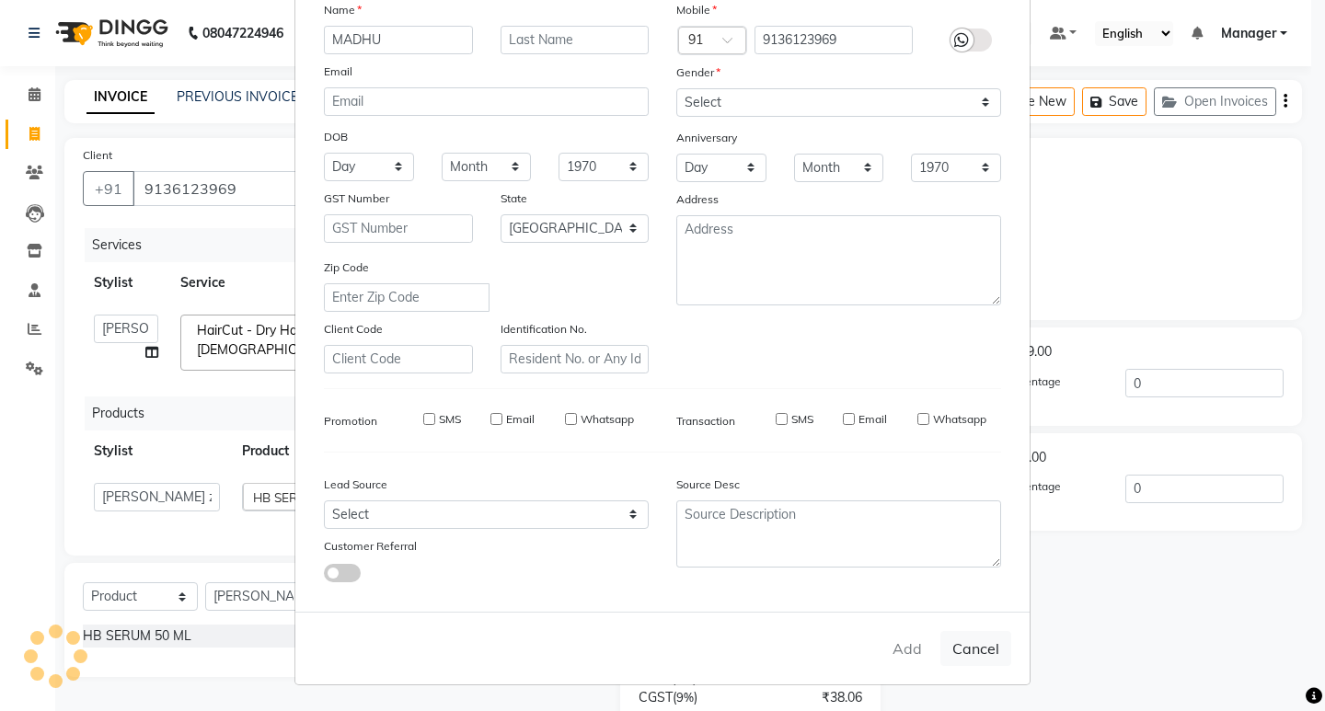
select select "null"
select select
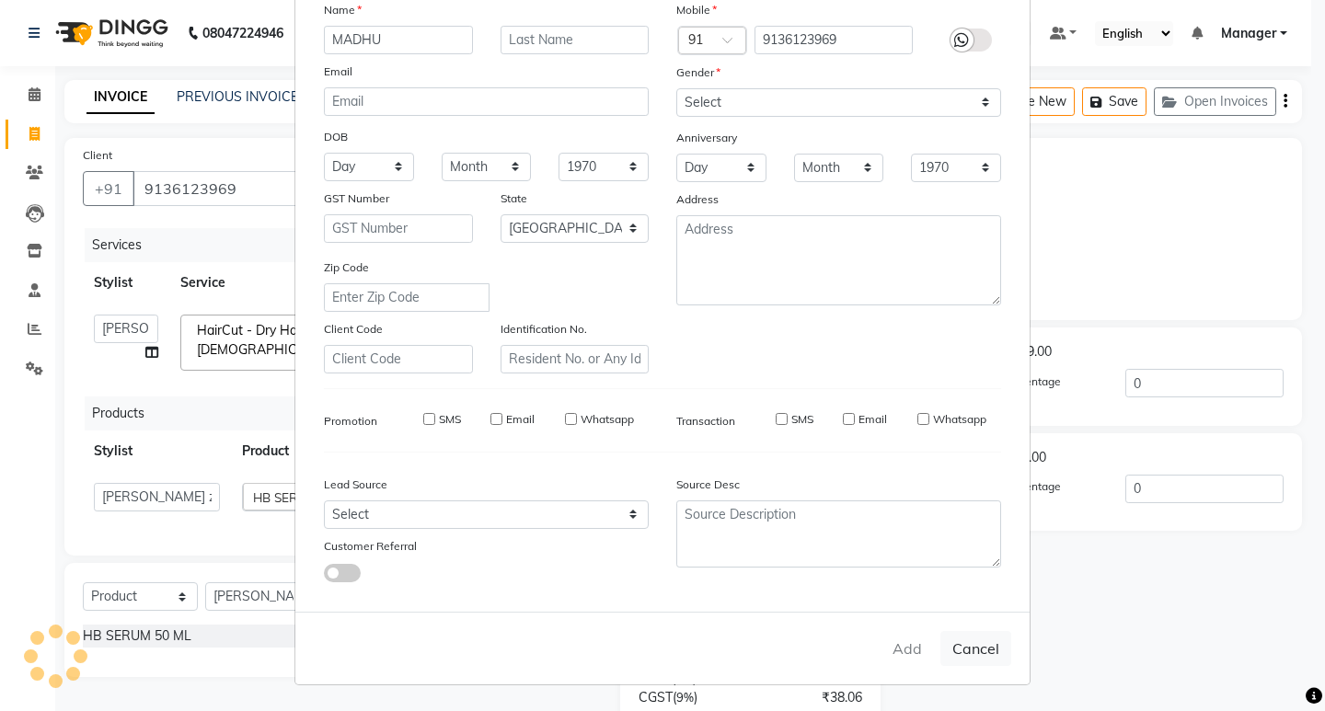
checkbox input "false"
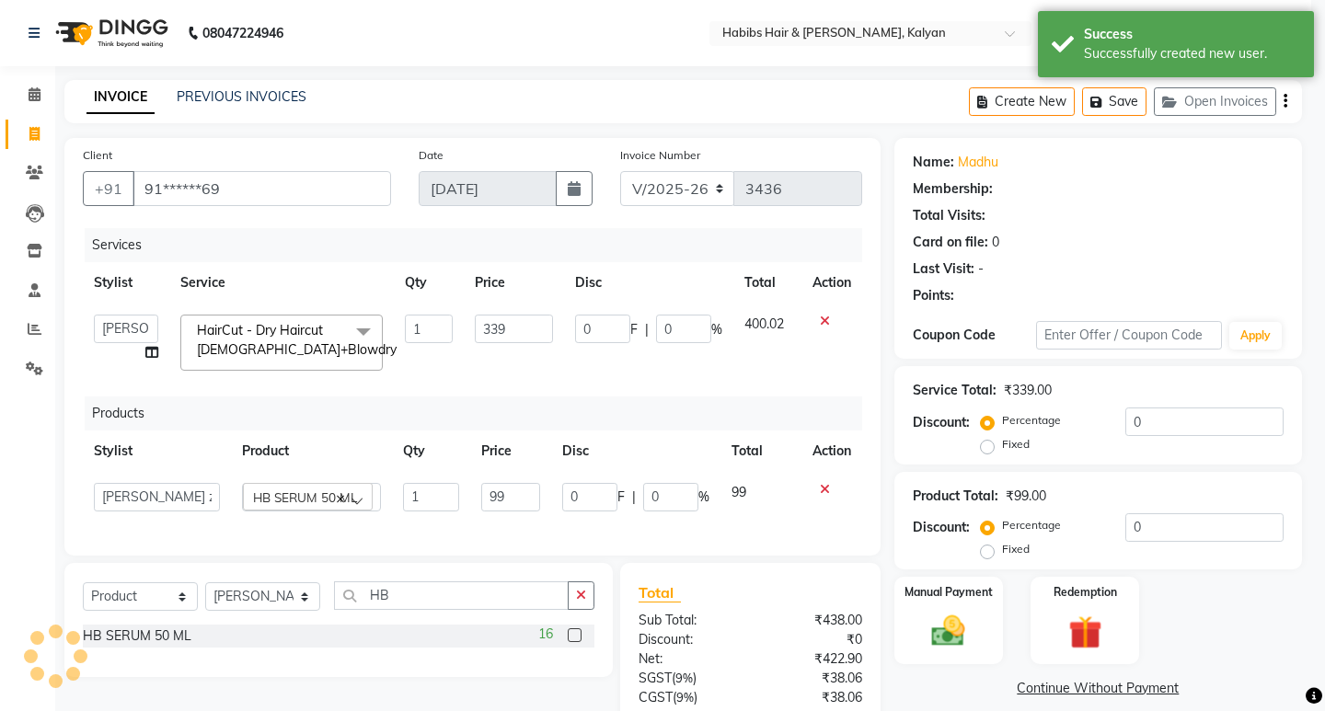
select select "1: Object"
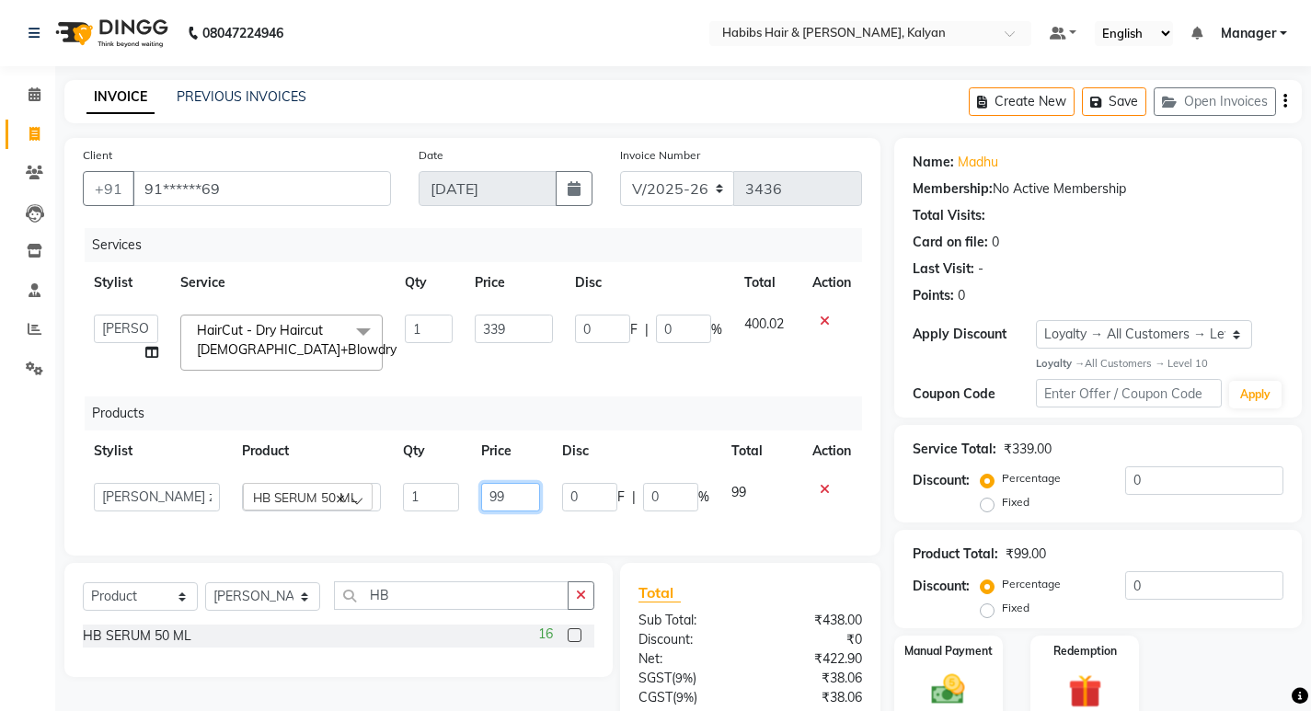
click at [521, 486] on input "99" at bounding box center [510, 497] width 59 height 29
type input "100"
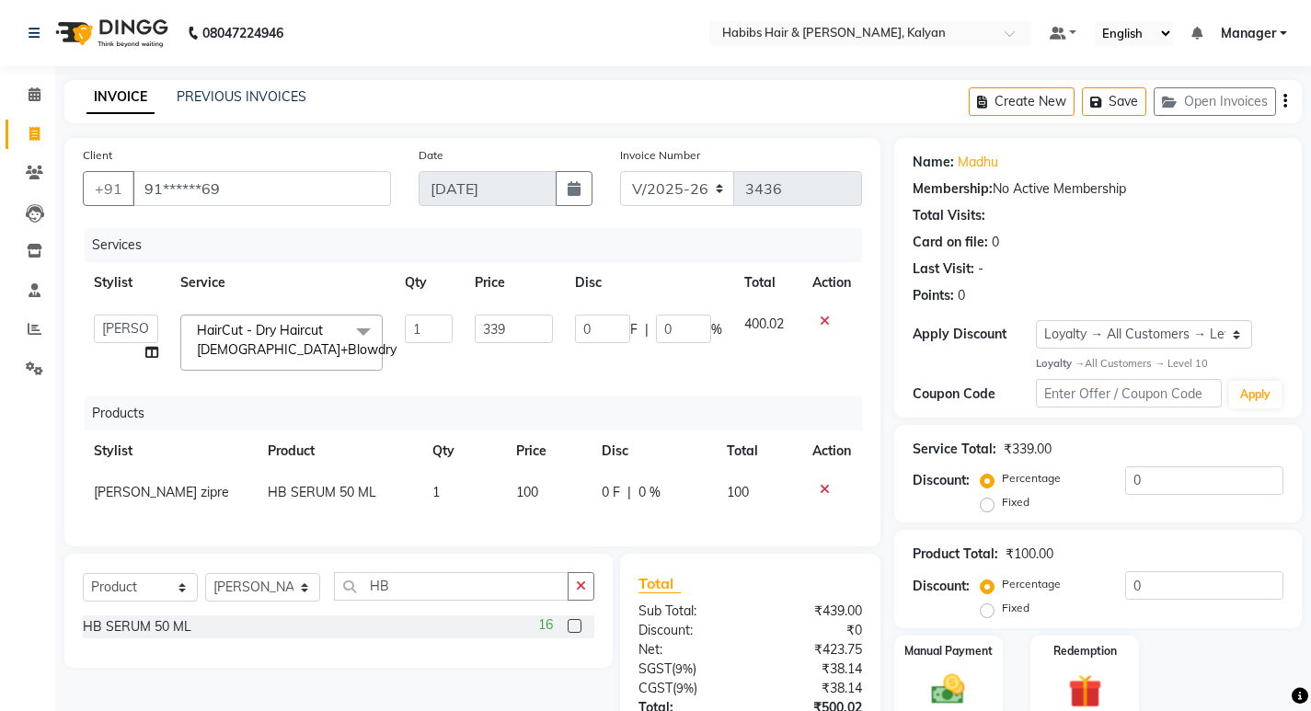
drag, startPoint x: 538, startPoint y: 406, endPoint x: 550, endPoint y: 418, distance: 16.9
click at [548, 414] on div "Products" at bounding box center [480, 414] width 791 height 34
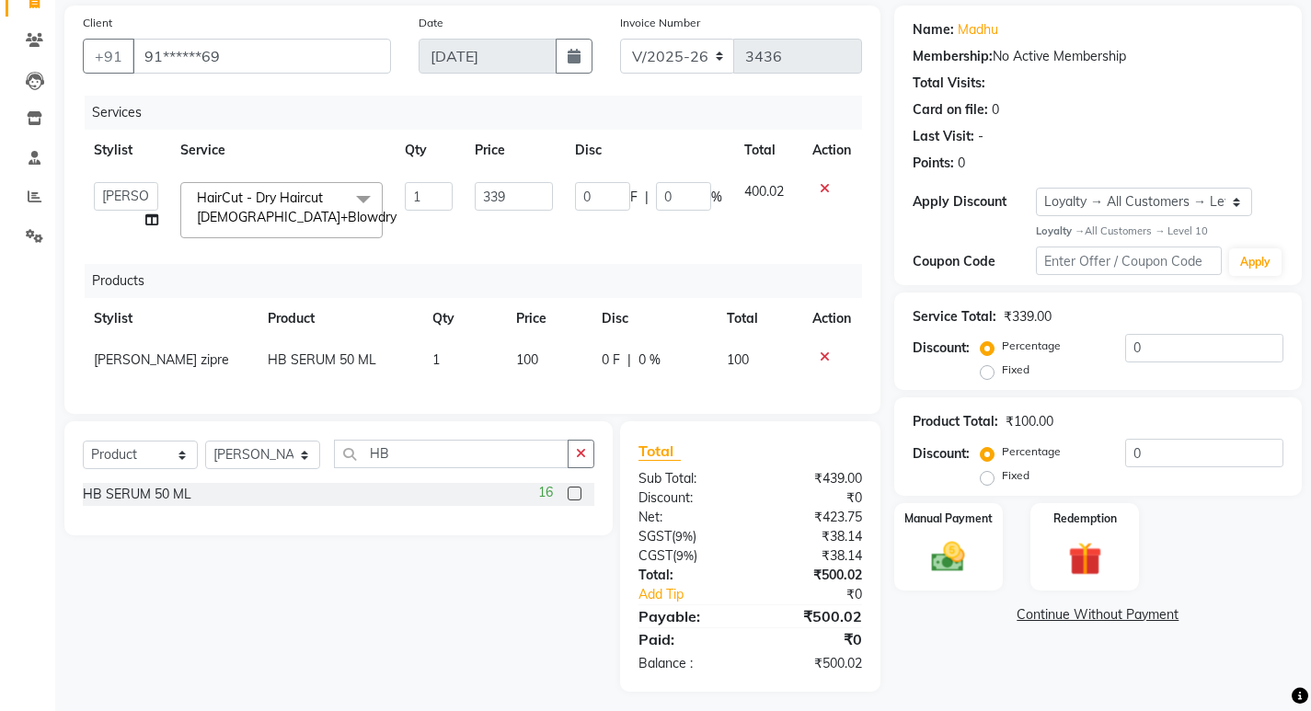
scroll to position [155, 0]
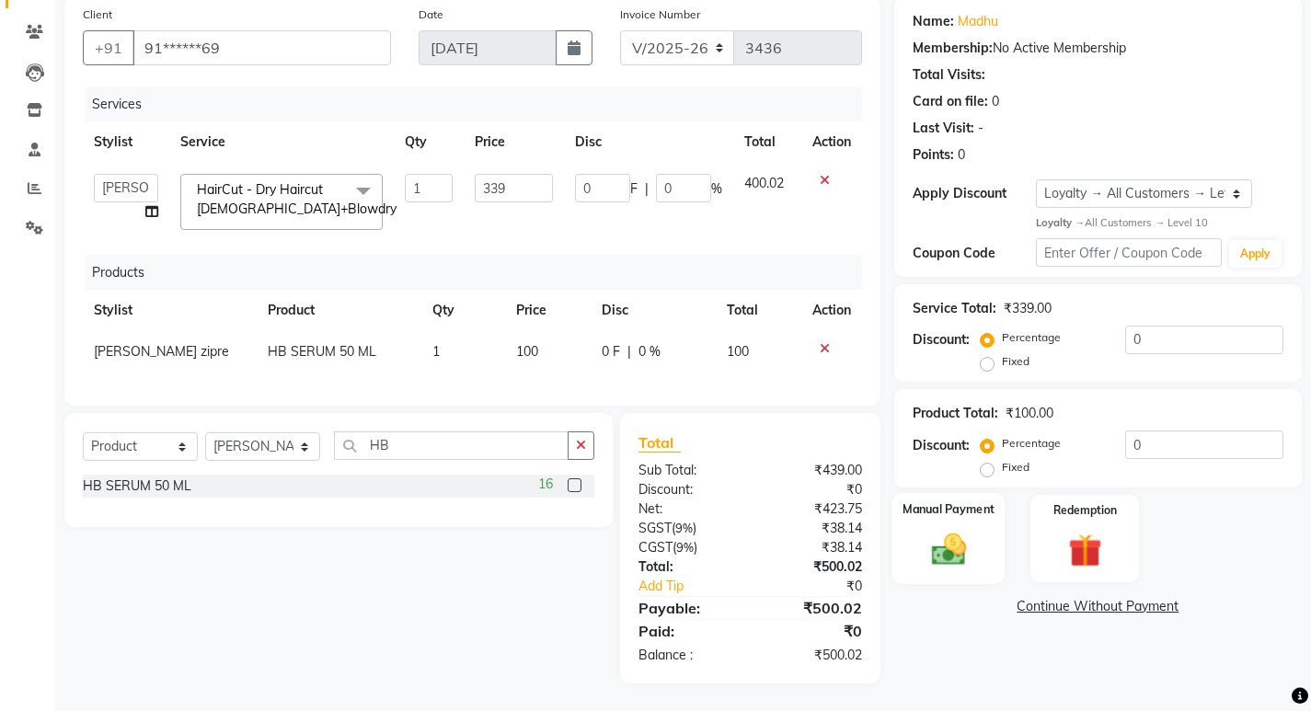
click at [953, 501] on label "Manual Payment" at bounding box center [949, 509] width 92 height 17
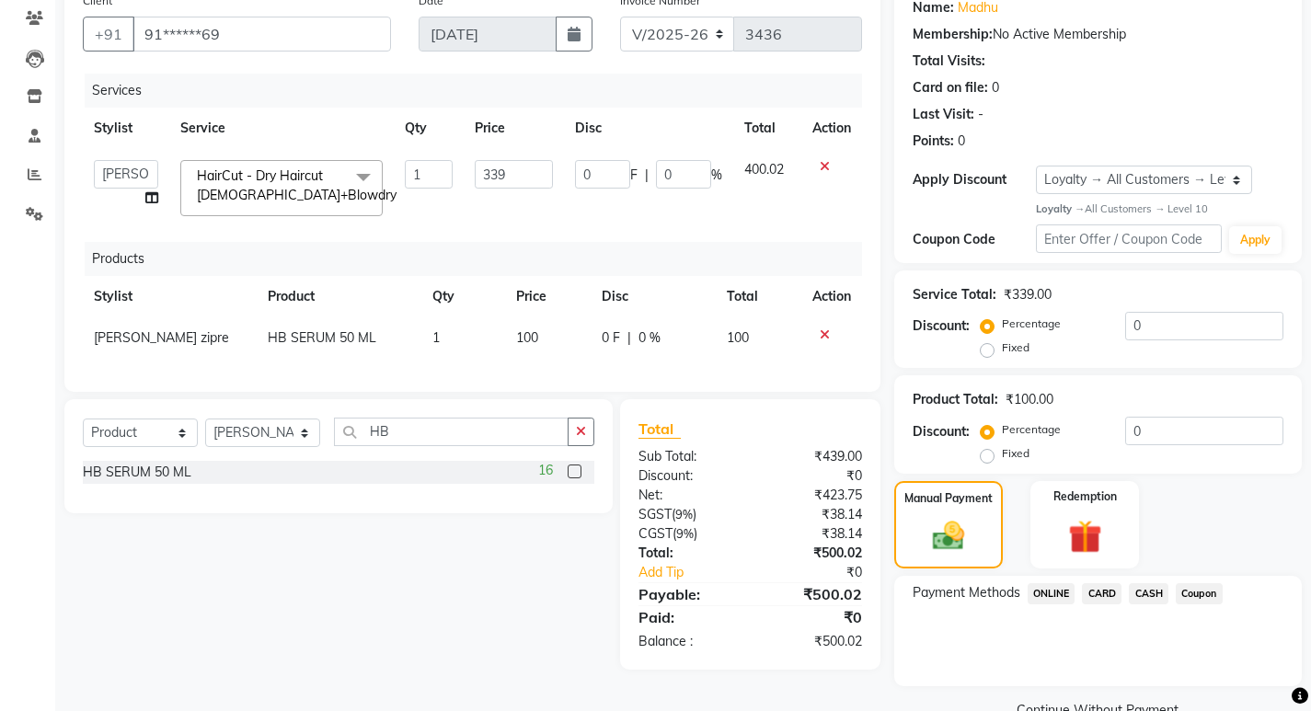
click at [1054, 590] on span "ONLINE" at bounding box center [1052, 593] width 48 height 21
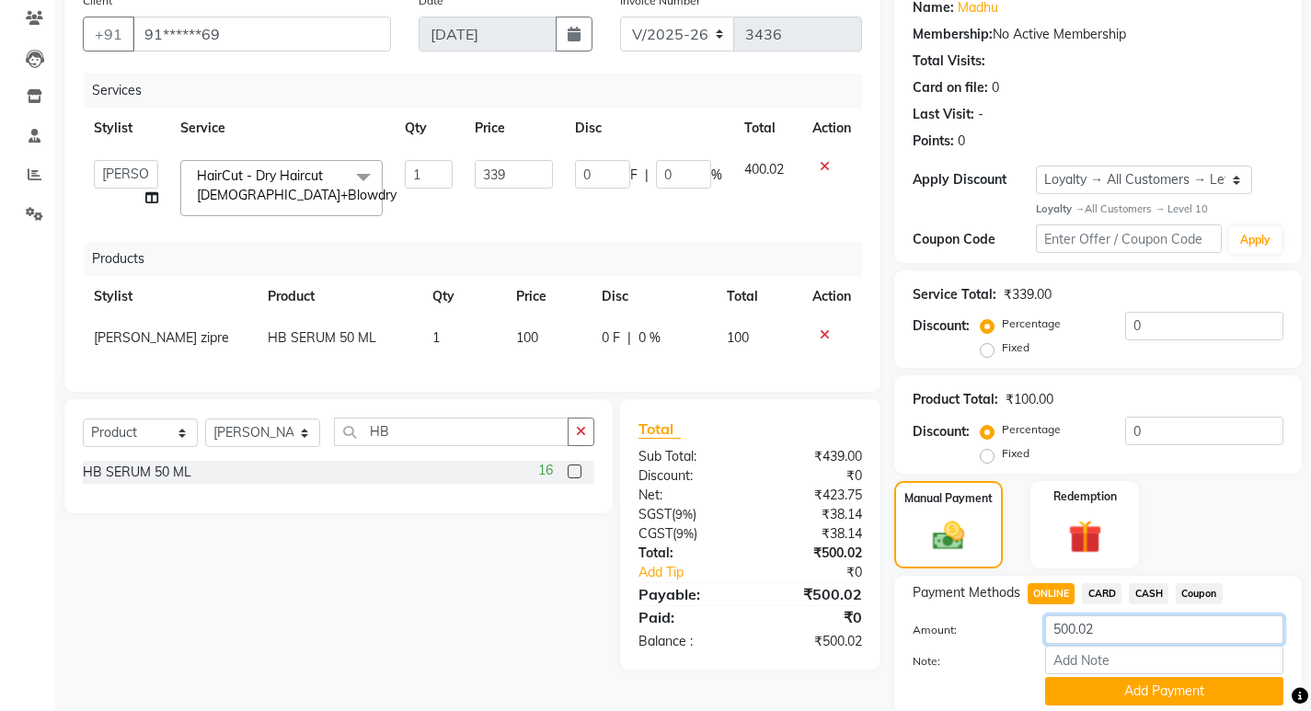
click at [1102, 630] on input "500.02" at bounding box center [1164, 630] width 238 height 29
type input "100"
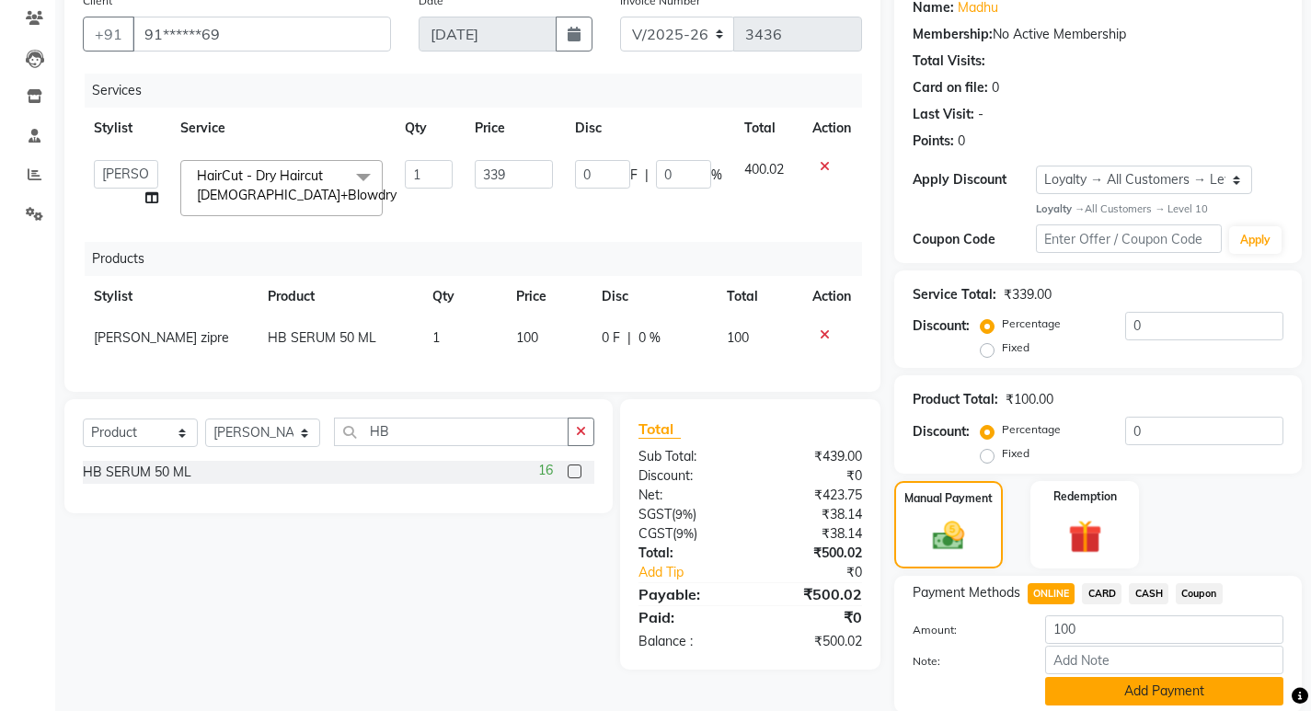
click at [1119, 687] on button "Add Payment" at bounding box center [1164, 691] width 238 height 29
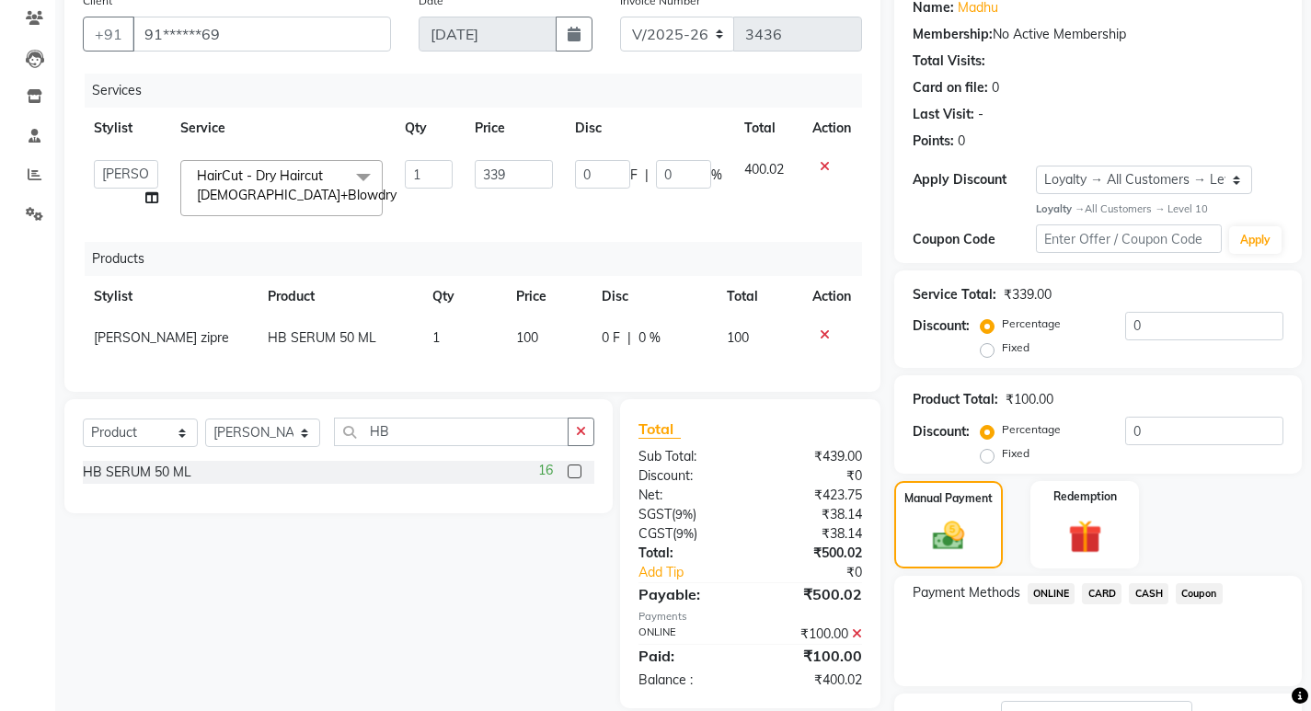
click at [1153, 594] on span "CASH" at bounding box center [1149, 593] width 40 height 21
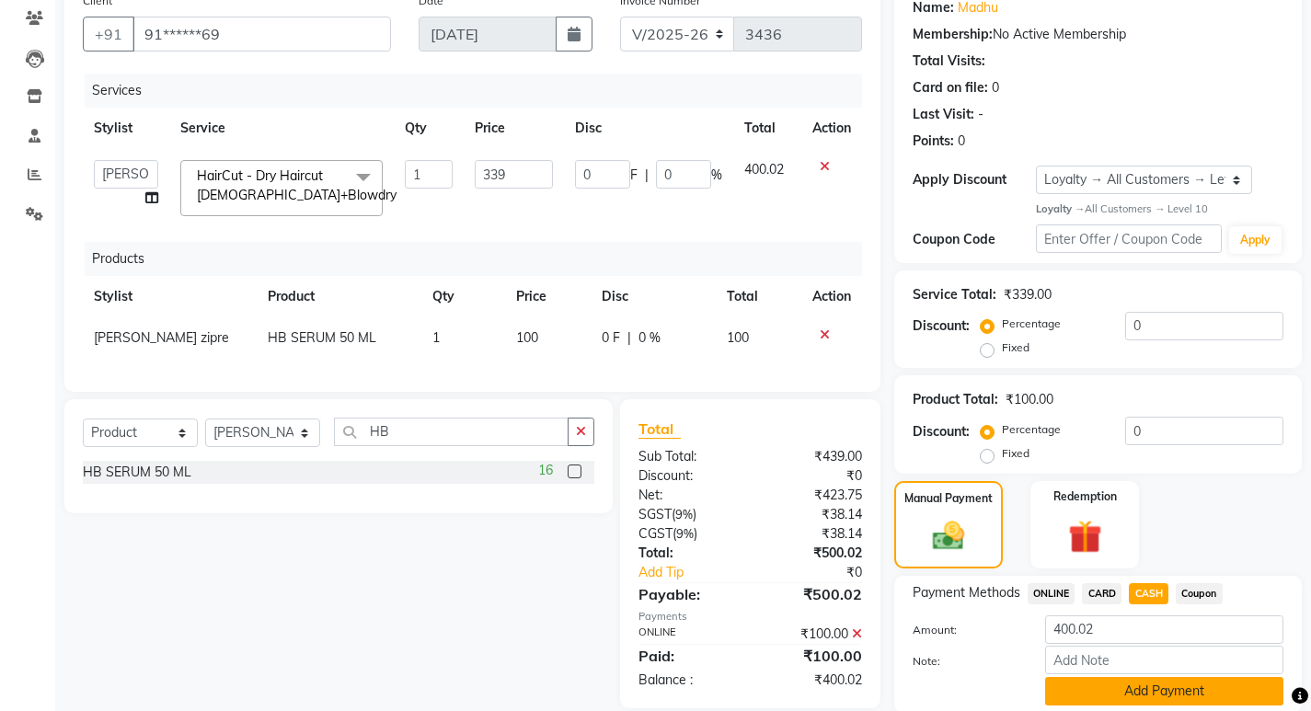
click at [1127, 698] on button "Add Payment" at bounding box center [1164, 691] width 238 height 29
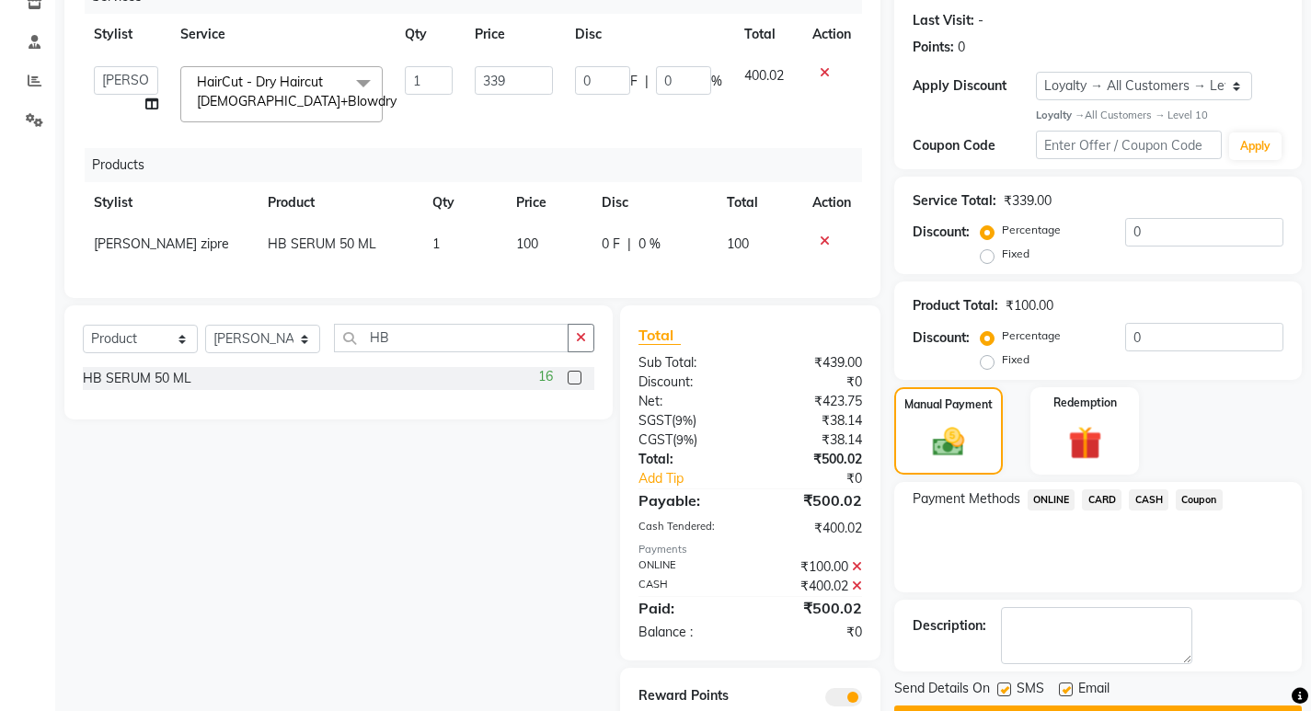
scroll to position [330, 0]
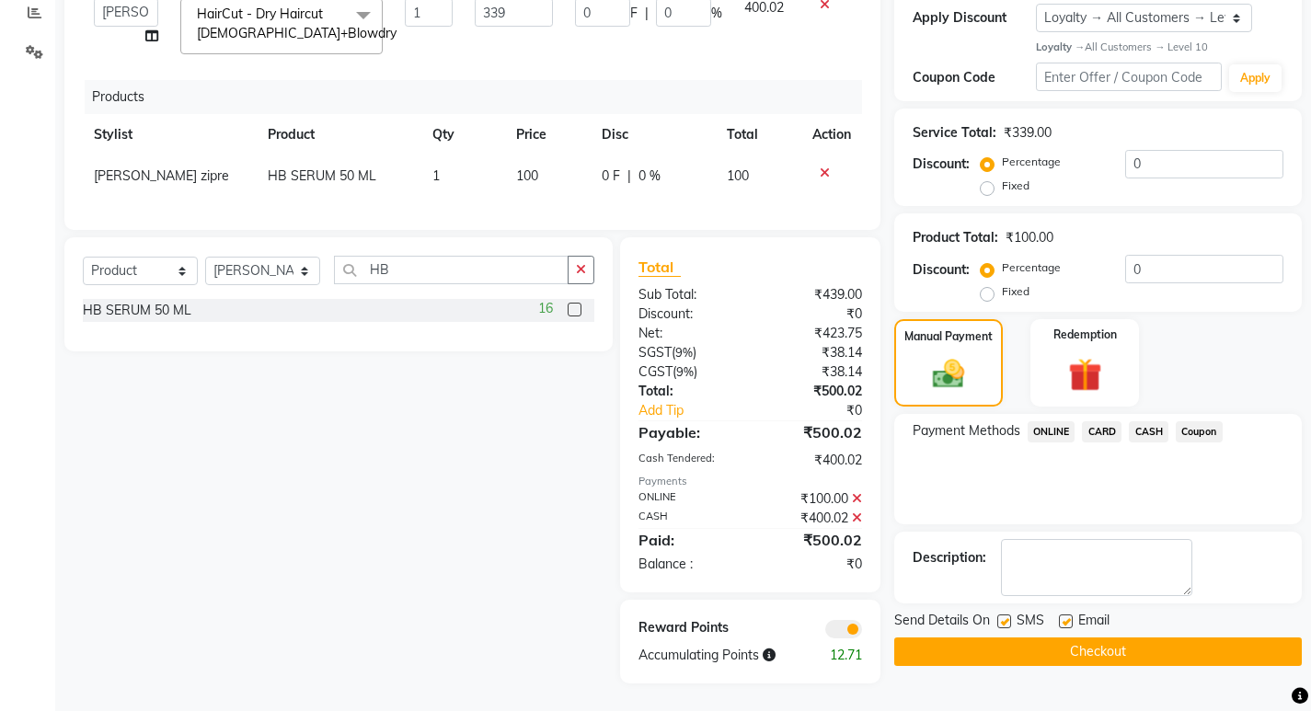
click at [1114, 638] on button "Checkout" at bounding box center [1099, 652] width 408 height 29
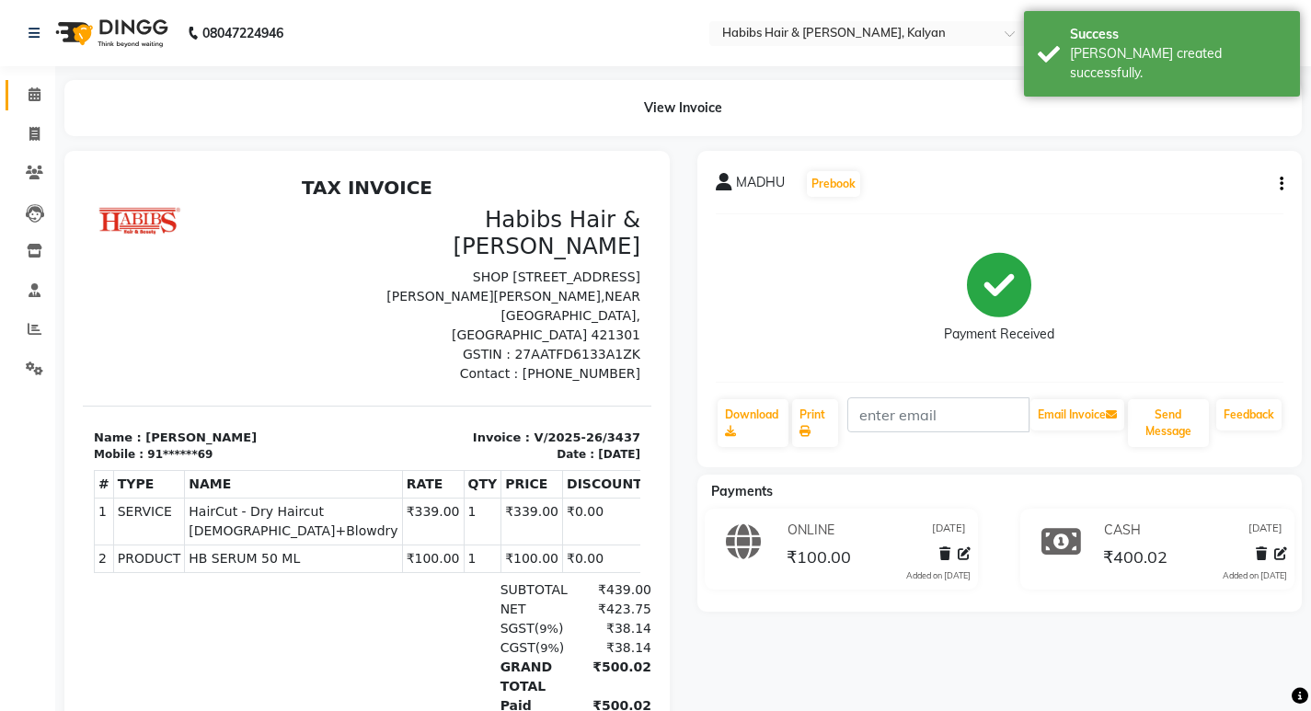
click at [25, 82] on link "Calendar" at bounding box center [28, 95] width 44 height 30
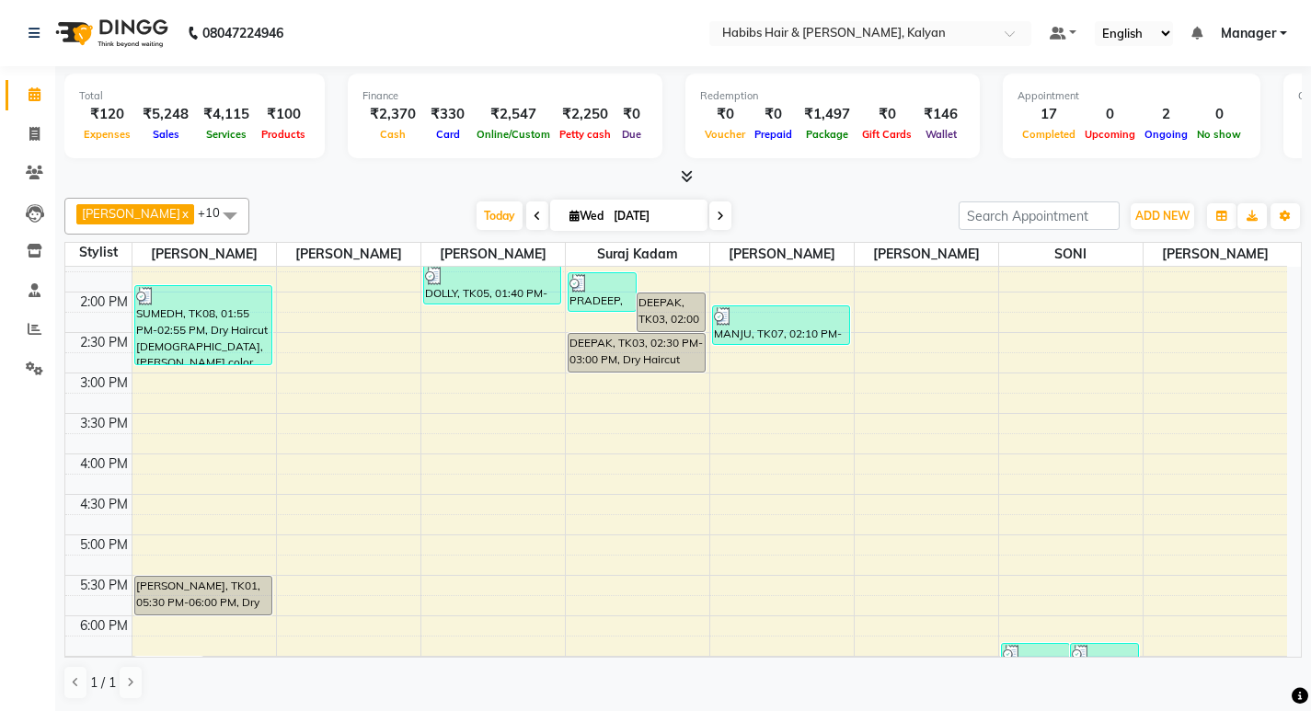
scroll to position [824, 0]
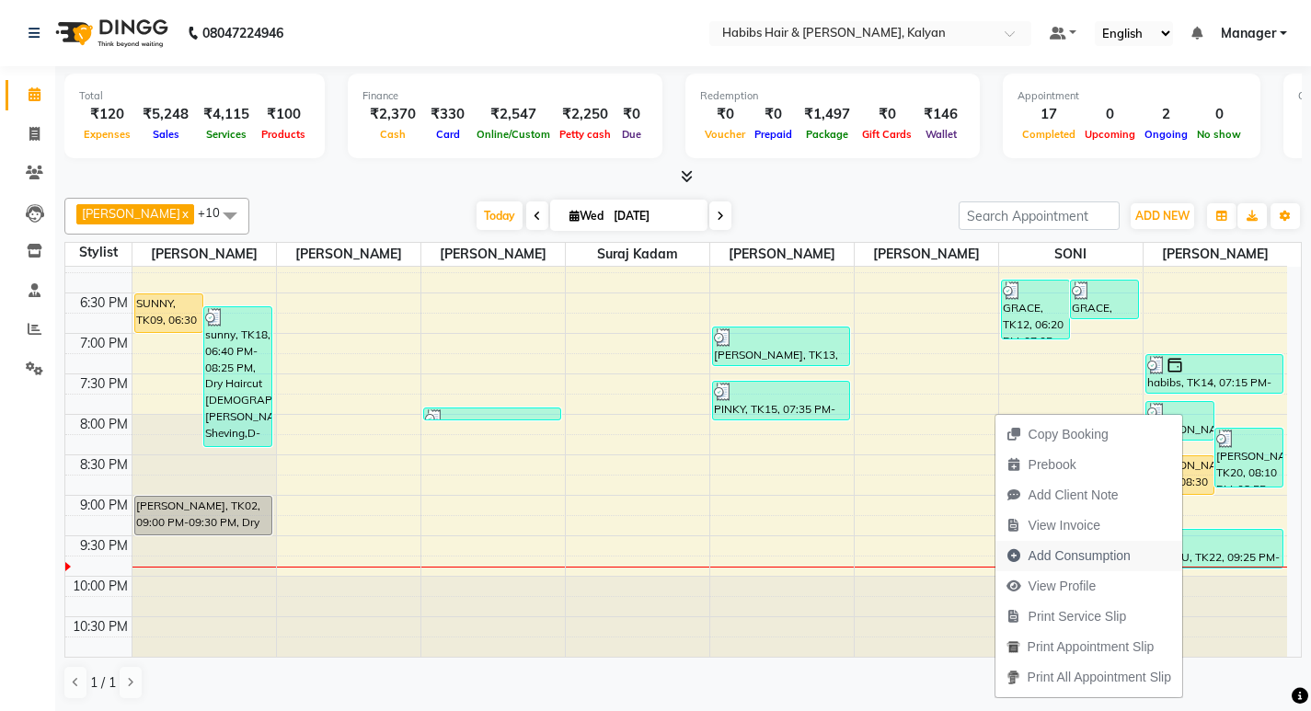
click at [1092, 557] on span "Add Consumption" at bounding box center [1080, 556] width 102 height 19
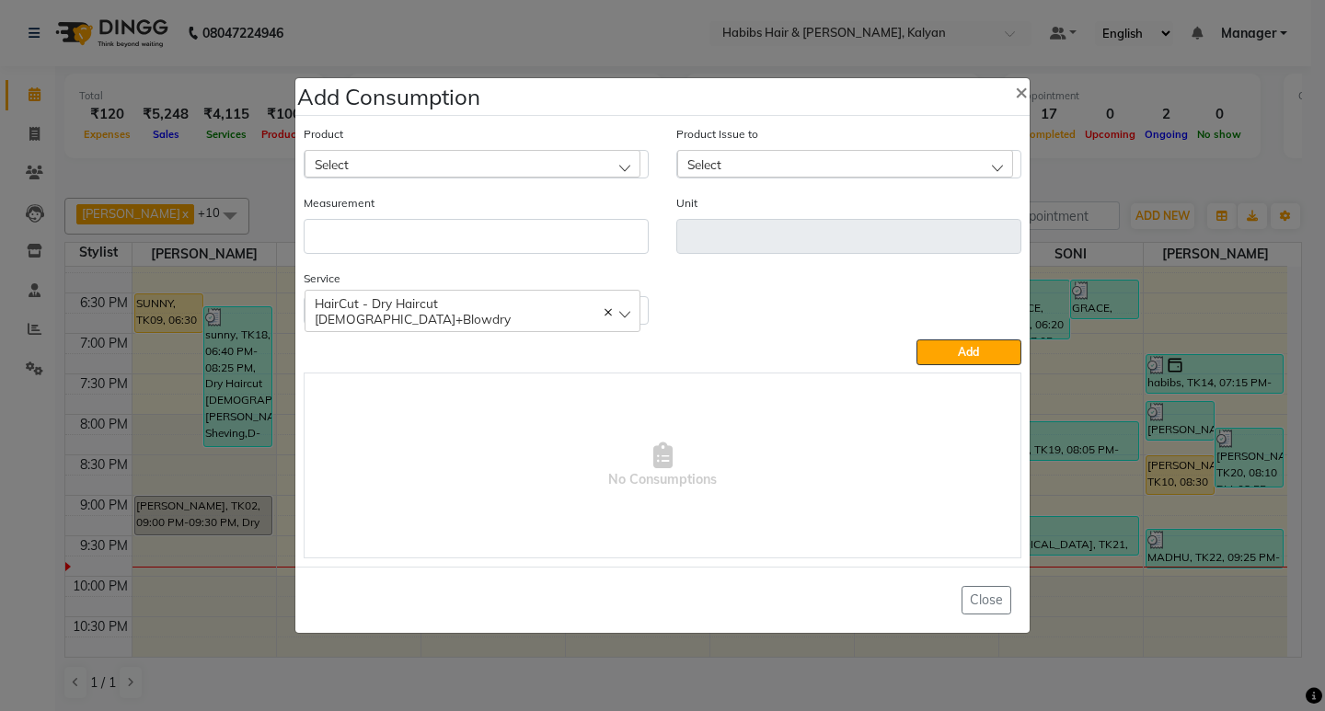
click at [405, 160] on div "Select" at bounding box center [473, 164] width 336 height 28
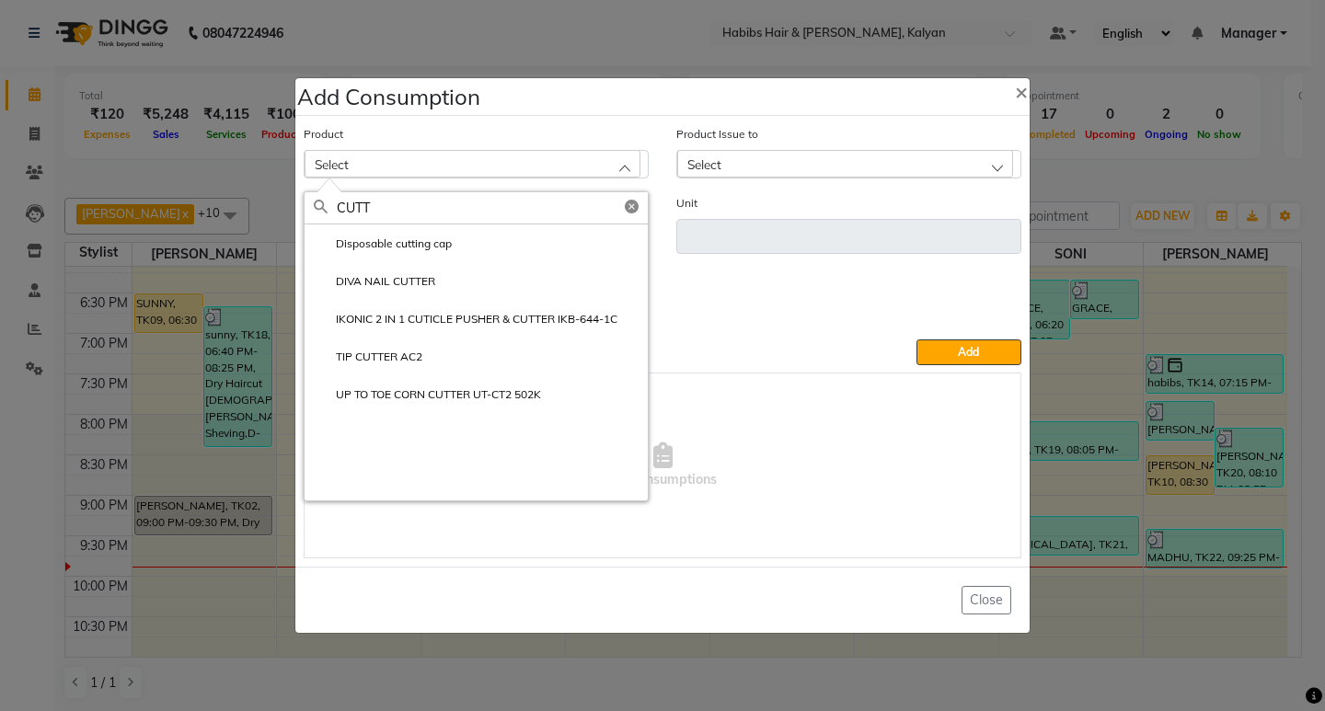
type input "CUTT"
click at [387, 237] on label "Disposable cutting cap" at bounding box center [383, 244] width 138 height 17
type input "pc"
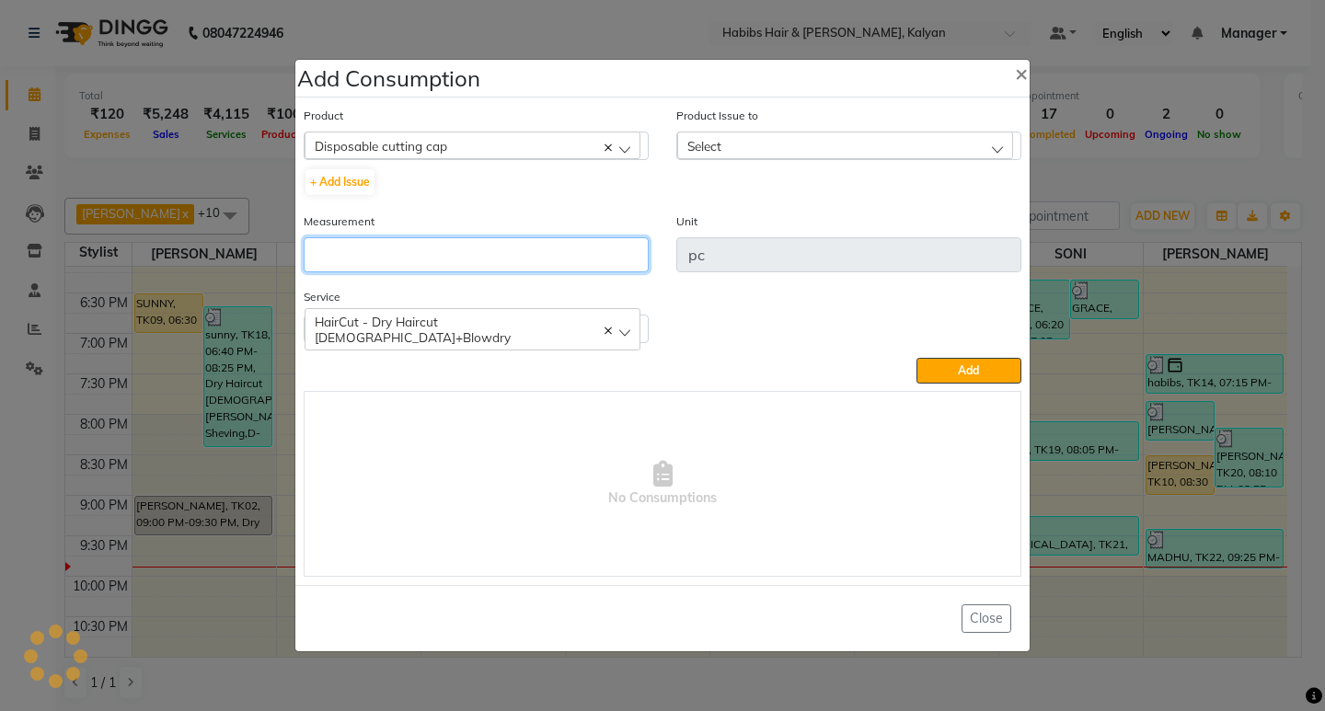
click at [408, 275] on div "Measurement" at bounding box center [476, 249] width 373 height 75
type input "1"
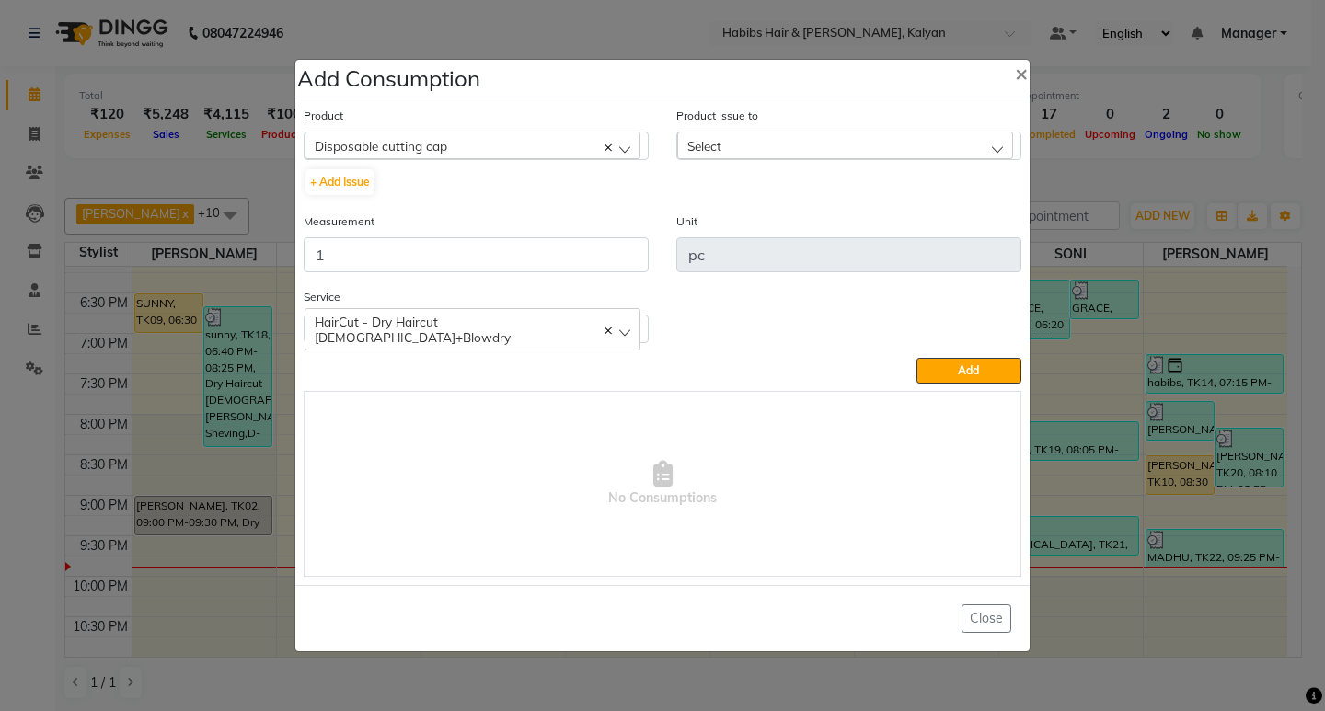
click at [908, 136] on div "Select" at bounding box center [845, 146] width 336 height 28
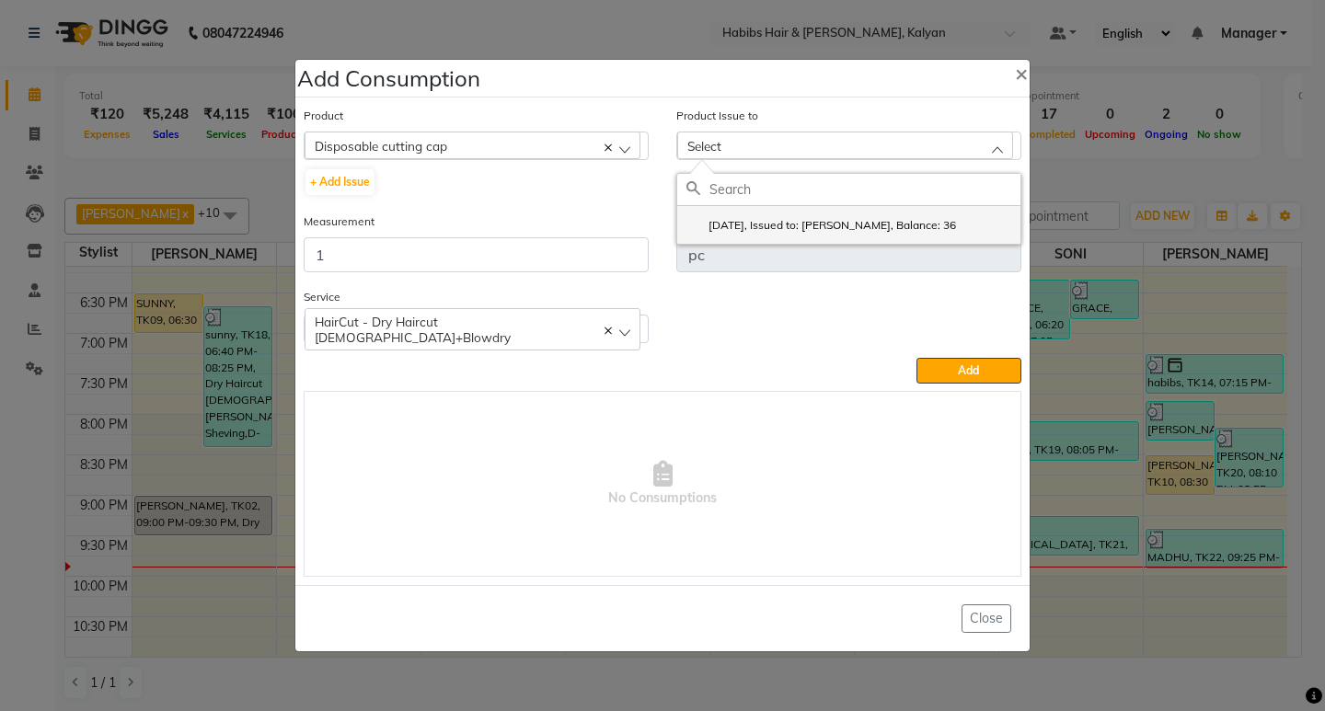
click at [907, 216] on li "2025-09-02, Issued to: SONI, Balance: 36" at bounding box center [848, 225] width 343 height 38
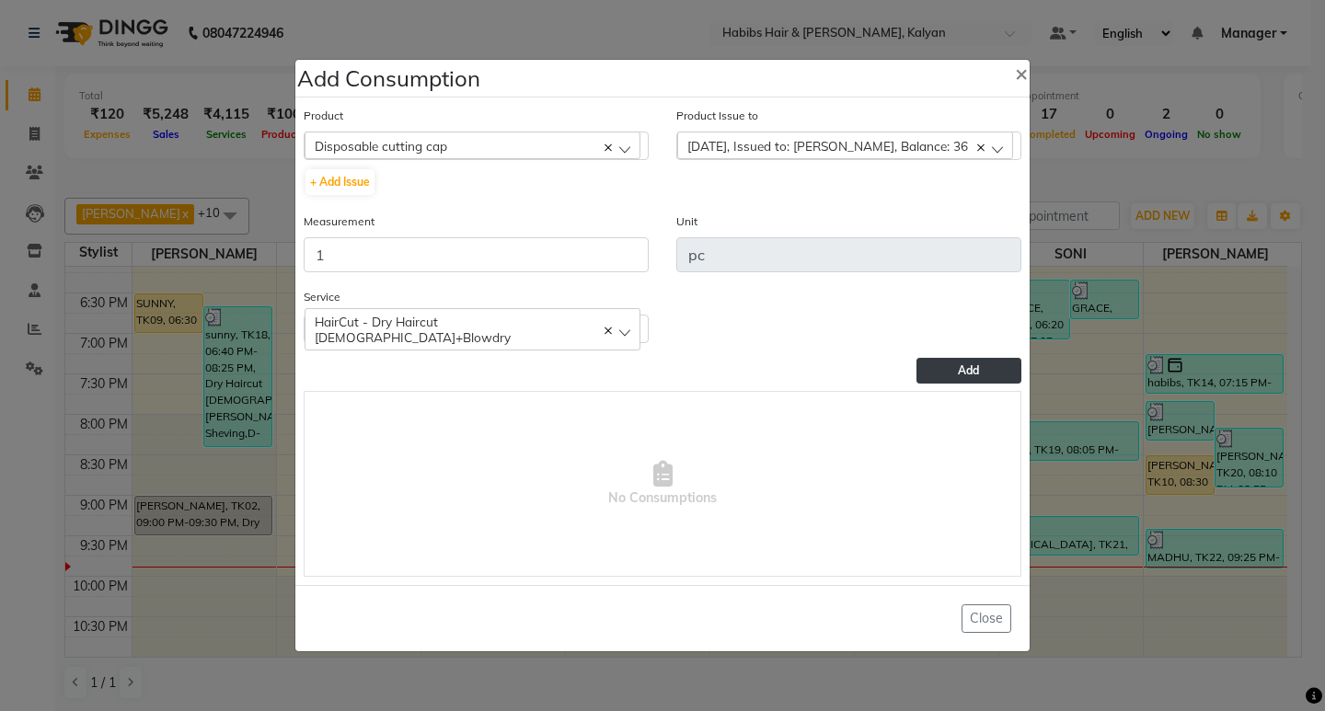
click at [995, 382] on button "Add" at bounding box center [969, 371] width 105 height 26
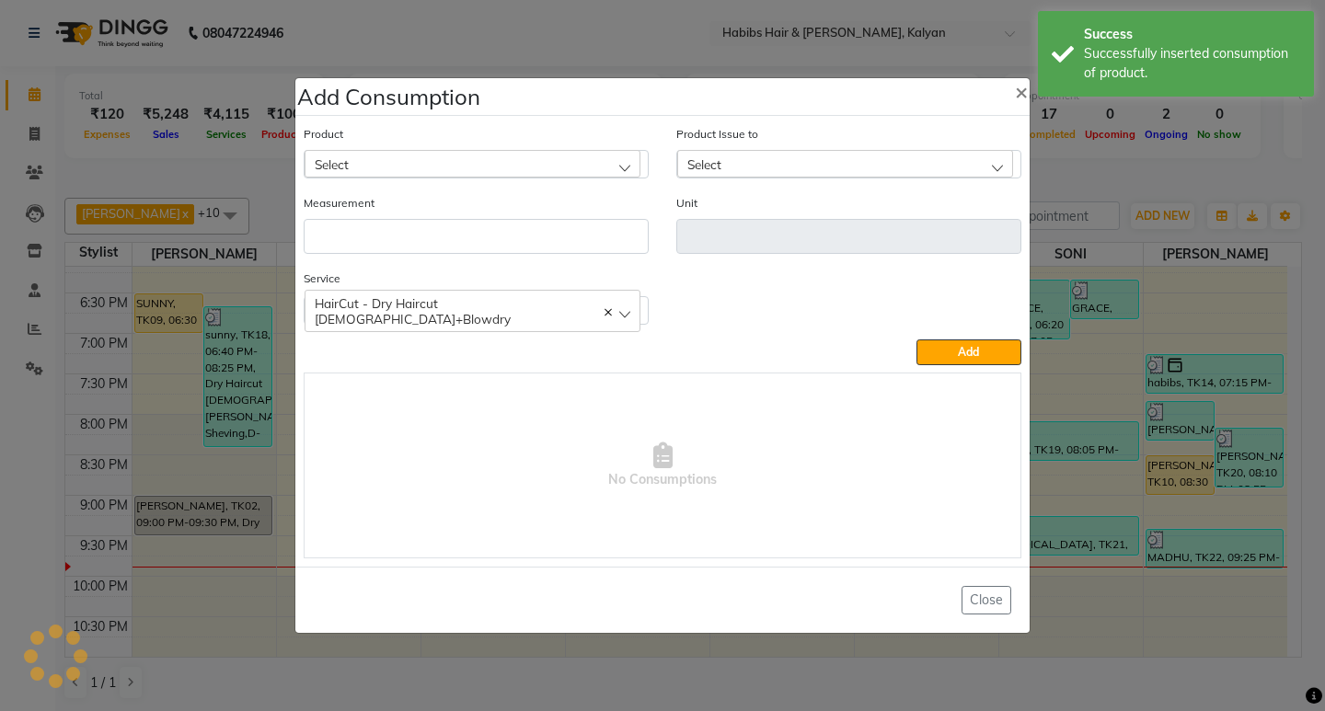
click at [1064, 190] on ngb-modal-window "Add Consumption × Product Select 001 BANANA POWDER 10GM Product Issue to Select…" at bounding box center [662, 355] width 1325 height 711
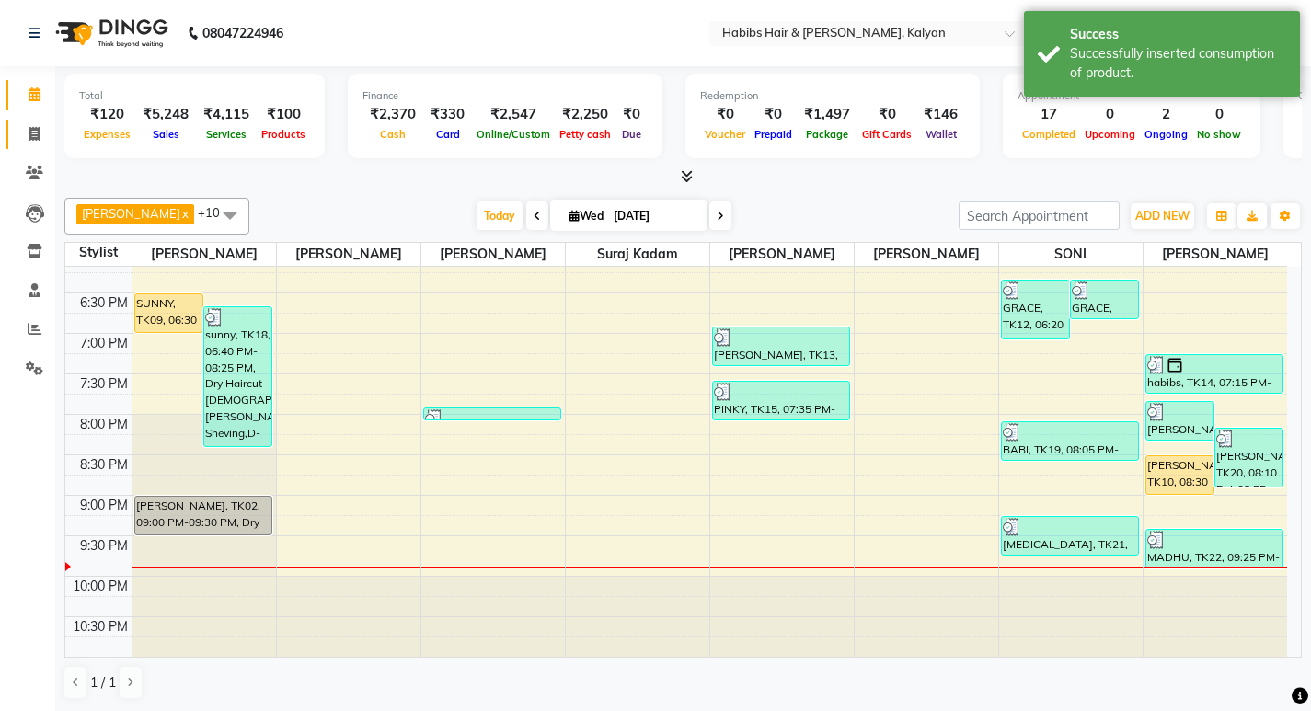
click at [14, 127] on link "Invoice" at bounding box center [28, 135] width 44 height 30
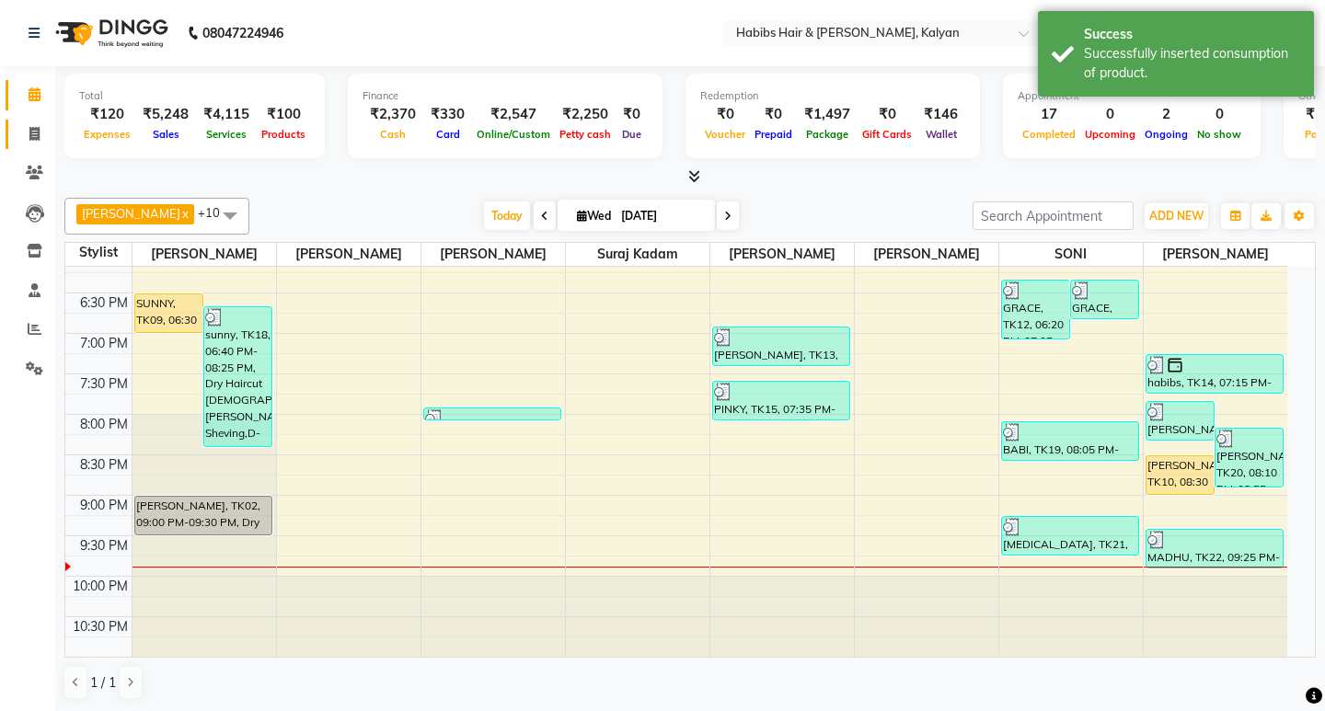
select select "8185"
select select "service"
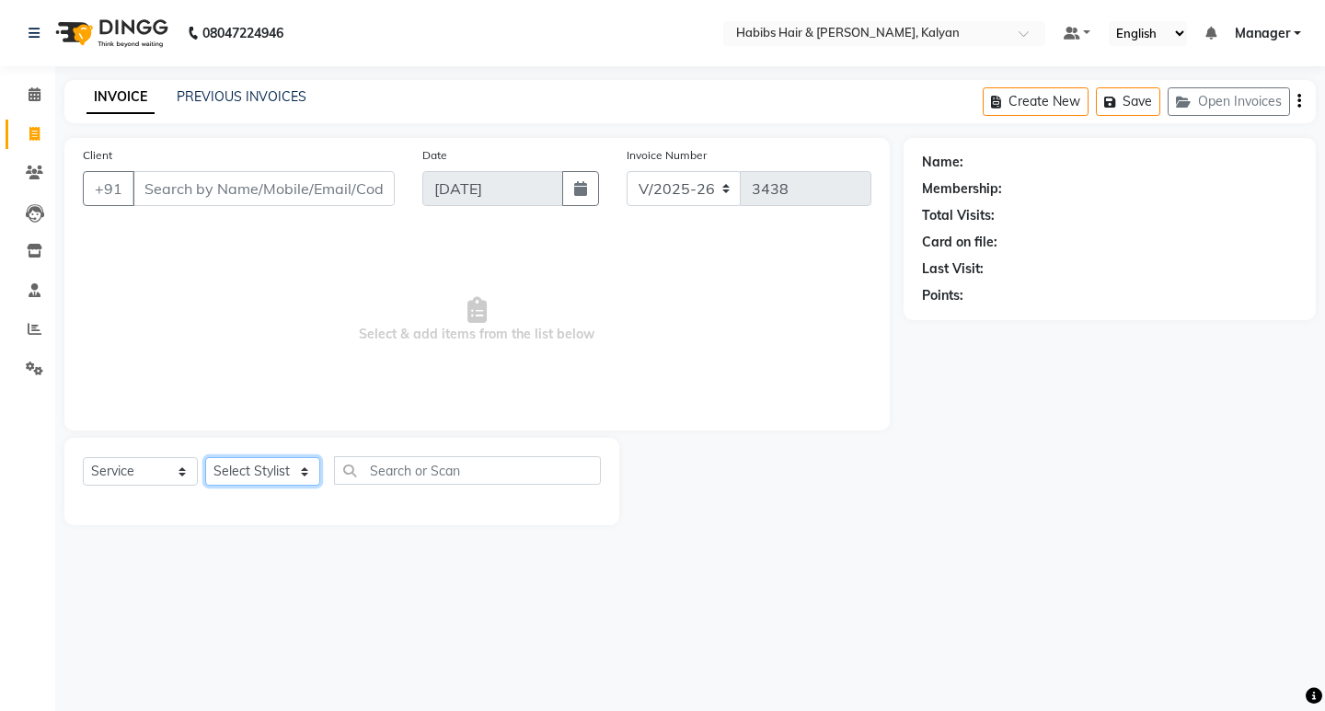
click at [266, 475] on select "Select Stylist Kumudini Manager Namrata zipre Priyanka Sagar saindane SANCHITA …" at bounding box center [262, 471] width 115 height 29
select select "77419"
click at [205, 457] on select "Select Stylist Kumudini Manager Namrata zipre Priyanka Sagar saindane SANCHITA …" at bounding box center [262, 471] width 115 height 29
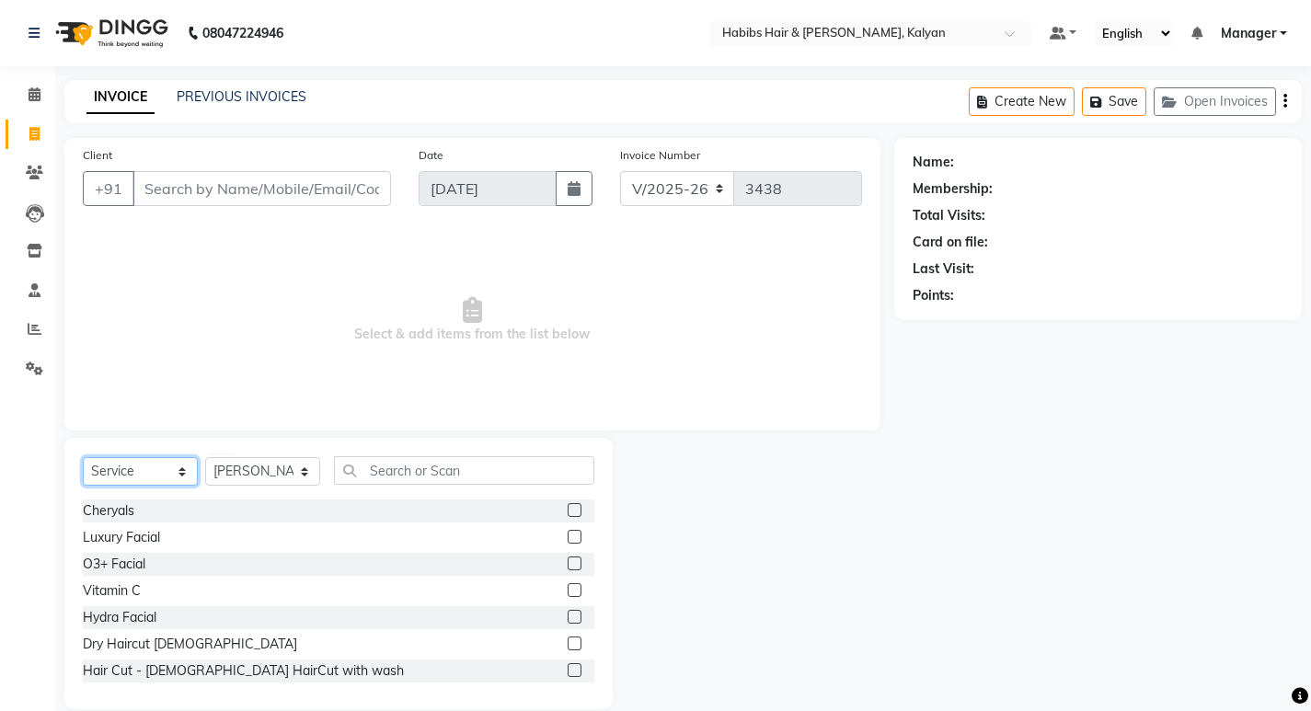
click at [134, 468] on select "Select Service Product Membership Package Voucher Prepaid Gift Card" at bounding box center [140, 471] width 115 height 29
select select "package"
click at [83, 457] on select "Select Service Product Membership Package Voucher Prepaid Gift Card" at bounding box center [140, 471] width 115 height 29
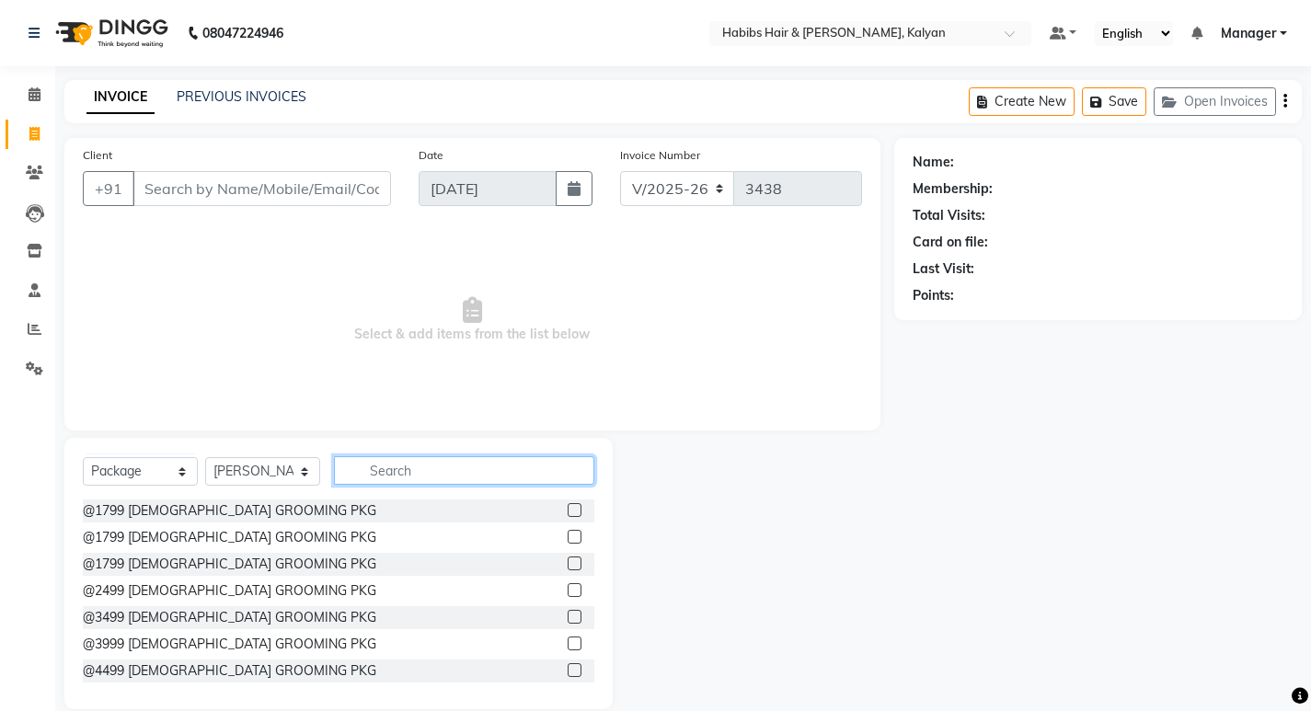
click at [378, 474] on input "text" at bounding box center [464, 470] width 260 height 29
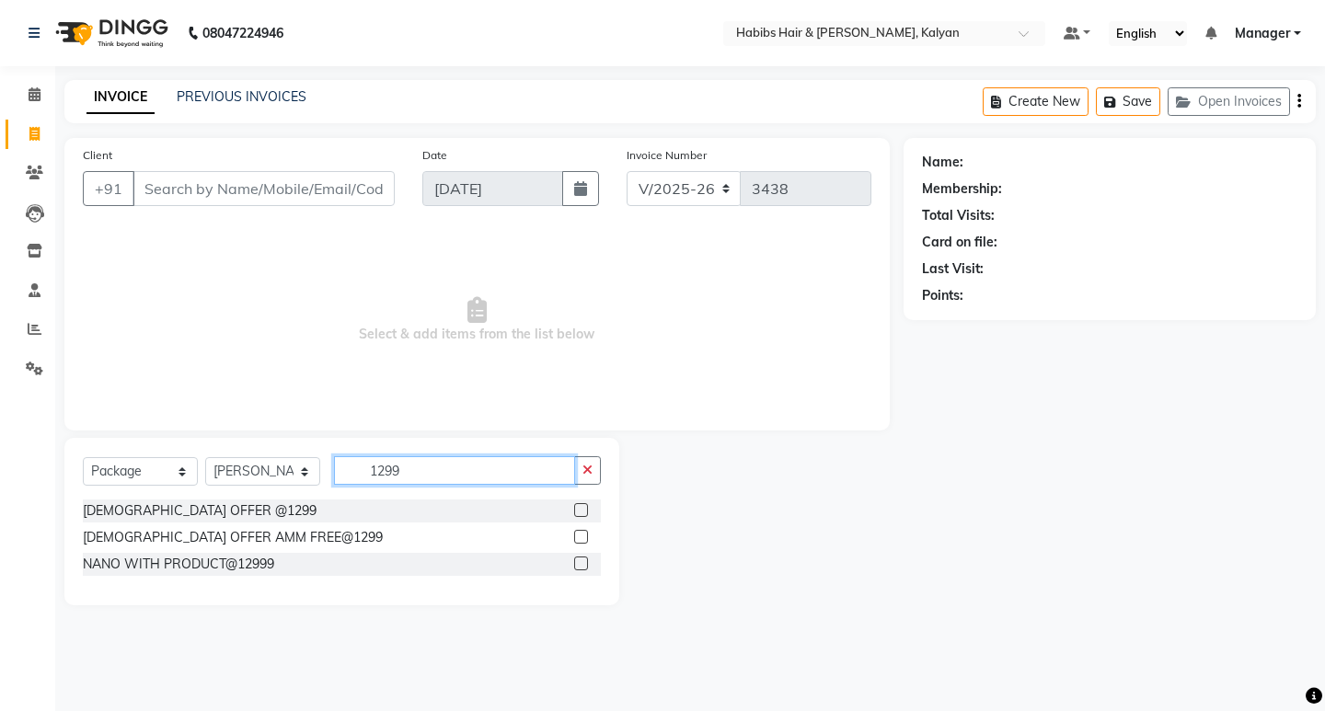
type input "1299"
click at [583, 537] on label at bounding box center [581, 537] width 14 height 14
click at [583, 537] on input "checkbox" at bounding box center [580, 538] width 12 height 12
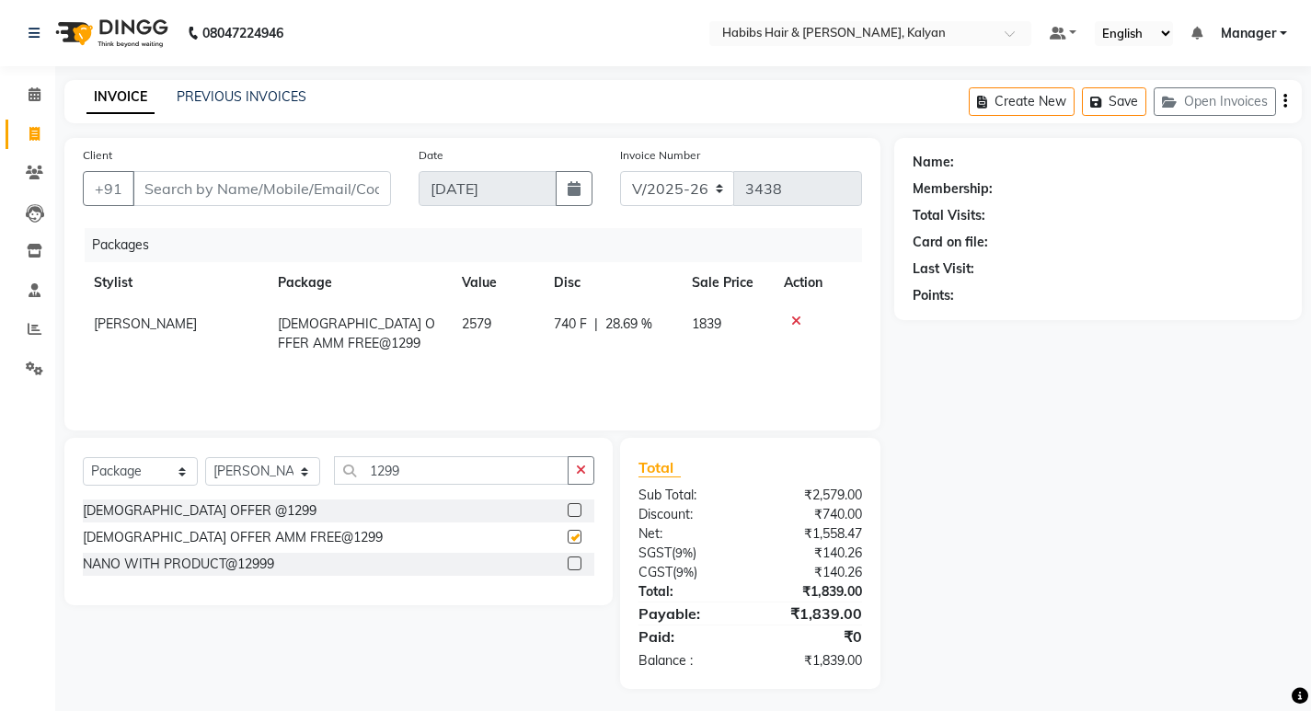
checkbox input "false"
click at [214, 201] on input "Client" at bounding box center [262, 188] width 259 height 35
click at [1139, 505] on div "Name: Membership: Total Visits: Card on file: Last Visit: Points:" at bounding box center [1105, 413] width 421 height 551
click at [244, 192] on input "Client" at bounding box center [262, 188] width 259 height 35
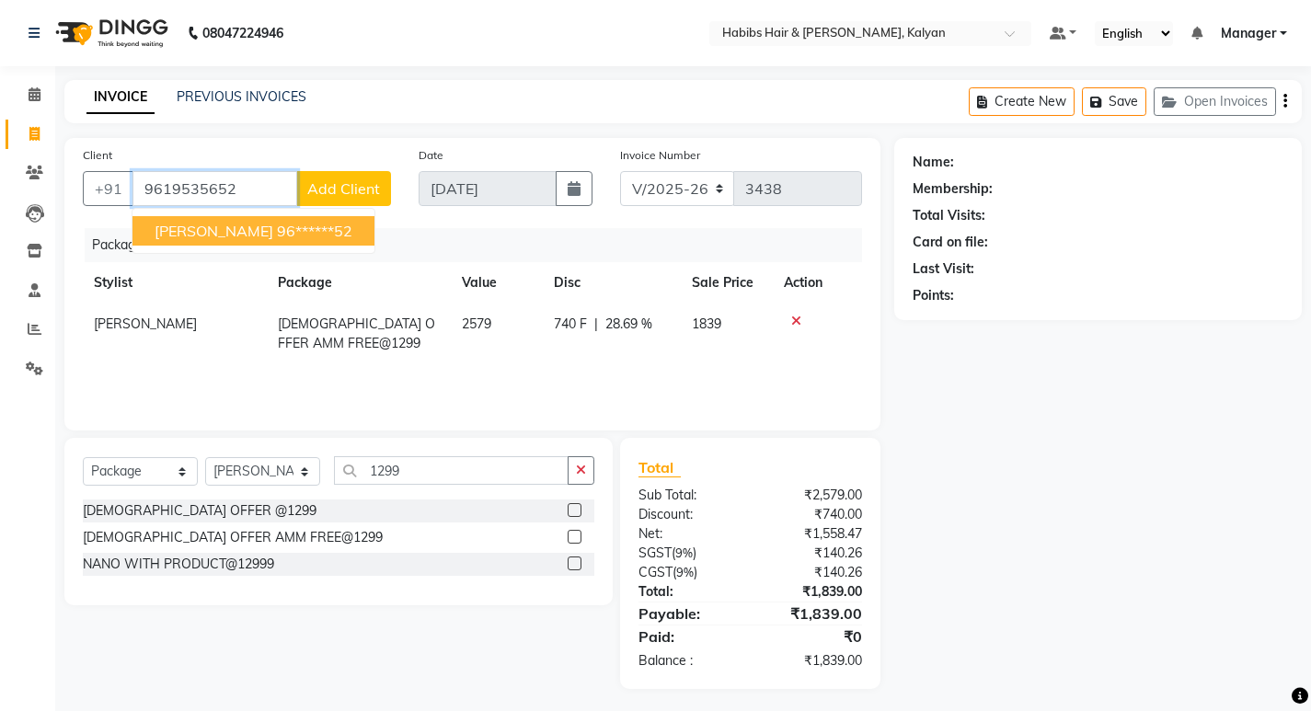
type input "9619535652"
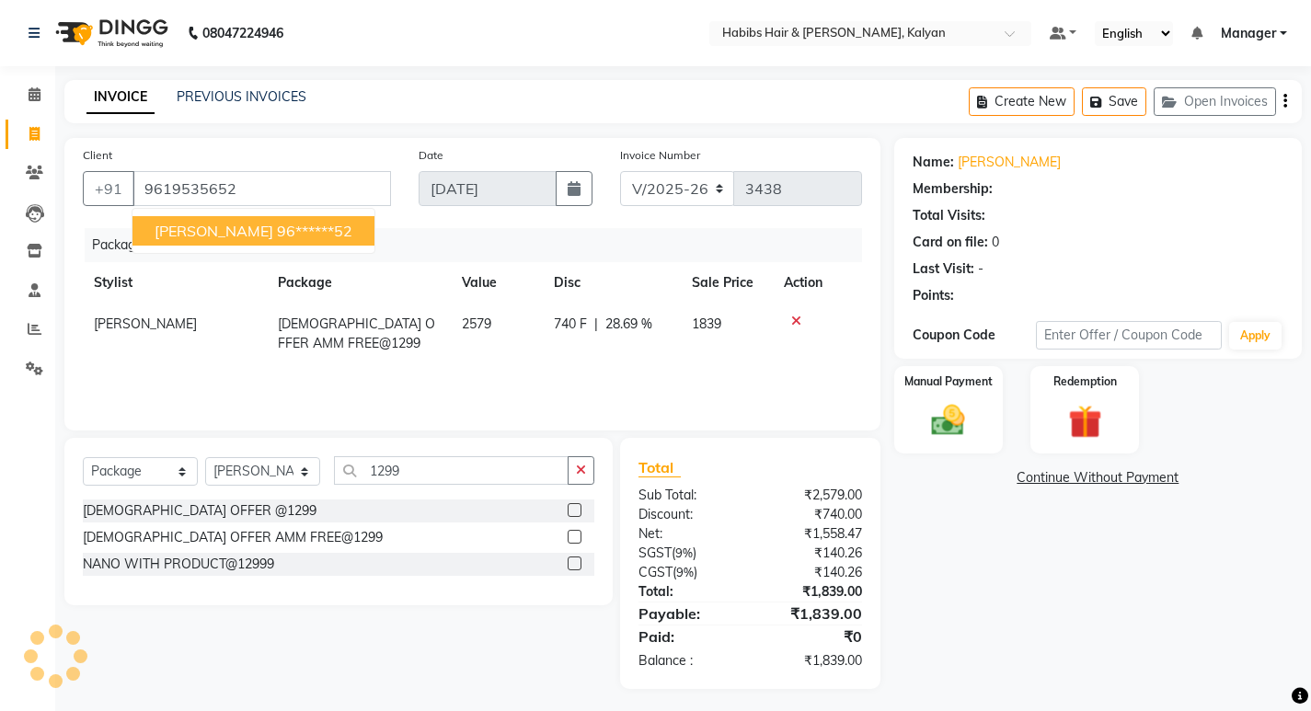
select select "1: Object"
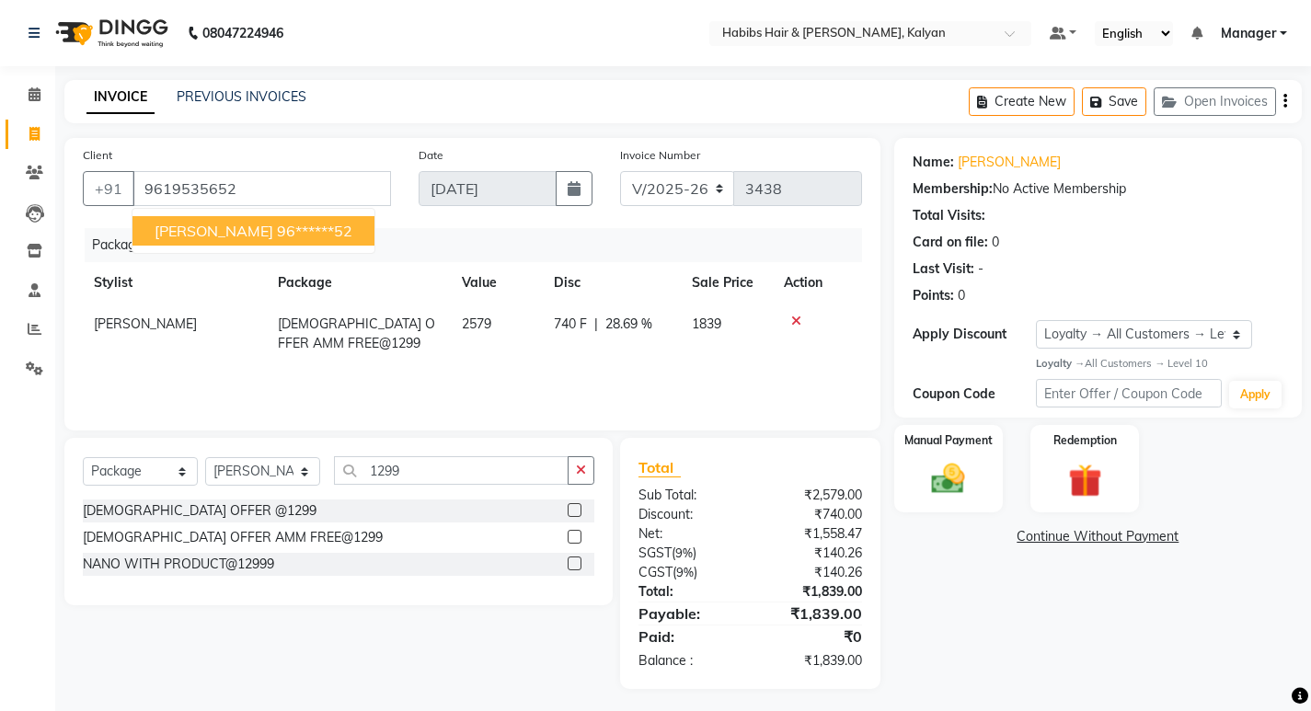
click at [283, 228] on ngb-highlight "96******52" at bounding box center [314, 231] width 75 height 18
type input "96******52"
select select "1: Object"
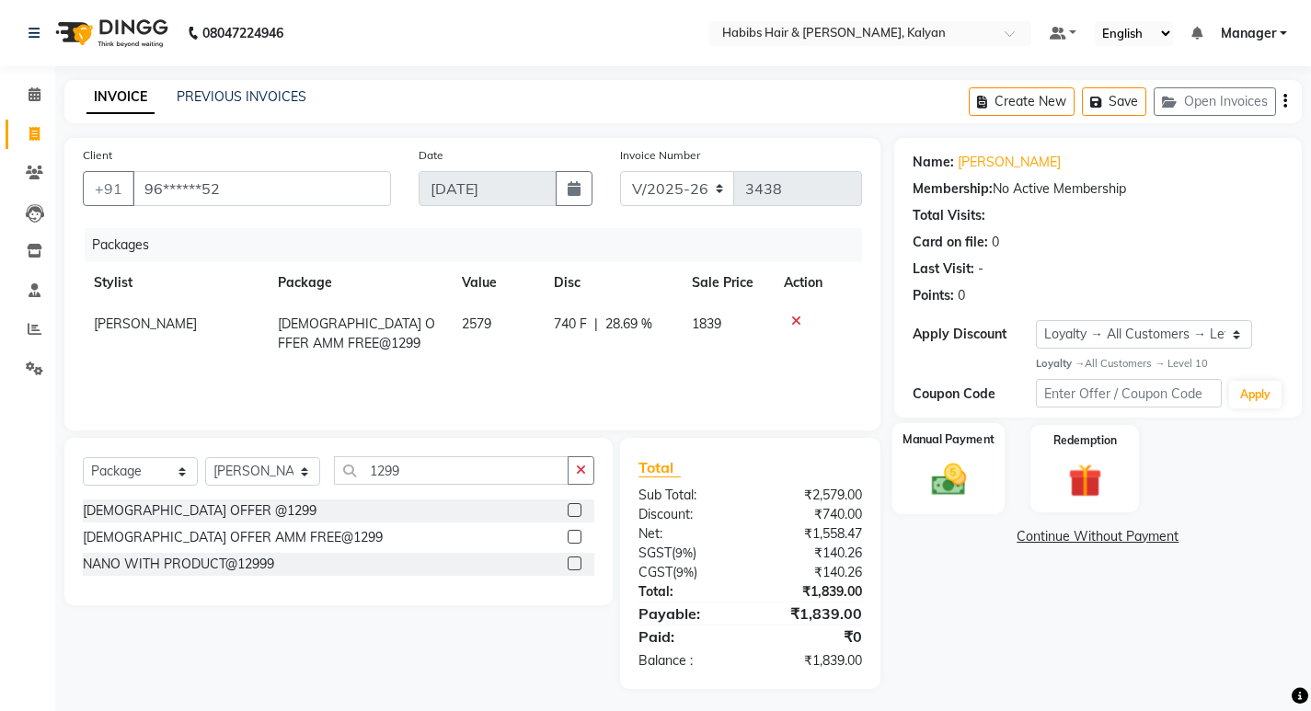
click at [967, 496] on img at bounding box center [948, 479] width 56 height 40
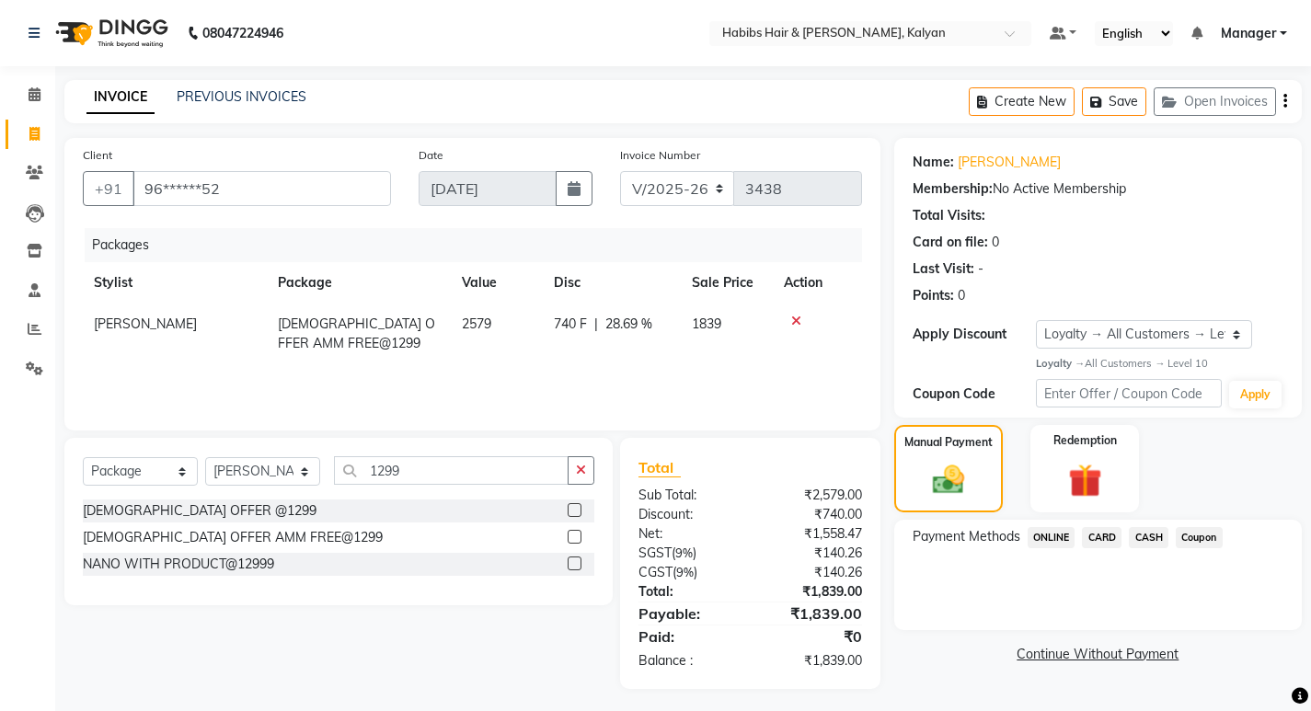
click at [1099, 537] on span "CARD" at bounding box center [1102, 537] width 40 height 21
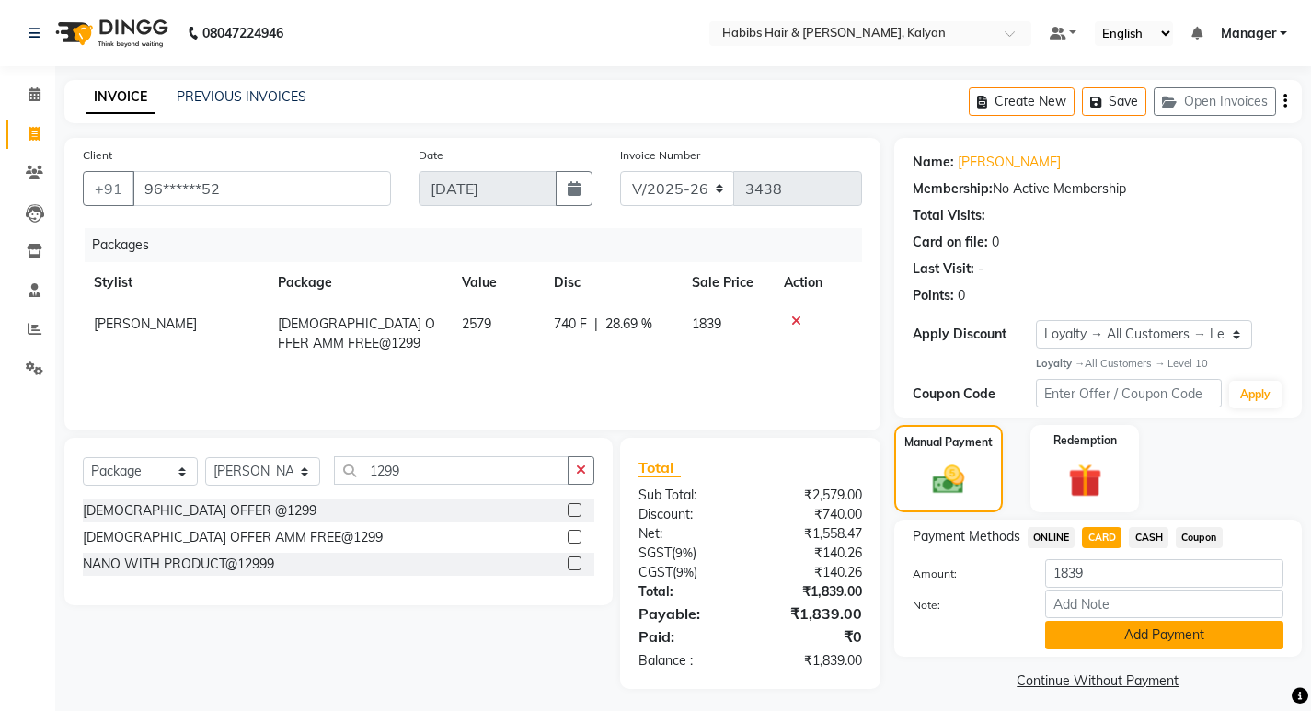
click at [1115, 639] on button "Add Payment" at bounding box center [1164, 635] width 238 height 29
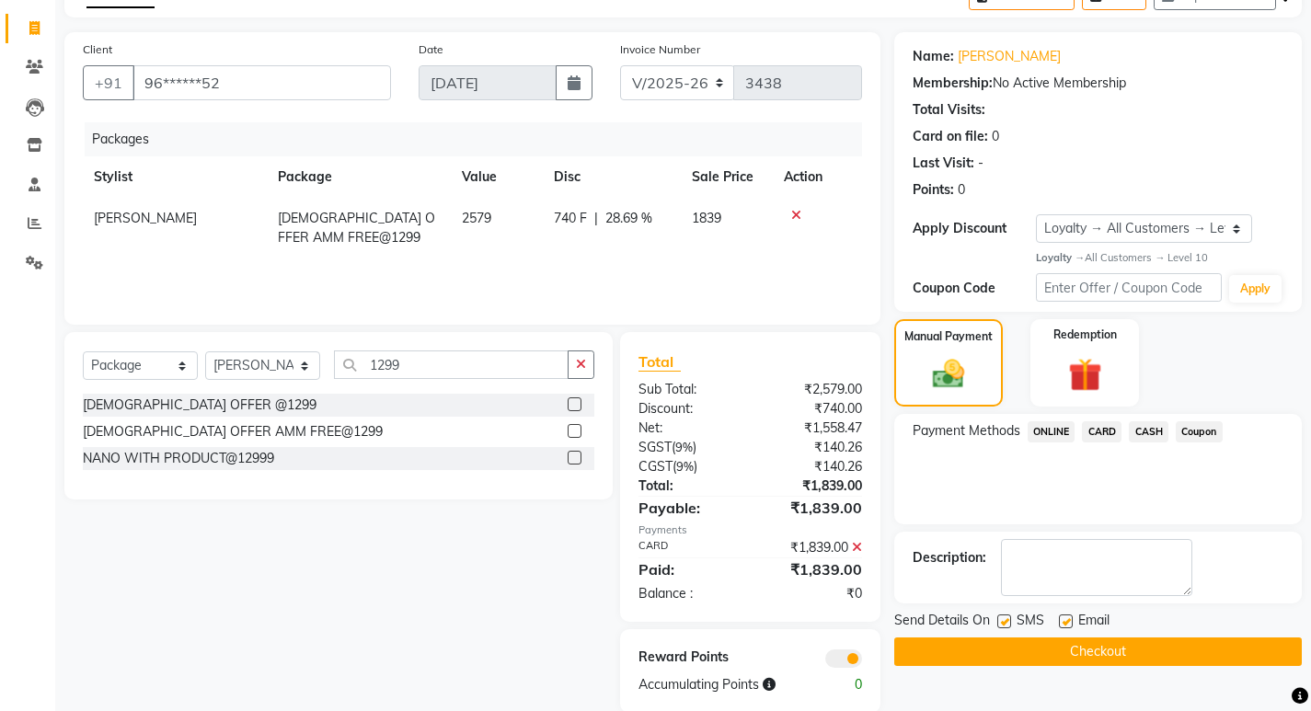
scroll to position [135, 0]
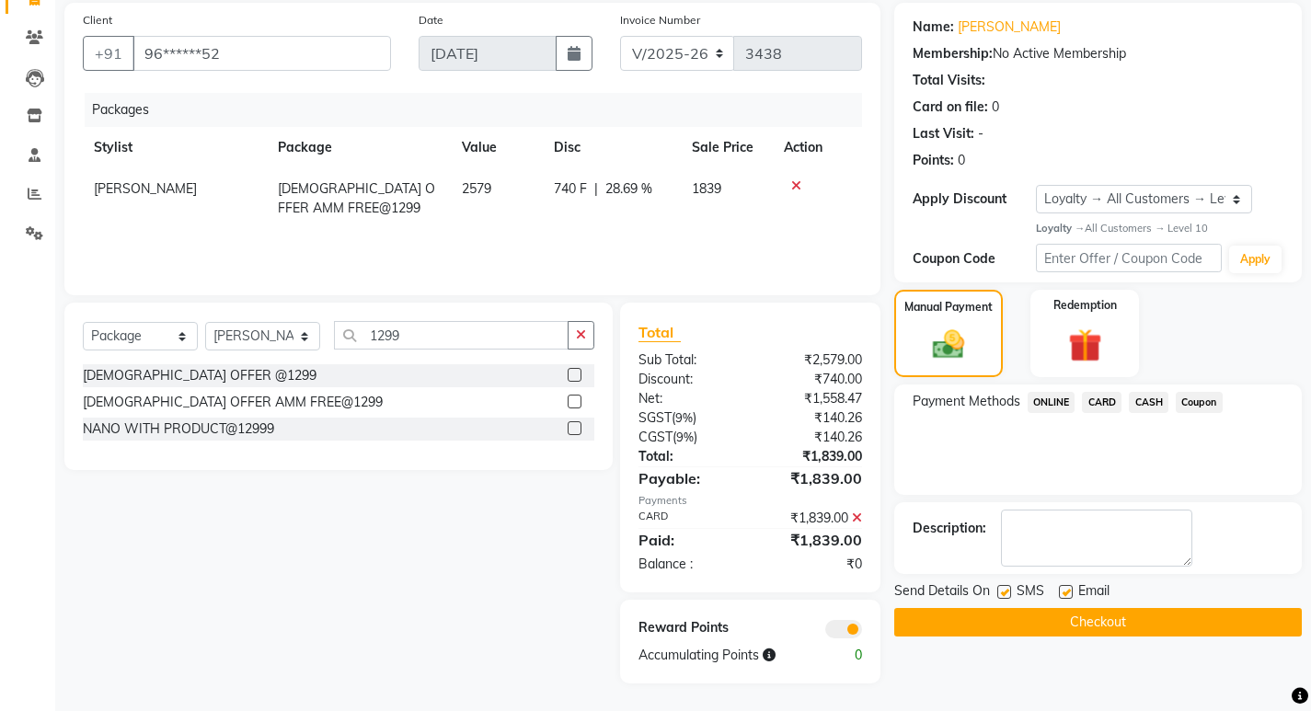
click at [1127, 613] on button "Checkout" at bounding box center [1099, 622] width 408 height 29
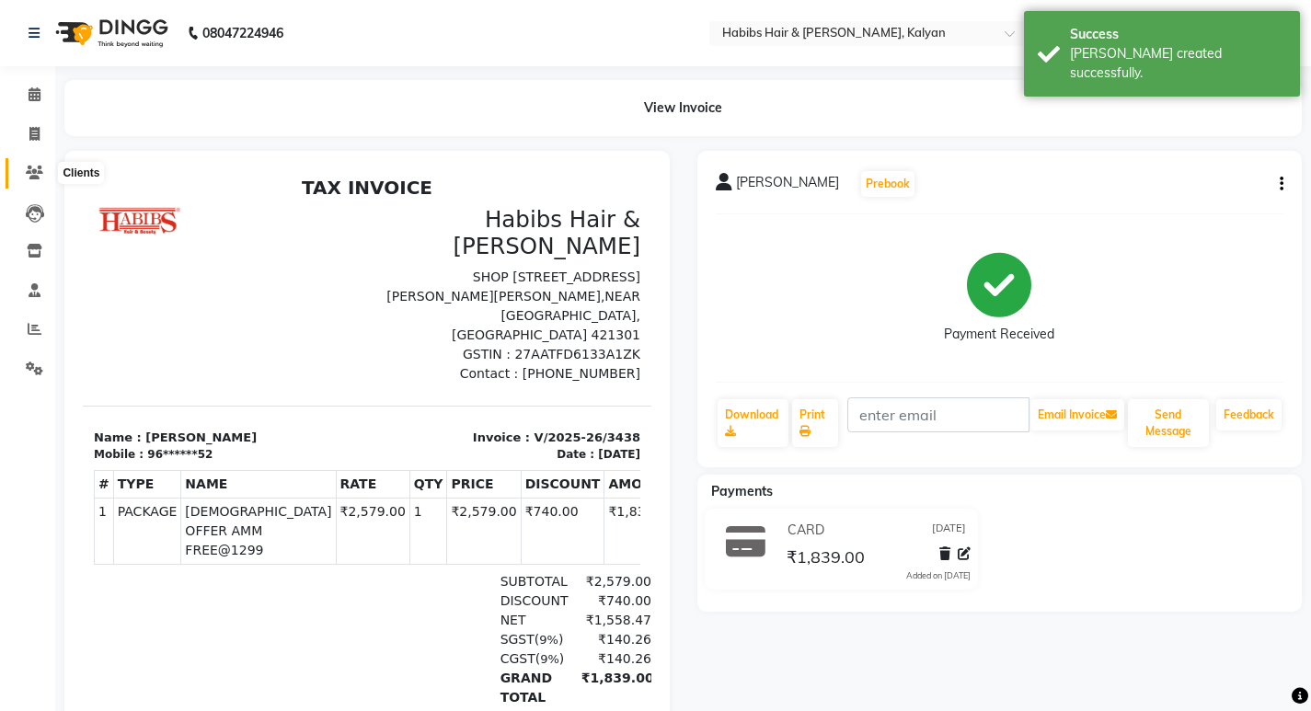
click at [26, 166] on icon at bounding box center [34, 173] width 17 height 14
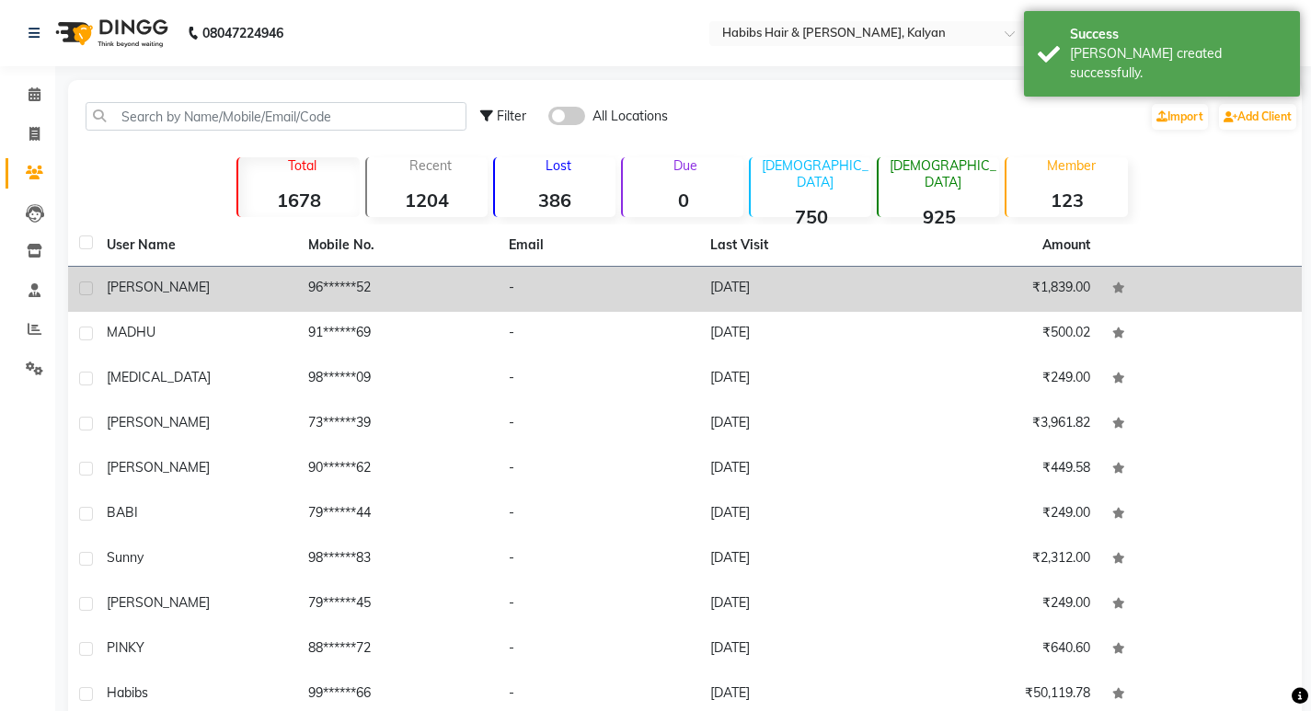
click at [898, 289] on td "[DATE]" at bounding box center [800, 289] width 202 height 45
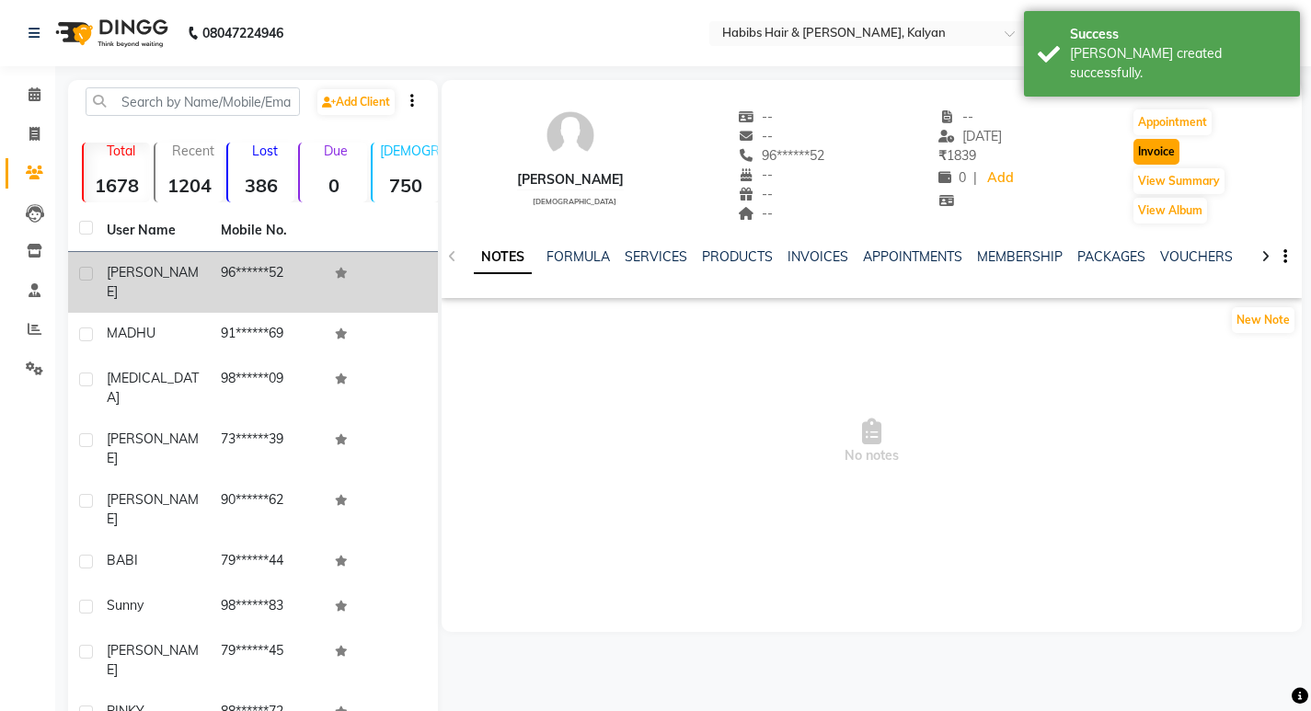
click at [1169, 147] on button "Invoice" at bounding box center [1157, 152] width 46 height 26
select select "8185"
select select "service"
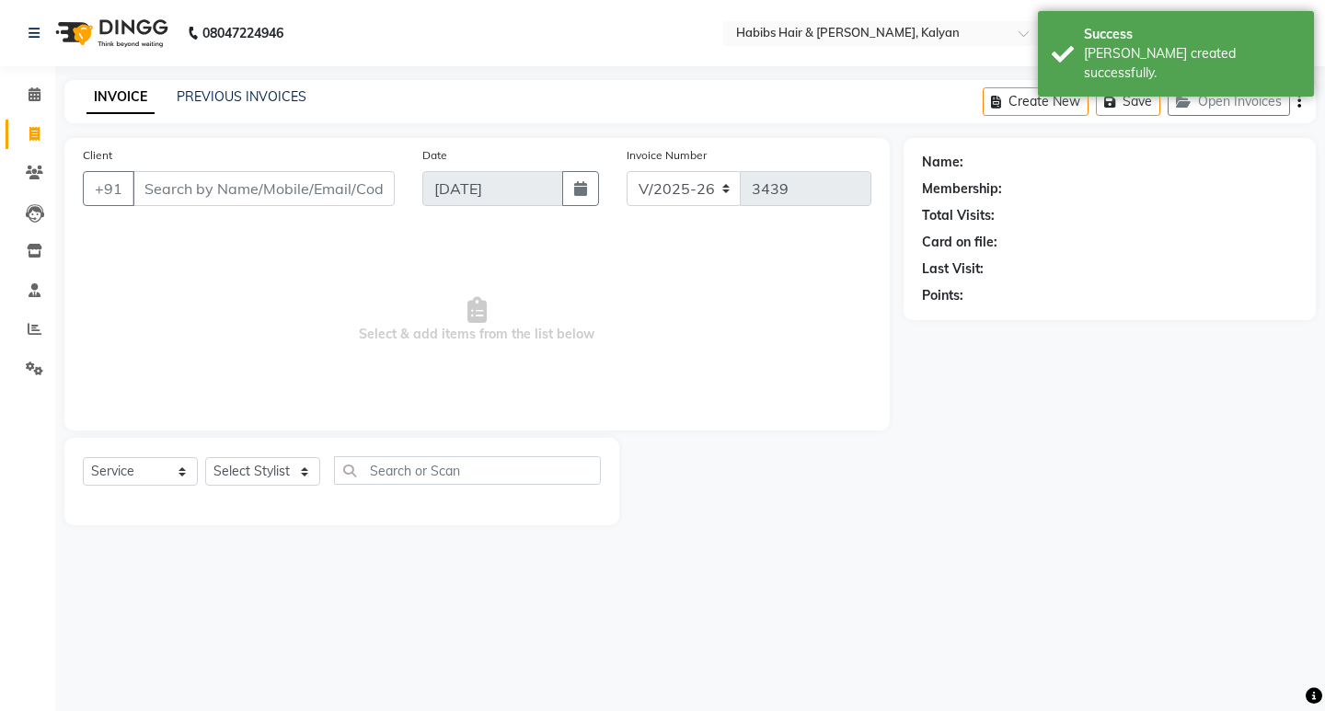
type input "96******52"
select select "1: Object"
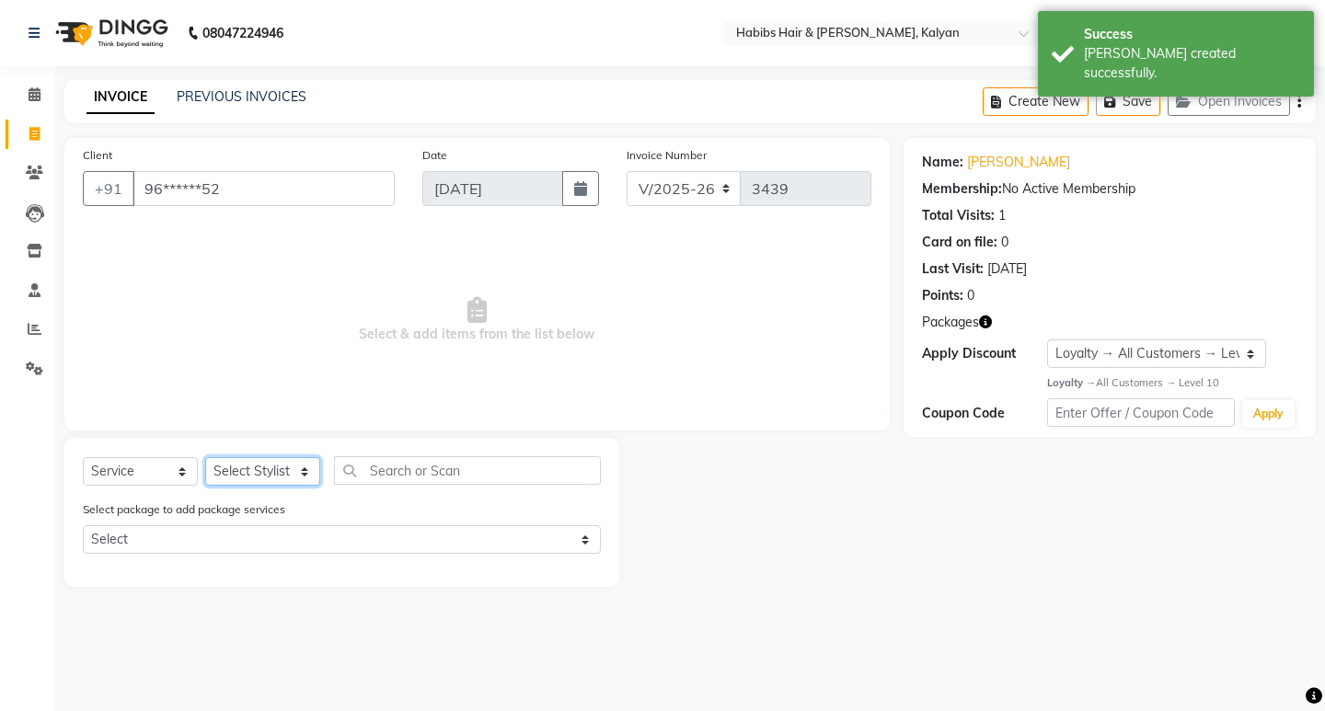
click at [271, 475] on select "Select Stylist Kumudini Manager Namrata zipre Priyanka Sagar saindane SANCHITA …" at bounding box center [262, 471] width 115 height 29
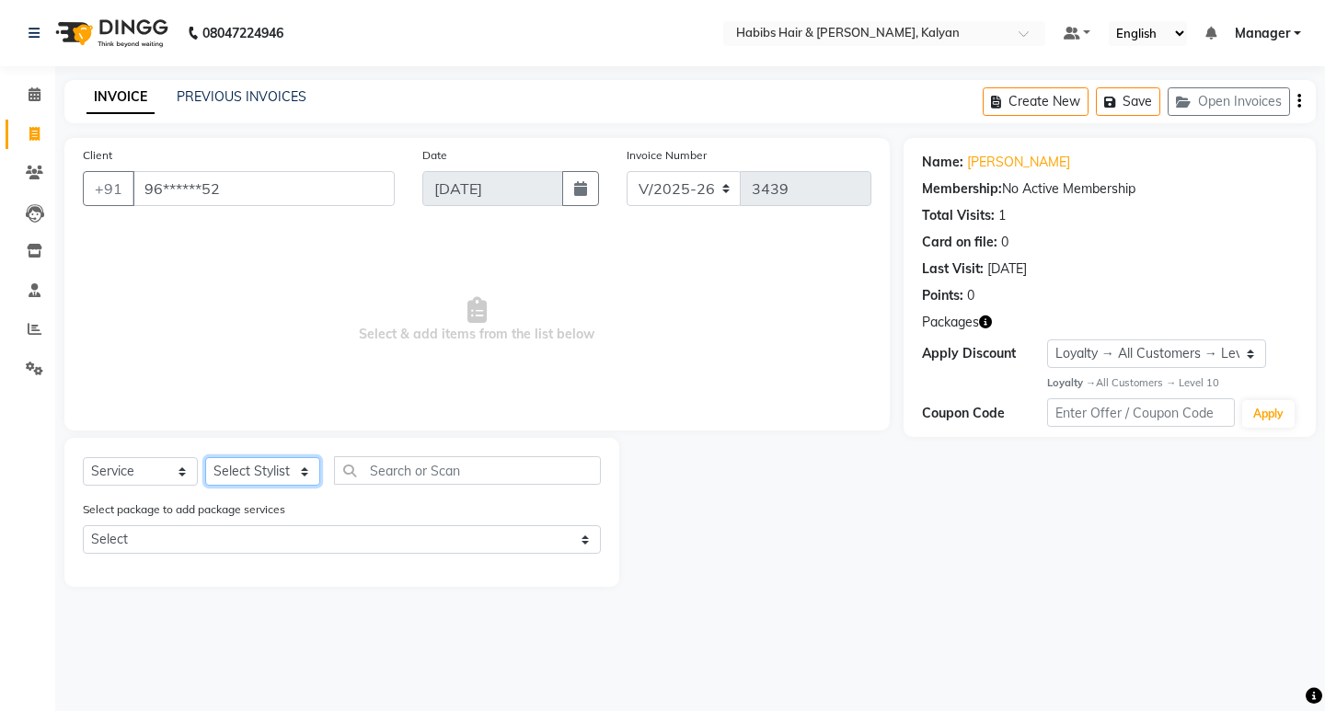
select select "77419"
click at [205, 457] on select "Select Stylist Kumudini Manager Namrata zipre Priyanka Sagar saindane SANCHITA …" at bounding box center [262, 471] width 115 height 29
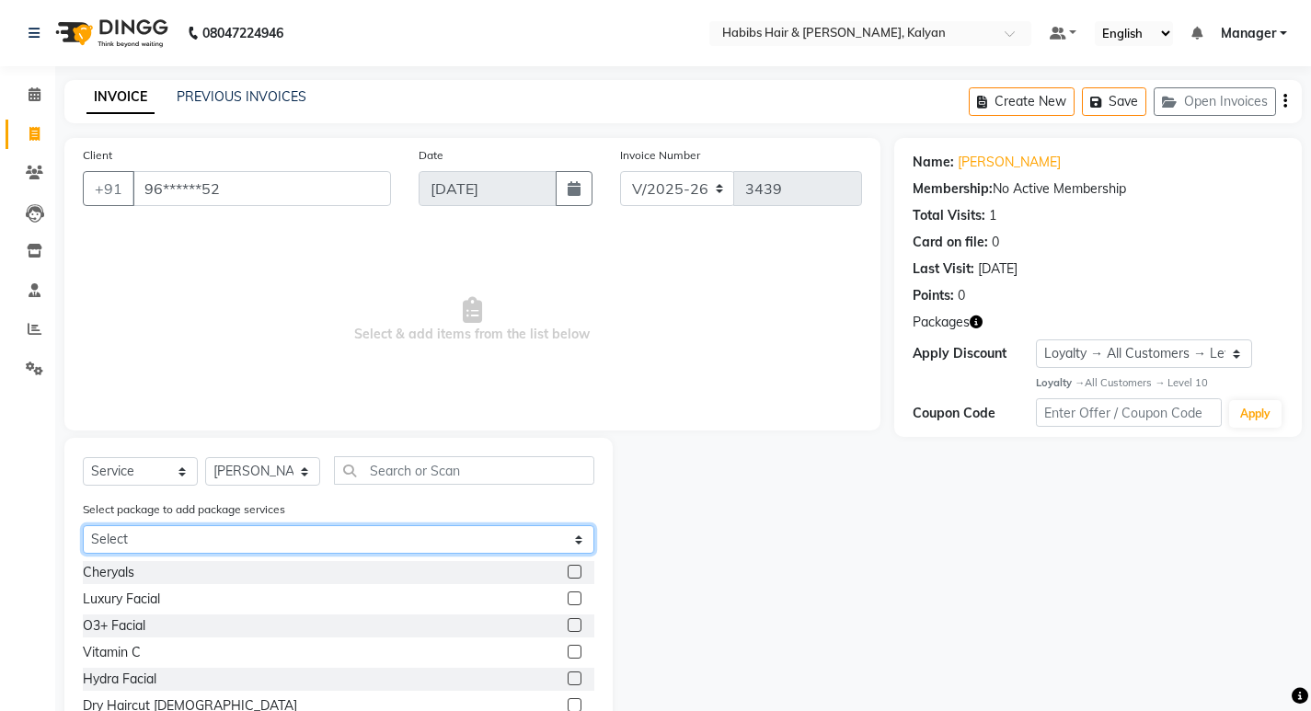
click at [254, 531] on select "Select MALE OFFER AMM FREE@1299" at bounding box center [339, 539] width 512 height 29
select select "1: Object"
click at [83, 525] on select "Select MALE OFFER AMM FREE@1299" at bounding box center [339, 539] width 512 height 29
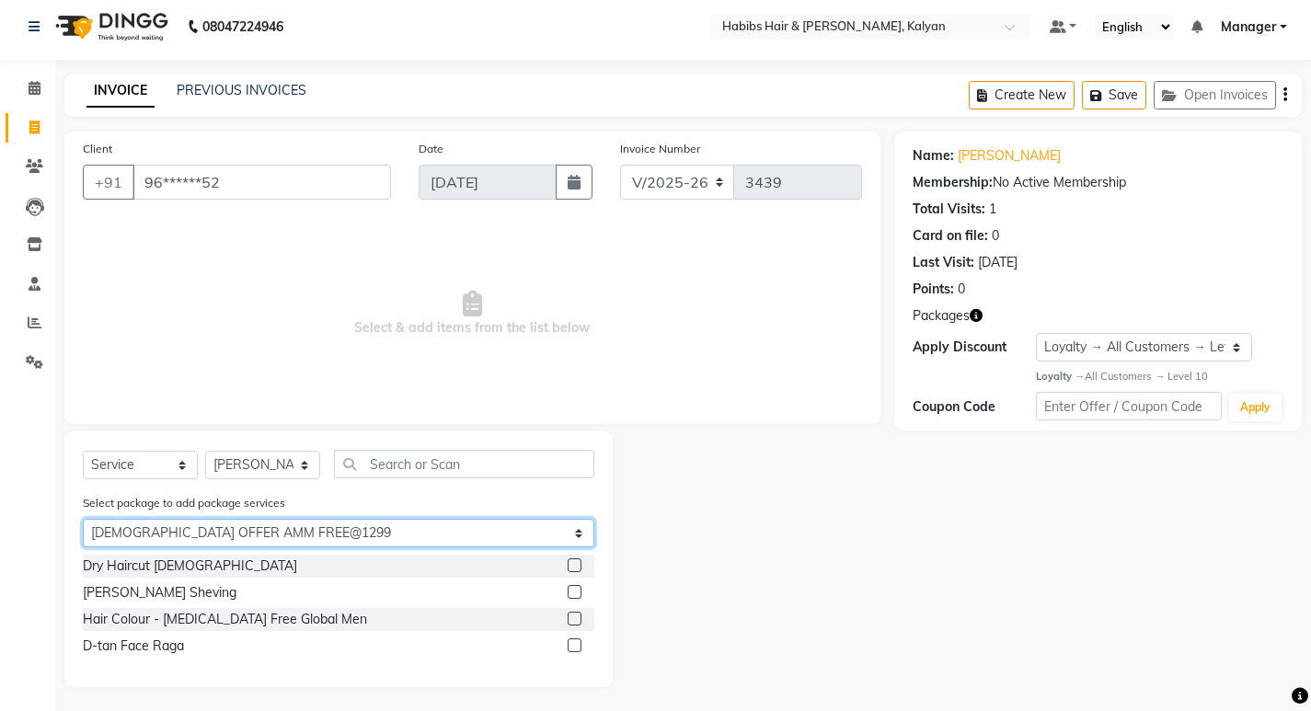
scroll to position [10, 0]
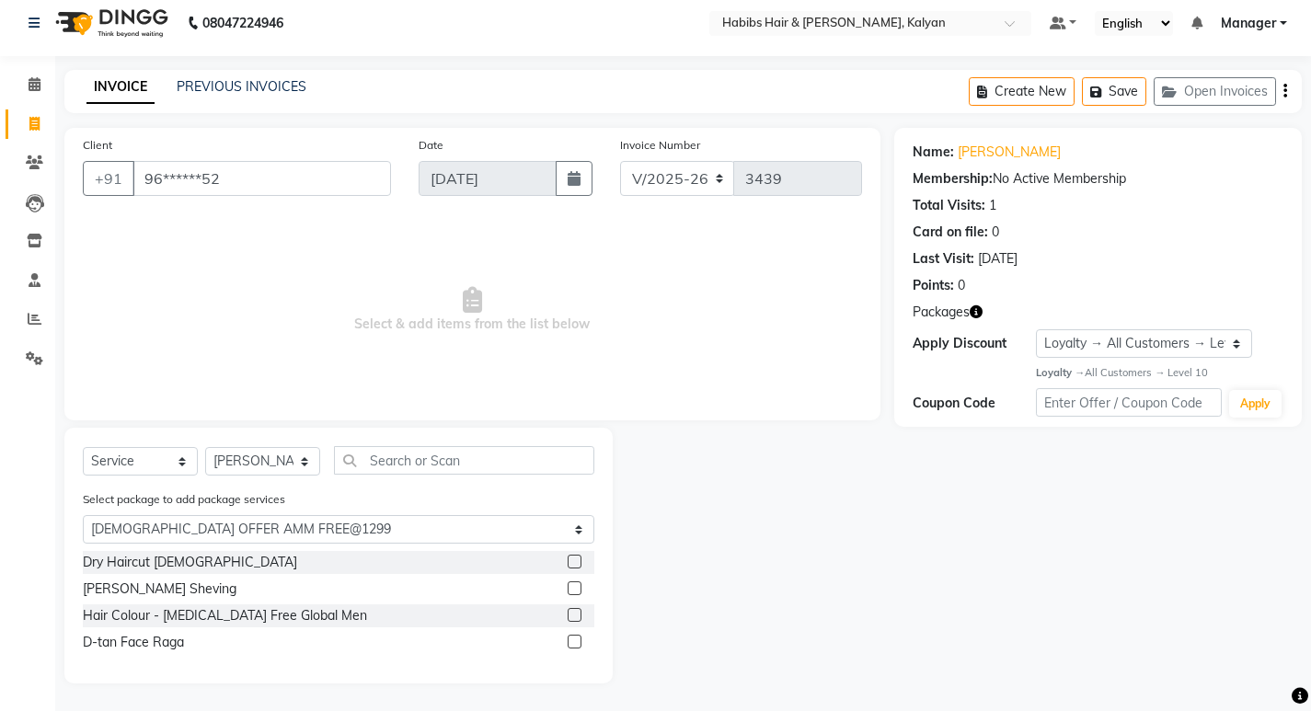
click at [578, 557] on label at bounding box center [575, 562] width 14 height 14
click at [578, 557] on input "checkbox" at bounding box center [574, 563] width 12 height 12
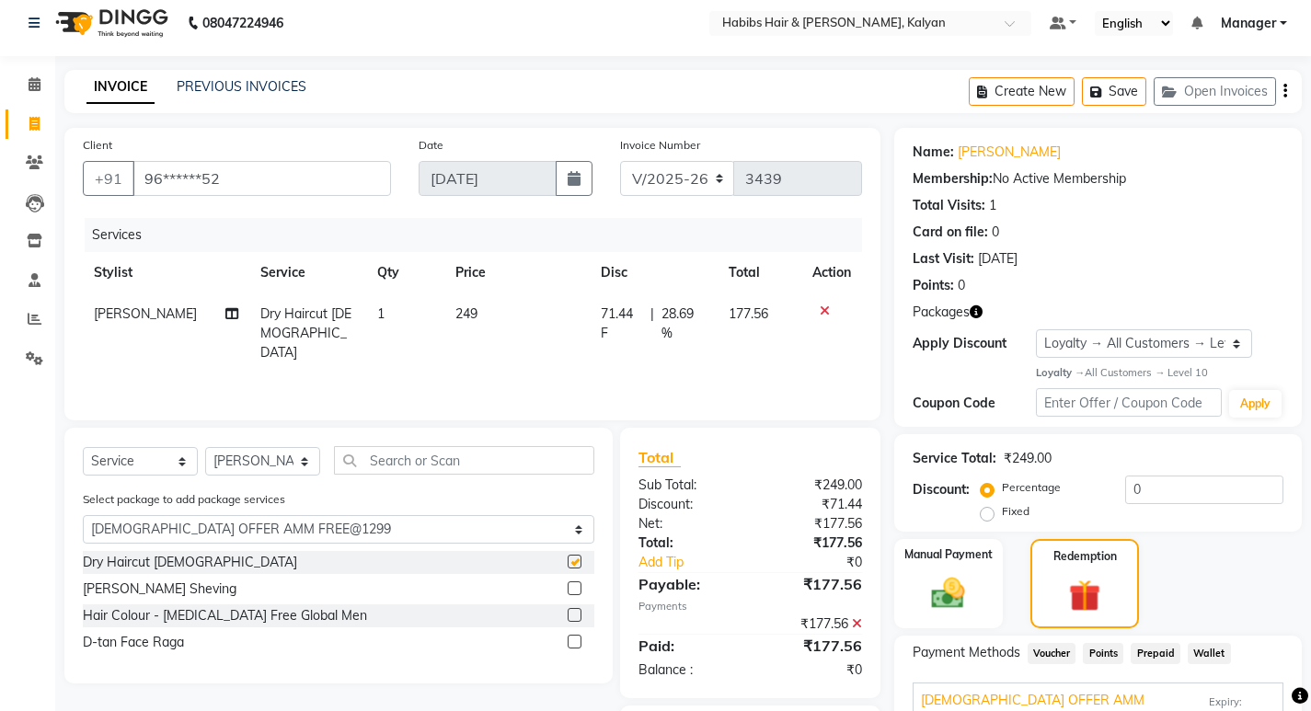
checkbox input "false"
click at [572, 585] on label at bounding box center [575, 589] width 14 height 14
click at [572, 585] on input "checkbox" at bounding box center [574, 589] width 12 height 12
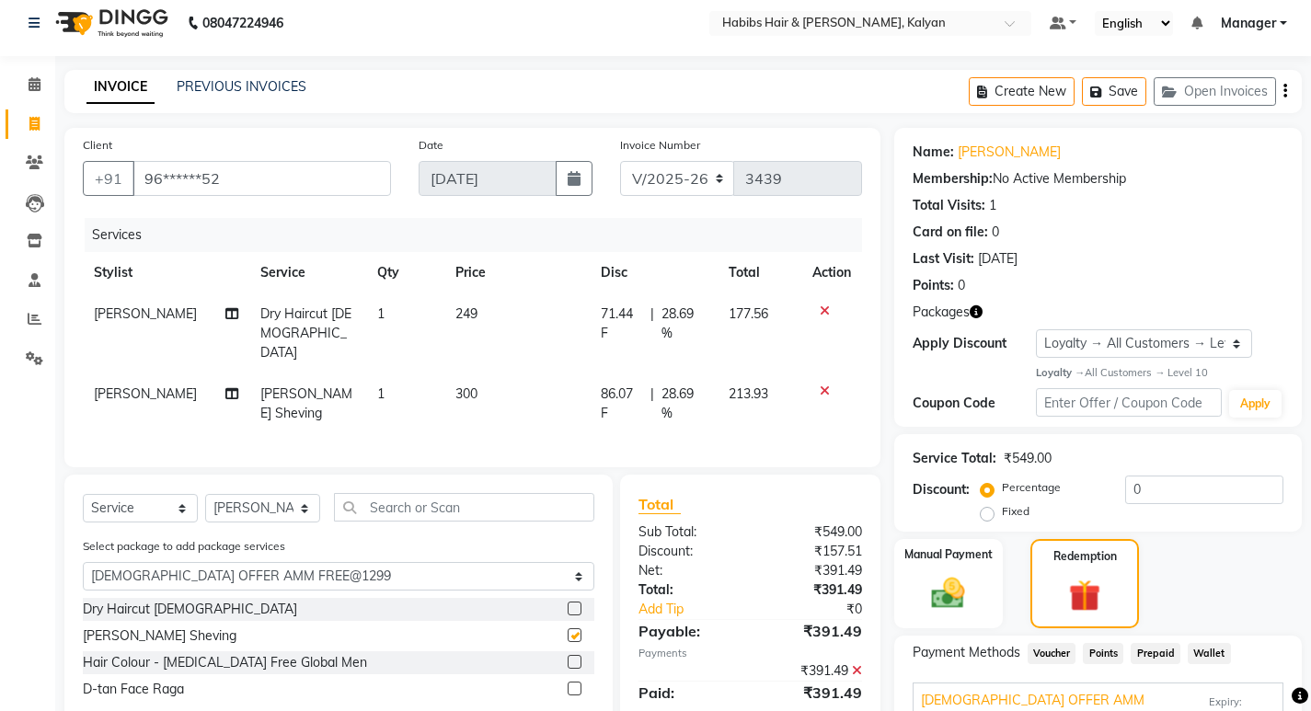
checkbox input "false"
click at [574, 655] on label at bounding box center [575, 662] width 14 height 14
click at [574, 657] on input "checkbox" at bounding box center [574, 663] width 12 height 12
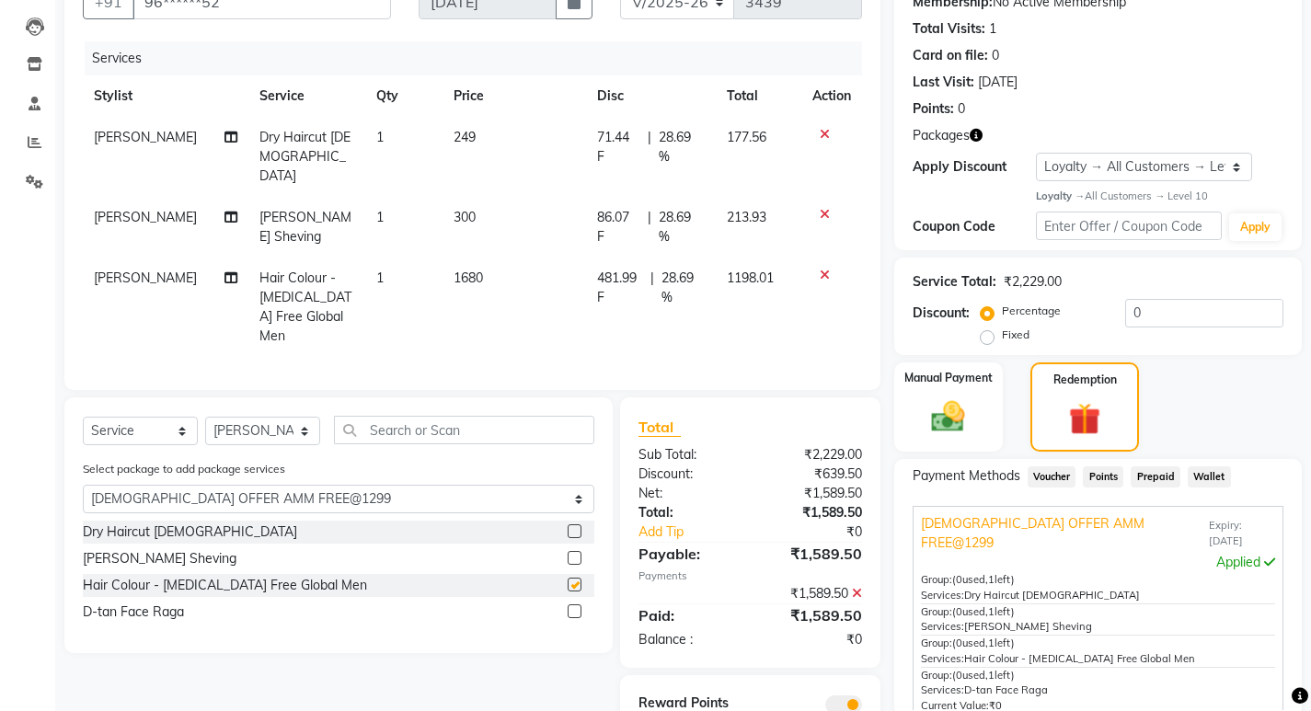
checkbox input "false"
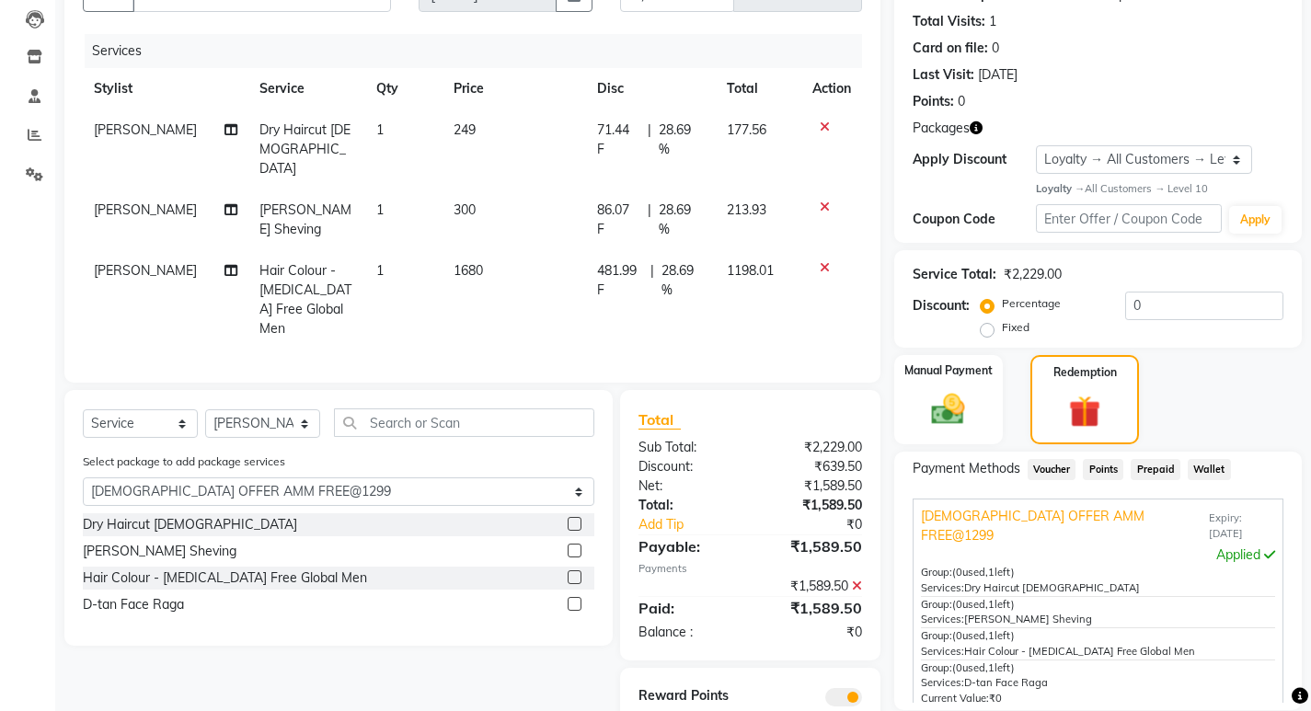
click at [575, 597] on label at bounding box center [575, 604] width 14 height 14
click at [575, 599] on input "checkbox" at bounding box center [574, 605] width 12 height 12
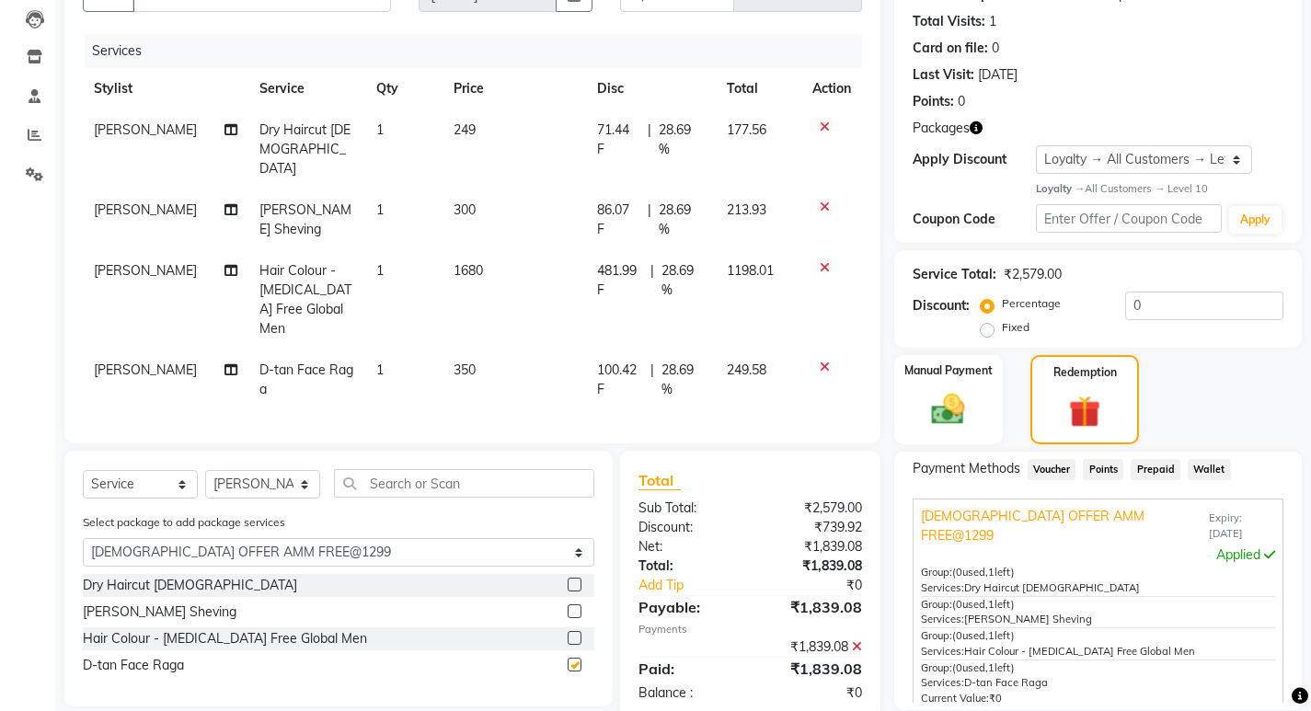
scroll to position [355, 0]
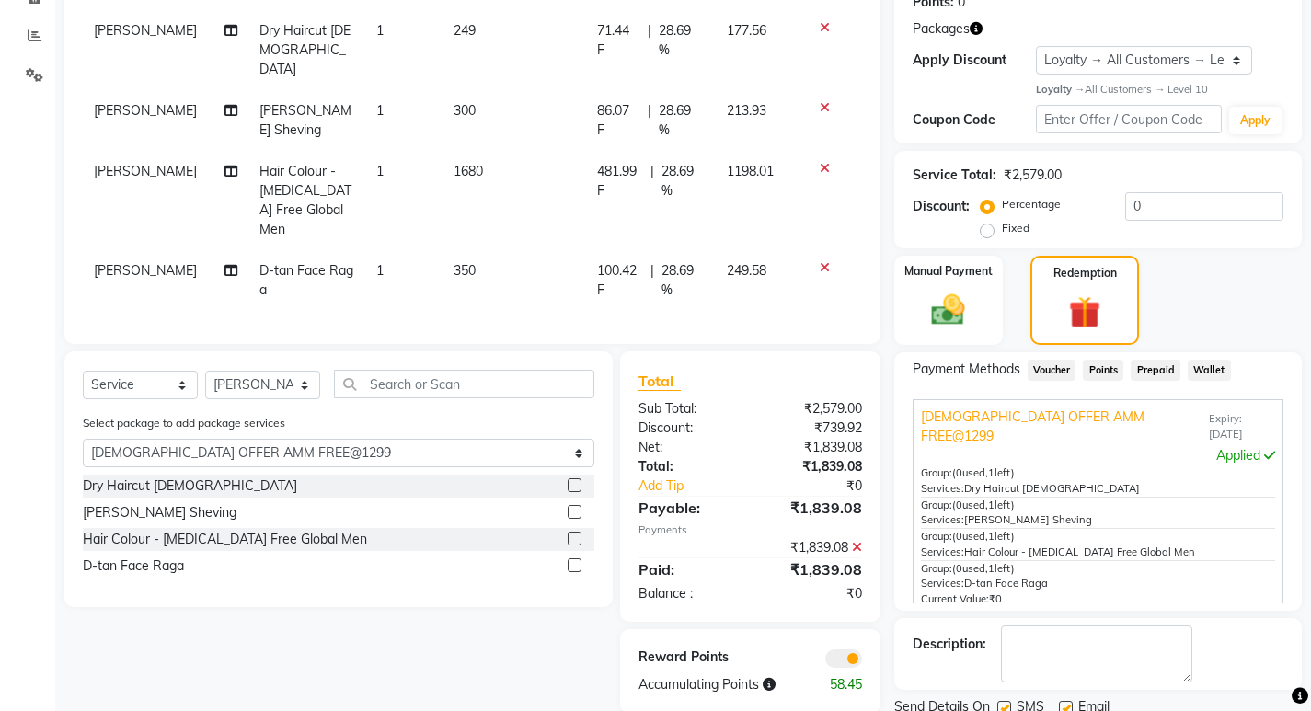
checkbox input "false"
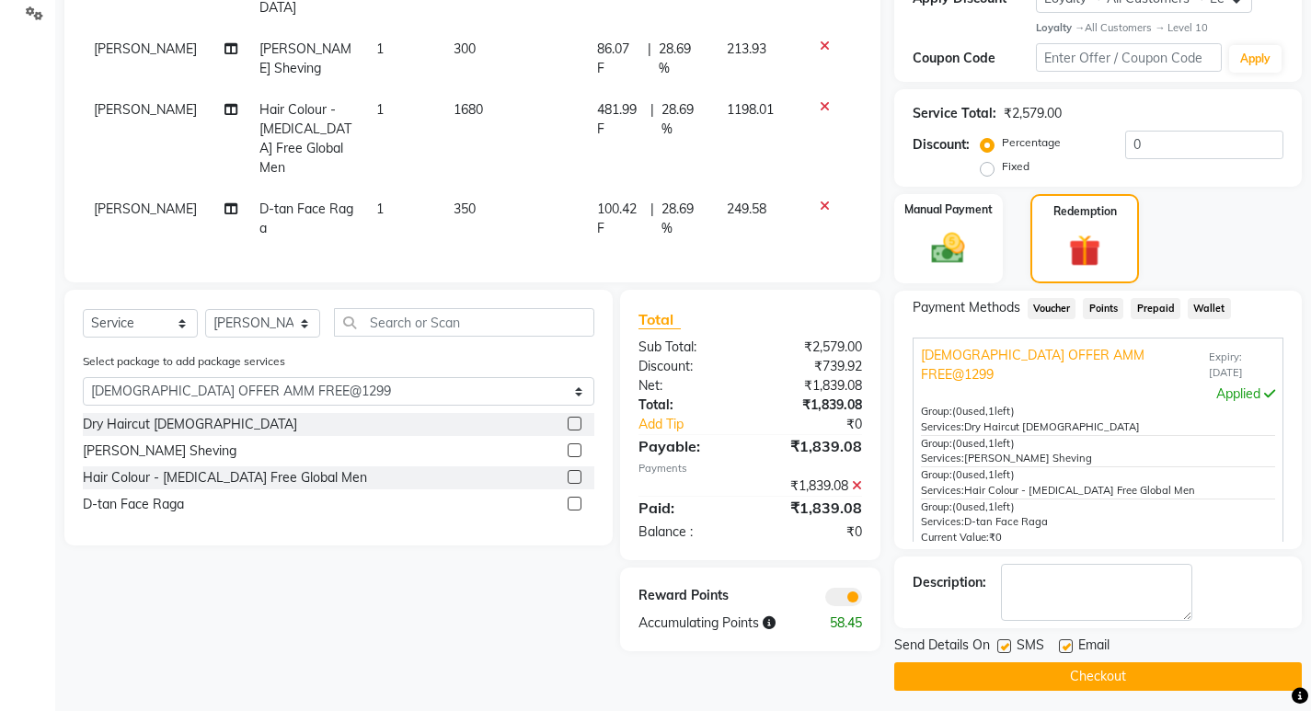
click at [1014, 671] on button "Checkout" at bounding box center [1099, 677] width 408 height 29
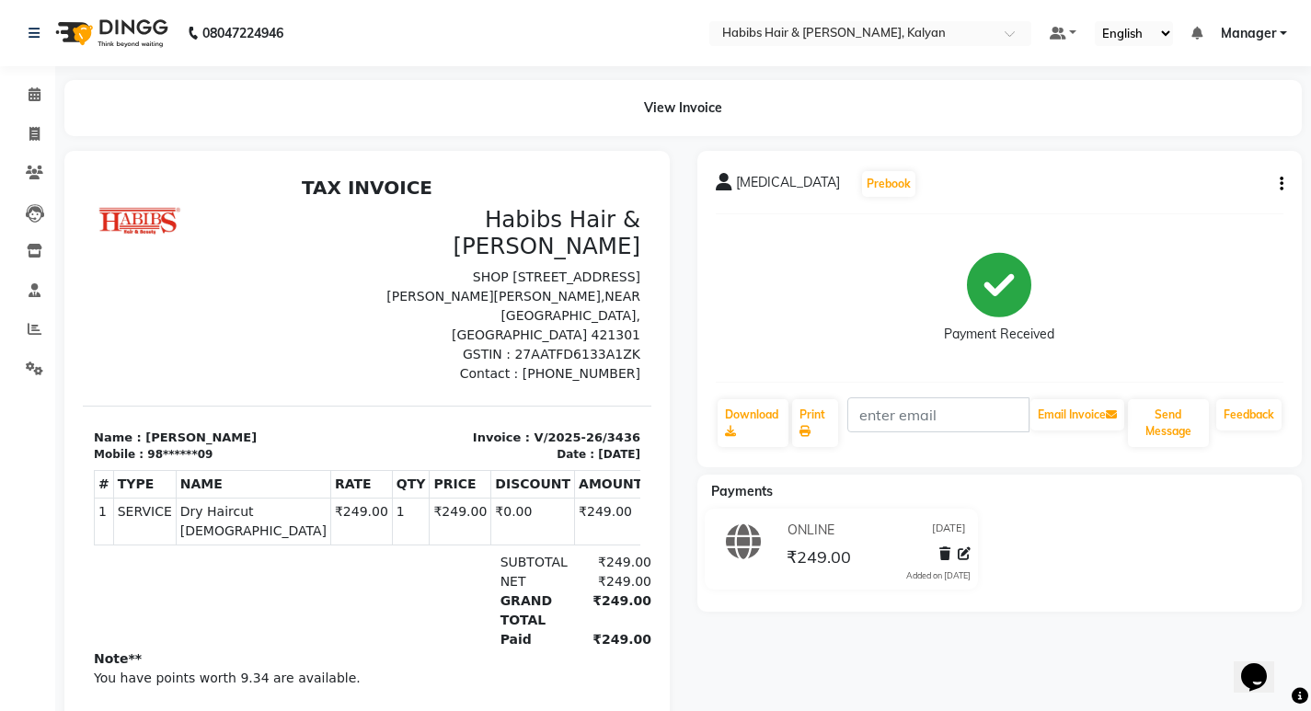
click at [1281, 184] on icon "button" at bounding box center [1282, 184] width 4 height 1
click at [1172, 225] on div "Edit Invoice" at bounding box center [1190, 218] width 126 height 23
select select "service"
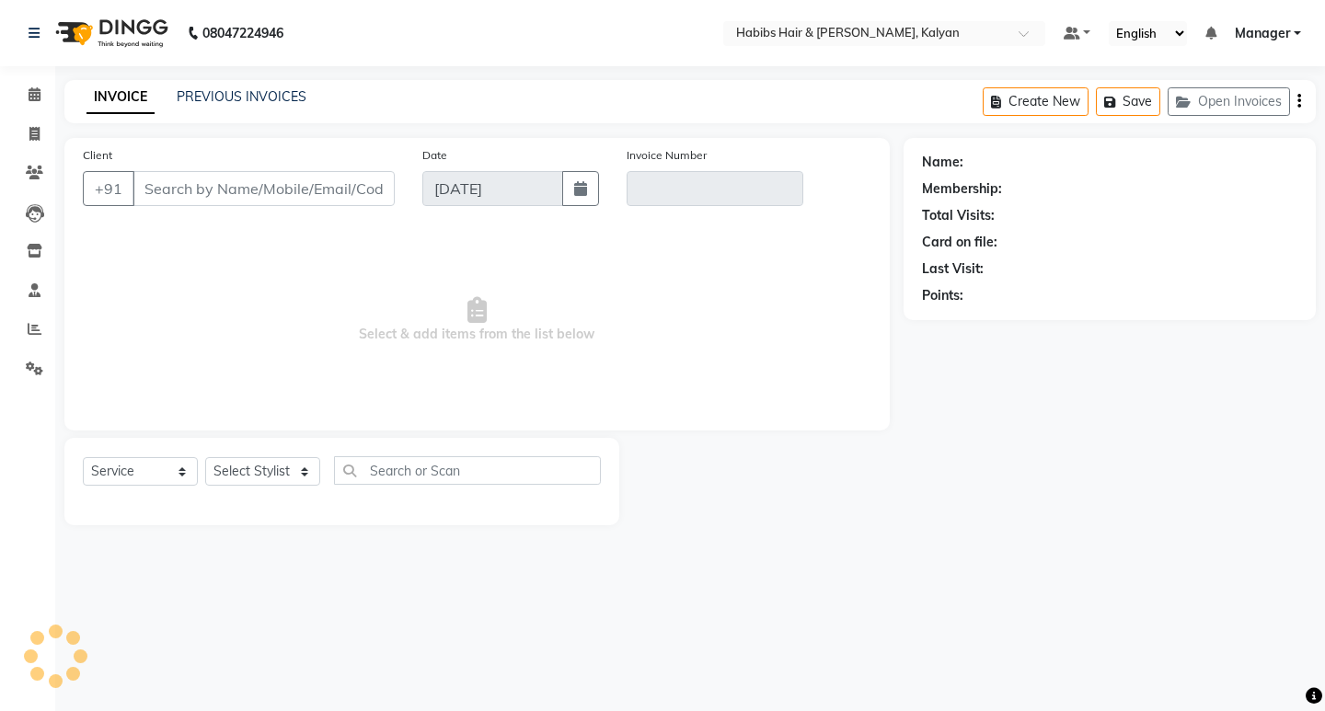
type input "98******09"
type input "V/2025-26/3436"
select select "1: Object"
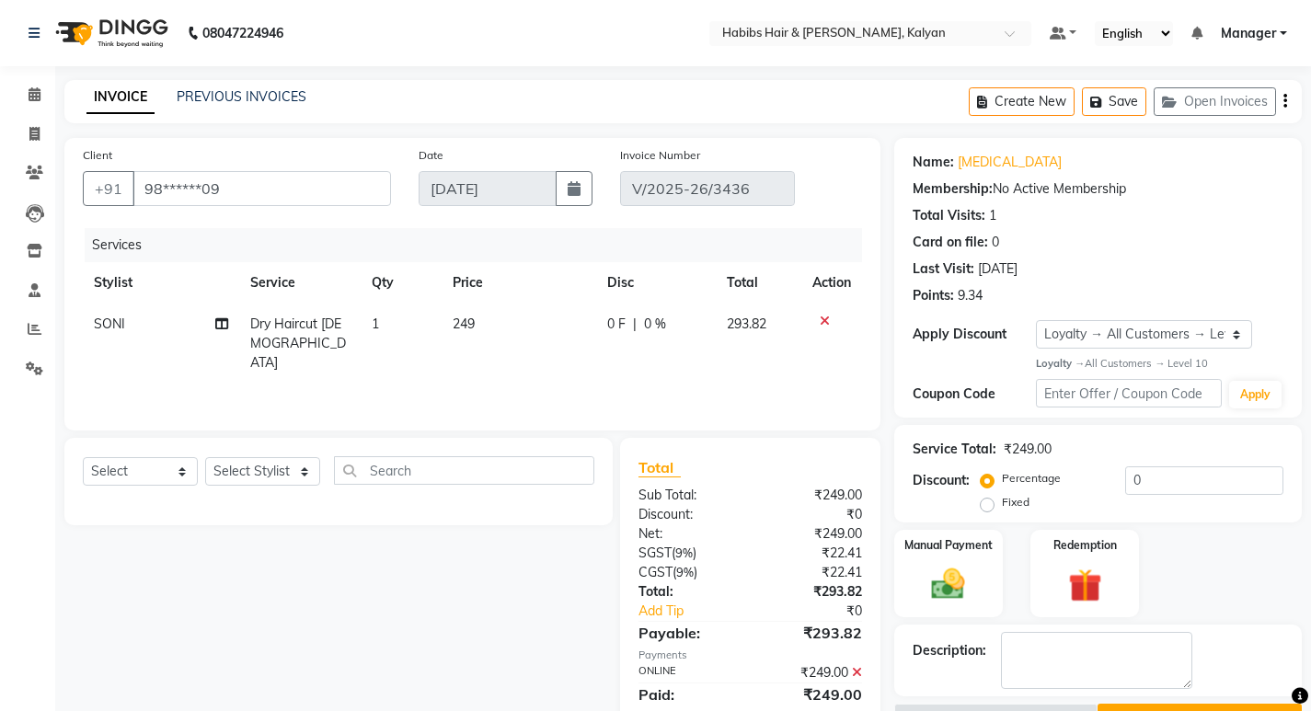
click at [816, 315] on div at bounding box center [832, 321] width 39 height 13
click at [828, 315] on div at bounding box center [832, 321] width 39 height 13
click at [826, 317] on icon at bounding box center [825, 321] width 10 height 13
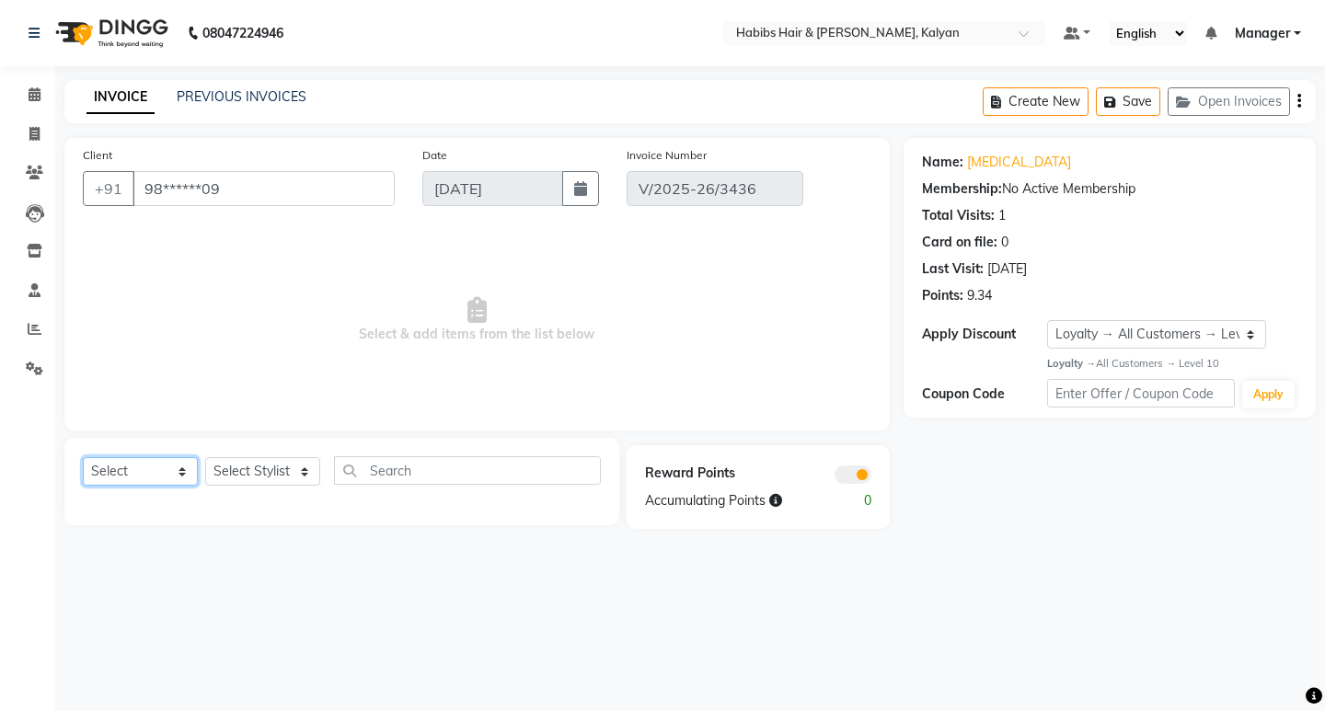
click at [142, 478] on select "Select Service Product Membership Package Voucher Prepaid Gift Card" at bounding box center [140, 471] width 115 height 29
select select "service"
click at [83, 457] on select "Select Service Product Membership Package Voucher Prepaid Gift Card" at bounding box center [140, 471] width 115 height 29
click at [270, 479] on select "Select Stylist [PERSON_NAME] Manager [PERSON_NAME] zipre Priyanka Sagar [PERSON…" at bounding box center [262, 471] width 115 height 29
select select "89442"
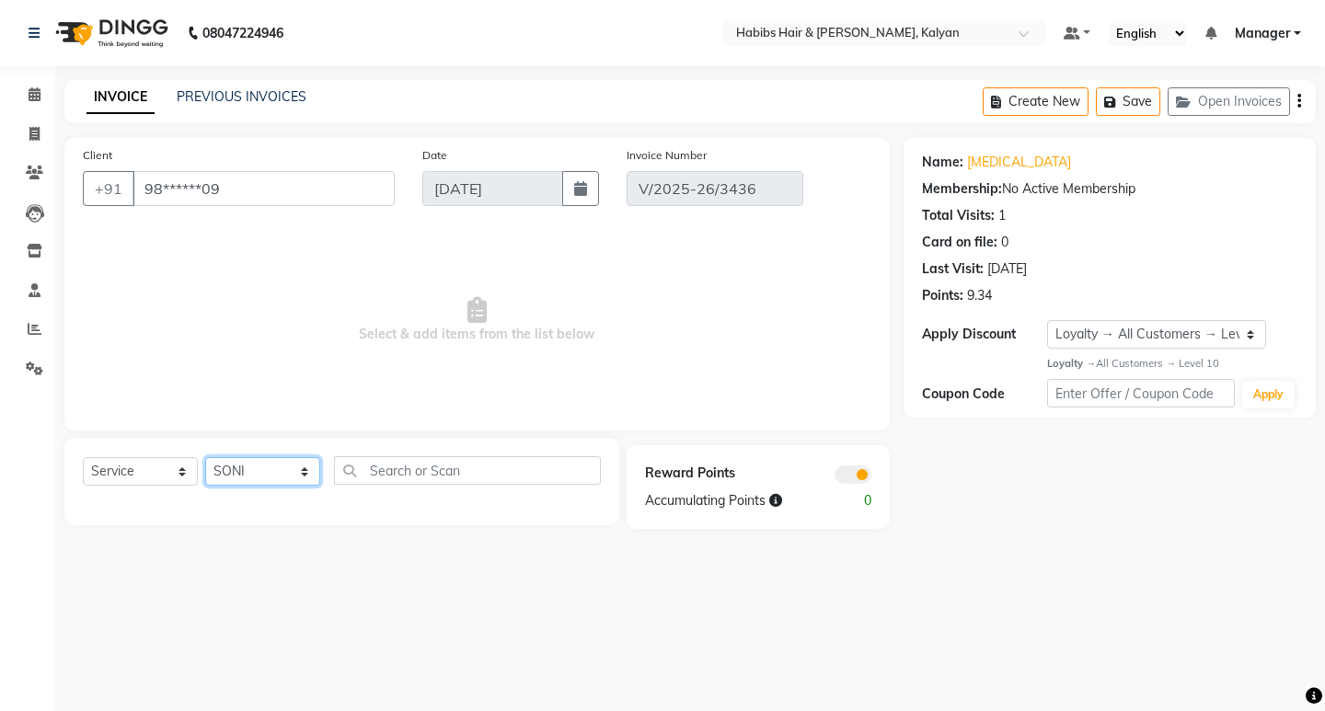
click at [205, 457] on select "Select Stylist [PERSON_NAME] Manager [PERSON_NAME] zipre Priyanka Sagar [PERSON…" at bounding box center [262, 471] width 115 height 29
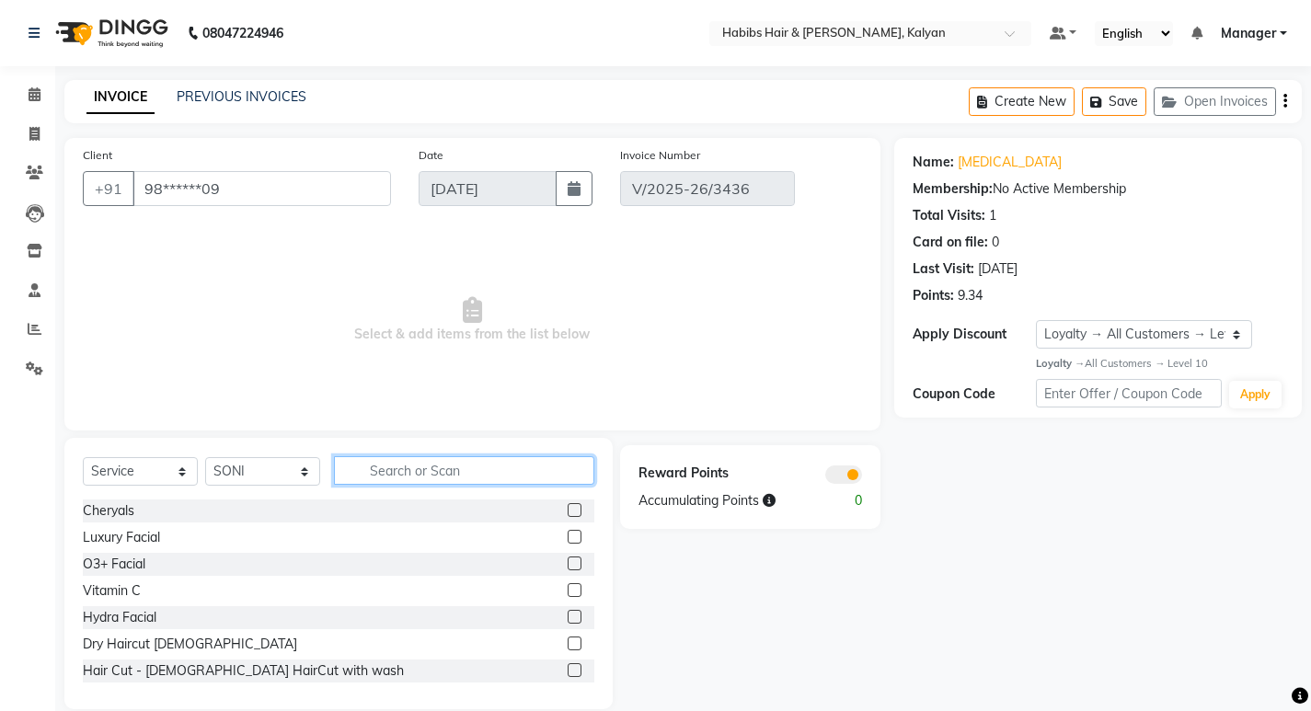
click at [410, 463] on input "text" at bounding box center [464, 470] width 260 height 29
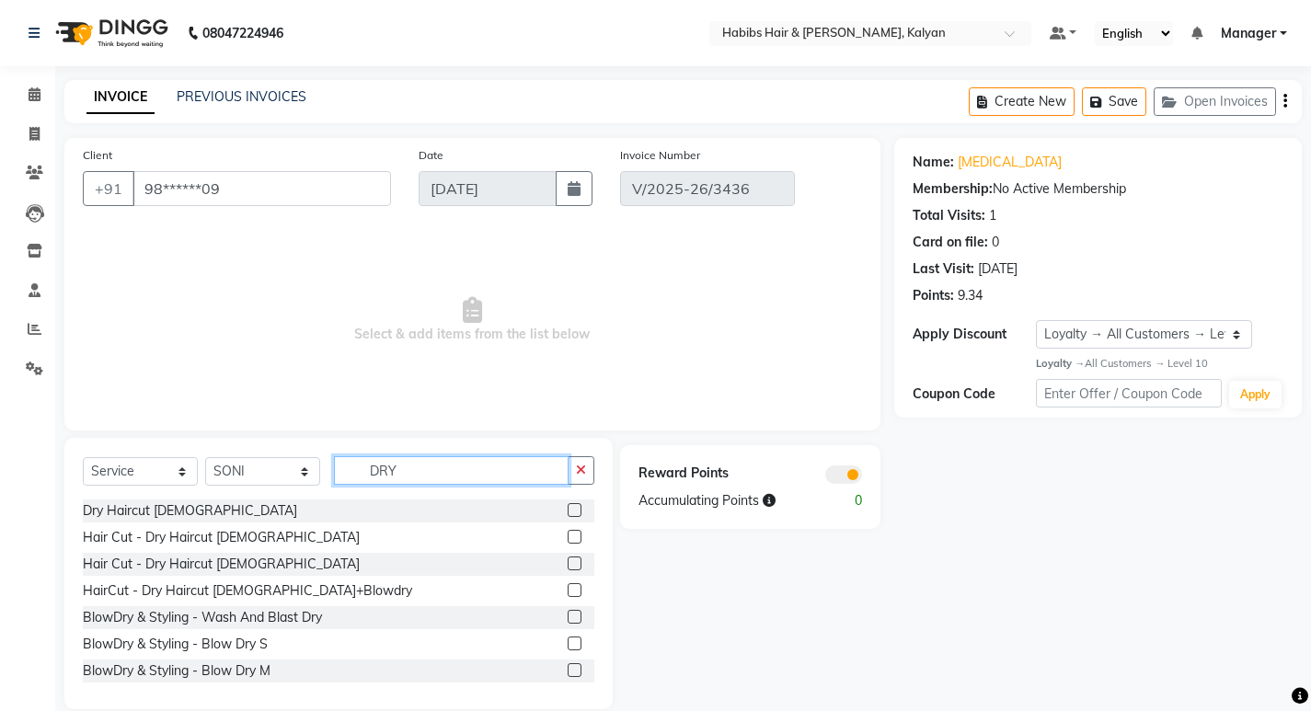
type input "DRY"
click at [568, 534] on label at bounding box center [575, 537] width 14 height 14
click at [568, 534] on input "checkbox" at bounding box center [574, 538] width 12 height 12
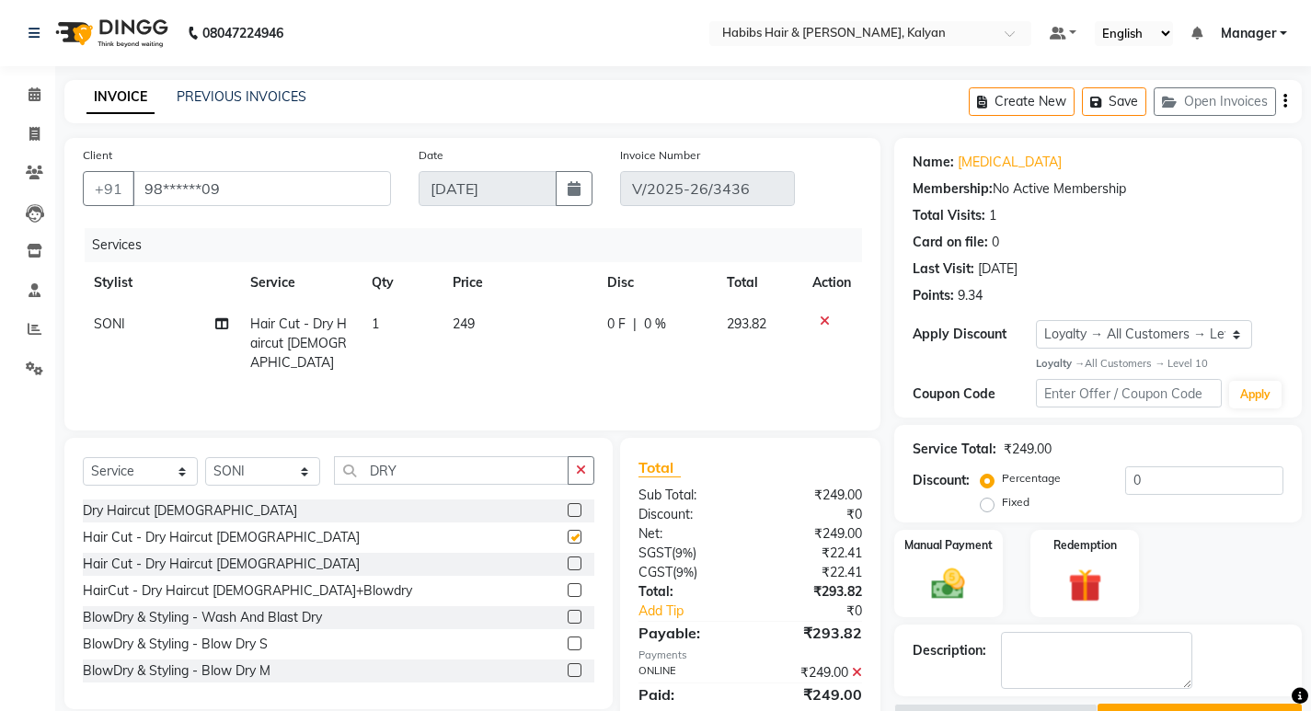
checkbox input "false"
click at [1284, 100] on button "button" at bounding box center [1286, 101] width 4 height 43
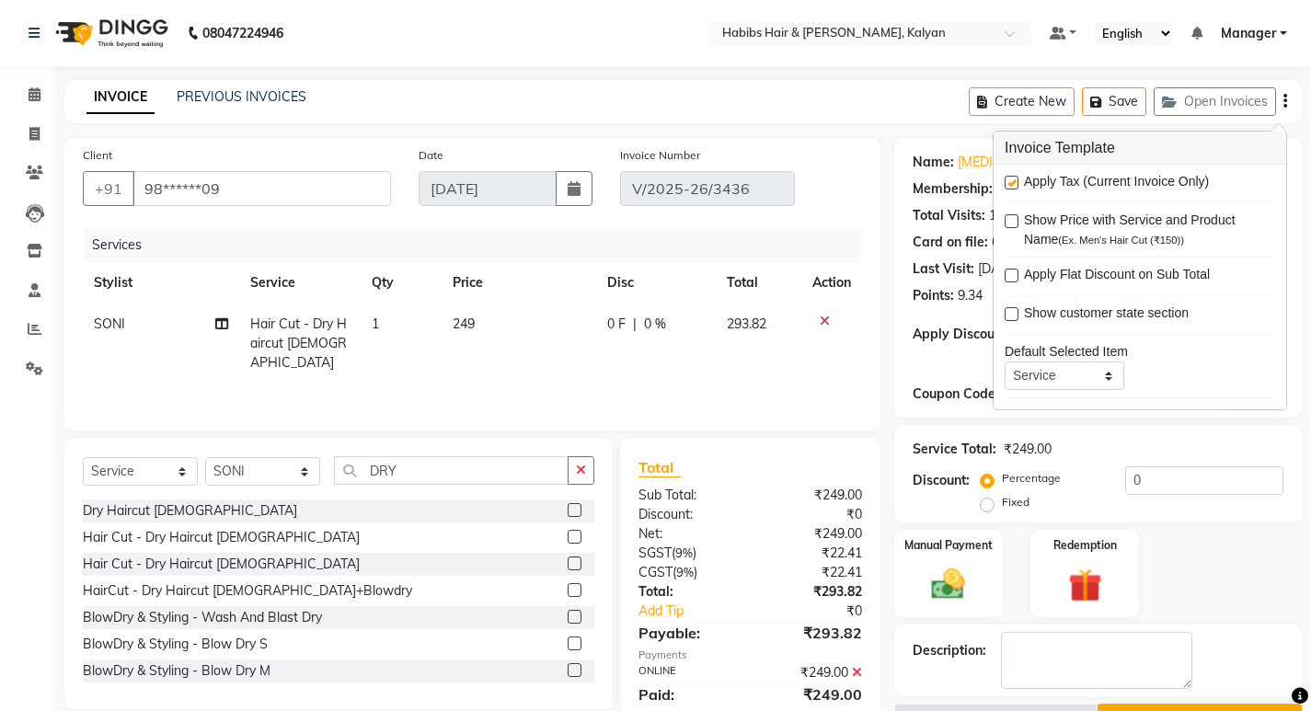
click at [1008, 182] on label at bounding box center [1012, 183] width 14 height 14
click at [1008, 182] on input "checkbox" at bounding box center [1011, 184] width 12 height 12
checkbox input "false"
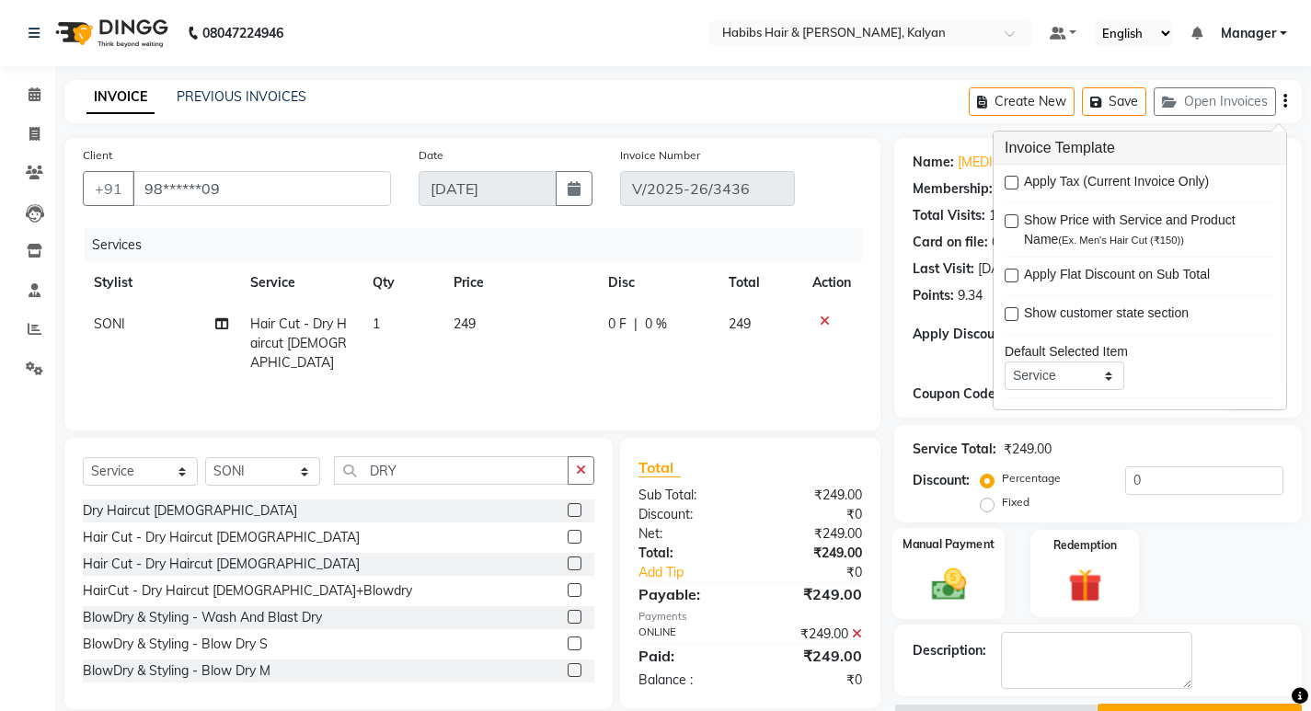
click at [953, 537] on label "Manual Payment" at bounding box center [949, 545] width 92 height 17
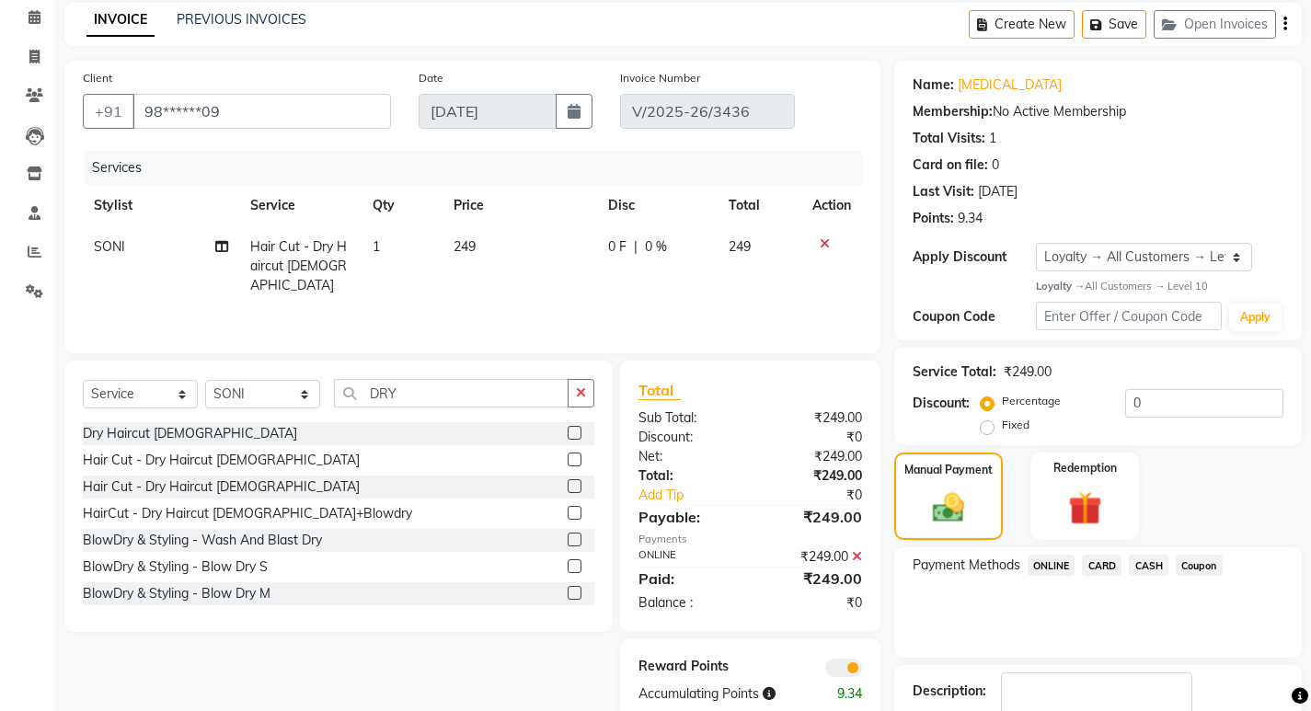
scroll to position [167, 0]
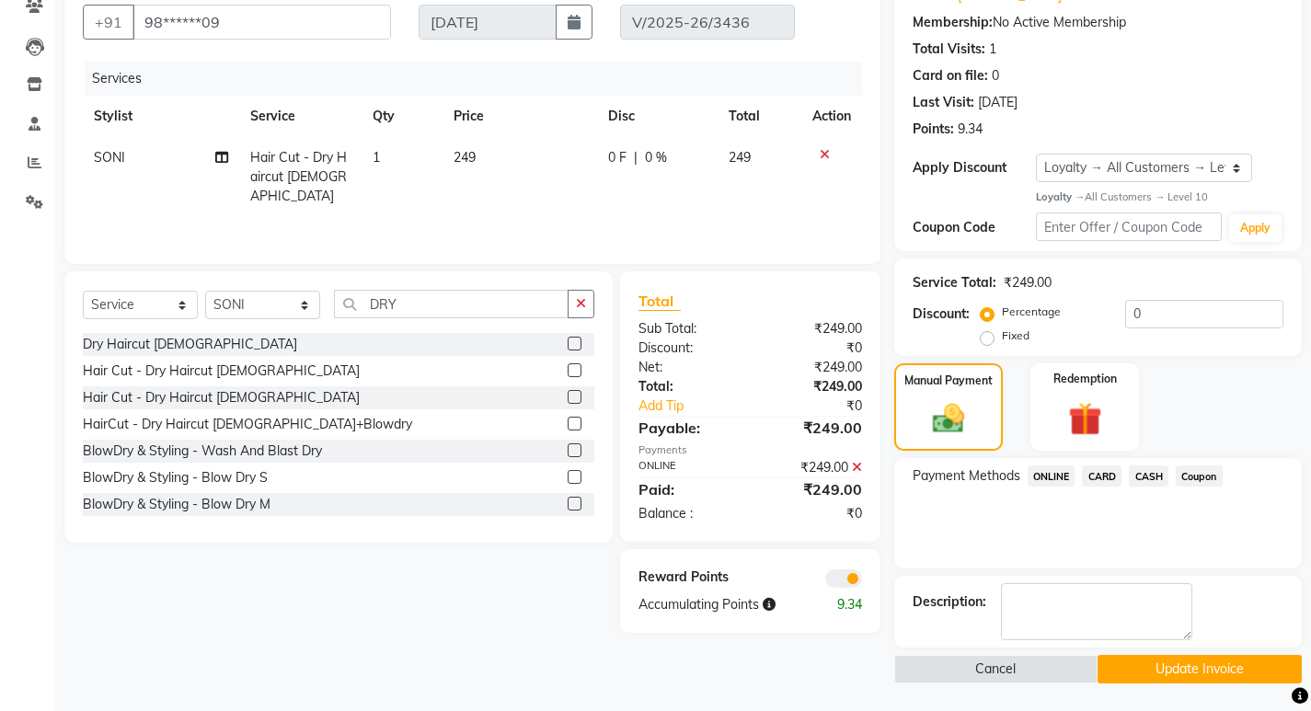
click at [1035, 471] on span "ONLINE" at bounding box center [1052, 476] width 48 height 21
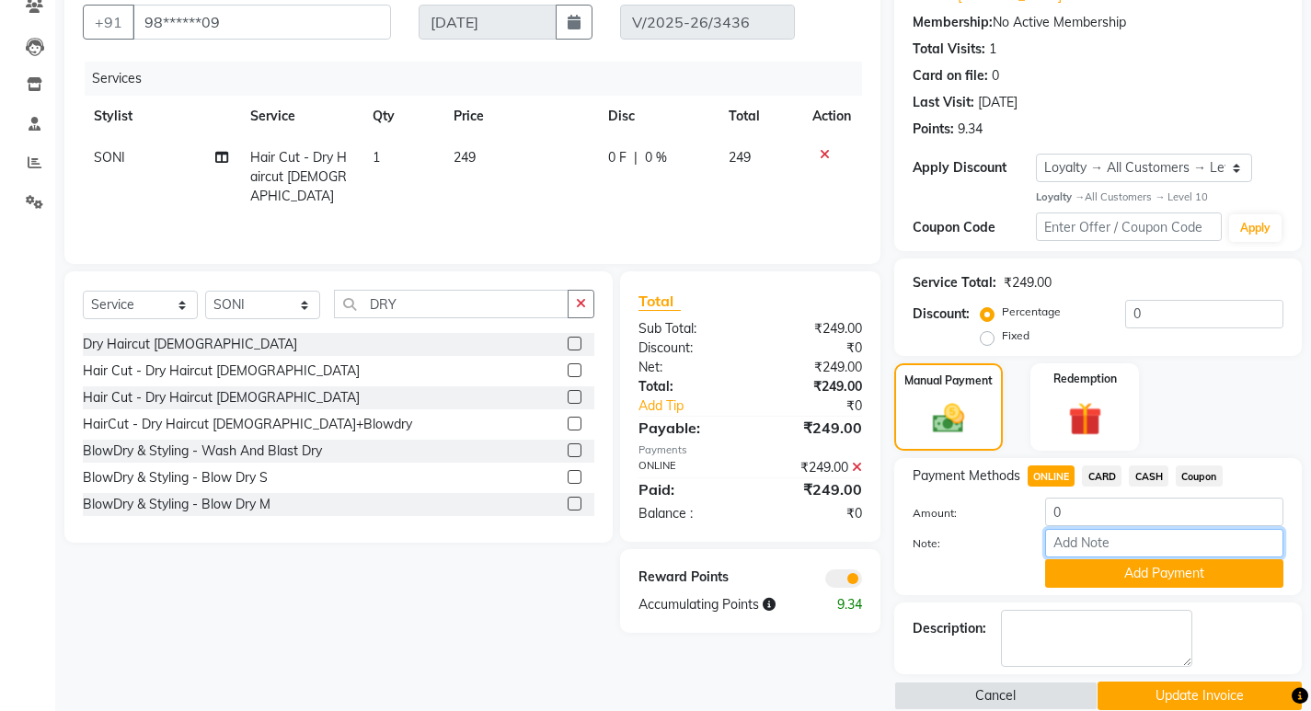
click at [1113, 557] on input "Note:" at bounding box center [1164, 543] width 238 height 29
click at [1112, 579] on button "Add Payment" at bounding box center [1164, 574] width 238 height 29
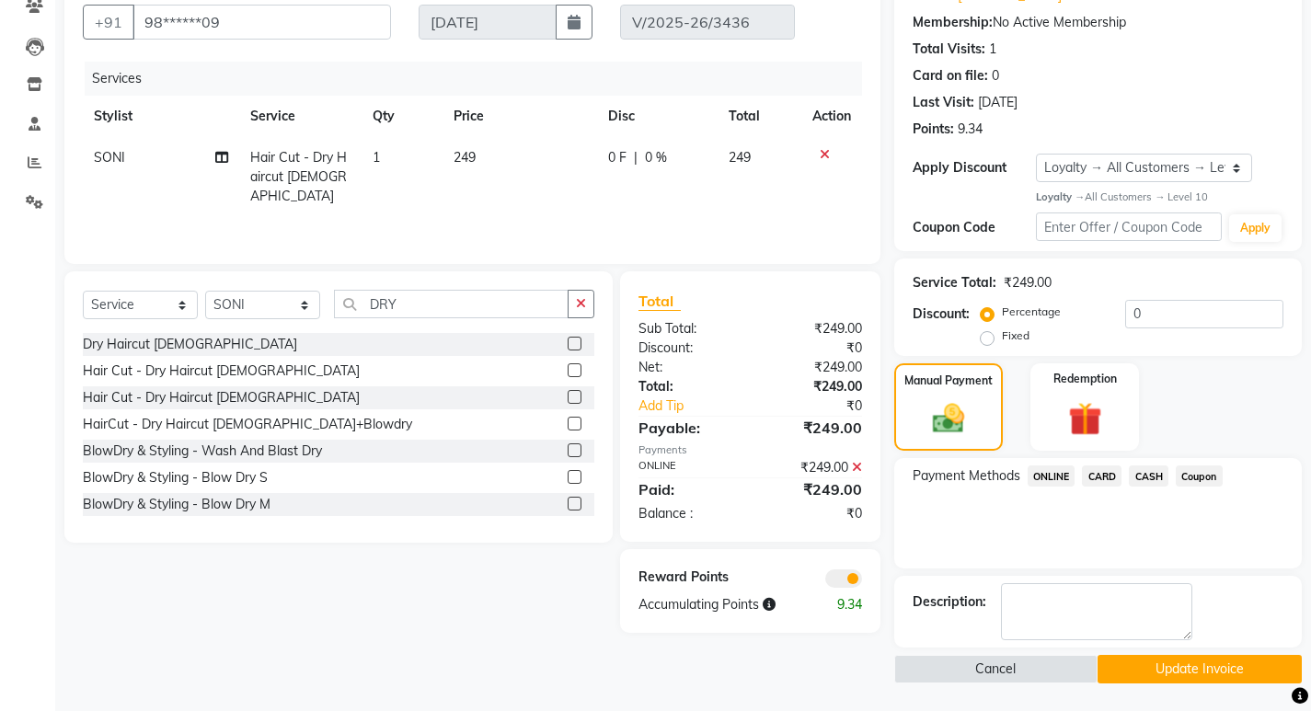
click at [858, 466] on icon at bounding box center [857, 467] width 10 height 13
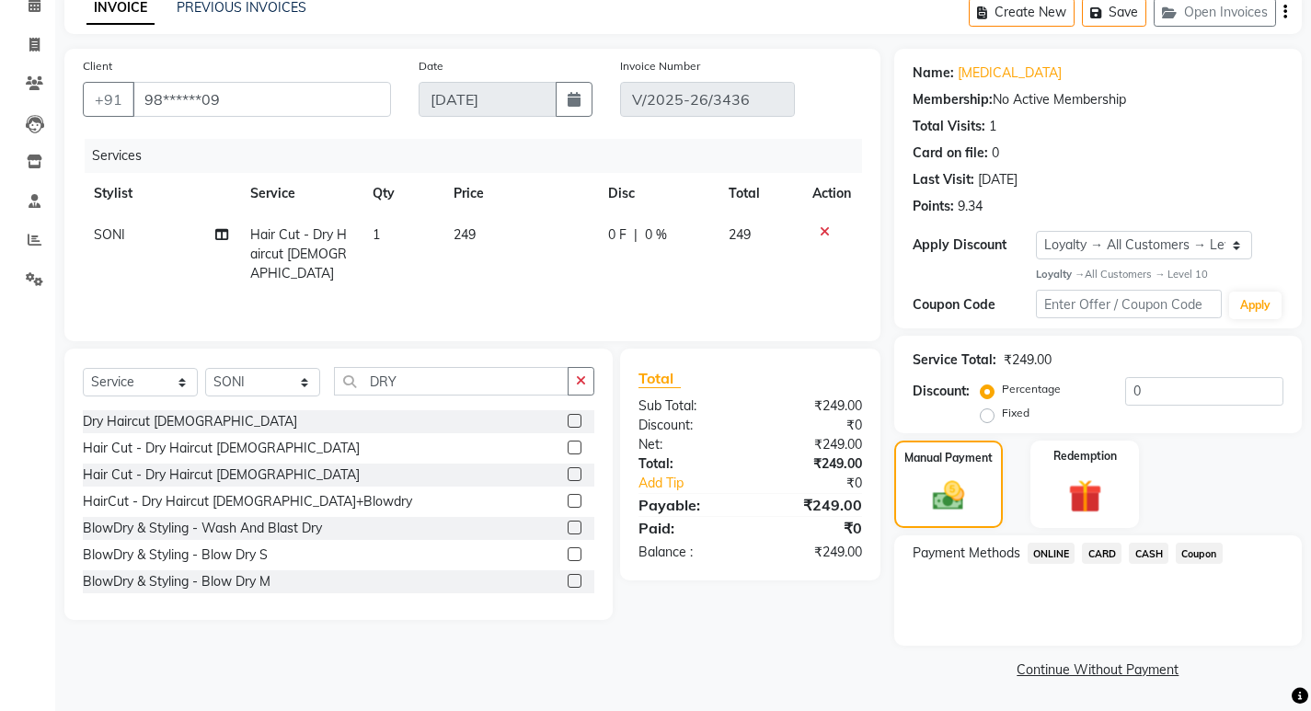
click at [1033, 555] on span "ONLINE" at bounding box center [1052, 553] width 48 height 21
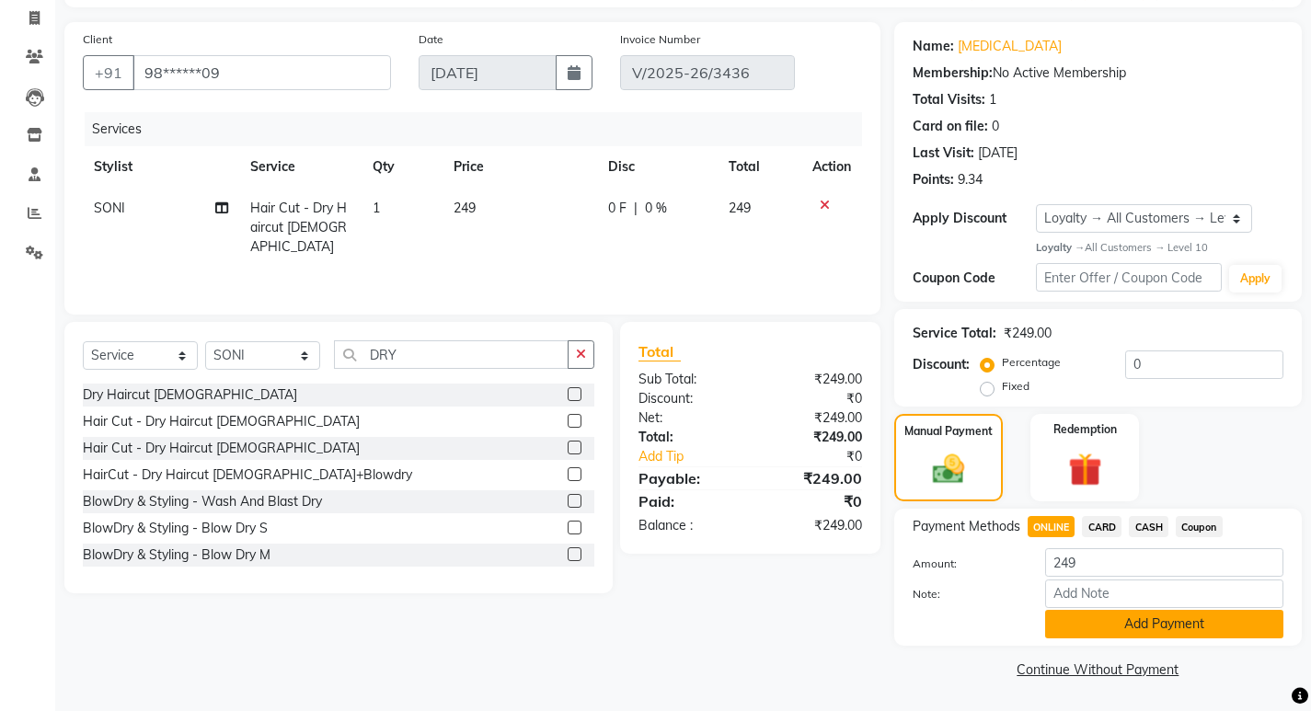
click at [1114, 619] on button "Add Payment" at bounding box center [1164, 624] width 238 height 29
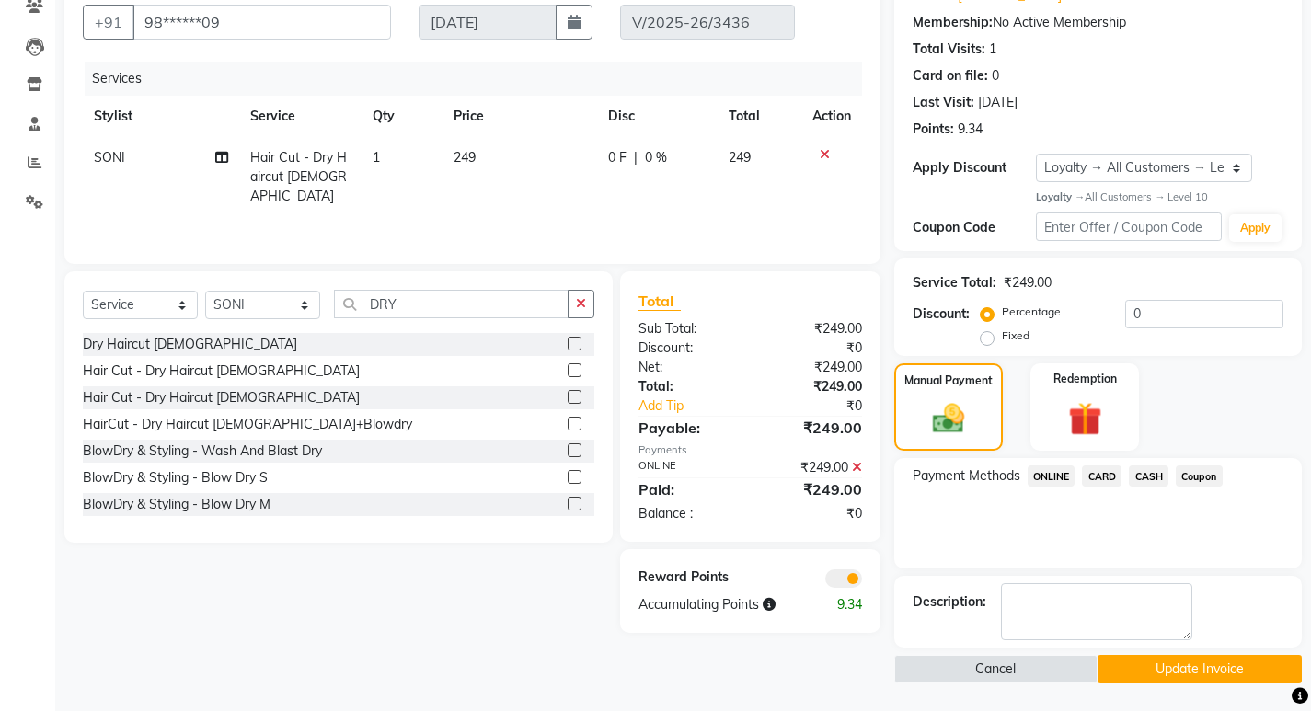
click at [1225, 664] on button "Update Invoice" at bounding box center [1200, 669] width 204 height 29
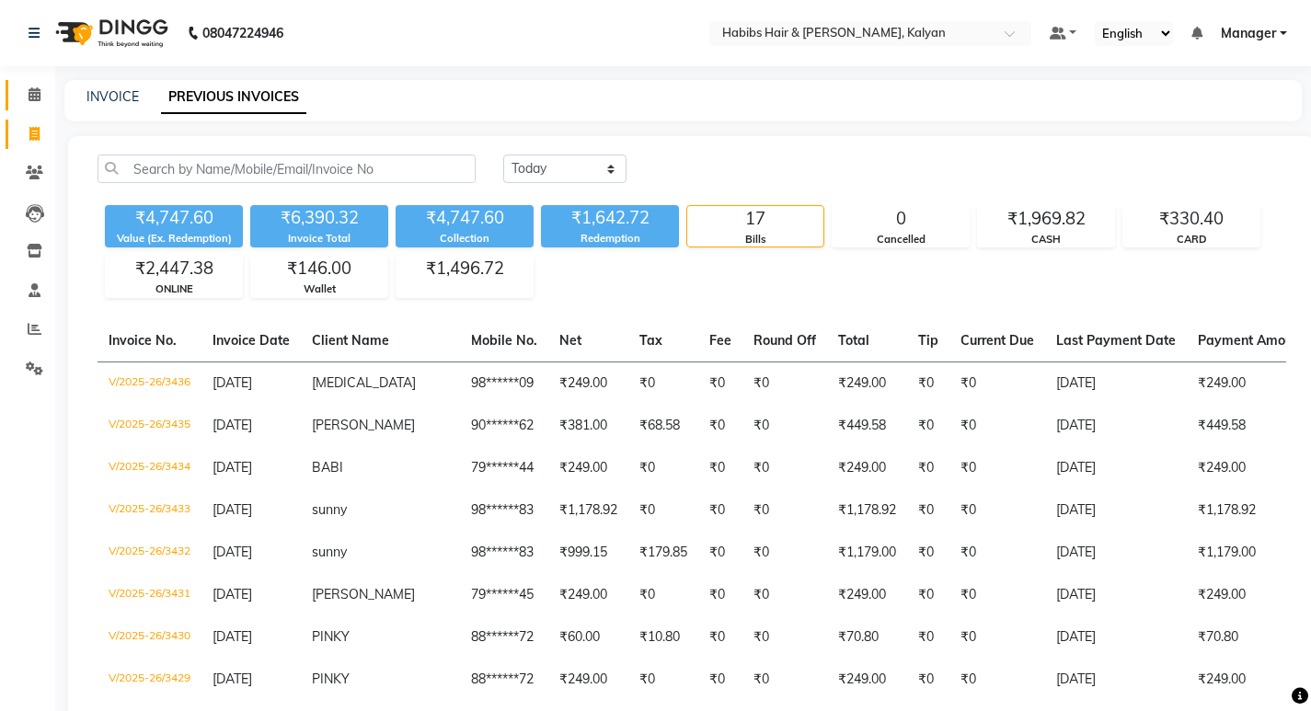
click at [38, 84] on link "Calendar" at bounding box center [28, 95] width 44 height 30
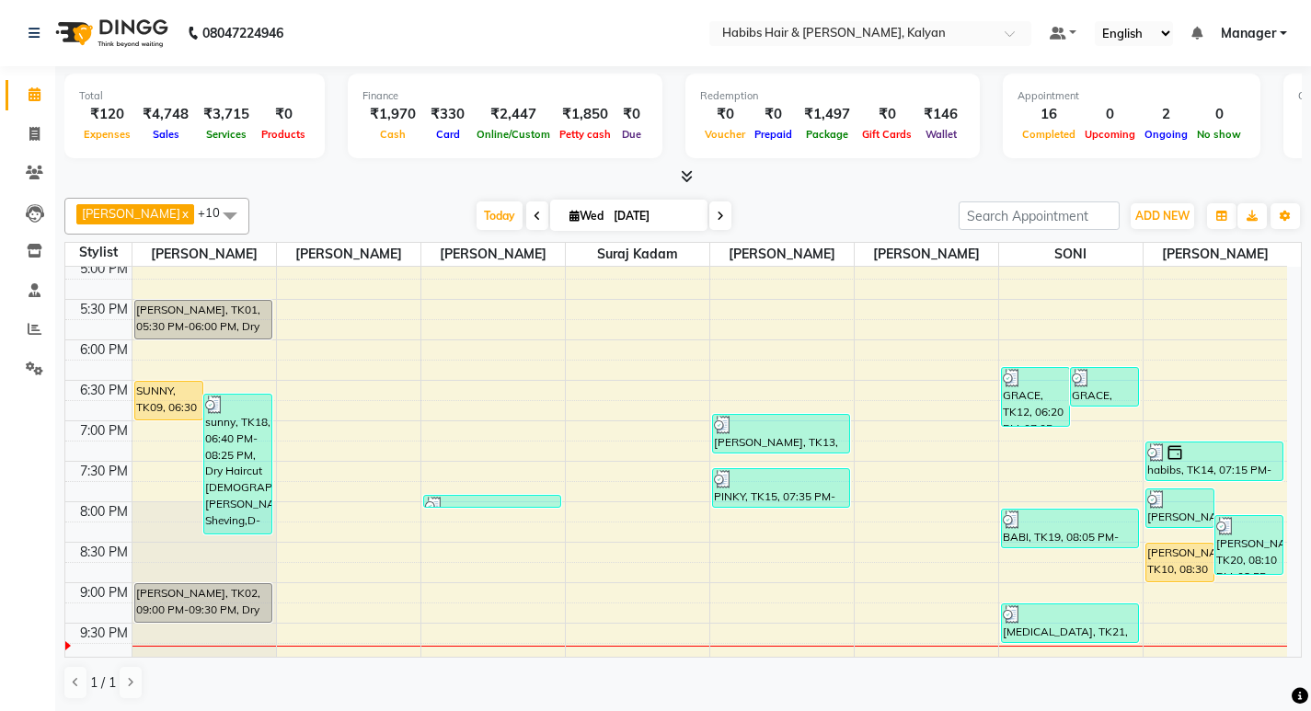
scroll to position [824, 0]
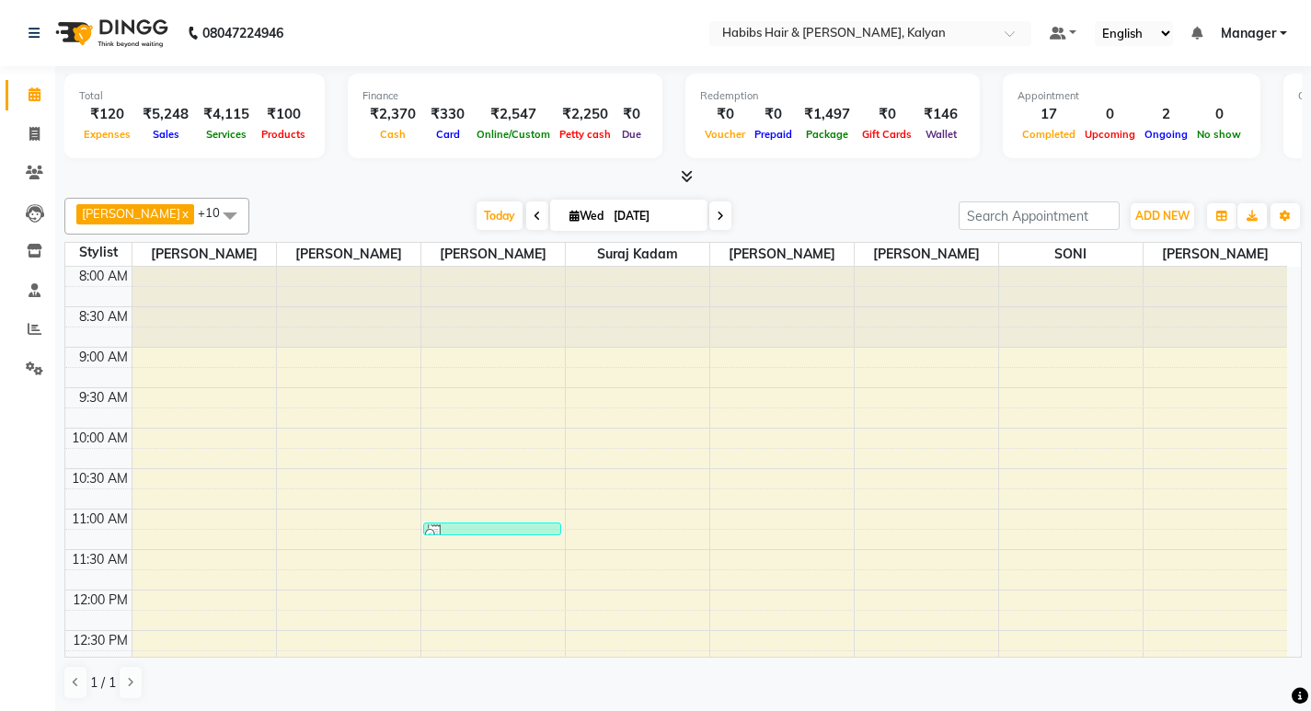
click at [17, 371] on link "Settings" at bounding box center [28, 369] width 44 height 30
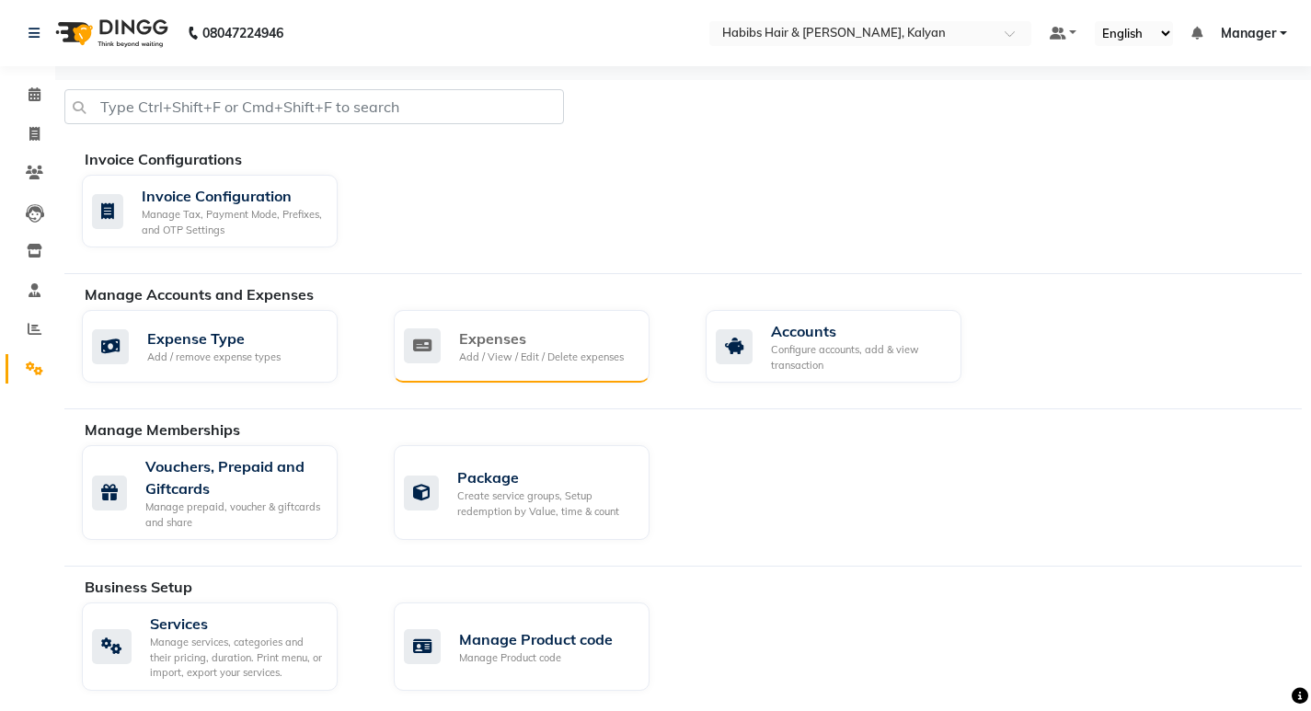
click at [567, 343] on div "Expenses" at bounding box center [541, 339] width 165 height 22
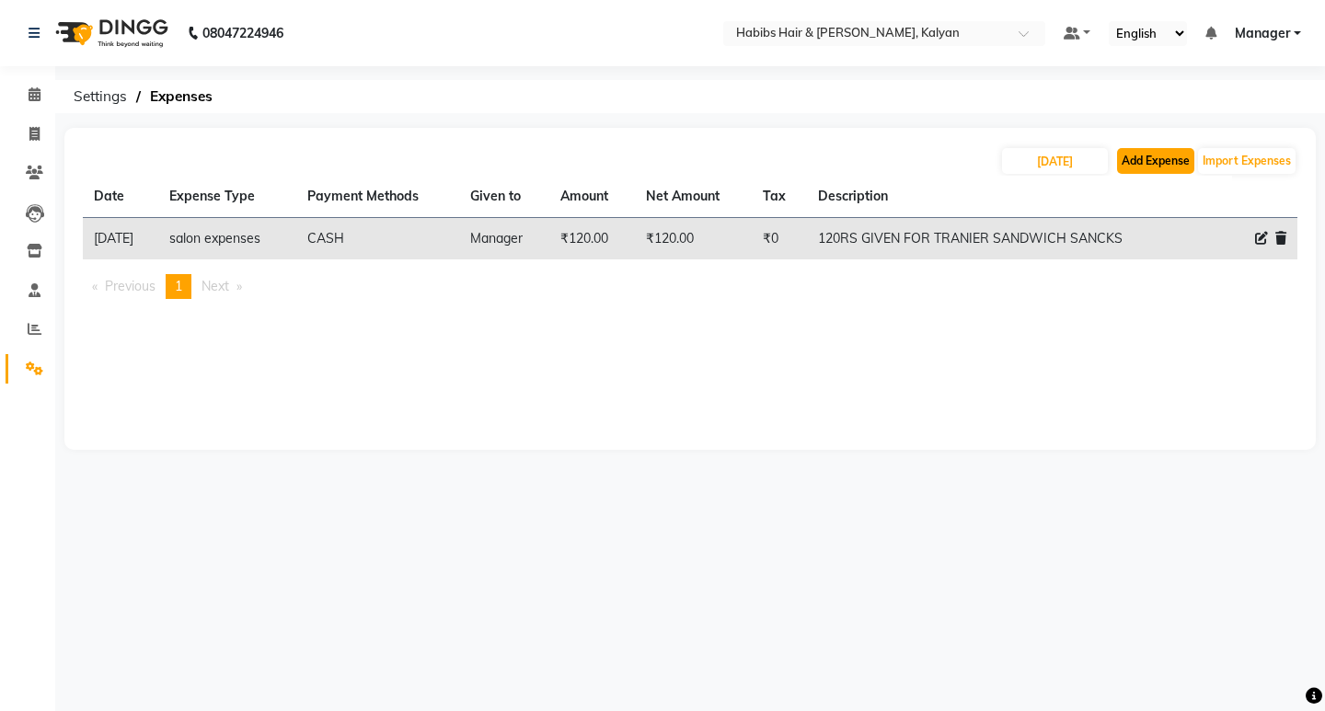
click at [1164, 163] on button "Add Expense" at bounding box center [1155, 161] width 77 height 26
select select "1"
select select "7313"
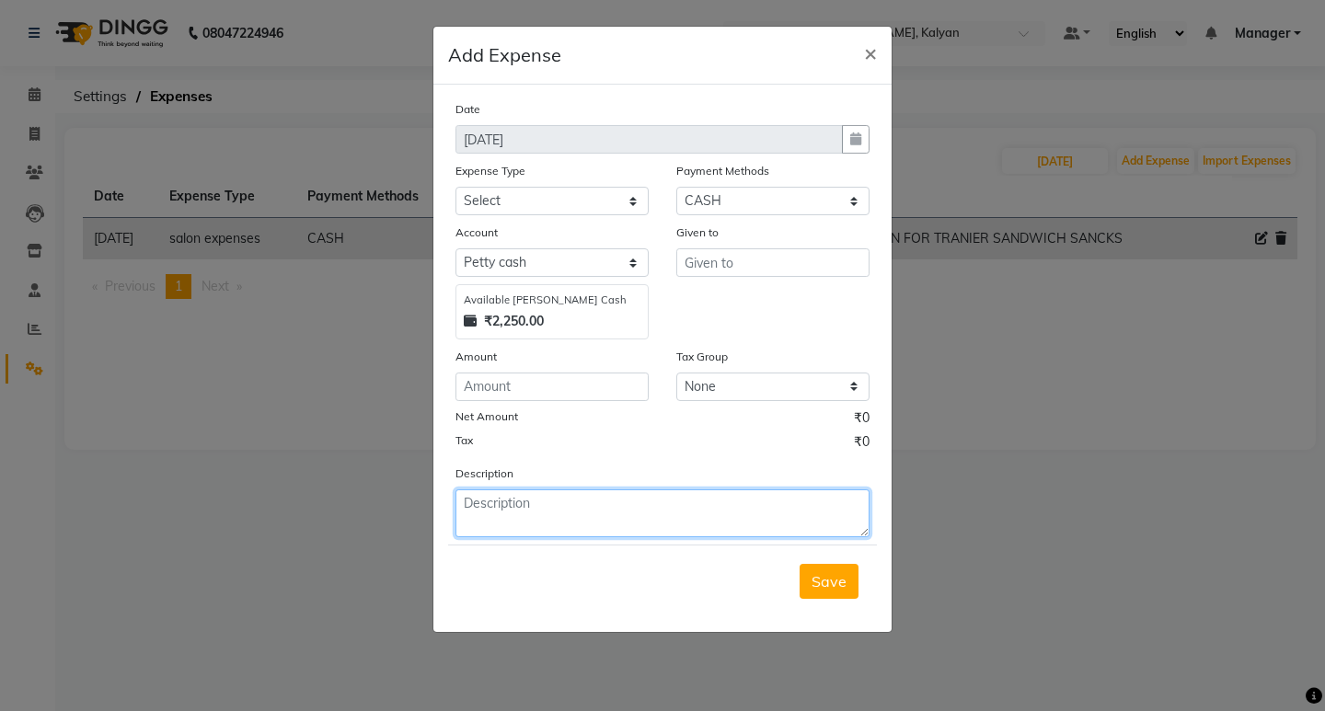
click at [547, 507] on textarea at bounding box center [663, 514] width 414 height 48
type textarea "100RS GIVEN TO SAGAR FOR LATE NIGHT OT"
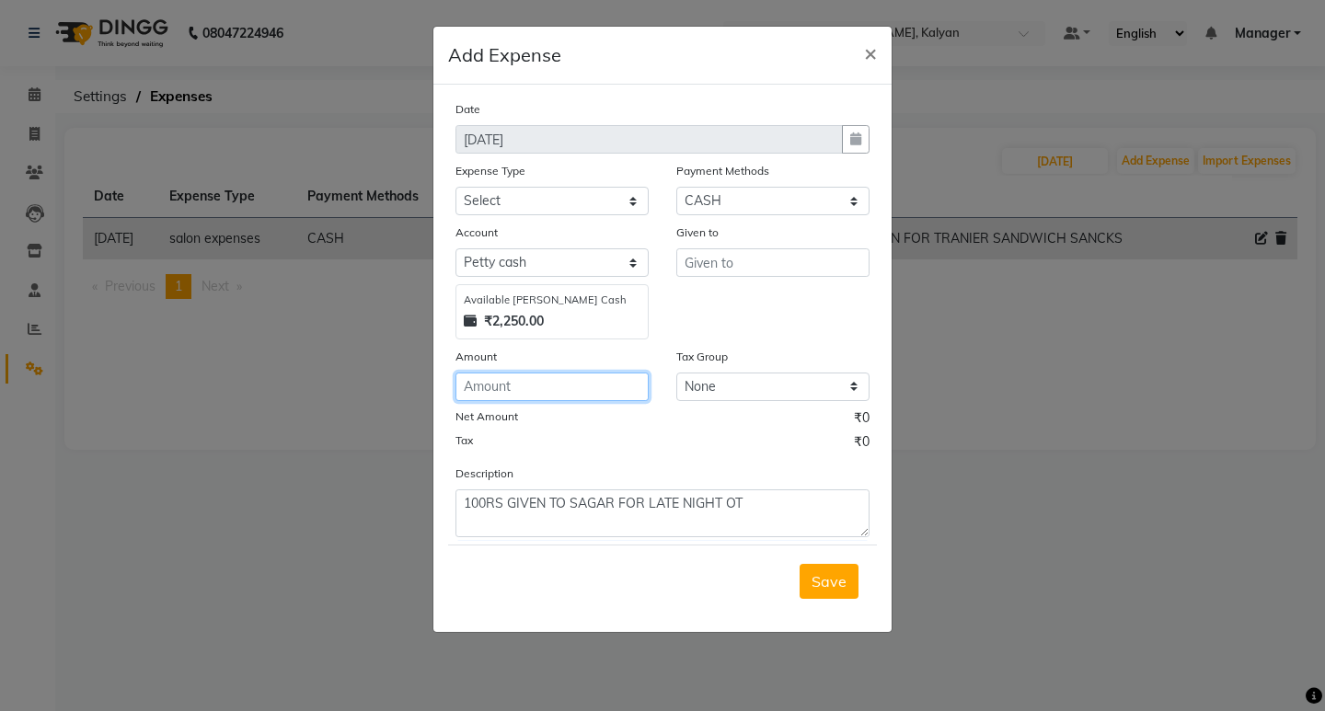
click at [550, 397] on input "number" at bounding box center [552, 387] width 193 height 29
type input "100"
click at [507, 185] on div "Expense Type" at bounding box center [552, 174] width 193 height 26
drag, startPoint x: 507, startPoint y: 185, endPoint x: 513, endPoint y: 204, distance: 20.1
click at [508, 189] on div "Expense Type Select client coffee client refund clint snacks CLINT TEA CLINT WA…" at bounding box center [552, 188] width 221 height 54
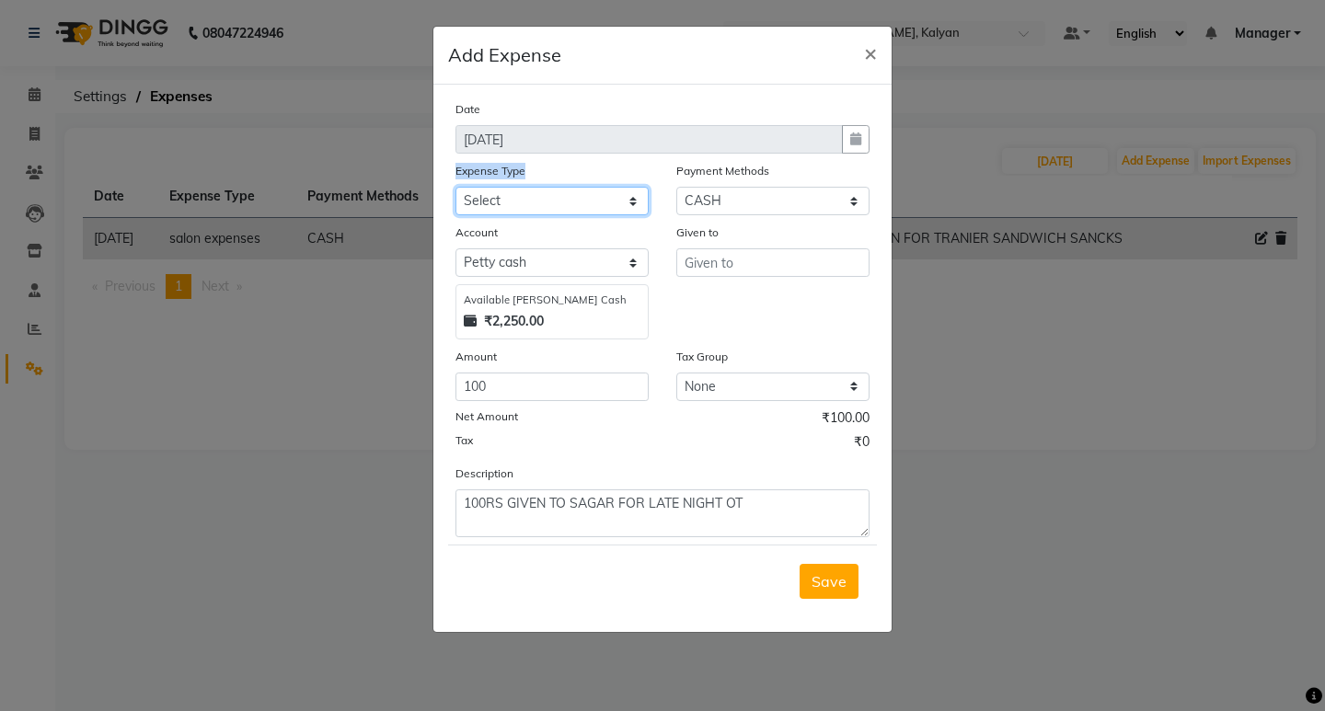
click at [514, 208] on select "Select client coffee client refund clint snacks CLINT TEA CLINT WATER BOTTEL DA…" at bounding box center [552, 201] width 193 height 29
select select "20889"
click at [456, 187] on select "Select client coffee client refund clint snacks CLINT TEA CLINT WATER BOTTEL DA…" at bounding box center [552, 201] width 193 height 29
click at [691, 281] on div "Given to" at bounding box center [773, 281] width 221 height 117
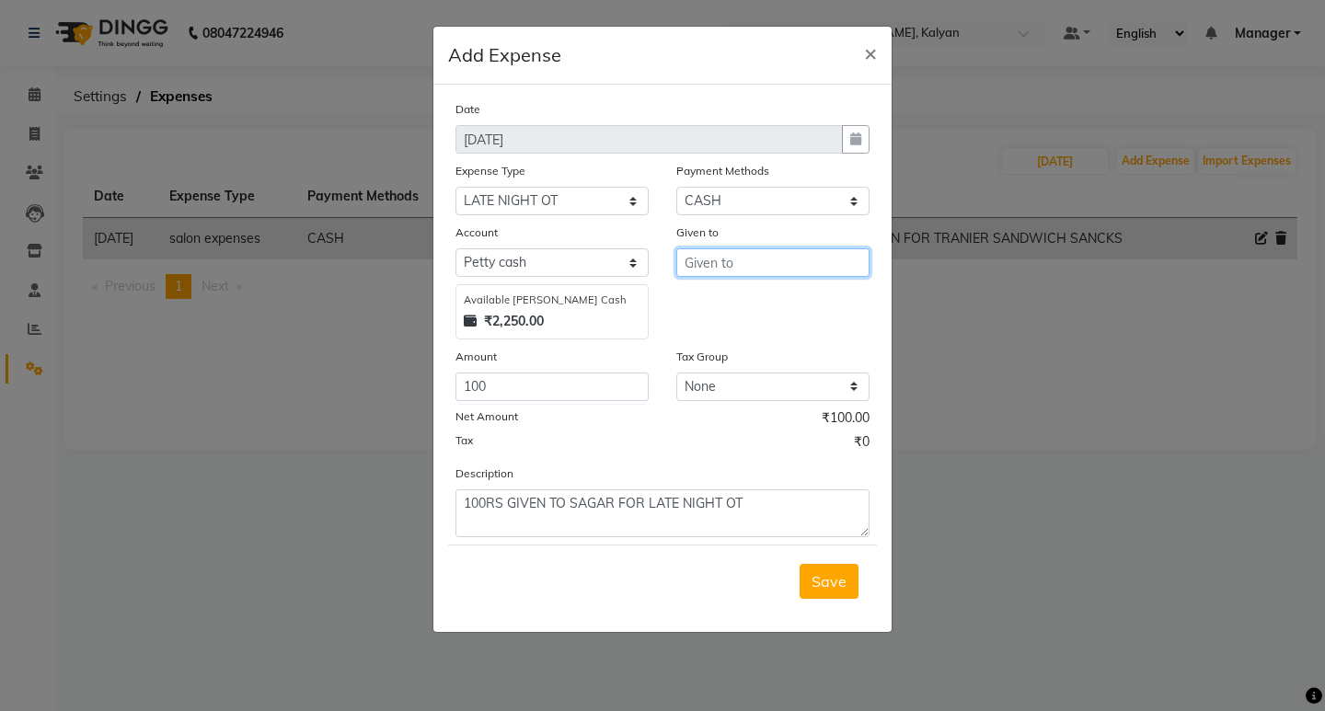
click at [692, 273] on input "text" at bounding box center [772, 262] width 193 height 29
click at [705, 309] on span "Ma" at bounding box center [710, 302] width 22 height 18
type input "Manager"
drag, startPoint x: 838, startPoint y: 583, endPoint x: 818, endPoint y: 542, distance: 46.1
click at [837, 583] on span "Save" at bounding box center [829, 581] width 35 height 18
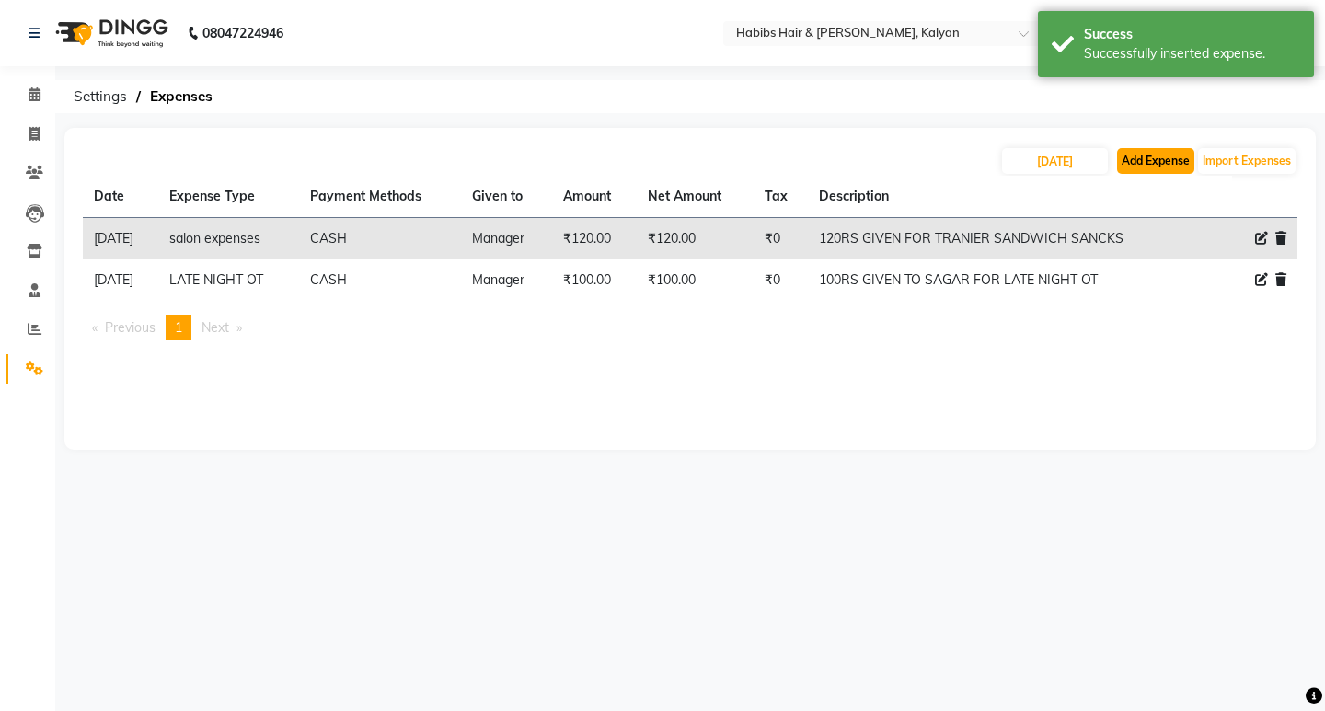
click at [1156, 163] on button "Add Expense" at bounding box center [1155, 161] width 77 height 26
select select "1"
select select "7313"
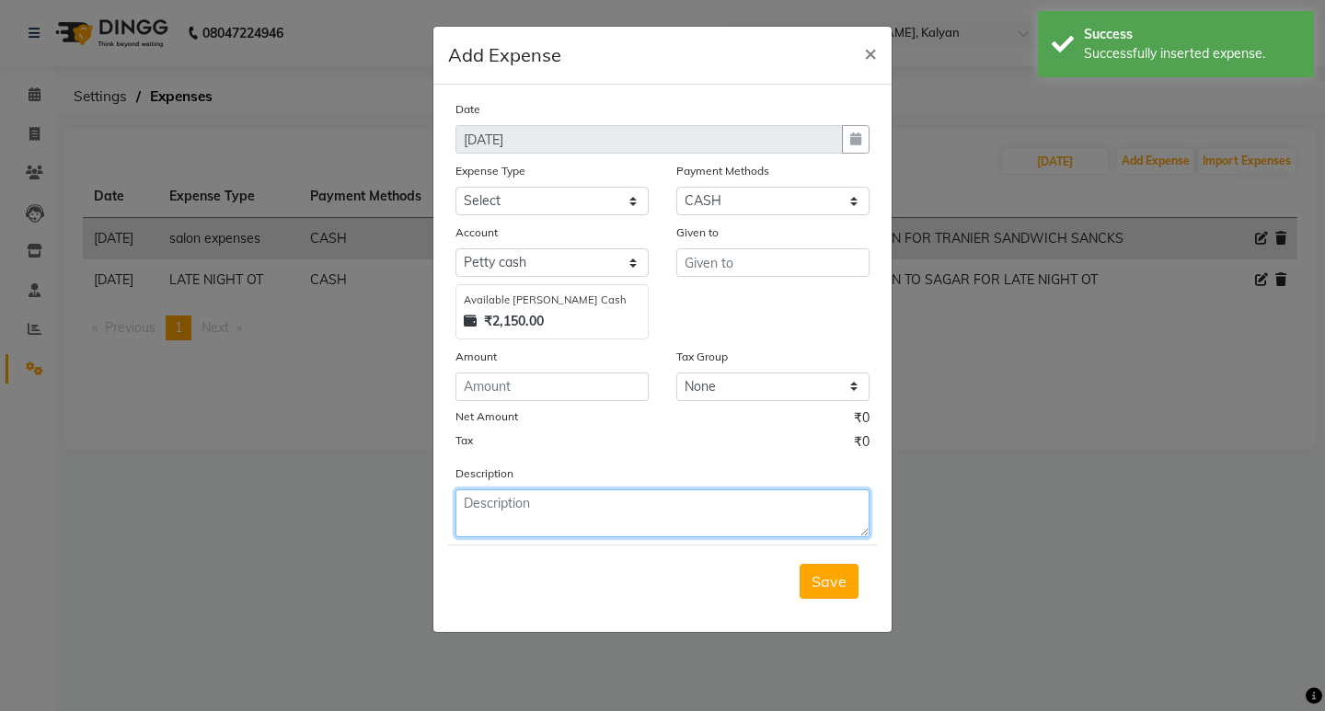
click at [497, 519] on textarea at bounding box center [663, 514] width 414 height 48
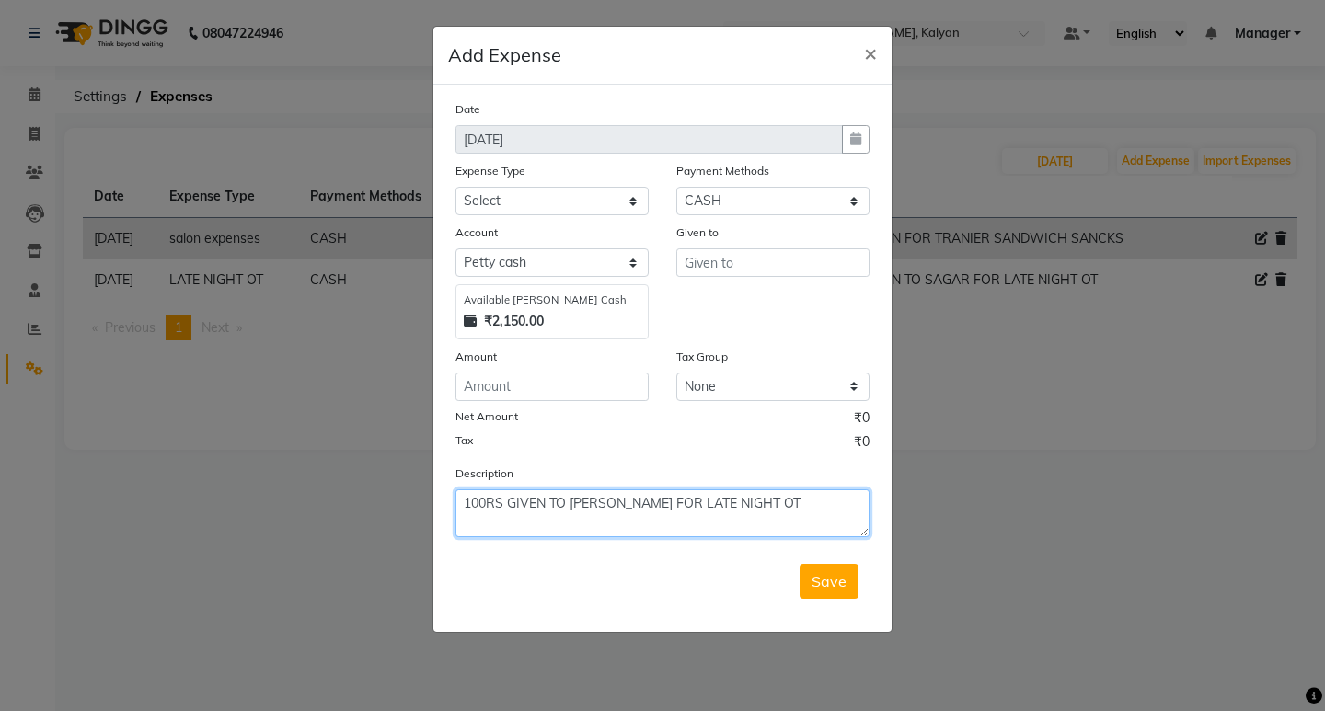
type textarea "100RS GIVEN TO NAMRATA FOR LATE NIGHT OT"
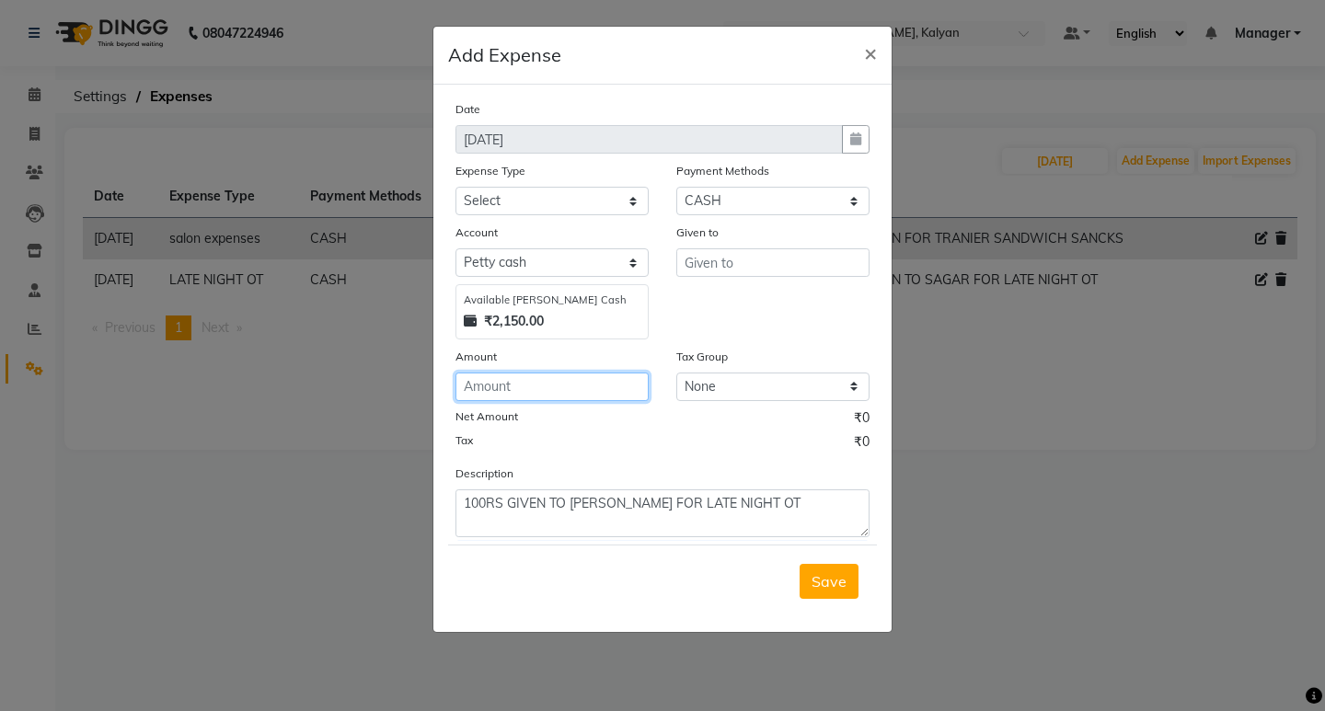
click at [547, 386] on input "number" at bounding box center [552, 387] width 193 height 29
type input "100"
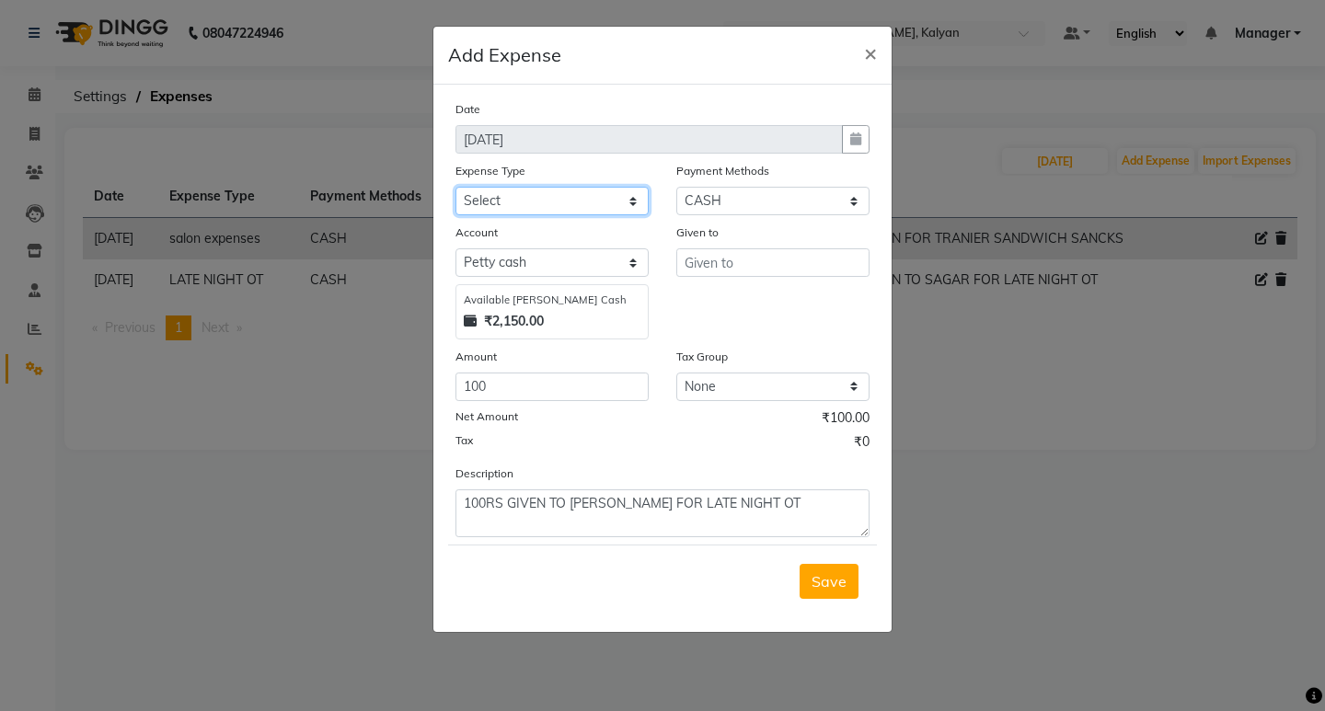
click at [548, 192] on select "Select client coffee client refund clint snacks CLINT TEA CLINT WATER BOTTEL DA…" at bounding box center [552, 201] width 193 height 29
click at [456, 187] on select "Select client coffee client refund clint snacks CLINT TEA CLINT WATER BOTTEL DA…" at bounding box center [552, 201] width 193 height 29
click at [575, 195] on select "Select client coffee client refund clint snacks CLINT TEA CLINT WATER BOTTEL DA…" at bounding box center [552, 201] width 193 height 29
select select "20889"
click at [456, 187] on select "Select client coffee client refund clint snacks CLINT TEA CLINT WATER BOTTEL DA…" at bounding box center [552, 201] width 193 height 29
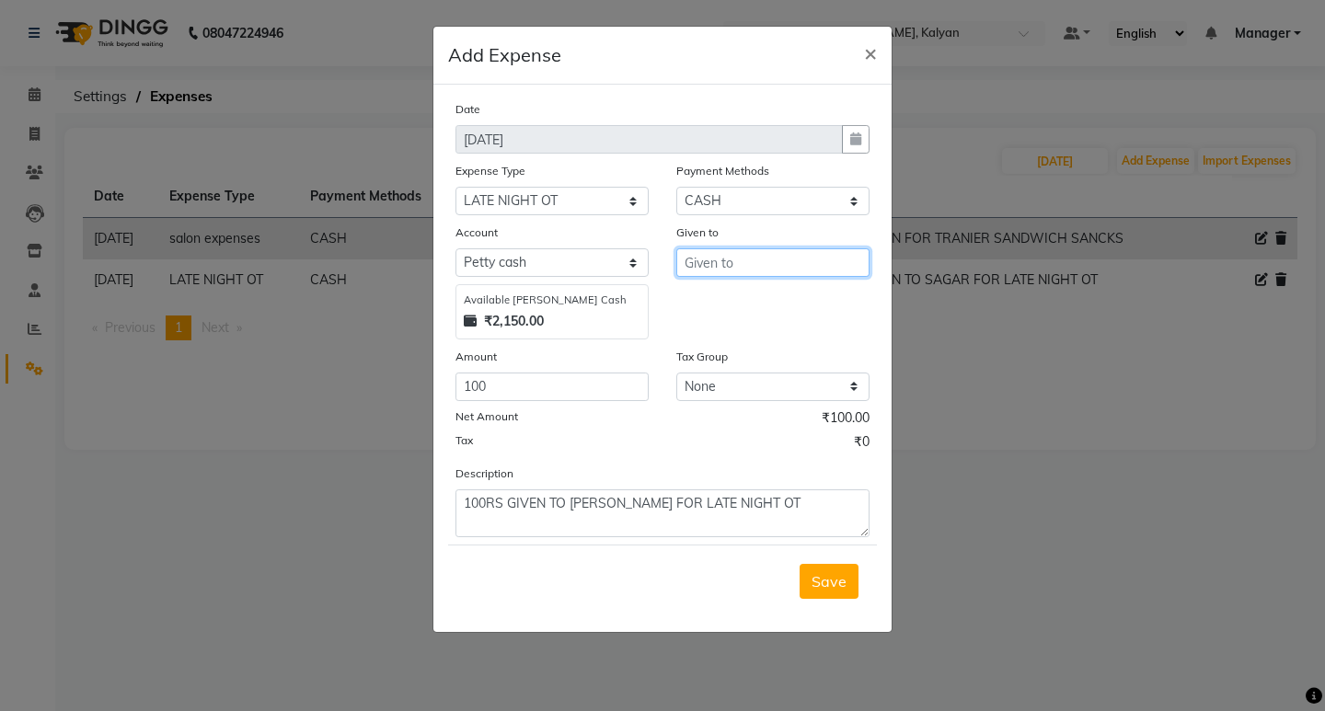
click at [752, 265] on input "text" at bounding box center [772, 262] width 193 height 29
click at [799, 298] on button "Ma nager" at bounding box center [769, 301] width 185 height 29
type input "Manager"
click at [813, 583] on span "Save" at bounding box center [829, 581] width 35 height 18
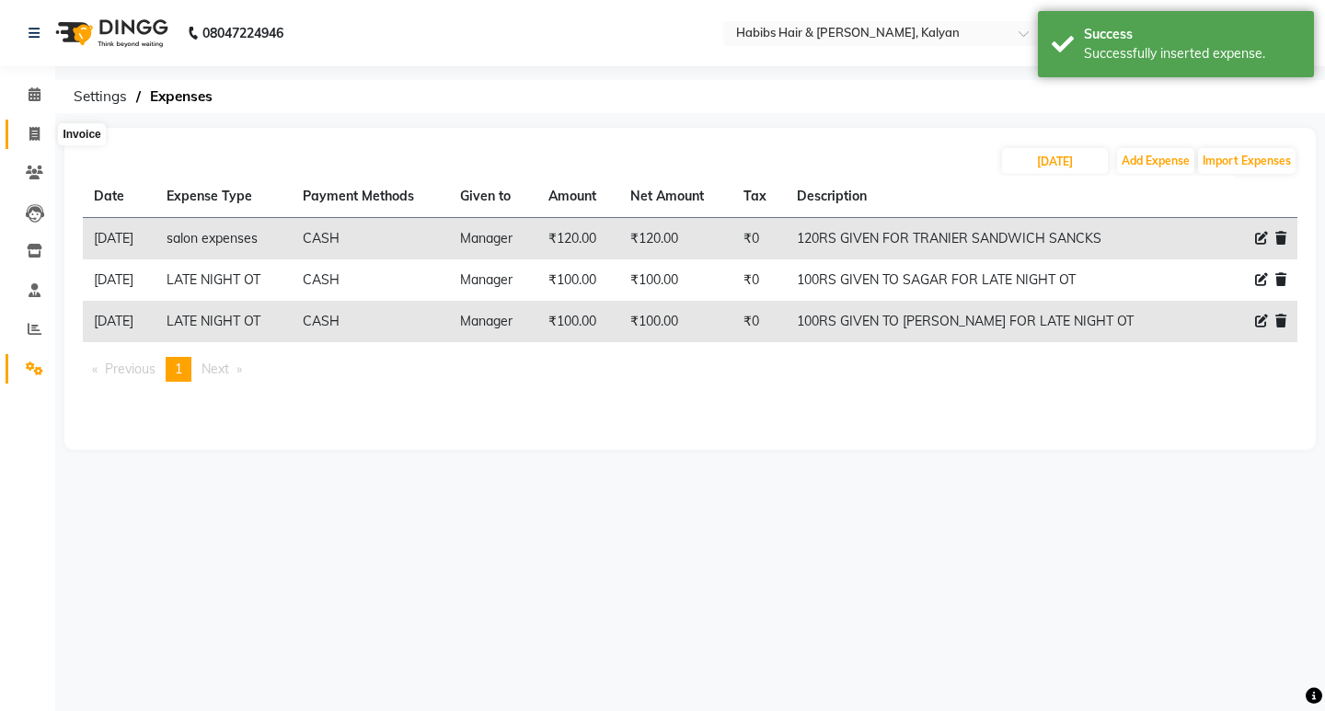
click at [22, 138] on span at bounding box center [34, 134] width 32 height 21
select select "8185"
select select "service"
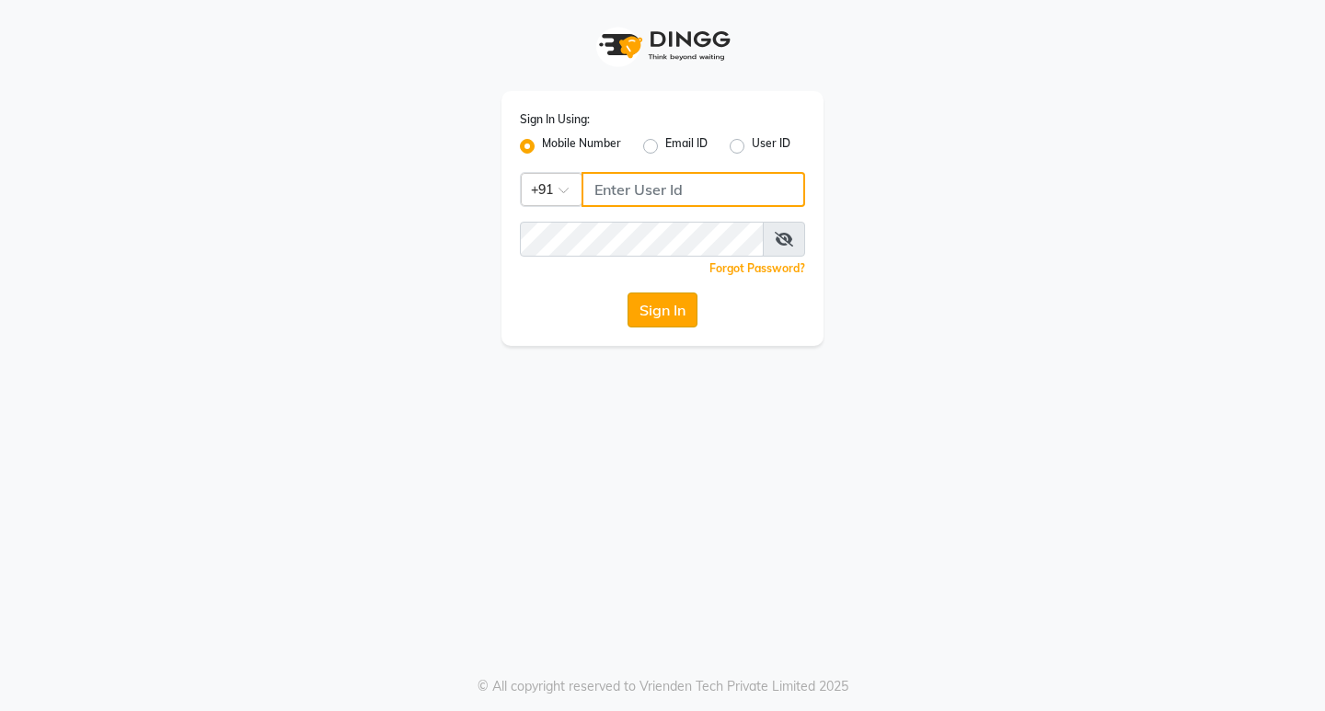
type input "9930166066"
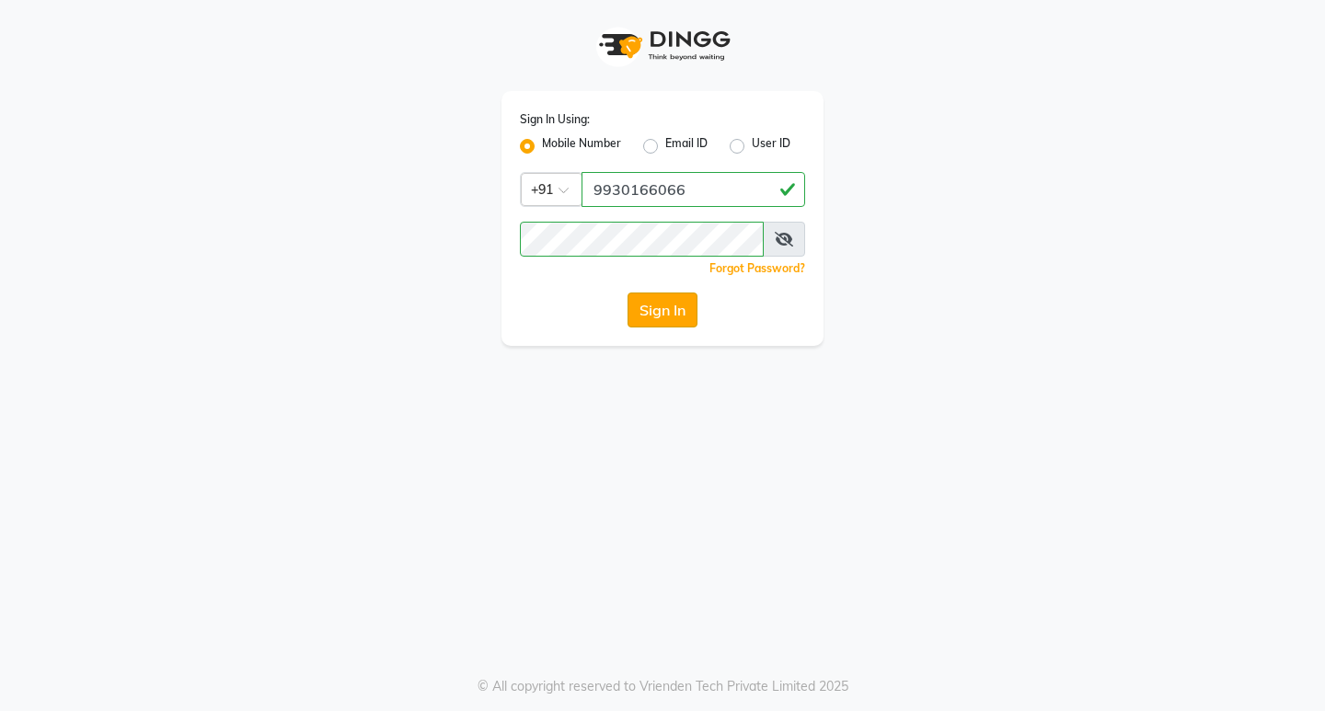
click at [651, 314] on button "Sign In" at bounding box center [663, 310] width 70 height 35
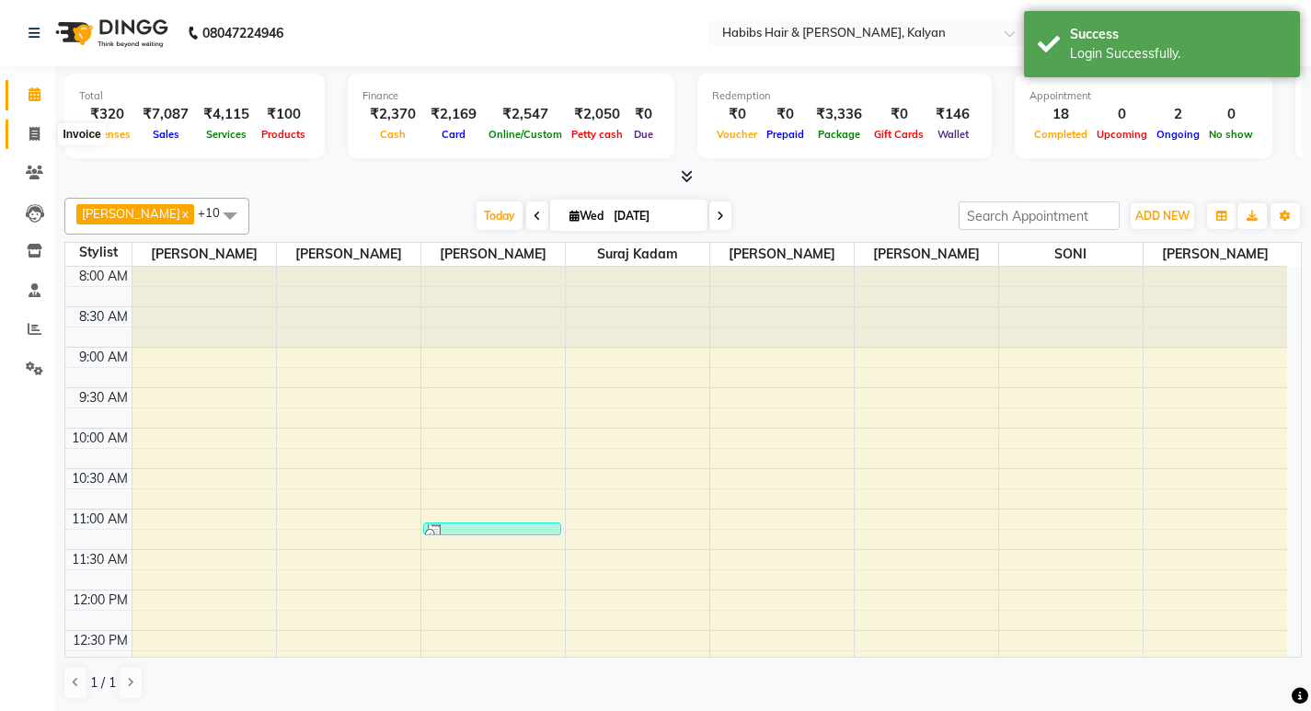
click at [28, 132] on span at bounding box center [34, 134] width 32 height 21
select select "8185"
select select "service"
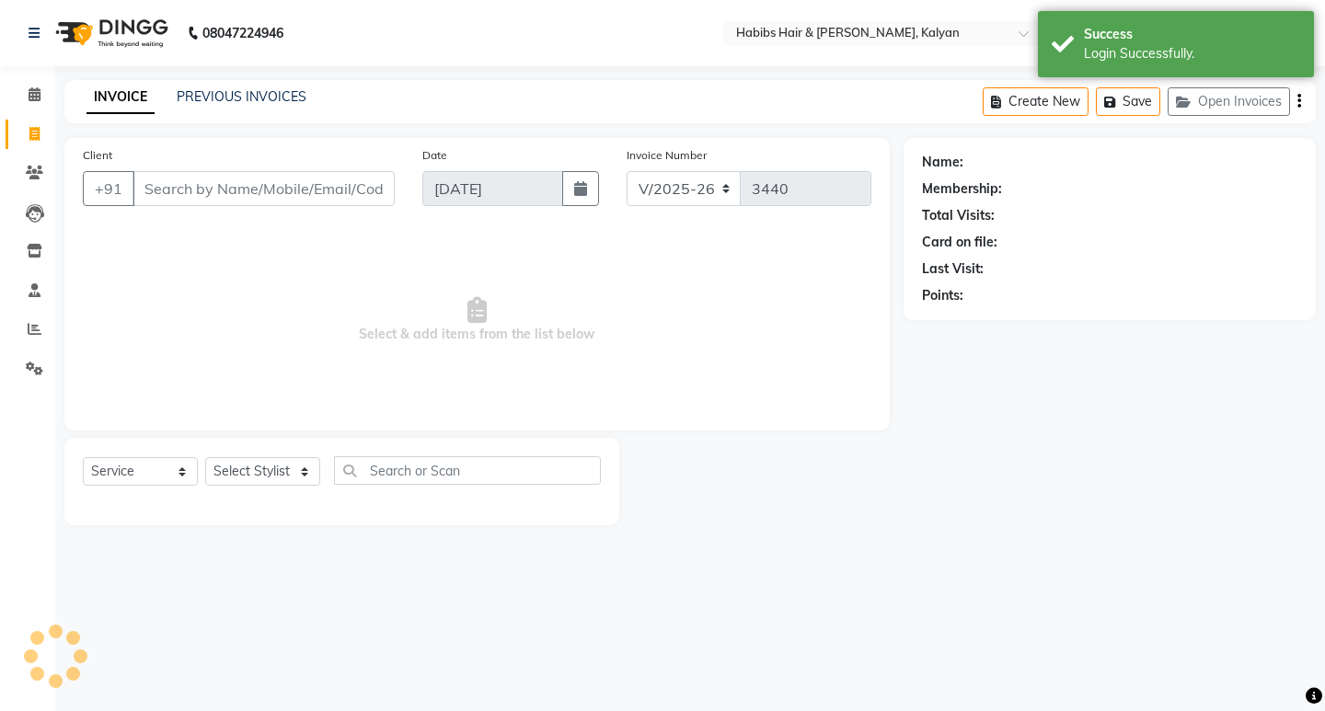
click at [206, 87] on div "INVOICE PREVIOUS INVOICES Create New Save Open Invoices" at bounding box center [690, 101] width 1252 height 43
click at [225, 91] on link "PREVIOUS INVOICES" at bounding box center [242, 96] width 130 height 17
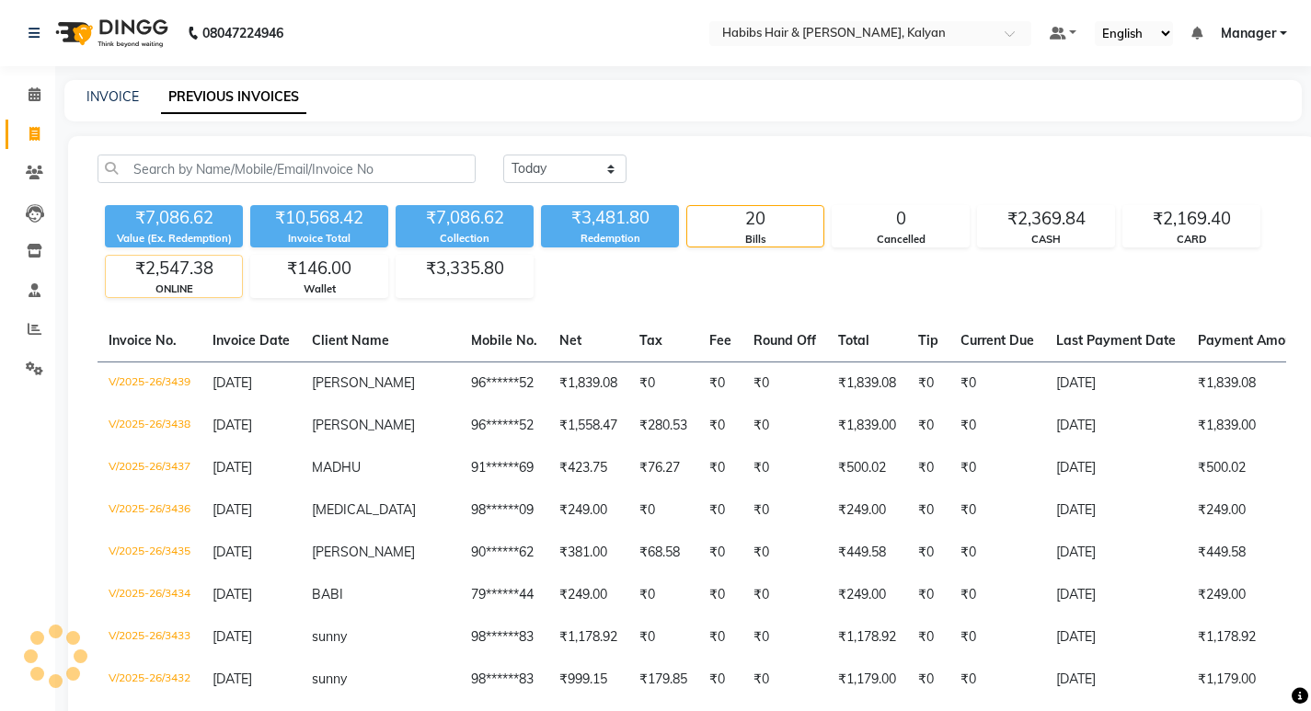
click at [220, 271] on div "₹2,547.38" at bounding box center [174, 269] width 136 height 26
